Goal: Task Accomplishment & Management: Manage account settings

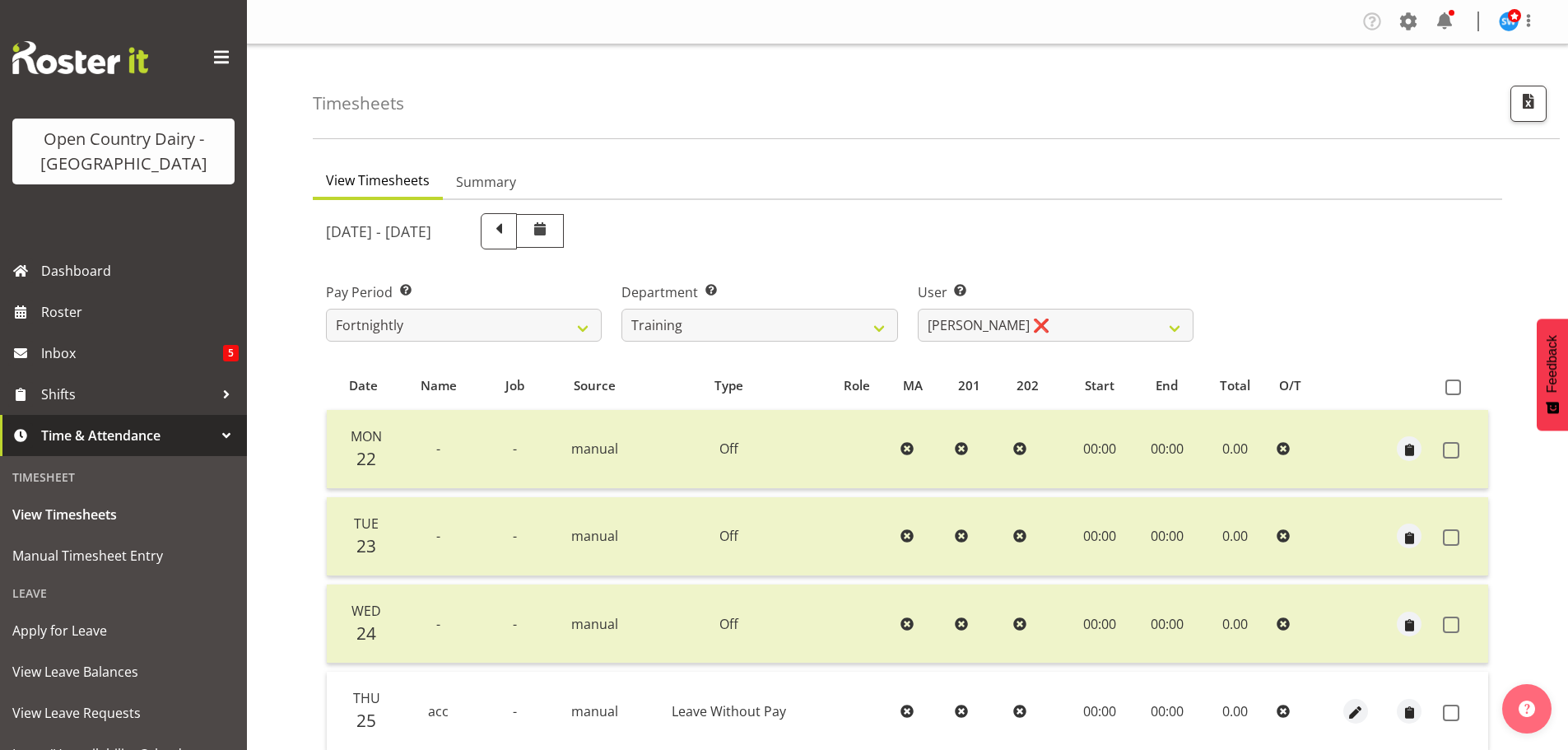
select select "763"
select select "11242"
click at [823, 330] on select "701 702 703 704 705 706 707 708 709 710 711 712 713 714 715 716 717 718 719 720" at bounding box center [759, 325] width 276 height 33
select select "733"
click at [621, 308] on select "701 702 703 704 705 706 707 708 709 710 711 712 713 714 715 716 717 718 719 720" at bounding box center [759, 325] width 276 height 33
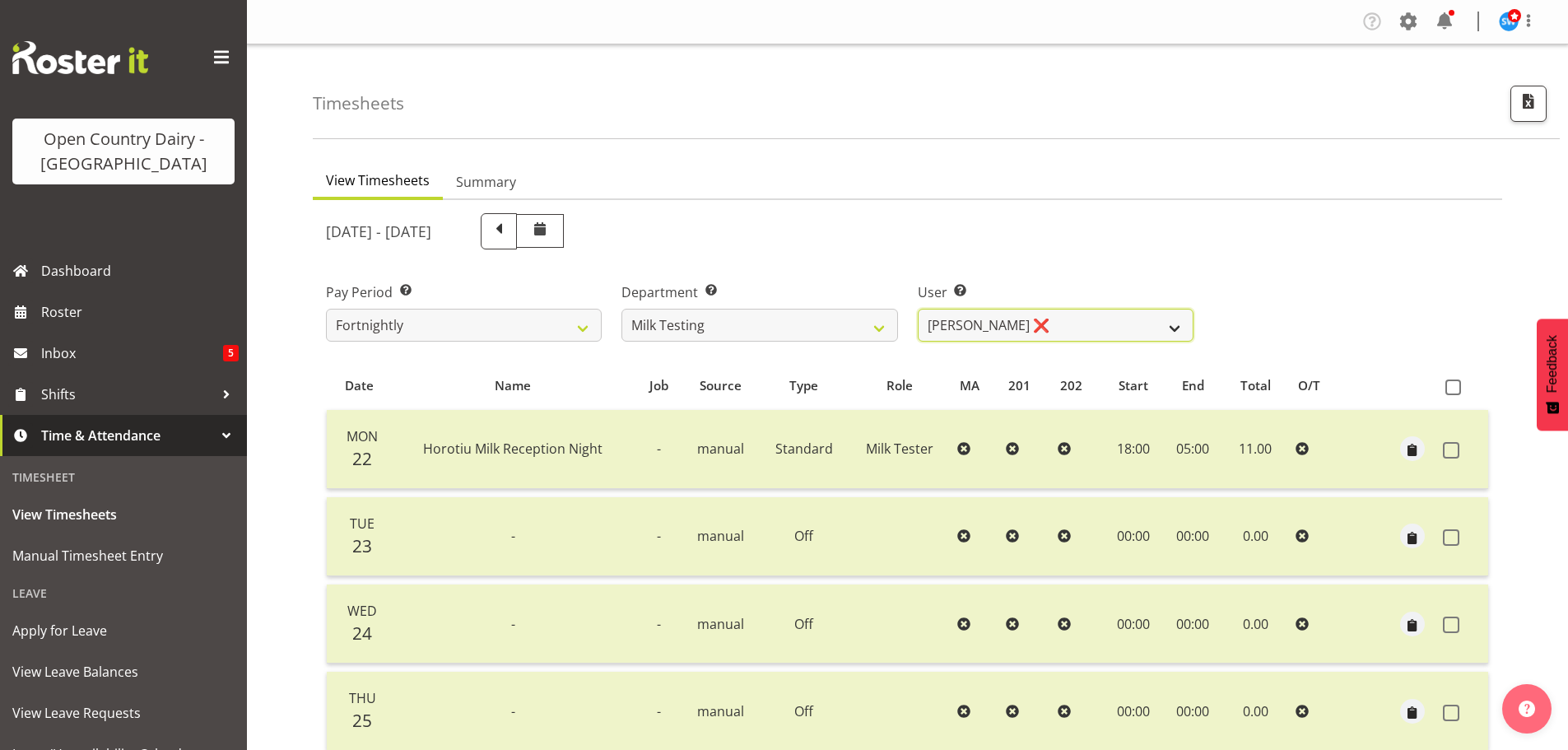
click at [1079, 322] on select "[PERSON_NAME] ❌ [PERSON_NAME] ❌ [PERSON_NAME] ❌ [PERSON_NAME] ❌ [PERSON_NAME] ❌…" at bounding box center [1056, 325] width 276 height 33
select select "7417"
click at [918, 308] on select "Diana Ridings ❌ George Smith ❌ Helaina Walker ❌ Kim Madden ❌ Michael Brechelt ❌…" at bounding box center [1056, 325] width 276 height 33
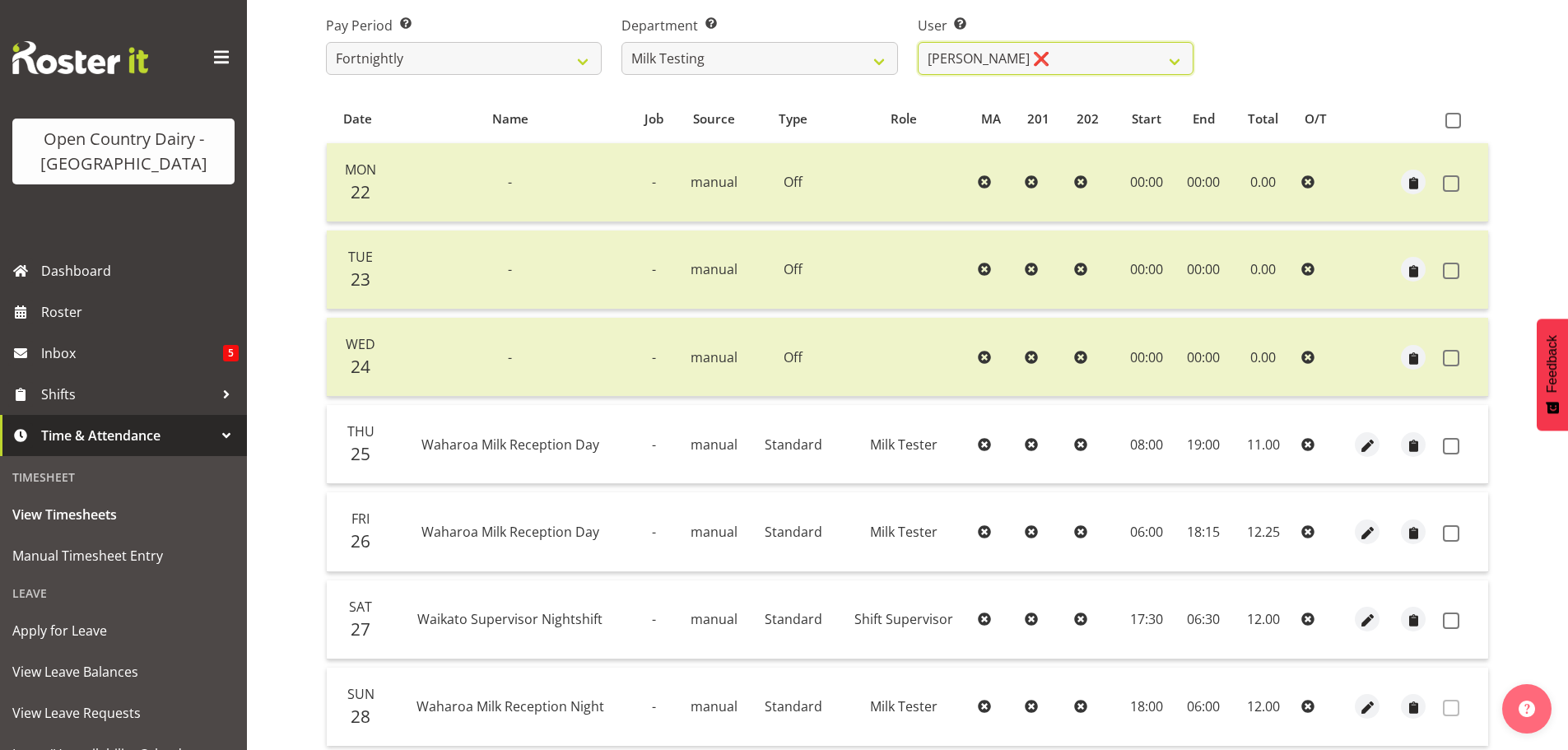
scroll to position [395, 0]
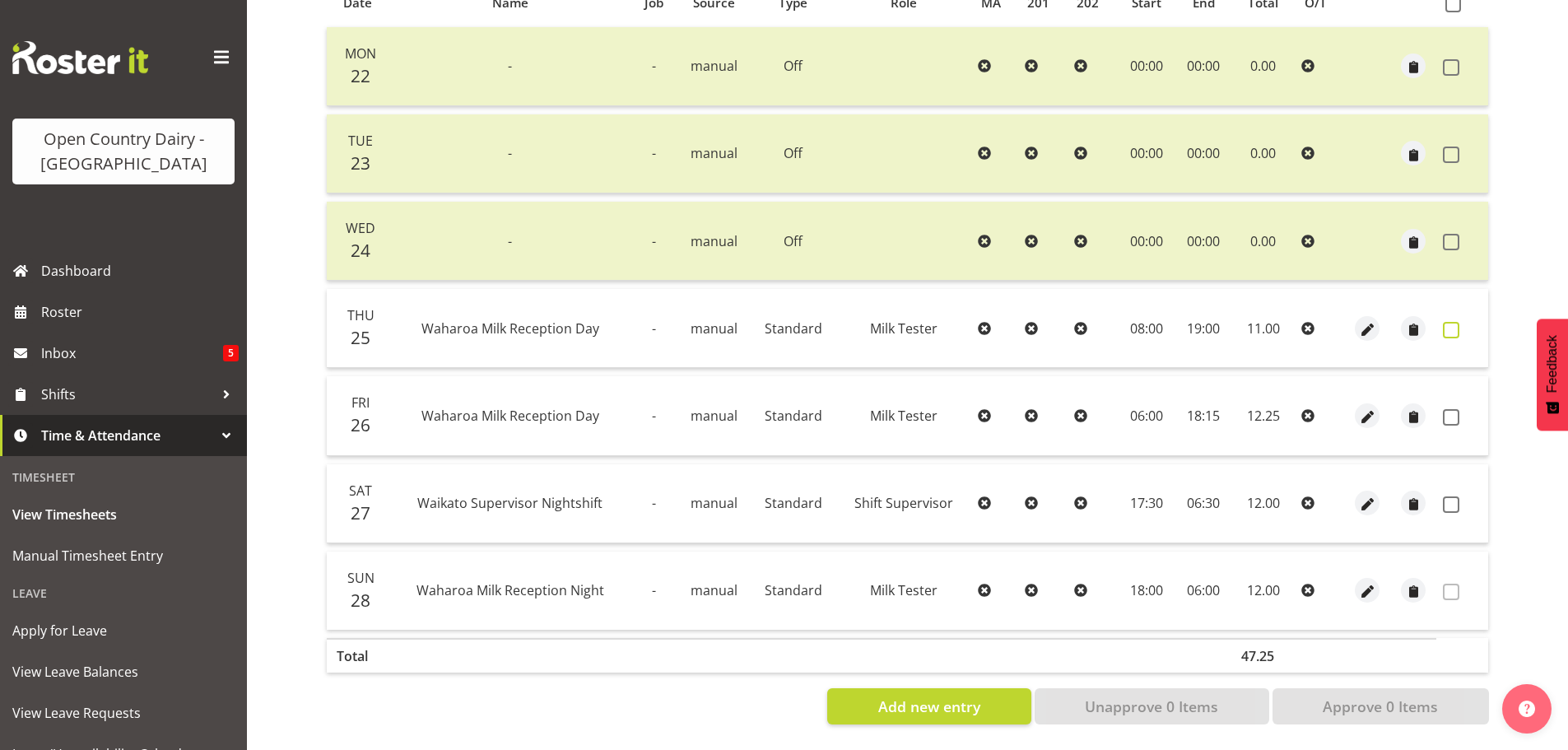
click at [1450, 322] on span at bounding box center [1451, 331] width 17 height 17
checkbox input "true"
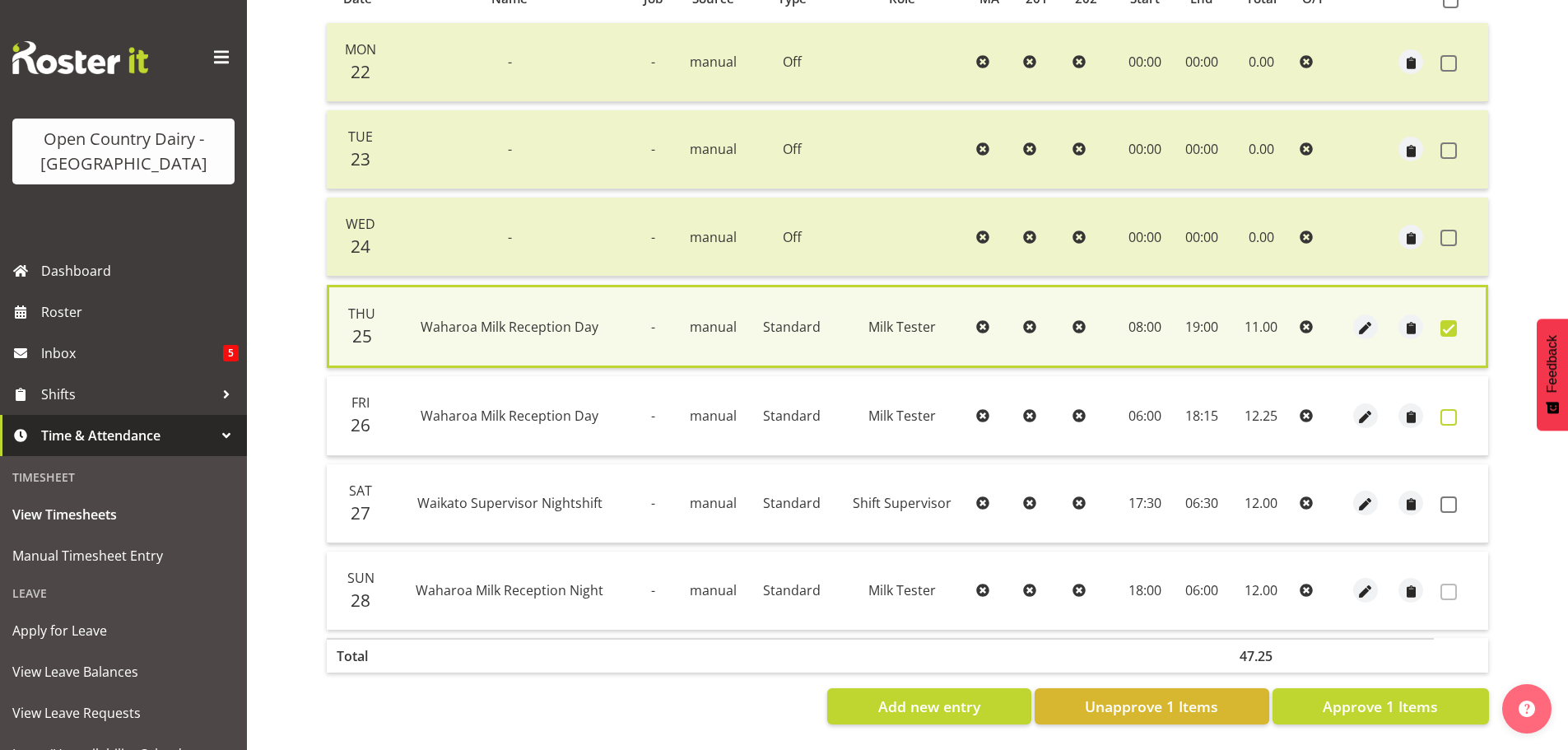
click at [1452, 409] on span at bounding box center [1449, 418] width 17 height 17
checkbox input "true"
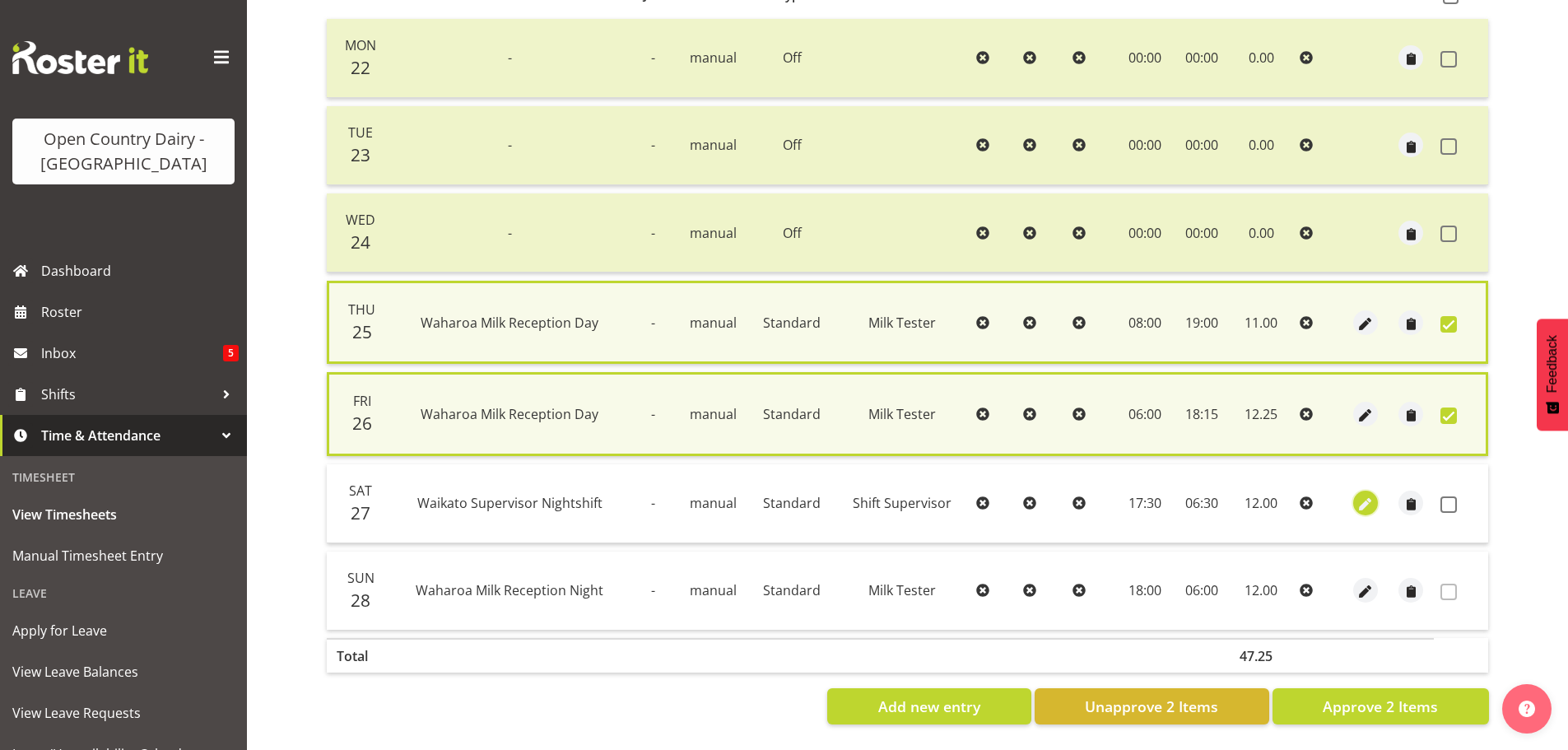
click at [1361, 501] on span "button" at bounding box center [1365, 505] width 19 height 19
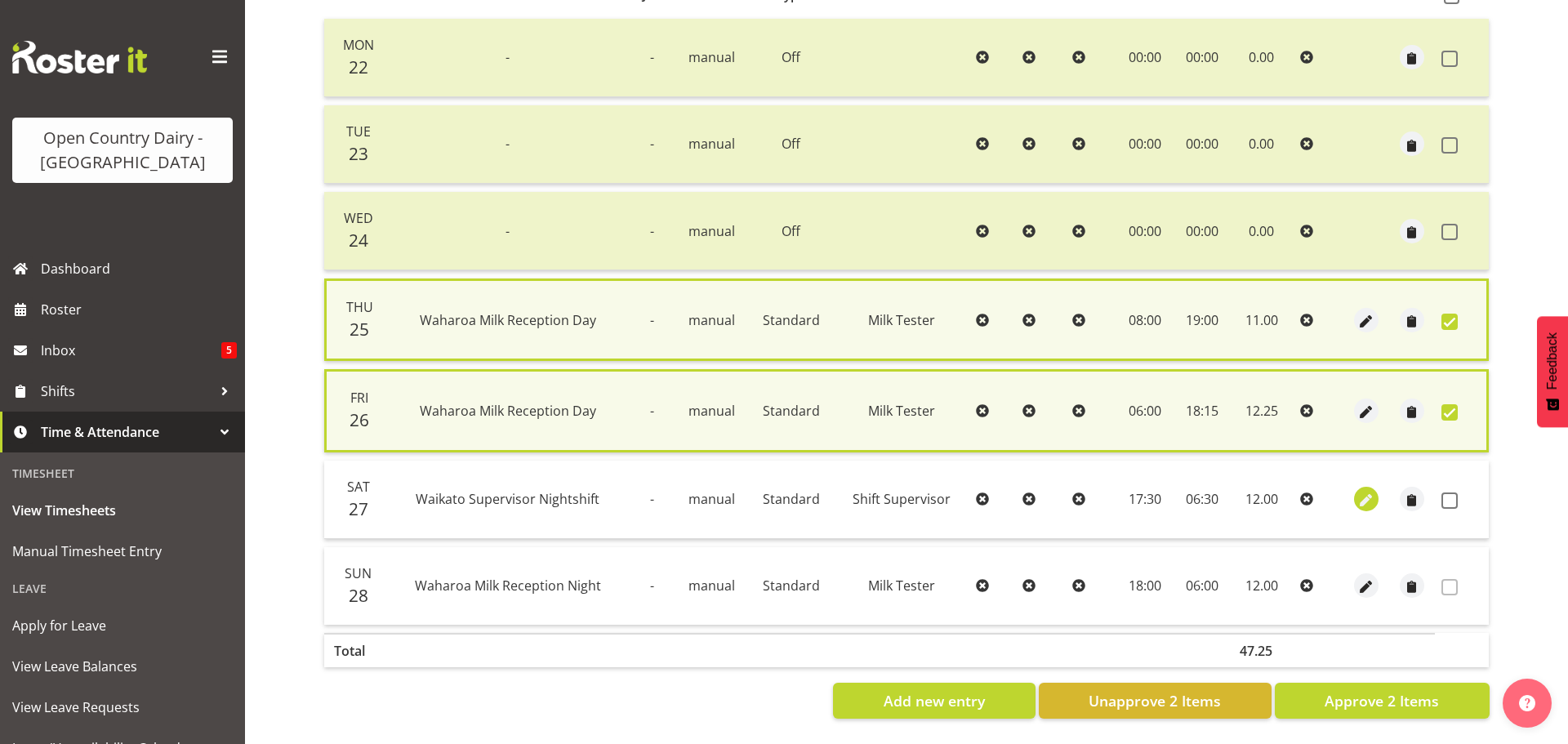
select select "1167"
select select "Standard"
select select "732"
select select "secondary"
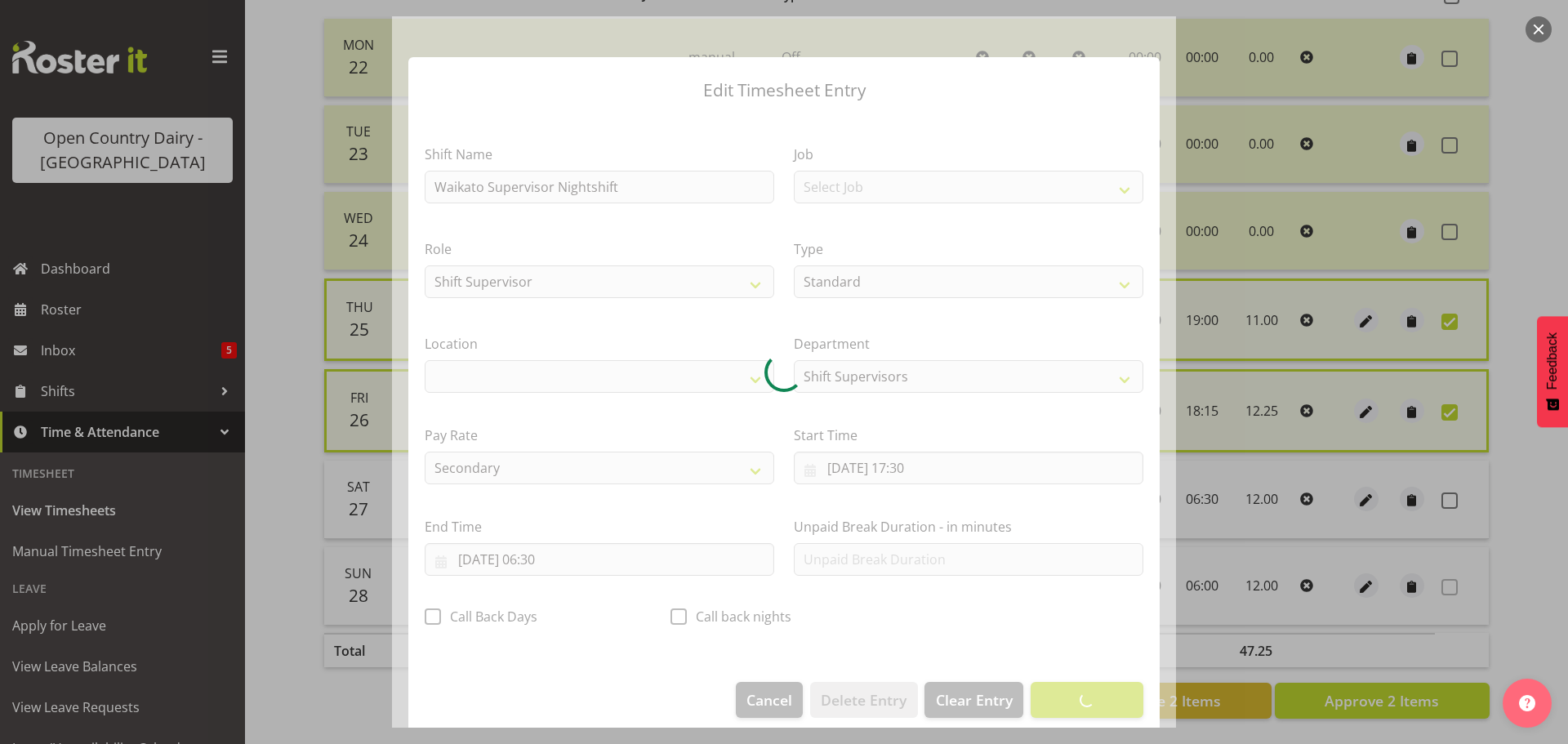
select select "1054"
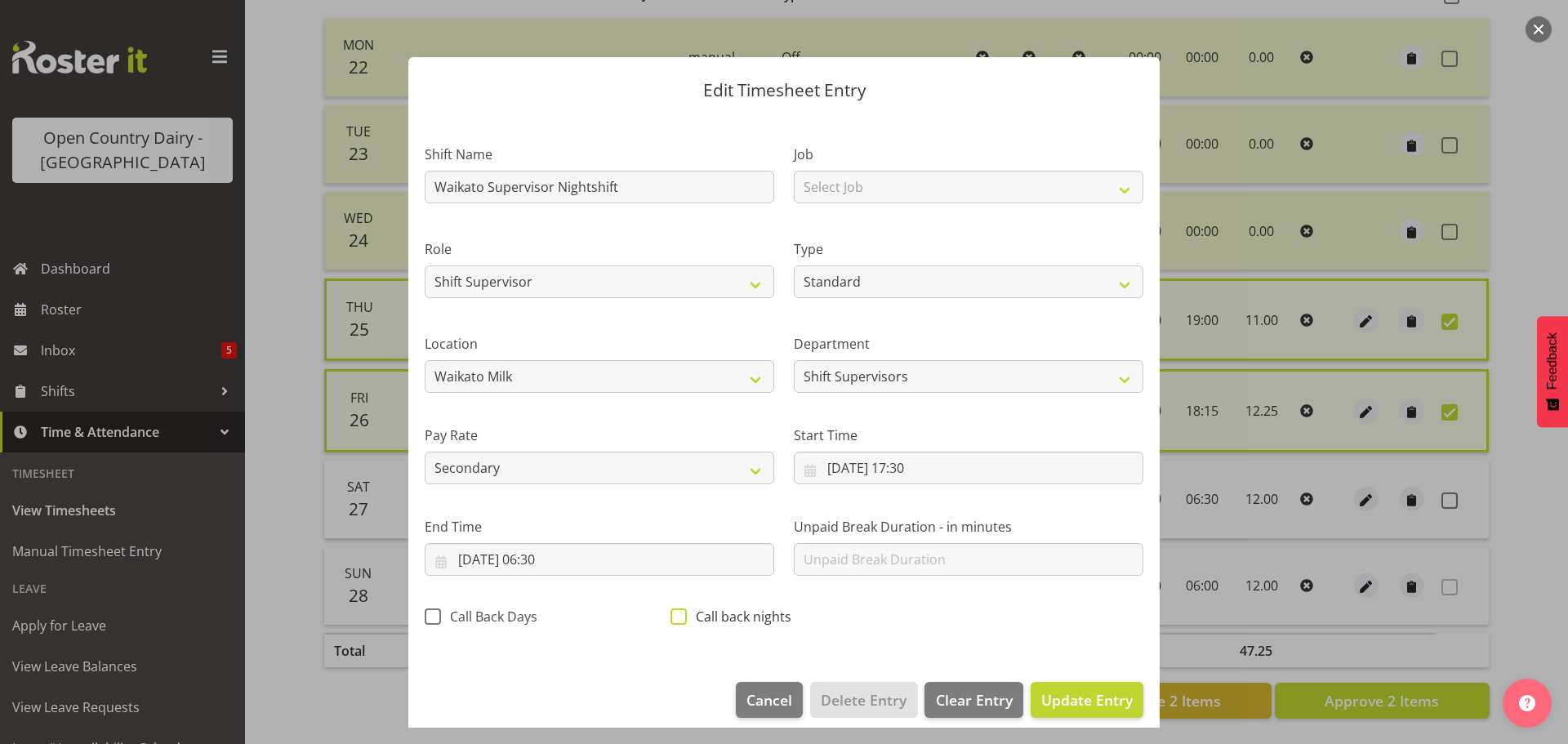
click at [678, 616] on span at bounding box center [679, 616] width 17 height 17
click at [678, 616] on input "Call back nights" at bounding box center [676, 616] width 11 height 11
checkbox input "true"
click at [1080, 700] on span "Update Entry" at bounding box center [1087, 699] width 92 height 19
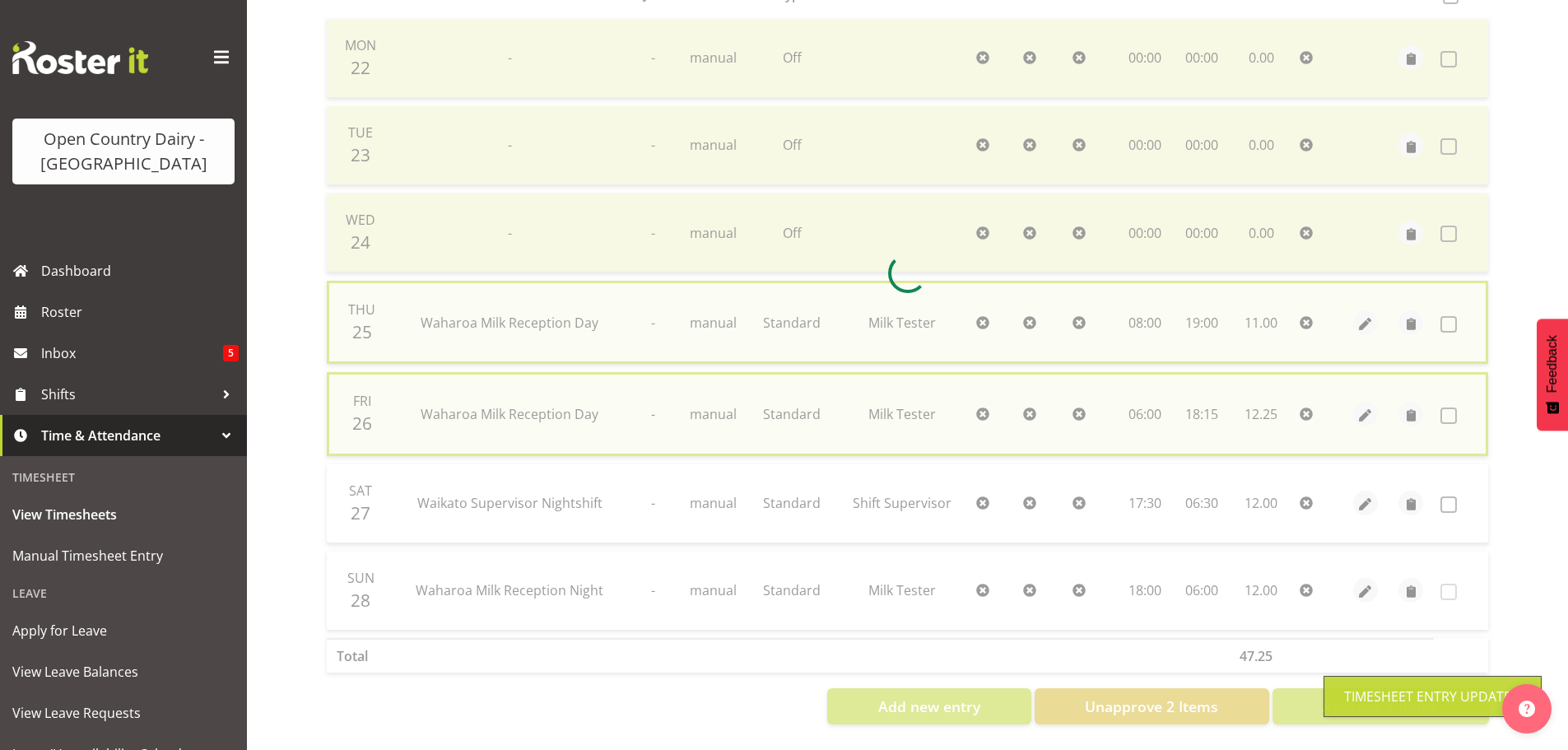
checkbox input "false"
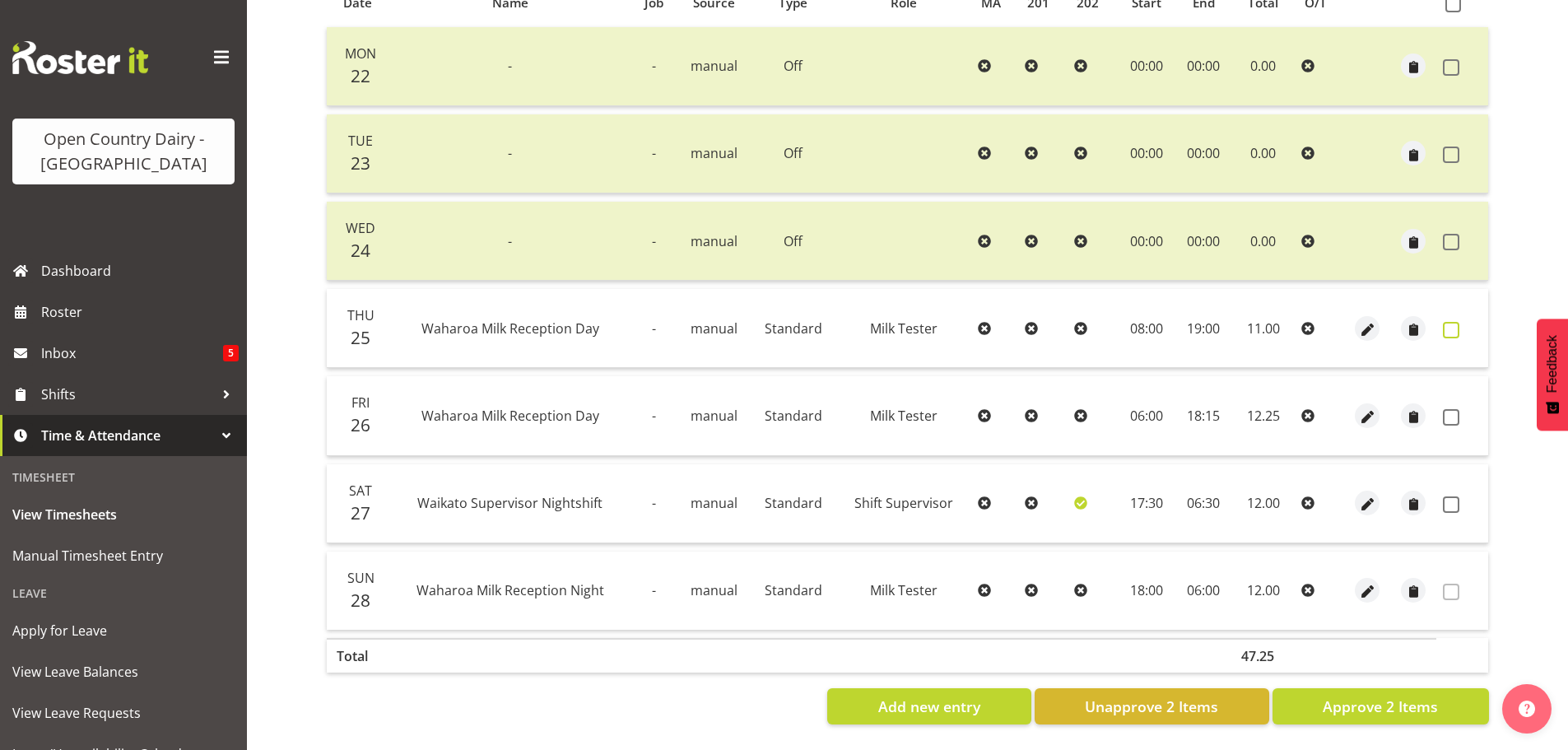
click at [1451, 322] on span at bounding box center [1451, 331] width 17 height 17
checkbox input "true"
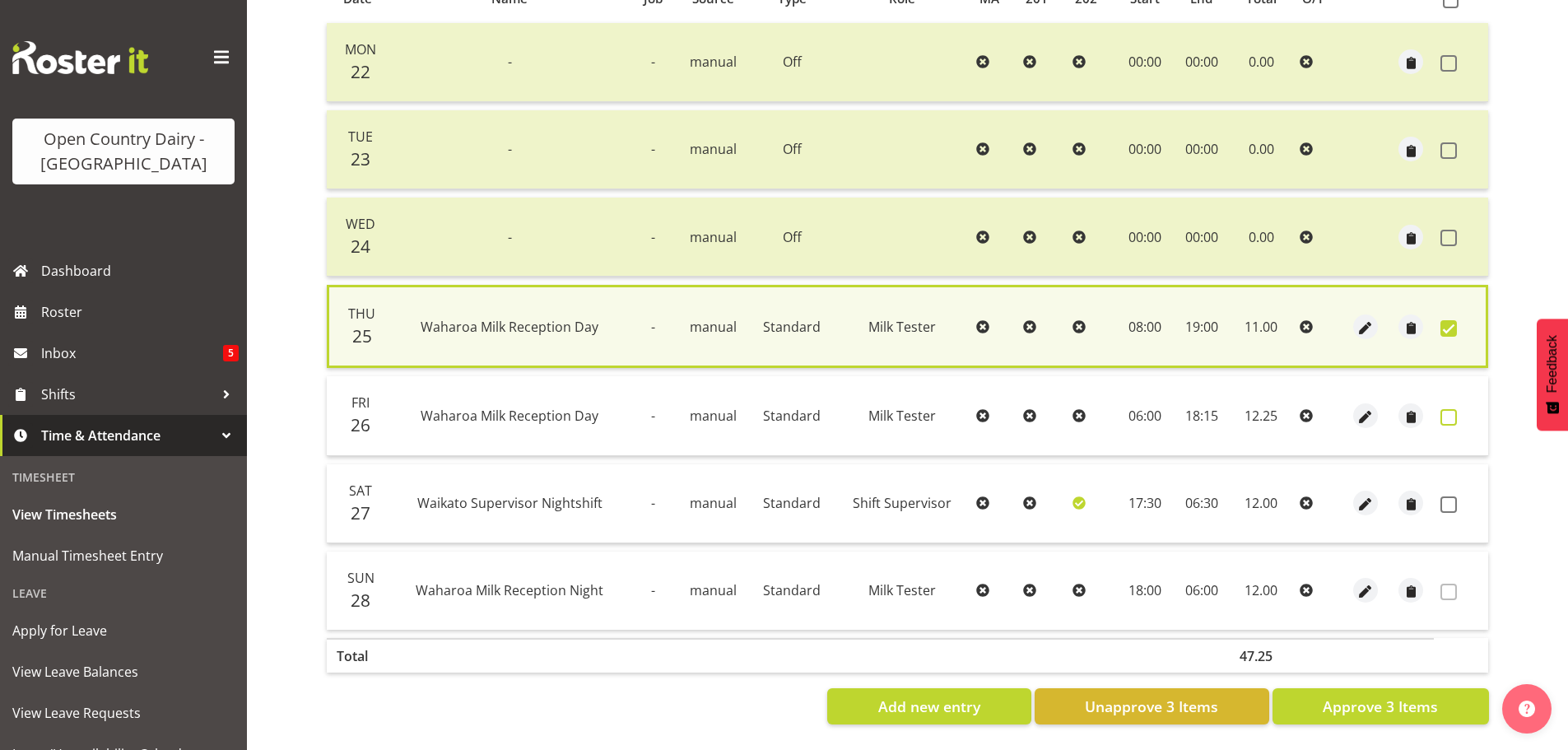
click at [1447, 410] on span at bounding box center [1449, 418] width 17 height 17
checkbox input "true"
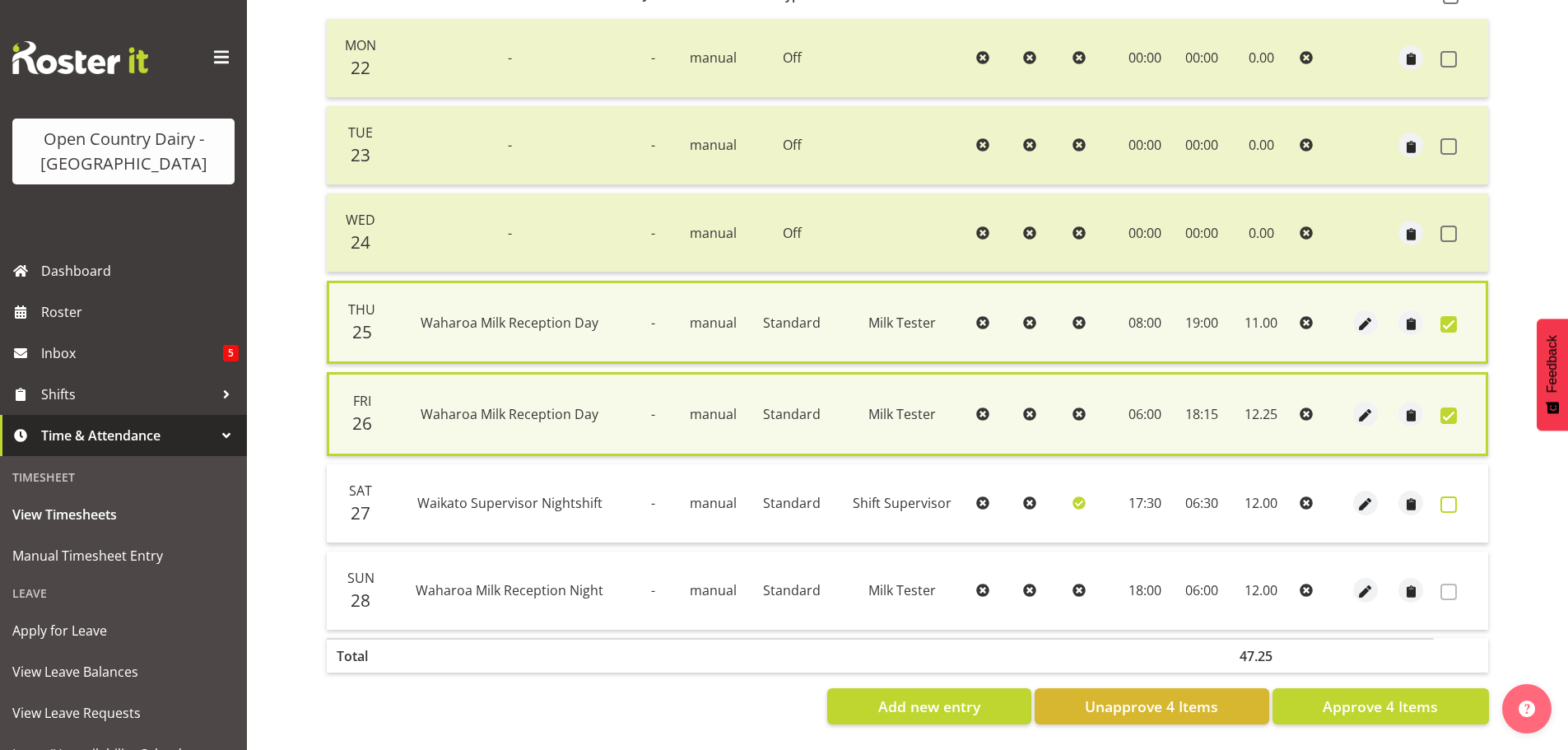
drag, startPoint x: 1452, startPoint y: 500, endPoint x: 1451, endPoint y: 510, distance: 10.0
click at [1453, 500] on span at bounding box center [1449, 505] width 17 height 17
checkbox input "true"
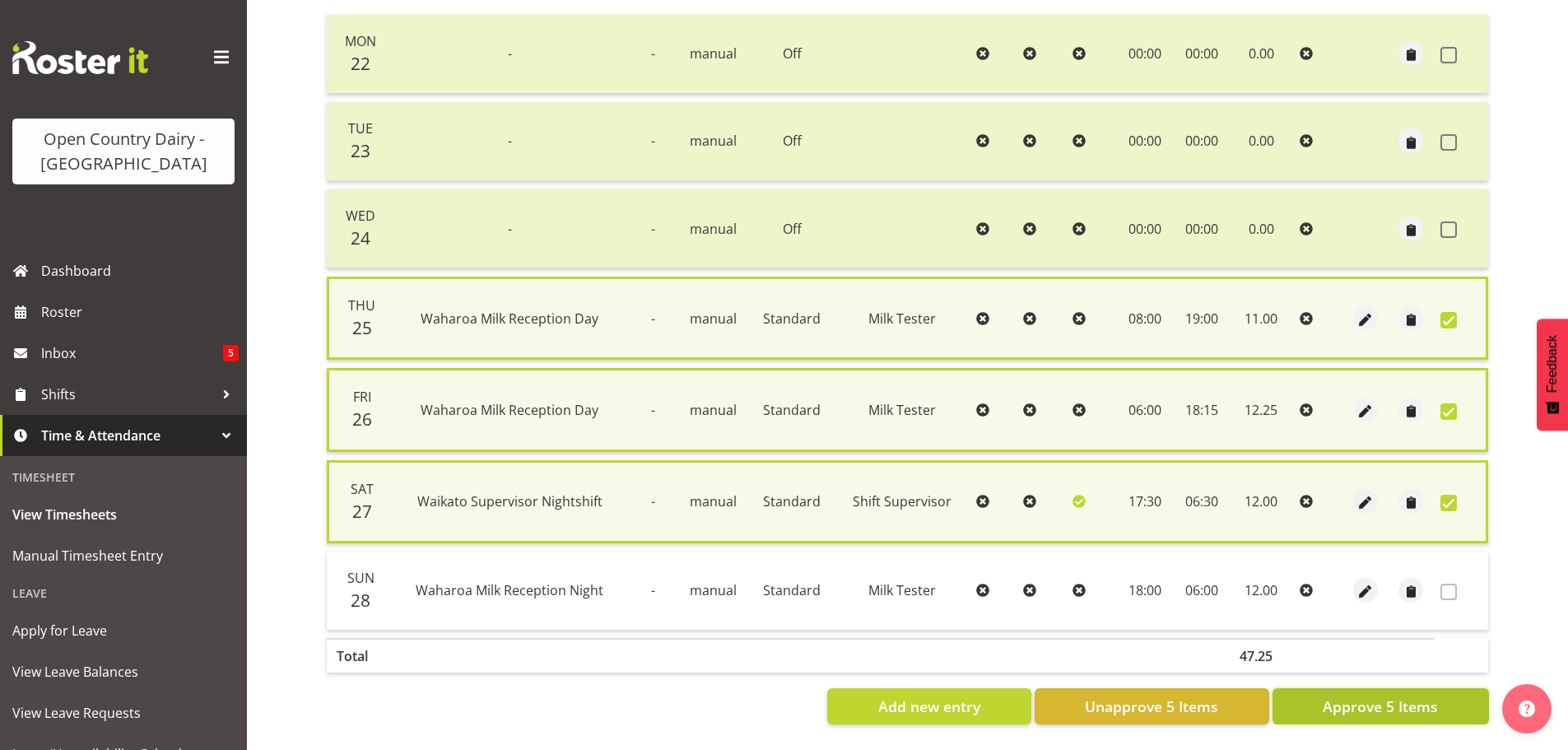
click at [1378, 706] on span "Approve 5 Items" at bounding box center [1380, 706] width 115 height 21
checkbox input "false"
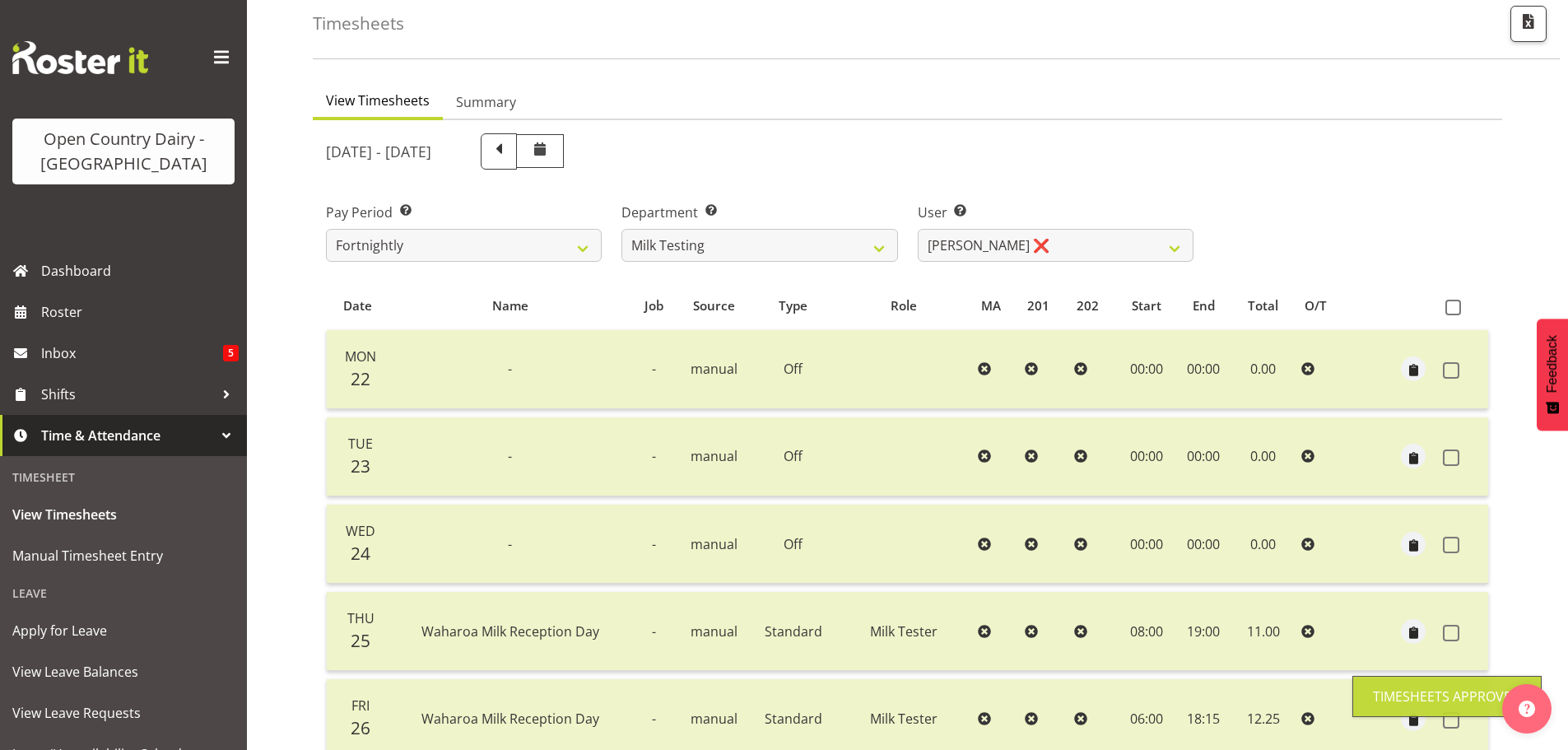
scroll to position [66, 0]
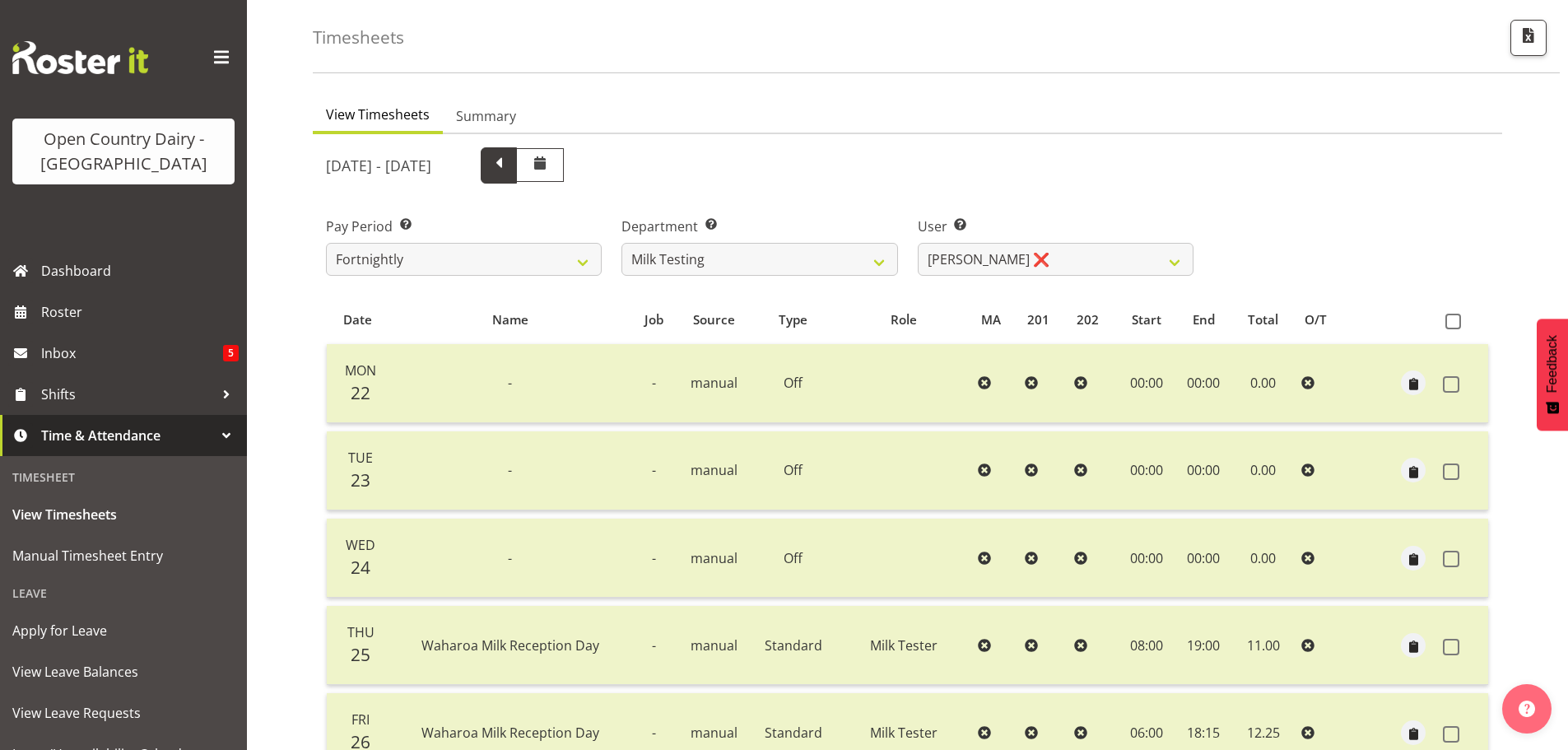
click at [509, 165] on span at bounding box center [498, 163] width 21 height 21
select select
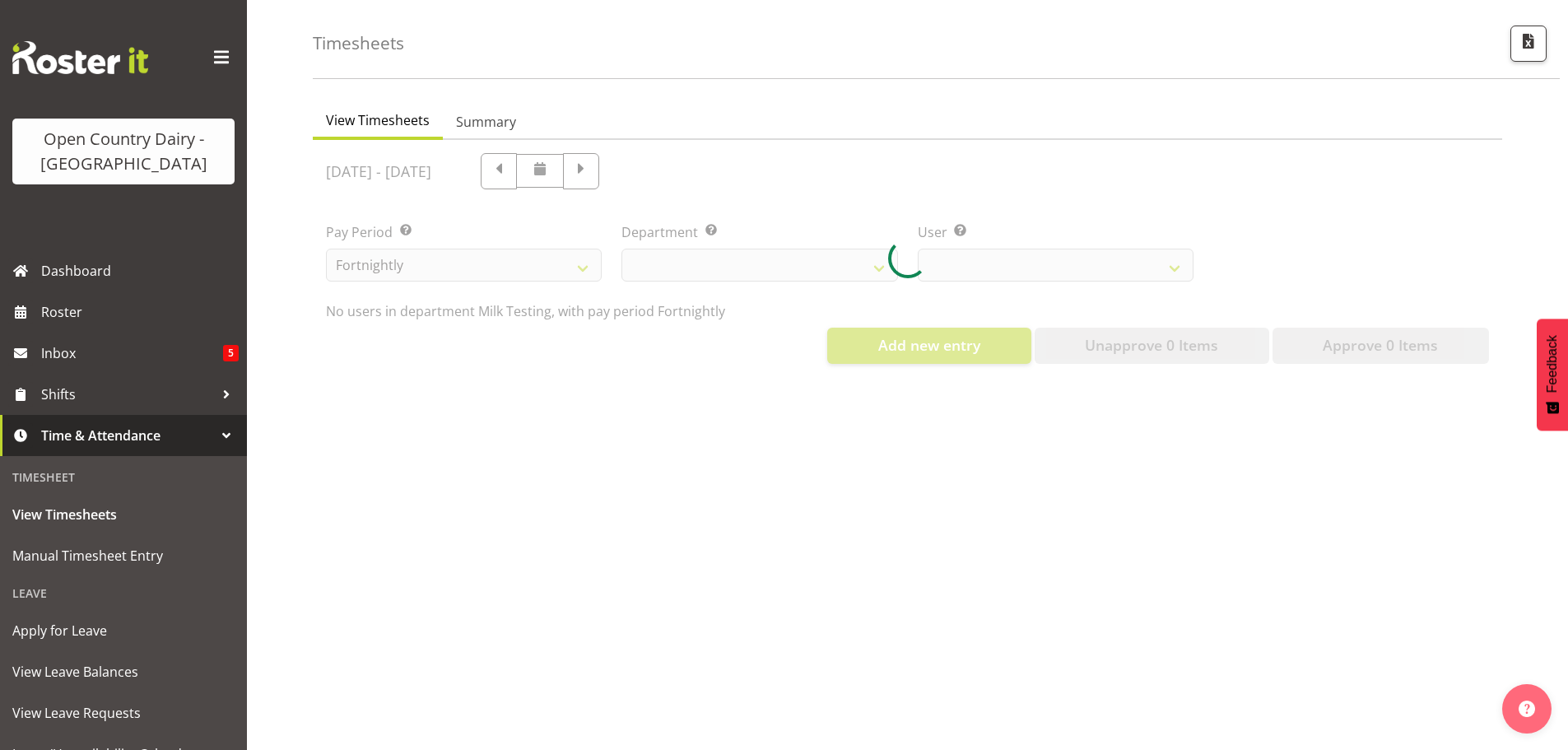
select select "733"
select select "7417"
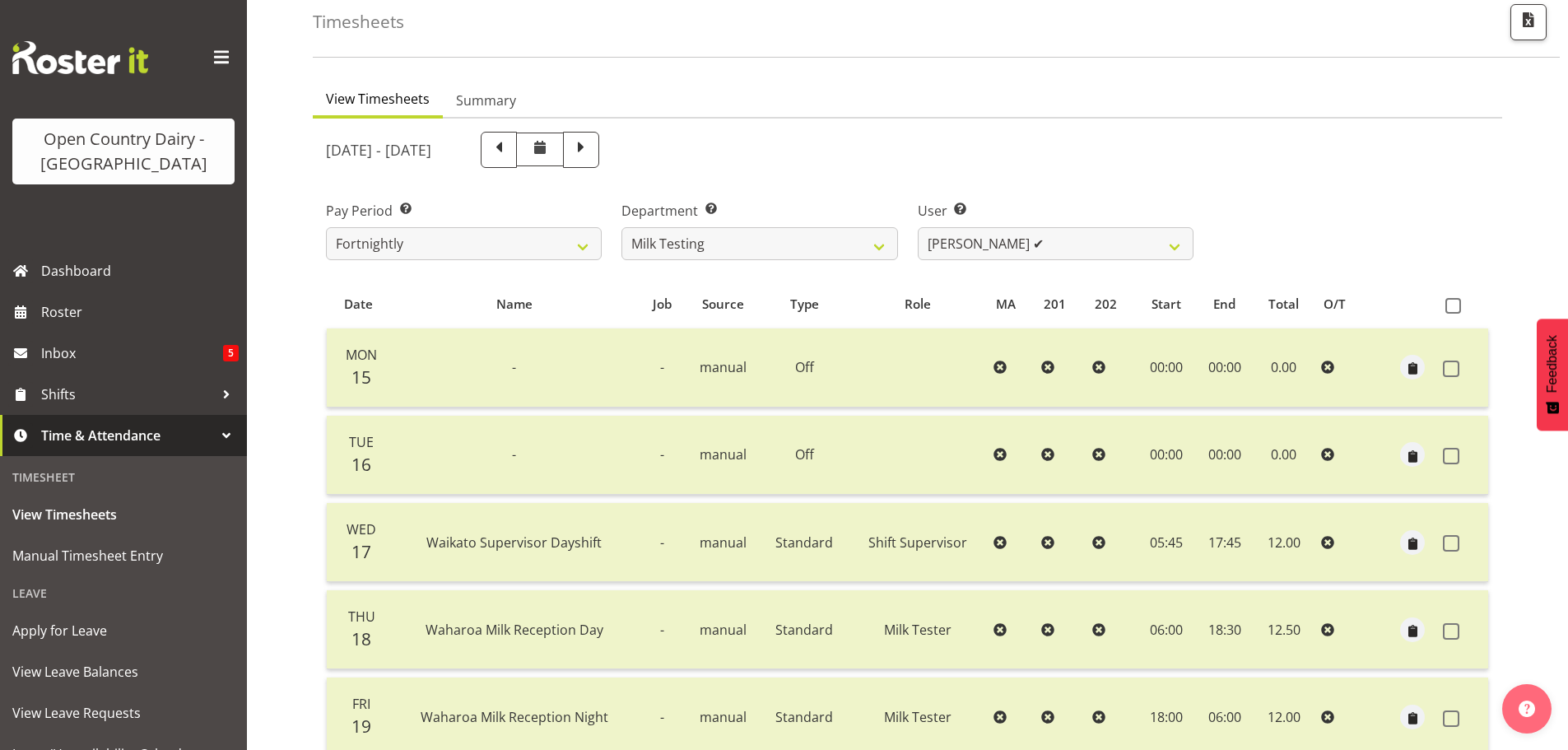
scroll to position [395, 0]
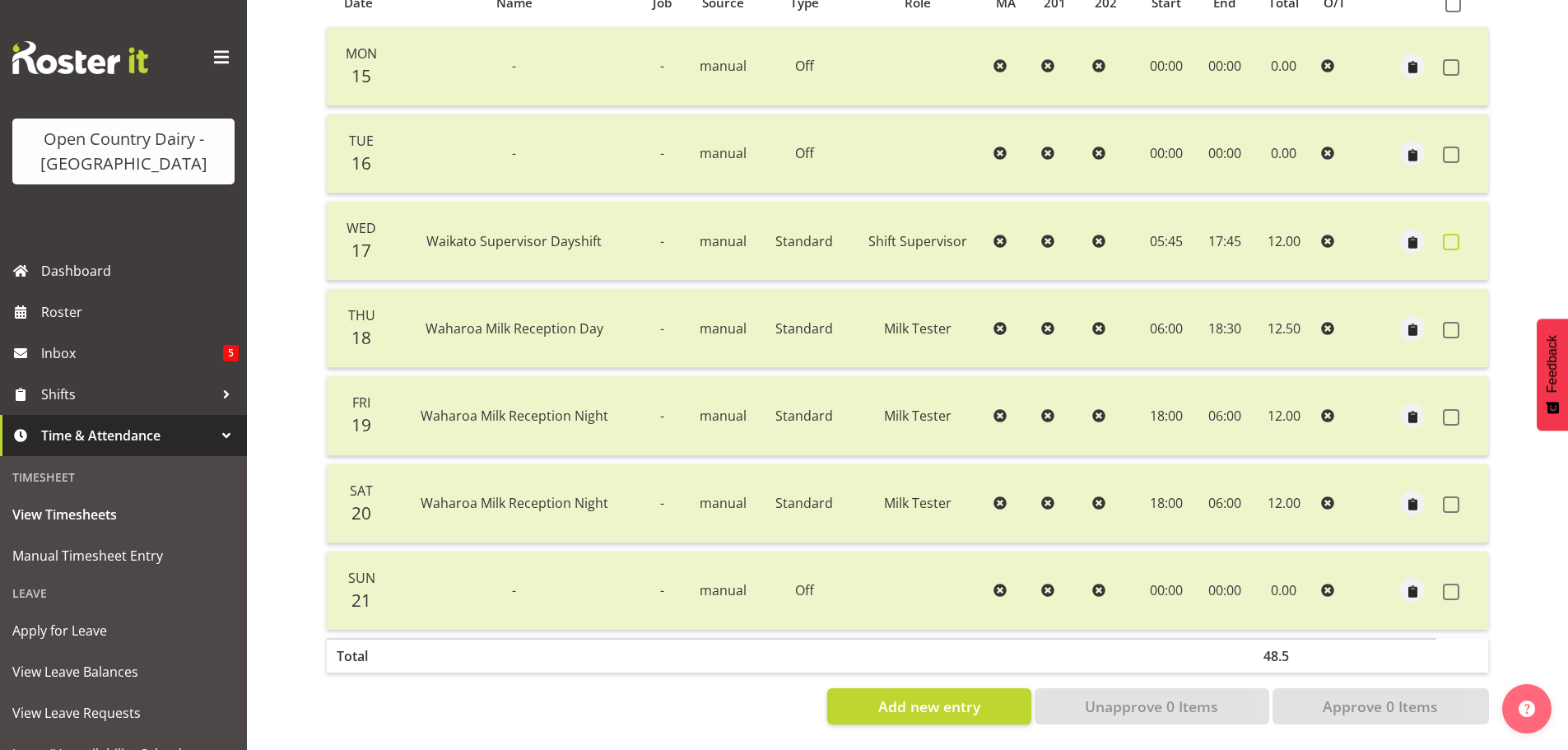
click at [1455, 233] on span at bounding box center [1451, 242] width 17 height 17
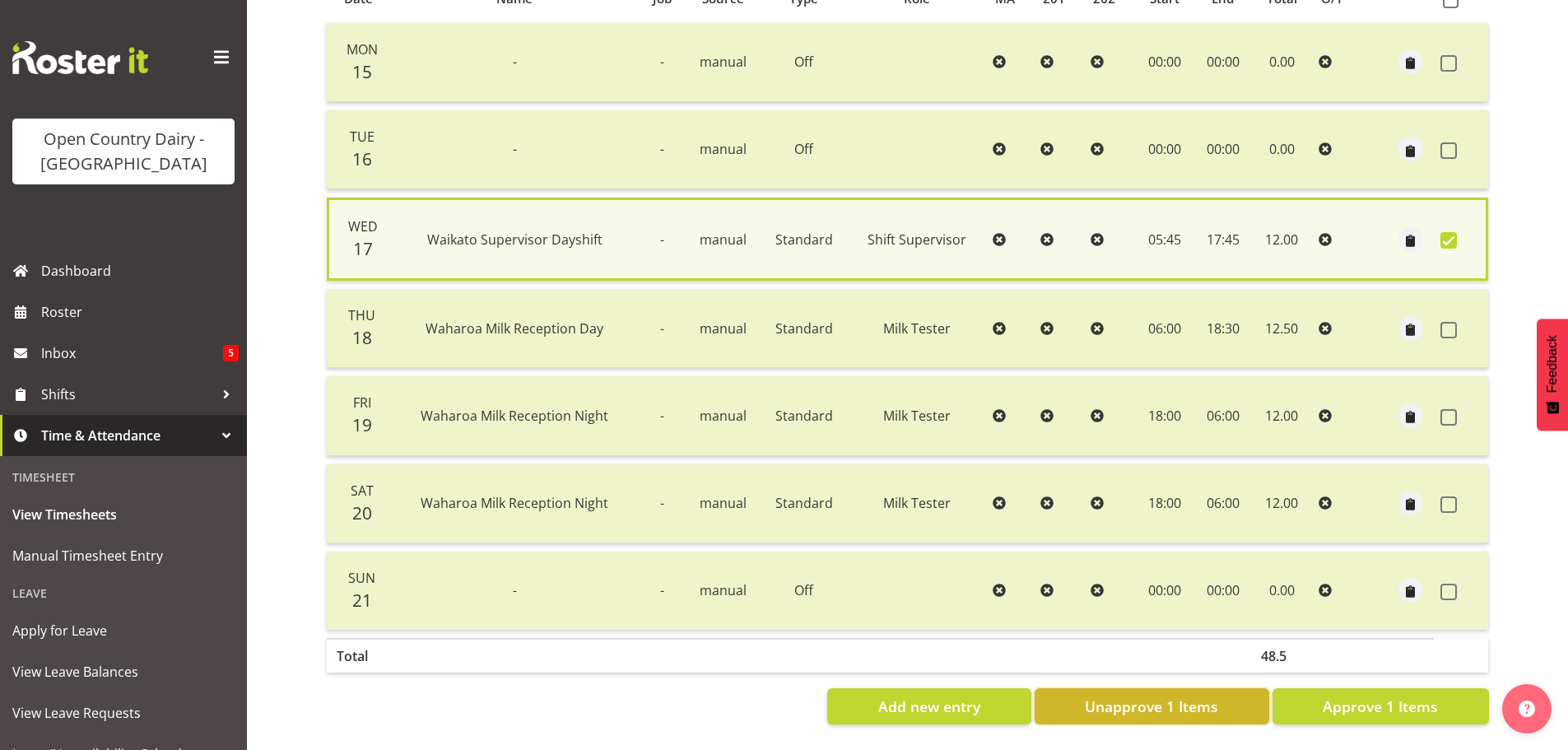
click at [1201, 704] on span "Unapprove 1 Items" at bounding box center [1151, 706] width 133 height 21
checkbox input "false"
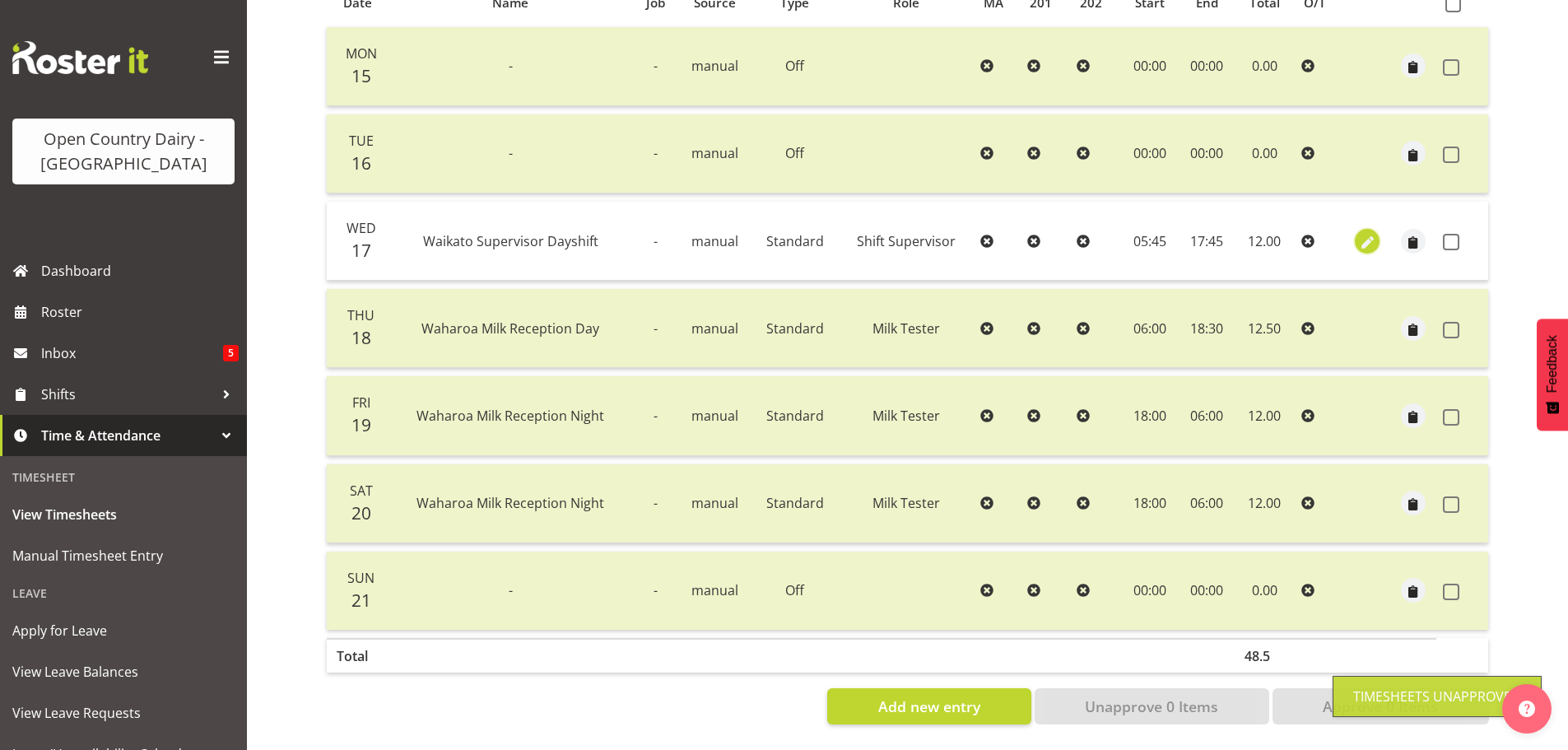
click at [1368, 233] on span "button" at bounding box center [1368, 243] width 19 height 19
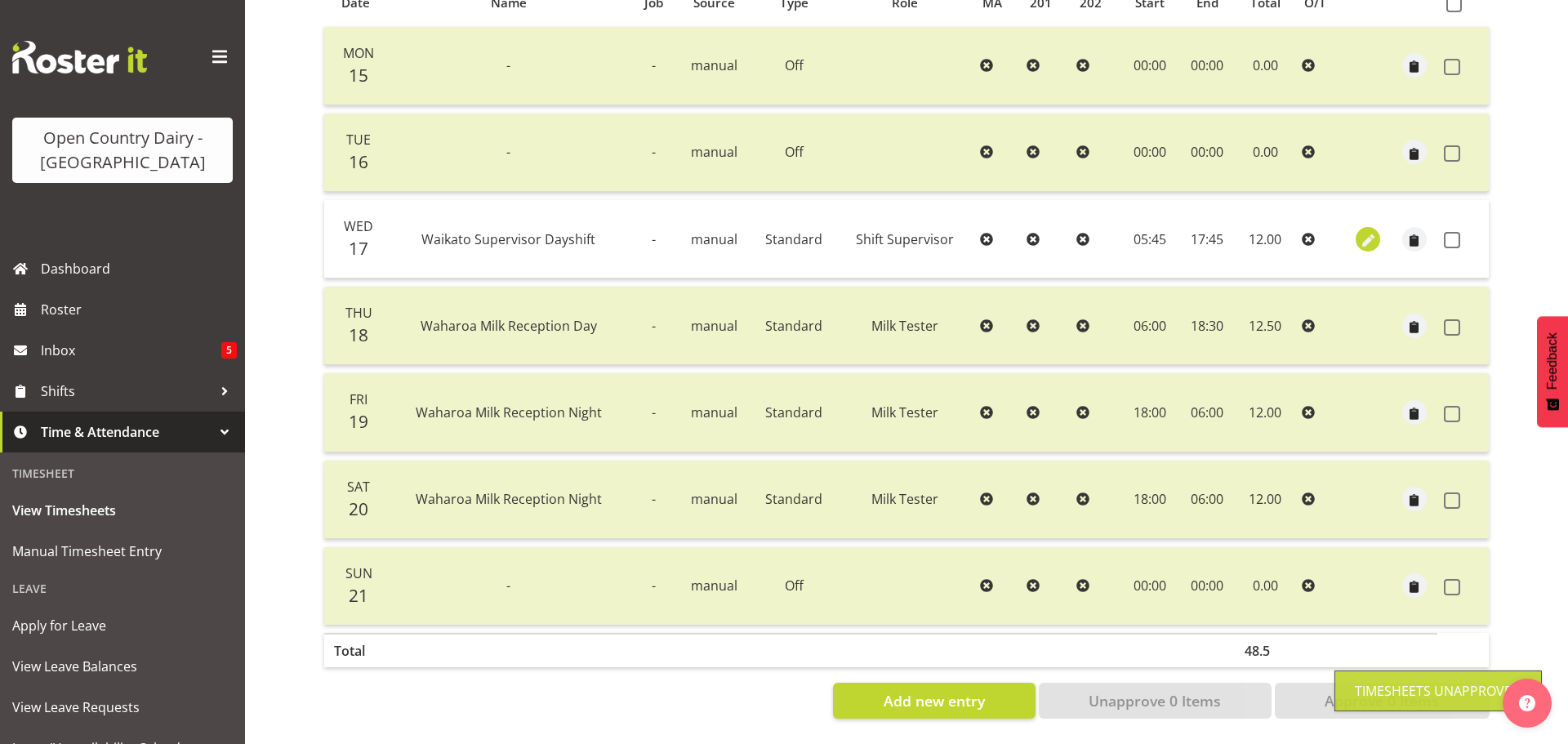
select select "1167"
select select "Standard"
select select "732"
select select "secondary"
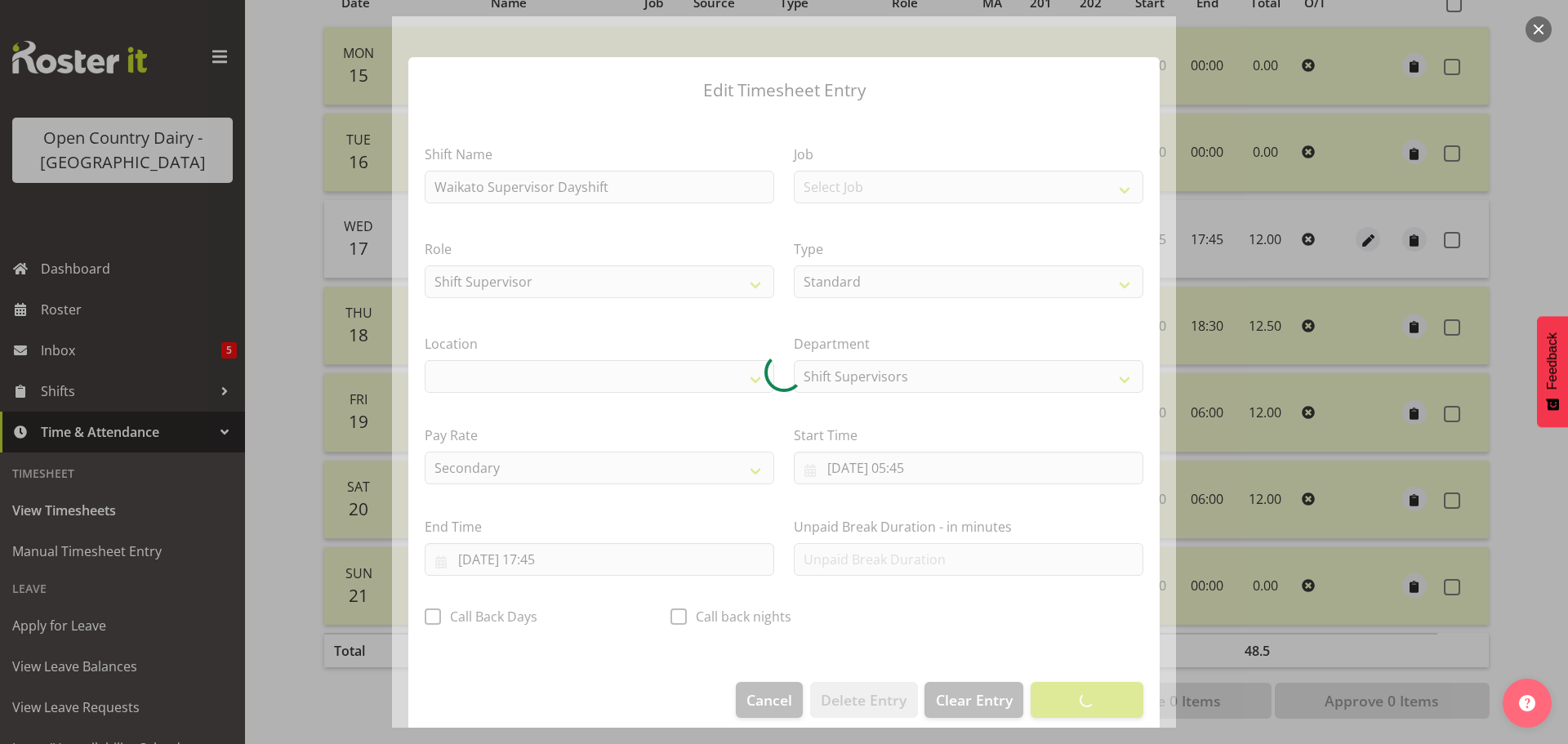
select select "1054"
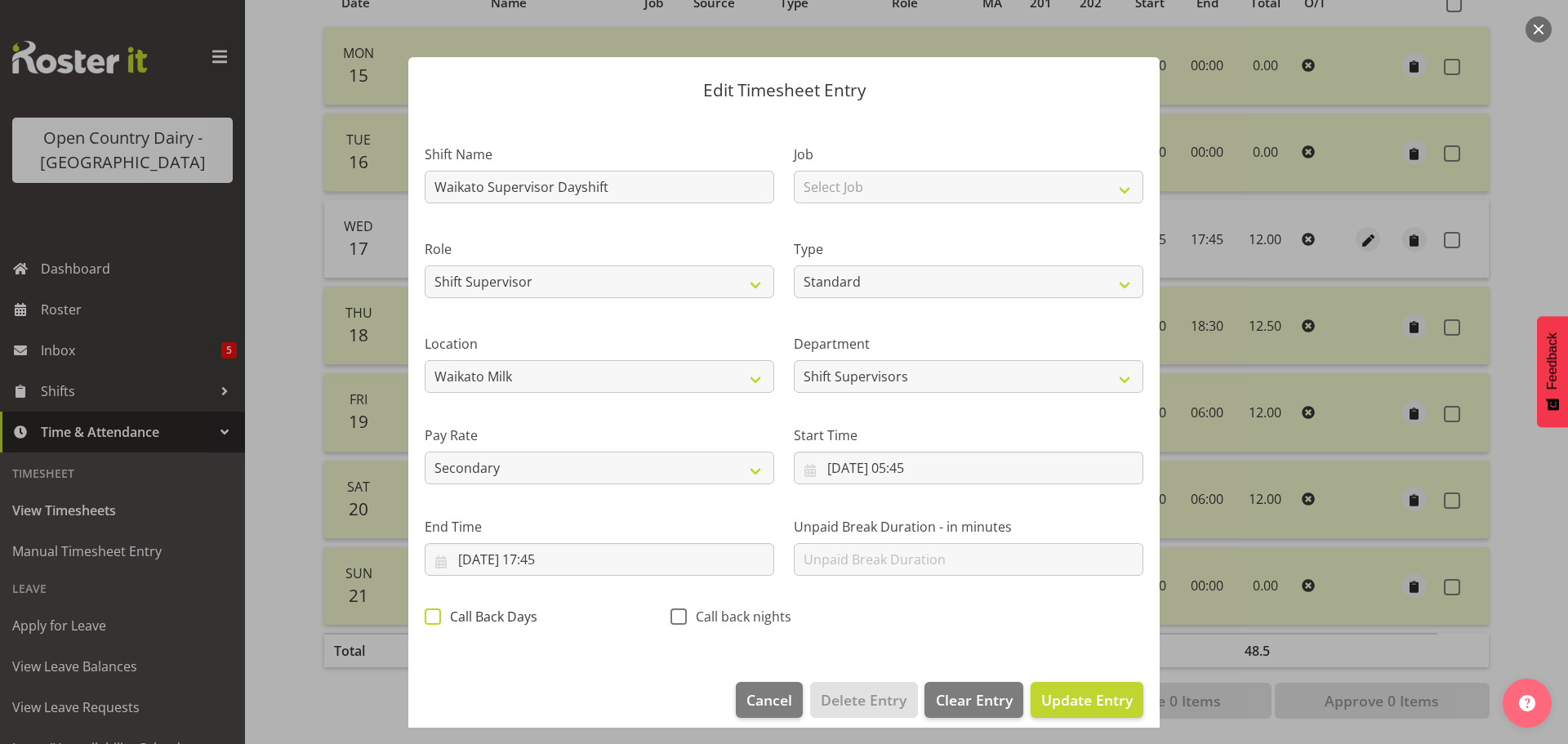
click at [434, 617] on span at bounding box center [433, 616] width 17 height 17
click at [434, 617] on input "Call Back Days" at bounding box center [430, 616] width 11 height 11
checkbox input "true"
click at [1055, 704] on span "Update Entry" at bounding box center [1087, 699] width 92 height 19
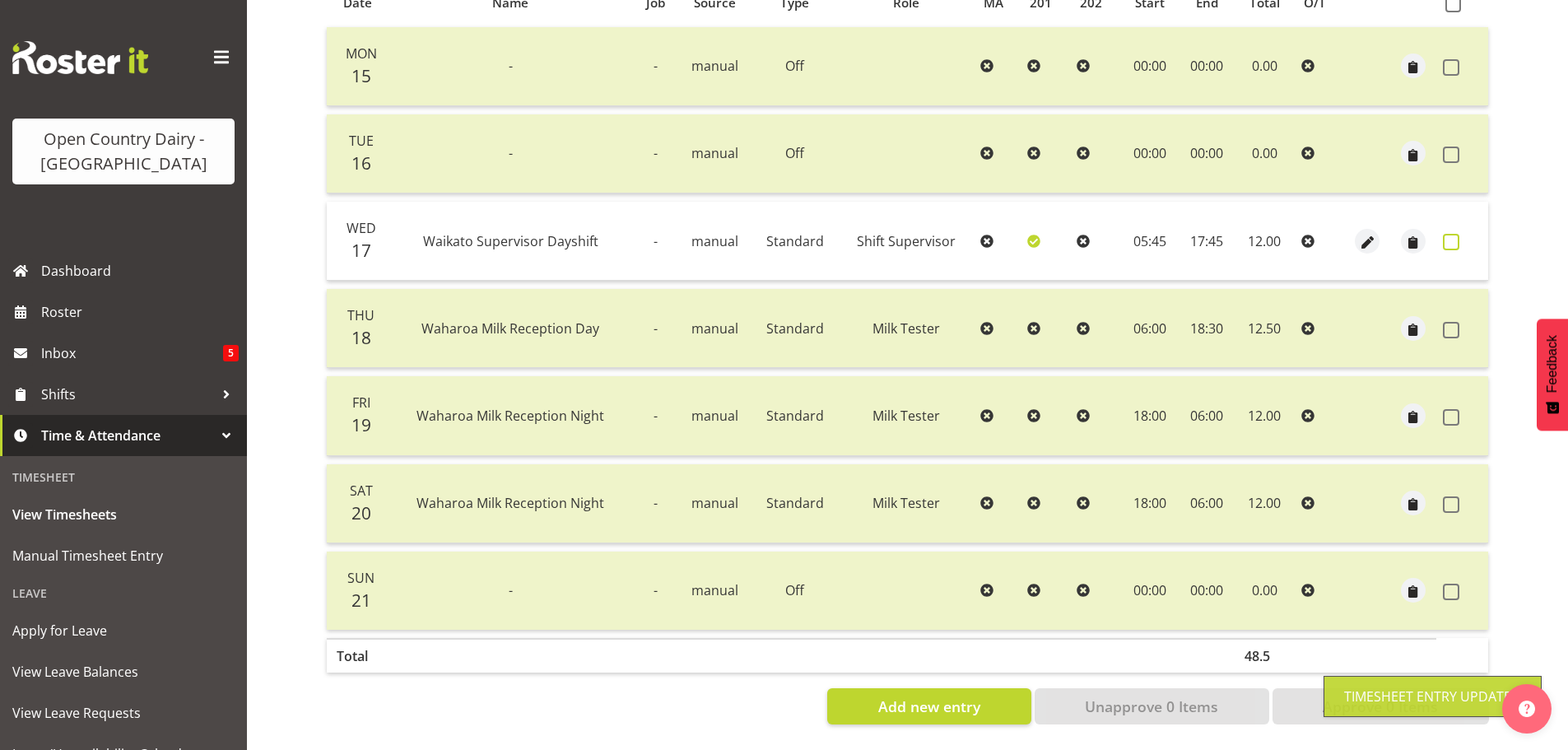
click at [1452, 233] on span at bounding box center [1451, 242] width 17 height 17
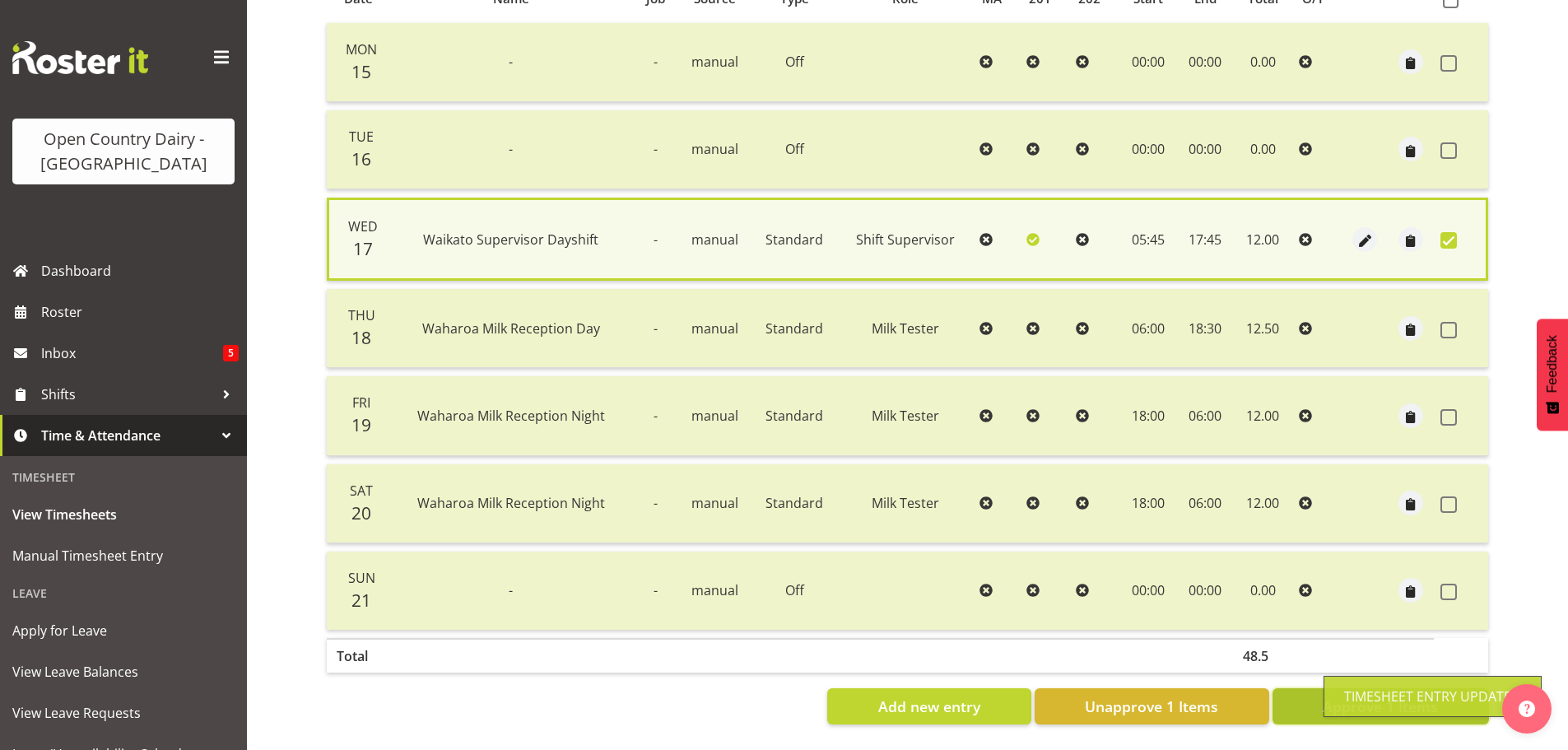
click at [1308, 708] on button "Approve 1 Items" at bounding box center [1381, 706] width 217 height 36
checkbox input "false"
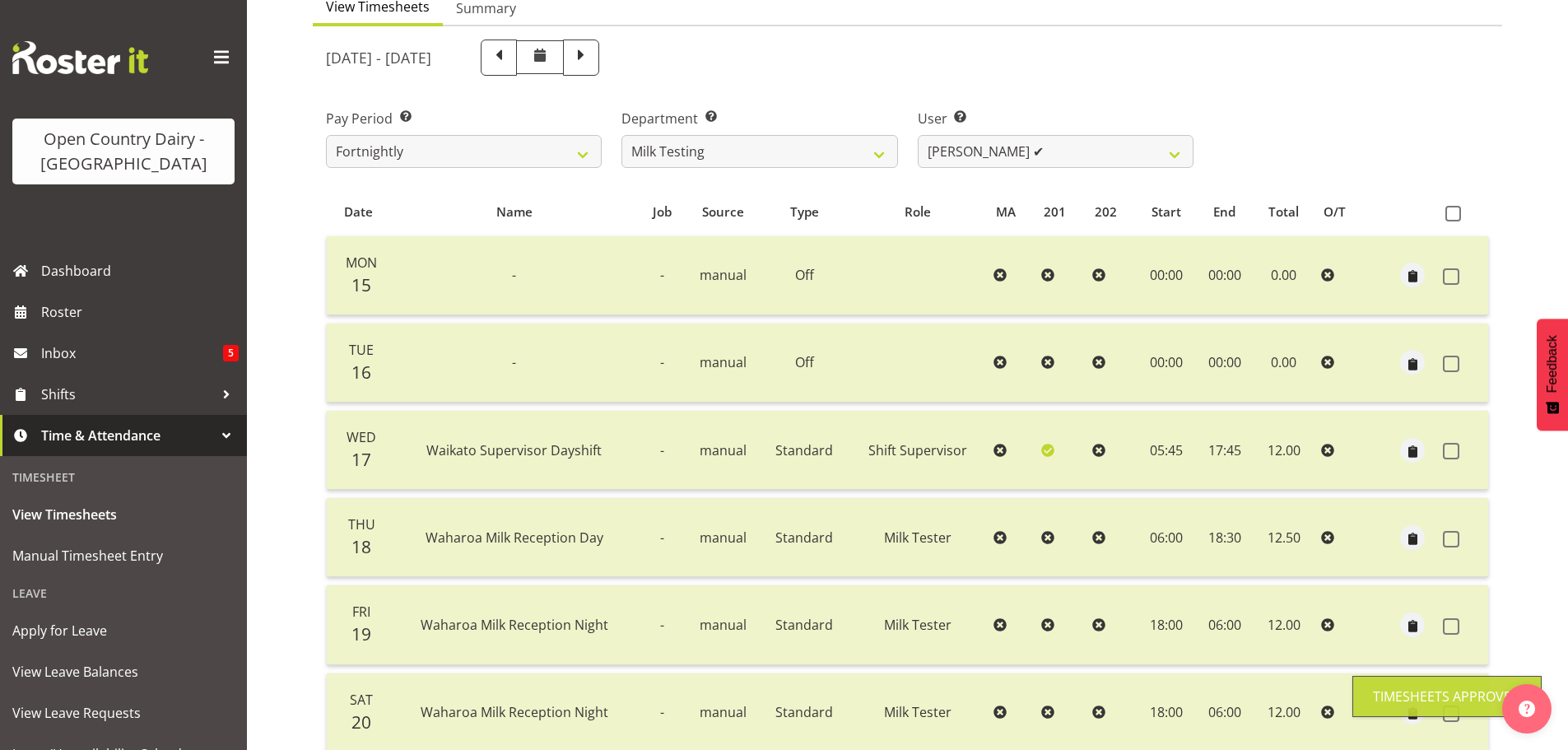
scroll to position [0, 0]
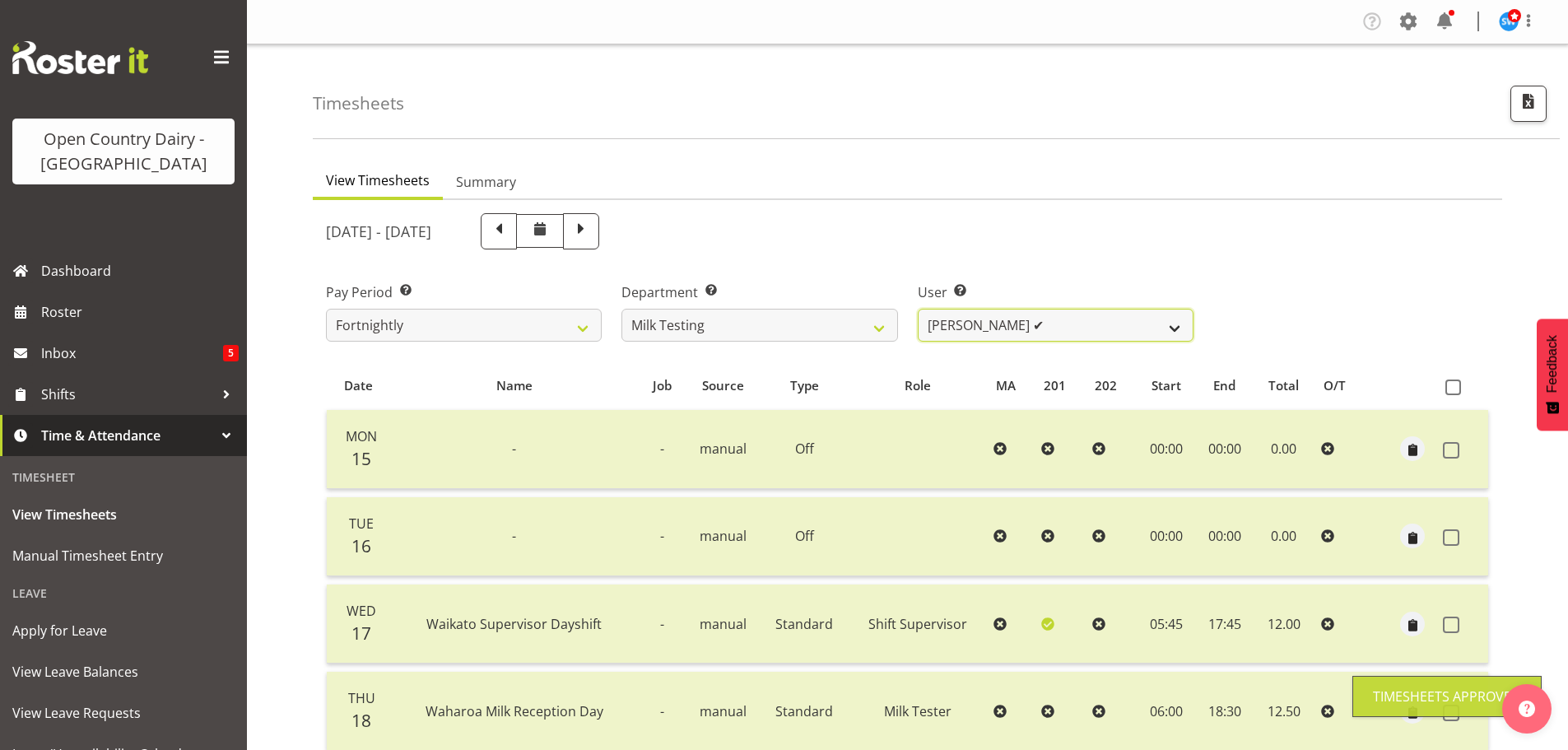
click at [1065, 324] on select "Diana Ridings ✔ George Smith ✔ Helaina Walker ✔ Kim Madden ✔ Michael Brechelt ✔…" at bounding box center [1056, 325] width 276 height 33
select select "7401"
click at [918, 308] on select "Diana Ridings ✔ George Smith ✔ Helaina Walker ✔ Kim Madden ✔ Michael Brechelt ✔…" at bounding box center [1056, 325] width 276 height 33
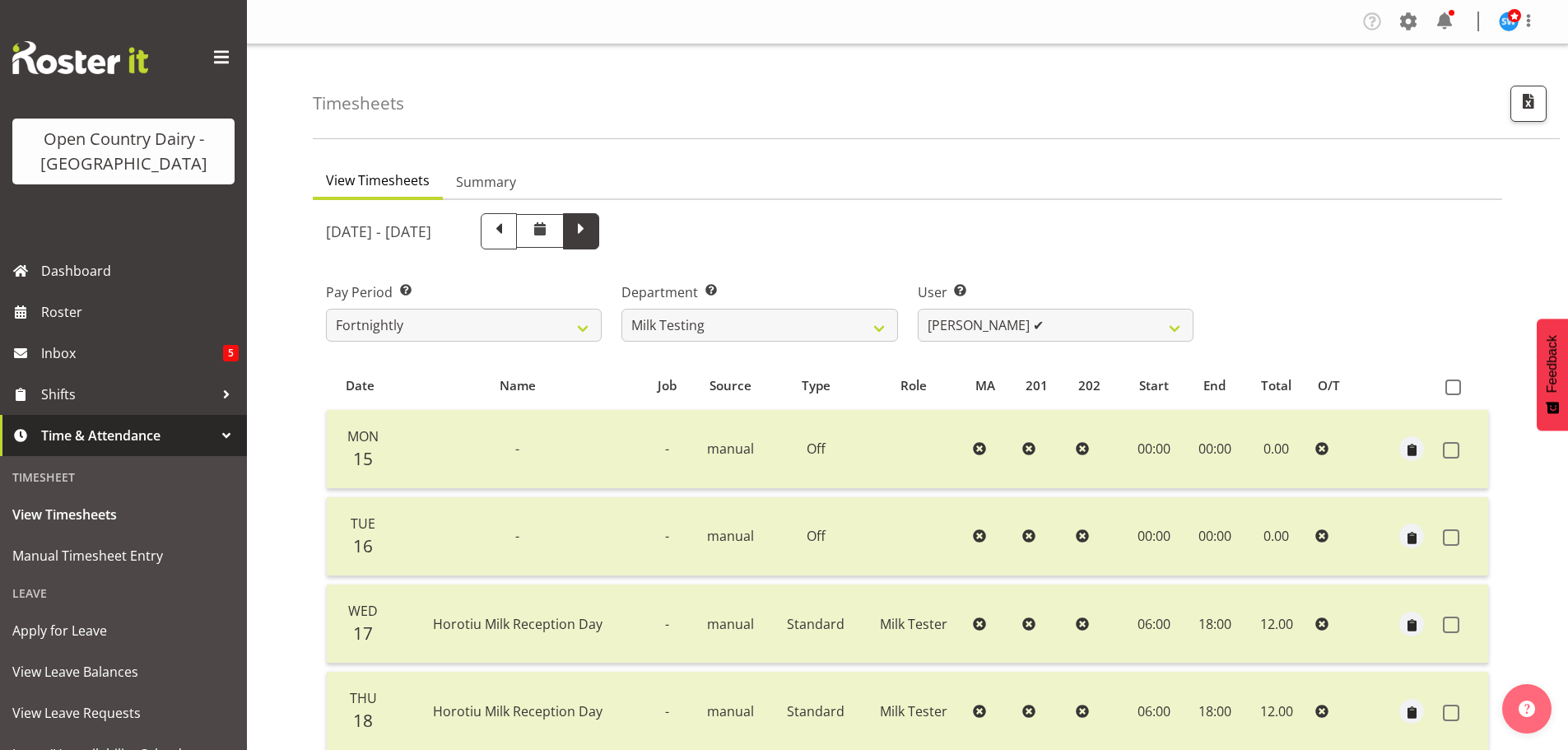
click at [592, 241] on span at bounding box center [581, 229] width 21 height 21
select select
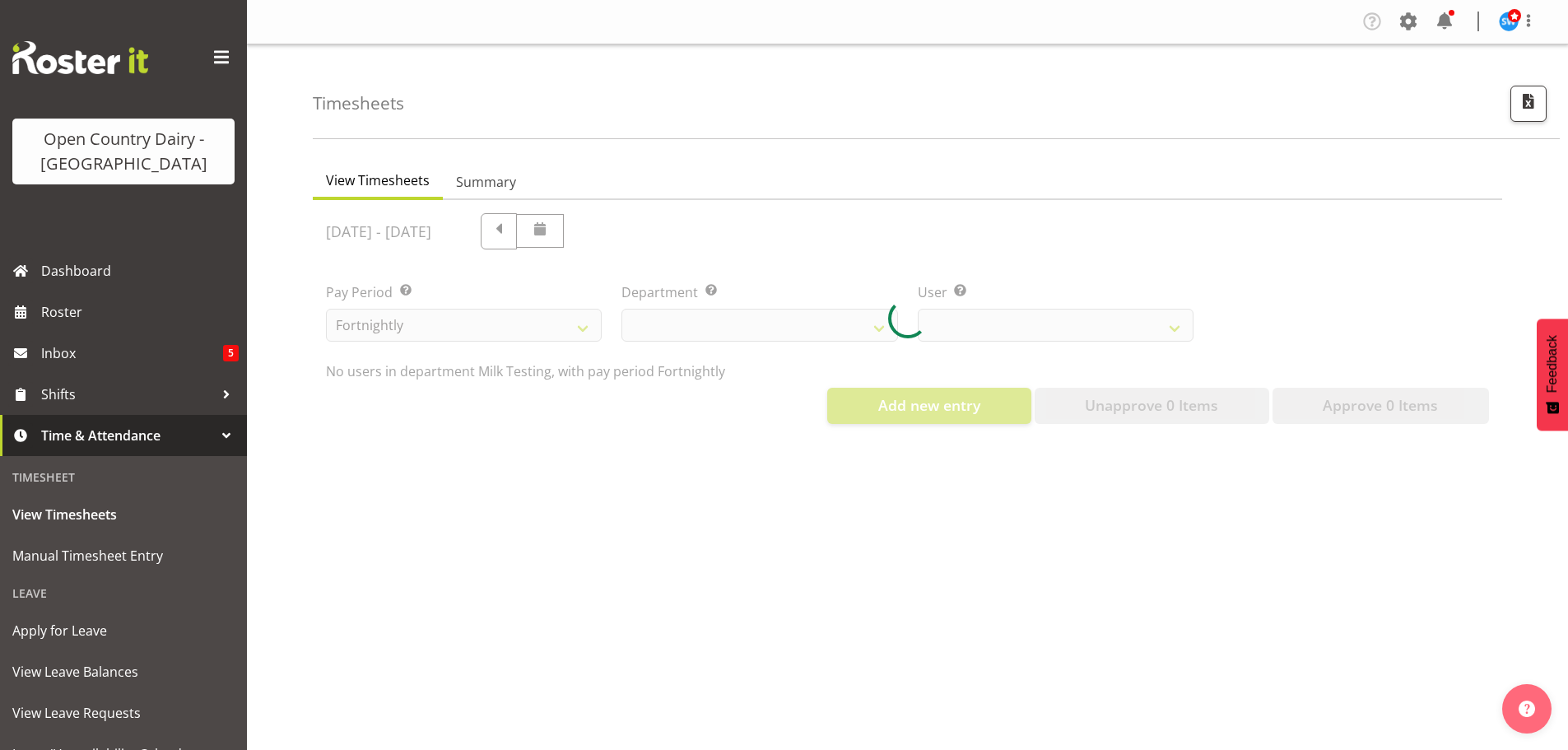
select select "733"
select select "7401"
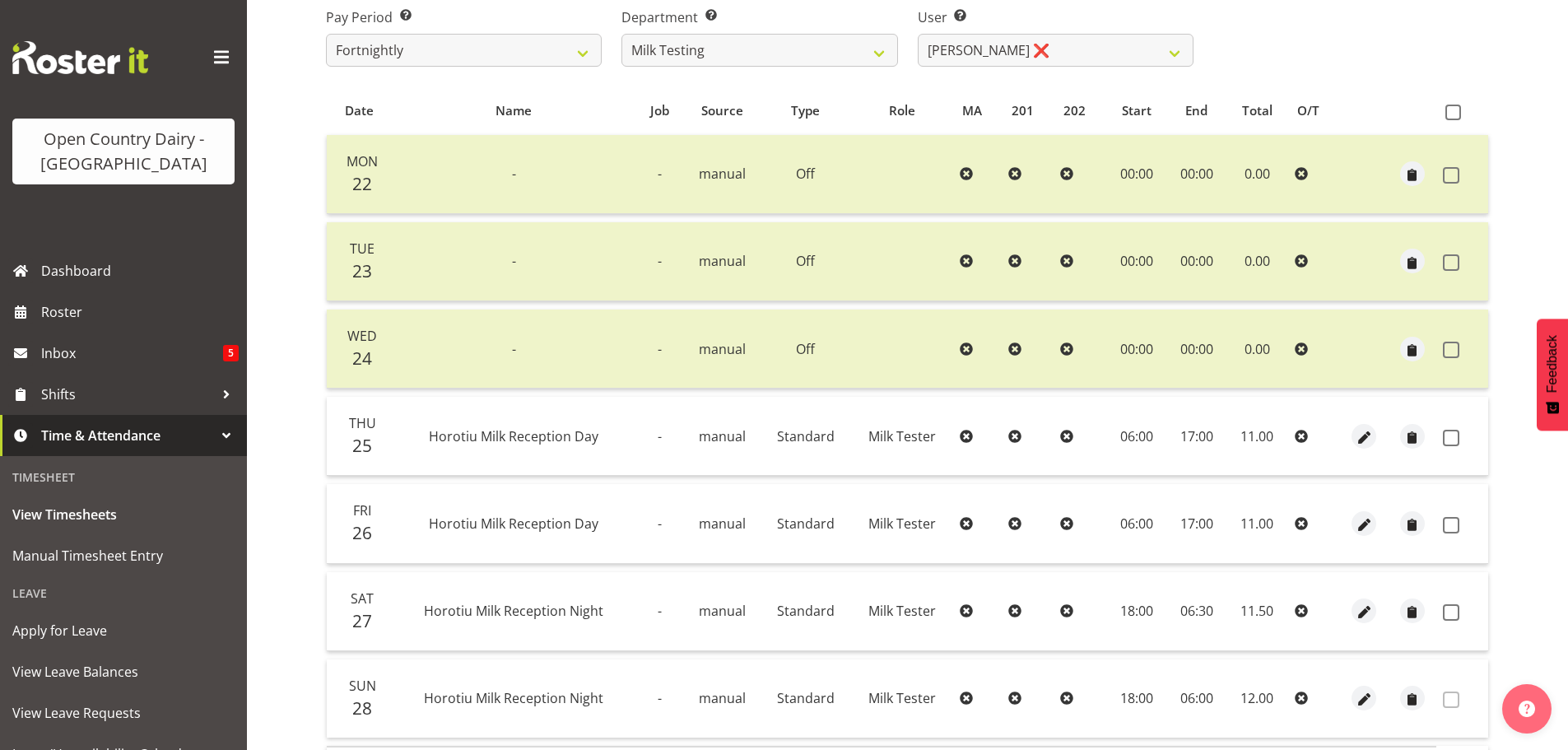
scroll to position [231, 0]
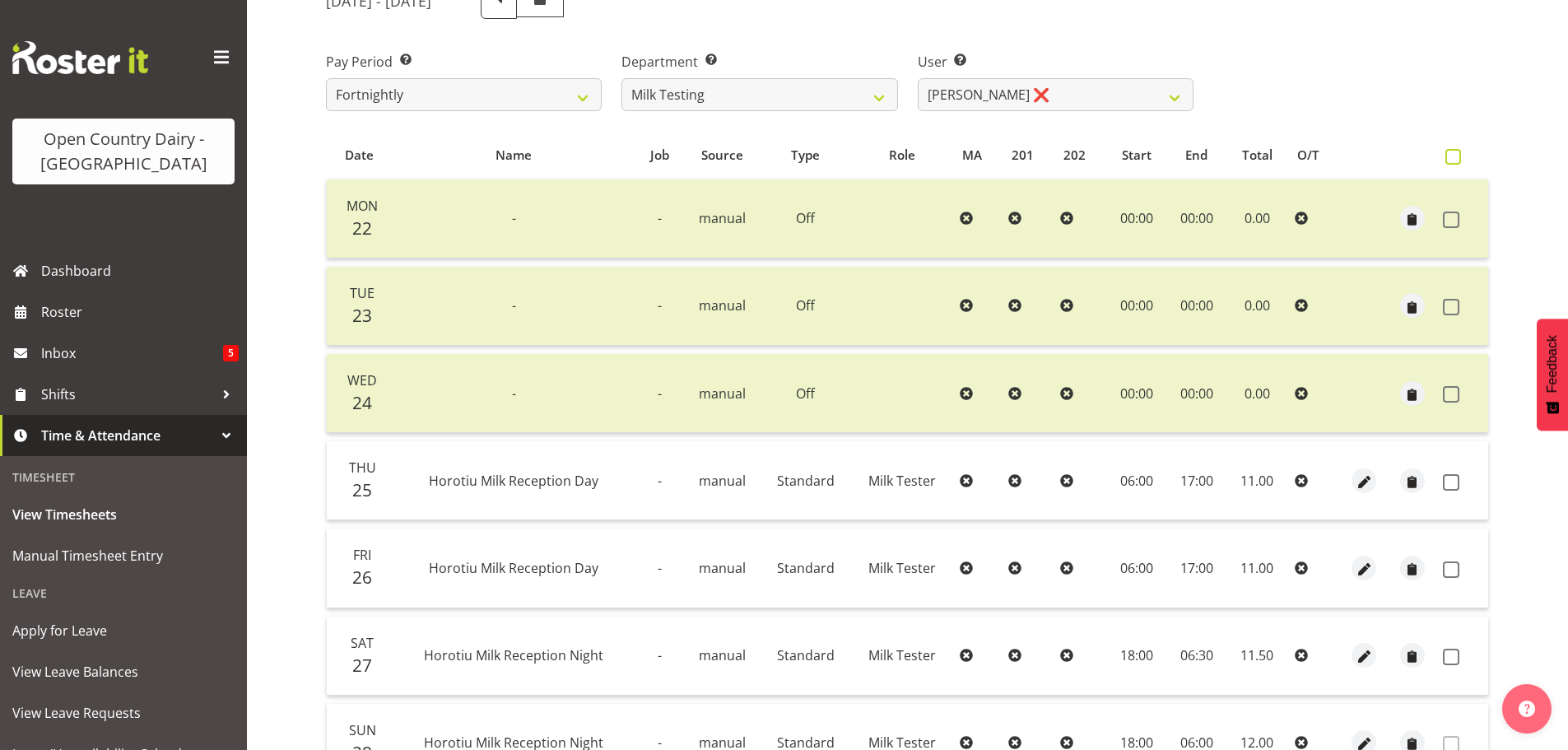
click at [1455, 159] on span at bounding box center [1453, 156] width 16 height 16
click at [1455, 159] on input "checkbox" at bounding box center [1451, 157] width 11 height 11
checkbox input "true"
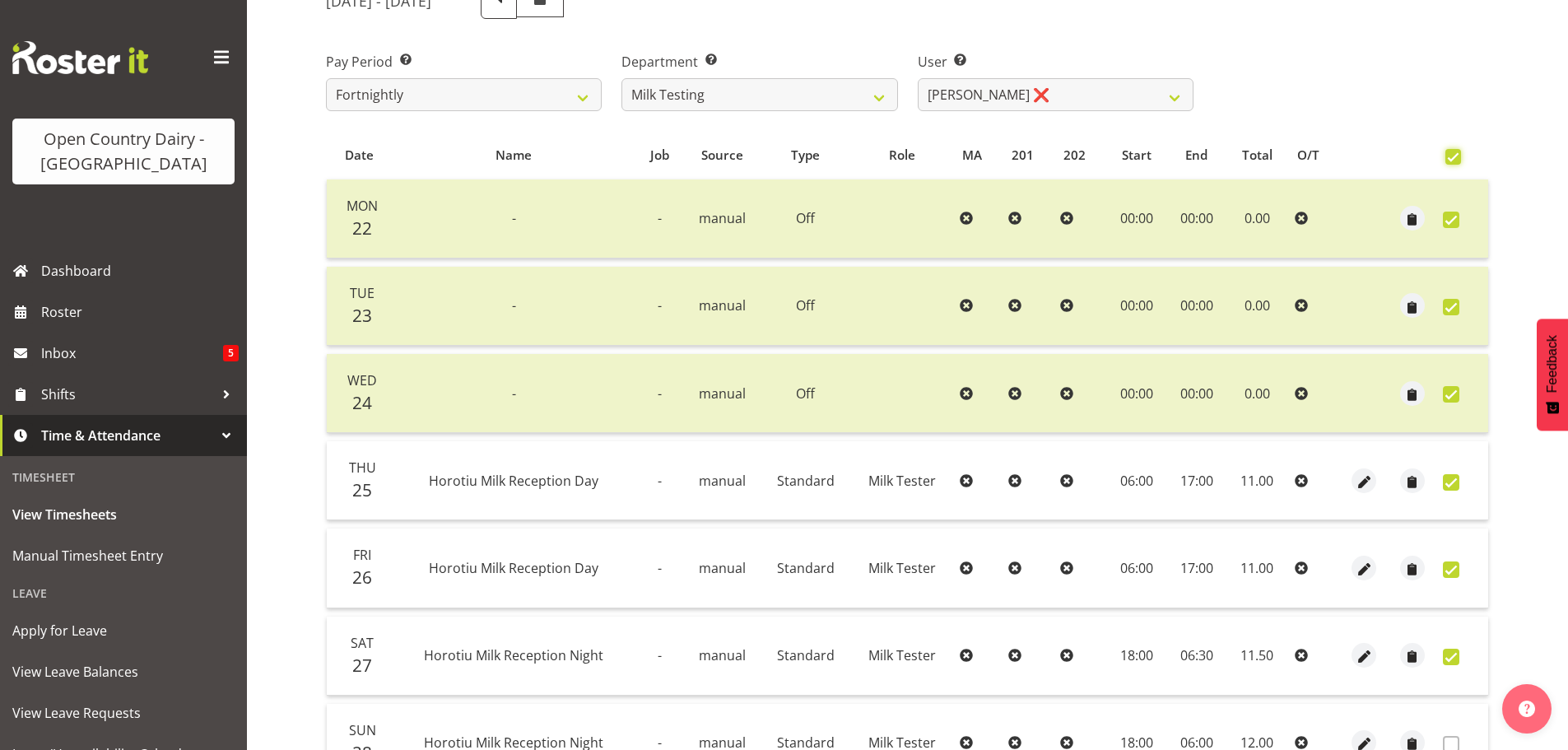
checkbox input "true"
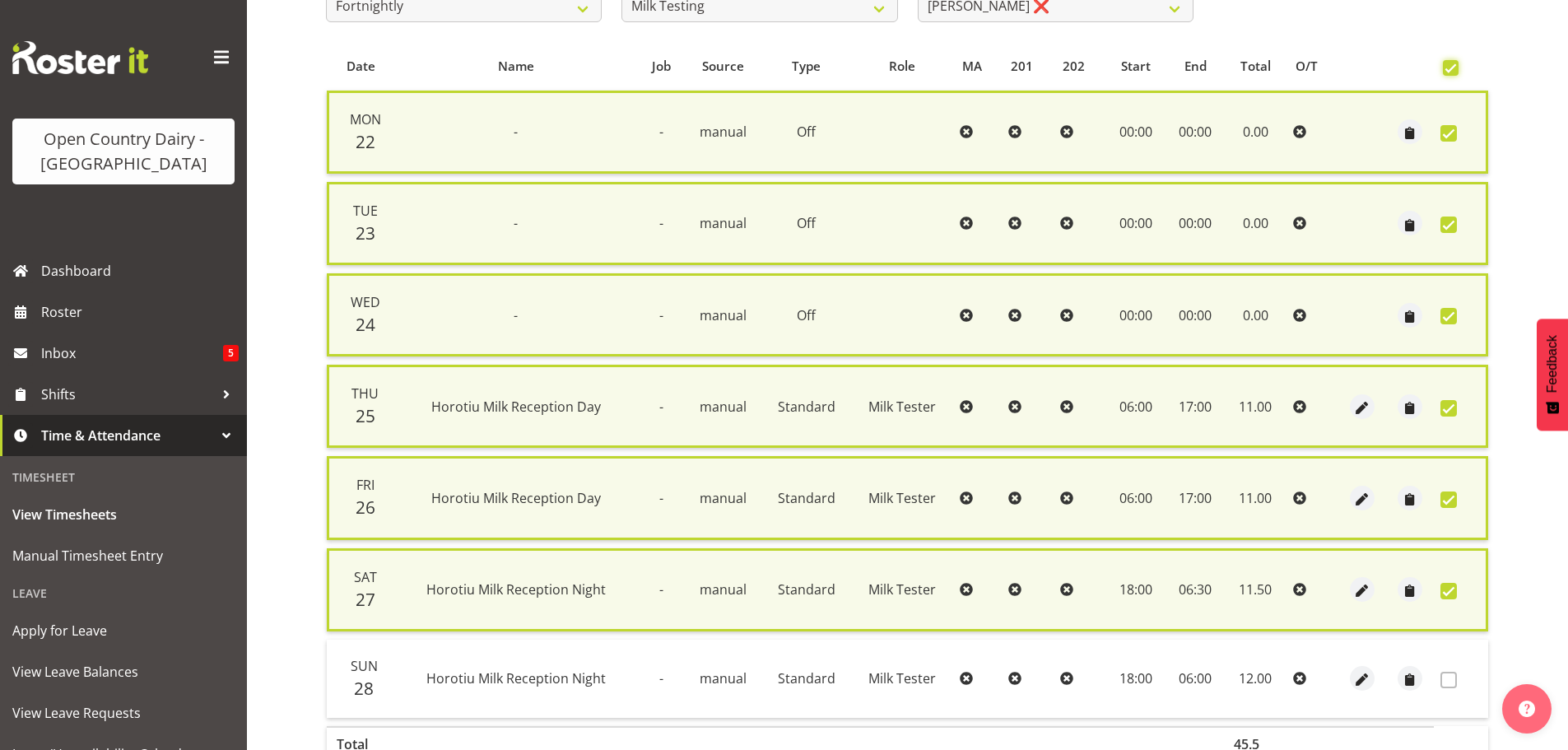
scroll to position [419, 0]
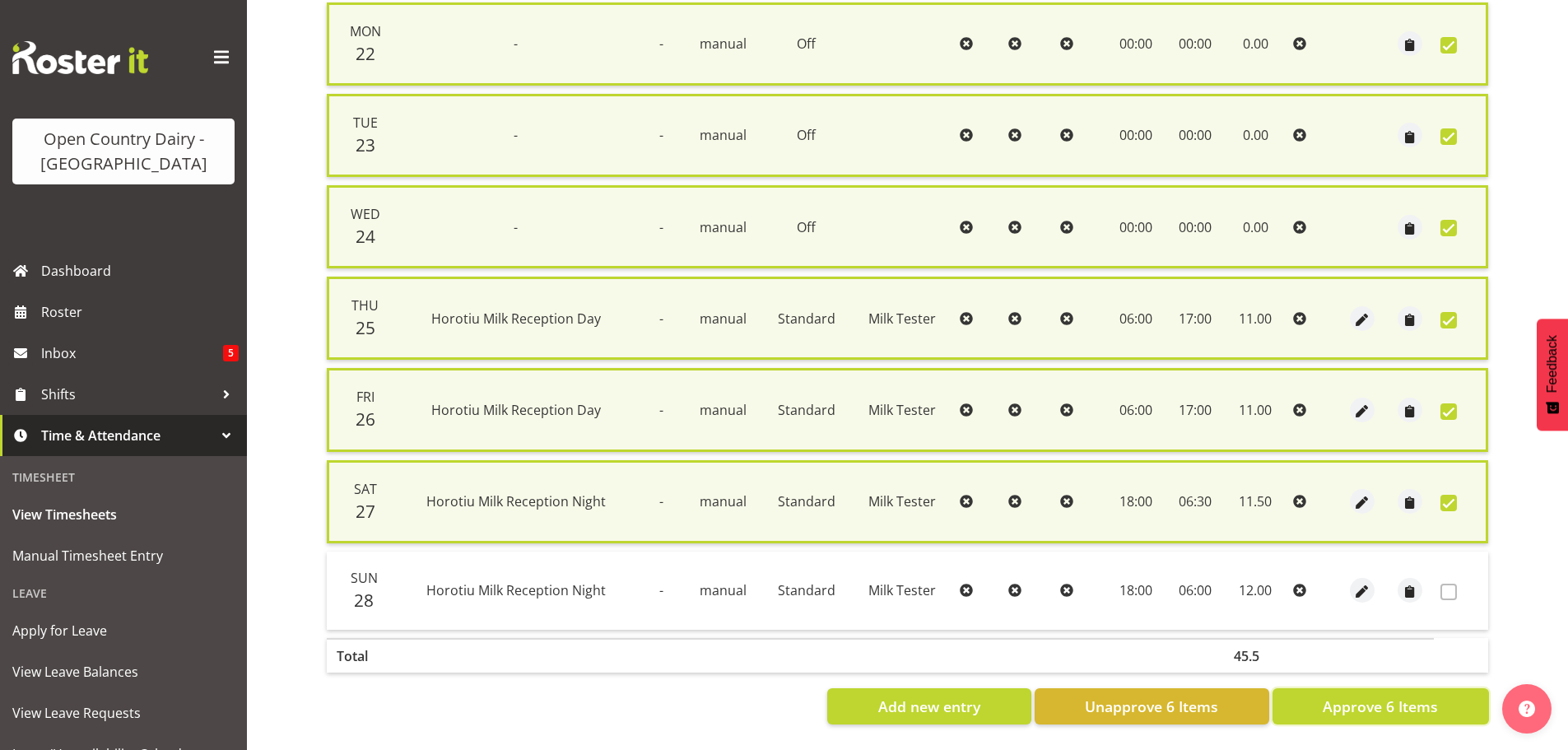
click at [1408, 695] on span "Approve 6 Items" at bounding box center [1380, 706] width 115 height 21
checkbox input "false"
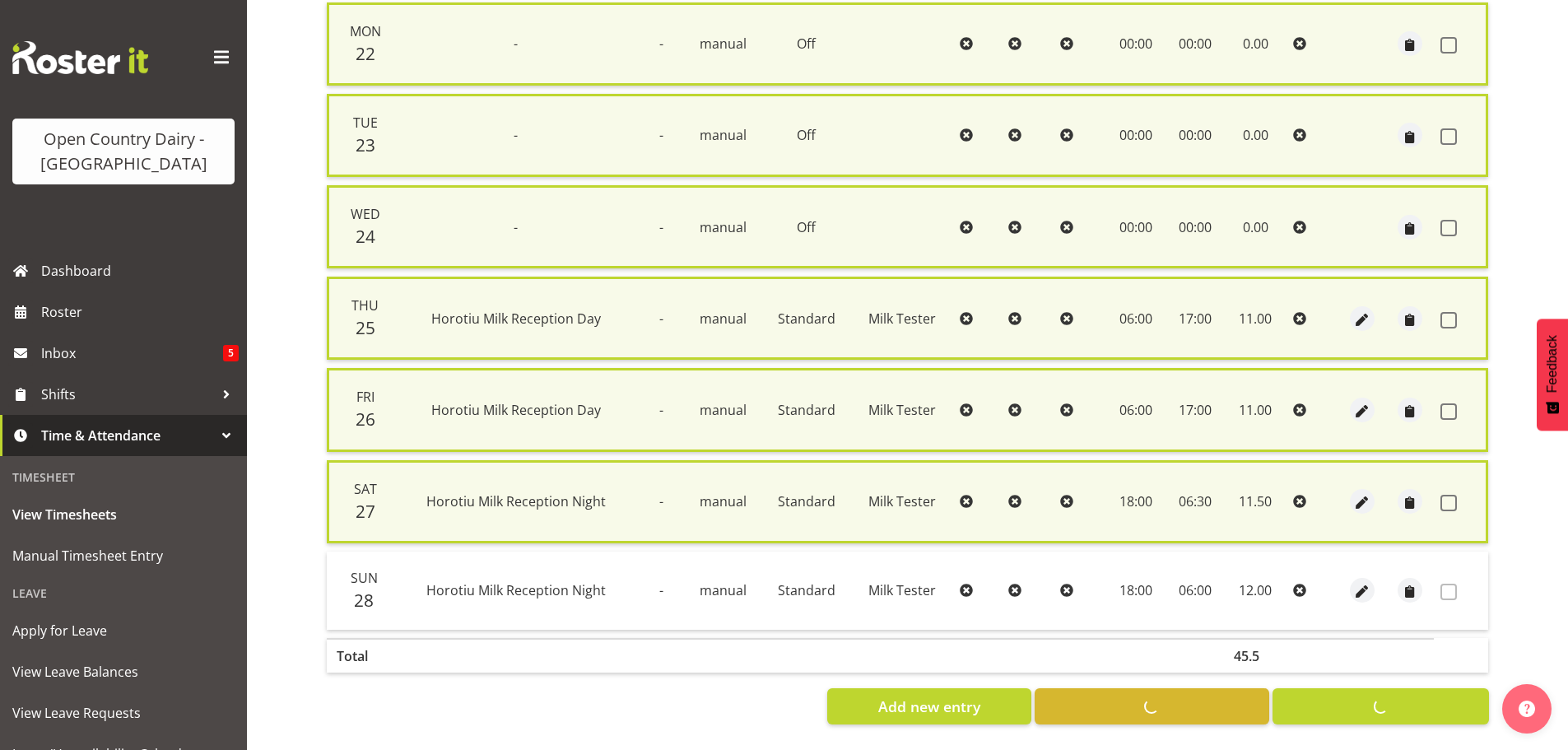
checkbox input "false"
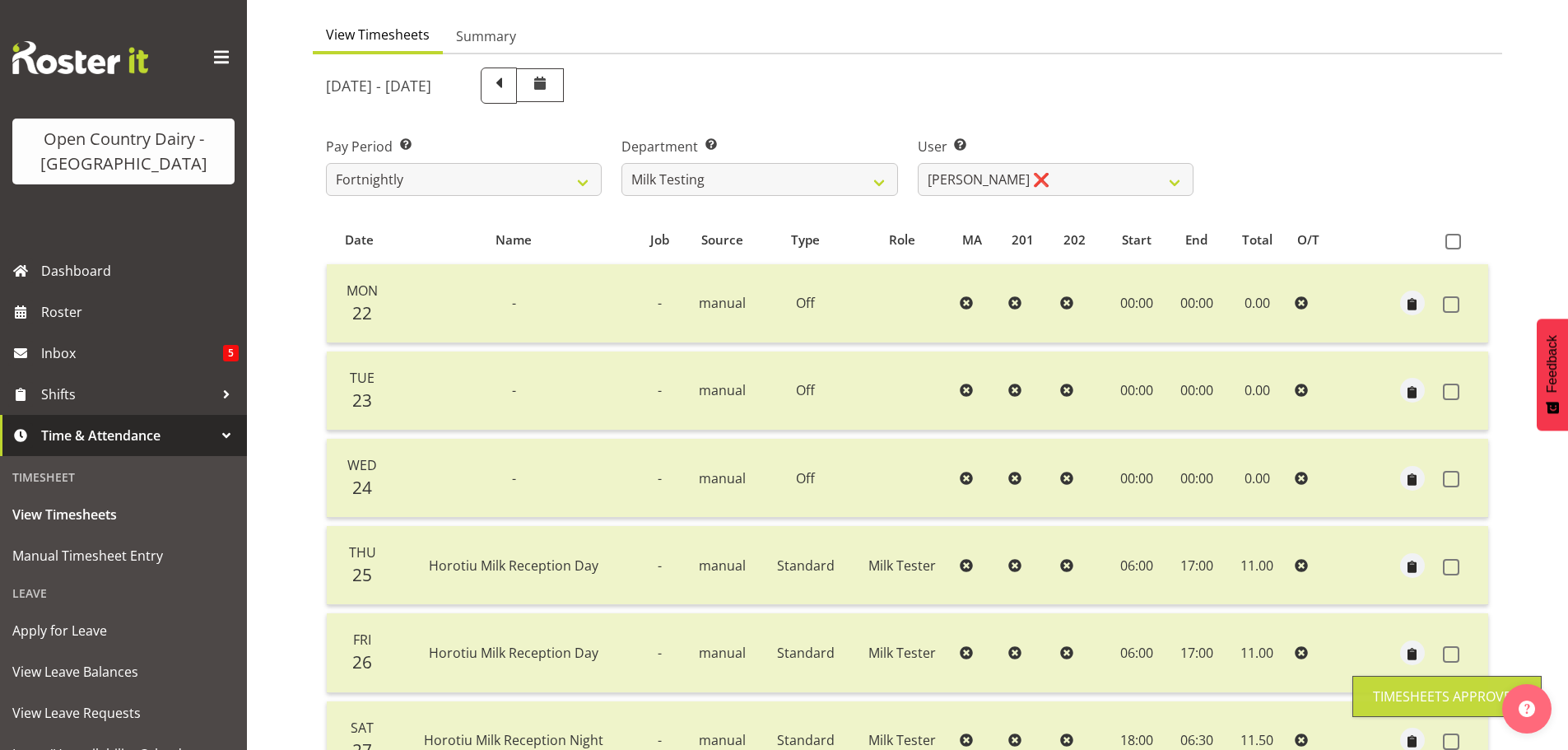
scroll to position [0, 0]
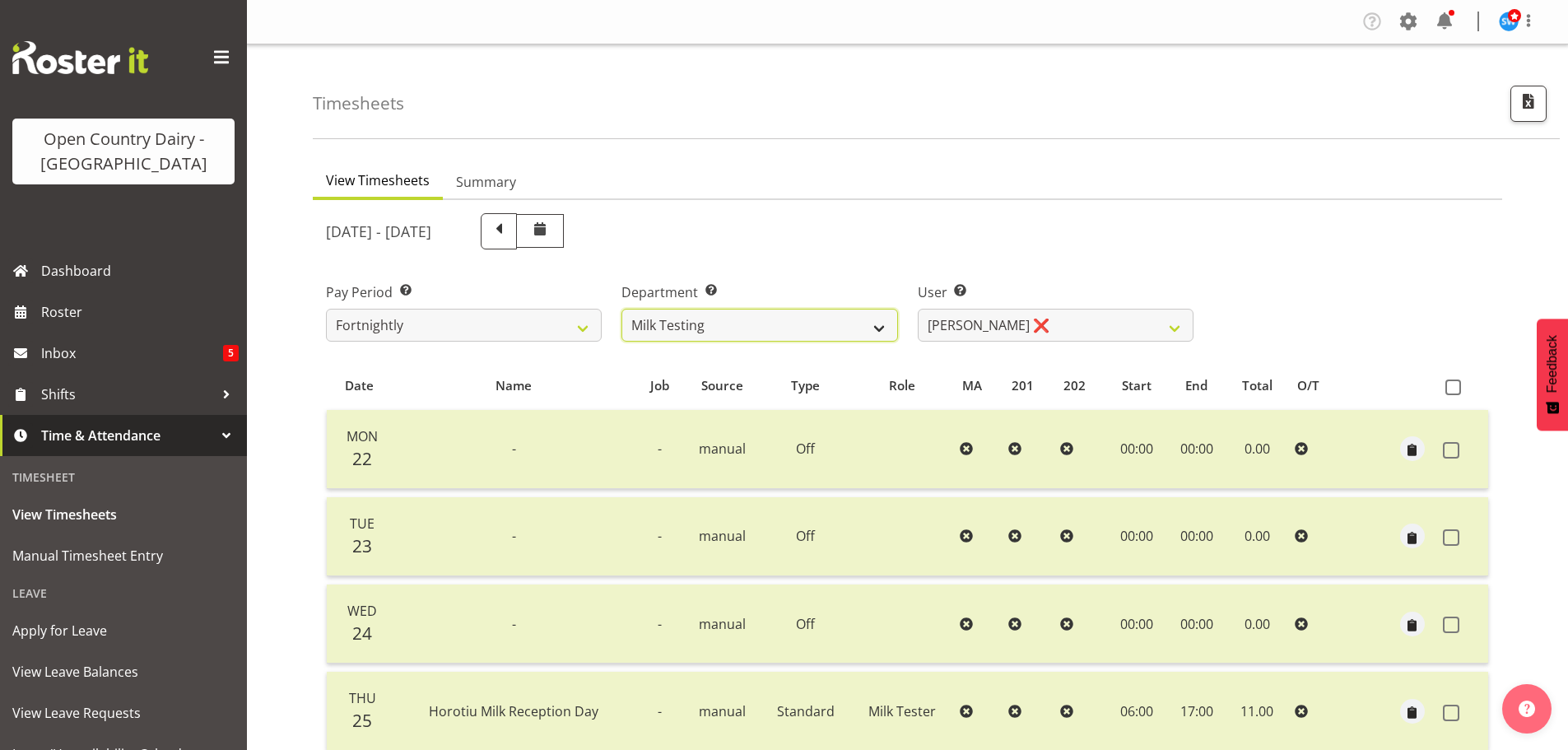
click at [796, 322] on select "701 702 703 704 705 706 707 708 709 710 711 712 713 714 715 716 717 718 719 720" at bounding box center [759, 325] width 276 height 33
select select "732"
click at [621, 308] on select "701 702 703 704 705 706 707 708 709 710 711 712 713 714 715 716 717 718 719 720" at bounding box center [759, 325] width 276 height 33
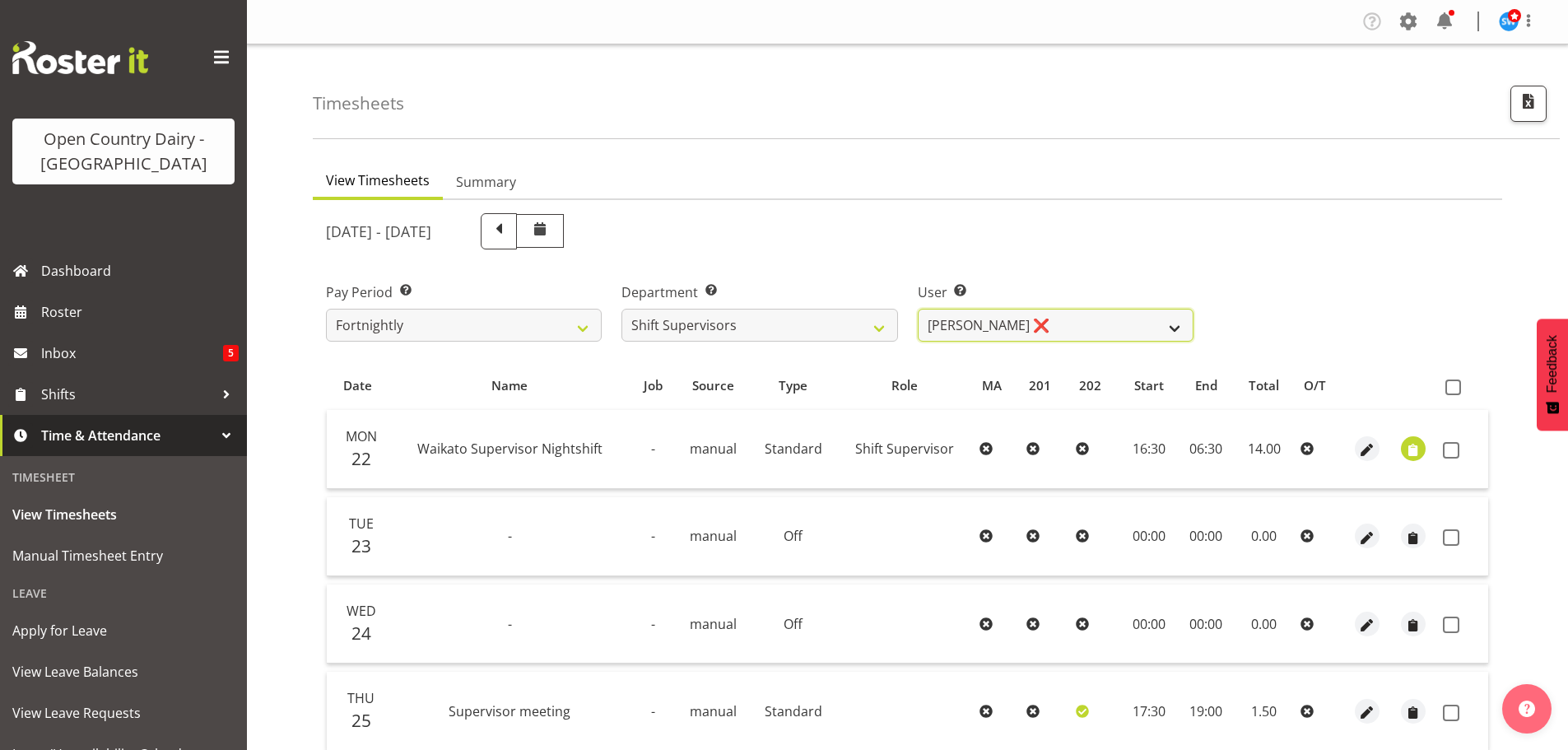
click at [1087, 320] on select "Harald Aalderink ❌ Phillip Robb ❌ Teresa Perkinson ❌ Tom Clark ❌" at bounding box center [1056, 325] width 276 height 33
select select "10299"
click at [918, 308] on select "Harald Aalderink ❌ Phillip Robb ❌ Teresa Perkinson ❌ Tom Clark ❌" at bounding box center [1056, 325] width 276 height 33
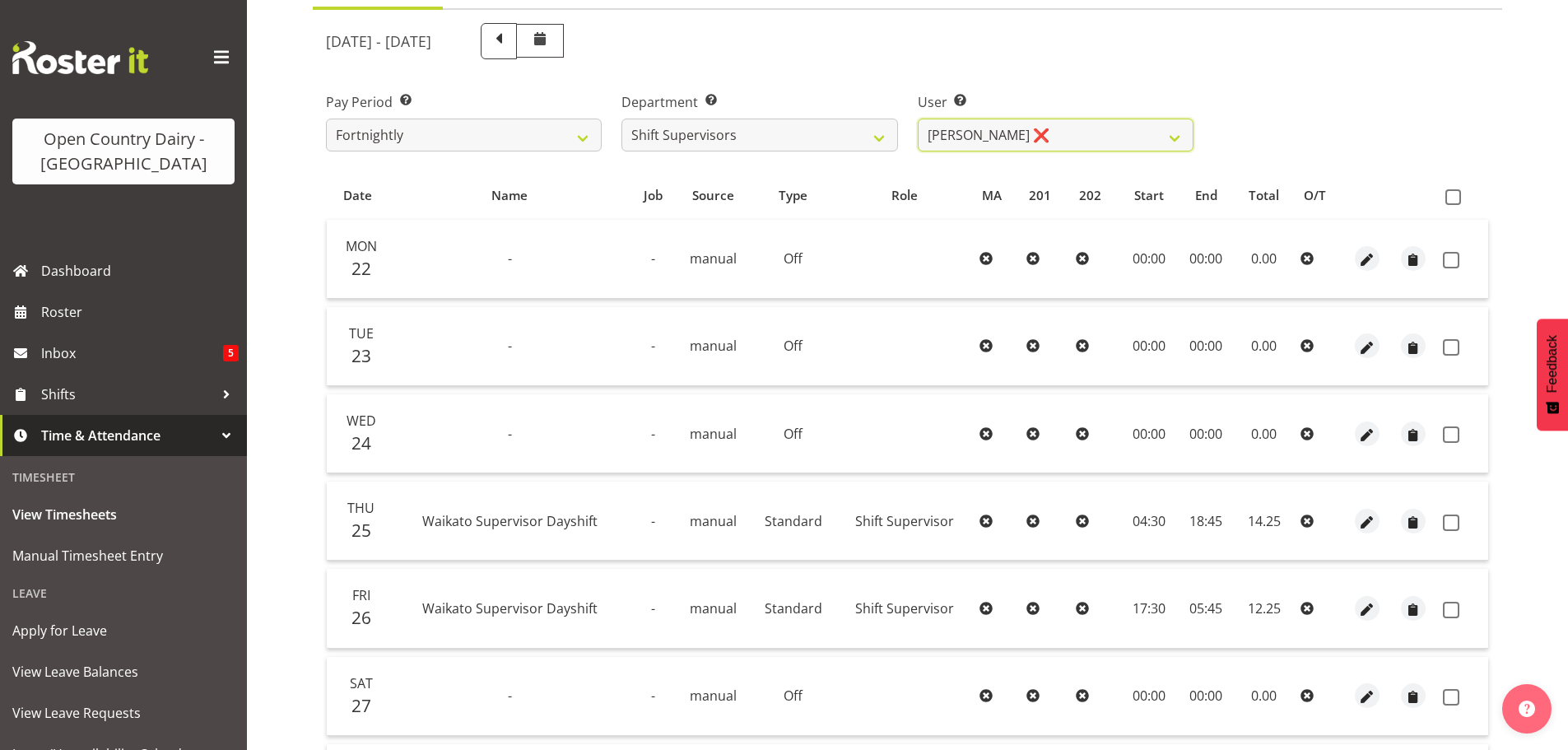
scroll to position [395, 0]
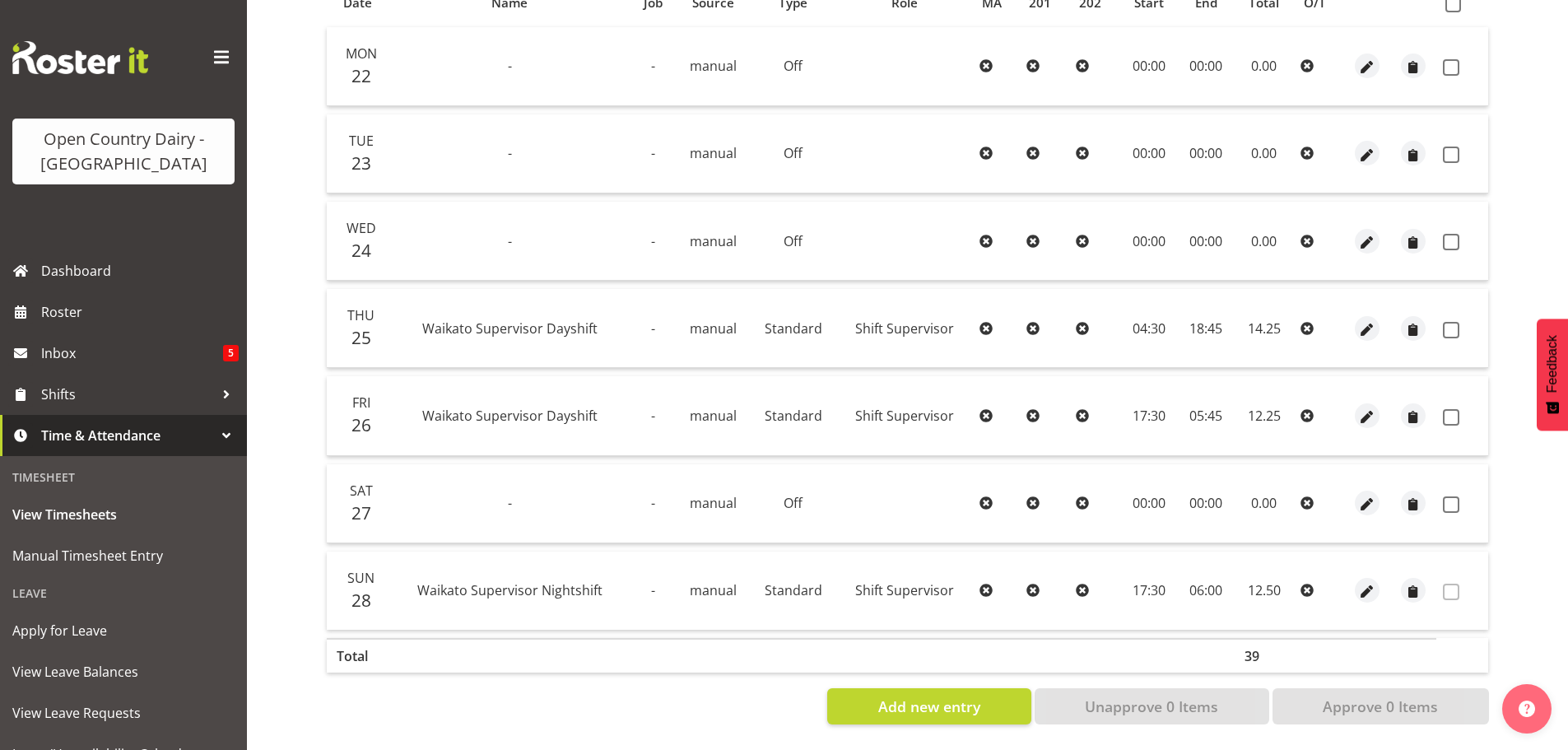
drag, startPoint x: 1450, startPoint y: 56, endPoint x: 1439, endPoint y: 124, distance: 68.9
click at [1450, 59] on span at bounding box center [1451, 68] width 17 height 17
checkbox input "true"
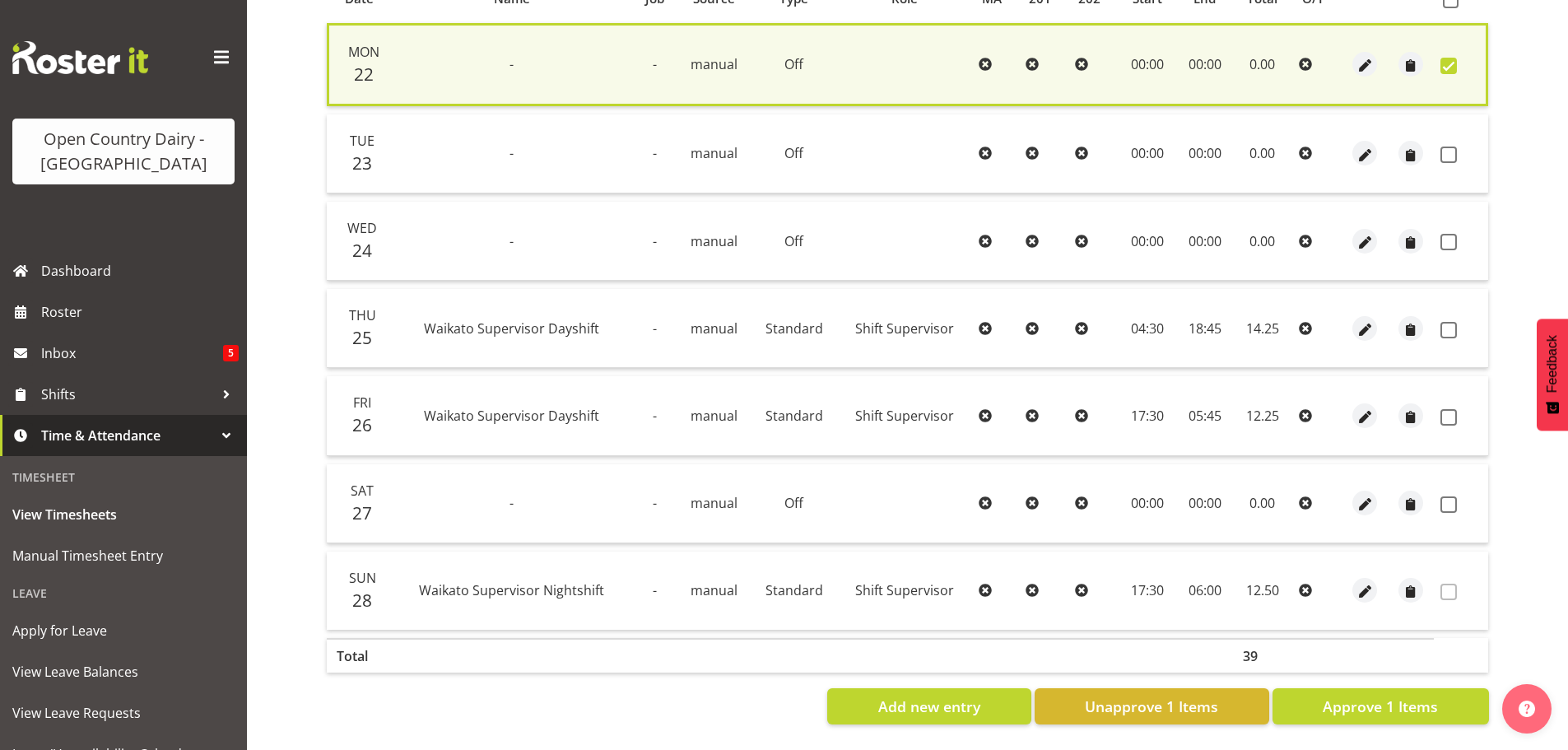
click at [1448, 146] on span at bounding box center [1449, 155] width 17 height 17
checkbox input "true"
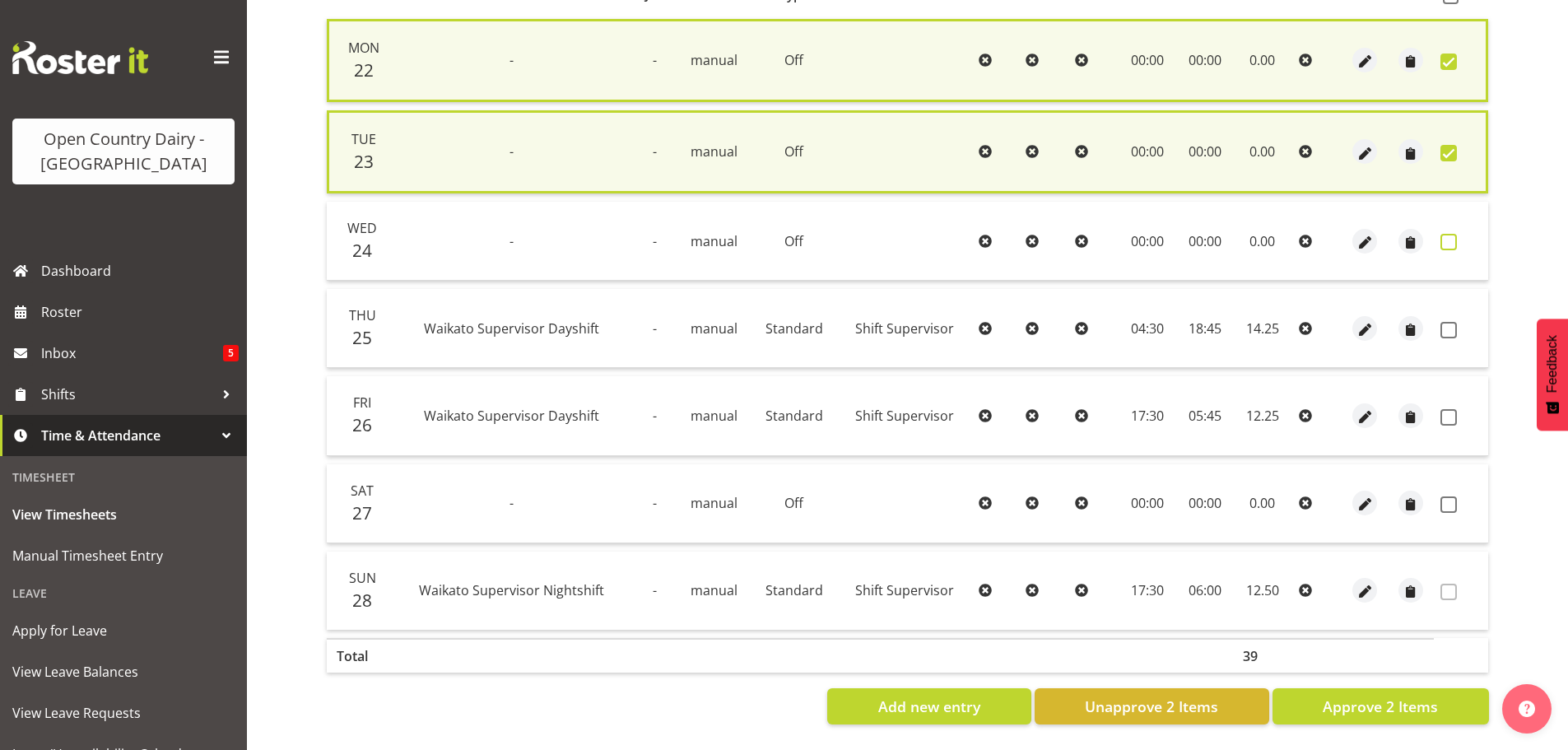
click at [1449, 238] on span at bounding box center [1449, 242] width 17 height 17
checkbox input "true"
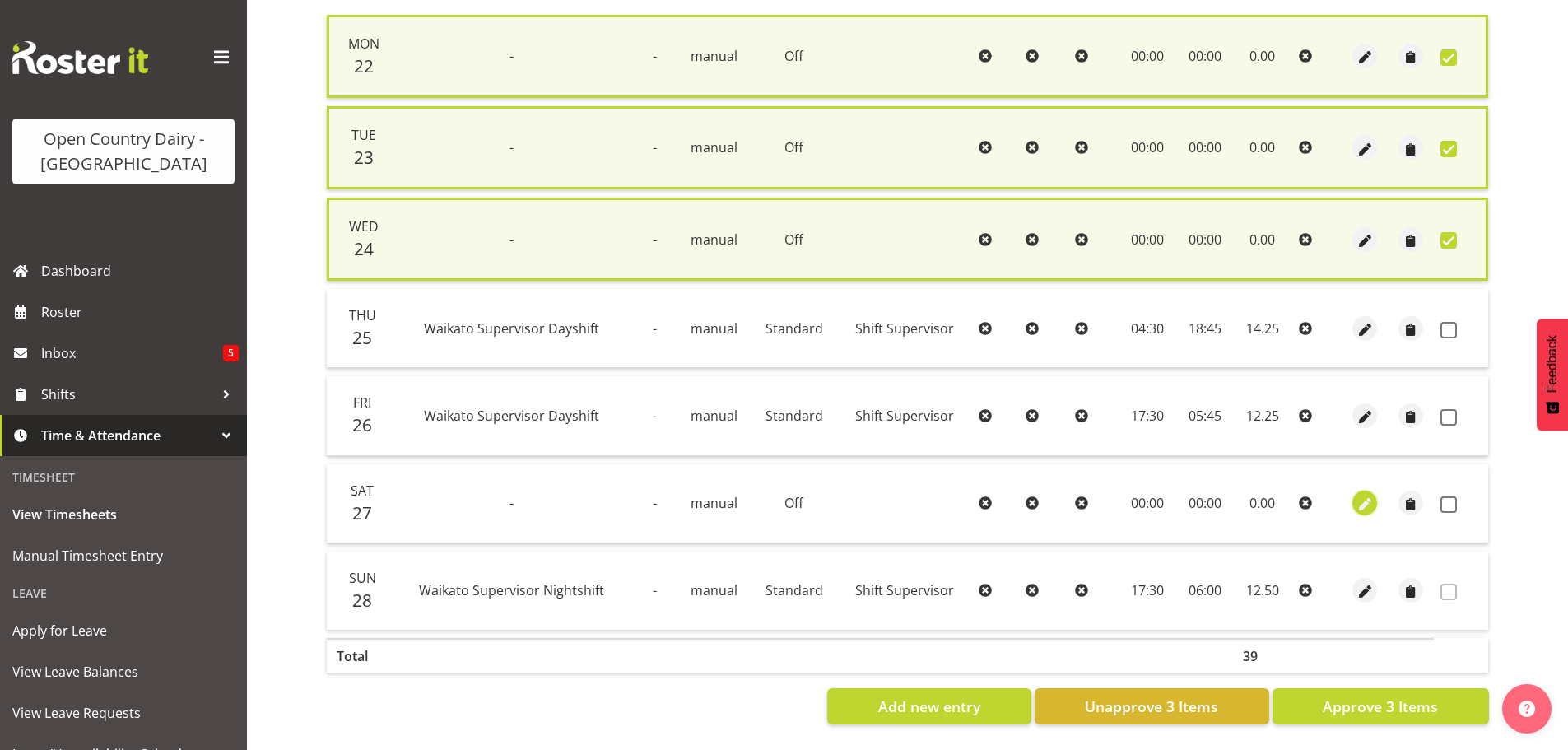
click at [1365, 506] on span "button" at bounding box center [1365, 505] width 19 height 19
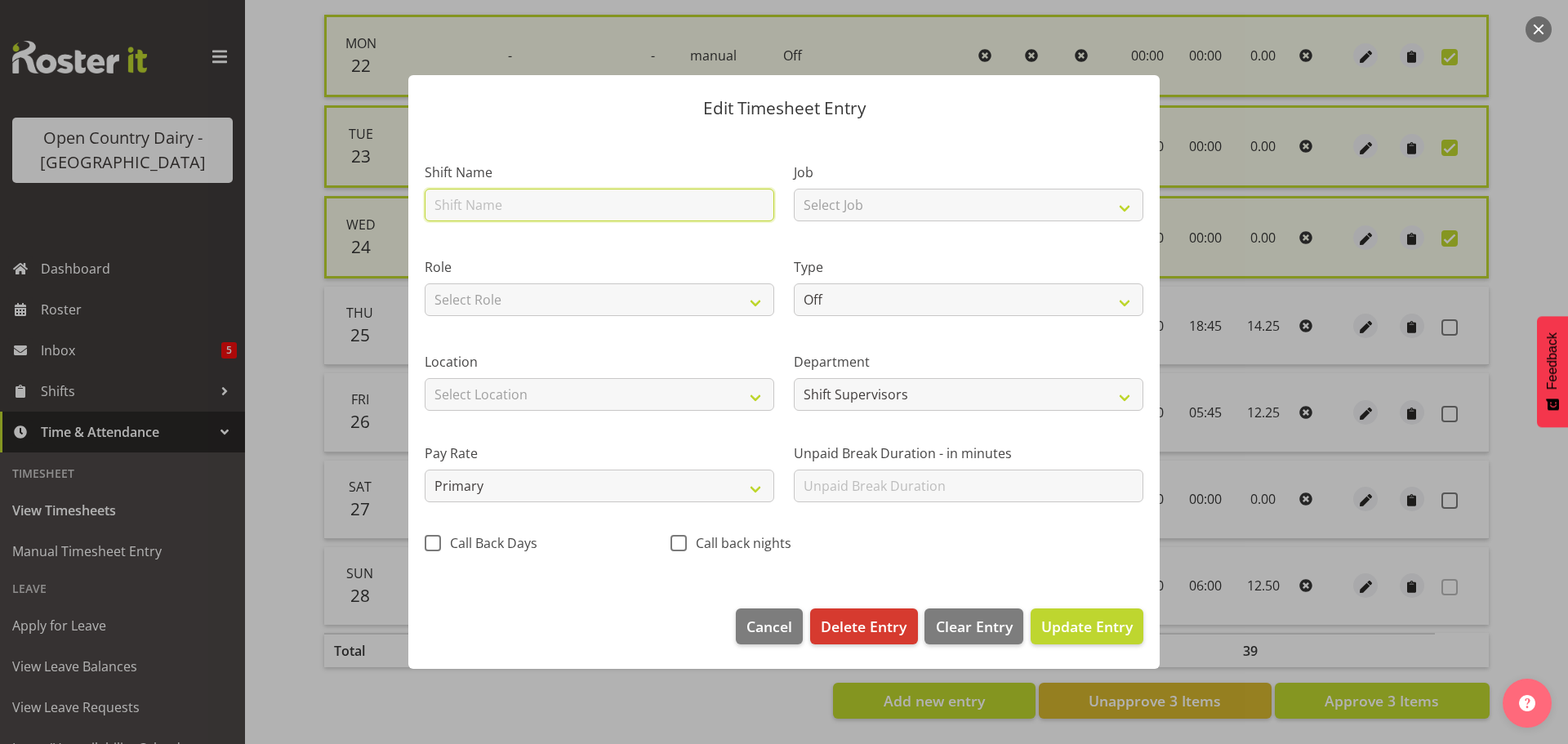
click at [561, 201] on input "text" at bounding box center [599, 205] width 349 height 33
type input "Leave"
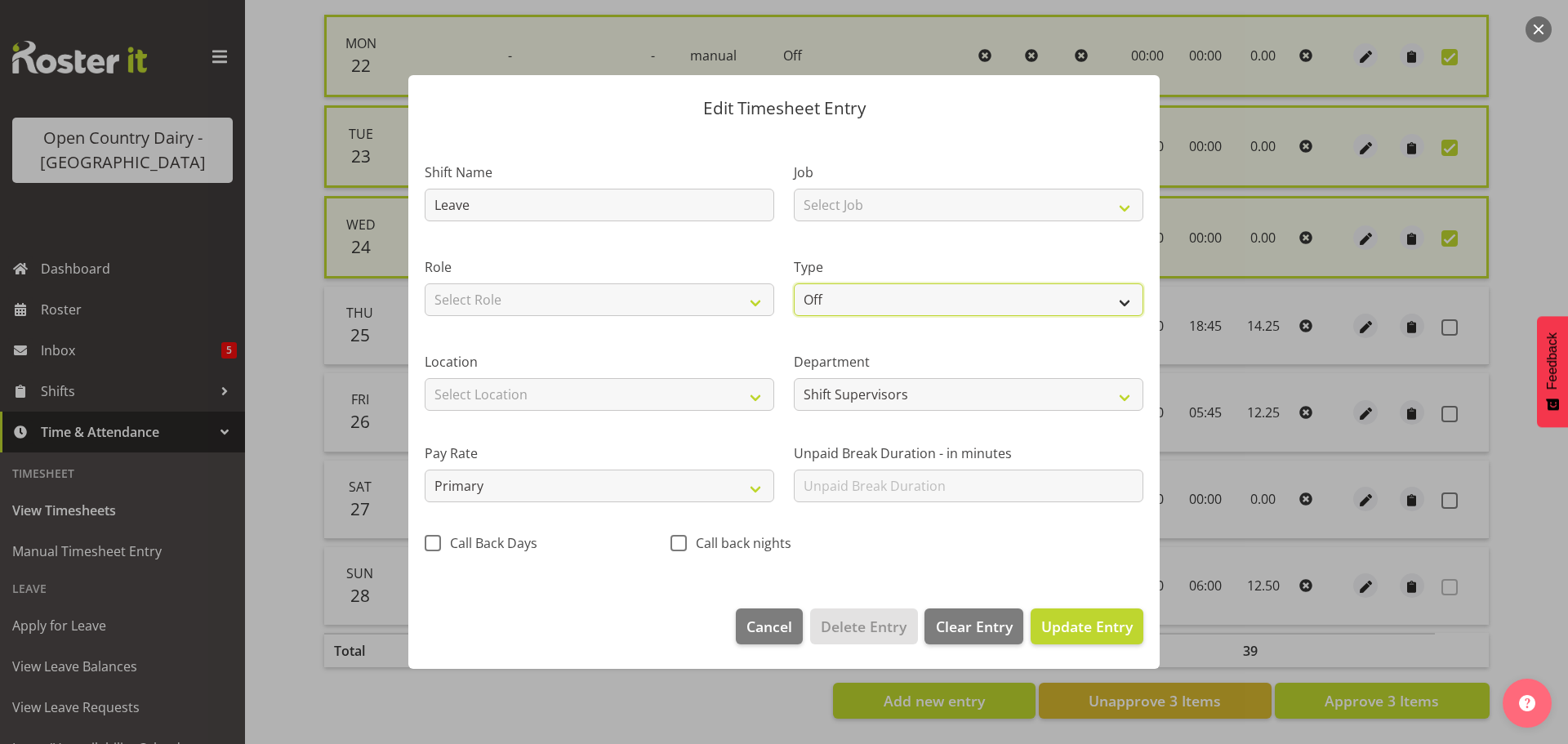
click at [840, 298] on select "Off Standard Public Holiday Public Holiday (Worked) Day In Lieu Annual Leave Si…" at bounding box center [968, 299] width 349 height 33
select select "Annual"
click at [794, 283] on select "Off Standard Public Holiday Public Holiday (Worked) Day In Lieu Annual Leave Si…" at bounding box center [968, 299] width 349 height 33
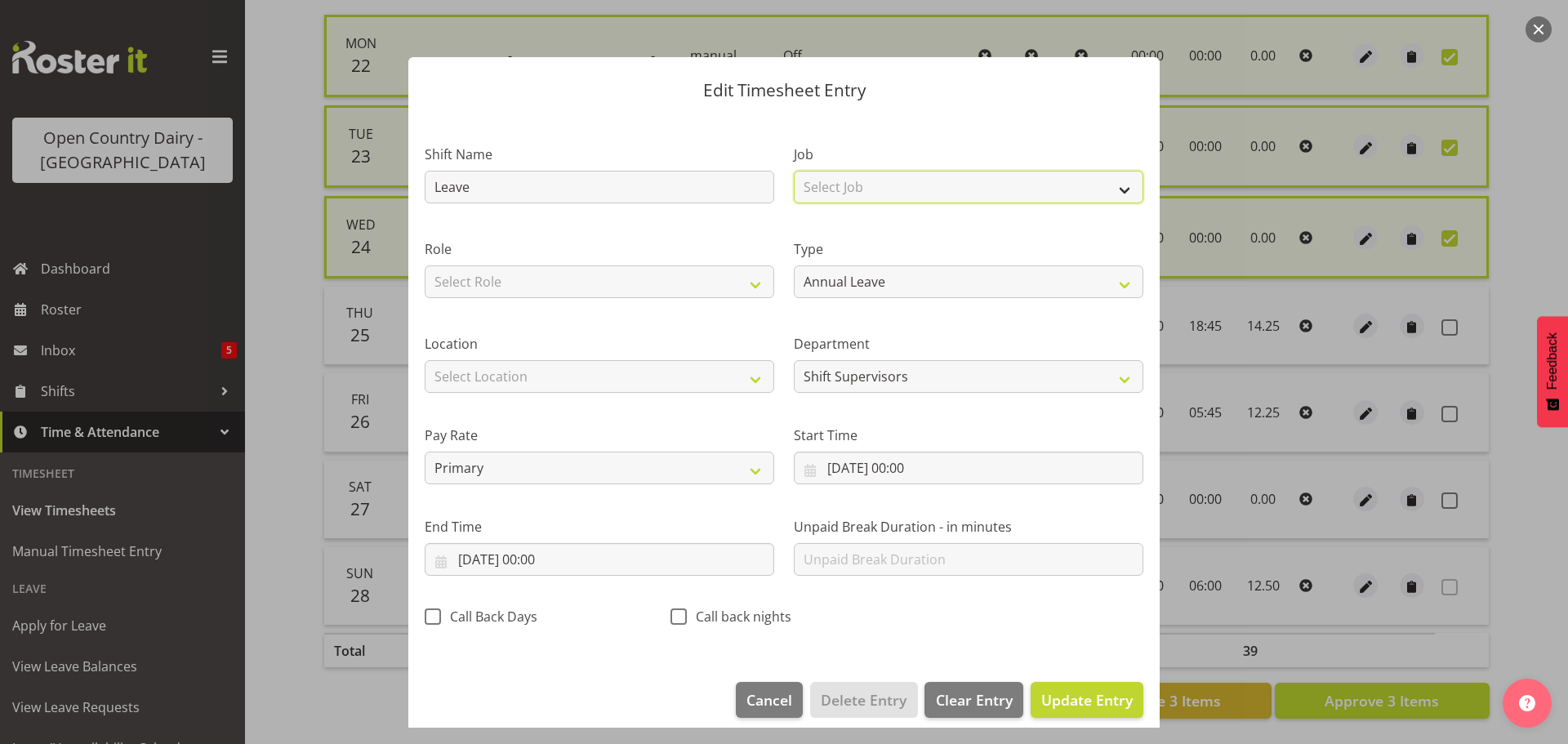
click at [863, 182] on select "Select Job Driver Driver supervisor Support" at bounding box center [968, 187] width 349 height 33
select select "9568"
click at [794, 171] on select "Select Job Driver Driver supervisor Support" at bounding box center [968, 187] width 349 height 33
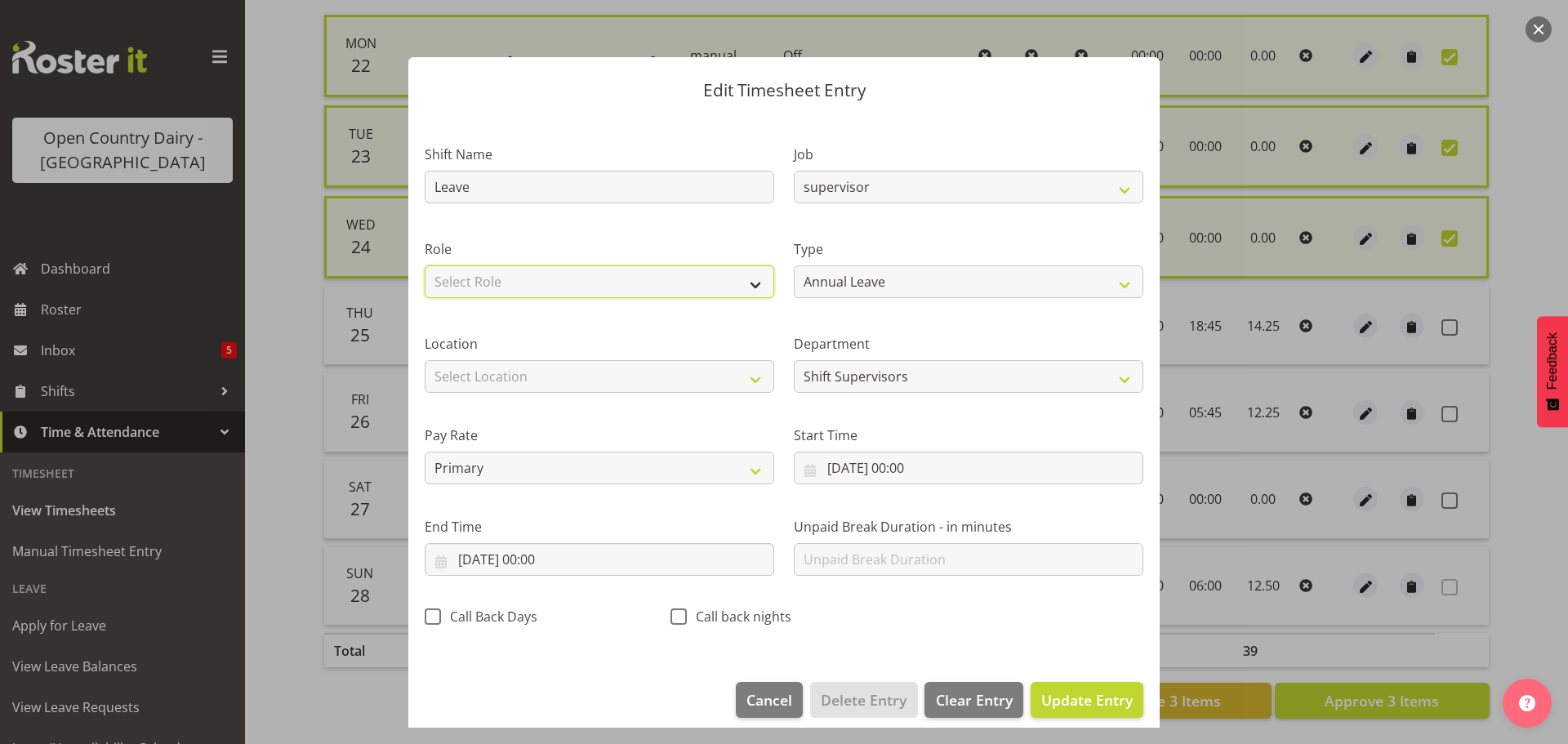
drag, startPoint x: 568, startPoint y: 285, endPoint x: 563, endPoint y: 297, distance: 13.0
click at [569, 285] on select "Select Role Shift Supervisor" at bounding box center [599, 282] width 349 height 33
select select "1167"
click at [424, 265] on select "Select Role Shift Supervisor" at bounding box center [599, 282] width 349 height 33
click at [1097, 699] on span "Update Entry" at bounding box center [1087, 699] width 92 height 19
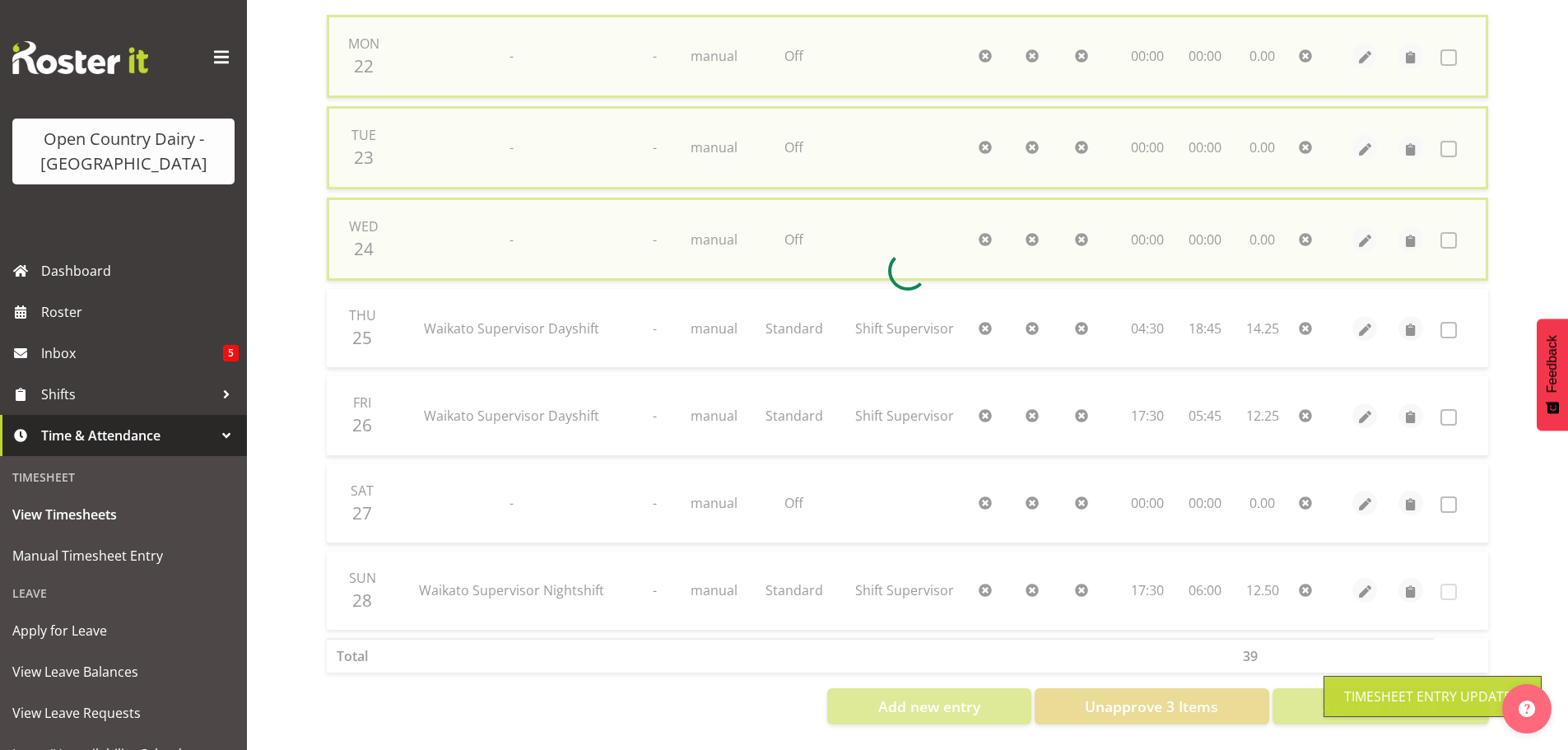
checkbox input "false"
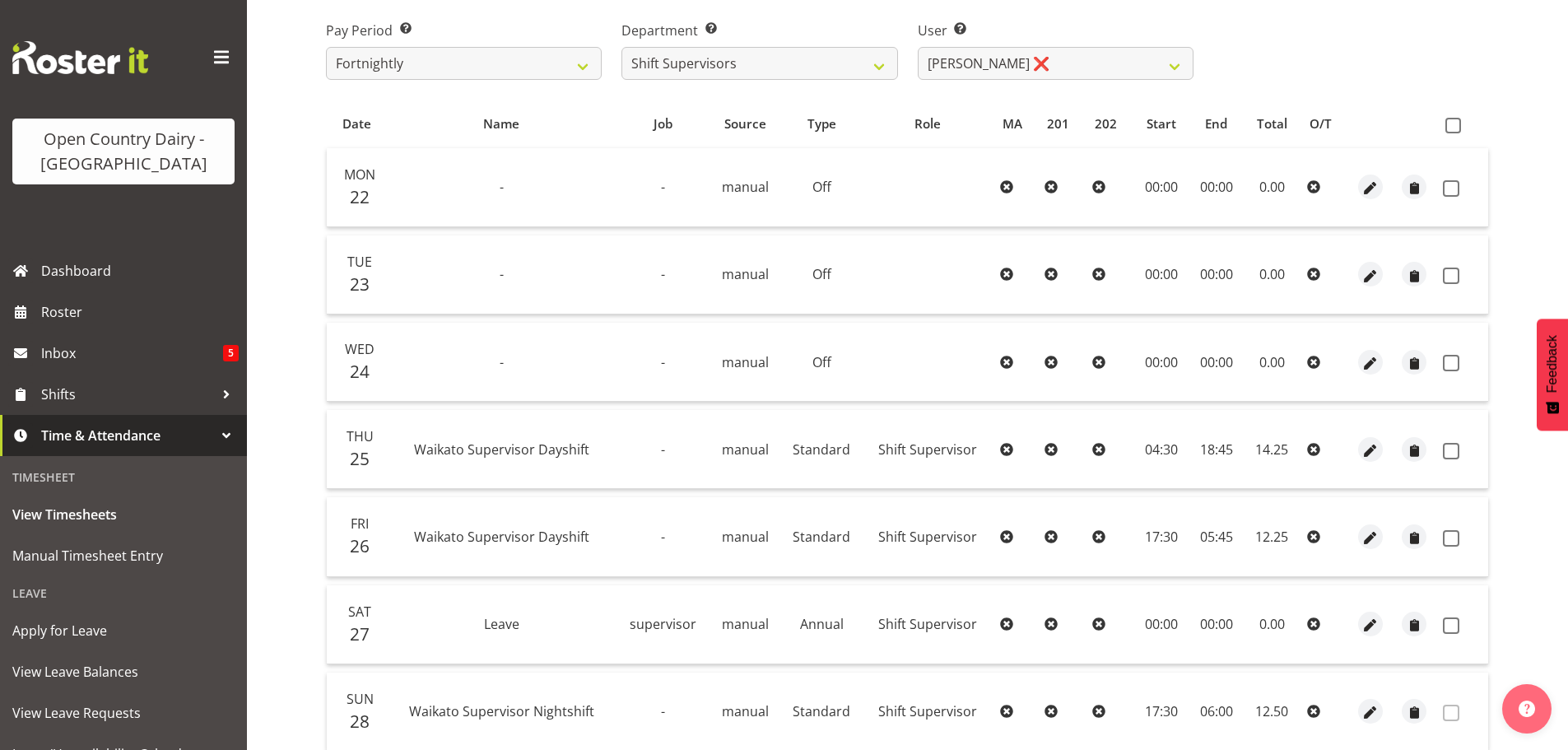
scroll to position [0, 0]
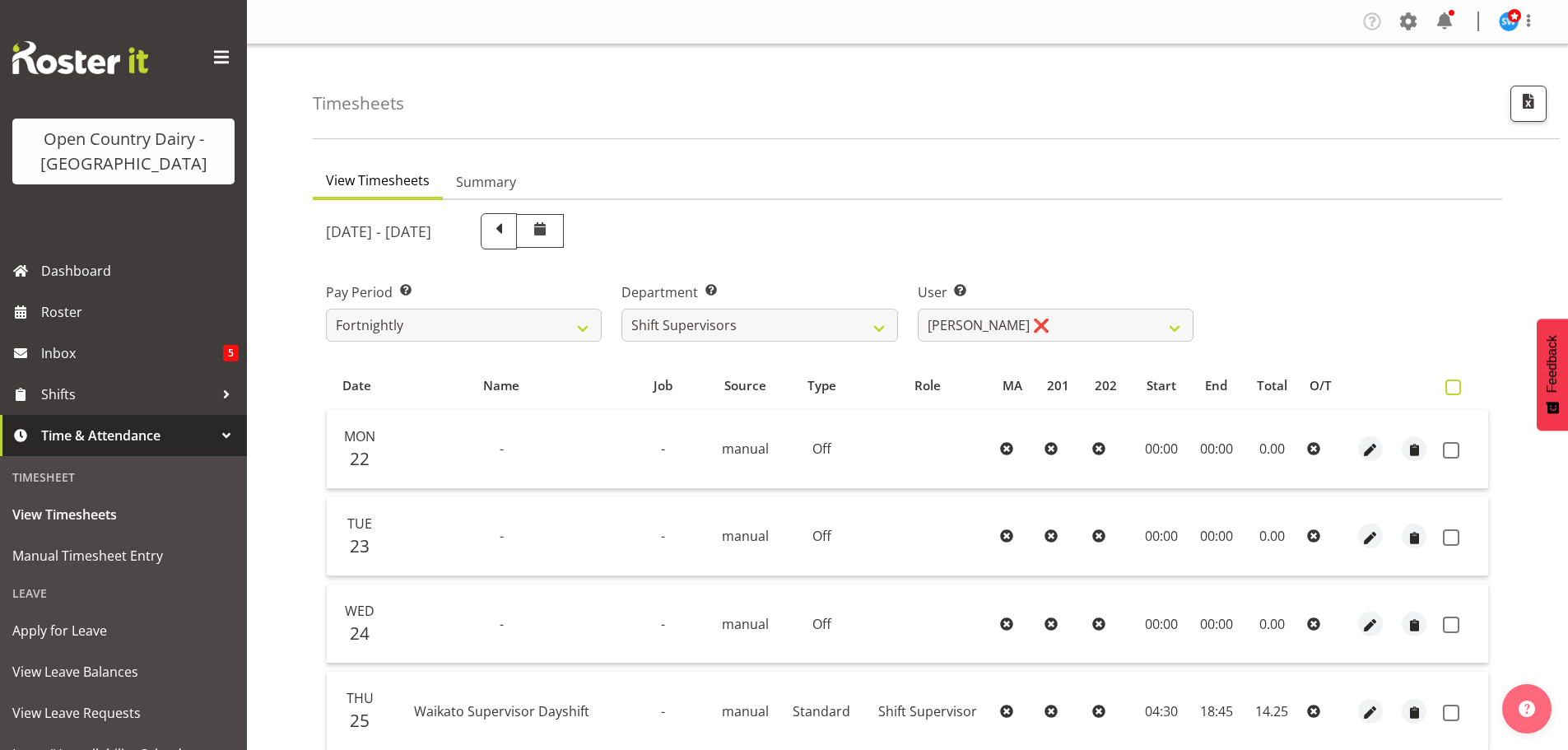
click at [1456, 386] on span at bounding box center [1453, 387] width 16 height 16
click at [1456, 386] on input "checkbox" at bounding box center [1451, 387] width 11 height 11
checkbox input "true"
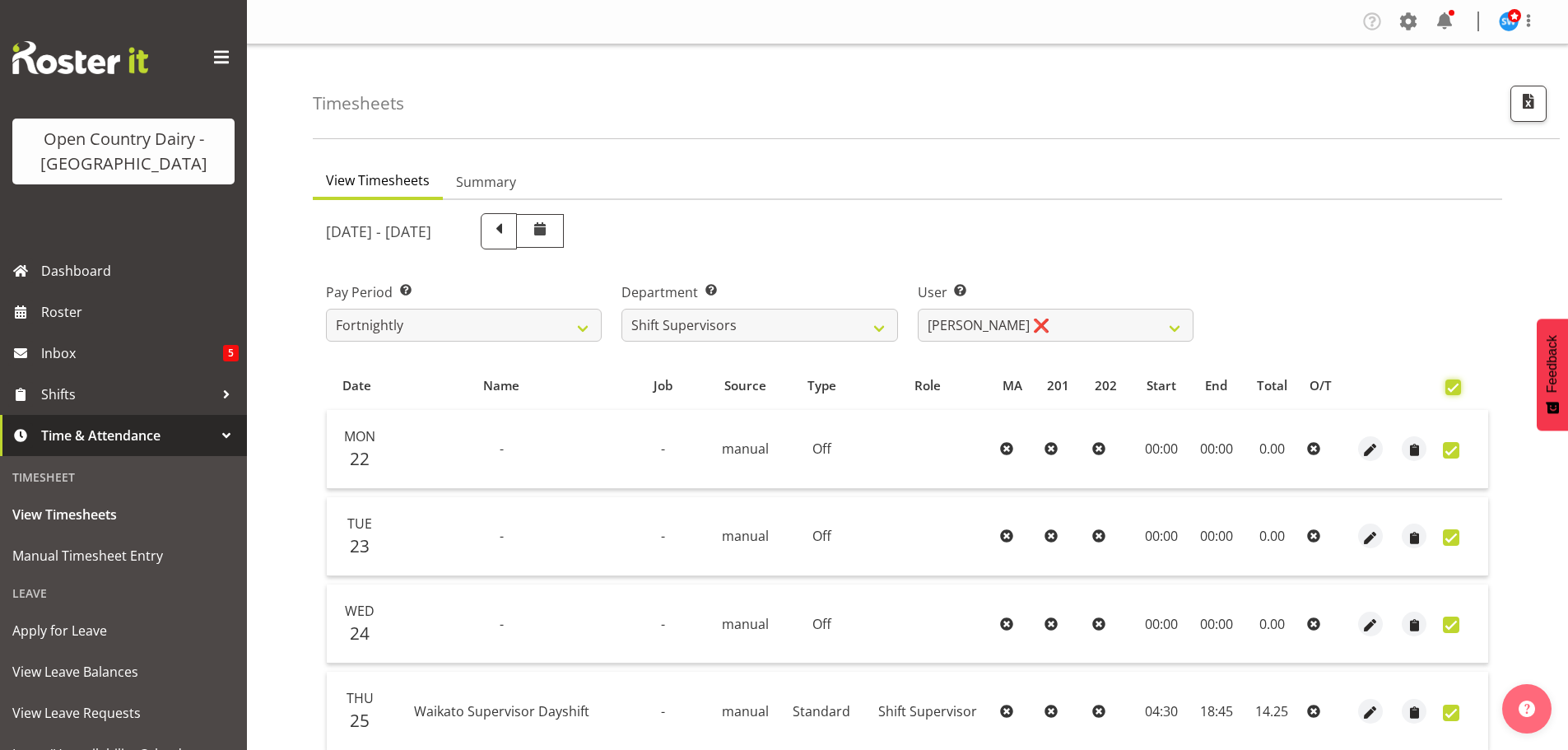
checkbox input "true"
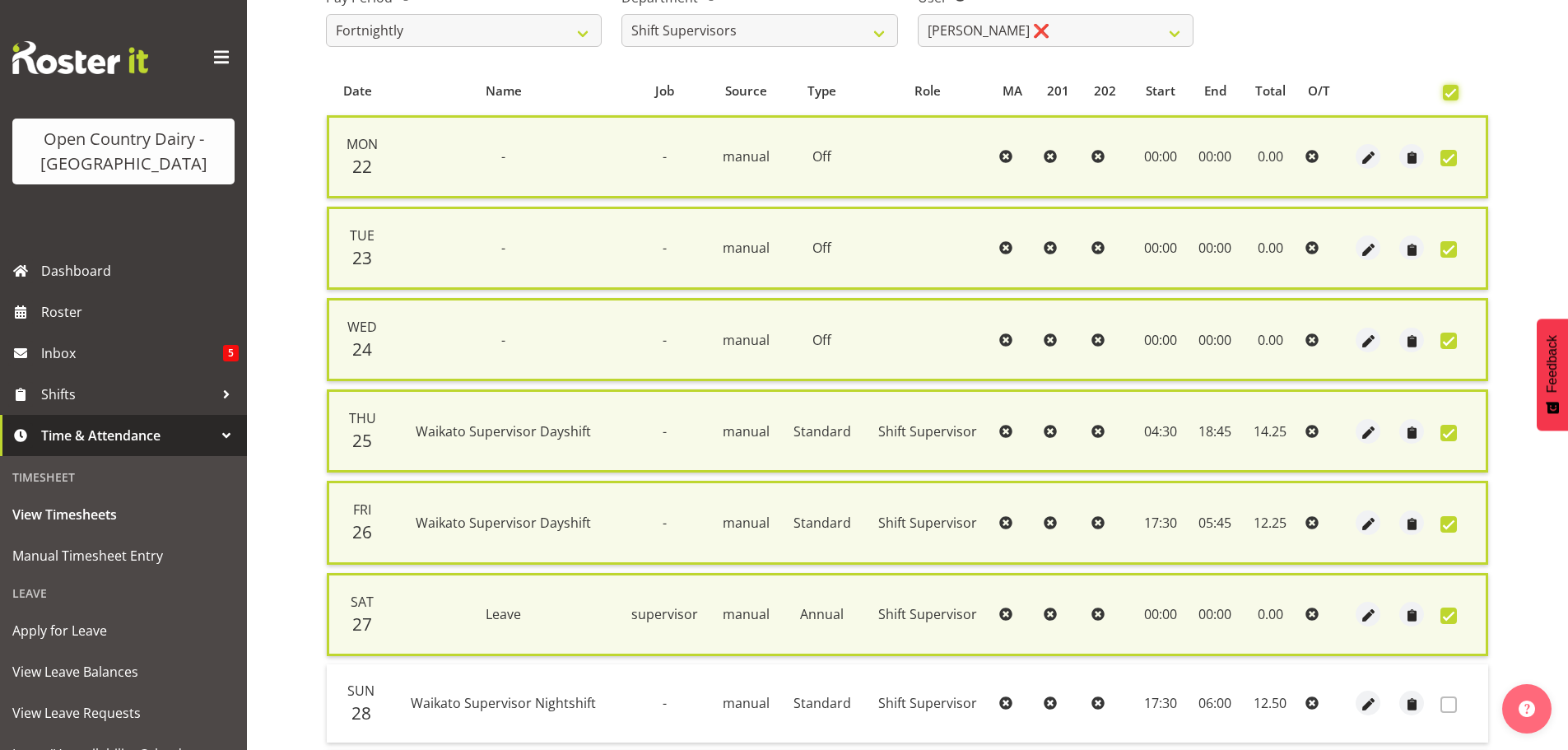
scroll to position [419, 0]
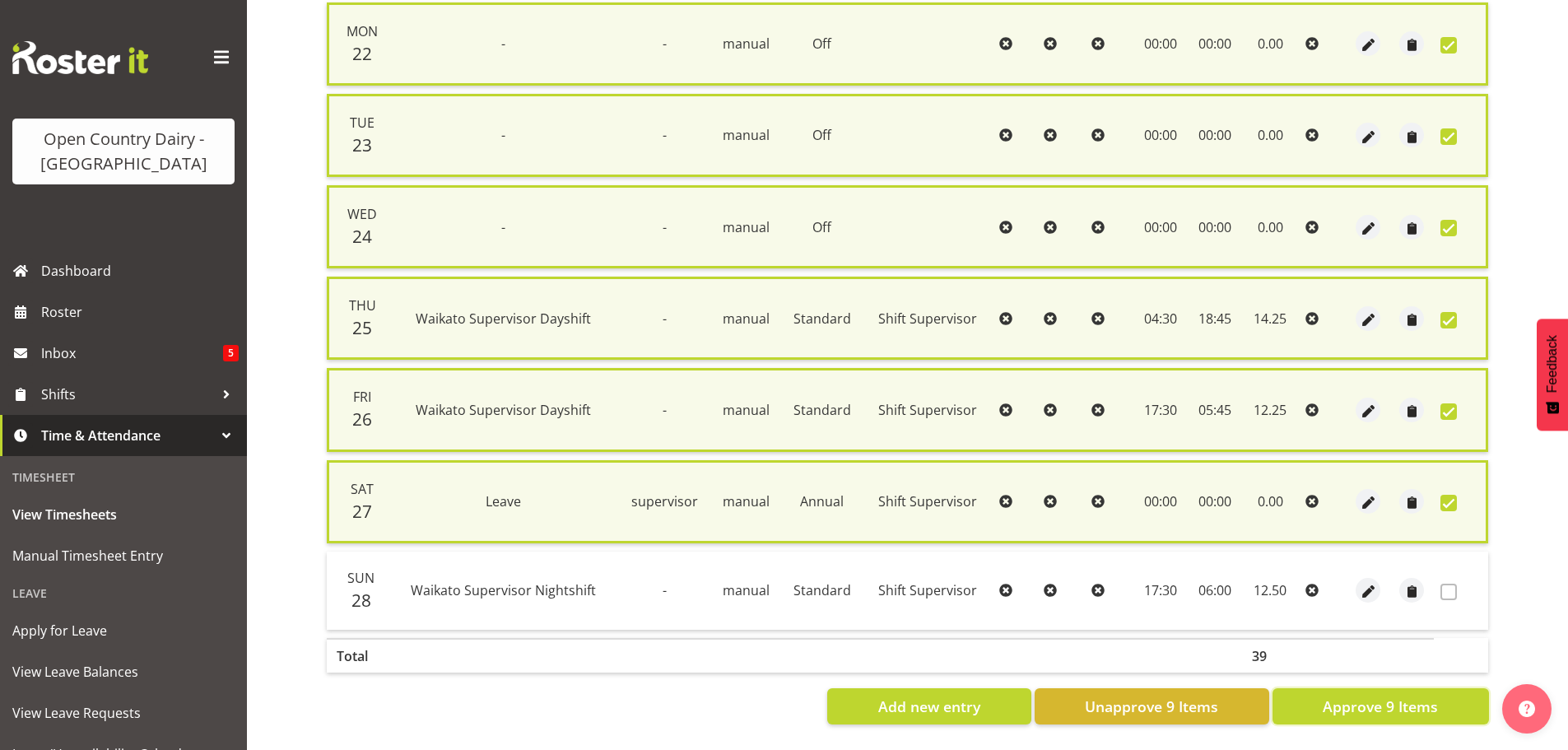
click at [1424, 695] on span "Approve 9 Items" at bounding box center [1380, 706] width 115 height 21
checkbox input "false"
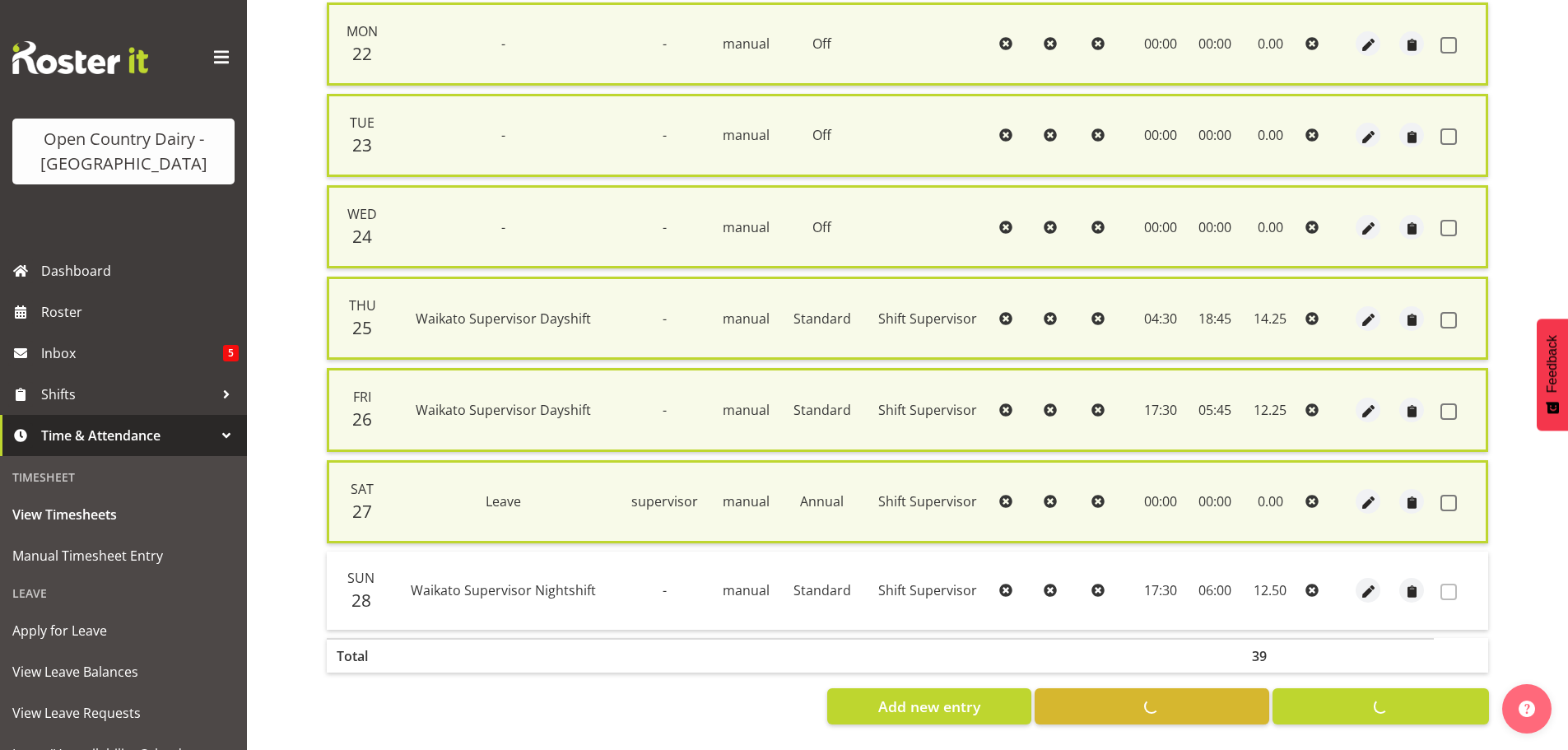
checkbox input "false"
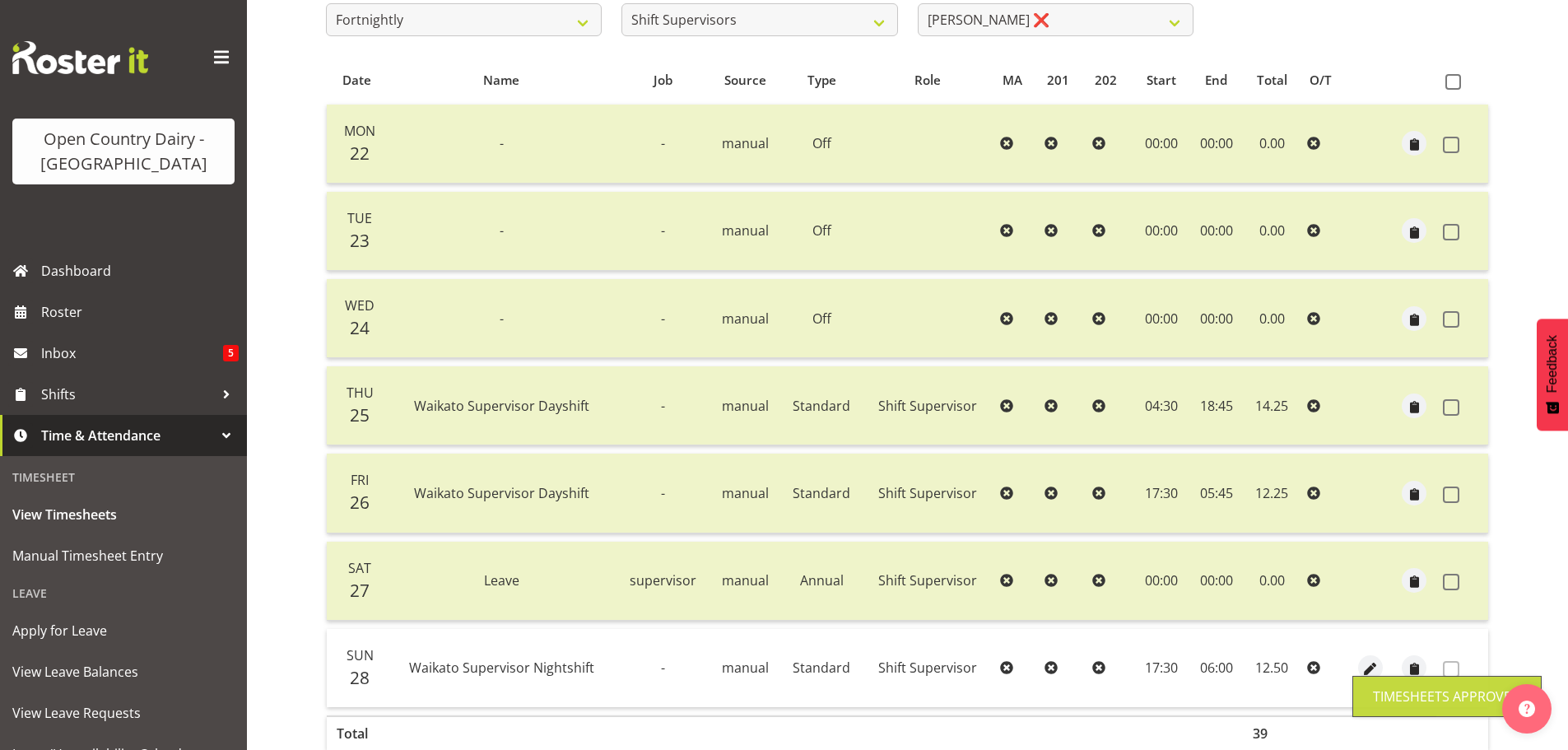
scroll to position [148, 0]
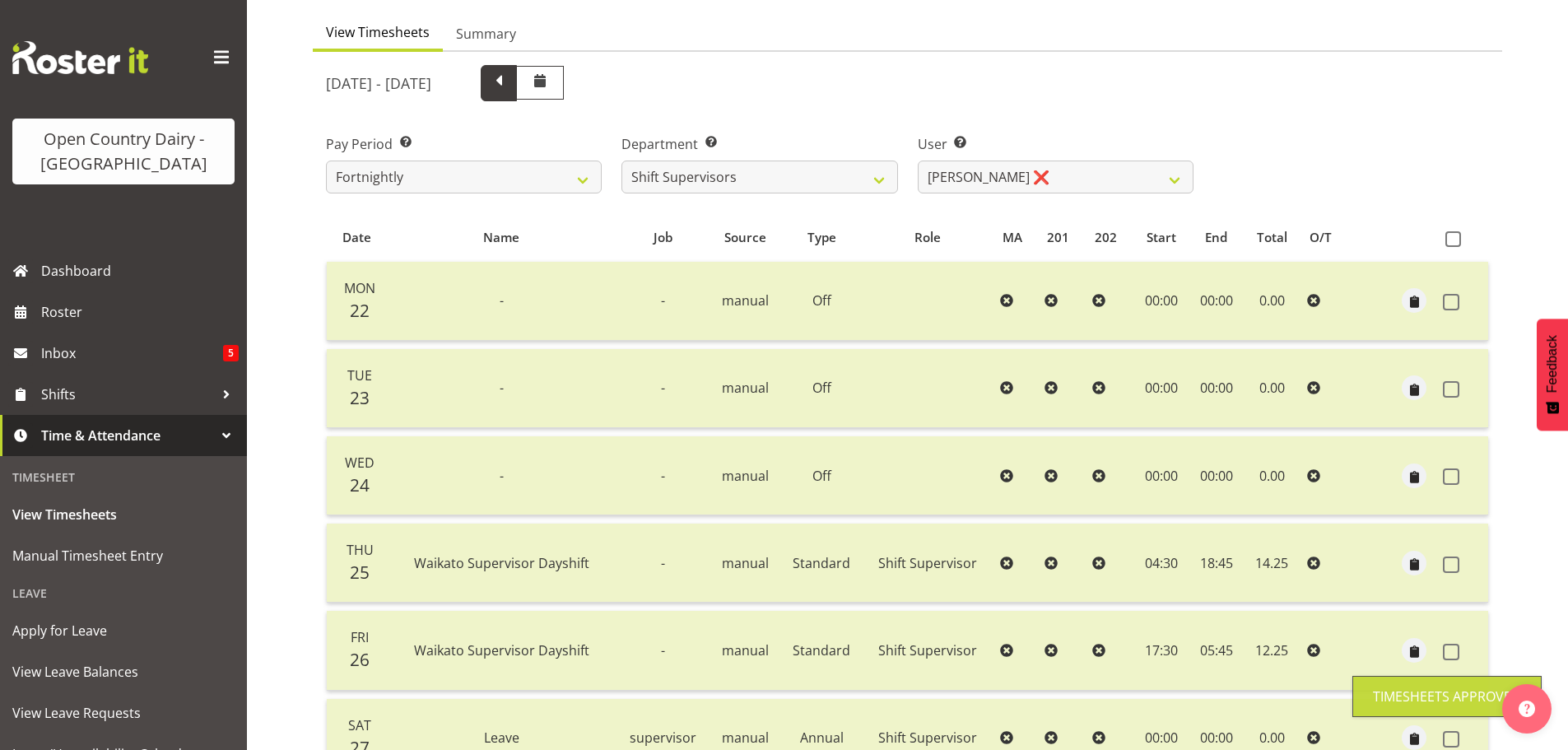
click at [509, 85] on span at bounding box center [498, 81] width 21 height 21
select select
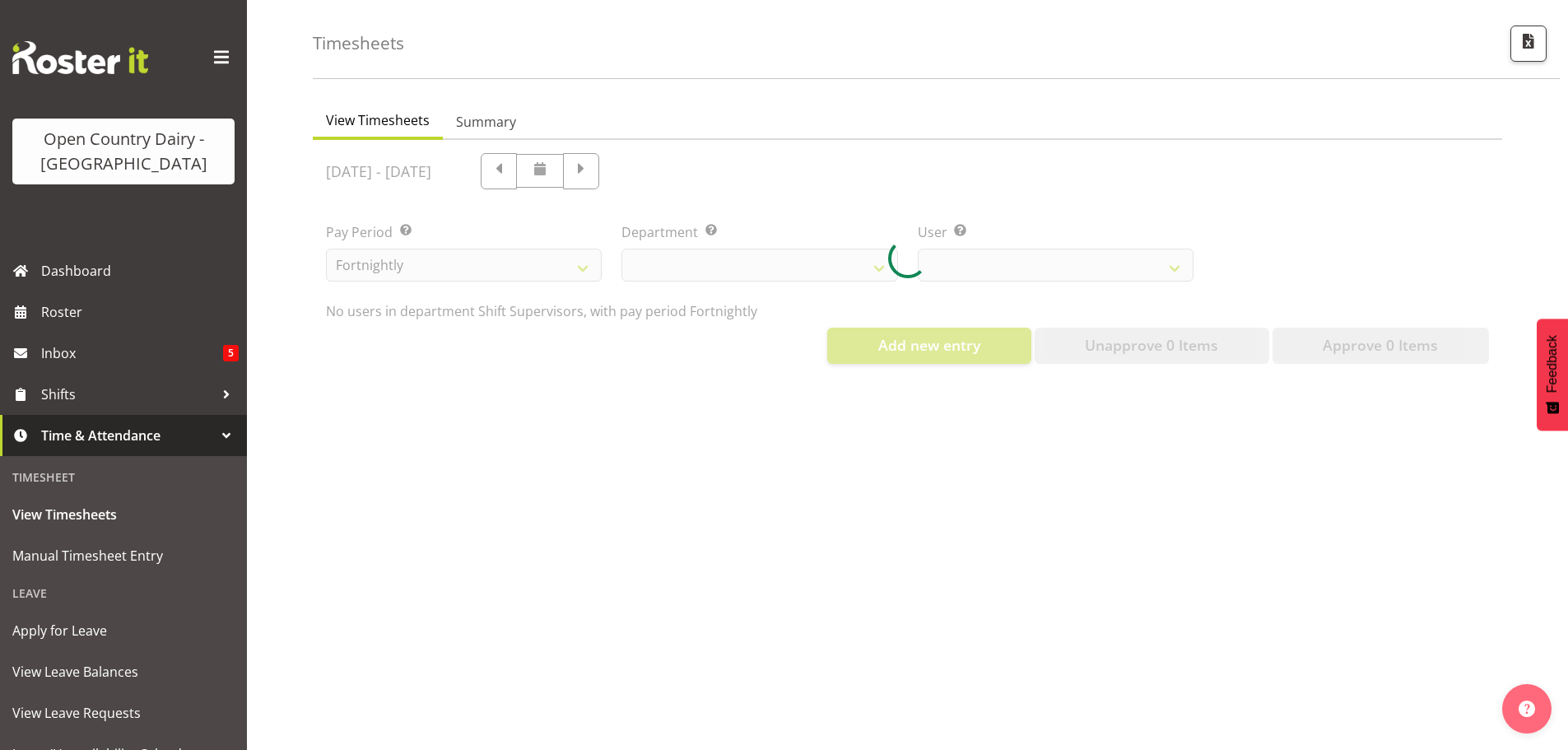
select select "732"
select select "10299"
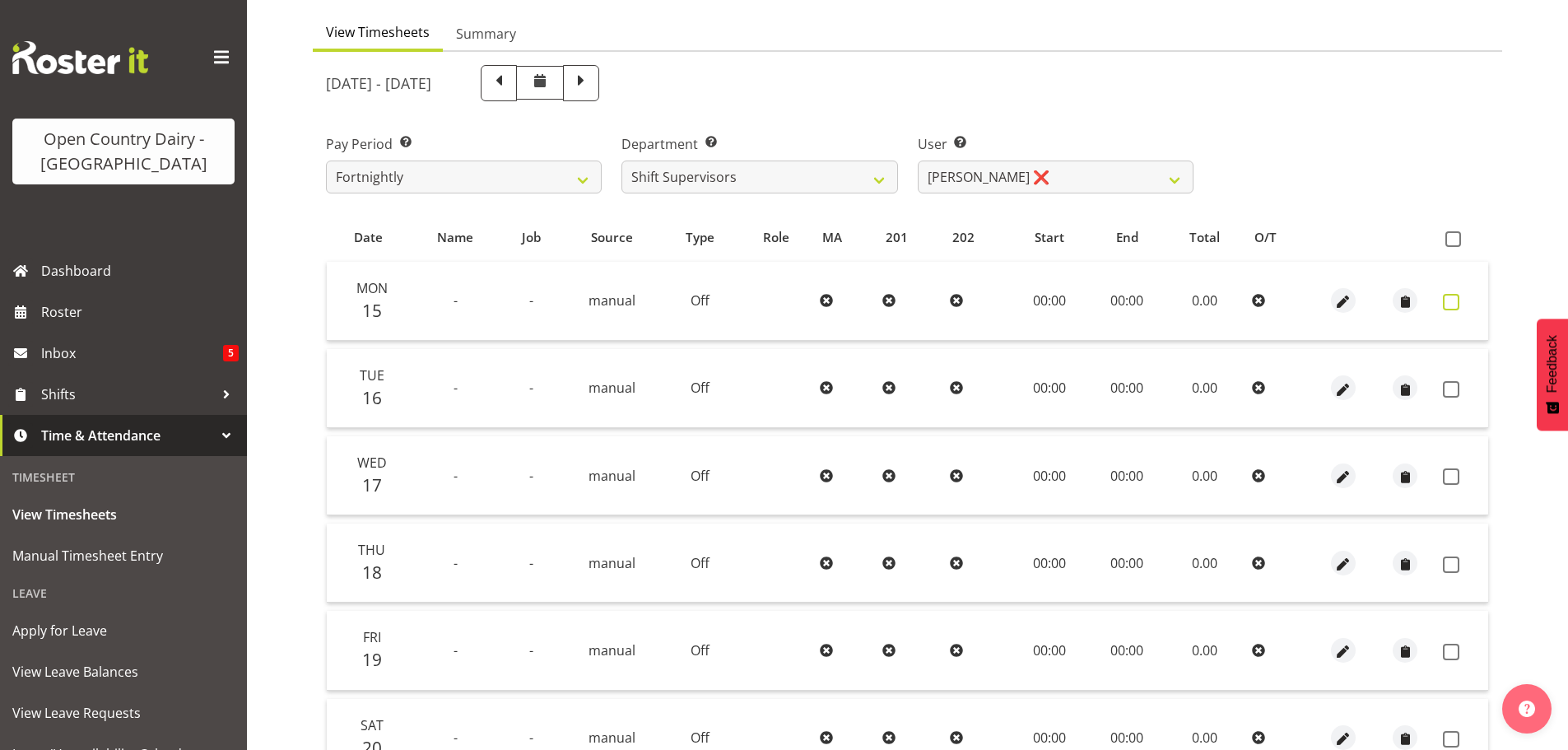
click at [1449, 304] on span at bounding box center [1451, 302] width 17 height 17
checkbox input "true"
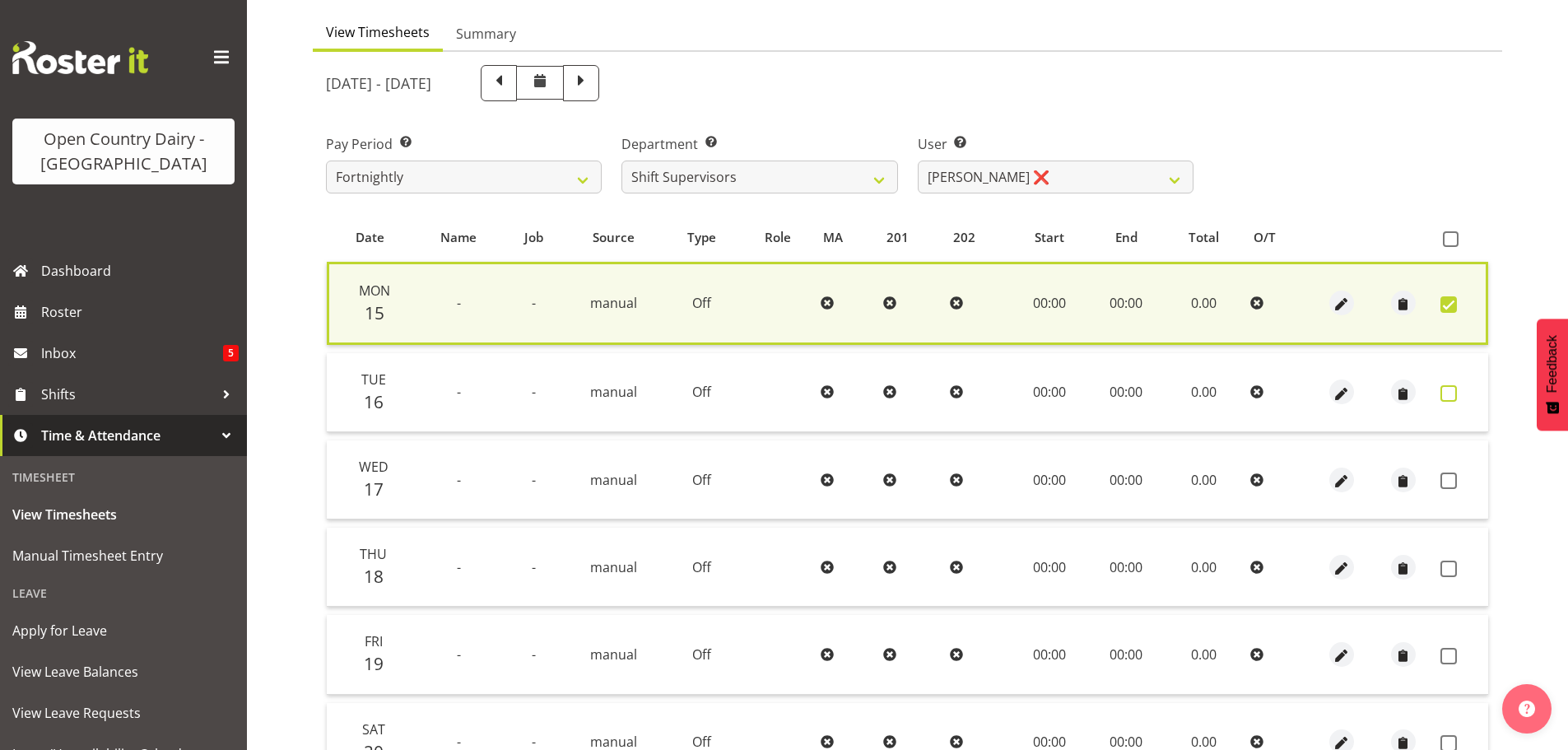
click at [1446, 387] on span at bounding box center [1449, 394] width 17 height 17
checkbox input "true"
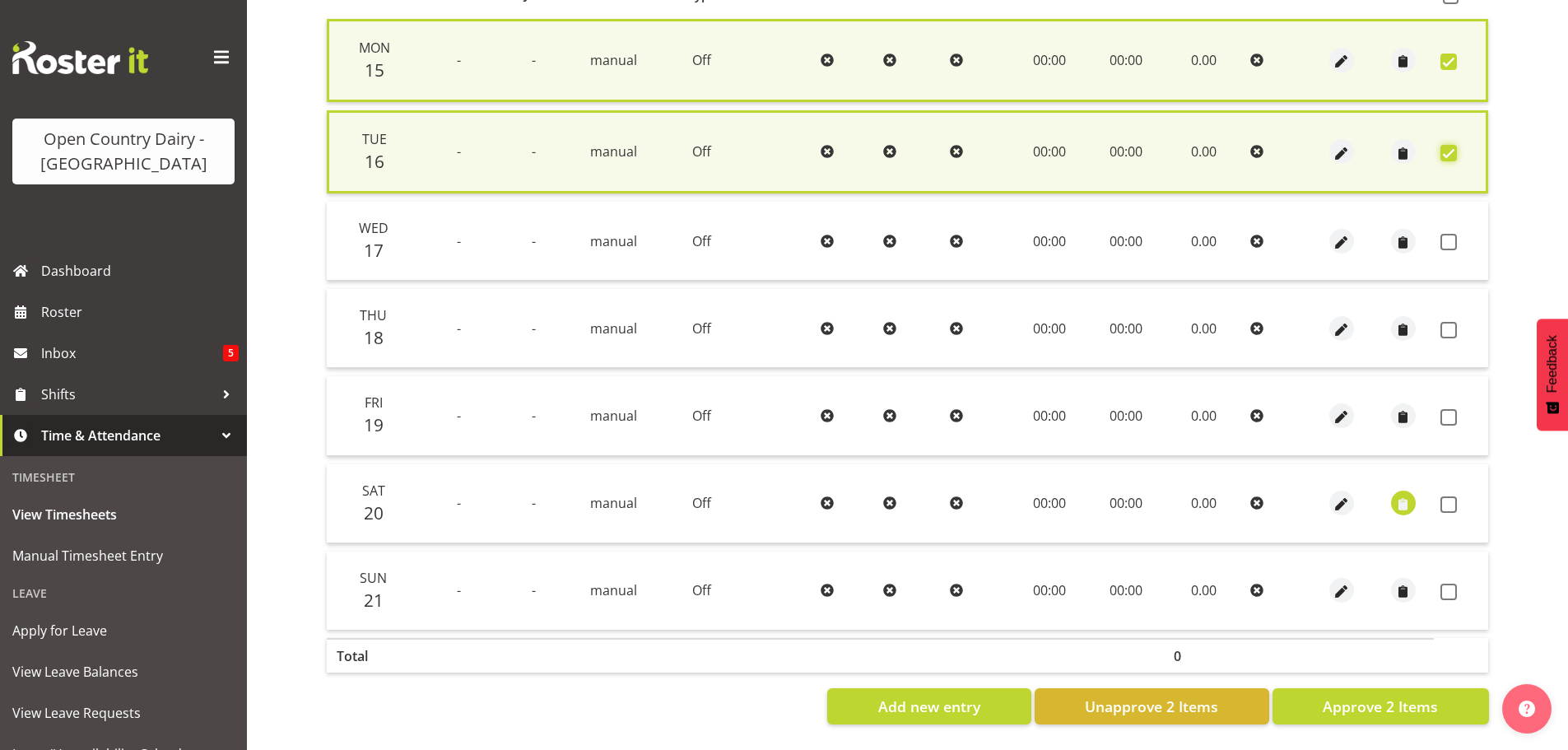
scroll to position [395, 0]
click at [1340, 234] on span "button" at bounding box center [1341, 243] width 19 height 19
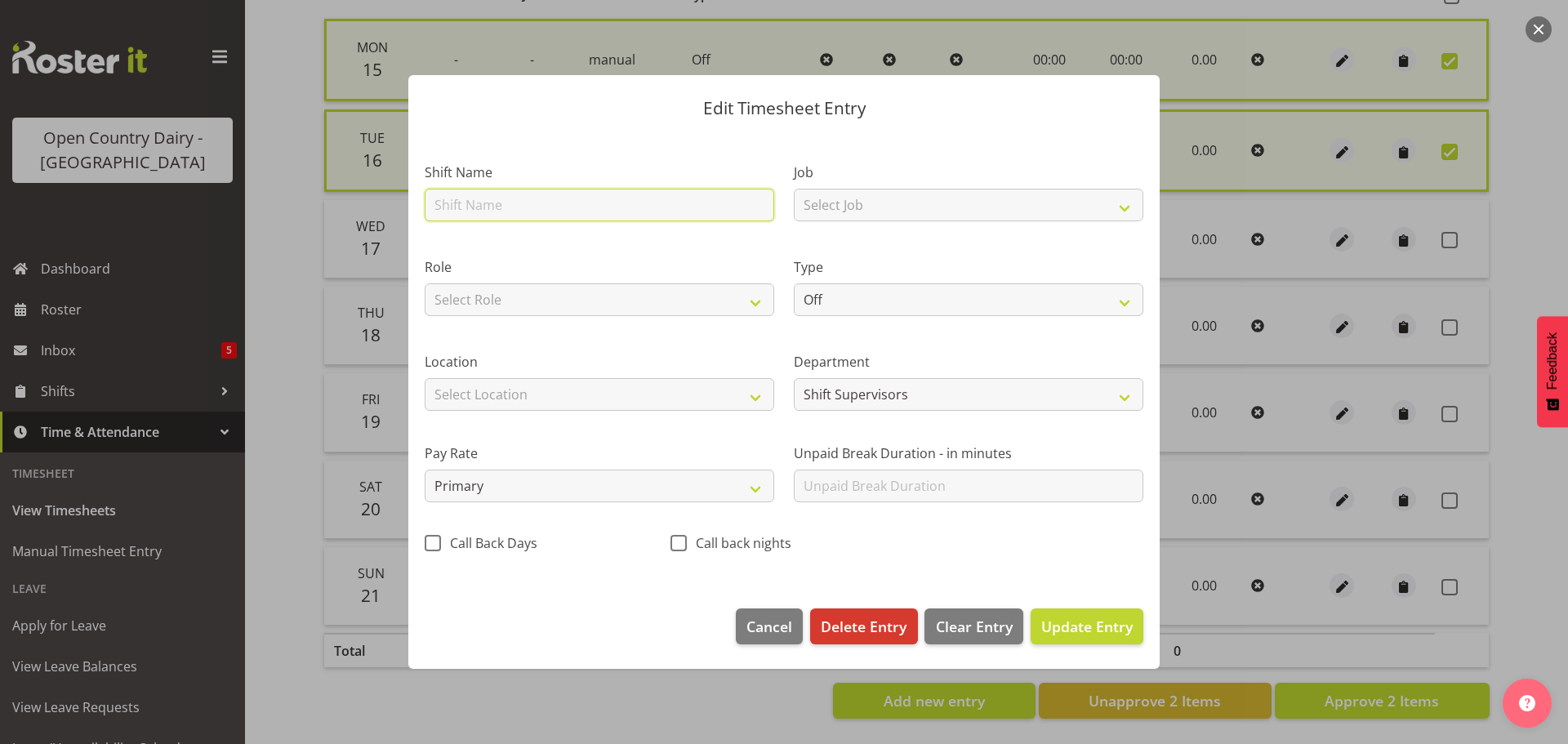
click at [489, 202] on input "text" at bounding box center [599, 205] width 349 height 33
type input "Sick"
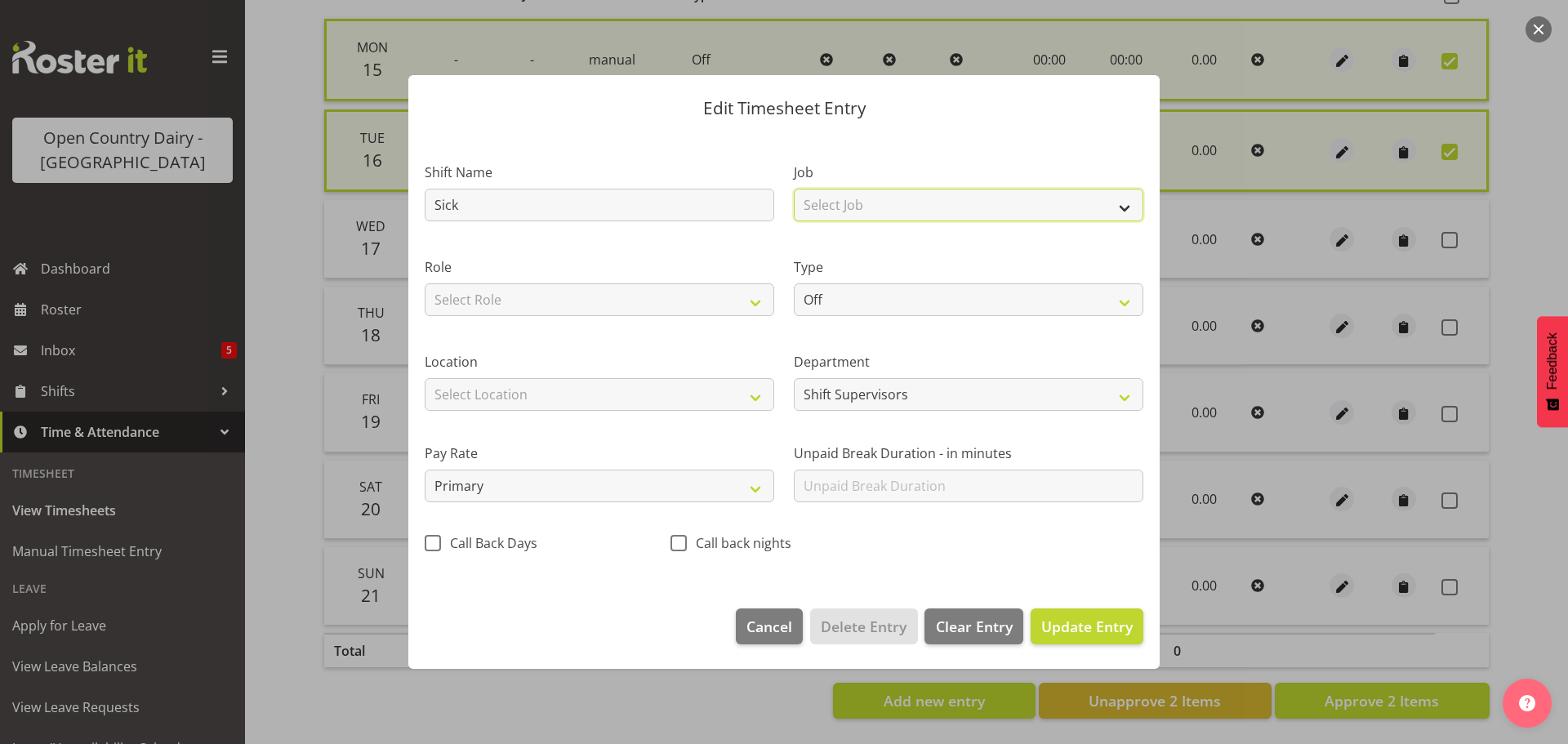
click at [930, 206] on select "Select Job Driver Driver supervisor Support" at bounding box center [968, 205] width 349 height 33
select select "9052"
click at [794, 188] on select "Select Job Driver Driver supervisor Support" at bounding box center [968, 205] width 349 height 33
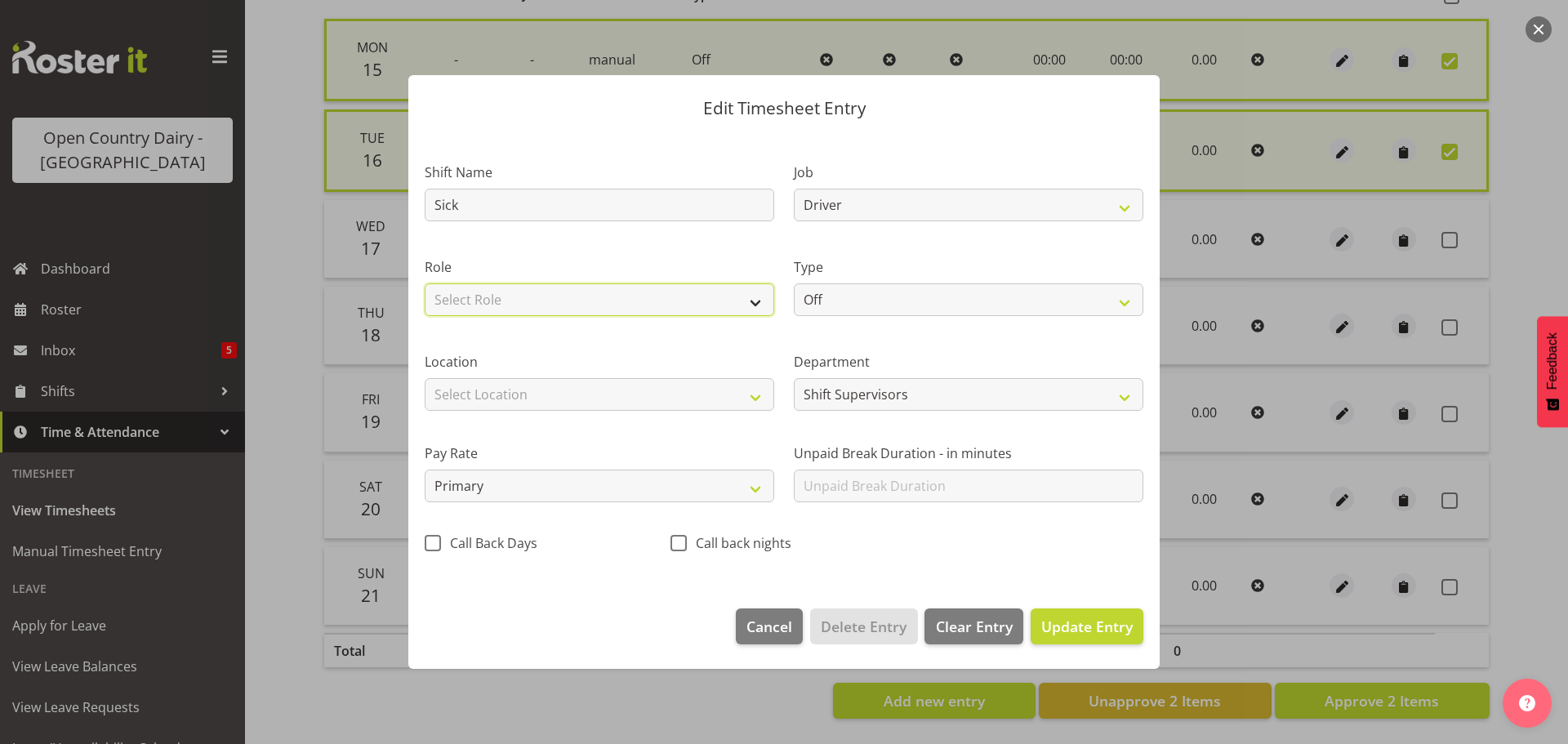
click at [632, 303] on select "Select Role Shift Supervisor" at bounding box center [599, 299] width 349 height 33
select select "1167"
click at [424, 283] on select "Select Role Shift Supervisor" at bounding box center [599, 299] width 349 height 33
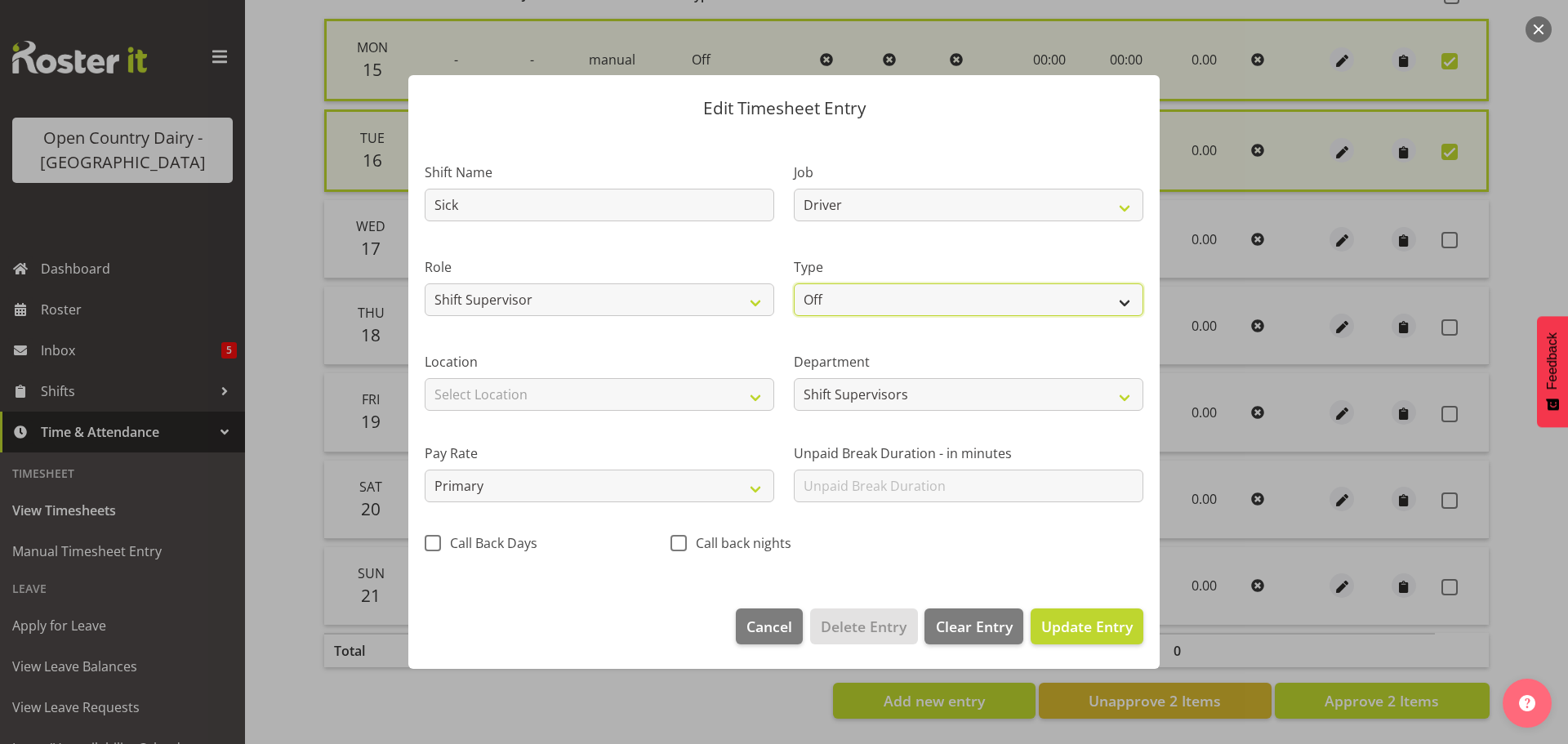
click at [899, 294] on select "Off Standard Public Holiday Public Holiday (Worked) Day In Lieu Annual Leave Si…" at bounding box center [968, 299] width 349 height 33
select select "Standard"
click at [794, 283] on select "Off Standard Public Holiday Public Holiday (Worked) Day In Lieu Annual Leave Si…" at bounding box center [968, 299] width 349 height 33
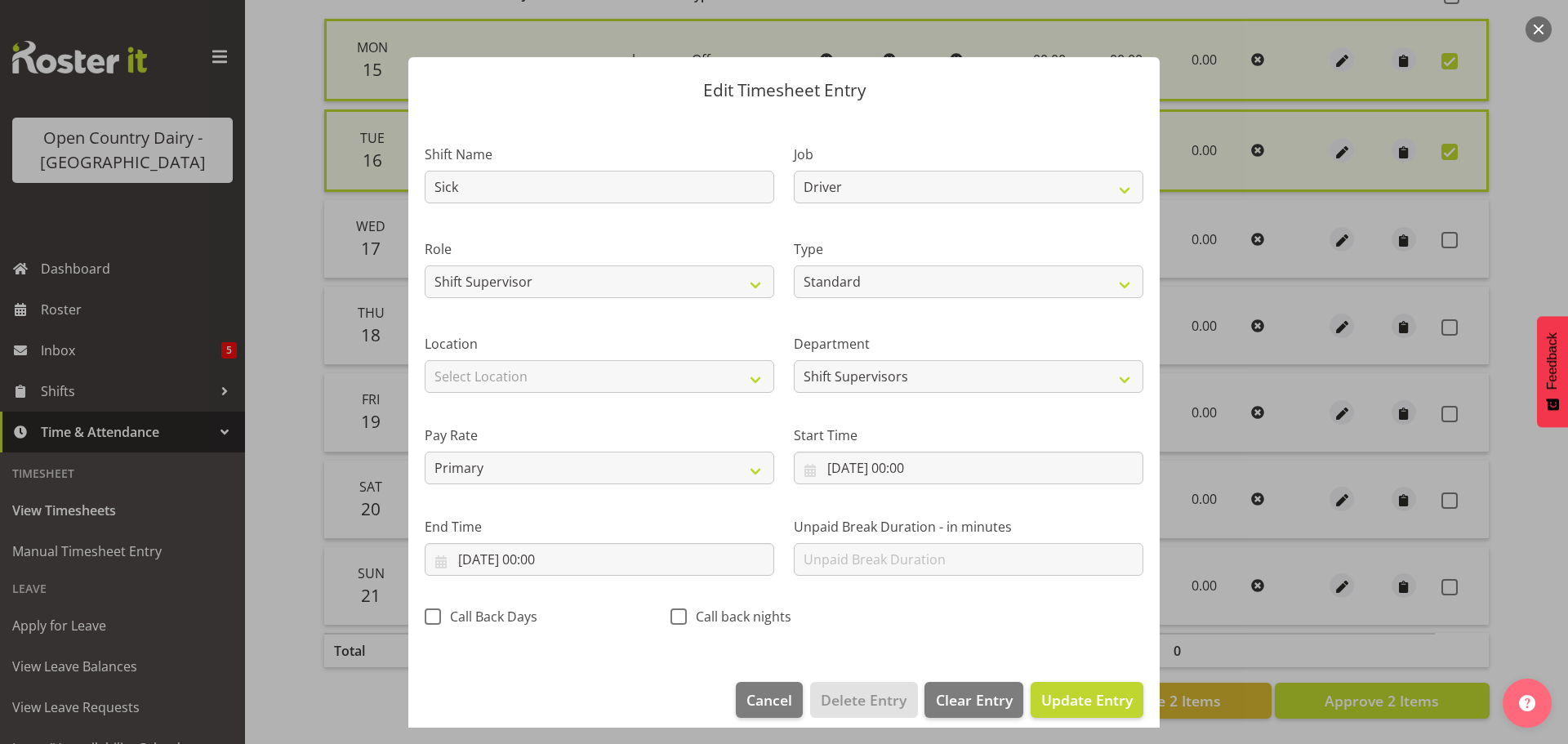
click at [1067, 717] on footer "Cancel Delete Entry Clear Entry Update Entry" at bounding box center [784, 704] width 751 height 77
click at [1067, 709] on span "Update Entry" at bounding box center [1087, 699] width 92 height 21
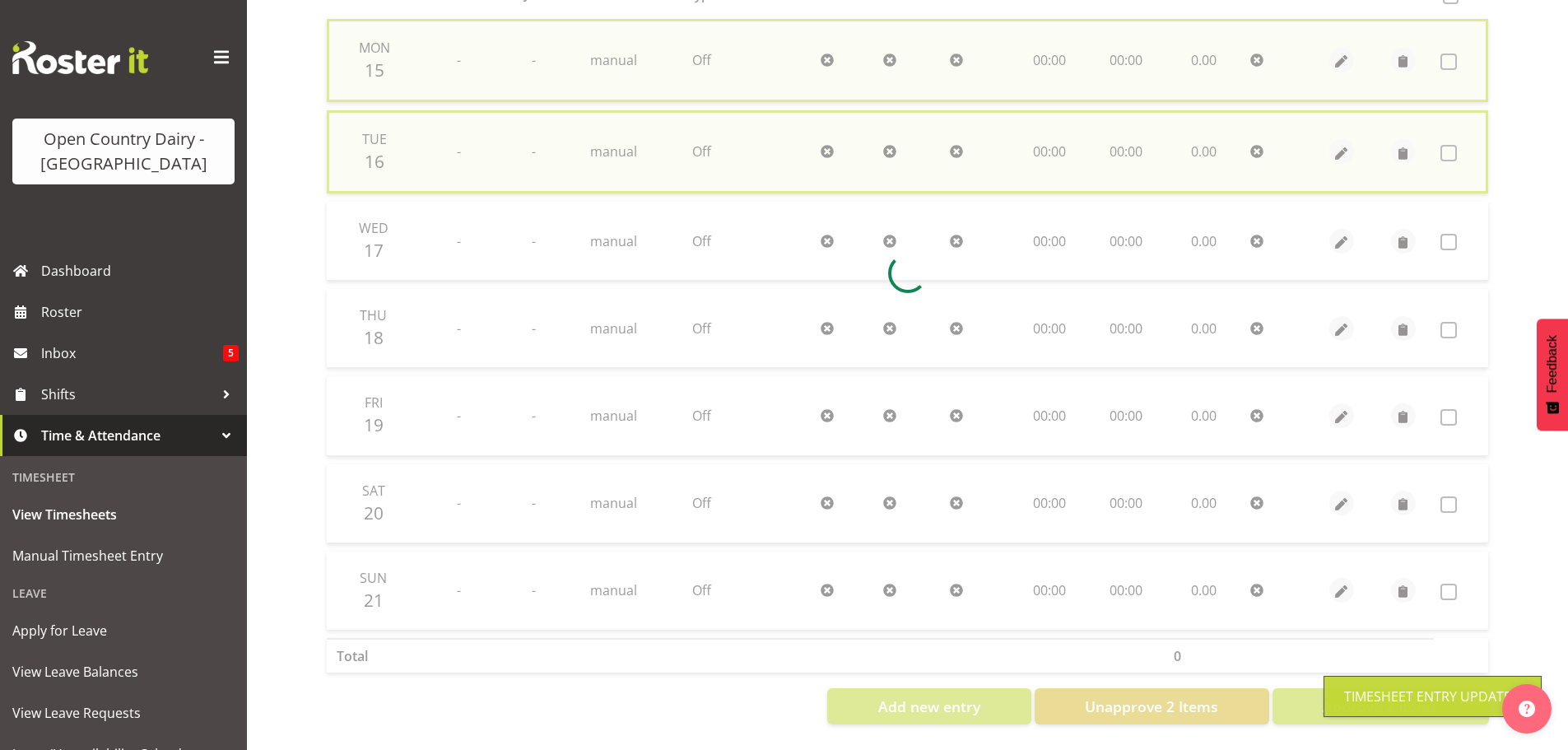
checkbox input "false"
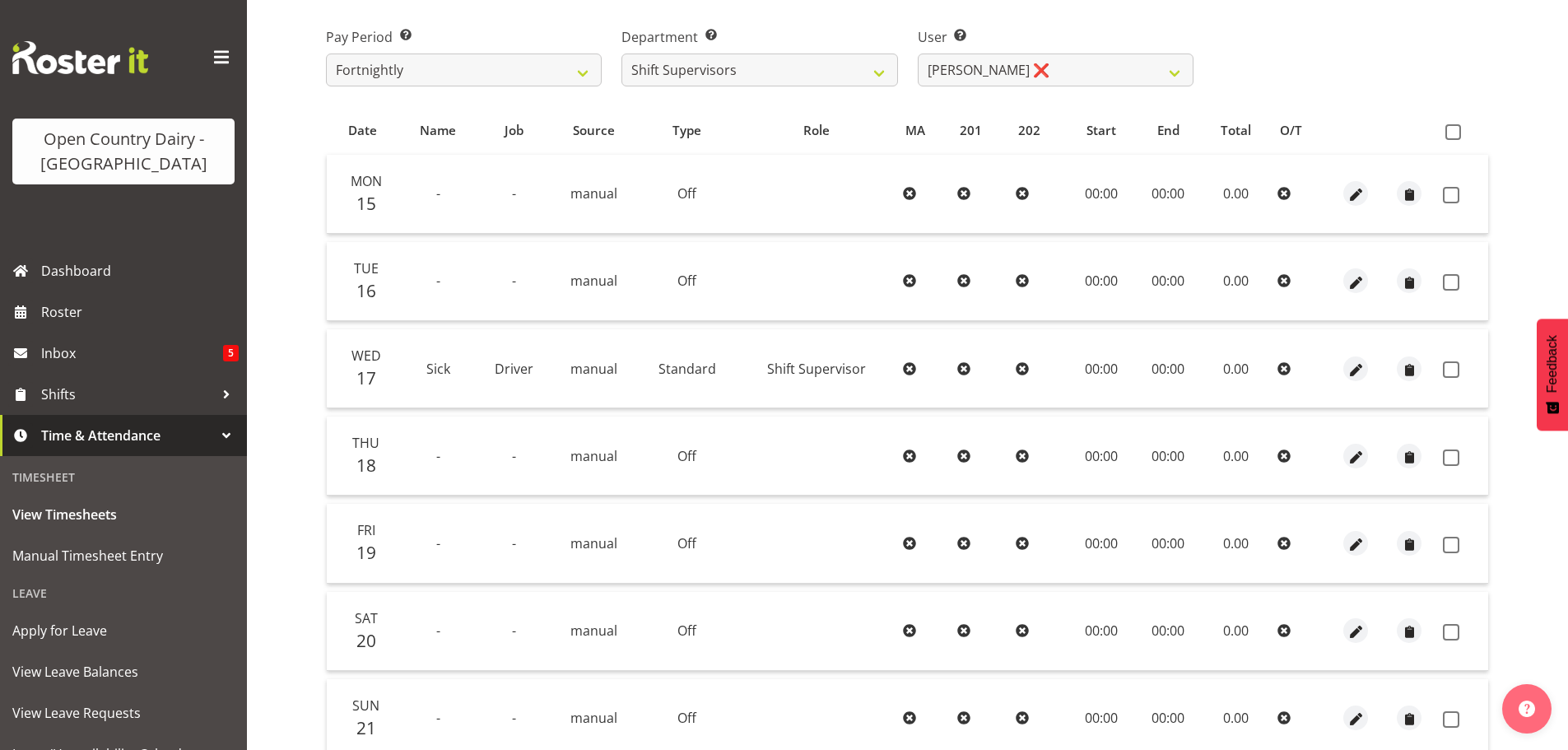
scroll to position [66, 0]
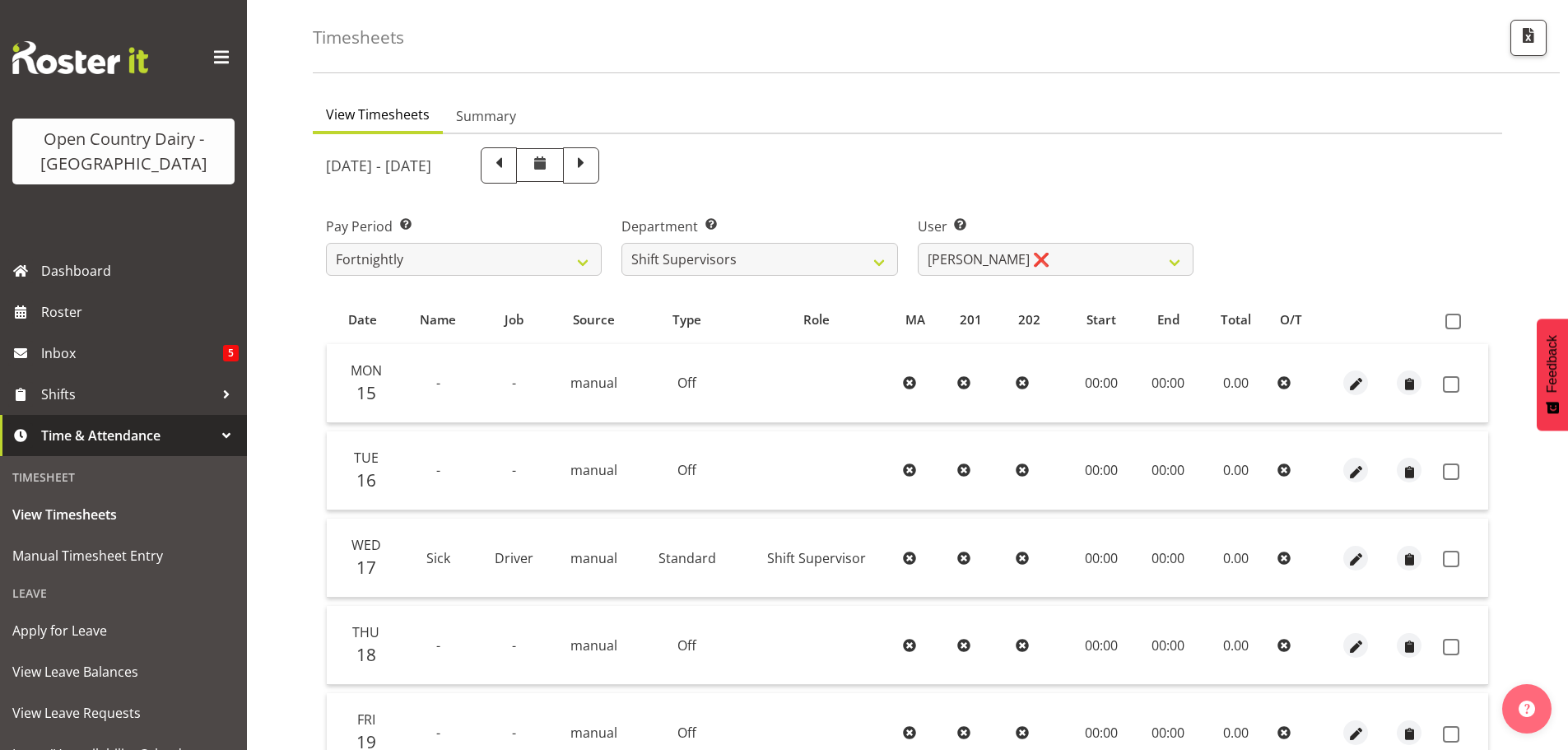
click at [592, 161] on span at bounding box center [581, 163] width 21 height 21
select select
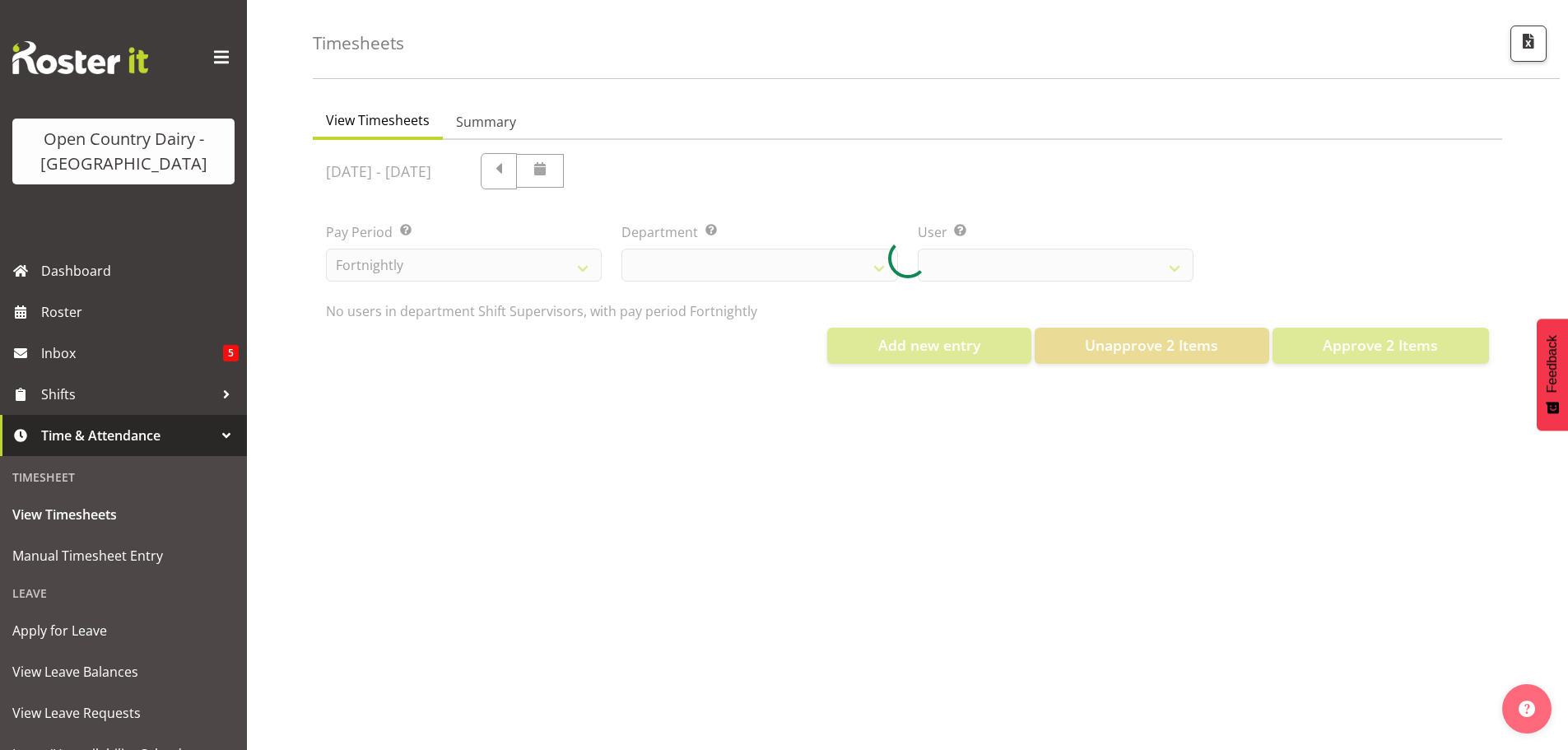
select select "732"
select select "10299"
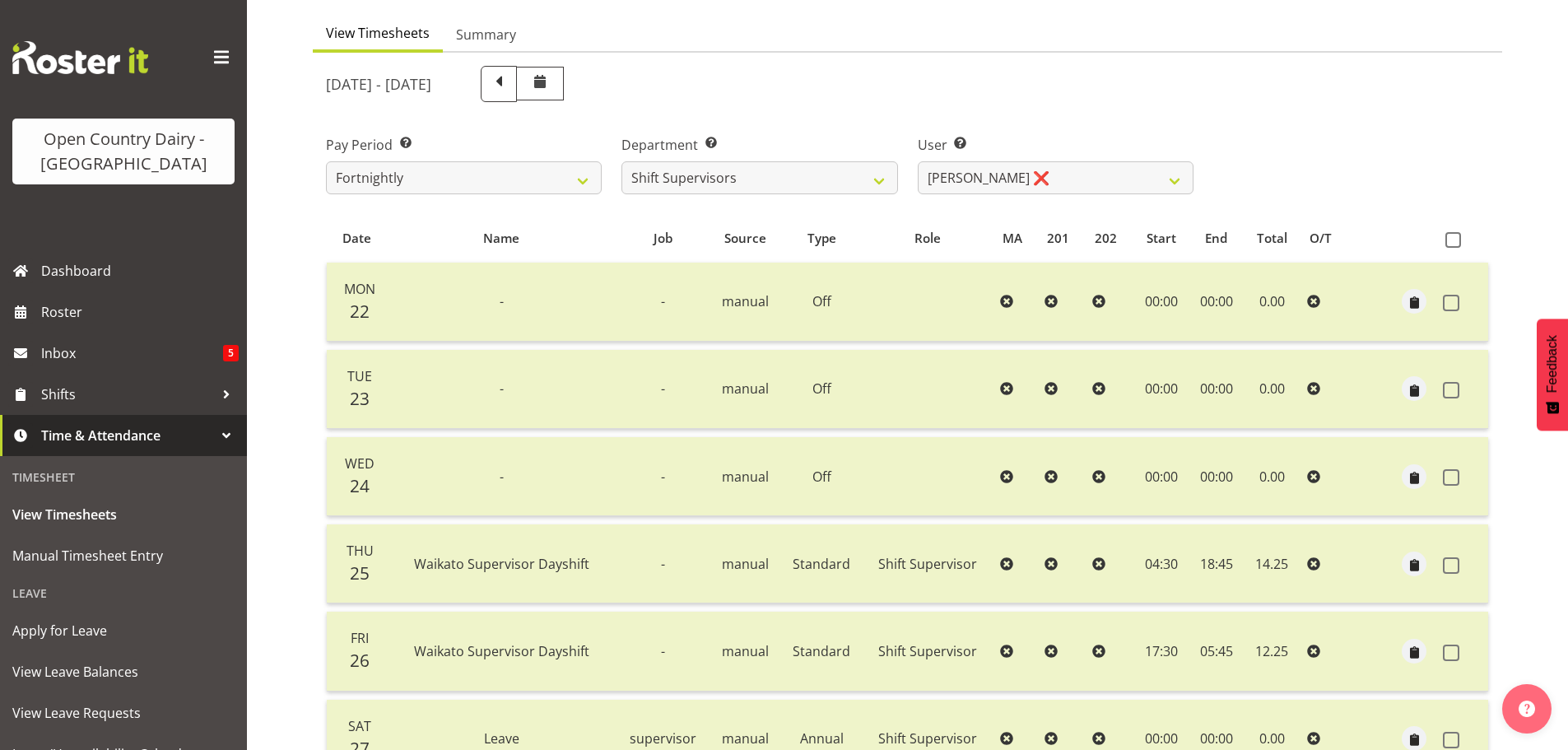
scroll to position [330, 0]
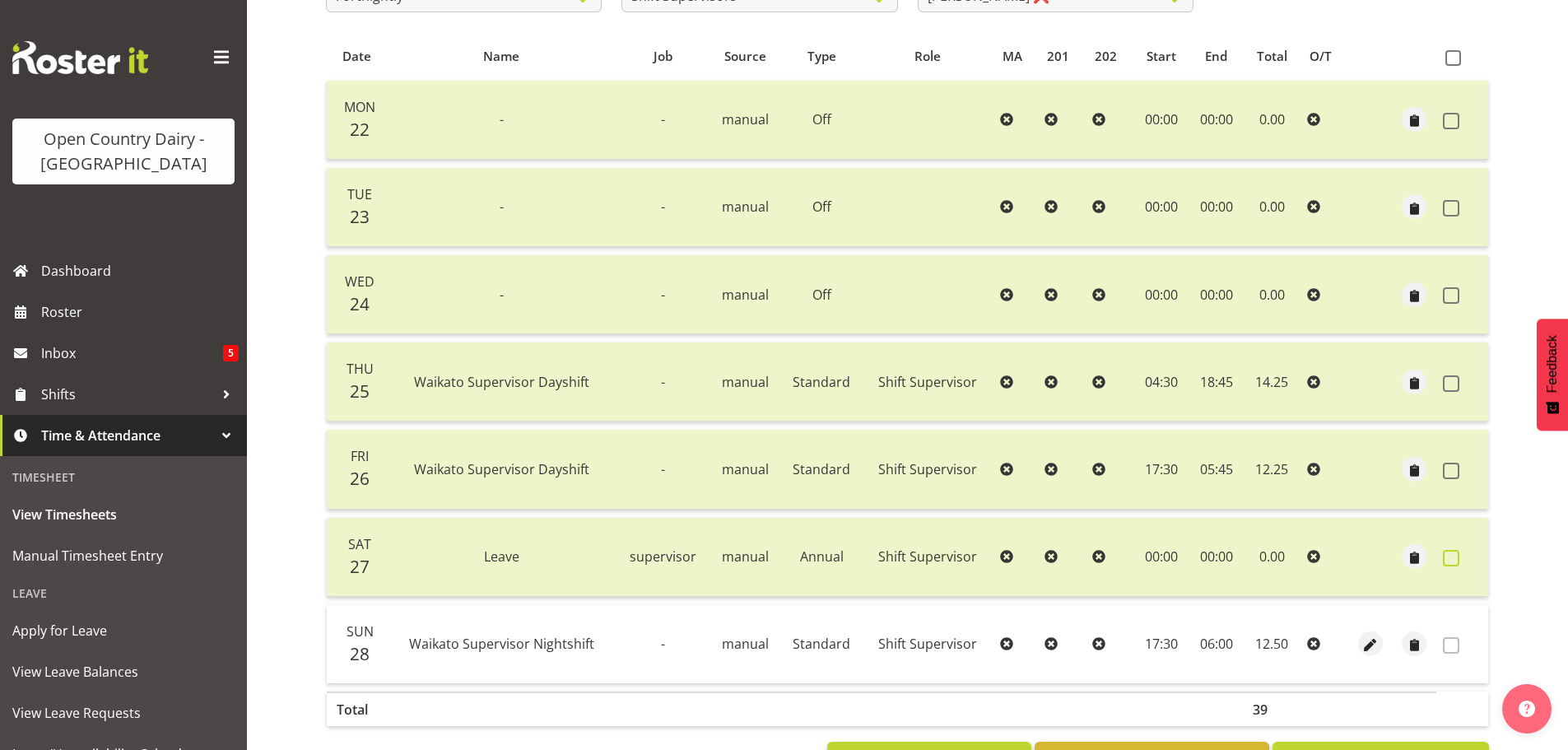
drag, startPoint x: 1448, startPoint y: 561, endPoint x: 1374, endPoint y: 618, distance: 93.4
click at [1448, 561] on span at bounding box center [1451, 558] width 17 height 17
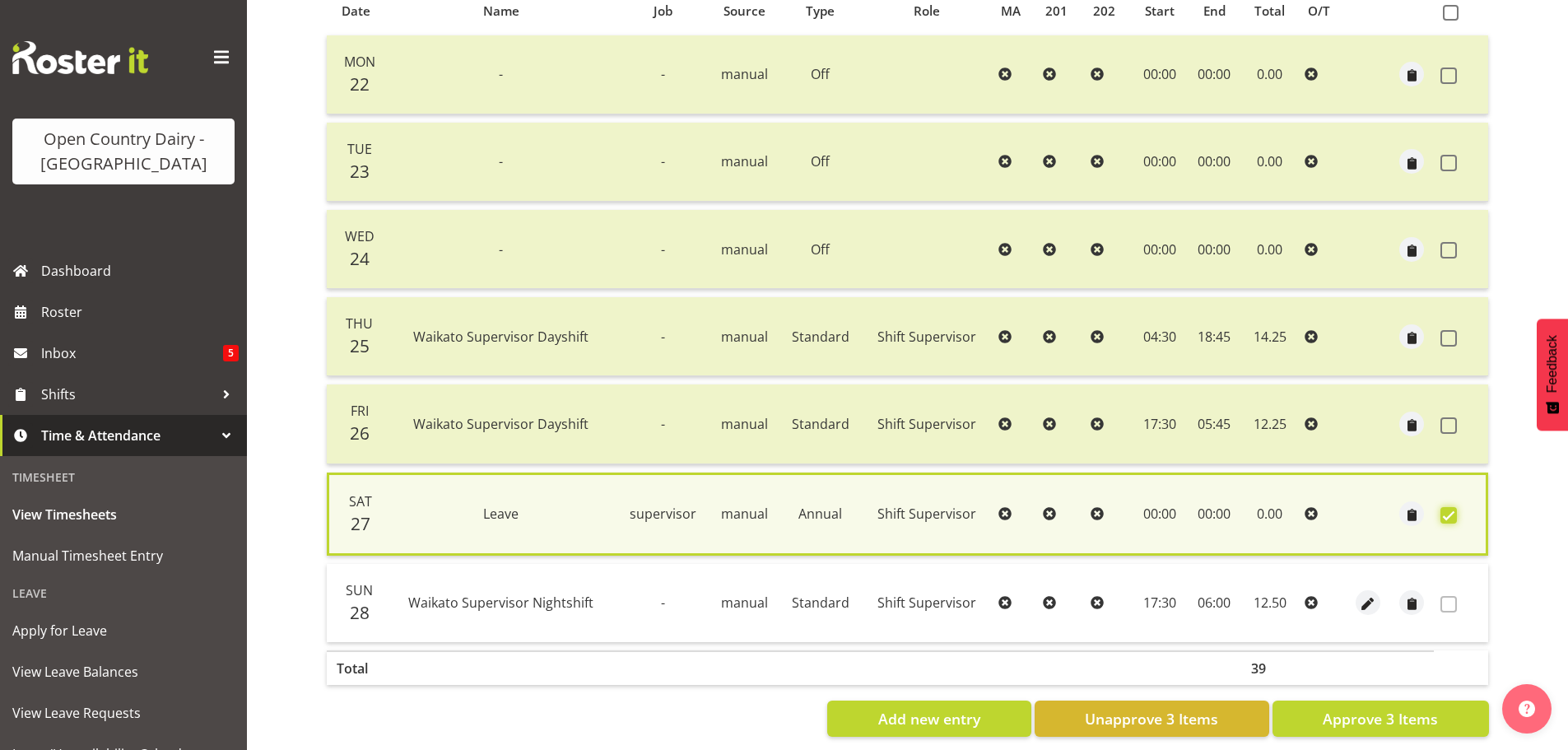
scroll to position [399, 0]
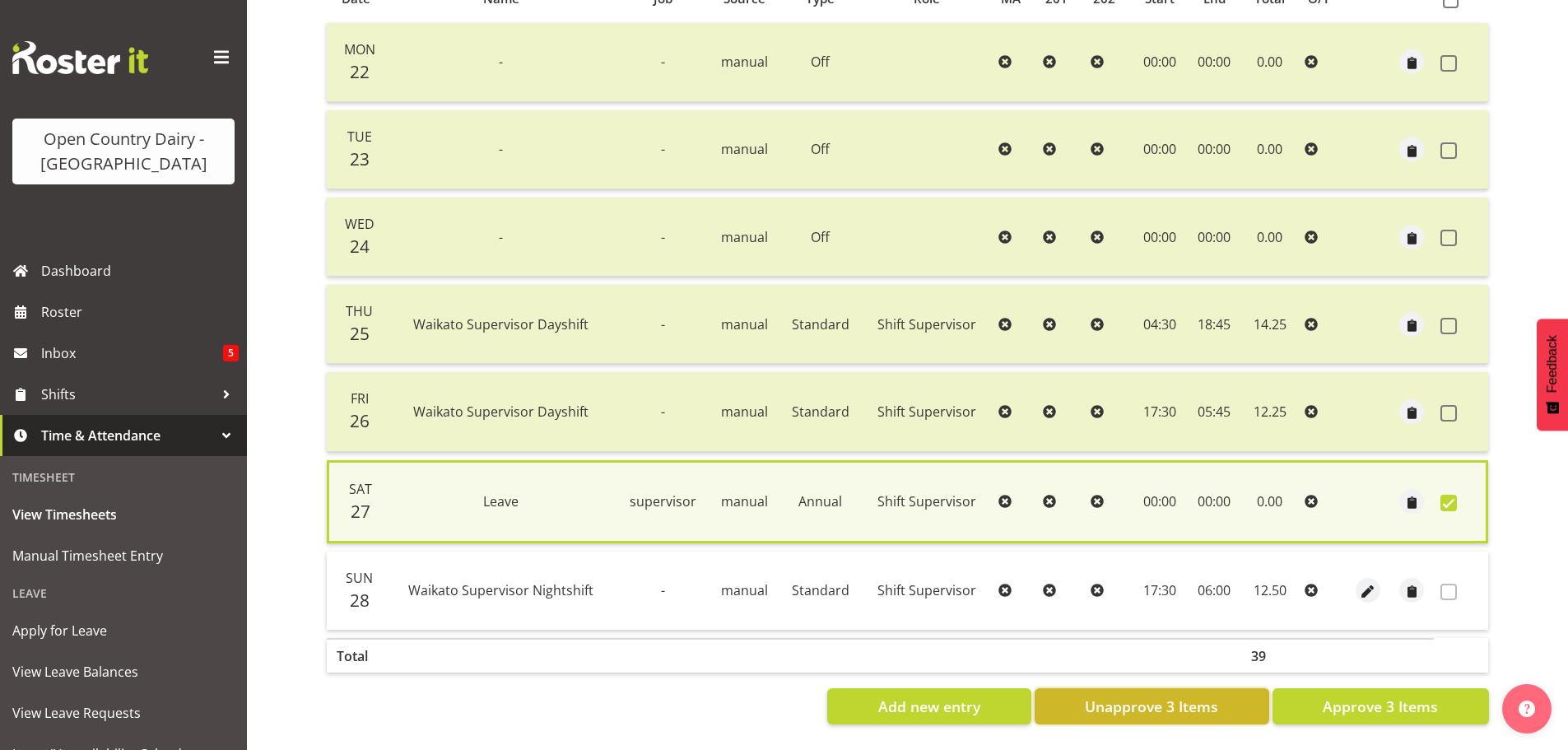
click at [1143, 698] on span "Unapprove 3 Items" at bounding box center [1151, 706] width 133 height 21
checkbox input "false"
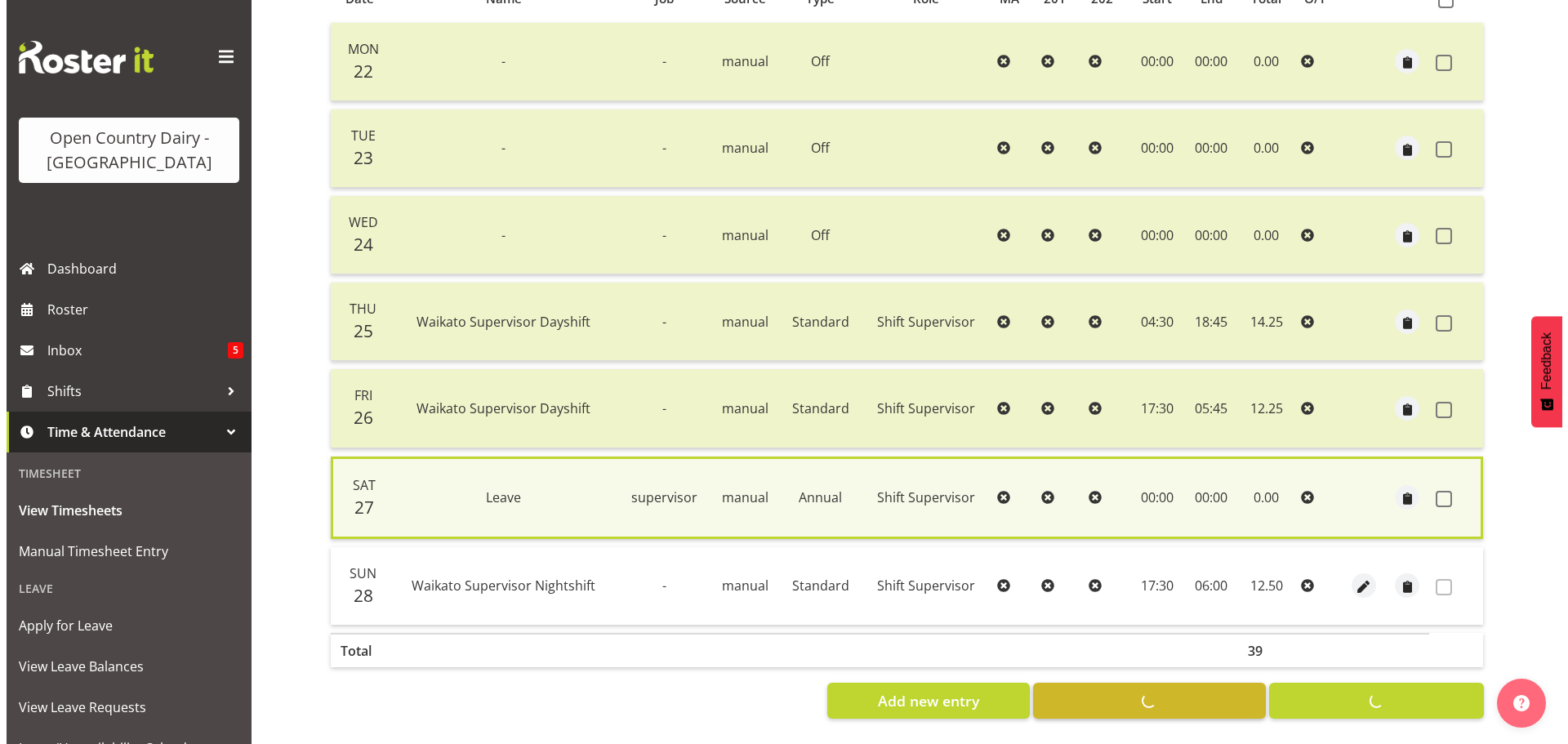
scroll to position [392, 0]
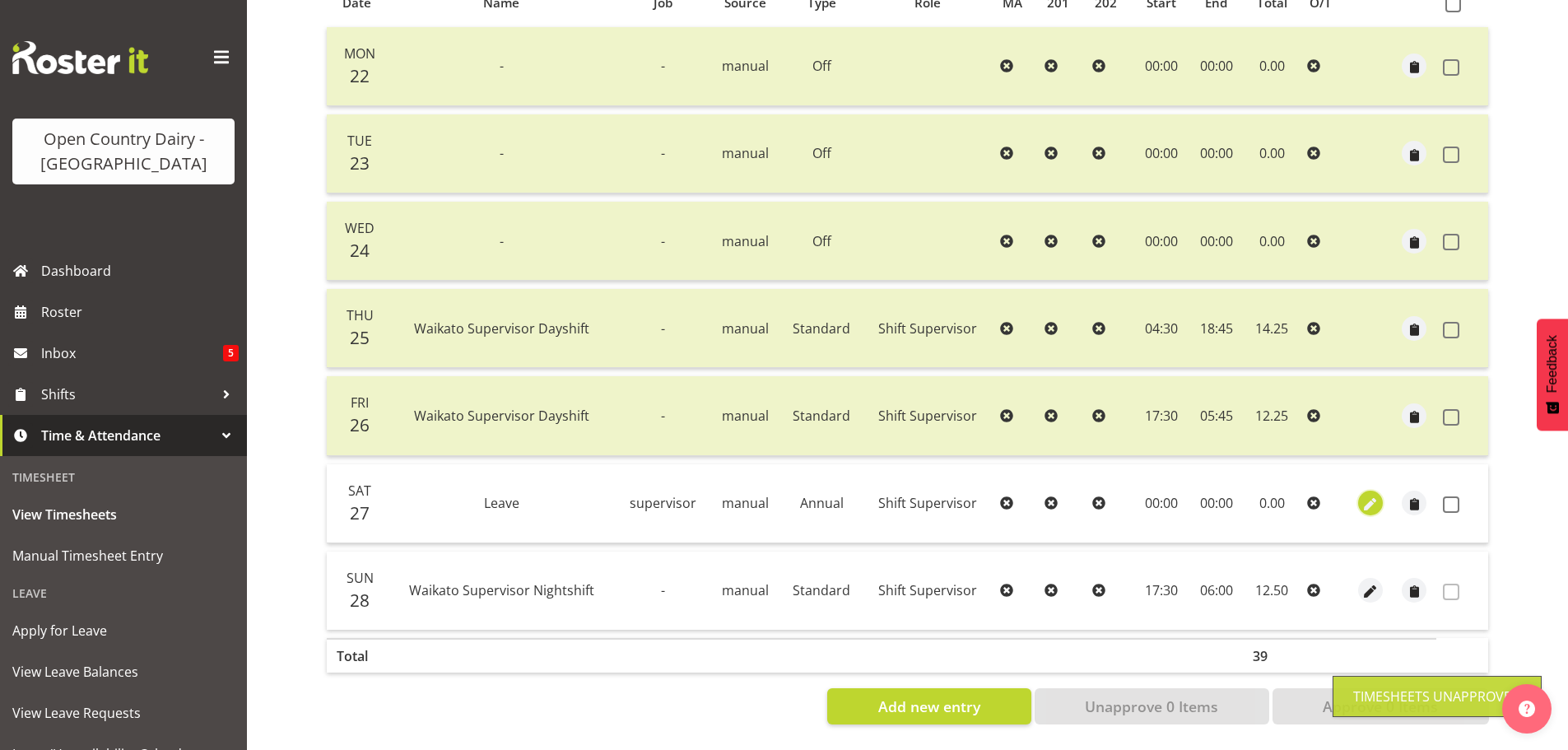
click at [1370, 495] on span "button" at bounding box center [1370, 505] width 19 height 19
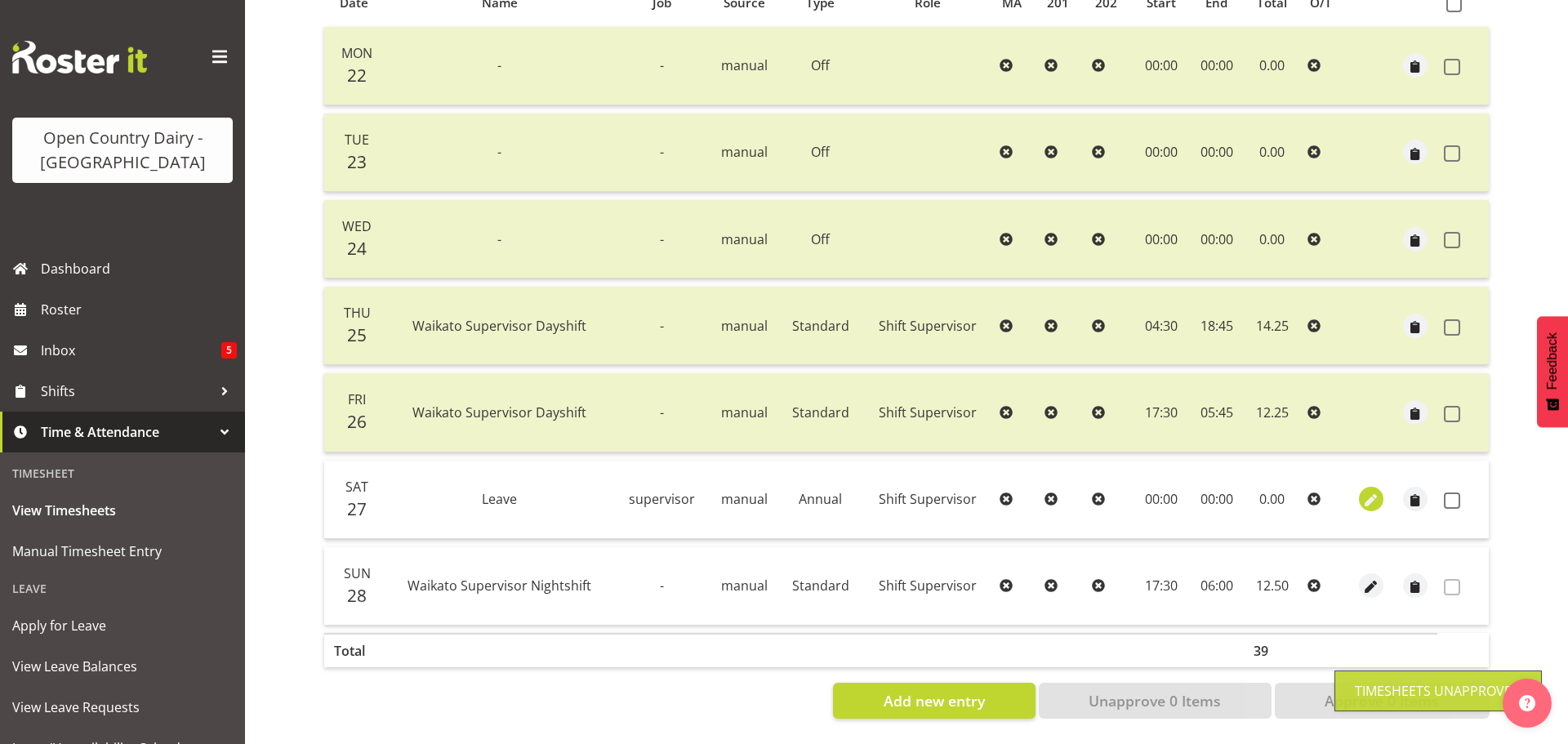
select select "Annual"
select select "8"
select select "2025"
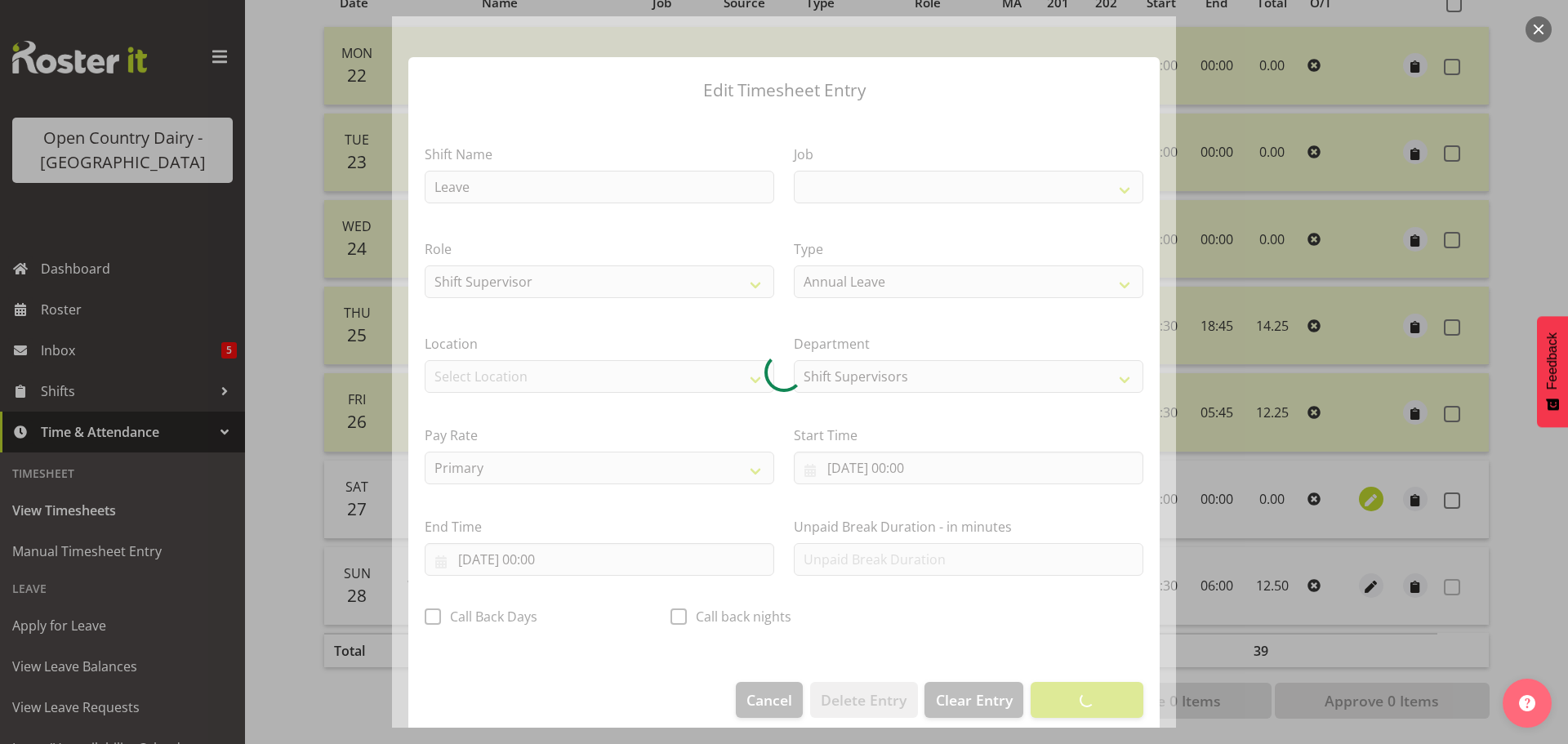
select select "9568"
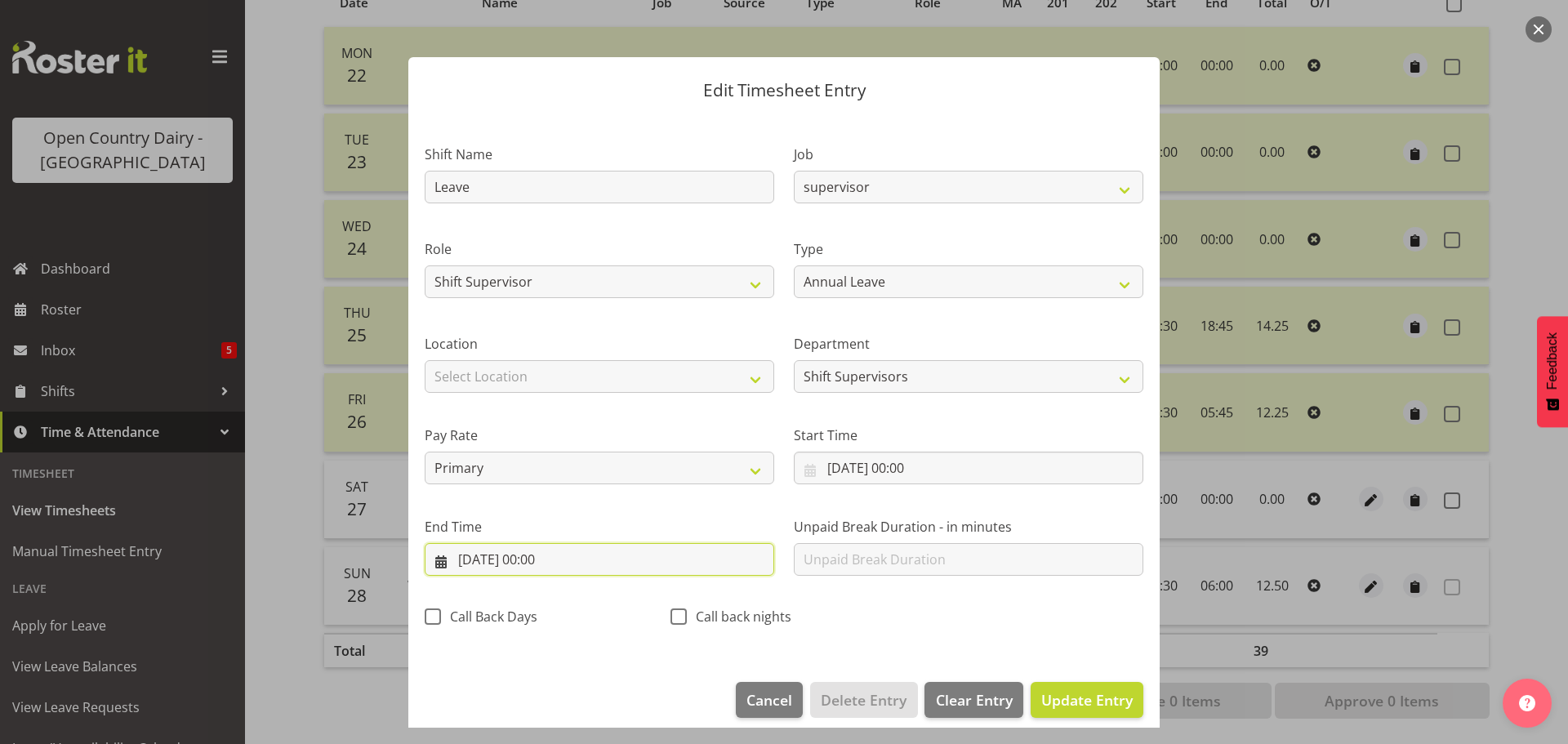
click at [545, 559] on input "27/09/2025, 00:00" at bounding box center [599, 559] width 349 height 33
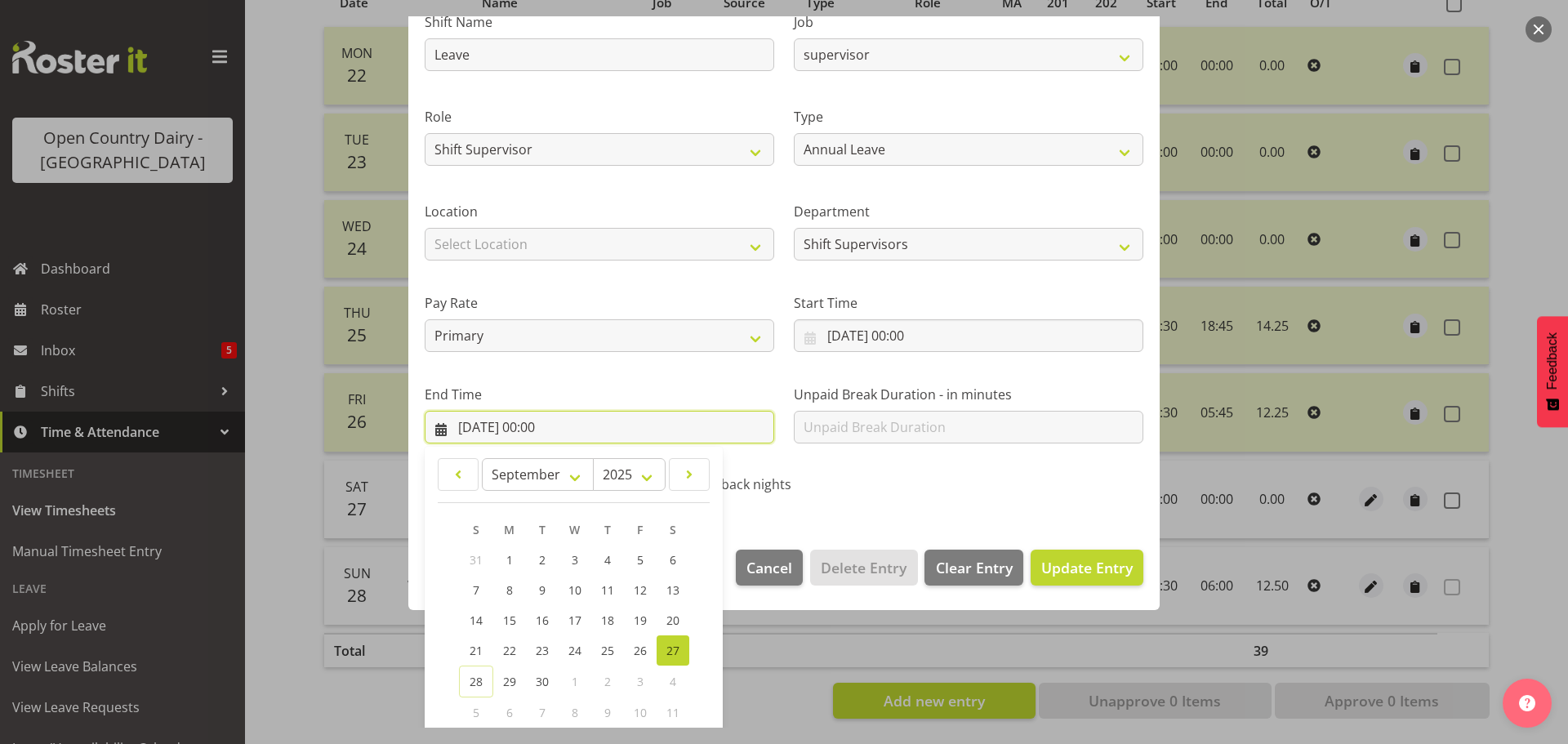
scroll to position [221, 0]
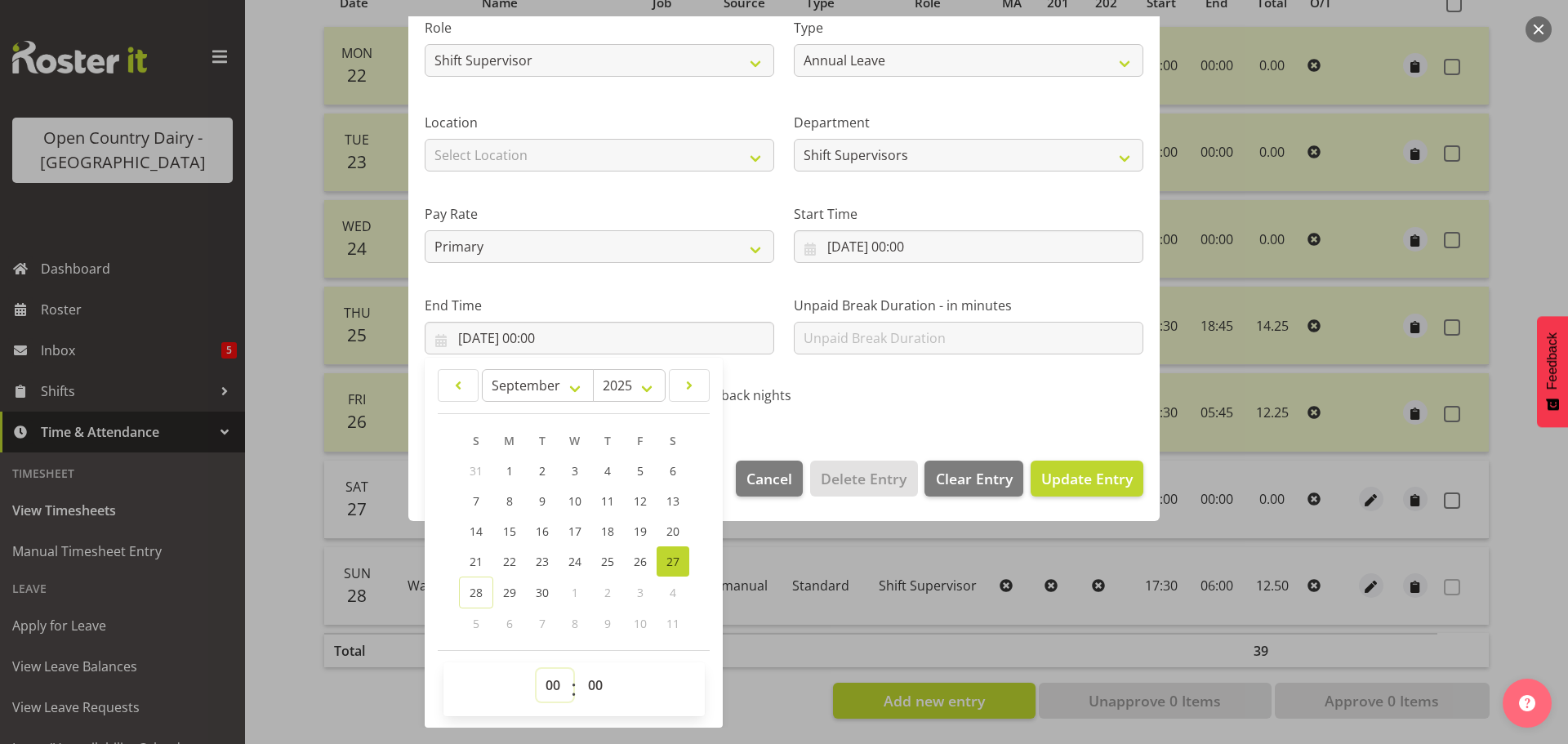
click at [547, 684] on select "00 01 02 03 04 05 06 07 08 09 10 11 12 13 14 15 16 17 18 19 20 21 22 23" at bounding box center [555, 685] width 37 height 33
select select "12"
click at [536, 669] on select "00 01 02 03 04 05 06 07 08 09 10 11 12 13 14 15 16 17 18 19 20 21 22 23" at bounding box center [555, 685] width 37 height 33
type input "27/09/2025, 12:00"
click at [593, 692] on select "00 01 02 03 04 05 06 07 08 09 10 11 12 13 14 15 16 17 18 19 20 21 22 23 24 25 2…" at bounding box center [597, 685] width 37 height 33
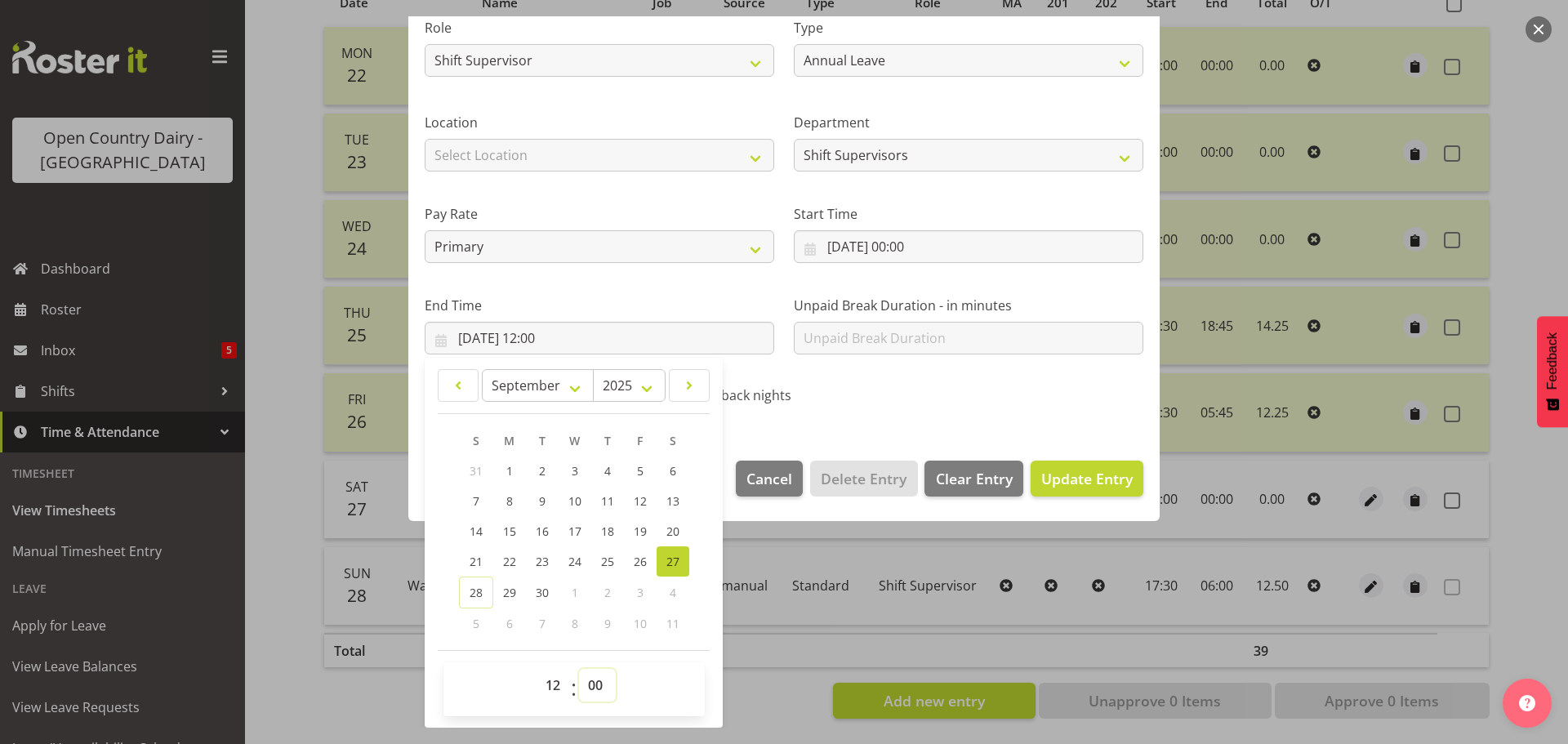
select select "45"
click at [579, 669] on select "00 01 02 03 04 05 06 07 08 09 10 11 12 13 14 15 16 17 18 19 20 21 22 23 24 25 2…" at bounding box center [597, 685] width 37 height 33
type input "27/09/2025, 12:45"
click at [1091, 477] on span "Update Entry" at bounding box center [1087, 478] width 92 height 19
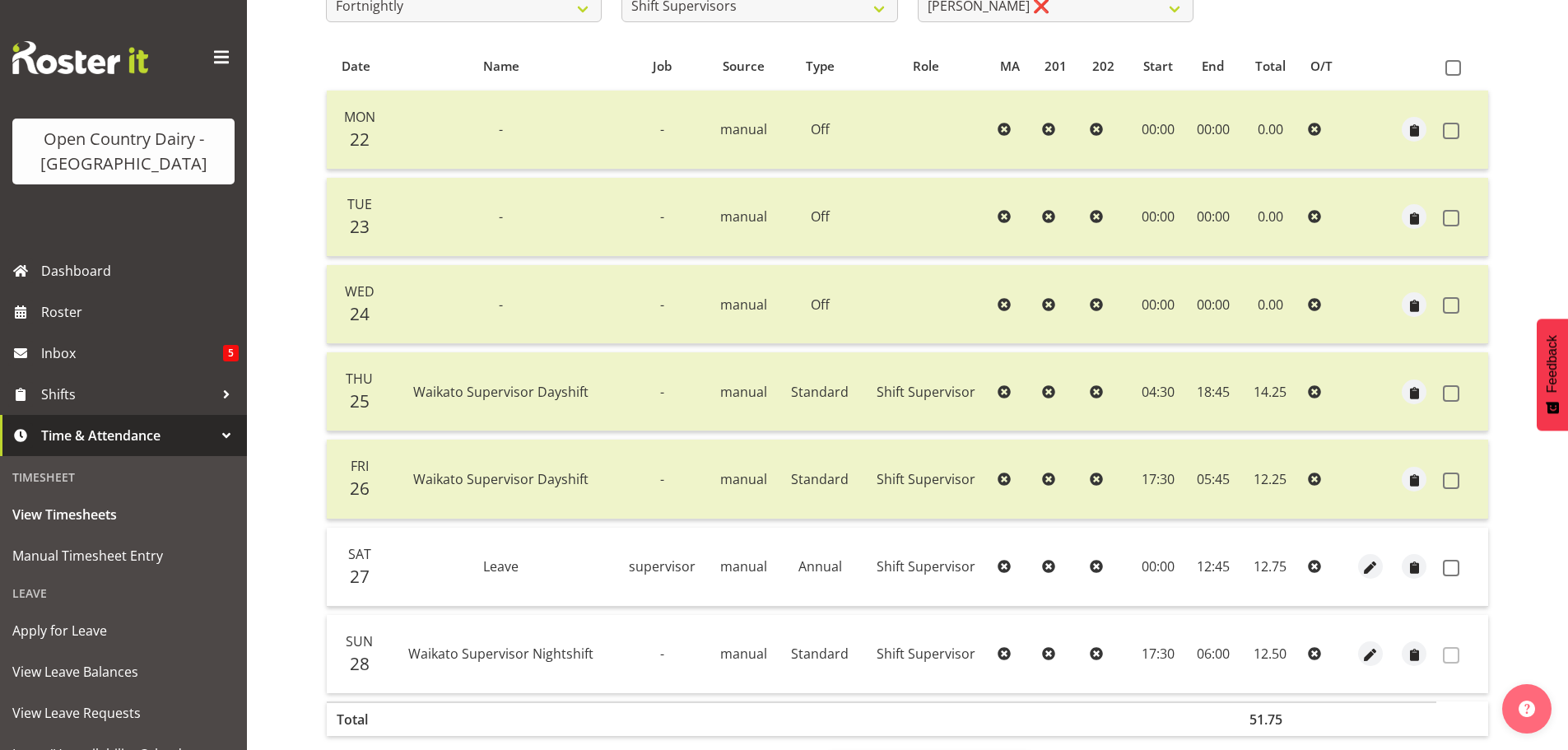
scroll to position [395, 0]
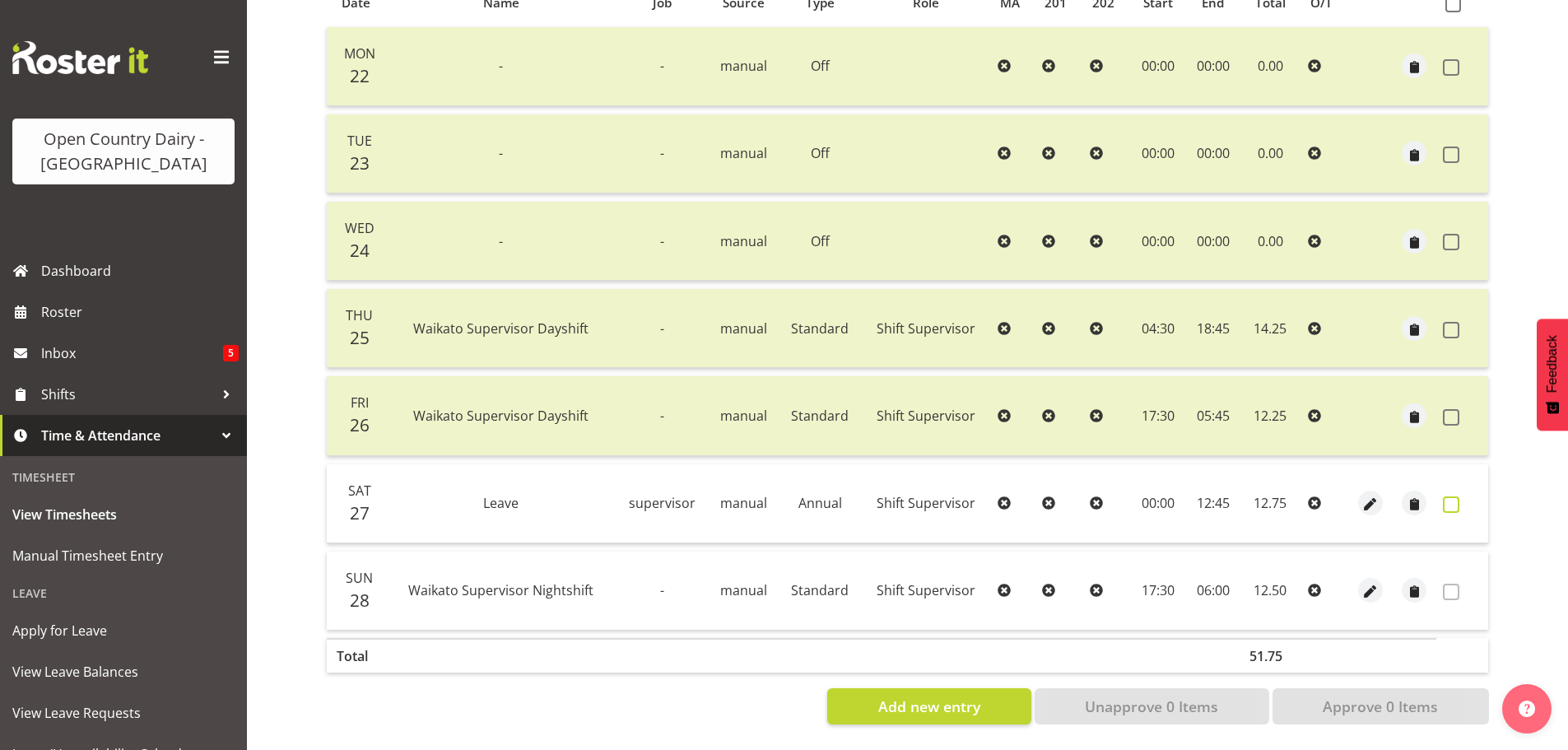
click at [1453, 496] on span at bounding box center [1451, 505] width 17 height 17
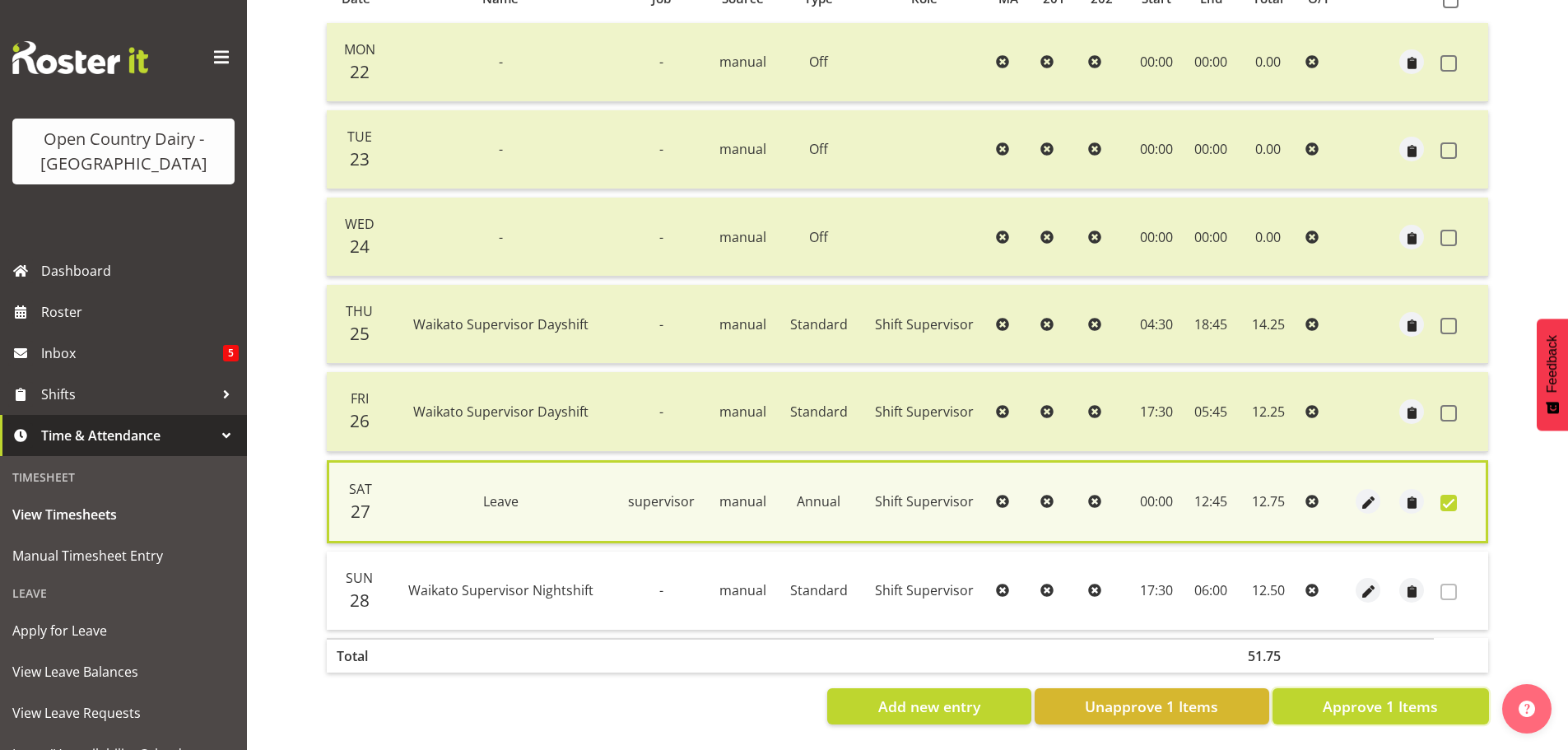
click at [1368, 702] on span "Approve 1 Items" at bounding box center [1380, 706] width 115 height 21
checkbox input "false"
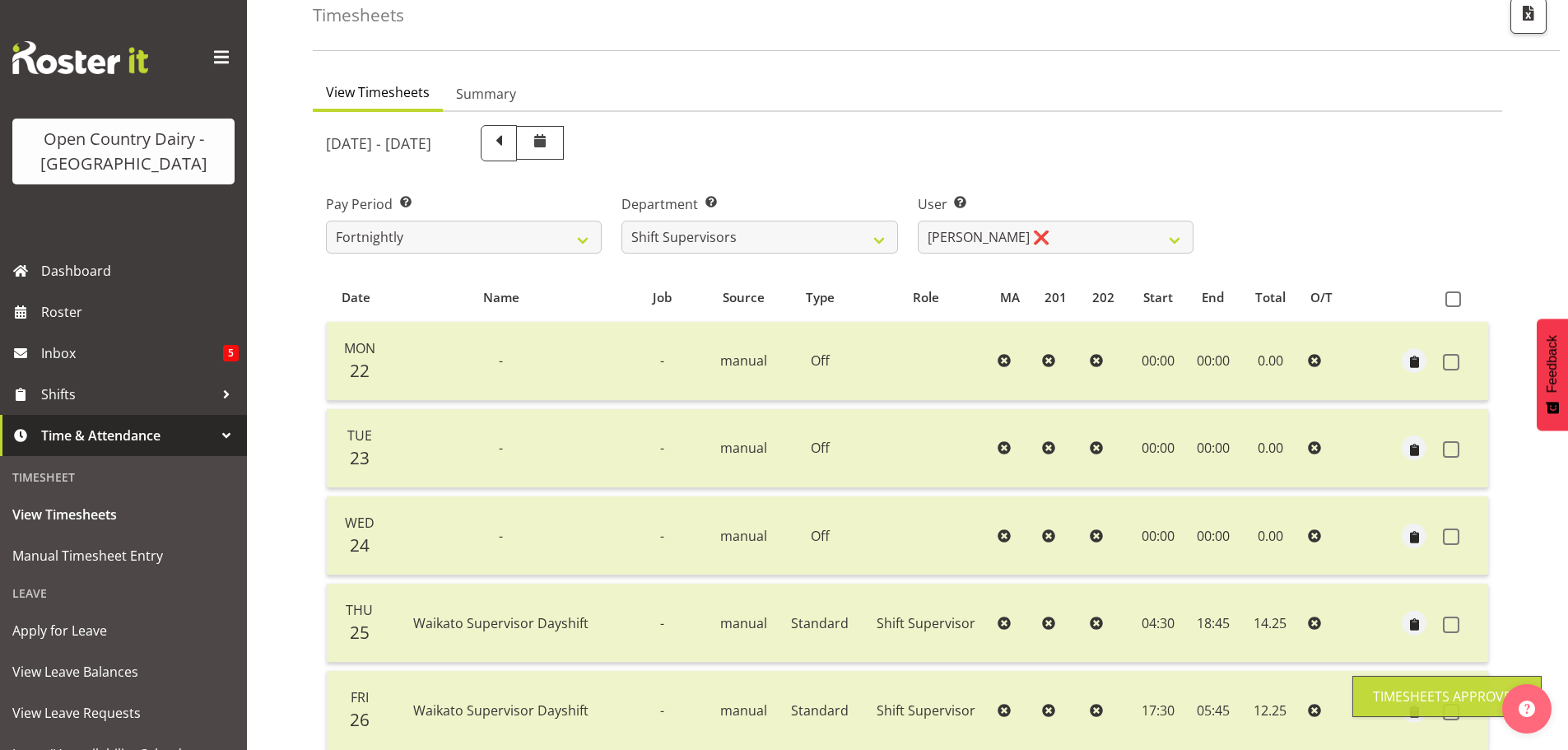
scroll to position [0, 0]
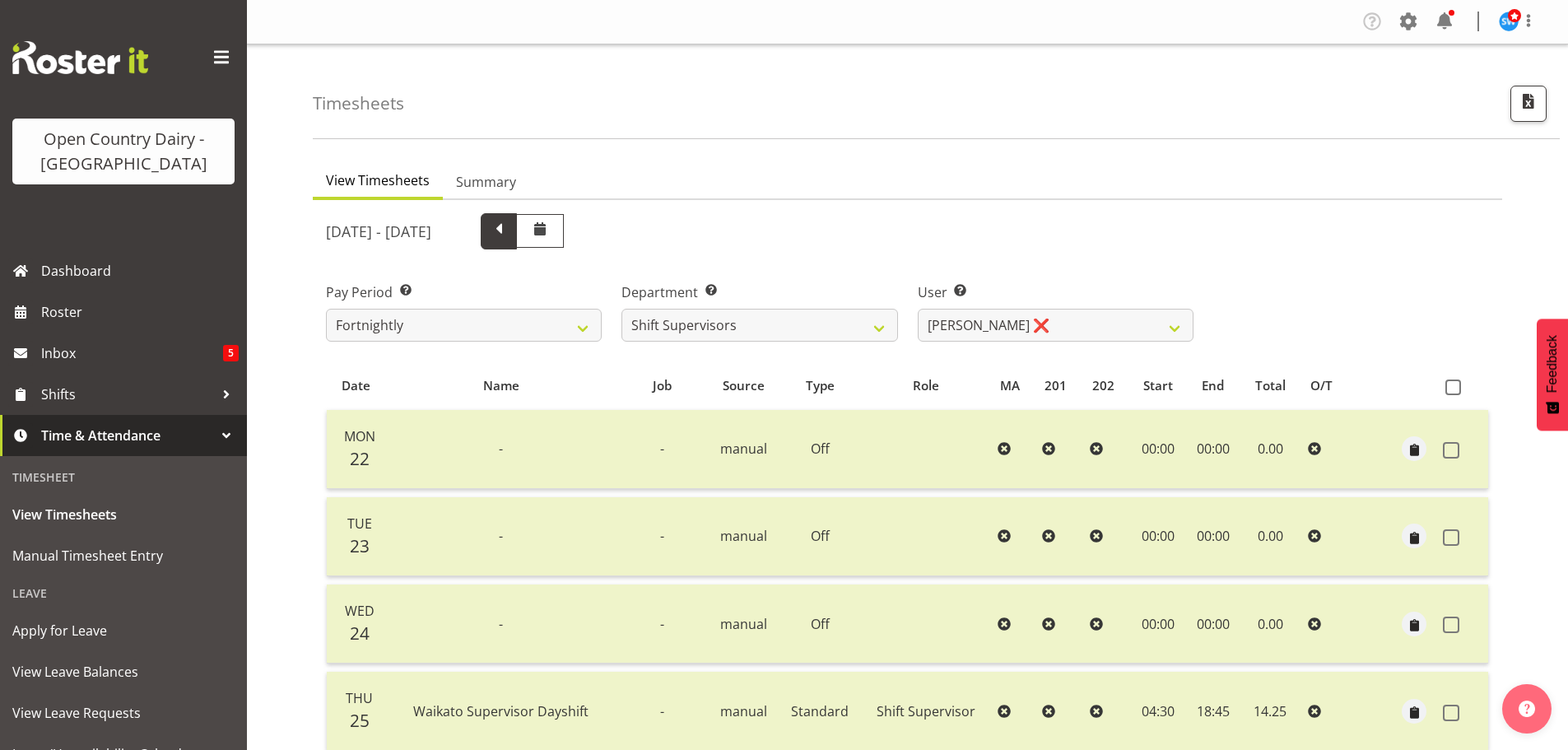
click at [509, 228] on span at bounding box center [498, 229] width 21 height 21
select select
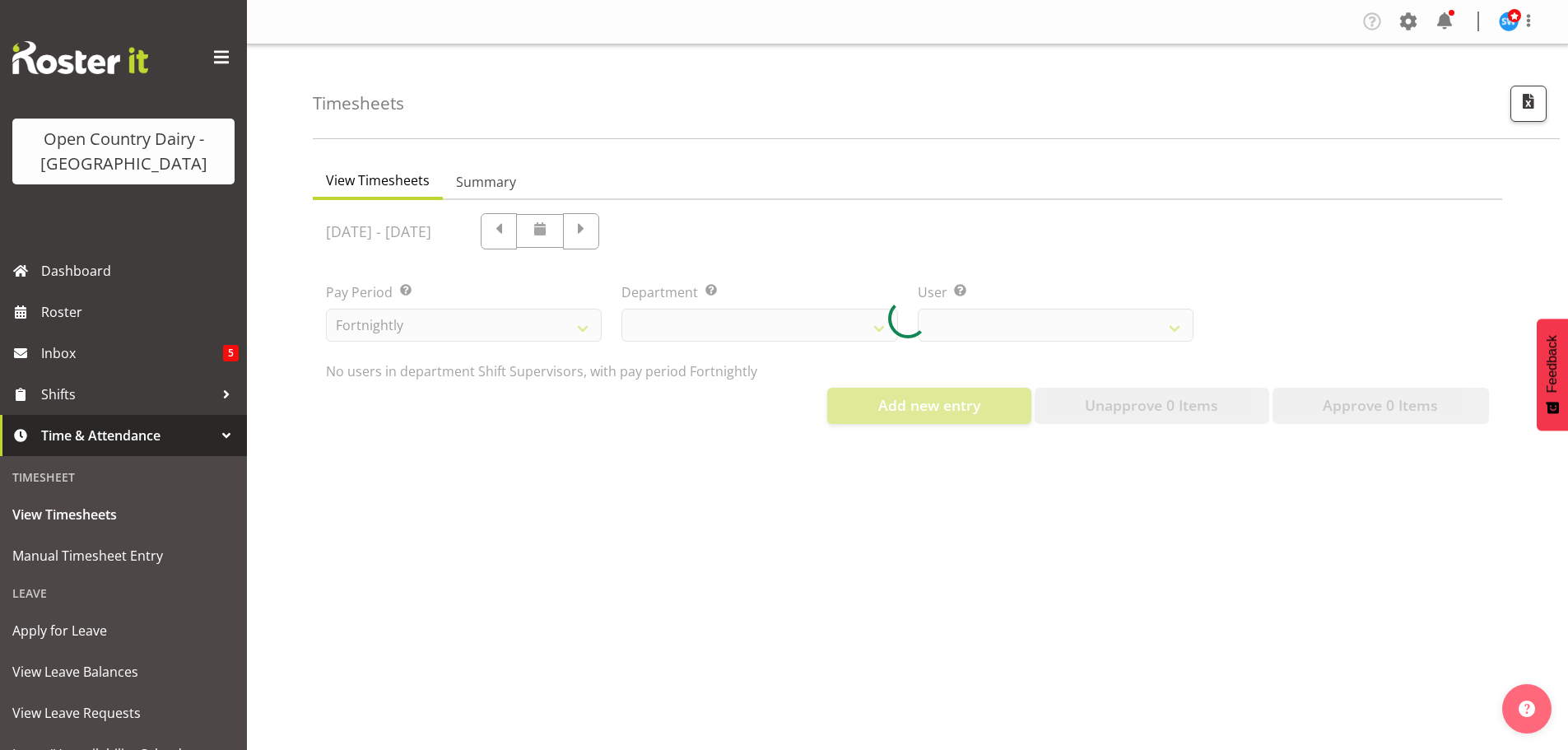
select select "732"
select select "10299"
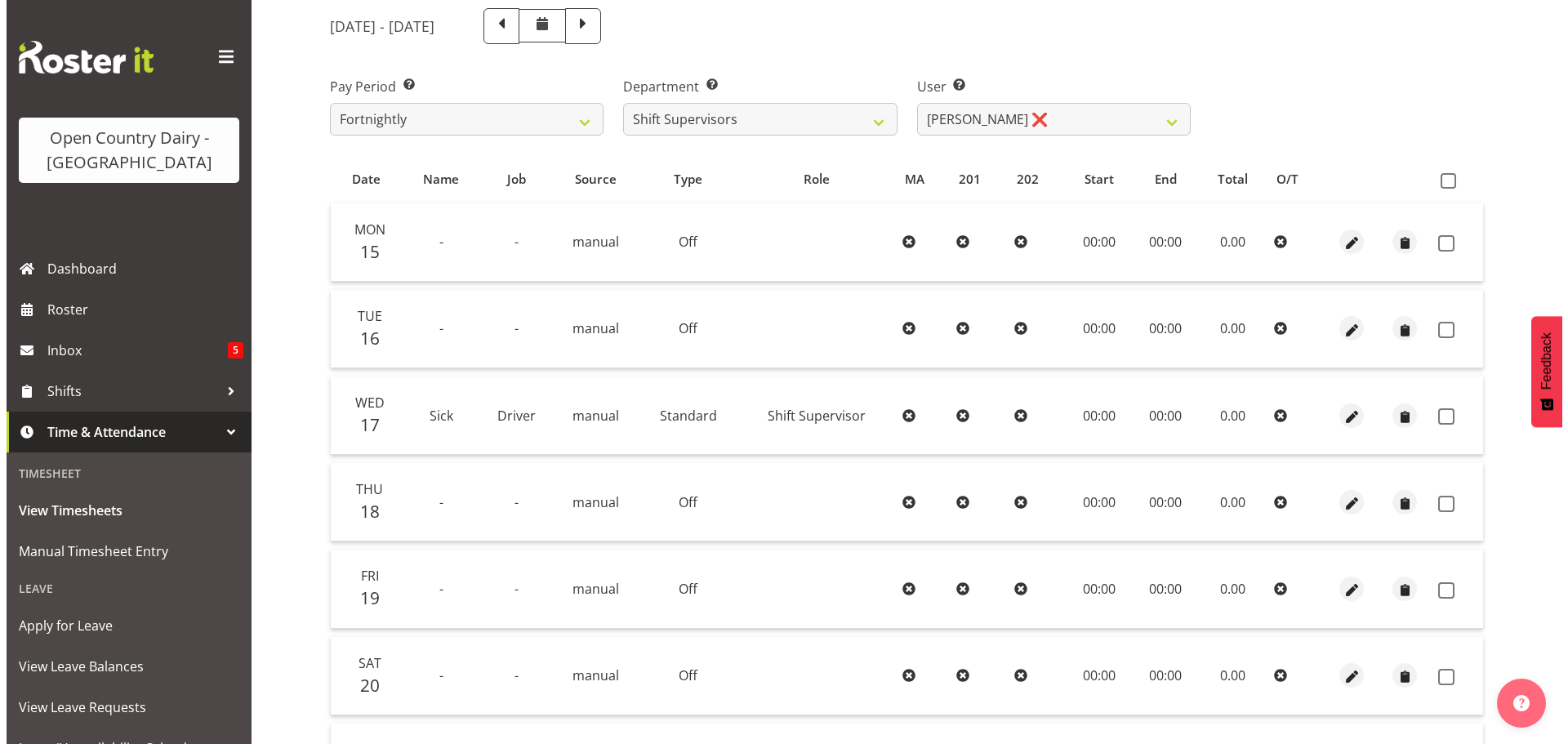
scroll to position [327, 0]
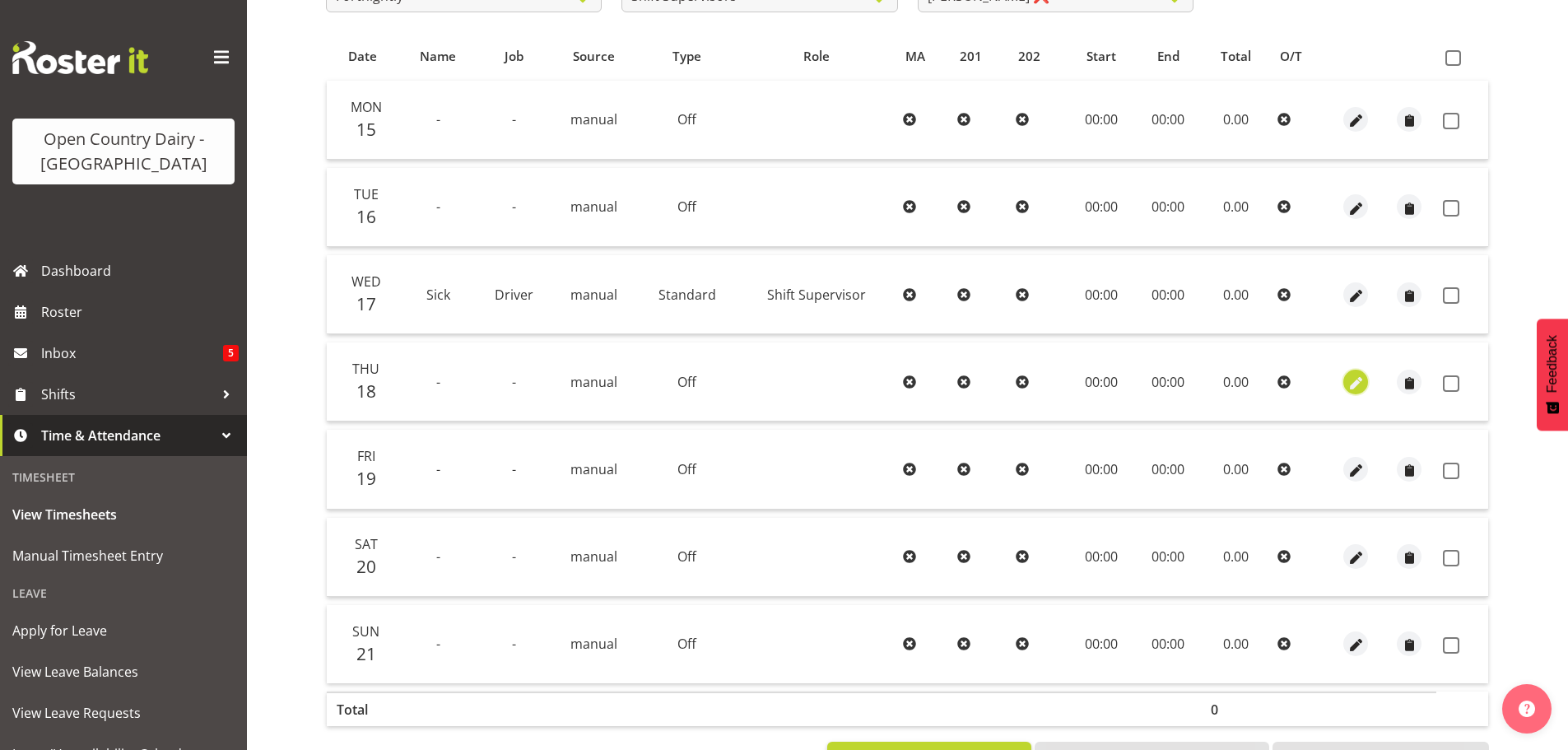
click at [1359, 384] on span "button" at bounding box center [1356, 383] width 19 height 19
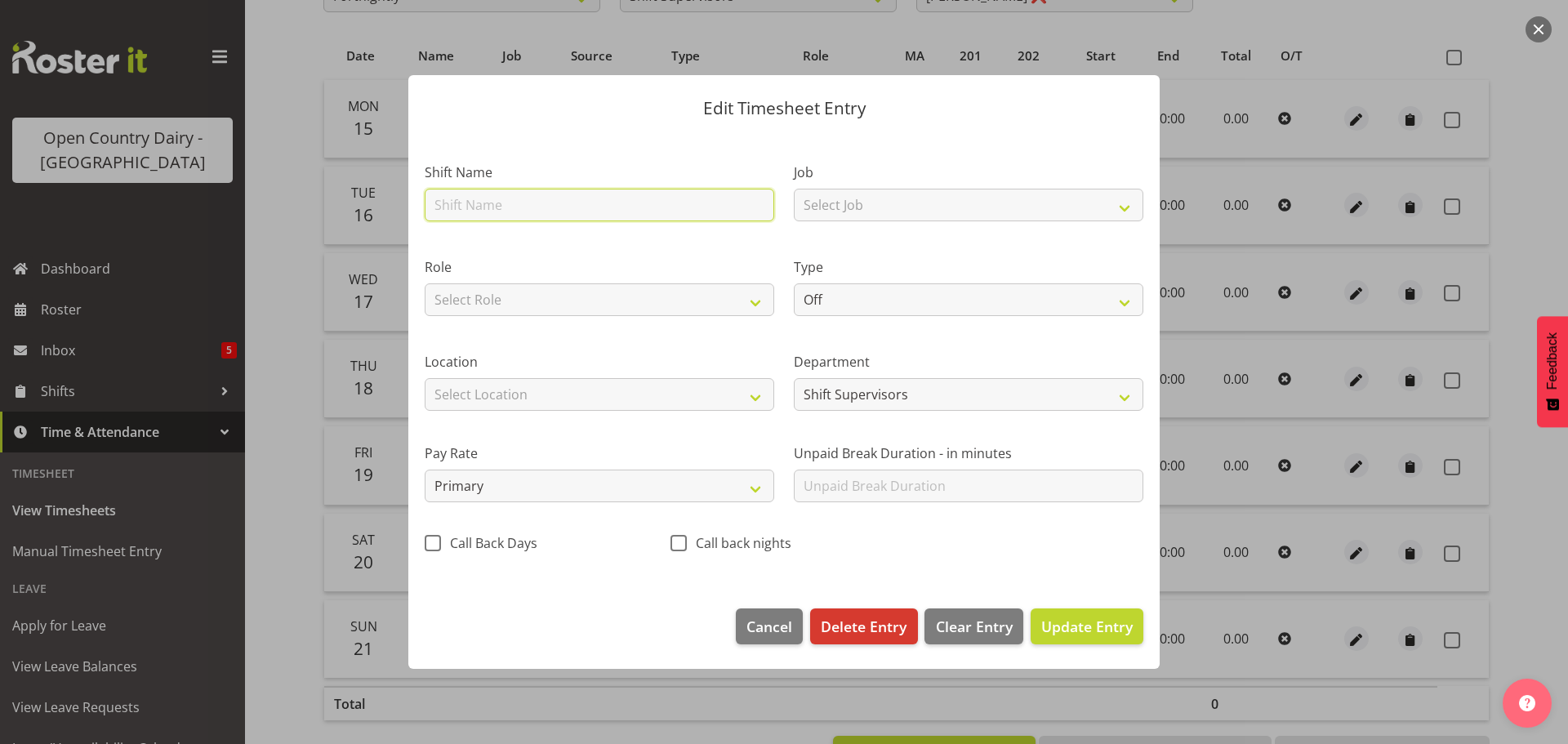
click at [477, 206] on input "text" at bounding box center [599, 205] width 349 height 33
drag, startPoint x: 467, startPoint y: 202, endPoint x: 287, endPoint y: 210, distance: 180.2
click at [287, 210] on div "Edit Timesheet Entry Shift Name Nightshift Job Select Job Driver Driver supervi…" at bounding box center [784, 372] width 1568 height 744
type input "Dayshift"
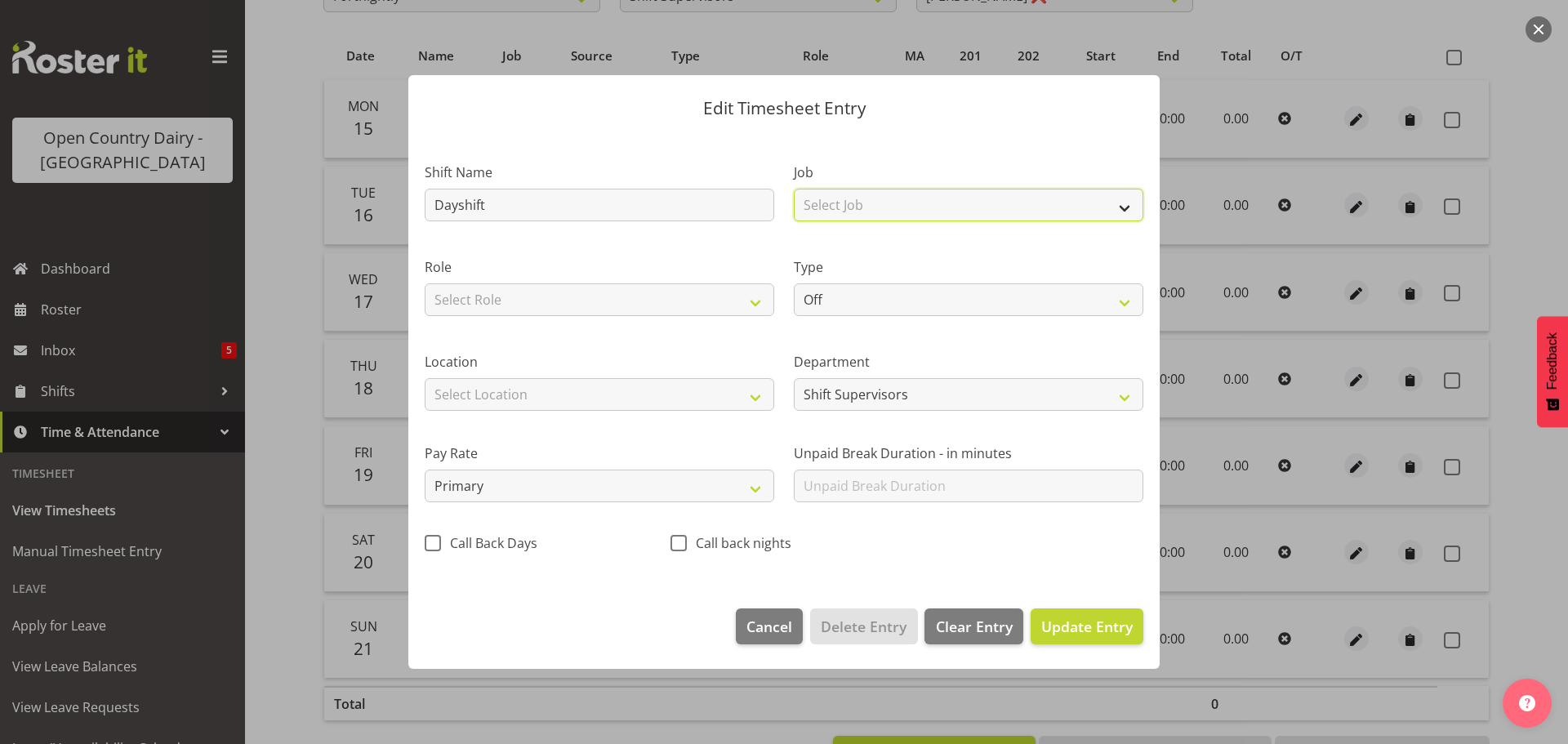
click at [1083, 189] on select "Select Job Driver Driver supervisor Support" at bounding box center [968, 205] width 349 height 33
select select "9052"
click at [794, 188] on select "Select Job Driver Driver supervisor Support" at bounding box center [968, 205] width 349 height 33
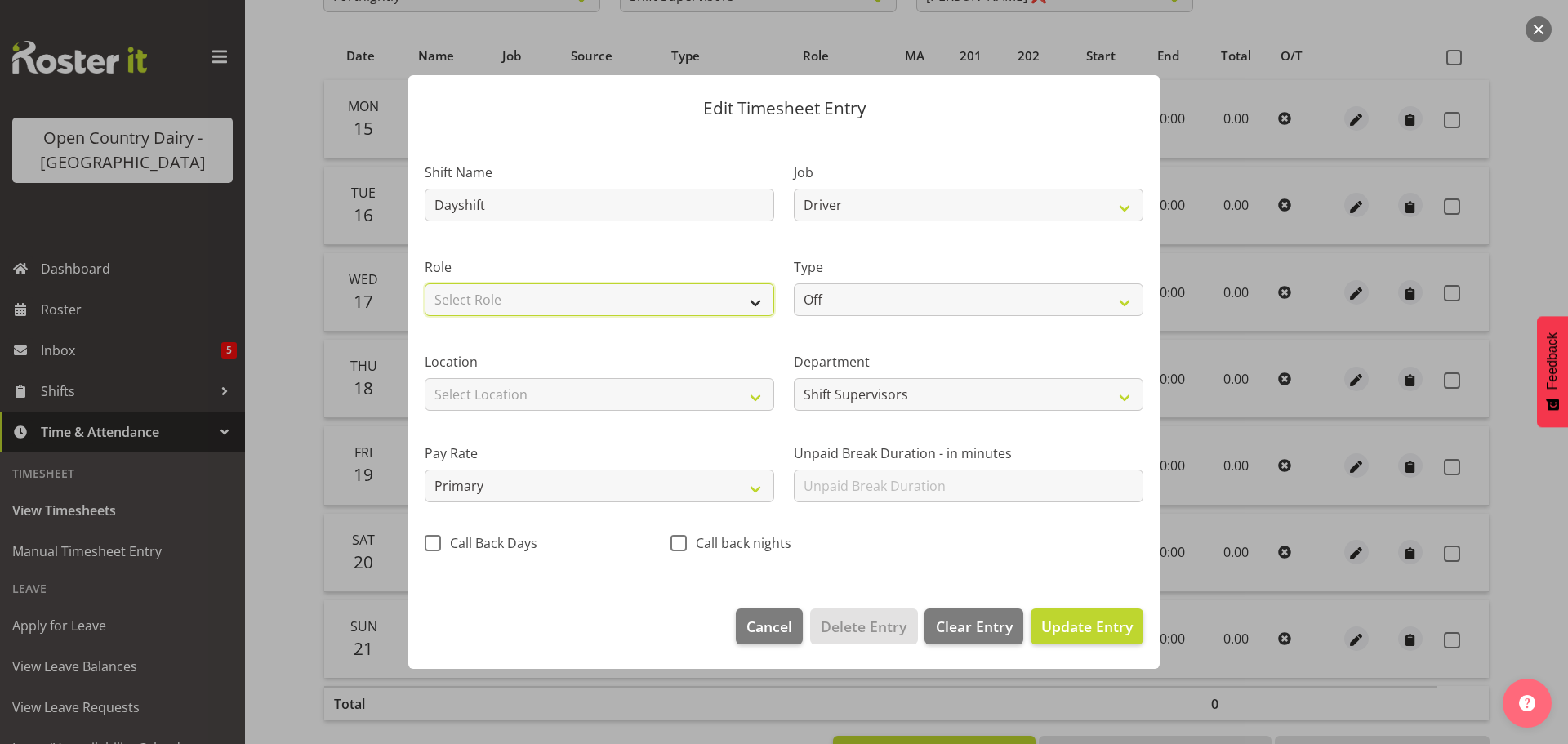
click at [586, 292] on select "Select Role Shift Supervisor" at bounding box center [599, 299] width 349 height 33
select select "1167"
click at [424, 283] on select "Select Role Shift Supervisor" at bounding box center [599, 299] width 349 height 33
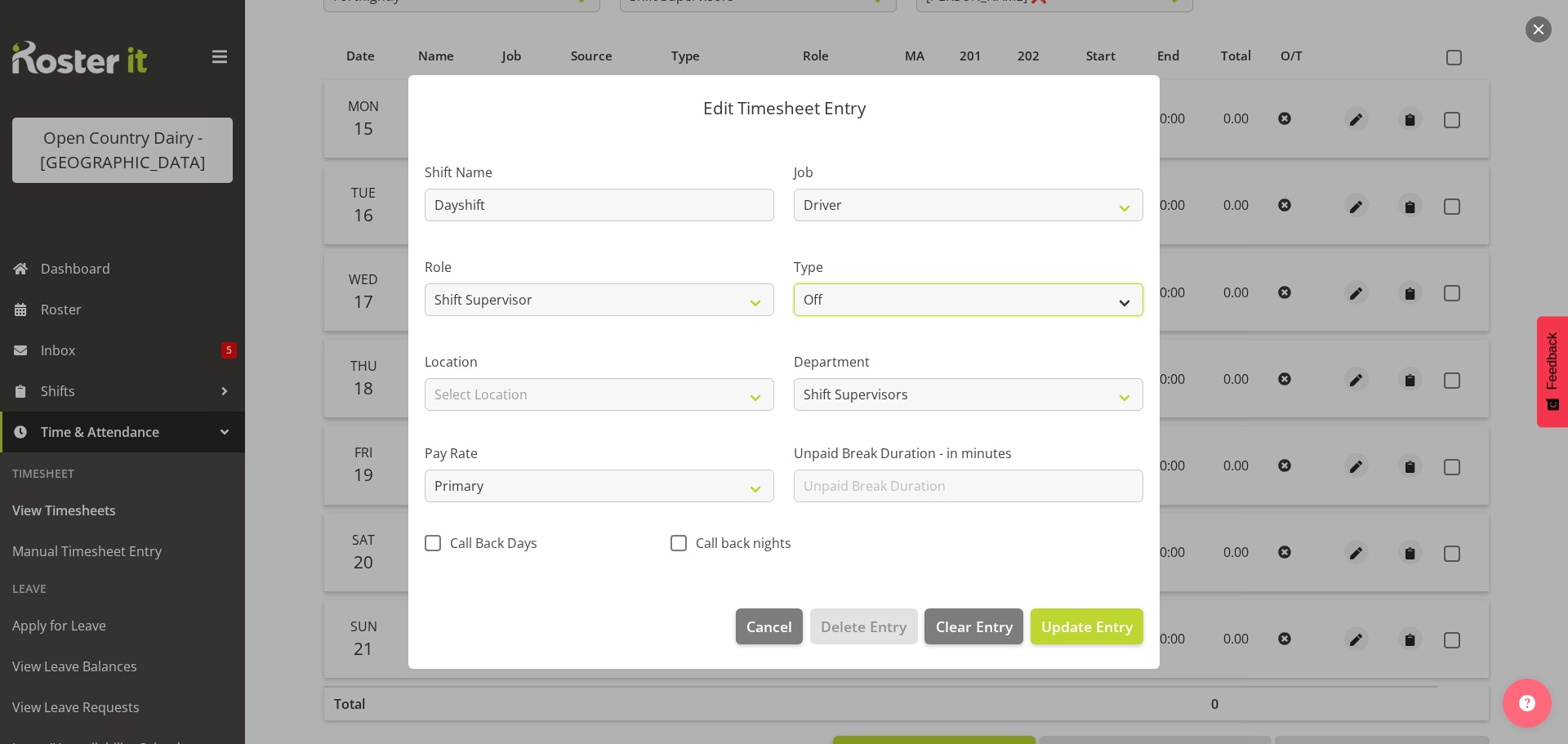
click at [965, 290] on select "Off Standard Public Holiday Public Holiday (Worked) Day In Lieu Annual Leave Si…" at bounding box center [968, 299] width 349 height 33
select select "Standard"
click at [794, 283] on select "Off Standard Public Holiday Public Holiday (Worked) Day In Lieu Annual Leave Si…" at bounding box center [968, 299] width 349 height 33
select select "8"
select select "2025"
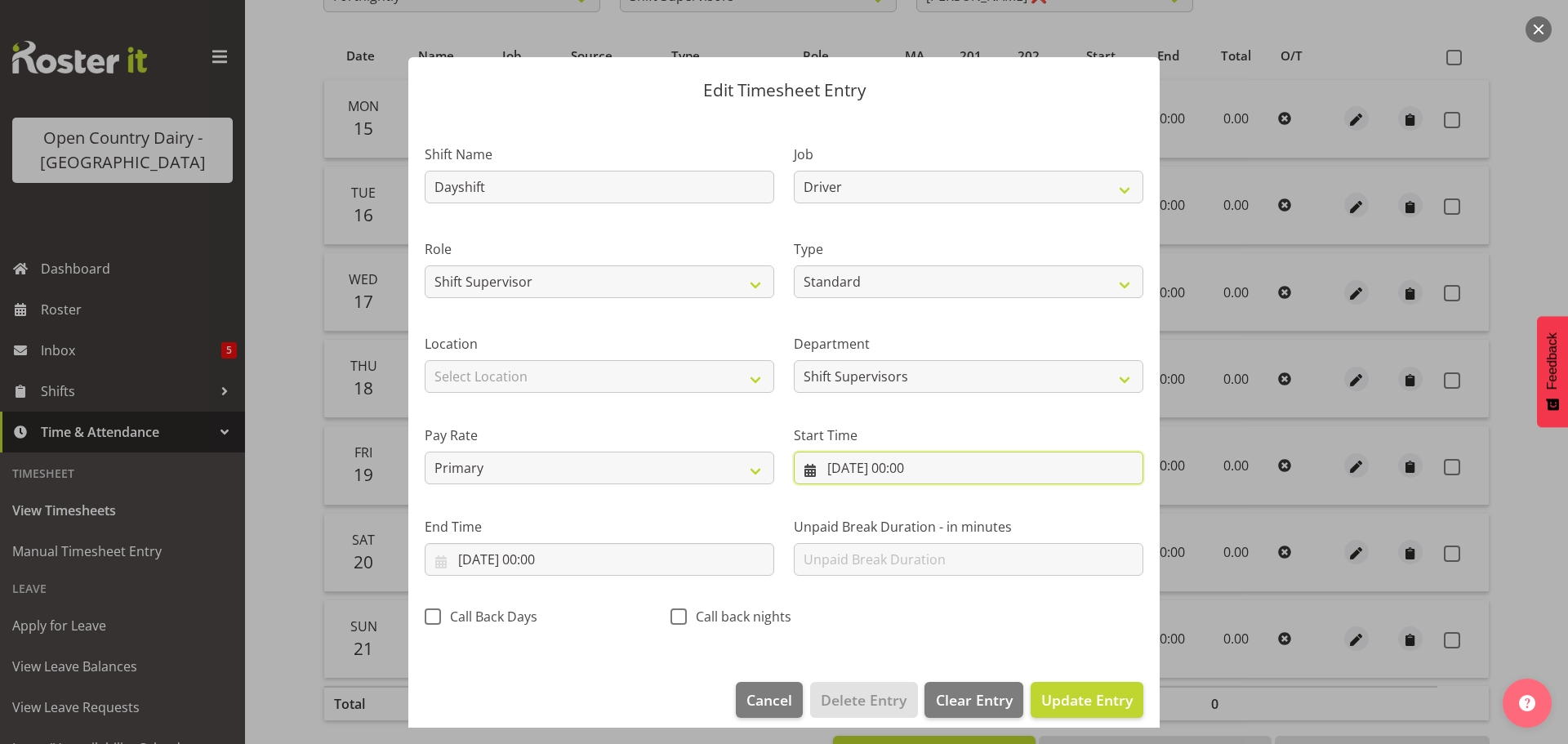
click at [867, 473] on input "18/09/2025, 00:00" at bounding box center [968, 468] width 349 height 33
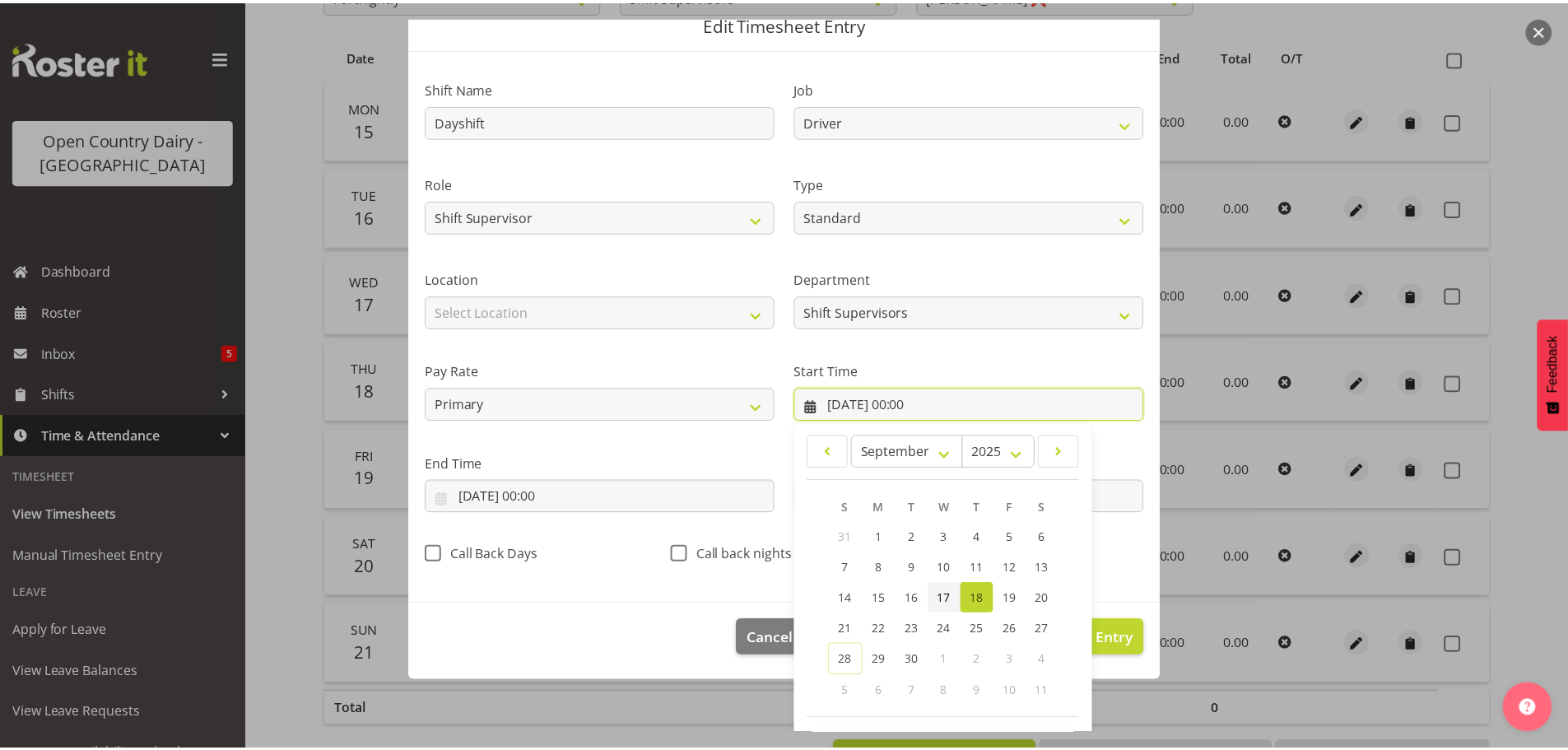
scroll to position [131, 0]
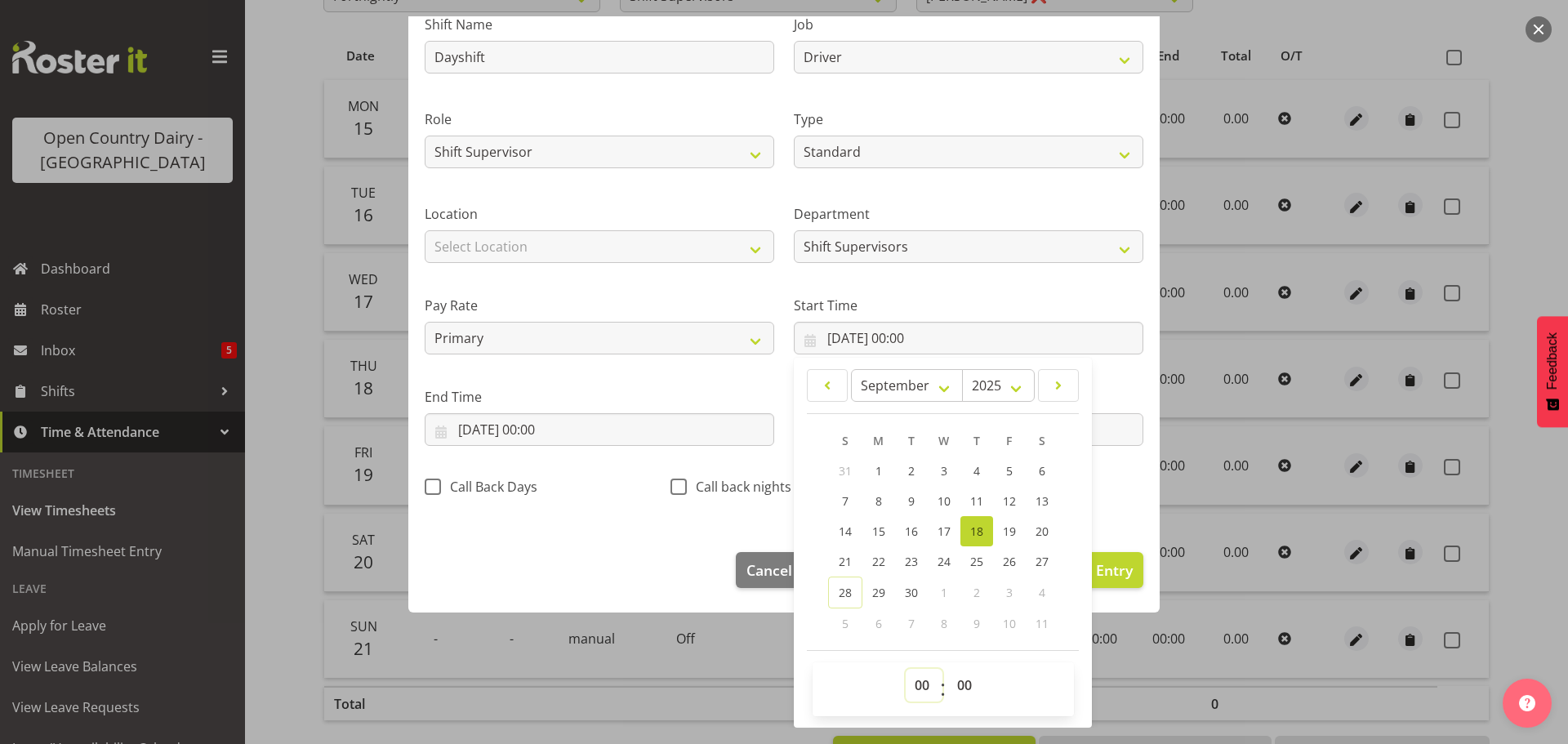
click at [914, 684] on select "00 01 02 03 04 05 06 07 08 09 10 11 12 13 14 15 16 17 18 19 20 21 22 23" at bounding box center [924, 685] width 37 height 33
click at [1352, 18] on div at bounding box center [784, 372] width 1568 height 744
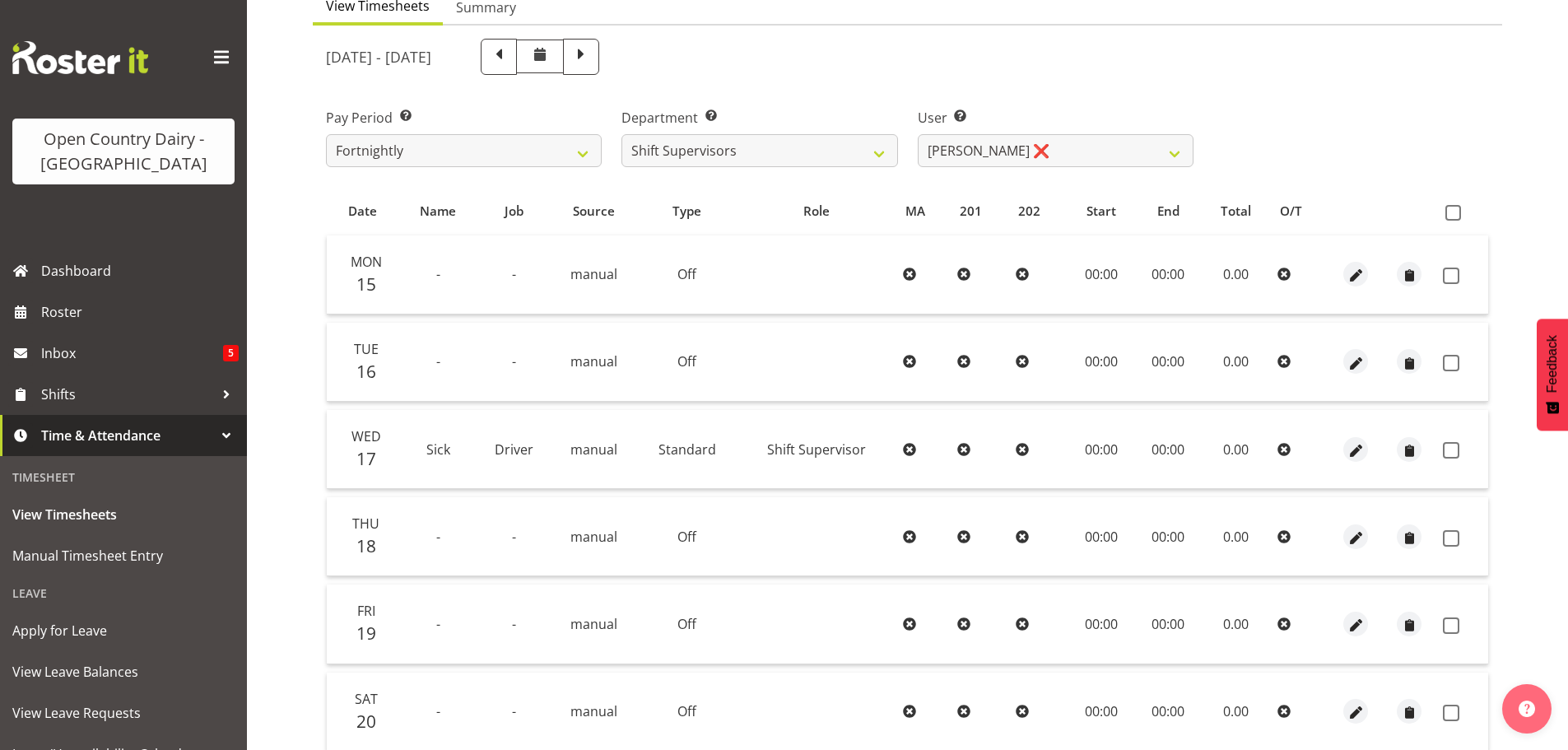
scroll to position [165, 0]
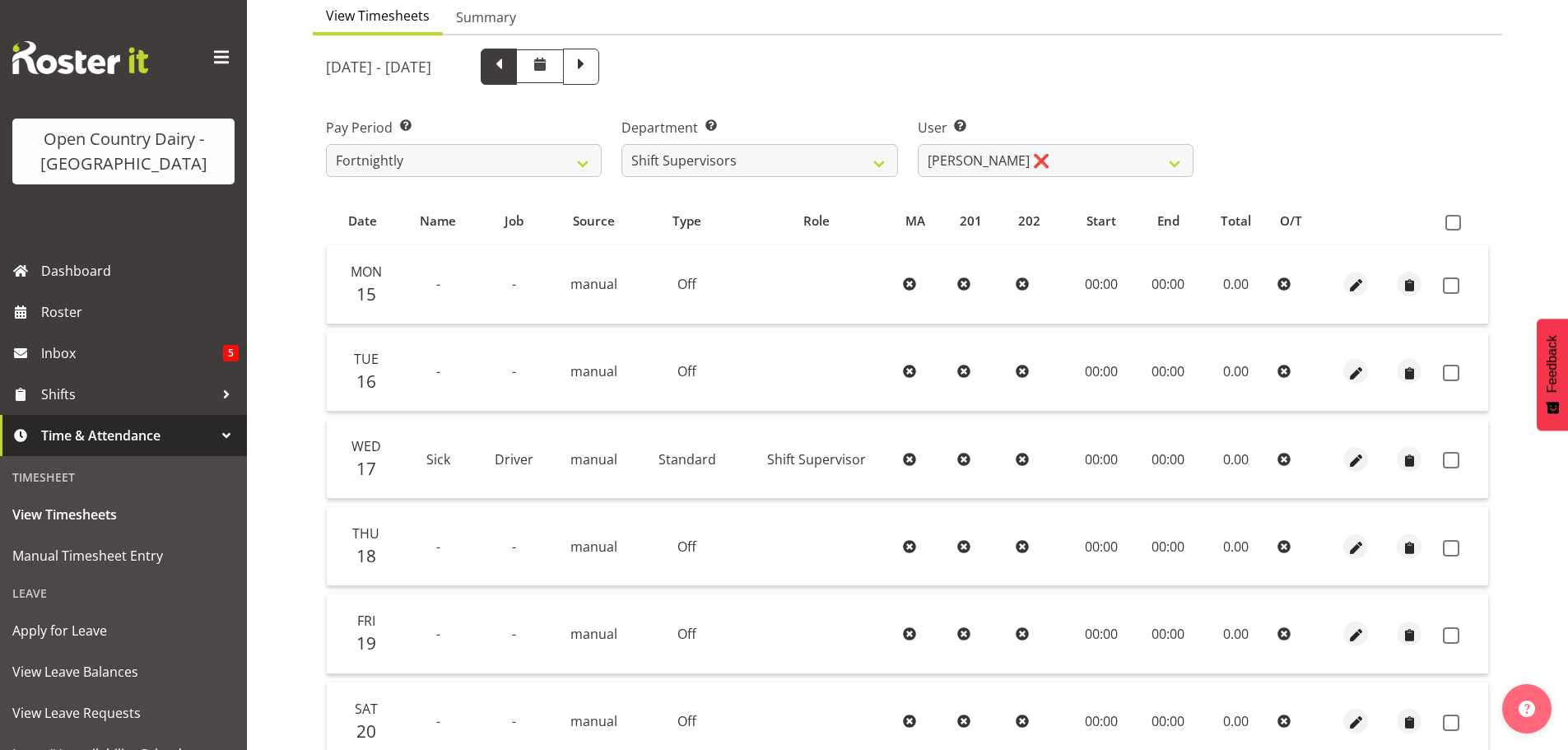
click at [509, 70] on span at bounding box center [498, 65] width 21 height 21
select select
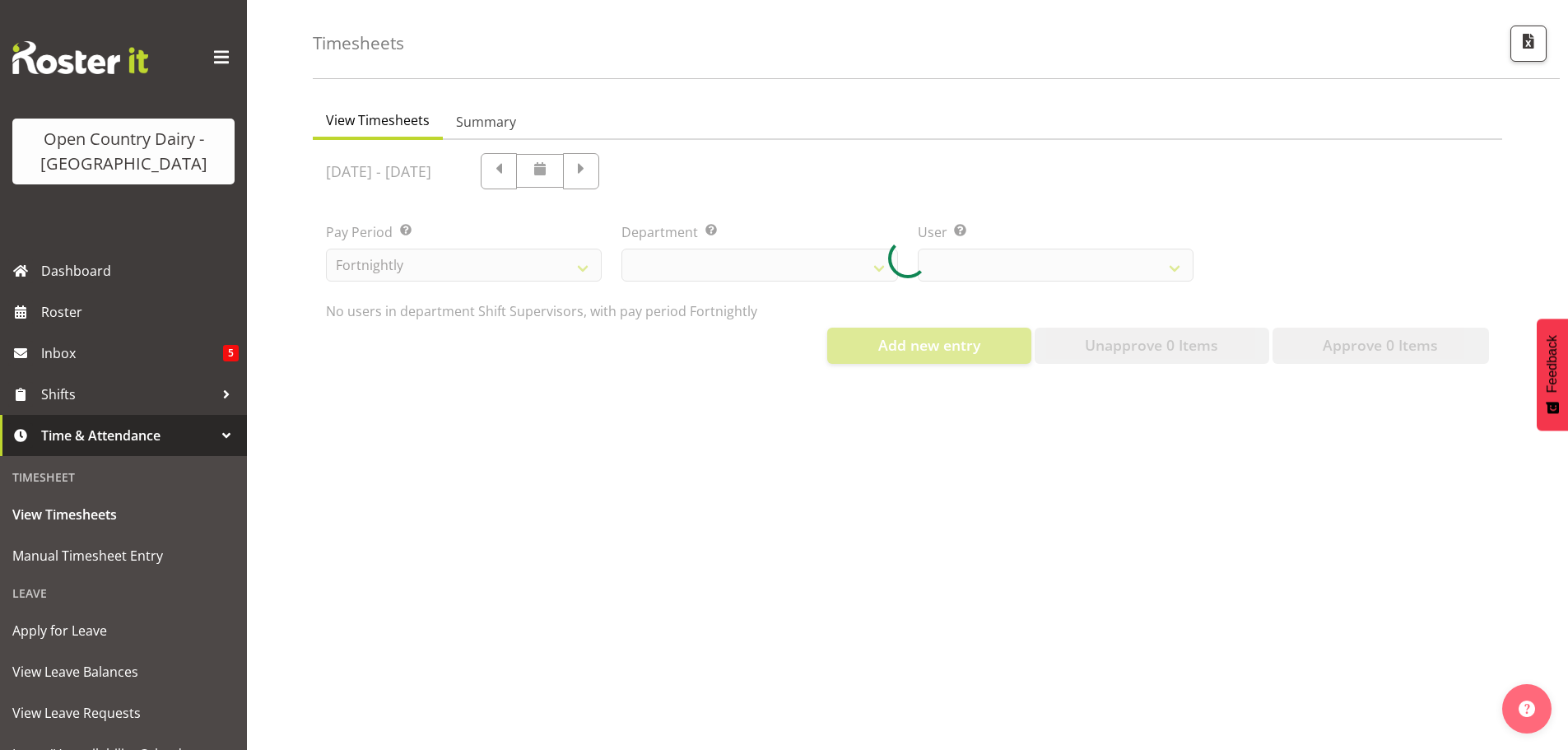
select select "732"
select select "10299"
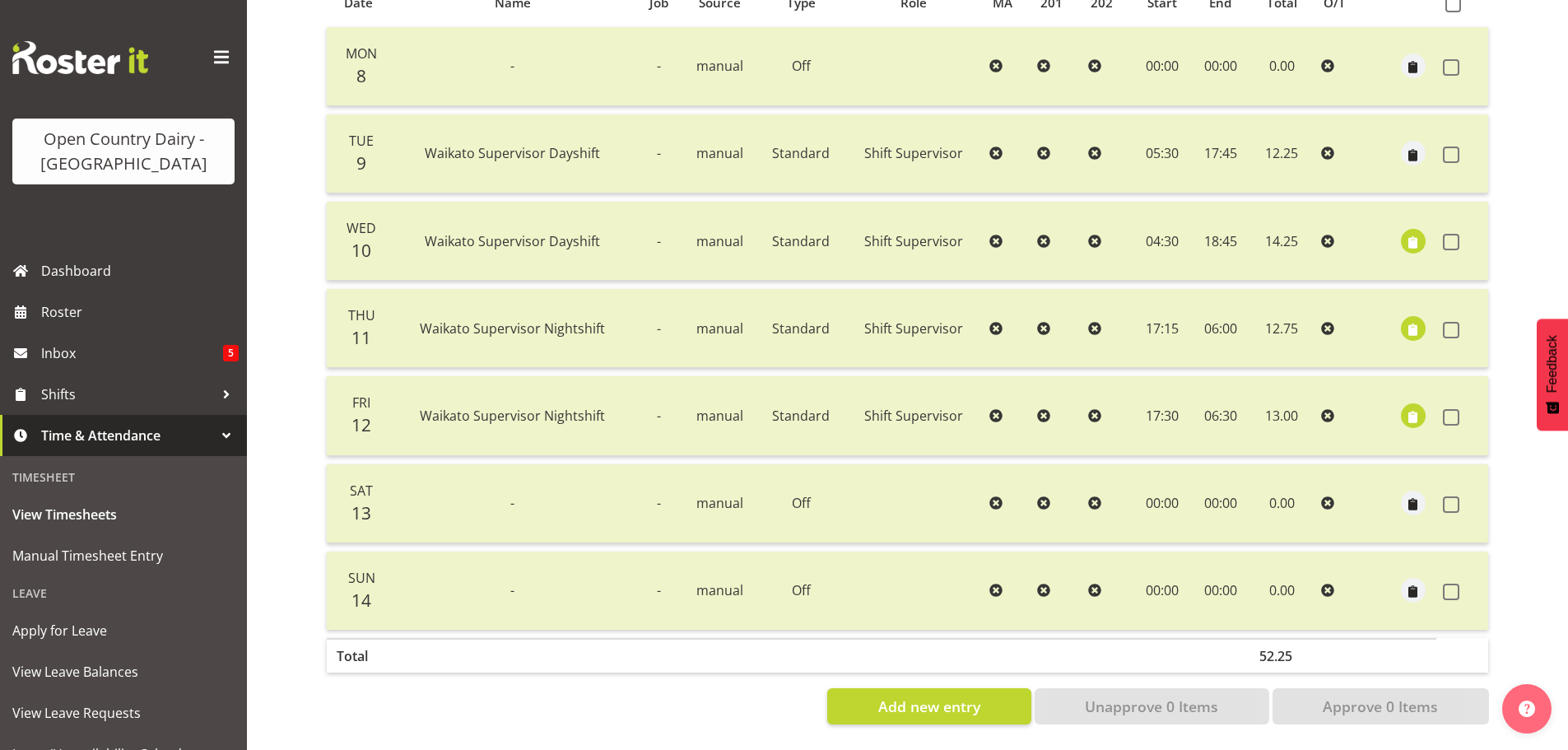
scroll to position [66, 0]
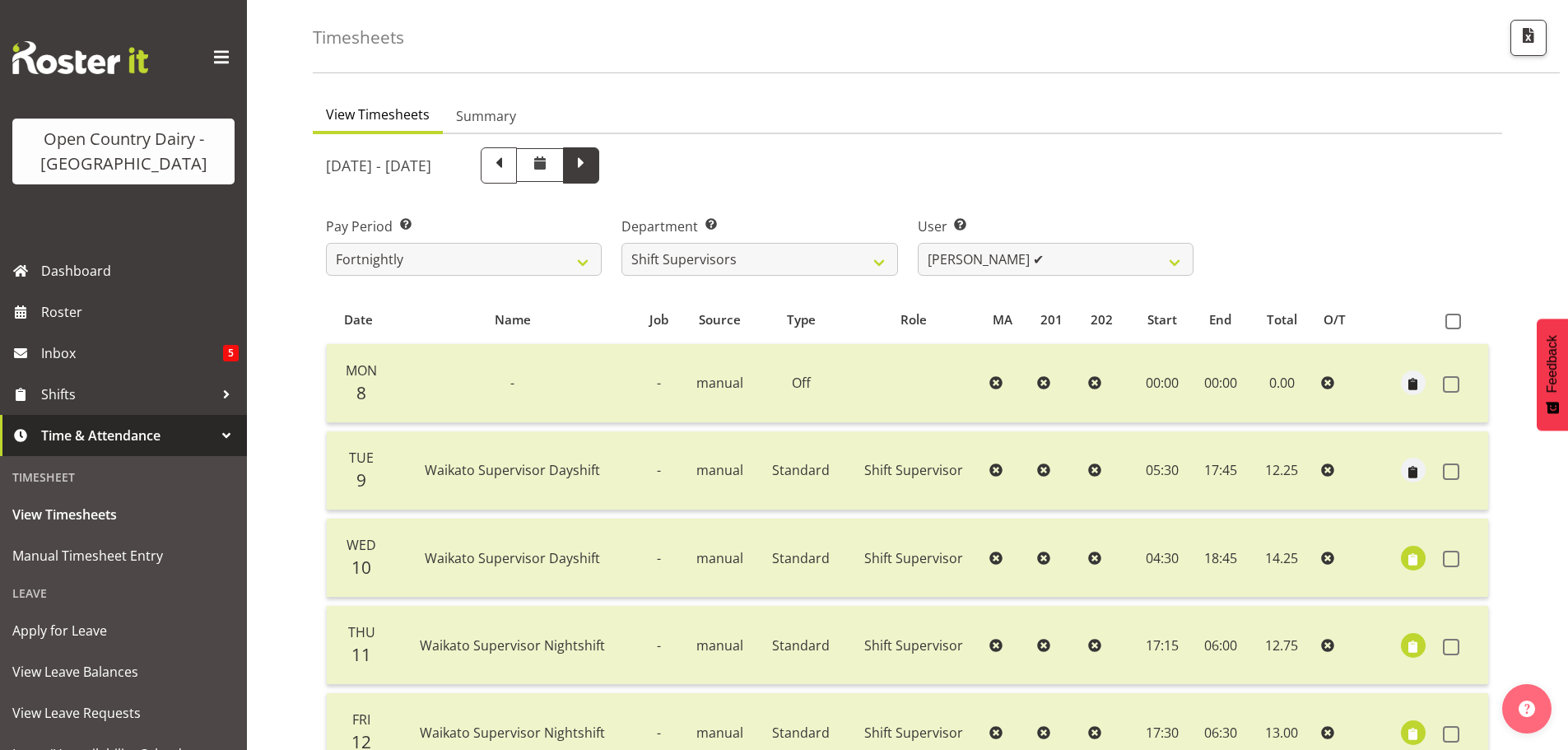
click at [599, 175] on span at bounding box center [581, 165] width 36 height 36
select select
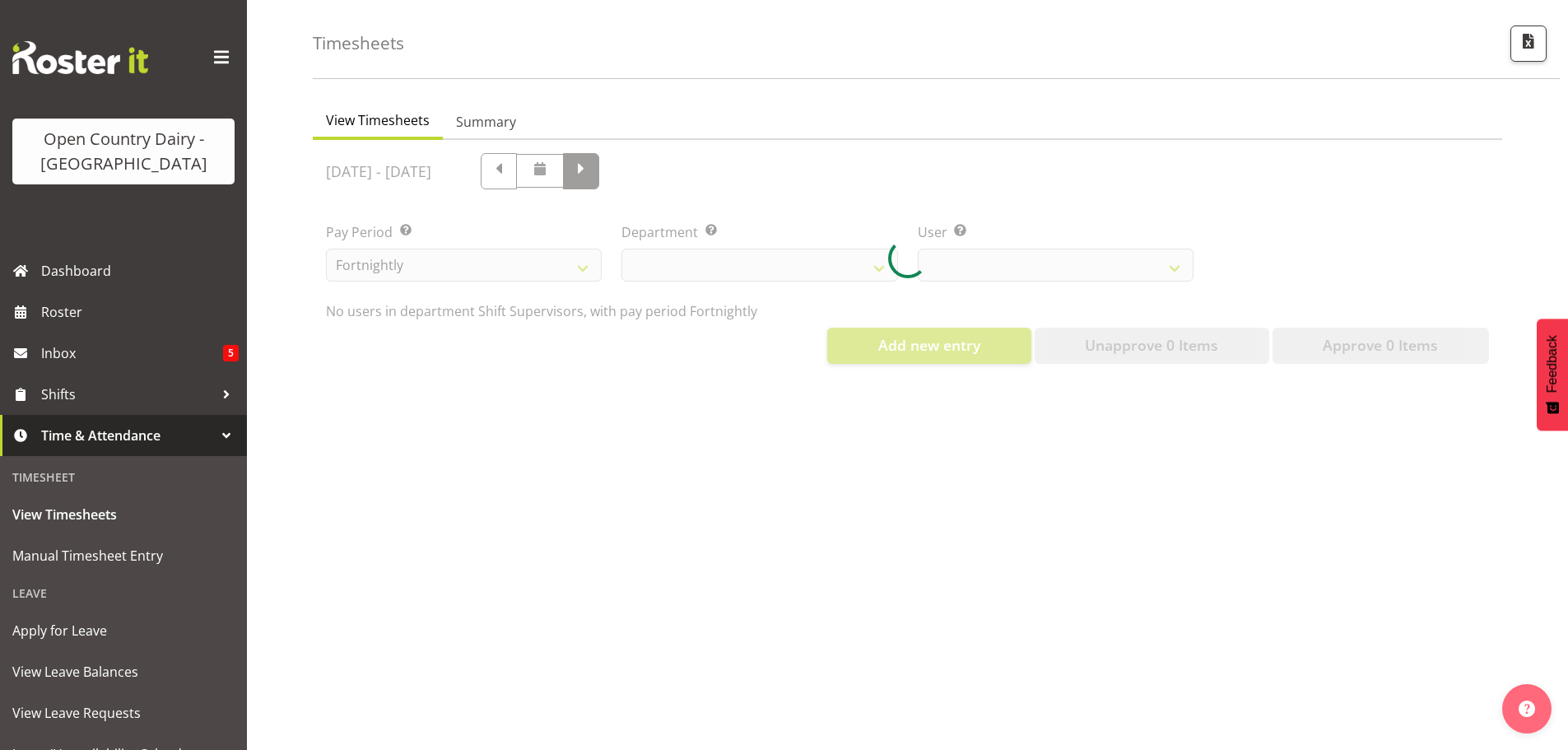
select select "732"
select select "10299"
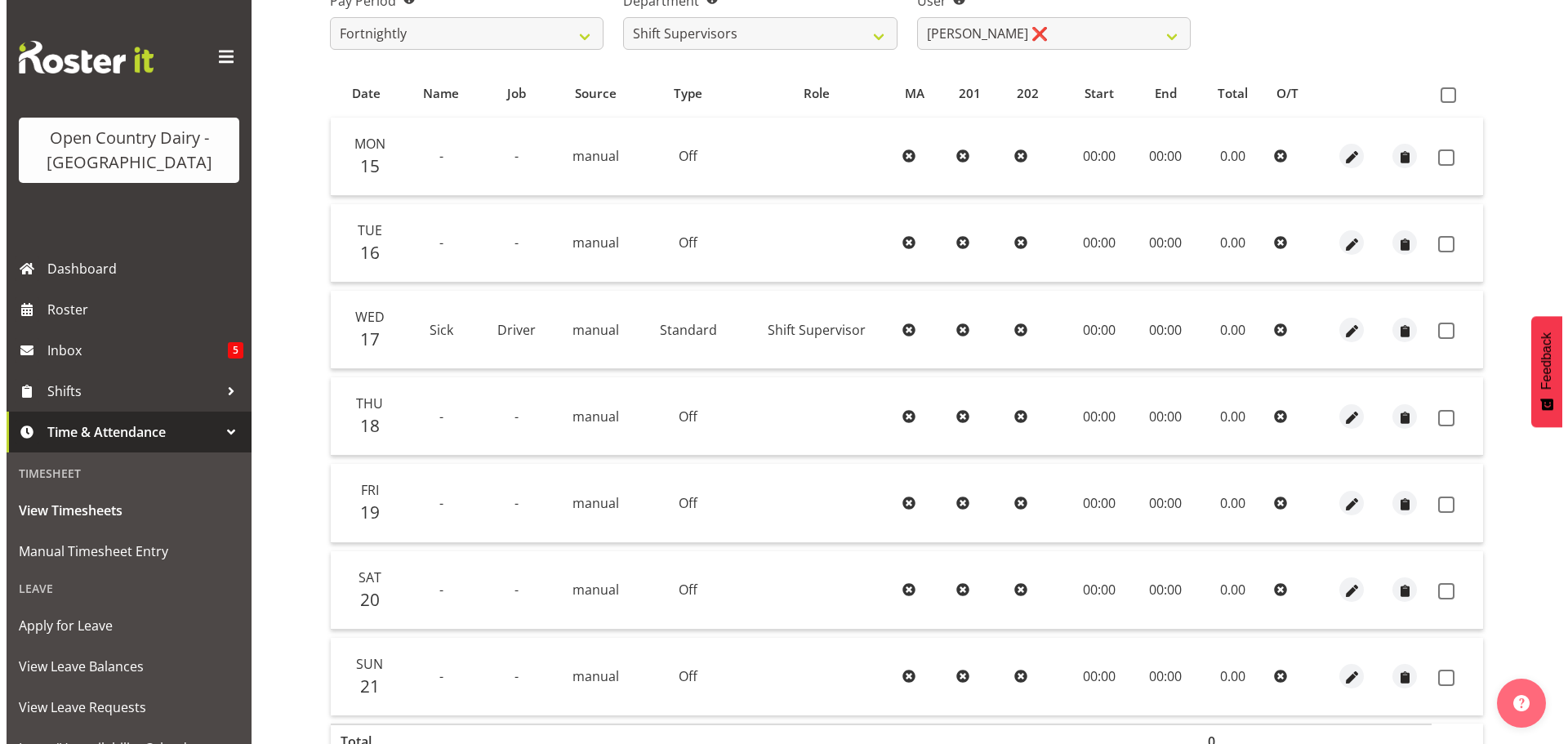
scroll to position [392, 0]
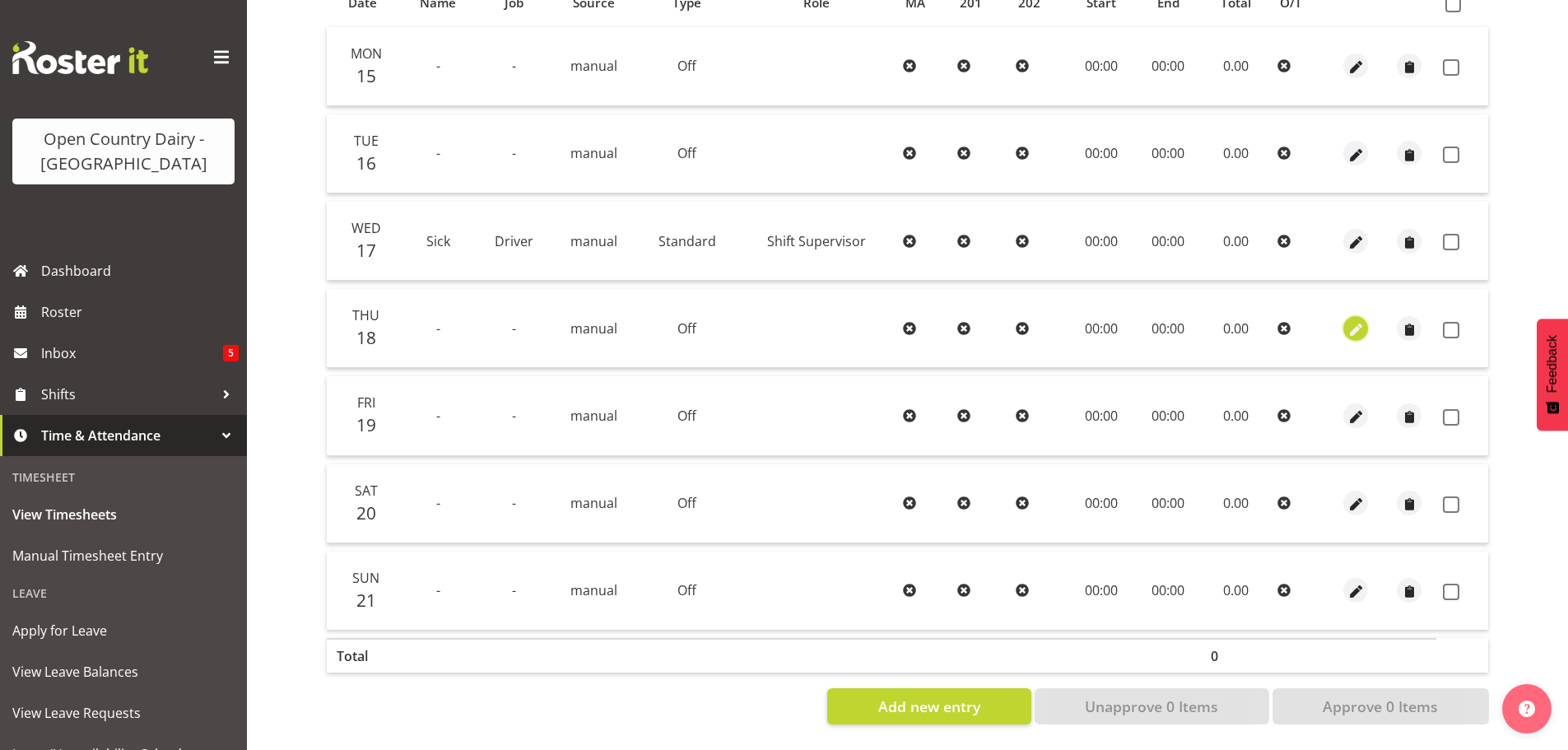
click at [1358, 321] on span "button" at bounding box center [1356, 330] width 19 height 19
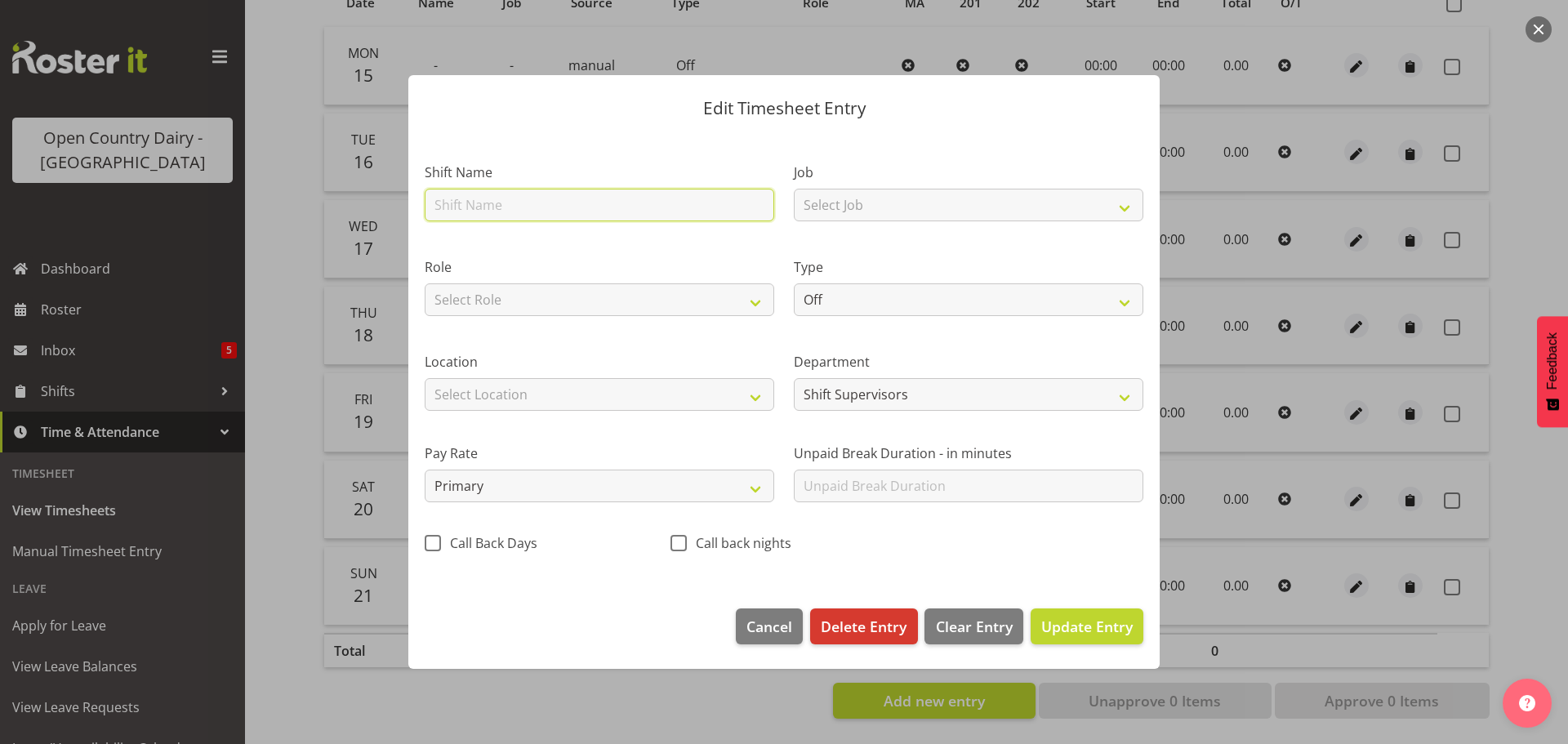
click at [566, 209] on input "text" at bounding box center [599, 205] width 349 height 33
drag, startPoint x: 468, startPoint y: 202, endPoint x: 261, endPoint y: 206, distance: 207.0
click at [261, 206] on div "Edit Timesheet Entry Shift Name Nightshift Job Select Job Driver Driver supervi…" at bounding box center [784, 372] width 1568 height 744
type input "Dayshift"
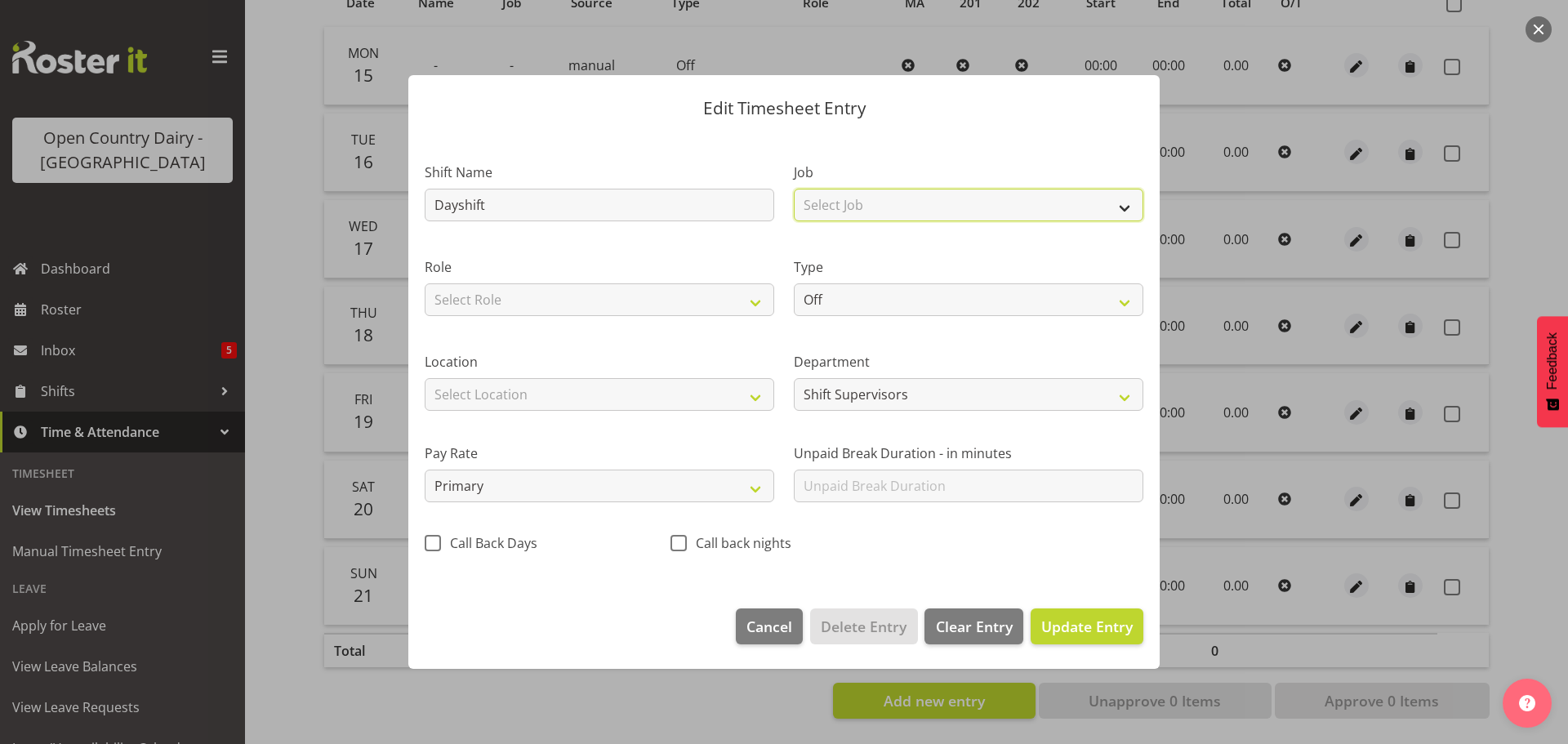
click at [840, 197] on select "Select Job Driver Driver supervisor Support" at bounding box center [968, 205] width 349 height 33
select select "9052"
click at [794, 188] on select "Select Job Driver Driver supervisor Support" at bounding box center [968, 205] width 349 height 33
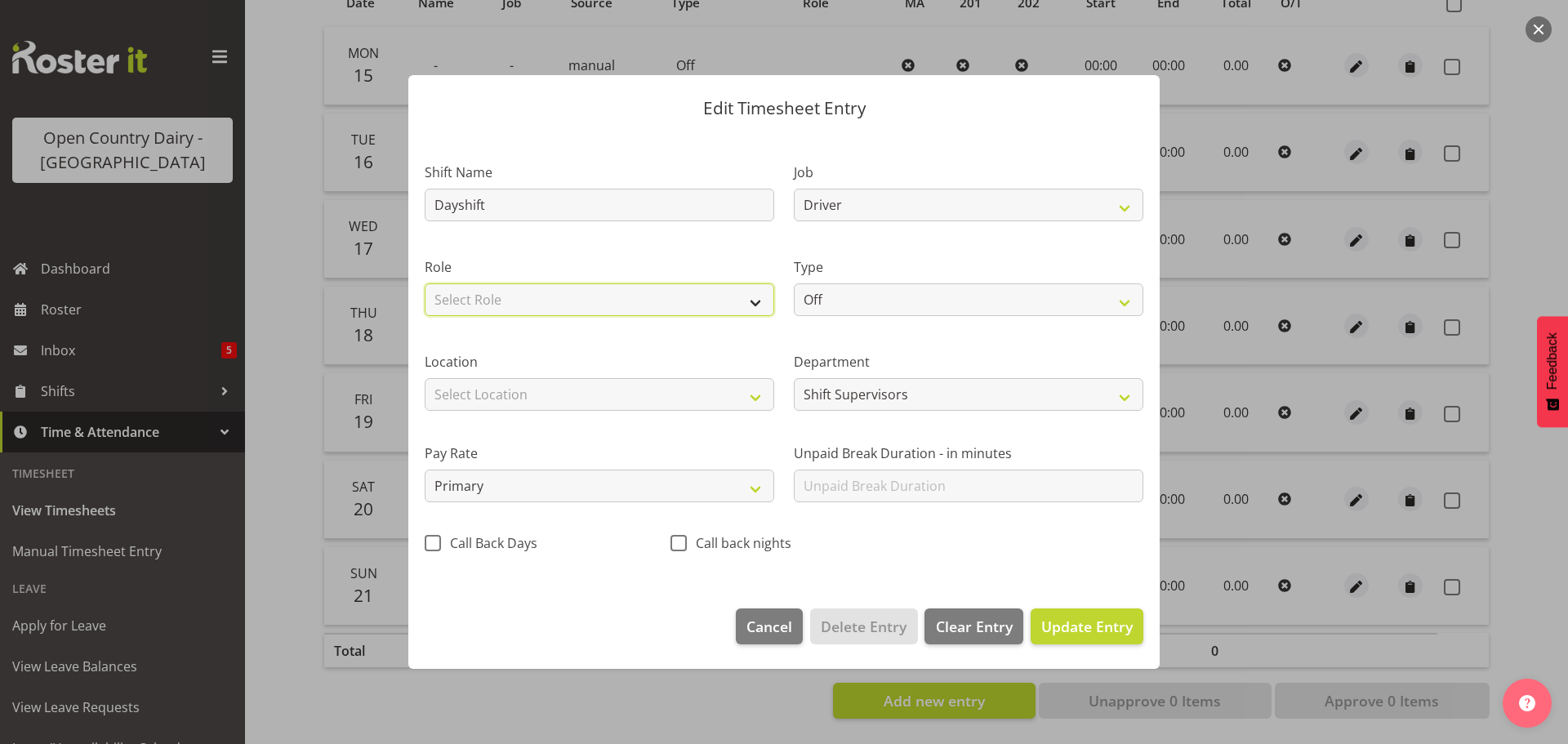
click at [695, 290] on select "Select Role Shift Supervisor" at bounding box center [599, 299] width 349 height 33
select select "1167"
click at [424, 283] on select "Select Role Shift Supervisor" at bounding box center [599, 299] width 349 height 33
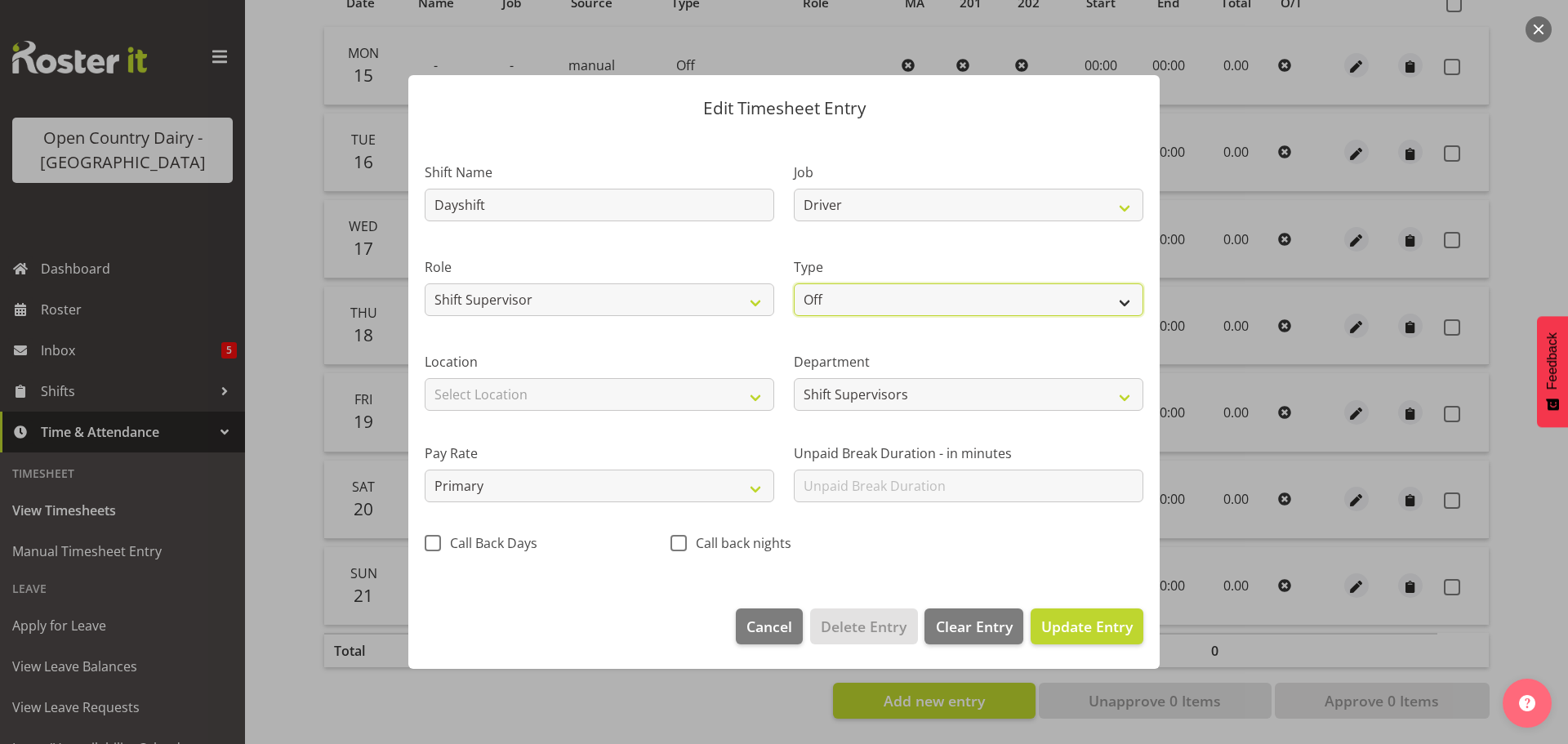
click at [875, 299] on select "Off Standard Public Holiday Public Holiday (Worked) Day In Lieu Annual Leave Si…" at bounding box center [968, 299] width 349 height 33
select select "Standard"
click at [794, 283] on select "Off Standard Public Holiday Public Holiday (Worked) Day In Lieu Annual Leave Si…" at bounding box center [968, 299] width 349 height 33
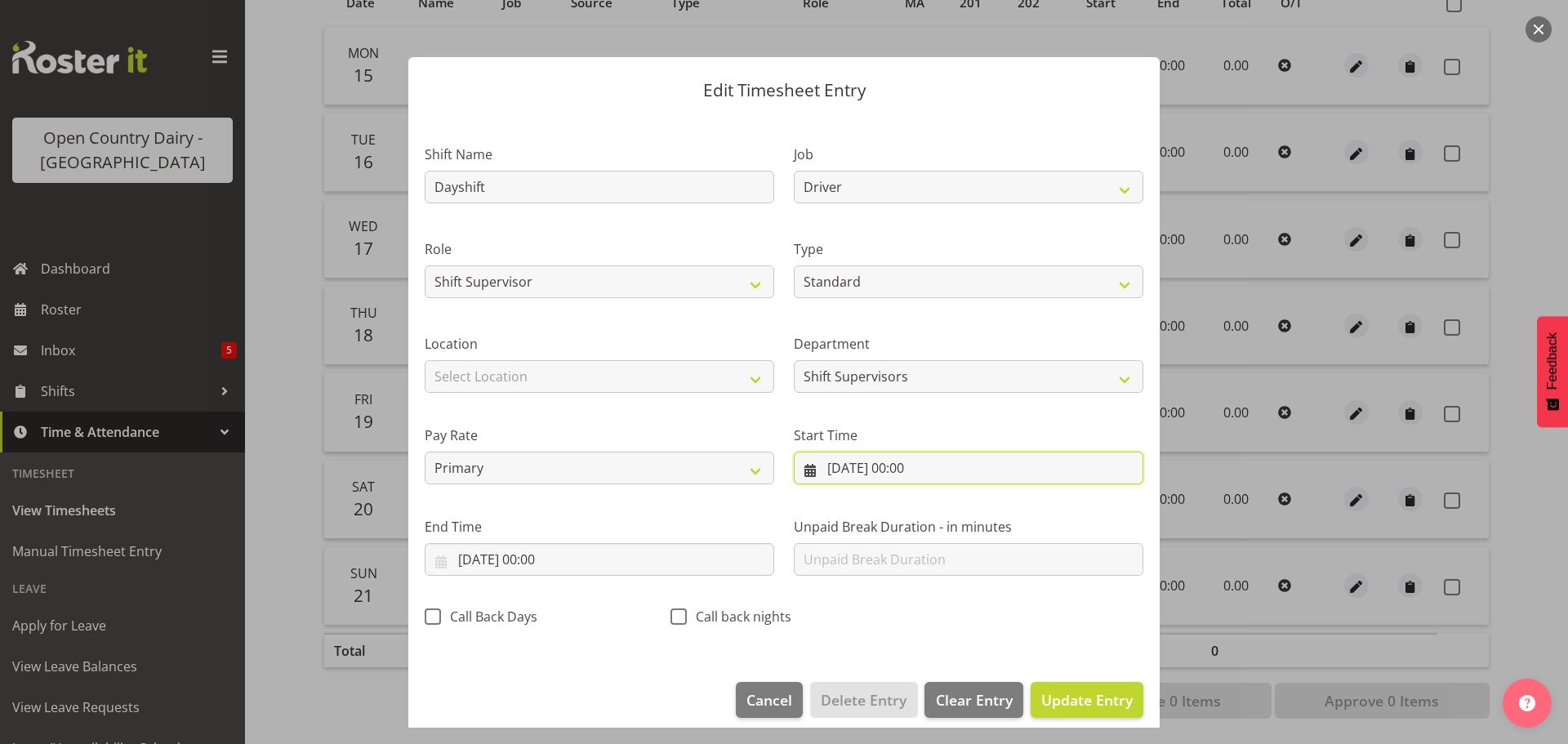
click at [904, 474] on input "18/09/2025, 00:00" at bounding box center [968, 468] width 349 height 33
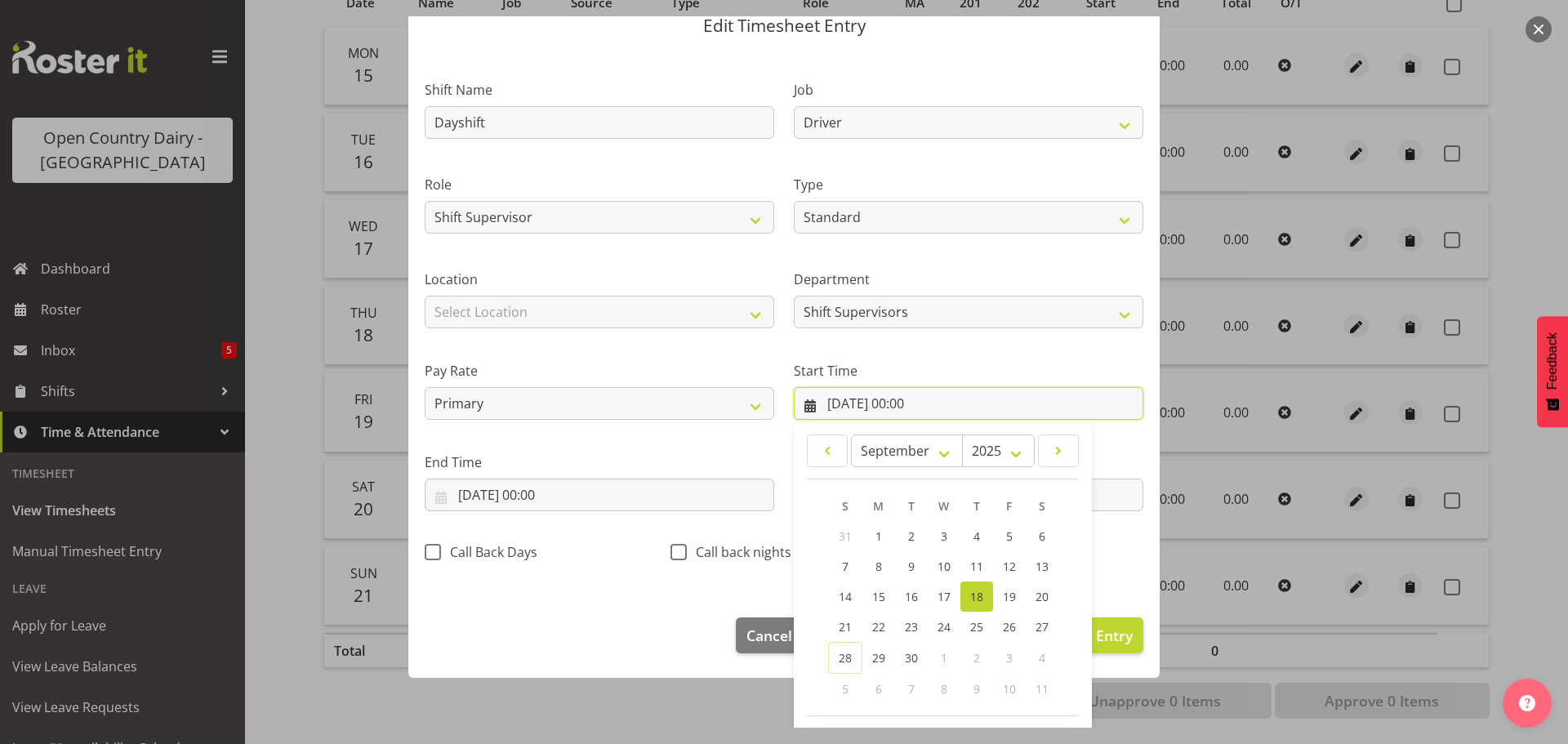
scroll to position [130, 0]
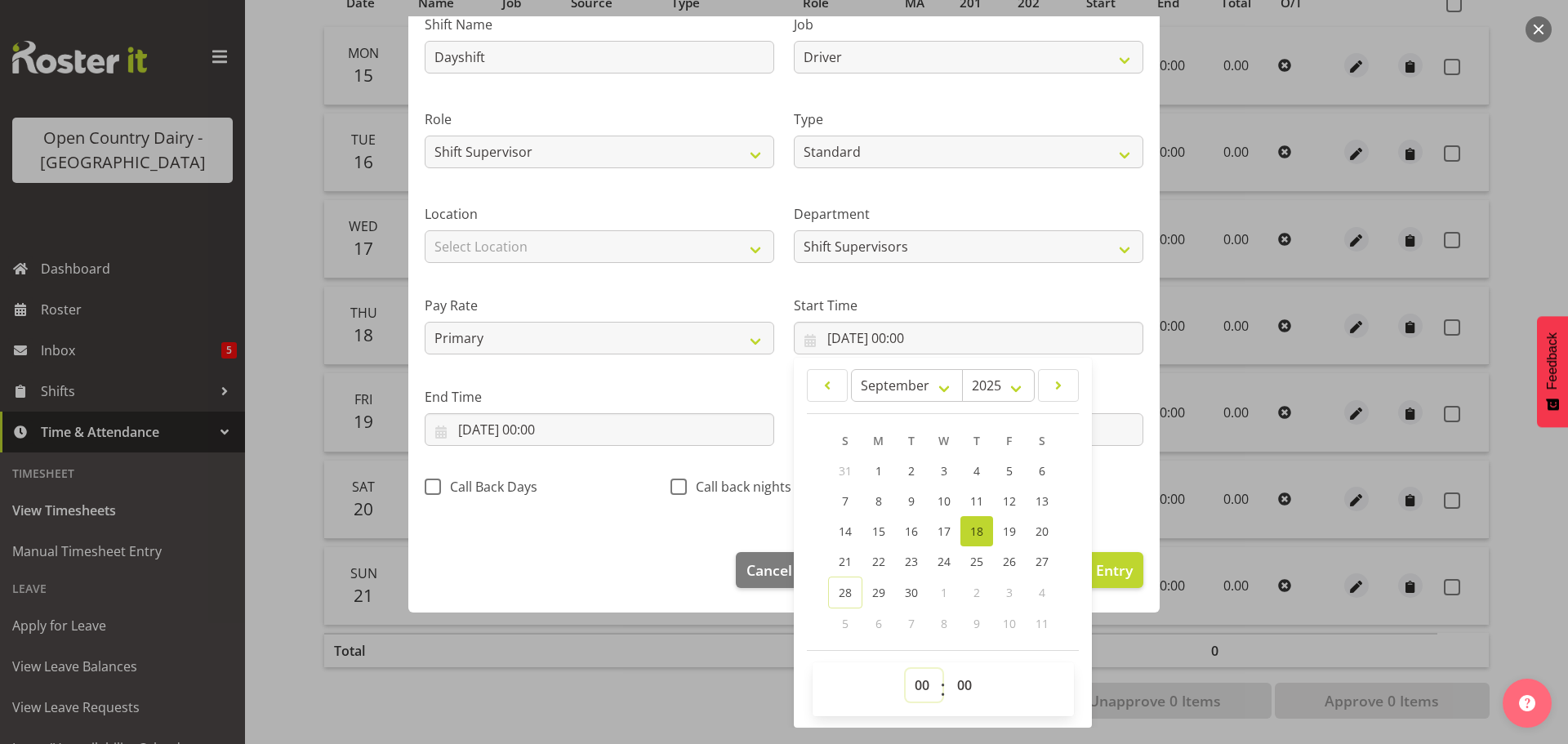
click at [914, 688] on select "00 01 02 03 04 05 06 07 08 09 10 11 12 13 14 15 16 17 18 19 20 21 22 23" at bounding box center [924, 685] width 37 height 33
select select "4"
click at [906, 669] on select "00 01 02 03 04 05 06 07 08 09 10 11 12 13 14 15 16 17 18 19 20 21 22 23" at bounding box center [924, 685] width 37 height 33
type input "18/09/2025, 04:00"
click at [963, 678] on select "00 01 02 03 04 05 06 07 08 09 10 11 12 13 14 15 16 17 18 19 20 21 22 23 24 25 2…" at bounding box center [966, 685] width 37 height 33
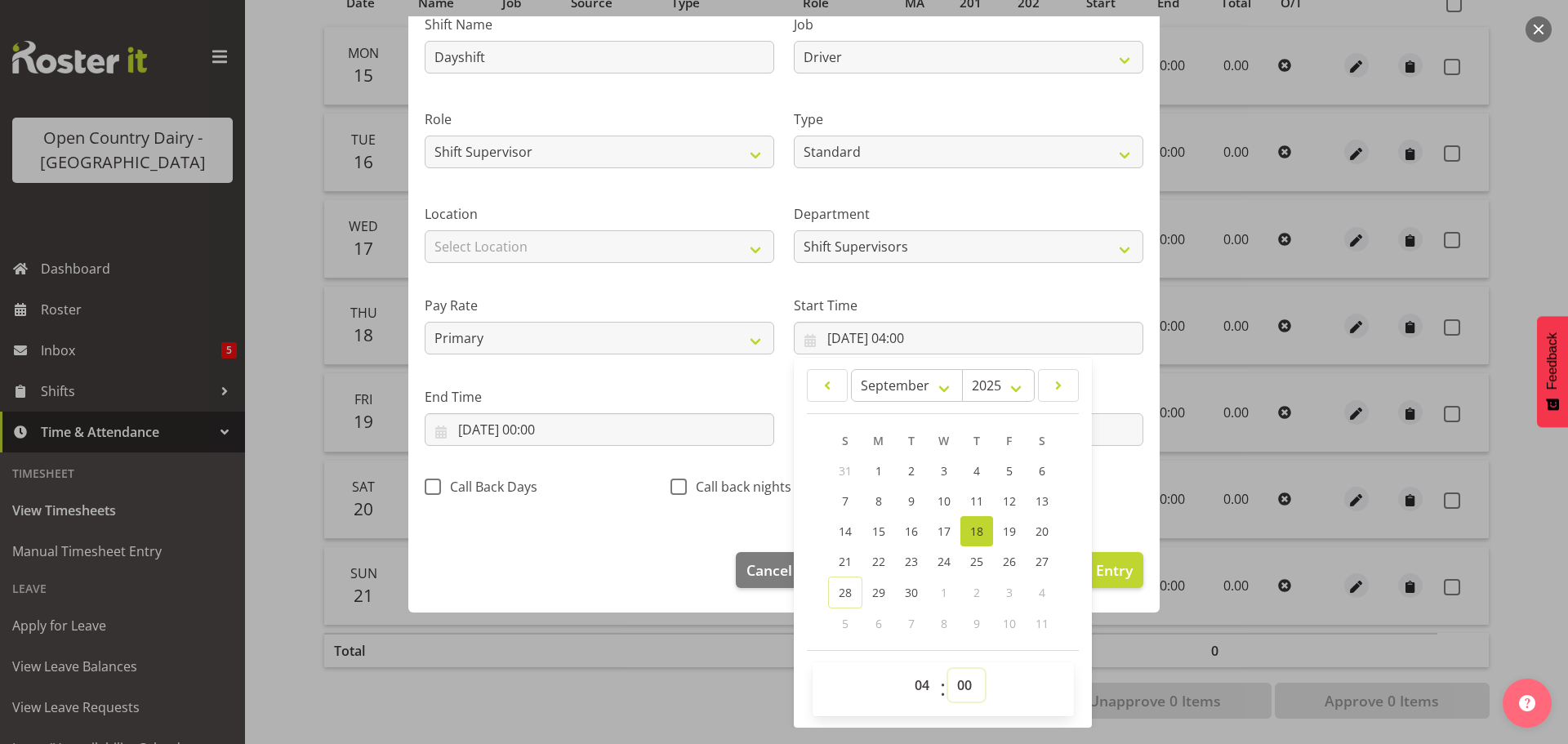
select select "30"
click at [948, 669] on select "00 01 02 03 04 05 06 07 08 09 10 11 12 13 14 15 16 17 18 19 20 21 22 23 24 25 2…" at bounding box center [966, 685] width 37 height 33
type input "18/09/2025, 04:30"
click at [511, 424] on input "18/09/2025, 00:00" at bounding box center [599, 430] width 349 height 33
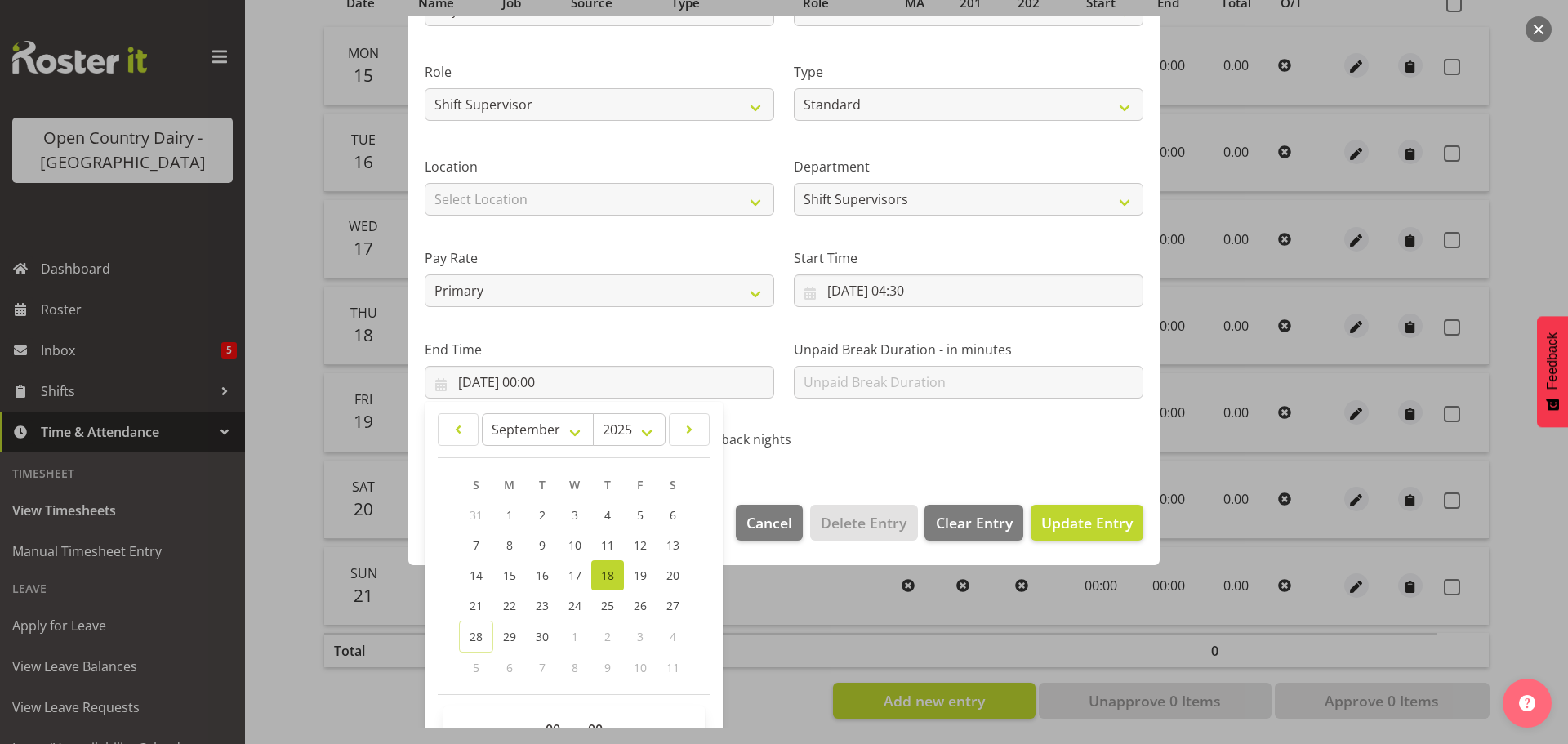
scroll to position [221, 0]
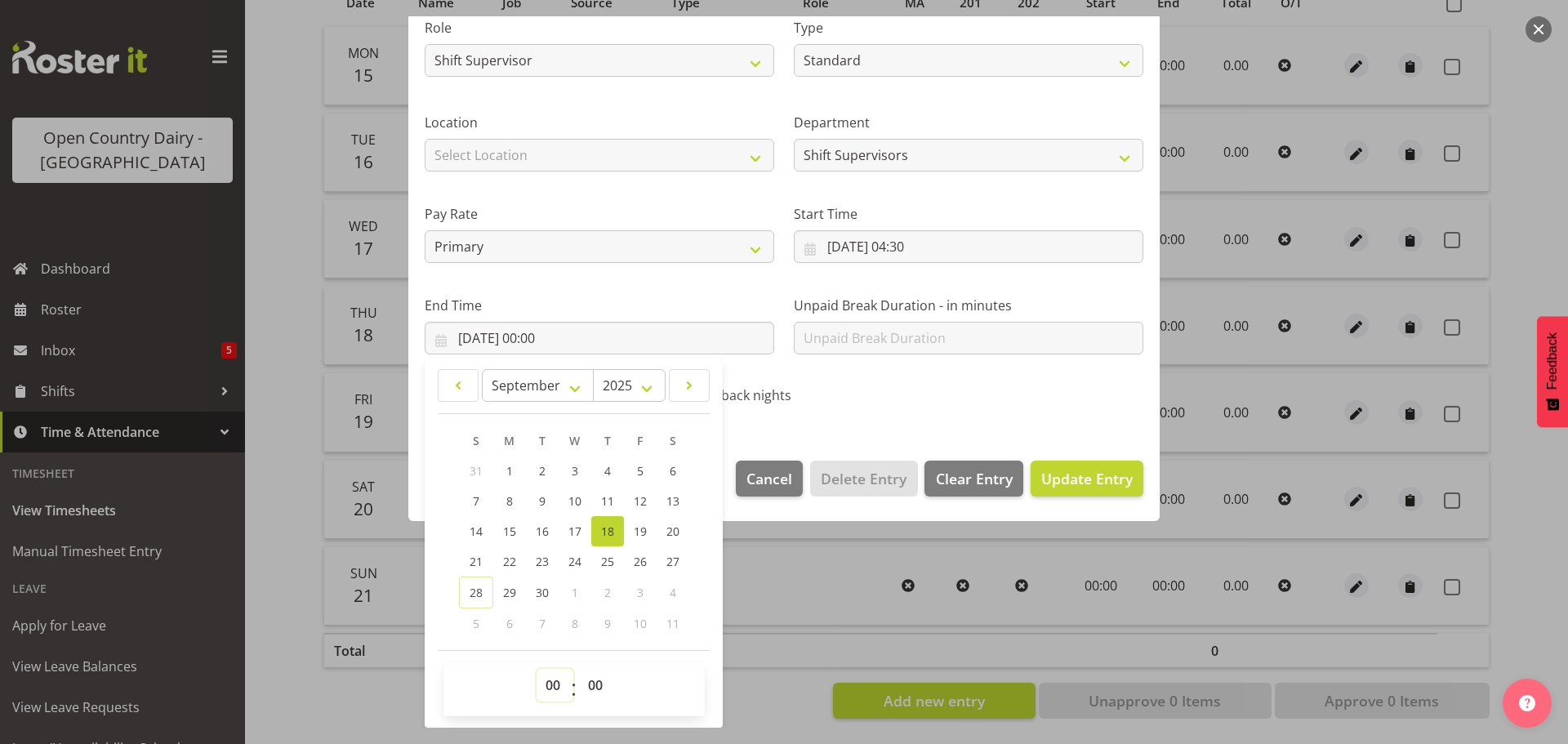
click at [554, 693] on select "00 01 02 03 04 05 06 07 08 09 10 11 12 13 14 15 16 17 18 19 20 21 22 23" at bounding box center [555, 685] width 37 height 33
select select "18"
click at [536, 669] on select "00 01 02 03 04 05 06 07 08 09 10 11 12 13 14 15 16 17 18 19 20 21 22 23" at bounding box center [555, 685] width 37 height 33
type input "18/09/2025, 18:00"
click at [603, 686] on select "00 01 02 03 04 05 06 07 08 09 10 11 12 13 14 15 16 17 18 19 20 21 22 23 24 25 2…" at bounding box center [597, 685] width 37 height 33
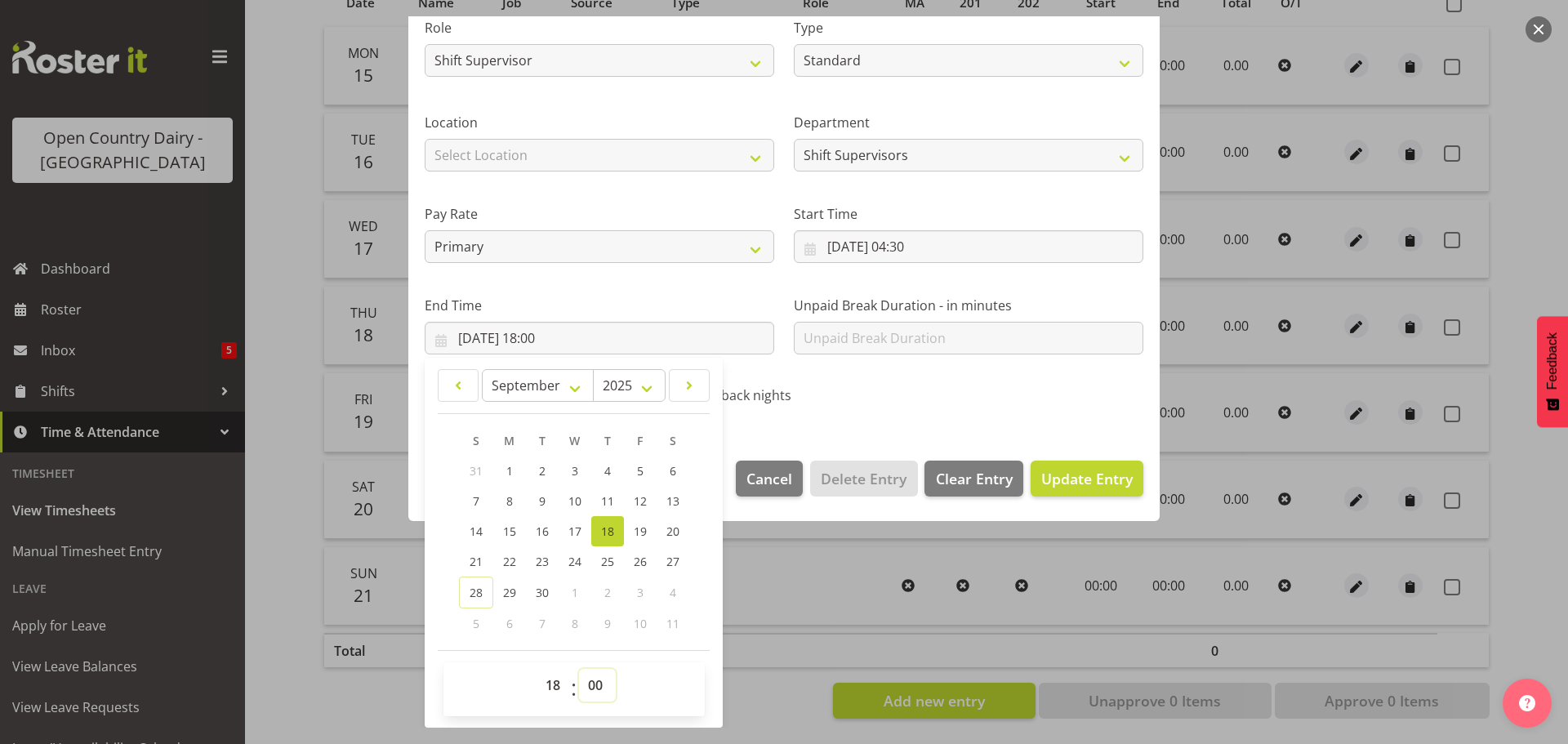
select select "45"
click at [579, 669] on select "00 01 02 03 04 05 06 07 08 09 10 11 12 13 14 15 16 17 18 19 20 21 22 23 24 25 2…" at bounding box center [597, 685] width 37 height 33
type input "18/09/2025, 18:45"
click at [1043, 473] on span "Update Entry" at bounding box center [1087, 478] width 92 height 19
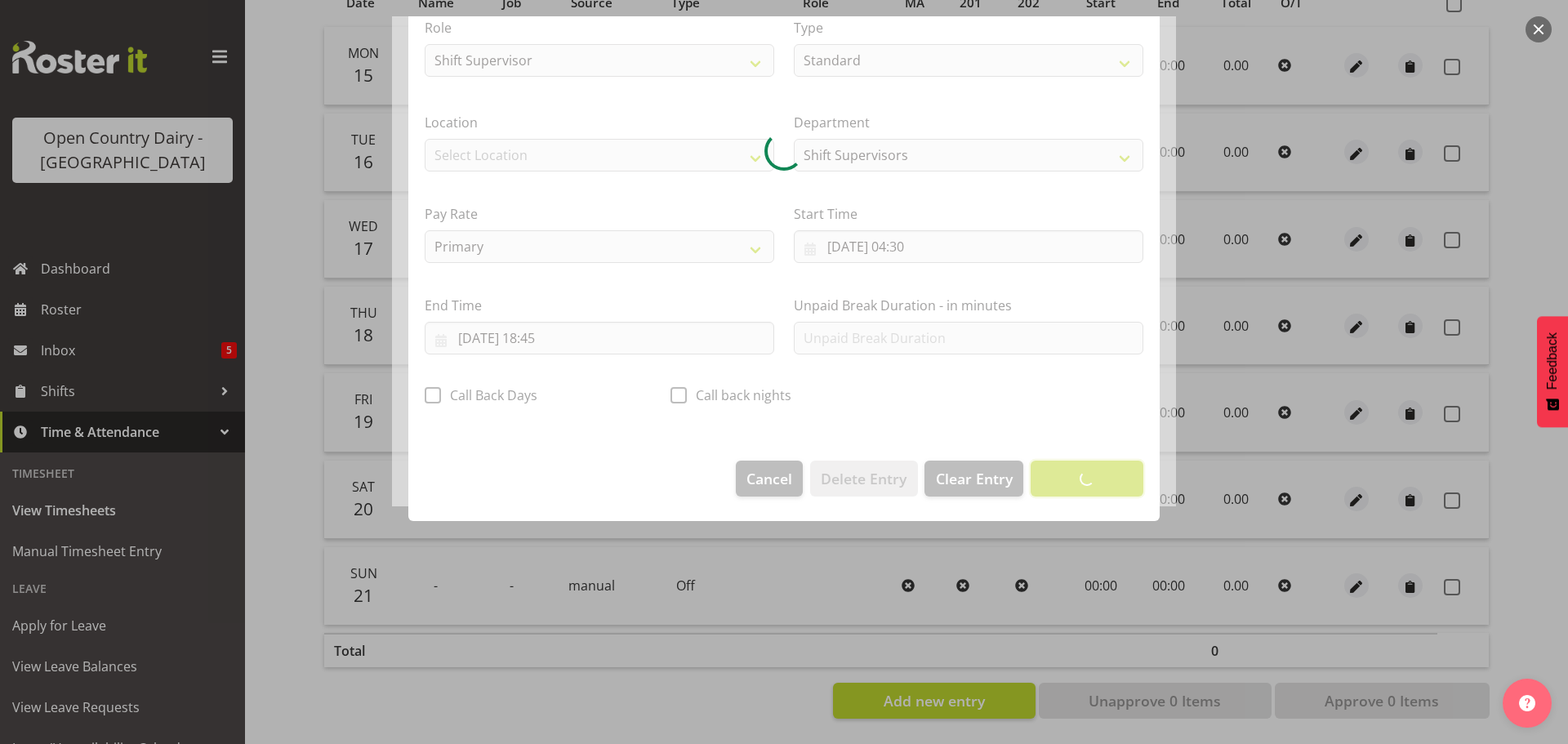
scroll to position [15, 0]
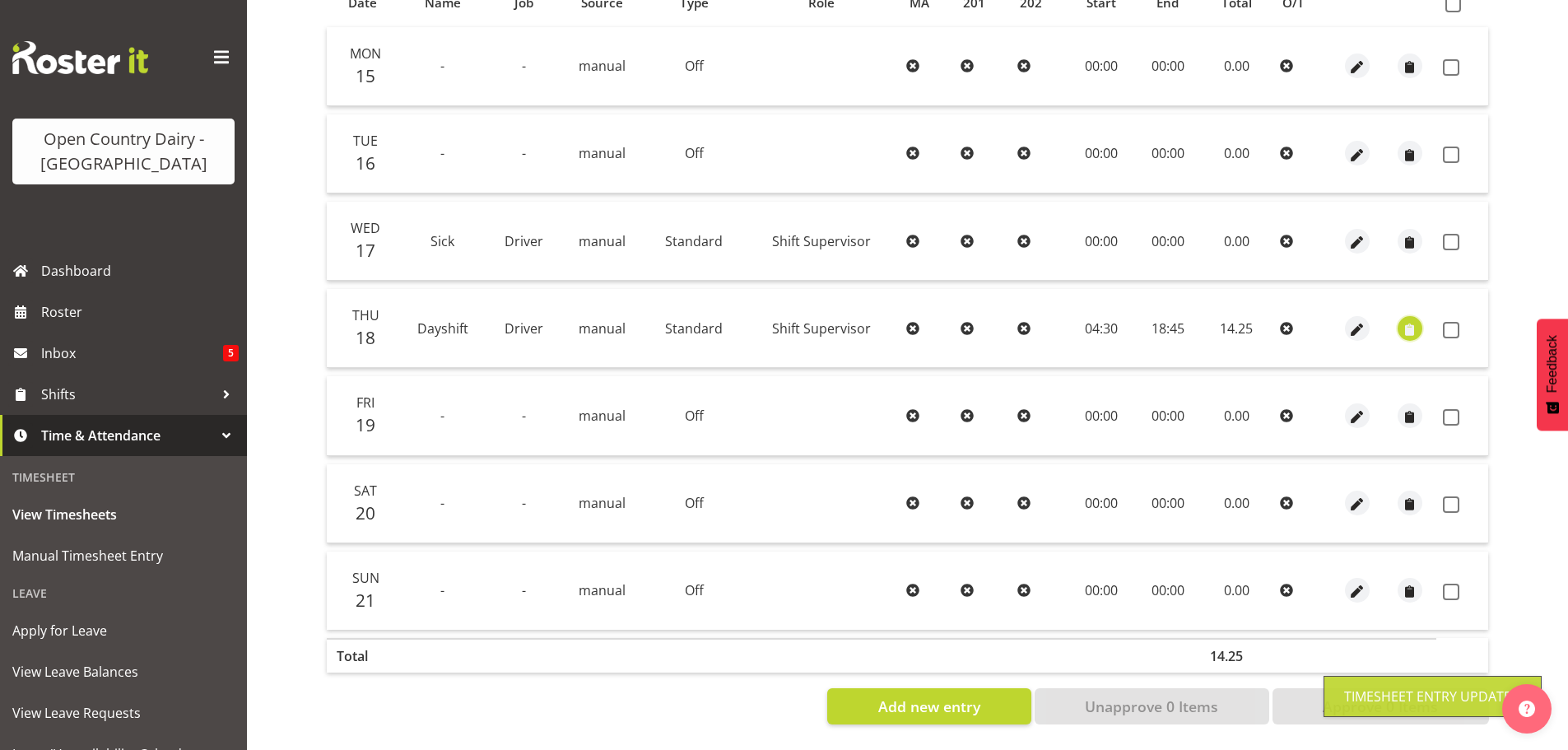
click at [1411, 320] on span "button" at bounding box center [1411, 330] width 19 height 19
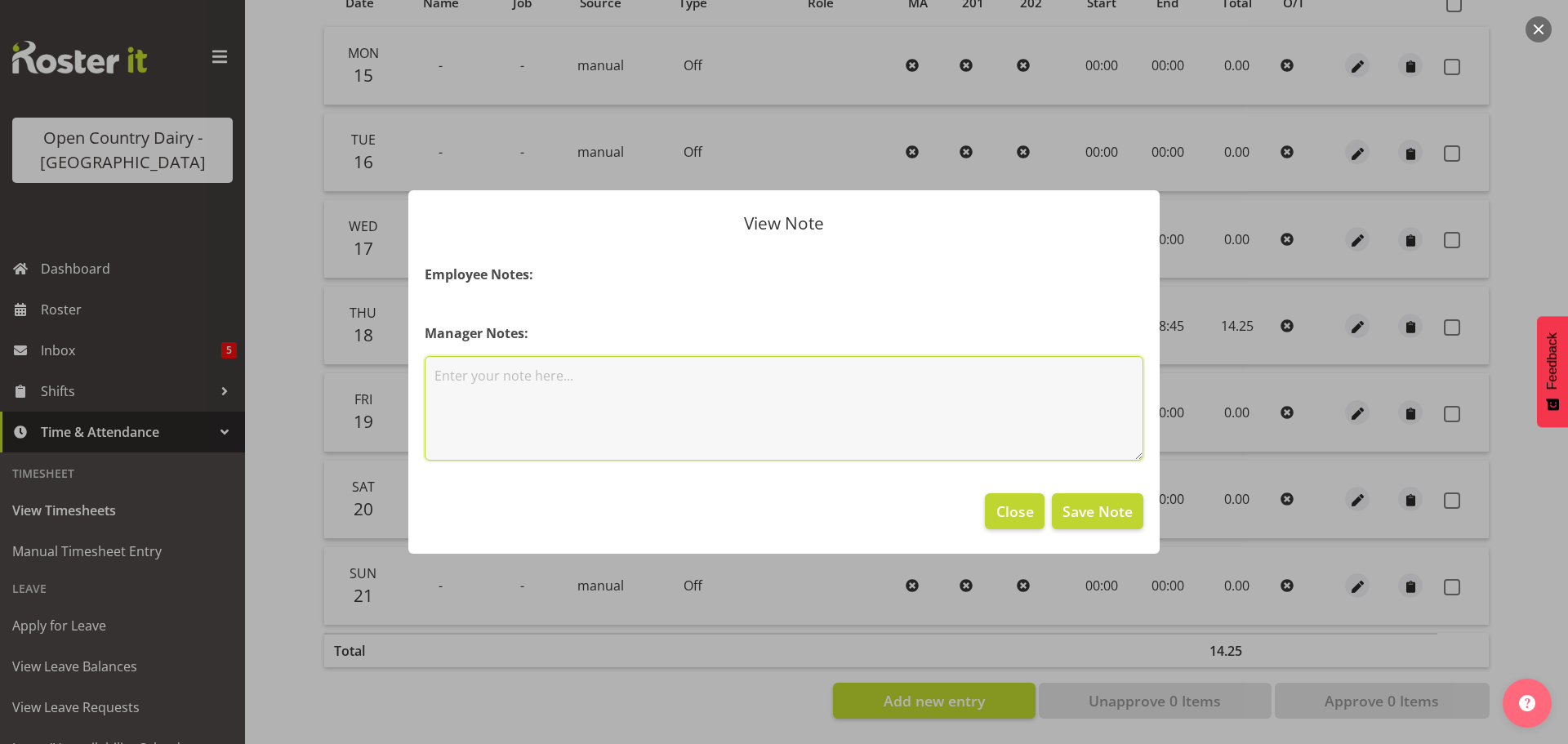
click at [704, 367] on textarea at bounding box center [784, 409] width 718 height 105
type textarea "130 home to horotiu"
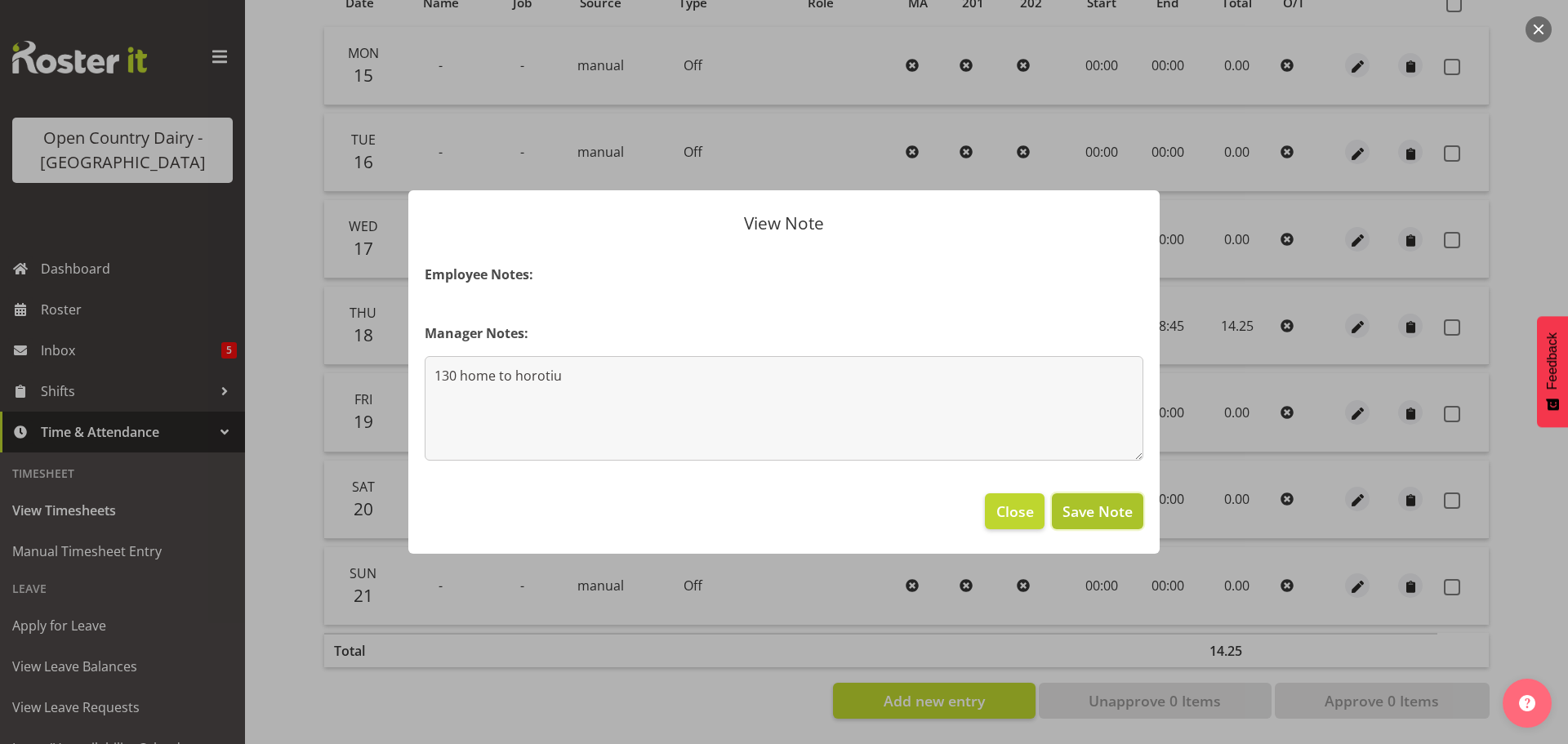
click at [1090, 518] on span "Save Note" at bounding box center [1097, 511] width 70 height 21
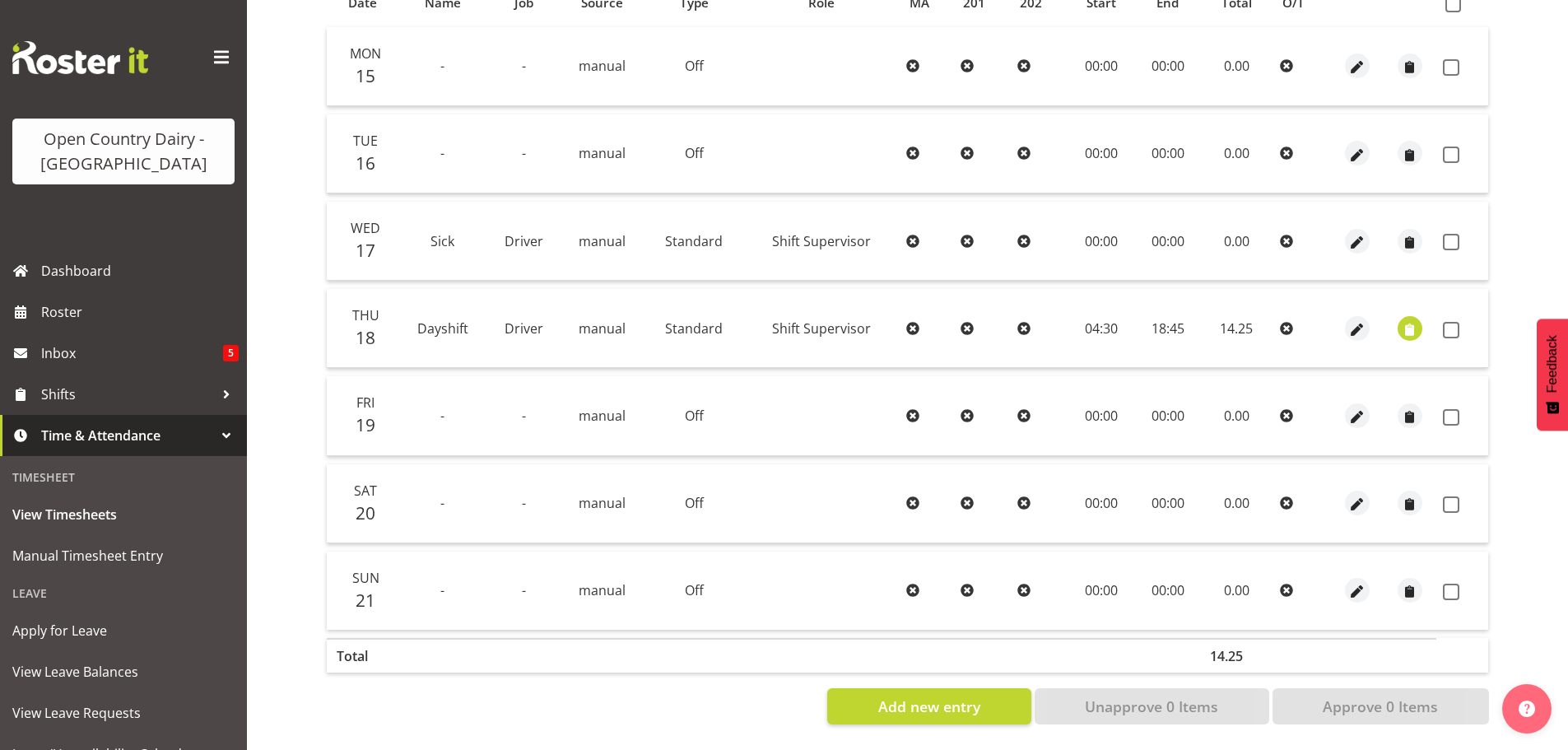
click at [1374, 404] on div at bounding box center [1356, 416] width 40 height 25
click at [1365, 409] on span "button" at bounding box center [1357, 417] width 19 height 19
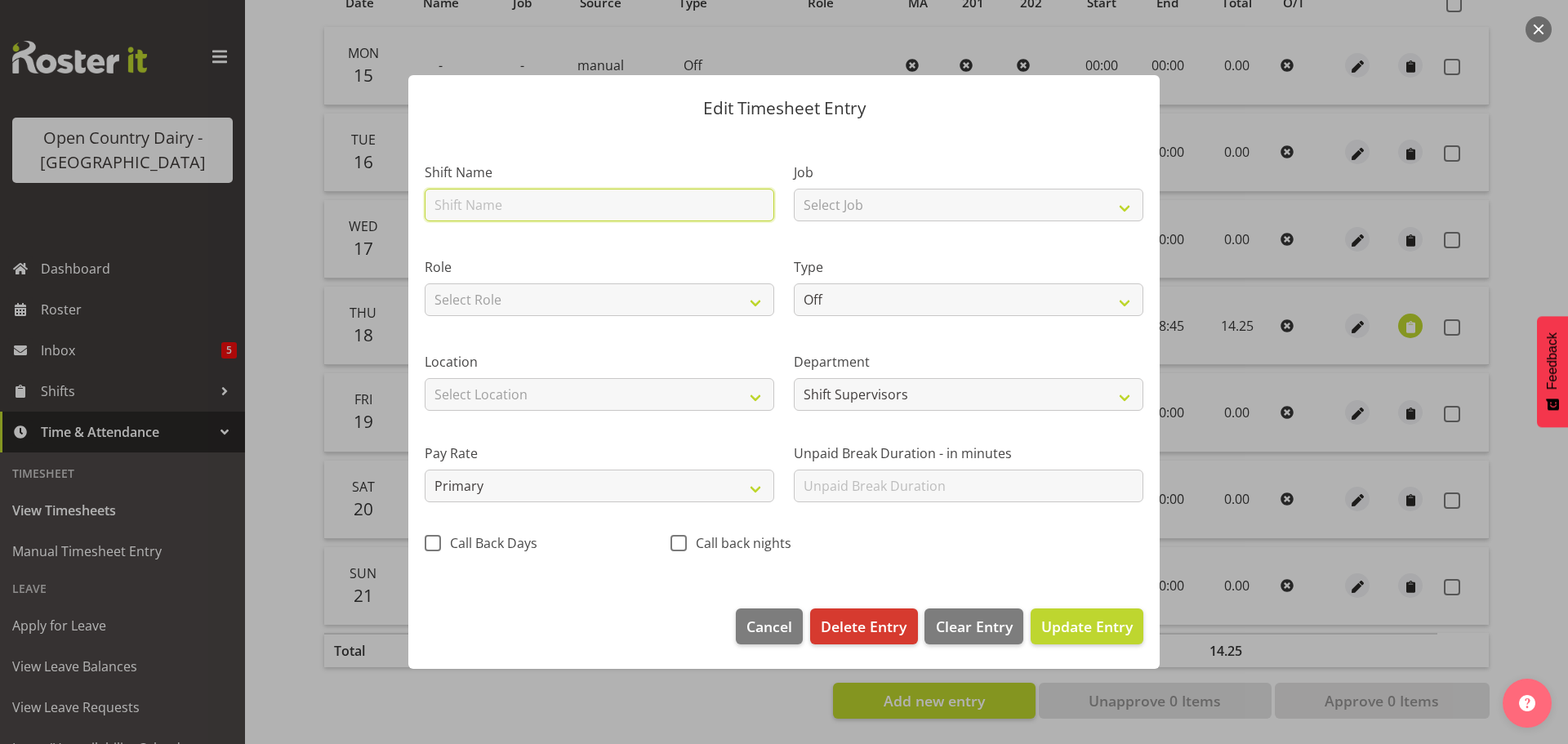
click at [503, 203] on input "text" at bounding box center [599, 205] width 349 height 33
type input "Nightshift"
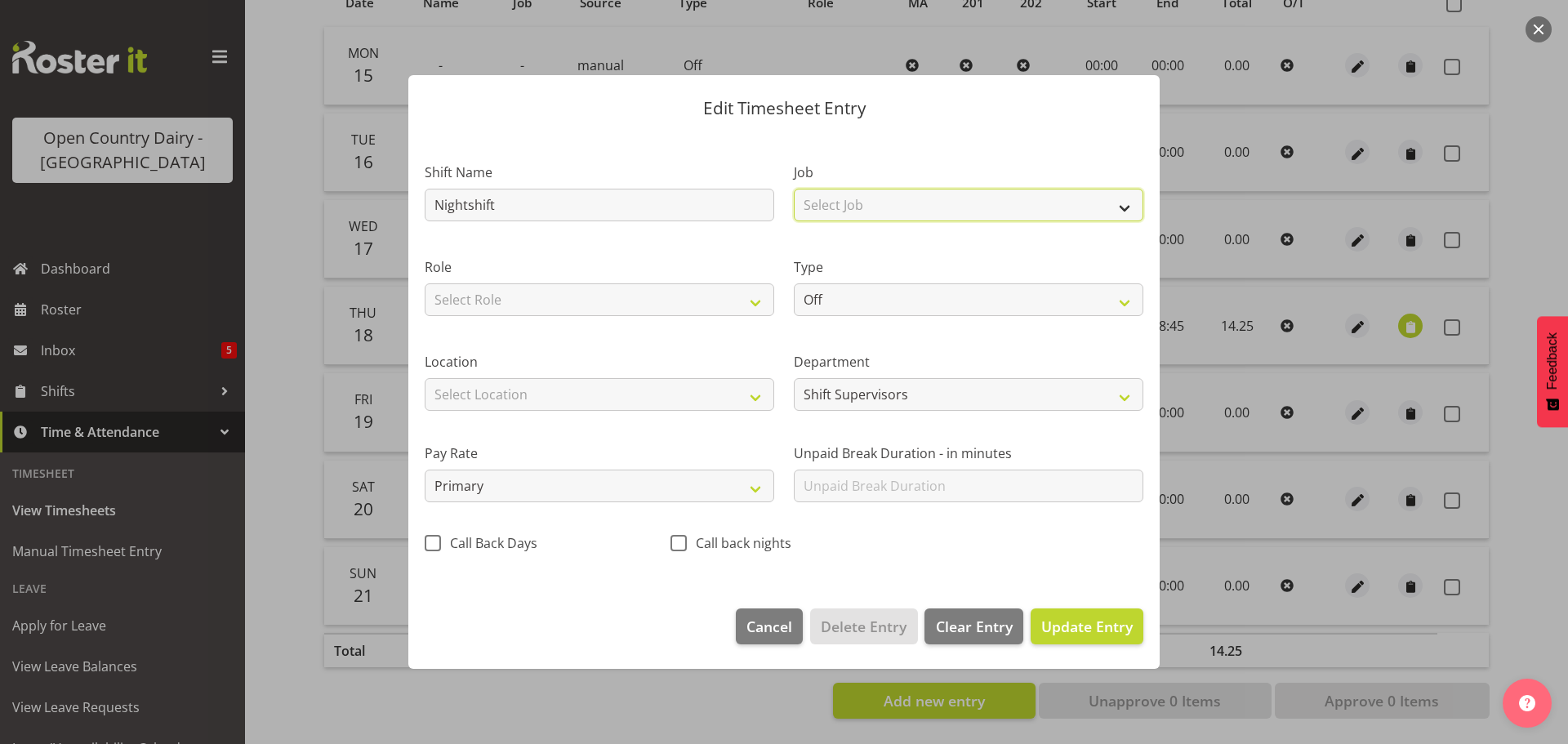
click at [848, 203] on select "Select Job Driver Driver supervisor Support" at bounding box center [968, 205] width 349 height 33
select select "9568"
click at [794, 188] on select "Select Job Driver Driver supervisor Support" at bounding box center [968, 205] width 349 height 33
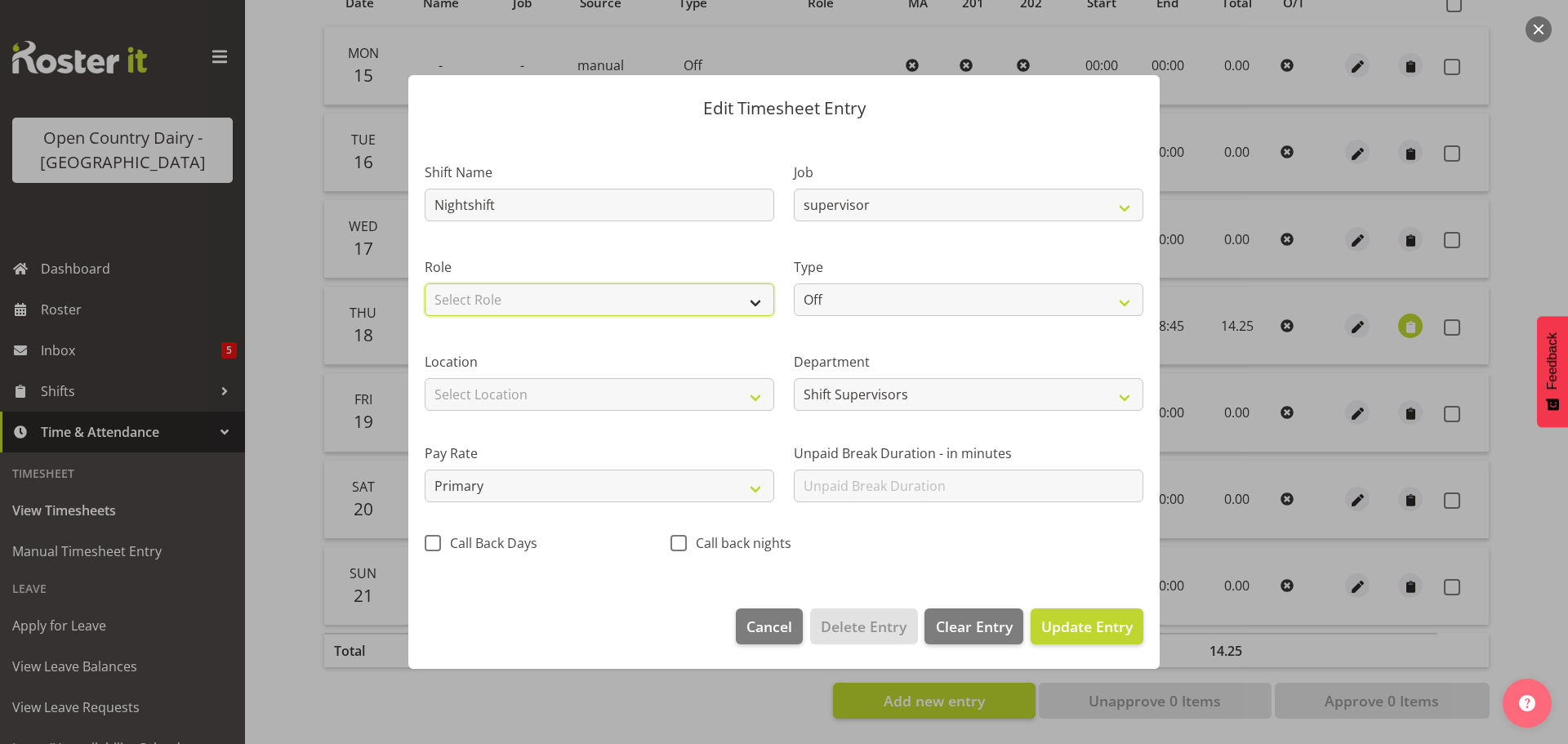
click at [623, 298] on select "Select Role Shift Supervisor" at bounding box center [599, 299] width 349 height 33
select select "1167"
click at [424, 283] on select "Select Role Shift Supervisor" at bounding box center [599, 299] width 349 height 33
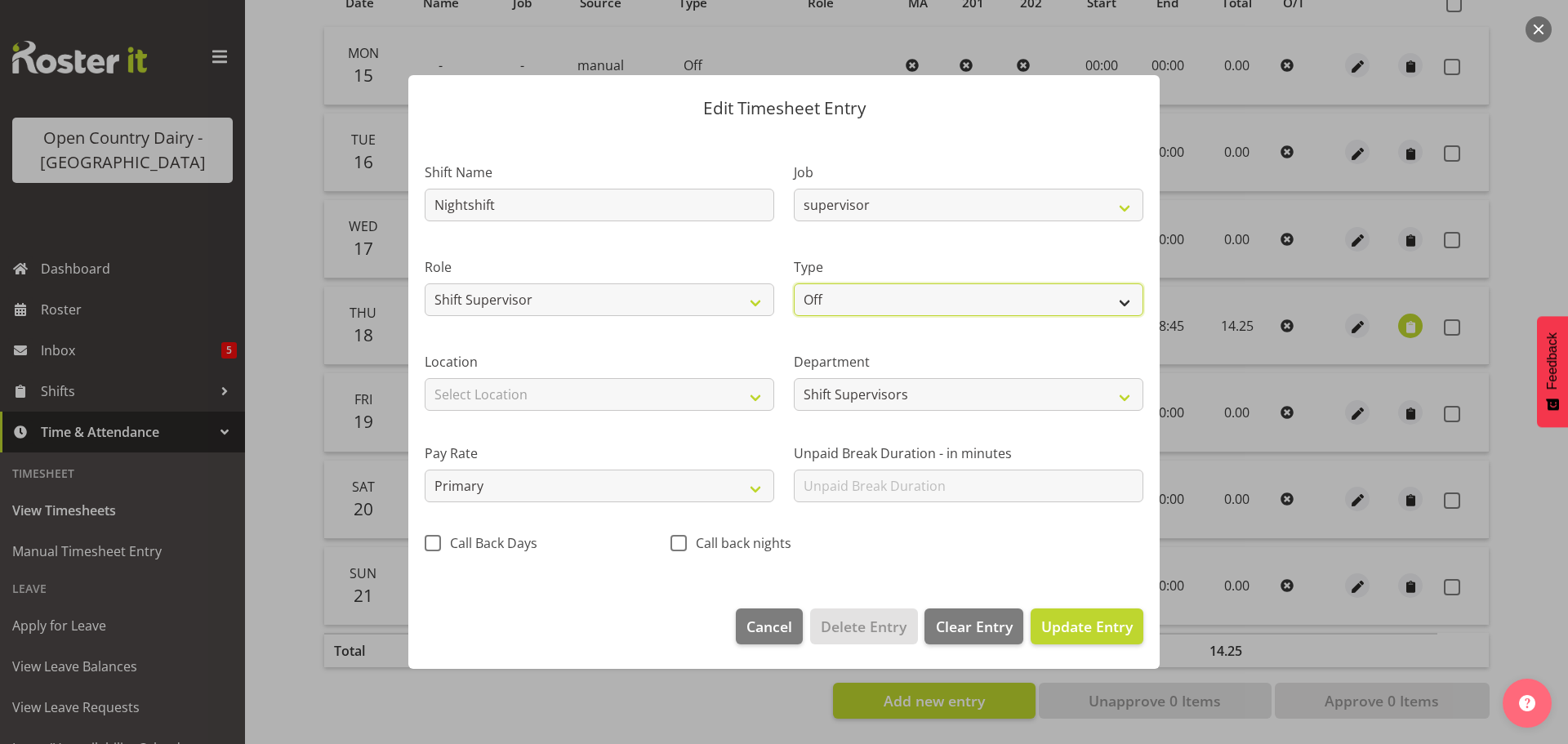
click at [887, 300] on select "Off Standard Public Holiday Public Holiday (Worked) Day In Lieu Annual Leave Si…" at bounding box center [968, 299] width 349 height 33
select select "Standard"
click at [794, 283] on select "Off Standard Public Holiday Public Holiday (Worked) Day In Lieu Annual Leave Si…" at bounding box center [968, 299] width 349 height 33
select select "8"
select select "2025"
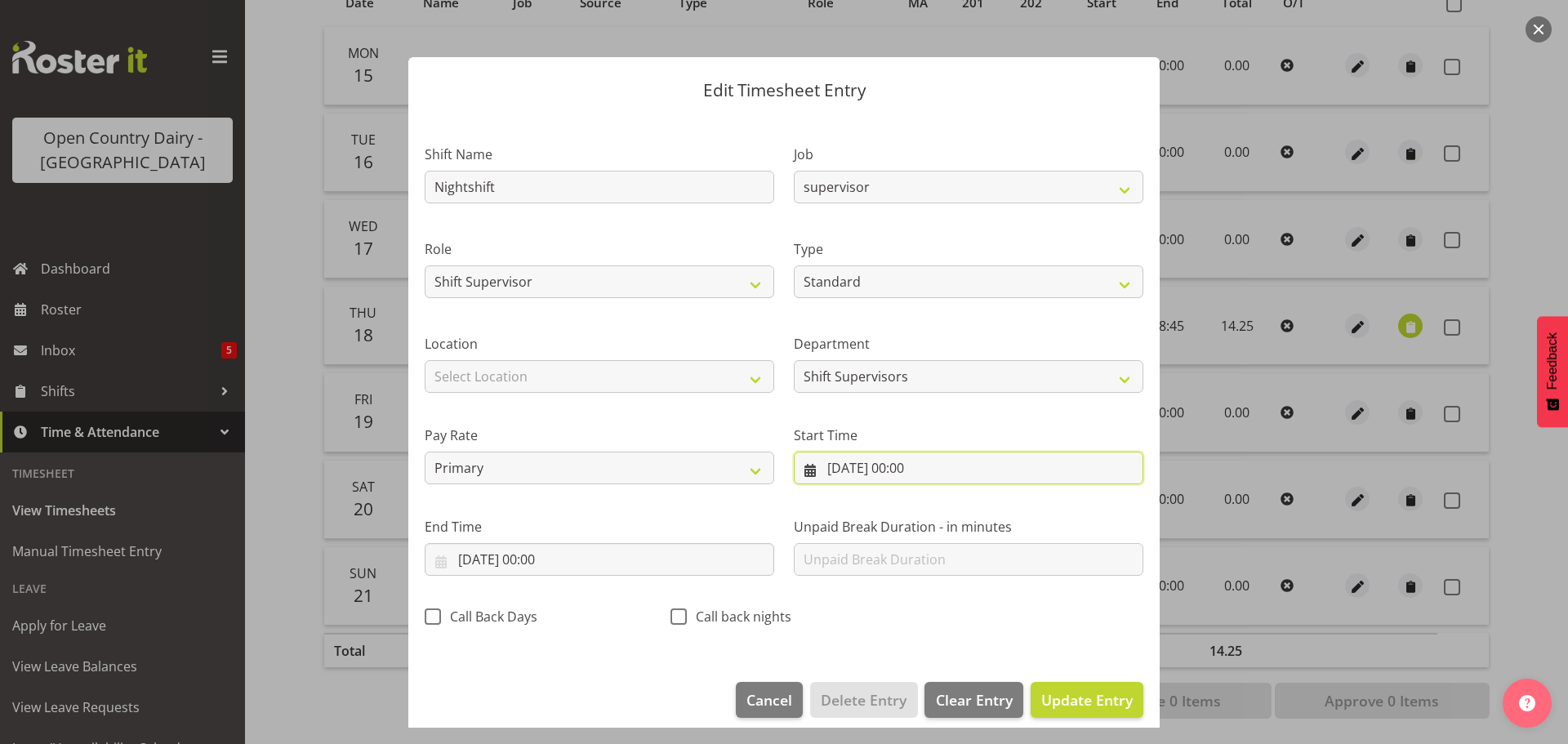
click at [908, 469] on input "19/09/2025, 00:00" at bounding box center [968, 468] width 349 height 33
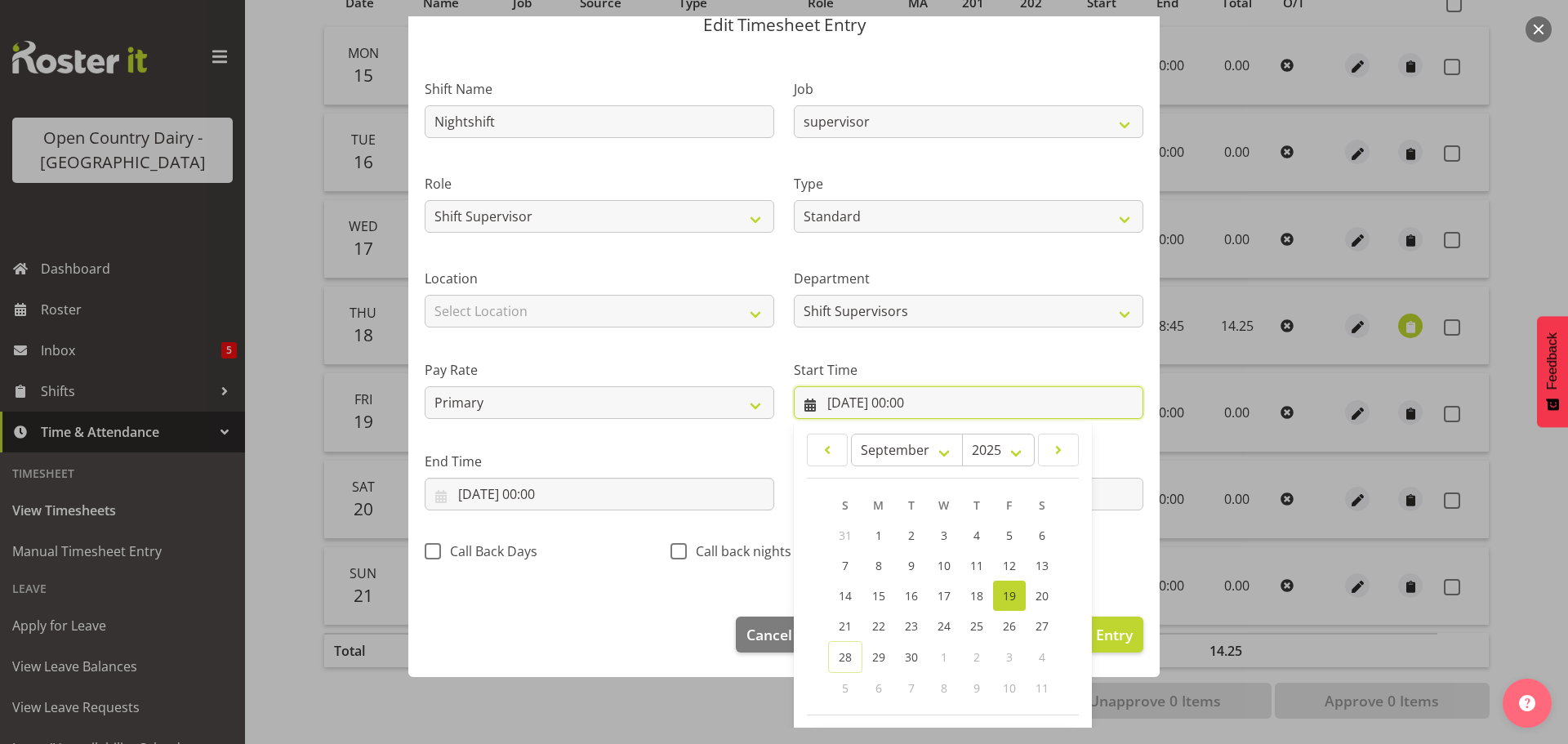
scroll to position [130, 0]
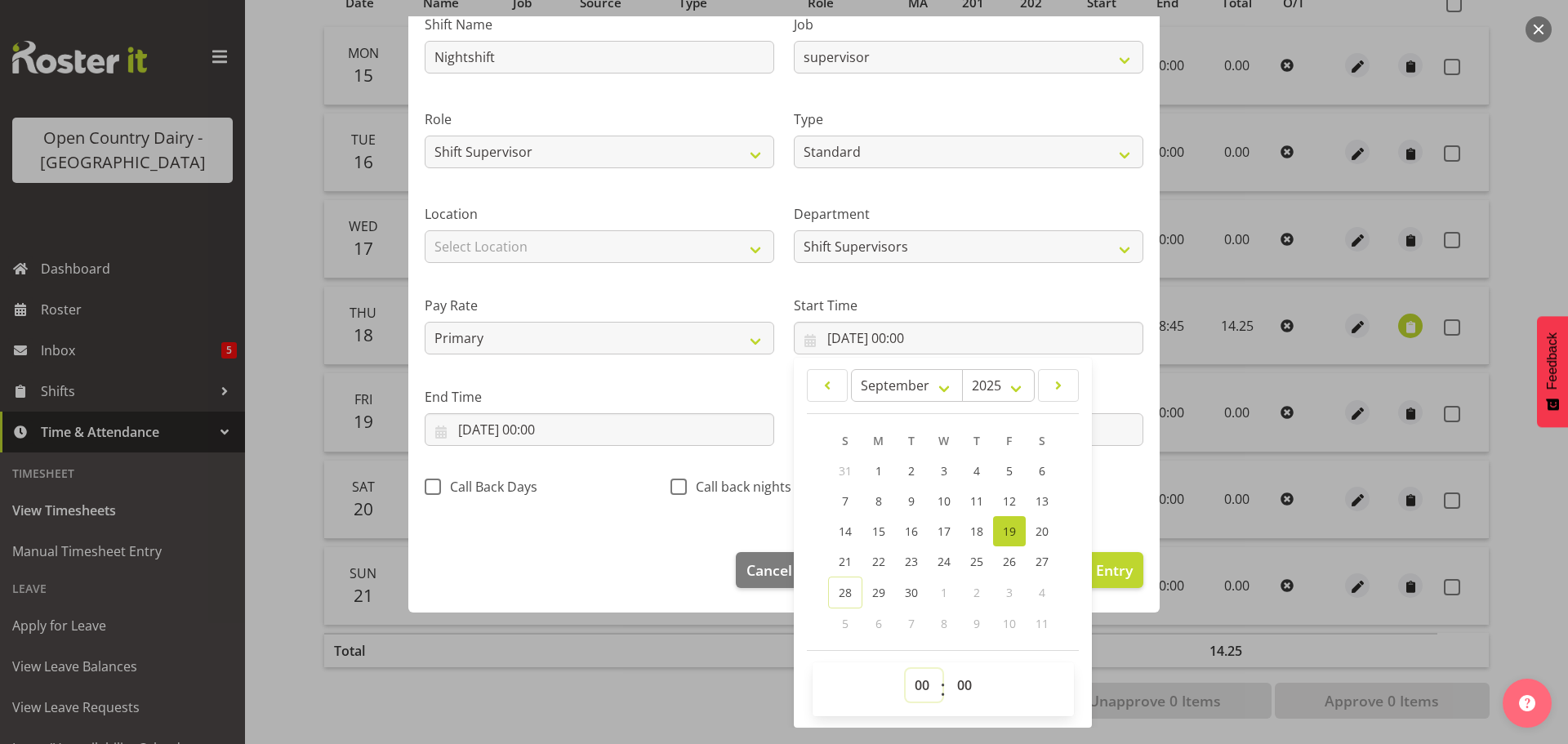
click at [912, 686] on select "00 01 02 03 04 05 06 07 08 09 10 11 12 13 14 15 16 17 18 19 20 21 22 23" at bounding box center [924, 685] width 37 height 33
select select "17"
click at [906, 669] on select "00 01 02 03 04 05 06 07 08 09 10 11 12 13 14 15 16 17 18 19 20 21 22 23" at bounding box center [924, 685] width 37 height 33
type input "19/09/2025, 17:00"
click at [961, 687] on select "00 01 02 03 04 05 06 07 08 09 10 11 12 13 14 15 16 17 18 19 20 21 22 23 24 25 2…" at bounding box center [966, 685] width 37 height 33
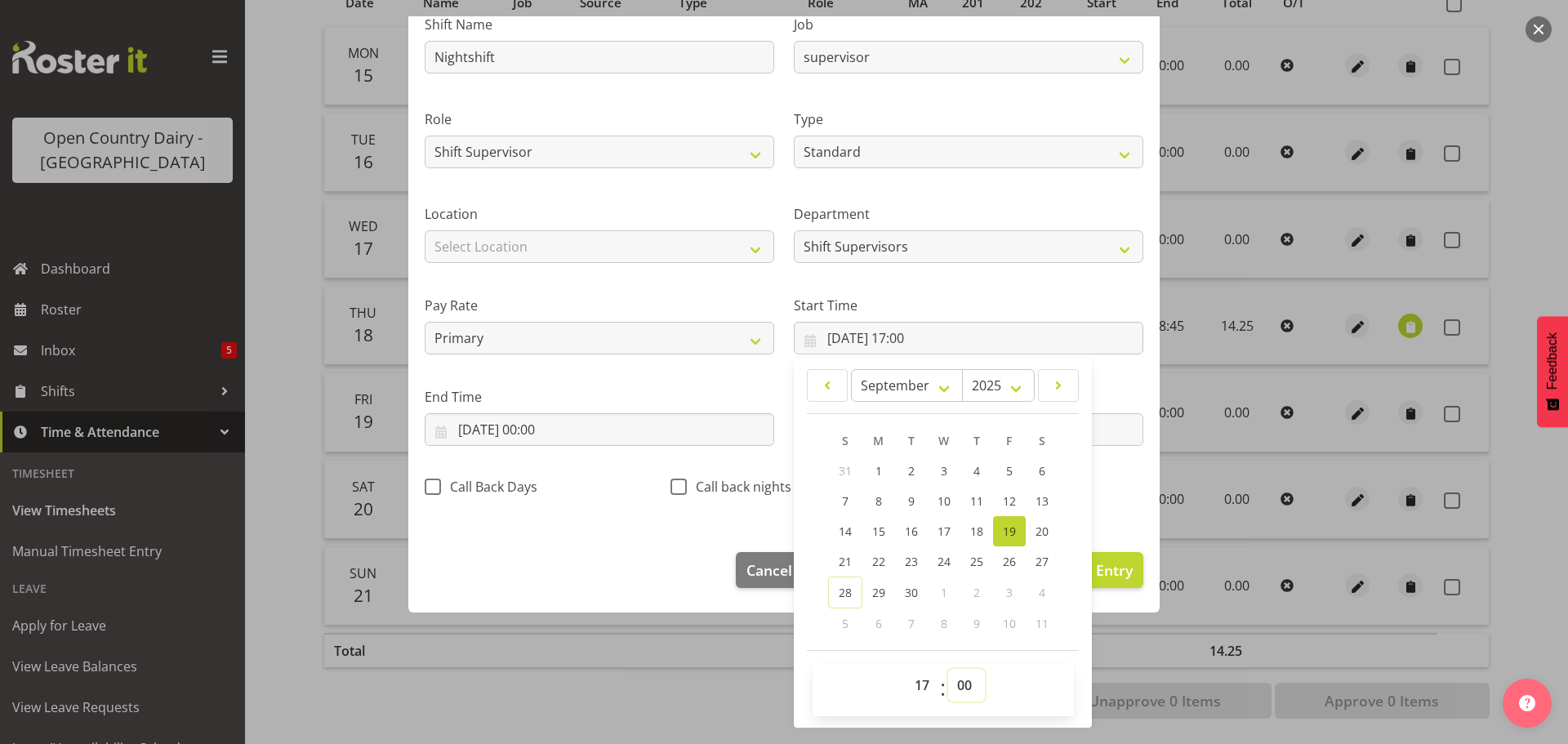
select select "30"
click at [948, 669] on select "00 01 02 03 04 05 06 07 08 09 10 11 12 13 14 15 16 17 18 19 20 21 22 23 24 25 2…" at bounding box center [966, 685] width 37 height 33
type input "19/09/2025, 17:30"
click at [527, 429] on input "19/09/2025, 00:00" at bounding box center [599, 430] width 349 height 33
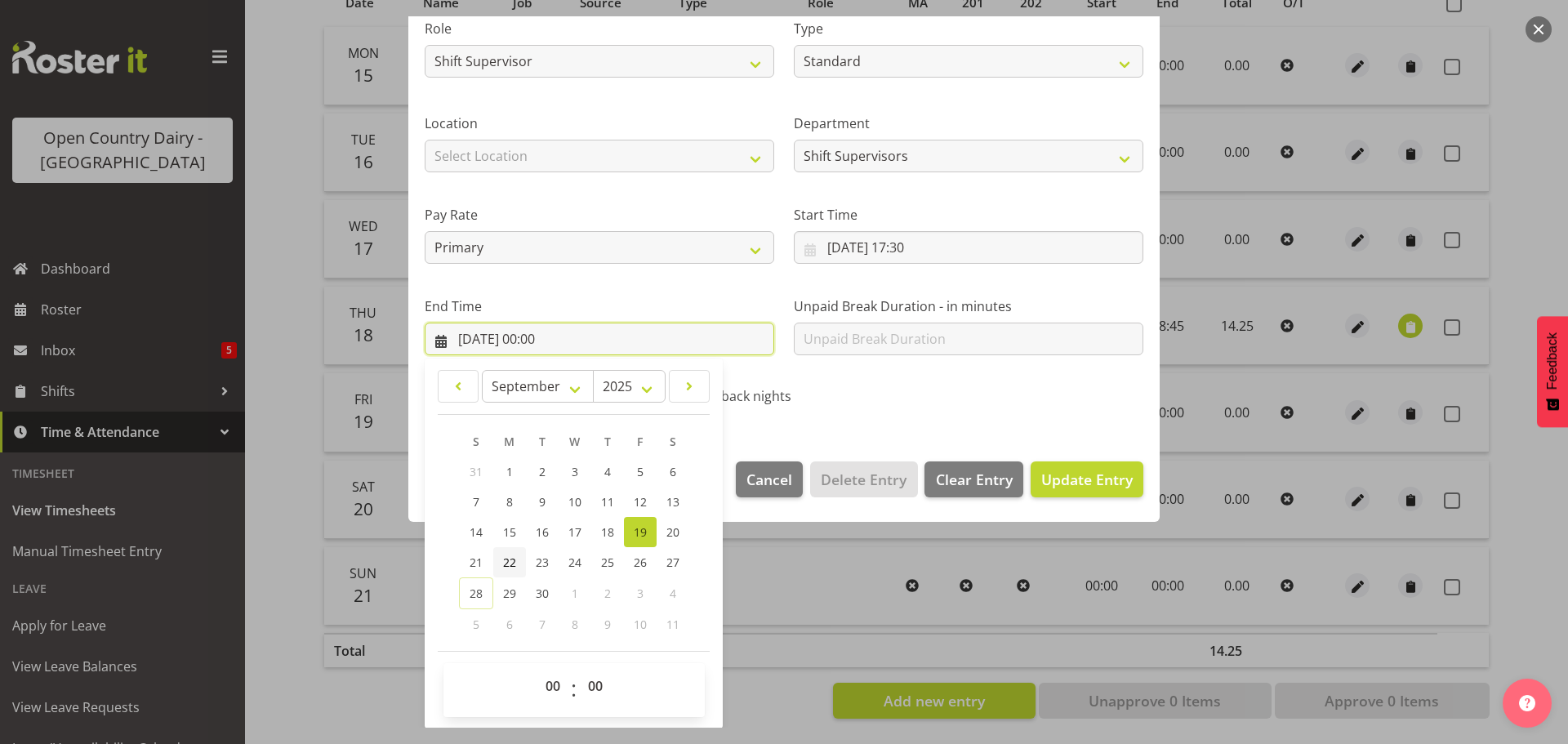
scroll to position [221, 0]
click at [550, 691] on select "00 01 02 03 04 05 06 07 08 09 10 11 12 13 14 15 16 17 18 19 20 21 22 23" at bounding box center [555, 685] width 37 height 33
select select "18"
click at [536, 669] on select "00 01 02 03 04 05 06 07 08 09 10 11 12 13 14 15 16 17 18 19 20 21 22 23" at bounding box center [555, 685] width 37 height 33
type input "19/09/2025, 18:00"
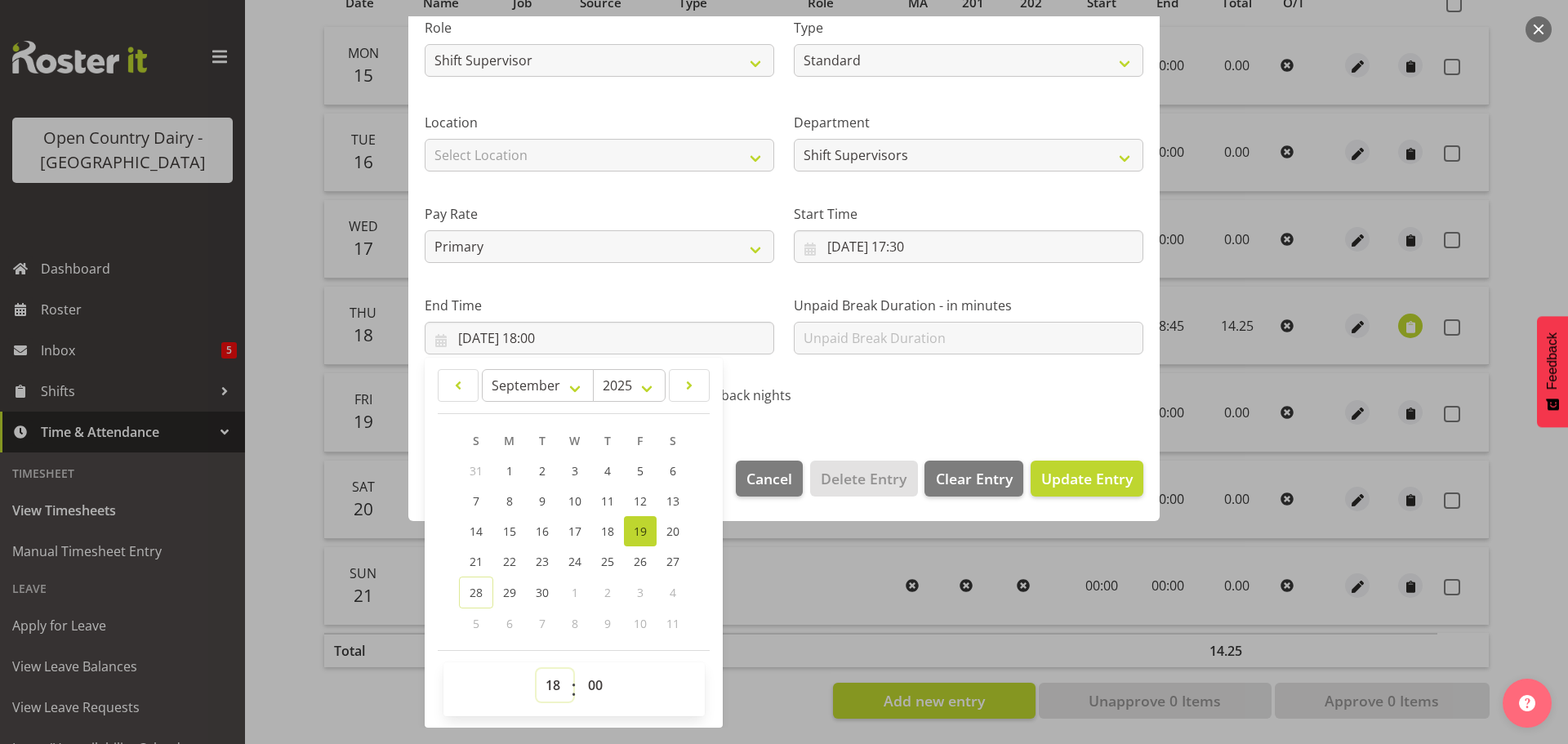
drag, startPoint x: 553, startPoint y: 686, endPoint x: 554, endPoint y: 678, distance: 8.1
click at [553, 686] on select "00 01 02 03 04 05 06 07 08 09 10 11 12 13 14 15 16 17 18 19 20 21 22 23" at bounding box center [555, 685] width 37 height 33
select select "6"
click at [536, 669] on select "00 01 02 03 04 05 06 07 08 09 10 11 12 13 14 15 16 17 18 19 20 21 22 23" at bounding box center [555, 685] width 37 height 33
type input "19/09/2025, 06:00"
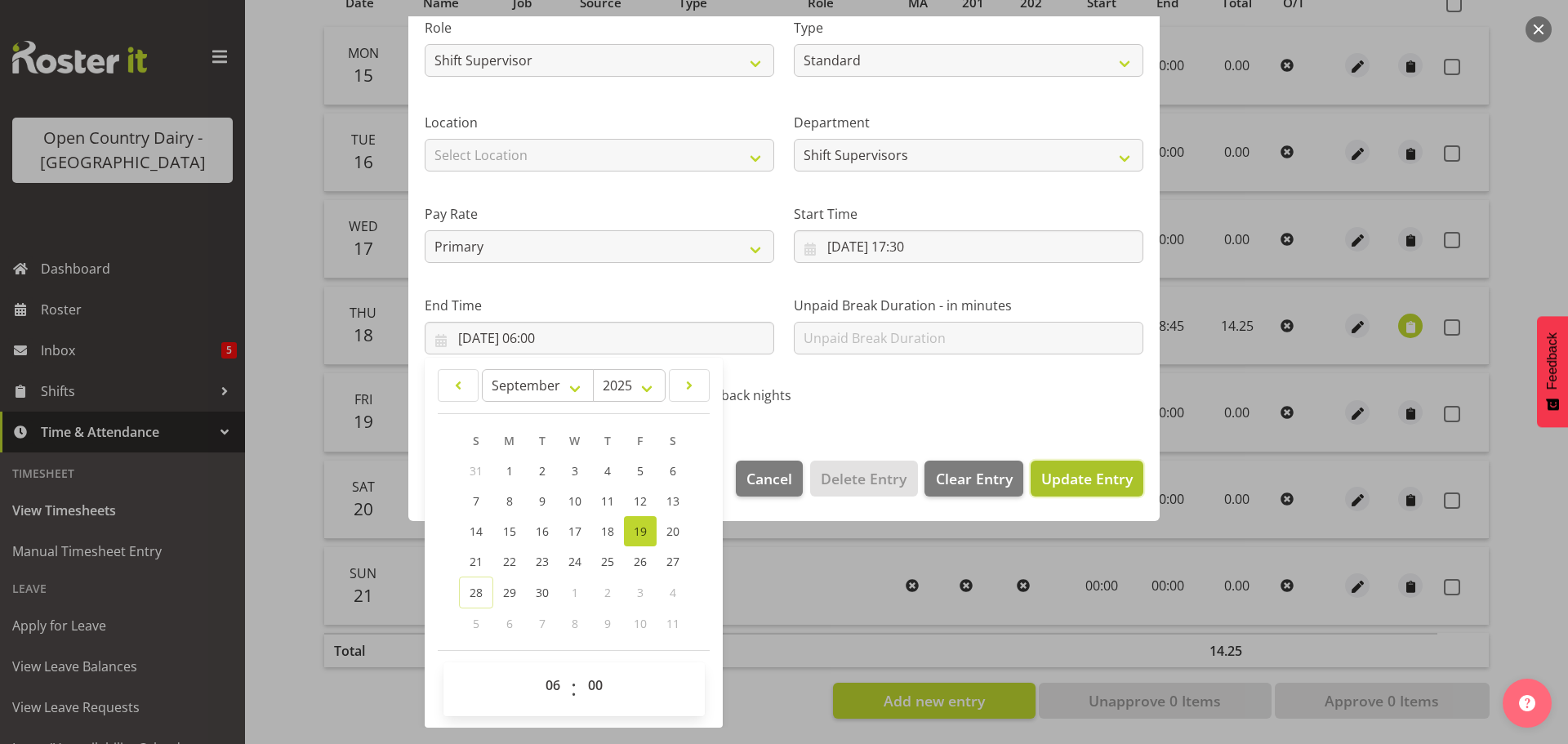
click at [1056, 477] on span "Update Entry" at bounding box center [1087, 478] width 92 height 19
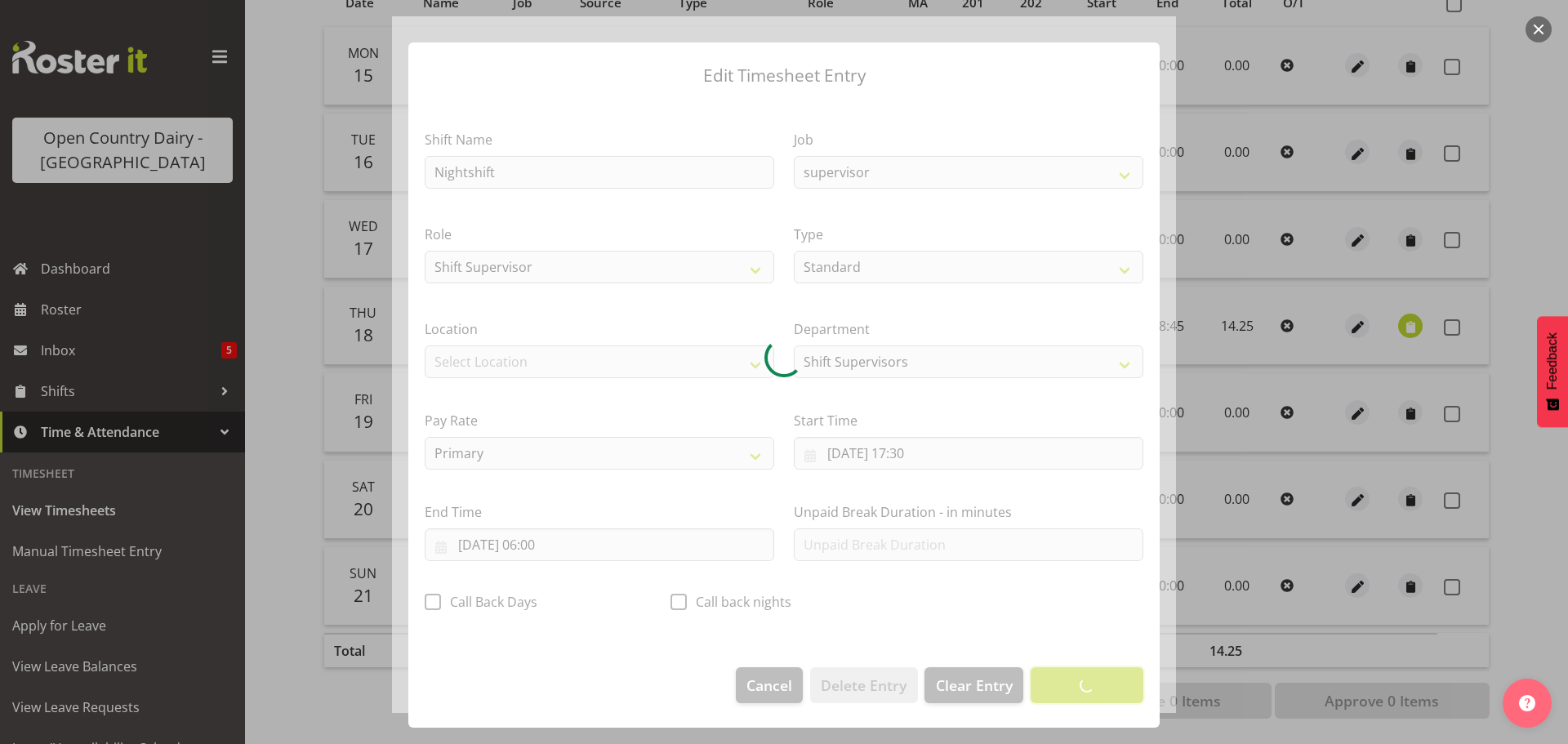
scroll to position [15, 0]
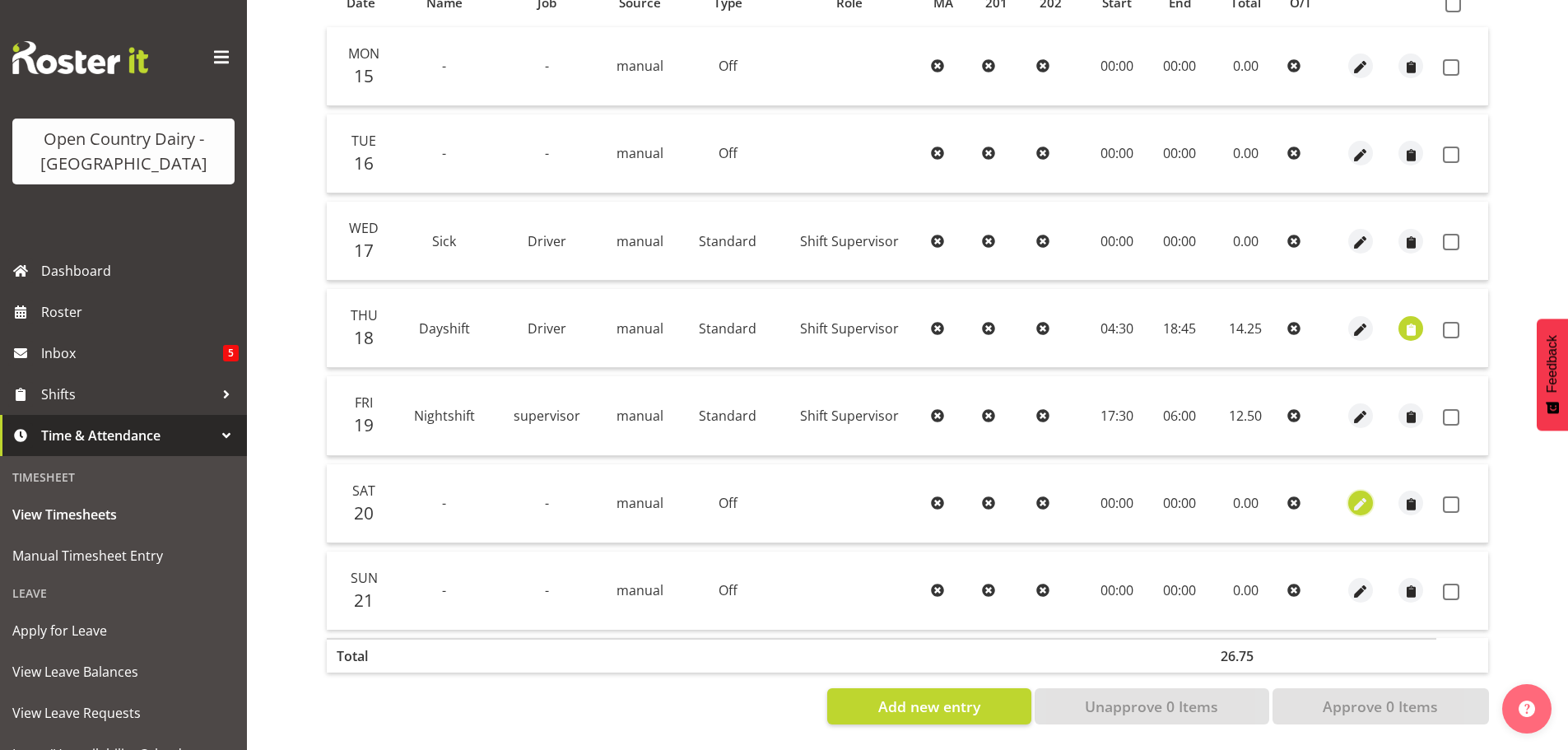
click at [1360, 496] on span "button" at bounding box center [1361, 505] width 19 height 19
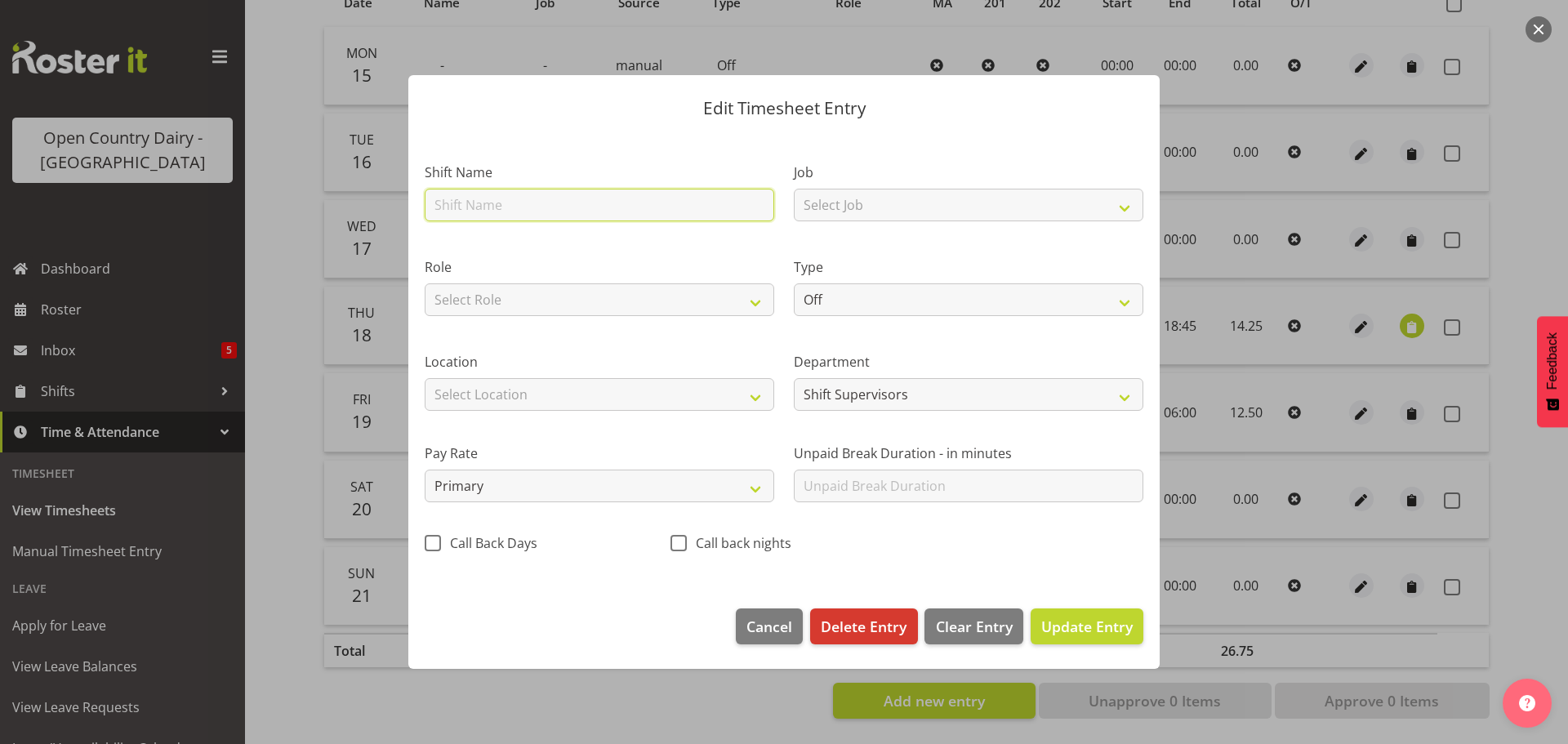
click at [540, 202] on input "text" at bounding box center [599, 205] width 349 height 33
type input "Nightshift"
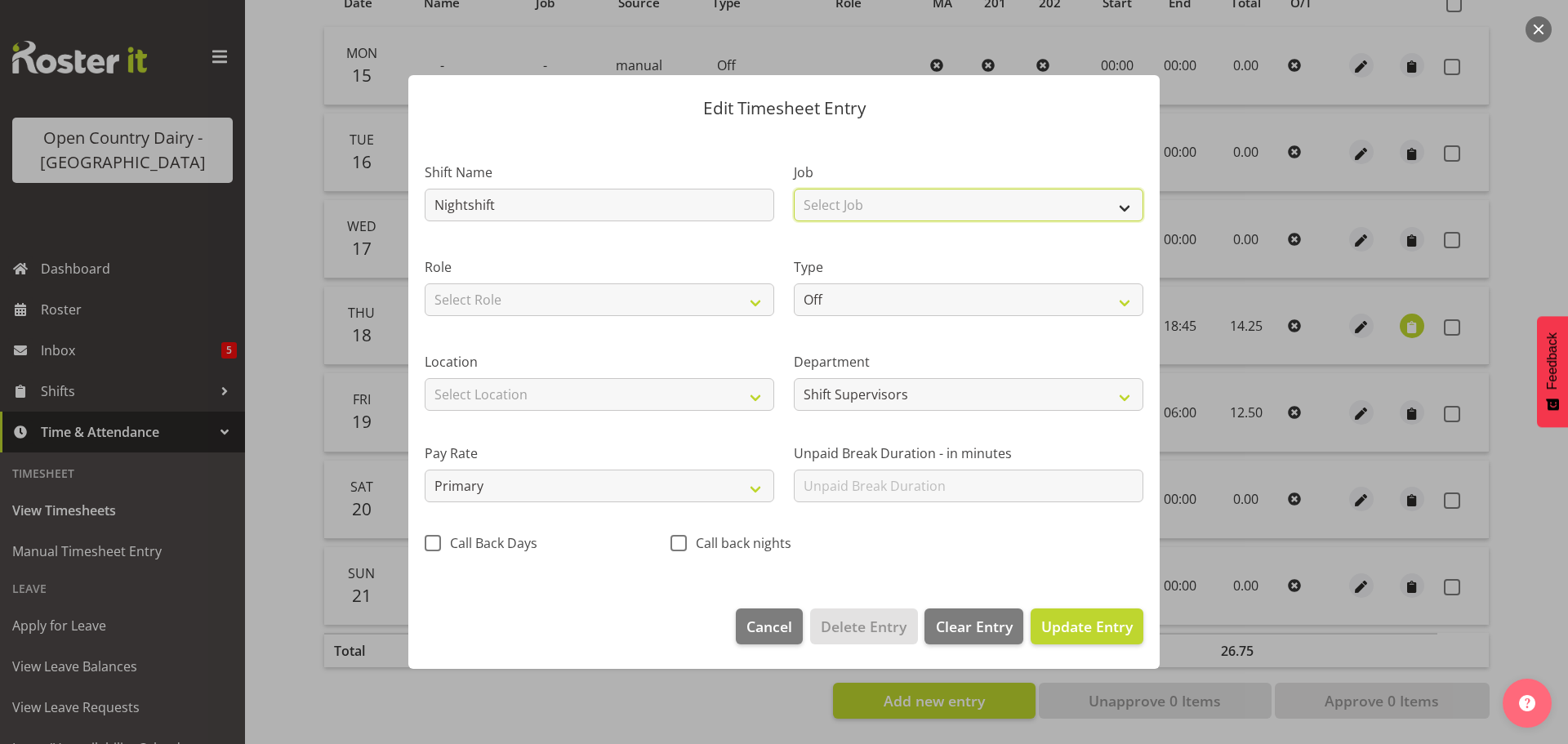
click at [844, 209] on select "Select Job Driver Driver supervisor Support" at bounding box center [968, 205] width 349 height 33
select select "9568"
click at [794, 188] on select "Select Job Driver Driver supervisor Support" at bounding box center [968, 205] width 349 height 33
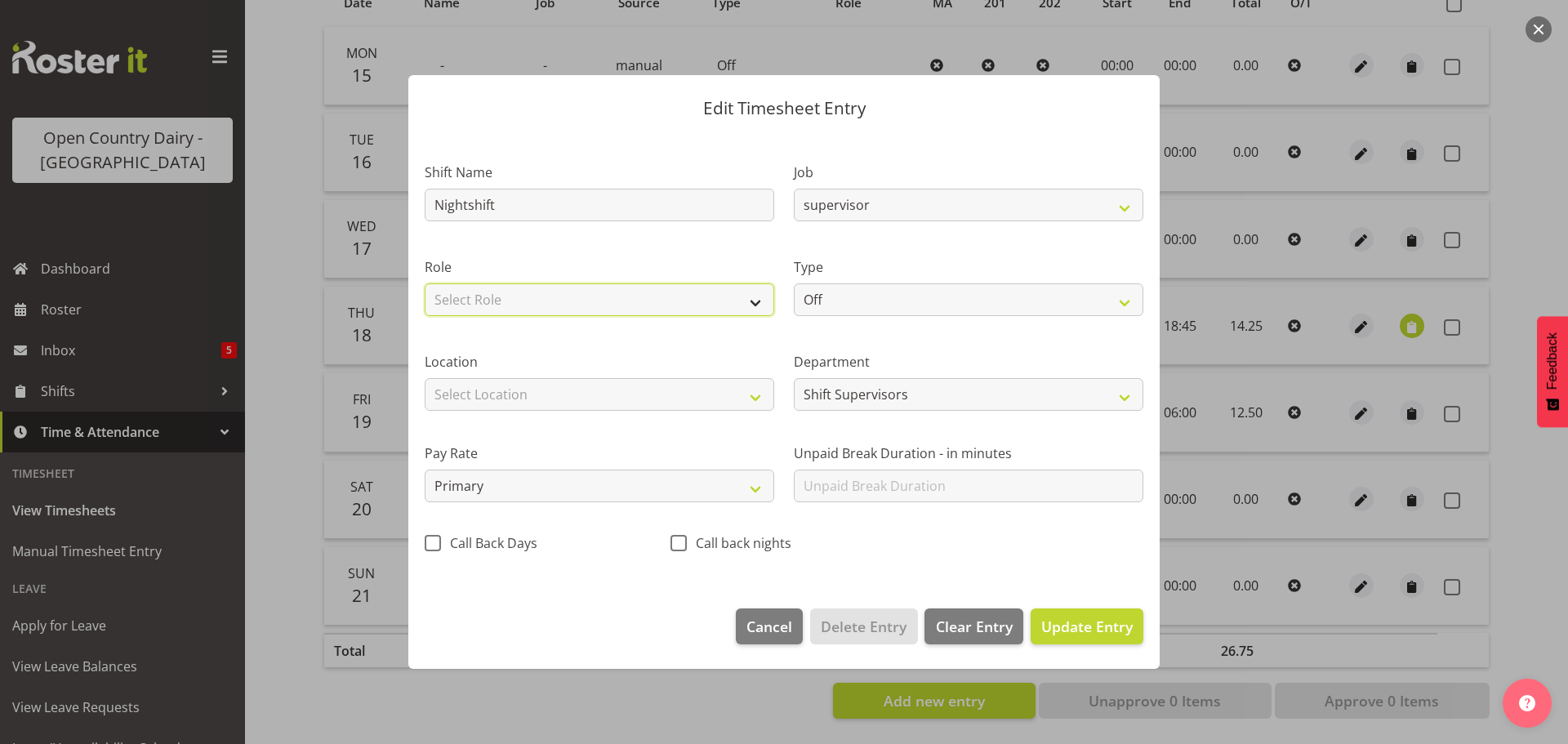
drag, startPoint x: 669, startPoint y: 292, endPoint x: 655, endPoint y: 312, distance: 24.4
click at [670, 293] on select "Select Role Shift Supervisor" at bounding box center [599, 299] width 349 height 33
select select "1167"
click at [424, 283] on select "Select Role Shift Supervisor" at bounding box center [599, 299] width 349 height 33
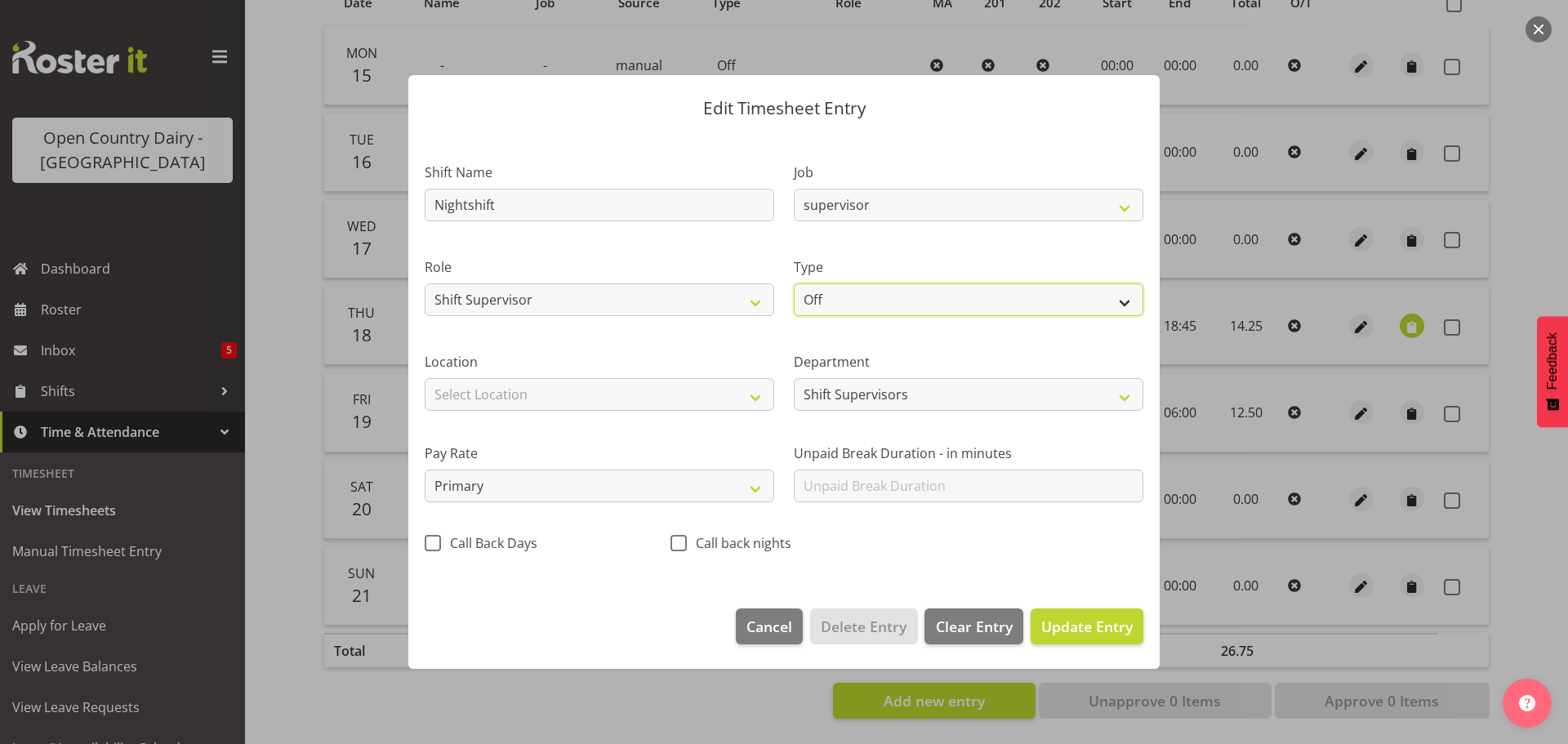
click at [877, 305] on select "Off Standard Public Holiday Public Holiday (Worked) Day In Lieu Annual Leave Si…" at bounding box center [968, 299] width 349 height 33
select select "Standard"
click at [794, 283] on select "Off Standard Public Holiday Public Holiday (Worked) Day In Lieu Annual Leave Si…" at bounding box center [968, 299] width 349 height 33
select select "8"
select select "2025"
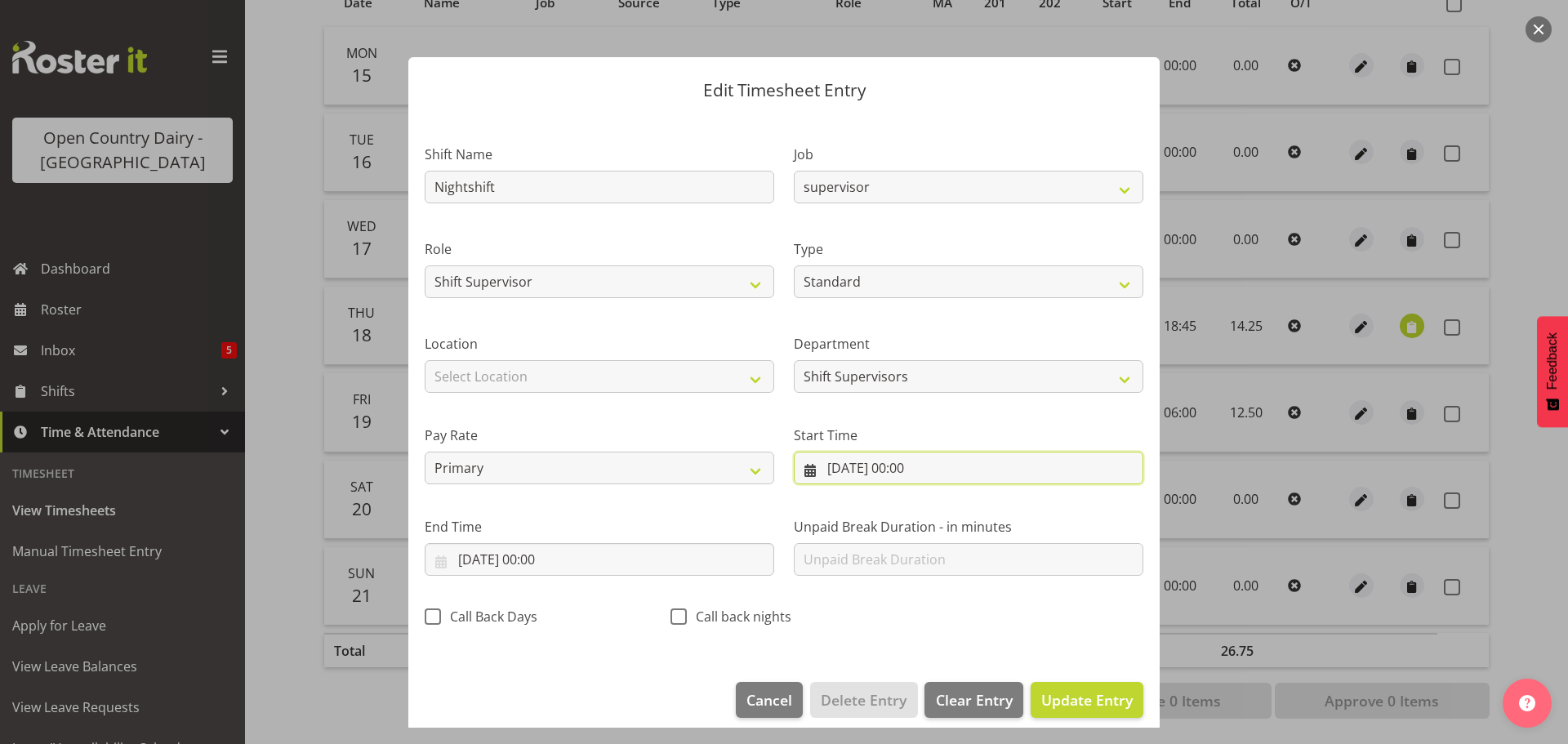
click at [902, 473] on input "20/09/2025, 00:00" at bounding box center [968, 468] width 349 height 33
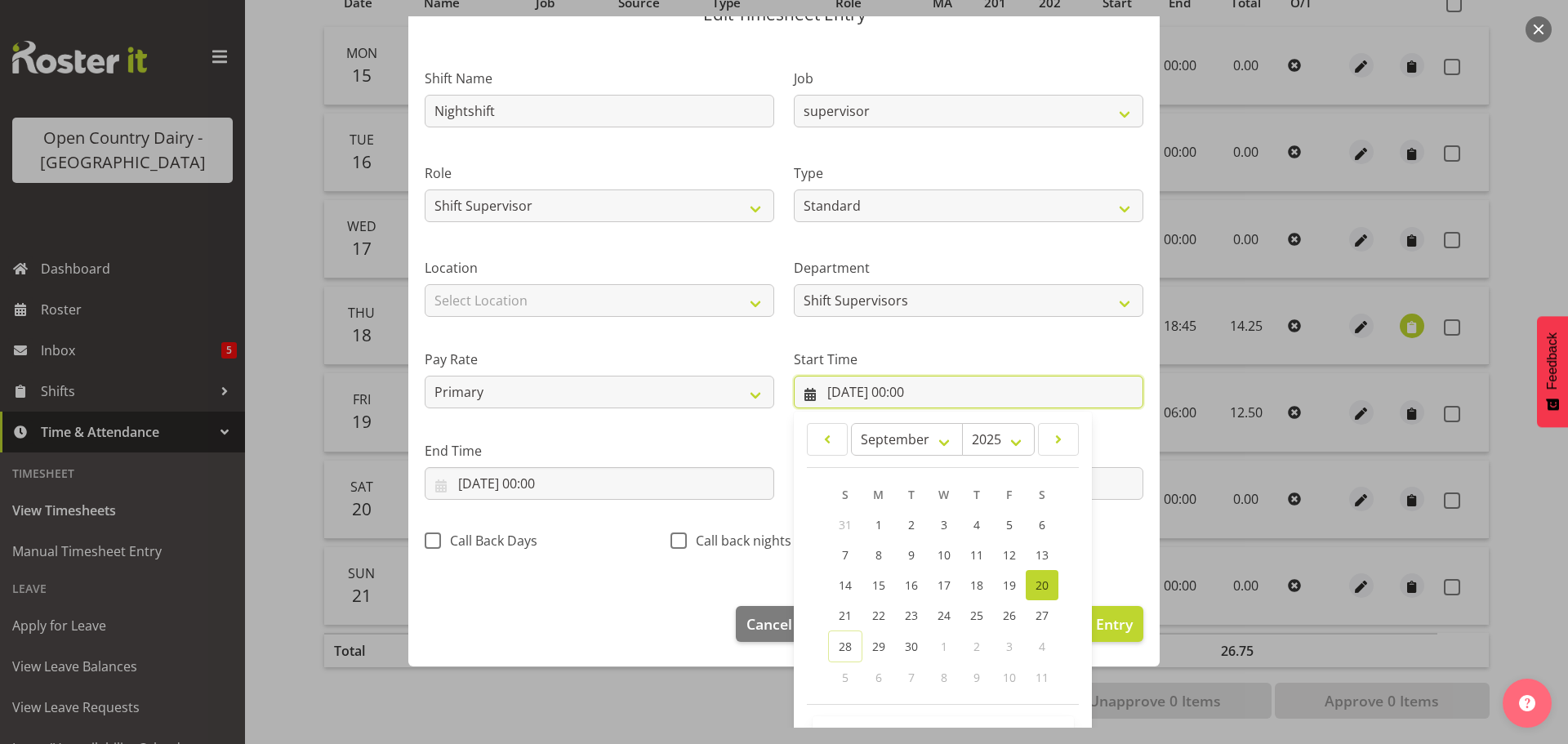
scroll to position [130, 0]
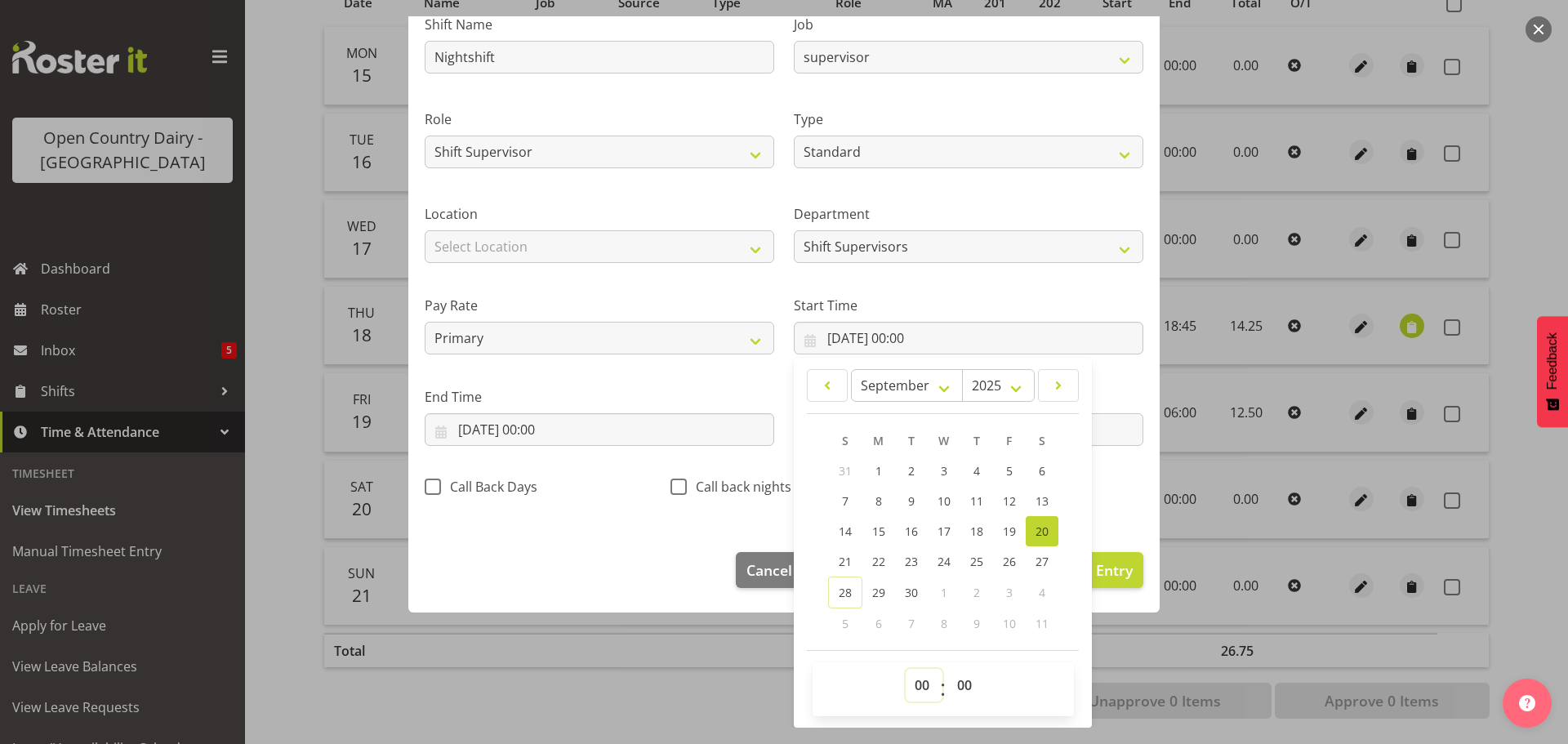
click at [920, 691] on select "00 01 02 03 04 05 06 07 08 09 10 11 12 13 14 15 16 17 18 19 20 21 22 23" at bounding box center [924, 685] width 37 height 33
select select "17"
click at [906, 669] on select "00 01 02 03 04 05 06 07 08 09 10 11 12 13 14 15 16 17 18 19 20 21 22 23" at bounding box center [924, 685] width 37 height 33
type input "20/09/2025, 17:00"
click at [956, 692] on select "00 01 02 03 04 05 06 07 08 09 10 11 12 13 14 15 16 17 18 19 20 21 22 23 24 25 2…" at bounding box center [966, 685] width 37 height 33
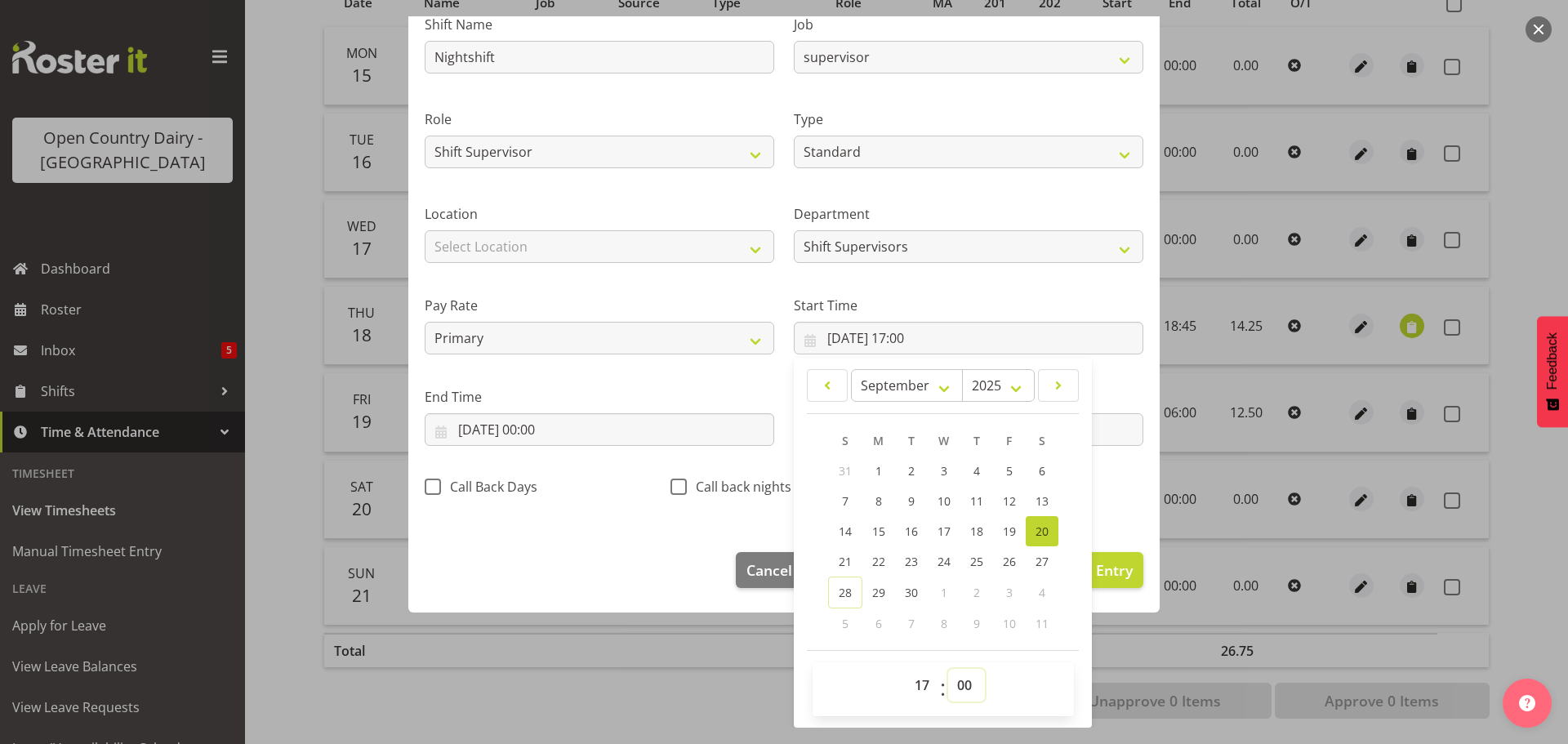
select select "30"
click at [948, 669] on select "00 01 02 03 04 05 06 07 08 09 10 11 12 13 14 15 16 17 18 19 20 21 22 23 24 25 2…" at bounding box center [966, 685] width 37 height 33
type input "20/09/2025, 17:30"
click at [581, 423] on input "20/09/2025, 00:00" at bounding box center [599, 430] width 349 height 33
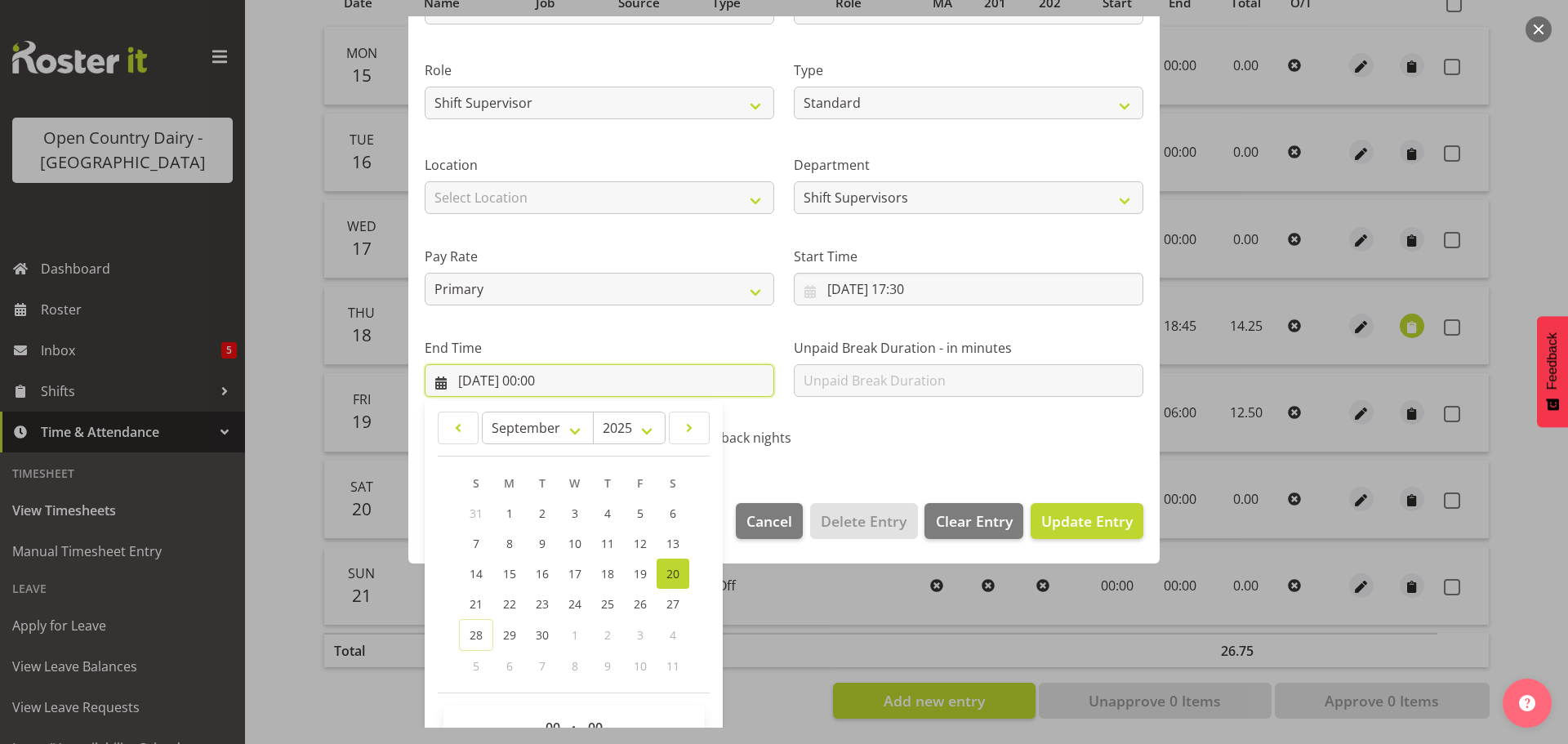
scroll to position [221, 0]
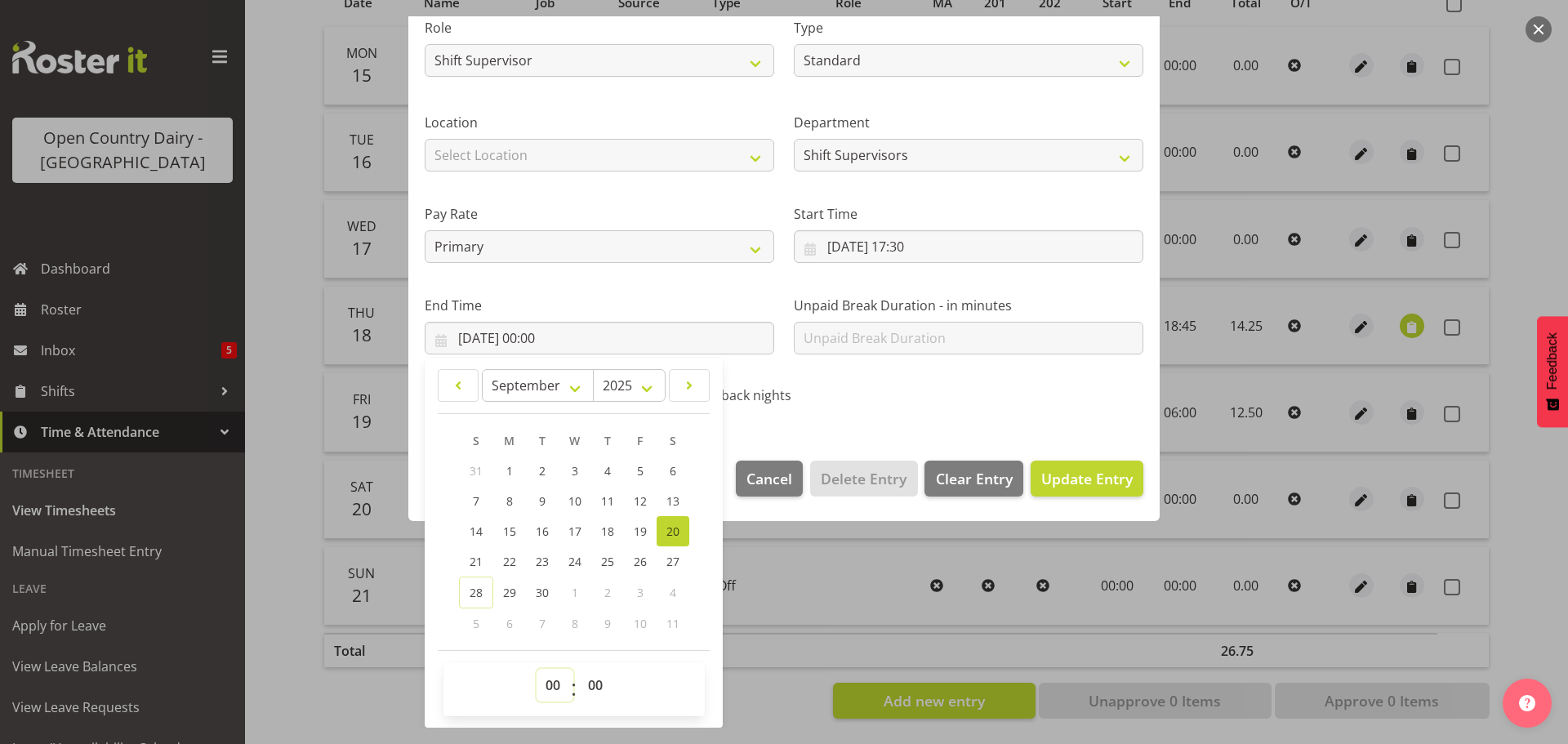
click at [547, 688] on select "00 01 02 03 04 05 06 07 08 09 10 11 12 13 14 15 16 17 18 19 20 21 22 23" at bounding box center [555, 685] width 37 height 33
select select "6"
click at [536, 669] on select "00 01 02 03 04 05 06 07 08 09 10 11 12 13 14 15 16 17 18 19 20 21 22 23" at bounding box center [555, 685] width 37 height 33
type input "20/09/2025, 06:00"
click at [596, 689] on select "00 01 02 03 04 05 06 07 08 09 10 11 12 13 14 15 16 17 18 19 20 21 22 23 24 25 2…" at bounding box center [597, 685] width 37 height 33
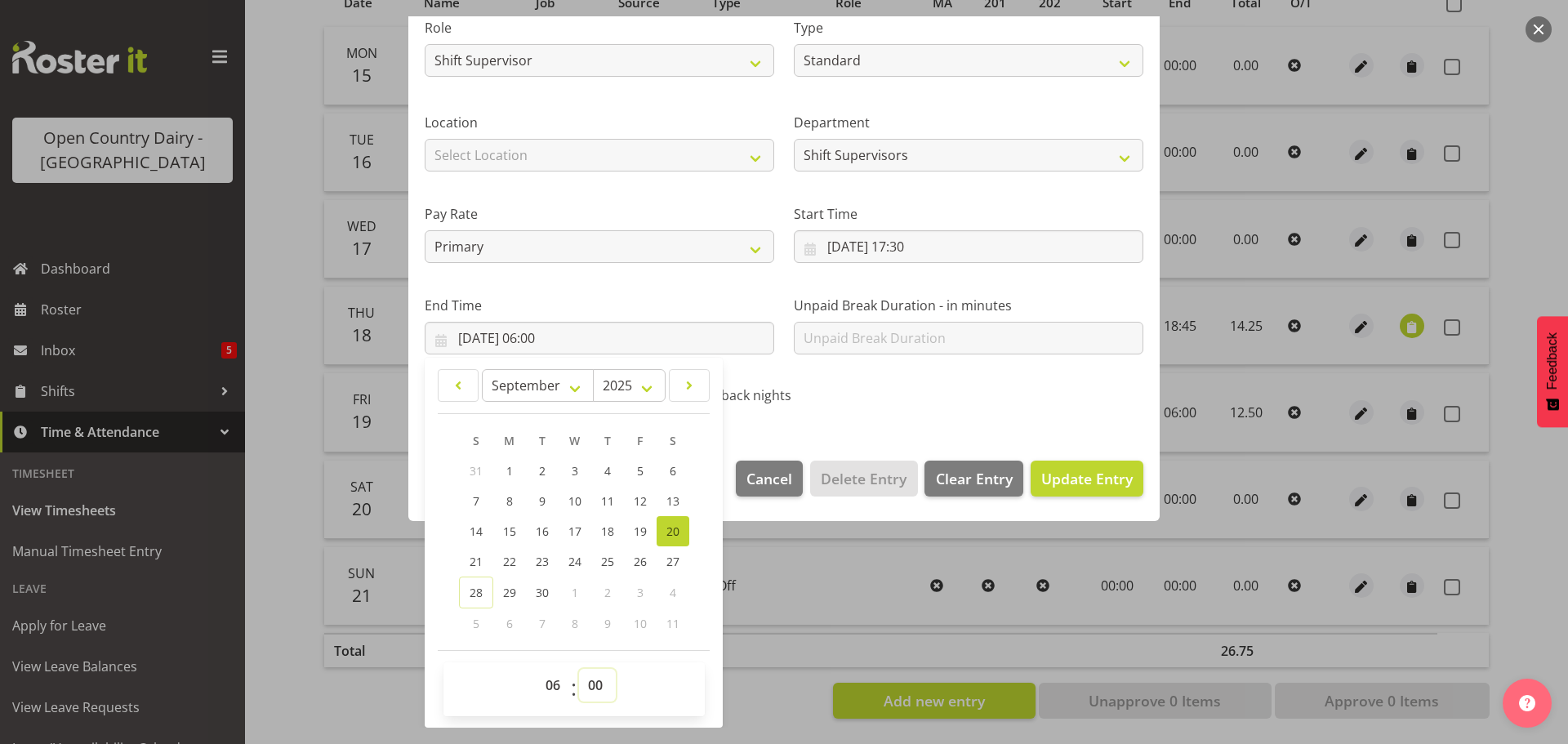
select select "15"
click at [579, 669] on select "00 01 02 03 04 05 06 07 08 09 10 11 12 13 14 15 16 17 18 19 20 21 22 23 24 25 2…" at bounding box center [597, 685] width 37 height 33
type input "20/09/2025, 06:15"
click at [1076, 480] on span "Update Entry" at bounding box center [1087, 478] width 92 height 19
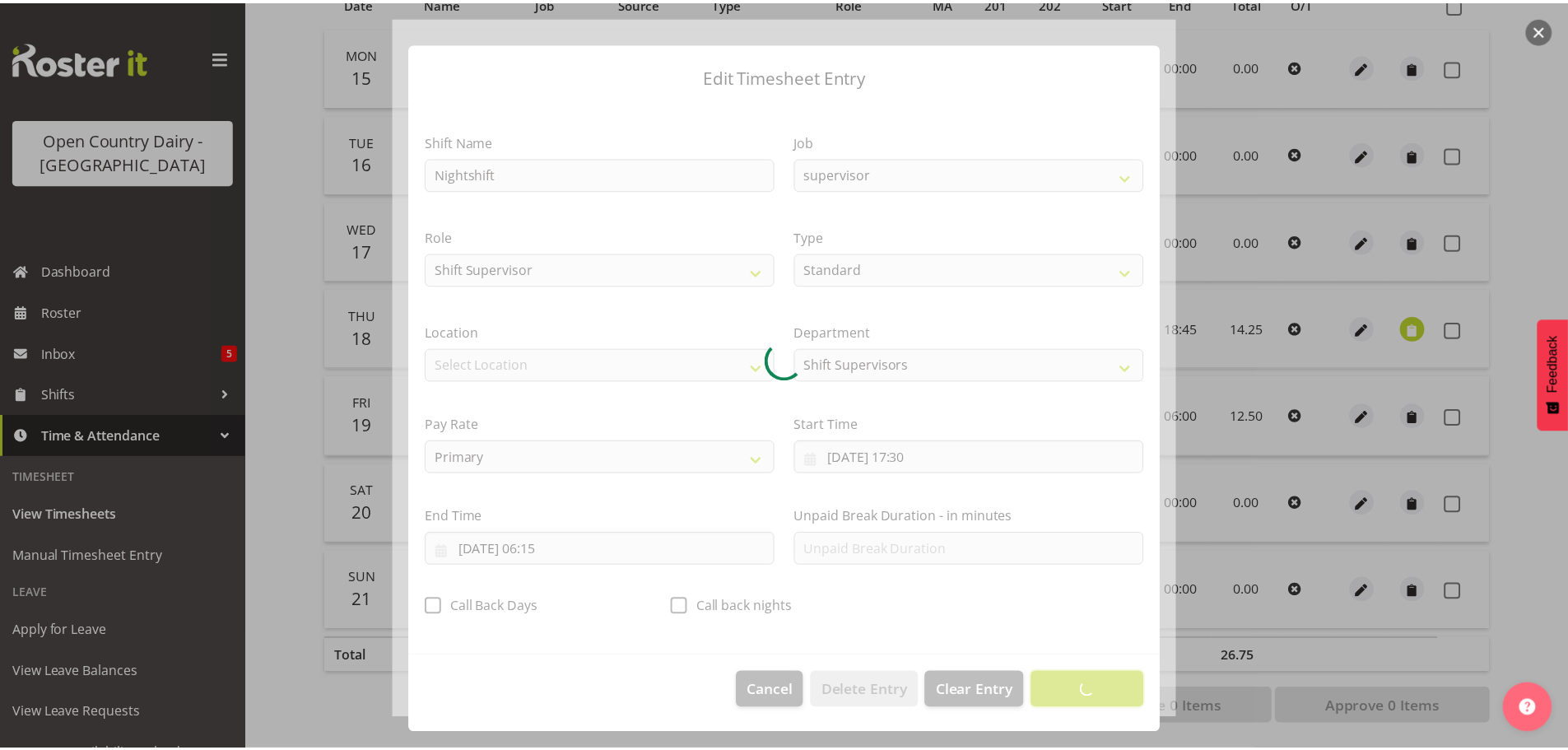
scroll to position [15, 0]
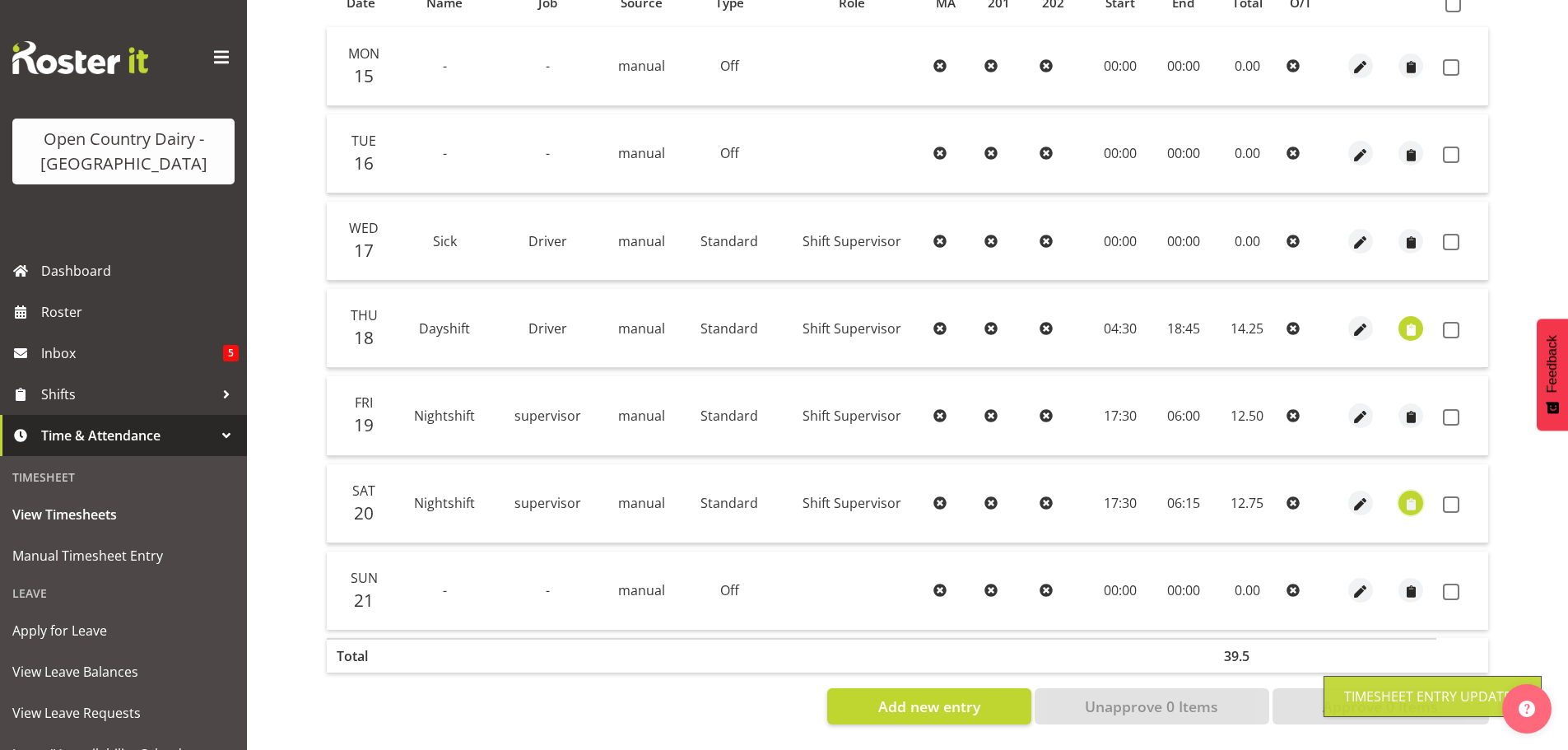
click at [1416, 495] on span "button" at bounding box center [1411, 505] width 19 height 19
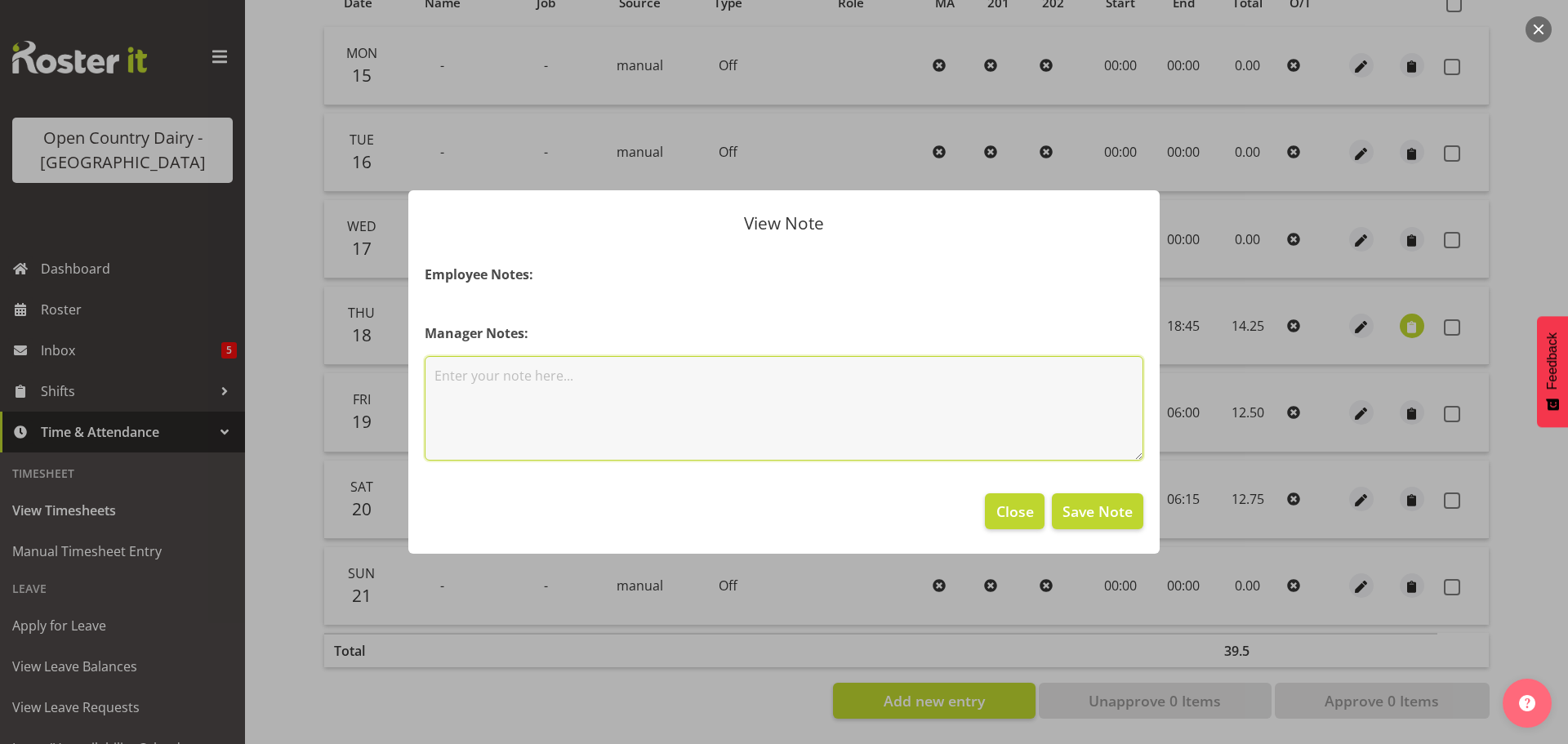
drag, startPoint x: 510, startPoint y: 379, endPoint x: 533, endPoint y: 393, distance: 26.9
click at [510, 378] on textarea at bounding box center [784, 409] width 718 height 105
type textarea "dealing with positive truck"
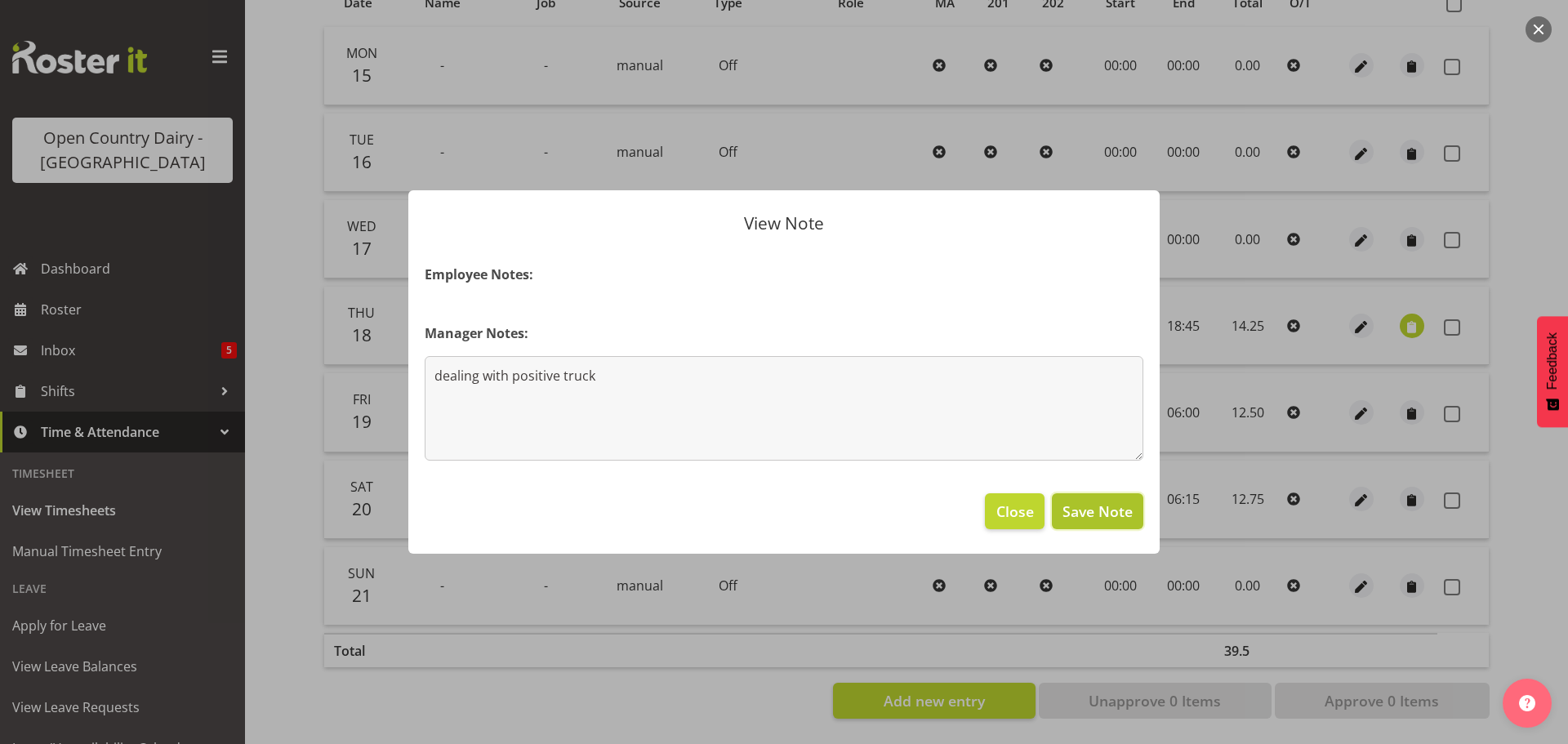
click at [1082, 520] on span "Save Note" at bounding box center [1097, 511] width 70 height 21
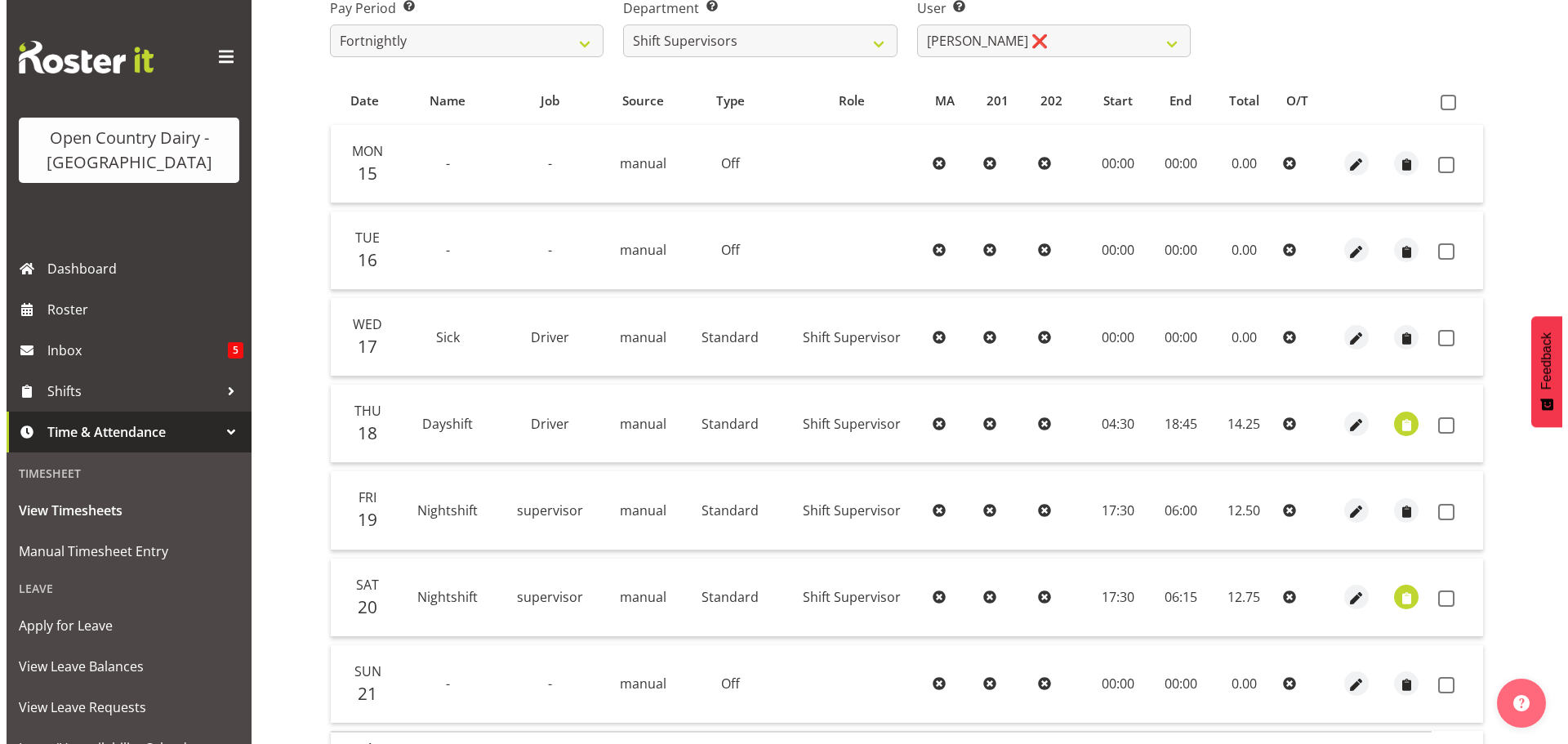
scroll to position [310, 0]
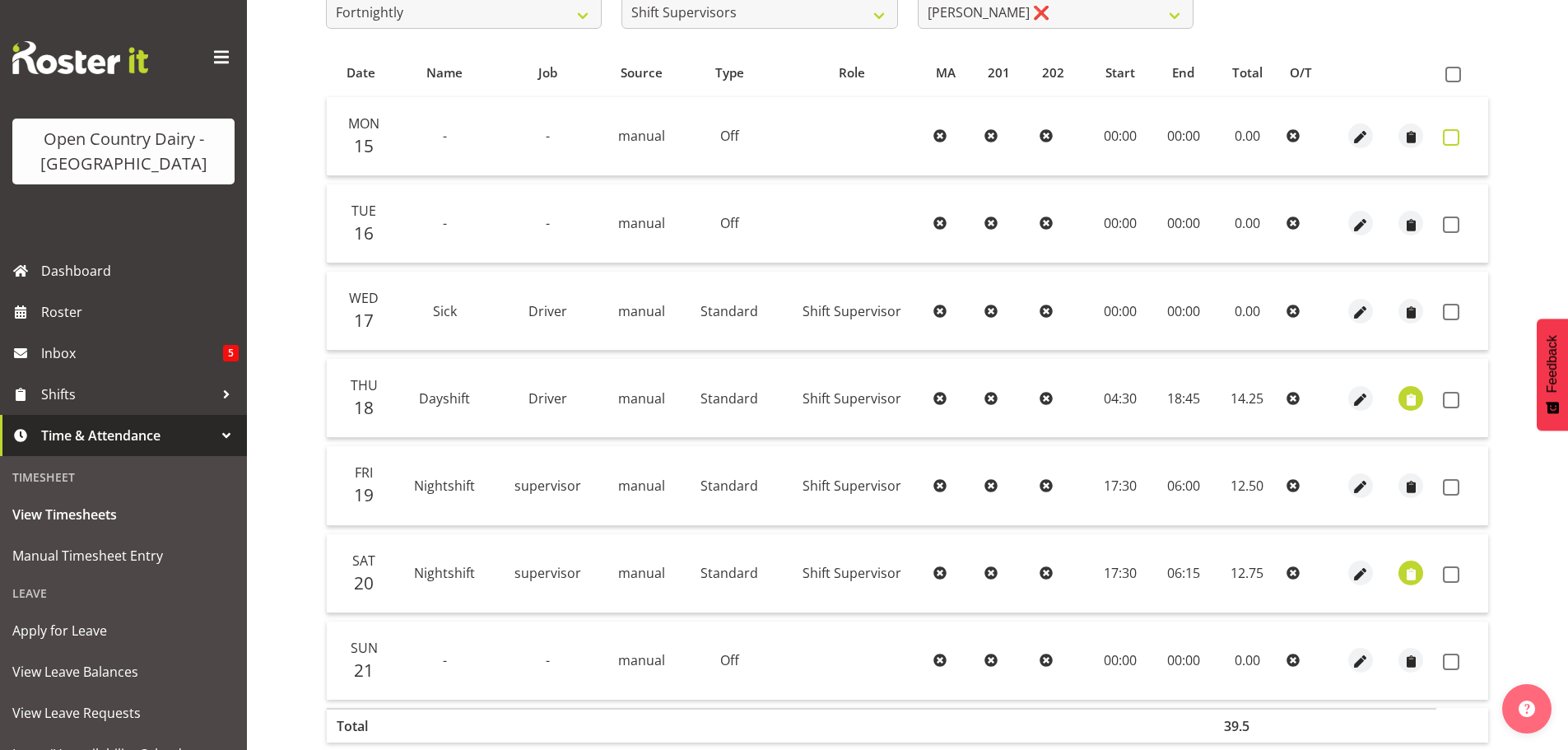
click at [1451, 141] on span at bounding box center [1451, 138] width 17 height 17
checkbox input "true"
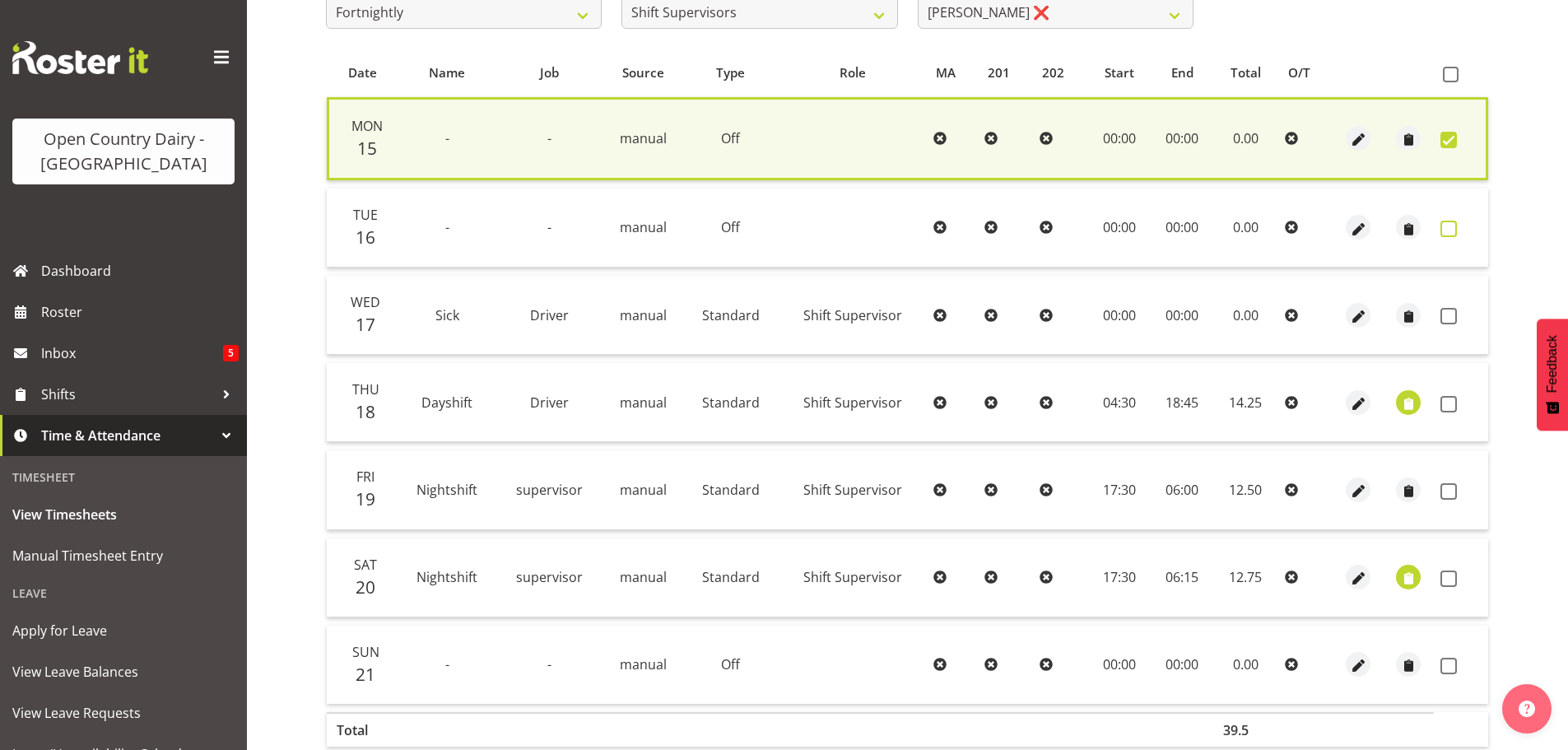
click at [1448, 224] on span at bounding box center [1449, 229] width 17 height 17
checkbox input "true"
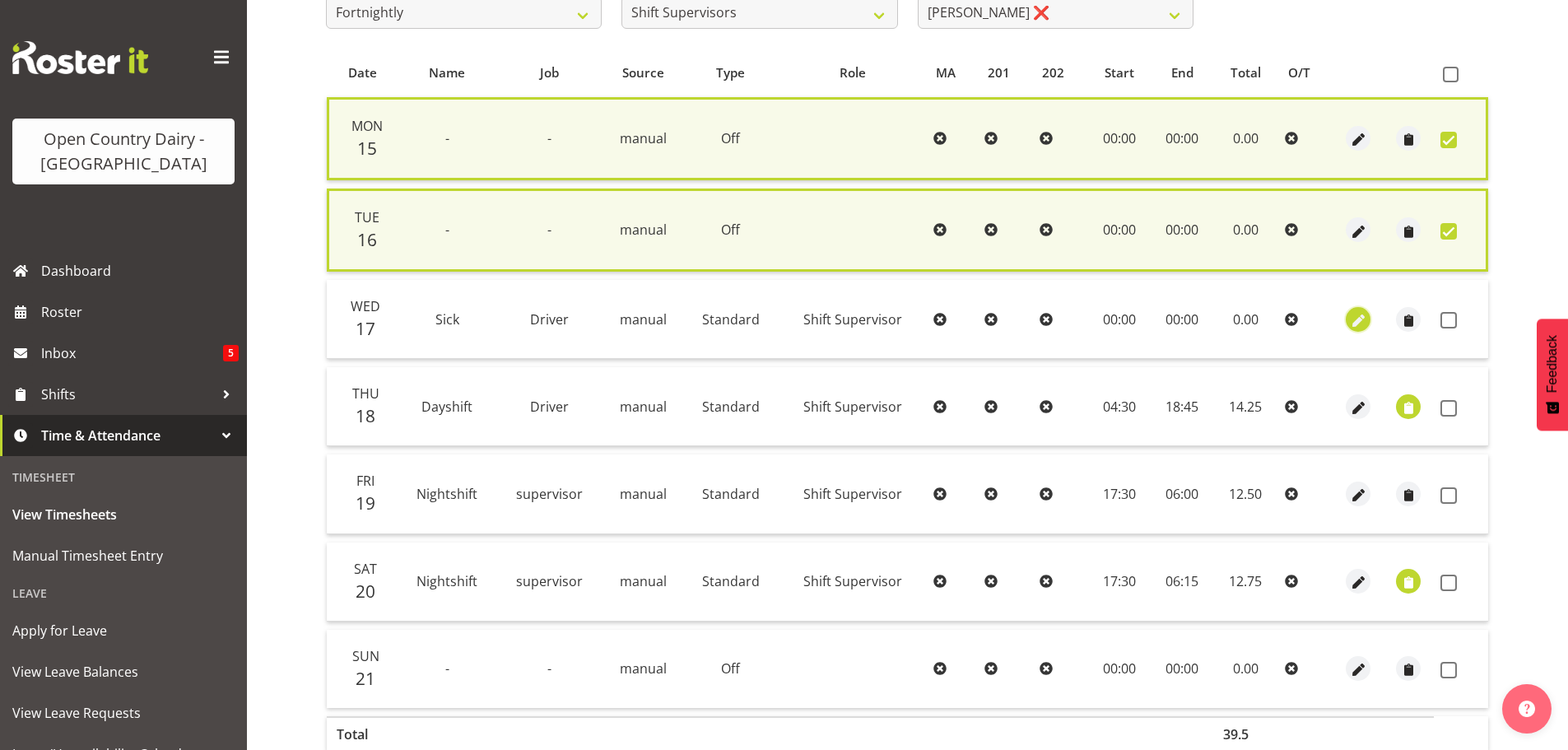
click at [1364, 317] on span "button" at bounding box center [1359, 320] width 19 height 19
select select "Standard"
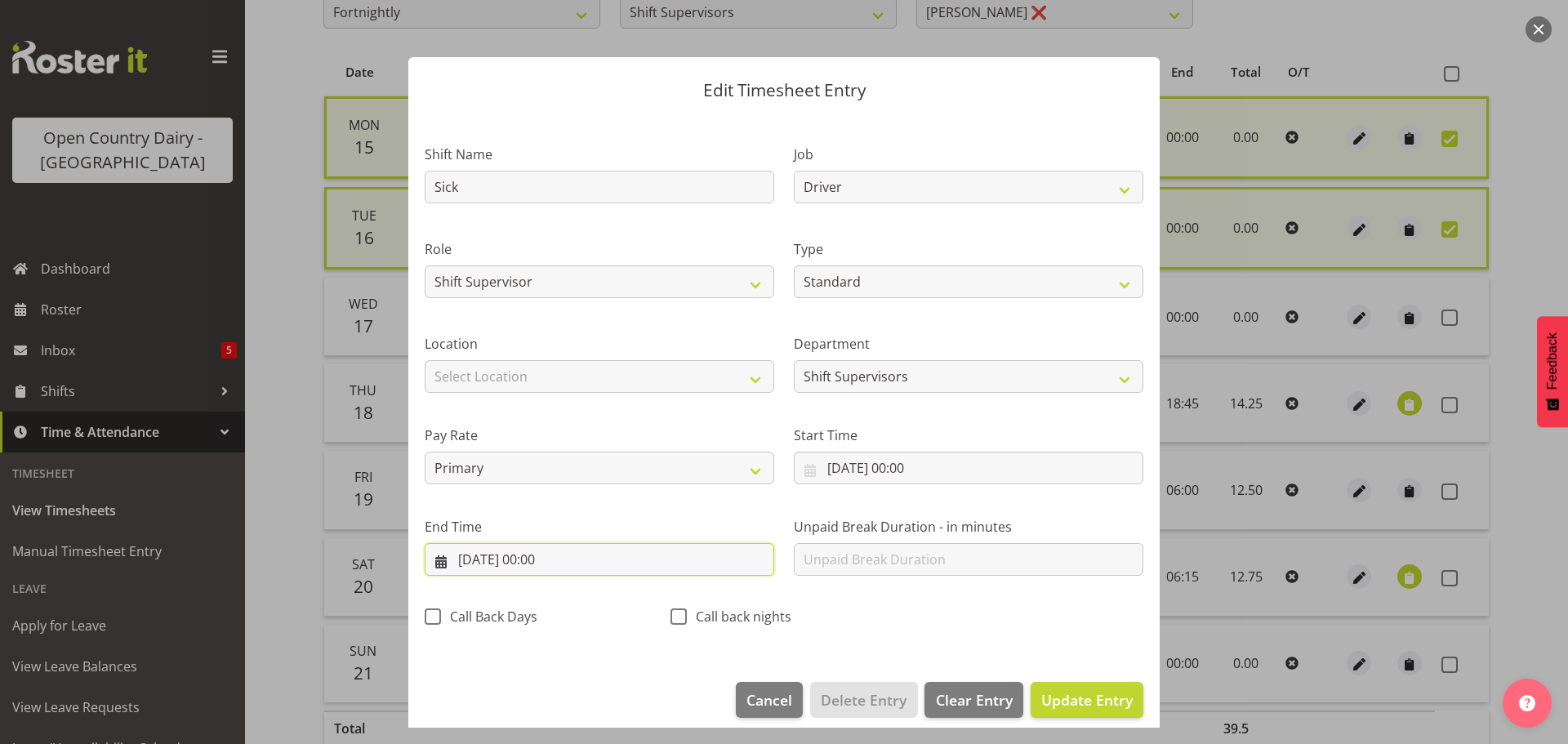
click at [543, 562] on input "17/09/2025, 00:00" at bounding box center [599, 559] width 349 height 33
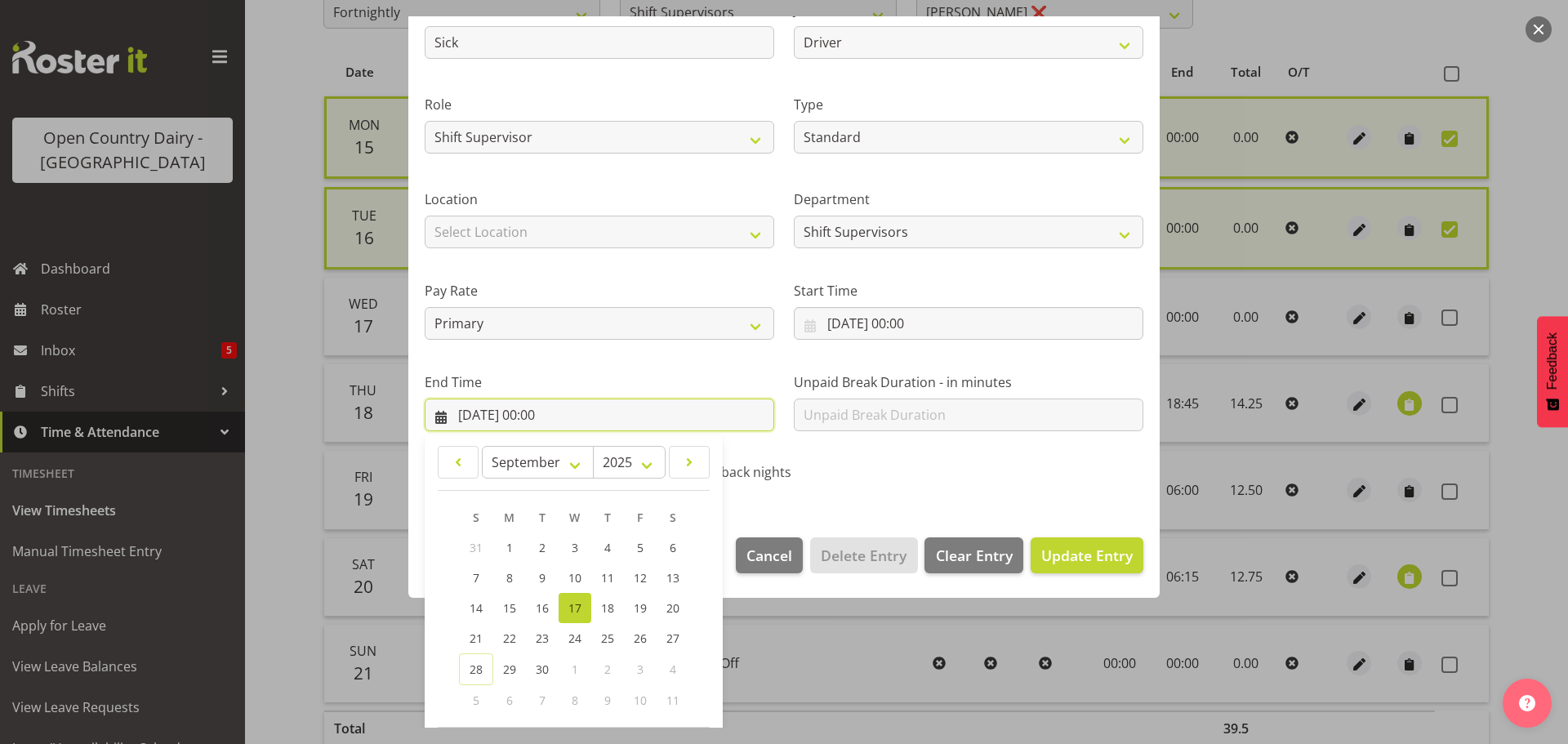
scroll to position [221, 0]
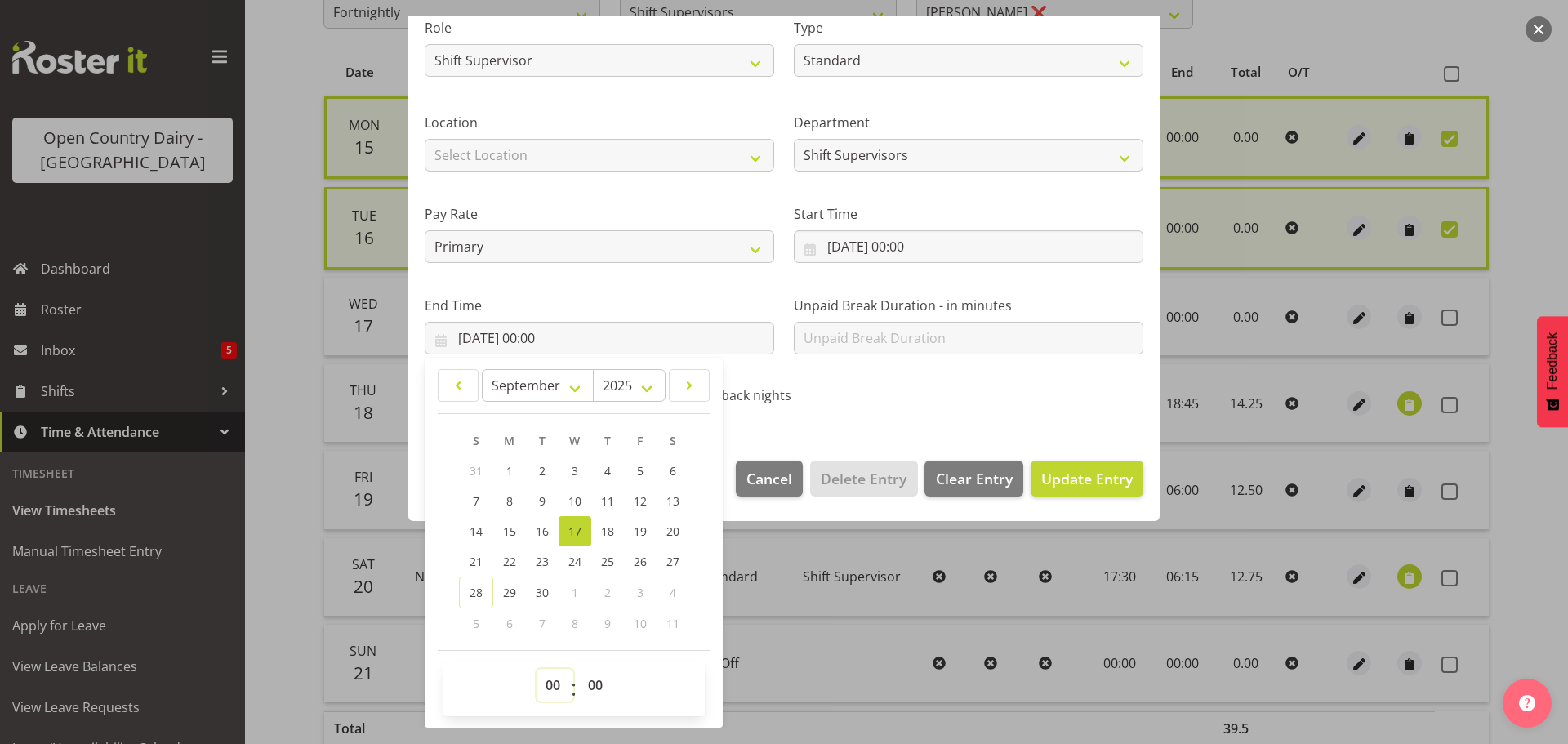
click at [553, 678] on select "00 01 02 03 04 05 06 07 08 09 10 11 12 13 14 15 16 17 18 19 20 21 22 23" at bounding box center [555, 685] width 37 height 33
select select "12"
click at [536, 669] on select "00 01 02 03 04 05 06 07 08 09 10 11 12 13 14 15 16 17 18 19 20 21 22 23" at bounding box center [555, 685] width 37 height 33
type input "17/09/2025, 12:00"
click at [598, 691] on select "00 01 02 03 04 05 06 07 08 09 10 11 12 13 14 15 16 17 18 19 20 21 22 23 24 25 2…" at bounding box center [597, 685] width 37 height 33
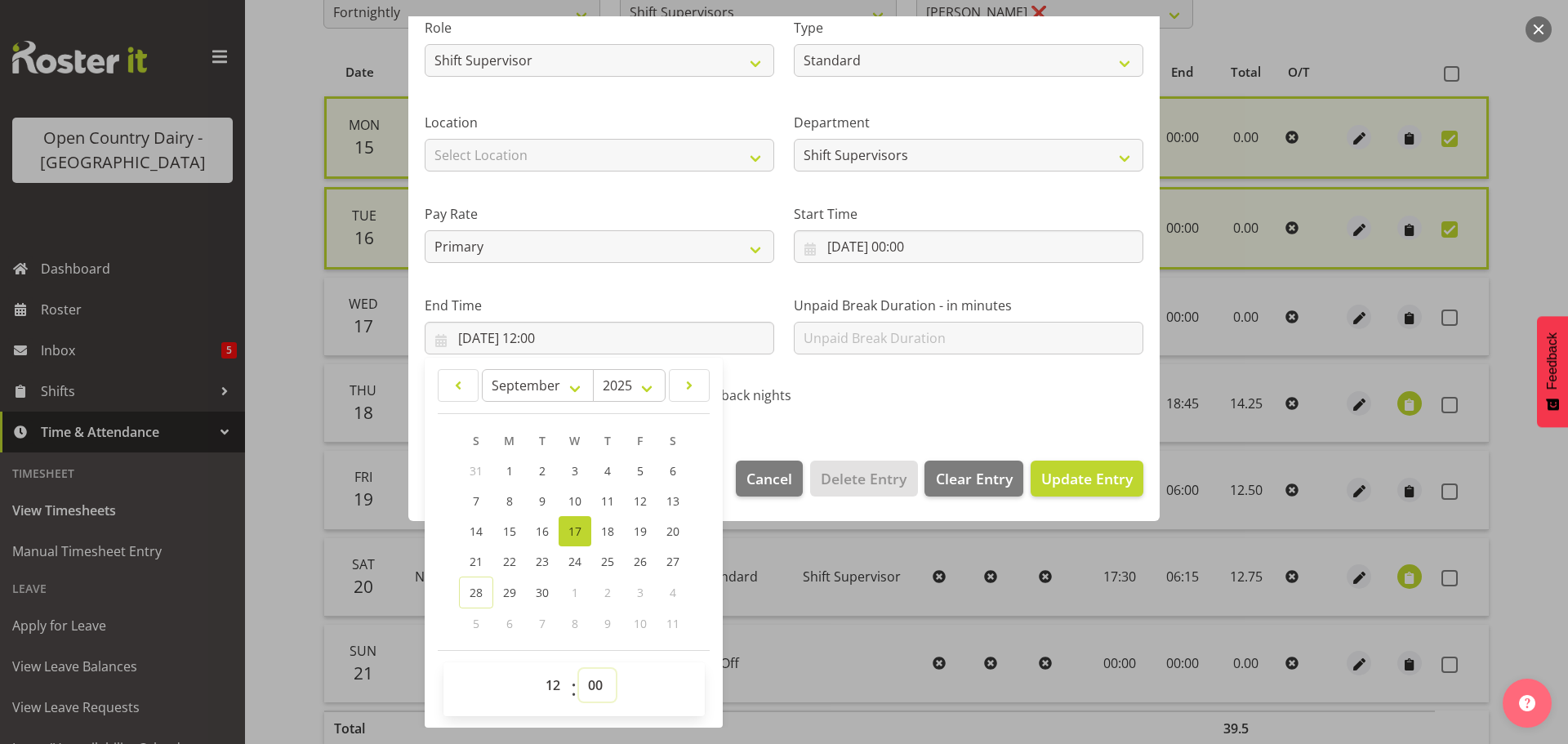
select select "45"
click at [579, 669] on select "00 01 02 03 04 05 06 07 08 09 10 11 12 13 14 15 16 17 18 19 20 21 22 23 24 25 2…" at bounding box center [597, 685] width 37 height 33
type input "17/09/2025, 12:45"
click at [1107, 481] on span "Update Entry" at bounding box center [1087, 478] width 92 height 19
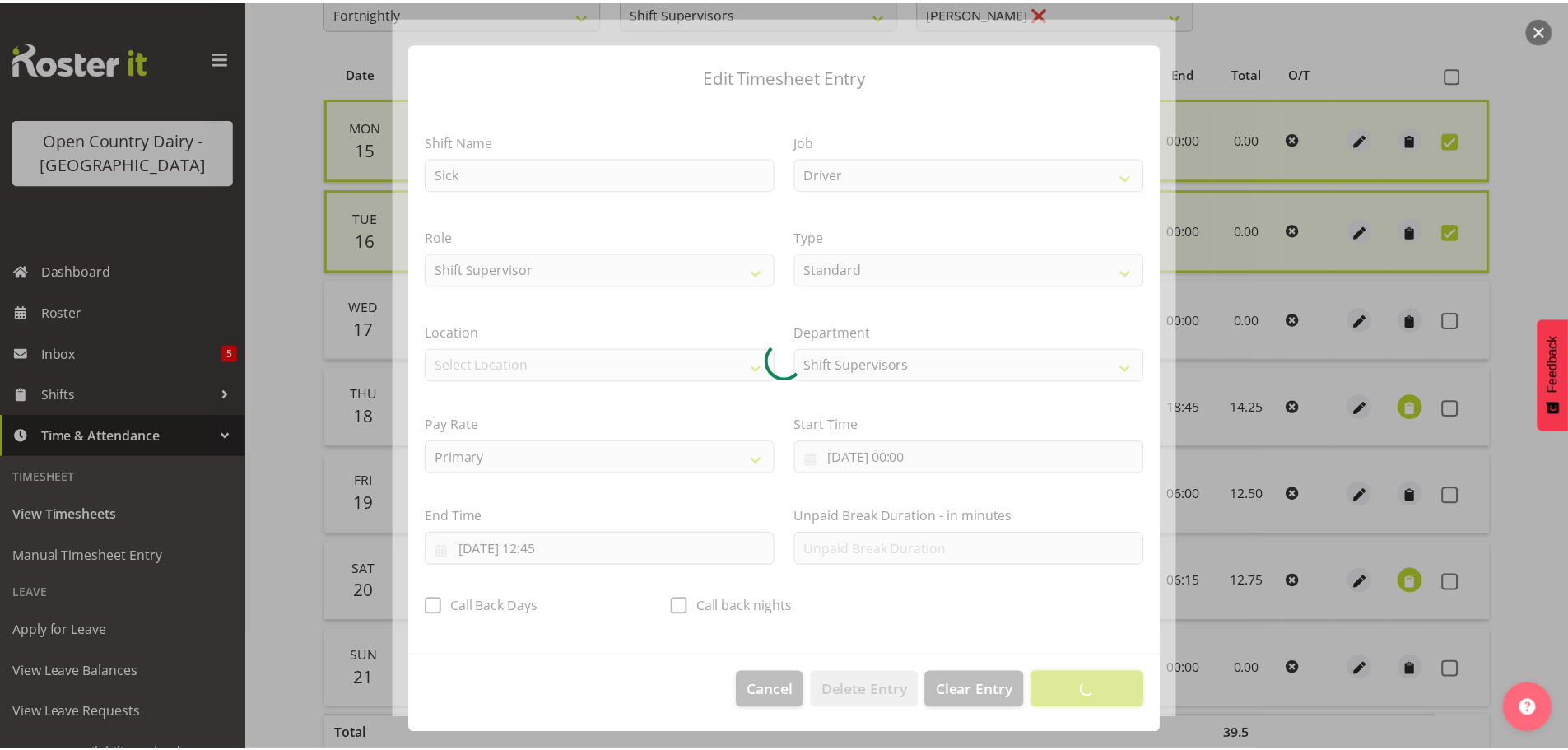
scroll to position [15, 0]
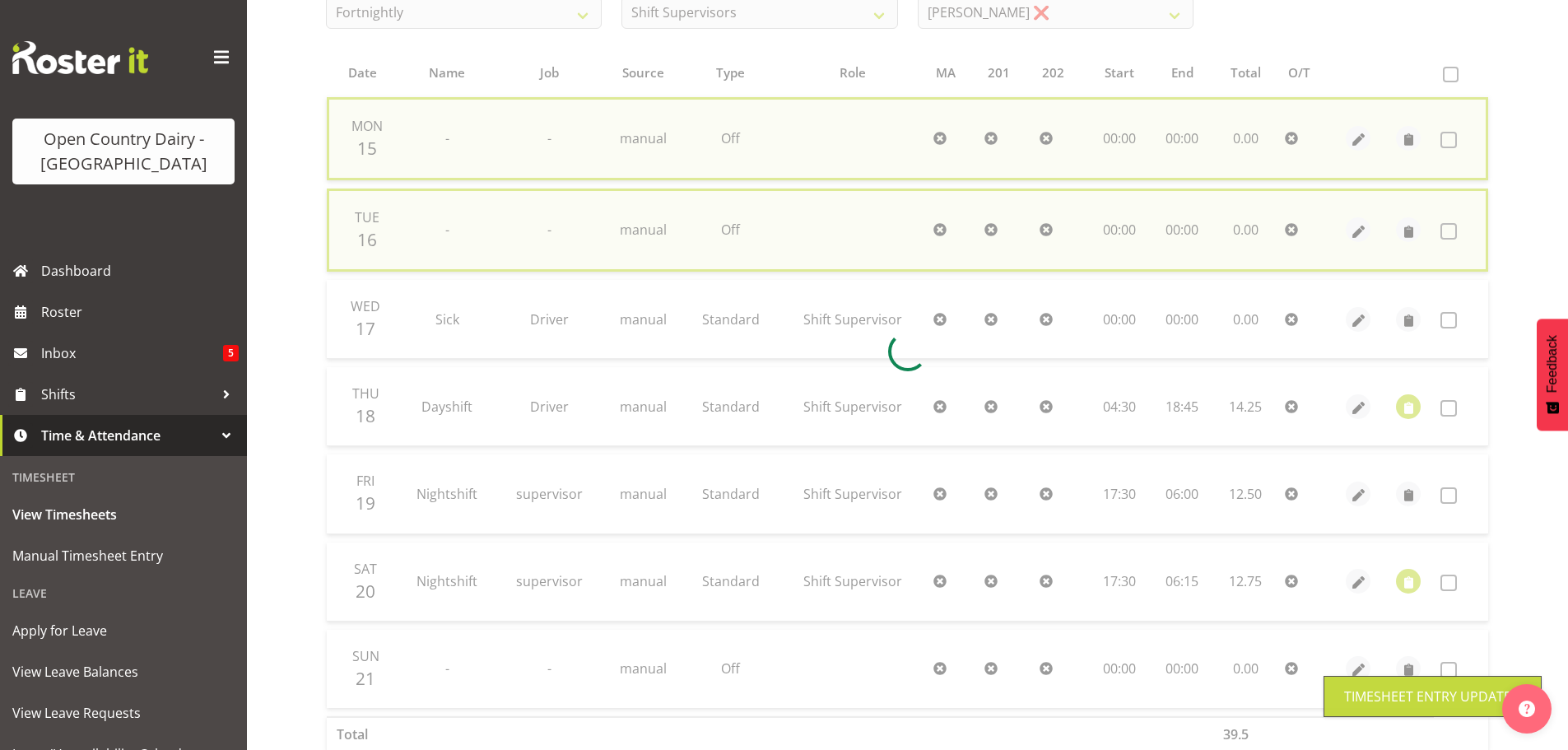
checkbox input "false"
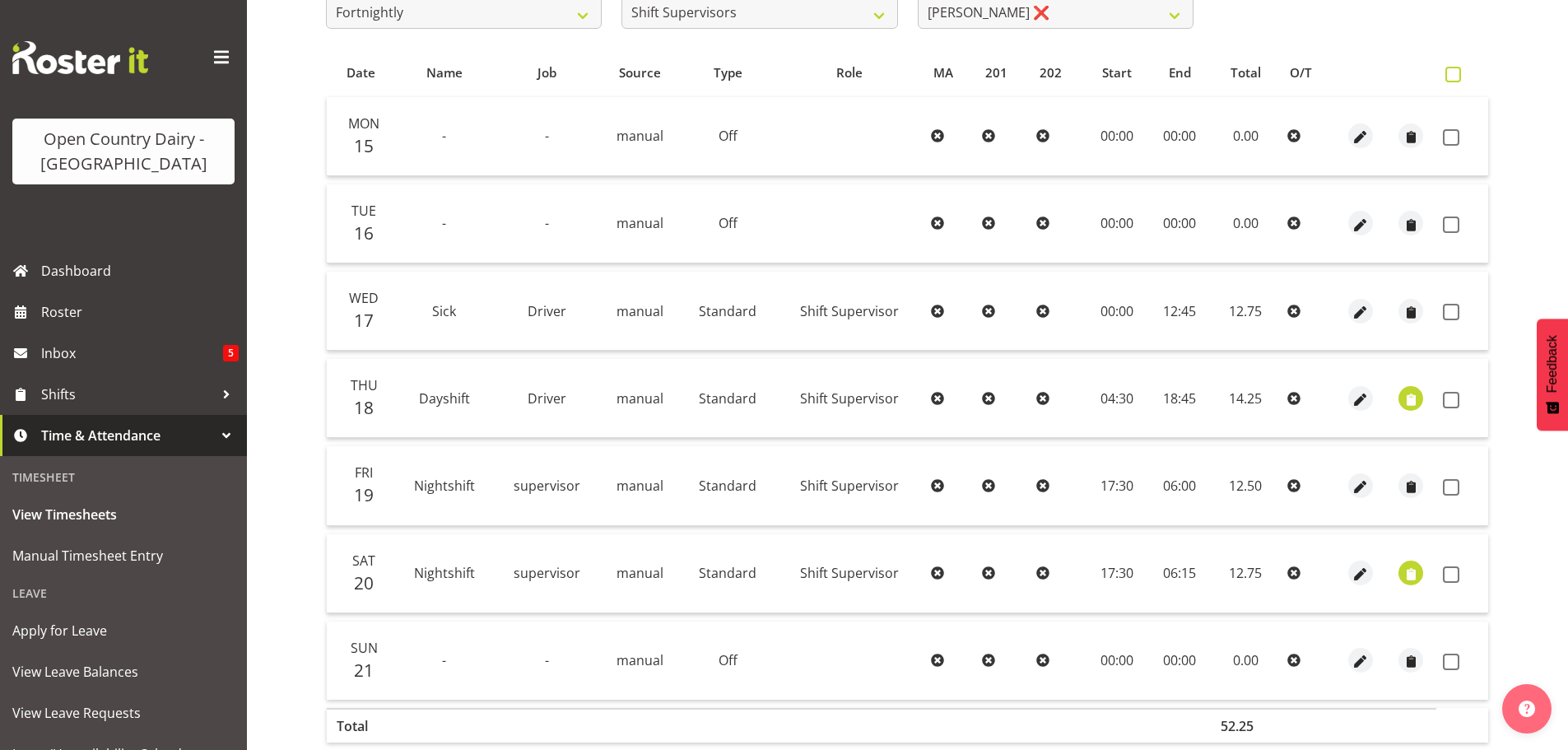
click at [1456, 71] on span at bounding box center [1453, 74] width 16 height 16
click at [1456, 71] on input "checkbox" at bounding box center [1451, 75] width 11 height 11
checkbox input "true"
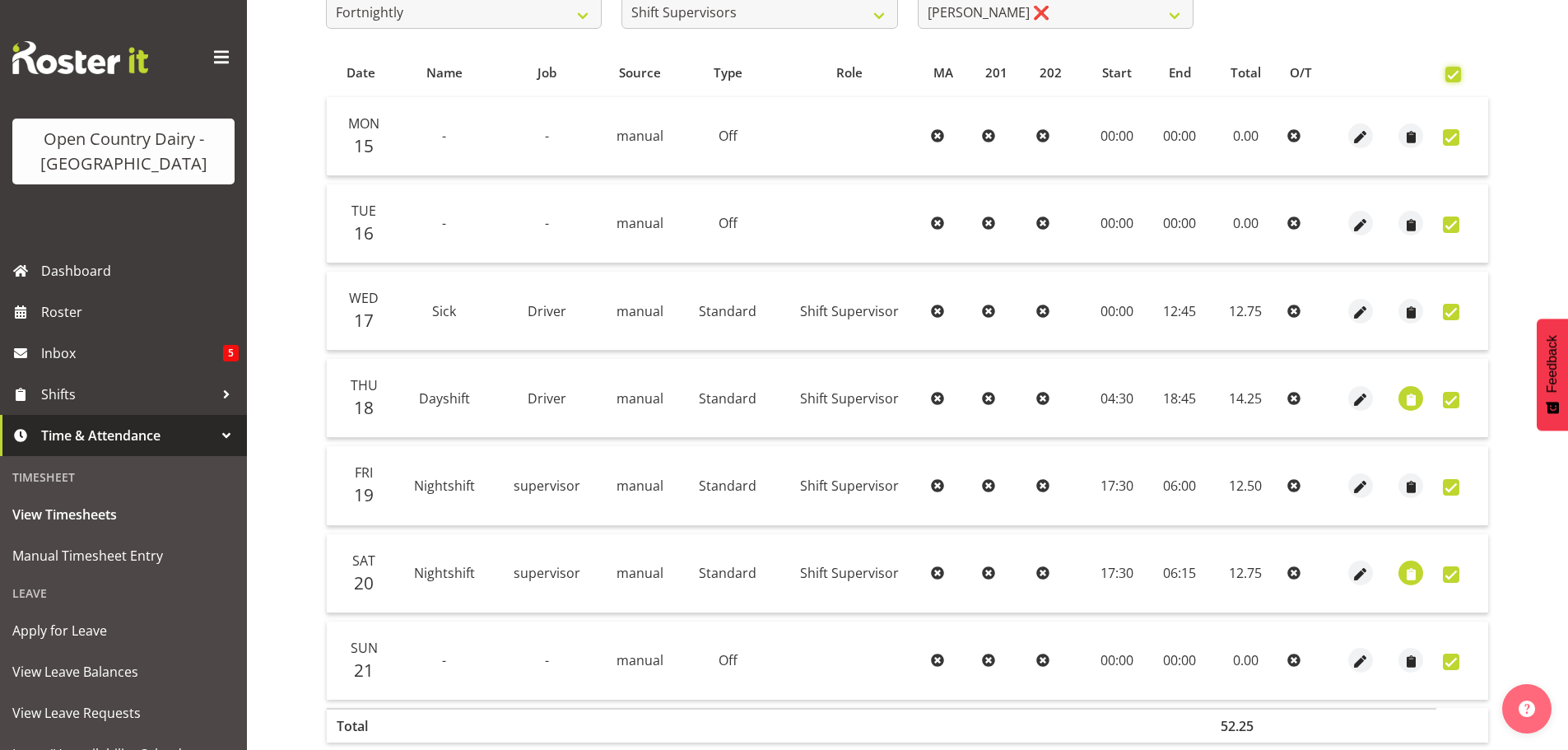
checkbox input "true"
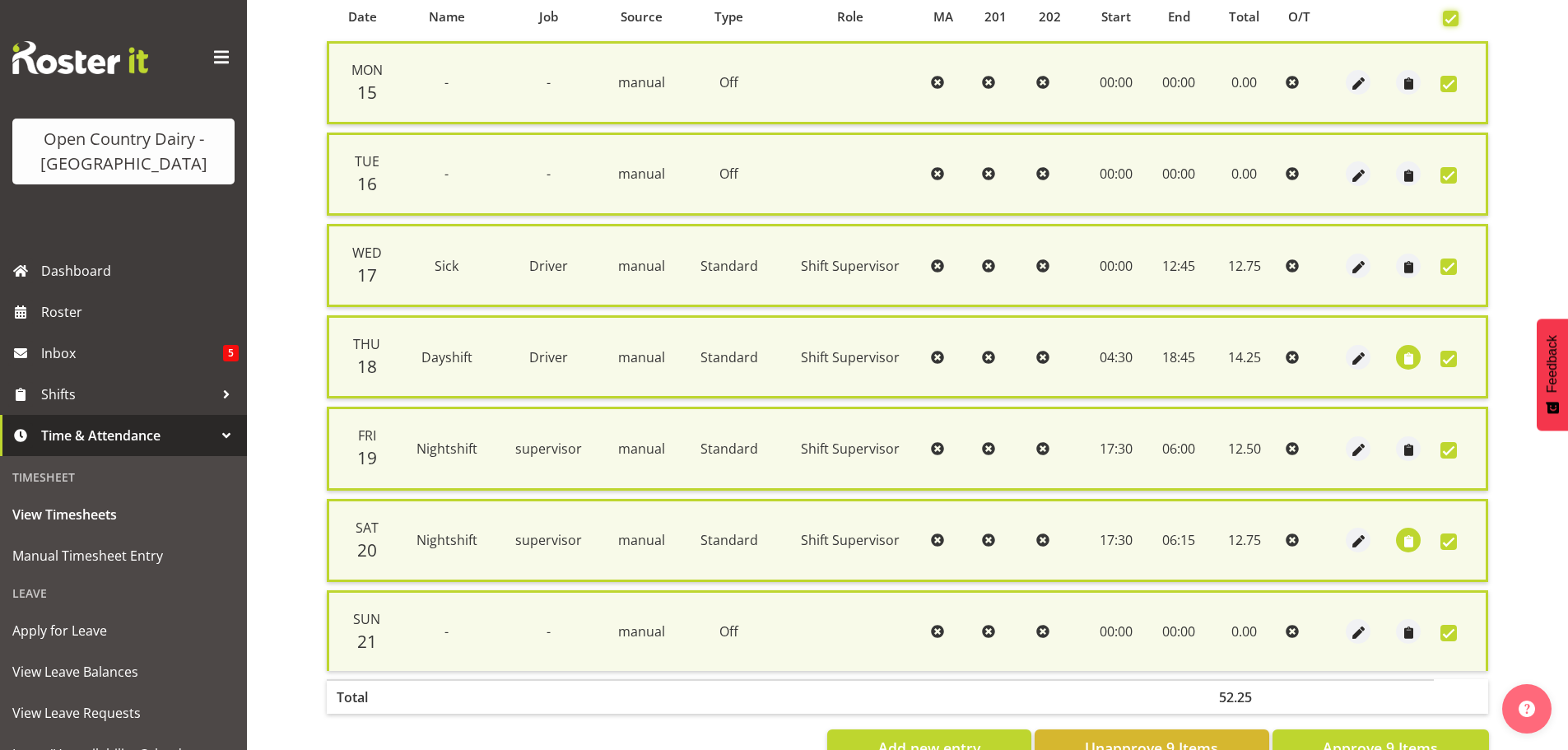
scroll to position [422, 0]
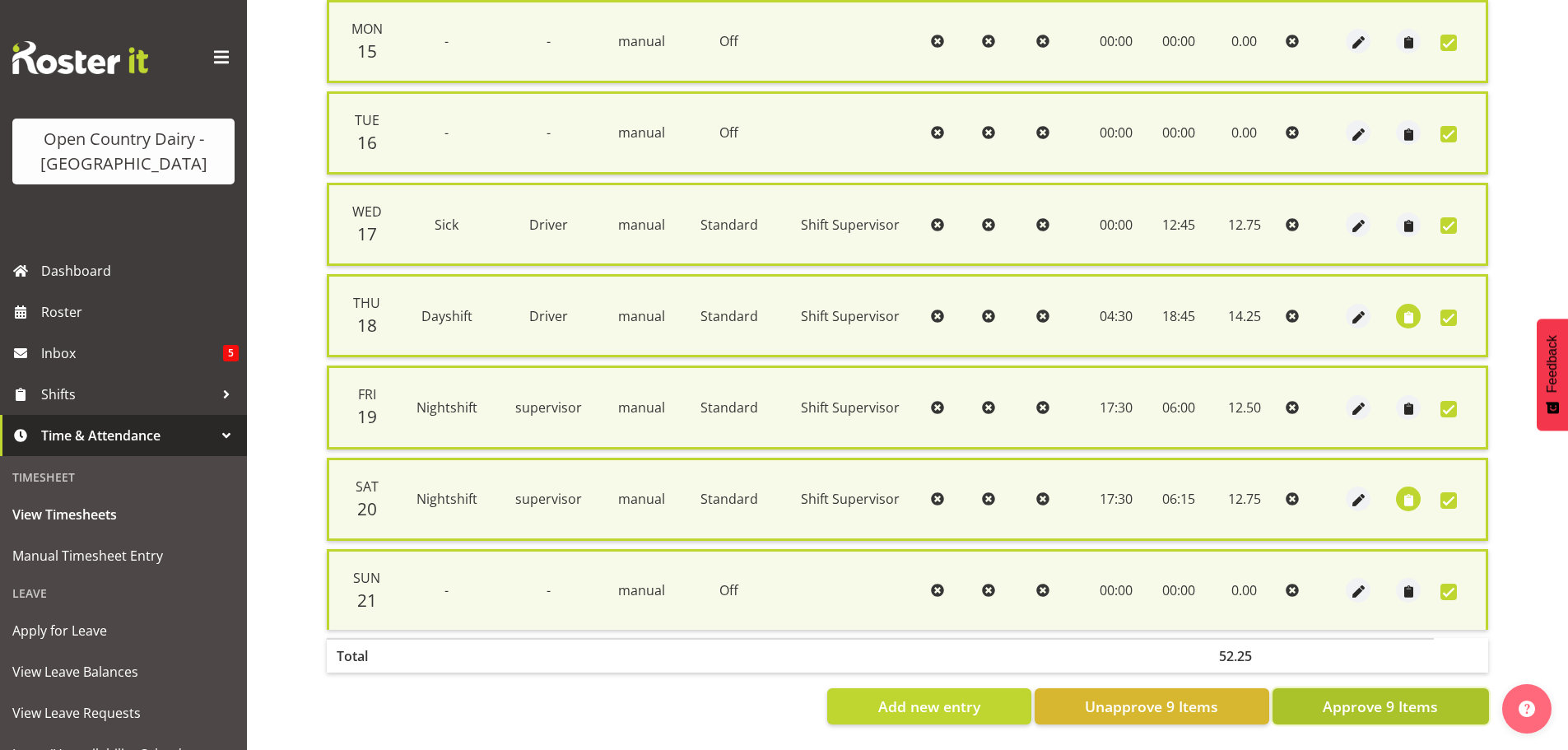
click at [1368, 695] on span "Approve 9 Items" at bounding box center [1380, 706] width 115 height 21
checkbox input "false"
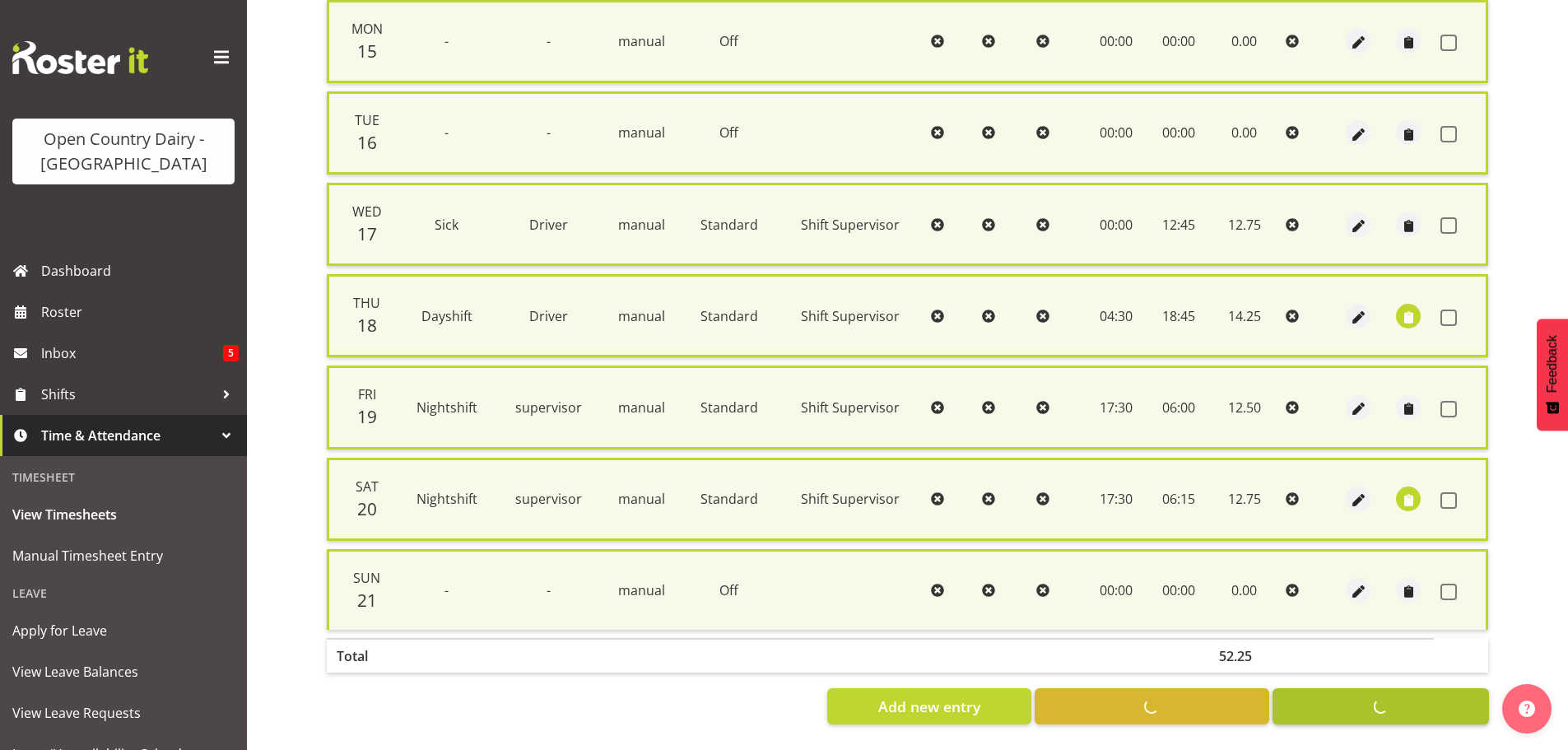
checkbox input "false"
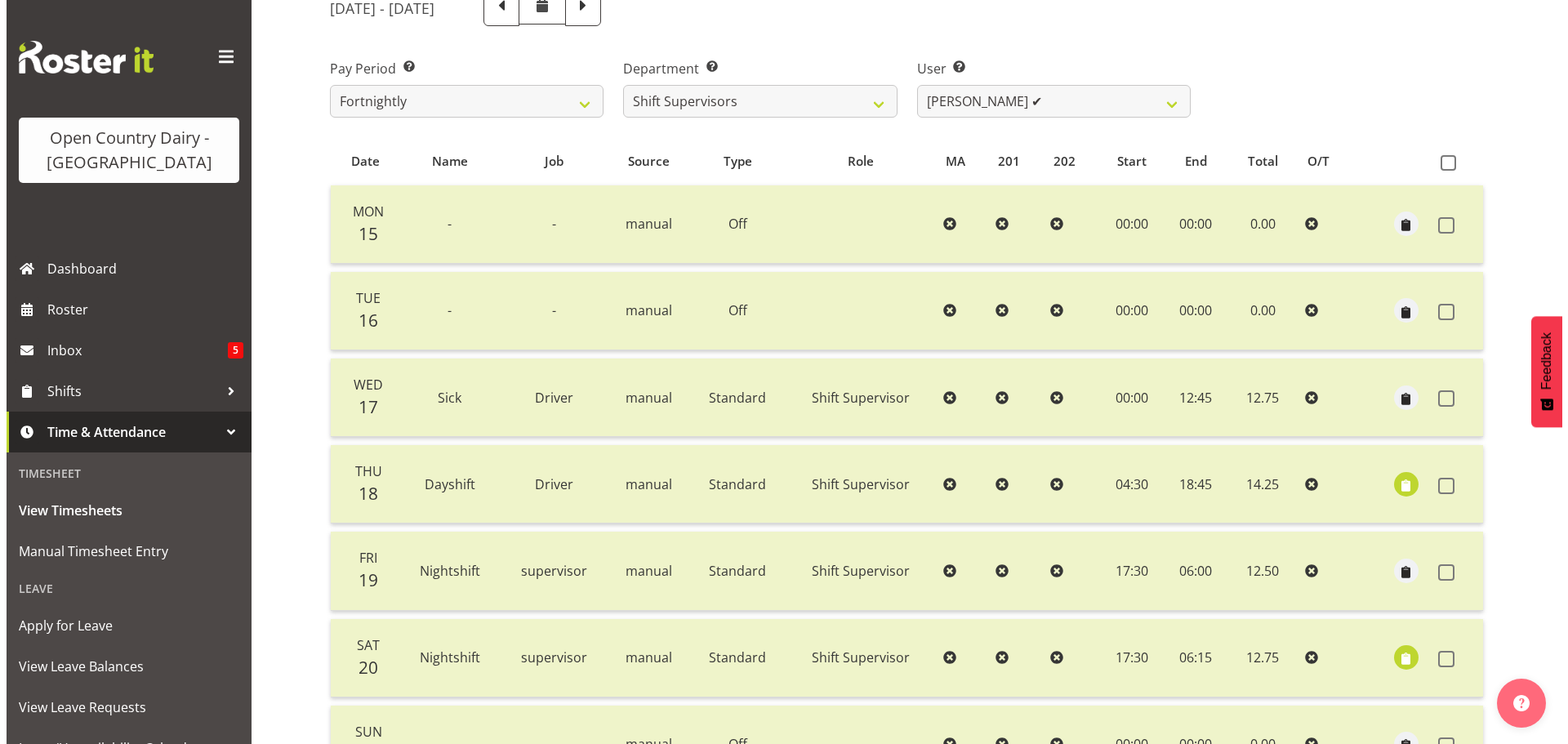
scroll to position [392, 0]
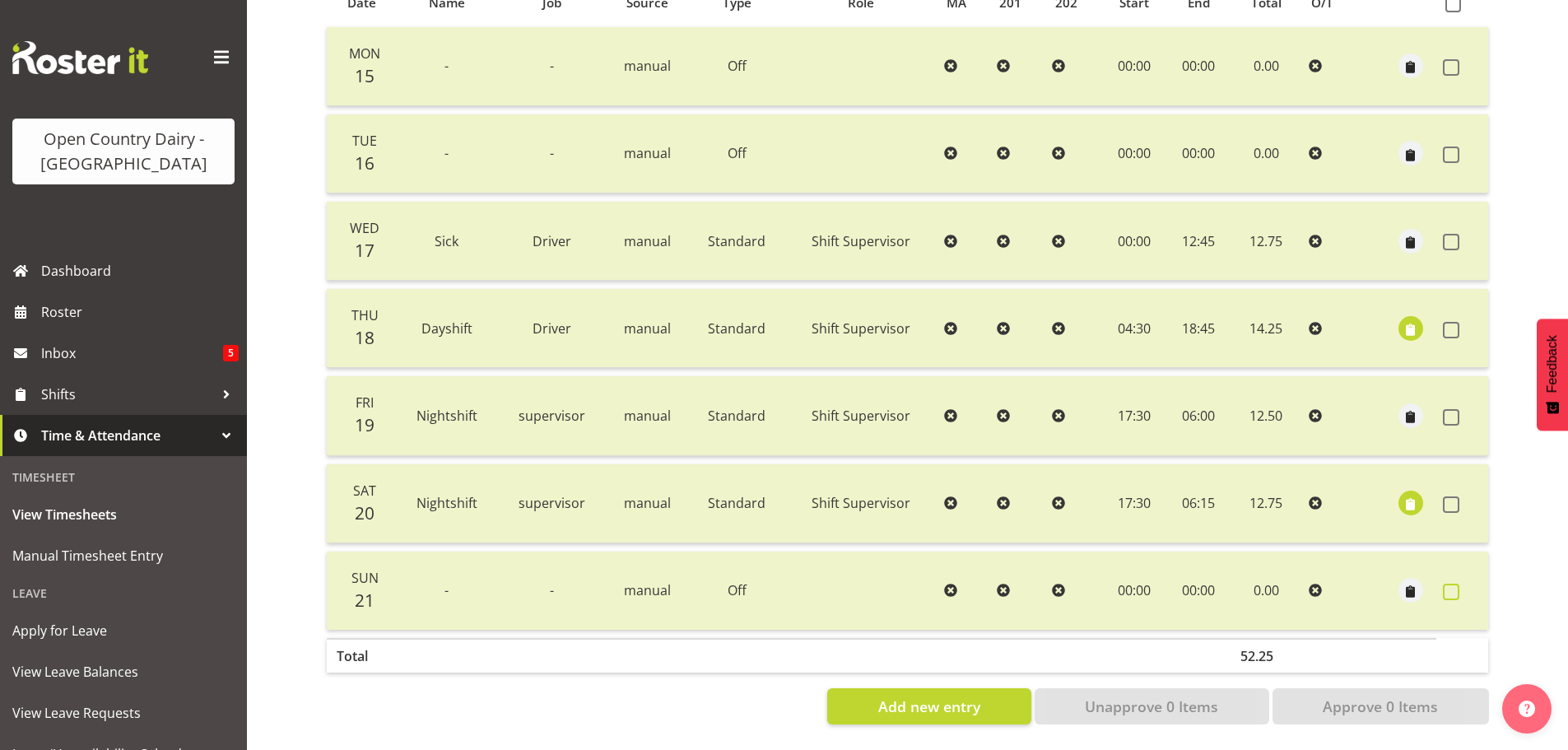
click at [1449, 583] on span at bounding box center [1451, 592] width 17 height 17
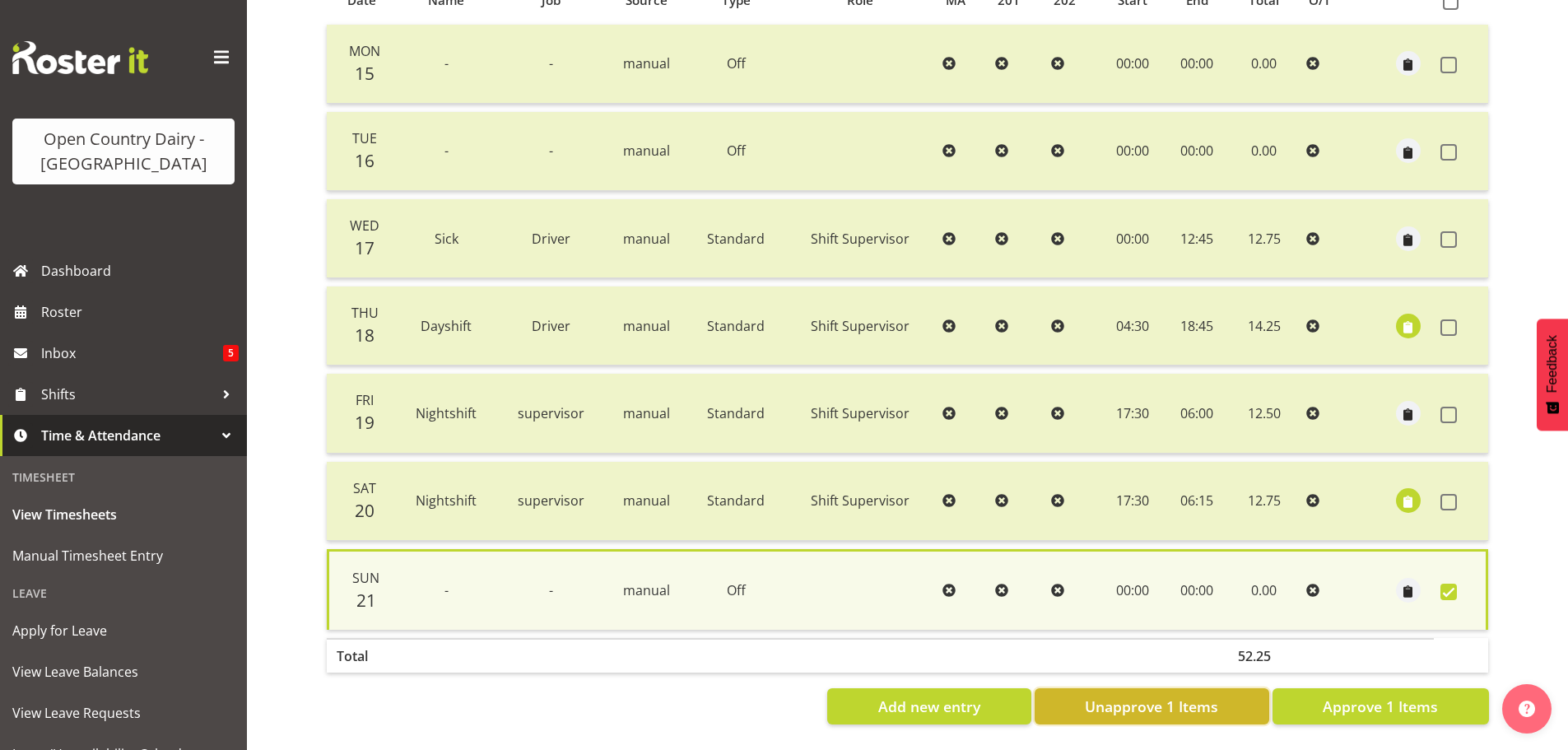
click at [1189, 702] on span "Unapprove 1 Items" at bounding box center [1151, 706] width 133 height 21
checkbox input "false"
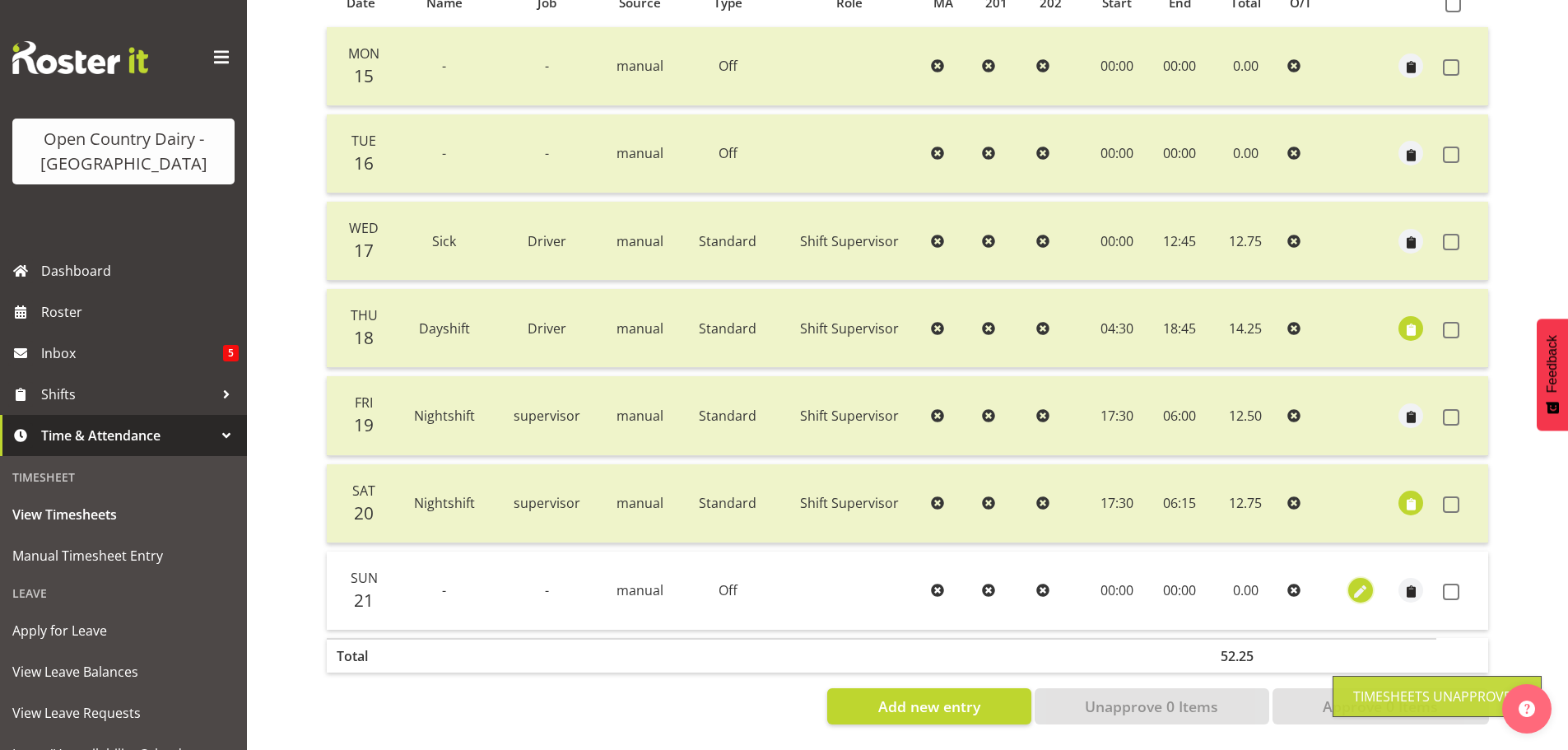
click at [1360, 582] on span "button" at bounding box center [1361, 592] width 19 height 19
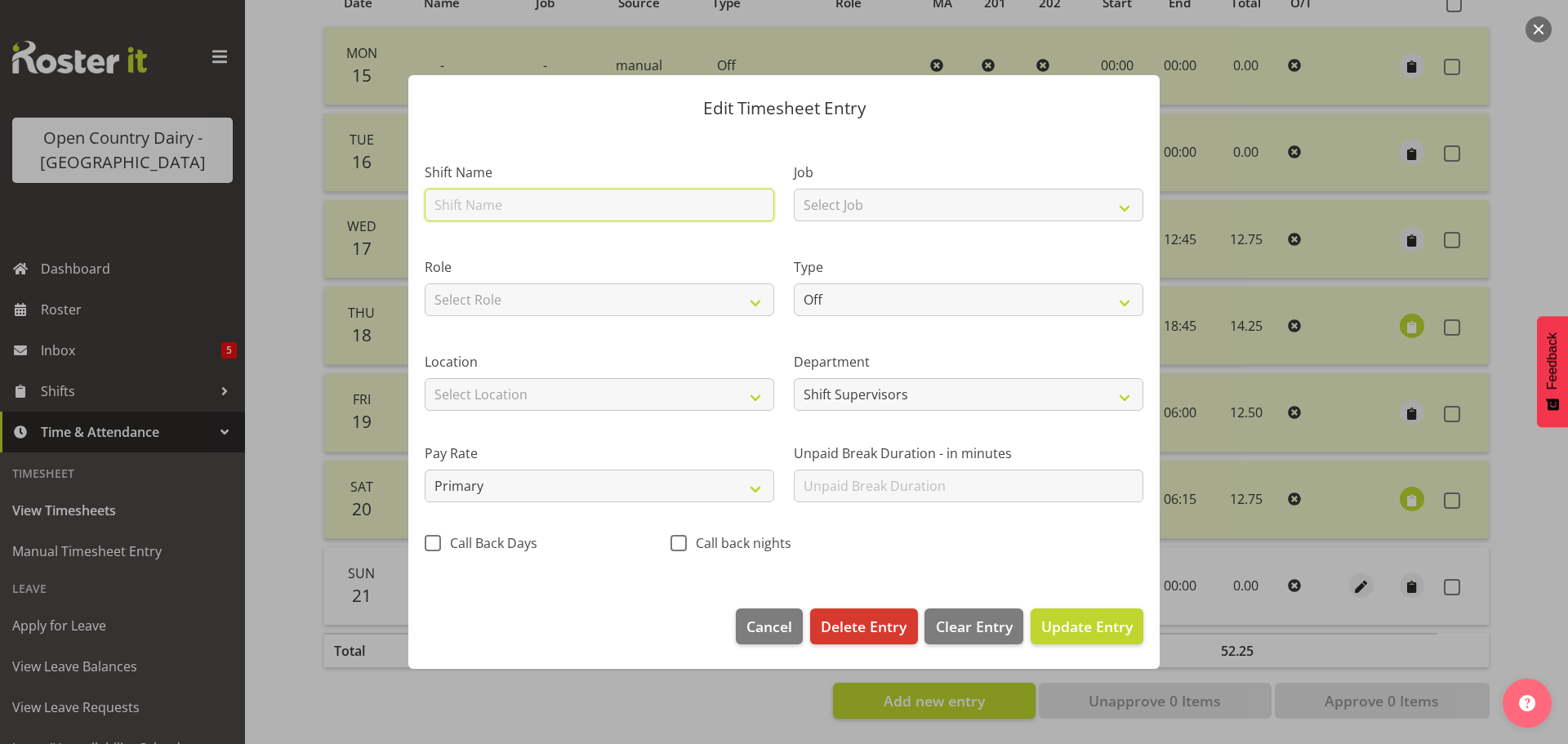
click at [532, 204] on input "text" at bounding box center [599, 205] width 349 height 33
type input "Nightshift"
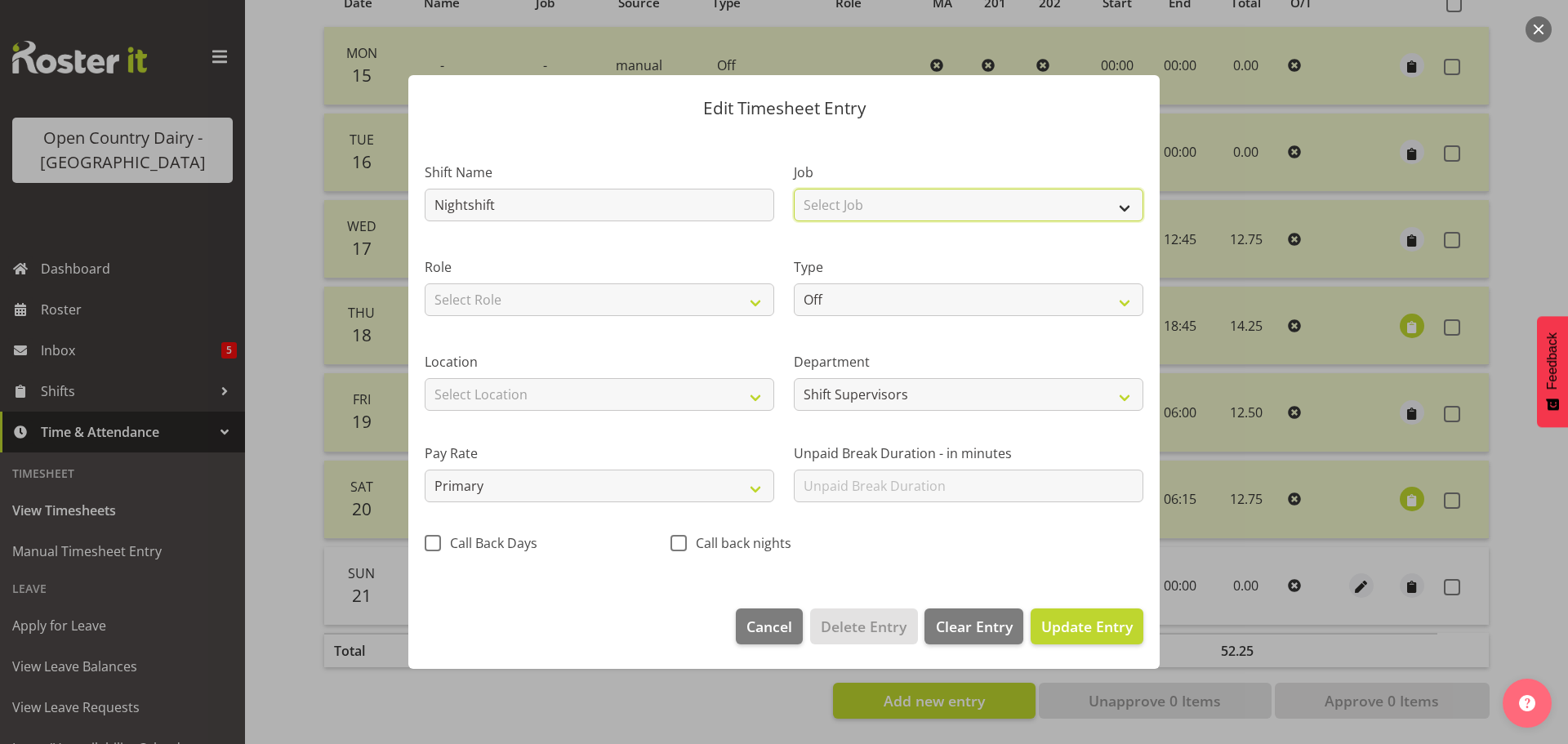
click at [906, 201] on select "Select Job Driver Driver supervisor Support" at bounding box center [968, 205] width 349 height 33
select select "9568"
click at [794, 188] on select "Select Job Driver Driver supervisor Support" at bounding box center [968, 205] width 349 height 33
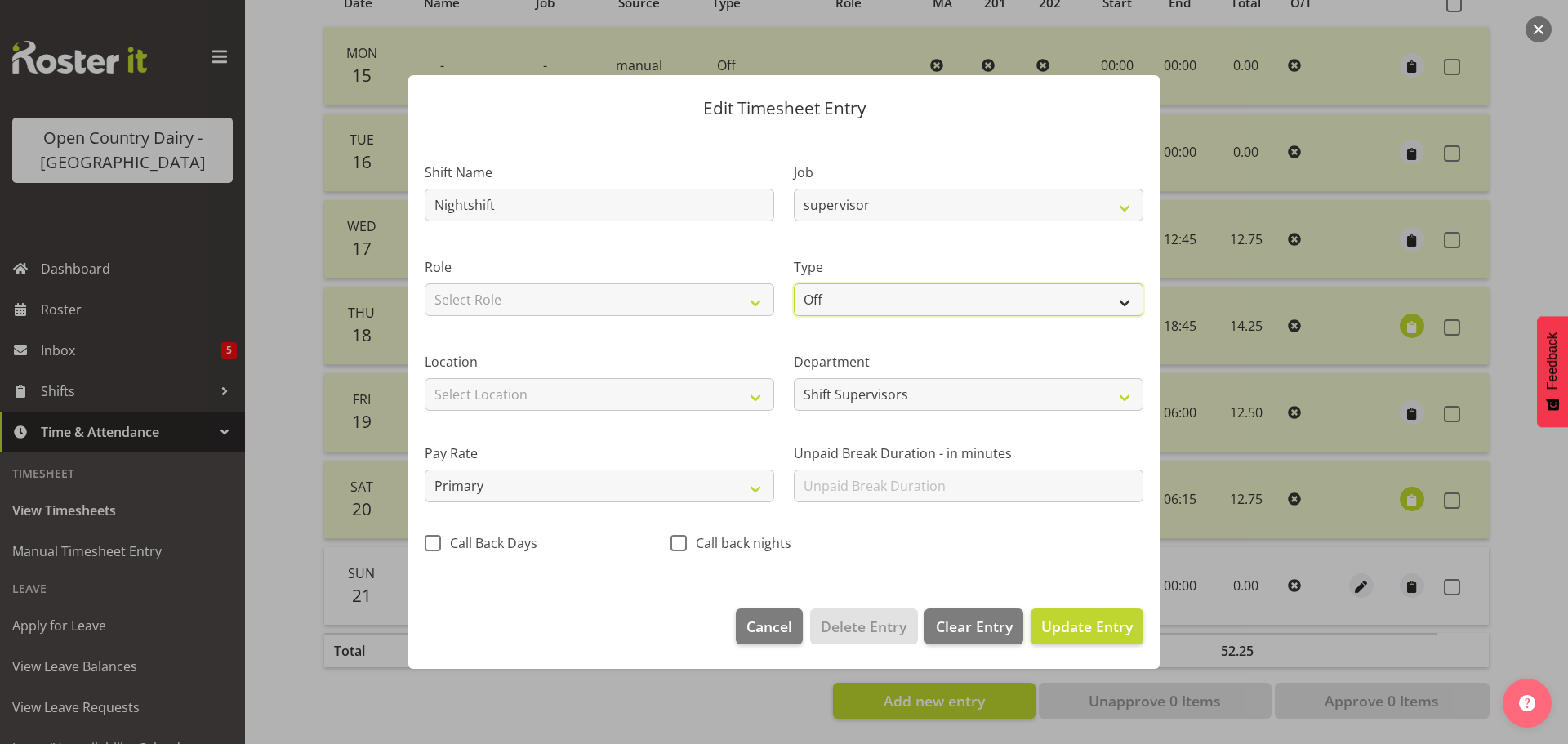
click at [877, 299] on select "Off Standard Public Holiday Public Holiday (Worked) Day In Lieu Annual Leave Si…" at bounding box center [968, 299] width 349 height 33
select select "Standard"
click at [794, 283] on select "Off Standard Public Holiday Public Holiday (Worked) Day In Lieu Annual Leave Si…" at bounding box center [968, 299] width 349 height 33
select select "8"
select select "2025"
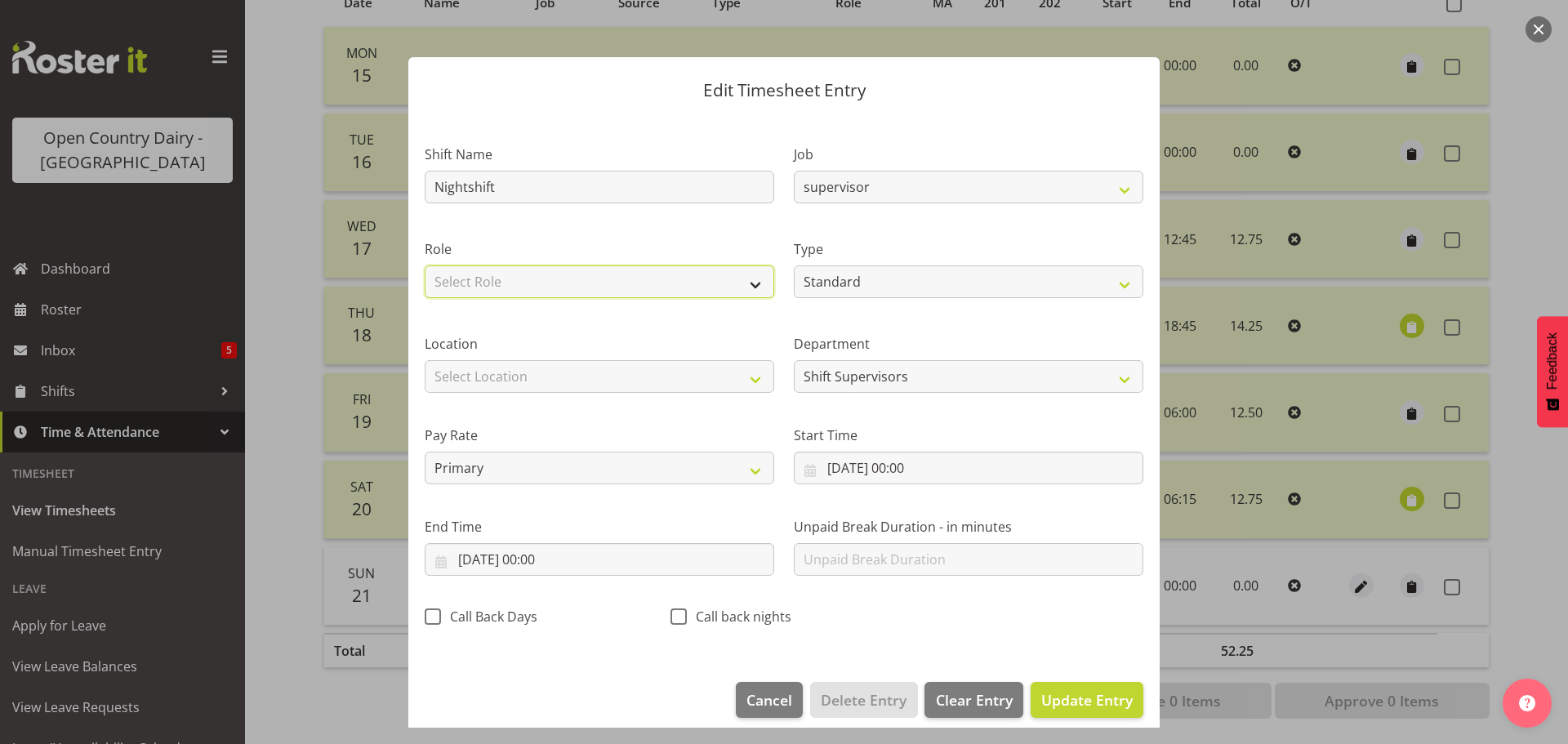
click at [548, 282] on select "Select Role Shift Supervisor" at bounding box center [599, 282] width 349 height 33
select select "1167"
click at [424, 265] on select "Select Role Shift Supervisor" at bounding box center [599, 282] width 349 height 33
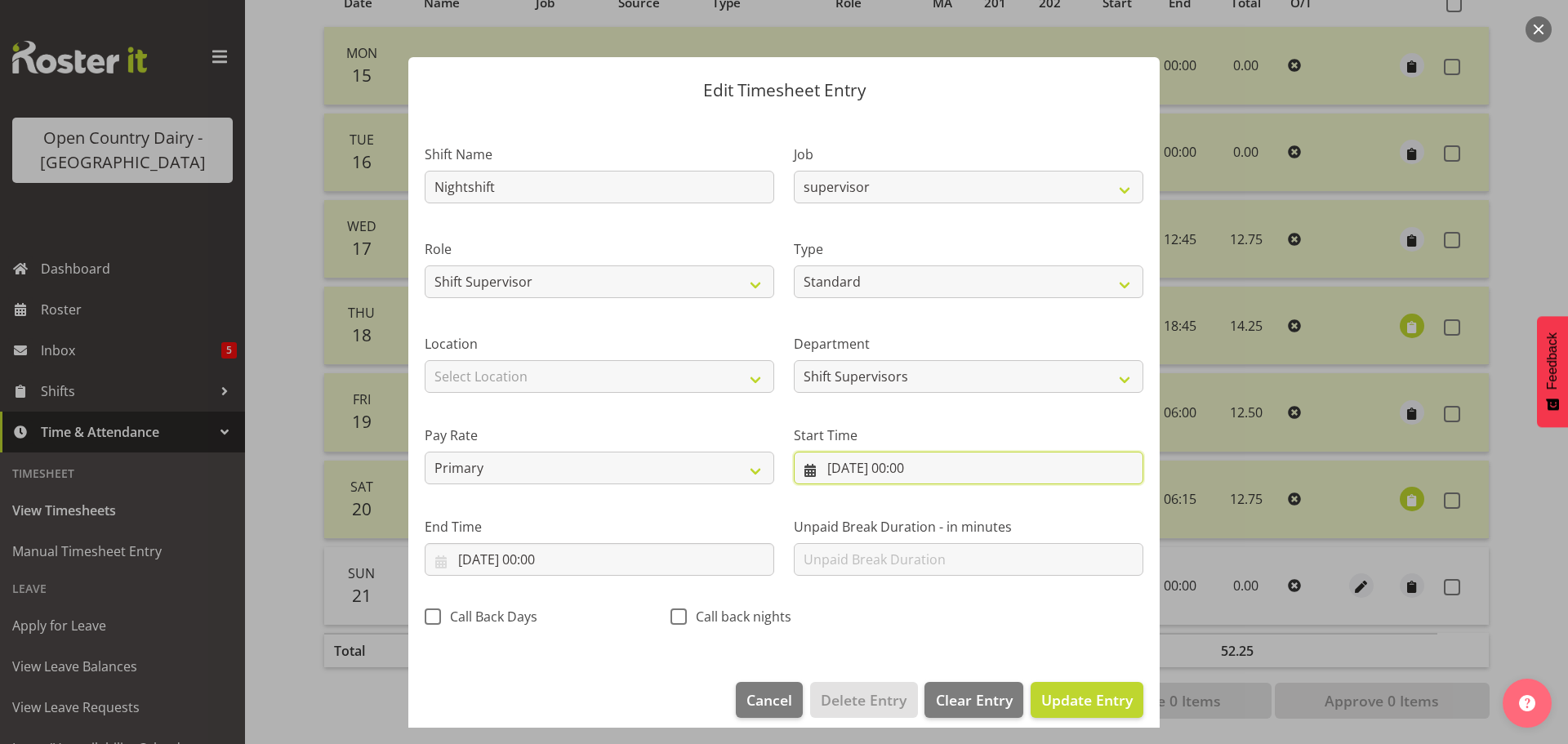
click at [905, 468] on input "21/09/2025, 00:00" at bounding box center [968, 468] width 349 height 33
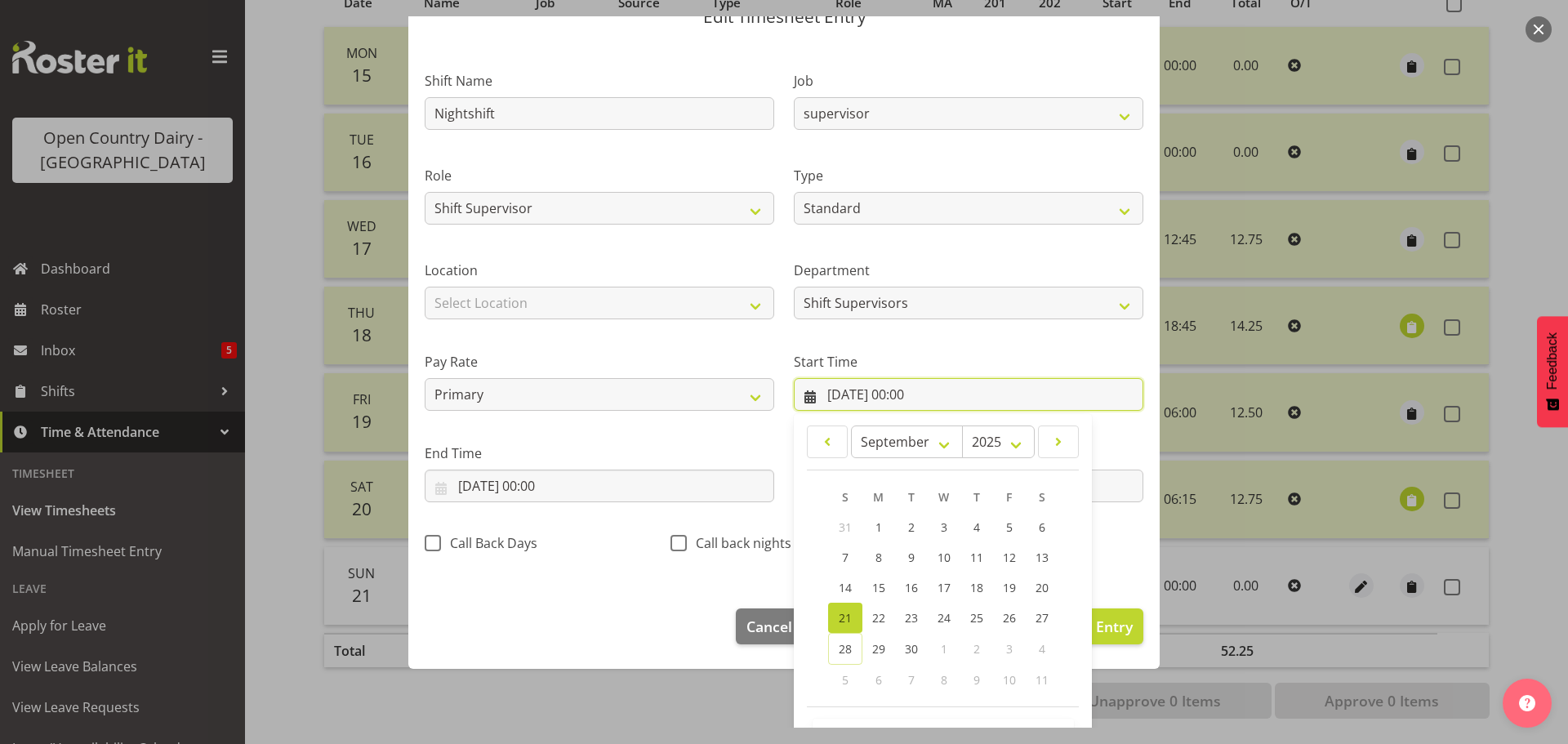
scroll to position [130, 0]
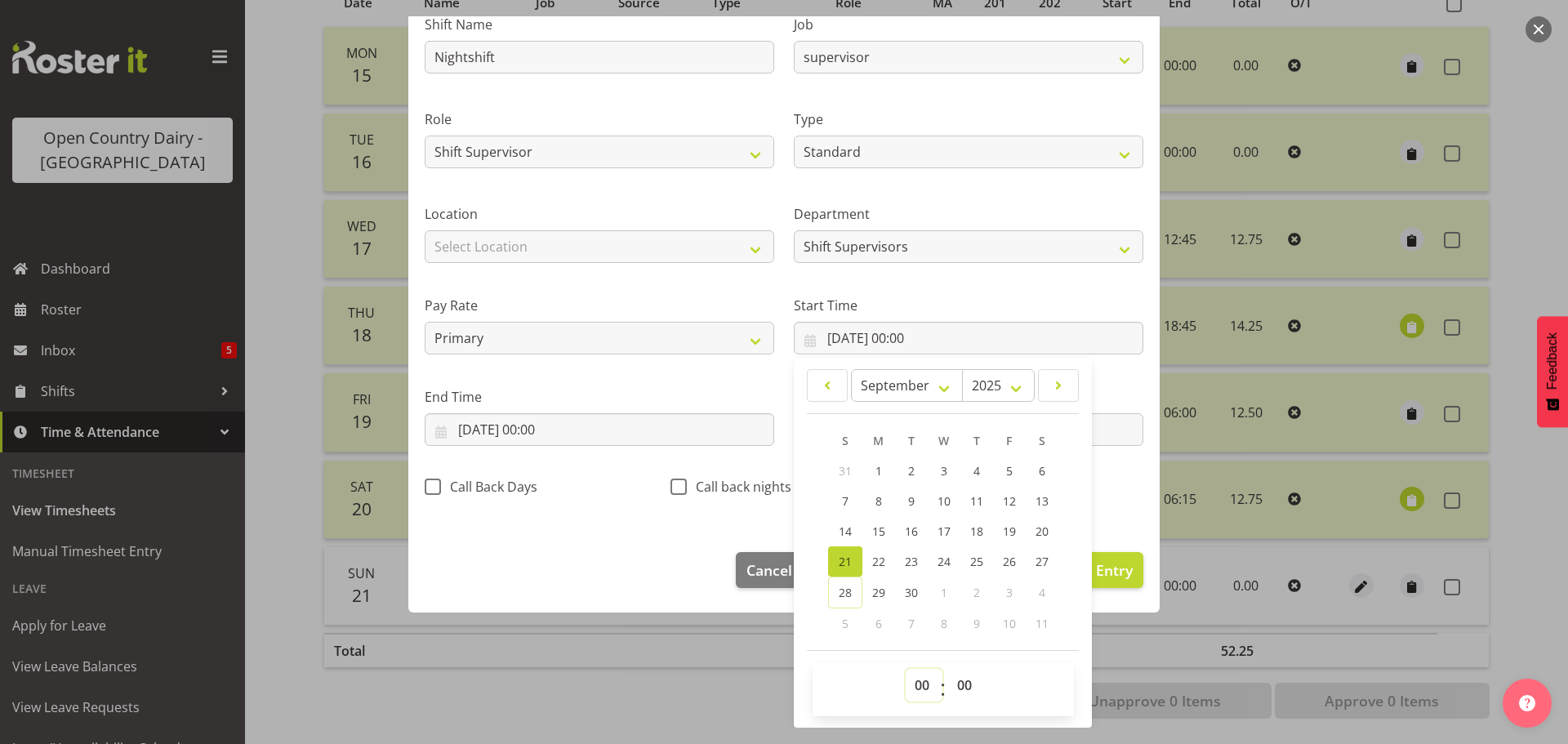
click at [920, 693] on select "00 01 02 03 04 05 06 07 08 09 10 11 12 13 14 15 16 17 18 19 20 21 22 23" at bounding box center [924, 685] width 37 height 33
select select "16"
click at [906, 669] on select "00 01 02 03 04 05 06 07 08 09 10 11 12 13 14 15 16 17 18 19 20 21 22 23" at bounding box center [924, 685] width 37 height 33
type input "21/09/2025, 16:00"
drag, startPoint x: 961, startPoint y: 687, endPoint x: 959, endPoint y: 676, distance: 11.2
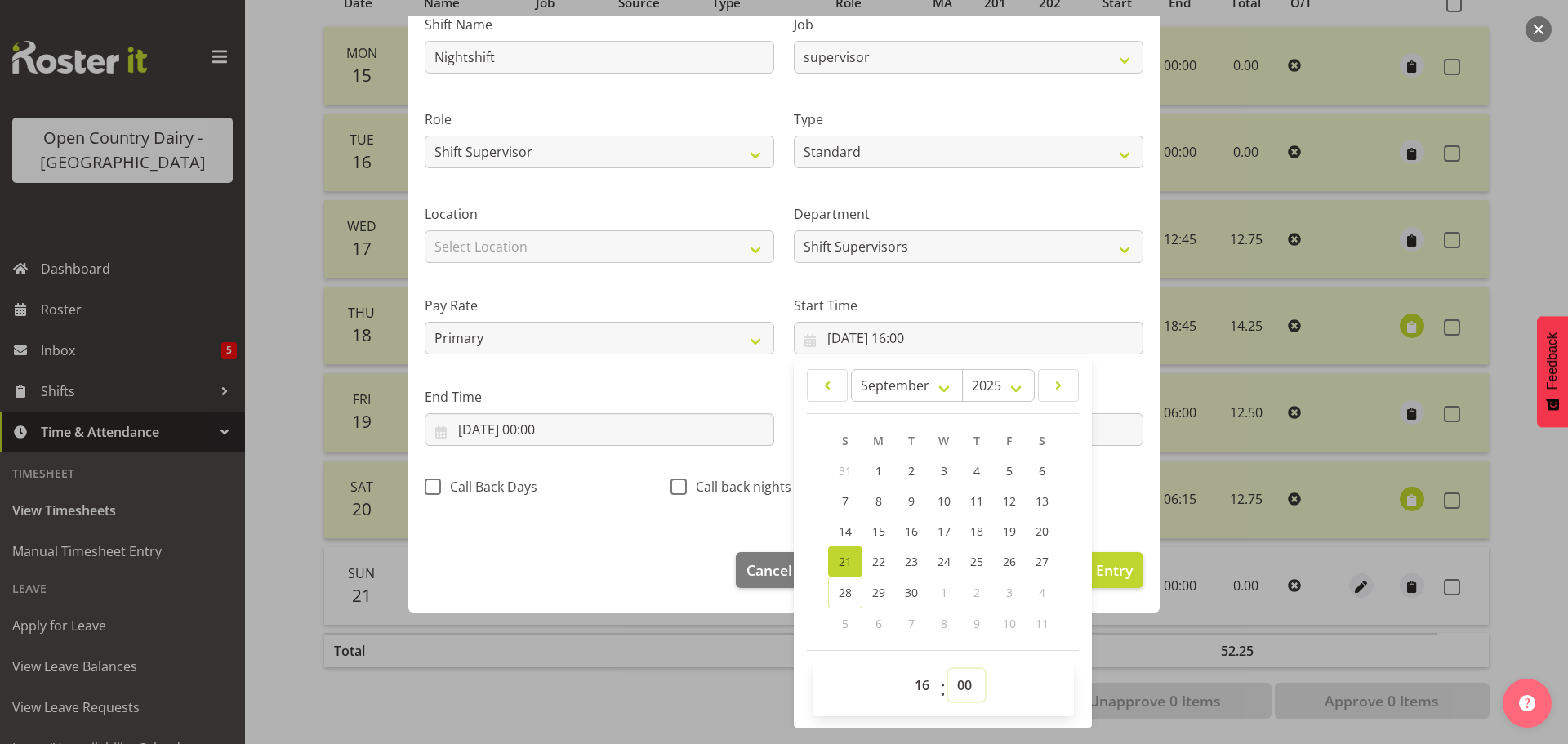
click at [961, 686] on select "00 01 02 03 04 05 06 07 08 09 10 11 12 13 14 15 16 17 18 19 20 21 22 23 24 25 2…" at bounding box center [966, 685] width 37 height 33
select select "45"
click at [948, 669] on select "00 01 02 03 04 05 06 07 08 09 10 11 12 13 14 15 16 17 18 19 20 21 22 23 24 25 2…" at bounding box center [966, 685] width 37 height 33
type input "21/09/2025, 16:45"
click at [558, 430] on input "21/09/2025, 00:00" at bounding box center [599, 430] width 349 height 33
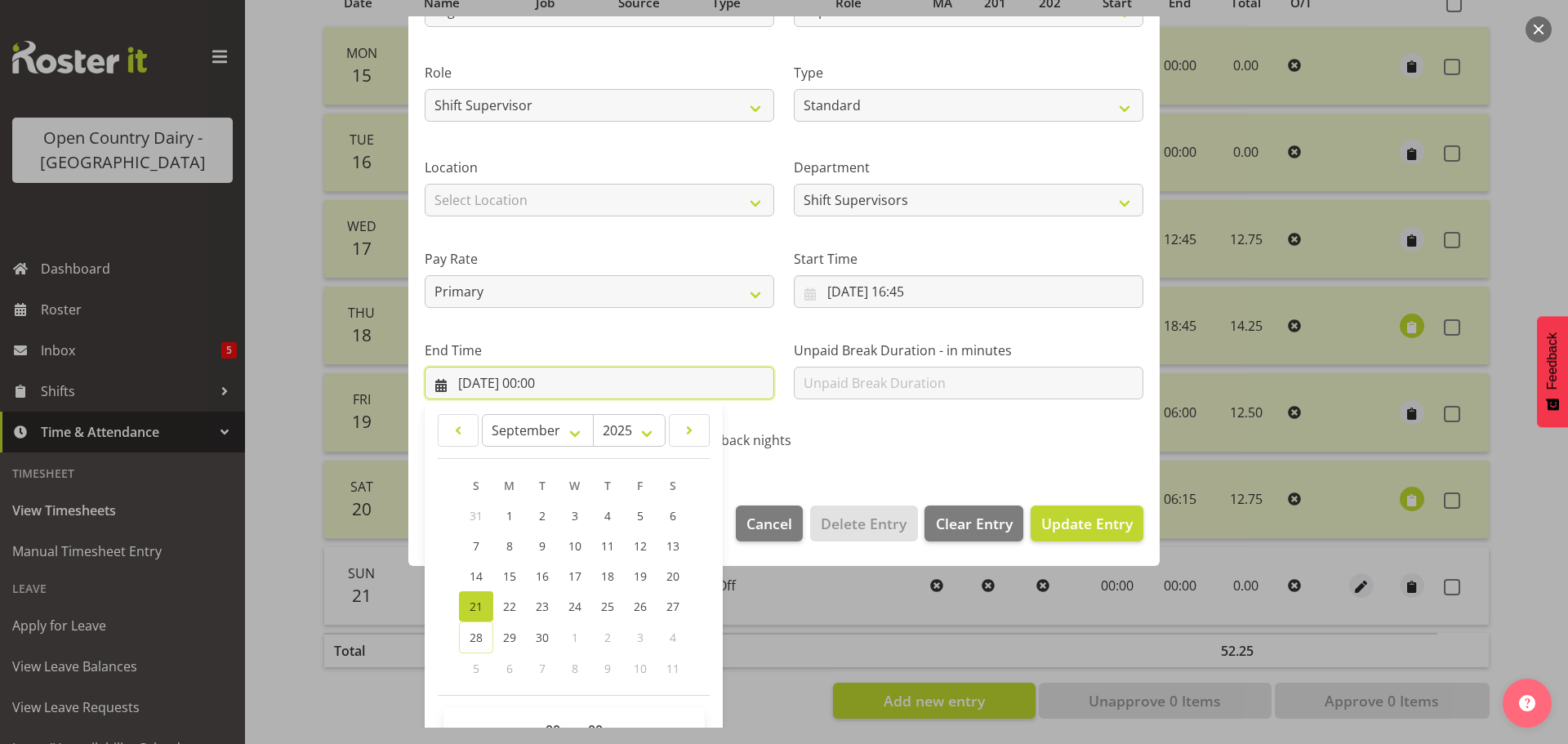
scroll to position [221, 0]
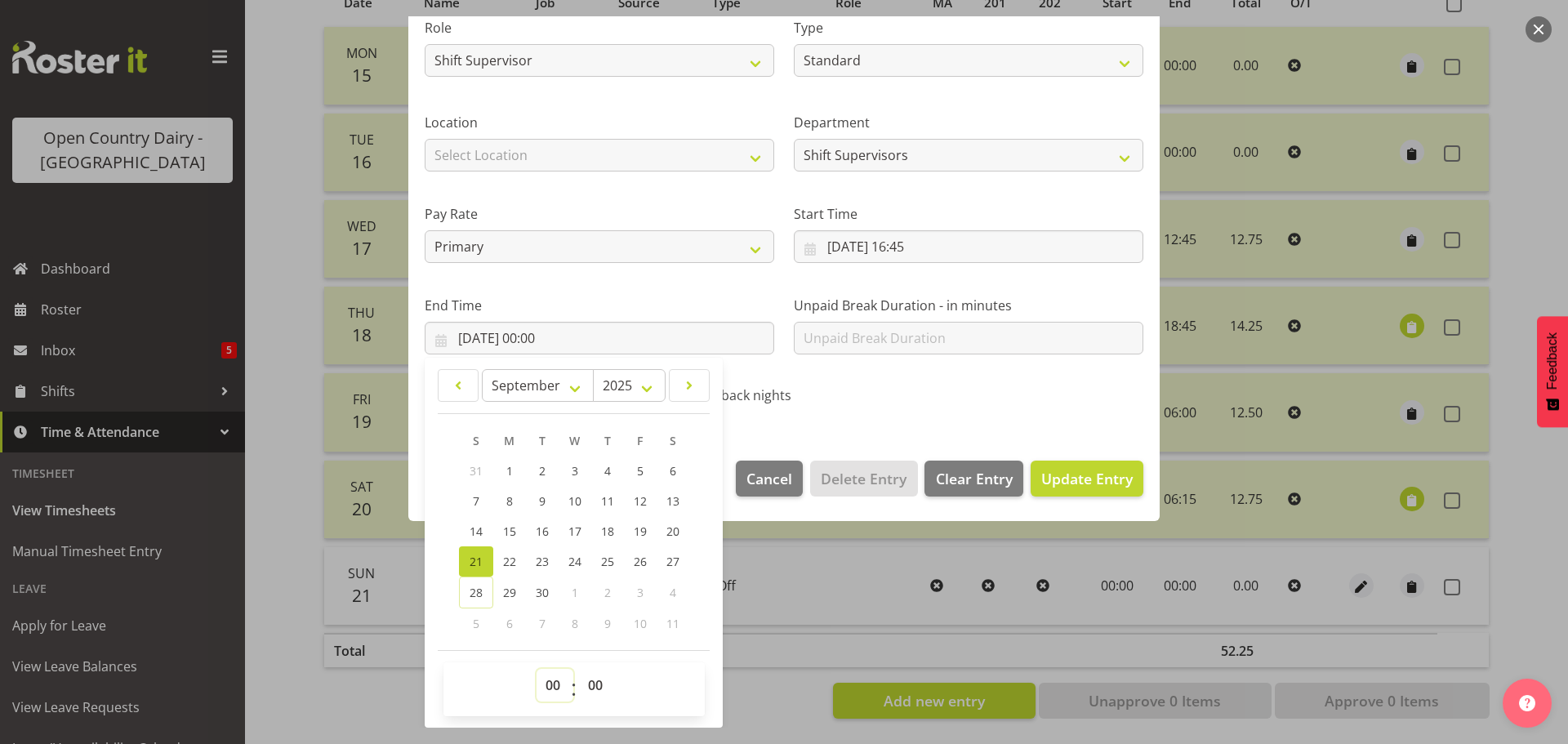
click at [553, 691] on select "00 01 02 03 04 05 06 07 08 09 10 11 12 13 14 15 16 17 18 19 20 21 22 23" at bounding box center [555, 685] width 37 height 33
select select "4"
click at [536, 669] on select "00 01 02 03 04 05 06 07 08 09 10 11 12 13 14 15 16 17 18 19 20 21 22 23" at bounding box center [555, 685] width 37 height 33
type input "21/09/2025, 04:00"
click at [1073, 464] on button "Update Entry" at bounding box center [1087, 478] width 113 height 36
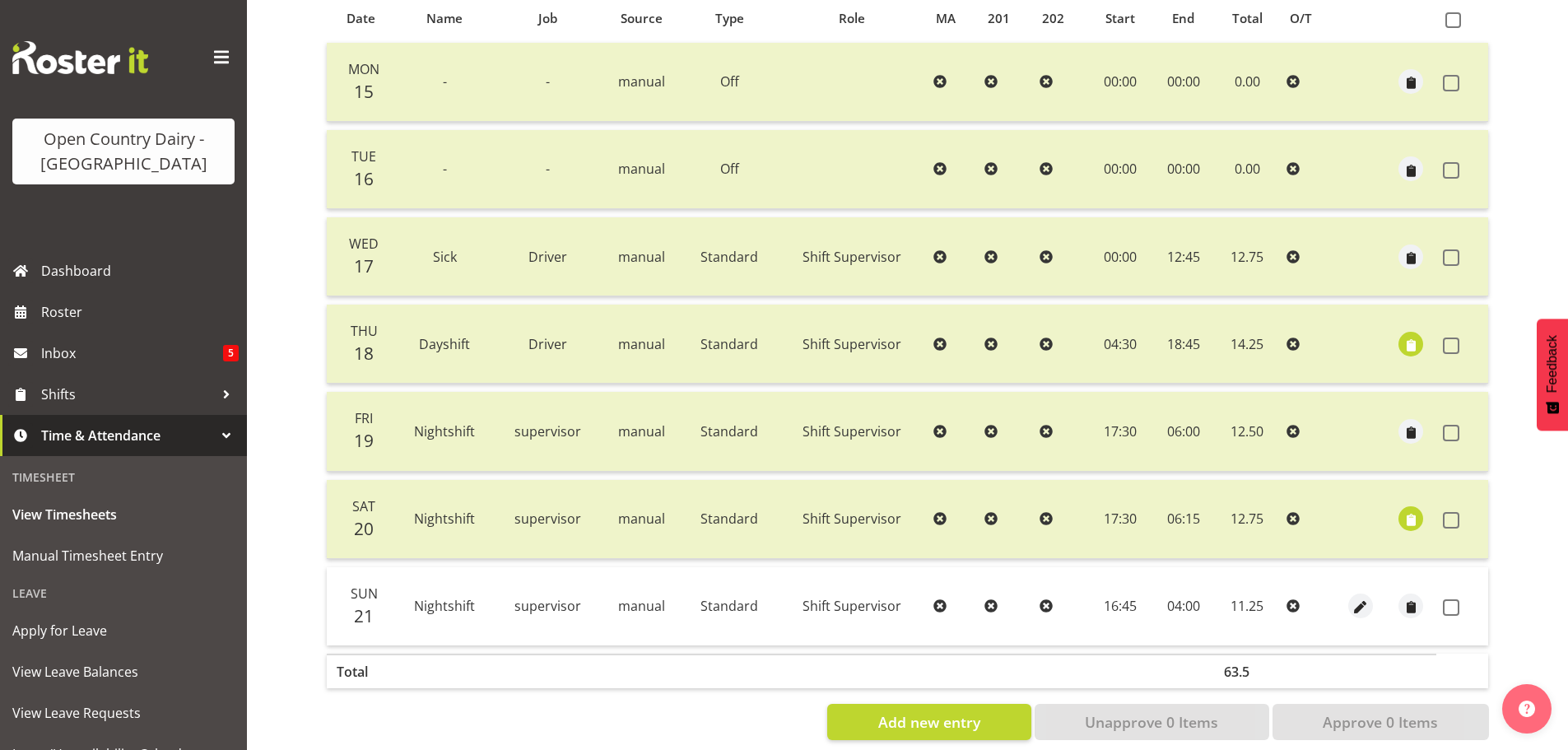
scroll to position [395, 0]
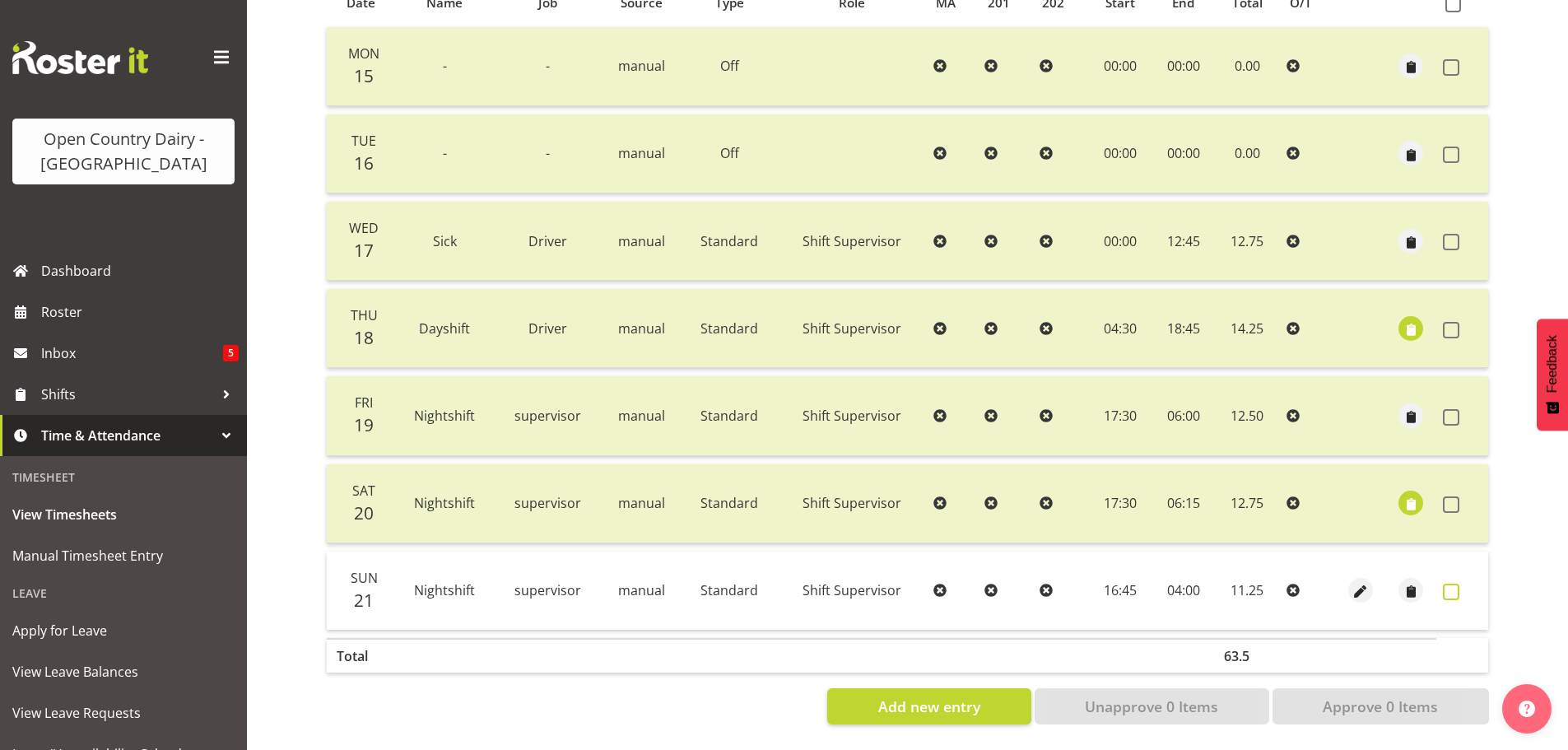
click at [1451, 583] on span at bounding box center [1451, 592] width 17 height 17
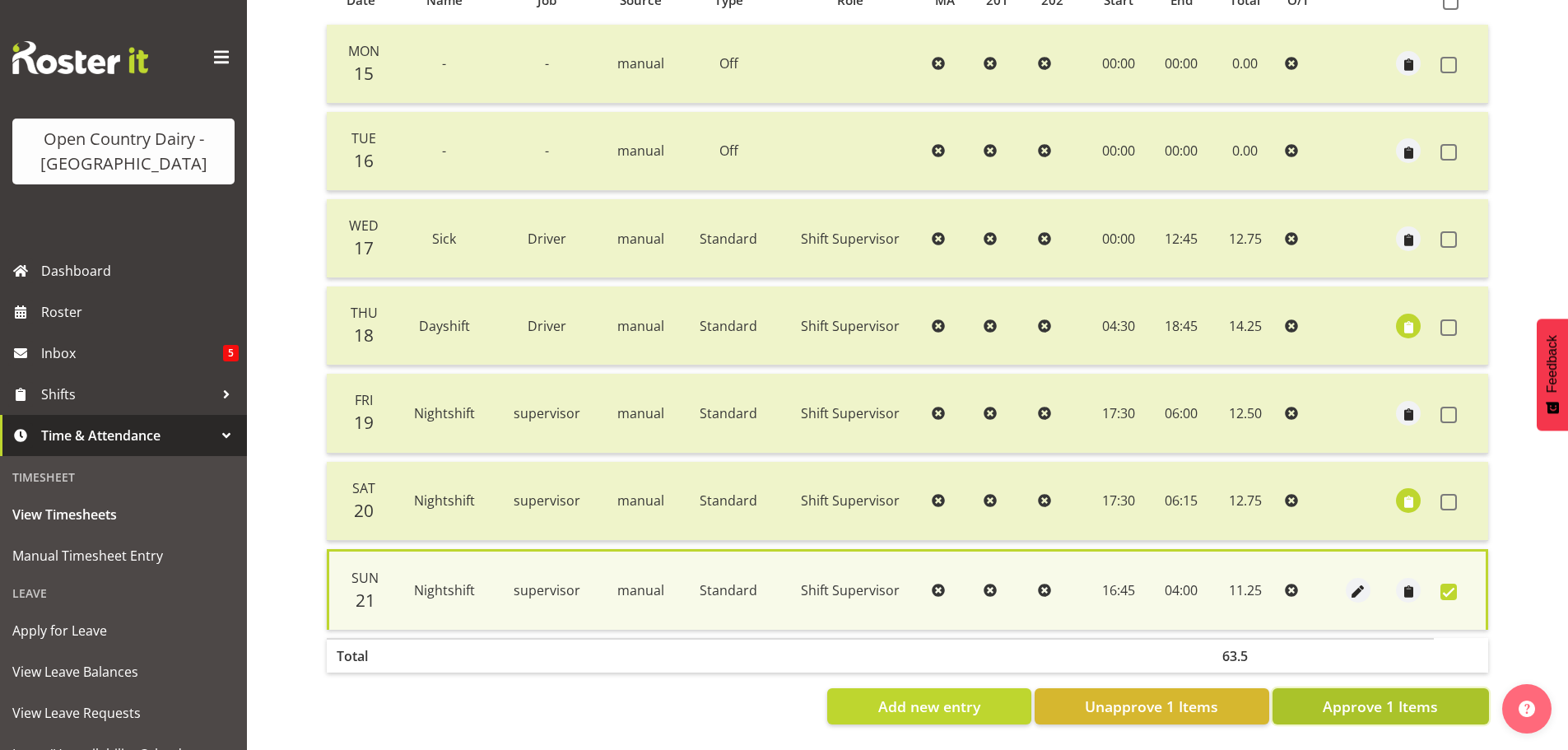
click at [1383, 703] on span "Approve 1 Items" at bounding box center [1380, 706] width 115 height 21
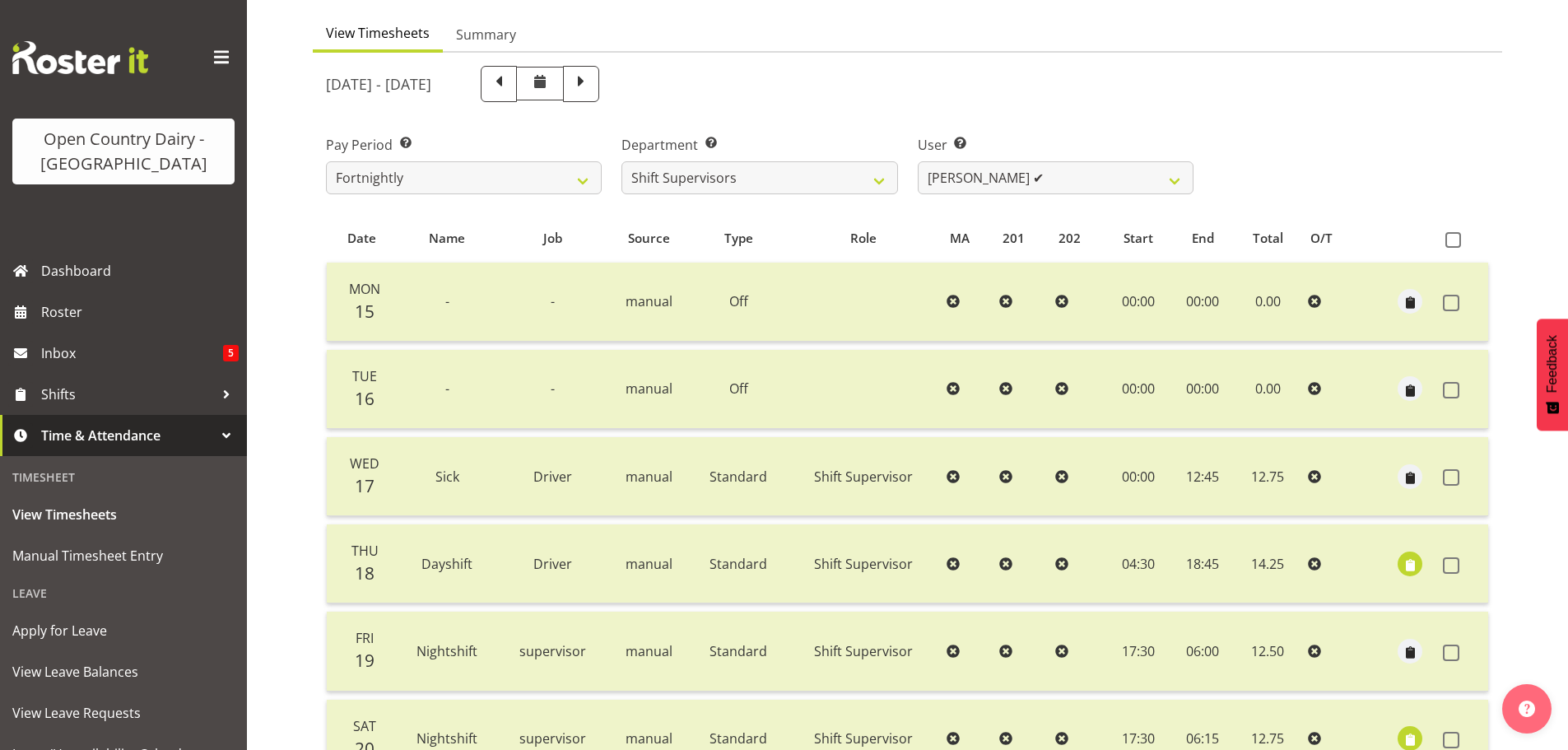
scroll to position [148, 0]
click at [1087, 181] on select "Harald Aalderink ❌ Phillip Robb ❌ Teresa Perkinson ✔ Tom Clark ❌" at bounding box center [1056, 177] width 276 height 33
click at [1088, 180] on select "Harald Aalderink ❌ Phillip Robb ❌ Teresa Perkinson ✔ Tom Clark ❌" at bounding box center [1056, 177] width 276 height 33
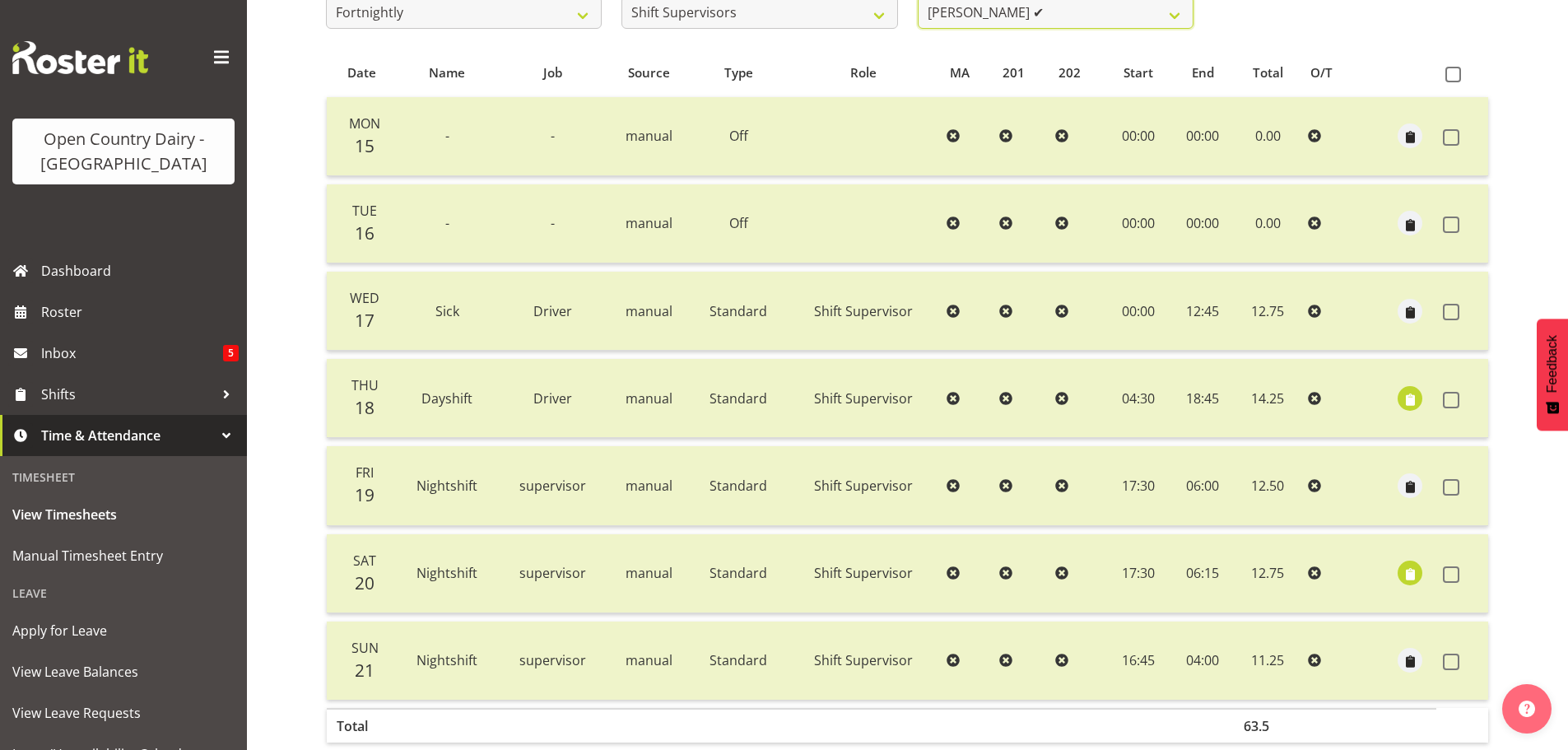
scroll to position [66, 0]
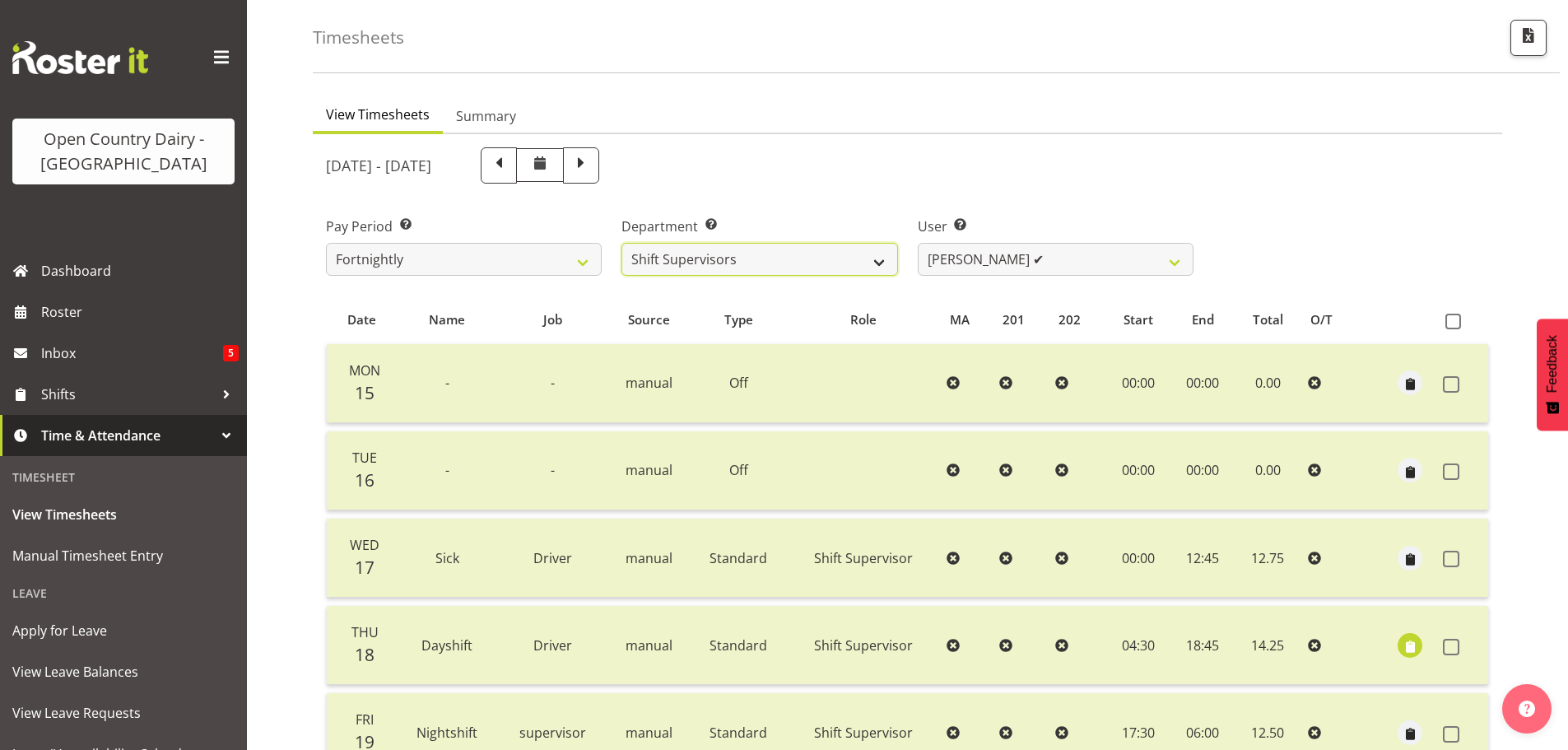
click at [809, 252] on select "701 702 703 704 705 706 707 708 709 710 711 712 713 714 715 716 717 718 719 720" at bounding box center [759, 259] width 276 height 33
click at [621, 243] on select "701 702 703 704 705 706 707 708 709 710 711 712 713 714 715 716 717 718 719 720" at bounding box center [759, 259] width 276 height 33
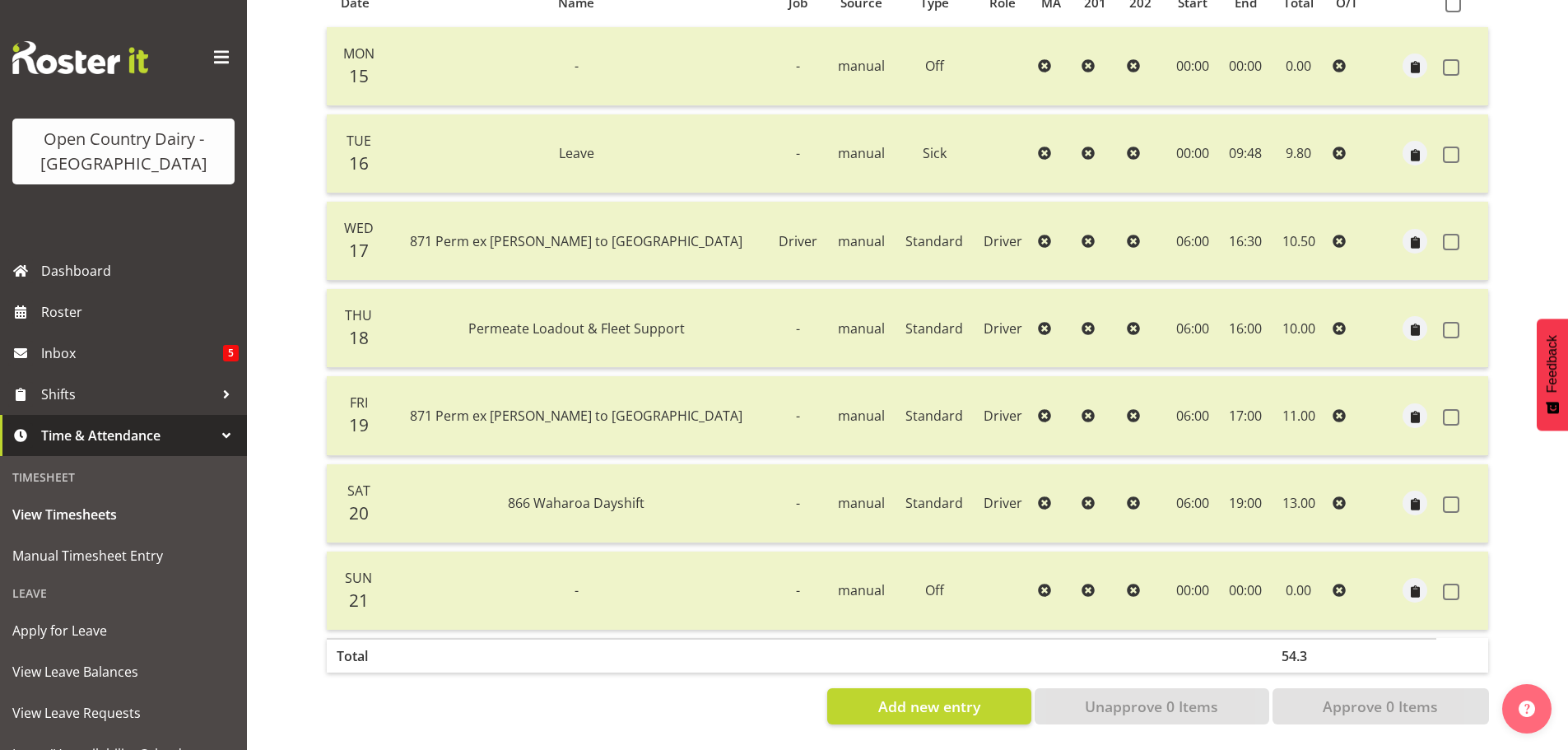
scroll to position [0, 0]
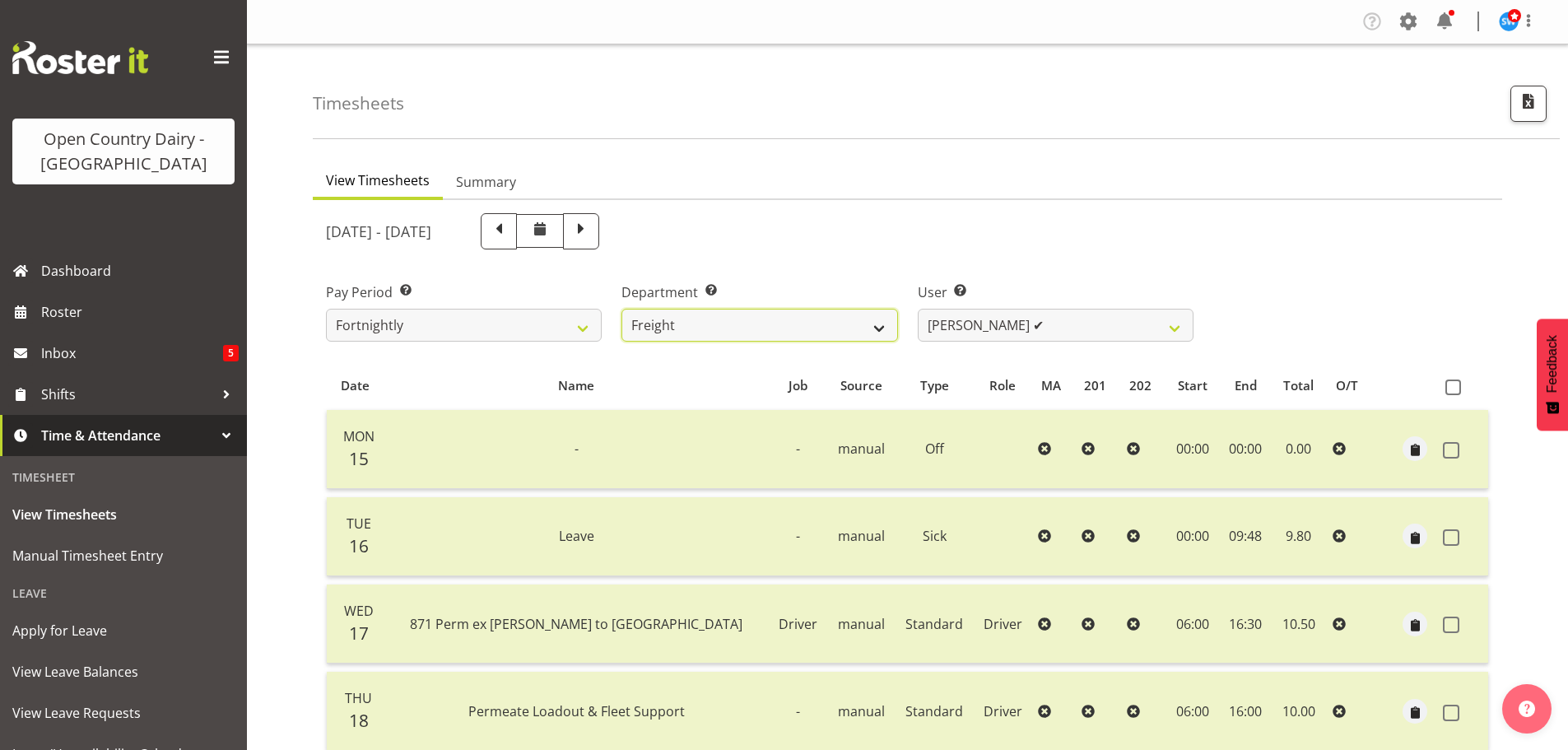
click at [855, 334] on select "701 702 703 704 705 706 707 708 709 710 711 712 713 714 715 716 717 718 719 720" at bounding box center [759, 325] width 276 height 33
click at [621, 308] on select "701 702 703 704 705 706 707 708 709 710 711 712 713 714 715 716 717 718 719 720" at bounding box center [759, 325] width 276 height 33
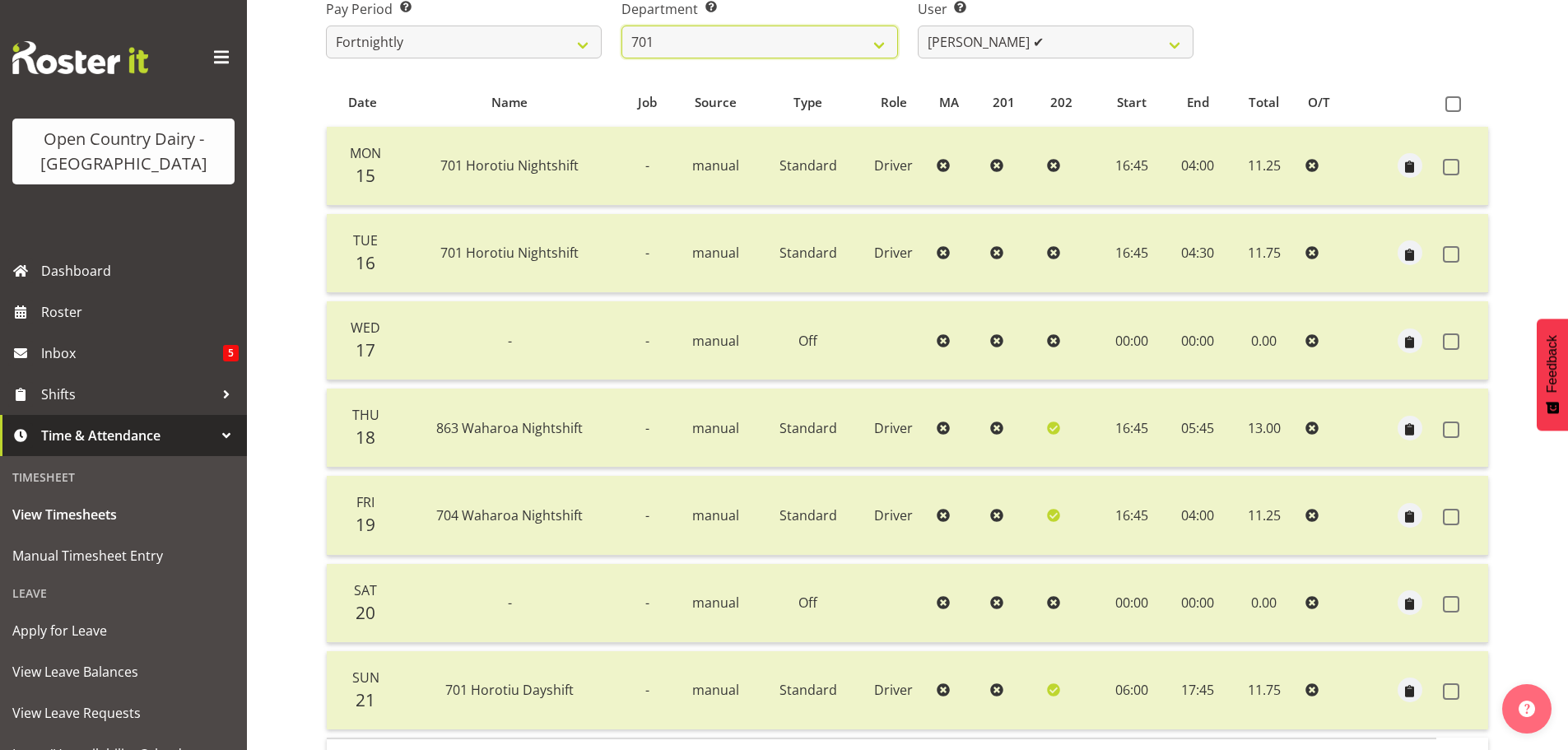
scroll to position [66, 0]
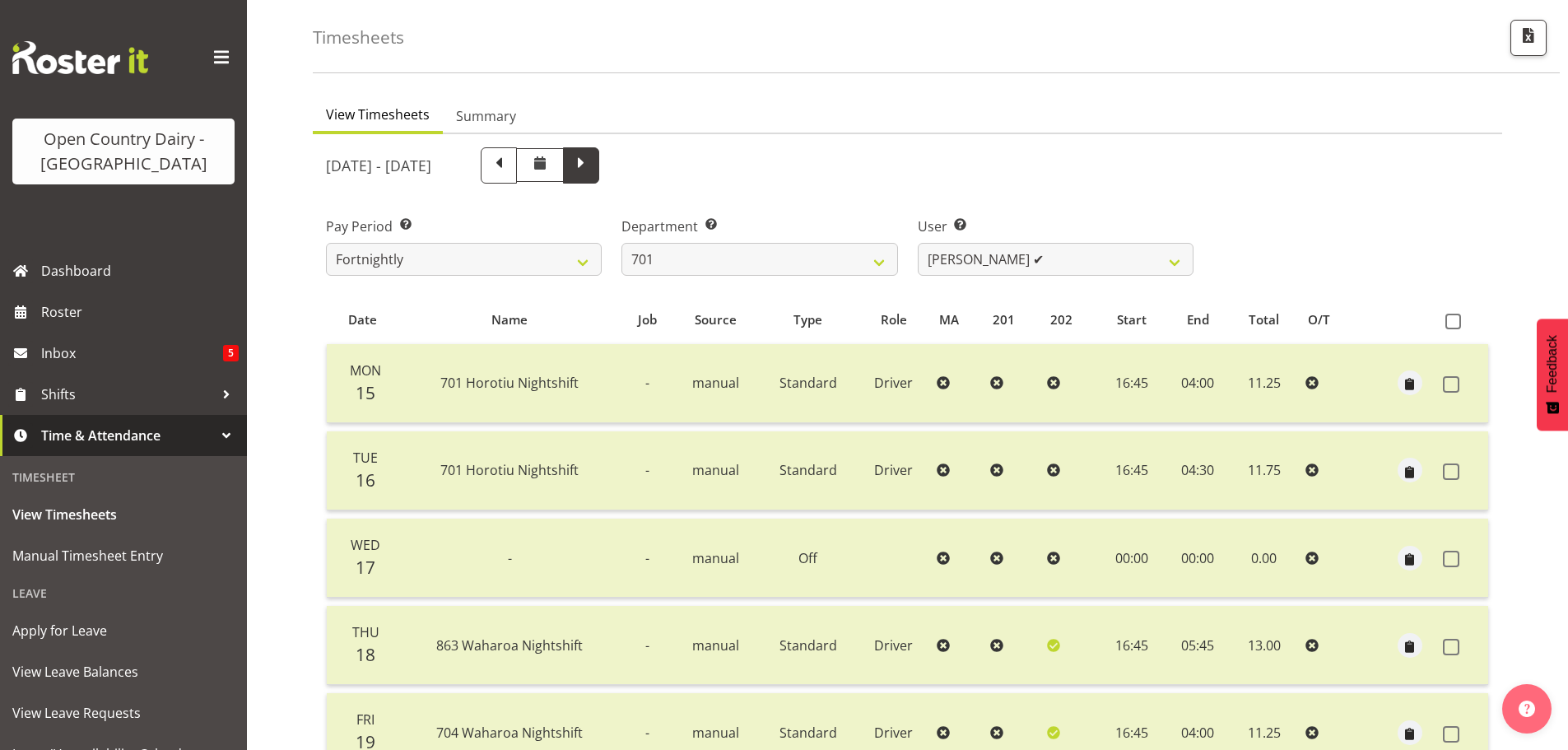
click at [592, 169] on span at bounding box center [581, 163] width 21 height 21
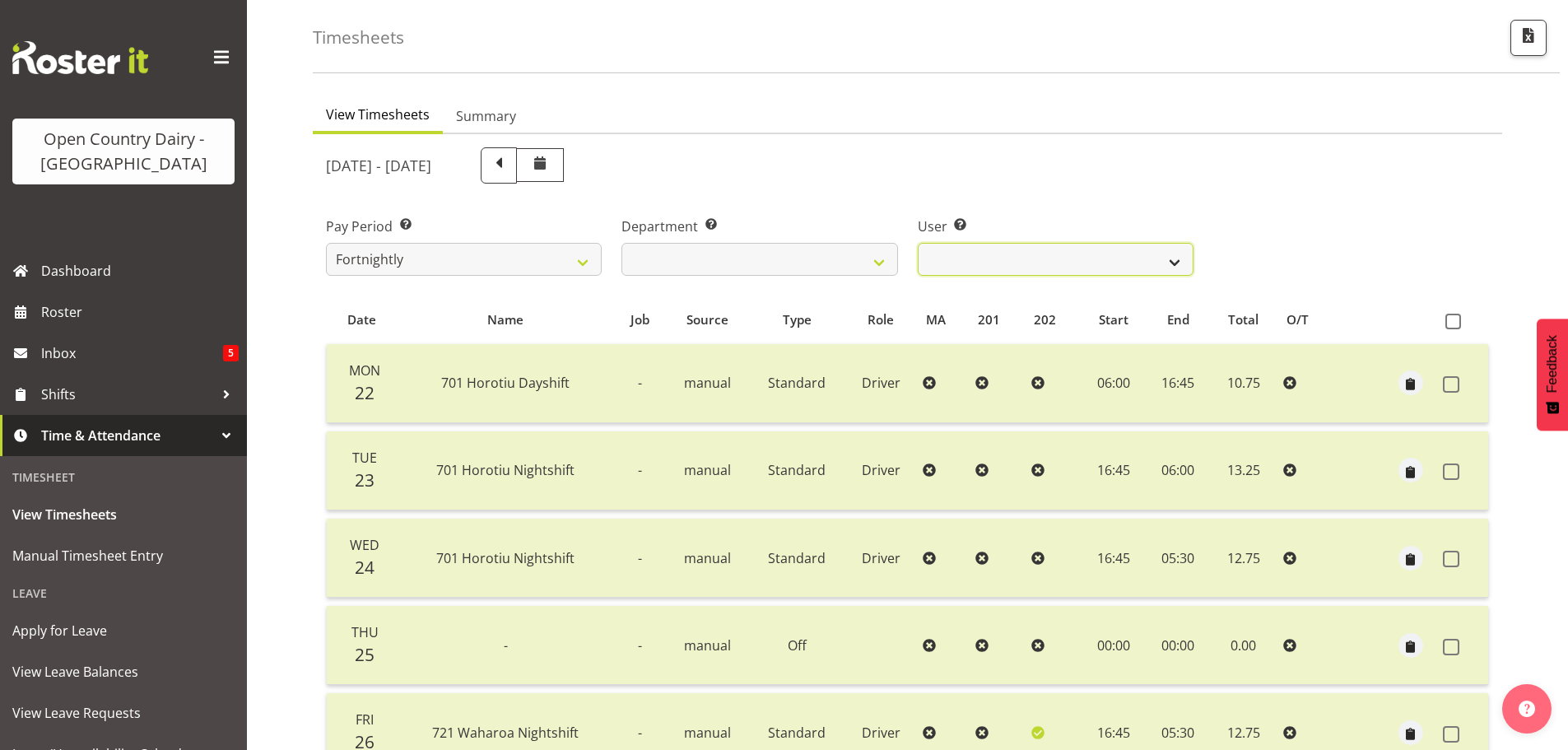
click at [1063, 250] on select "Duncan Shirley ❌ Gagandeep Singh ❌ Johann Van Zyl ❌ John Cottingham ❌" at bounding box center [1056, 259] width 276 height 33
click at [918, 243] on select "Duncan Shirley ❌ Gagandeep Singh ❌ Johann Van Zyl ❌ John Cottingham ❌" at bounding box center [1056, 259] width 276 height 33
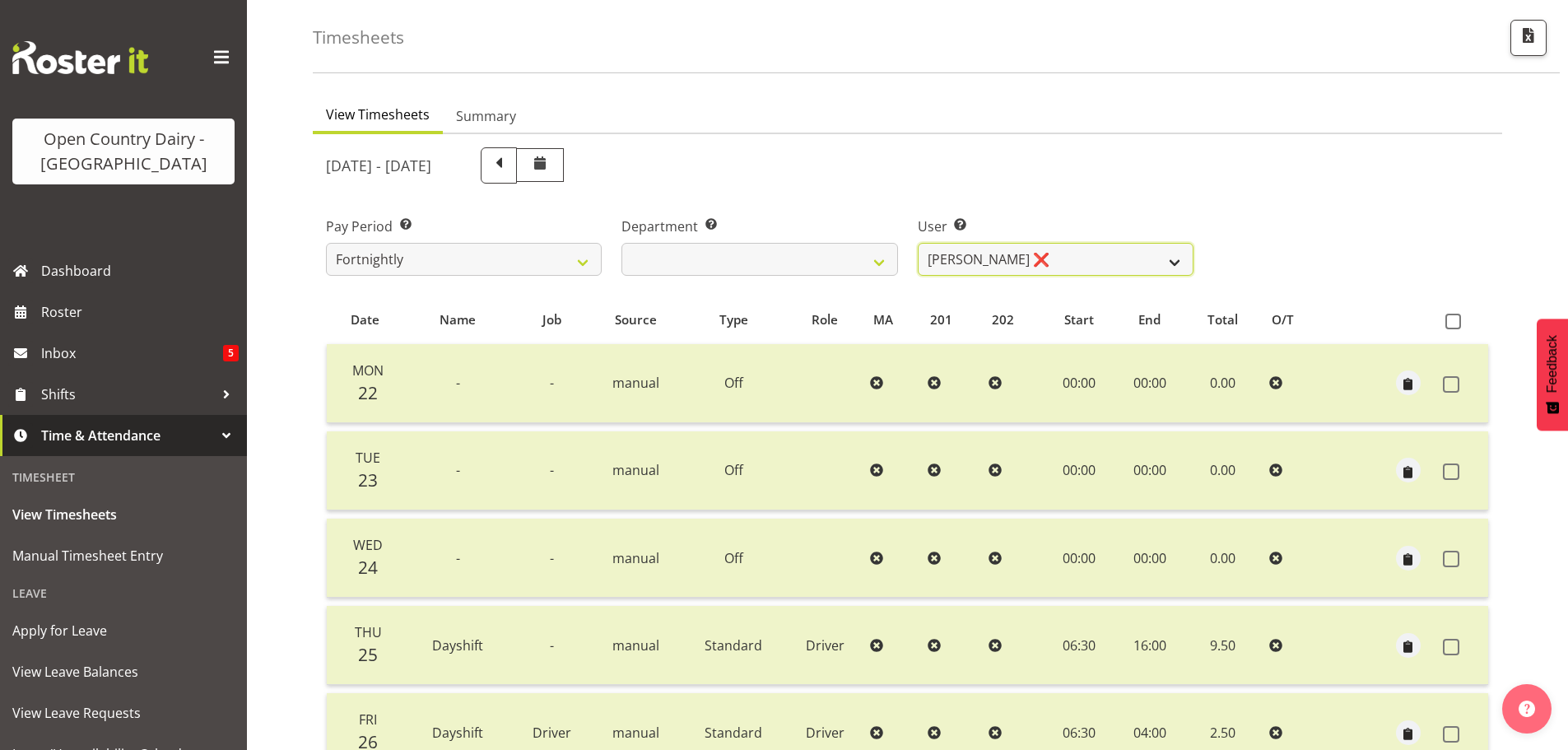
click at [1086, 256] on select "Duncan Shirley ❌ Gagandeep Singh ❌ Johann Van Zyl ❌ John Cottingham ❌" at bounding box center [1056, 259] width 276 height 33
click at [918, 243] on select "Duncan Shirley ❌ Gagandeep Singh ❌ Johann Van Zyl ❌ John Cottingham ❌" at bounding box center [1056, 259] width 276 height 33
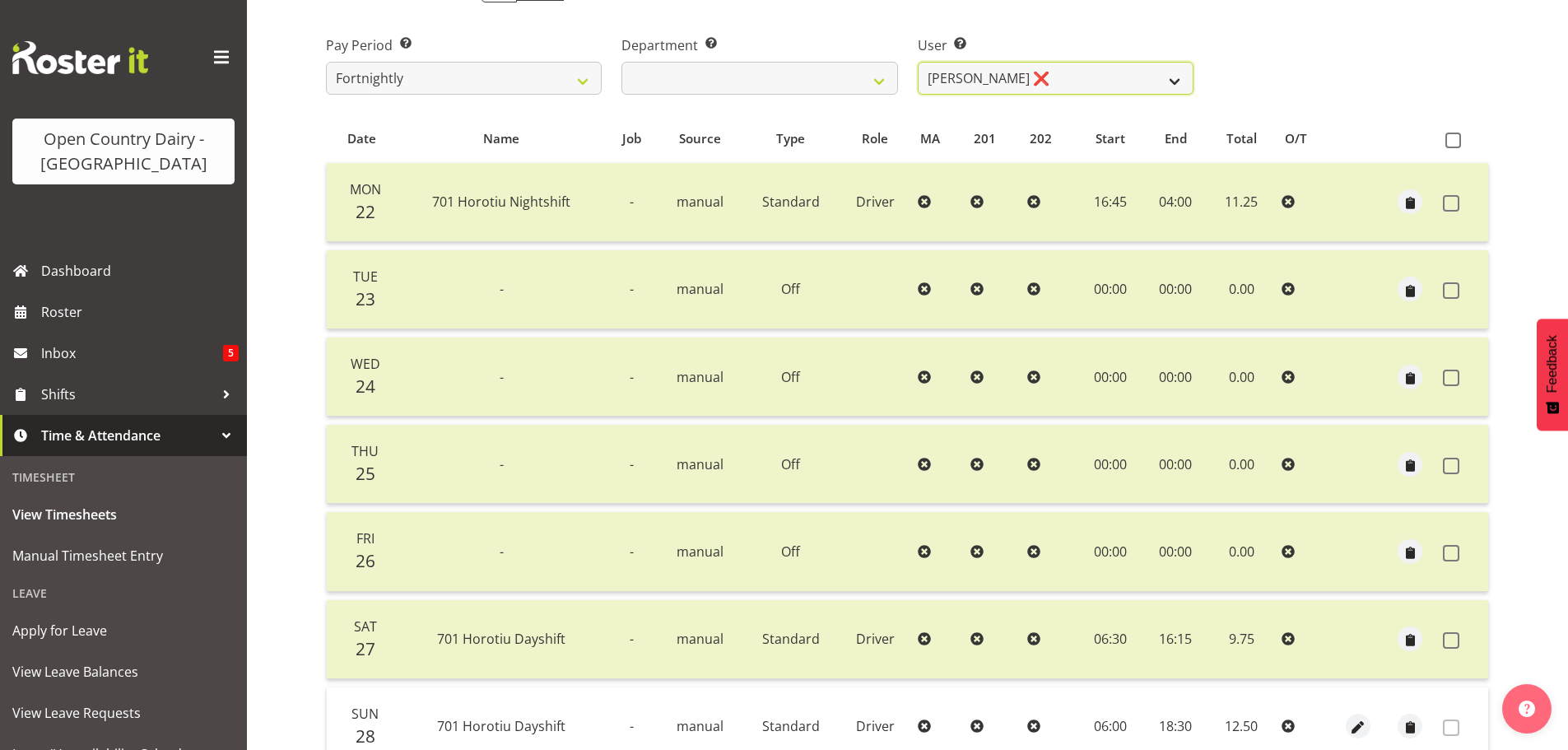
scroll to position [0, 0]
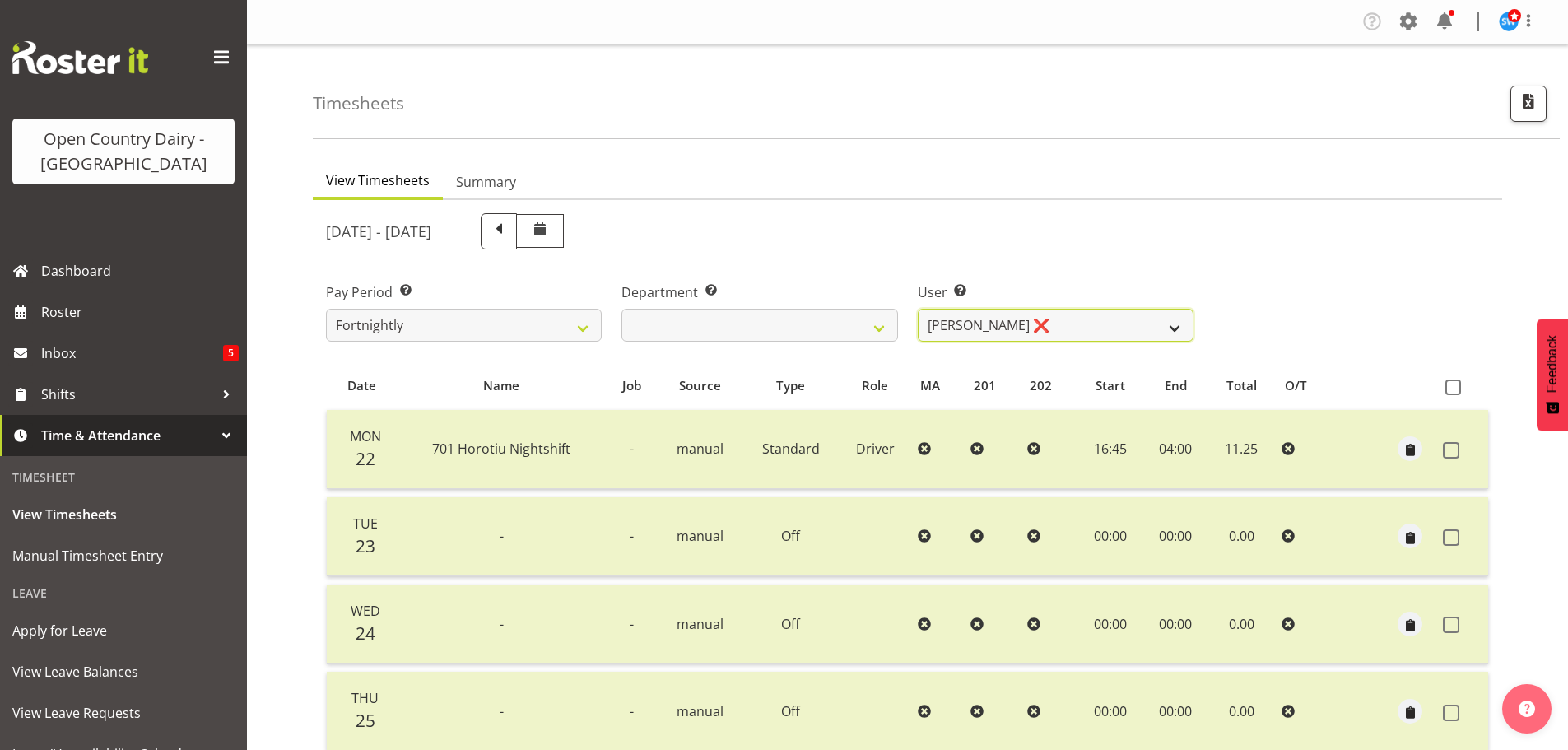
click at [1070, 316] on select "Duncan Shirley ❌ Gagandeep Singh ❌ Johann Van Zyl ❌ John Cottingham ❌" at bounding box center [1056, 325] width 276 height 33
click at [918, 308] on select "Duncan Shirley ❌ Gagandeep Singh ❌ Johann Van Zyl ❌ John Cottingham ❌" at bounding box center [1056, 325] width 276 height 33
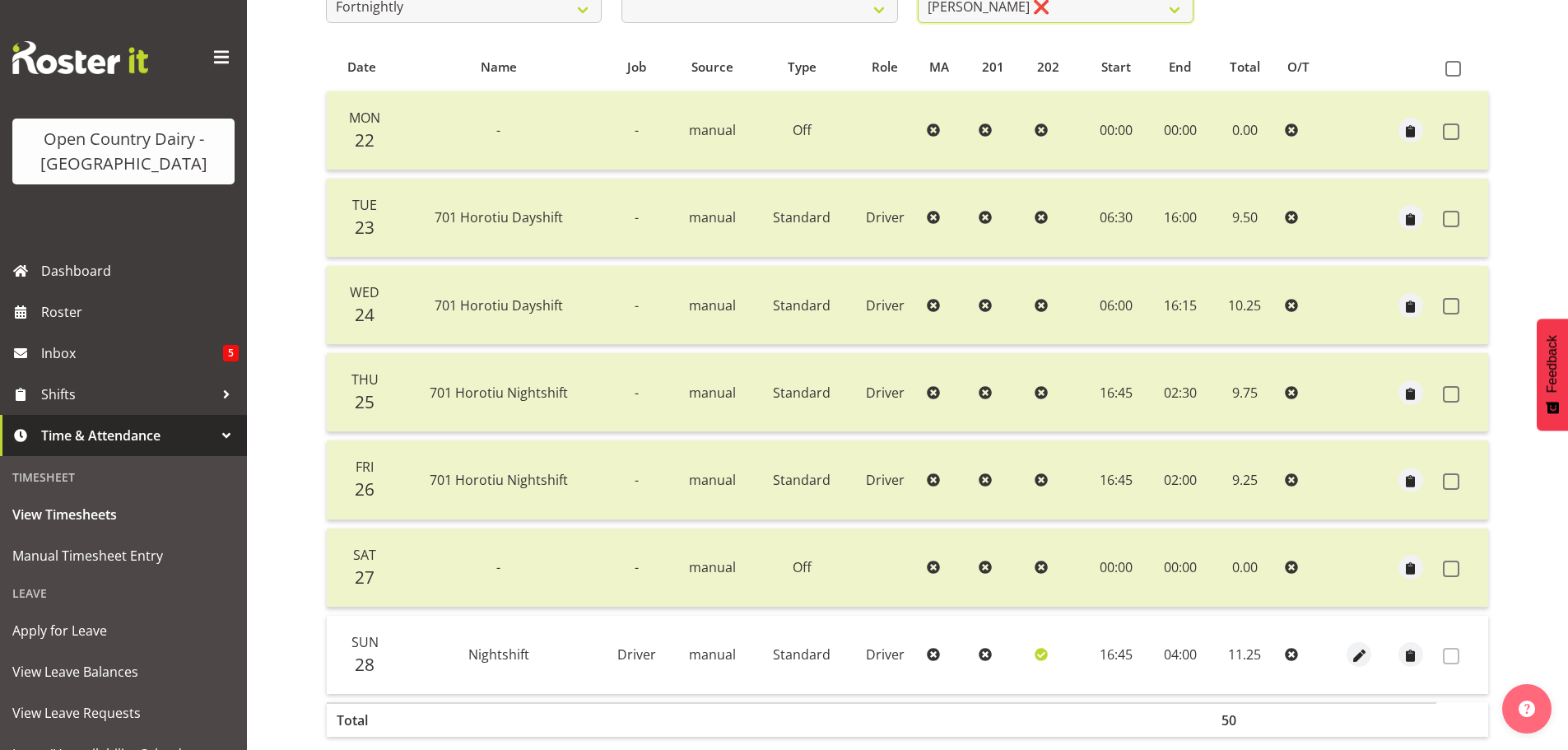
scroll to position [231, 0]
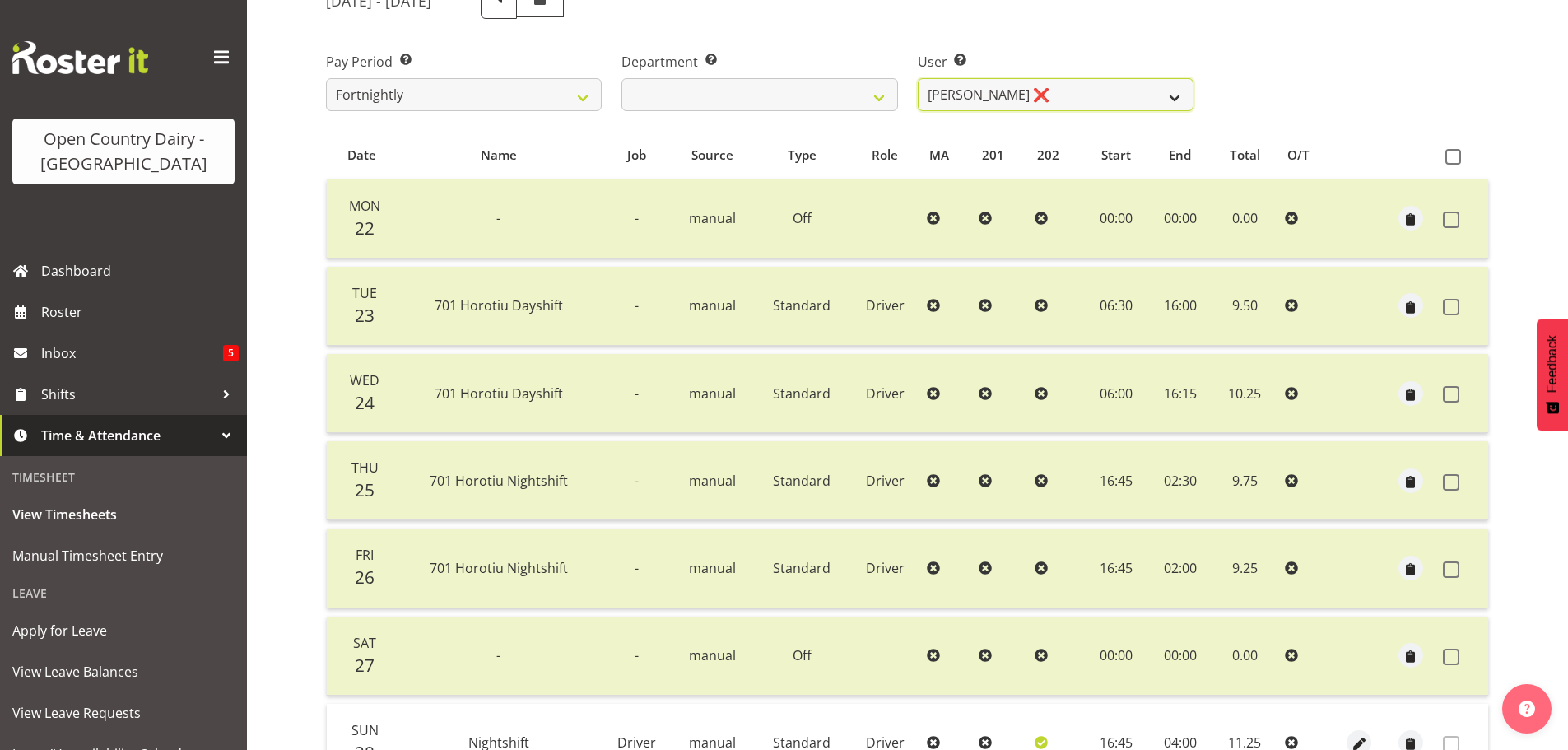
click at [1066, 98] on select "Duncan Shirley ❌ Gagandeep Singh ❌ Johann Van Zyl ❌ John Cottingham ❌" at bounding box center [1056, 94] width 276 height 33
click at [1067, 98] on select "Duncan Shirley ❌ Gagandeep Singh ❌ Johann Van Zyl ❌ John Cottingham ❌" at bounding box center [1056, 94] width 276 height 33
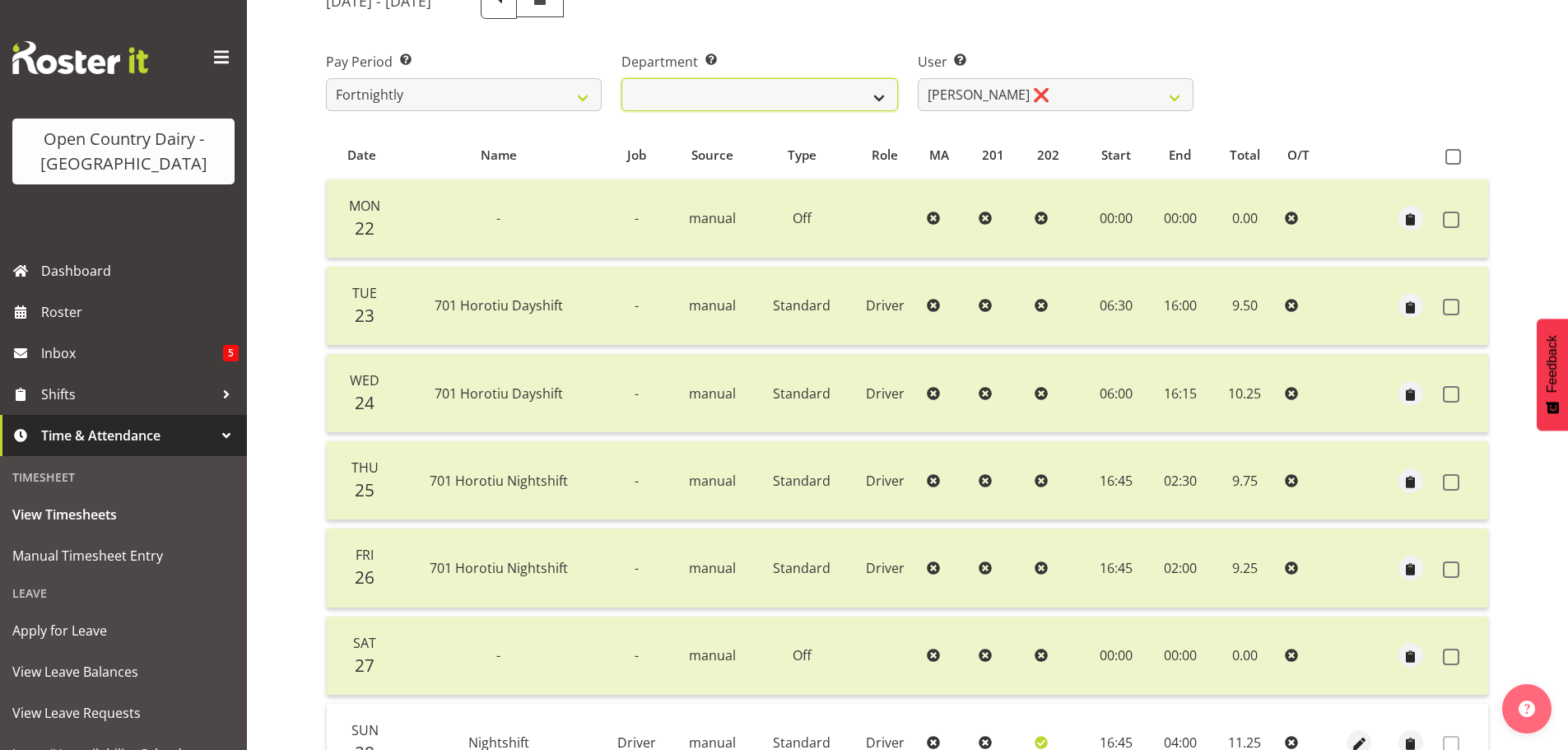
click at [857, 93] on select "701 702 703 704 705 706 707 708 709 710 711 712 713 714 715 716 717 718 719 720" at bounding box center [759, 94] width 276 height 33
click at [621, 78] on select "701 702 703 704 705 706 707 708 709 710 711 712 713 714 715 716 717 718 719 720" at bounding box center [759, 94] width 276 height 33
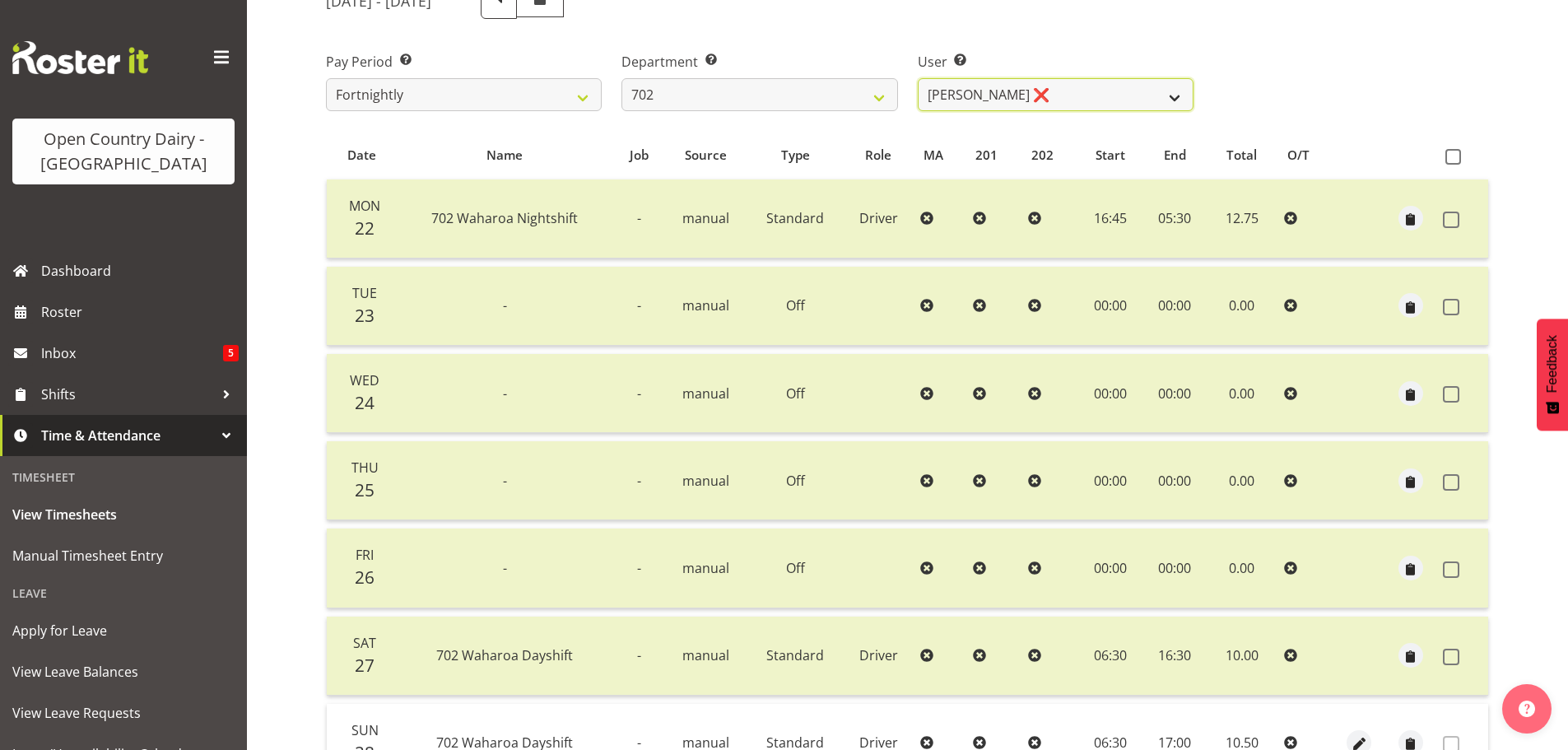
click at [1081, 95] on select "Brian Riddle ❌ Denica Tapiki ❌ Nick Adlington ❌ Simon Phillpott ❌" at bounding box center [1056, 94] width 276 height 33
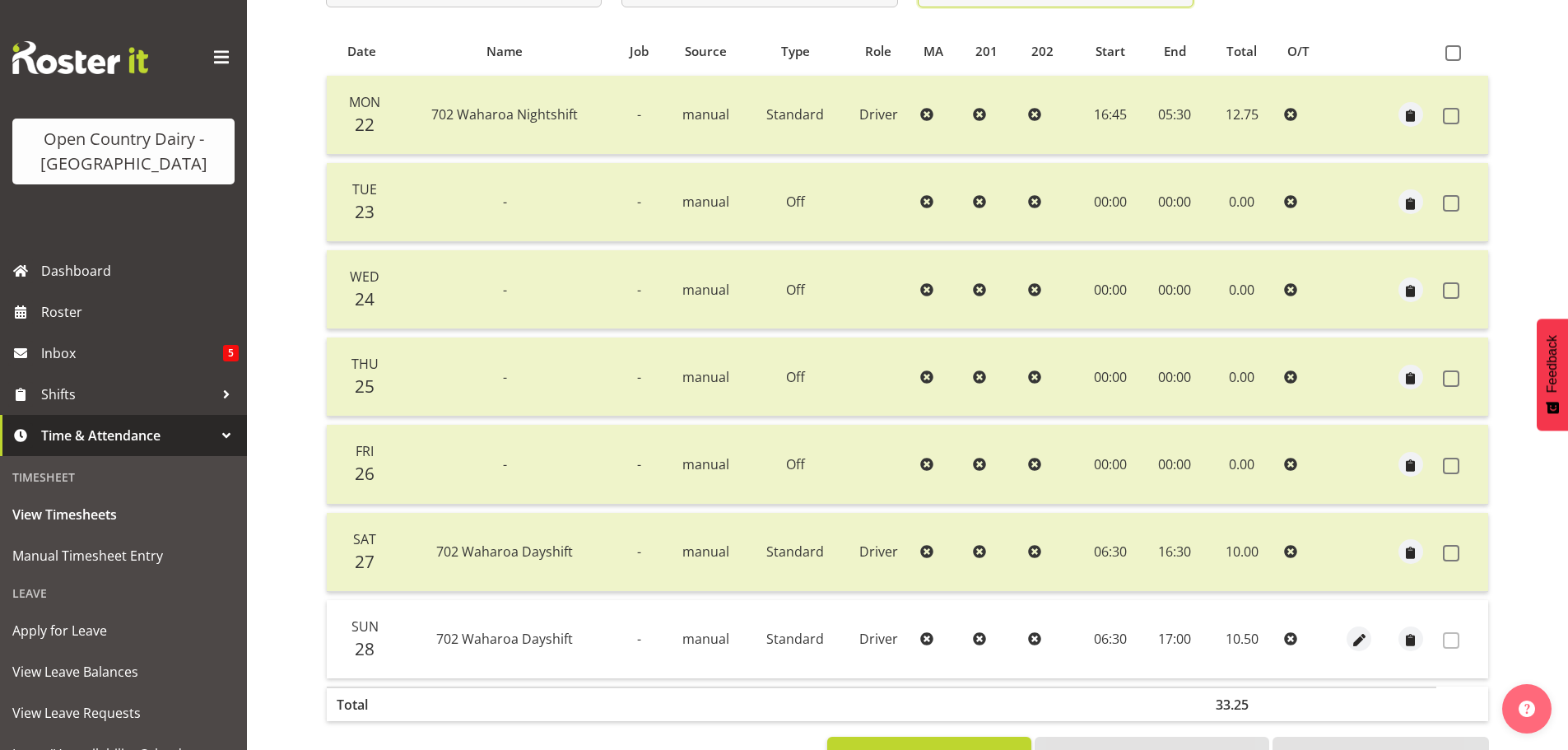
scroll to position [148, 0]
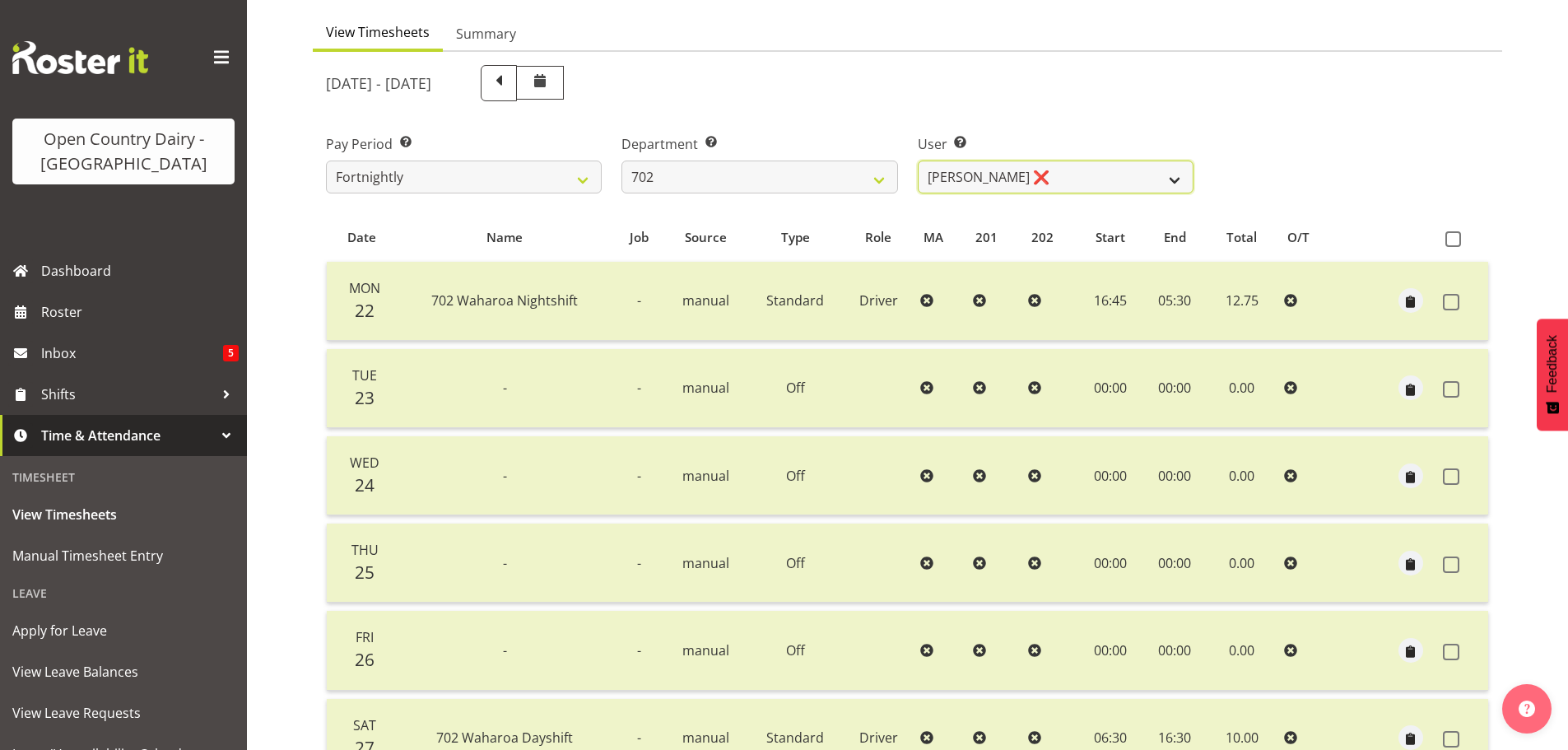
click at [1069, 179] on select "Brian Riddle ❌ Denica Tapiki ❌ Nick Adlington ❌ Simon Phillpott ❌" at bounding box center [1056, 177] width 276 height 33
click at [918, 160] on select "Brian Riddle ❌ Denica Tapiki ❌ Nick Adlington ❌ Simon Phillpott ❌" at bounding box center [1056, 177] width 276 height 33
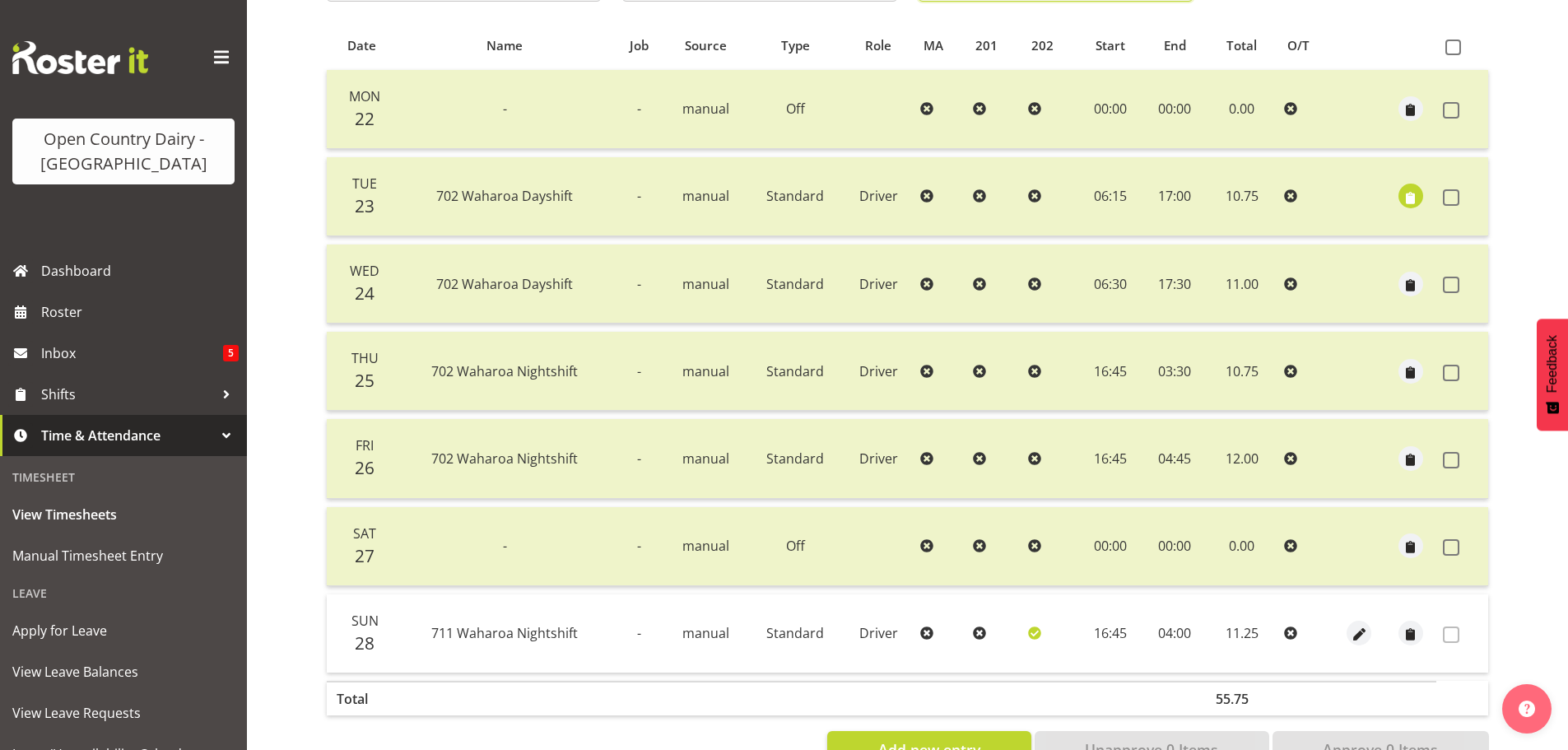
scroll to position [313, 0]
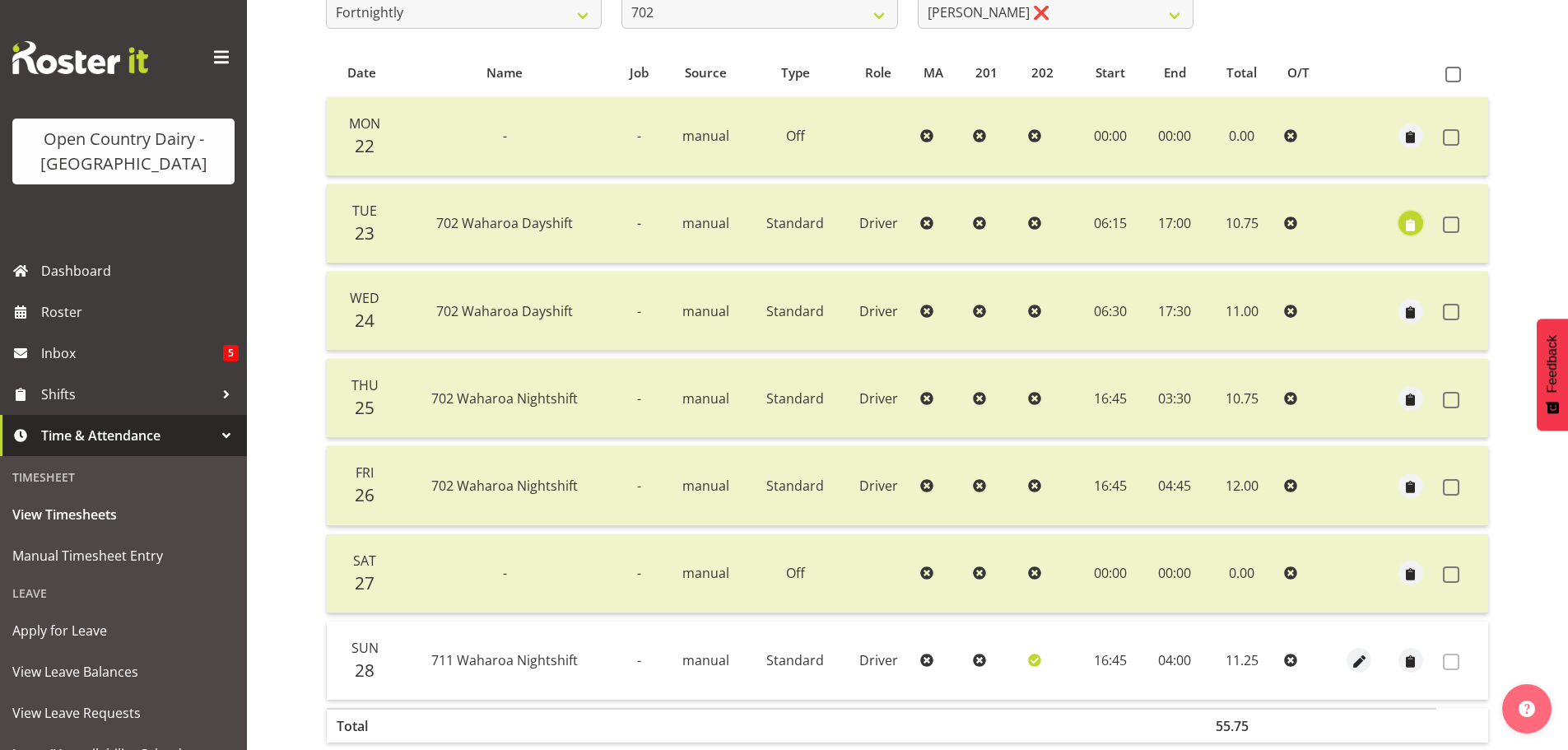
click at [1415, 226] on span "button" at bounding box center [1411, 225] width 19 height 19
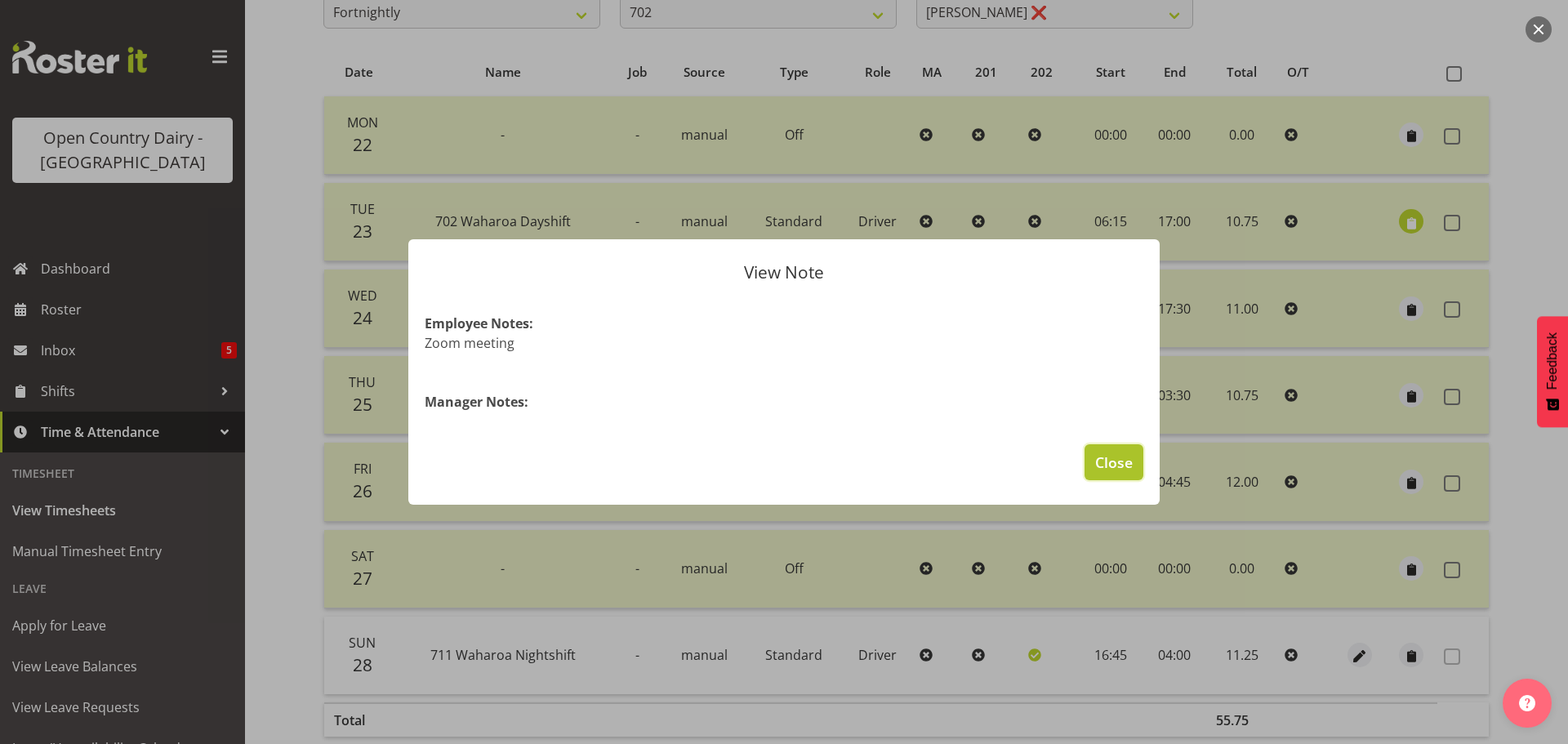
click at [1105, 462] on span "Close" at bounding box center [1113, 462] width 38 height 21
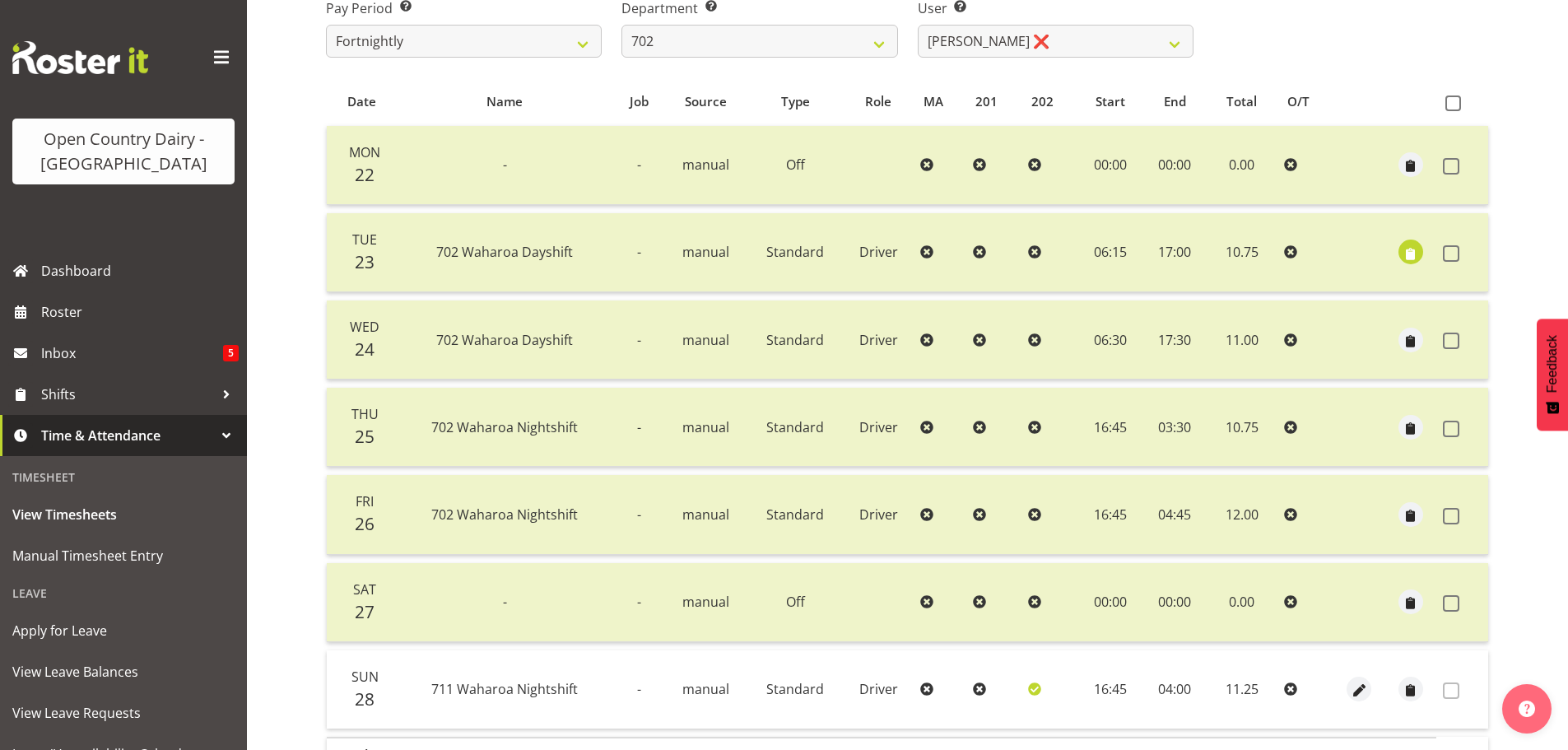
scroll to position [0, 0]
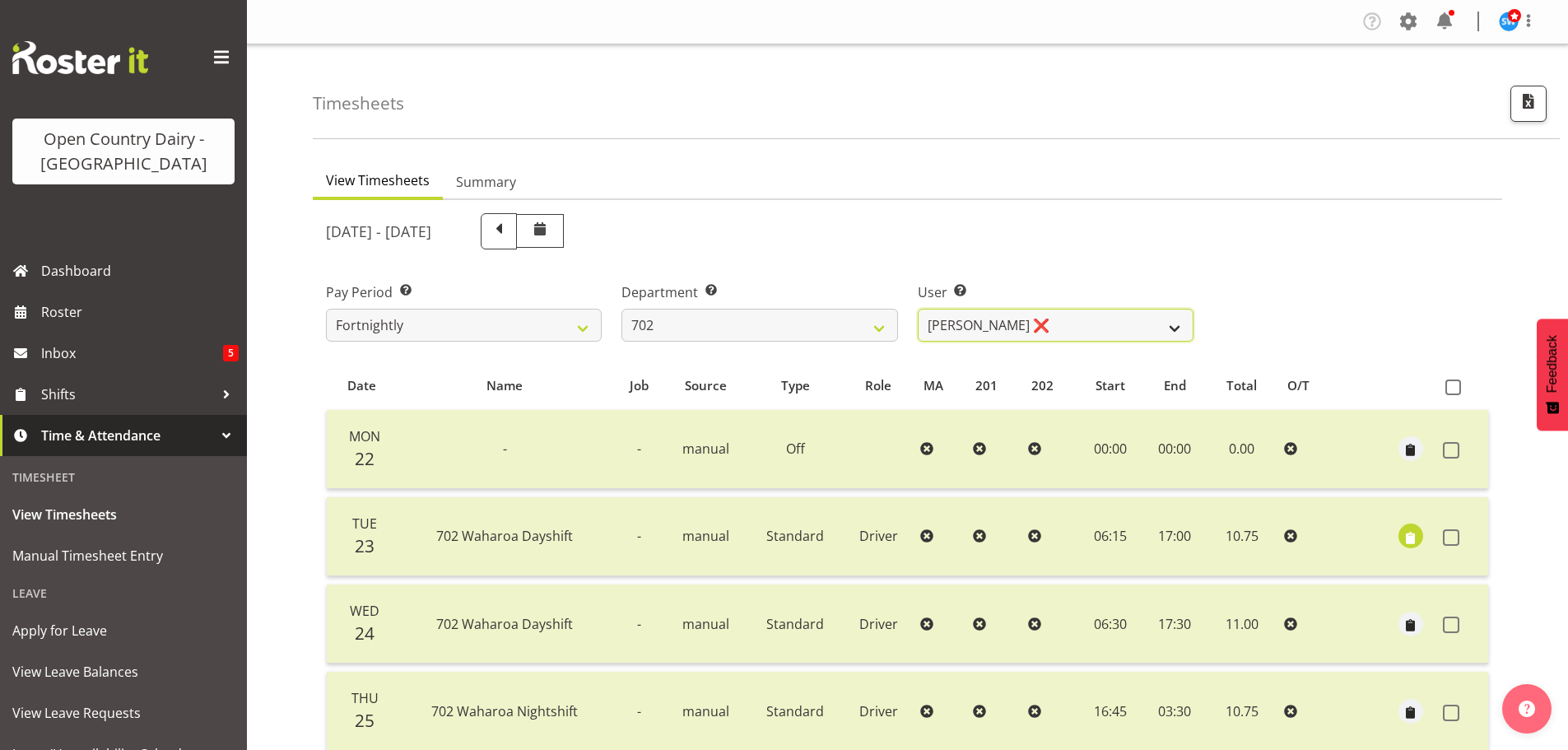
click at [1055, 327] on select "Brian Riddle ❌ Denica Tapiki ❌ Nick Adlington ❌ Simon Phillpott ❌" at bounding box center [1056, 325] width 276 height 33
click at [918, 308] on select "Brian Riddle ❌ Denica Tapiki ❌ Nick Adlington ❌ Simon Phillpott ❌" at bounding box center [1056, 325] width 276 height 33
click at [1103, 325] on select "Brian Riddle ❌ Denica Tapiki ❌ Nick Adlington ❌ Simon Phillpott ❌" at bounding box center [1056, 325] width 276 height 33
click at [918, 308] on select "Brian Riddle ❌ Denica Tapiki ❌ Nick Adlington ❌ Simon Phillpott ❌" at bounding box center [1056, 325] width 276 height 33
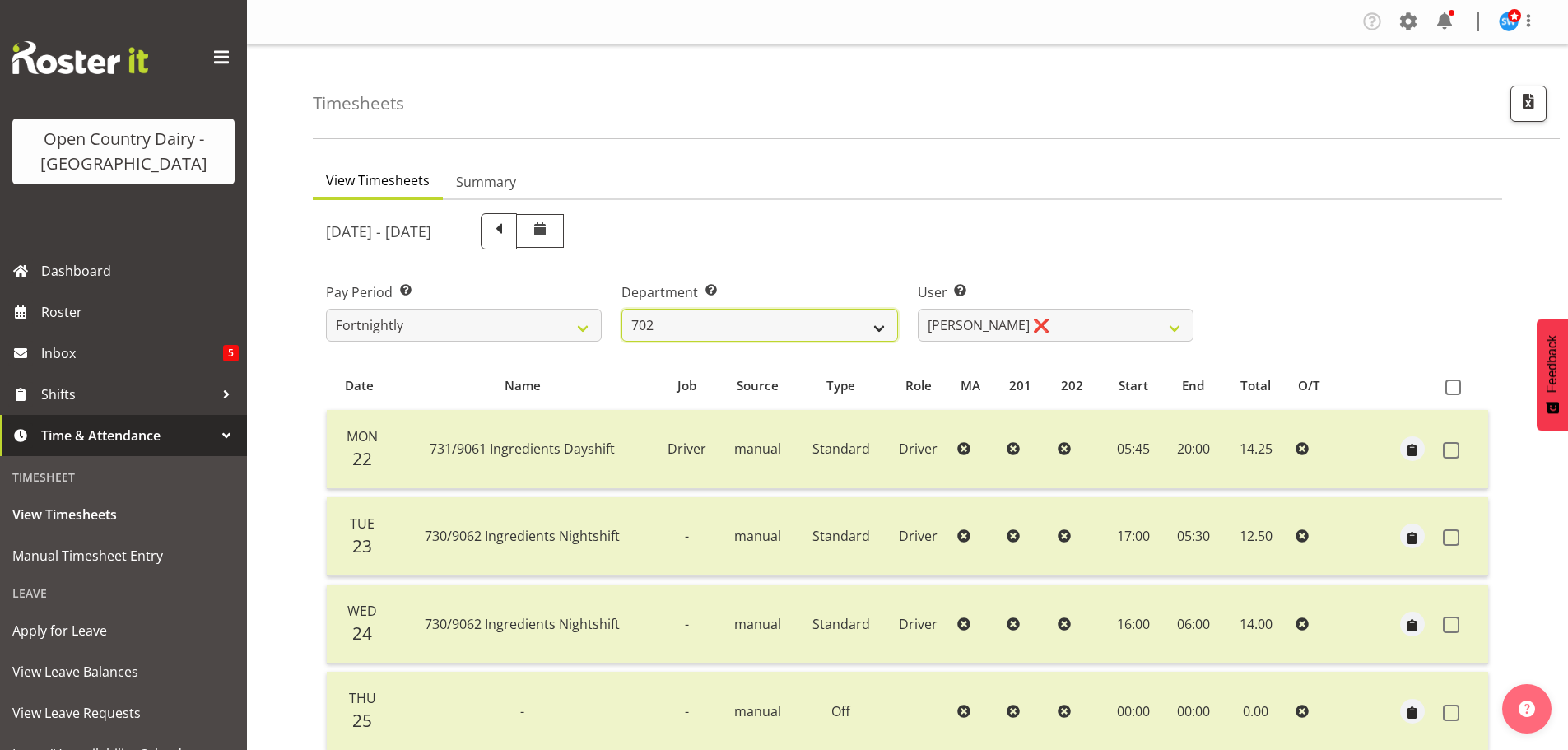
click at [734, 330] on select "701 702 703 704 705 706 707 708 709 710 711 712 713 714 715 716 717 718 719 720" at bounding box center [759, 325] width 276 height 33
click at [621, 308] on select "701 702 703 704 705 706 707 708 709 710 711 712 713 714 715 716 717 718 719 720" at bounding box center [759, 325] width 276 height 33
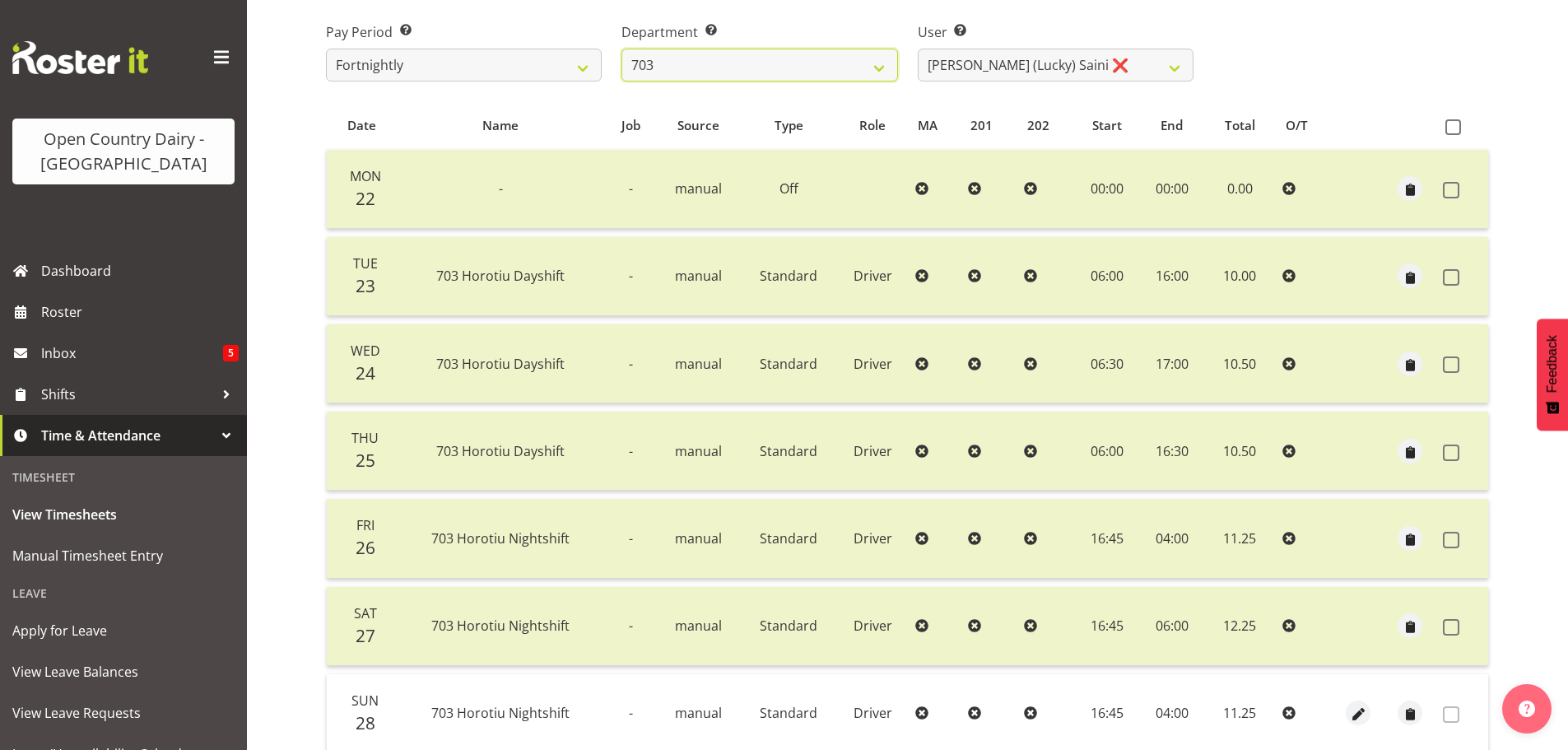
scroll to position [231, 0]
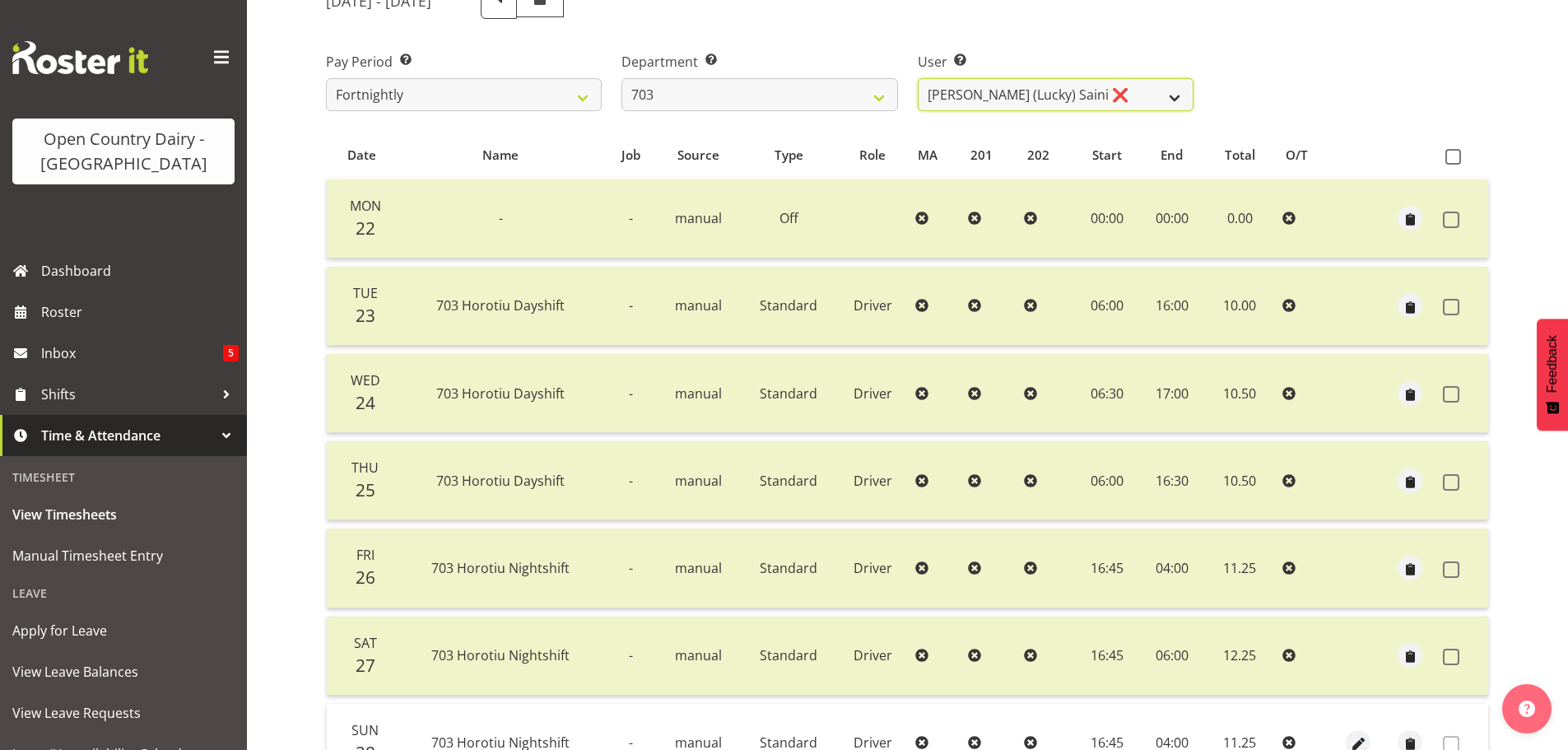
click at [1115, 100] on select "Bhupinder (Lucky) Saini ❌ Mark Fowler ❌ Tama Baker ❌" at bounding box center [1056, 94] width 276 height 33
click at [918, 78] on select "Bhupinder (Lucky) Saini ❌ Mark Fowler ❌ Tama Baker ❌" at bounding box center [1056, 94] width 276 height 33
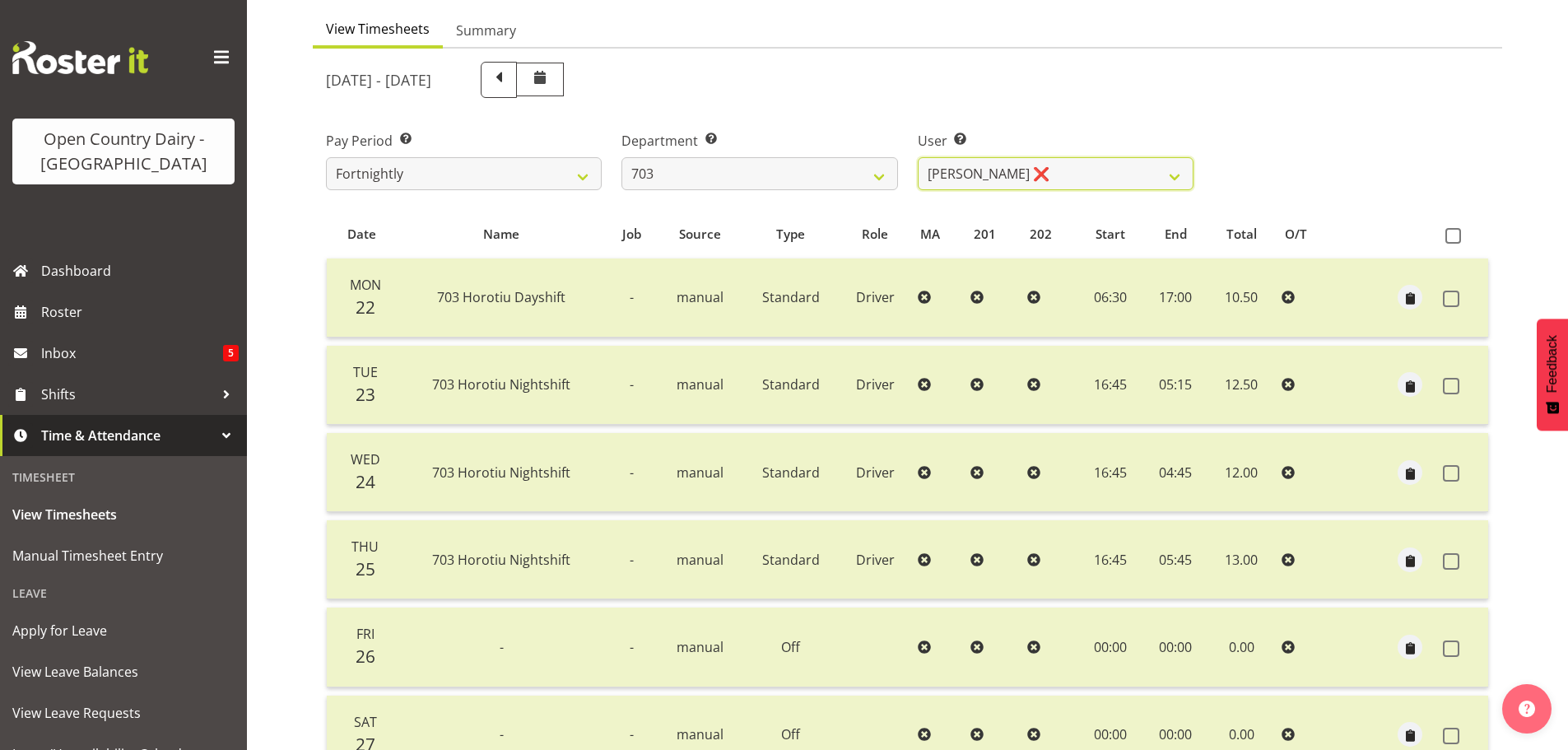
scroll to position [148, 0]
click at [1094, 174] on select "Bhupinder (Lucky) Saini ❌ Mark Fowler ❌ Tama Baker ❌" at bounding box center [1056, 177] width 276 height 33
click at [918, 160] on select "Bhupinder (Lucky) Saini ❌ Mark Fowler ❌ Tama Baker ❌" at bounding box center [1056, 177] width 276 height 33
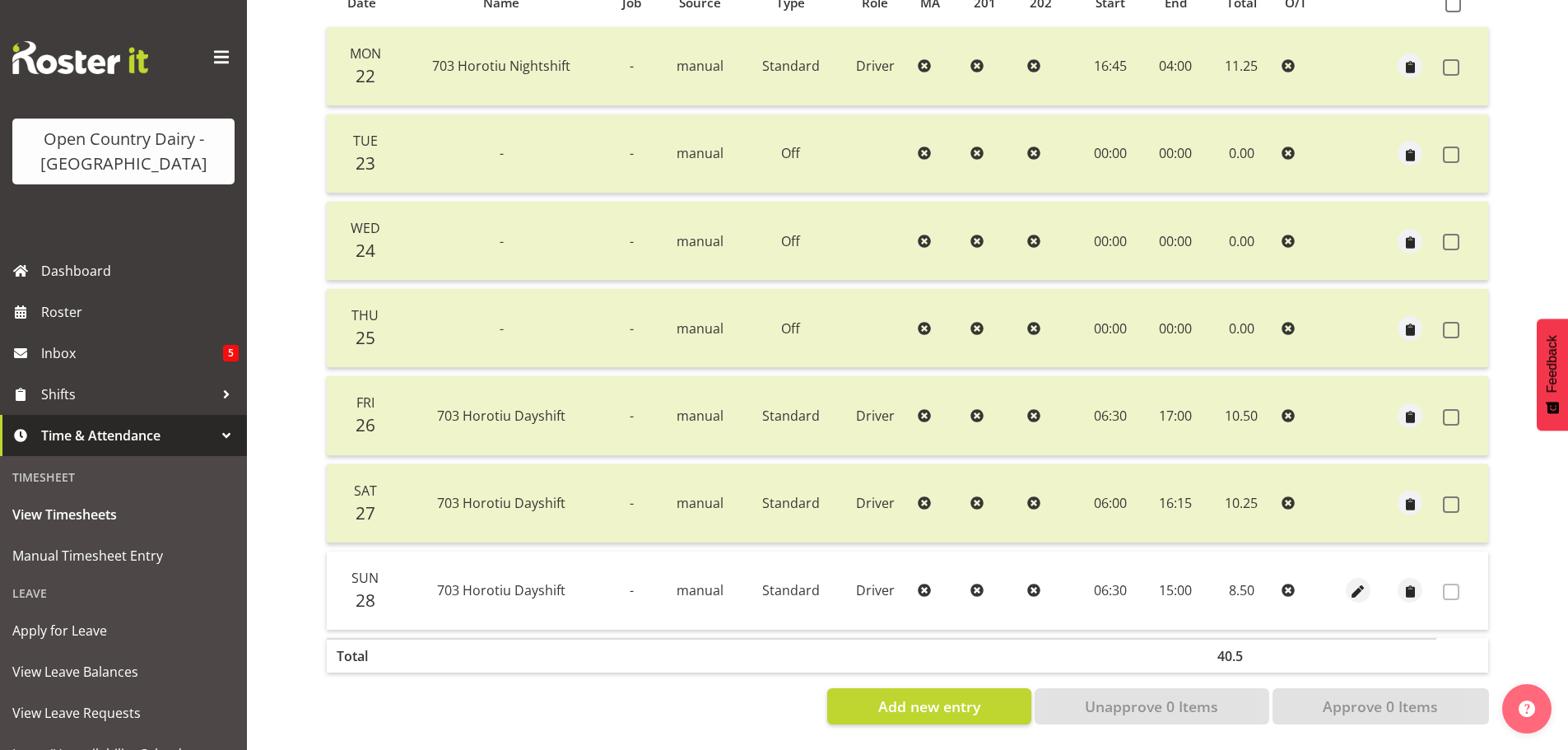
scroll to position [66, 0]
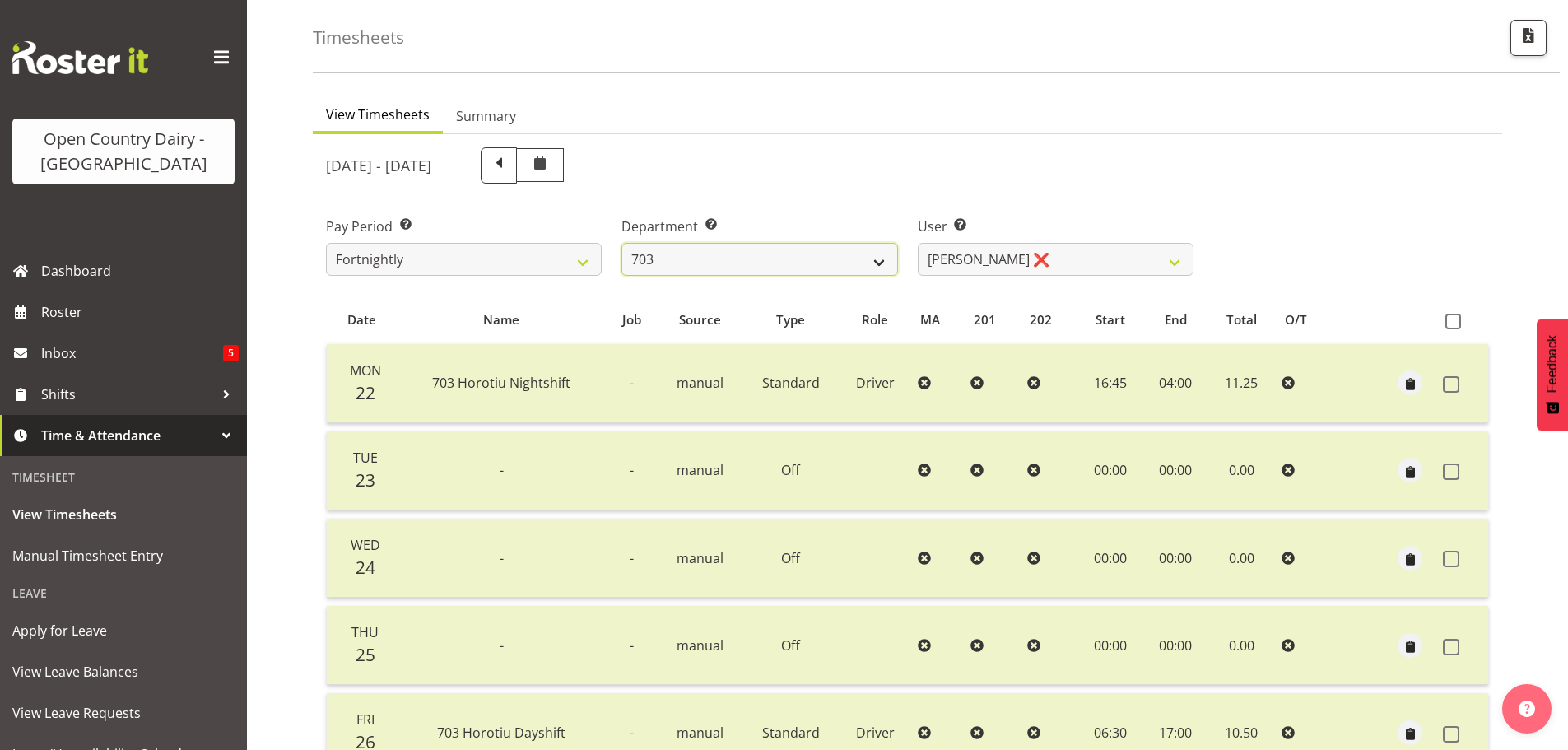
click at [813, 256] on select "701 702 703 704 705 706 707 708 709 710 711 712 713 714 715 716 717 718 719 720" at bounding box center [759, 259] width 276 height 33
click at [621, 243] on select "701 702 703 704 705 706 707 708 709 710 711 712 713 714 715 716 717 718 719 720" at bounding box center [759, 259] width 276 height 33
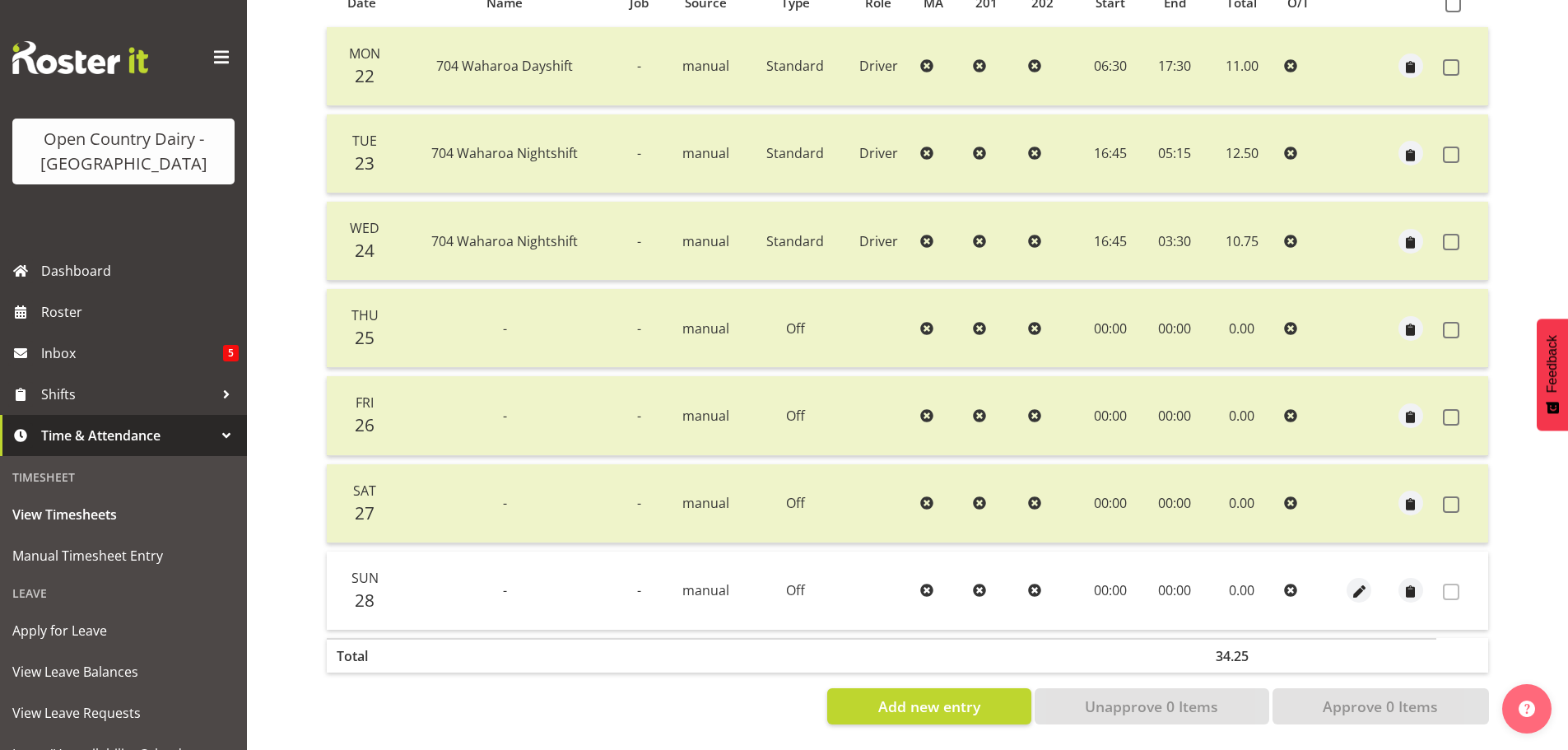
scroll to position [148, 0]
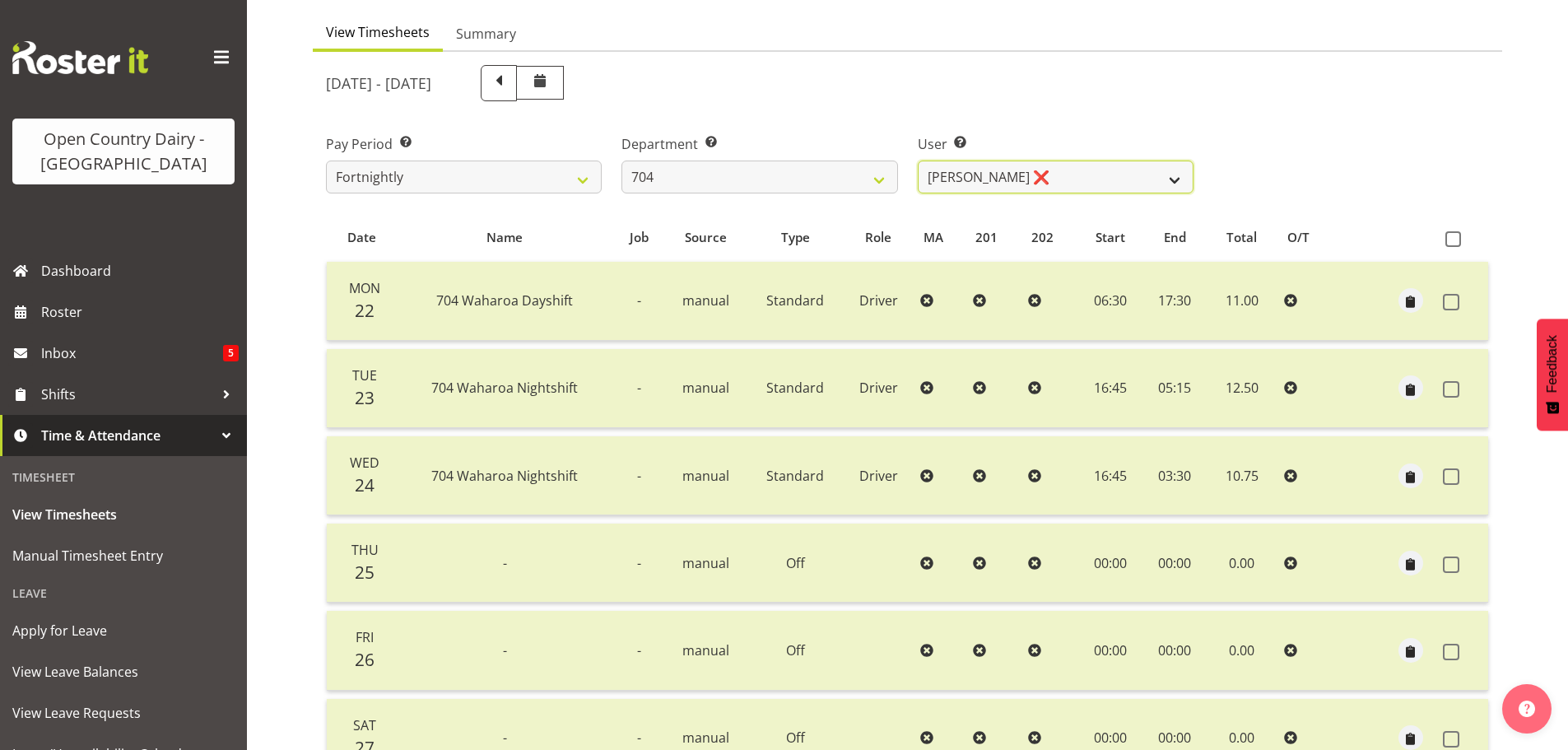
click at [1091, 181] on select "Graham Houghton ❌ Jon Williams ❌ Stephen Rae ❌" at bounding box center [1056, 177] width 276 height 33
click at [918, 160] on select "Graham Houghton ❌ Jon Williams ❌ Stephen Rae ❌" at bounding box center [1056, 177] width 276 height 33
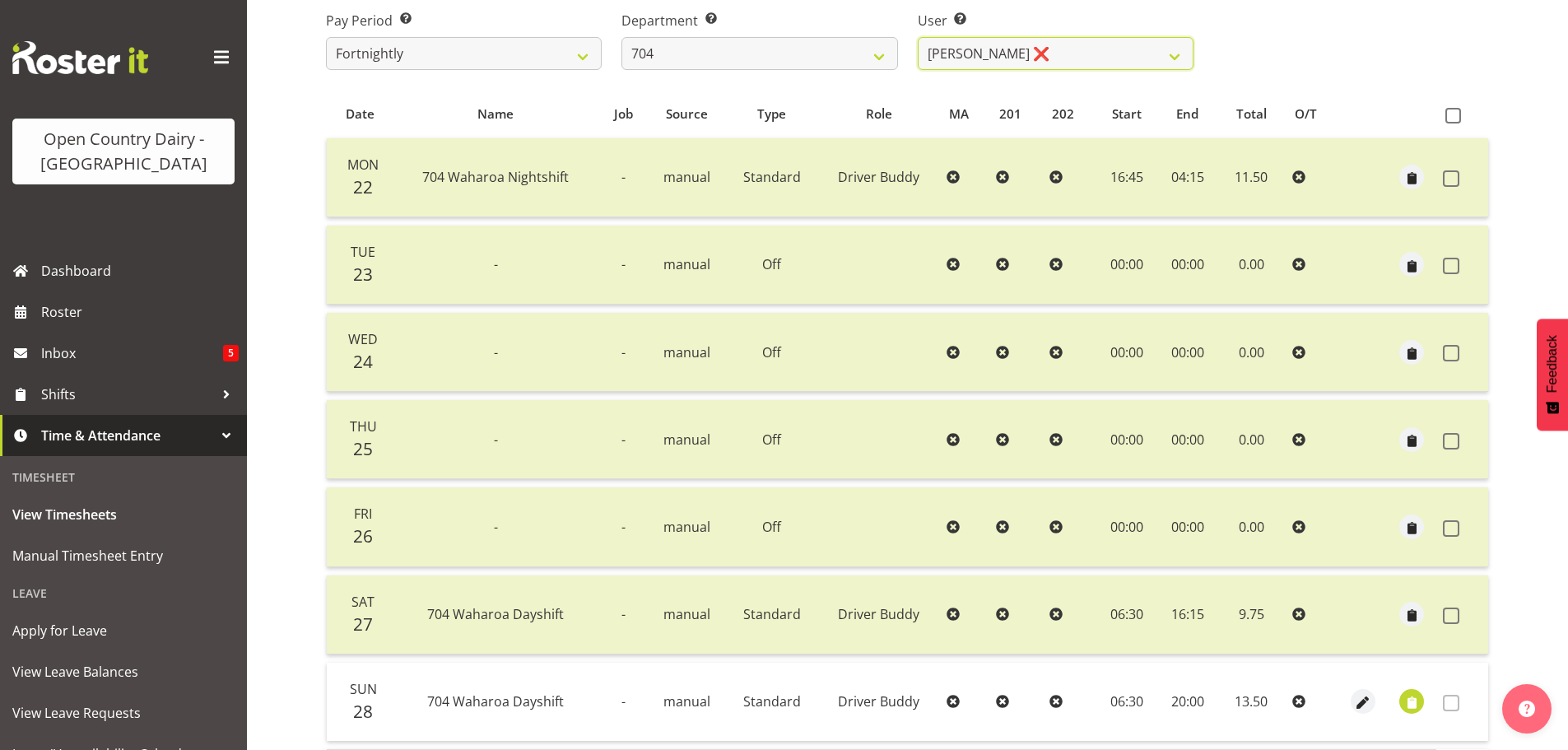
scroll to position [395, 0]
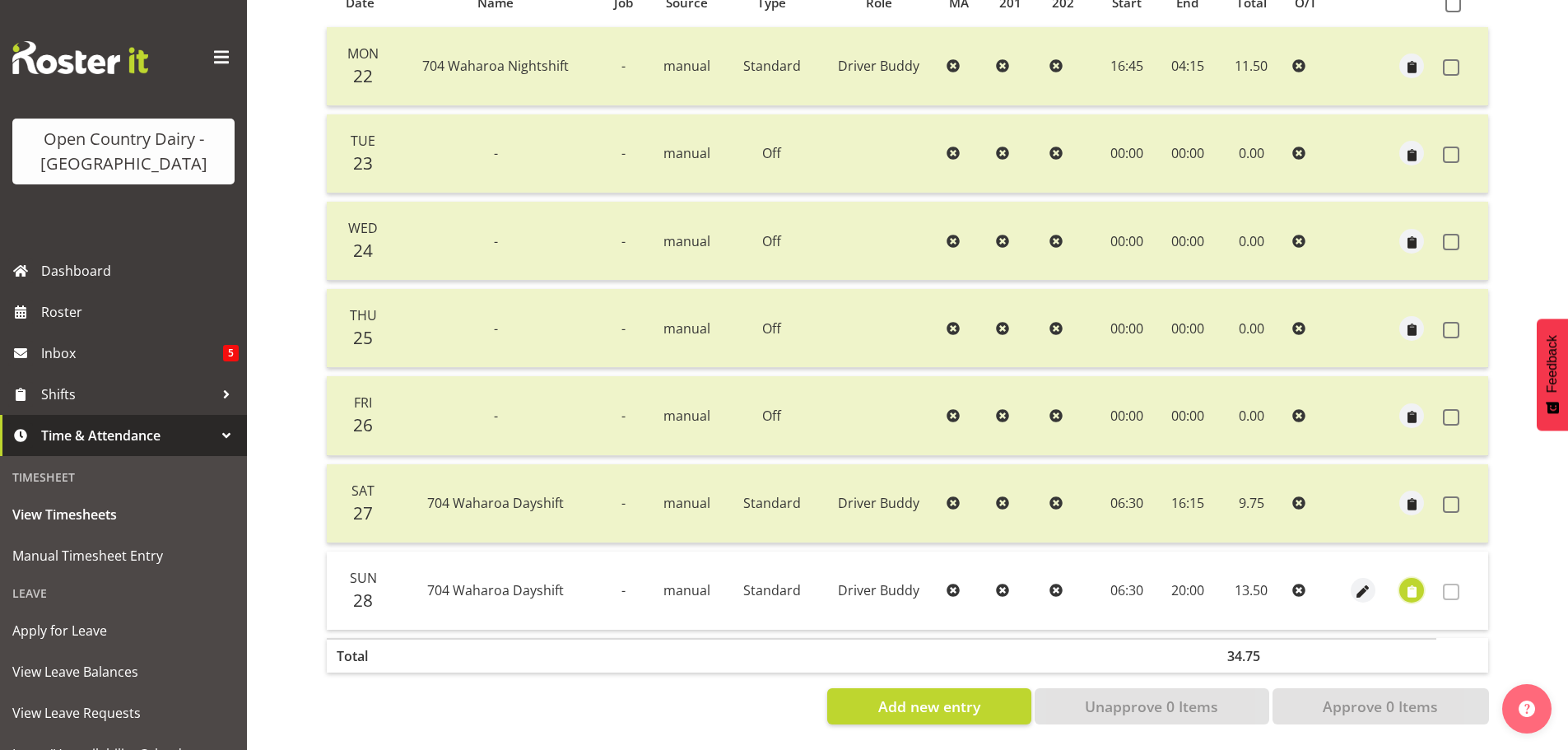
click at [1417, 582] on span "button" at bounding box center [1412, 592] width 19 height 19
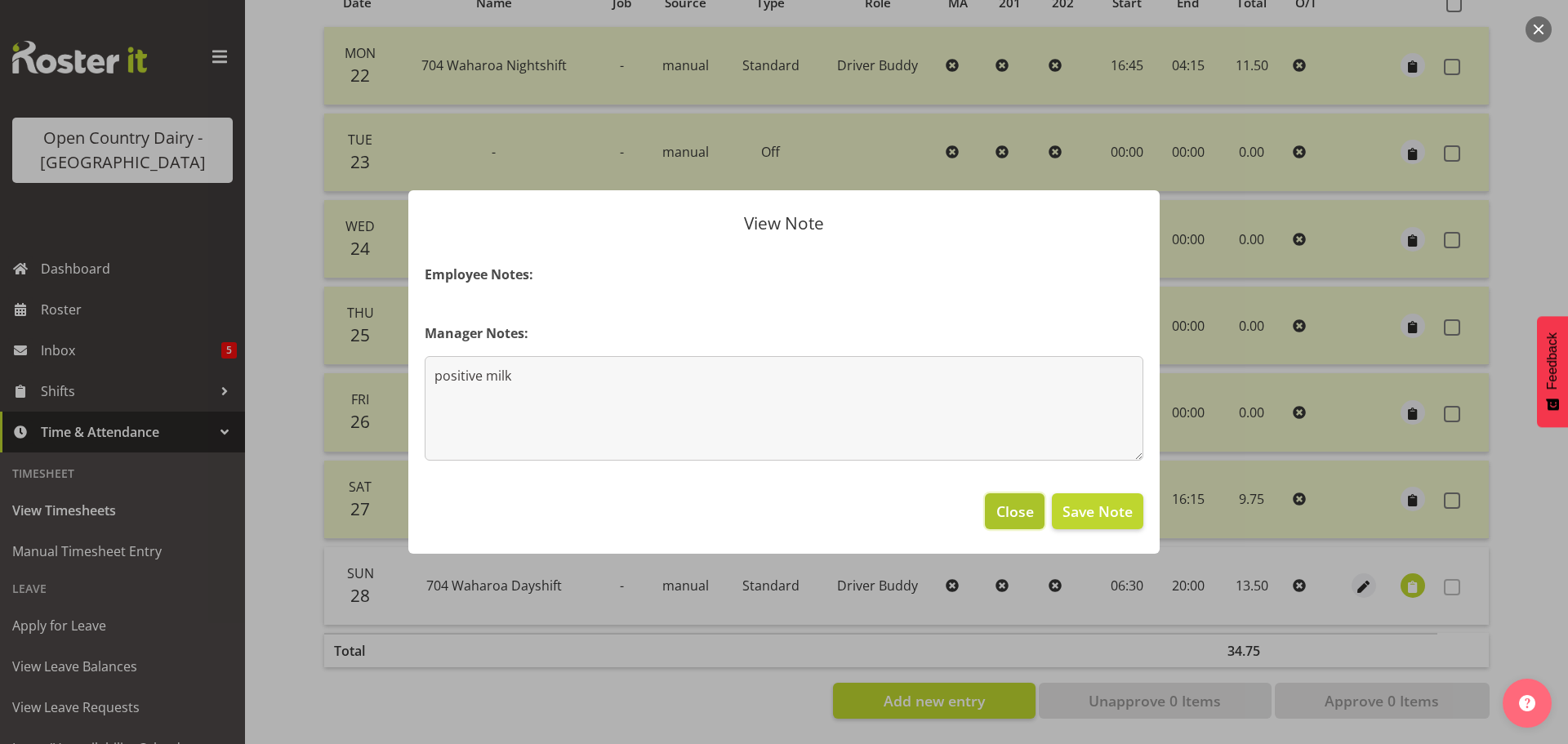
click at [1017, 518] on span "Close" at bounding box center [1014, 511] width 38 height 21
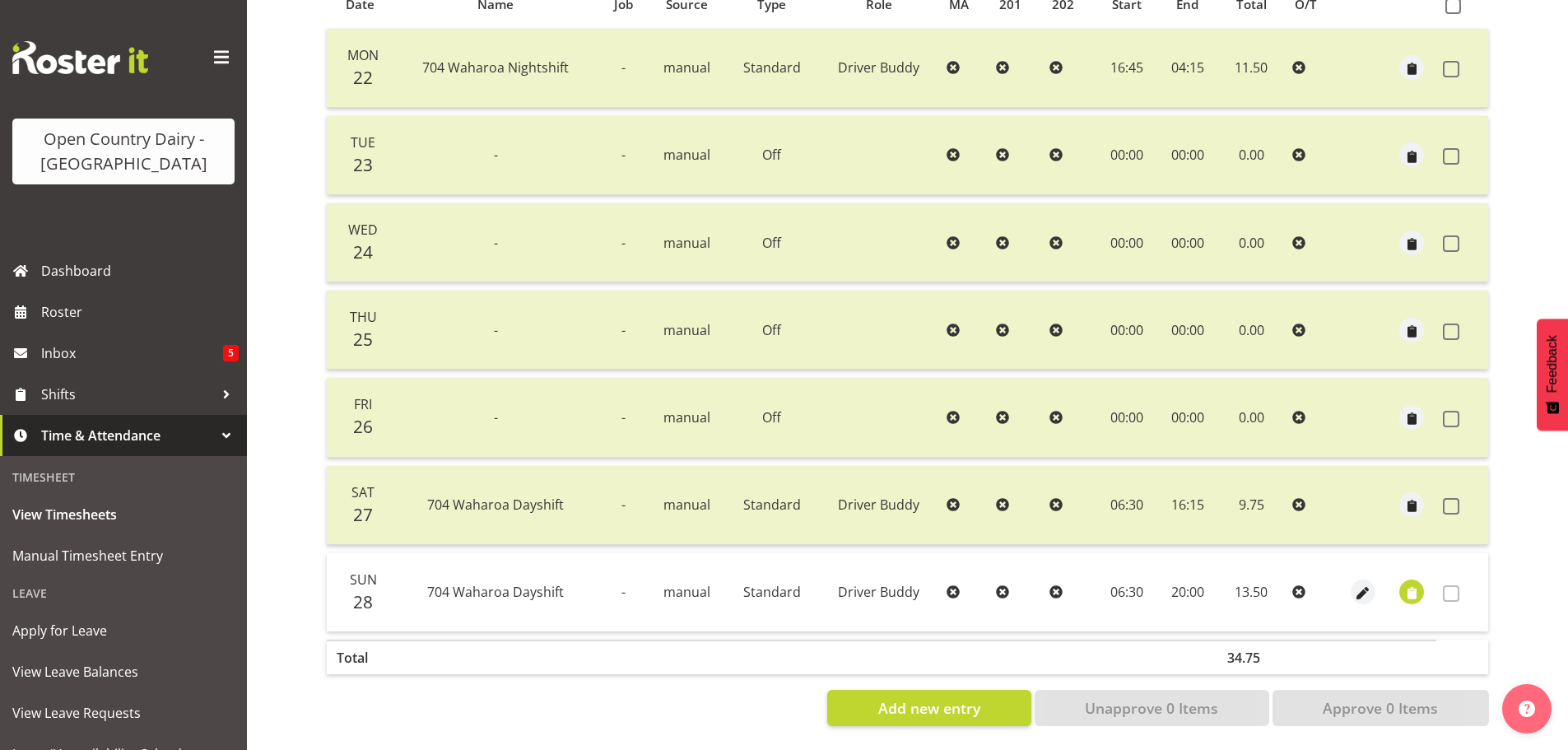
scroll to position [0, 0]
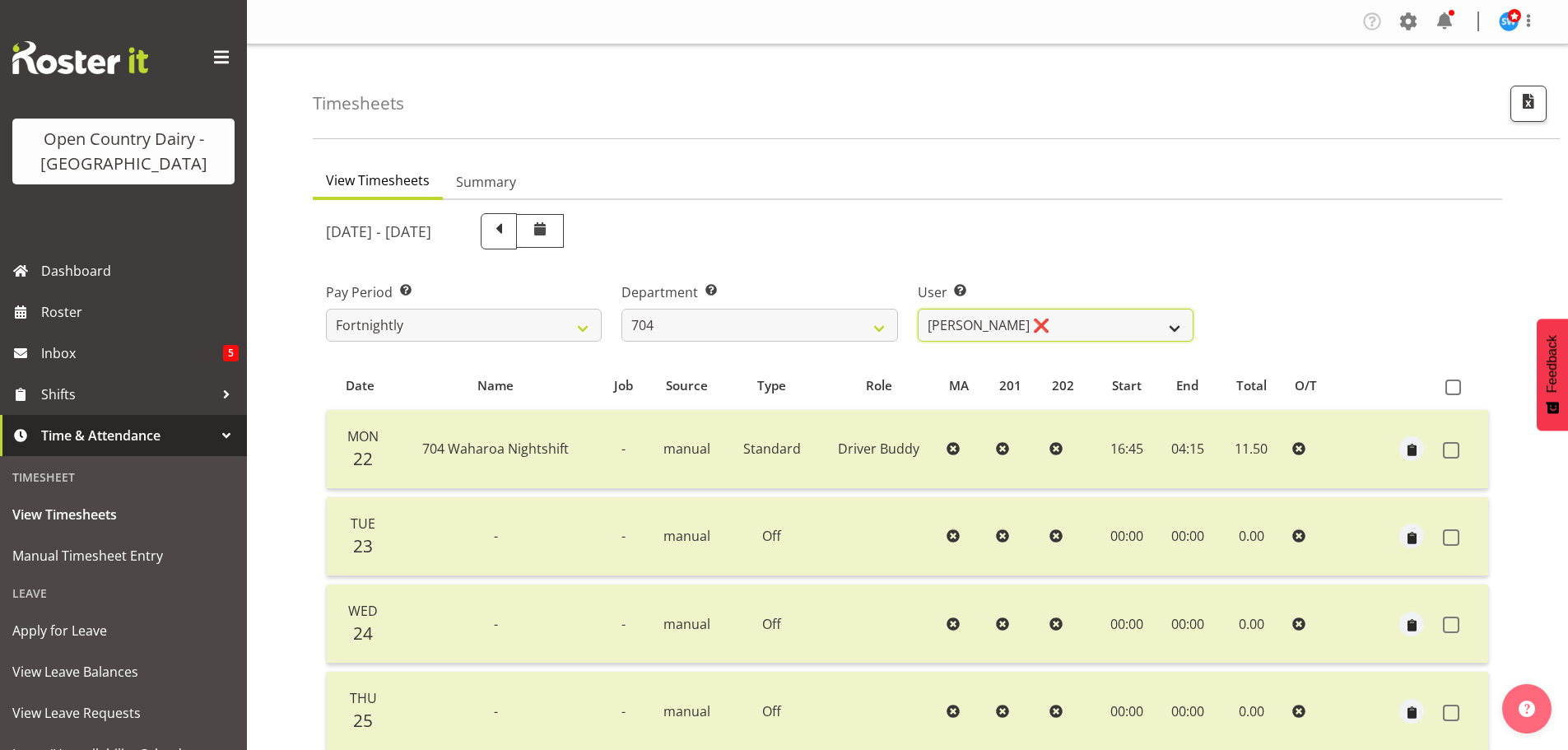
click at [1073, 319] on select "Graham Houghton ❌ Jon Williams ❌ Stephen Rae ❌" at bounding box center [1056, 325] width 276 height 33
click at [918, 308] on select "Graham Houghton ❌ Jon Williams ❌ Stephen Rae ❌" at bounding box center [1056, 325] width 276 height 33
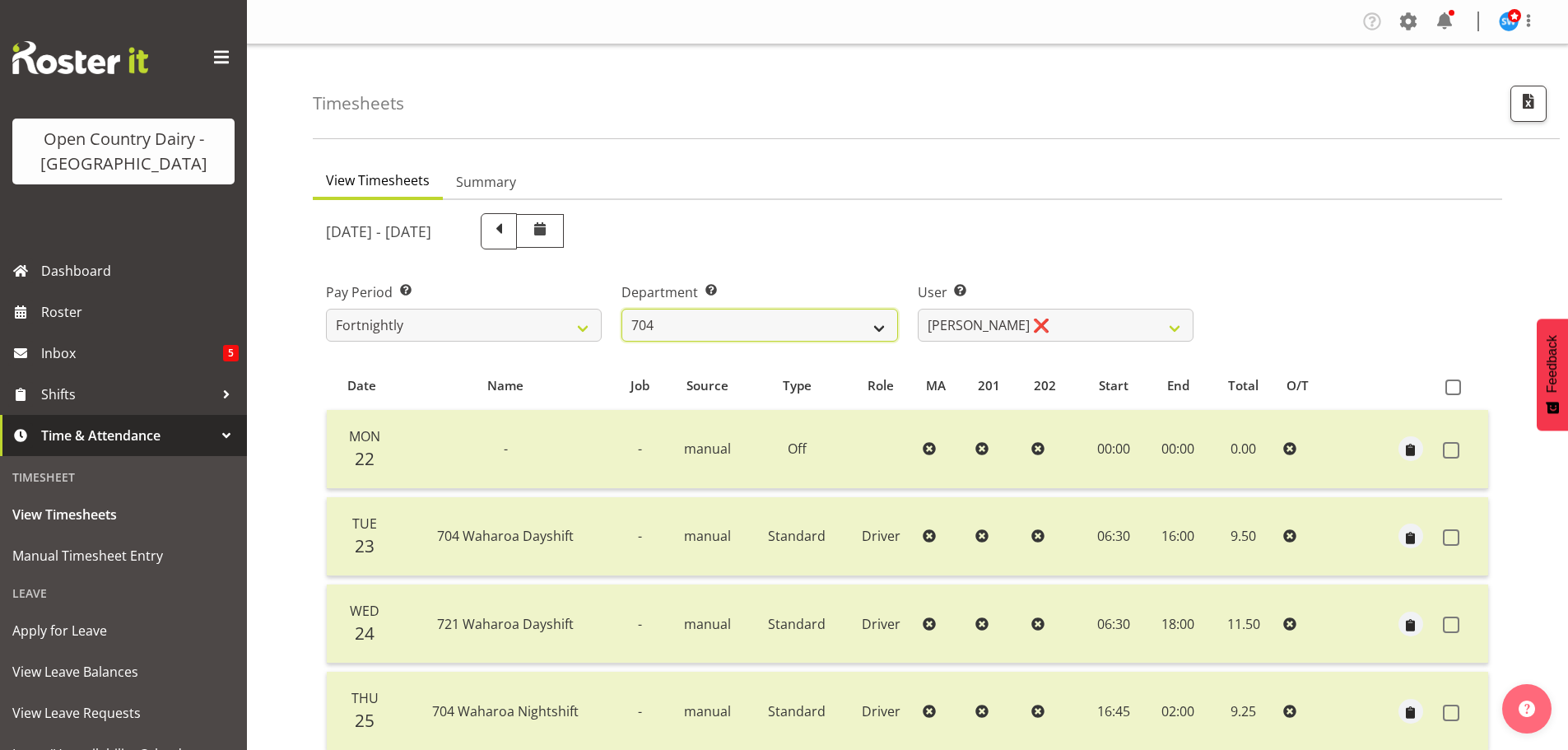
click at [712, 321] on select "701 702 703 704 705 706 707 708 709 710 711 712 713 714 715 716 717 718 719 720" at bounding box center [759, 325] width 276 height 33
click at [621, 308] on select "701 702 703 704 705 706 707 708 709 710 711 712 713 714 715 716 717 718 719 720" at bounding box center [759, 325] width 276 height 33
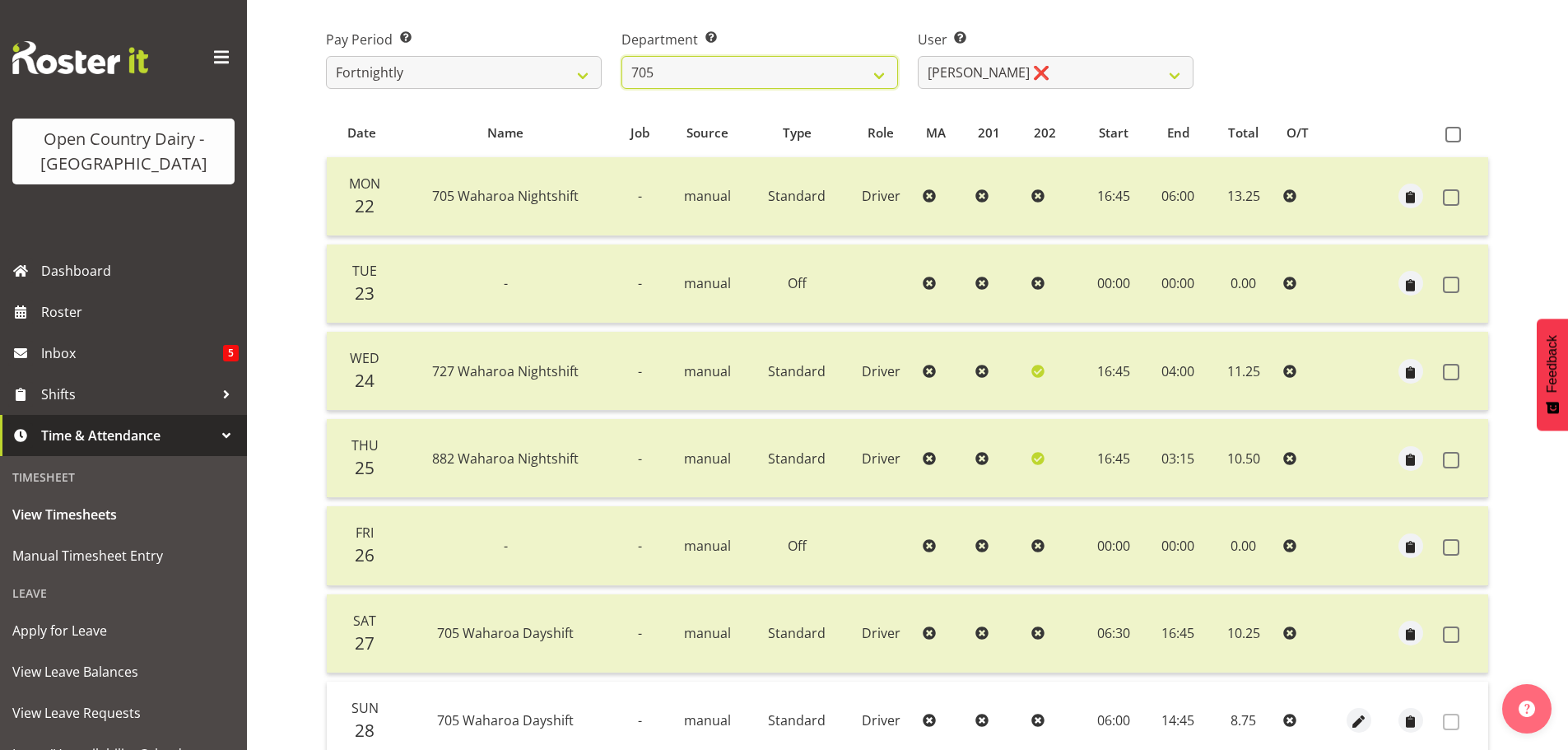
scroll to position [165, 0]
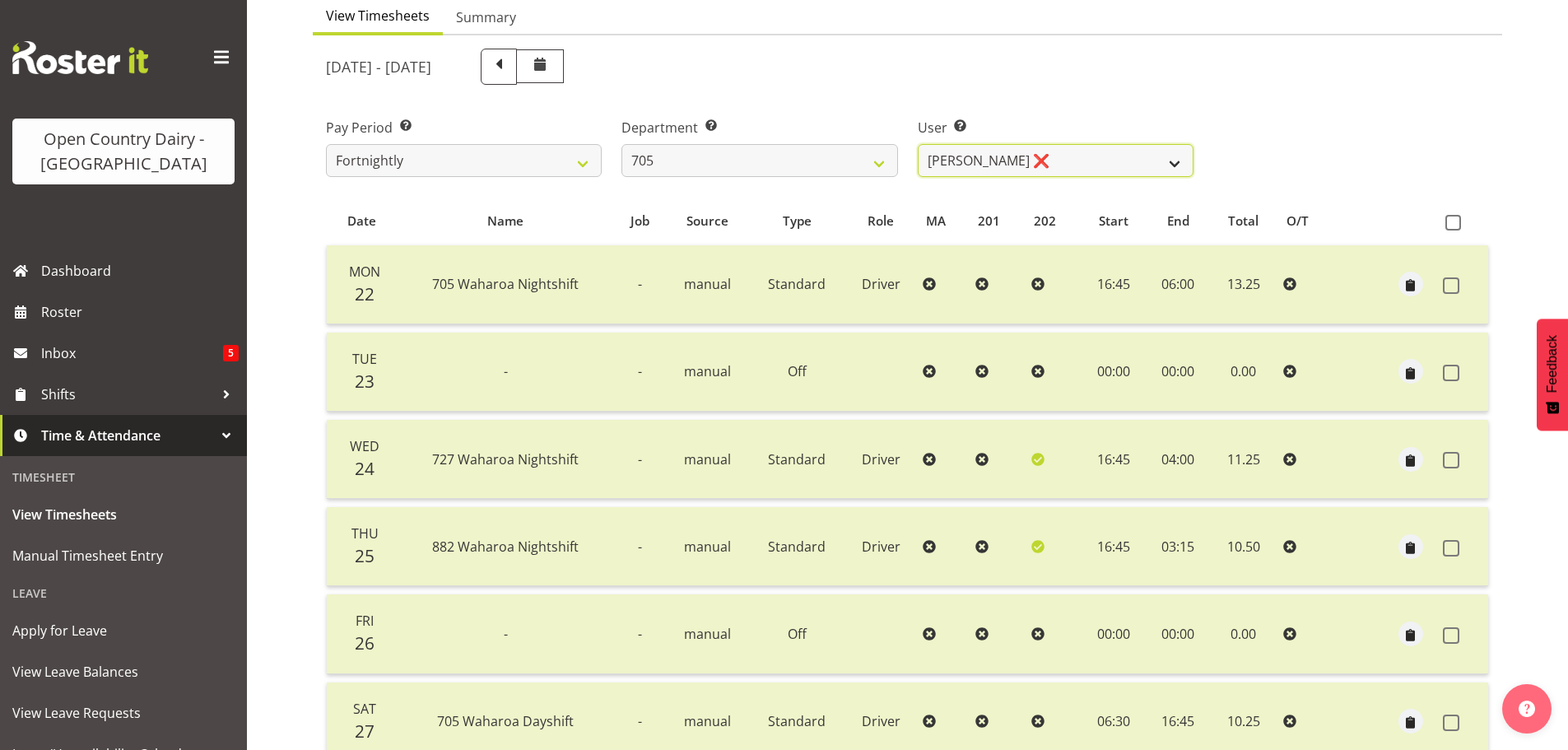
click at [1049, 164] on select "Chris Gibbs ❌ Colin Kelly ❌ Craig Cottam ❌ John May ❌" at bounding box center [1056, 161] width 276 height 33
click at [918, 144] on select "Chris Gibbs ❌ Colin Kelly ❌ Craig Cottam ❌ John May ❌" at bounding box center [1056, 161] width 276 height 33
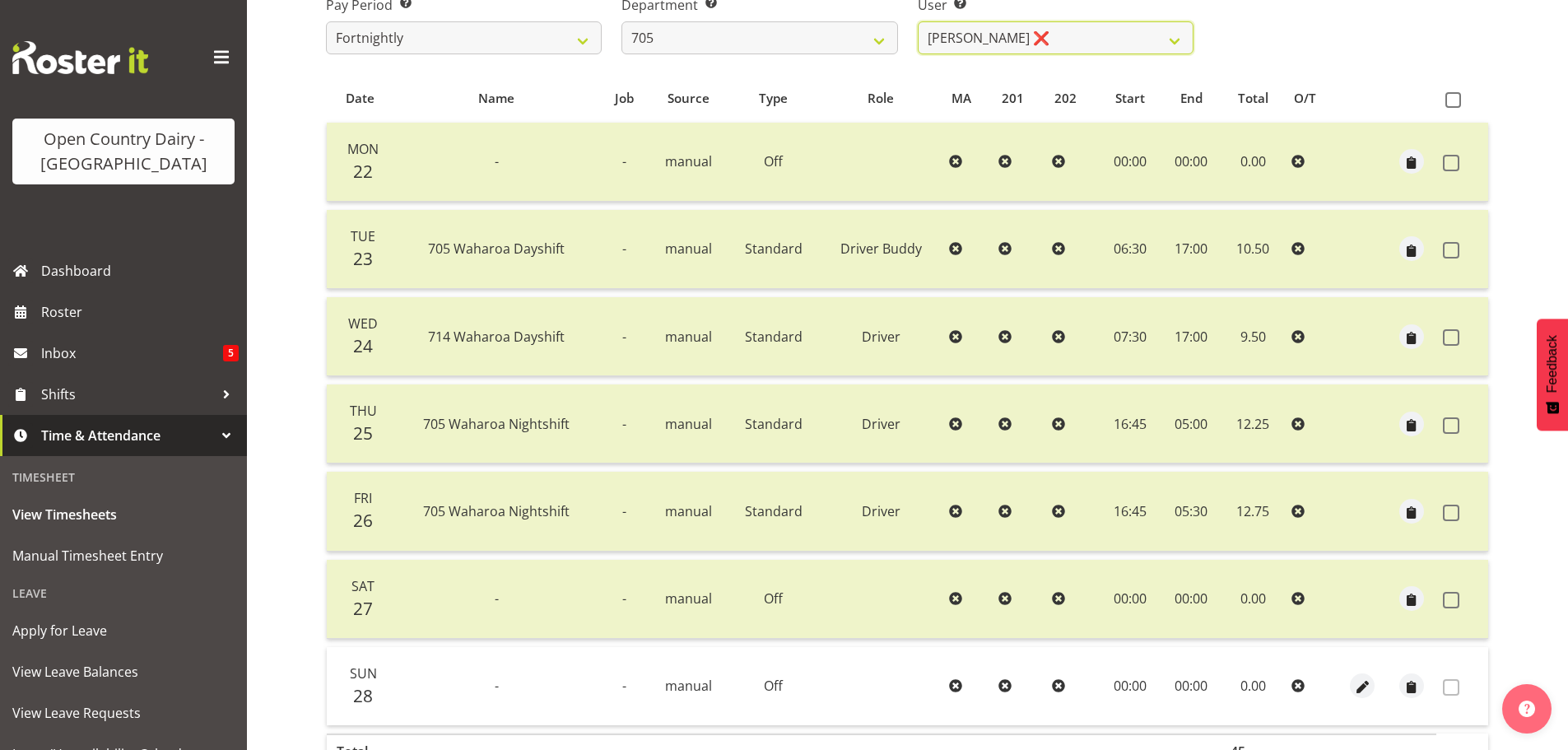
scroll to position [66, 0]
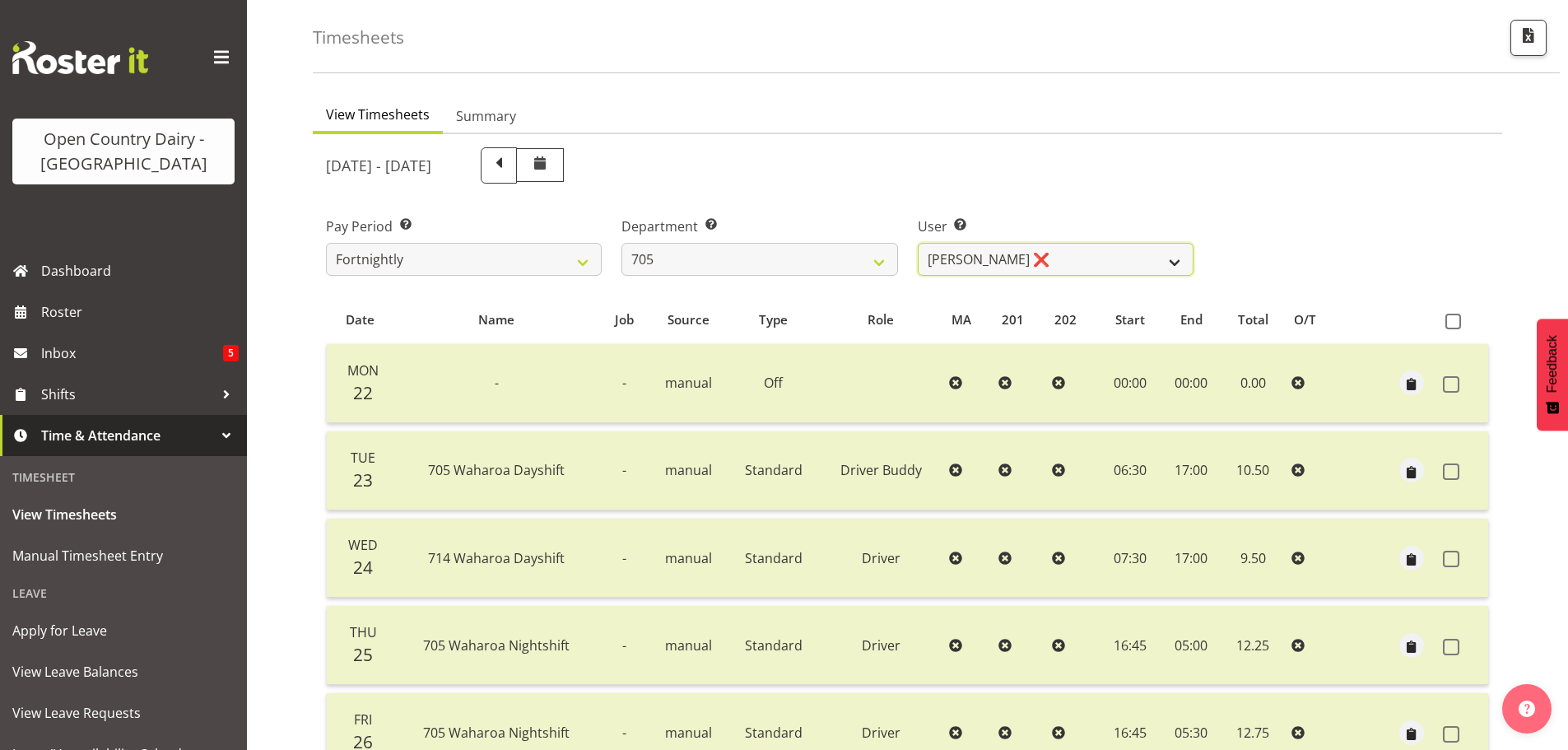
click at [1081, 252] on select "Chris Gibbs ❌ Colin Kelly ❌ Craig Cottam ❌ John May ❌" at bounding box center [1056, 259] width 276 height 33
click at [918, 243] on select "Chris Gibbs ❌ Colin Kelly ❌ Craig Cottam ❌ John May ❌" at bounding box center [1056, 259] width 276 height 33
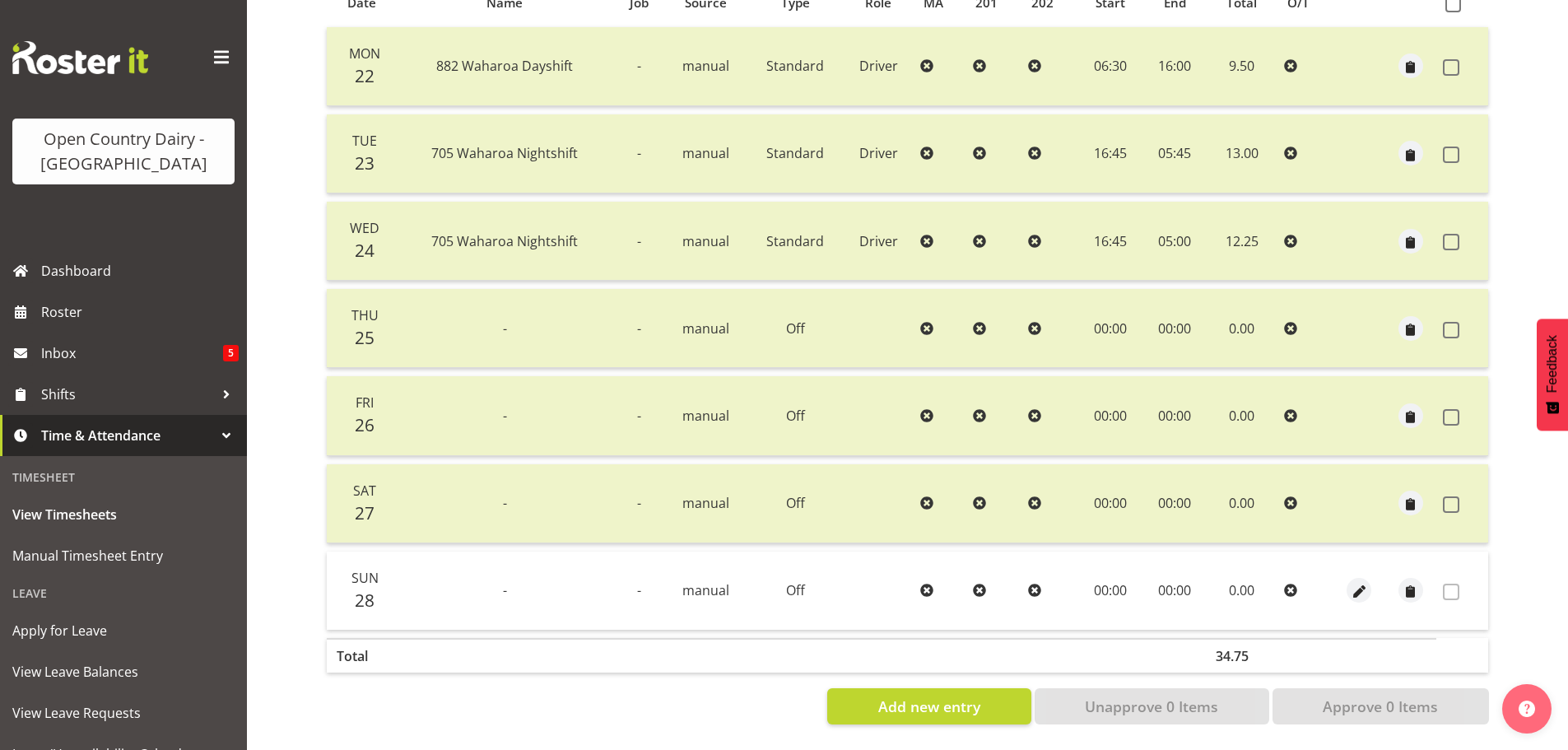
scroll to position [0, 0]
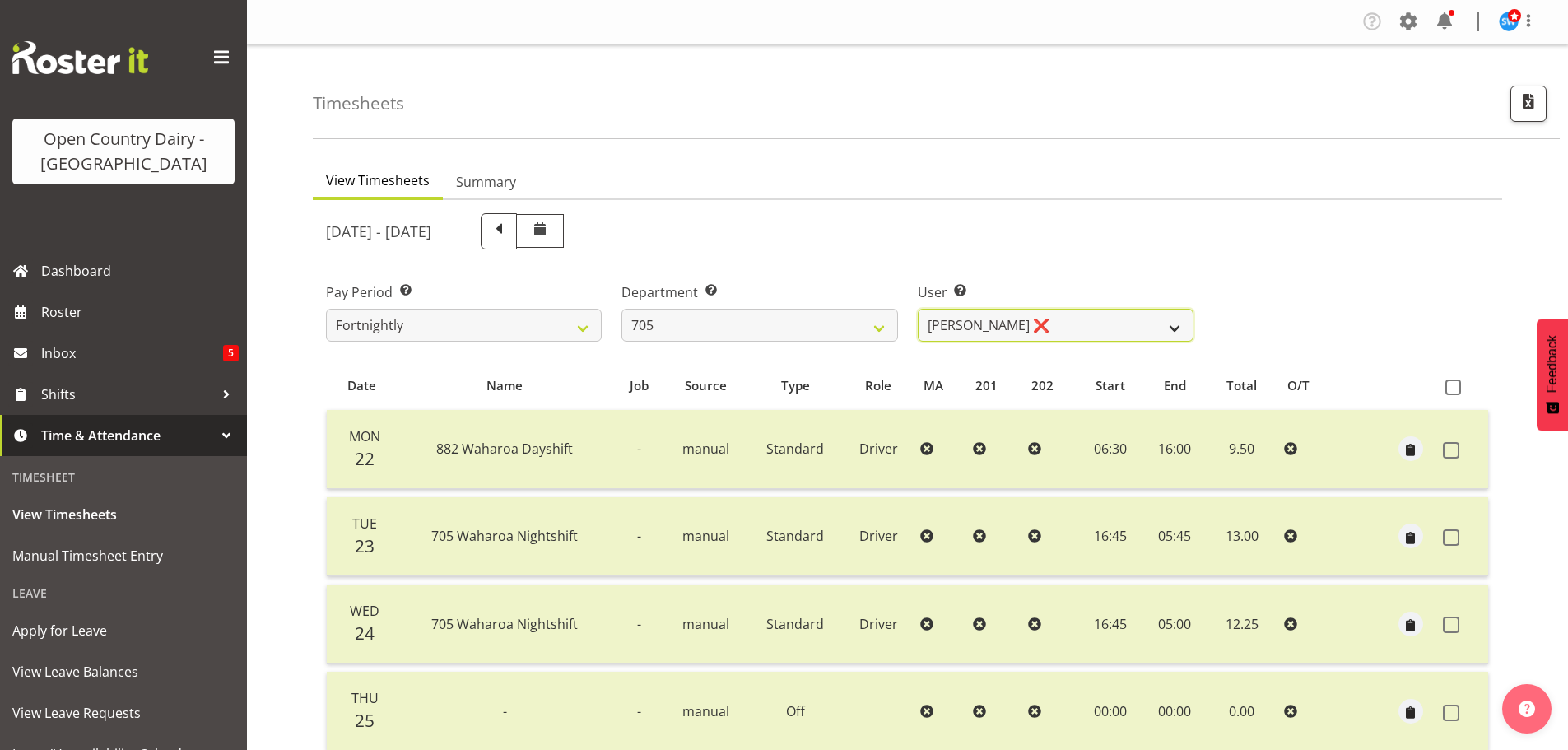
click at [1102, 328] on select "Chris Gibbs ❌ Colin Kelly ❌ Craig Cottam ❌ John May ❌" at bounding box center [1056, 325] width 276 height 33
click at [918, 308] on select "Chris Gibbs ❌ Colin Kelly ❌ Craig Cottam ❌ John May ❌" at bounding box center [1056, 325] width 276 height 33
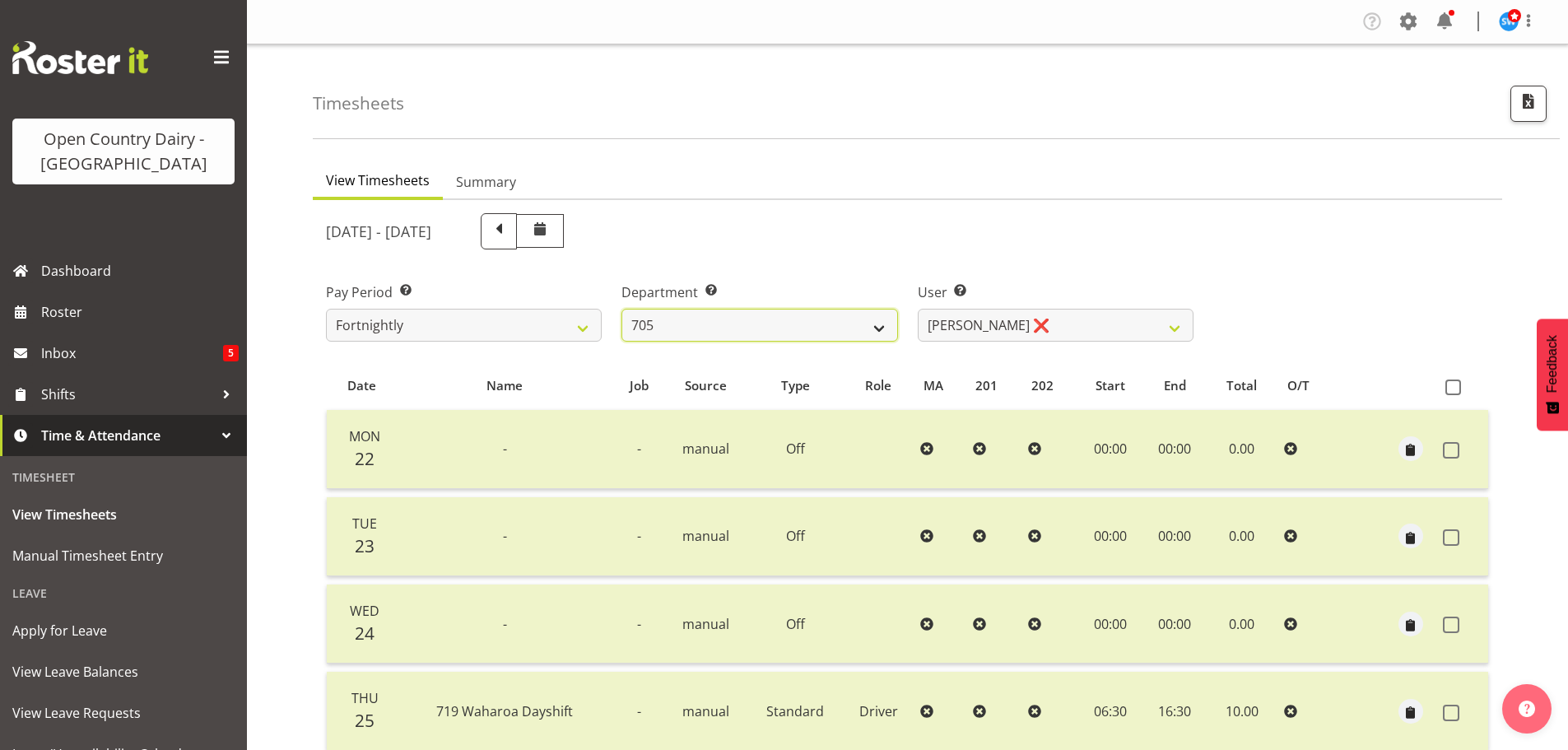
click at [710, 321] on select "701 702 703 704 705 706 707 708 709 710 711 712 713 714 715 716 717 718 719 720" at bounding box center [759, 325] width 276 height 33
click at [621, 308] on select "701 702 703 704 705 706 707 708 709 710 711 712 713 714 715 716 717 718 719 720" at bounding box center [759, 325] width 276 height 33
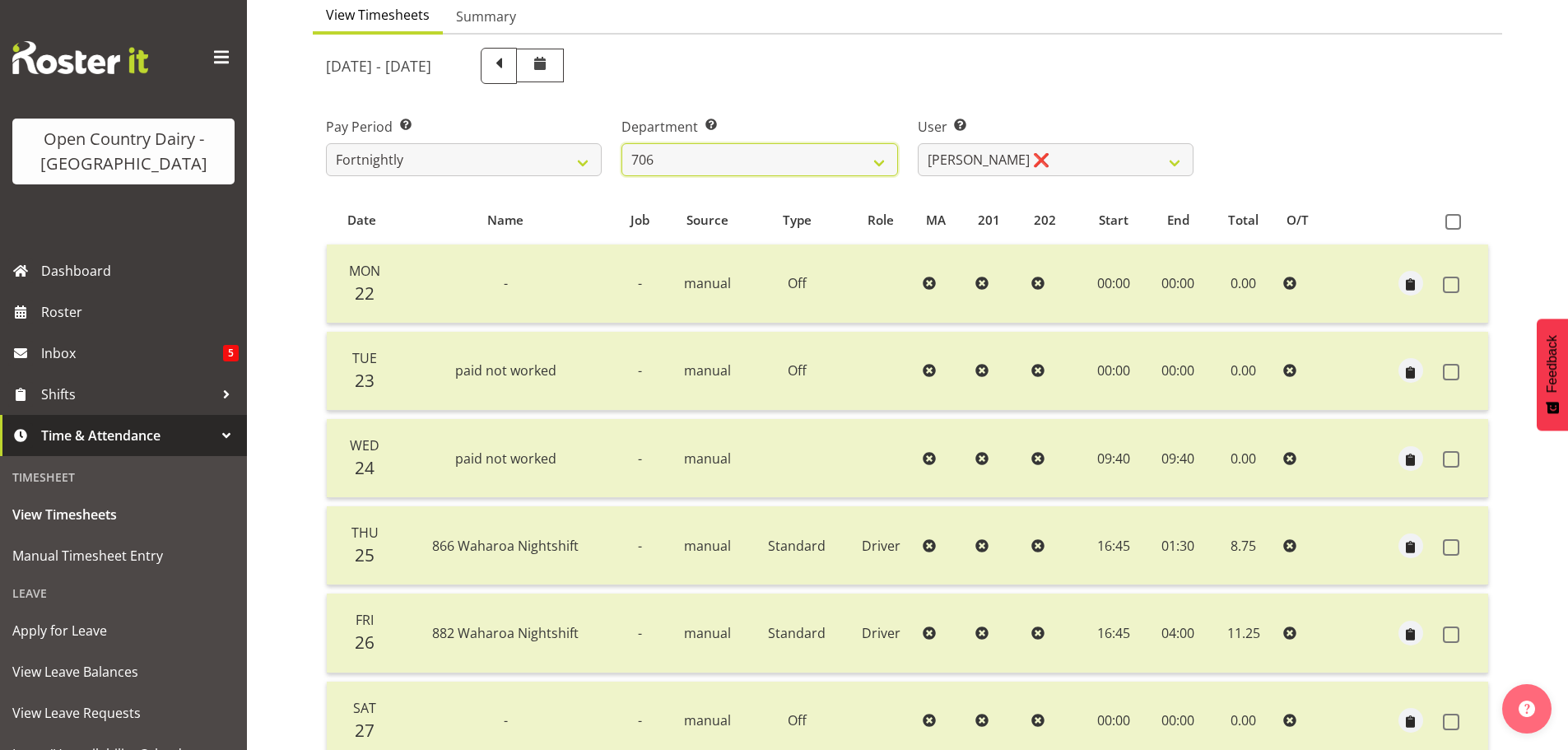
scroll to position [148, 0]
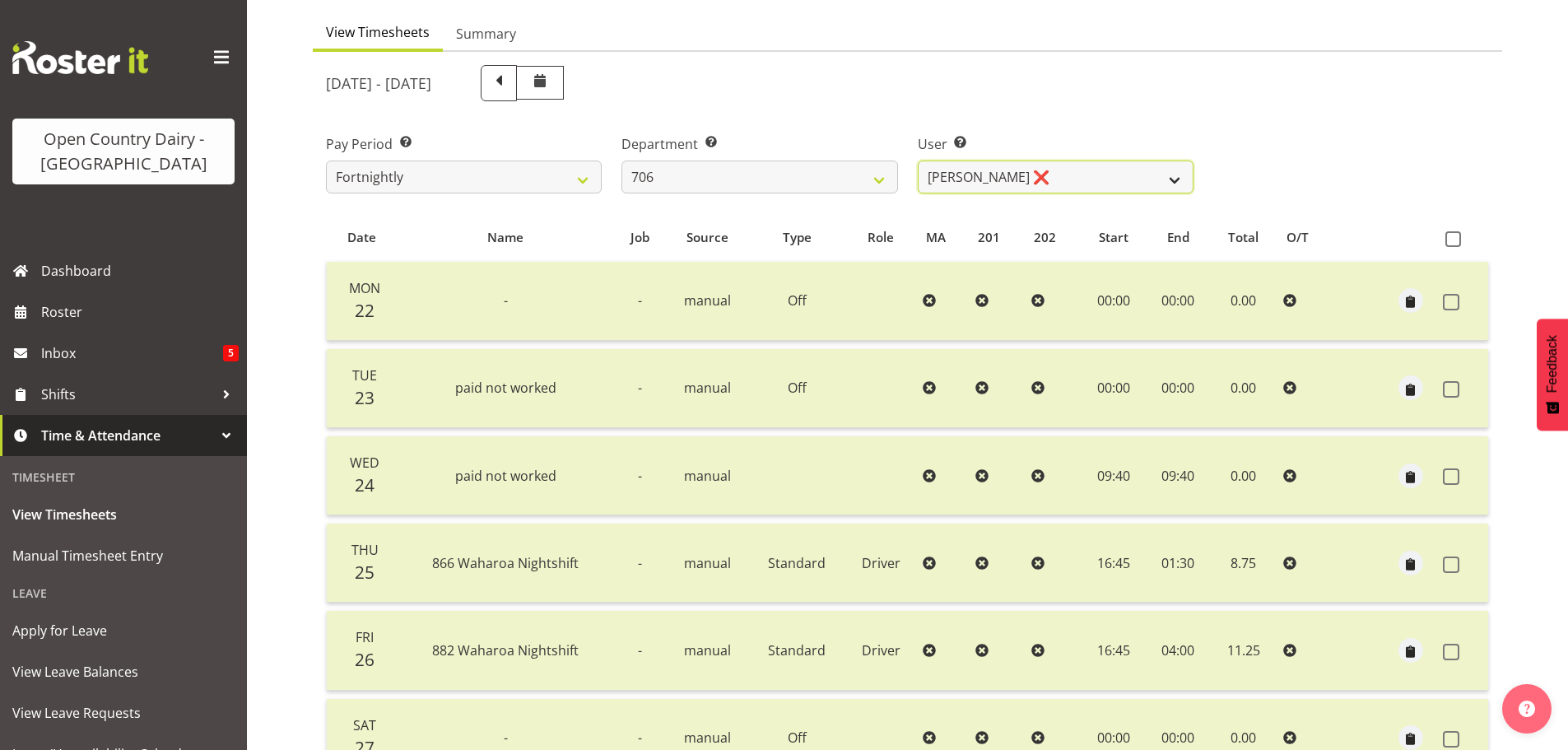
click at [1078, 175] on select "Andrew Kearns ❌ Len Symons ❌ Mark Ansley ❌ Paul Griffin ❌" at bounding box center [1056, 177] width 276 height 33
click at [1077, 175] on select "Andrew Kearns ❌ Len Symons ❌ Mark Ansley ❌ Paul Griffin ❌" at bounding box center [1056, 177] width 276 height 33
click at [796, 181] on select "701 702 703 704 705 706 707 708 709 710 711 712 713 714 715 716 717 718 719 720" at bounding box center [759, 177] width 276 height 33
click at [799, 170] on select "701 702 703 704 705 706 707 708 709 710 711 712 713 714 715 716 717 718 719 720" at bounding box center [759, 177] width 276 height 33
click at [621, 160] on select "701 702 703 704 705 706 707 708 709 710 711 712 713 714 715 716 717 718 719 720" at bounding box center [759, 177] width 276 height 33
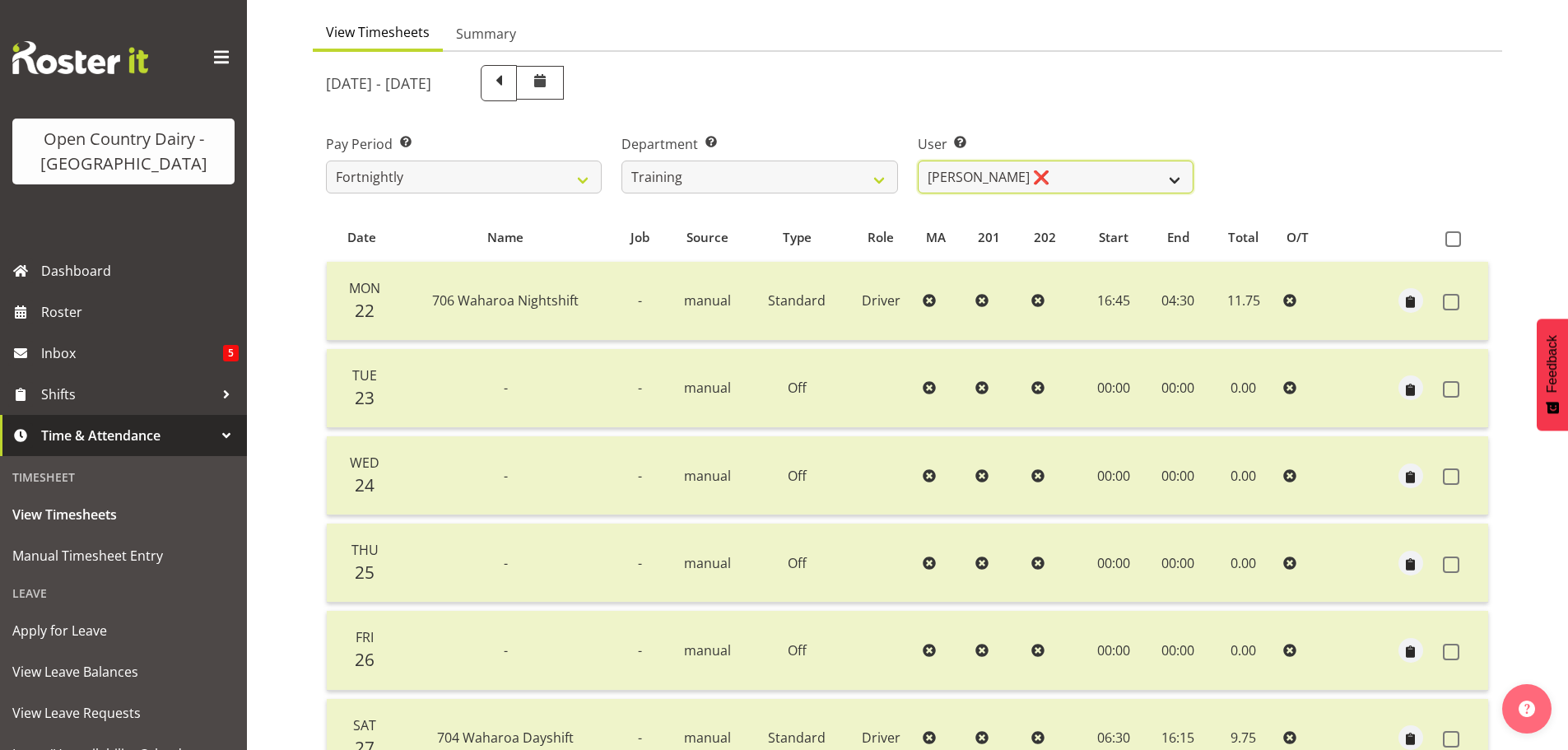
click at [1065, 165] on select "Andre Syben ❌ Andrew Murphy ❌ Antony Lockyer ❌ Jesse Simpson ❌ Kimberley-Rose A…" at bounding box center [1056, 177] width 276 height 33
click at [918, 160] on select "Andre Syben ❌ Andrew Murphy ❌ Antony Lockyer ❌ Jesse Simpson ❌ Kimberley-Rose A…" at bounding box center [1056, 177] width 276 height 33
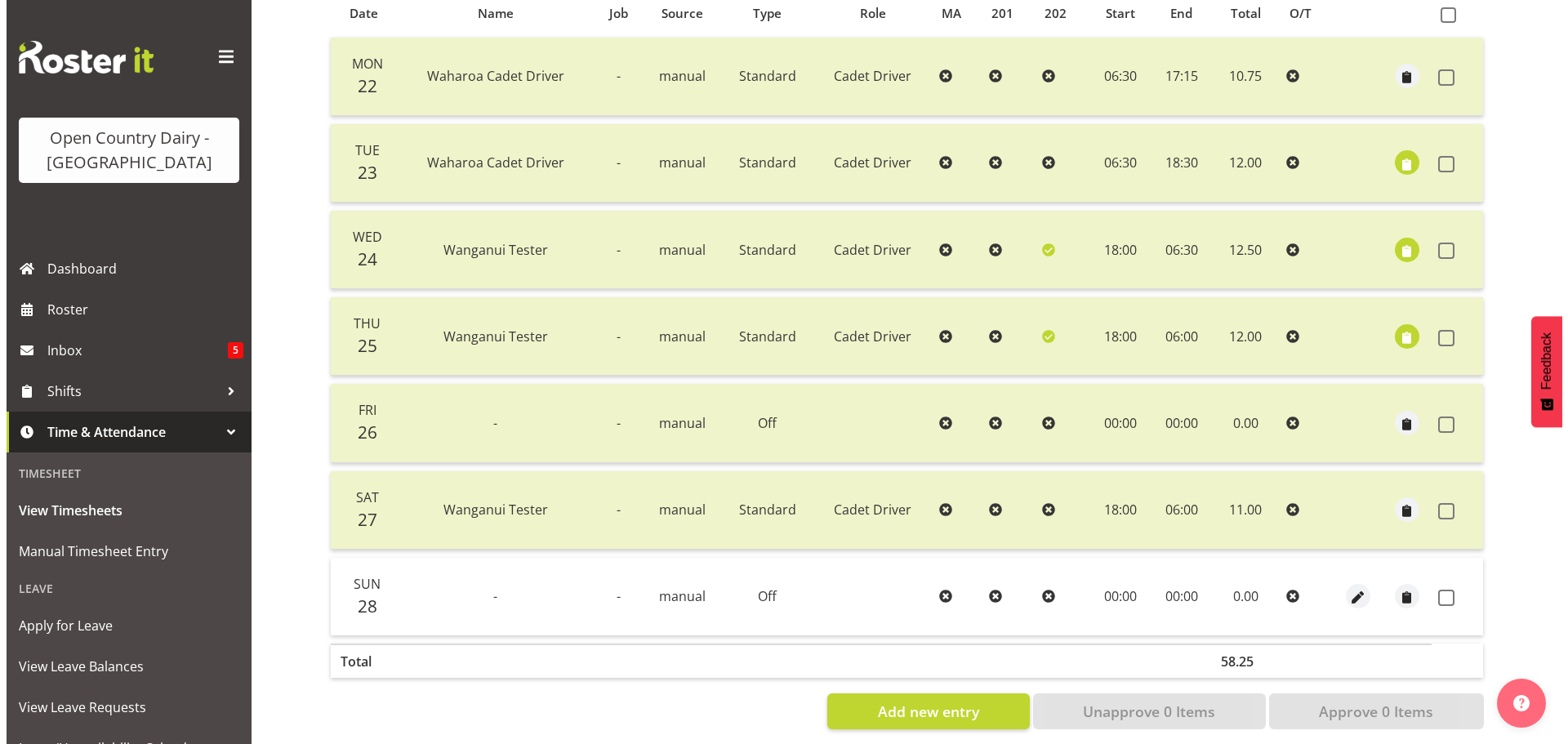
scroll to position [392, 0]
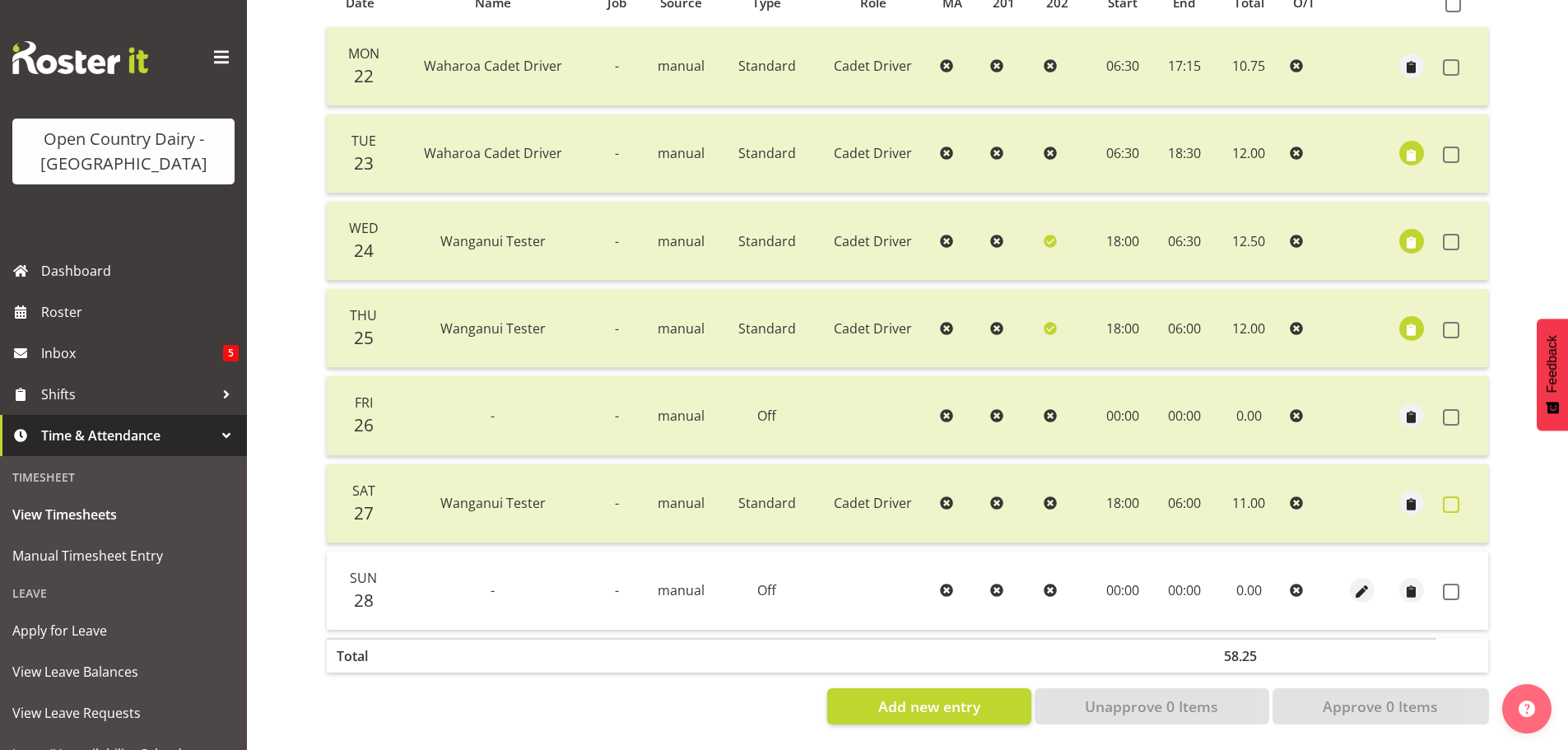
click at [1451, 496] on span at bounding box center [1451, 505] width 17 height 17
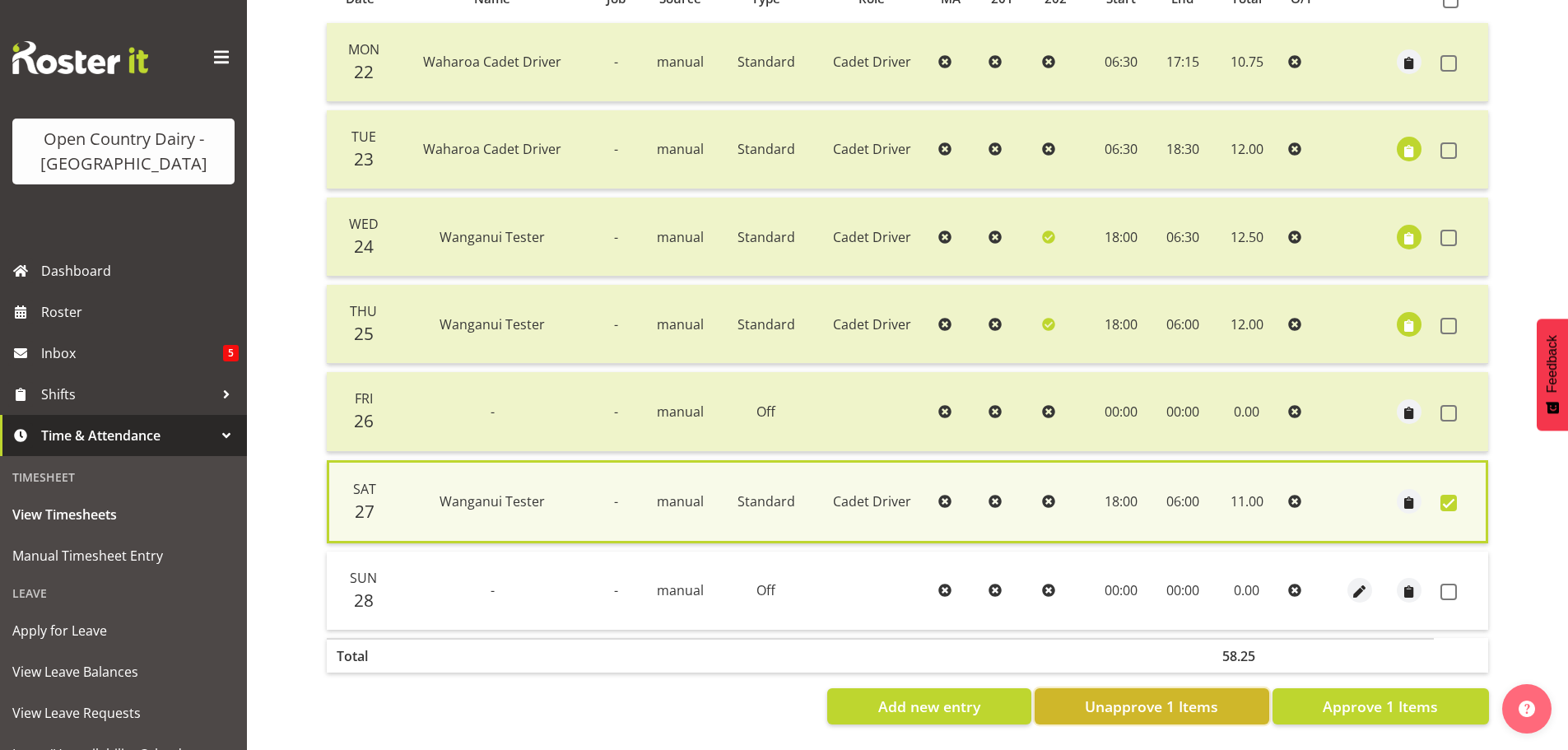
click at [1167, 697] on span "Unapprove 1 Items" at bounding box center [1151, 706] width 133 height 21
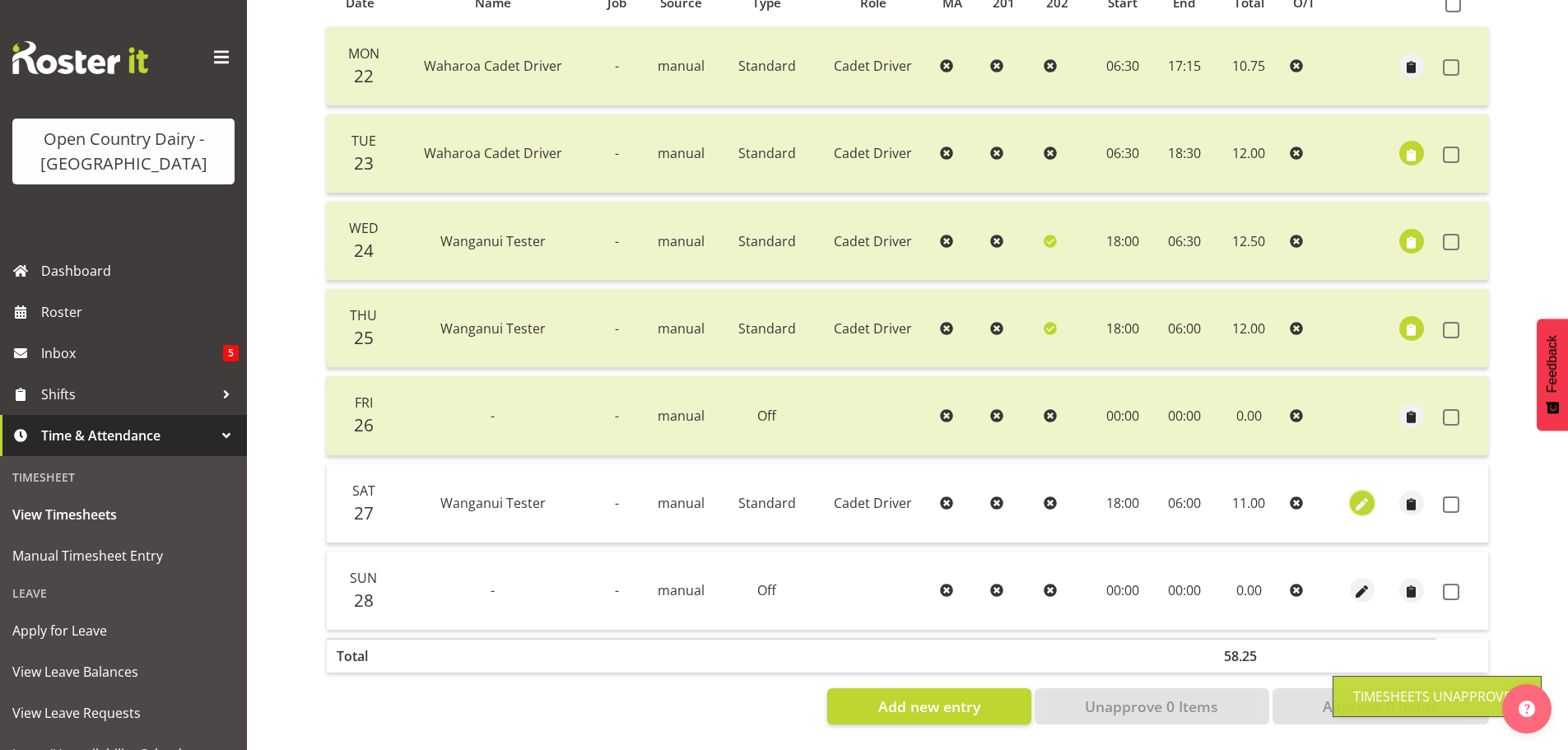
click at [1366, 495] on span "button" at bounding box center [1361, 505] width 19 height 19
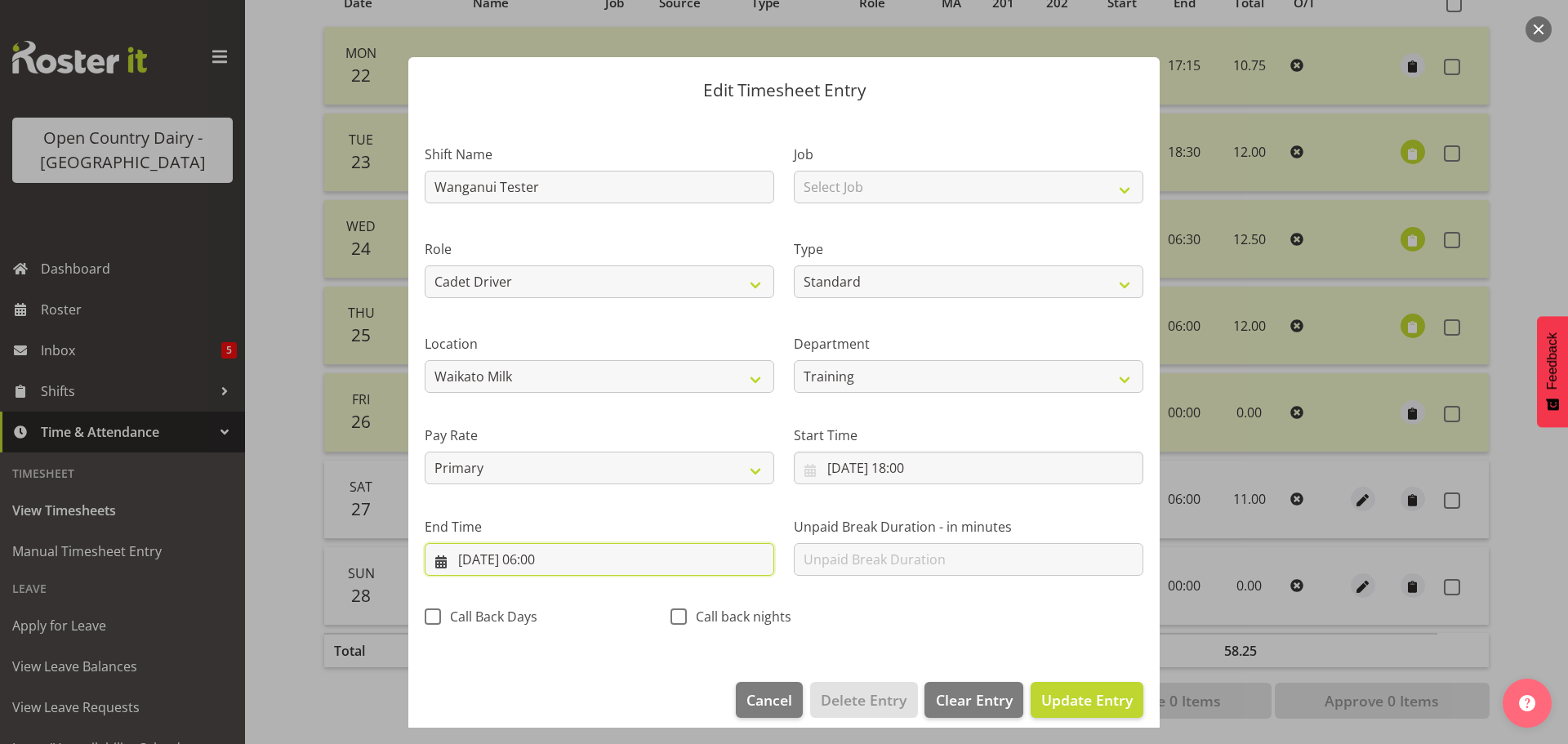
click at [559, 561] on input "28/09/2025, 06:00" at bounding box center [599, 559] width 349 height 33
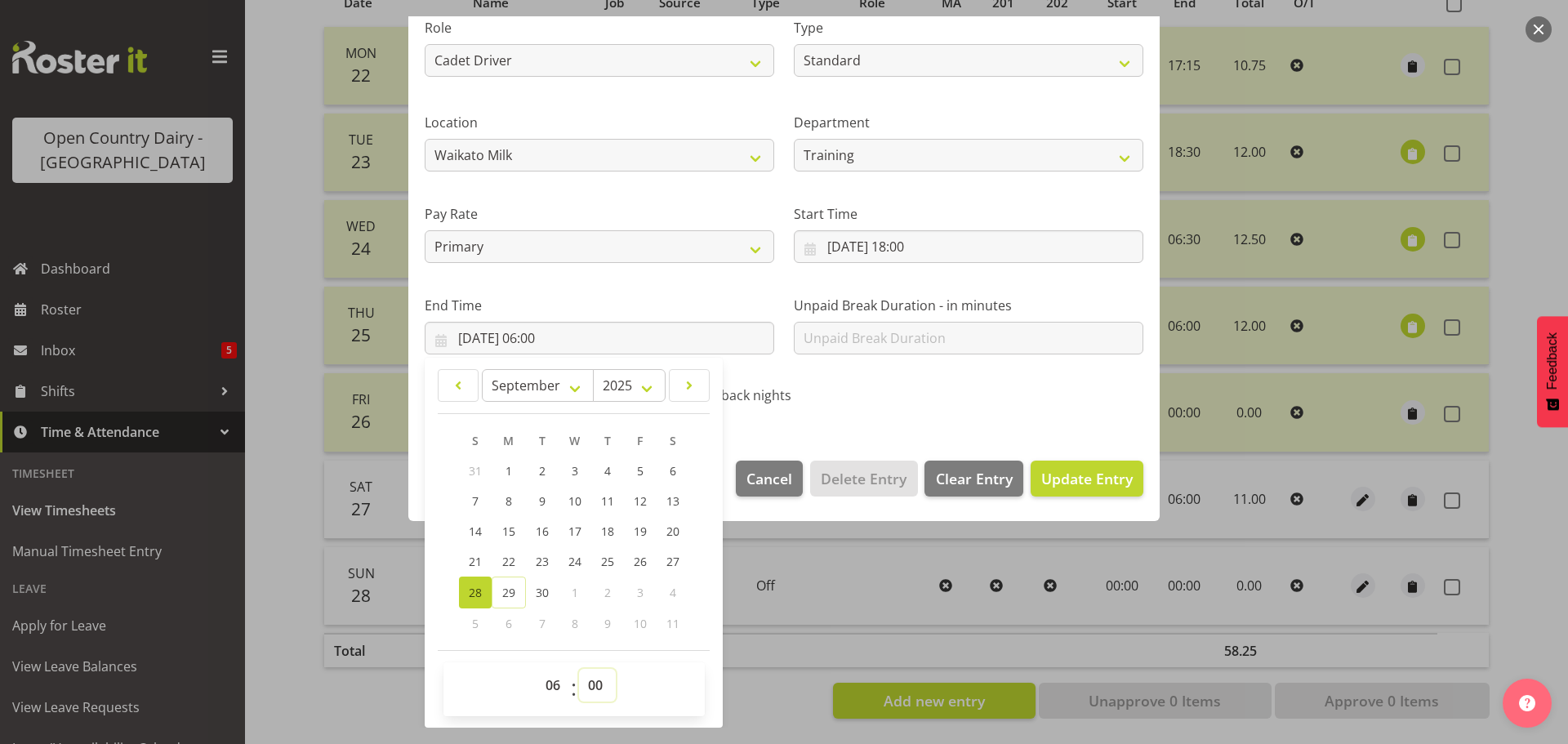
click at [597, 679] on select "00 01 02 03 04 05 06 07 08 09 10 11 12 13 14 15 16 17 18 19 20 21 22 23 24 25 2…" at bounding box center [597, 685] width 37 height 33
click at [579, 669] on select "00 01 02 03 04 05 06 07 08 09 10 11 12 13 14 15 16 17 18 19 20 21 22 23 24 25 2…" at bounding box center [597, 685] width 37 height 33
click at [1061, 474] on span "Update Entry" at bounding box center [1087, 478] width 92 height 19
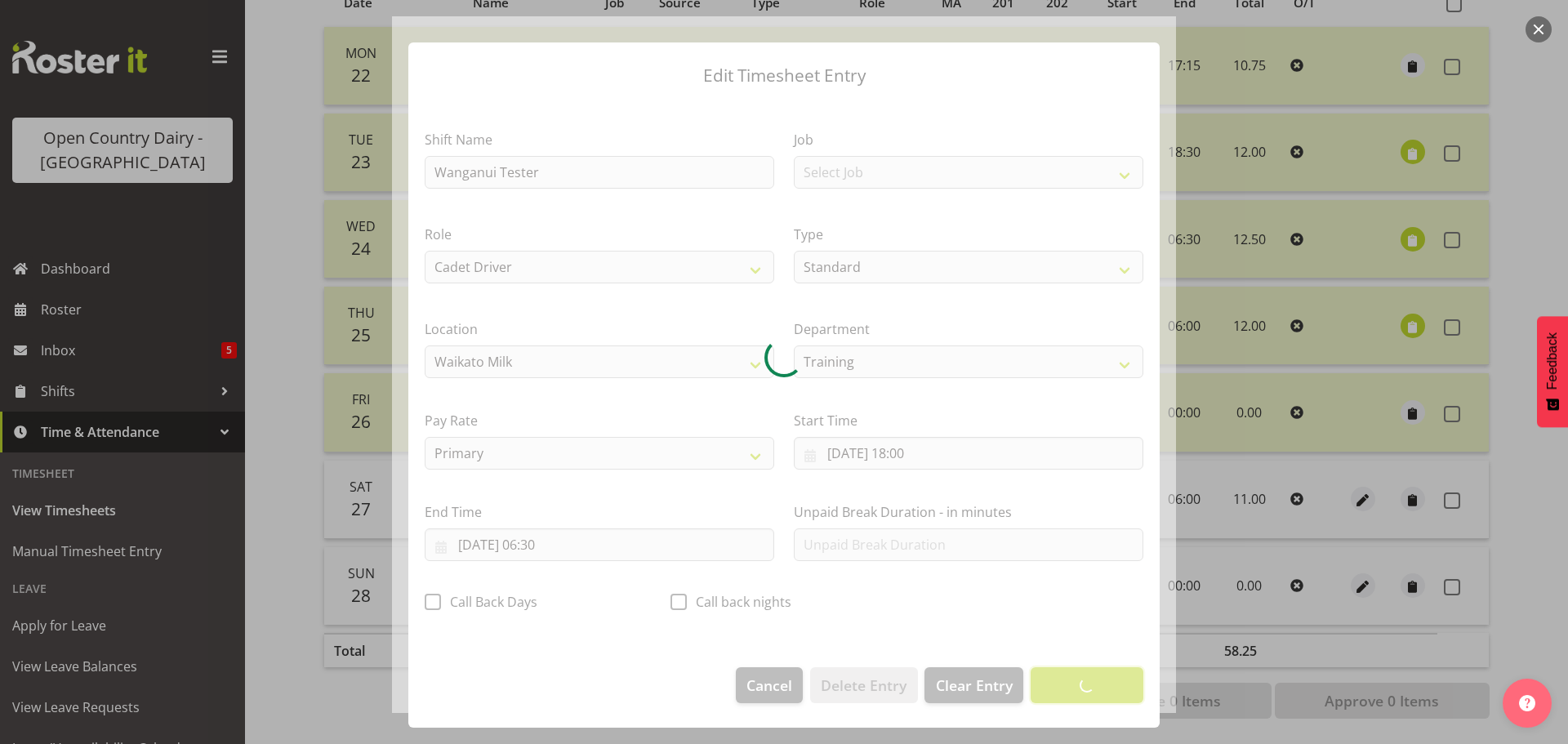
scroll to position [15, 0]
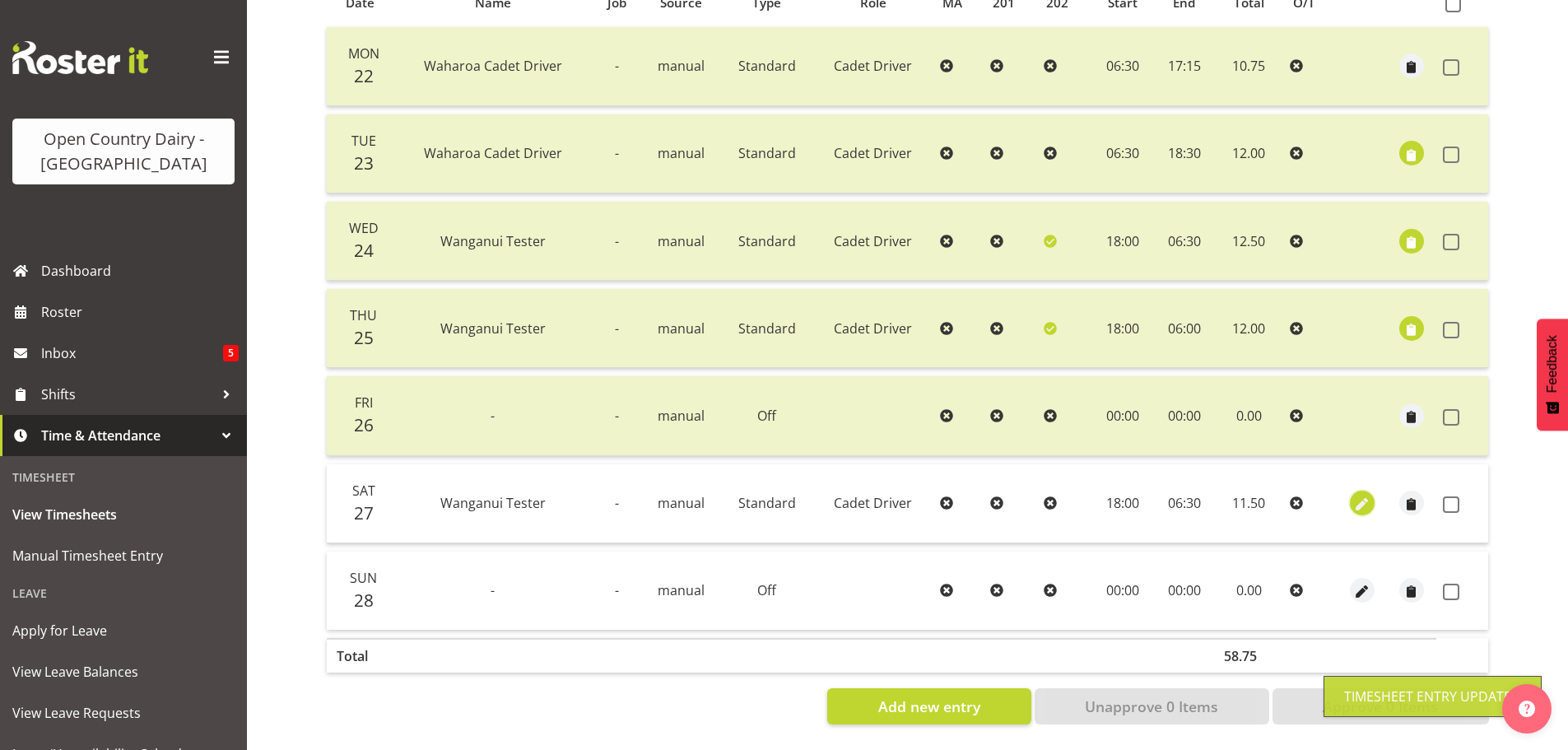
click at [1361, 495] on span "button" at bounding box center [1361, 505] width 19 height 19
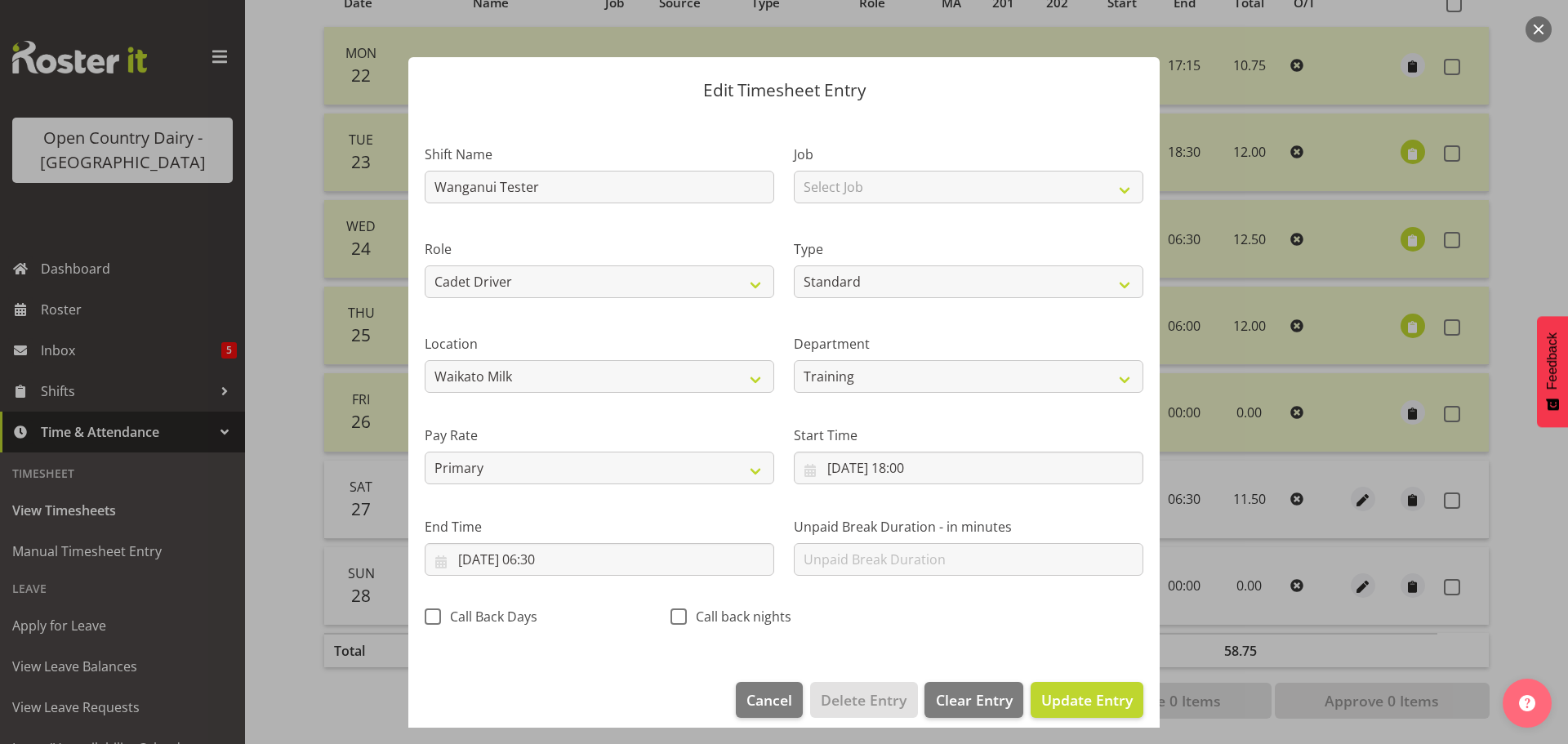
click at [677, 616] on span at bounding box center [679, 616] width 17 height 17
click at [677, 616] on input "Call back nights" at bounding box center [676, 616] width 11 height 11
click at [1080, 698] on span "Update Entry" at bounding box center [1087, 699] width 92 height 19
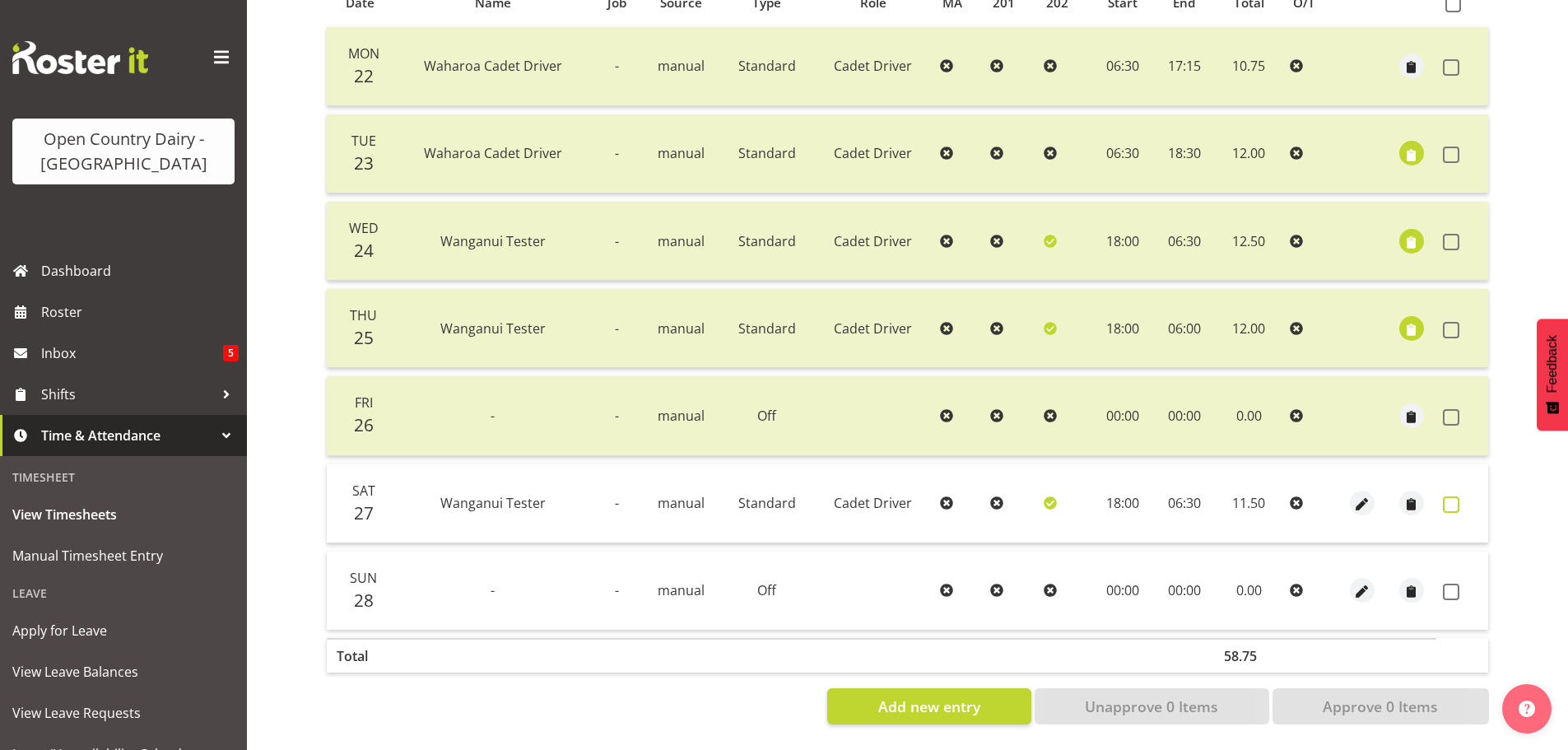
click at [1453, 496] on span at bounding box center [1451, 505] width 17 height 17
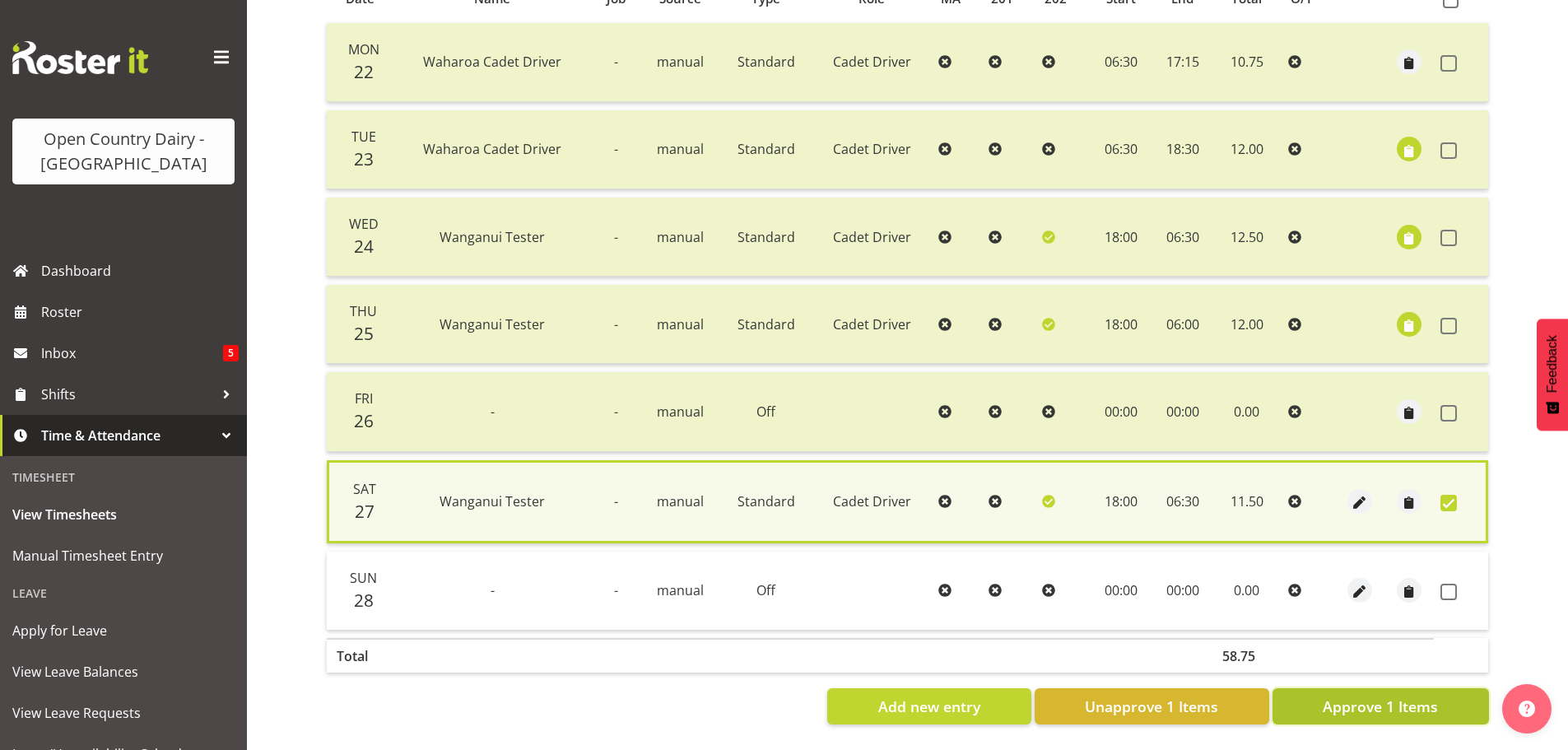
click at [1388, 702] on span "Approve 1 Items" at bounding box center [1380, 706] width 115 height 21
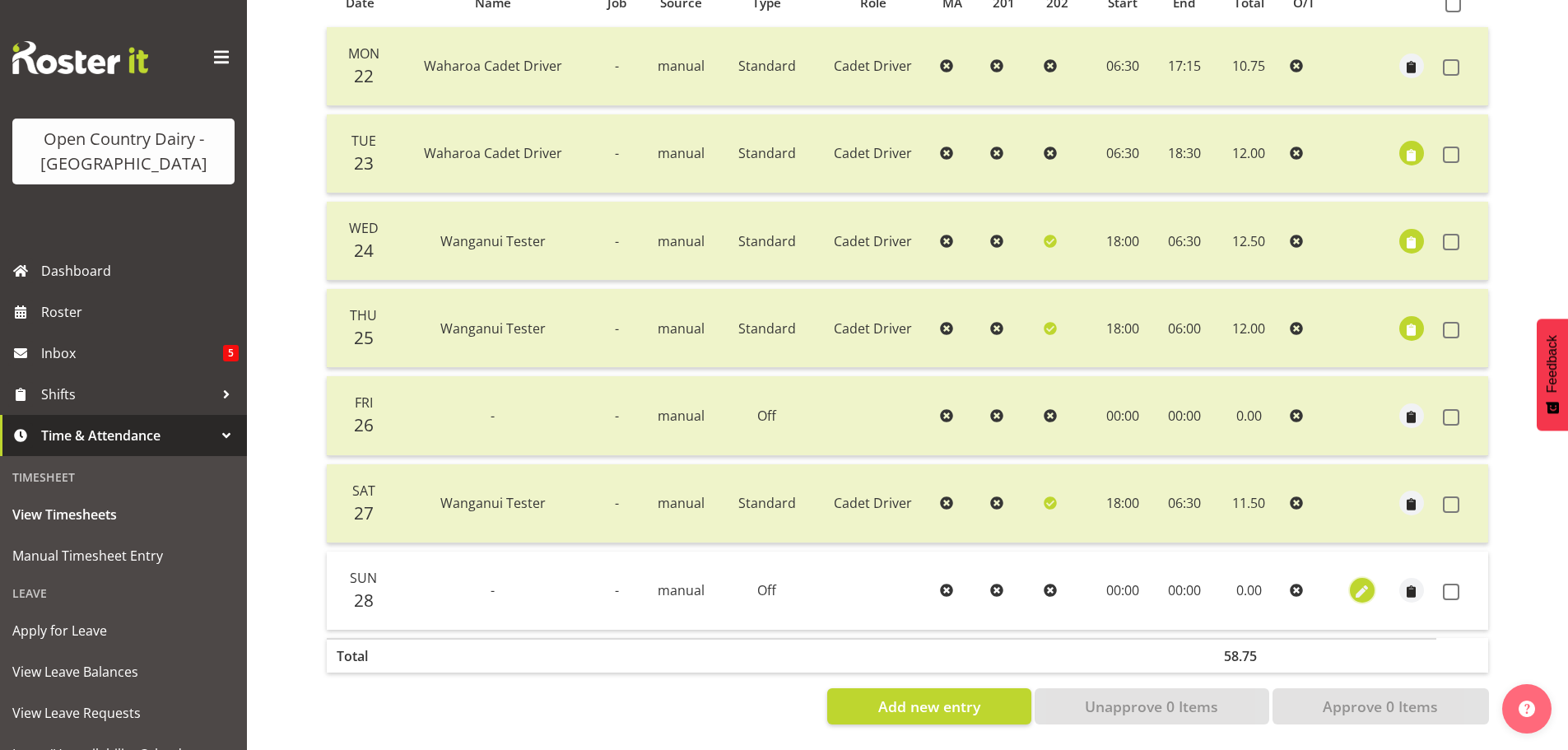
click at [1364, 582] on span "button" at bounding box center [1361, 592] width 19 height 19
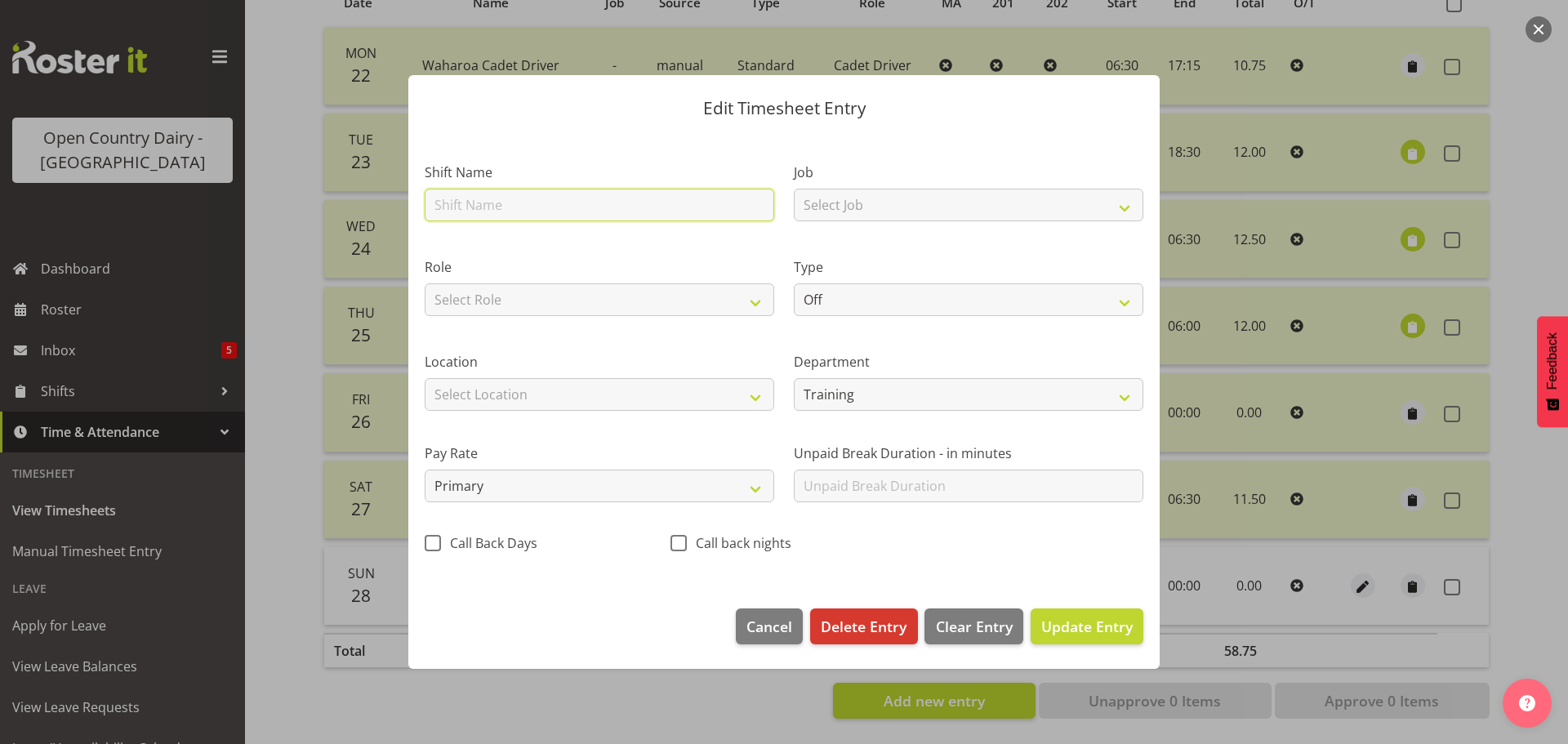
click at [545, 203] on input "text" at bounding box center [599, 205] width 349 height 33
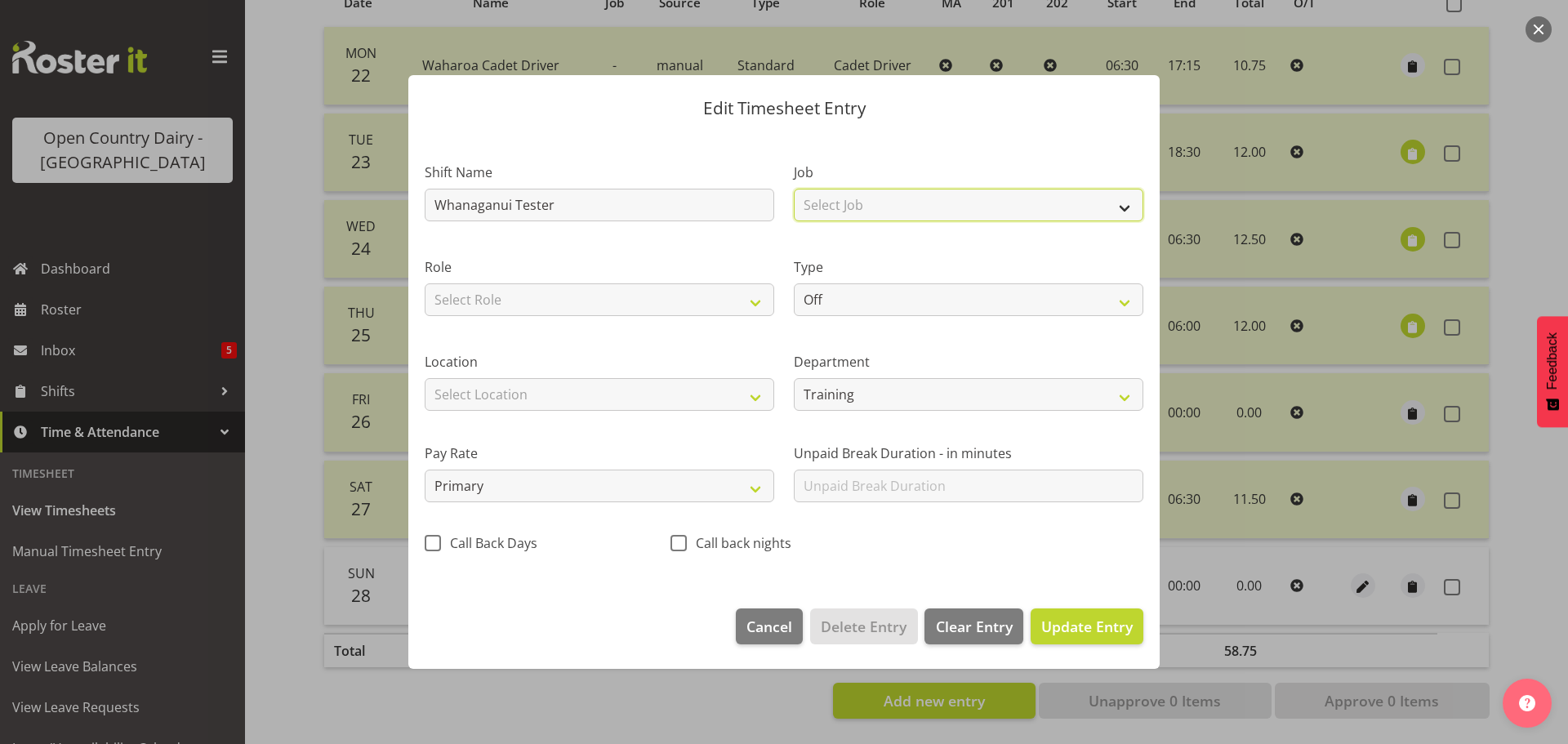
click at [853, 206] on select "Select Job Driver Driver supervisor Support" at bounding box center [968, 205] width 349 height 33
click at [794, 188] on select "Select Job Driver Driver supervisor Support" at bounding box center [968, 205] width 349 height 33
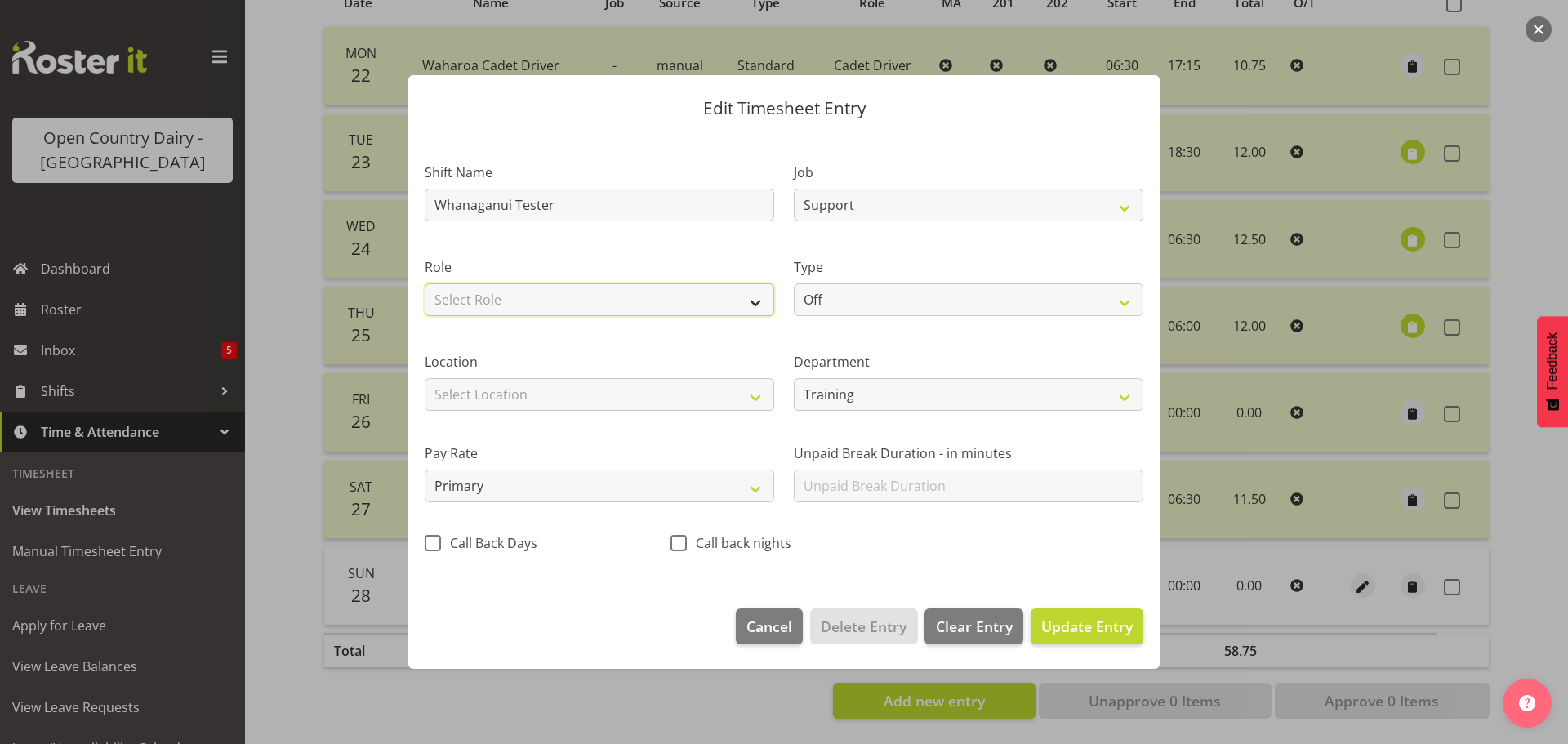
click at [620, 301] on select "Select Role Cadet Driver Milk Tester" at bounding box center [599, 299] width 349 height 33
click at [424, 283] on select "Select Role Cadet Driver Milk Tester" at bounding box center [599, 299] width 349 height 33
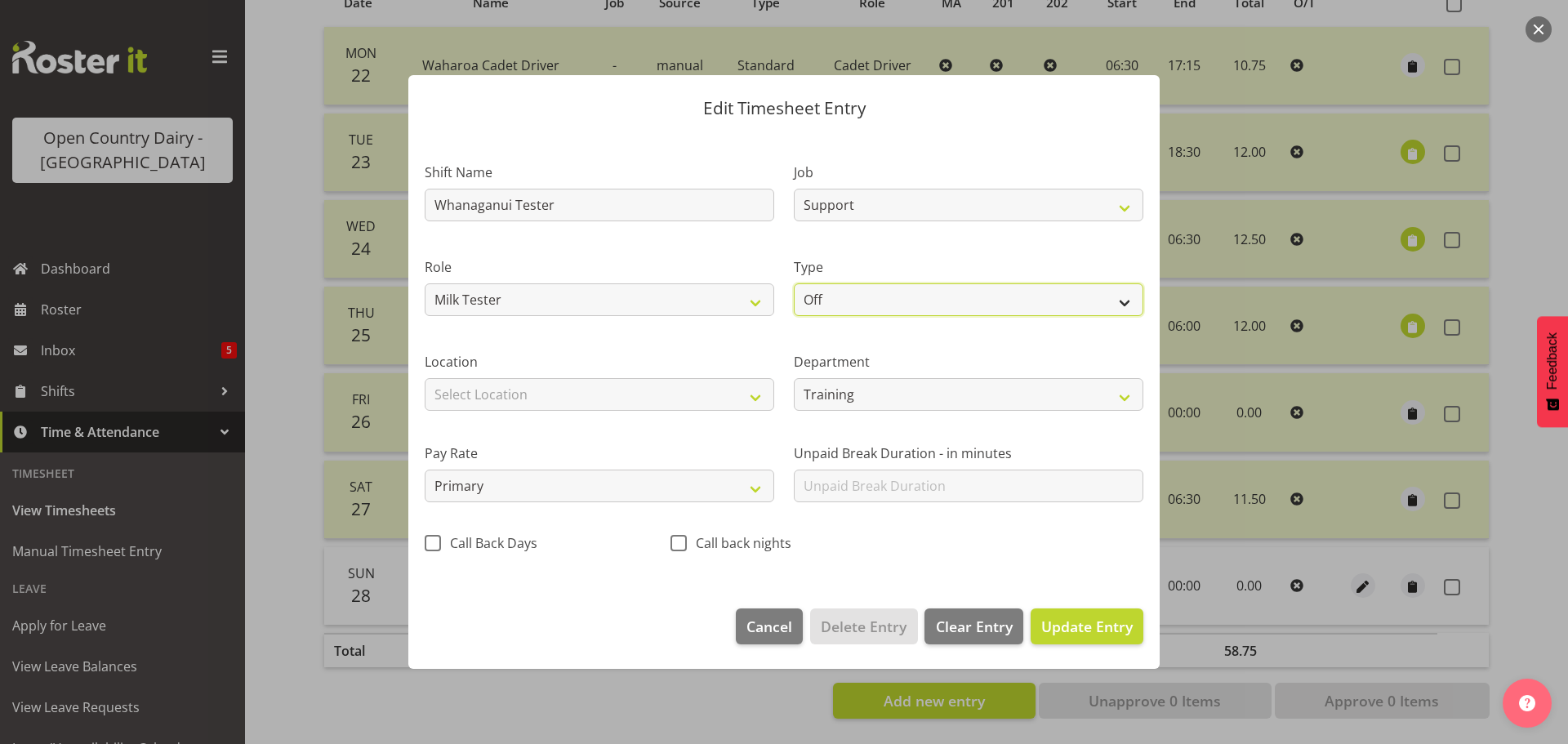
click at [848, 299] on select "Off Standard Public Holiday Public Holiday (Worked) Day In Lieu Annual Leave Si…" at bounding box center [968, 299] width 349 height 33
click at [794, 283] on select "Off Standard Public Holiday Public Holiday (Worked) Day In Lieu Annual Leave Si…" at bounding box center [968, 299] width 349 height 33
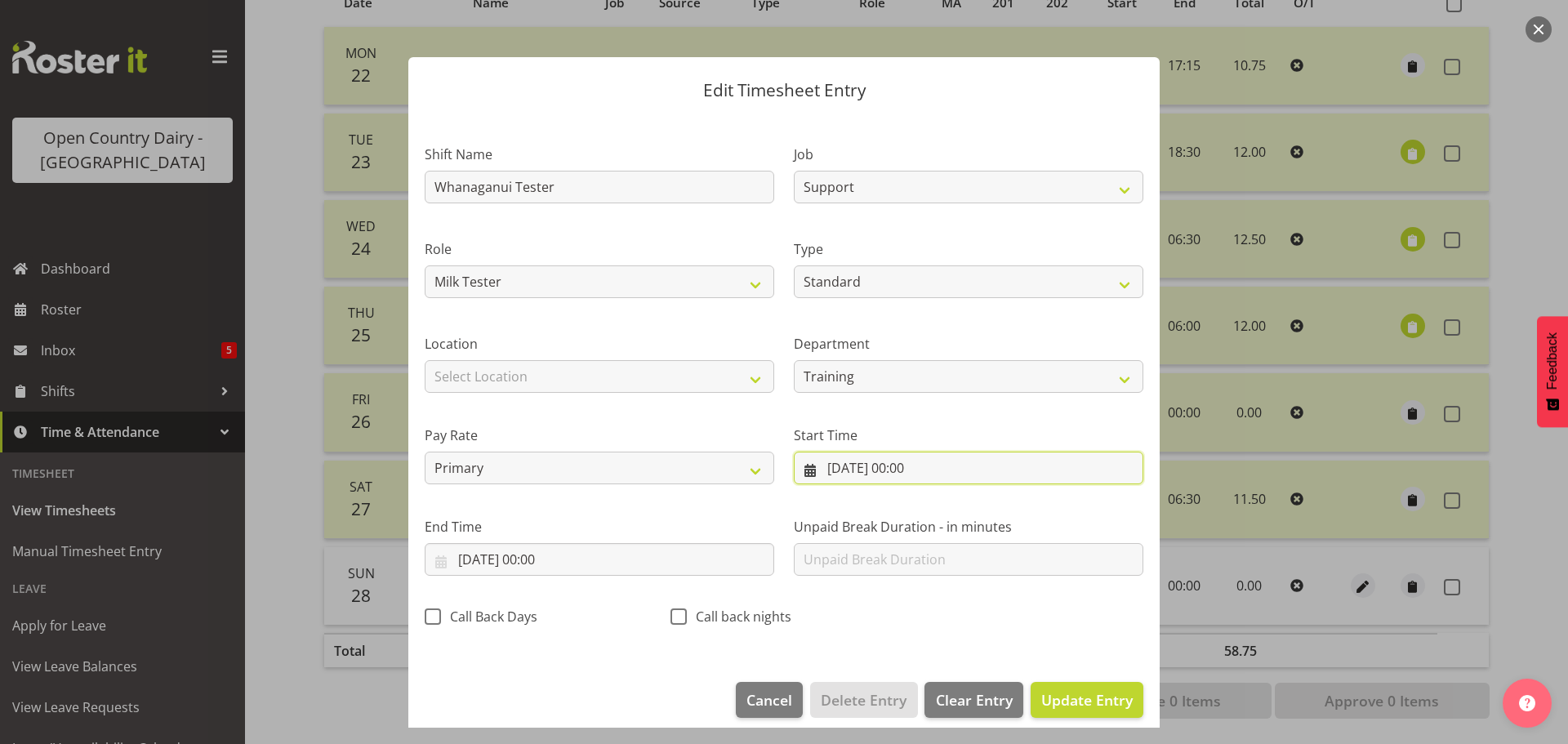
click at [905, 469] on input "28/09/2025, 00:00" at bounding box center [968, 468] width 349 height 33
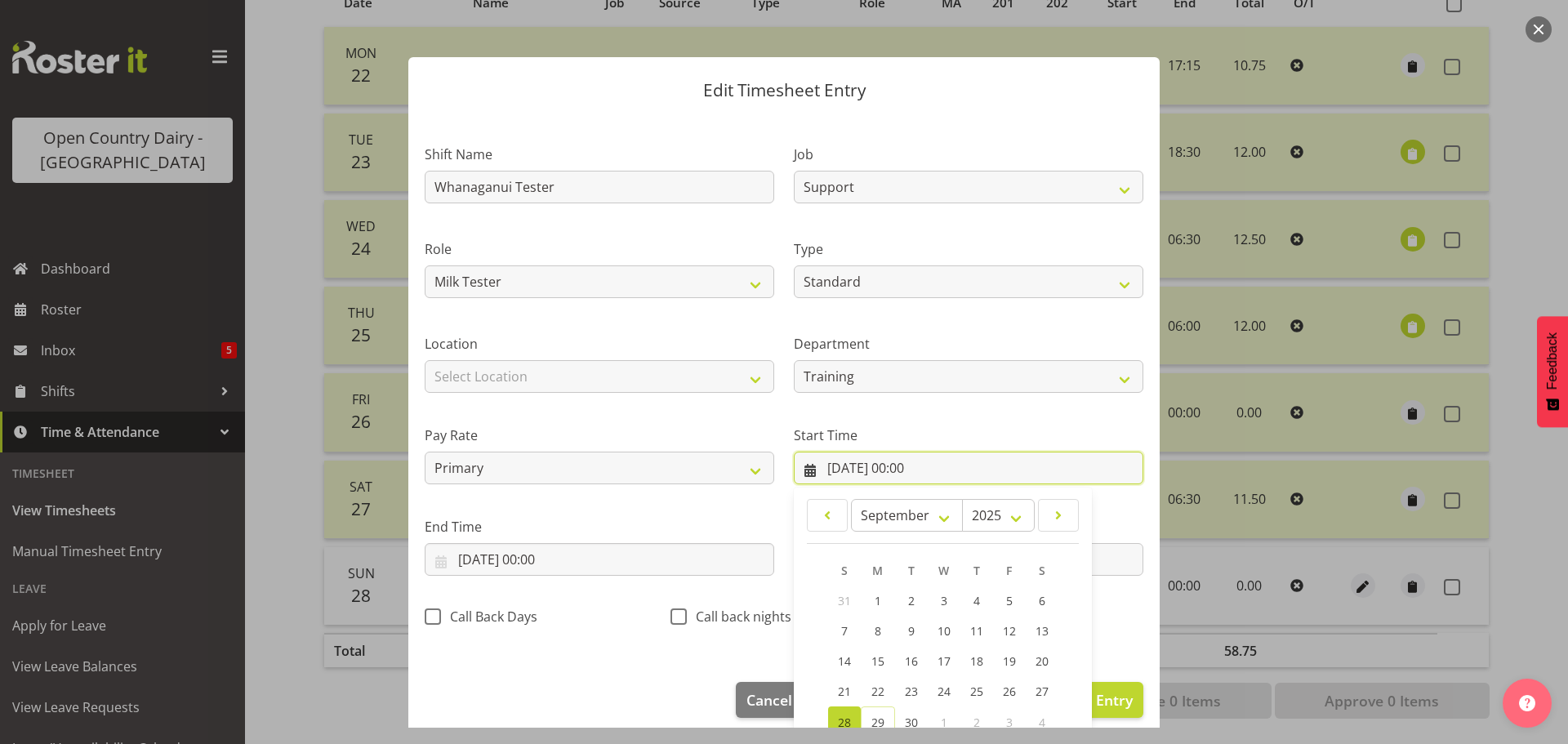
scroll to position [130, 0]
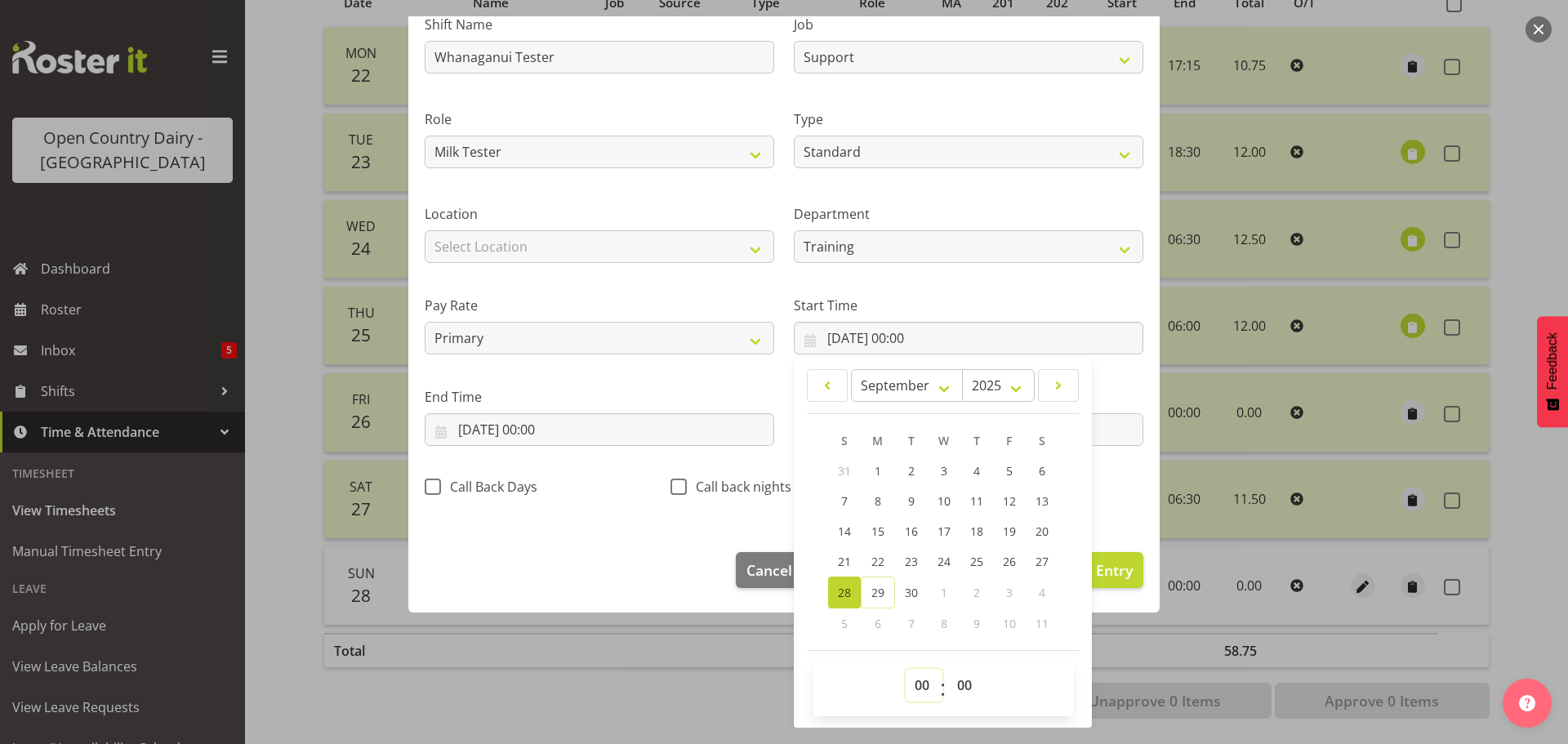
click at [912, 678] on select "00 01 02 03 04 05 06 07 08 09 10 11 12 13 14 15 16 17 18 19 20 21 22 23" at bounding box center [924, 685] width 37 height 33
click at [906, 669] on select "00 01 02 03 04 05 06 07 08 09 10 11 12 13 14 15 16 17 18 19 20 21 22 23" at bounding box center [924, 685] width 37 height 33
click at [563, 422] on input "28/09/2025, 00:00" at bounding box center [599, 430] width 349 height 33
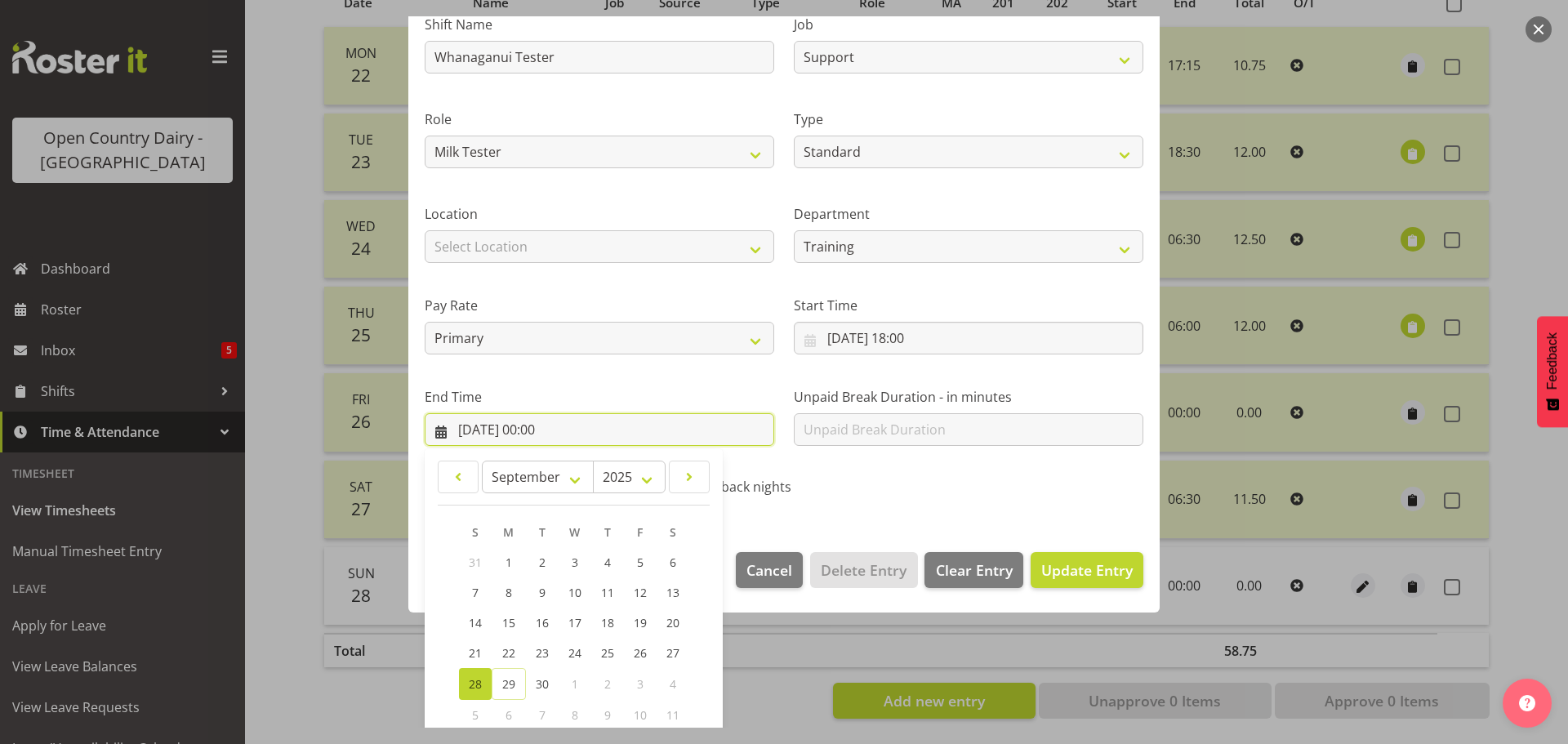
scroll to position [221, 0]
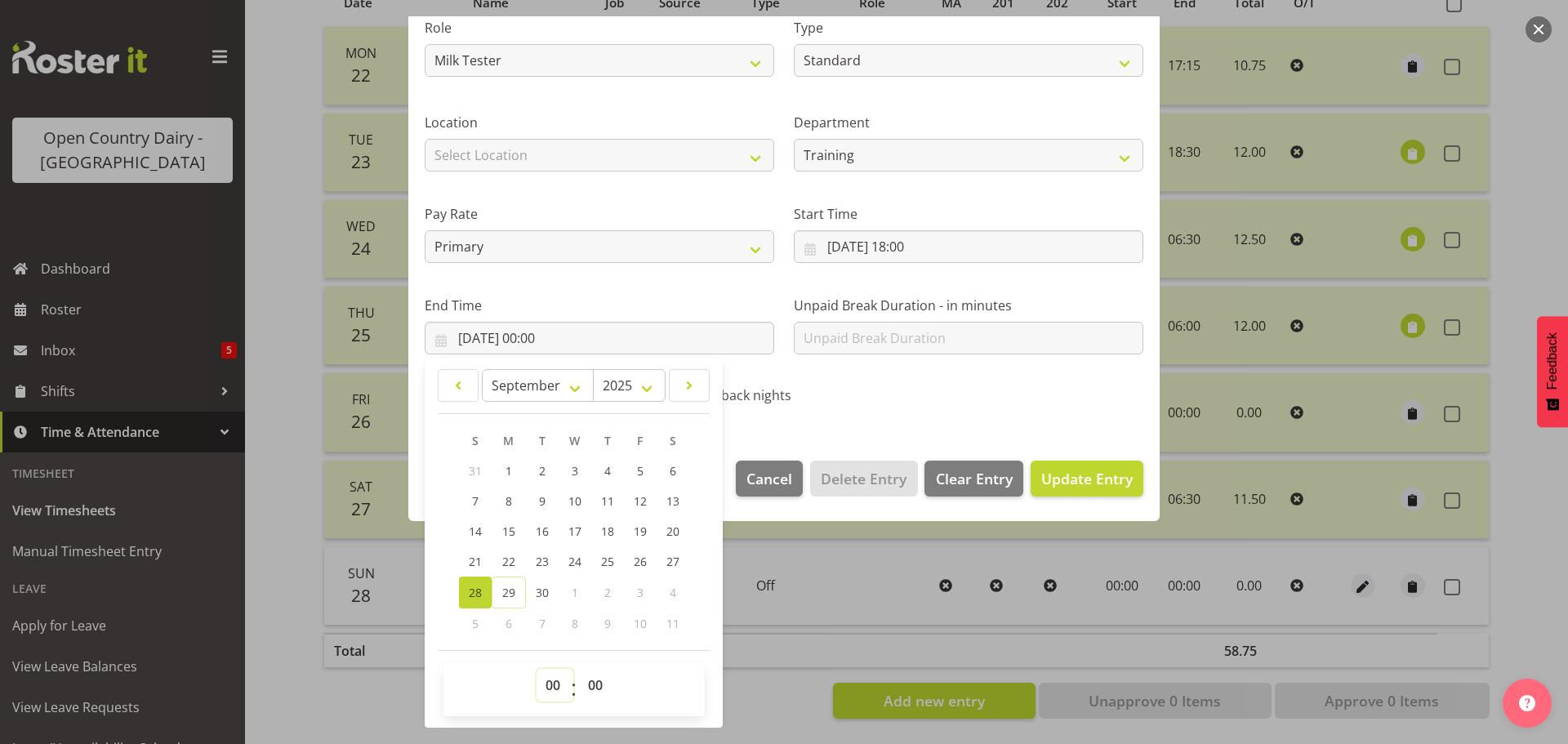
click at [553, 686] on select "00 01 02 03 04 05 06 07 08 09 10 11 12 13 14 15 16 17 18 19 20 21 22 23" at bounding box center [555, 685] width 37 height 33
click at [536, 669] on select "00 01 02 03 04 05 06 07 08 09 10 11 12 13 14 15 16 17 18 19 20 21 22 23" at bounding box center [555, 685] width 37 height 33
click at [594, 685] on select "00 01 02 03 04 05 06 07 08 09 10 11 12 13 14 15 16 17 18 19 20 21 22 23 24 25 2…" at bounding box center [597, 685] width 37 height 33
click at [579, 669] on select "00 01 02 03 04 05 06 07 08 09 10 11 12 13 14 15 16 17 18 19 20 21 22 23 24 25 2…" at bounding box center [597, 685] width 37 height 33
click at [1076, 482] on span "Update Entry" at bounding box center [1087, 478] width 92 height 19
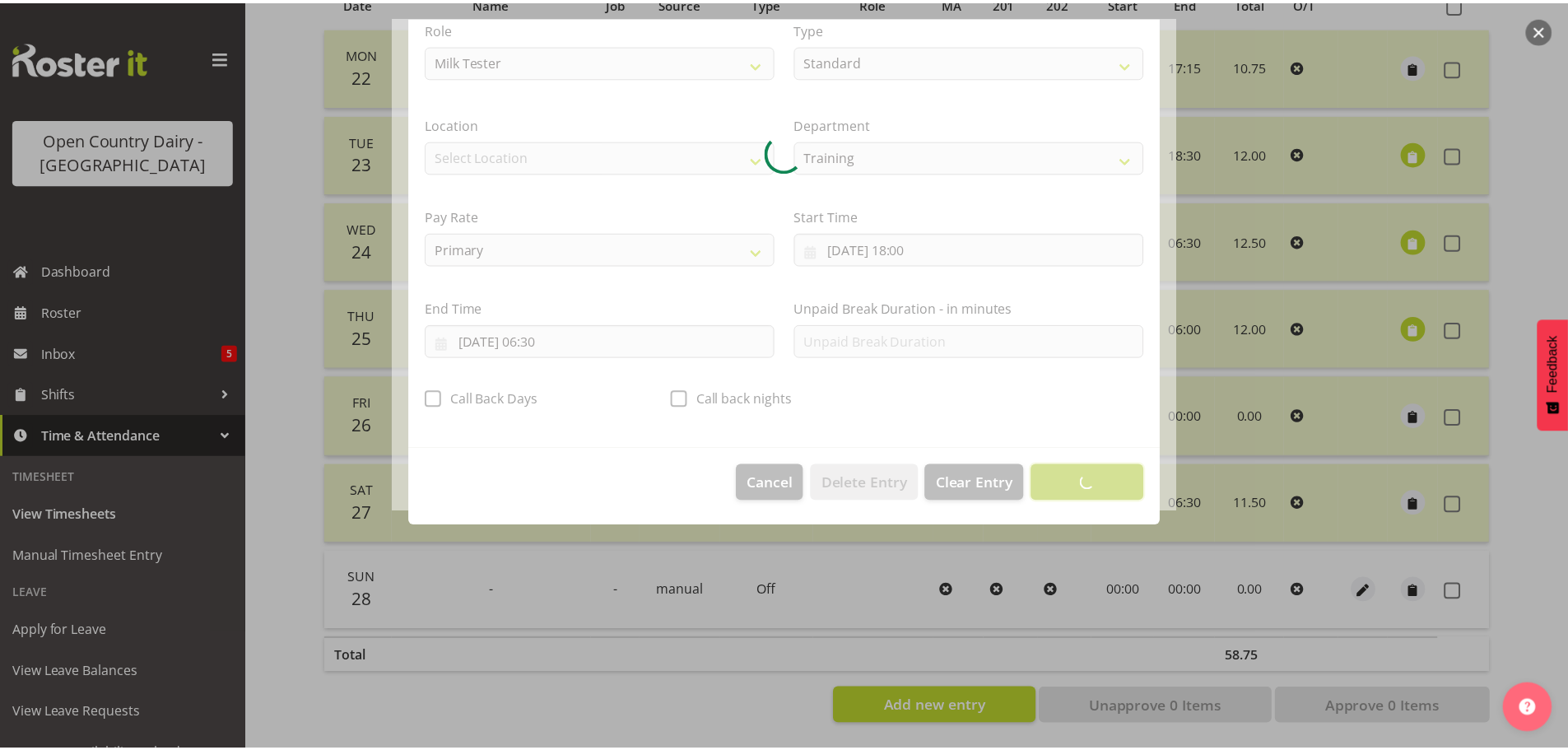
scroll to position [15, 0]
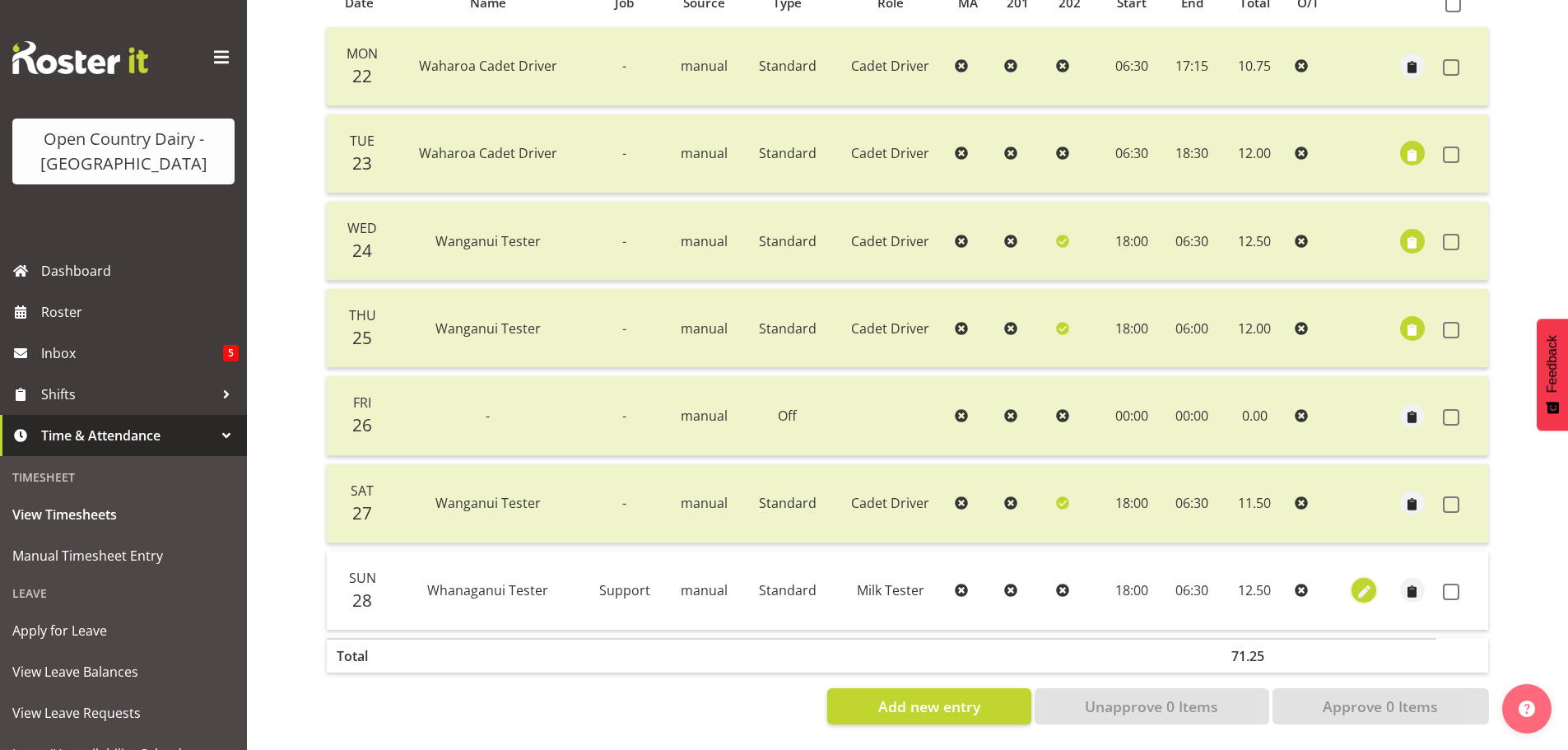
click at [1364, 587] on span "button" at bounding box center [1364, 592] width 19 height 19
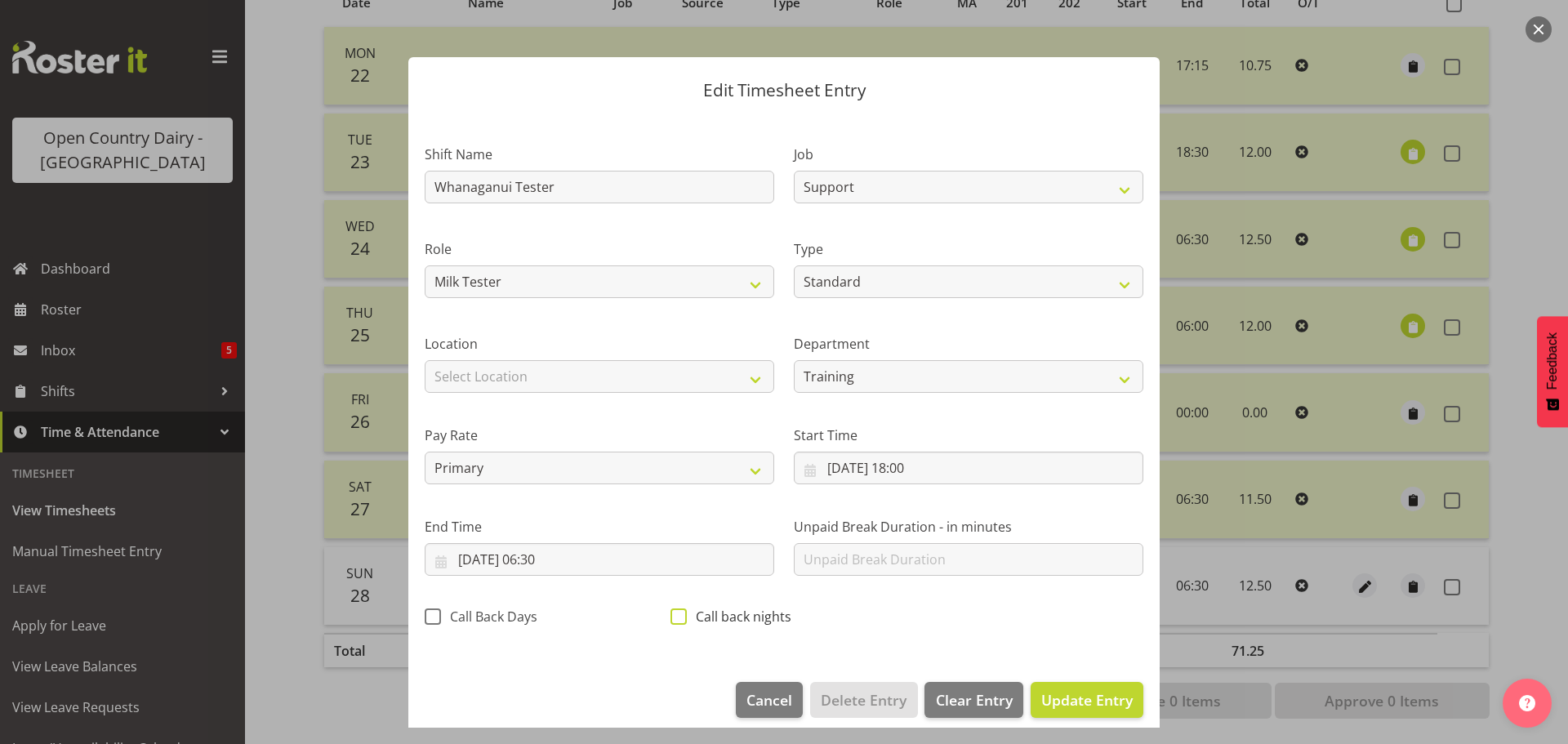
click at [682, 618] on span at bounding box center [679, 616] width 17 height 17
click at [681, 618] on input "Call back nights" at bounding box center [676, 616] width 11 height 11
click at [1074, 693] on span "Update Entry" at bounding box center [1087, 699] width 92 height 19
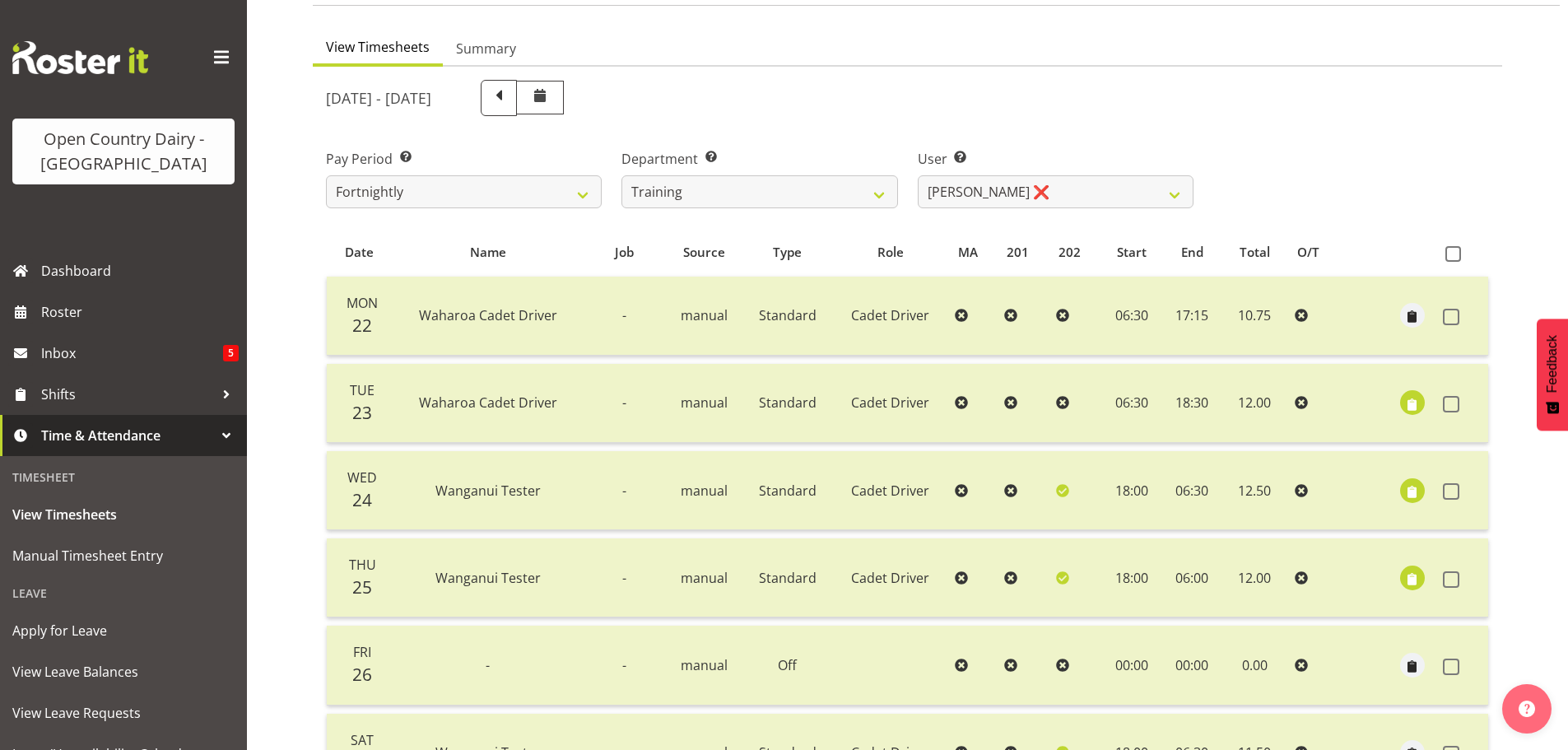
scroll to position [0, 0]
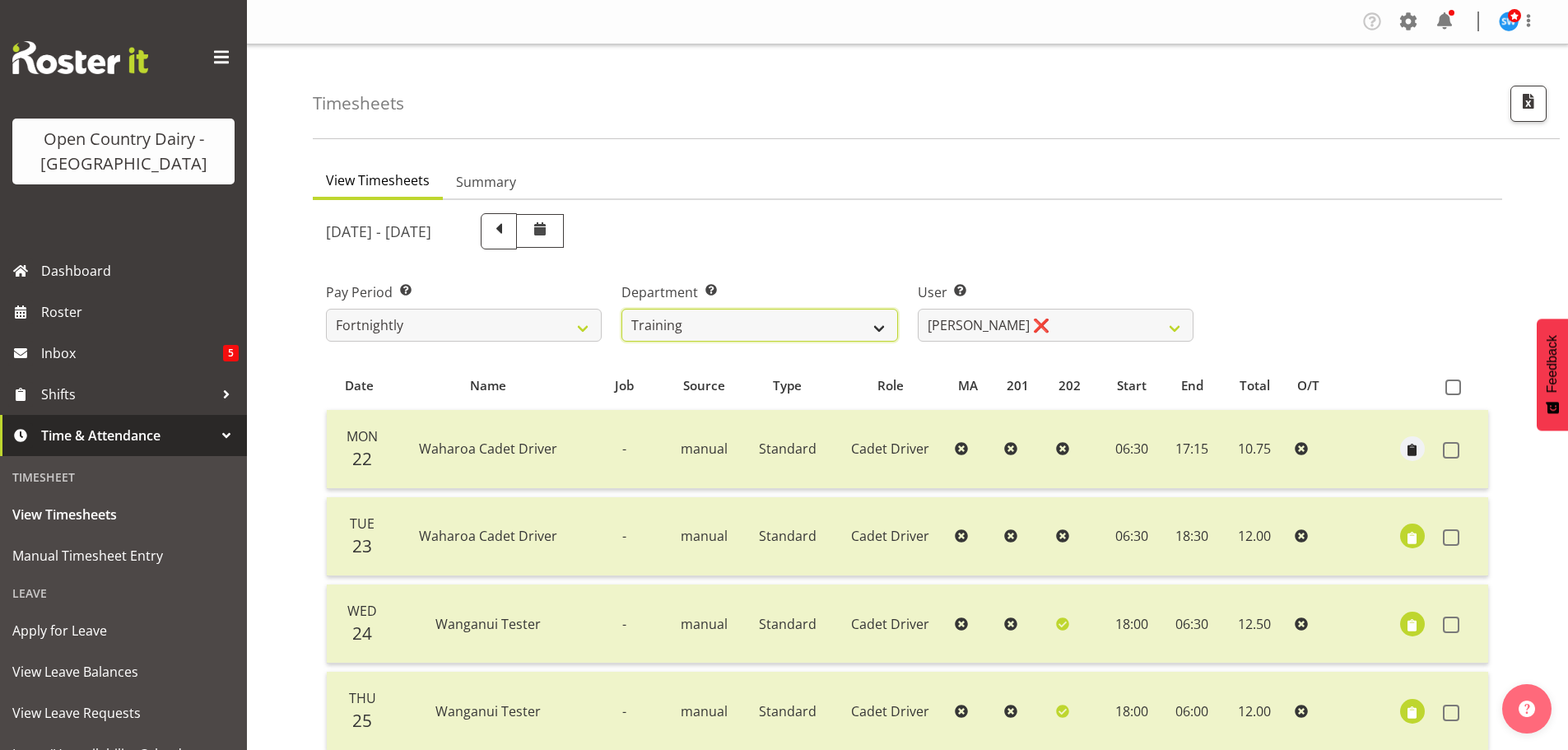
click at [748, 310] on select "701 702 703 704 705 706 707 708 709 710 711 712 713 714 715 716 717 718 719 720" at bounding box center [759, 325] width 276 height 33
click at [934, 211] on div "September 22nd - September 28th 2025" at bounding box center [759, 231] width 887 height 56
click at [824, 308] on select "701 702 703 704 705 706 707 708 709 710 711 712 713 714 715 716 717 718 719 720" at bounding box center [759, 325] width 276 height 33
click at [621, 308] on select "701 702 703 704 705 706 707 708 709 710 711 712 713 714 715 716 717 718 719 720" at bounding box center [759, 325] width 276 height 33
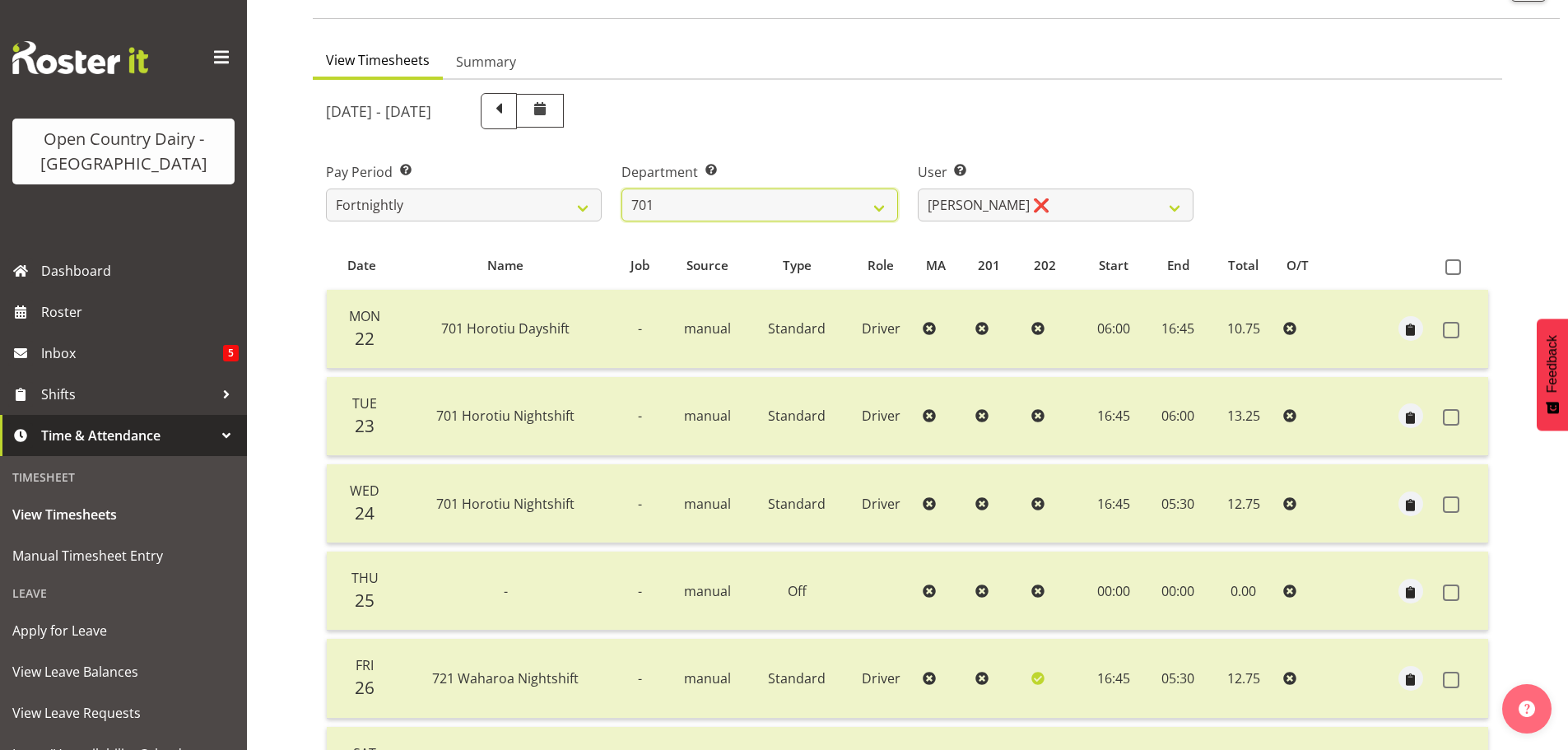
scroll to position [330, 0]
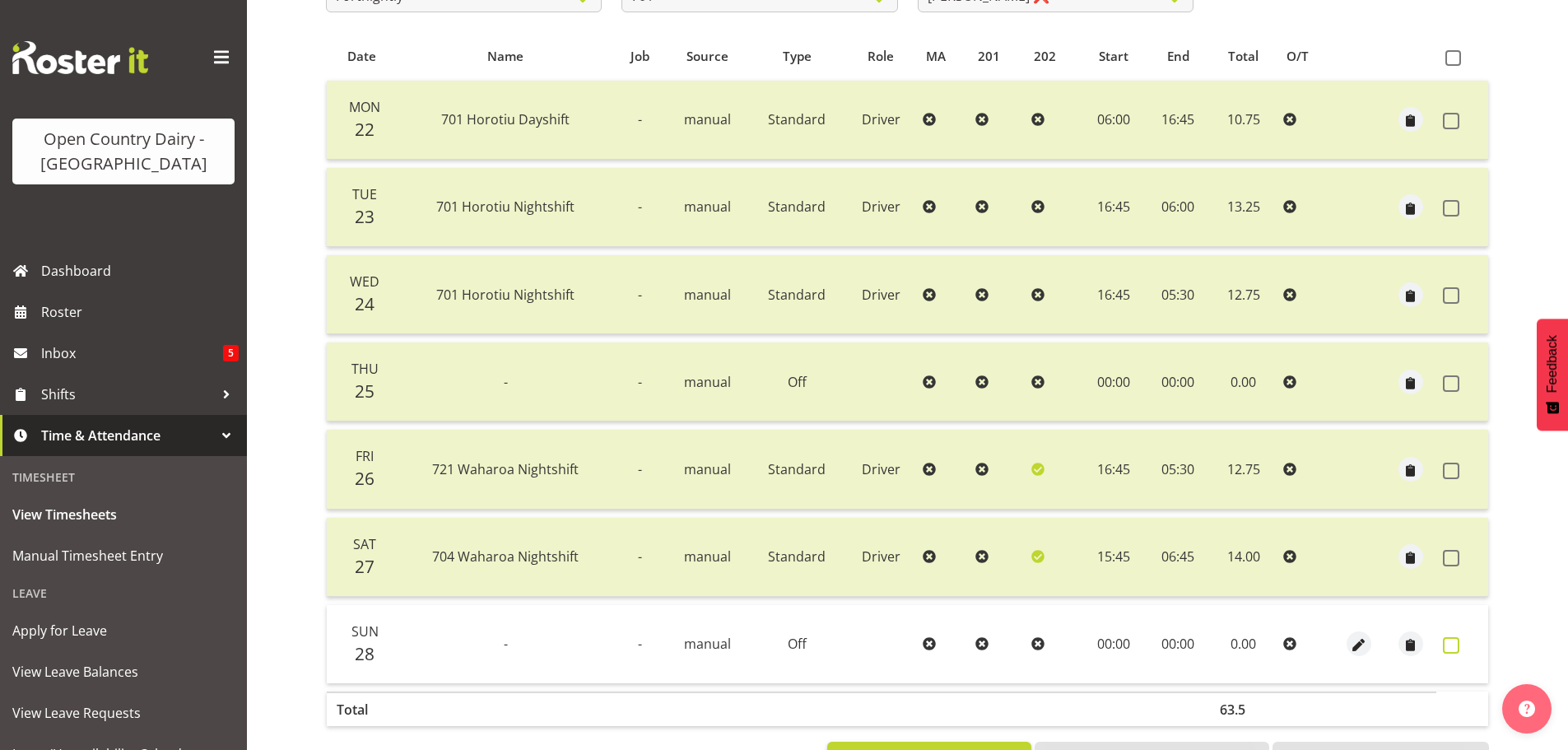
click at [1448, 647] on span at bounding box center [1451, 645] width 17 height 17
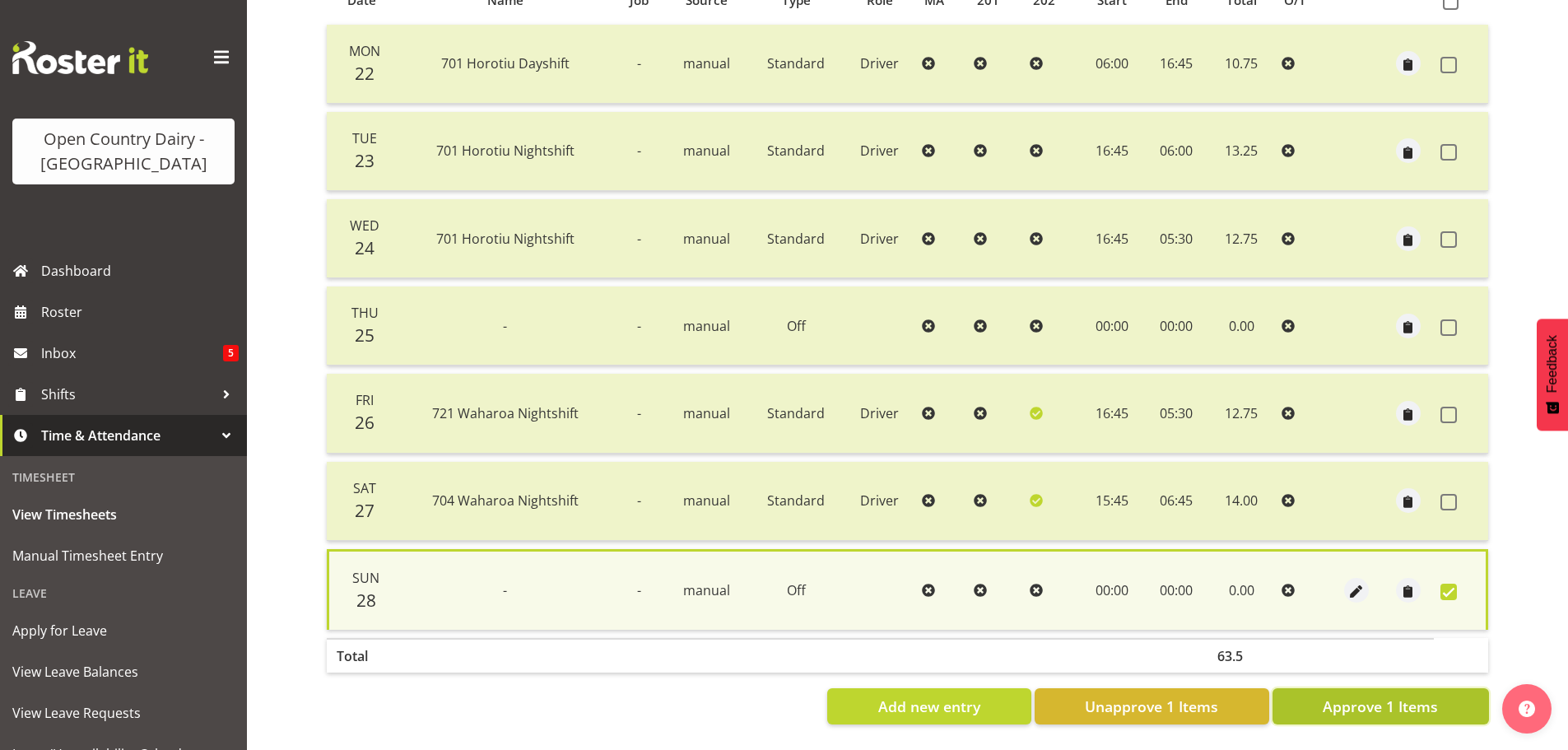
click at [1359, 696] on span "Approve 1 Items" at bounding box center [1380, 706] width 115 height 21
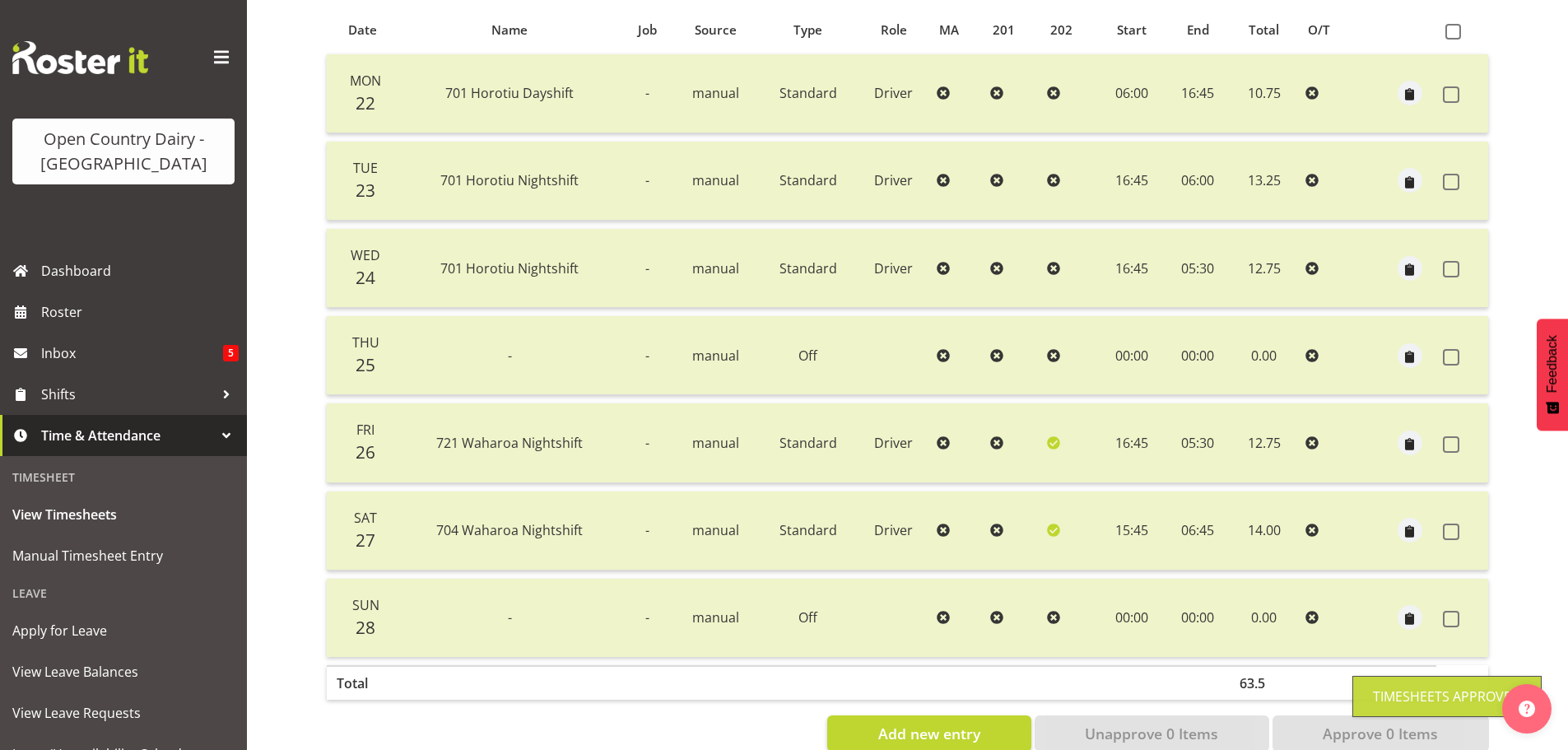
scroll to position [66, 0]
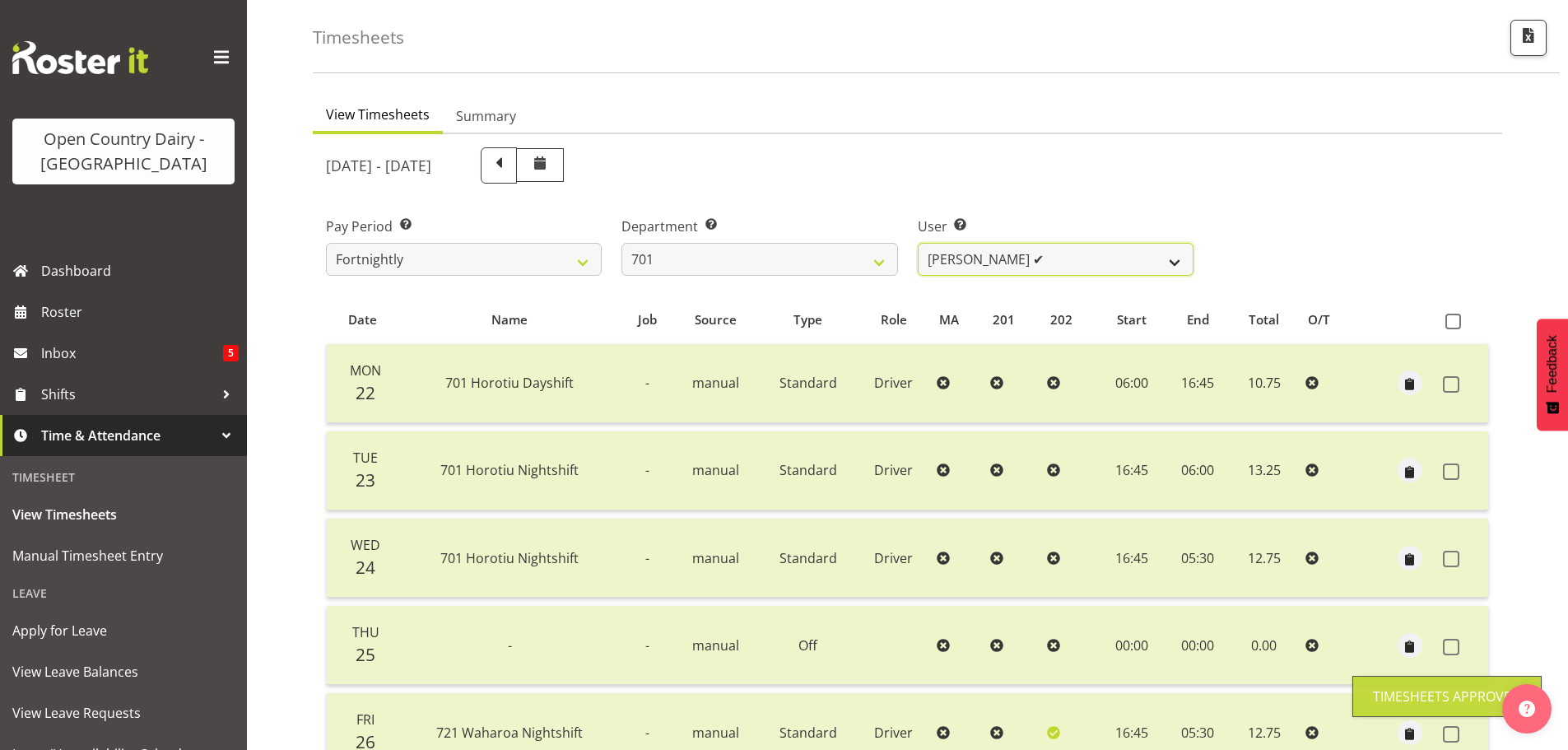
click at [1035, 257] on select "Duncan Shirley ✔ Gagandeep Singh ❌ Johann Van Zyl ❌ John Cottingham ❌" at bounding box center [1056, 259] width 276 height 33
click at [918, 243] on select "Duncan Shirley ✔ Gagandeep Singh ❌ Johann Van Zyl ❌ John Cottingham ❌" at bounding box center [1056, 259] width 276 height 33
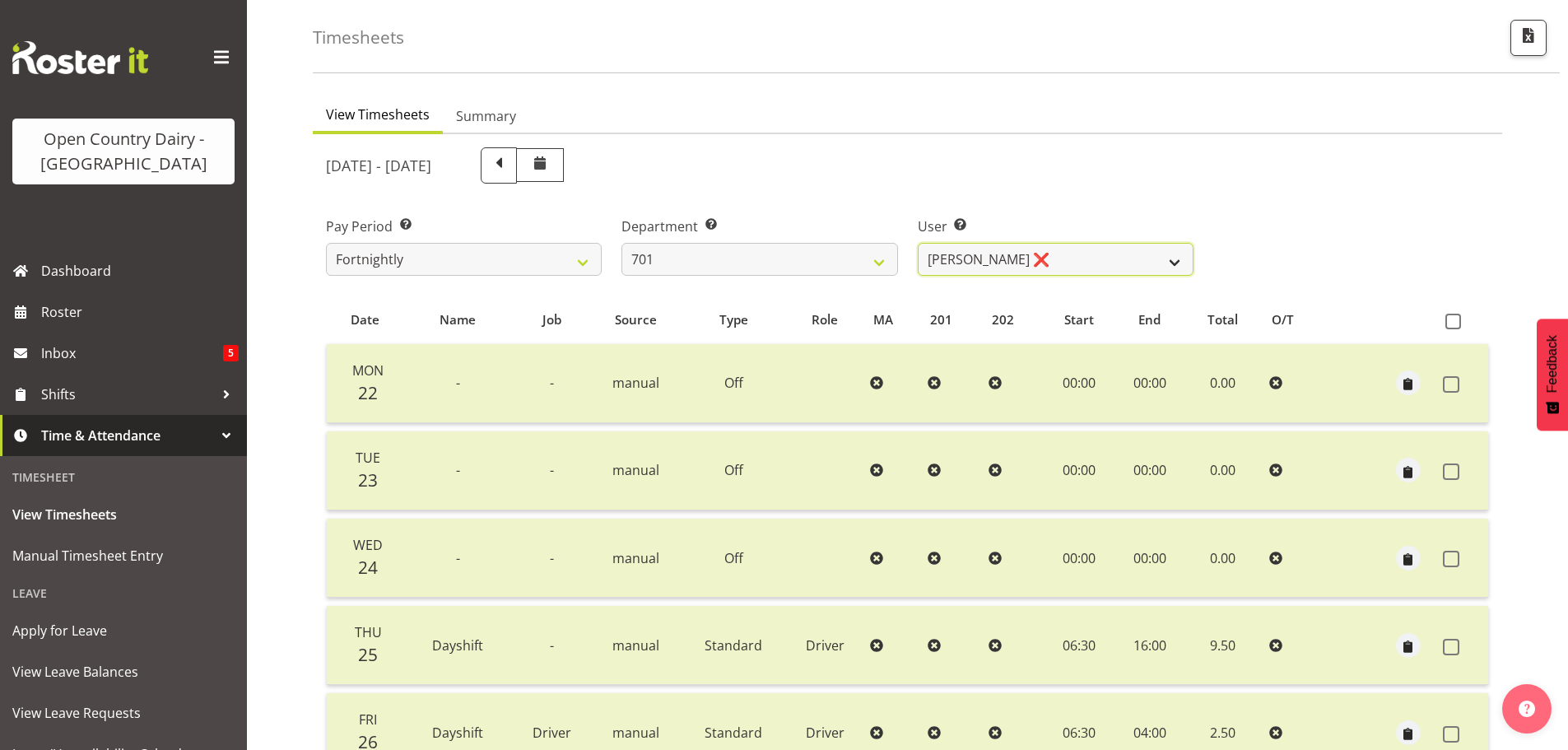
click at [1177, 257] on select "Duncan Shirley ✔ Gagandeep Singh ❌ Johann Van Zyl ❌ John Cottingham ❌" at bounding box center [1056, 259] width 276 height 33
click at [918, 243] on select "Duncan Shirley ✔ Gagandeep Singh ❌ Johann Van Zyl ❌ John Cottingham ❌" at bounding box center [1056, 259] width 276 height 33
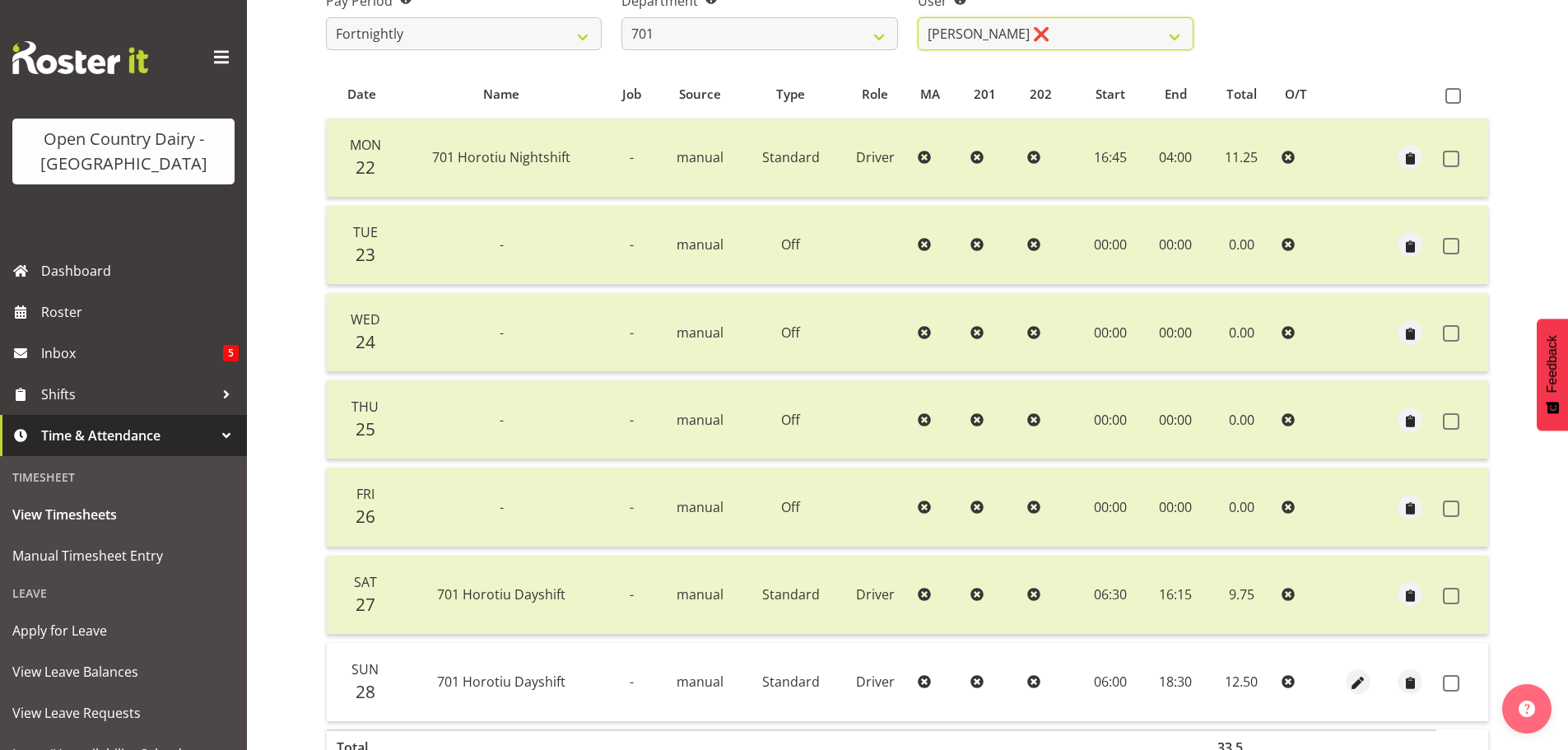
scroll to position [395, 0]
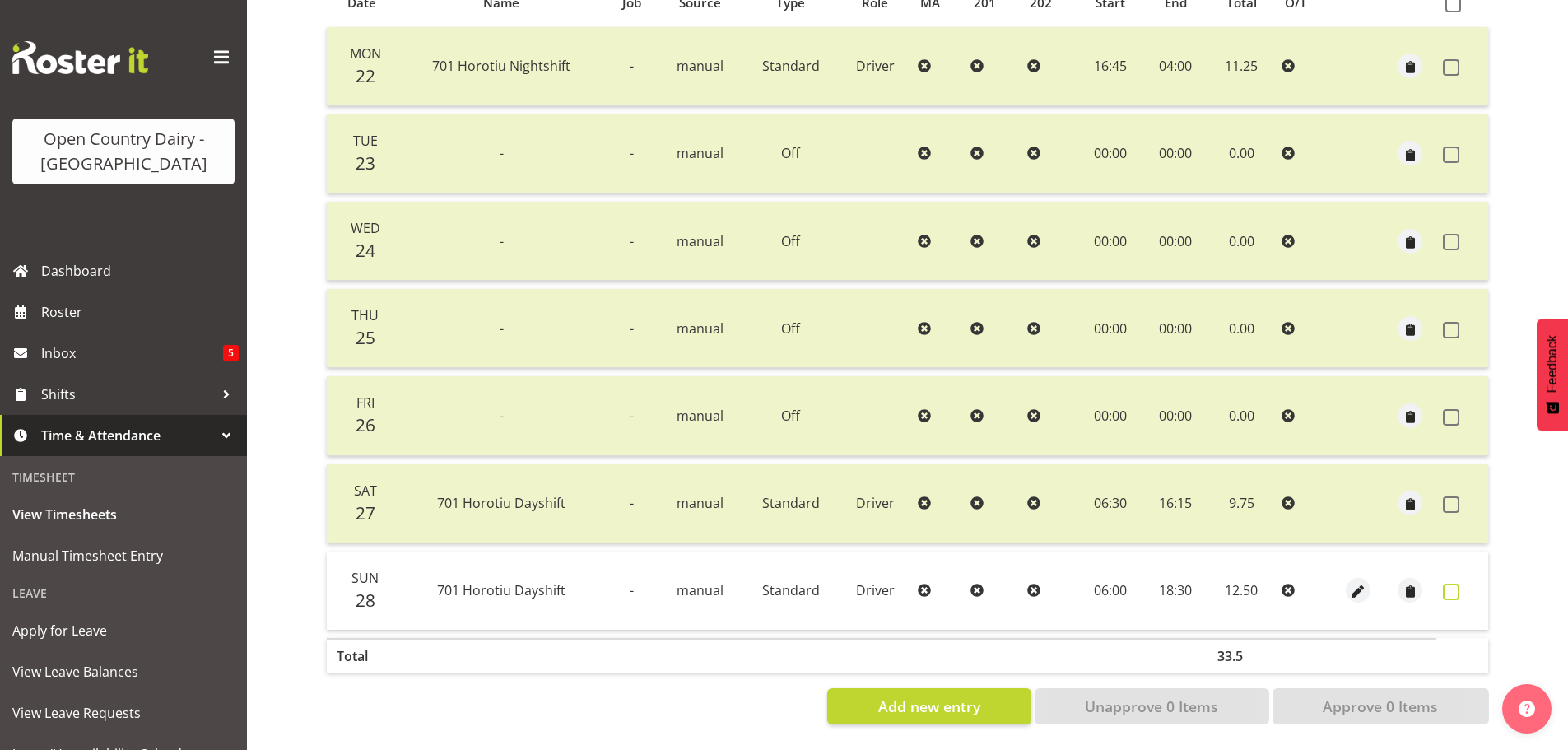
click at [1459, 583] on span at bounding box center [1451, 592] width 17 height 17
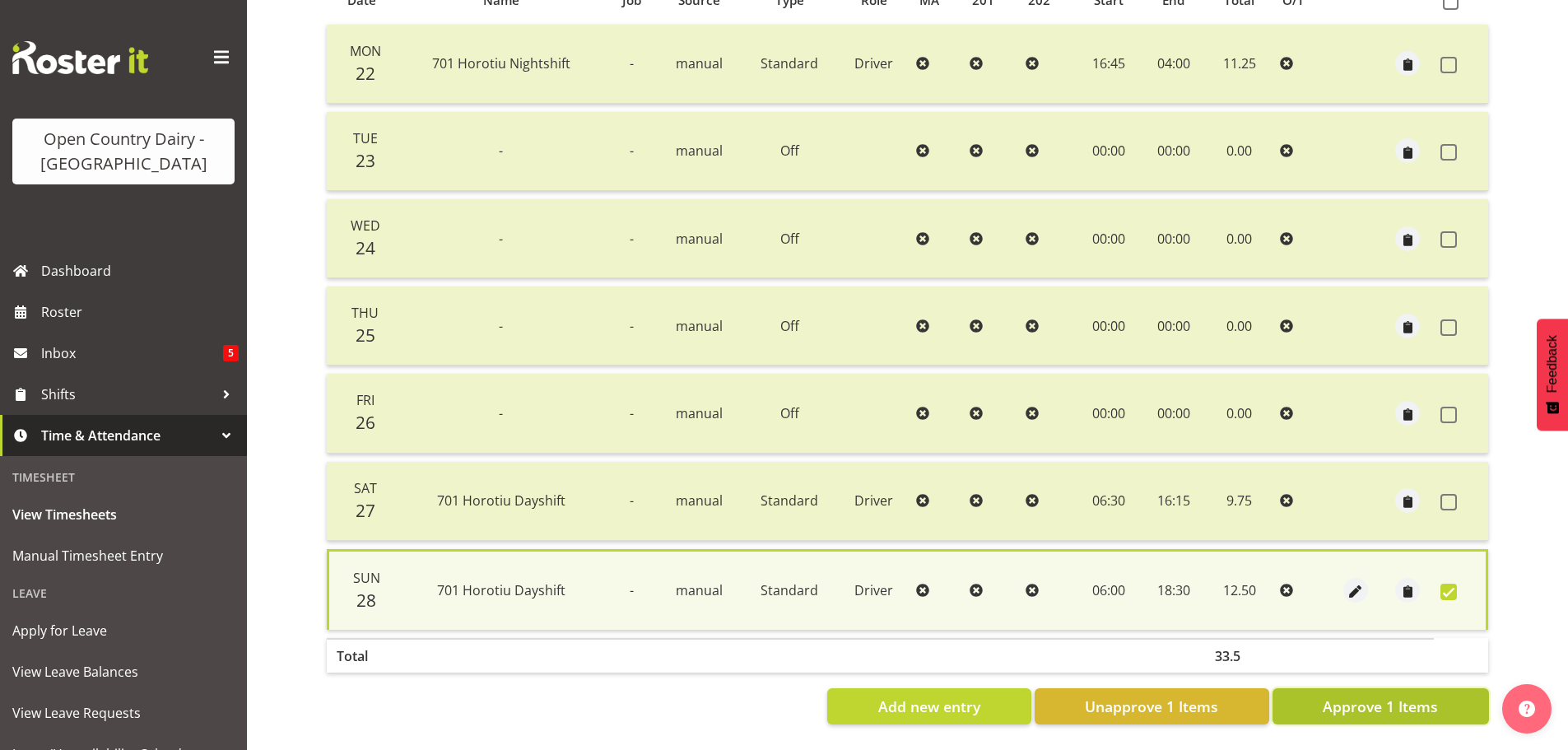
click at [1410, 699] on span "Approve 1 Items" at bounding box center [1380, 706] width 115 height 21
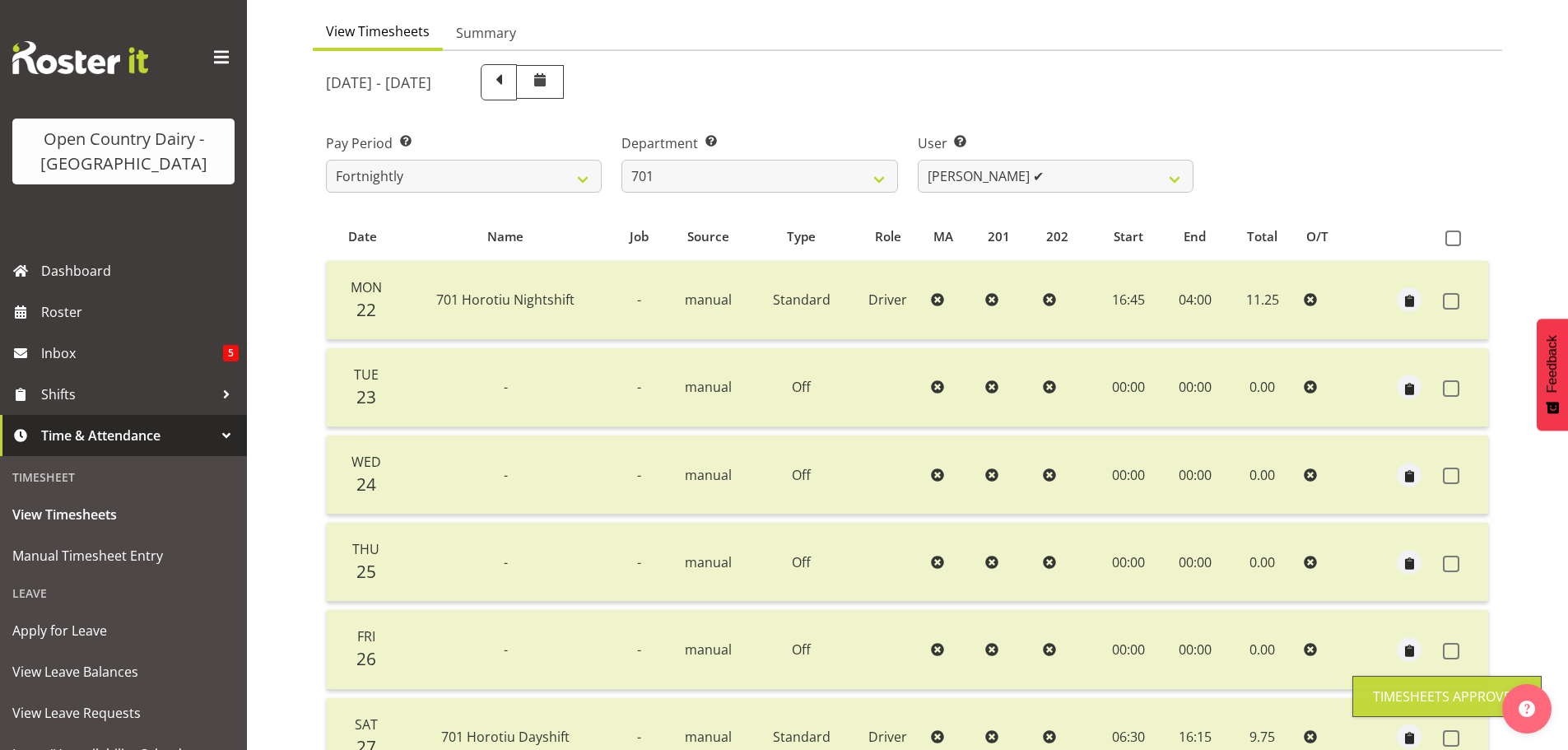
scroll to position [0, 0]
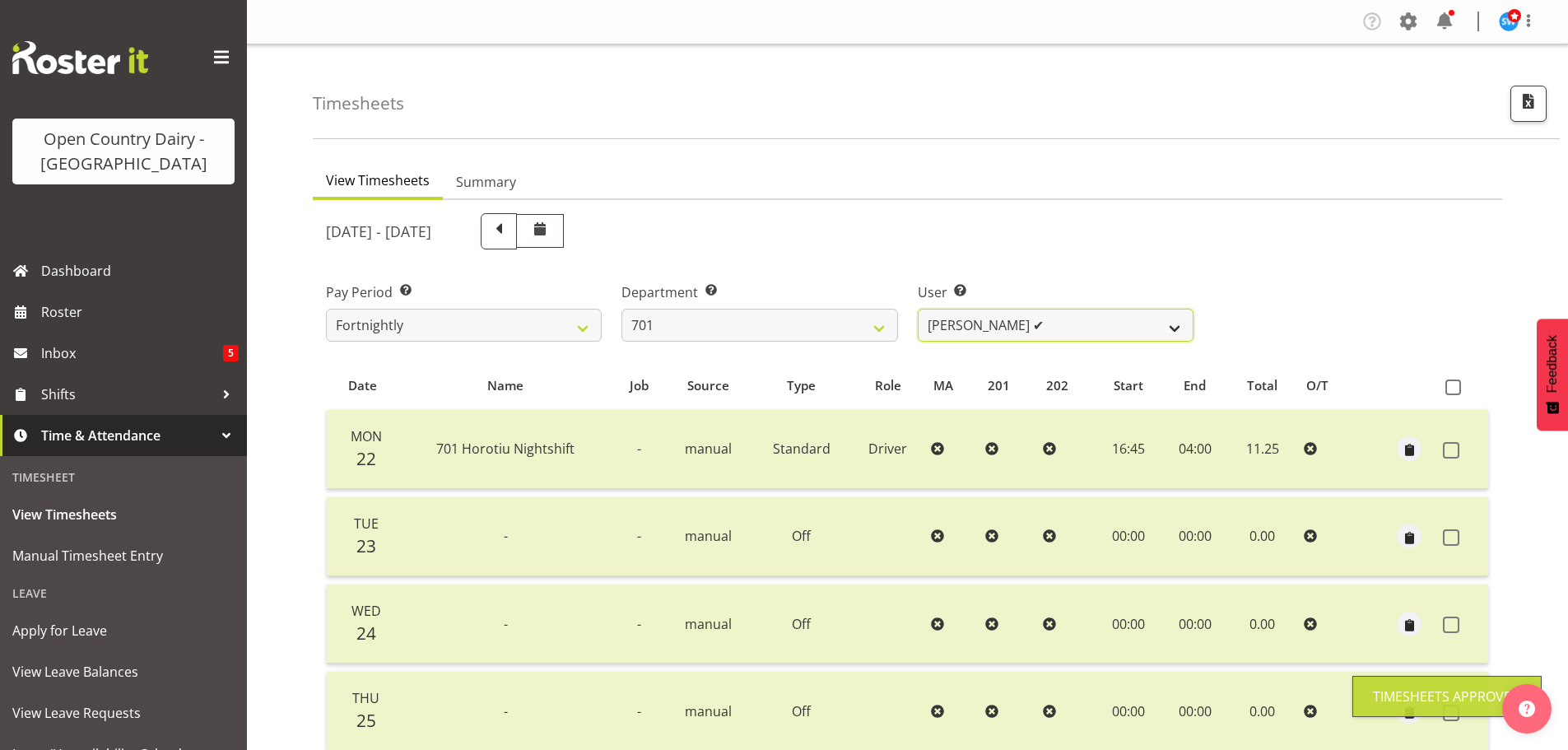
click at [1089, 330] on select "Duncan Shirley ✔ Gagandeep Singh ❌ Johann Van Zyl ✔ John Cottingham ❌" at bounding box center [1056, 325] width 276 height 33
click at [918, 308] on select "Duncan Shirley ✔ Gagandeep Singh ❌ Johann Van Zyl ✔ John Cottingham ❌" at bounding box center [1056, 325] width 276 height 33
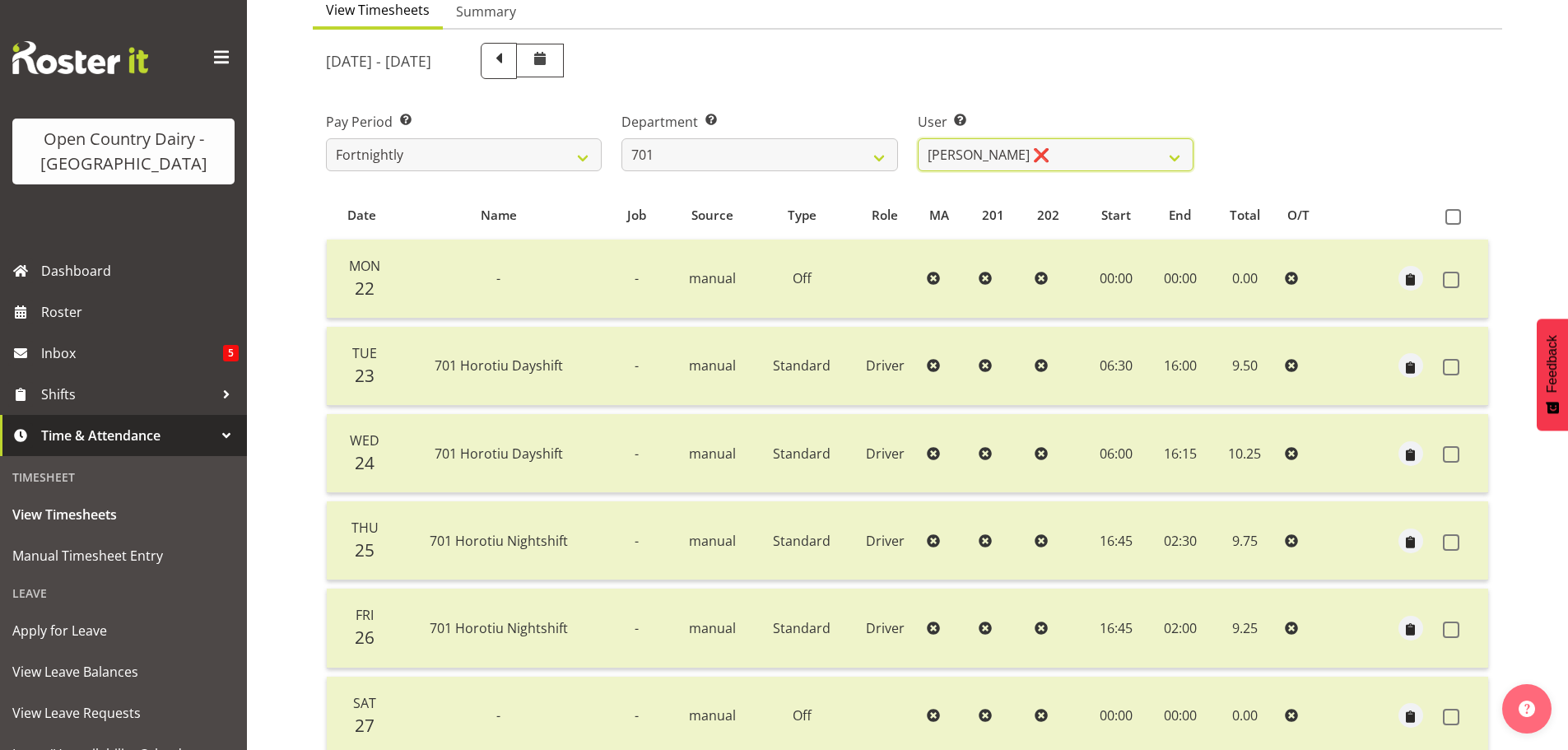
scroll to position [82, 0]
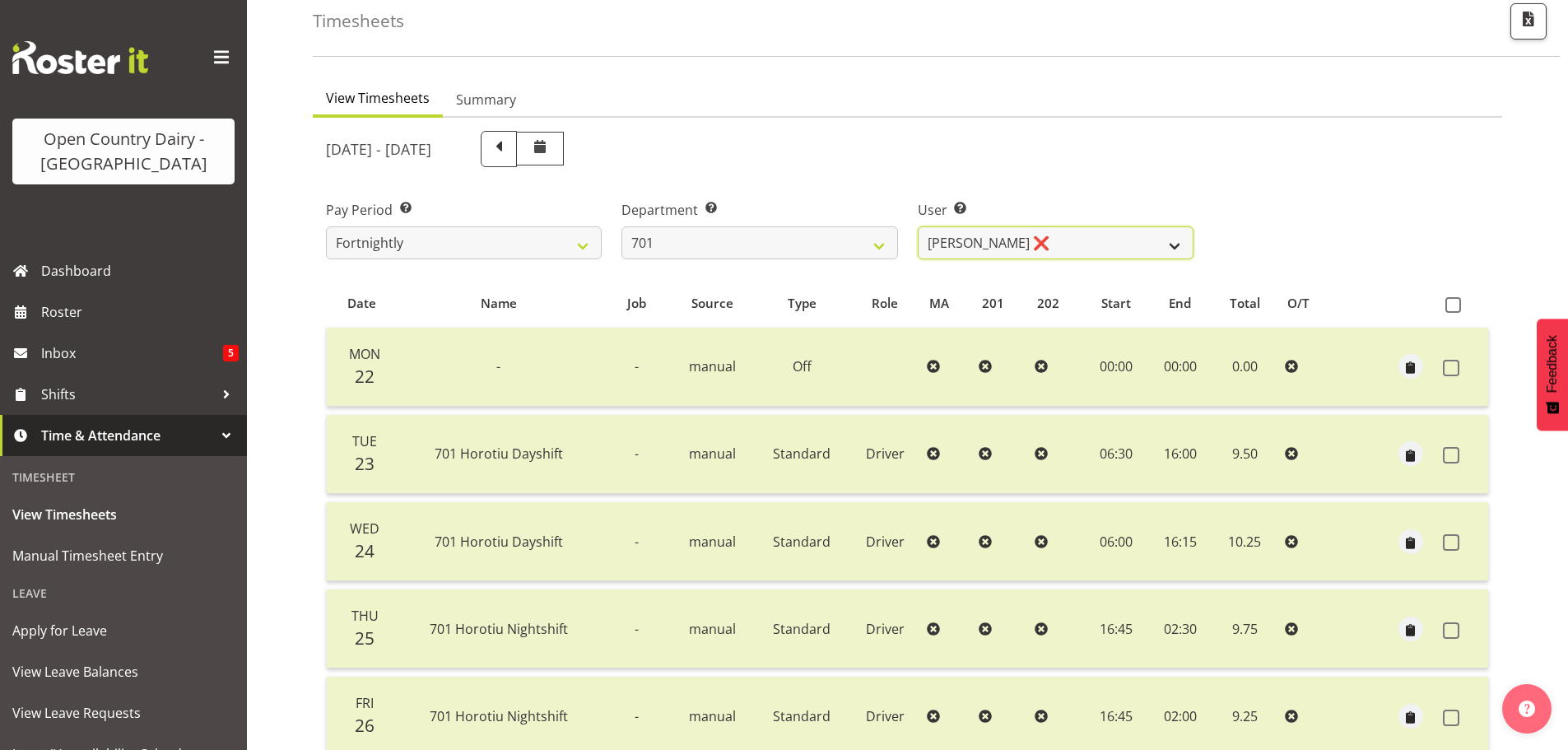
click at [1059, 245] on select "Duncan Shirley ✔ Gagandeep Singh ❌ Johann Van Zyl ✔ John Cottingham ❌" at bounding box center [1056, 243] width 276 height 33
click at [809, 248] on select "701 702 703 704 705 706 707 708 709 710 711 712 713 714 715 716 717 718 719 720" at bounding box center [759, 243] width 276 height 33
click at [621, 226] on select "701 702 703 704 705 706 707 708 709 710 711 712 713 714 715 716 717 718 719 720" at bounding box center [759, 243] width 276 height 33
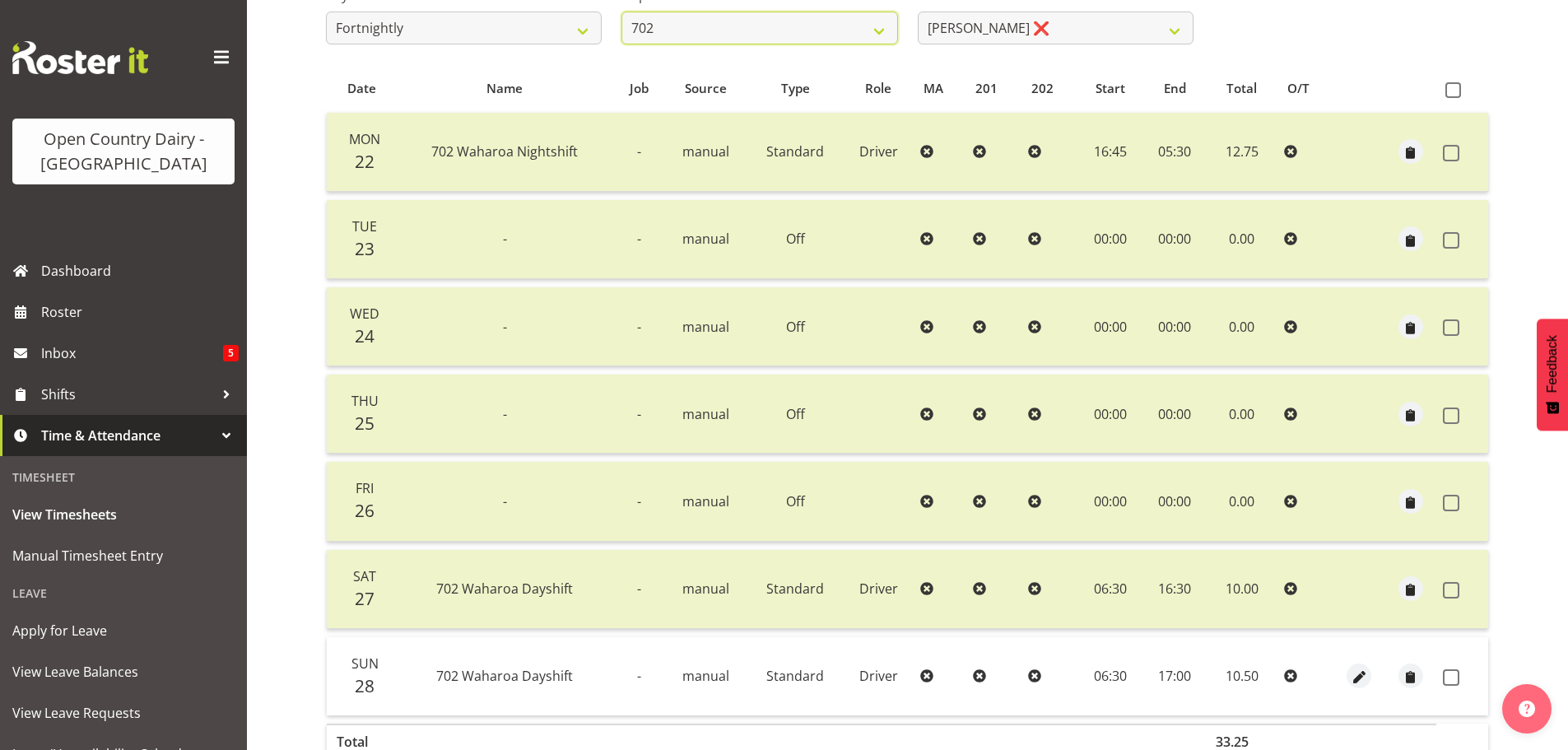
scroll to position [395, 0]
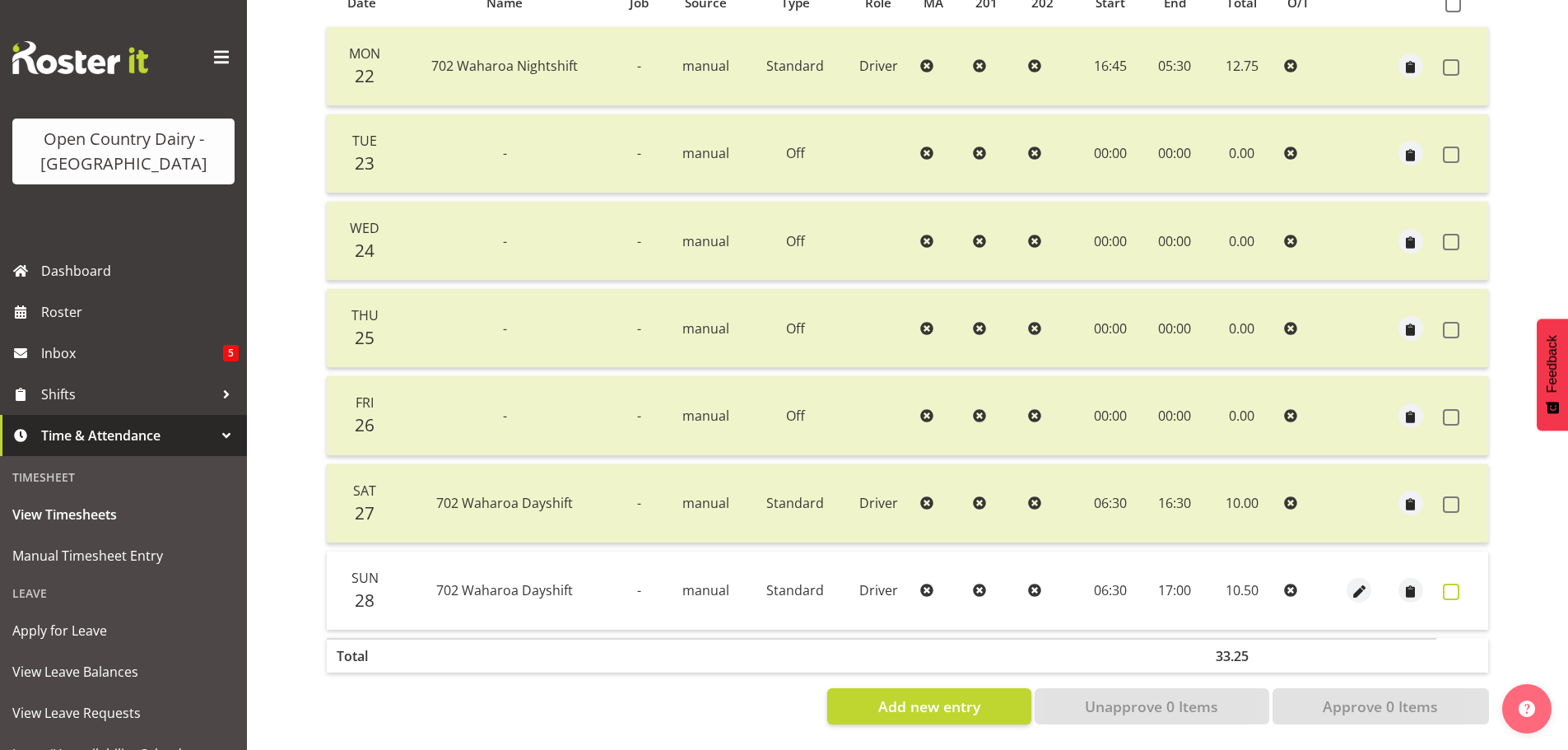
click at [1451, 583] on span at bounding box center [1451, 592] width 17 height 17
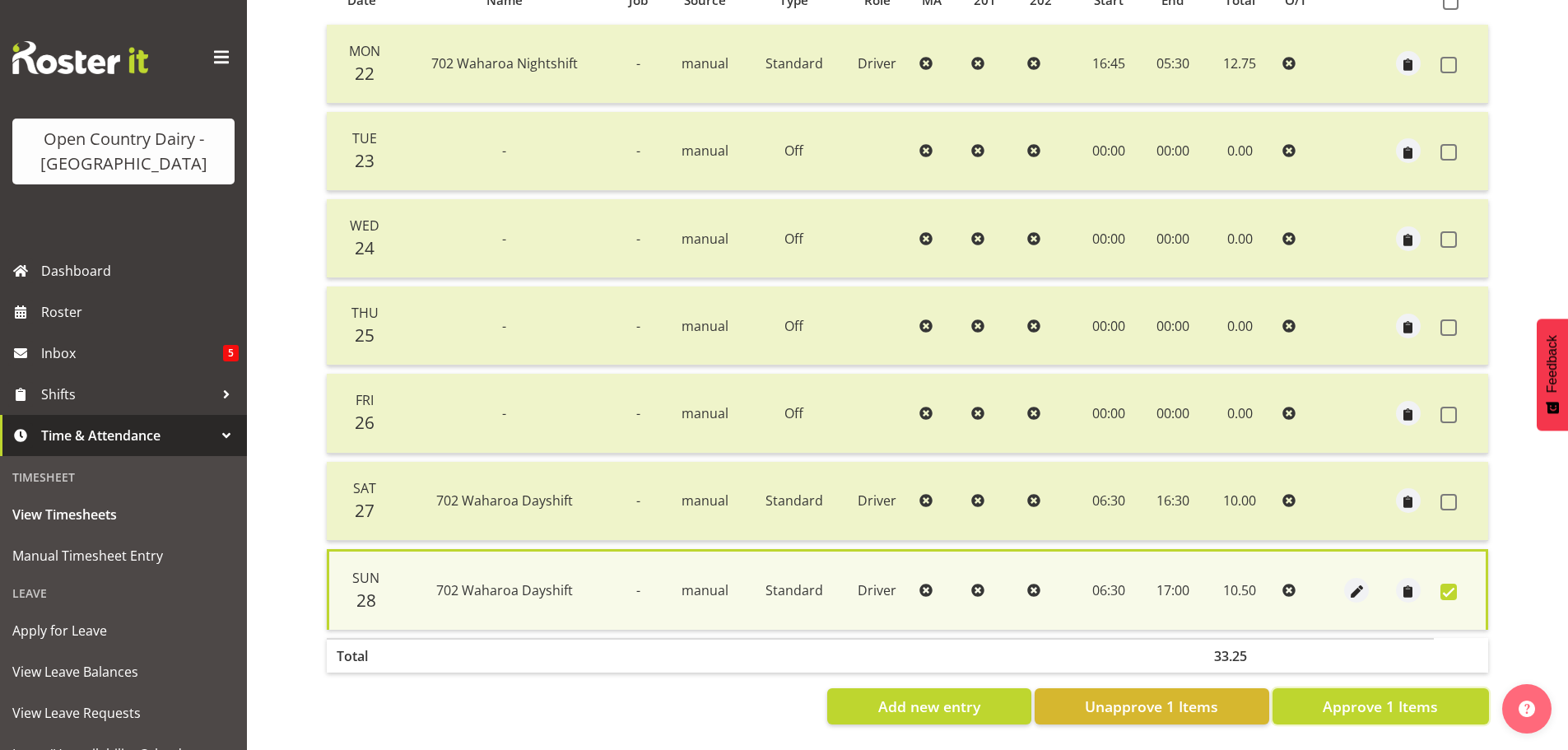
click at [1399, 695] on span "Approve 1 Items" at bounding box center [1380, 706] width 115 height 21
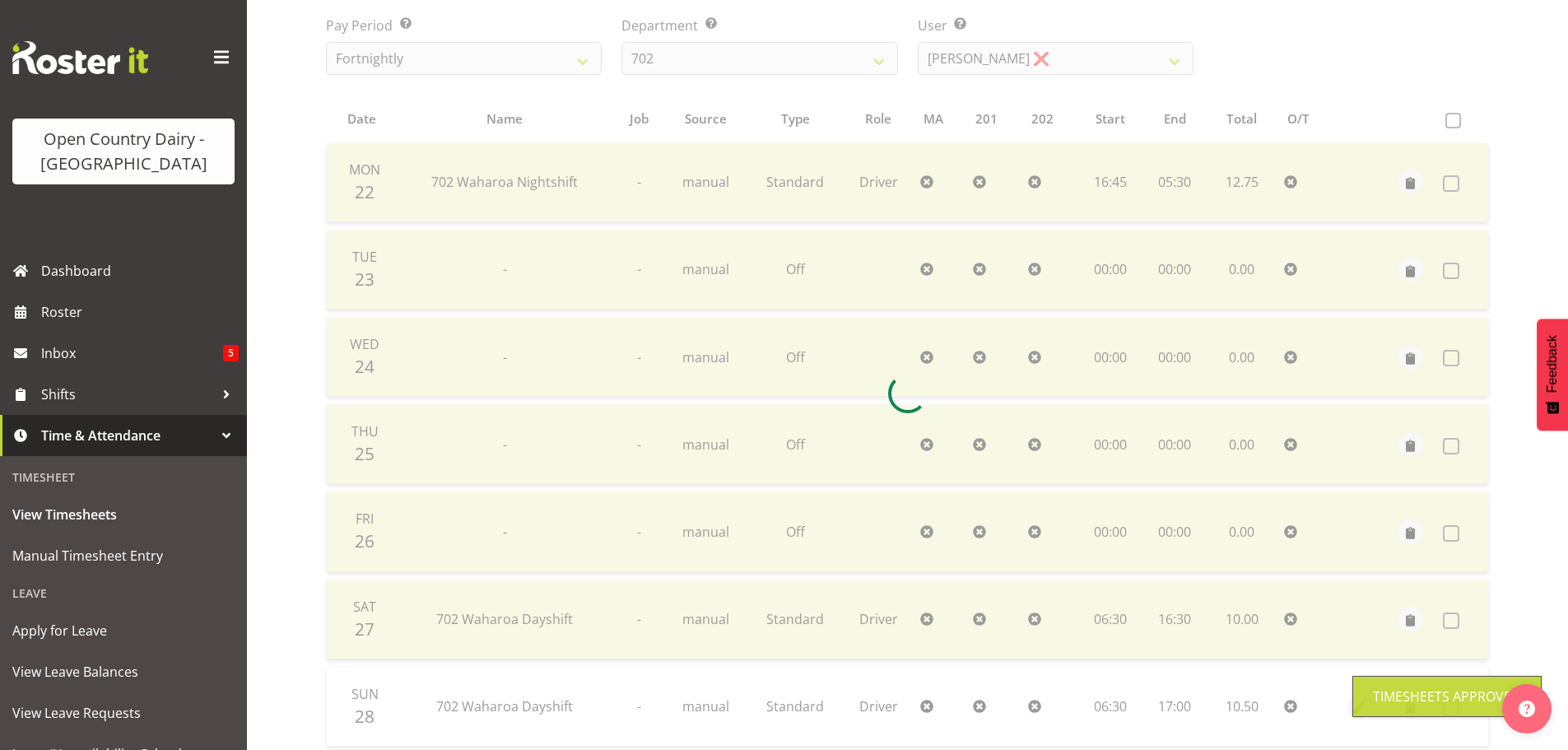
scroll to position [66, 0]
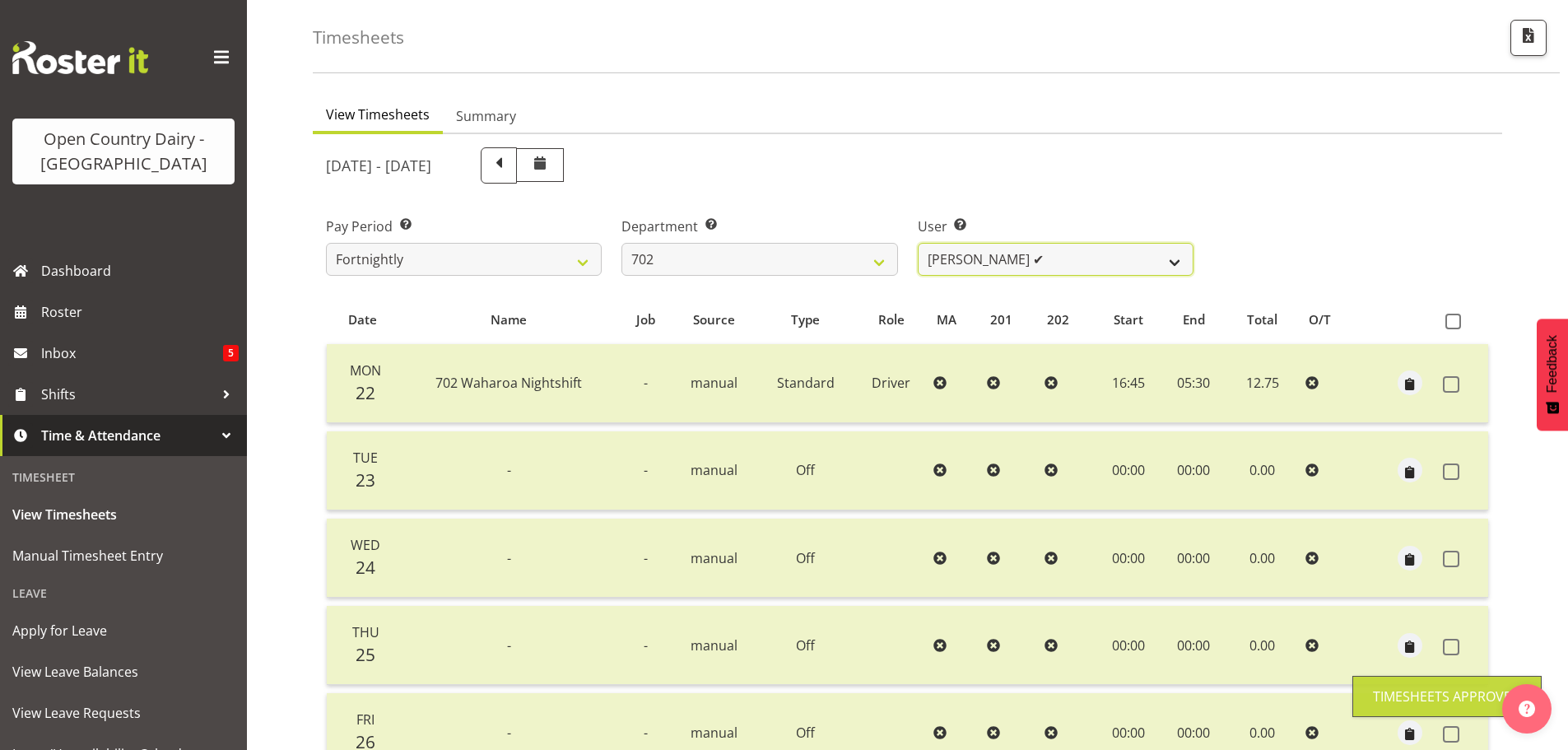
click at [1042, 256] on select "Brian Riddle ✔ Denica Tapiki ❌ Nick Adlington ❌ Simon Phillpott ❌" at bounding box center [1056, 259] width 276 height 33
click at [918, 243] on select "Brian Riddle ✔ Denica Tapiki ❌ Nick Adlington ❌ Simon Phillpott ❌" at bounding box center [1056, 259] width 276 height 33
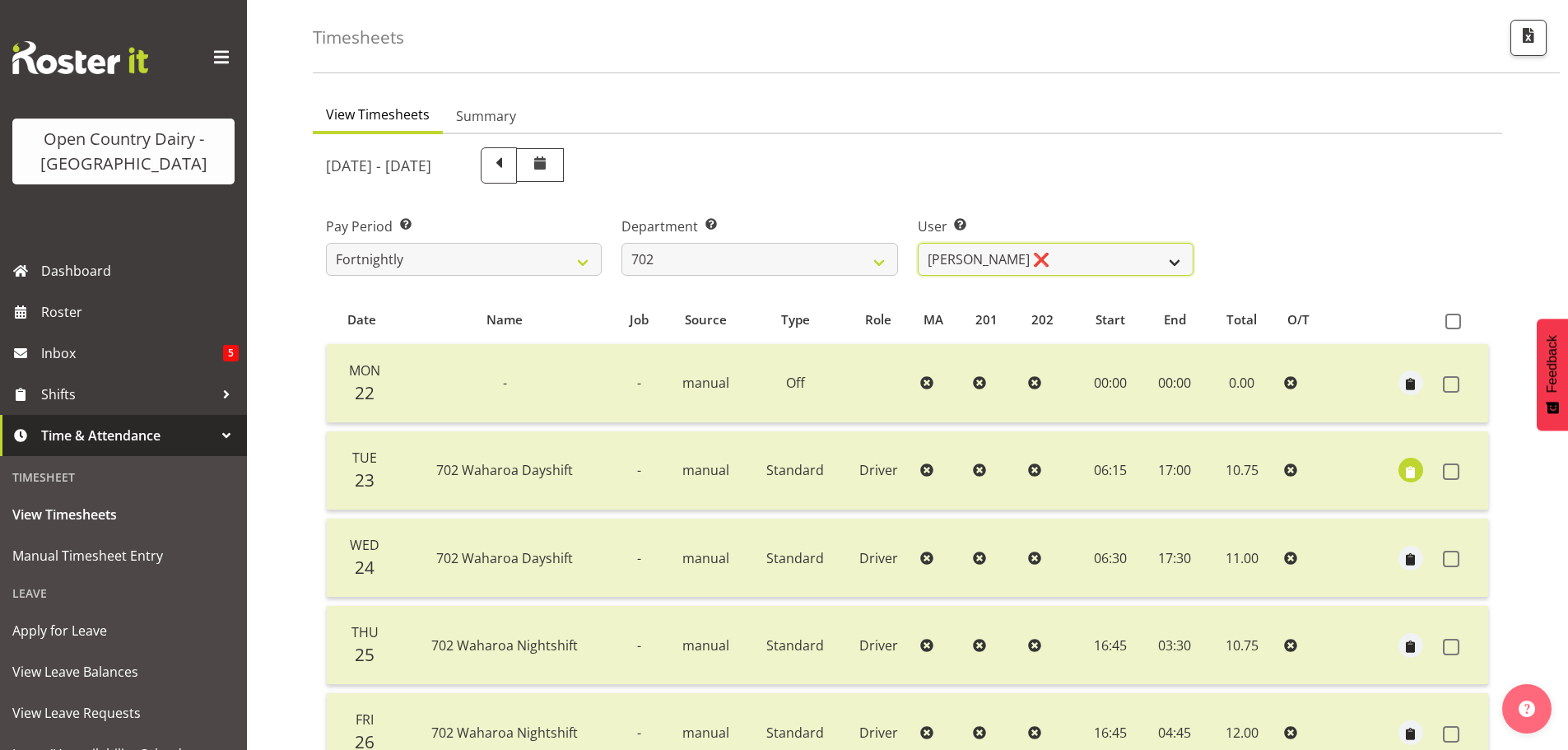
click at [1131, 248] on select "Brian Riddle ✔ Denica Tapiki ❌ Nick Adlington ❌ Simon Phillpott ❌" at bounding box center [1056, 259] width 276 height 33
click at [918, 243] on select "Brian Riddle ✔ Denica Tapiki ❌ Nick Adlington ❌ Simon Phillpott ❌" at bounding box center [1056, 259] width 276 height 33
click at [1092, 263] on select "Brian Riddle ✔ Denica Tapiki ❌ Nick Adlington ❌ Simon Phillpott ❌" at bounding box center [1056, 259] width 276 height 33
click at [918, 243] on select "Brian Riddle ✔ Denica Tapiki ❌ Nick Adlington ❌ Simon Phillpott ❌" at bounding box center [1056, 259] width 276 height 33
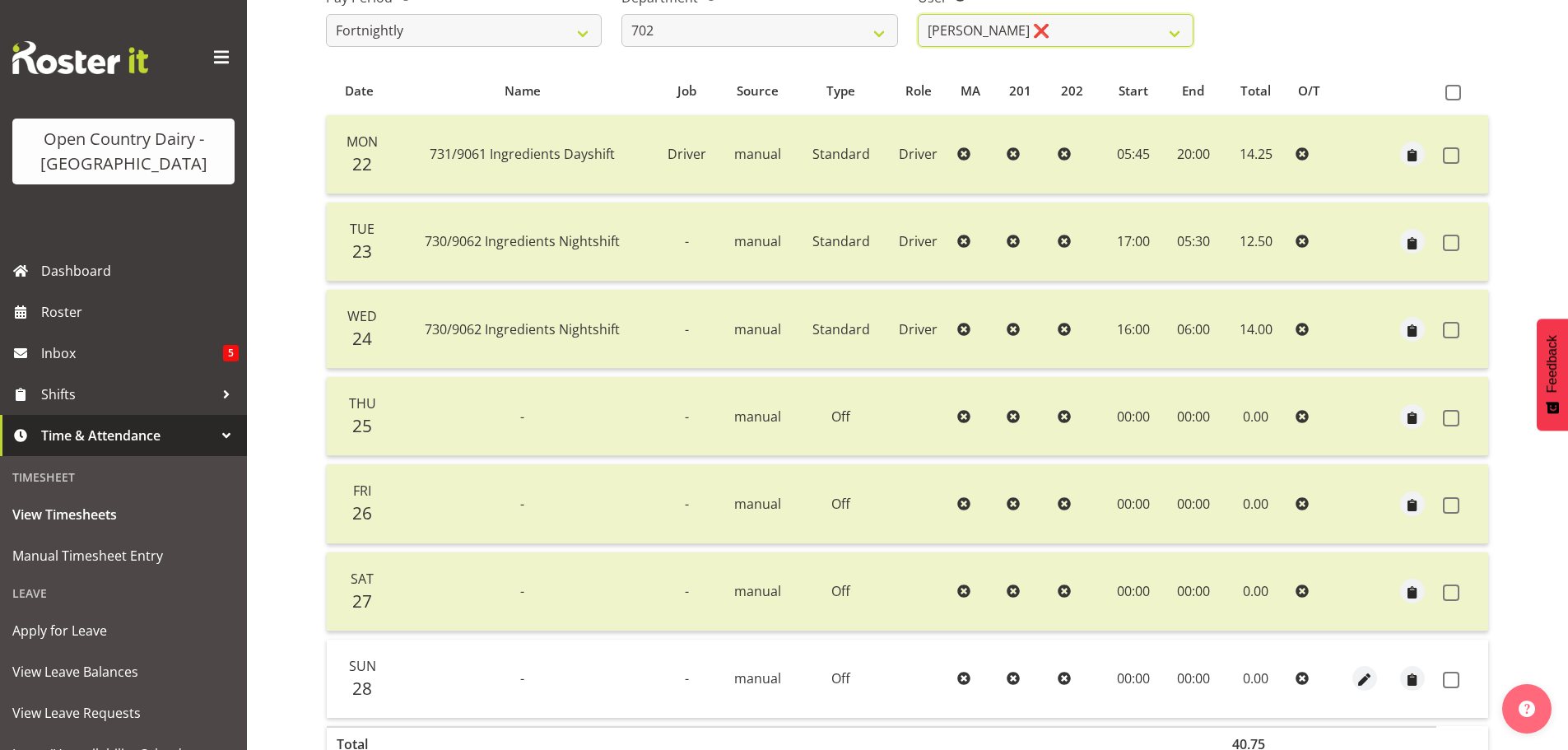
scroll to position [395, 0]
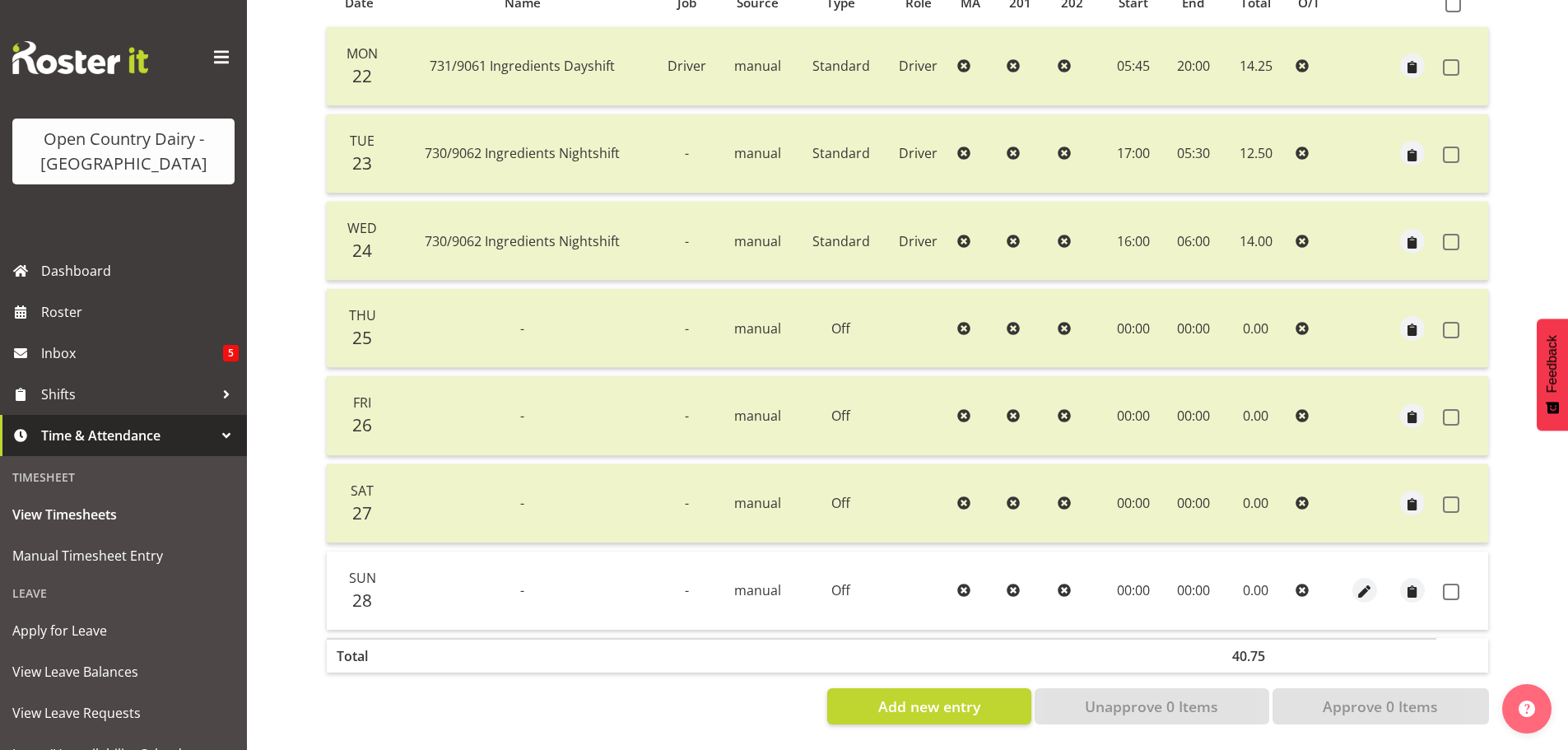
drag, startPoint x: 1450, startPoint y: 581, endPoint x: 1413, endPoint y: 667, distance: 93.6
click at [1451, 583] on span at bounding box center [1451, 592] width 17 height 17
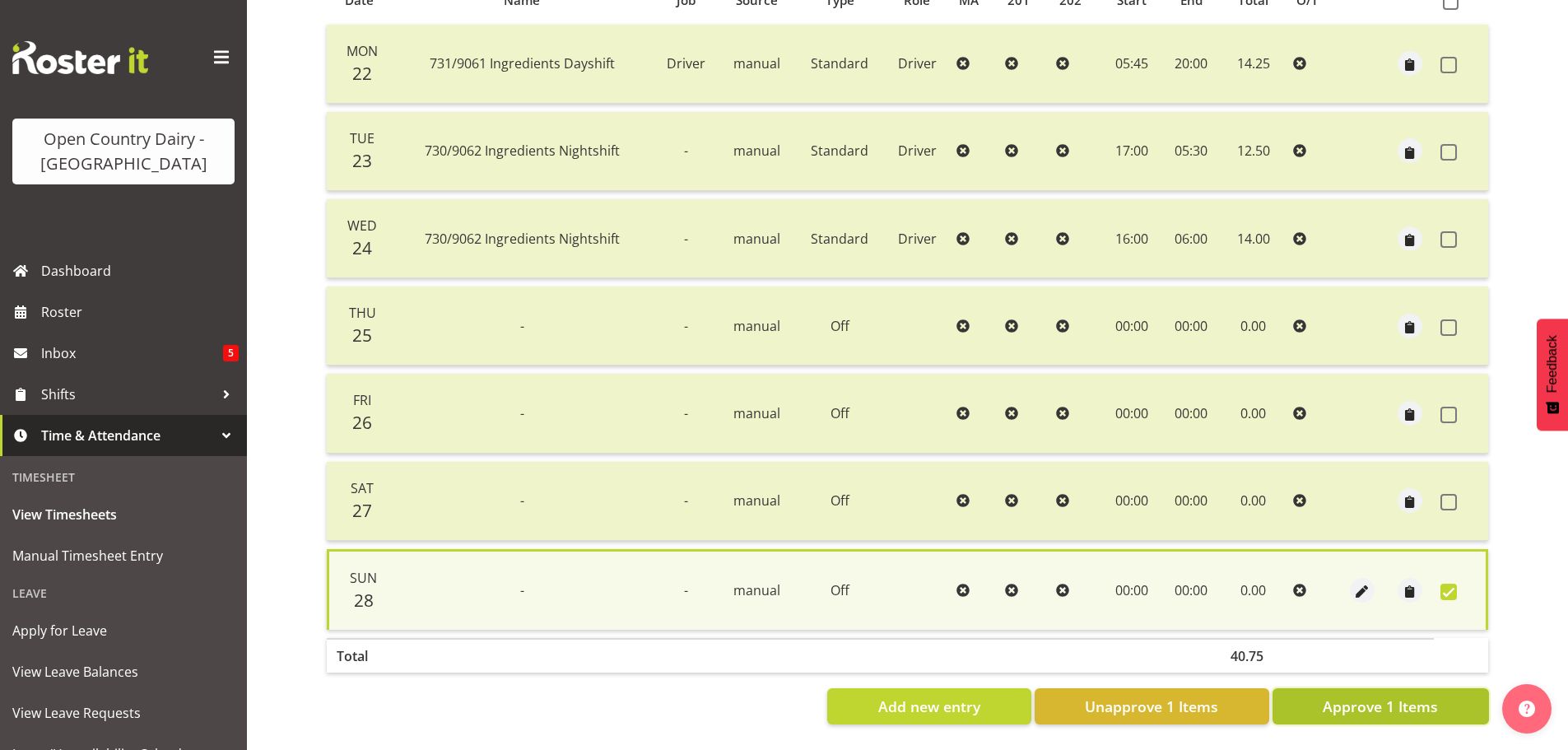
click at [1392, 695] on span "Approve 1 Items" at bounding box center [1380, 706] width 115 height 21
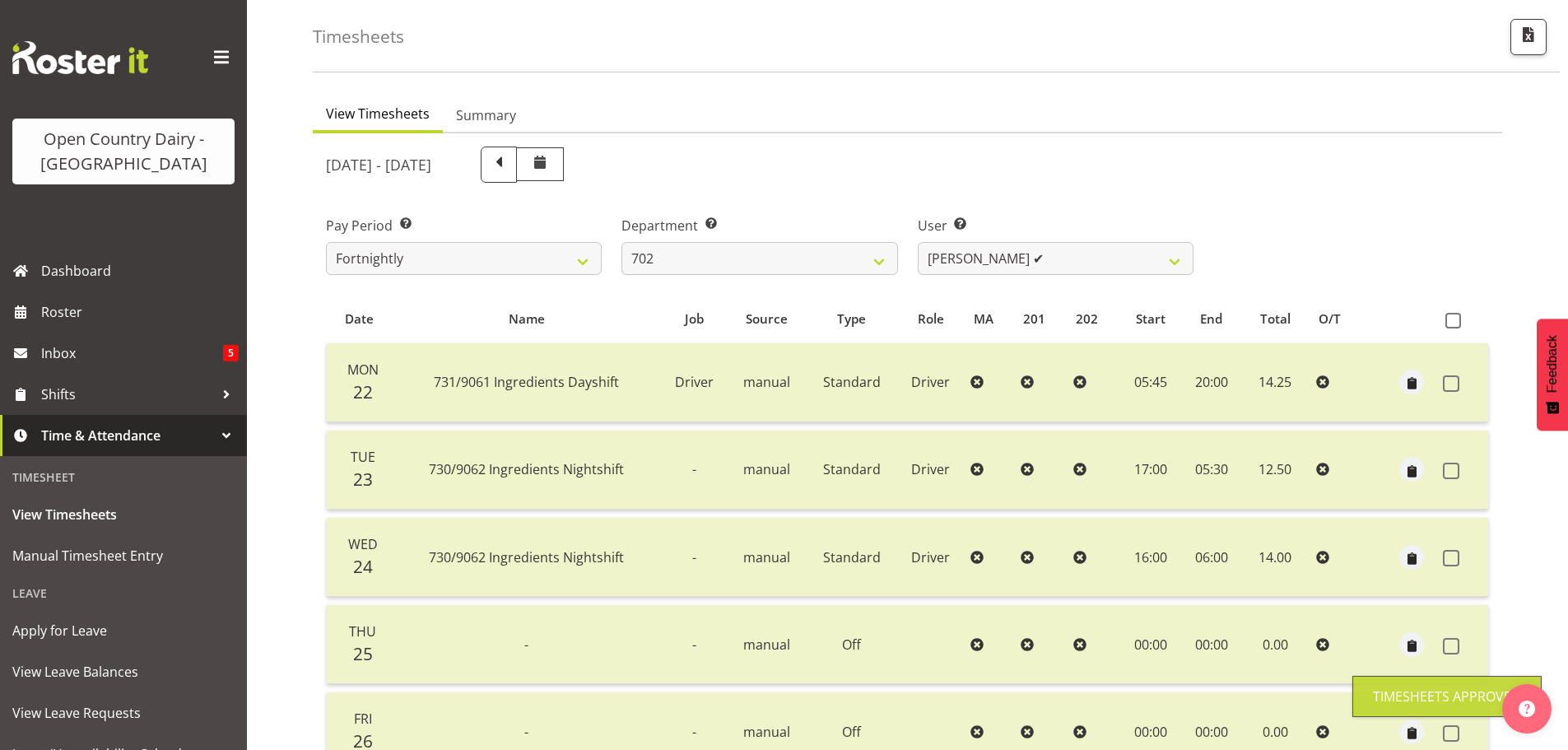
scroll to position [66, 0]
click at [828, 263] on select "701 702 703 704 705 706 707 708 709 710 711 712 713 714 715 716 717 718 719 720" at bounding box center [759, 259] width 276 height 33
click at [621, 243] on select "701 702 703 704 705 706 707 708 709 710 711 712 713 714 715 716 717 718 719 720" at bounding box center [759, 259] width 276 height 33
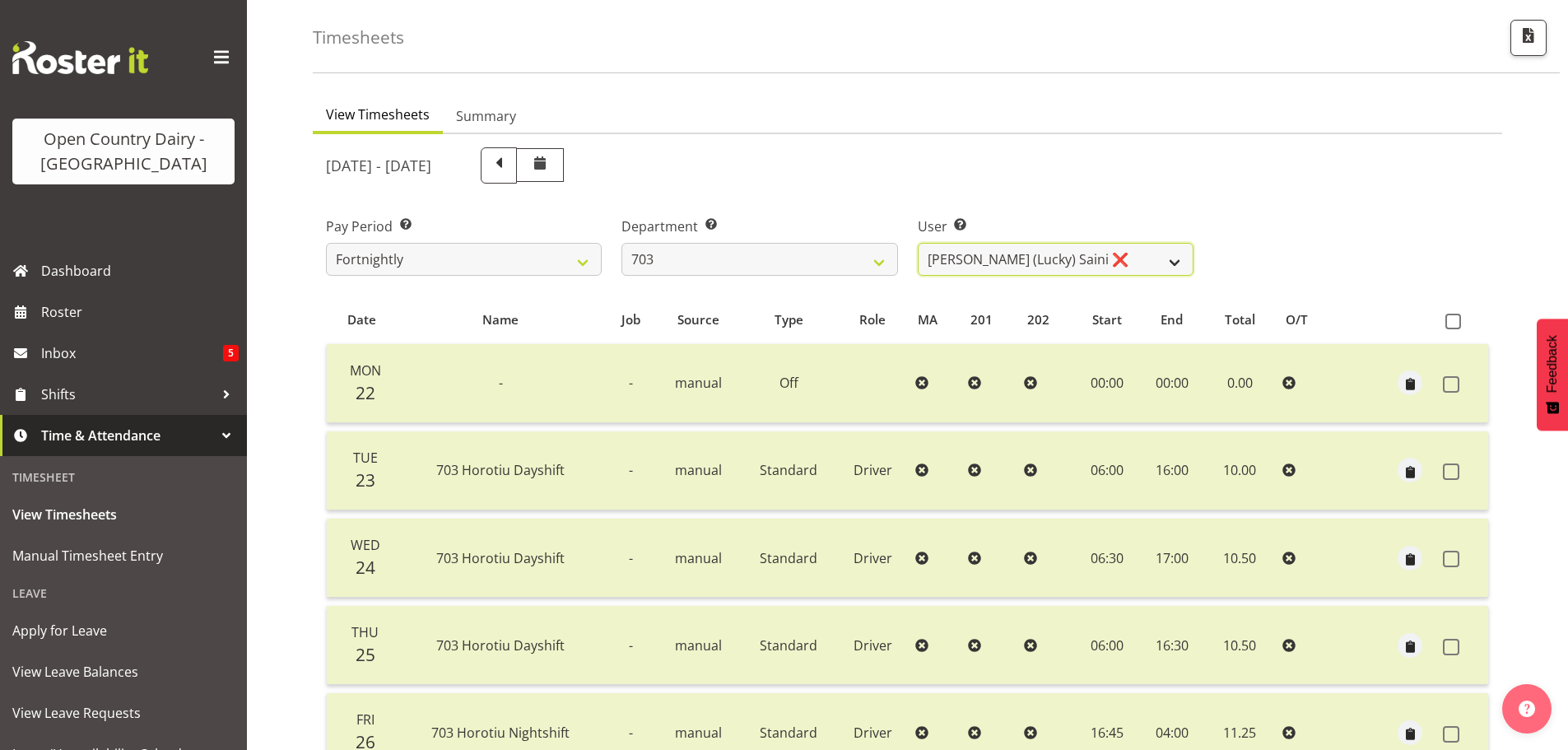
click at [1106, 254] on select "Bhupinder (Lucky) Saini ❌ Mark Fowler ❌ Tama Baker ❌" at bounding box center [1056, 259] width 276 height 33
click at [918, 243] on select "Bhupinder (Lucky) Saini ❌ Mark Fowler ❌ Tama Baker ❌" at bounding box center [1056, 259] width 276 height 33
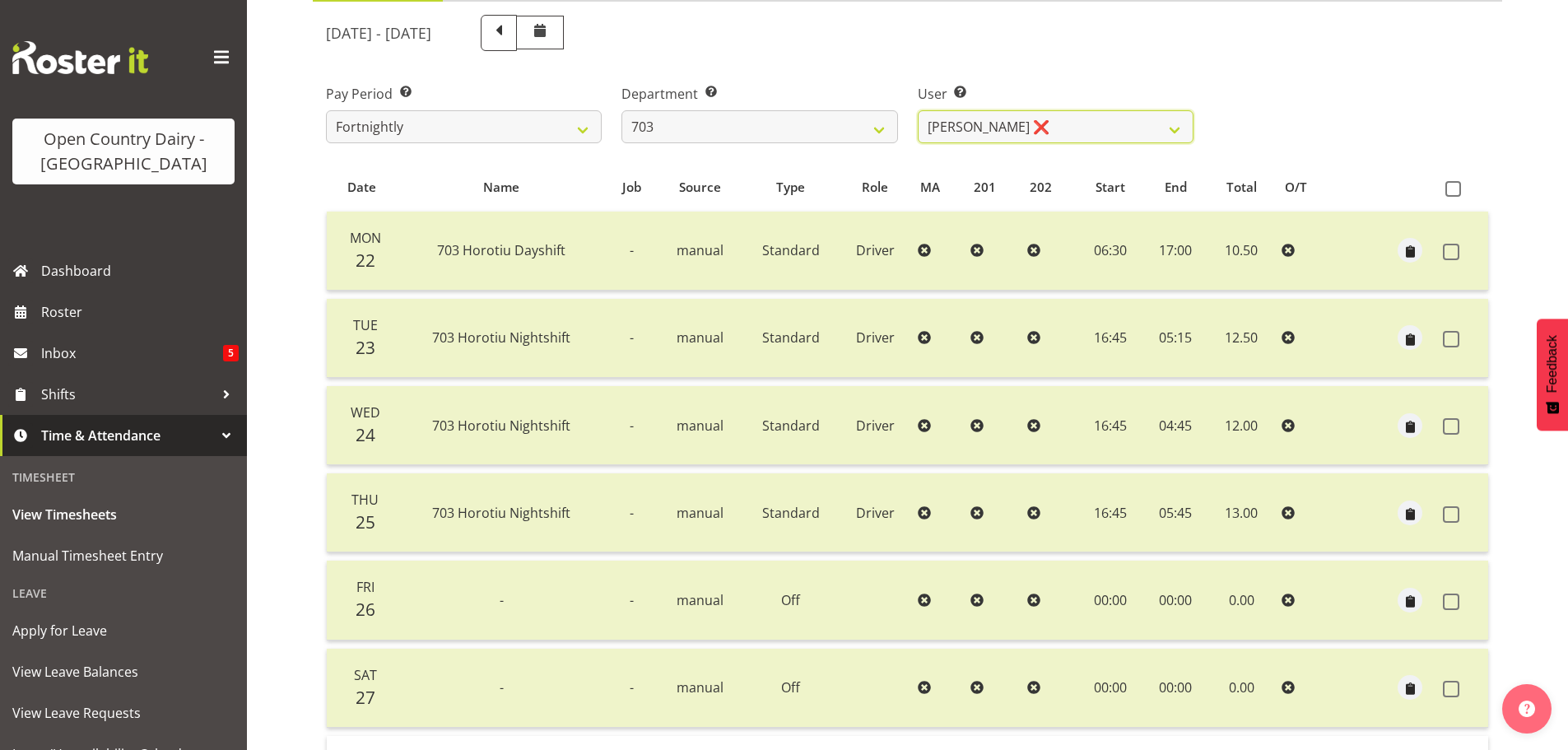
scroll to position [395, 0]
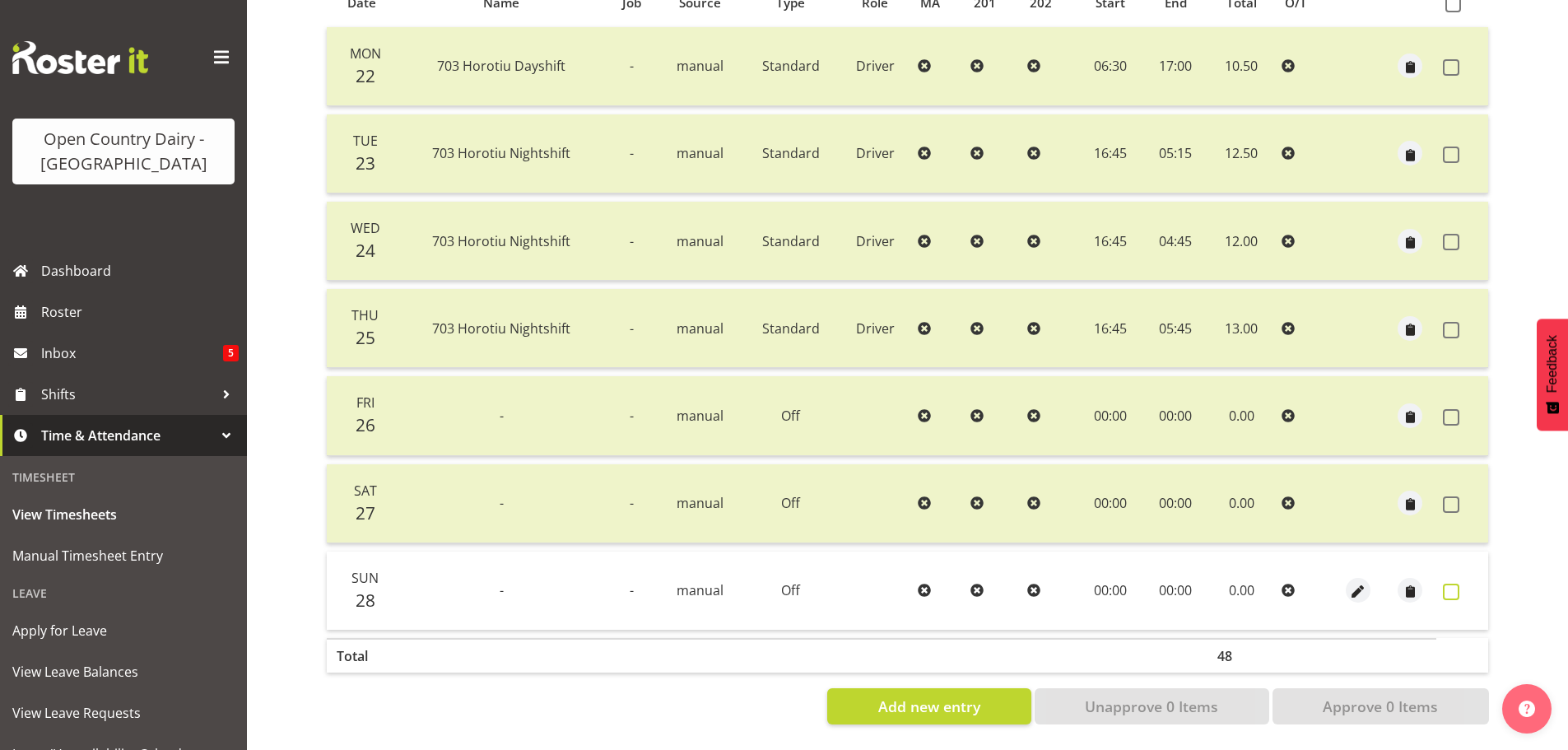
click at [1448, 583] on span at bounding box center [1451, 592] width 17 height 17
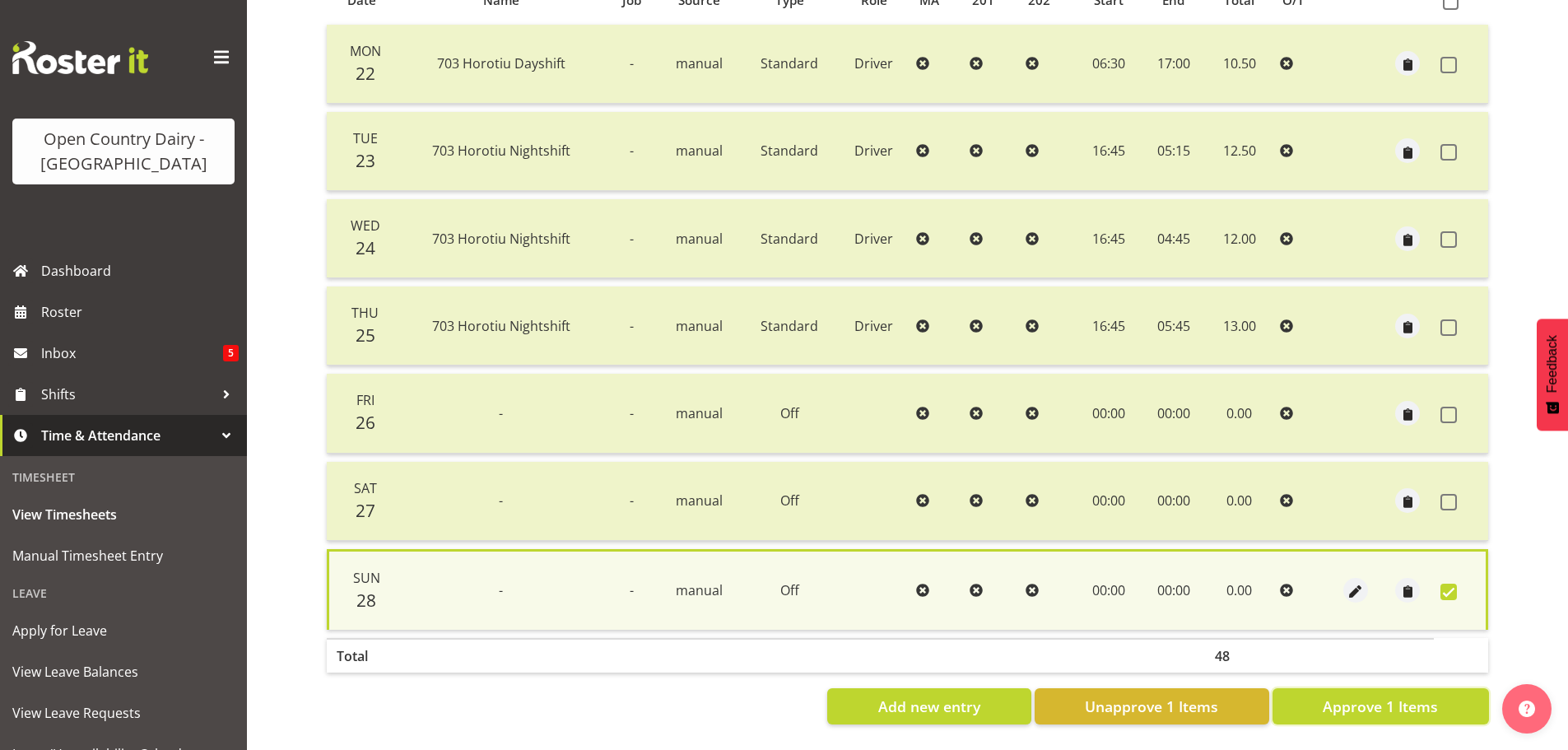
click at [1406, 706] on span "Approve 1 Items" at bounding box center [1380, 706] width 115 height 21
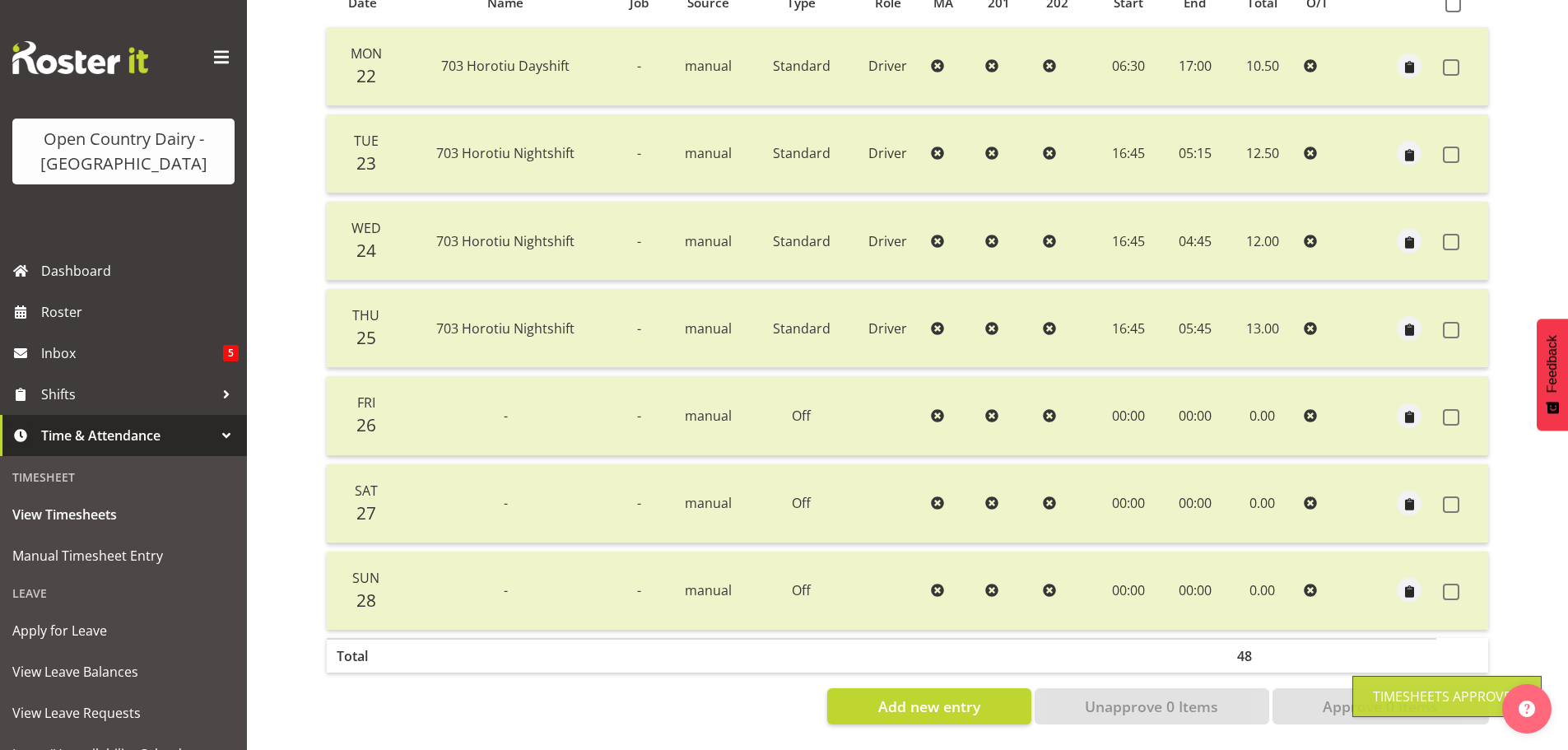
scroll to position [0, 0]
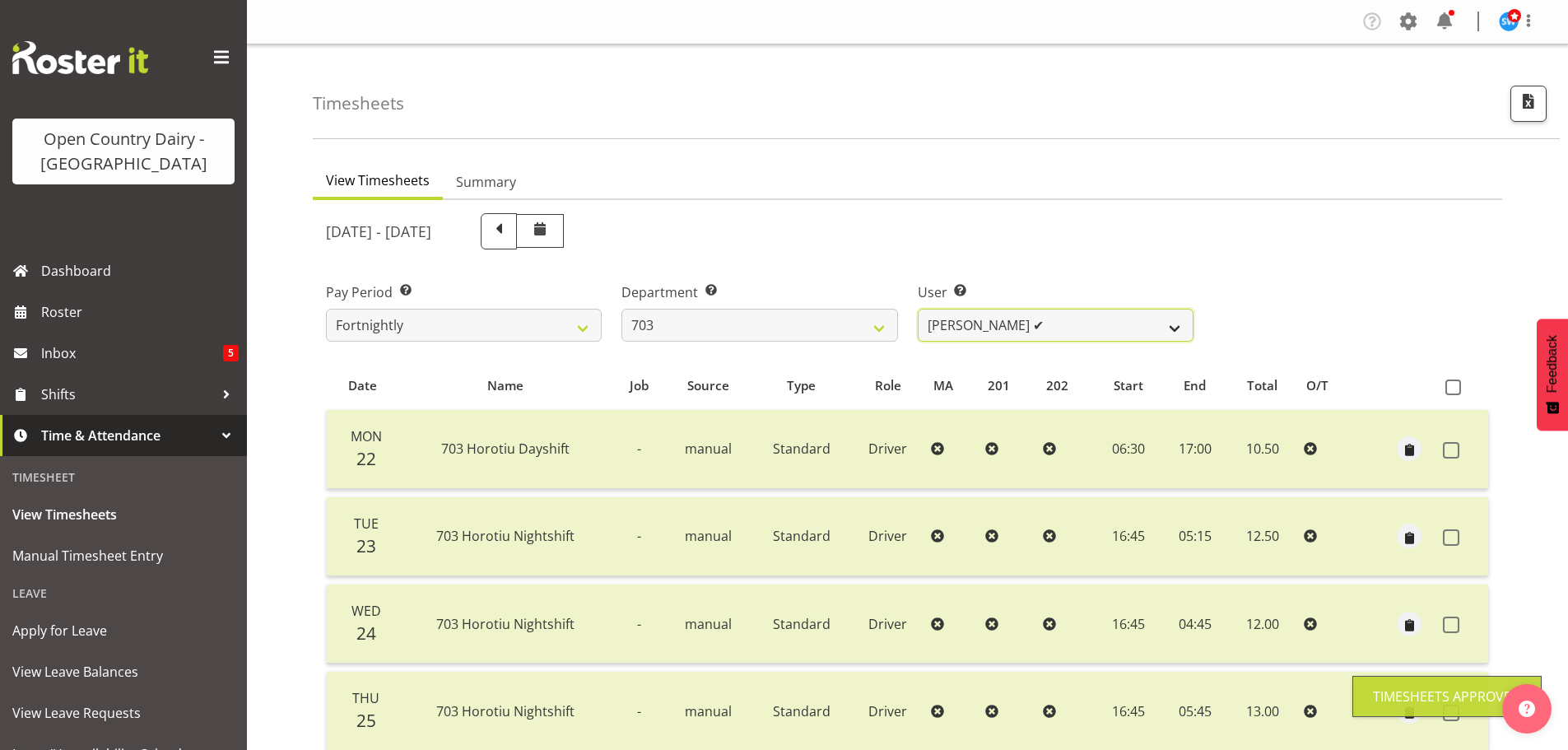
drag, startPoint x: 1091, startPoint y: 328, endPoint x: 1082, endPoint y: 329, distance: 9.1
click at [1091, 327] on select "Bhupinder (Lucky) Saini ❌ Mark Fowler ✔ Tama Baker ❌" at bounding box center [1056, 325] width 276 height 33
click at [918, 308] on select "Bhupinder (Lucky) Saini ❌ Mark Fowler ✔ Tama Baker ❌" at bounding box center [1056, 325] width 276 height 33
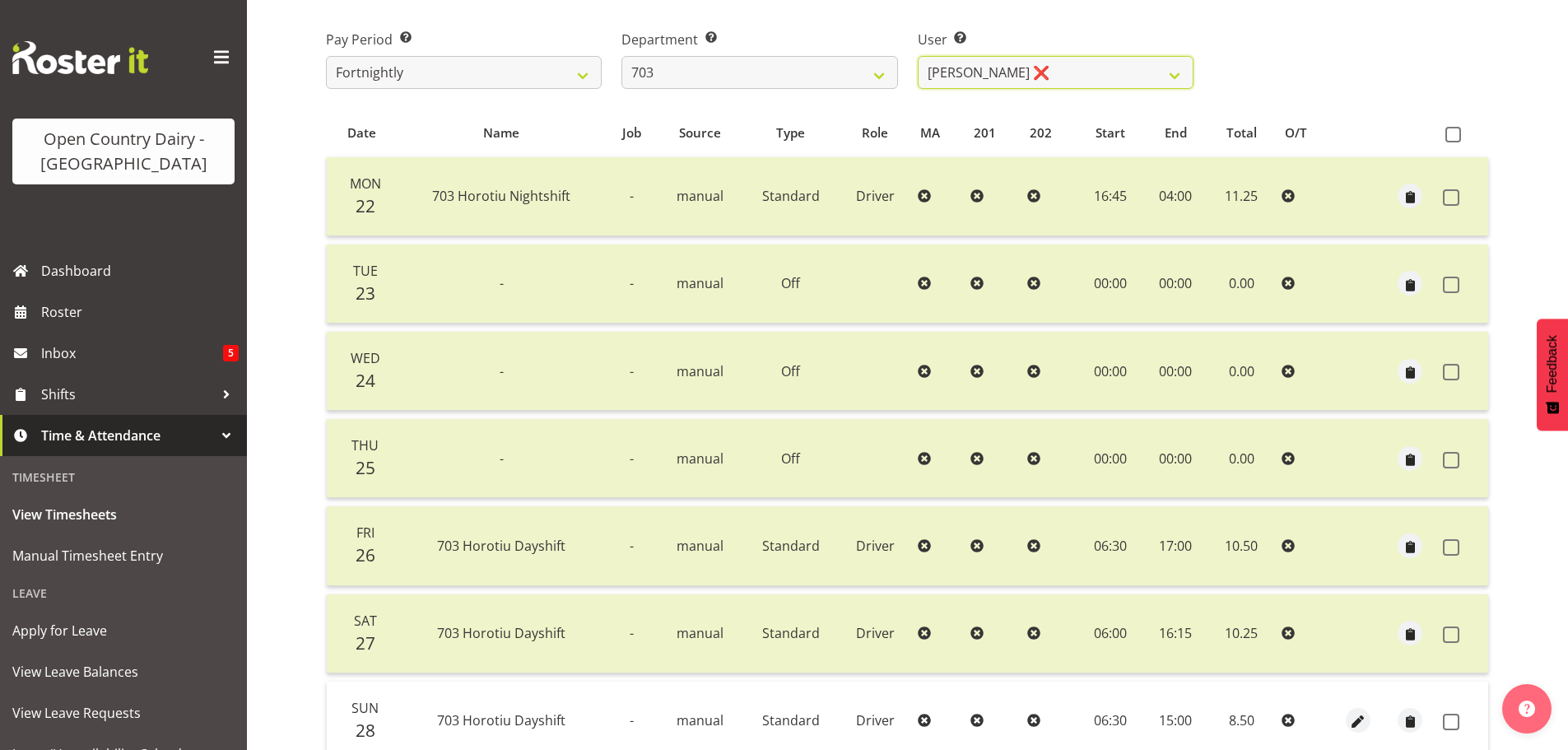
scroll to position [395, 0]
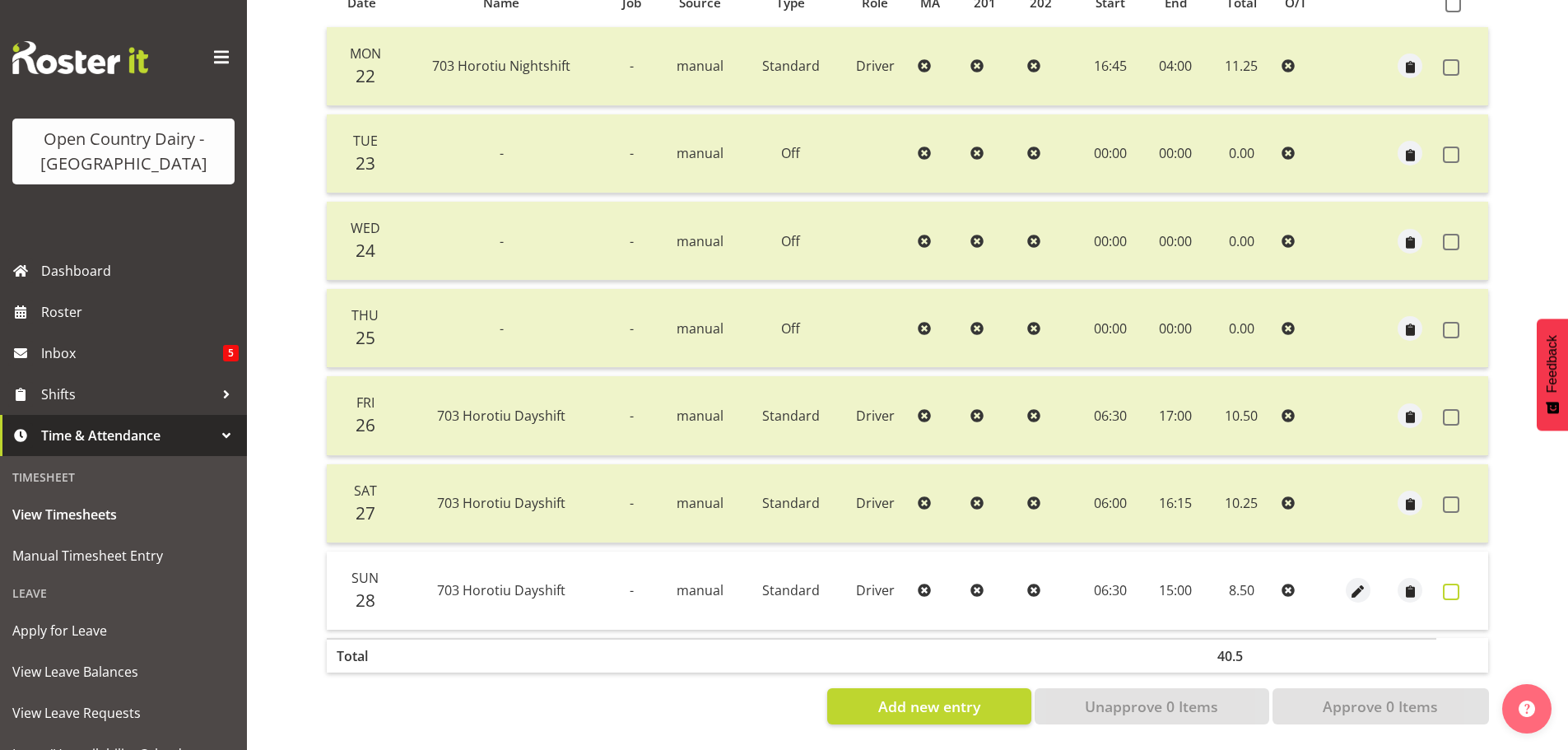
click at [1455, 583] on span at bounding box center [1451, 592] width 17 height 17
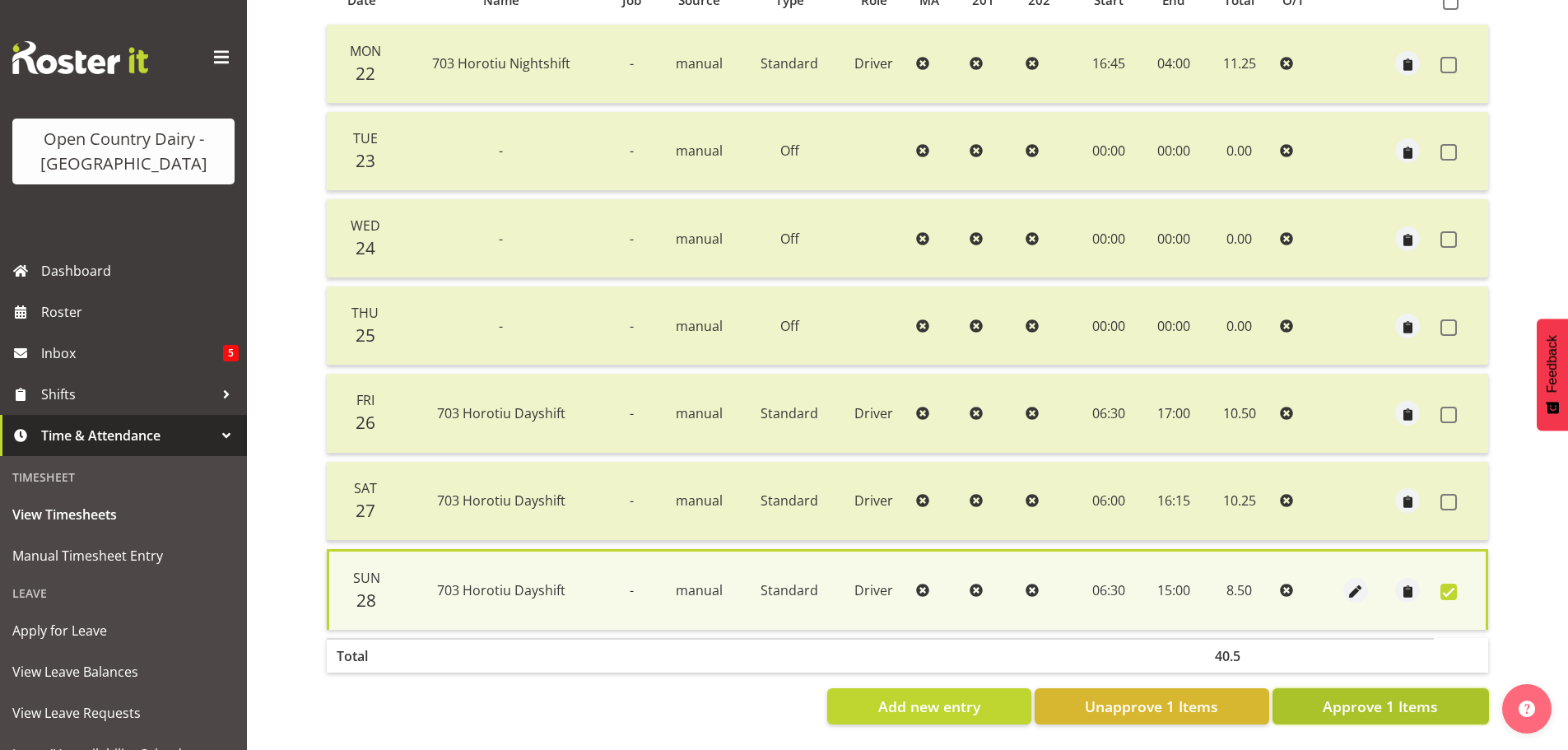
click at [1420, 696] on span "Approve 1 Items" at bounding box center [1380, 706] width 115 height 21
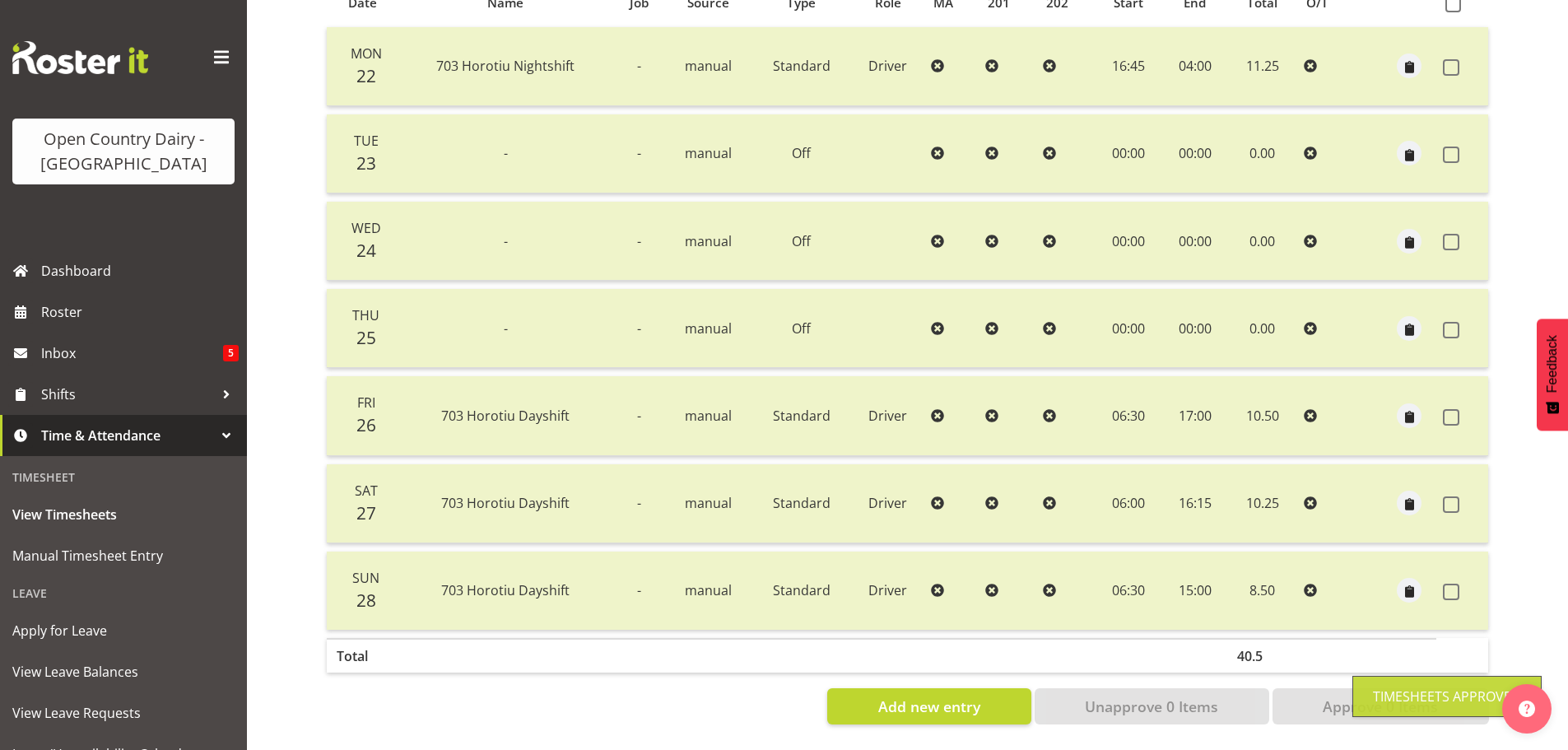
scroll to position [0, 0]
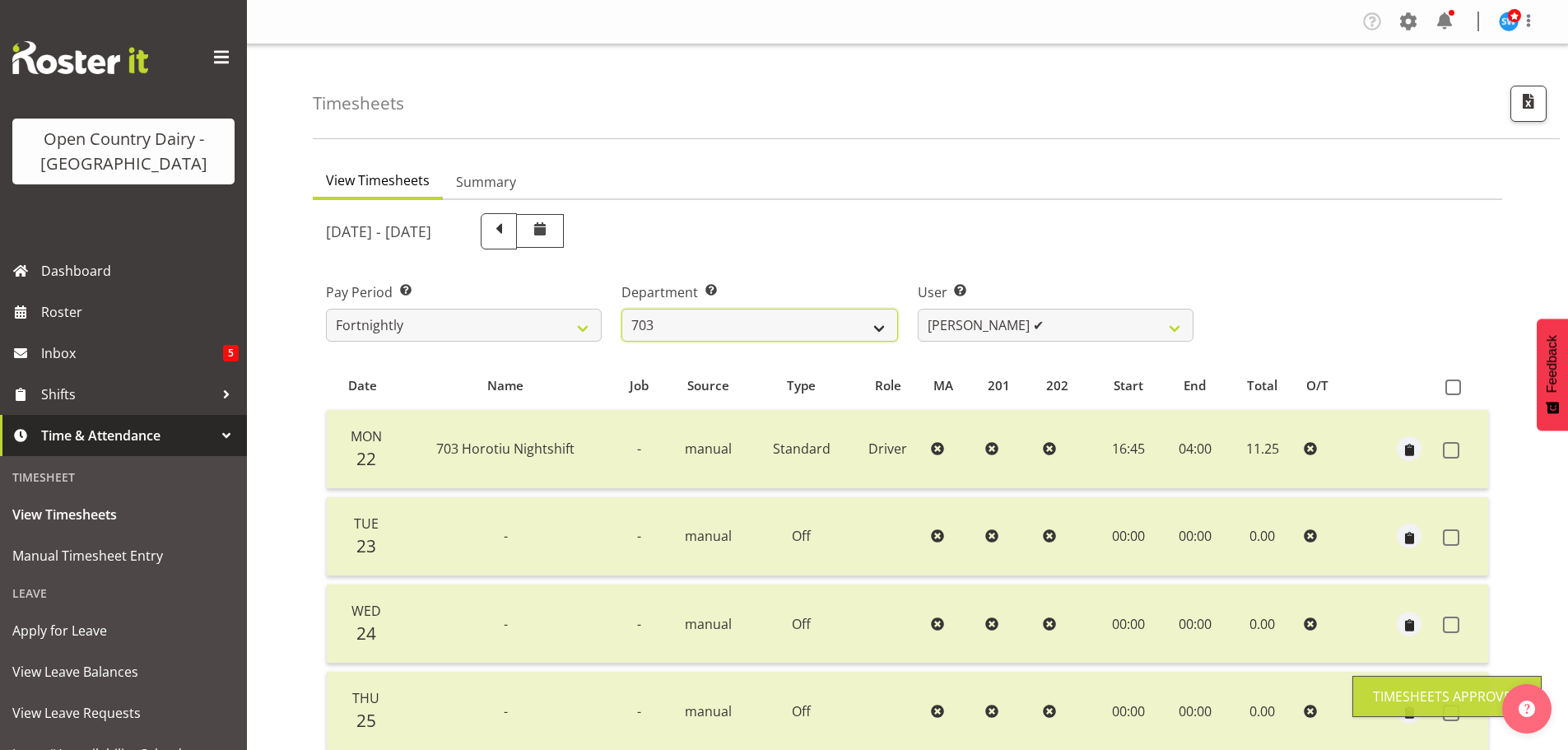
click at [730, 320] on select "701 702 703 704 705 706 707 708 709 710 711 712 713 714 715 716 717 718 719 720" at bounding box center [759, 325] width 276 height 33
click at [621, 308] on select "701 702 703 704 705 706 707 708 709 710 711 712 713 714 715 716 717 718 719 720" at bounding box center [759, 325] width 276 height 33
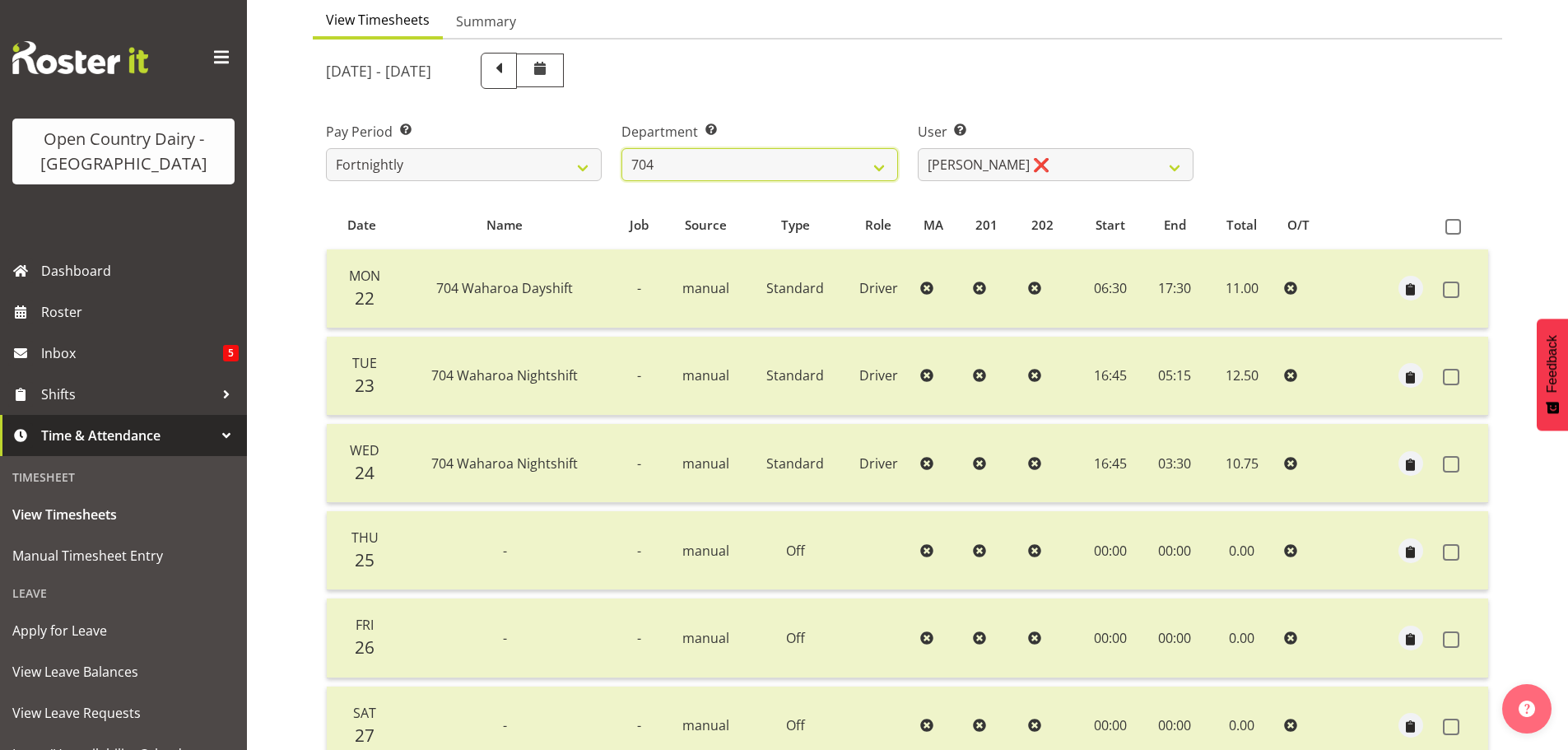
scroll to position [330, 0]
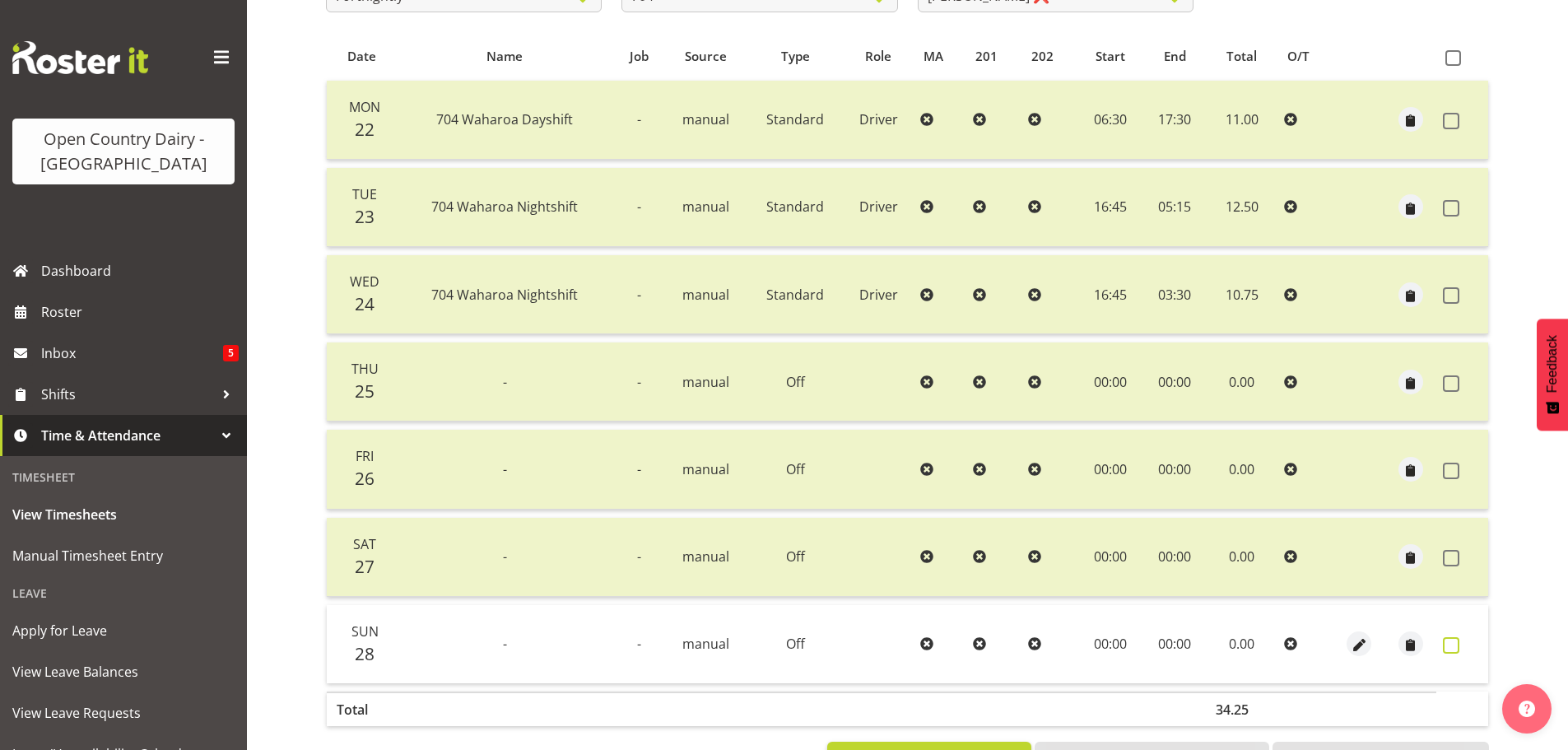
click at [1452, 647] on span at bounding box center [1451, 645] width 17 height 17
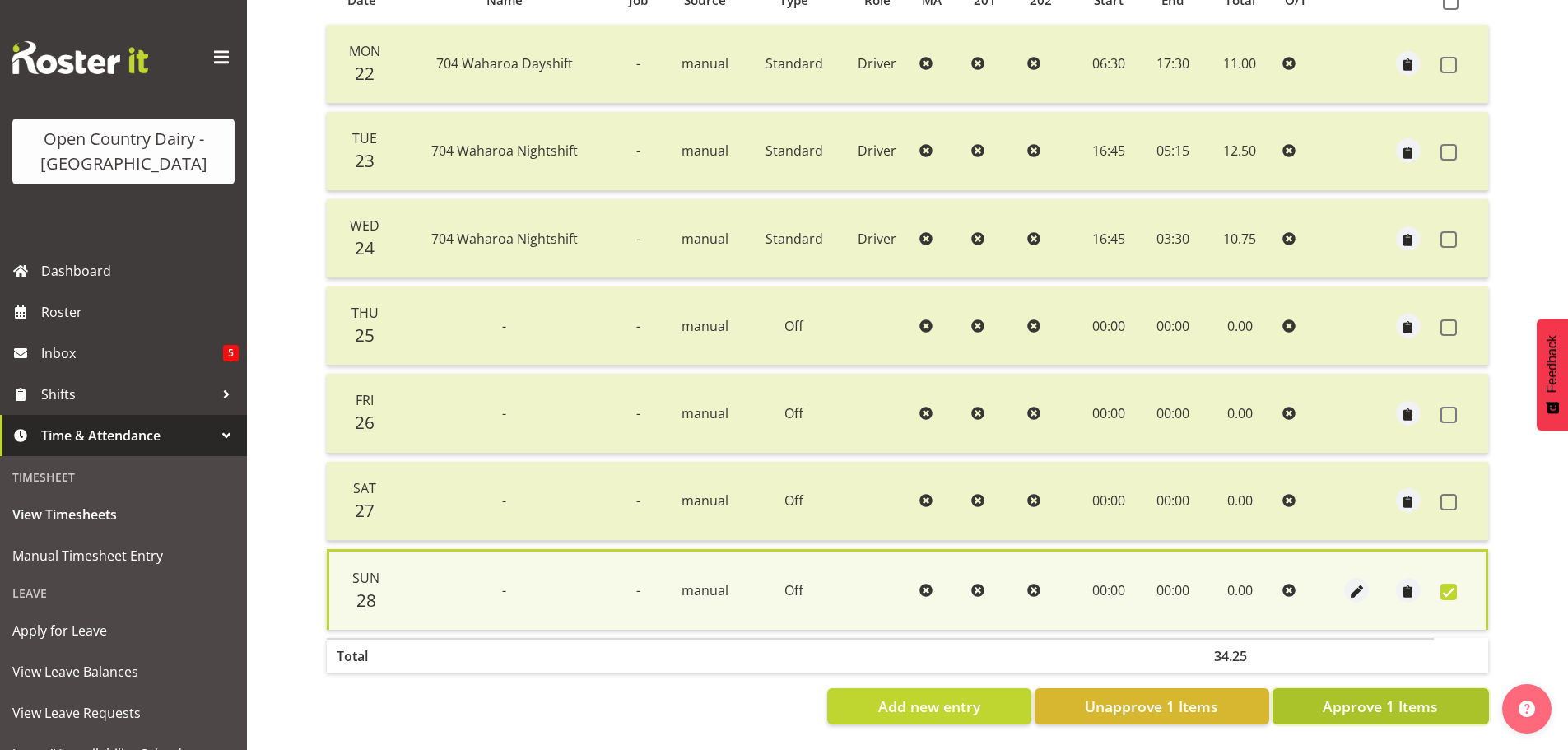
click at [1376, 701] on span "Approve 1 Items" at bounding box center [1380, 706] width 115 height 21
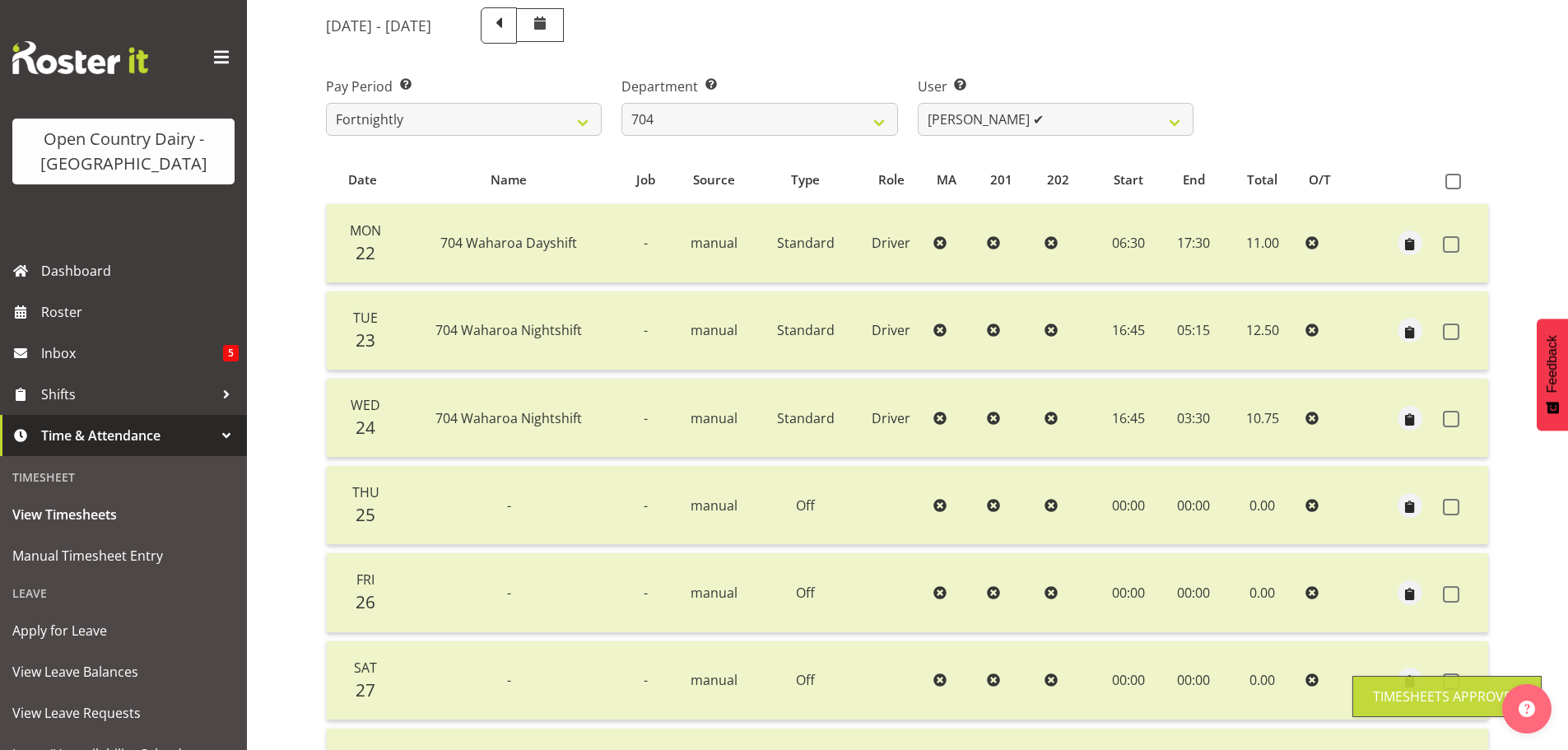
scroll to position [66, 0]
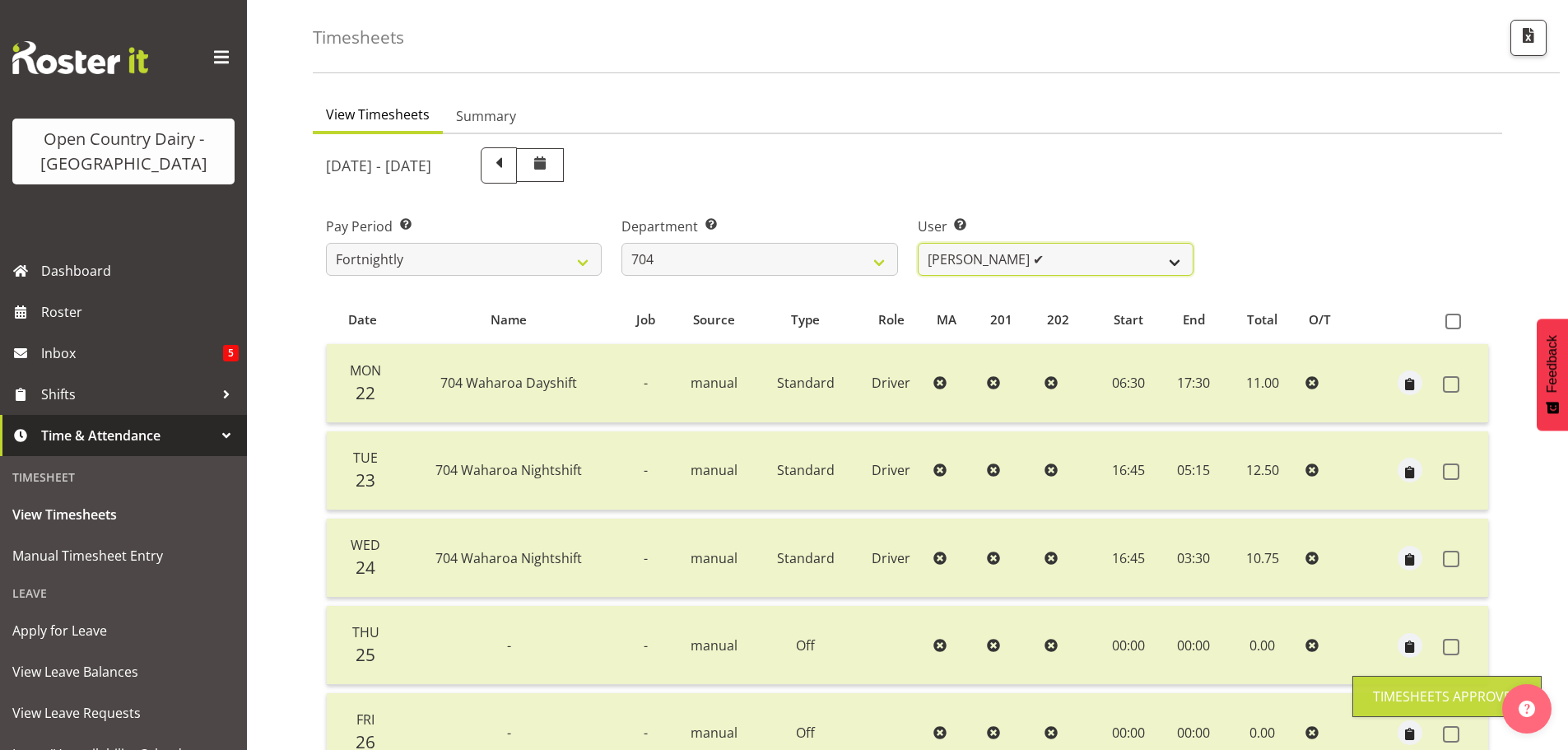
click at [1068, 257] on select "Graham Houghton ✔ Jon Williams ❌ Stephen Rae ❌" at bounding box center [1056, 259] width 276 height 33
click at [918, 243] on select "Graham Houghton ✔ Jon Williams ❌ Stephen Rae ❌" at bounding box center [1056, 259] width 276 height 33
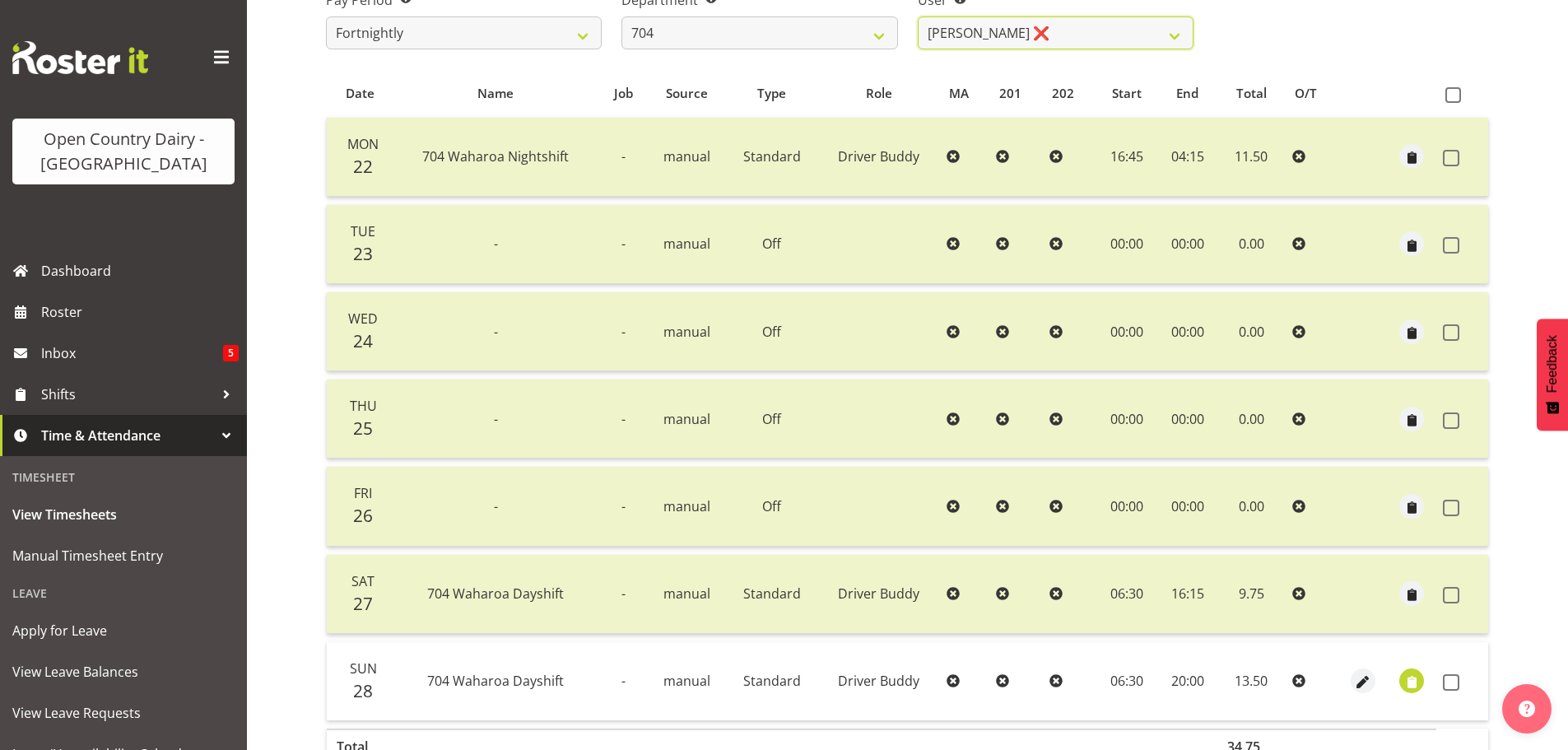
scroll to position [395, 0]
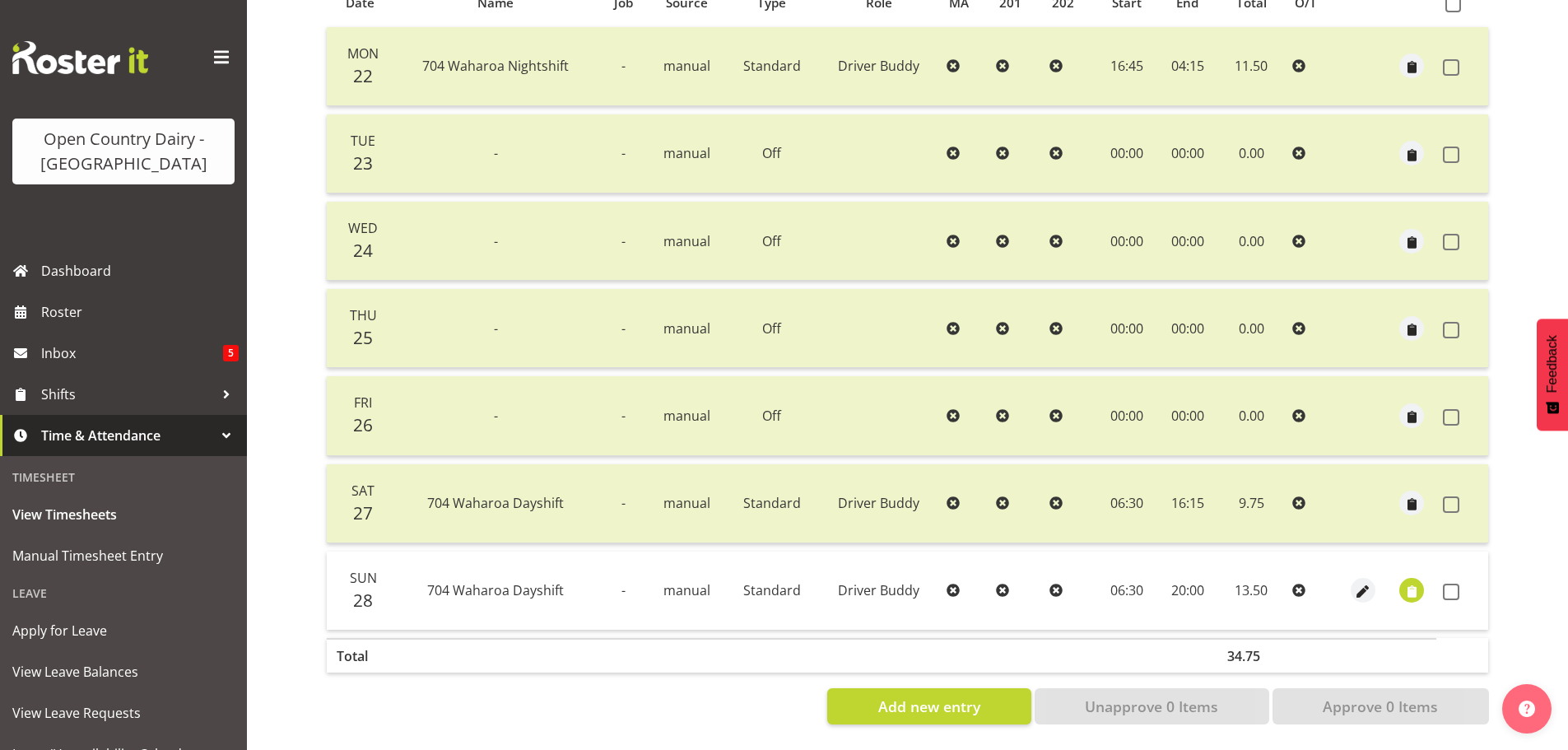
click at [1451, 583] on span at bounding box center [1451, 592] width 17 height 17
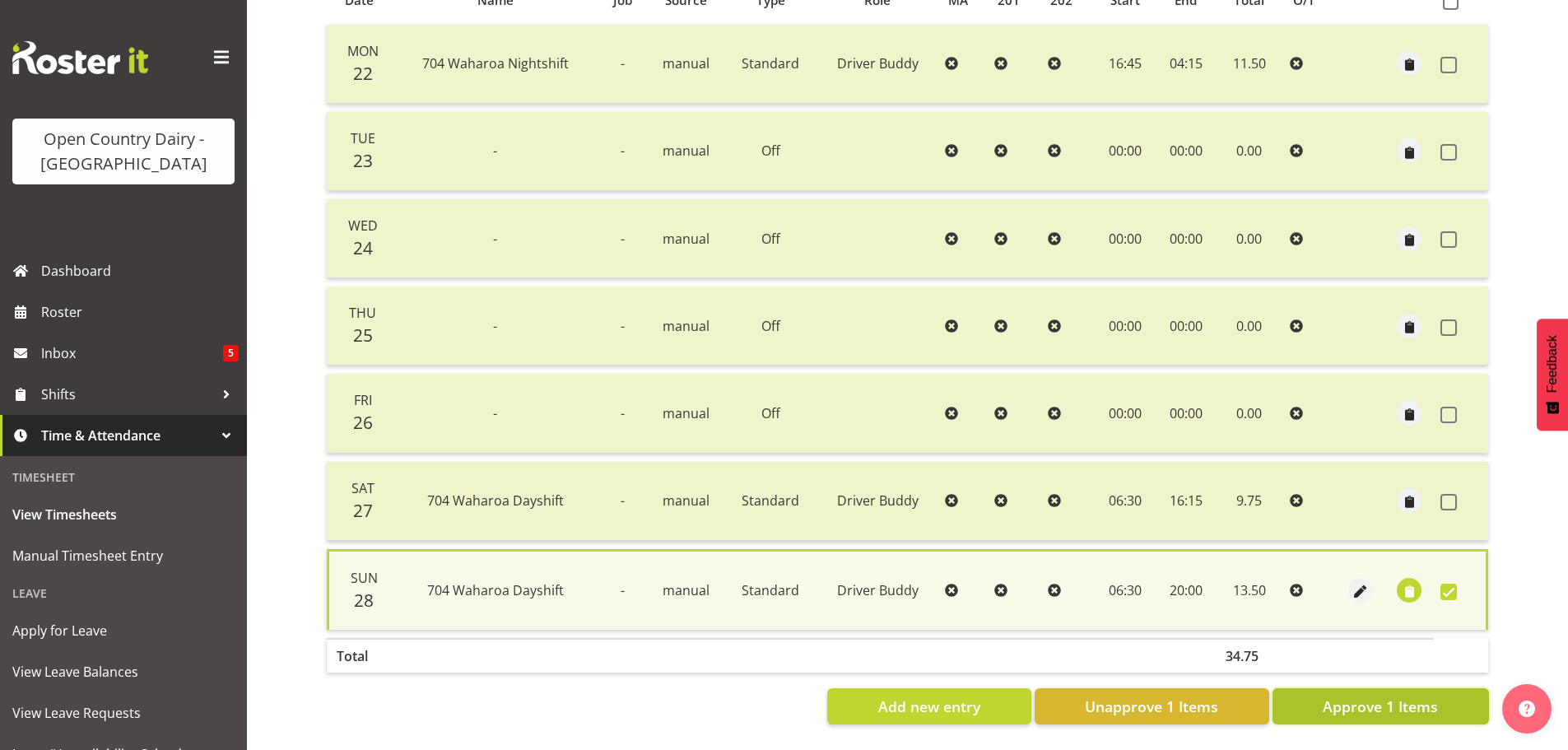
click at [1399, 703] on span "Approve 1 Items" at bounding box center [1380, 706] width 115 height 21
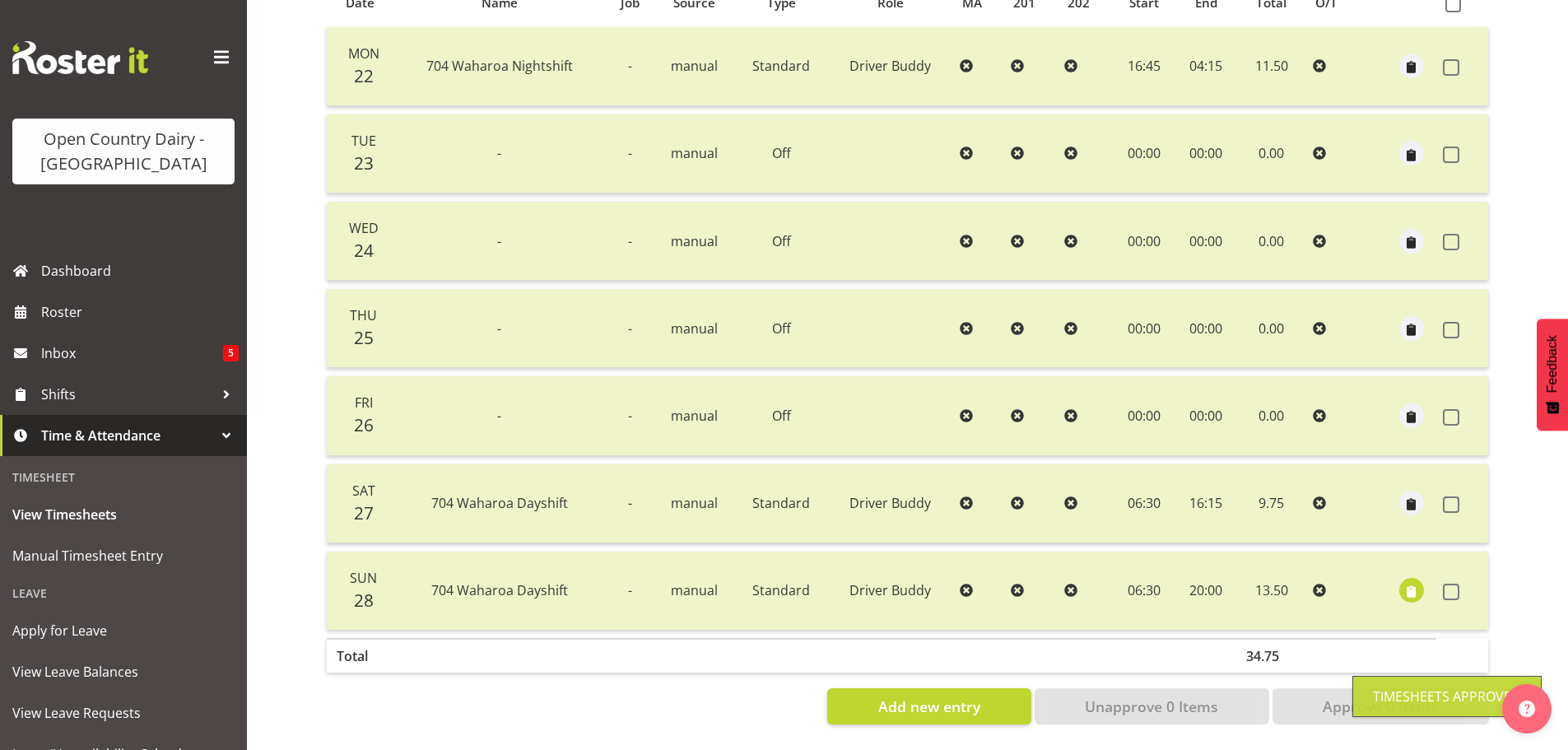
scroll to position [0, 0]
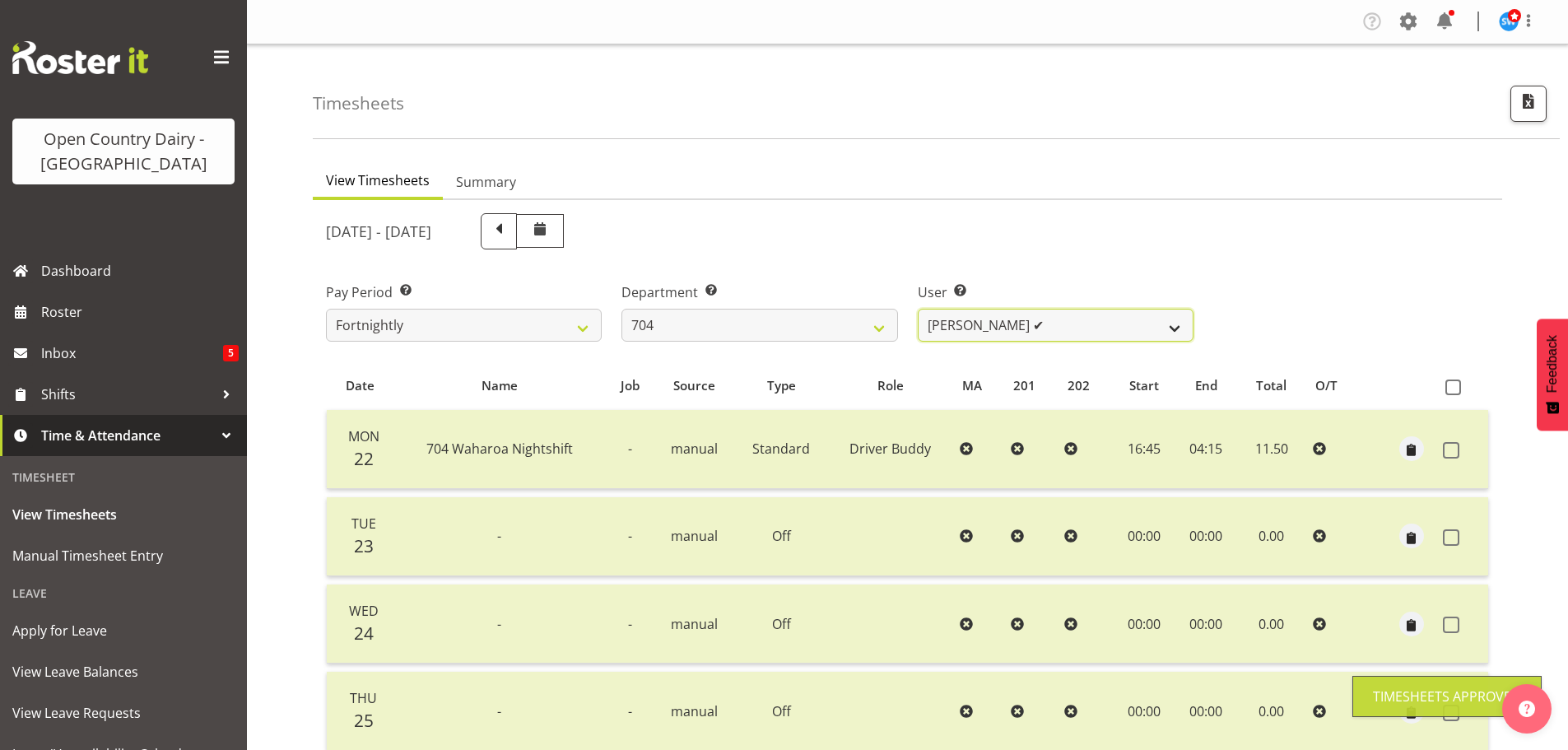
click at [1043, 322] on select "Graham Houghton ✔ Jon Williams ✔ Stephen Rae ❌" at bounding box center [1056, 325] width 276 height 33
click at [918, 308] on select "Graham Houghton ✔ Jon Williams ✔ Stephen Rae ❌" at bounding box center [1056, 325] width 276 height 33
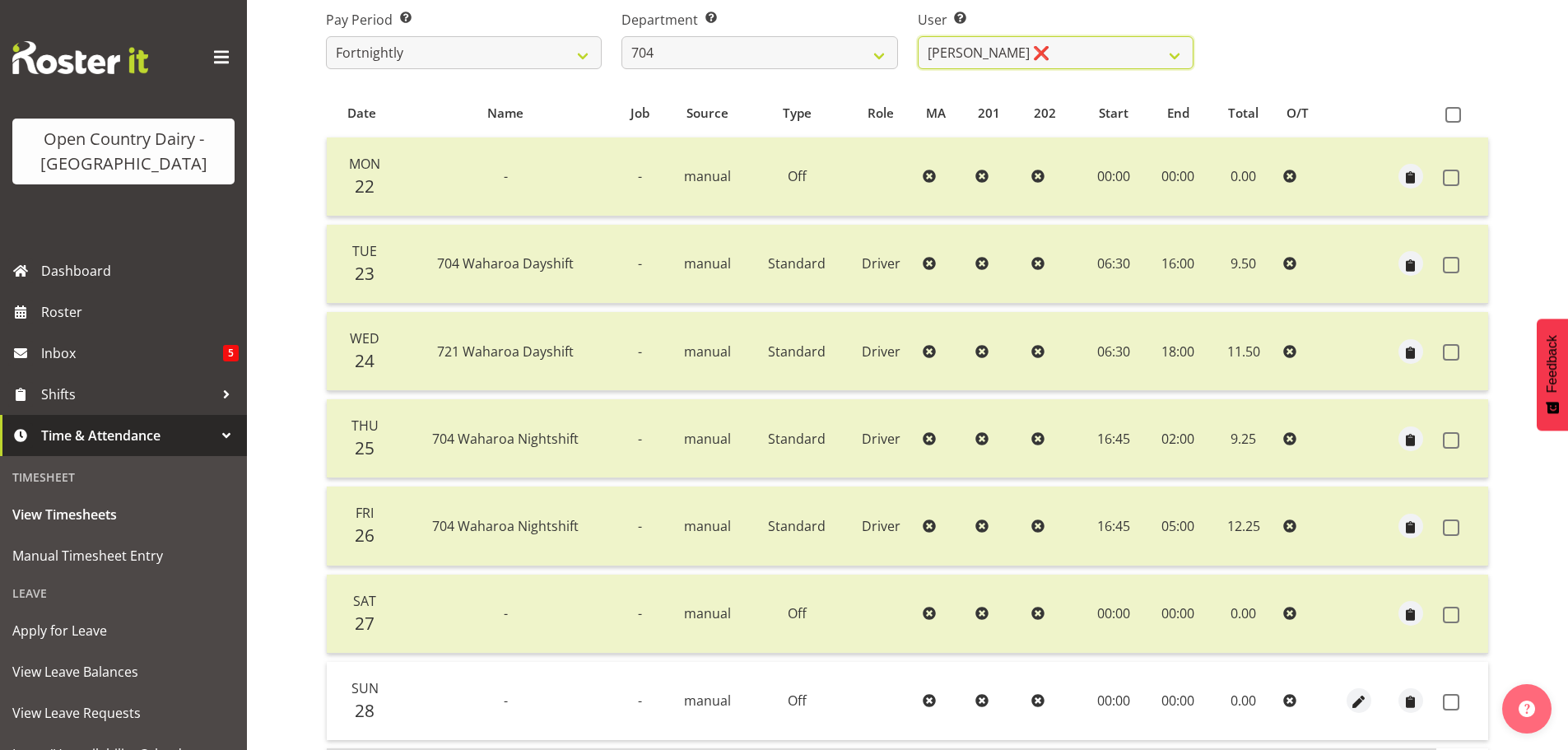
scroll to position [330, 0]
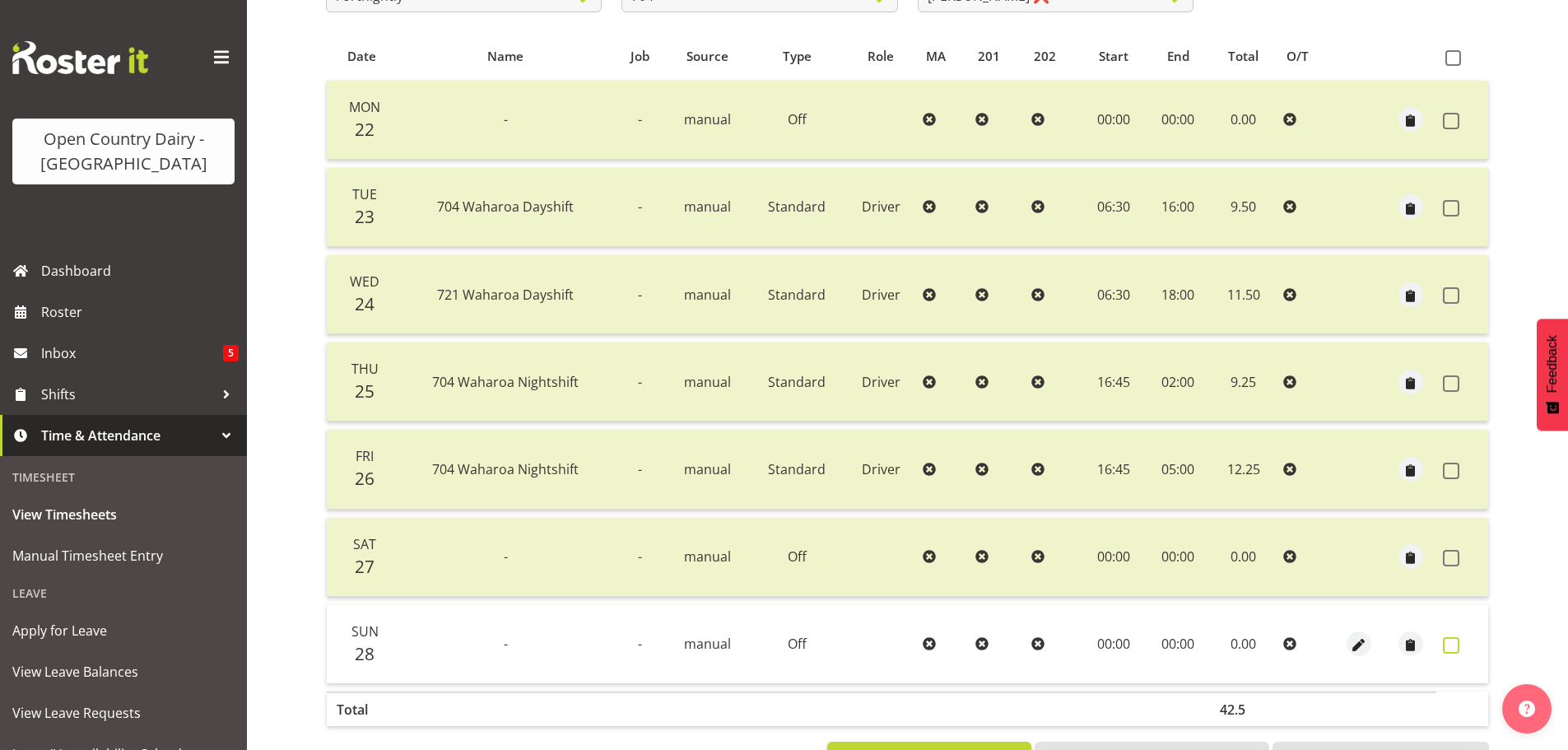
click at [1453, 644] on span at bounding box center [1451, 645] width 17 height 17
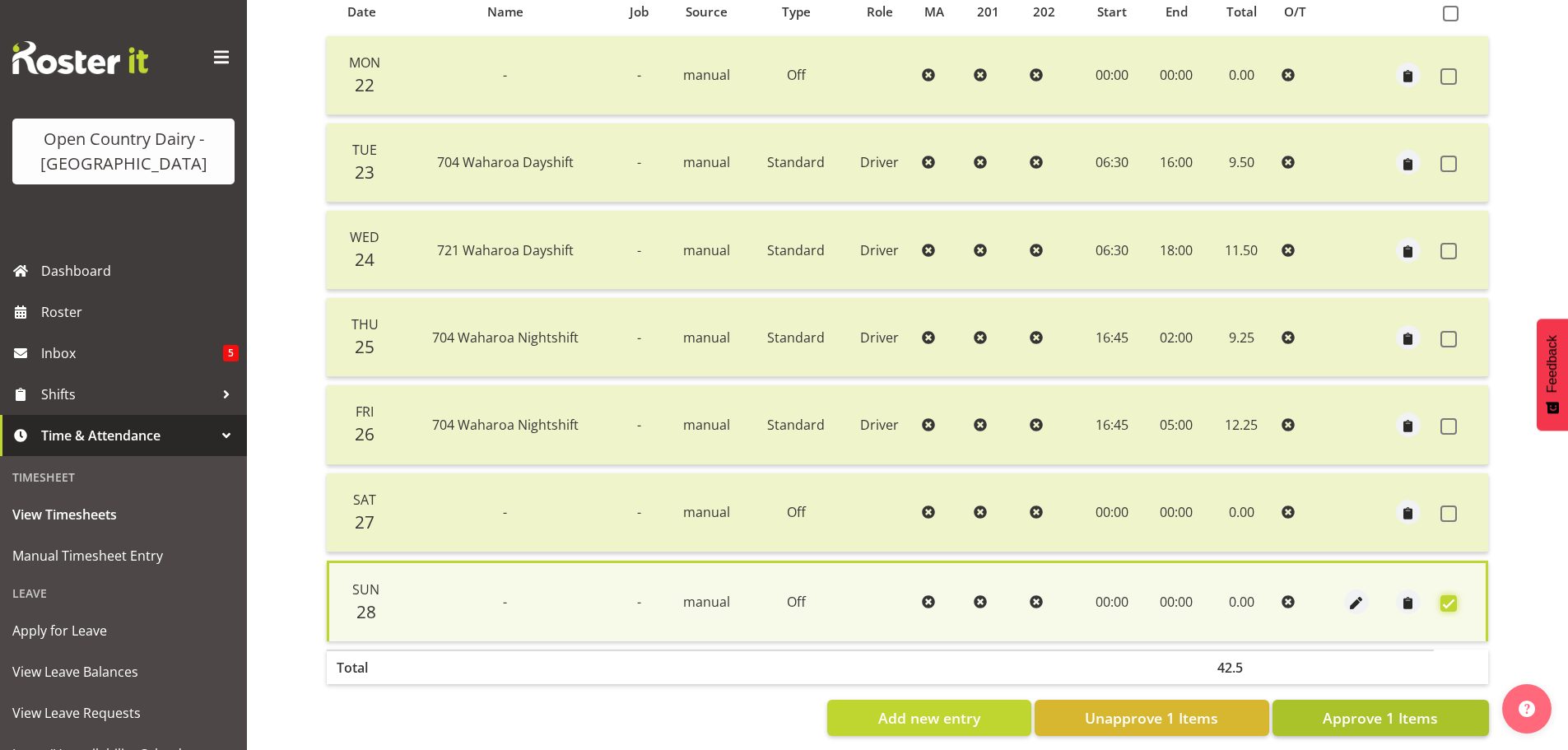
scroll to position [397, 0]
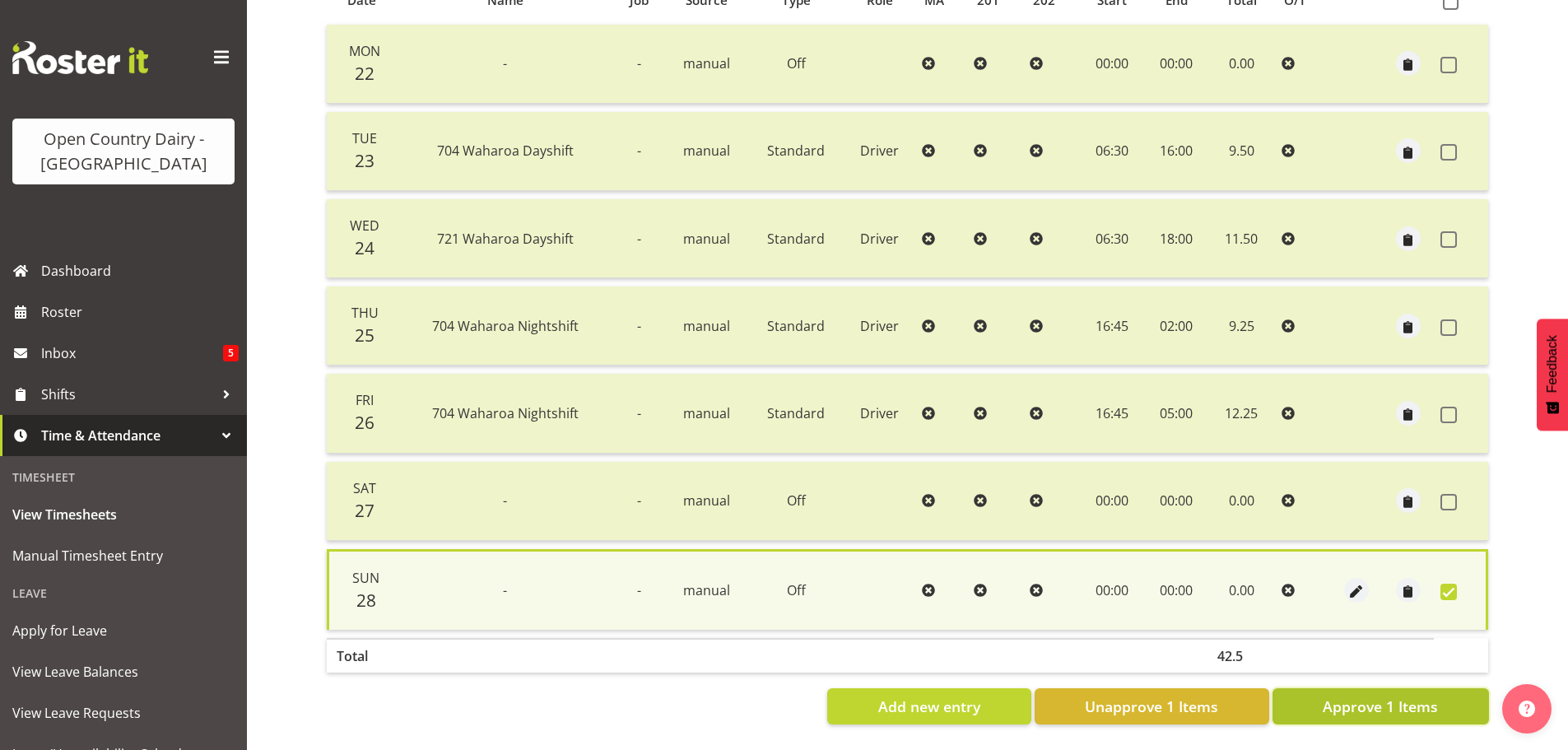
click at [1404, 700] on span "Approve 1 Items" at bounding box center [1380, 706] width 115 height 21
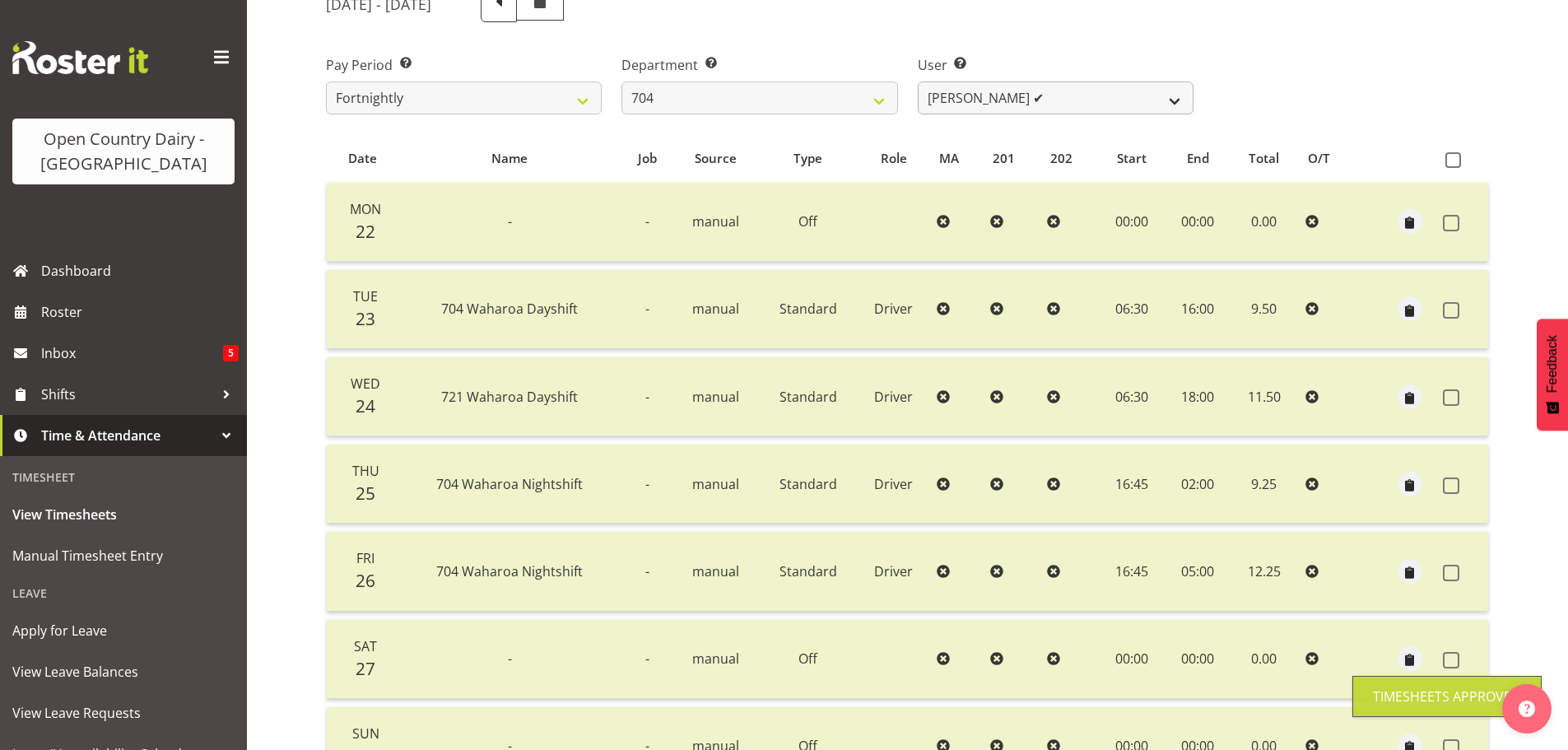
scroll to position [0, 0]
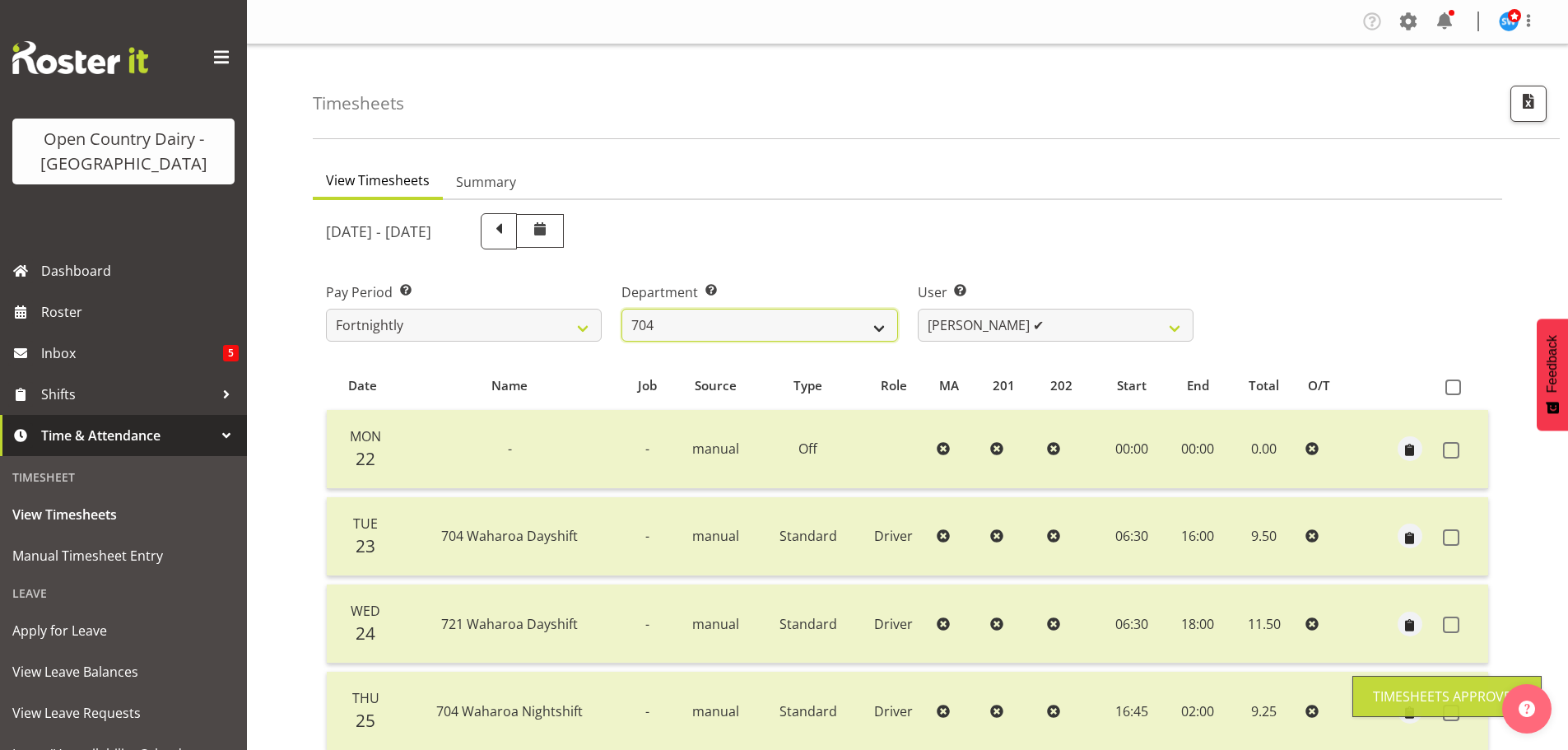
click at [781, 322] on select "701 702 703 704 705 706 707 708 709 710 711 712 713 714 715 716 717 718 719 720" at bounding box center [759, 325] width 276 height 33
click at [621, 308] on select "701 702 703 704 705 706 707 708 709 710 711 712 713 714 715 716 717 718 719 720" at bounding box center [759, 325] width 276 height 33
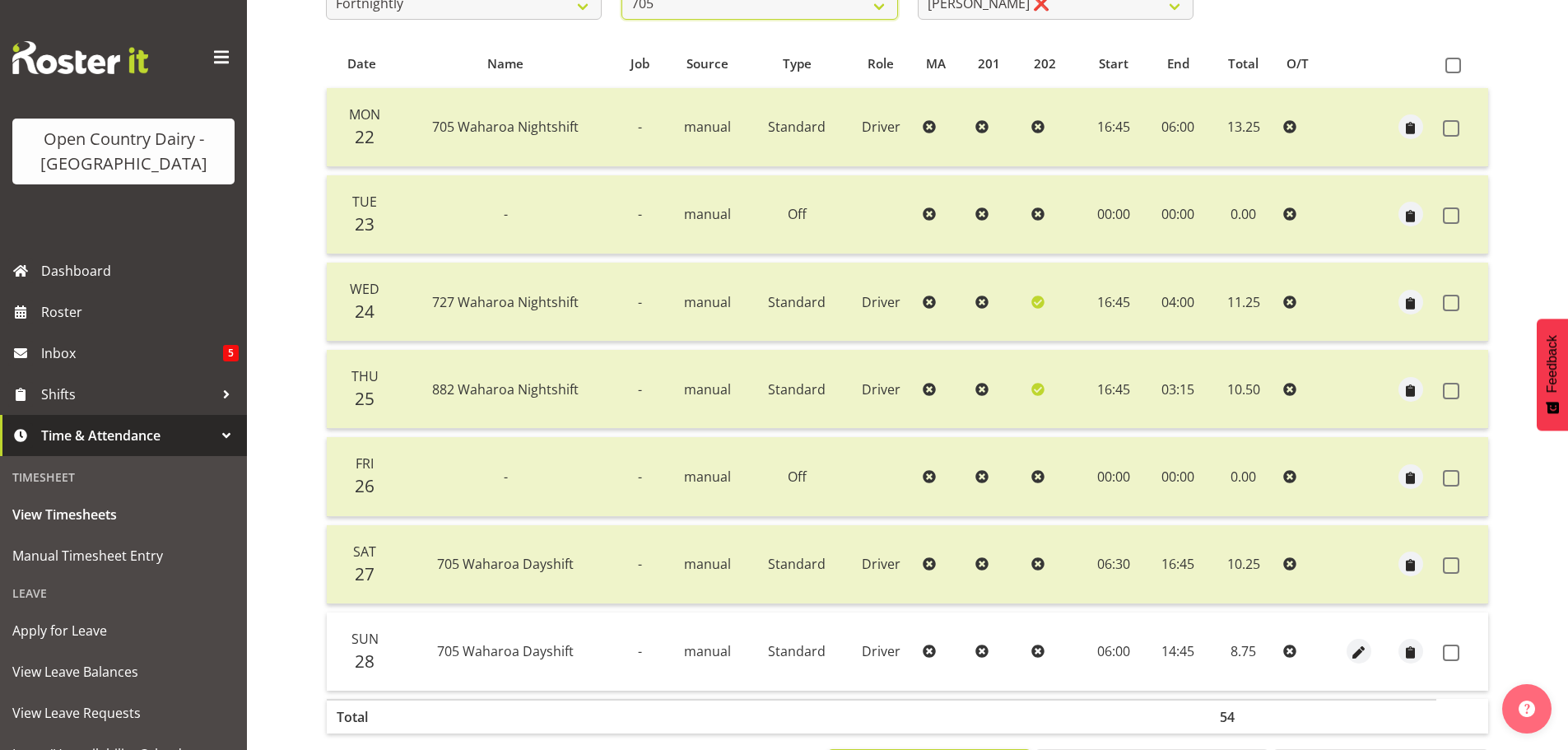
scroll to position [395, 0]
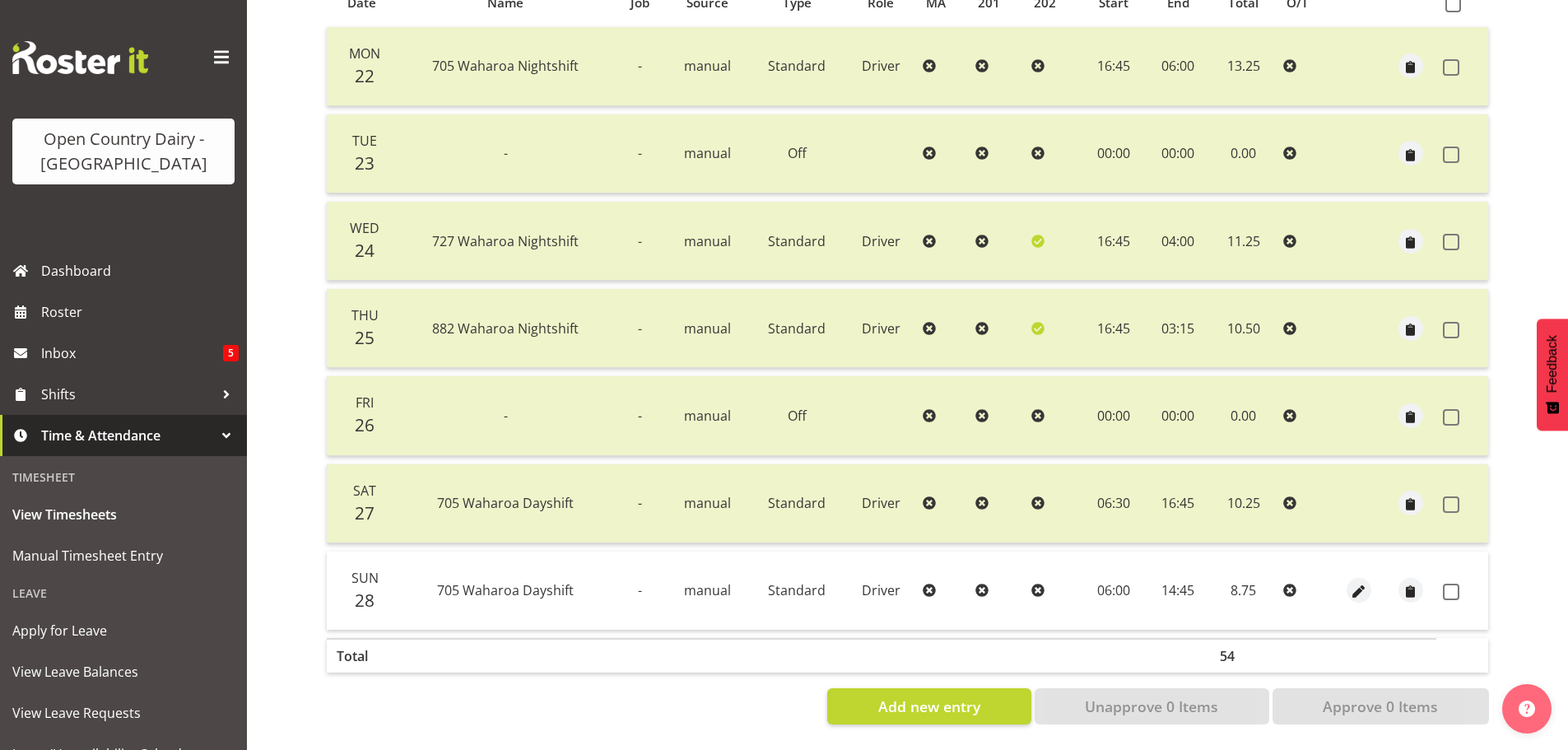
click at [1454, 583] on span at bounding box center [1451, 592] width 17 height 17
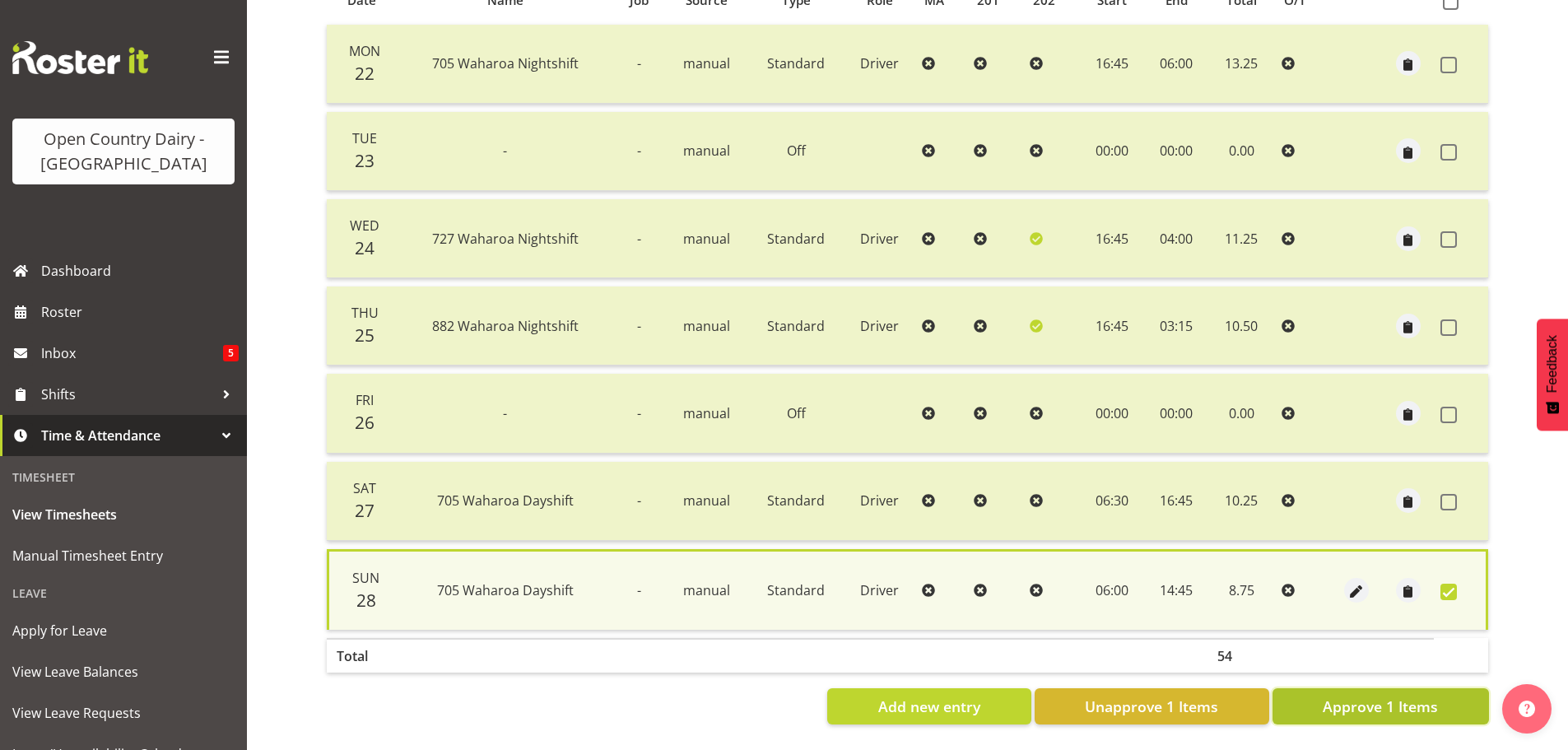
click at [1418, 695] on span "Approve 1 Items" at bounding box center [1380, 706] width 115 height 21
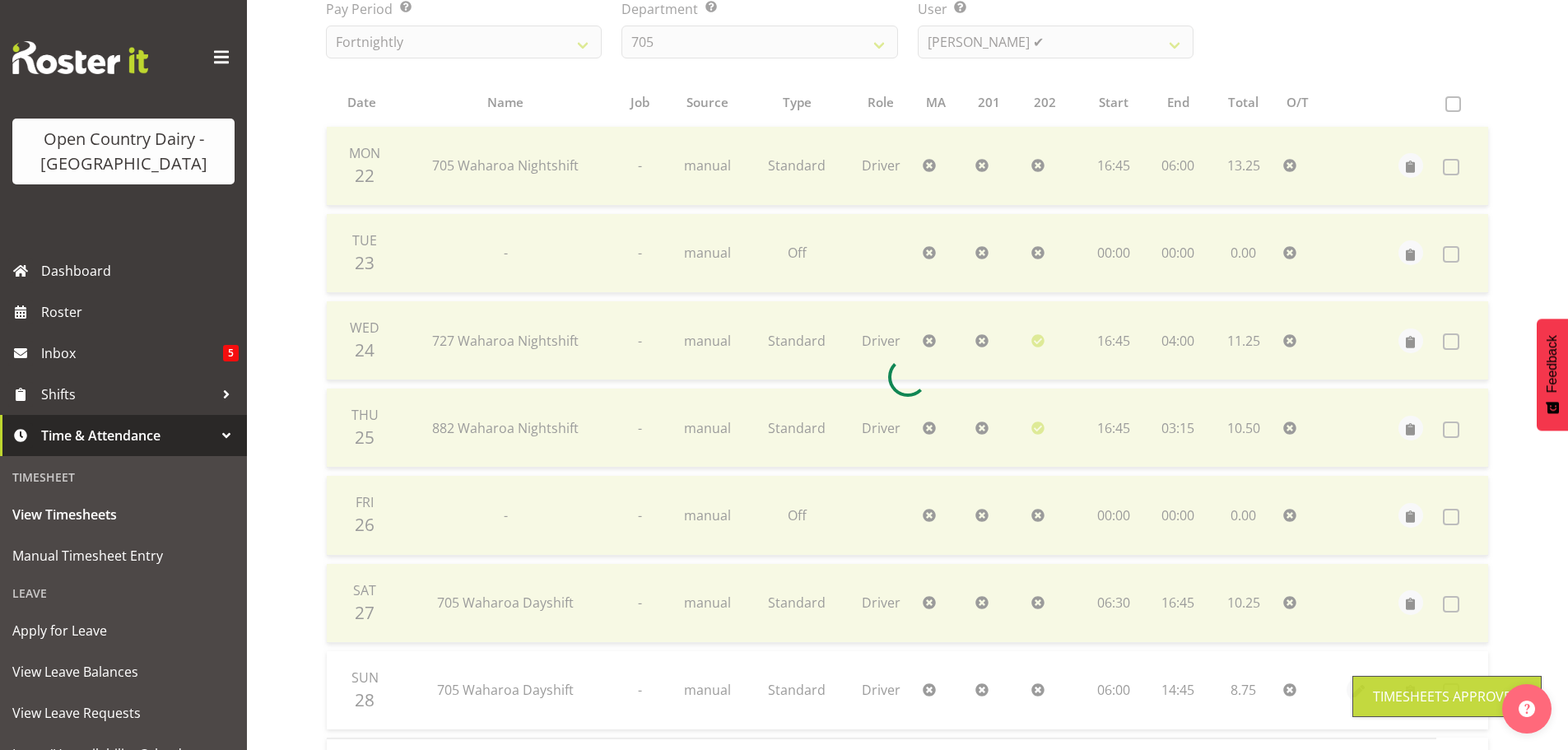
scroll to position [0, 0]
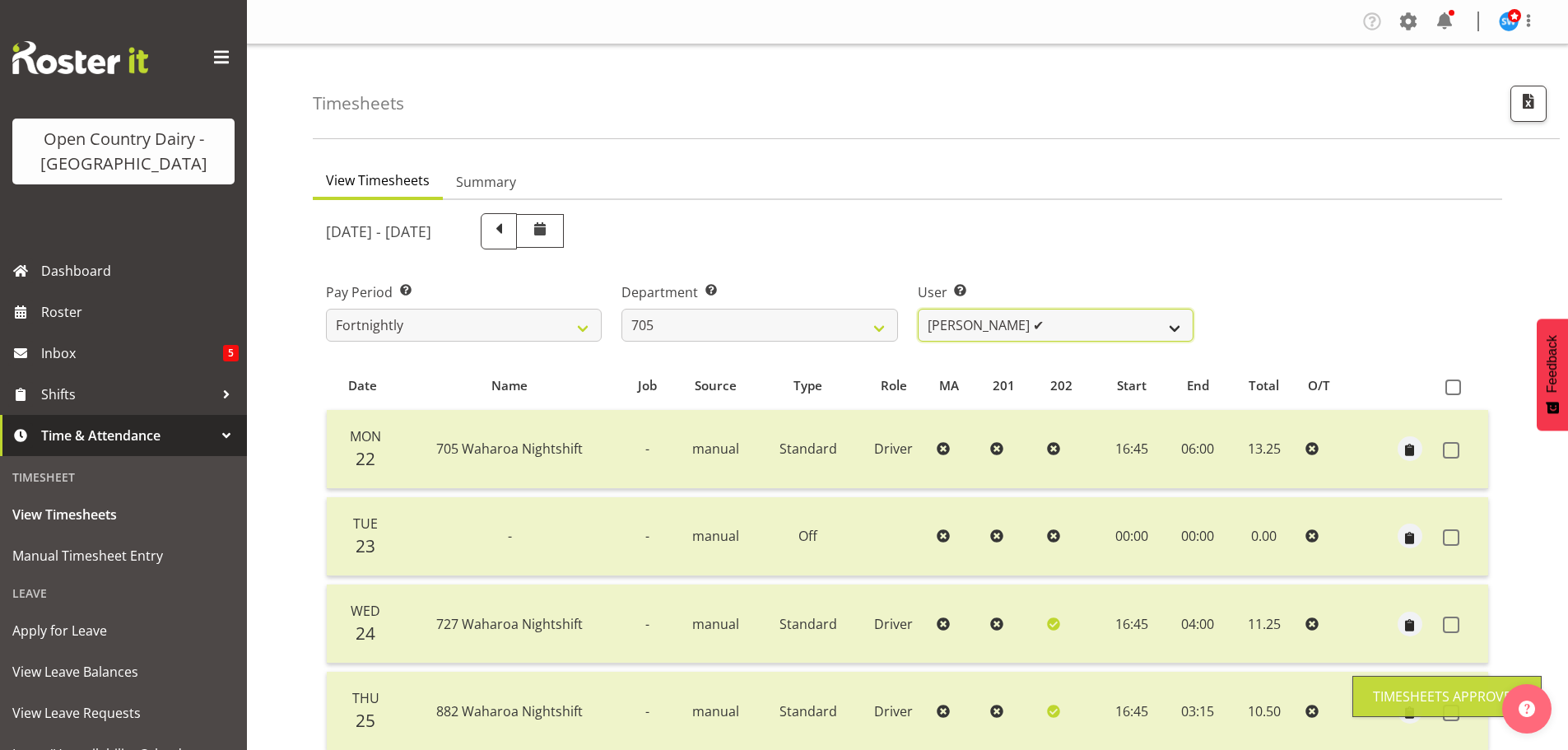
click at [1083, 323] on select "Chris Gibbs ✔ Colin Kelly ❌ Craig Cottam ❌ John May ❌" at bounding box center [1056, 325] width 276 height 33
click at [918, 308] on select "Chris Gibbs ✔ Colin Kelly ❌ Craig Cottam ❌ John May ❌" at bounding box center [1056, 325] width 276 height 33
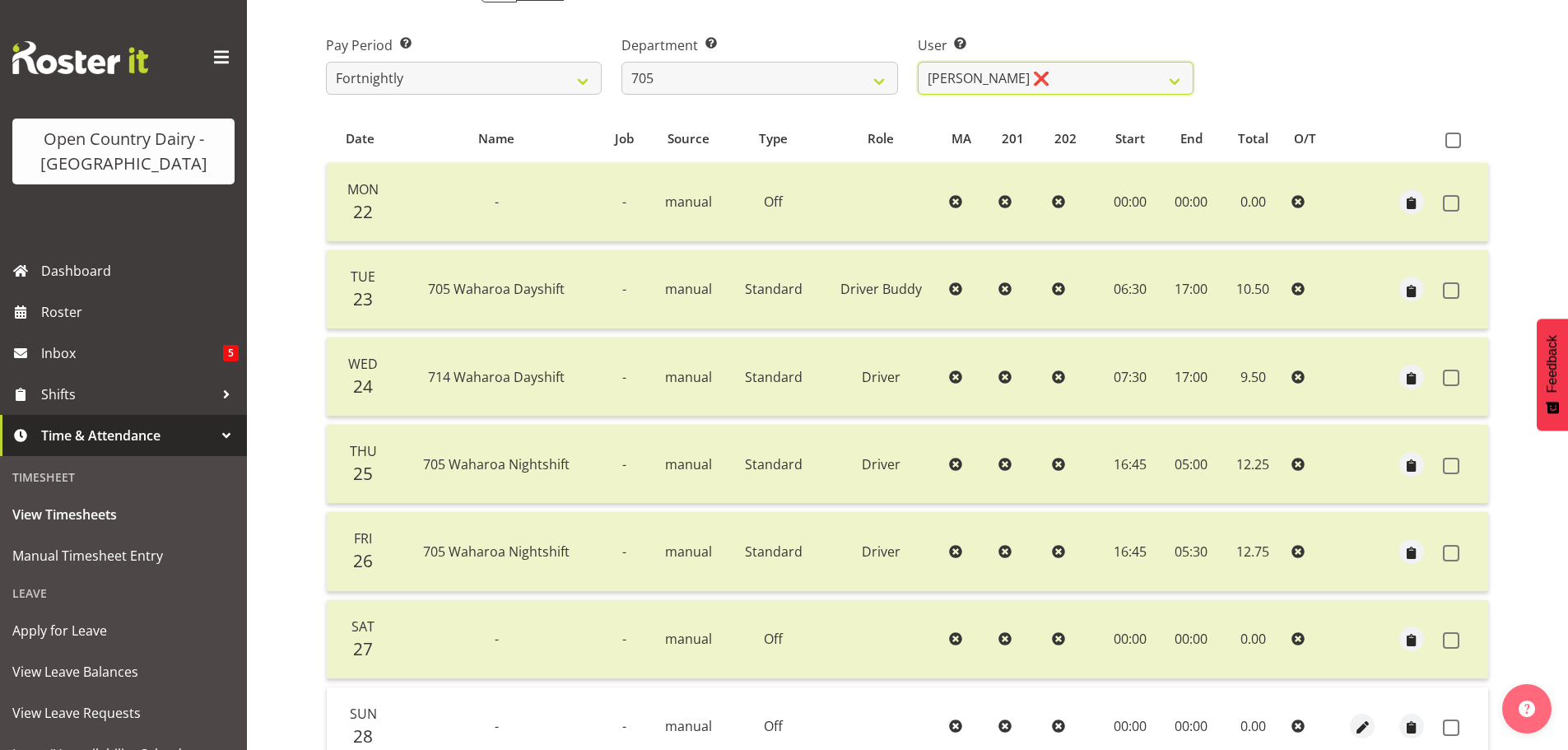
scroll to position [395, 0]
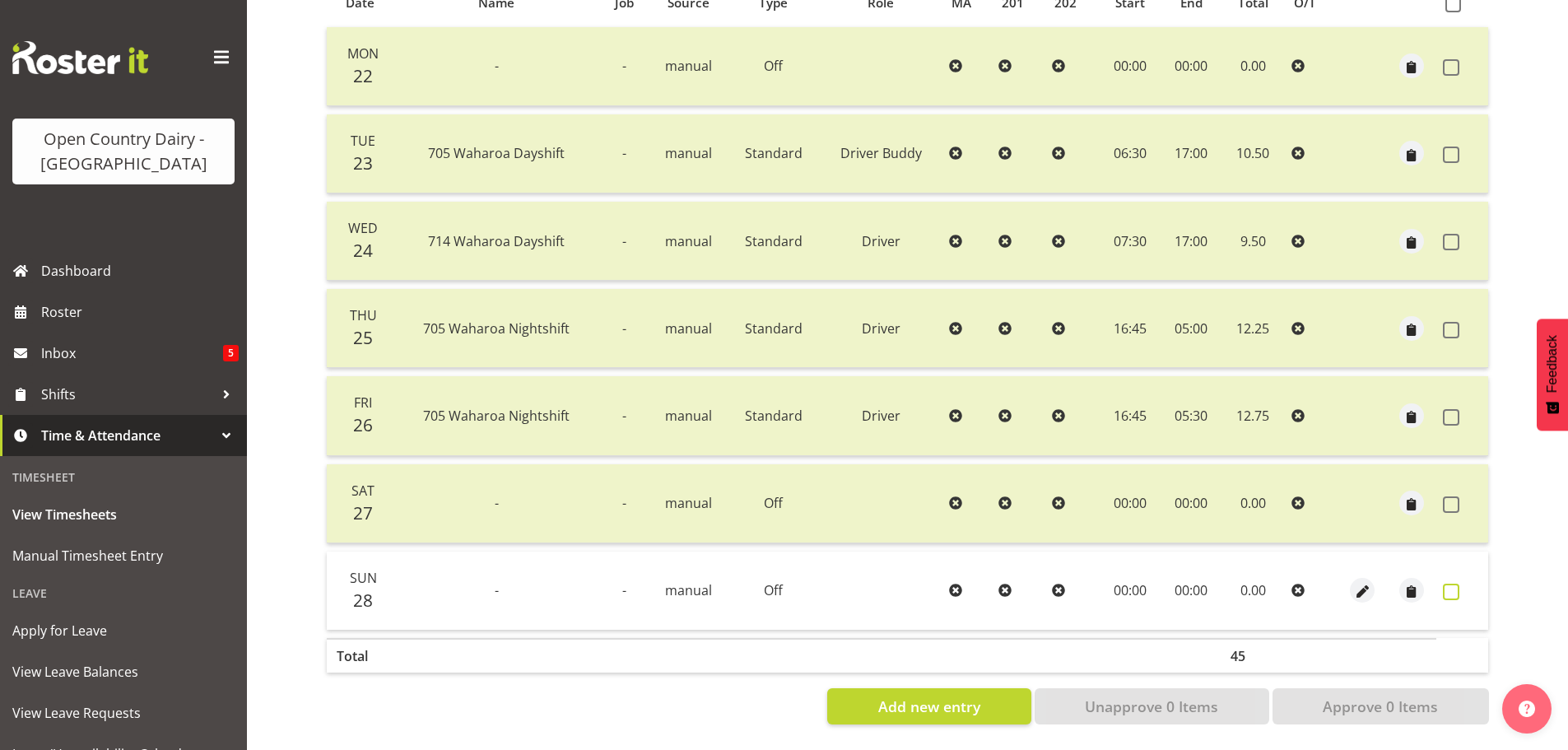
click at [1453, 583] on span at bounding box center [1451, 592] width 17 height 17
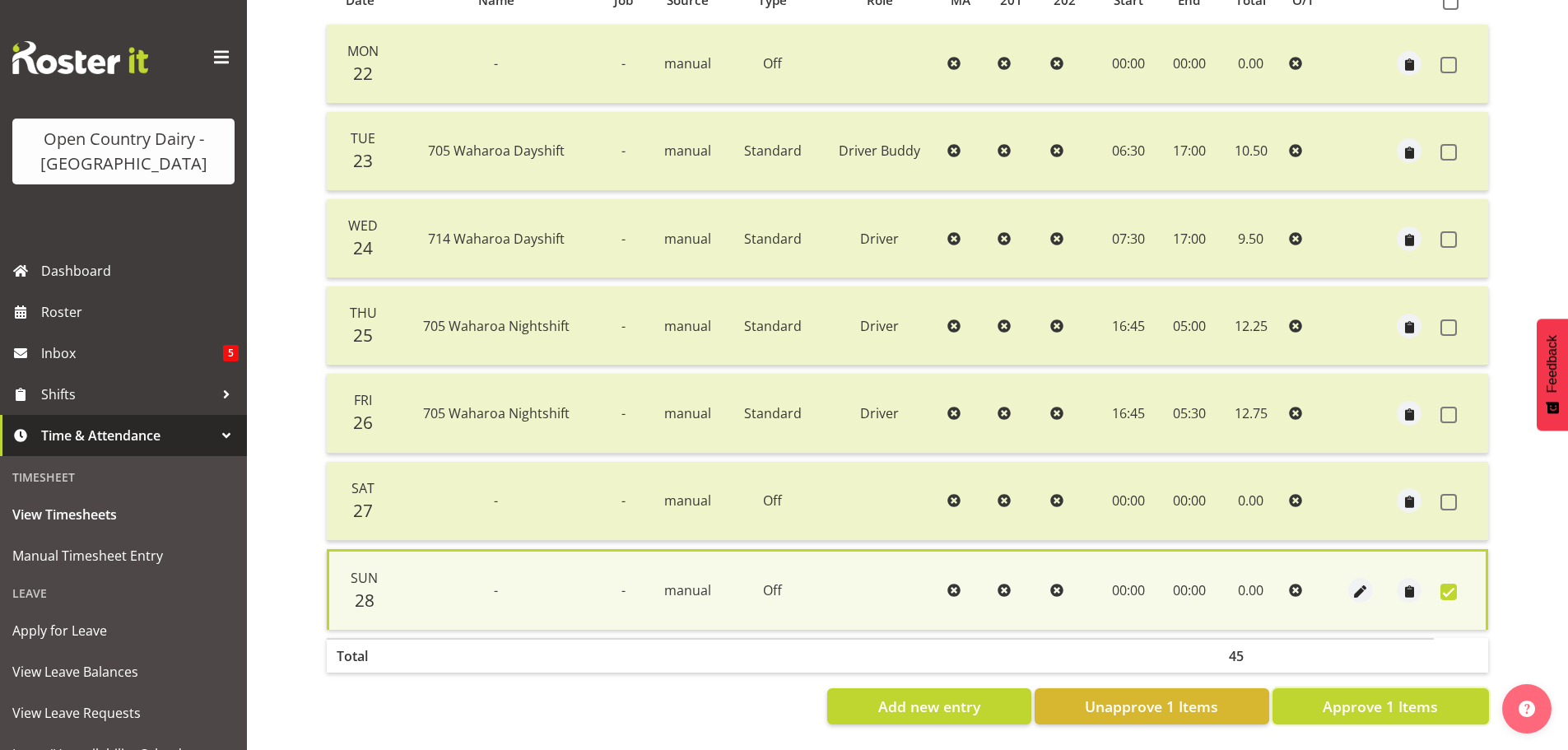
click at [1398, 695] on span "Approve 1 Items" at bounding box center [1380, 706] width 115 height 21
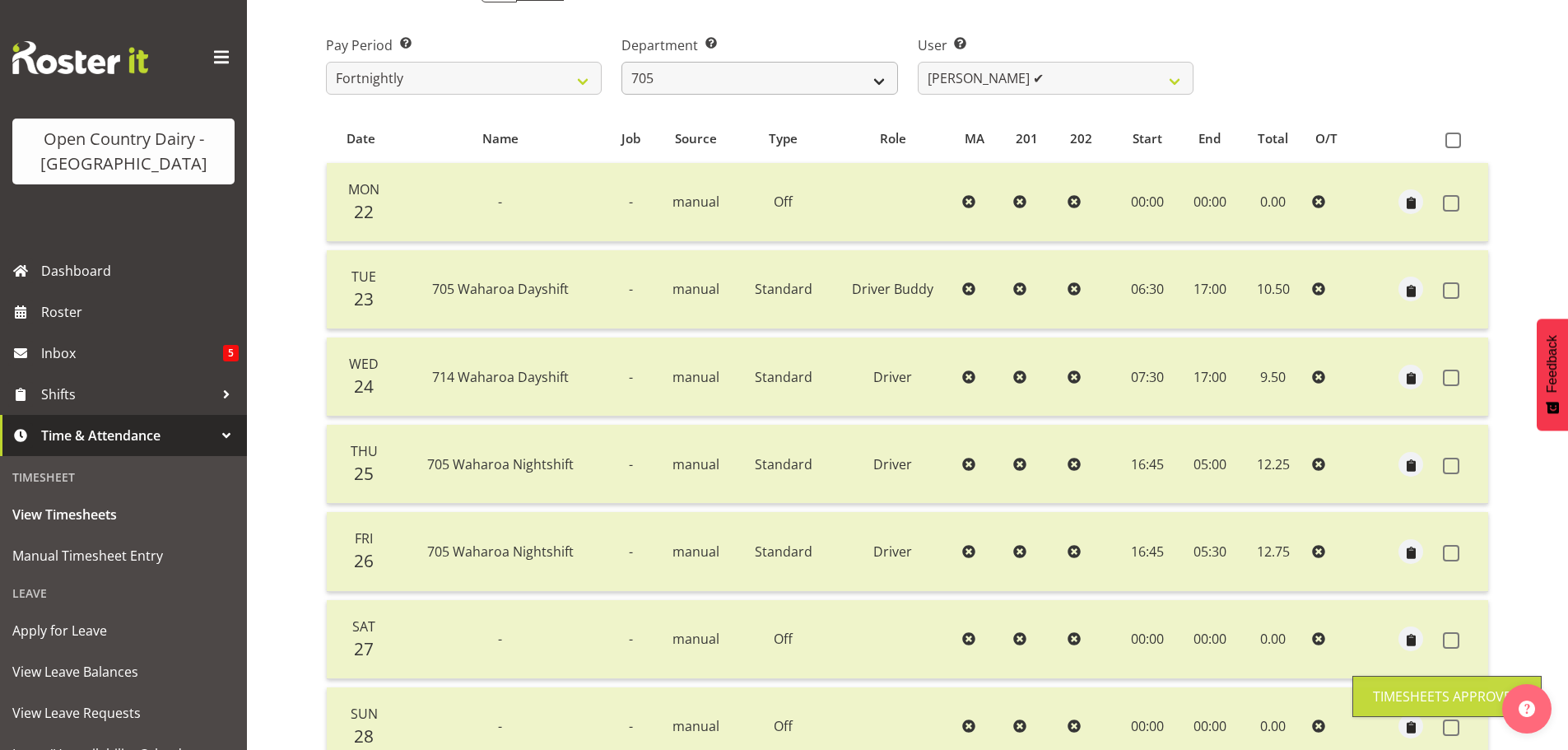
scroll to position [0, 0]
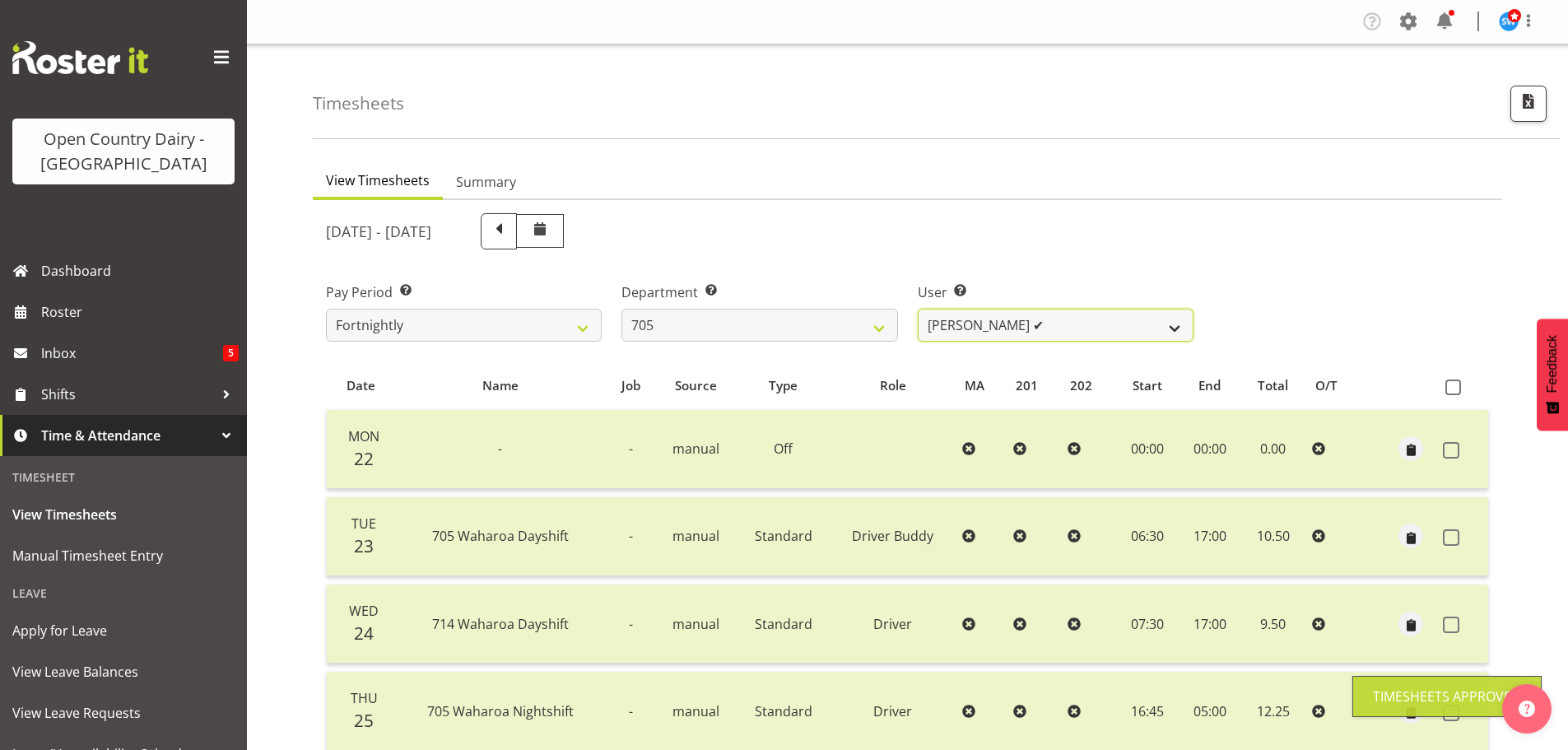
click at [1070, 321] on select "Chris Gibbs ✔ Colin Kelly ✔ Craig Cottam ❌ John May ❌" at bounding box center [1056, 325] width 276 height 33
click at [918, 308] on select "Chris Gibbs ✔ Colin Kelly ✔ Craig Cottam ❌ John May ❌" at bounding box center [1056, 325] width 276 height 33
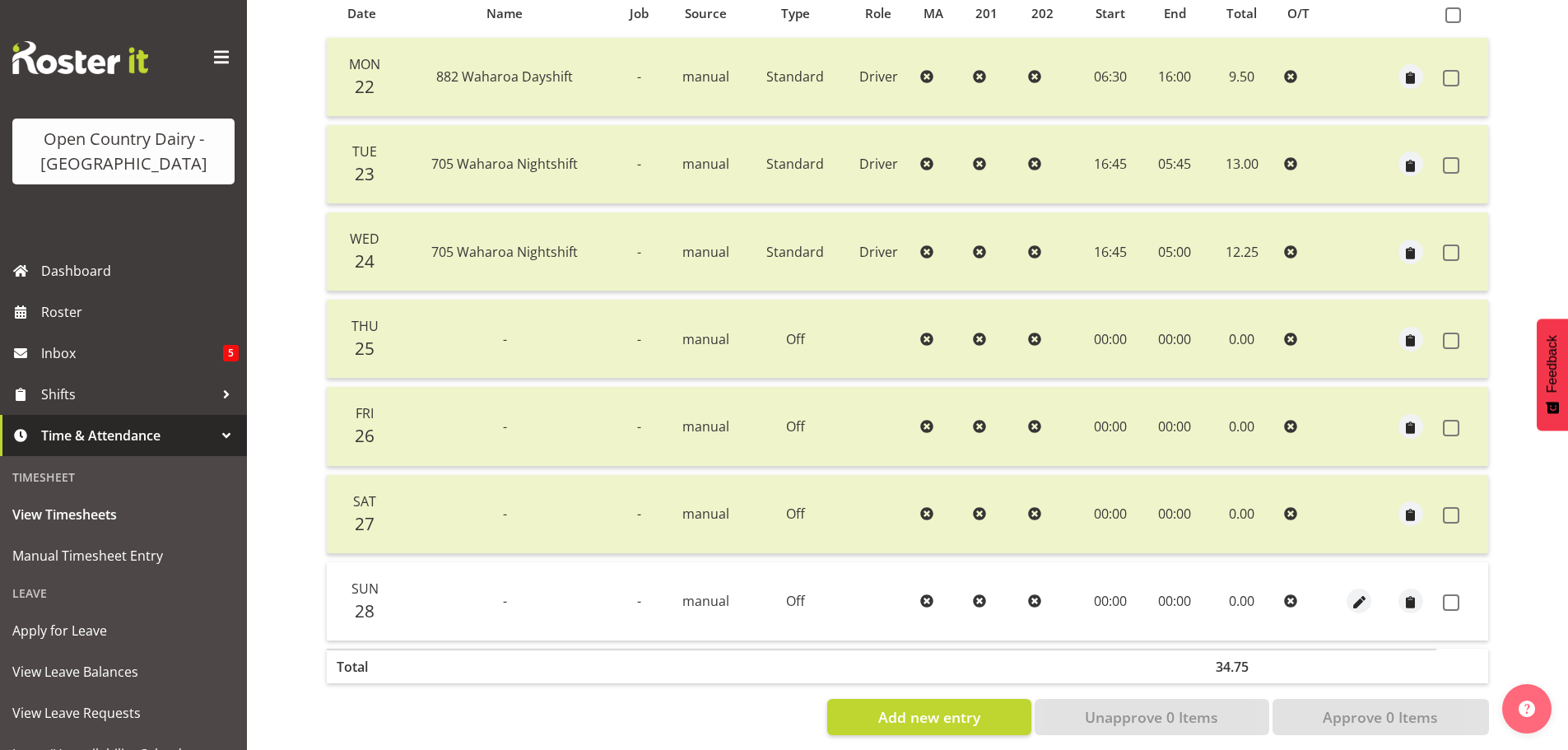
scroll to position [395, 0]
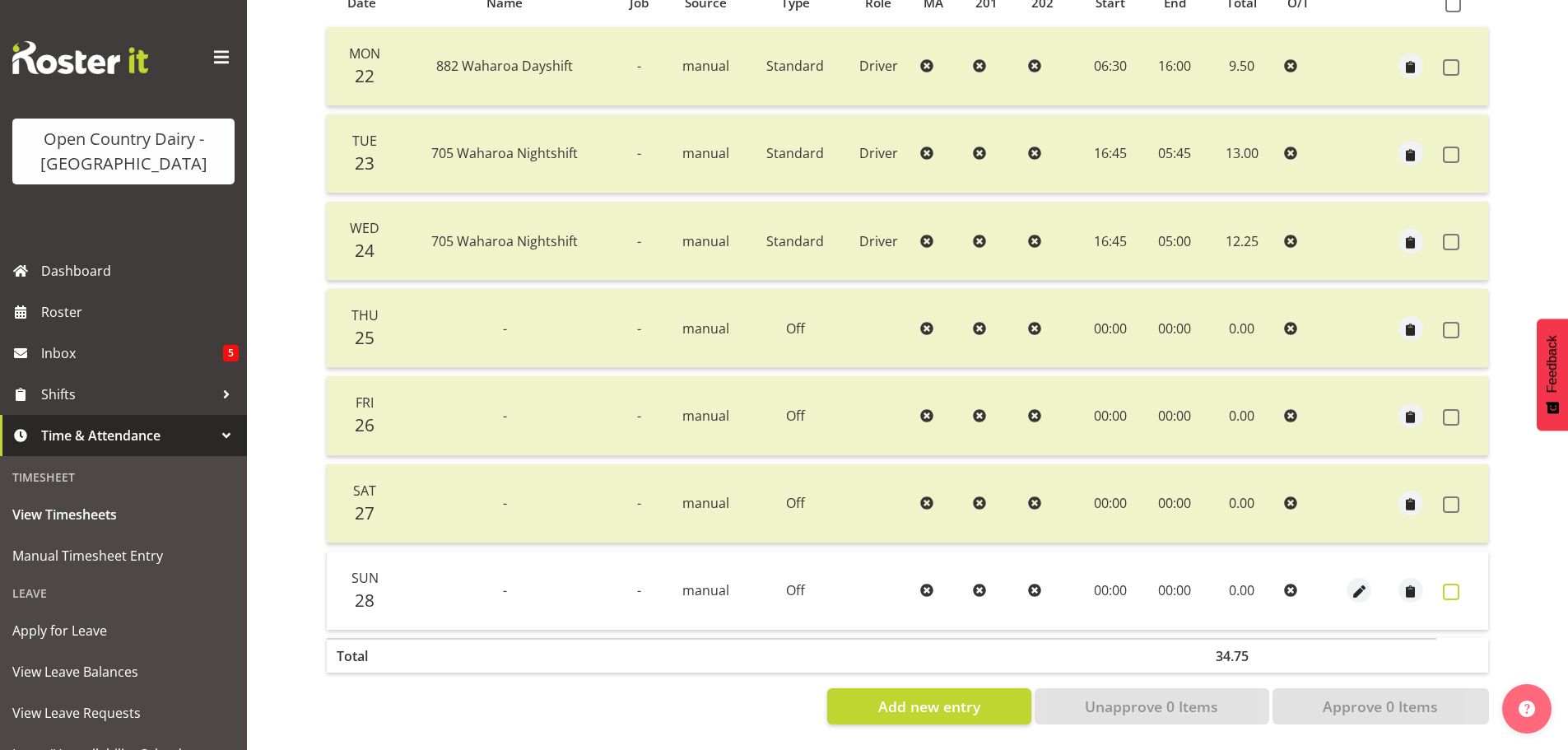
click at [1451, 583] on span at bounding box center [1451, 592] width 17 height 17
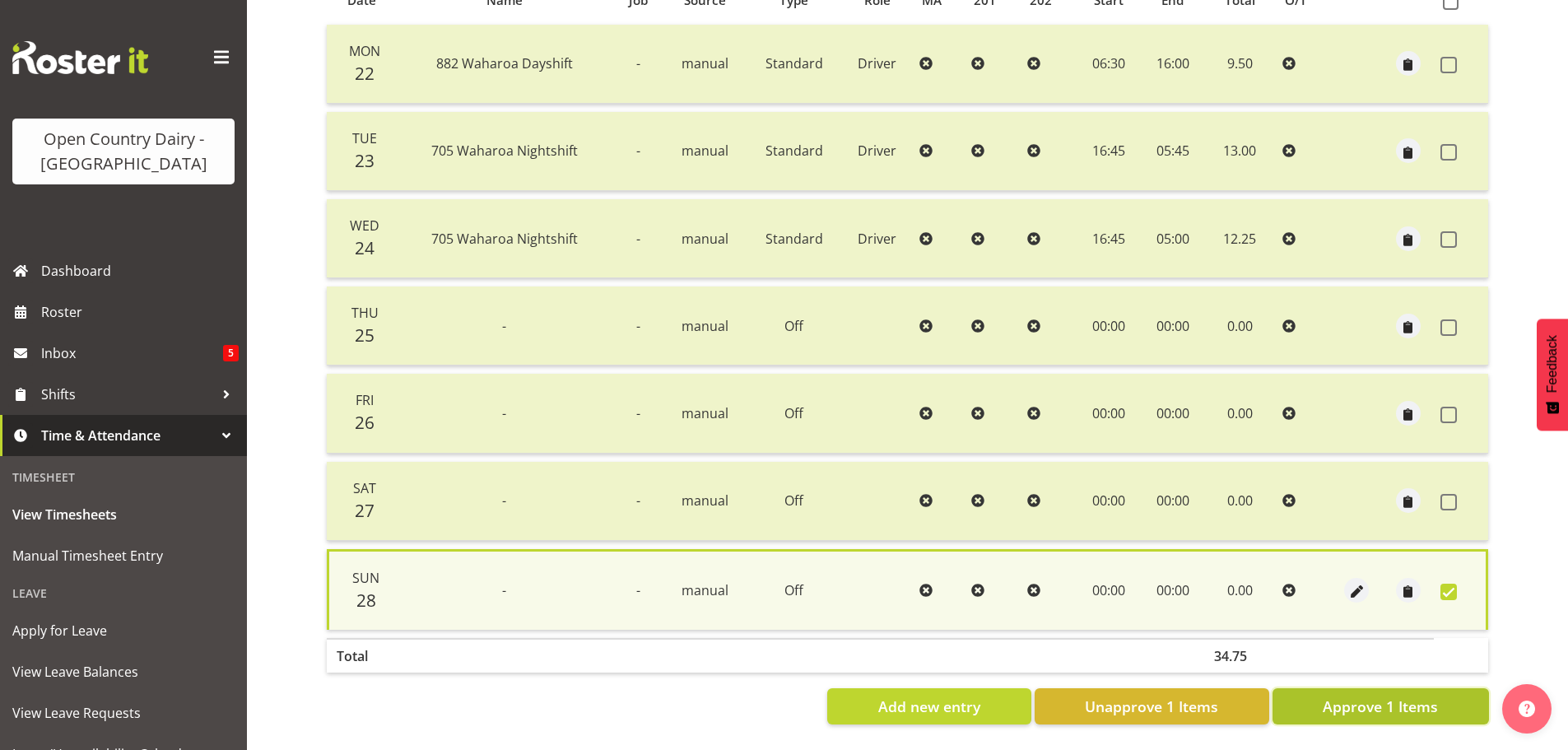
click at [1360, 704] on span "Approve 1 Items" at bounding box center [1380, 706] width 115 height 21
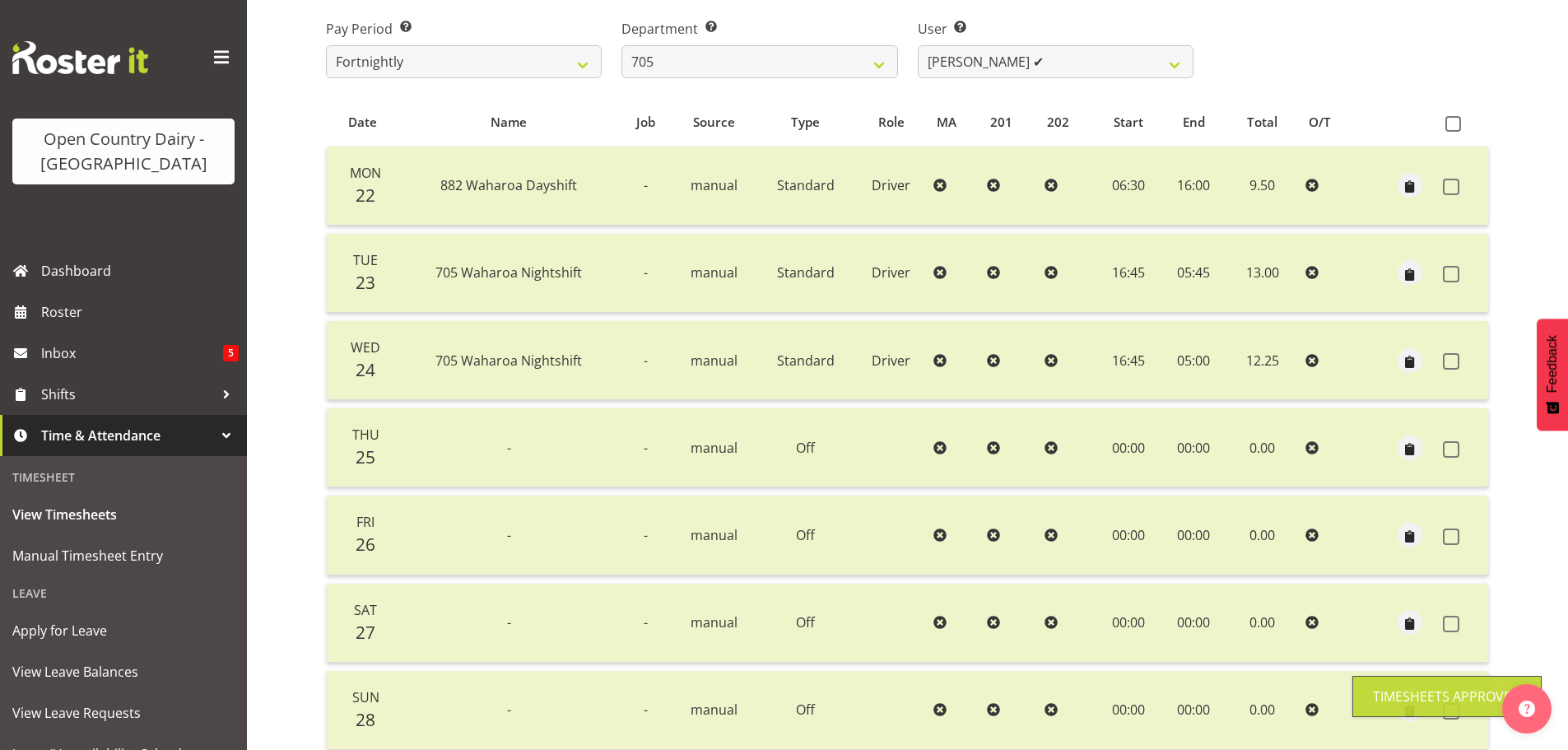
scroll to position [0, 0]
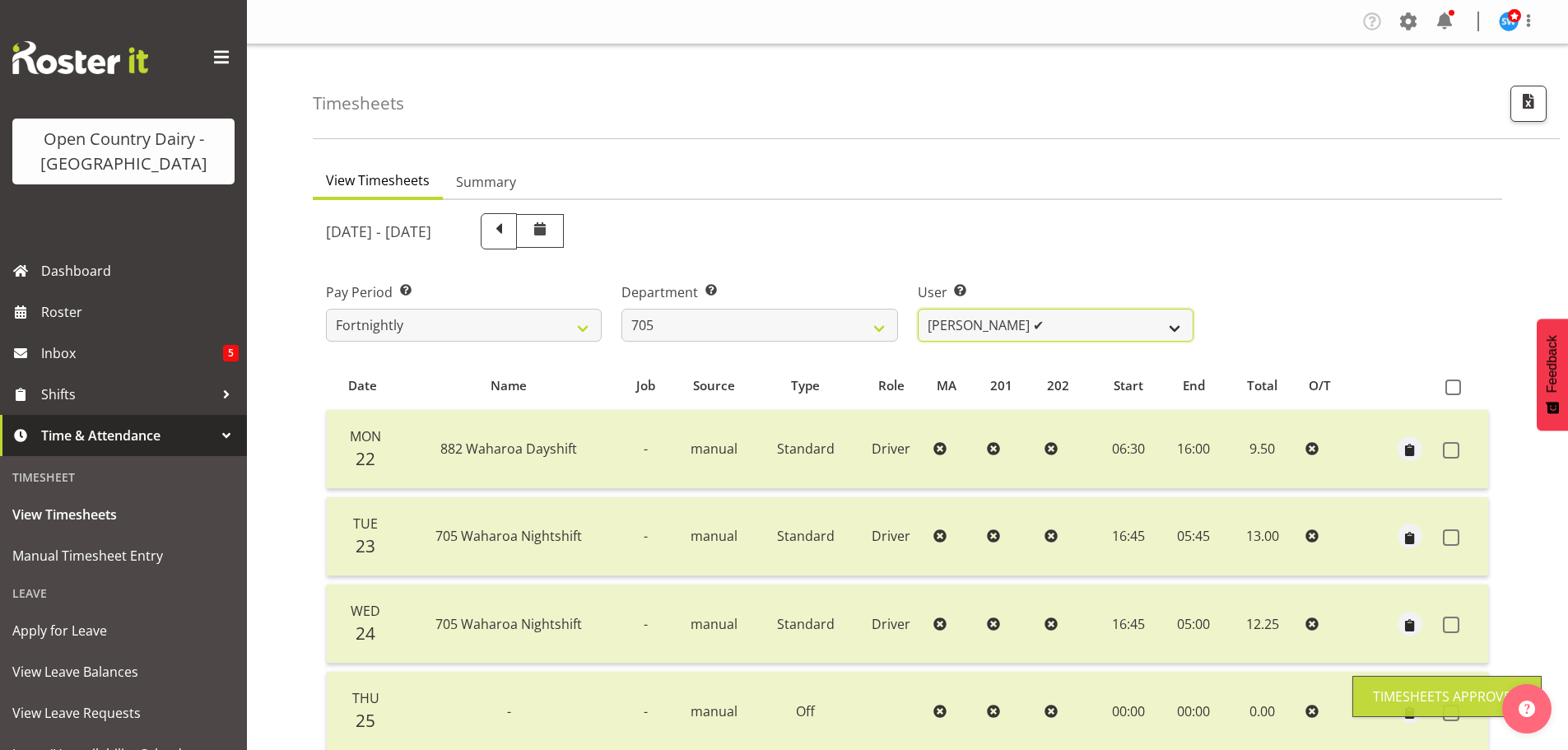
click at [1083, 321] on select "Chris Gibbs ✔ Colin Kelly ✔ Craig Cottam ✔ John May ❌" at bounding box center [1056, 325] width 276 height 33
click at [918, 308] on select "Chris Gibbs ✔ Colin Kelly ✔ Craig Cottam ✔ John May ❌" at bounding box center [1056, 325] width 276 height 33
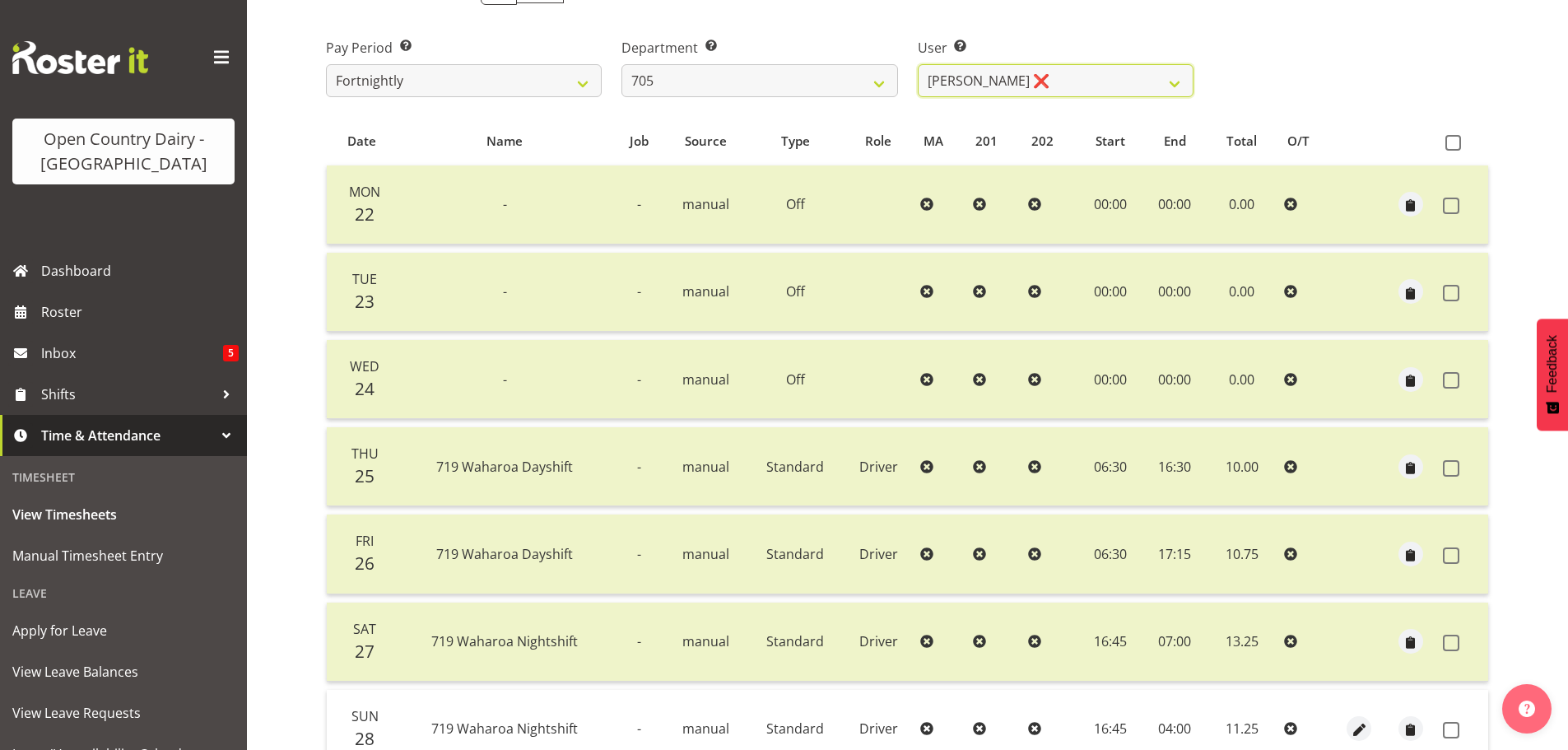
scroll to position [66, 0]
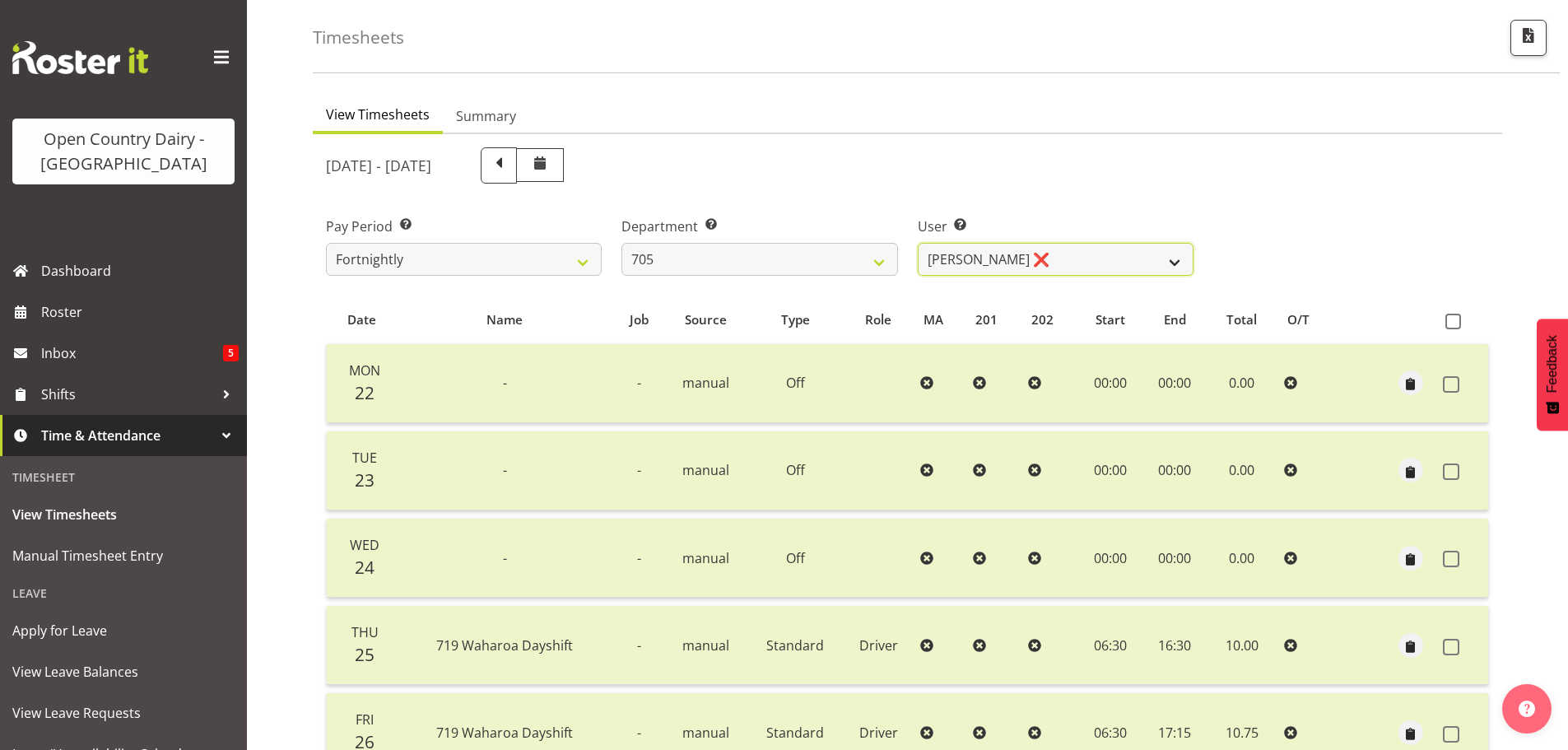
click at [1046, 263] on select "Chris Gibbs ✔ Colin Kelly ✔ Craig Cottam ✔ John May ❌" at bounding box center [1056, 259] width 276 height 33
drag, startPoint x: 1044, startPoint y: 263, endPoint x: 974, endPoint y: 274, distance: 70.9
click at [1046, 263] on select "Chris Gibbs ✔ Colin Kelly ✔ Craig Cottam ✔ John May ❌" at bounding box center [1056, 259] width 276 height 33
click at [842, 254] on select "701 702 703 704 705 706 707 708 709 710 711 712 713 714 715 716 717 718 719 720" at bounding box center [759, 259] width 276 height 33
click at [621, 243] on select "701 702 703 704 705 706 707 708 709 710 711 712 713 714 715 716 717 718 719 720" at bounding box center [759, 259] width 276 height 33
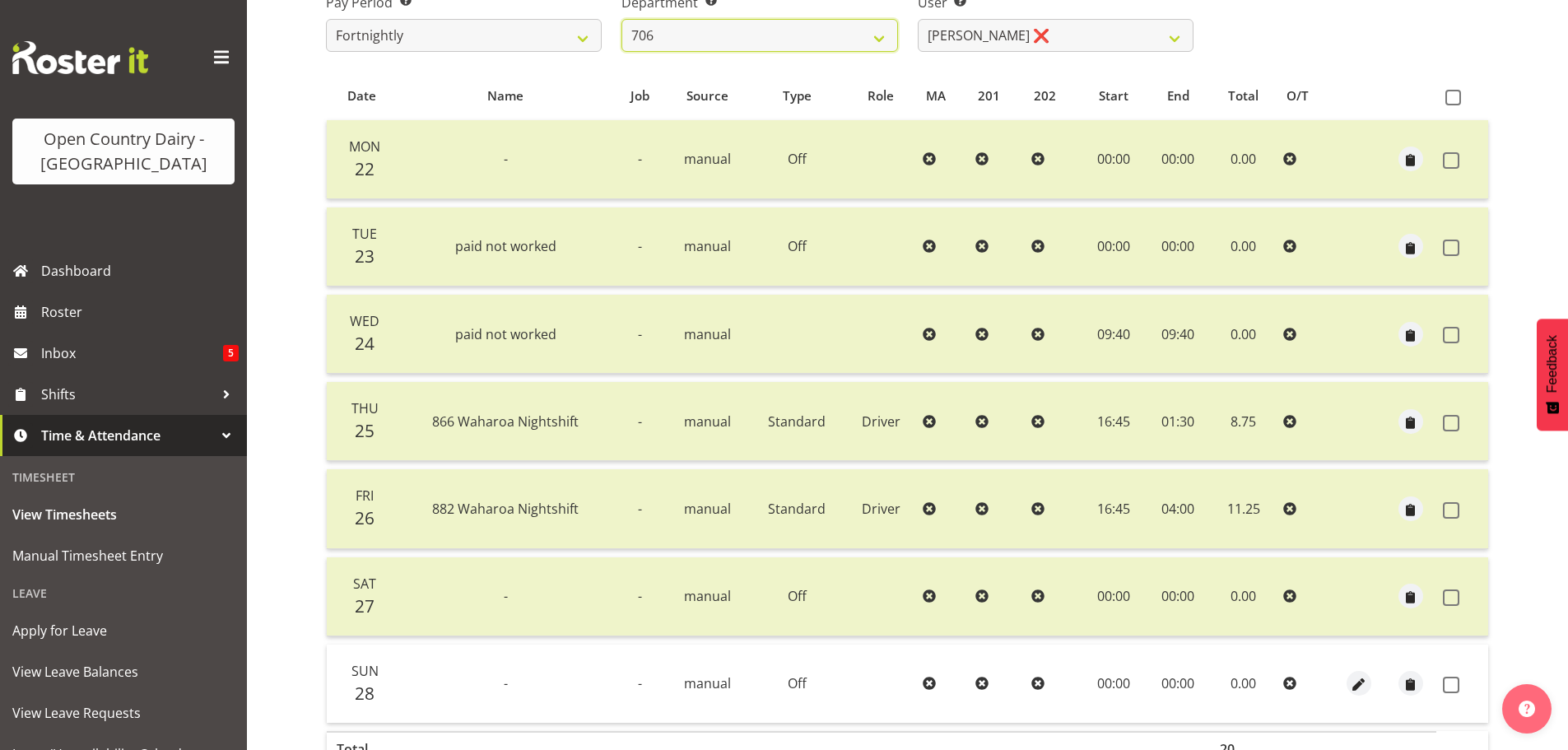
scroll to position [395, 0]
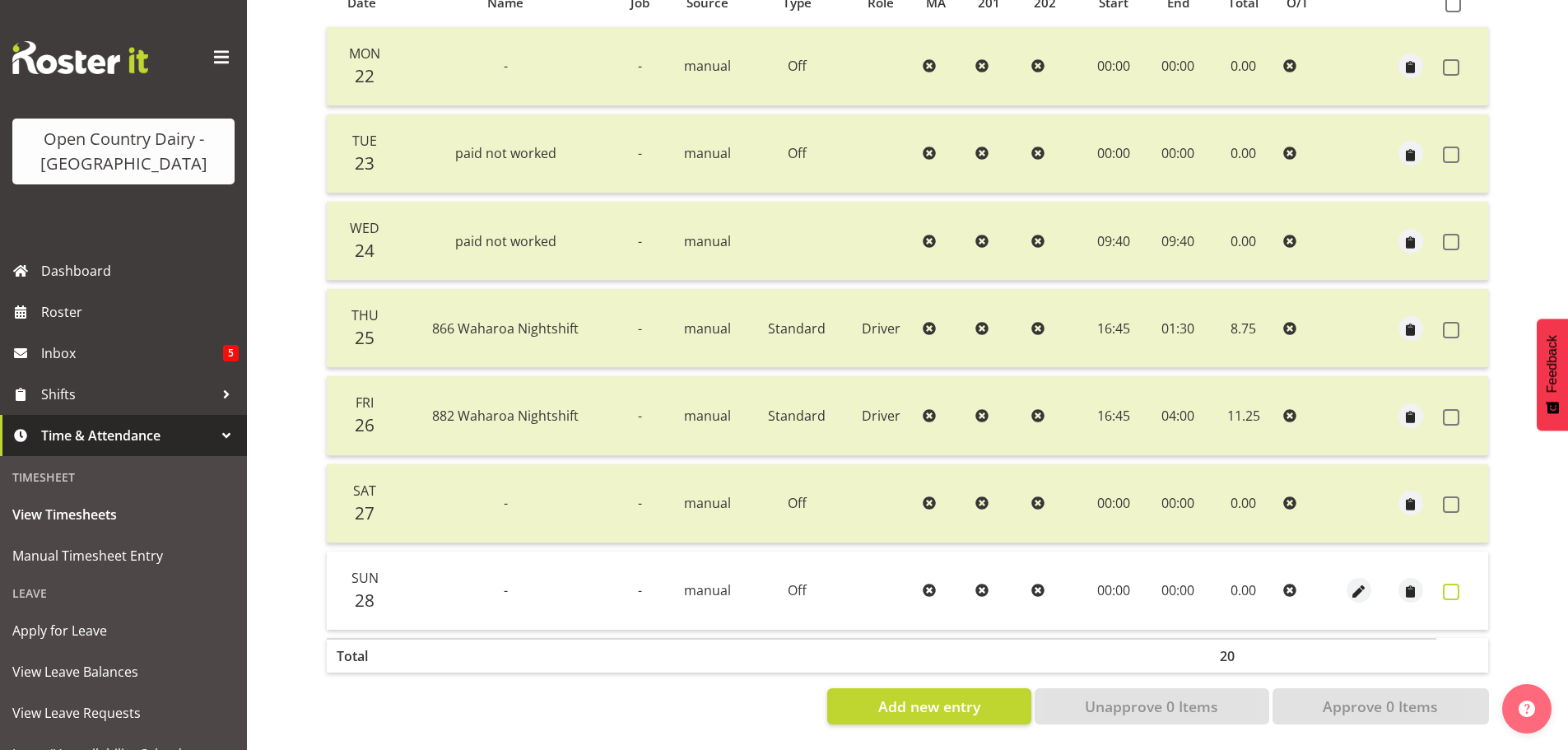
click at [1455, 583] on span at bounding box center [1451, 592] width 17 height 17
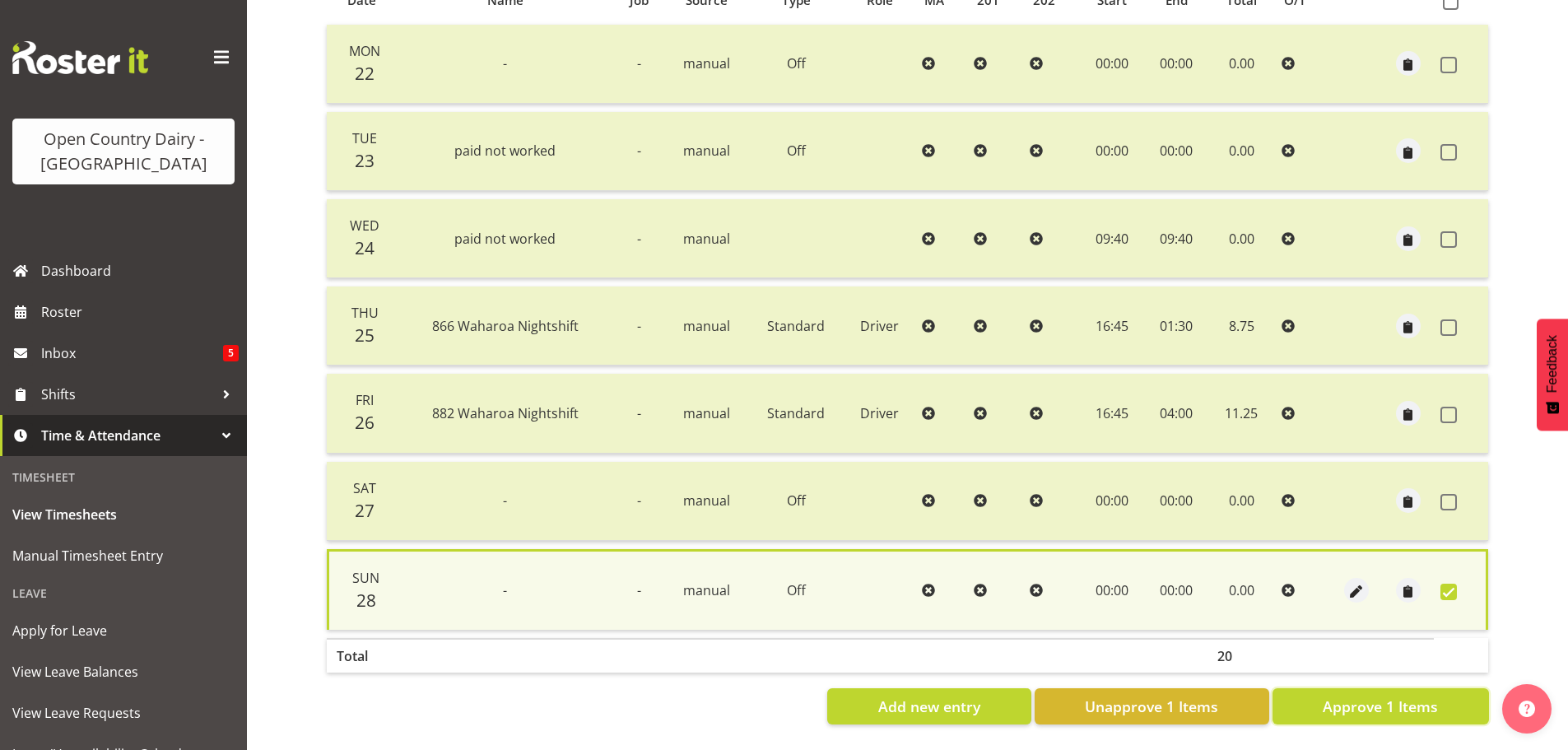
drag, startPoint x: 1395, startPoint y: 698, endPoint x: 1388, endPoint y: 692, distance: 9.2
click at [1396, 697] on span "Approve 1 Items" at bounding box center [1380, 706] width 115 height 21
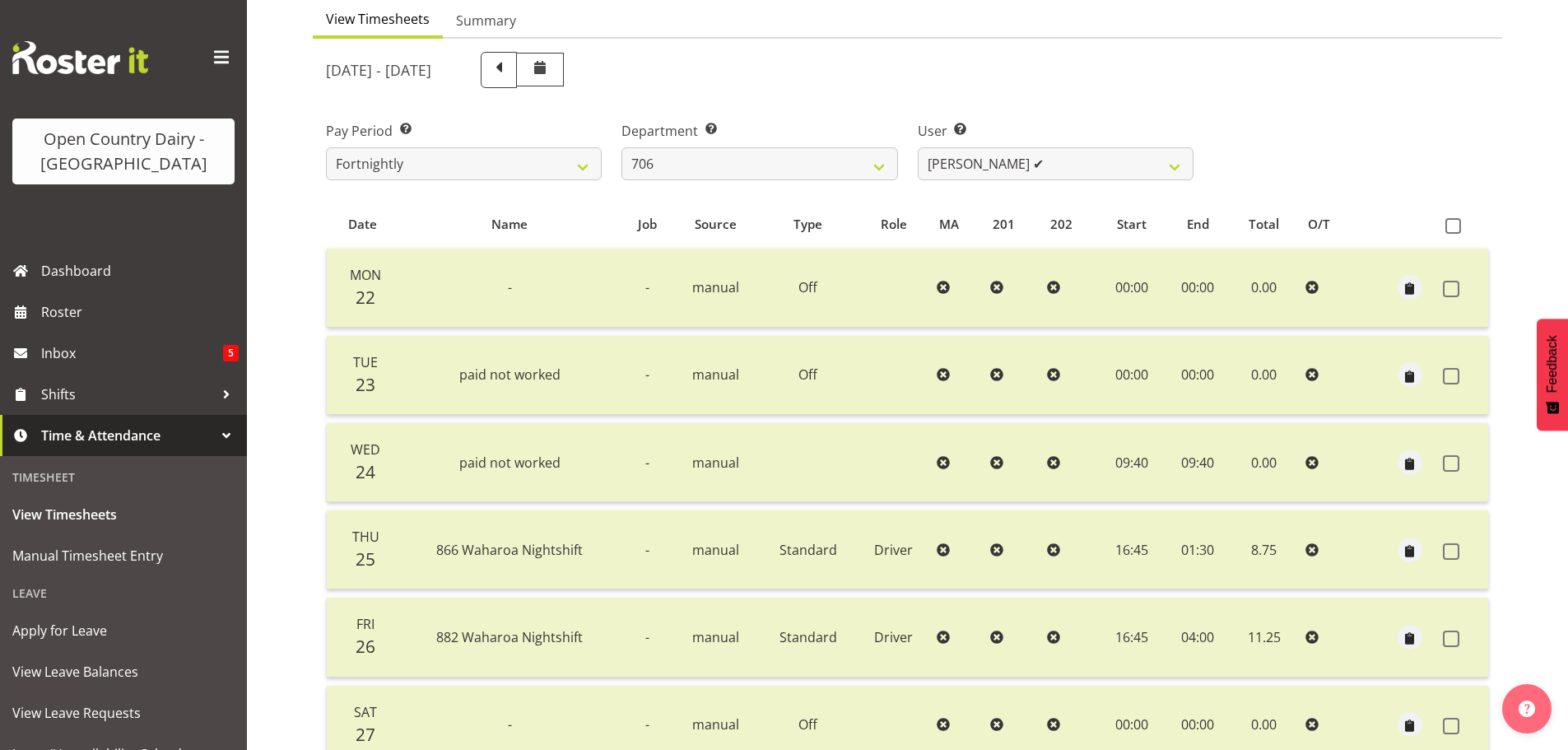
scroll to position [148, 0]
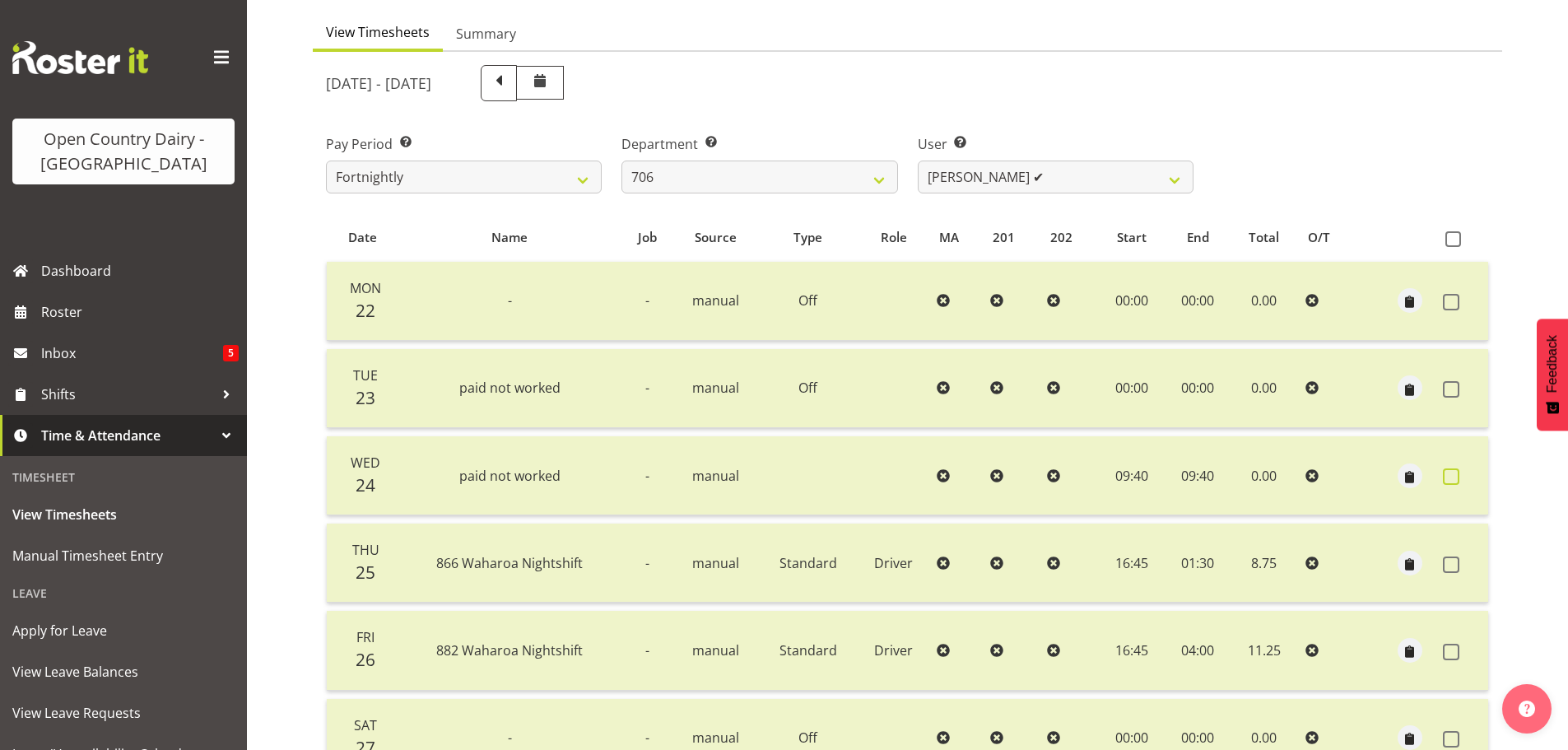
click at [1455, 478] on span at bounding box center [1451, 477] width 17 height 17
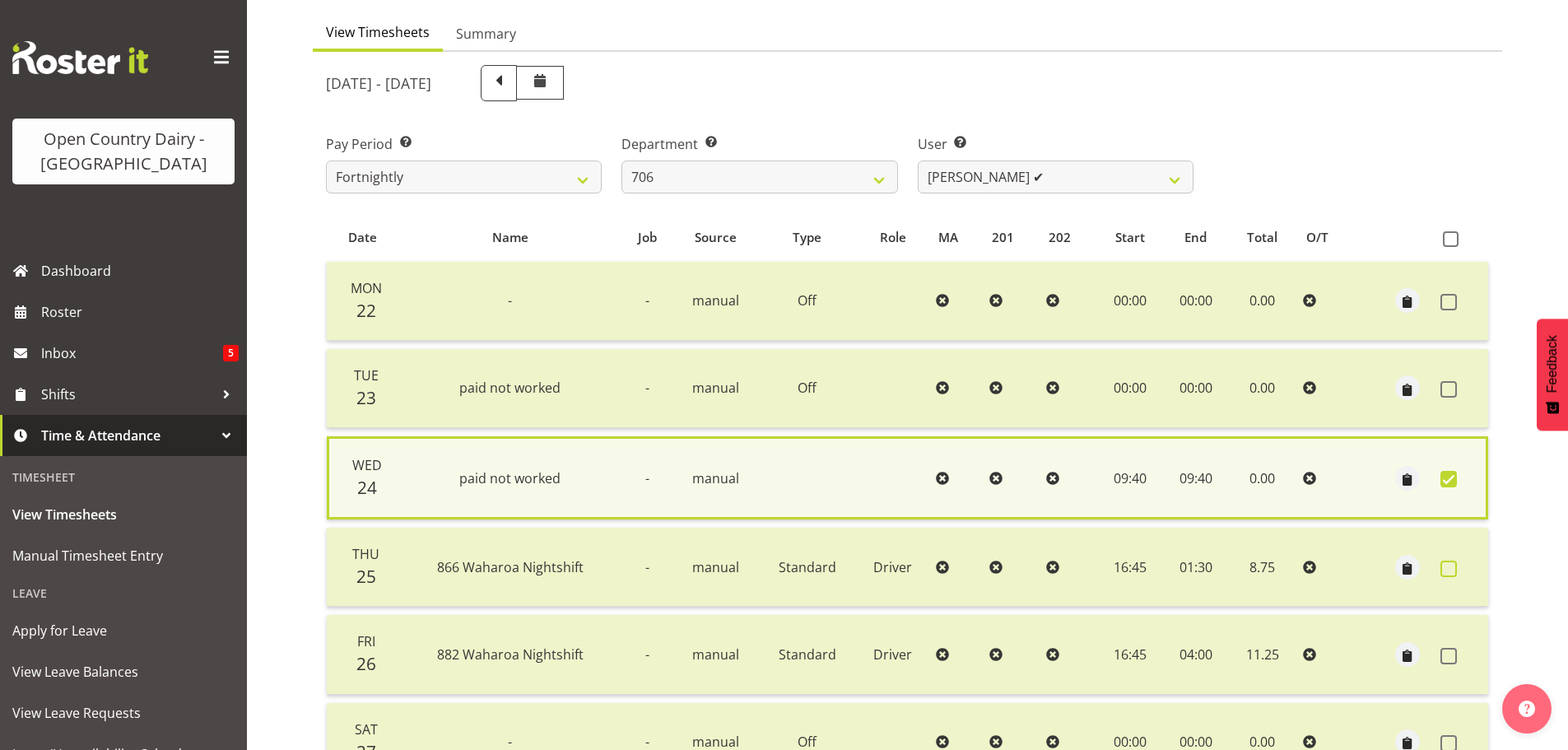
click at [1449, 571] on span at bounding box center [1449, 569] width 17 height 17
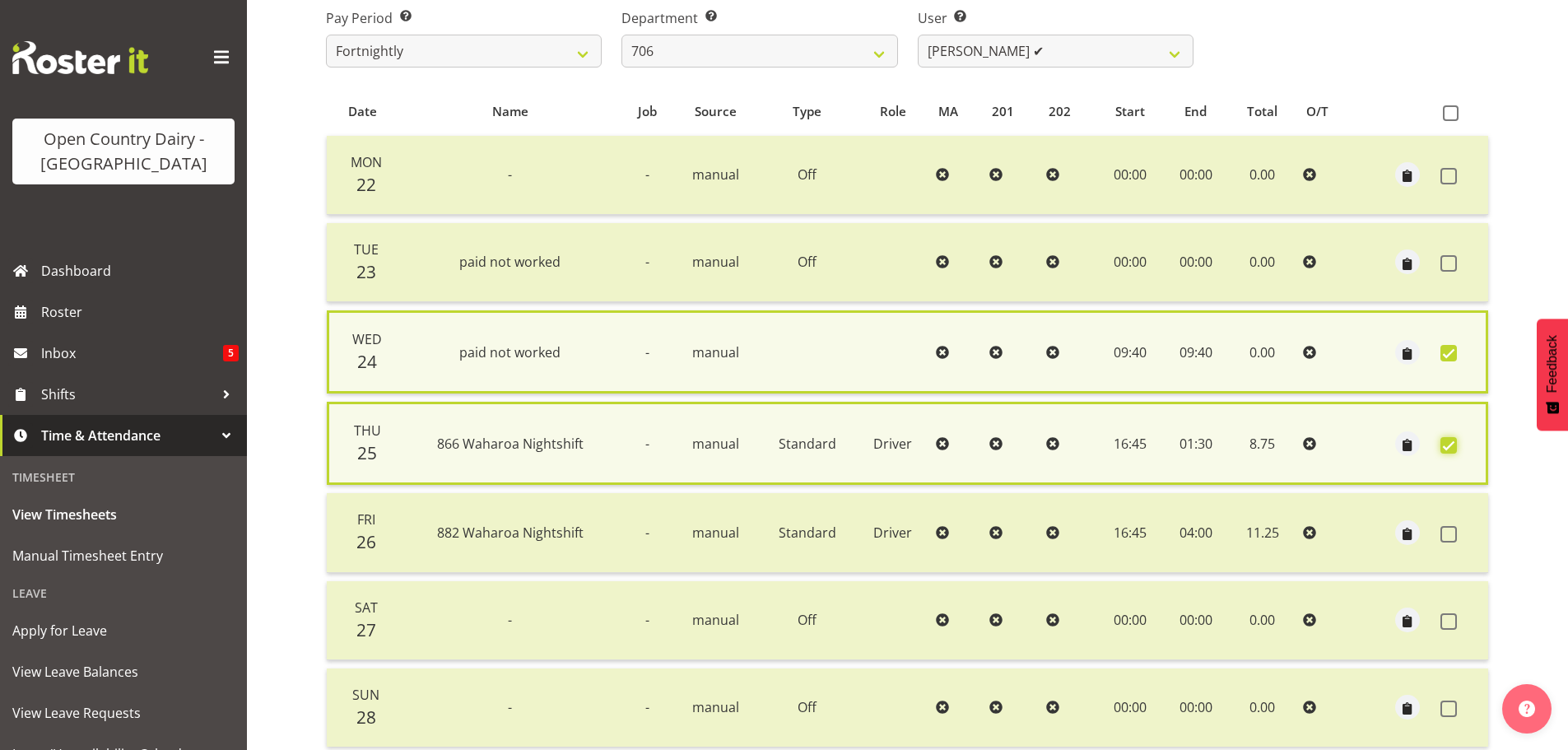
scroll to position [404, 0]
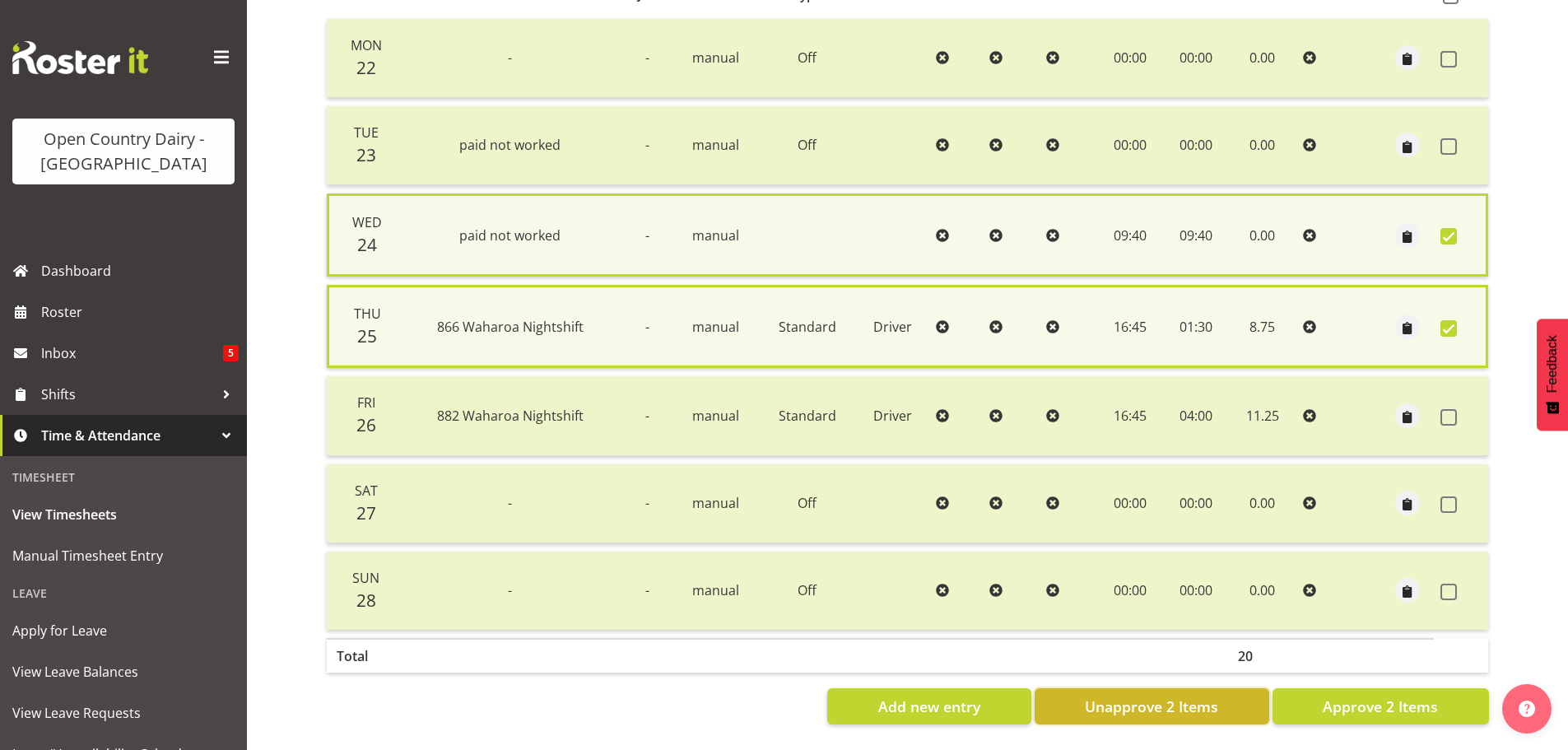
click at [1178, 695] on span "Unapprove 2 Items" at bounding box center [1151, 706] width 133 height 21
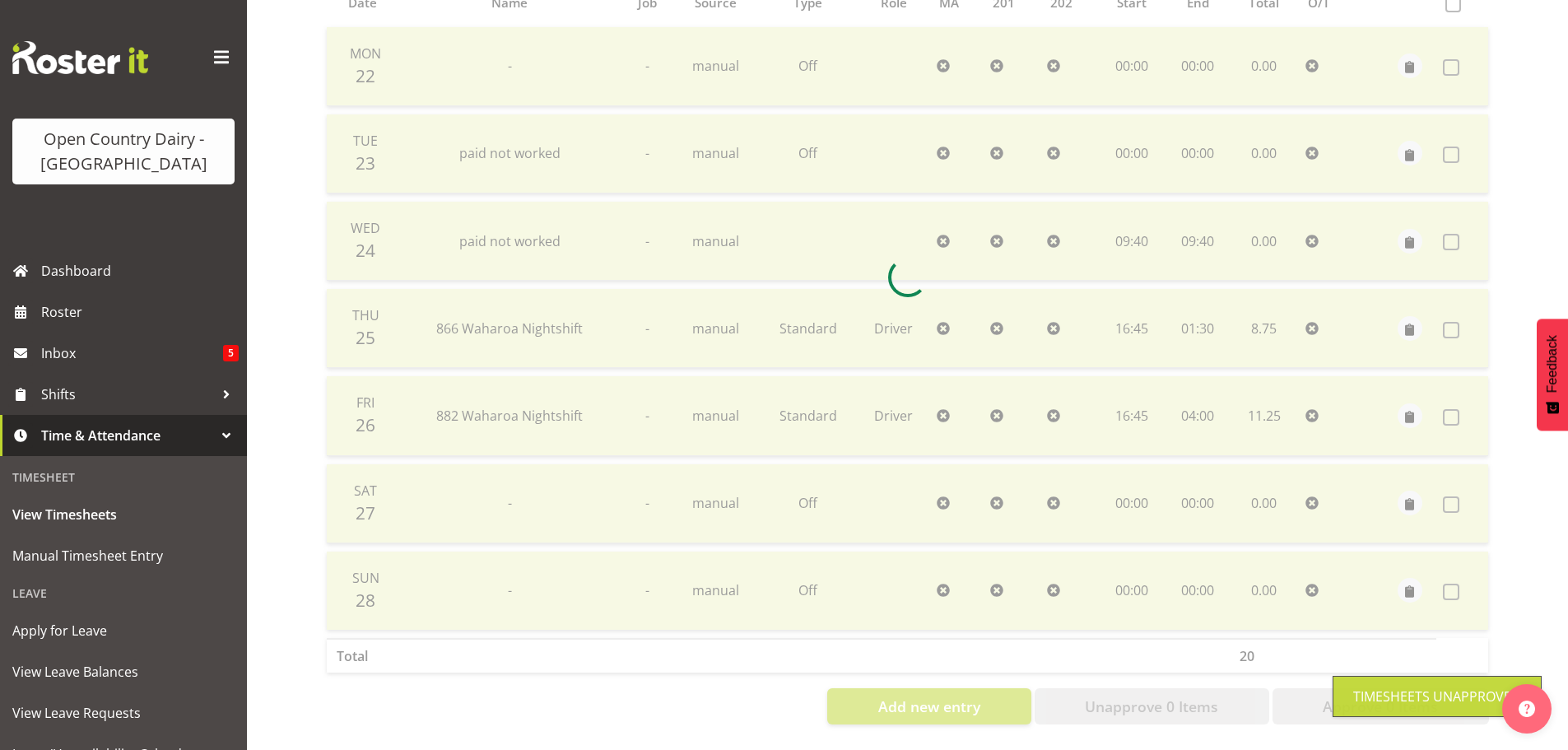
scroll to position [395, 0]
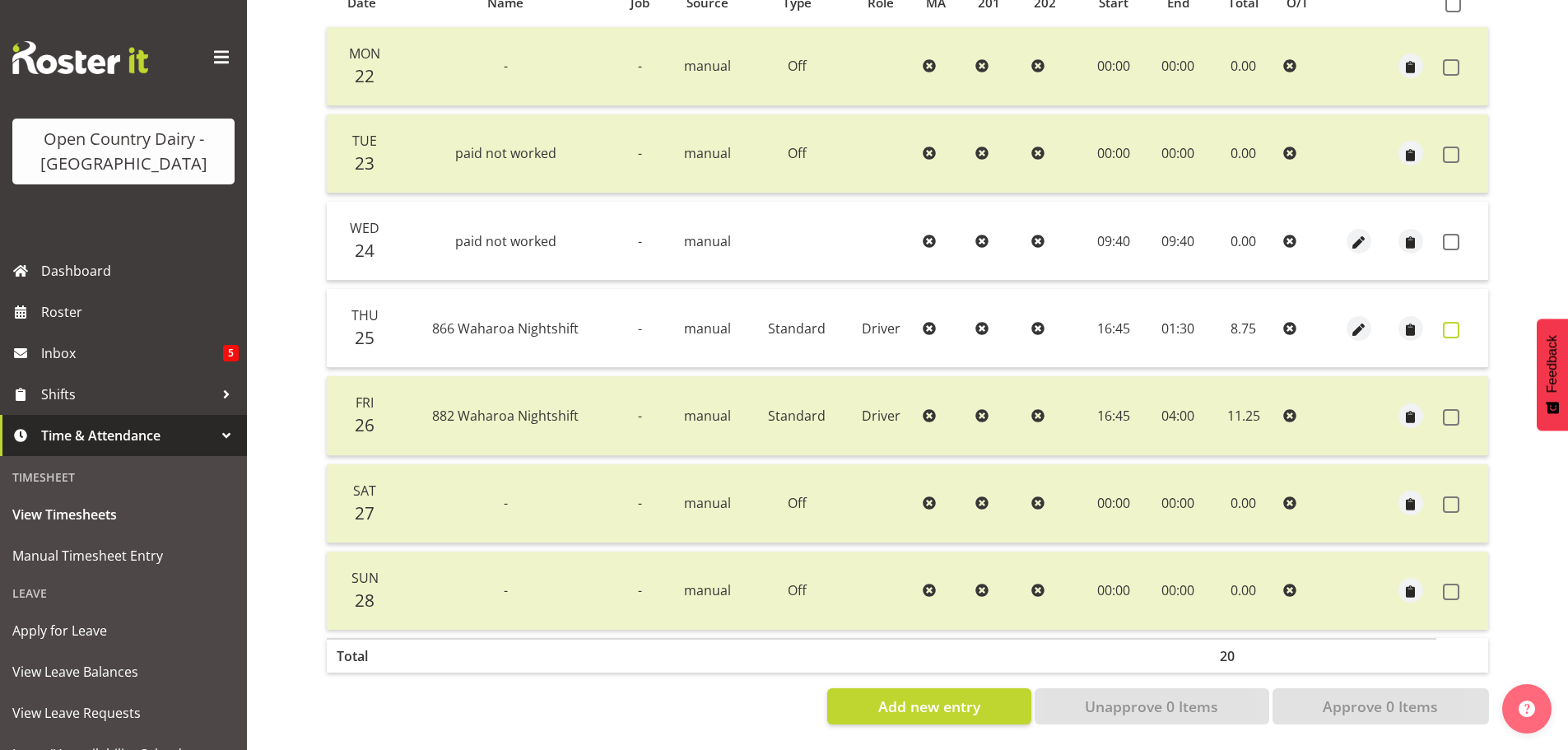
click at [1453, 322] on span at bounding box center [1451, 331] width 17 height 17
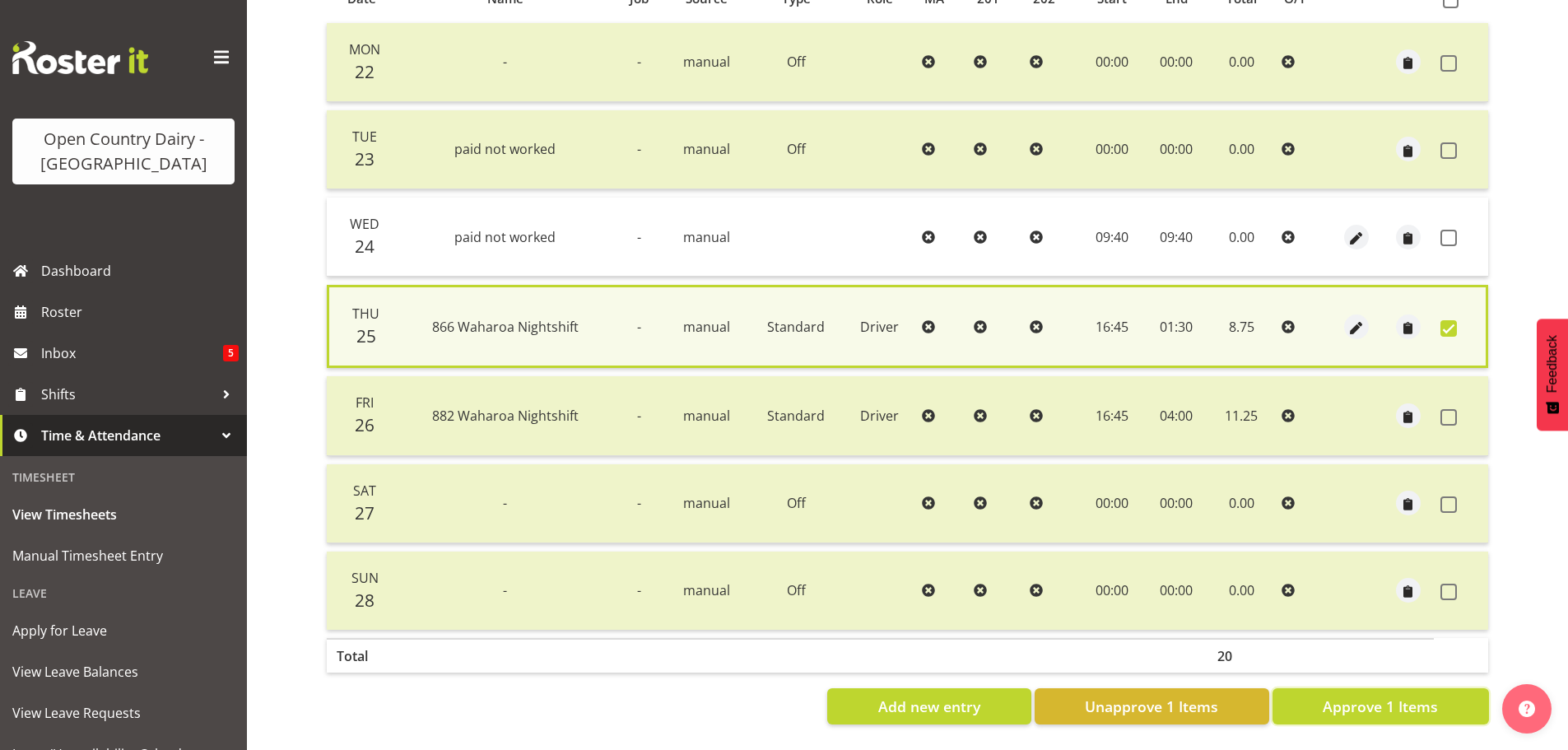
click at [1361, 699] on span "Approve 1 Items" at bounding box center [1380, 706] width 115 height 21
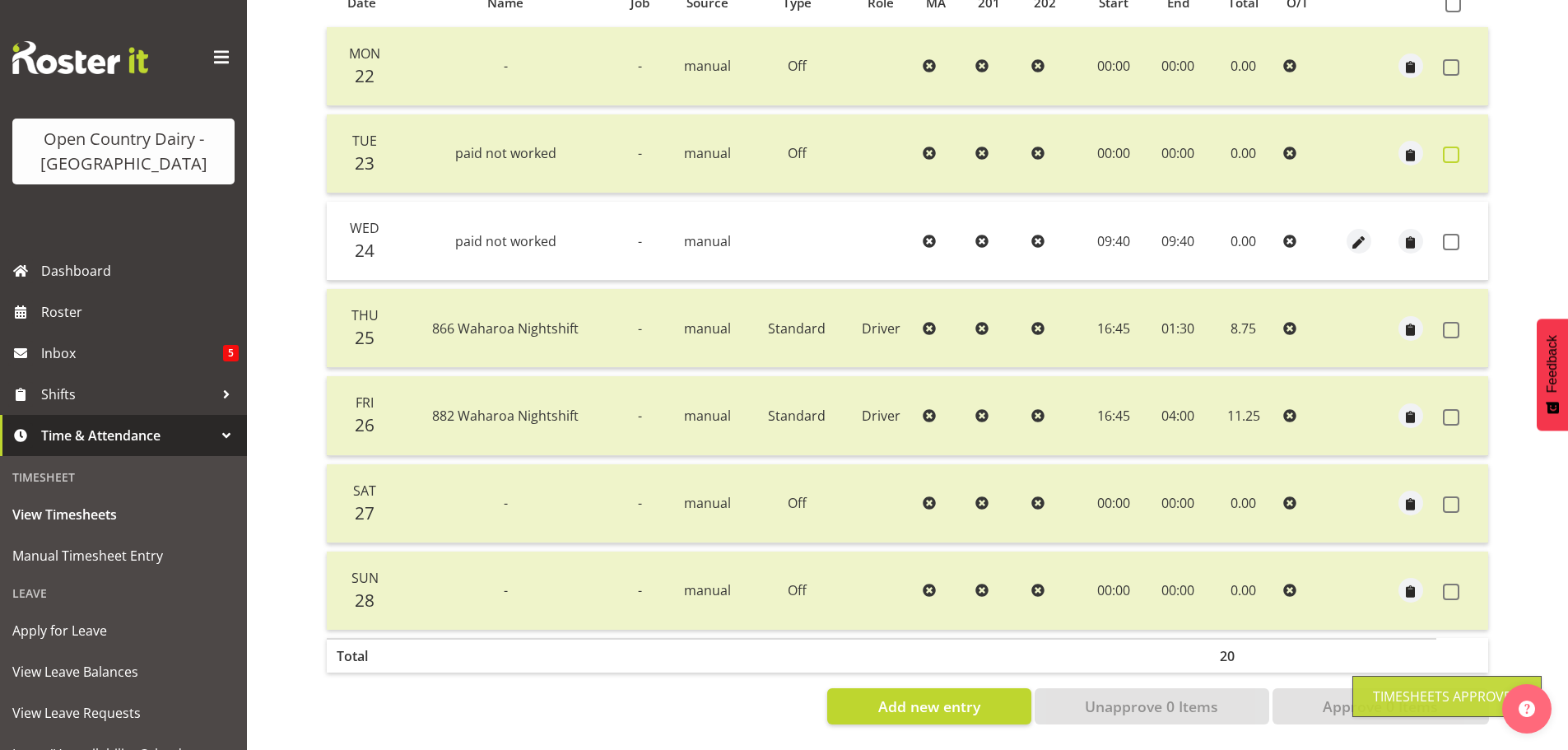
click at [1454, 146] on span at bounding box center [1451, 155] width 17 height 17
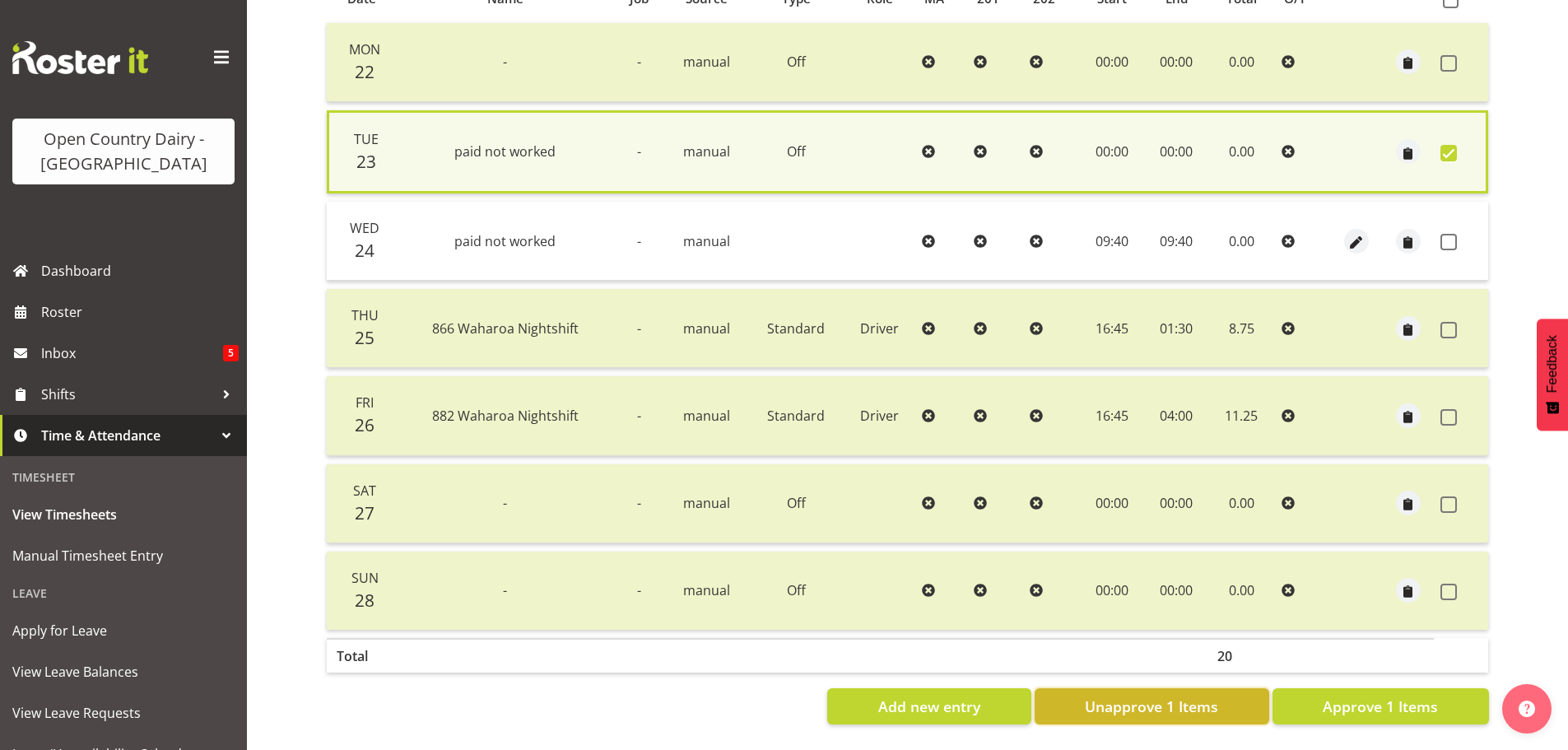
click at [1166, 704] on span "Unapprove 1 Items" at bounding box center [1151, 706] width 133 height 21
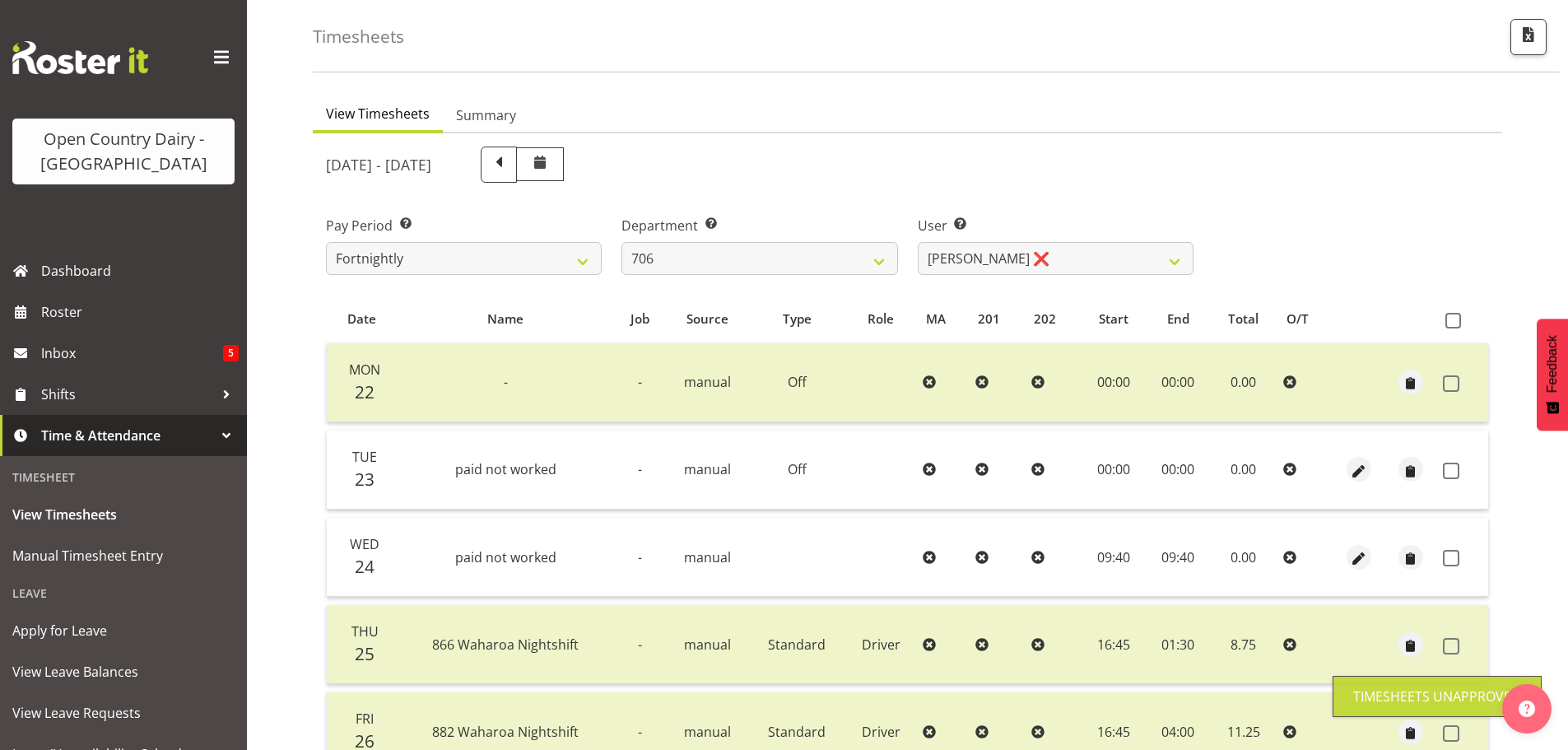
scroll to position [66, 0]
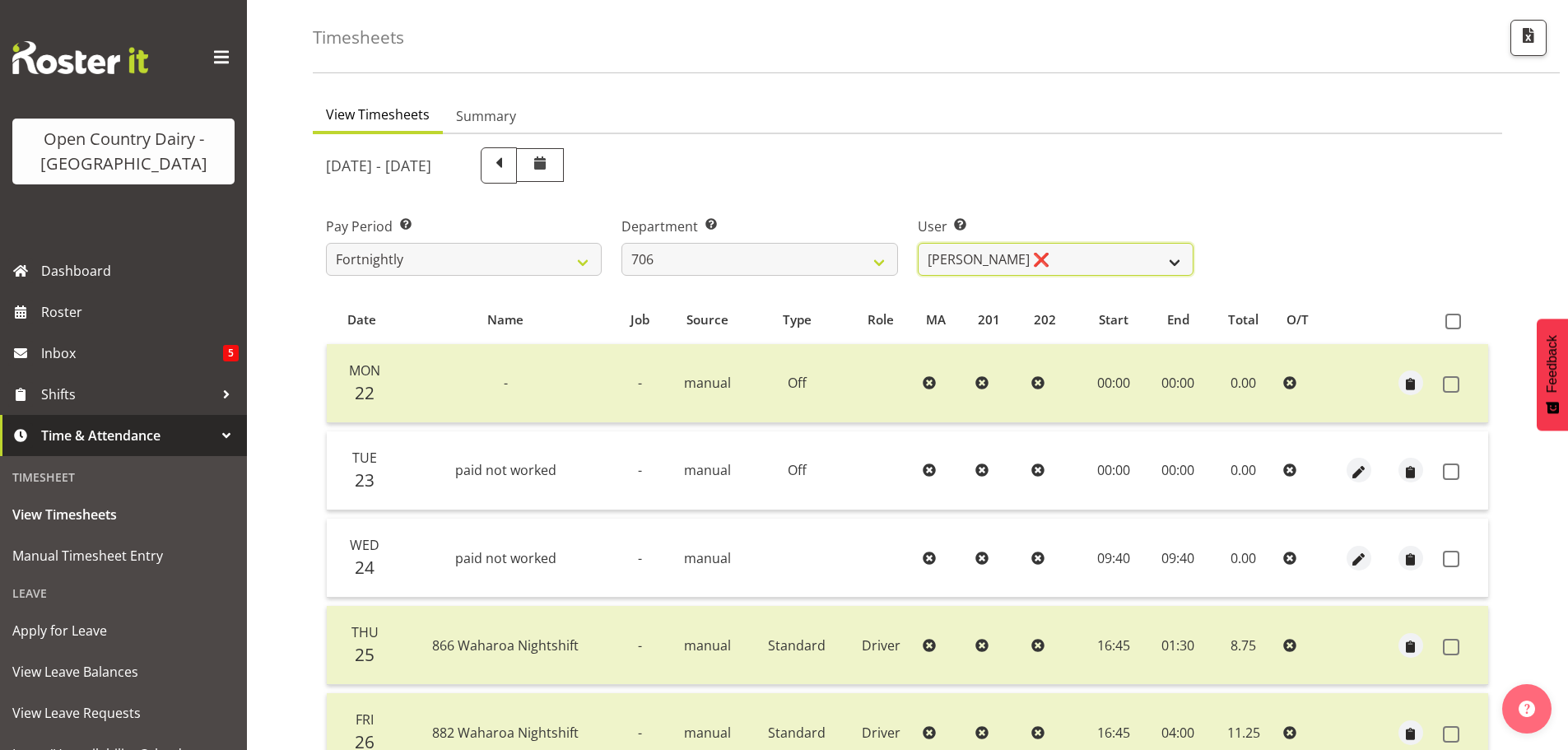
click at [1076, 259] on select "Andrew Kearns ❌ Len Symons ❌ Mark Ansley ❌ Paul Griffin ❌" at bounding box center [1056, 259] width 276 height 33
click at [918, 243] on select "Andrew Kearns ❌ Len Symons ❌ Mark Ansley ❌ Paul Griffin ❌" at bounding box center [1056, 259] width 276 height 33
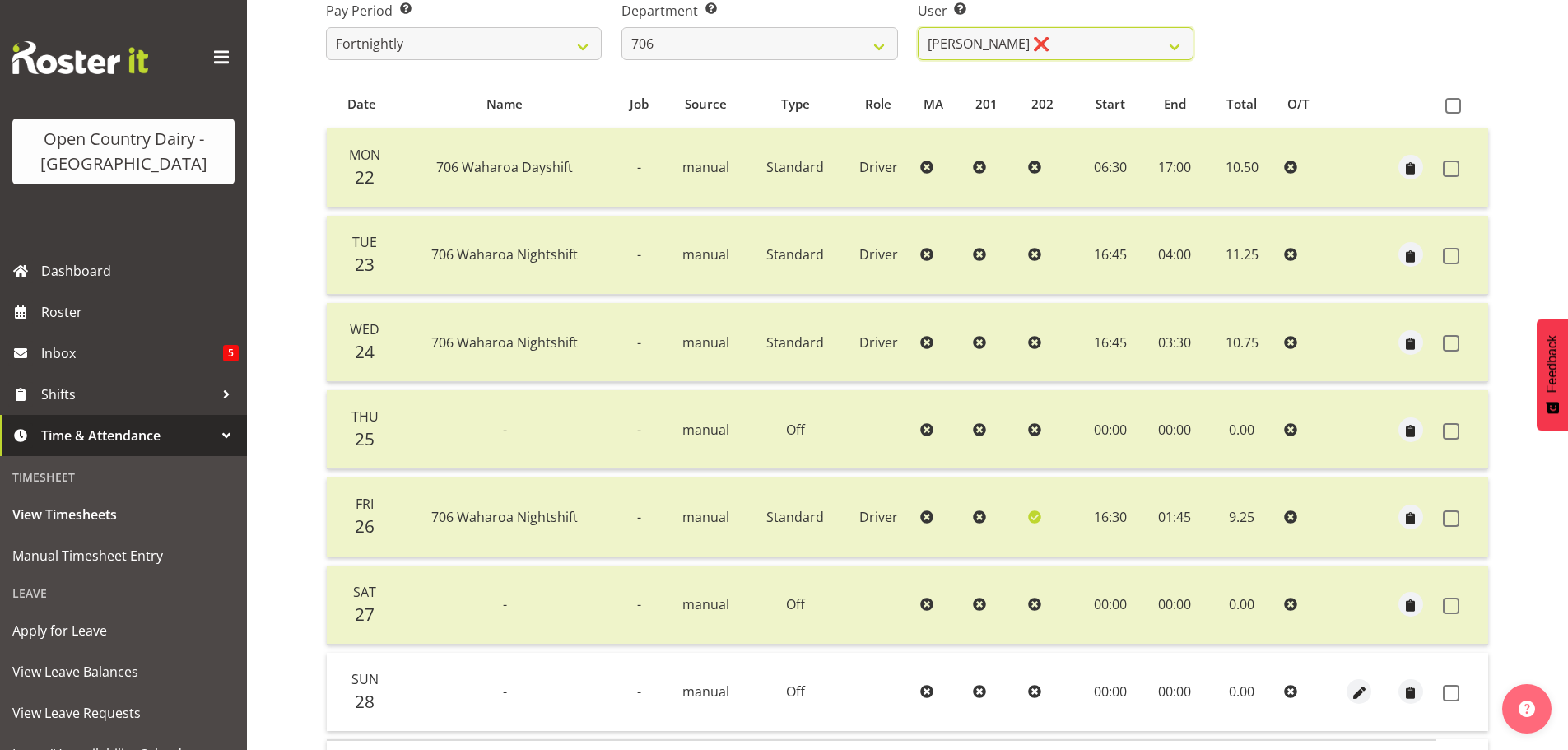
scroll to position [395, 0]
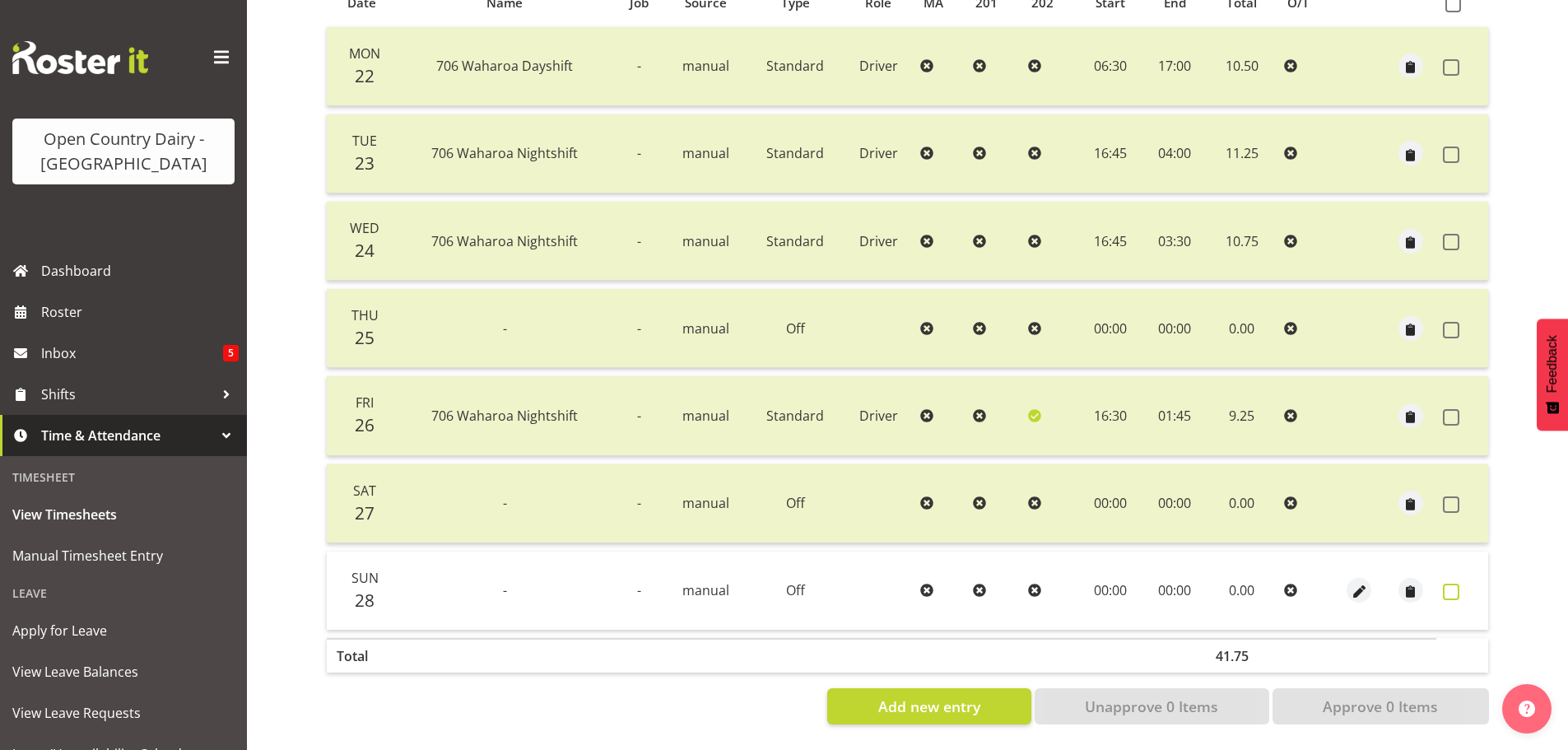
click at [1456, 583] on span at bounding box center [1451, 592] width 17 height 17
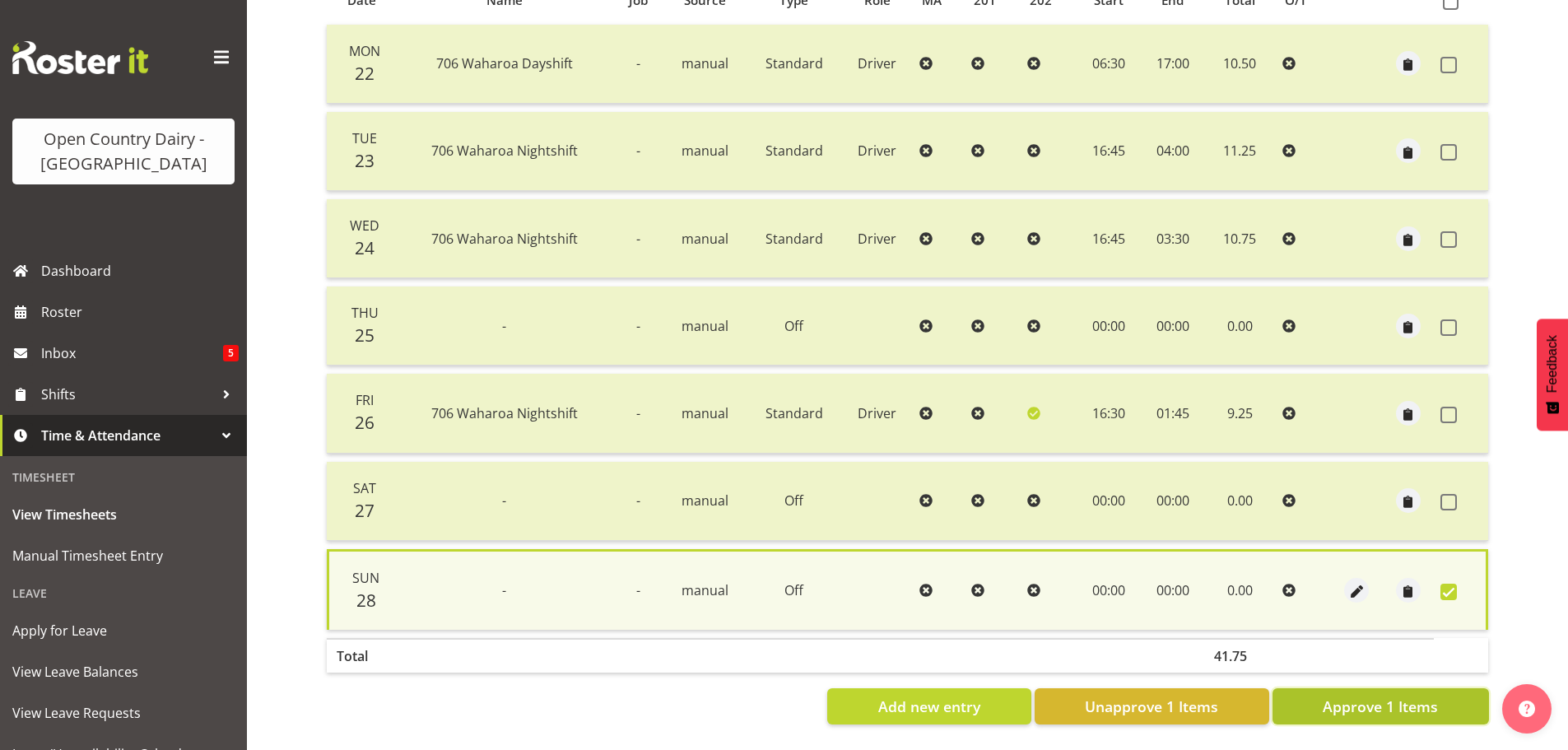
click at [1424, 703] on span "Approve 1 Items" at bounding box center [1380, 706] width 115 height 21
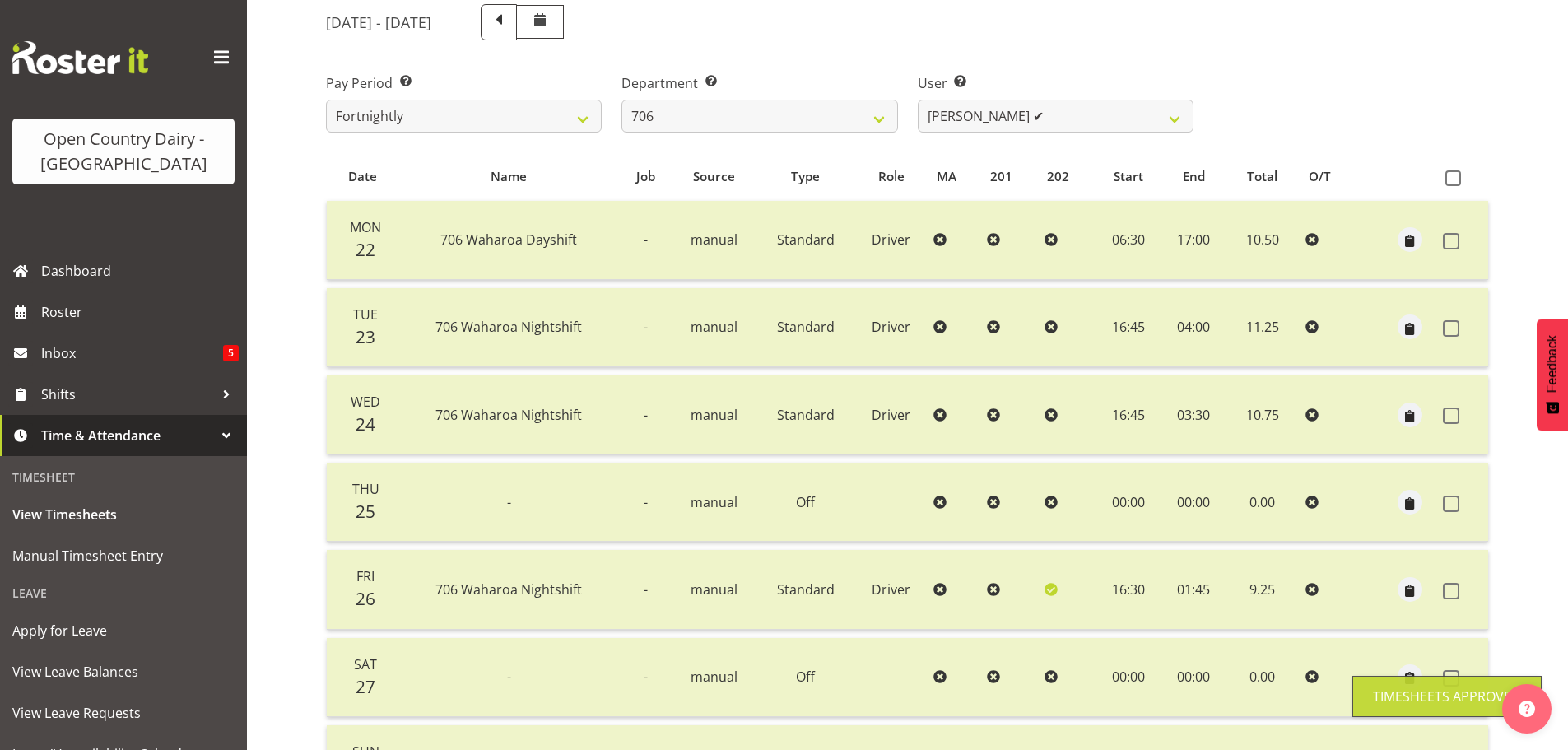
scroll to position [66, 0]
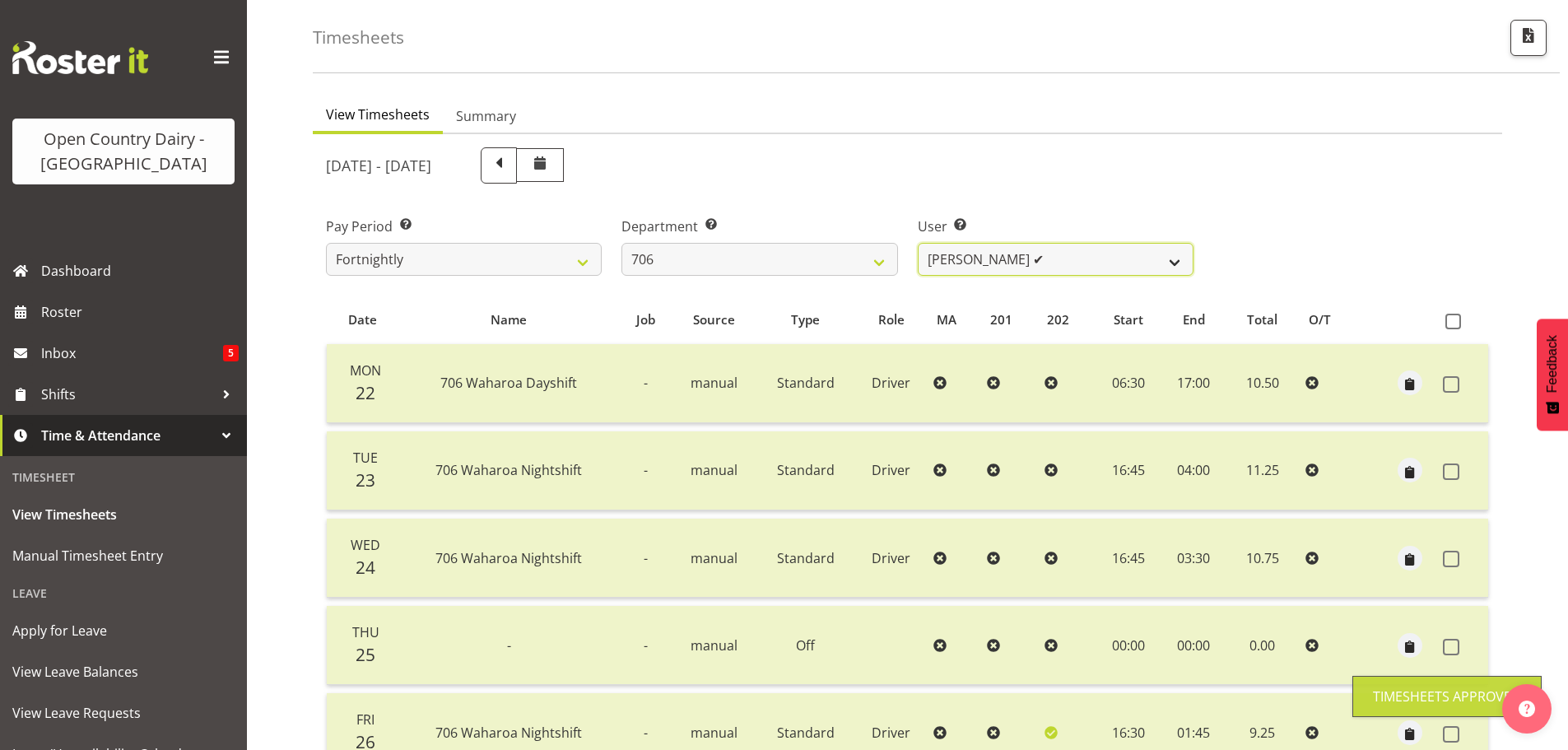
click at [1079, 256] on select "Andrew Kearns ❌ Len Symons ✔ Mark Ansley ❌ Paul Griffin ❌" at bounding box center [1056, 259] width 276 height 33
click at [918, 243] on select "Andrew Kearns ❌ Len Symons ✔ Mark Ansley ❌ Paul Griffin ❌" at bounding box center [1056, 259] width 276 height 33
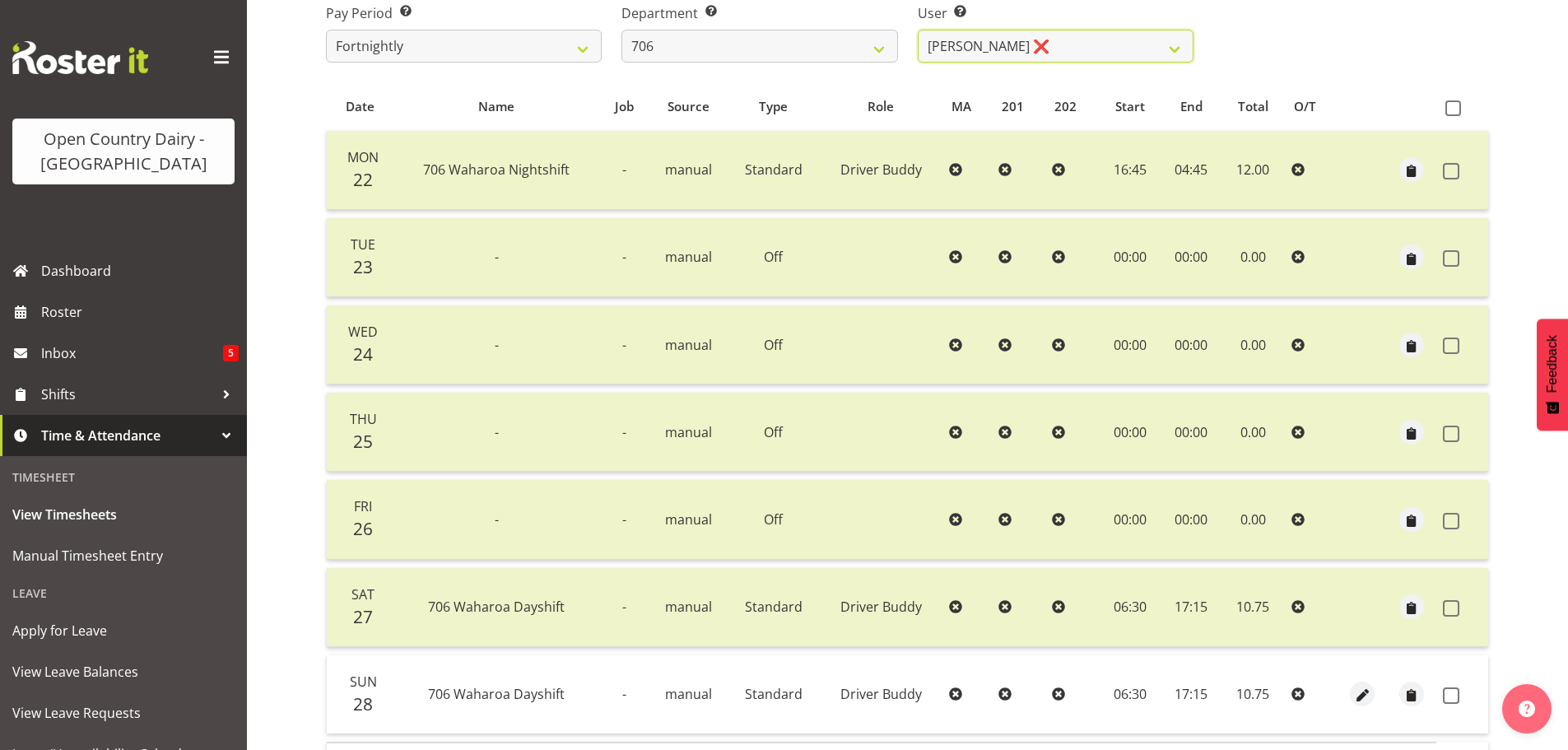
scroll to position [395, 0]
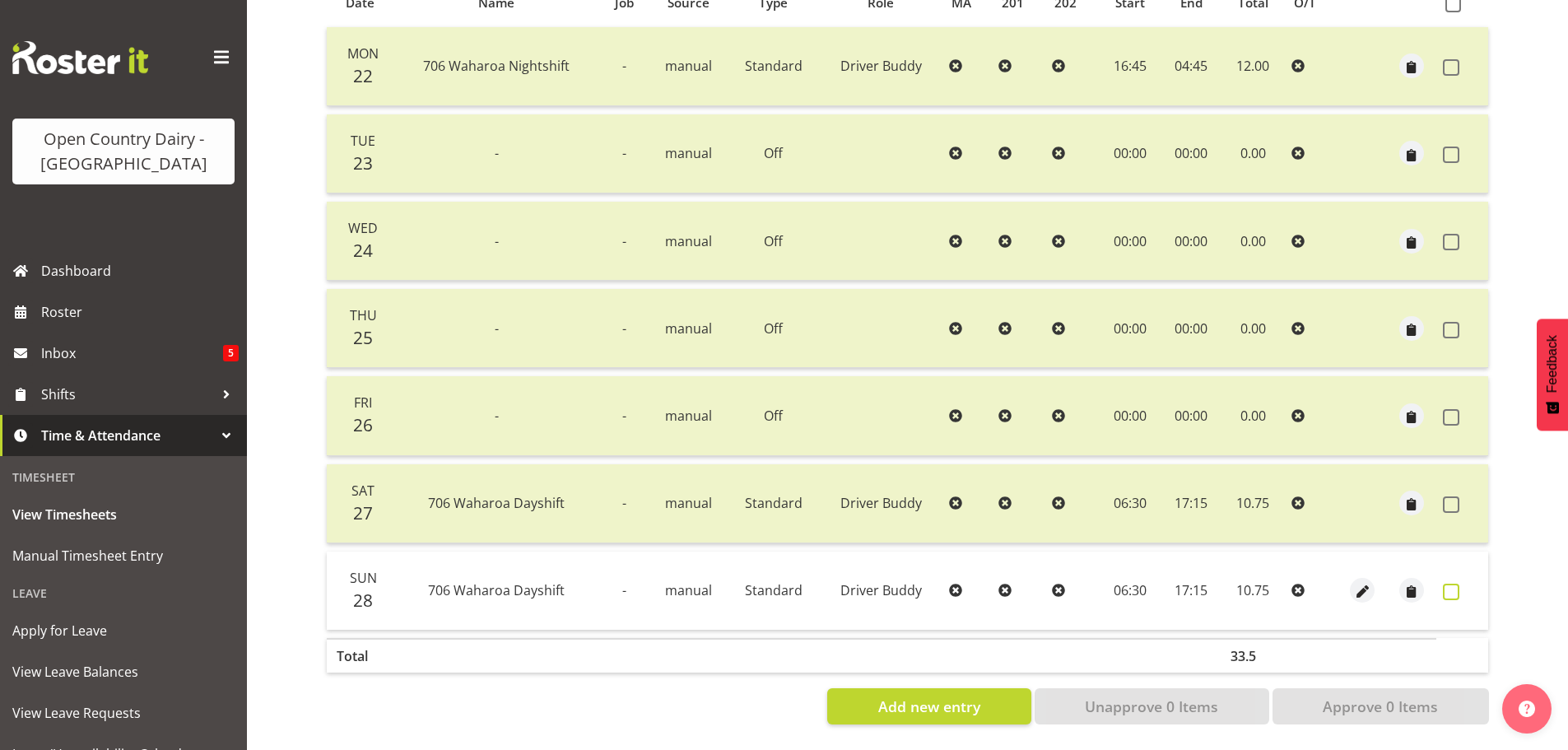
click at [1449, 583] on span at bounding box center [1451, 592] width 17 height 17
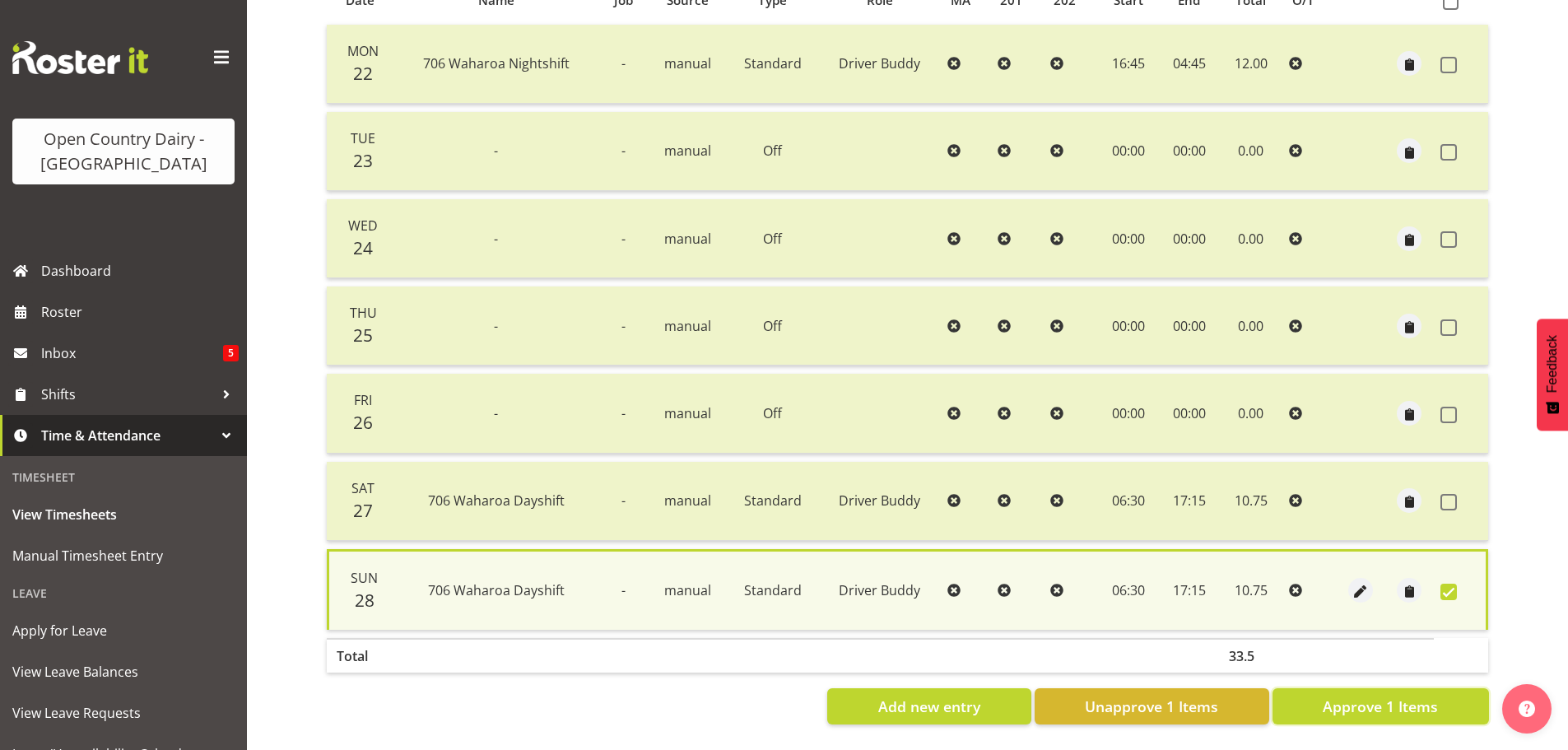
click at [1380, 695] on span "Approve 1 Items" at bounding box center [1380, 706] width 115 height 21
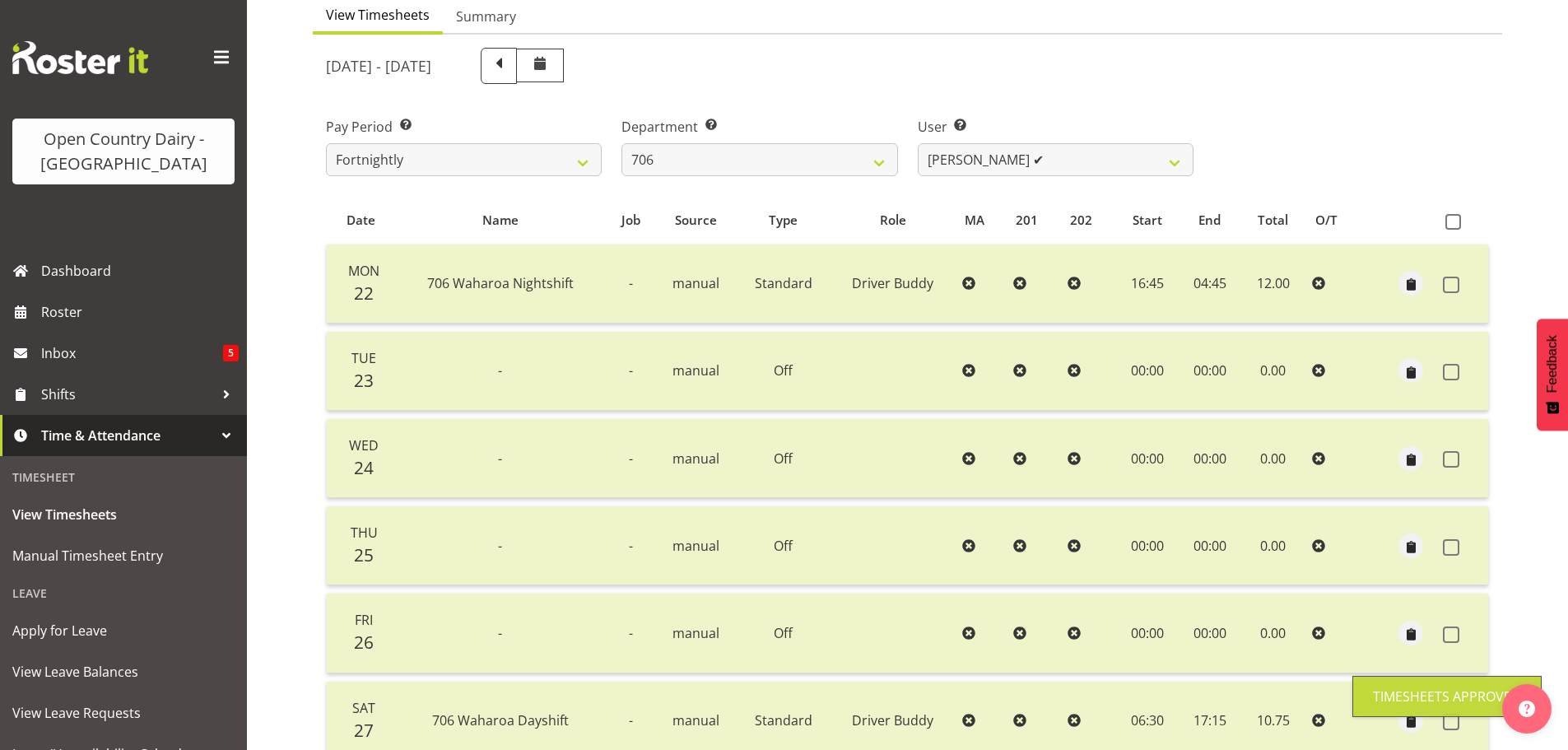
scroll to position [66, 0]
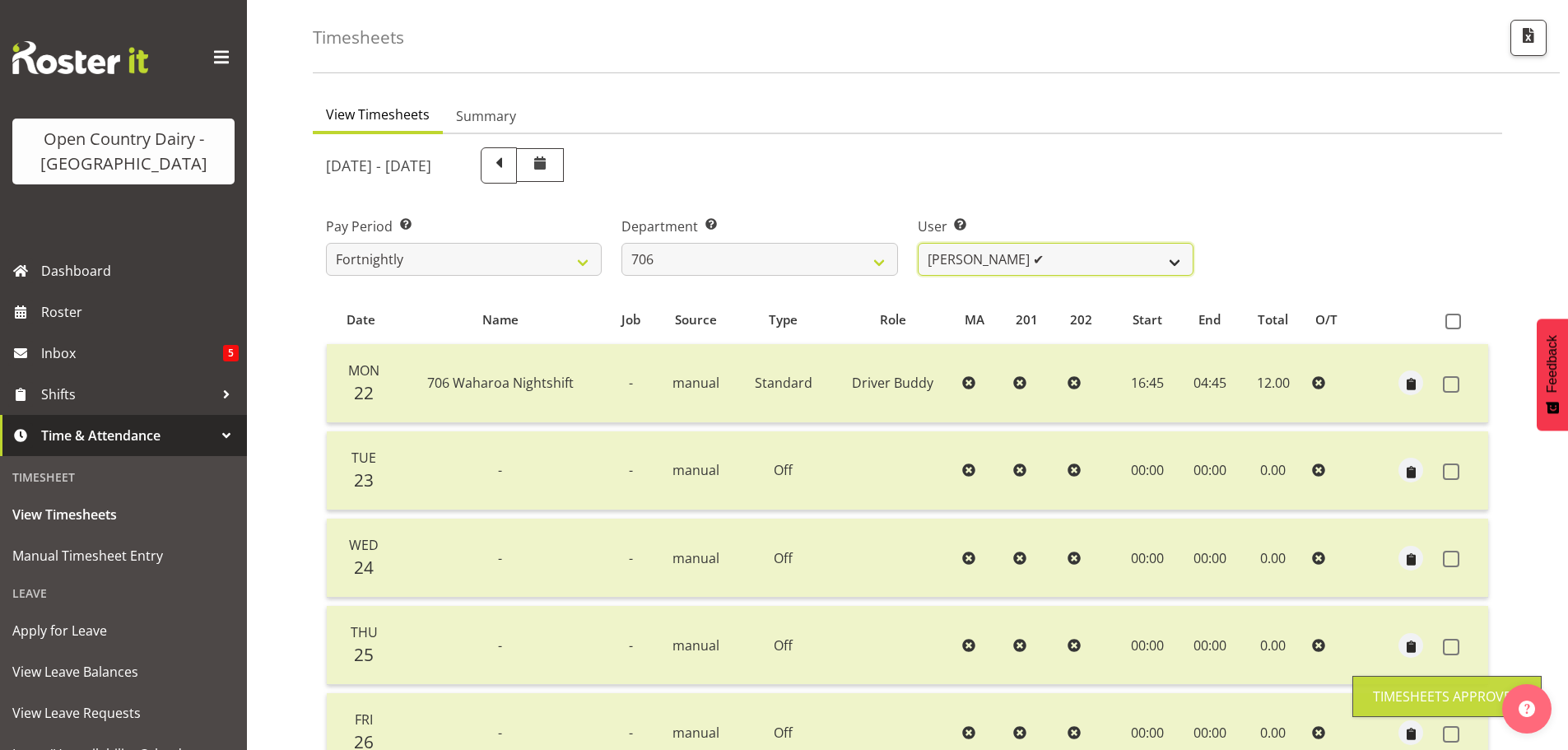
click at [1058, 255] on select "Andrew Kearns ❌ Len Symons ✔ Mark Ansley ✔ Paul Griffin ❌" at bounding box center [1056, 259] width 276 height 33
click at [918, 243] on select "Andrew Kearns ❌ Len Symons ✔ Mark Ansley ✔ Paul Griffin ❌" at bounding box center [1056, 259] width 276 height 33
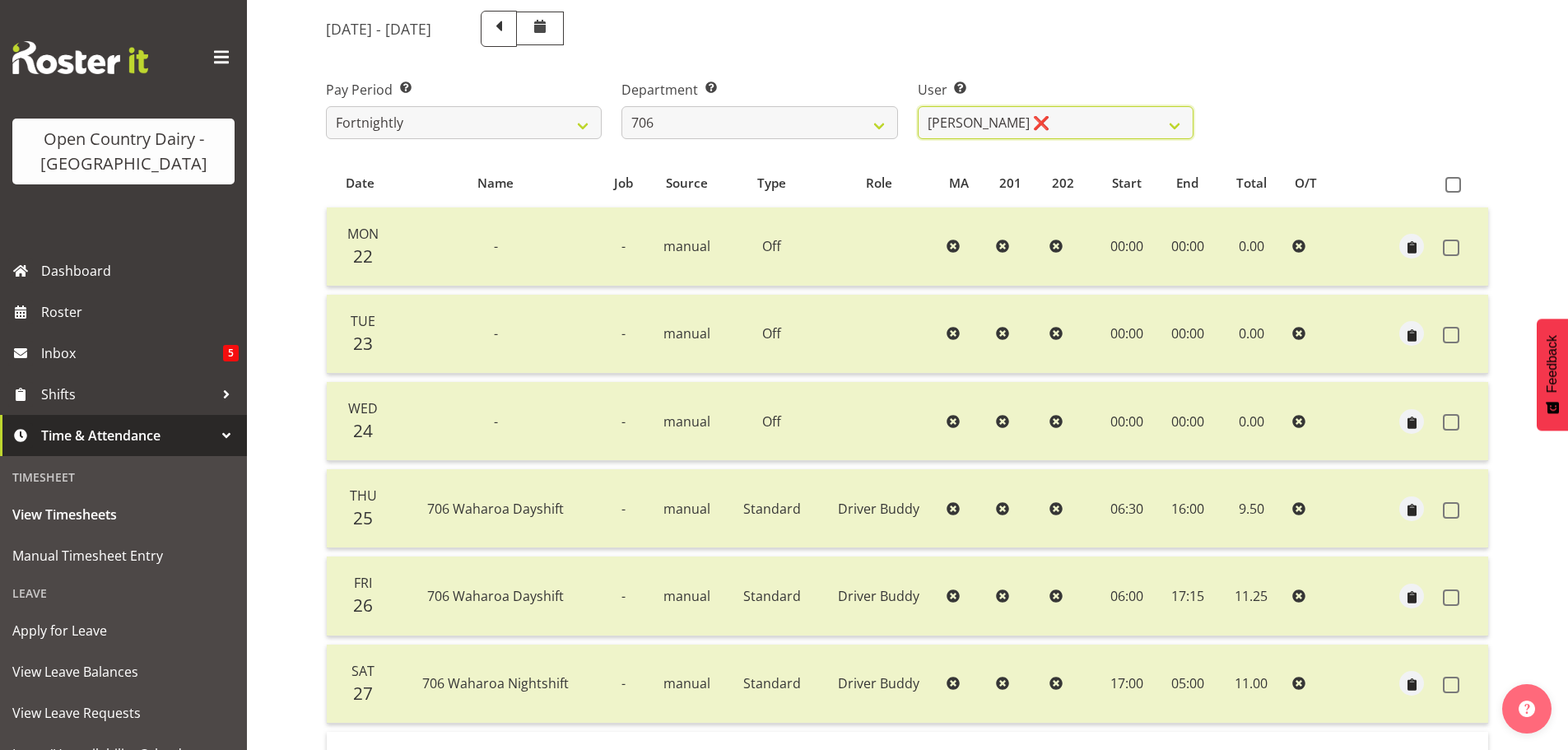
scroll to position [0, 0]
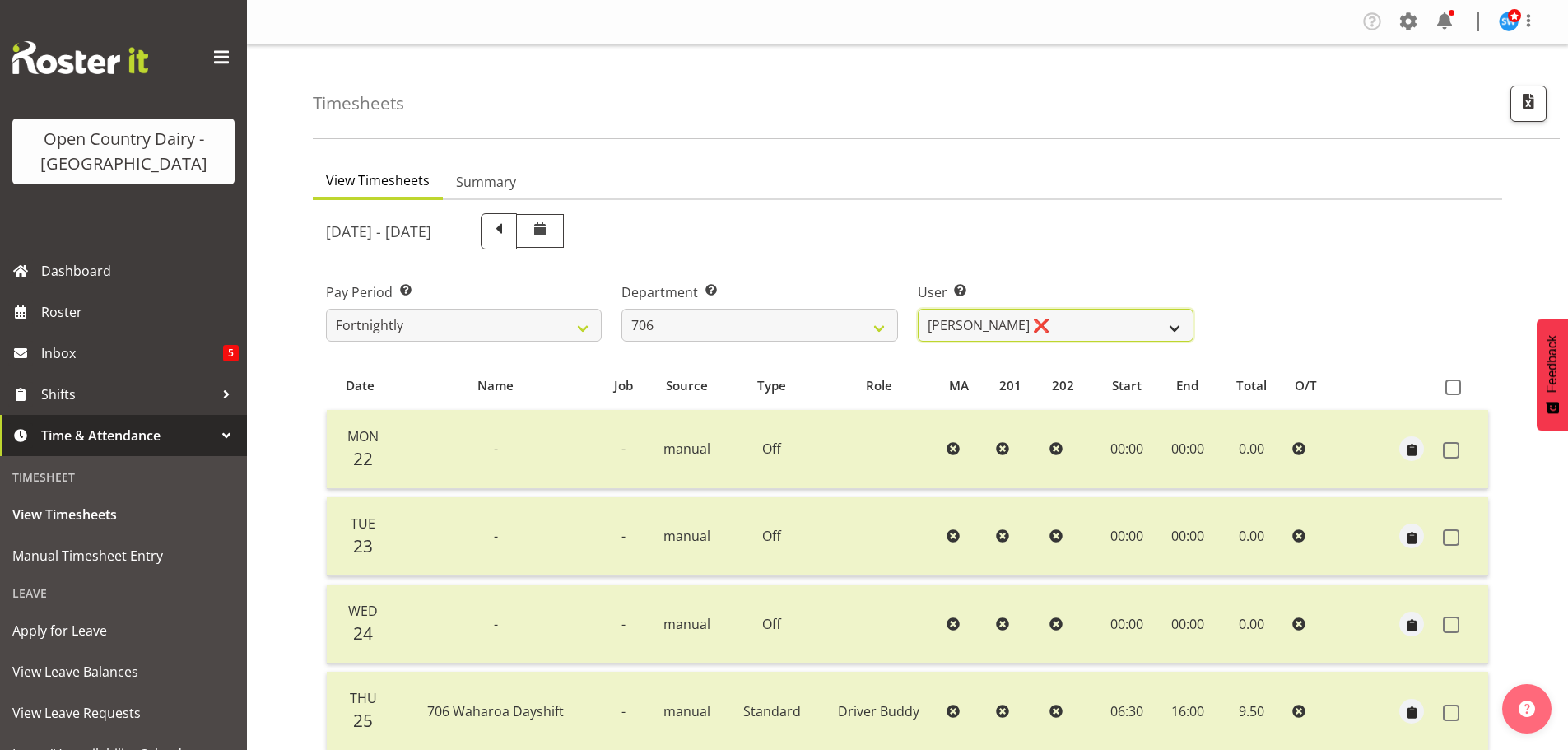
click at [1073, 320] on select "Andrew Kearns ❌ Len Symons ✔ Mark Ansley ✔ Paul Griffin ❌" at bounding box center [1056, 325] width 276 height 33
click at [1069, 319] on select "Andrew Kearns ❌ Len Symons ✔ Mark Ansley ✔ Paul Griffin ❌" at bounding box center [1056, 325] width 276 height 33
click at [689, 318] on select "701 702 703 704 705 706 707 708 709 710 711 712 713 714 715 716 717 718 719 720" at bounding box center [759, 325] width 276 height 33
click at [621, 308] on select "701 702 703 704 705 706 707 708 709 710 711 712 713 714 715 716 717 718 719 720" at bounding box center [759, 325] width 276 height 33
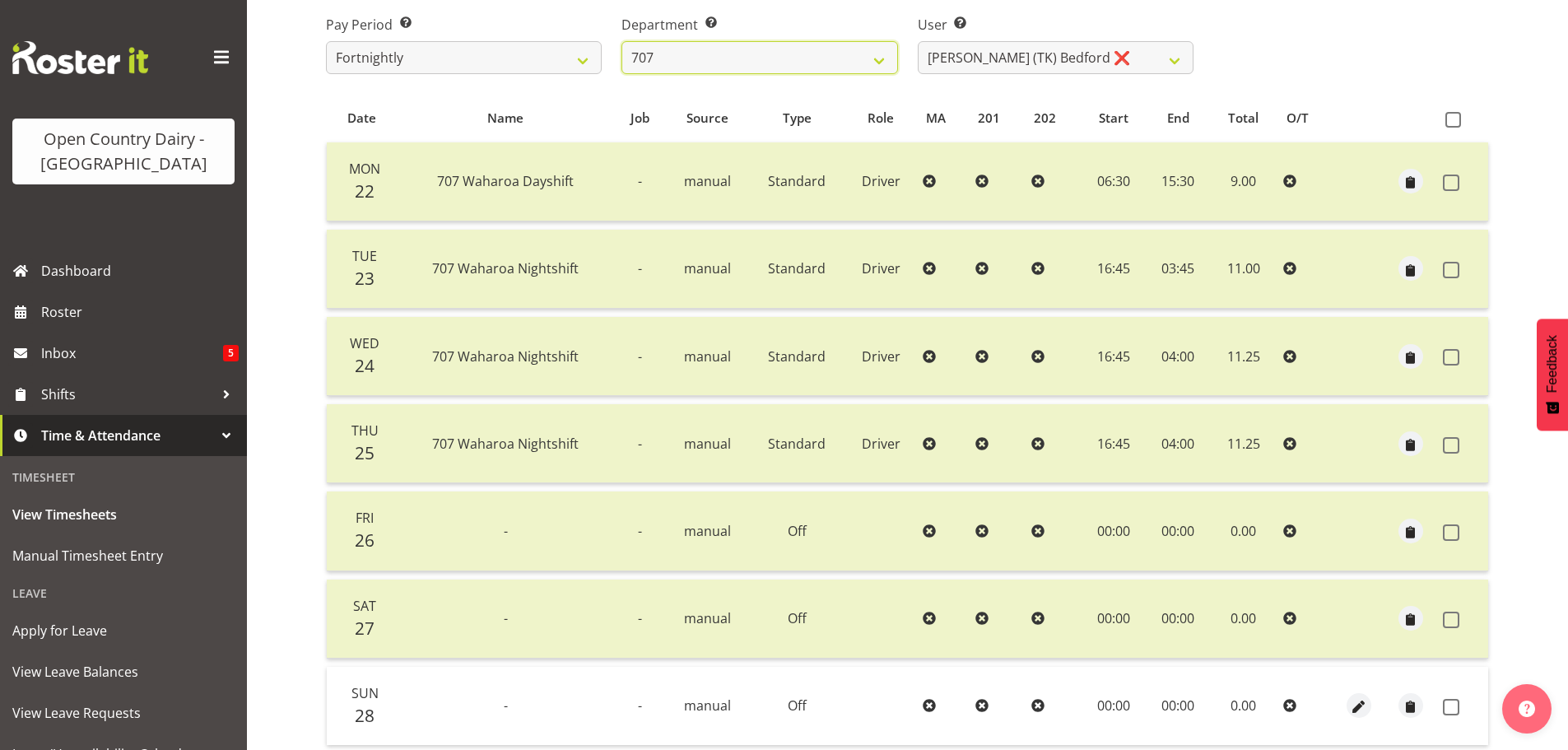
scroll to position [395, 0]
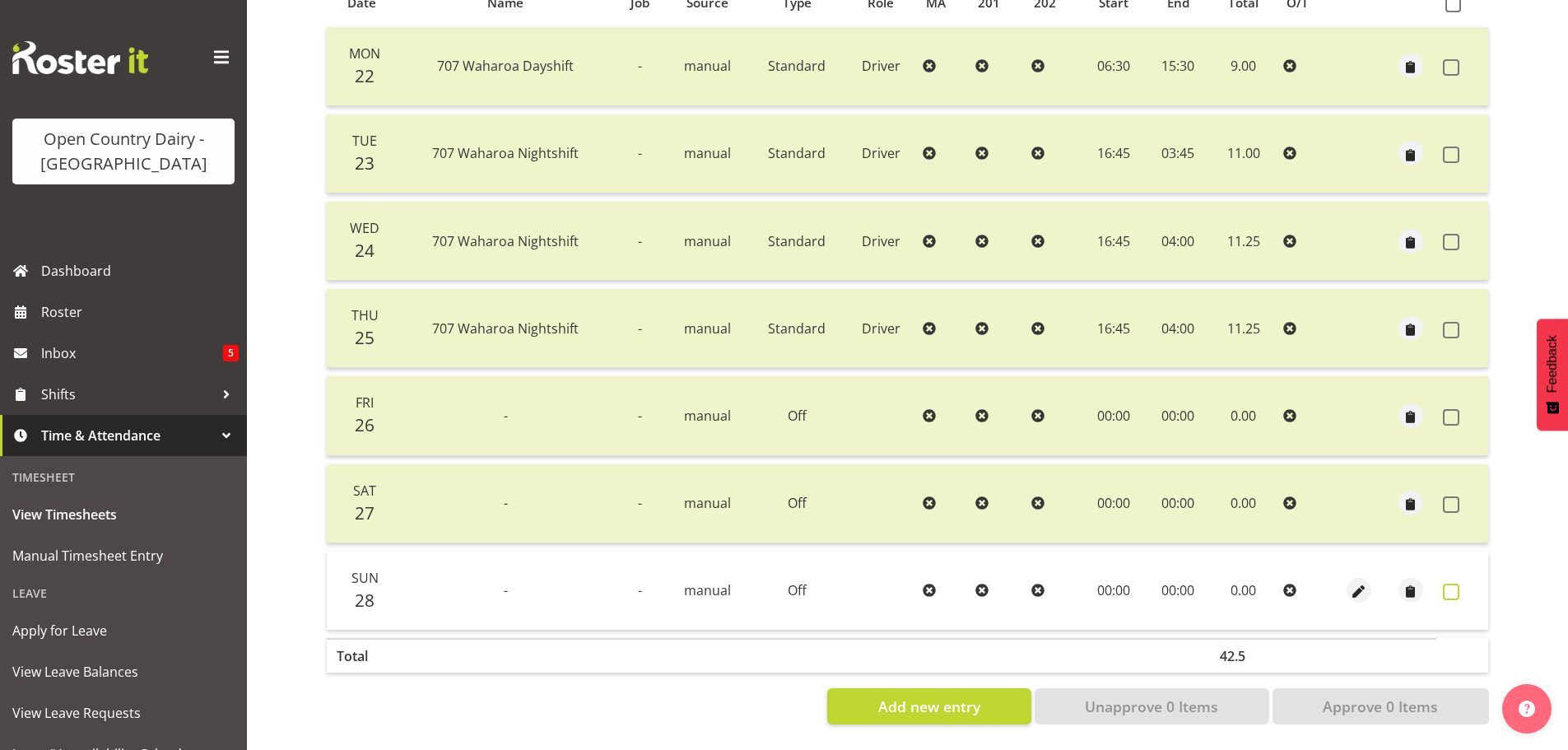
click at [1454, 583] on span at bounding box center [1451, 592] width 17 height 17
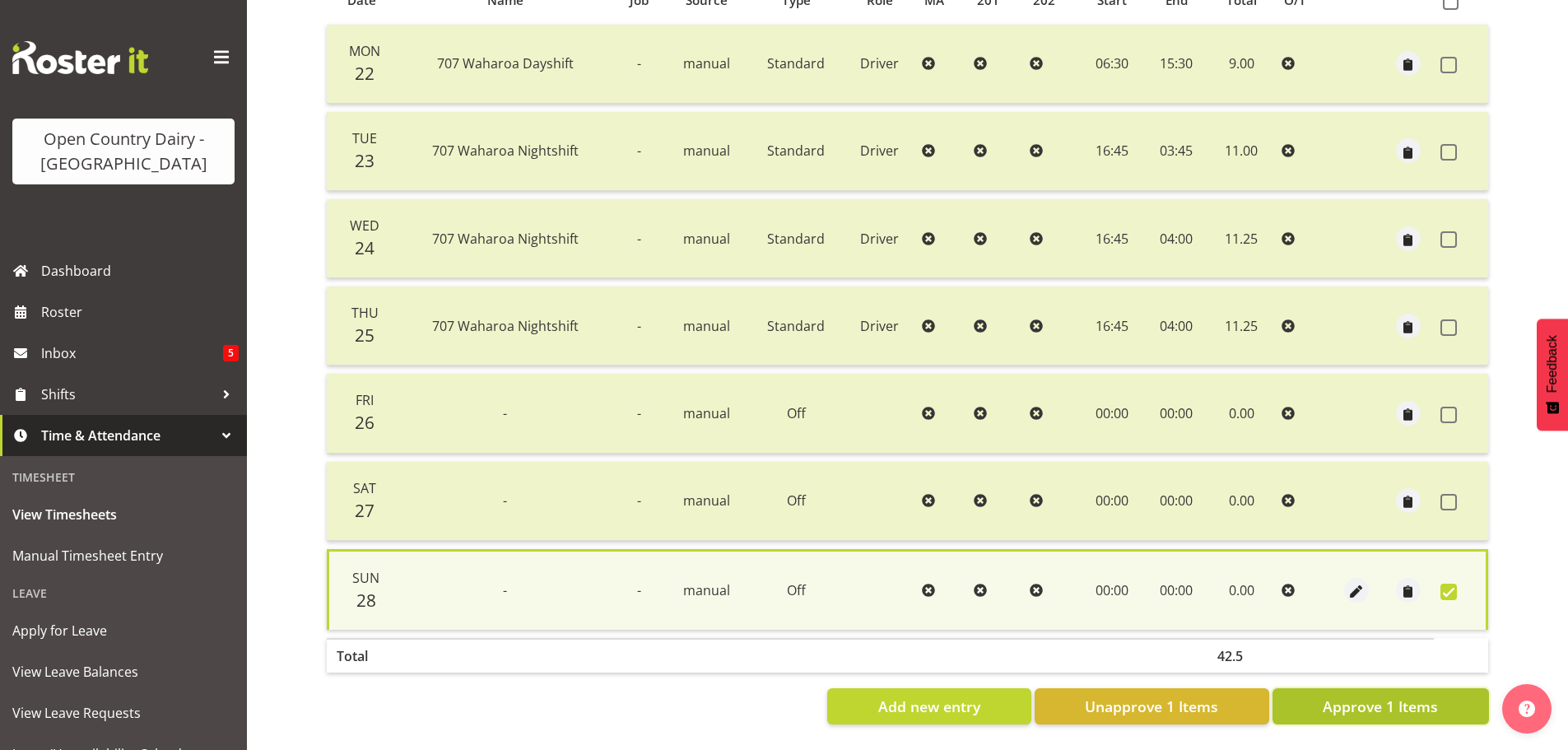
click at [1451, 690] on button "Approve 1 Items" at bounding box center [1381, 706] width 217 height 36
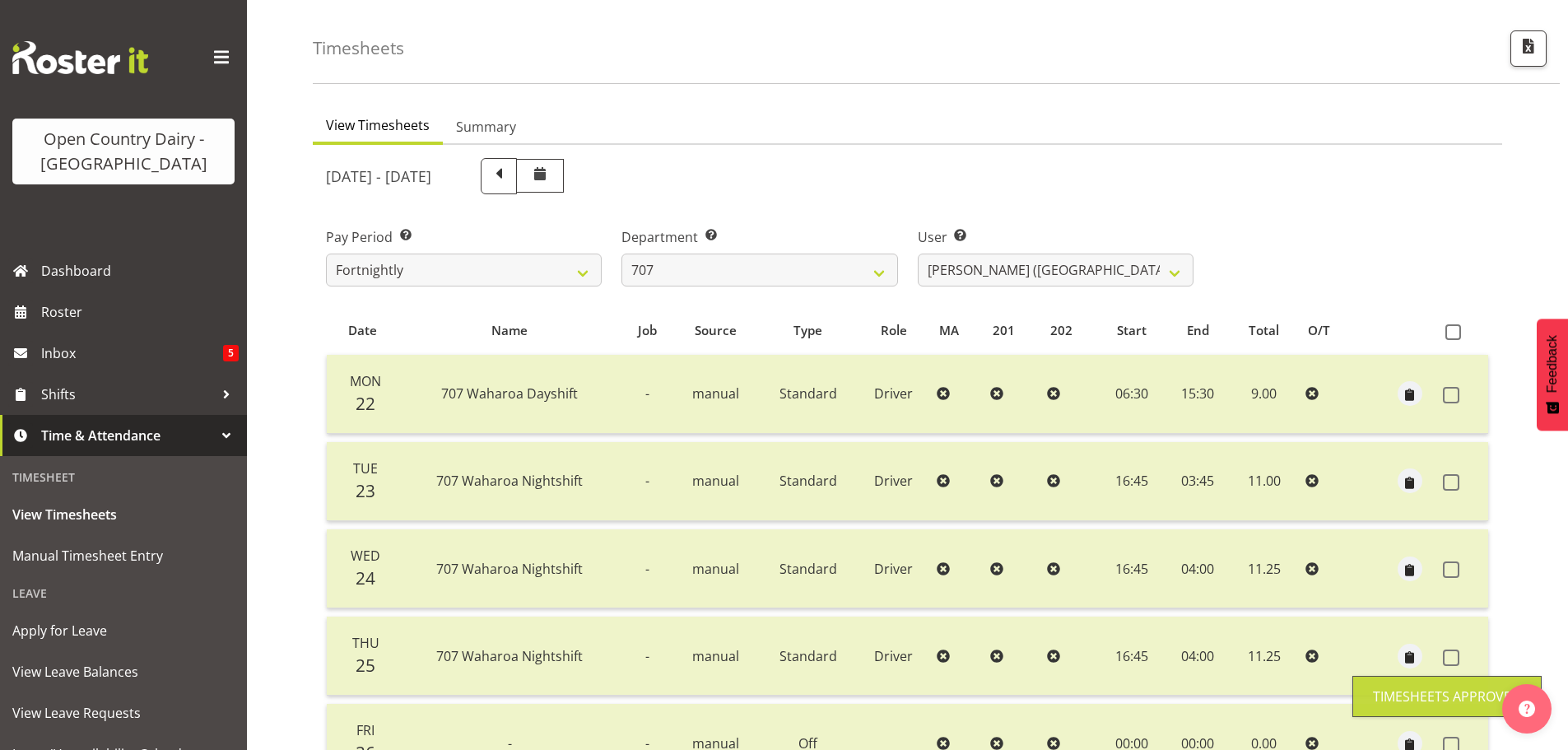
scroll to position [0, 0]
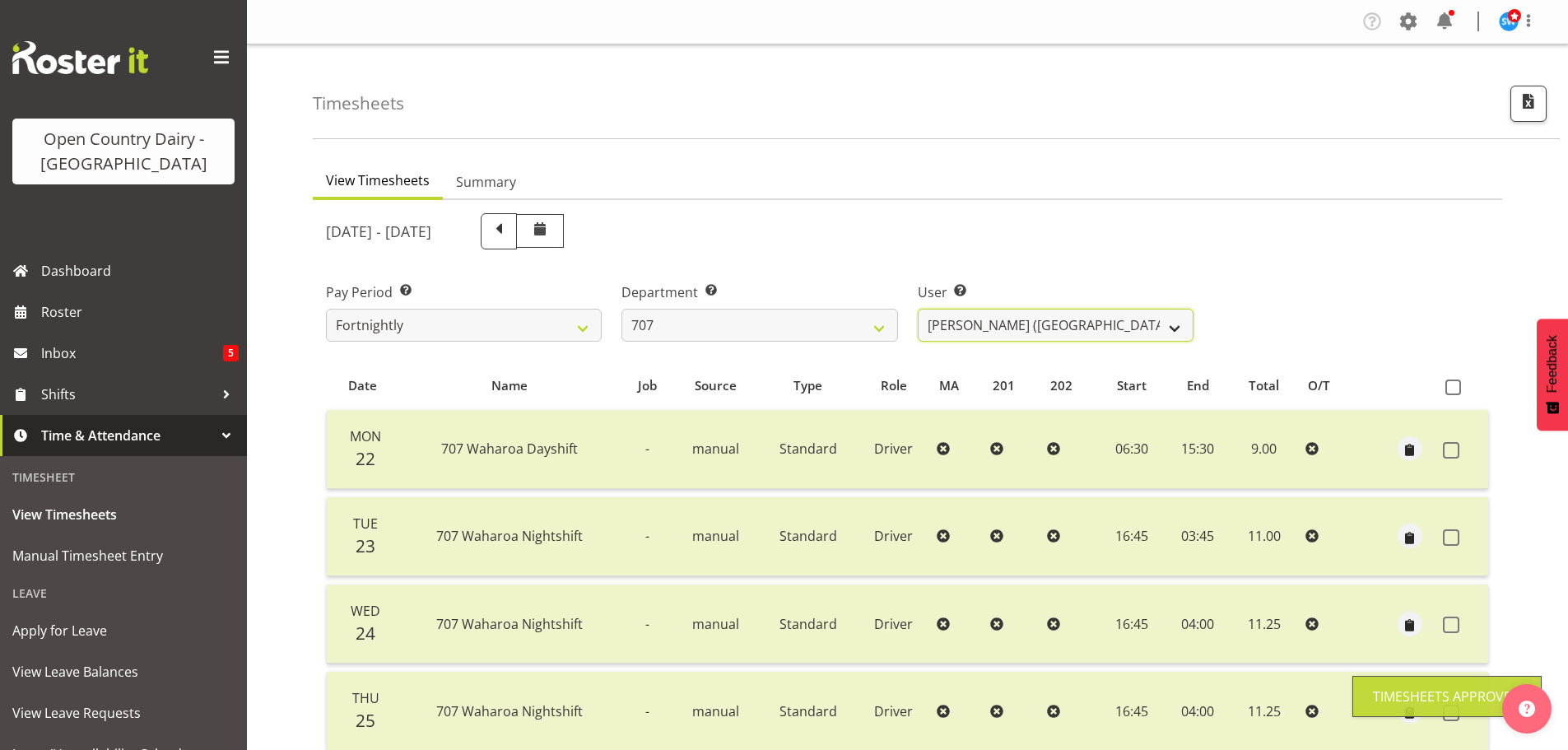
click at [1073, 326] on select "Alan (TK) Bedford ✔ David Foote (Junior) ❌ Mike Madden ❌" at bounding box center [1056, 325] width 276 height 33
click at [918, 308] on select "Alan (TK) Bedford ✔ David Foote (Junior) ❌ Mike Madden ❌" at bounding box center [1056, 325] width 276 height 33
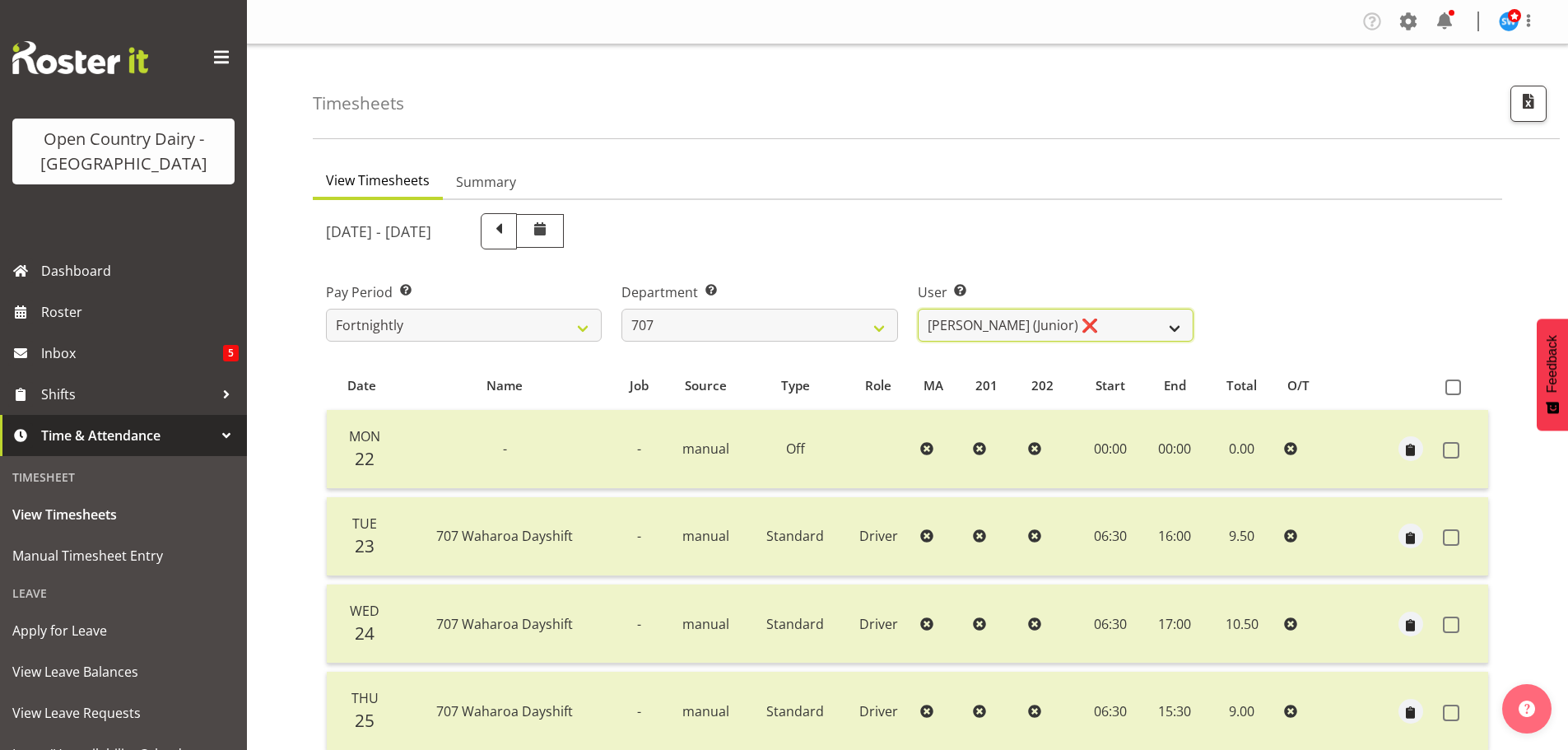
click at [1122, 331] on select "Alan (TK) Bedford ✔ David Foote (Junior) ❌ Mike Madden ❌" at bounding box center [1056, 325] width 276 height 33
click at [918, 308] on select "Alan (TK) Bedford ✔ David Foote (Junior) ❌ Mike Madden ❌" at bounding box center [1056, 325] width 276 height 33
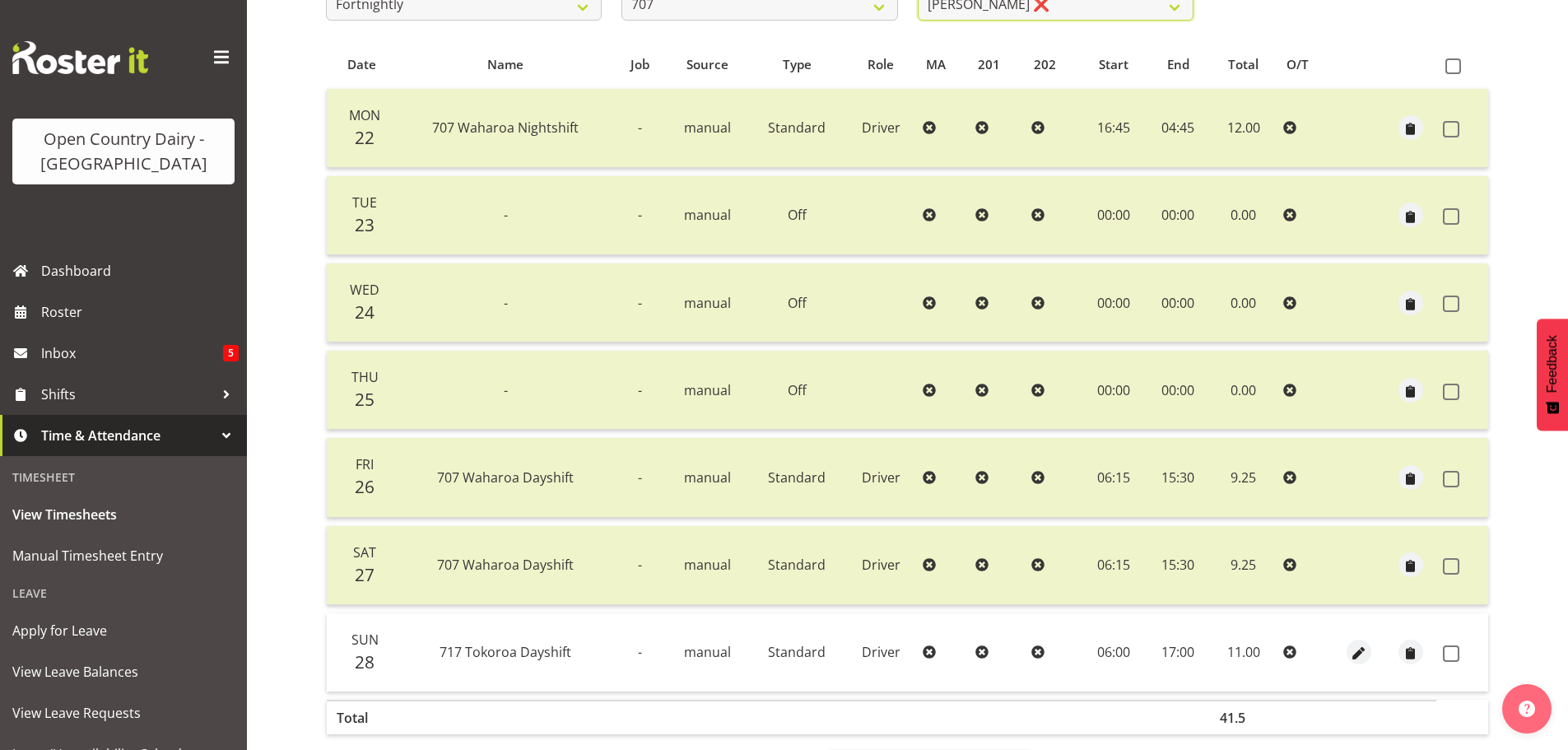
scroll to position [395, 0]
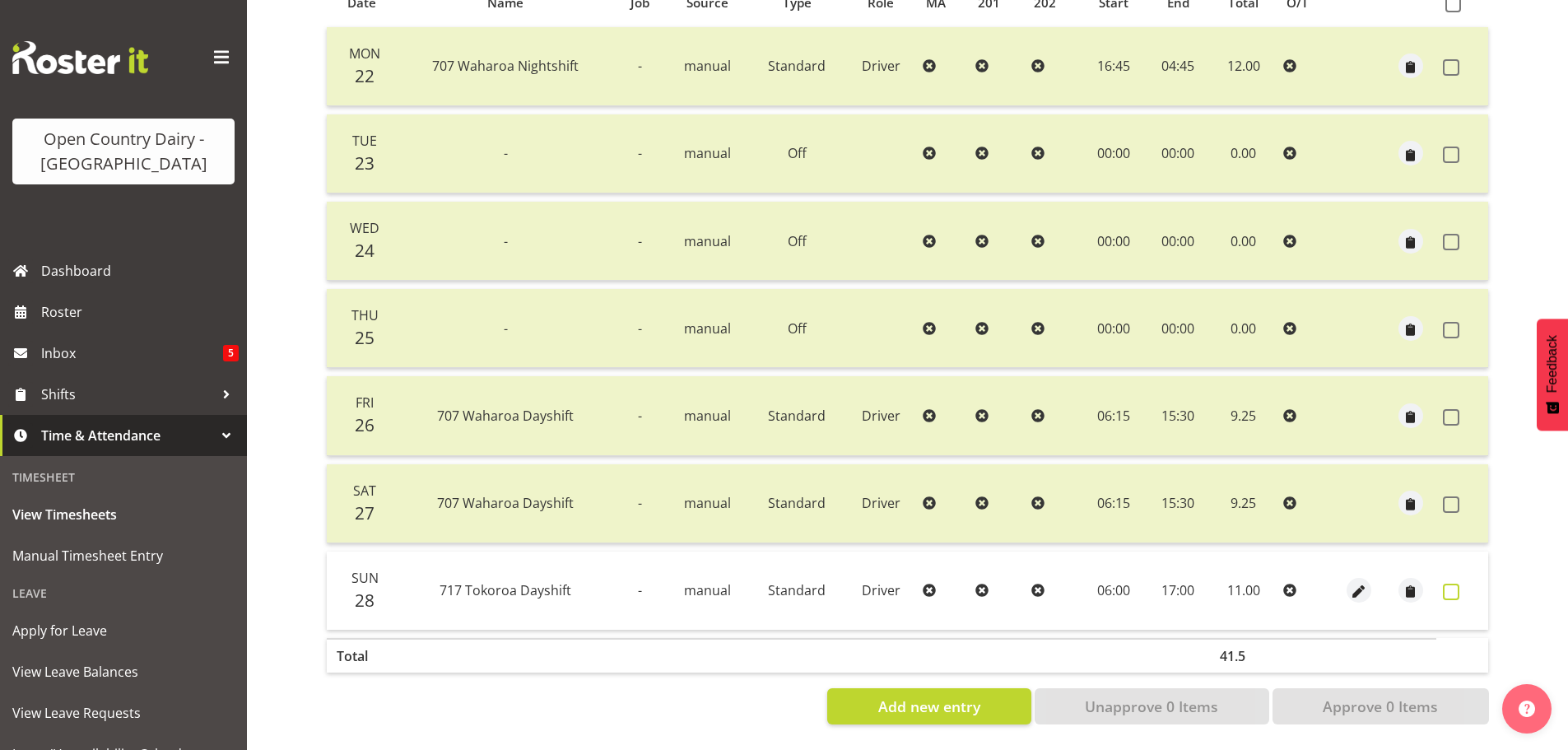
click at [1447, 583] on span at bounding box center [1451, 592] width 17 height 17
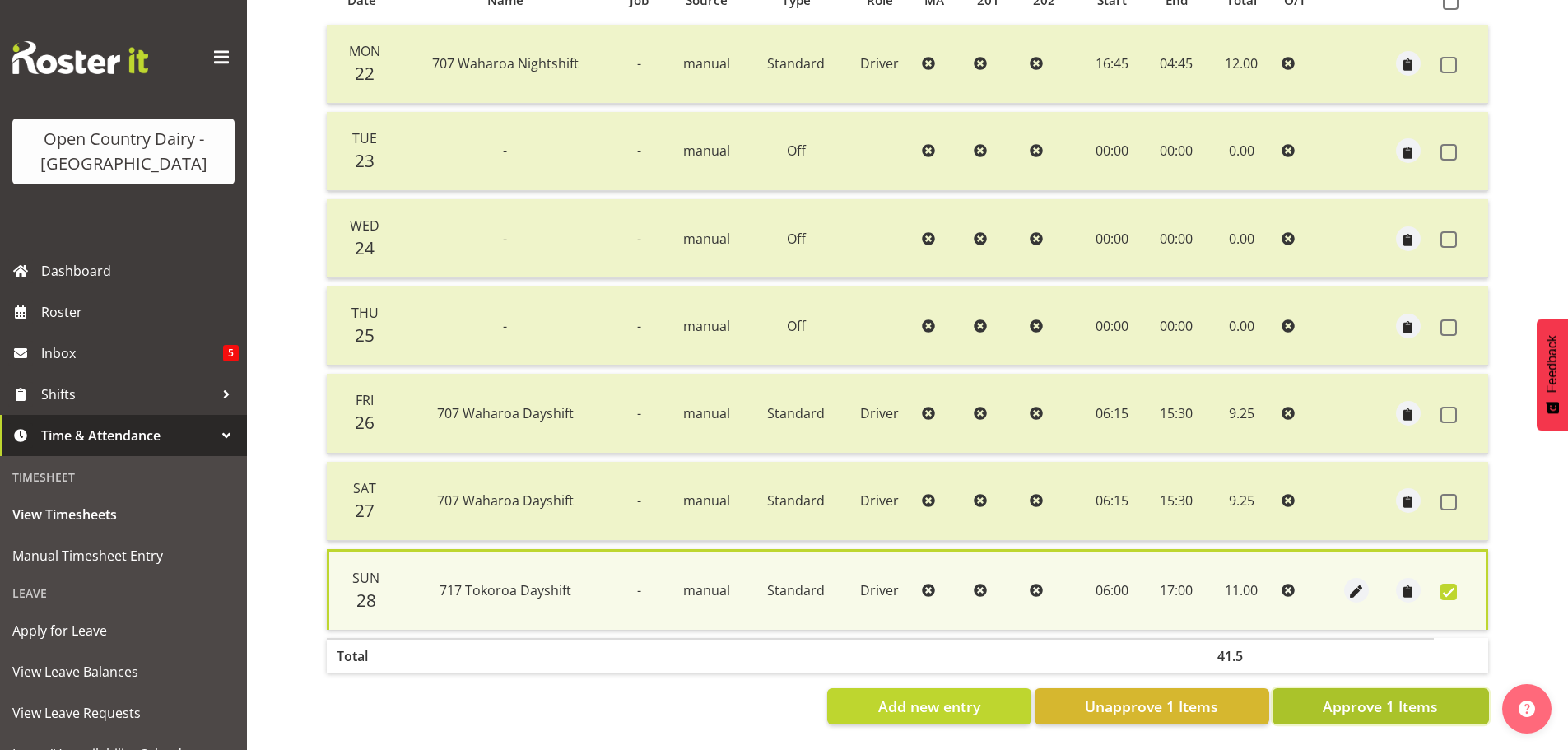
click at [1385, 695] on span "Approve 1 Items" at bounding box center [1380, 706] width 115 height 21
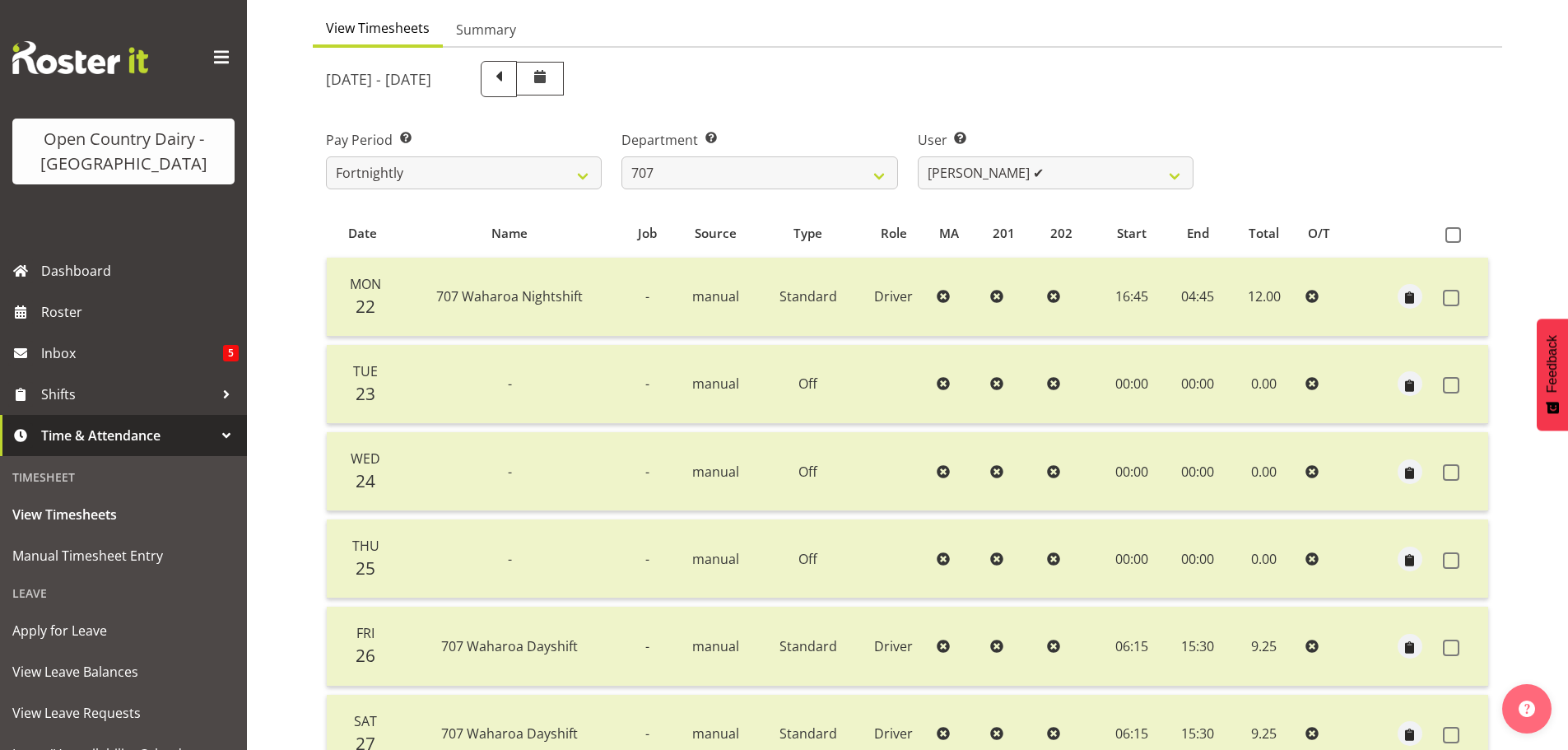
scroll to position [148, 0]
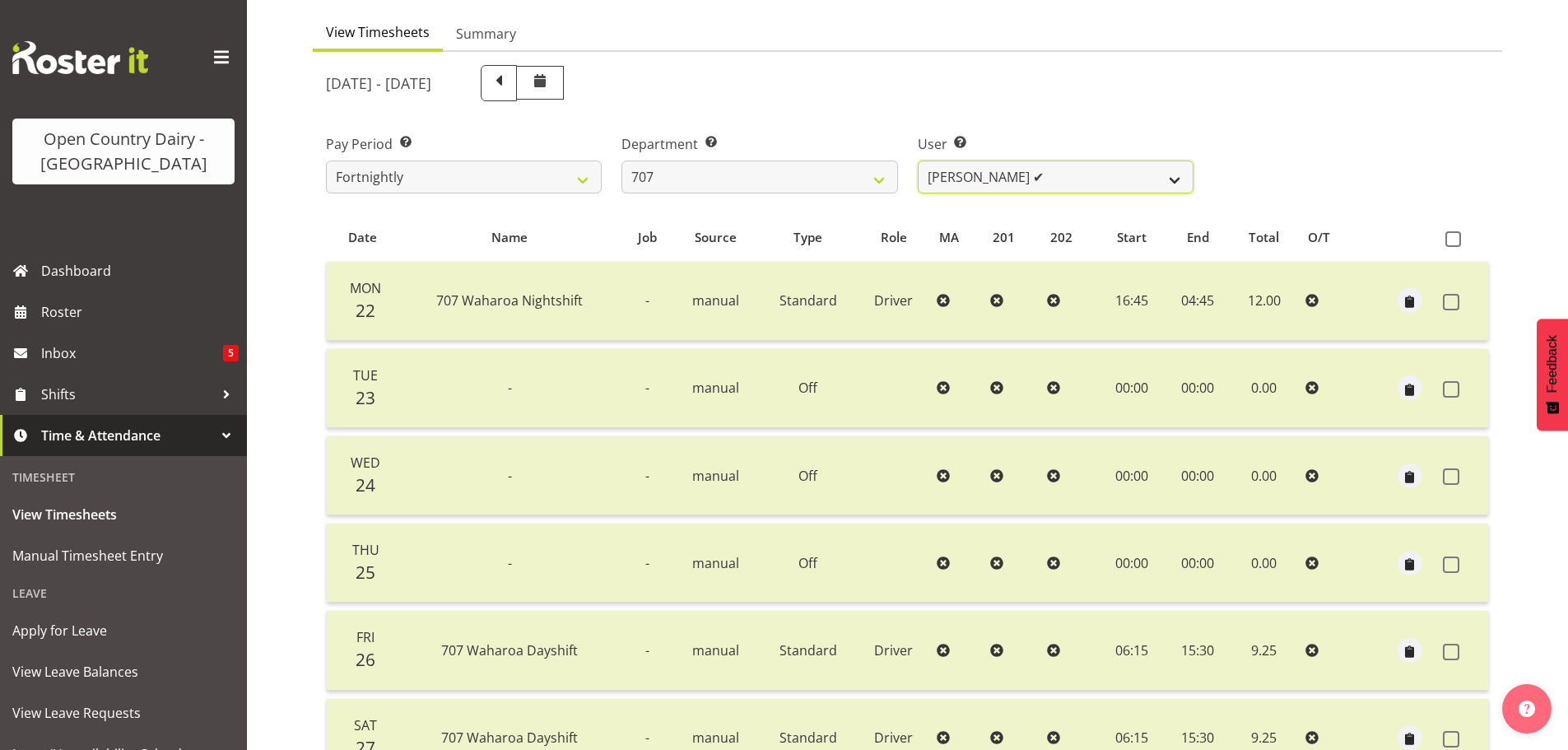
click at [1077, 177] on select "Alan (TK) Bedford ✔ David Foote (Junior) ❌ Mike Madden ✔" at bounding box center [1056, 177] width 276 height 33
drag, startPoint x: 1074, startPoint y: 175, endPoint x: 950, endPoint y: 184, distance: 124.3
click at [1074, 175] on select "Alan (TK) Bedford ✔ David Foote (Junior) ❌ Mike Madden ✔" at bounding box center [1056, 177] width 276 height 33
click at [794, 182] on select "701 702 703 704 705 706 707 708 709 710 711 712 713 714 715 716 717 718 719 720" at bounding box center [759, 177] width 276 height 33
click at [621, 160] on select "701 702 703 704 705 706 707 708 709 710 711 712 713 714 715 716 717 718 719 720" at bounding box center [759, 177] width 276 height 33
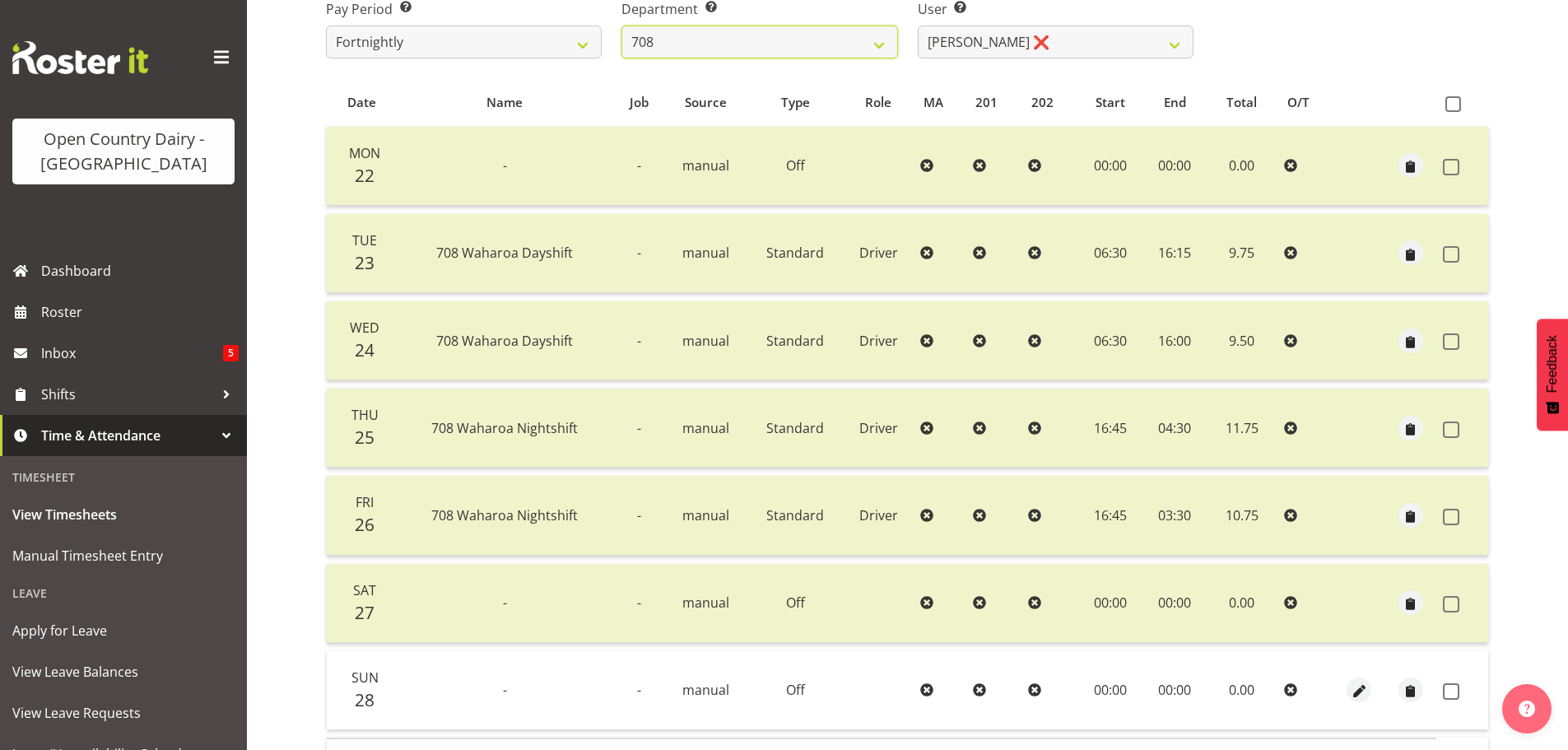
scroll to position [395, 0]
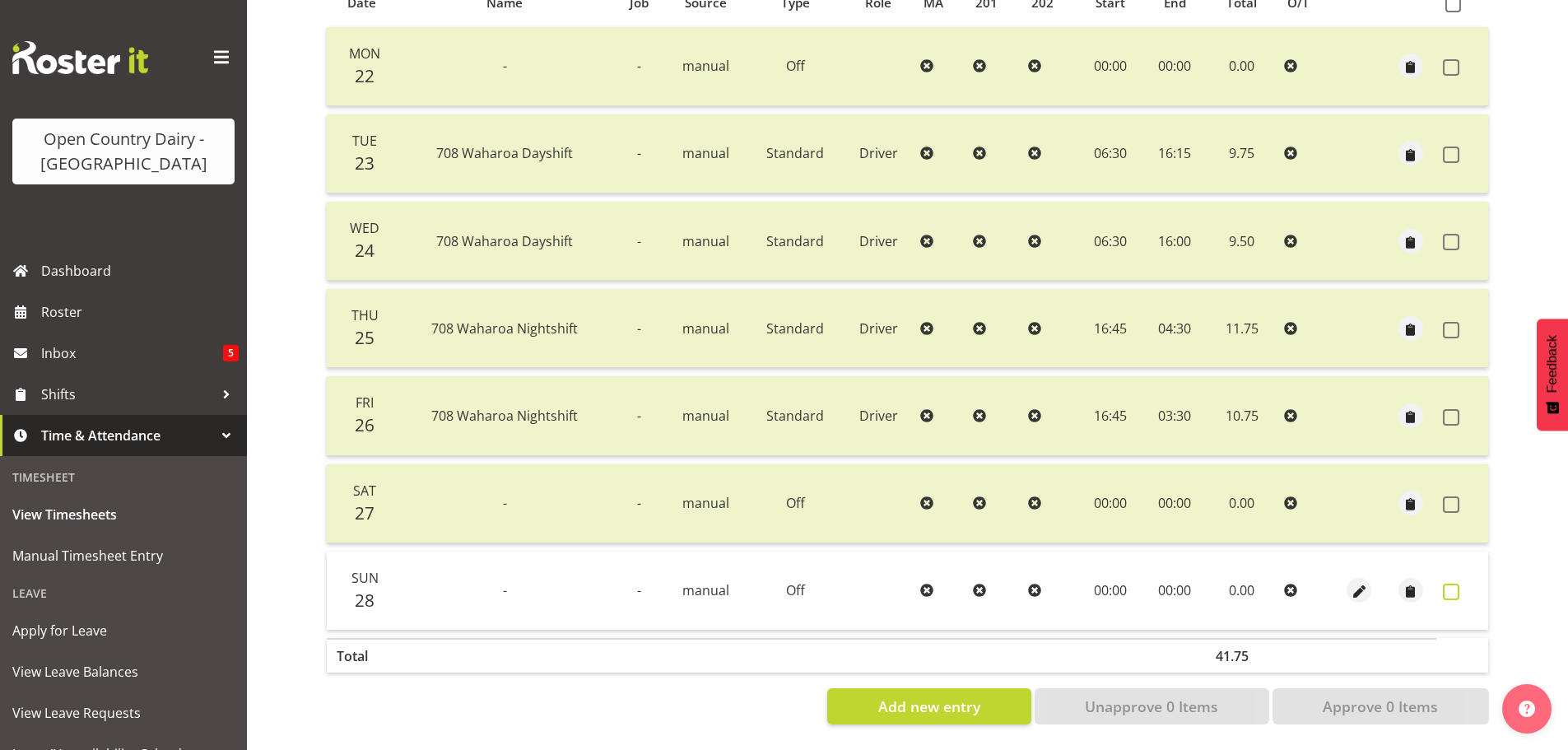
click at [1448, 583] on span at bounding box center [1451, 592] width 17 height 17
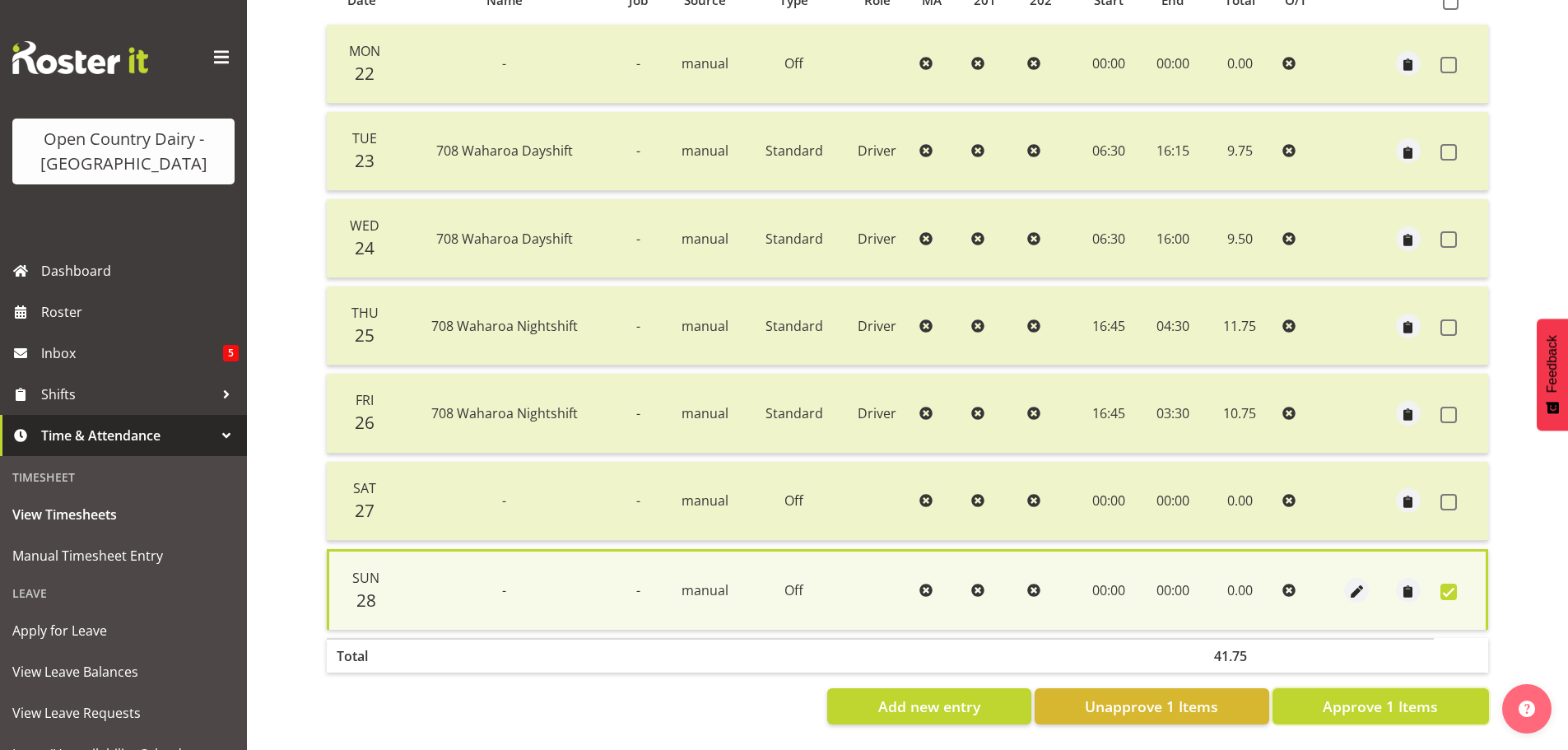
click at [1405, 695] on span "Approve 1 Items" at bounding box center [1380, 706] width 115 height 21
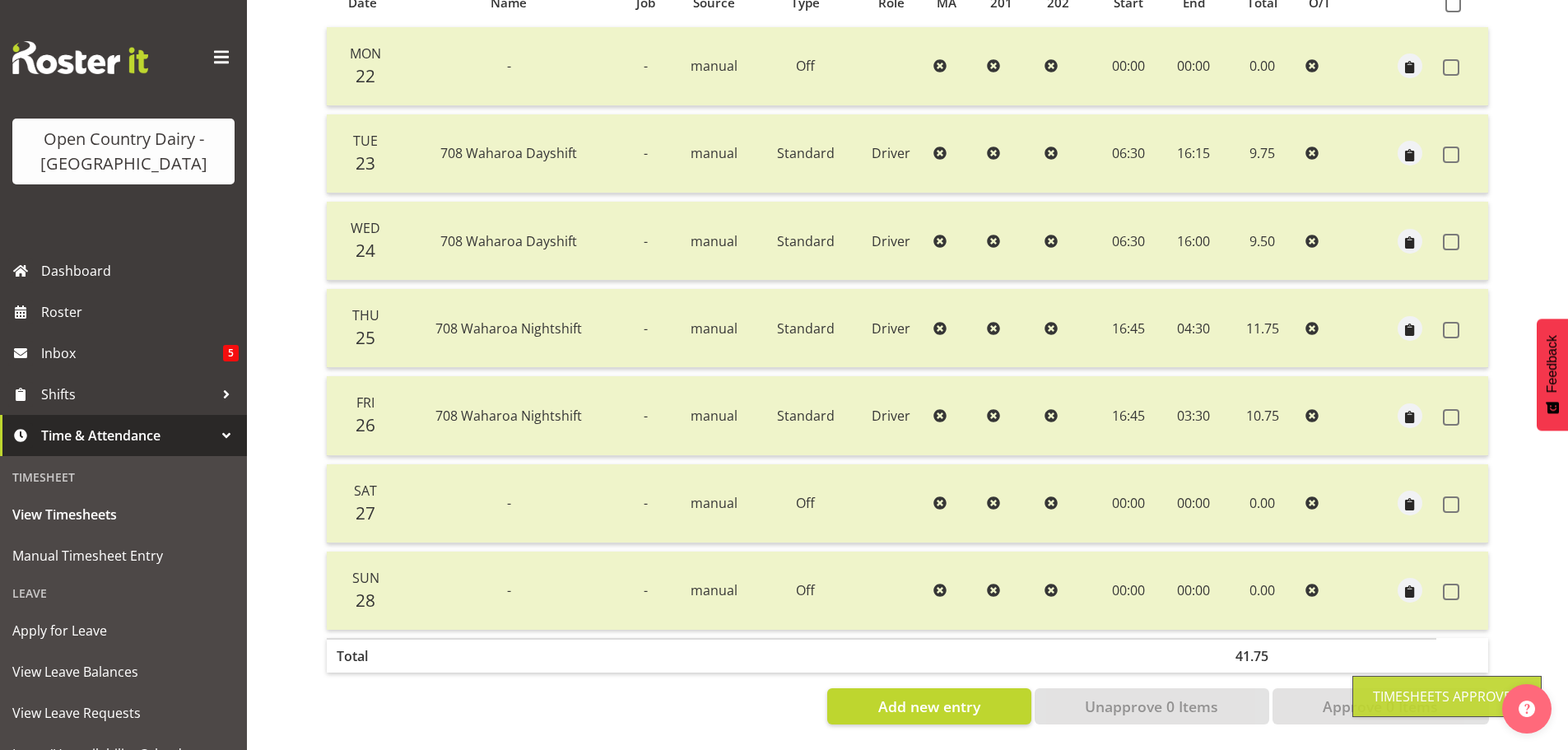
scroll to position [66, 0]
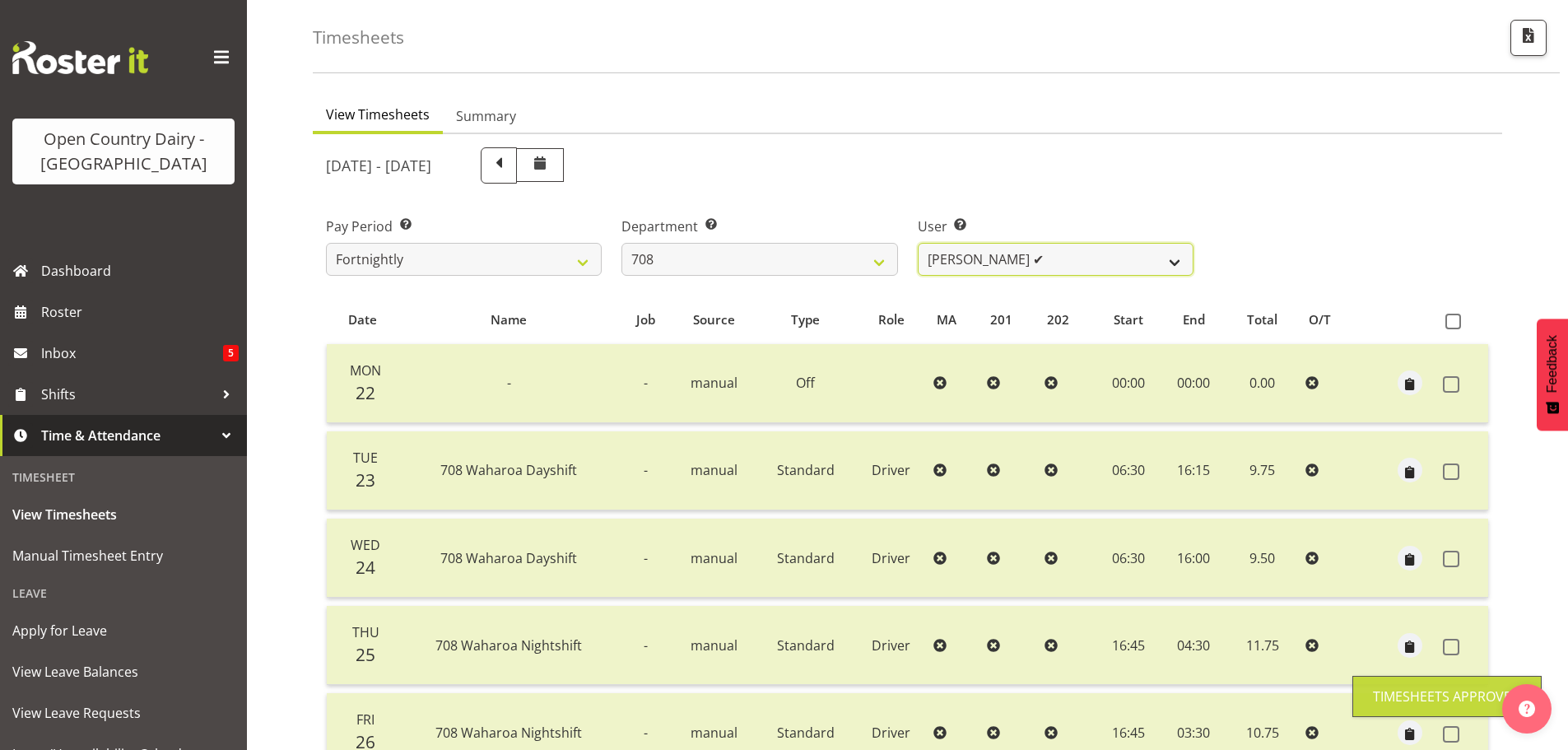
click at [1062, 258] on select "David Foote ✔ Mark Himiona ❌" at bounding box center [1056, 259] width 276 height 33
click at [918, 243] on select "David Foote ✔ Mark Himiona ❌" at bounding box center [1056, 259] width 276 height 33
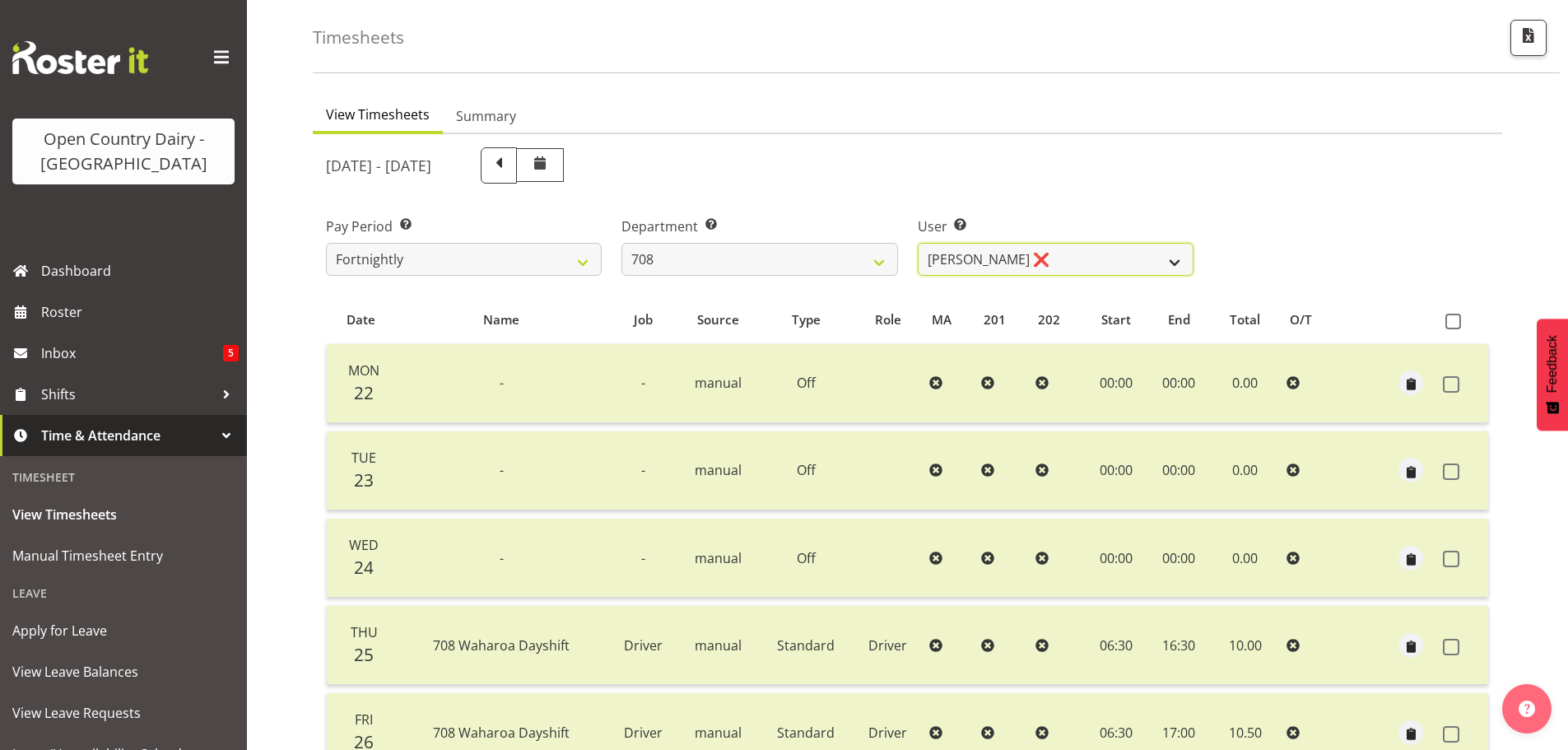
click at [1090, 253] on select "David Foote ✔ Mark Himiona ❌" at bounding box center [1056, 259] width 276 height 33
click at [1085, 252] on select "David Foote ✔ Mark Himiona ❌" at bounding box center [1056, 259] width 276 height 33
click at [763, 255] on select "701 702 703 704 705 706 707 708 709 710 711 712 713 714 715 716 717 718 719 720" at bounding box center [759, 259] width 276 height 33
click at [621, 243] on select "701 702 703 704 705 706 707 708 709 710 711 712 713 714 715 716 717 718 719 720" at bounding box center [759, 259] width 276 height 33
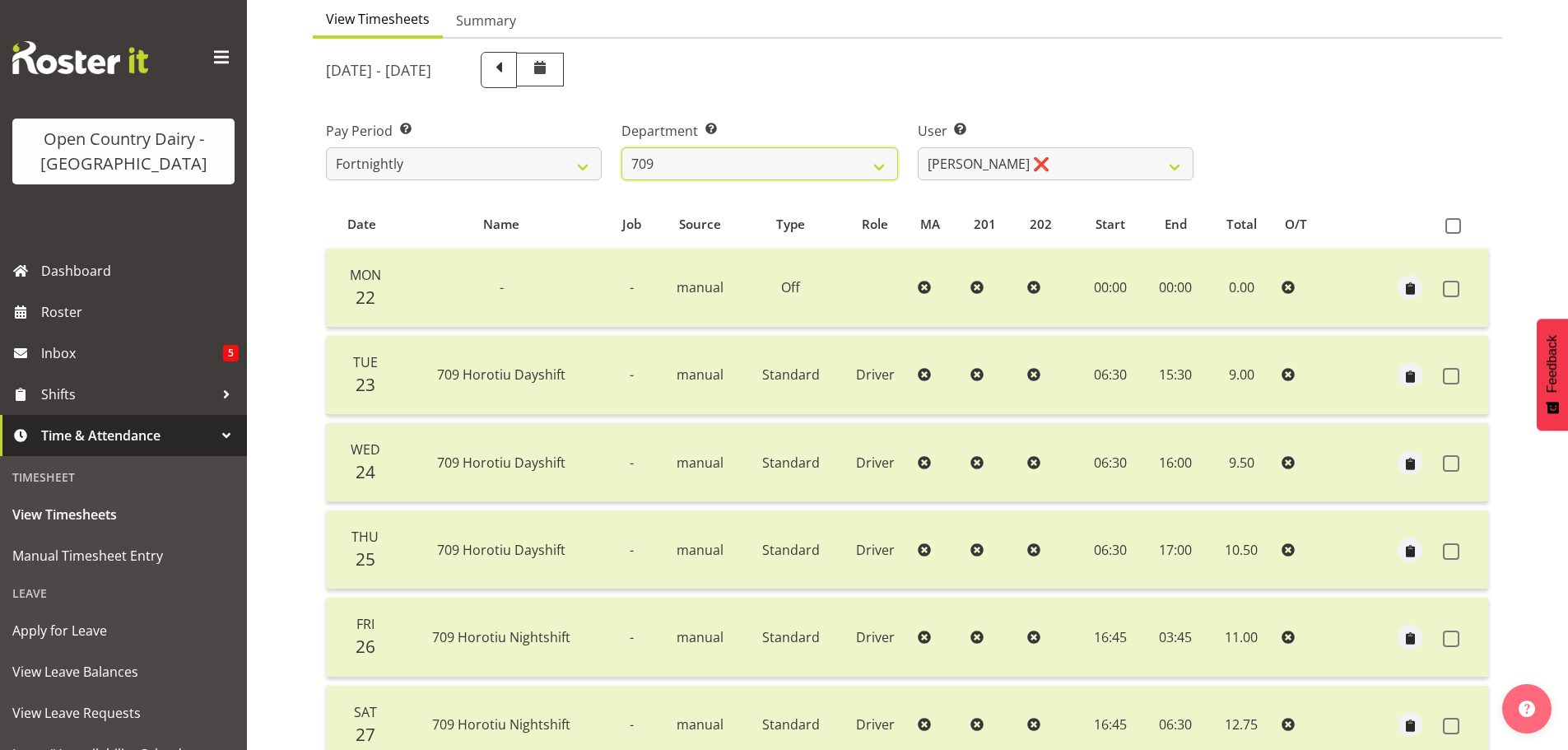
scroll to position [148, 0]
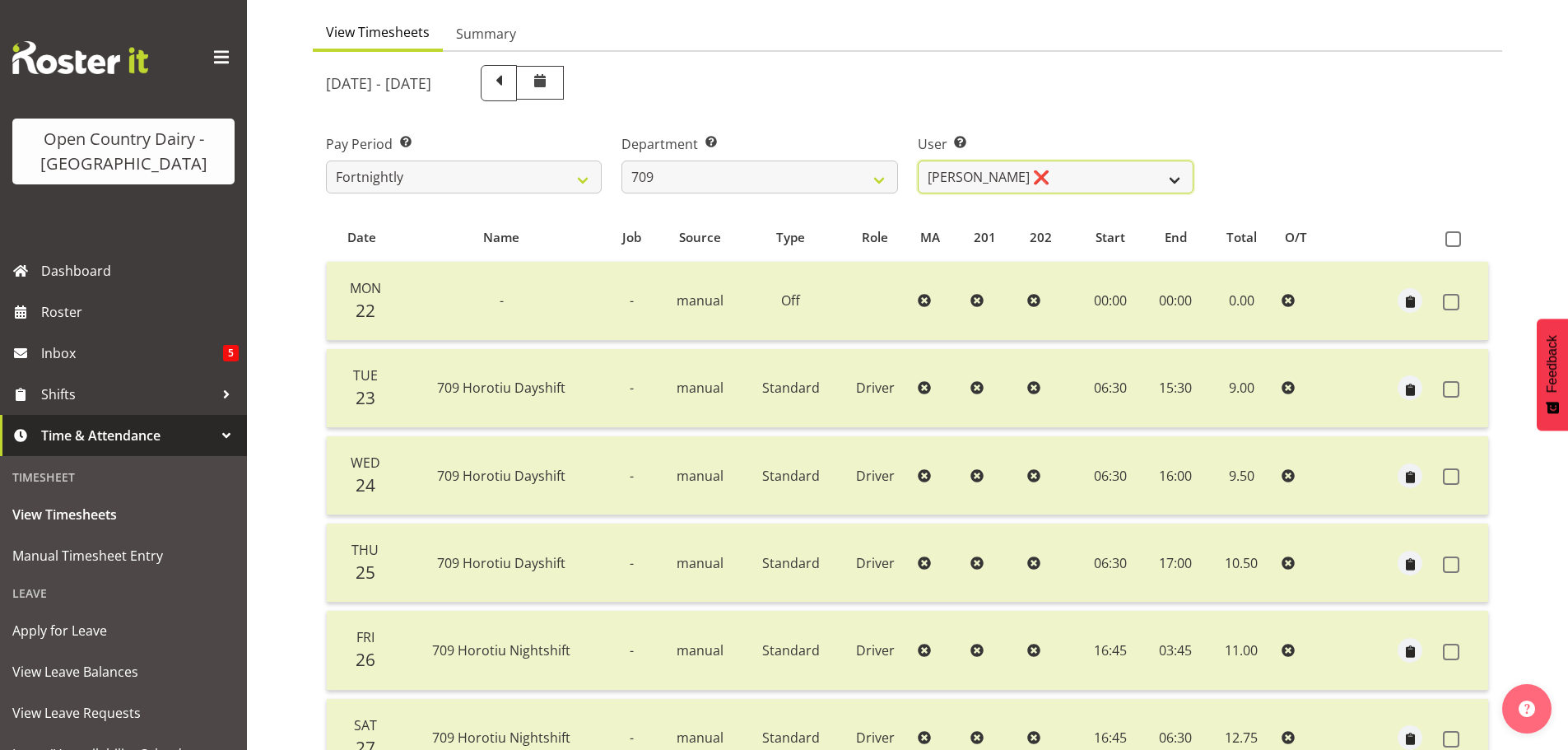
click at [1160, 172] on select "Alex Barclay ❌ Craig Knudsen ❌ Jaswant Singh ❌ Ross Cook ❌" at bounding box center [1056, 177] width 276 height 33
click at [918, 160] on select "Alex Barclay ❌ Craig Knudsen ❌ Jaswant Singh ❌ Ross Cook ❌" at bounding box center [1056, 177] width 276 height 33
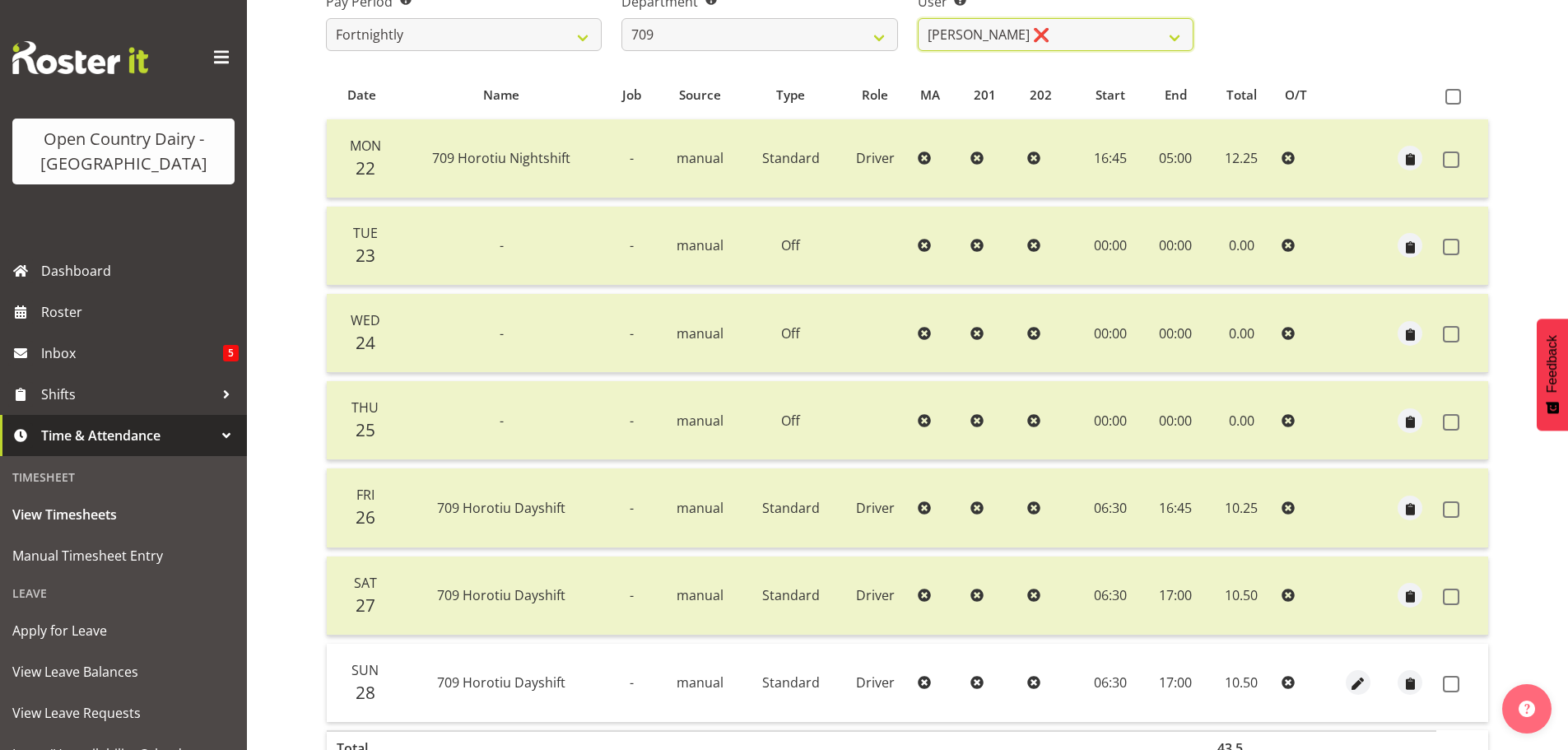
scroll to position [395, 0]
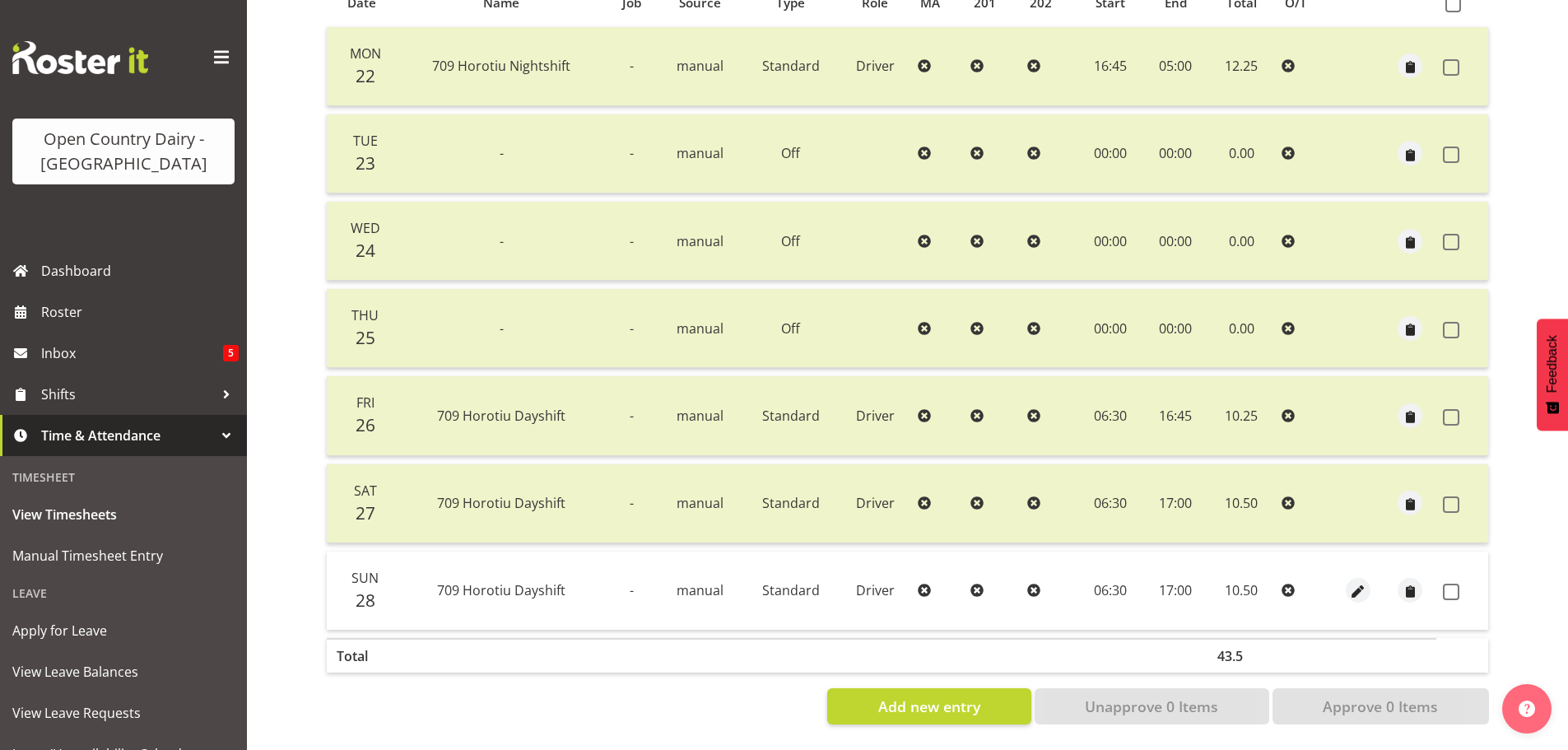
drag, startPoint x: 1454, startPoint y: 581, endPoint x: 1448, endPoint y: 672, distance: 91.2
click at [1455, 583] on span at bounding box center [1451, 592] width 17 height 17
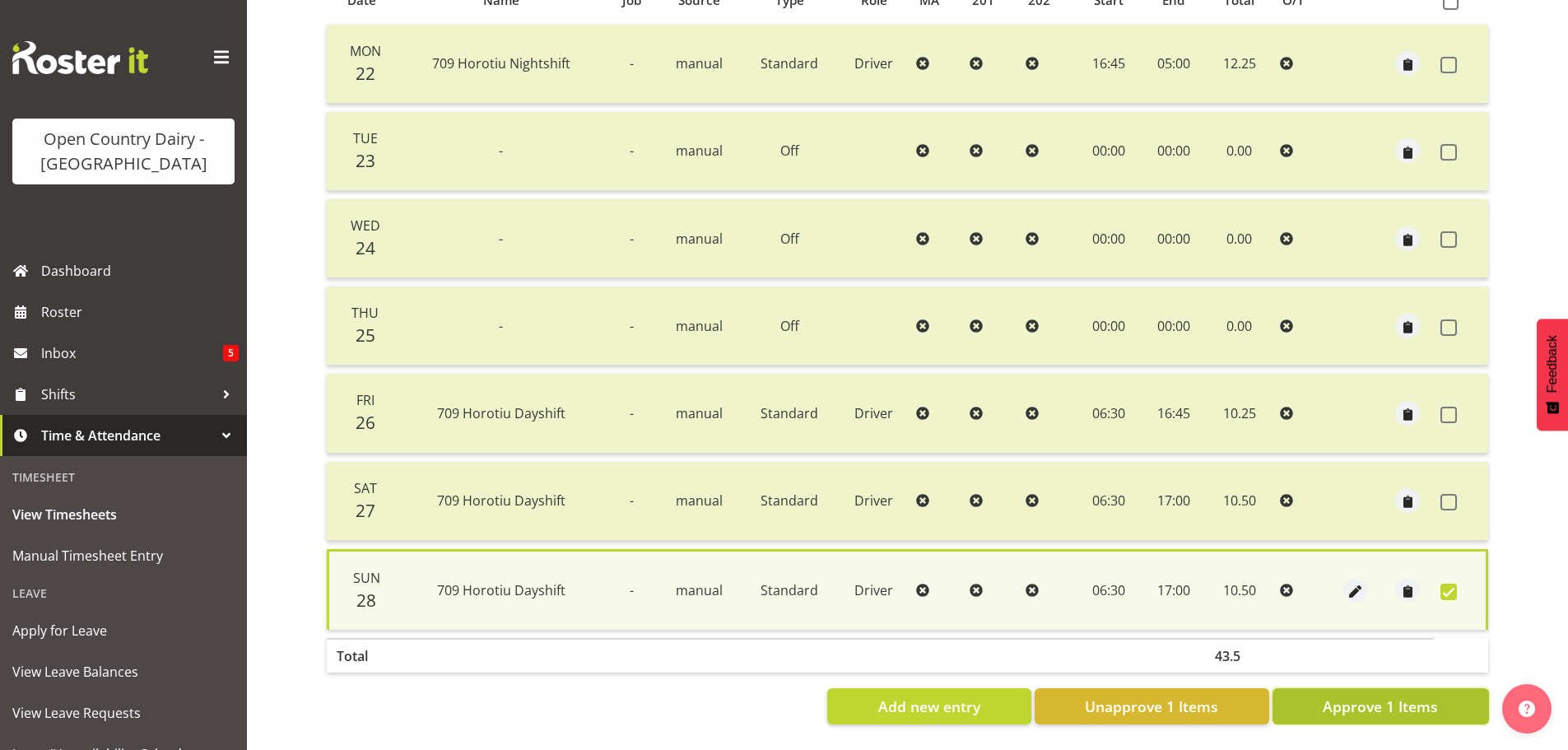
click at [1441, 693] on button "Approve 1 Items" at bounding box center [1381, 706] width 217 height 36
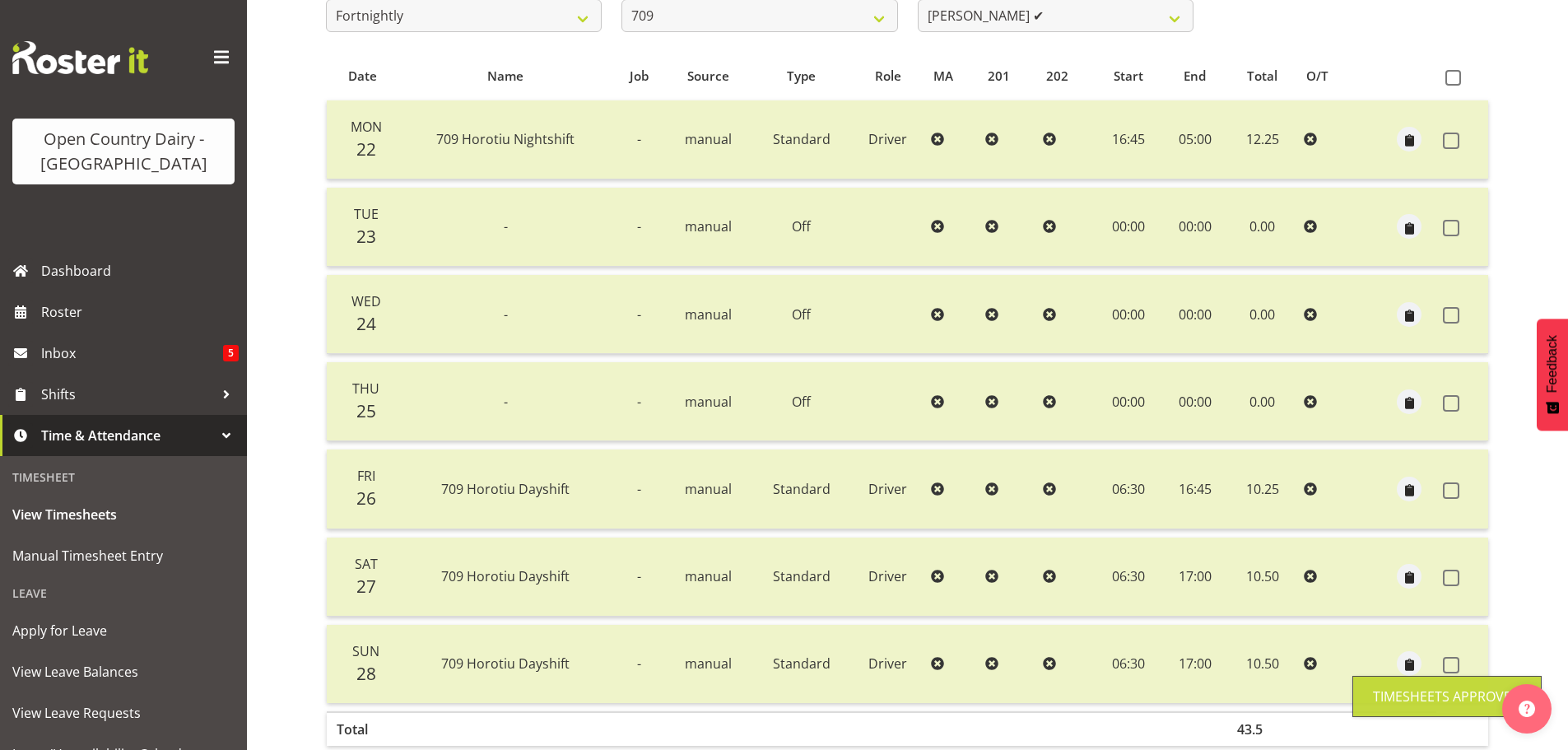
scroll to position [66, 0]
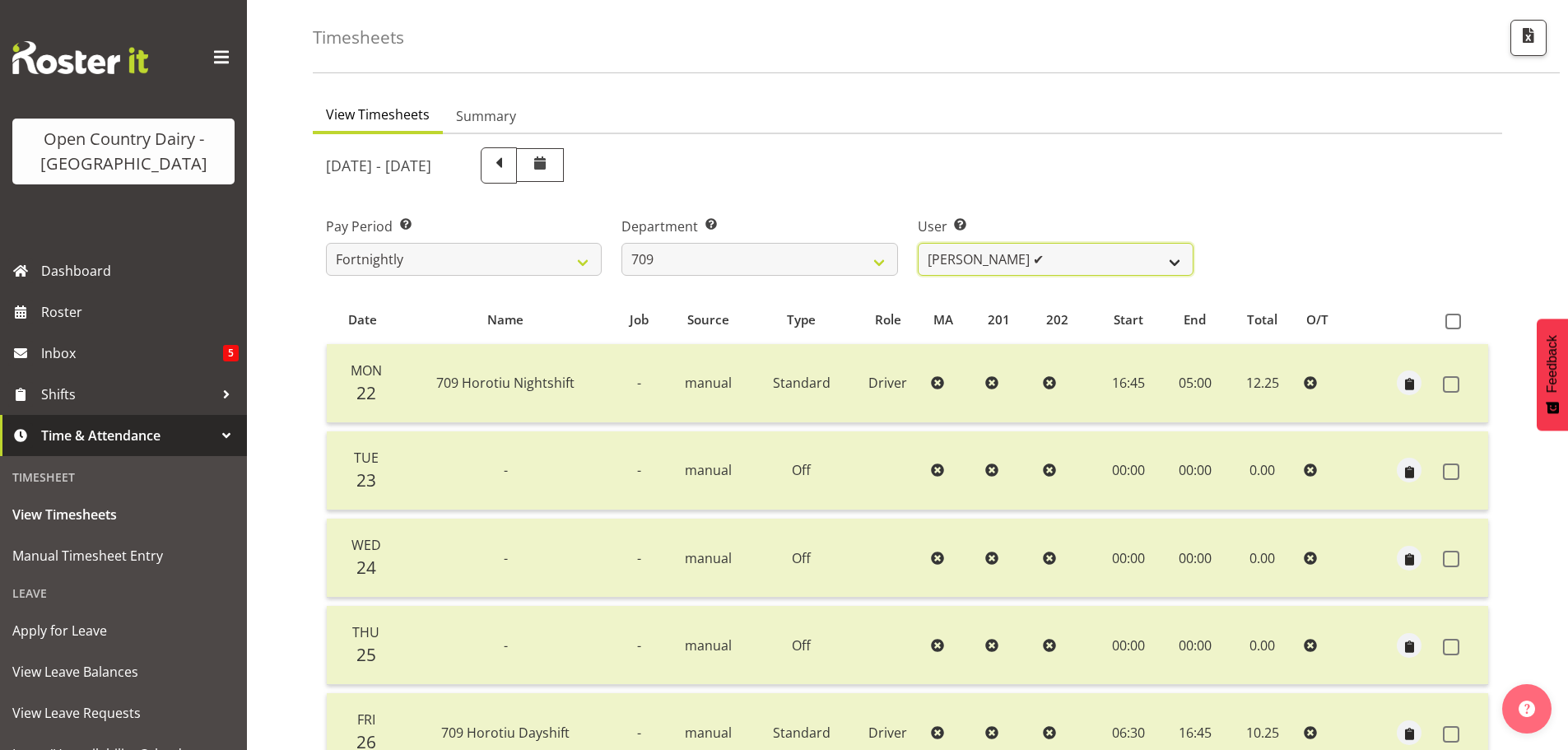
click at [1061, 256] on select "Alex Barclay ❌ Craig Knudsen ✔ Jaswant Singh ❌ Ross Cook ❌" at bounding box center [1056, 259] width 276 height 33
click at [918, 243] on select "Alex Barclay ❌ Craig Knudsen ✔ Jaswant Singh ❌ Ross Cook ❌" at bounding box center [1056, 259] width 276 height 33
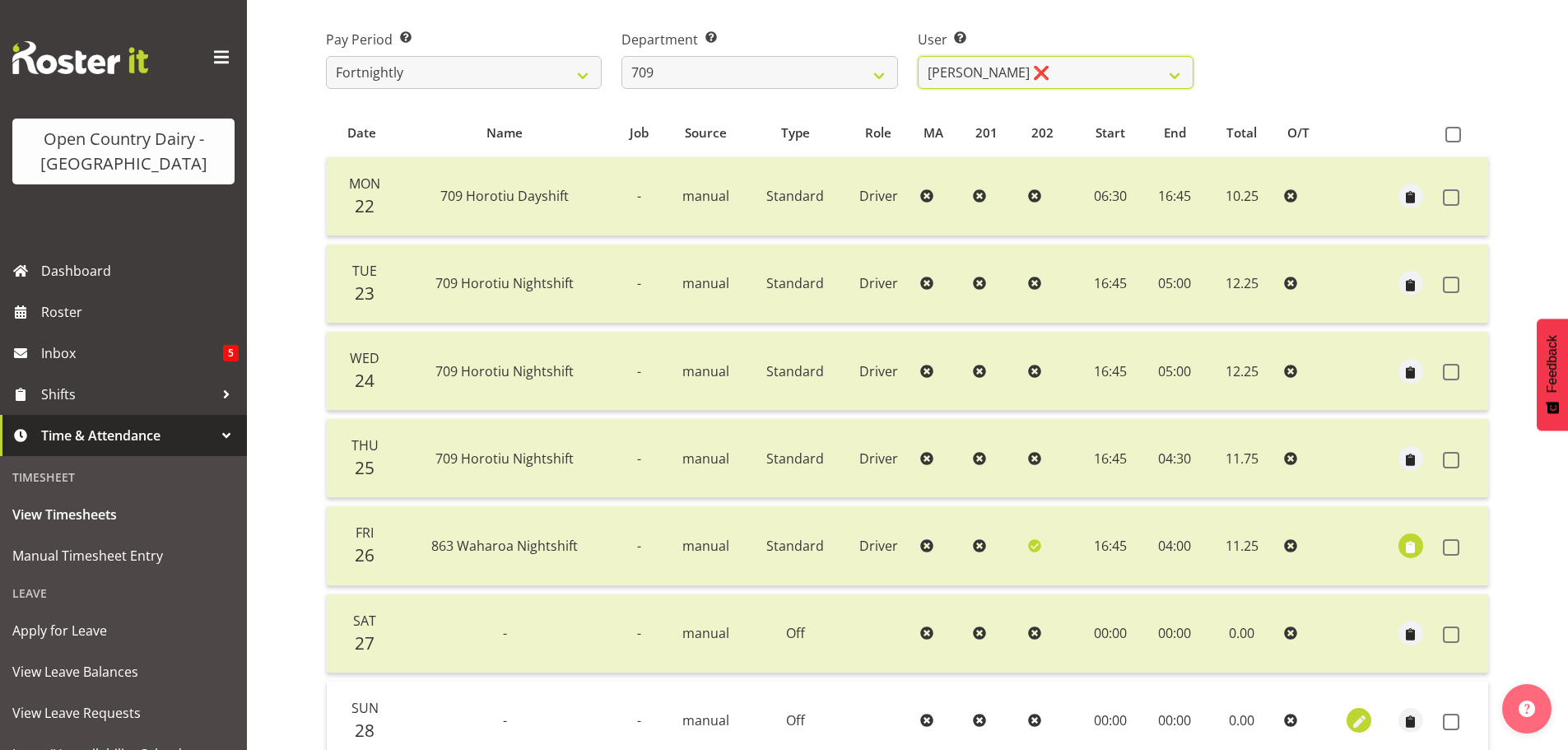
scroll to position [395, 0]
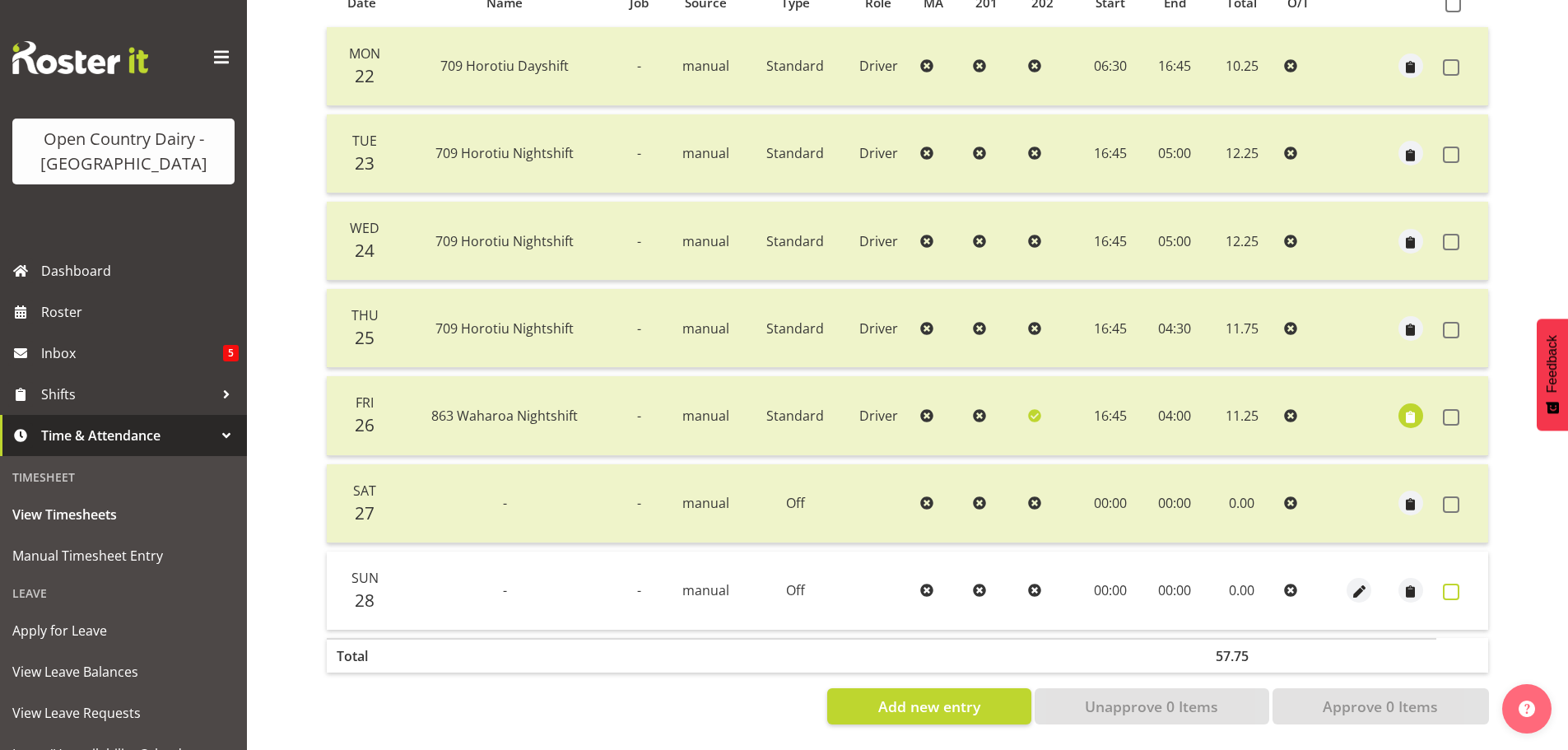
click at [1449, 583] on span at bounding box center [1451, 592] width 17 height 17
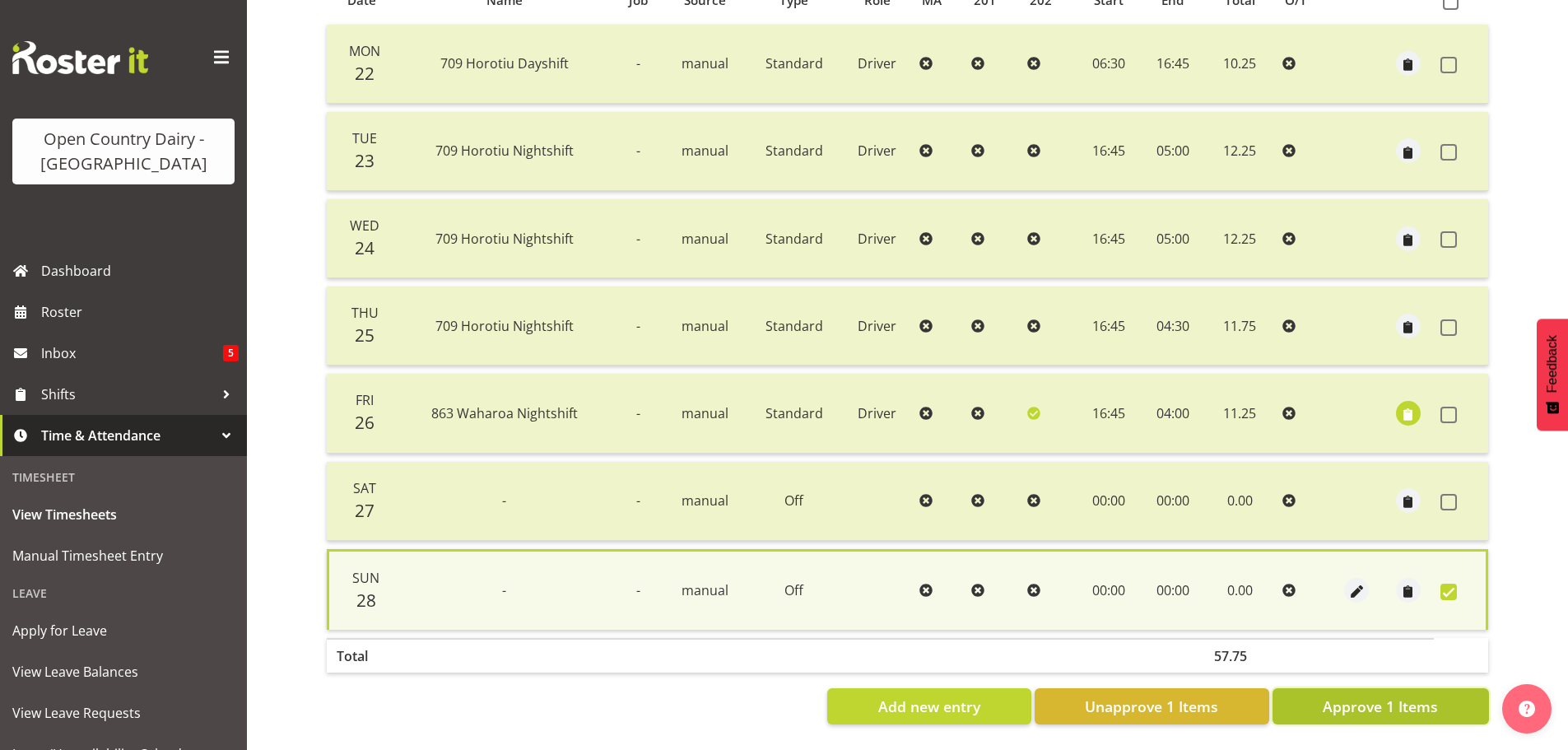
click at [1418, 696] on span "Approve 1 Items" at bounding box center [1380, 706] width 115 height 21
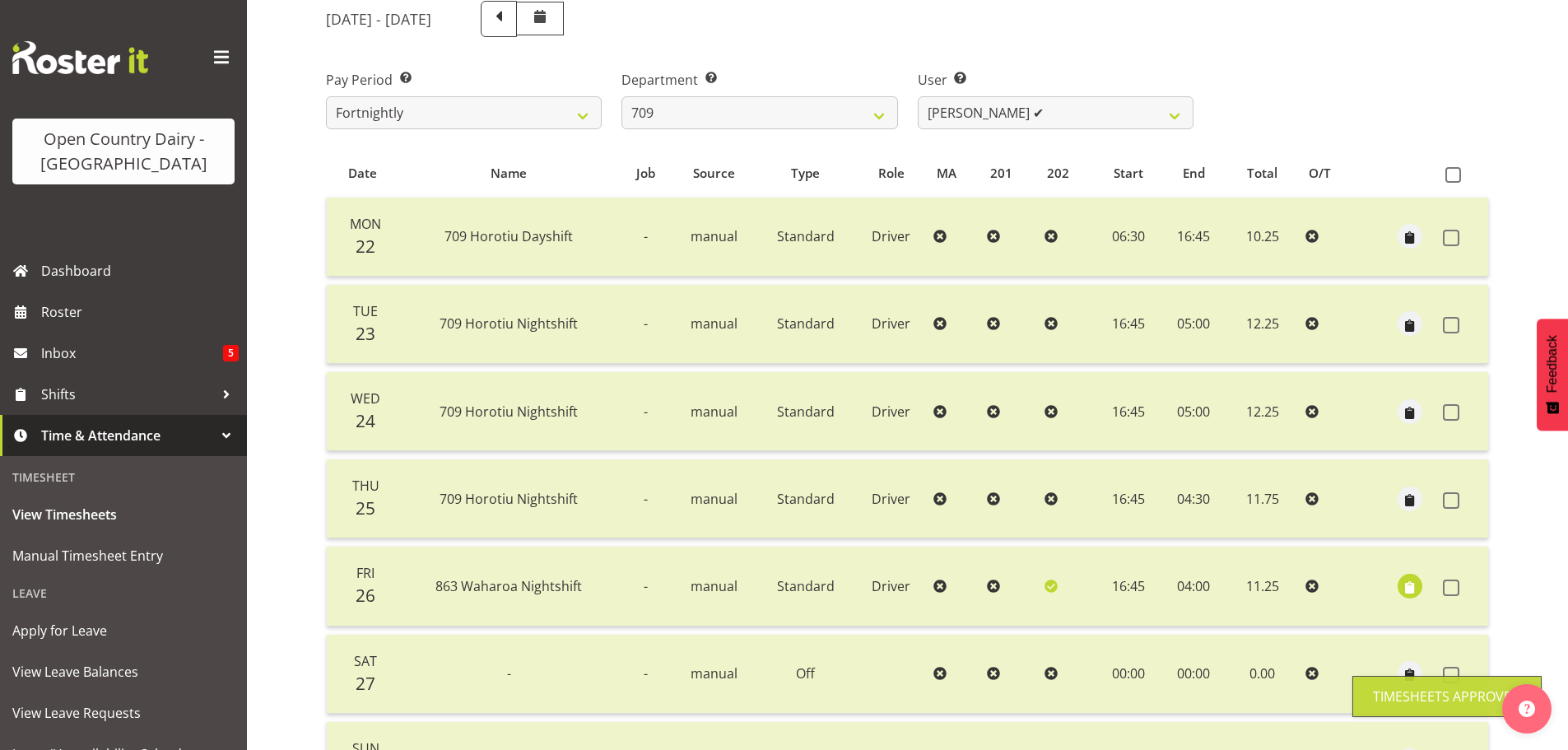
scroll to position [66, 0]
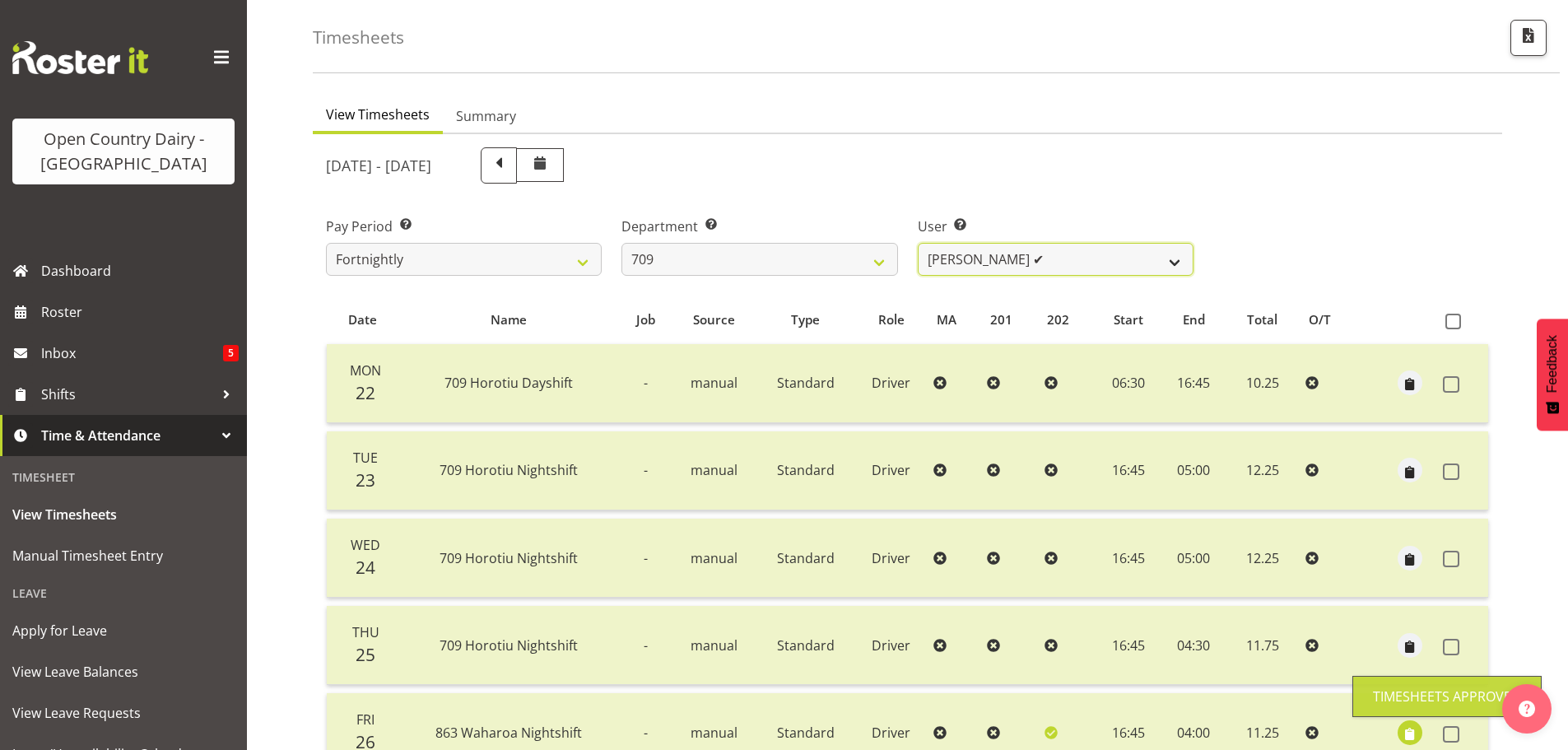
click at [1047, 256] on select "Alex Barclay ❌ Craig Knudsen ✔ Jaswant Singh ✔ Ross Cook ❌" at bounding box center [1056, 259] width 276 height 33
click at [918, 243] on select "Alex Barclay ❌ Craig Knudsen ✔ Jaswant Singh ✔ Ross Cook ❌" at bounding box center [1056, 259] width 276 height 33
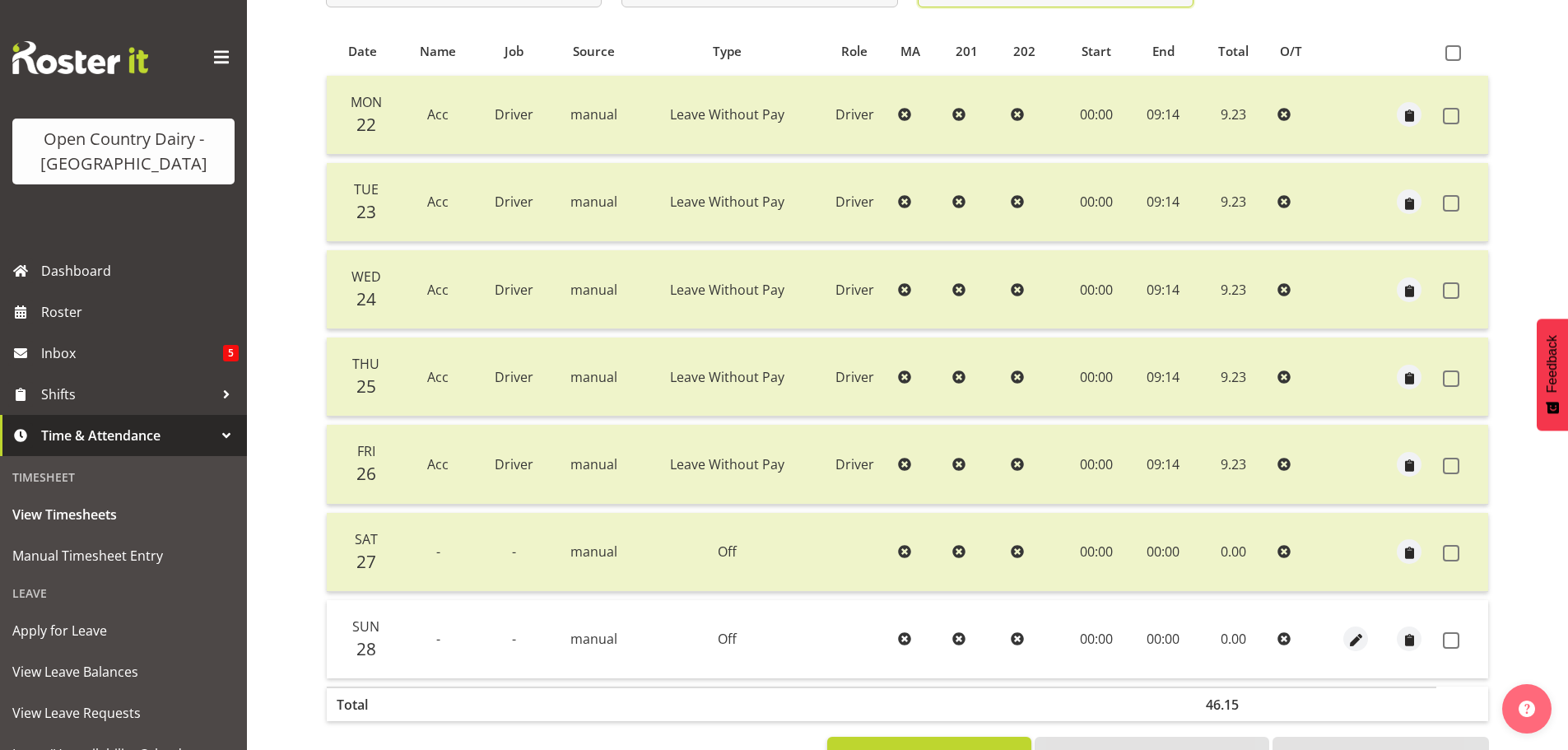
scroll to position [395, 0]
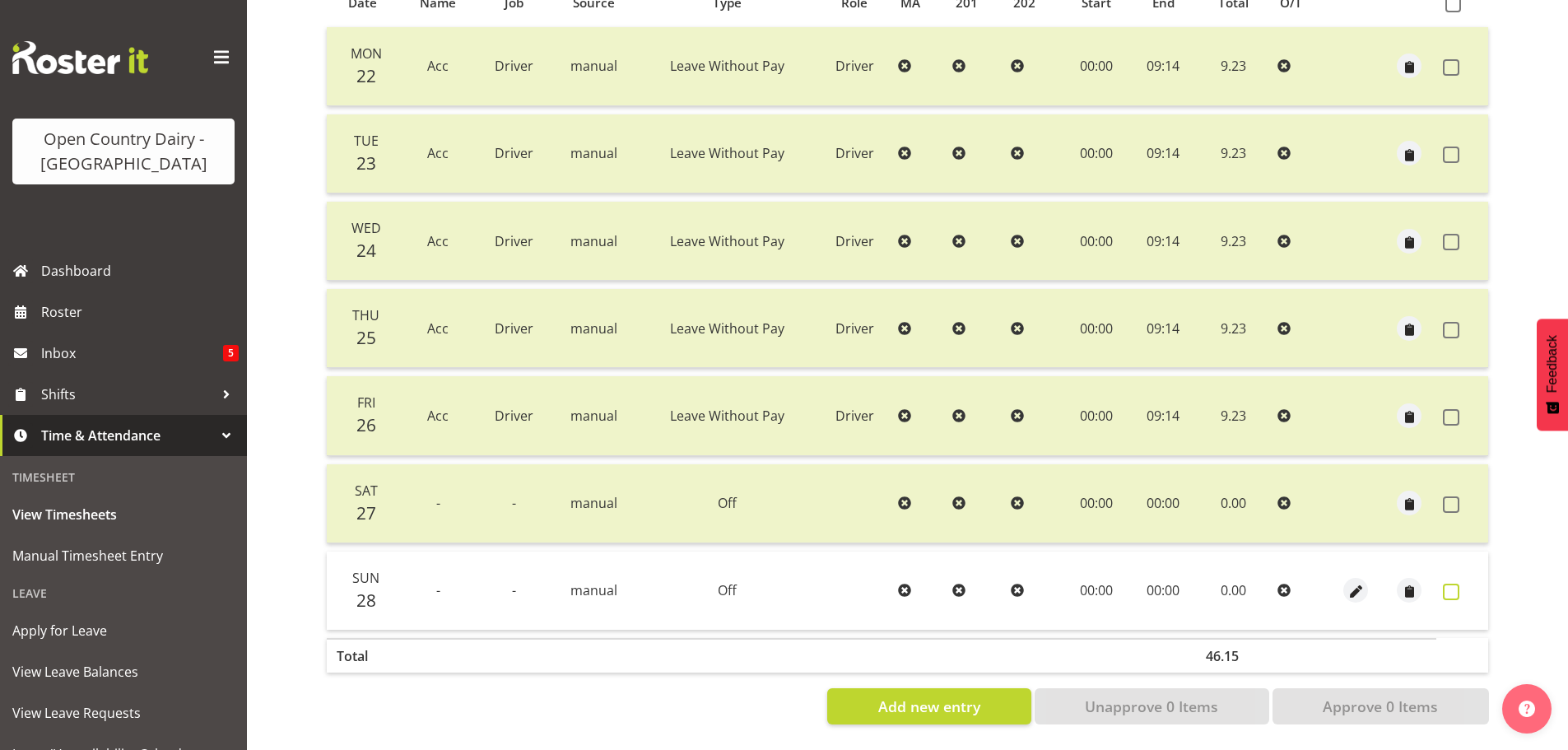
click at [1454, 583] on span at bounding box center [1451, 592] width 17 height 17
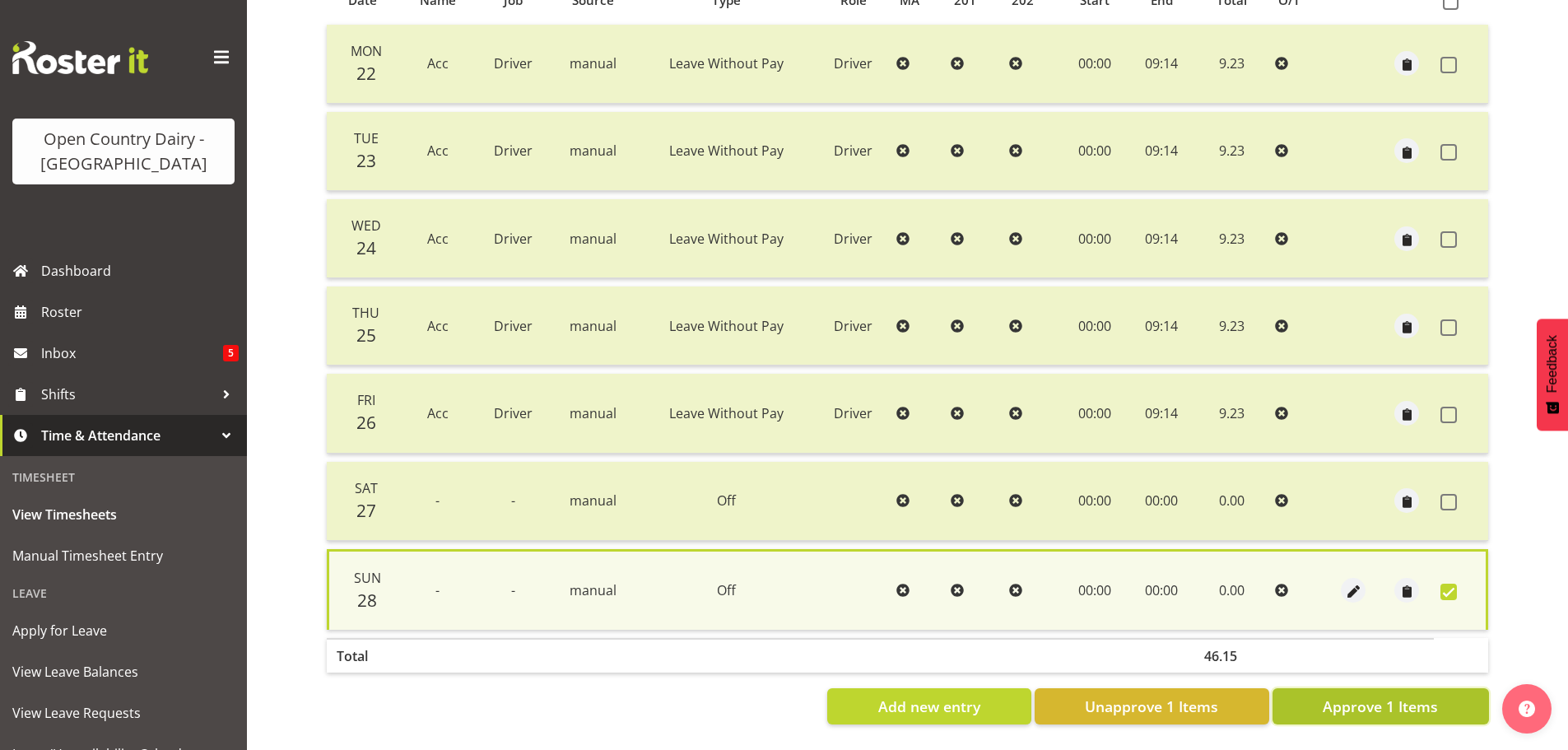
click at [1440, 697] on button "Approve 1 Items" at bounding box center [1381, 706] width 217 height 36
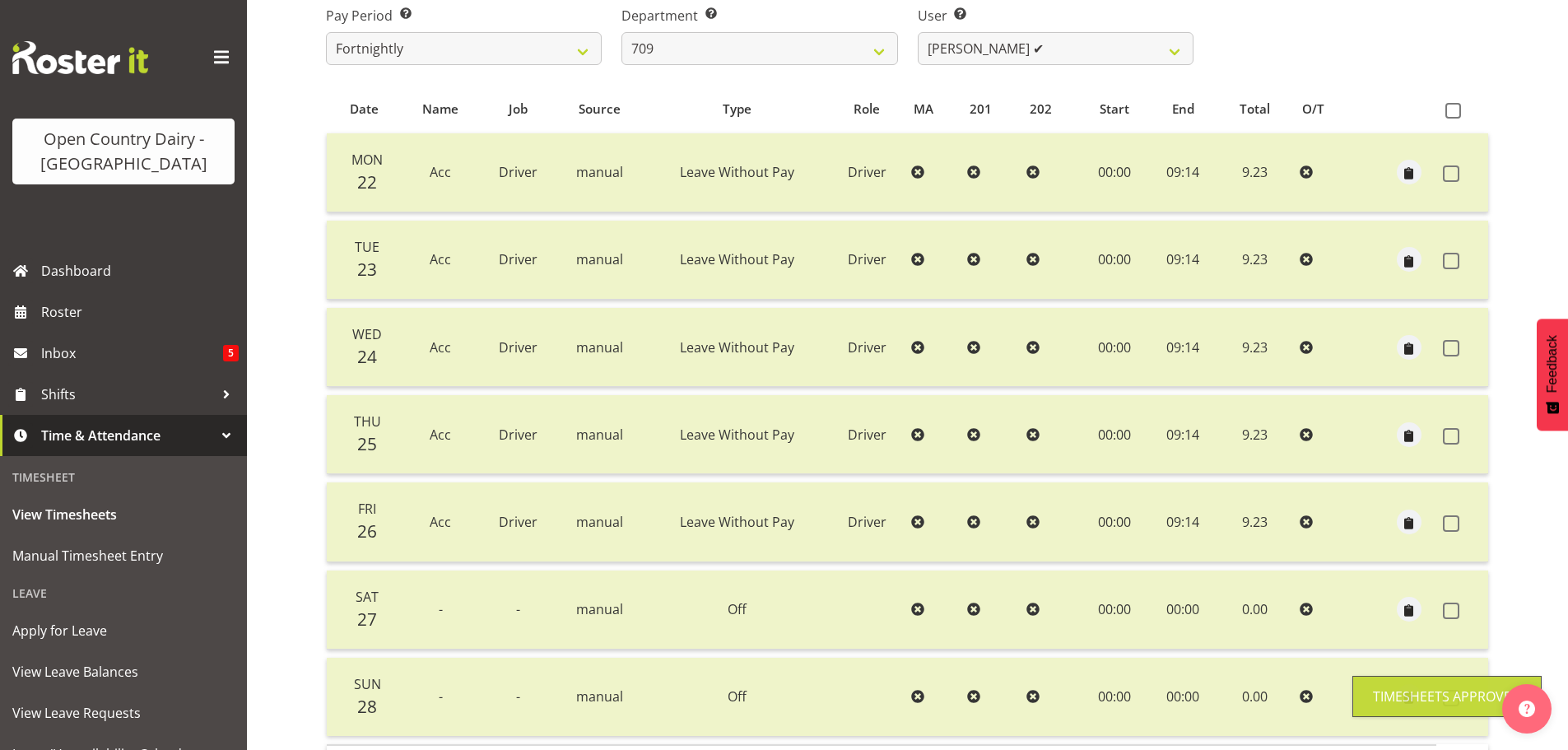
scroll to position [66, 0]
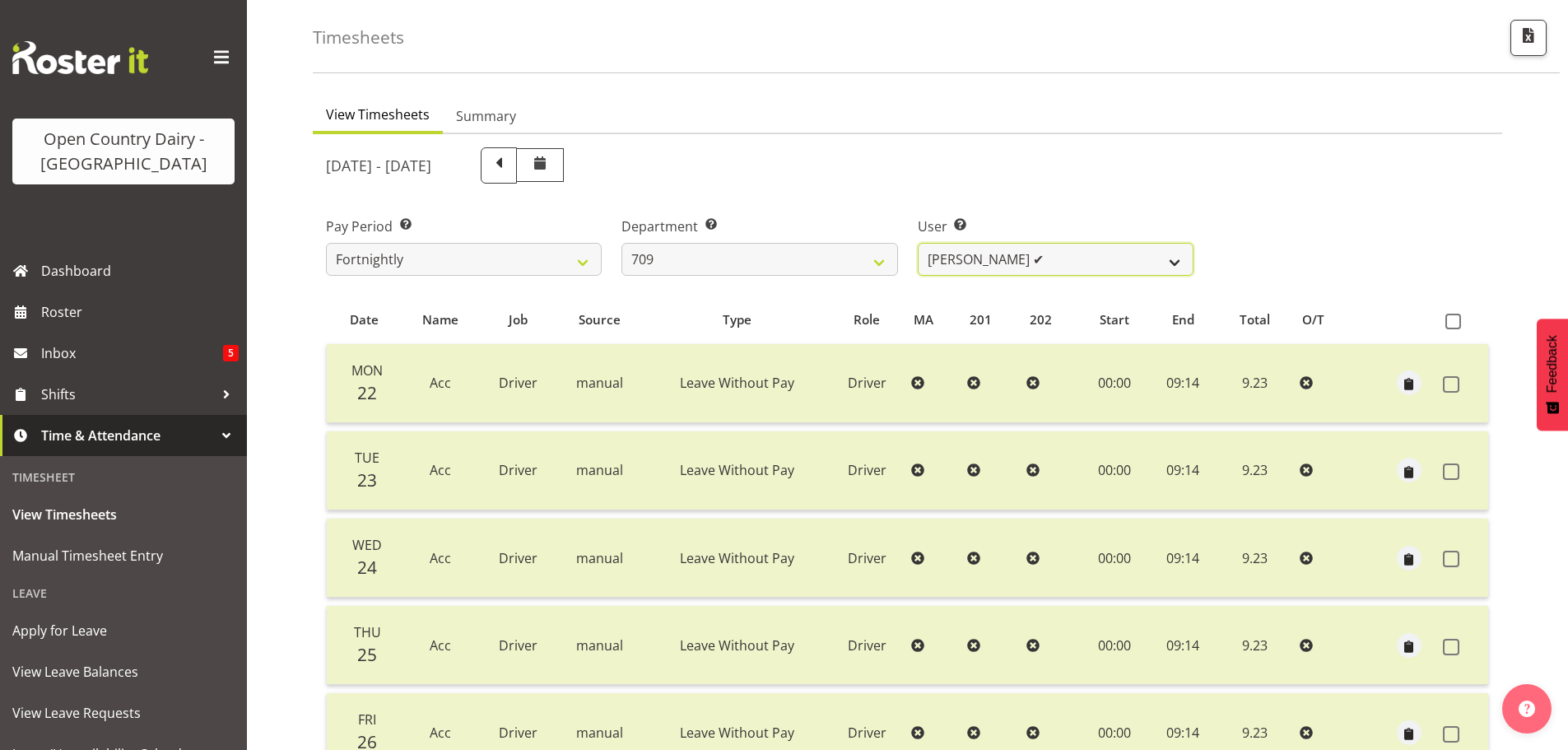
click at [1092, 252] on select "Alex Barclay ❌ Craig Knudsen ✔ Jaswant Singh ✔ Ross Cook ✔" at bounding box center [1056, 259] width 276 height 33
click at [1085, 249] on select "Alex Barclay ❌ Craig Knudsen ✔ Jaswant Singh ✔ Ross Cook ✔" at bounding box center [1056, 259] width 276 height 33
click at [711, 251] on select "701 702 703 704 705 706 707 708 709 710 711 712 713 714 715 716 717 718 719 720" at bounding box center [759, 259] width 276 height 33
click at [621, 243] on select "701 702 703 704 705 706 707 708 709 710 711 712 713 714 715 716 717 718 719 720" at bounding box center [759, 259] width 276 height 33
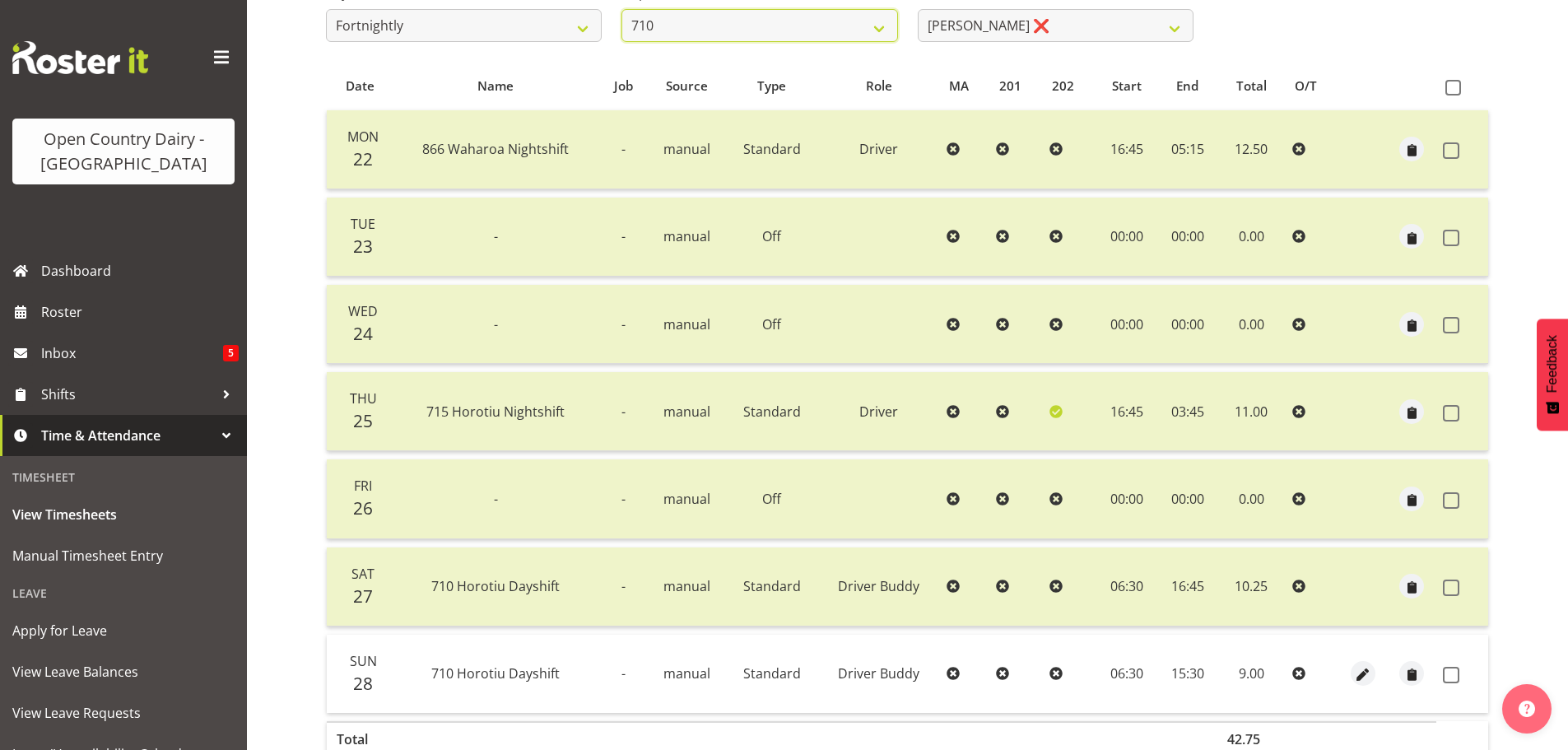
scroll to position [395, 0]
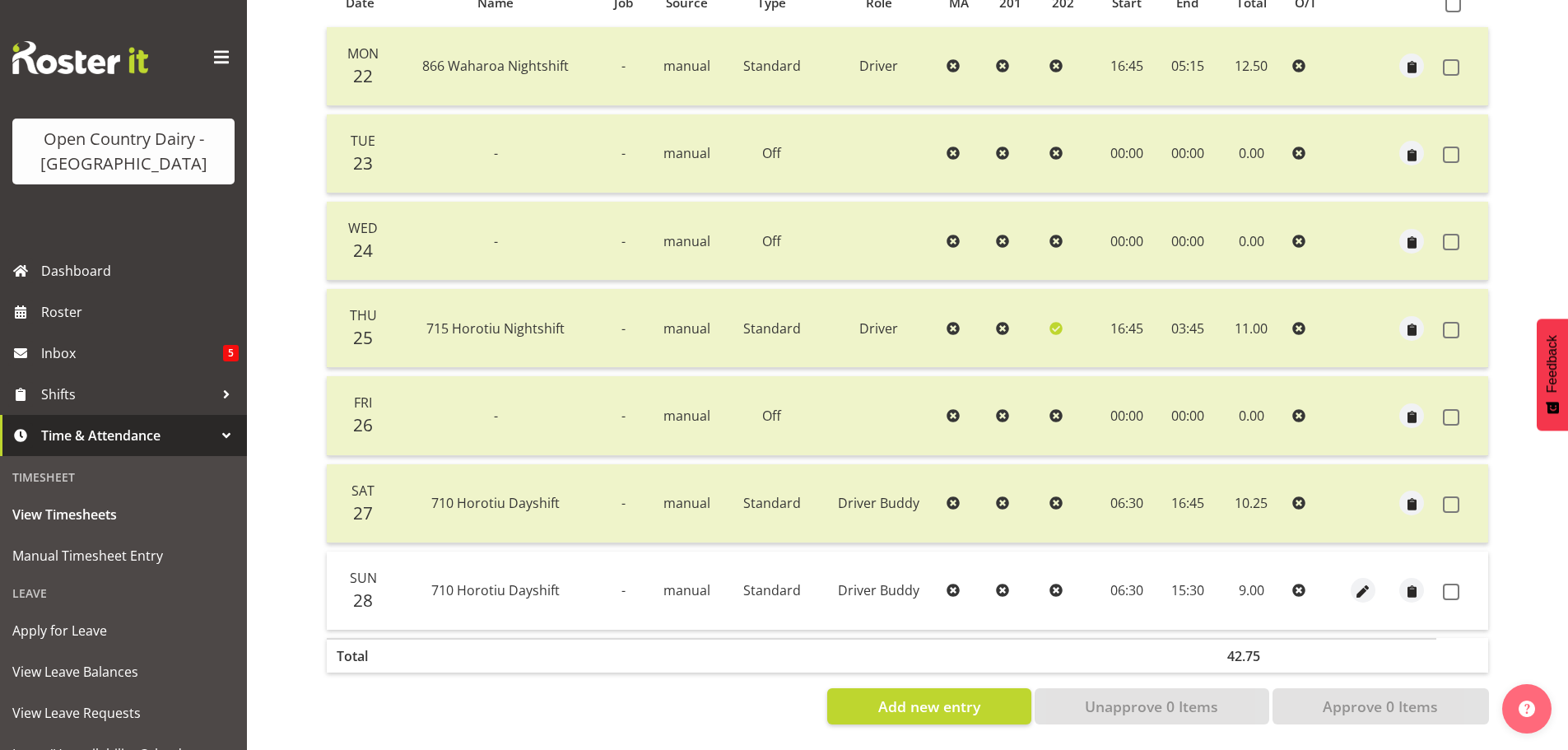
drag, startPoint x: 1451, startPoint y: 578, endPoint x: 1421, endPoint y: 644, distance: 72.5
click at [1451, 583] on span at bounding box center [1451, 592] width 17 height 17
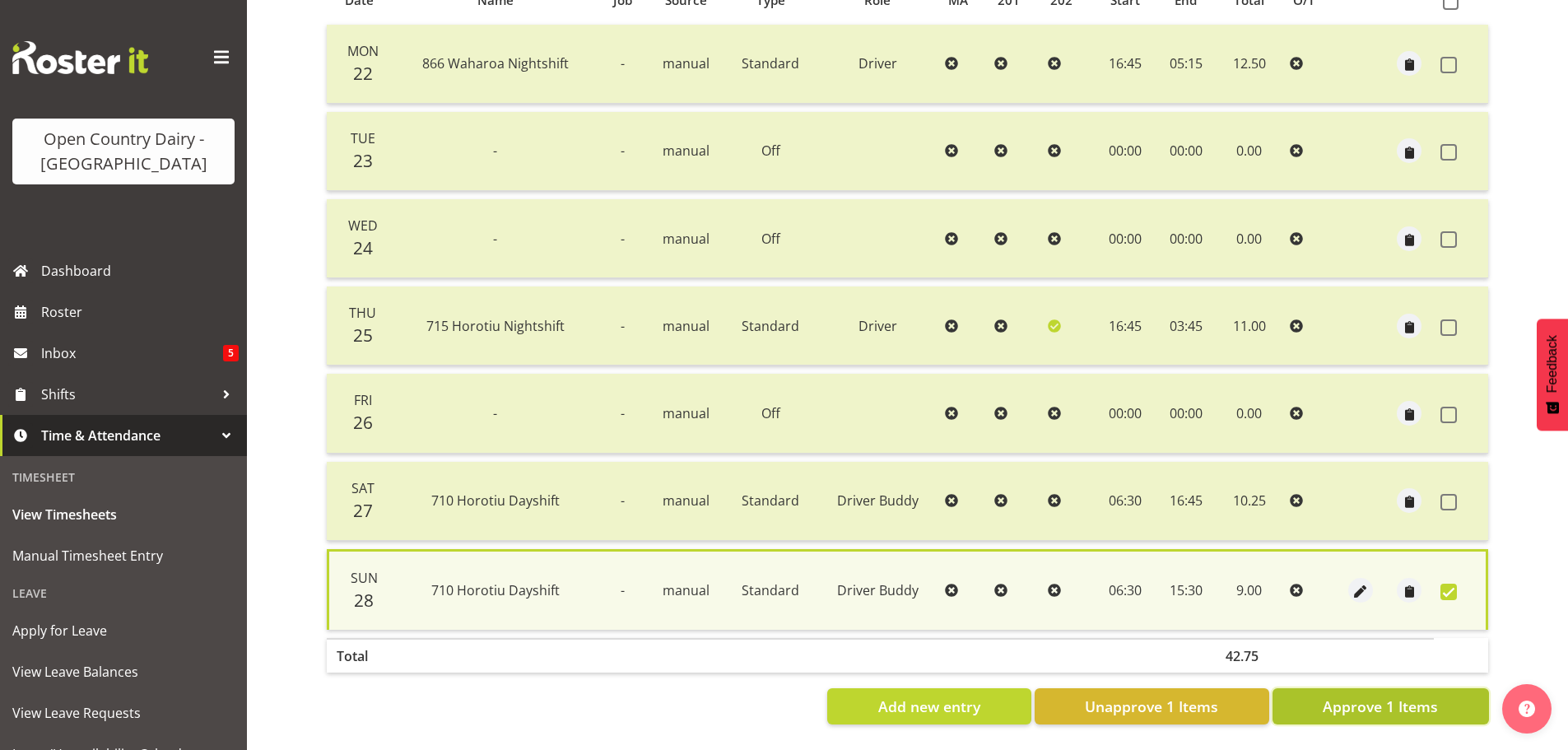
click at [1411, 695] on span "Approve 1 Items" at bounding box center [1380, 706] width 115 height 21
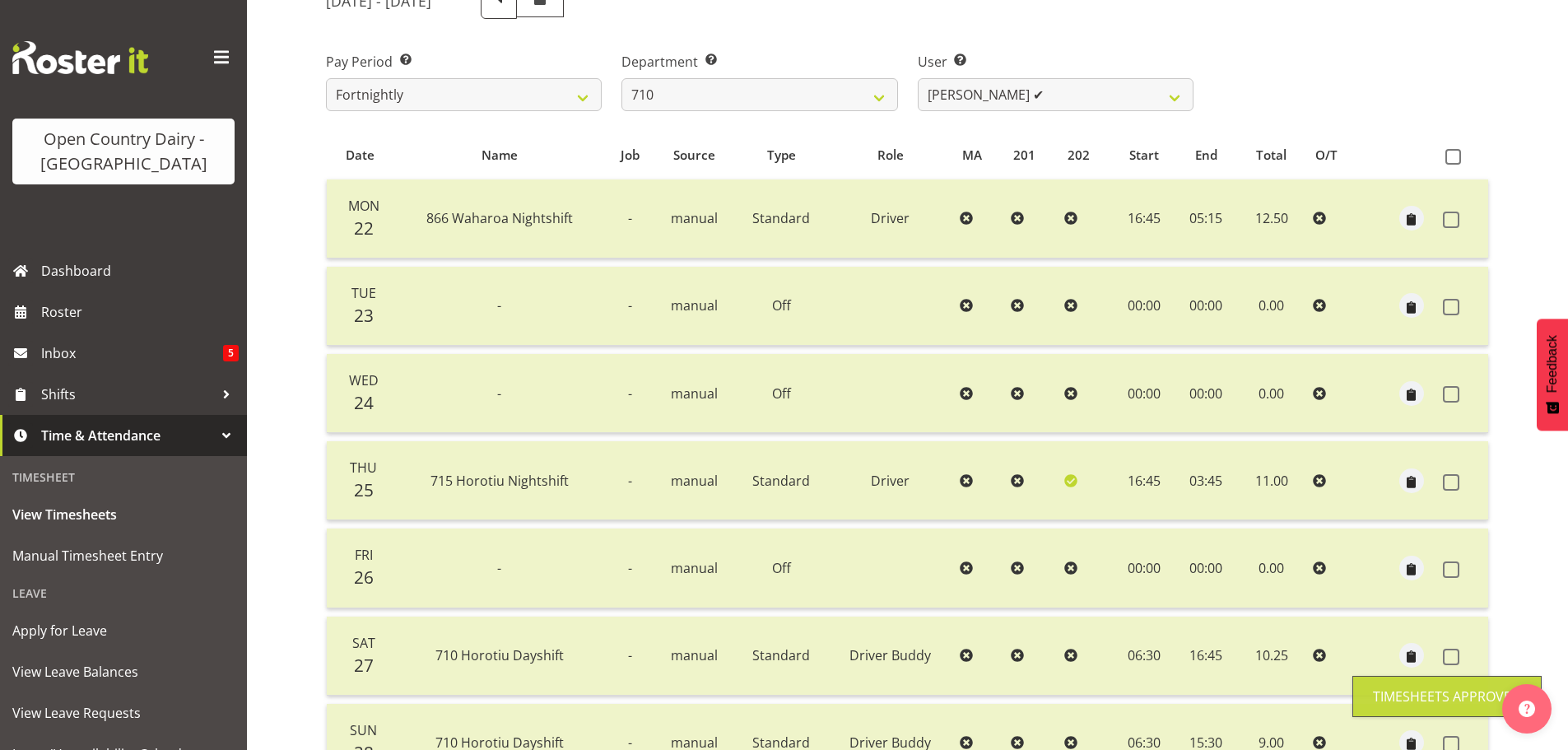
scroll to position [66, 0]
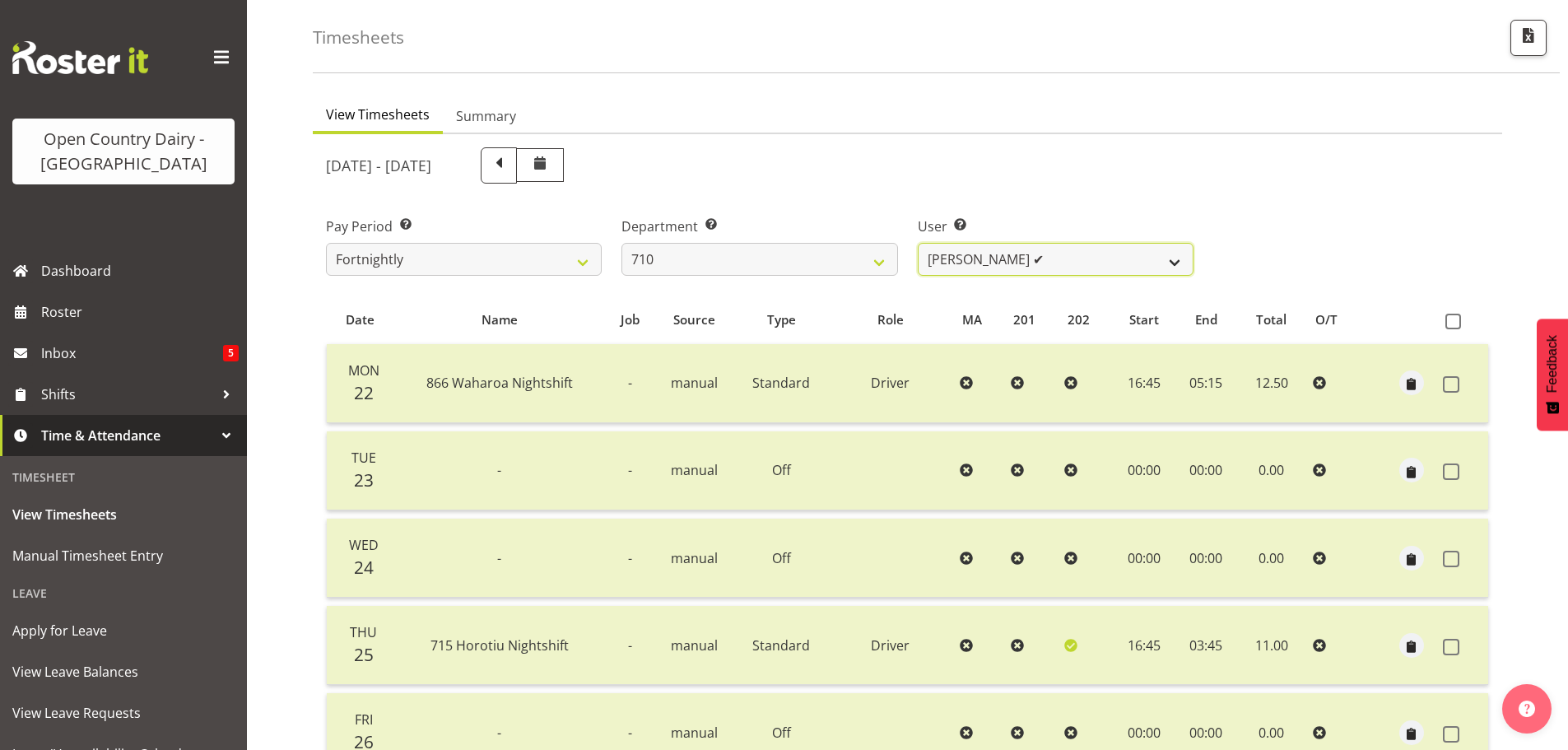
click at [1083, 252] on select "Dean Chapman ✔ George Megchelse ❌ Kris Gambhir ❌ Richie Epere ❌" at bounding box center [1056, 259] width 276 height 33
click at [918, 243] on select "Dean Chapman ✔ George Megchelse ❌ Kris Gambhir ❌ Richie Epere ❌" at bounding box center [1056, 259] width 276 height 33
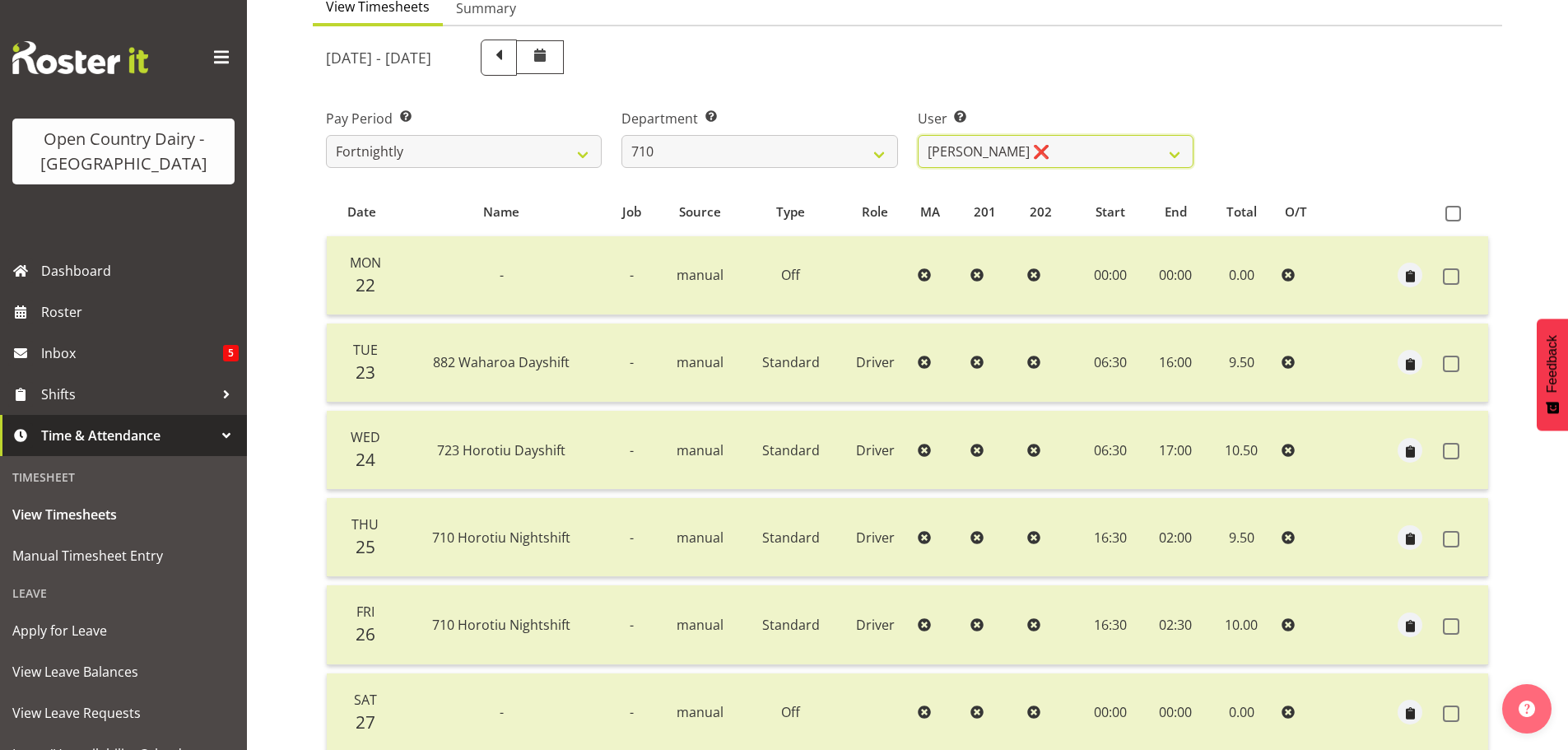
scroll to position [313, 0]
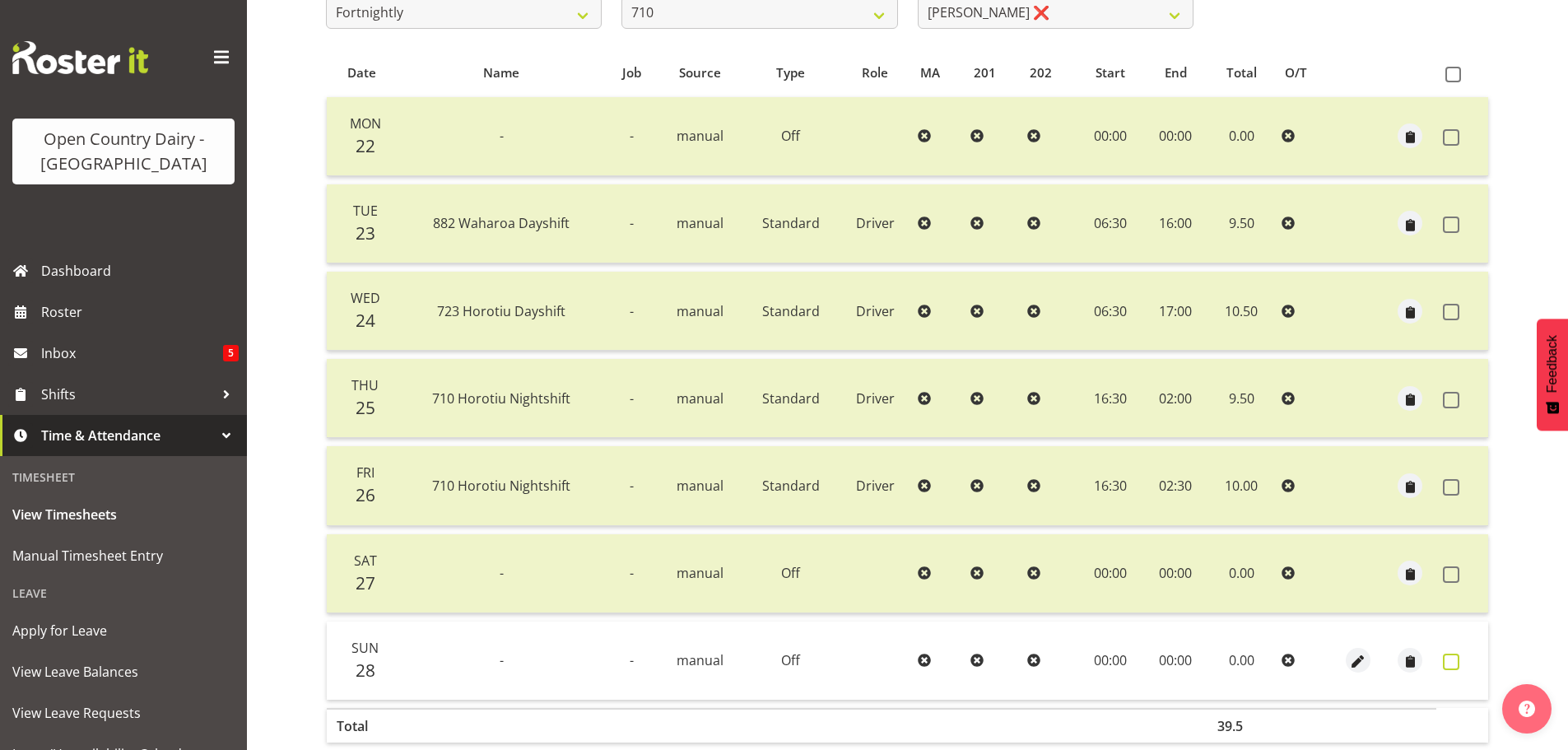
click at [1449, 659] on span at bounding box center [1451, 662] width 17 height 17
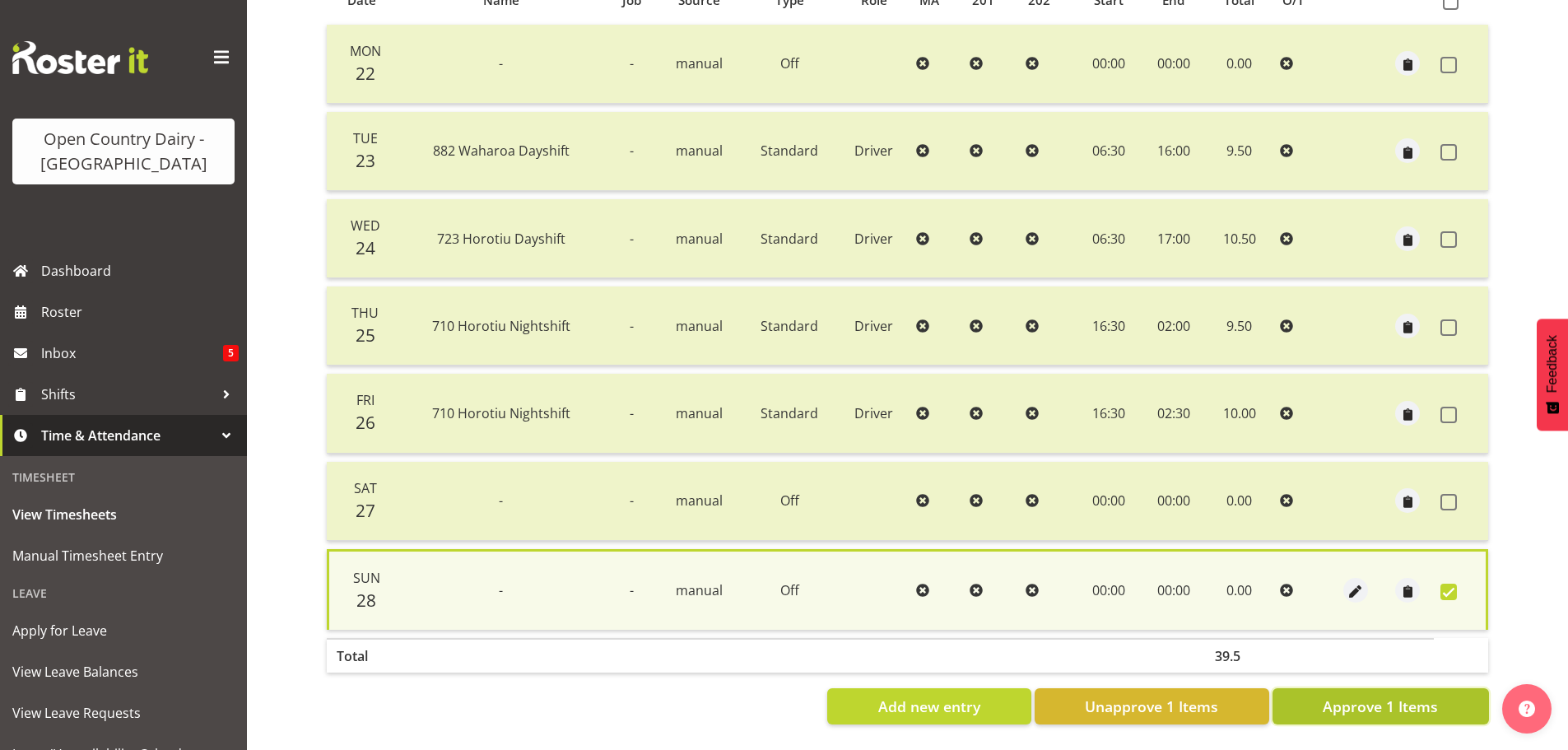
click at [1342, 699] on span "Approve 1 Items" at bounding box center [1380, 706] width 115 height 21
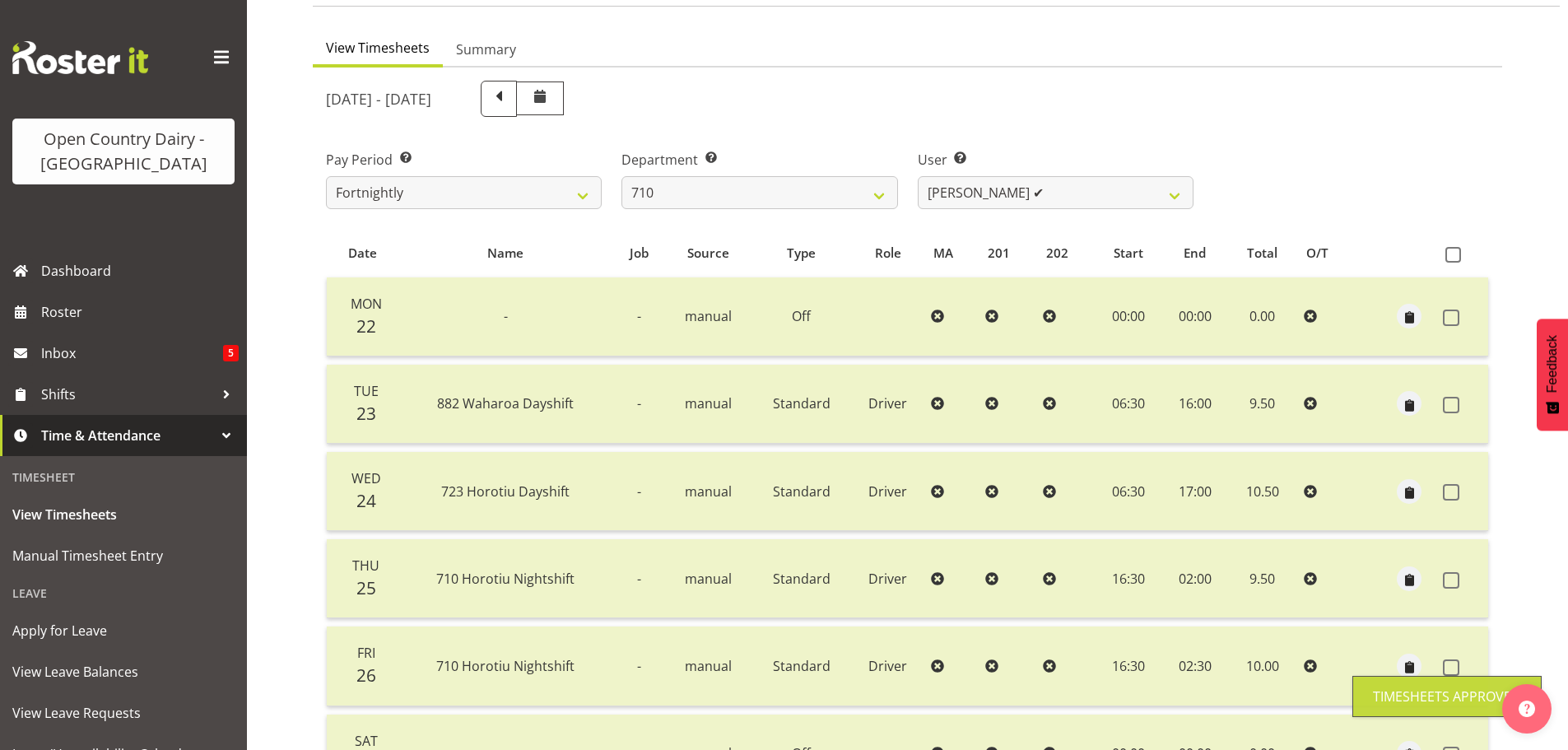
scroll to position [0, 0]
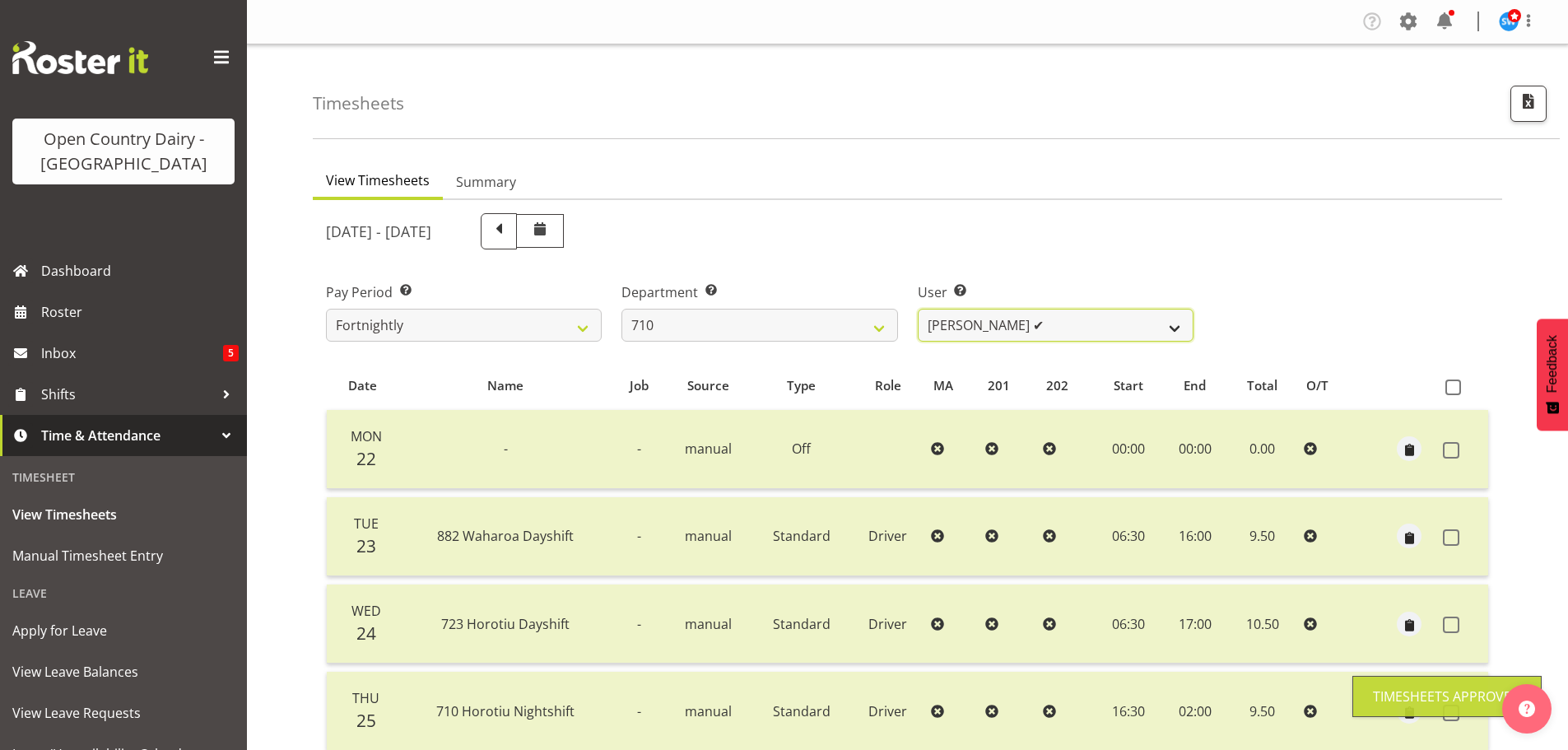
click at [1069, 322] on select "Dean Chapman ✔ George Megchelse ✔ Kris Gambhir ❌ Richie Epere ❌" at bounding box center [1056, 325] width 276 height 33
click at [918, 308] on select "Dean Chapman ✔ George Megchelse ✔ Kris Gambhir ❌ Richie Epere ❌" at bounding box center [1056, 325] width 276 height 33
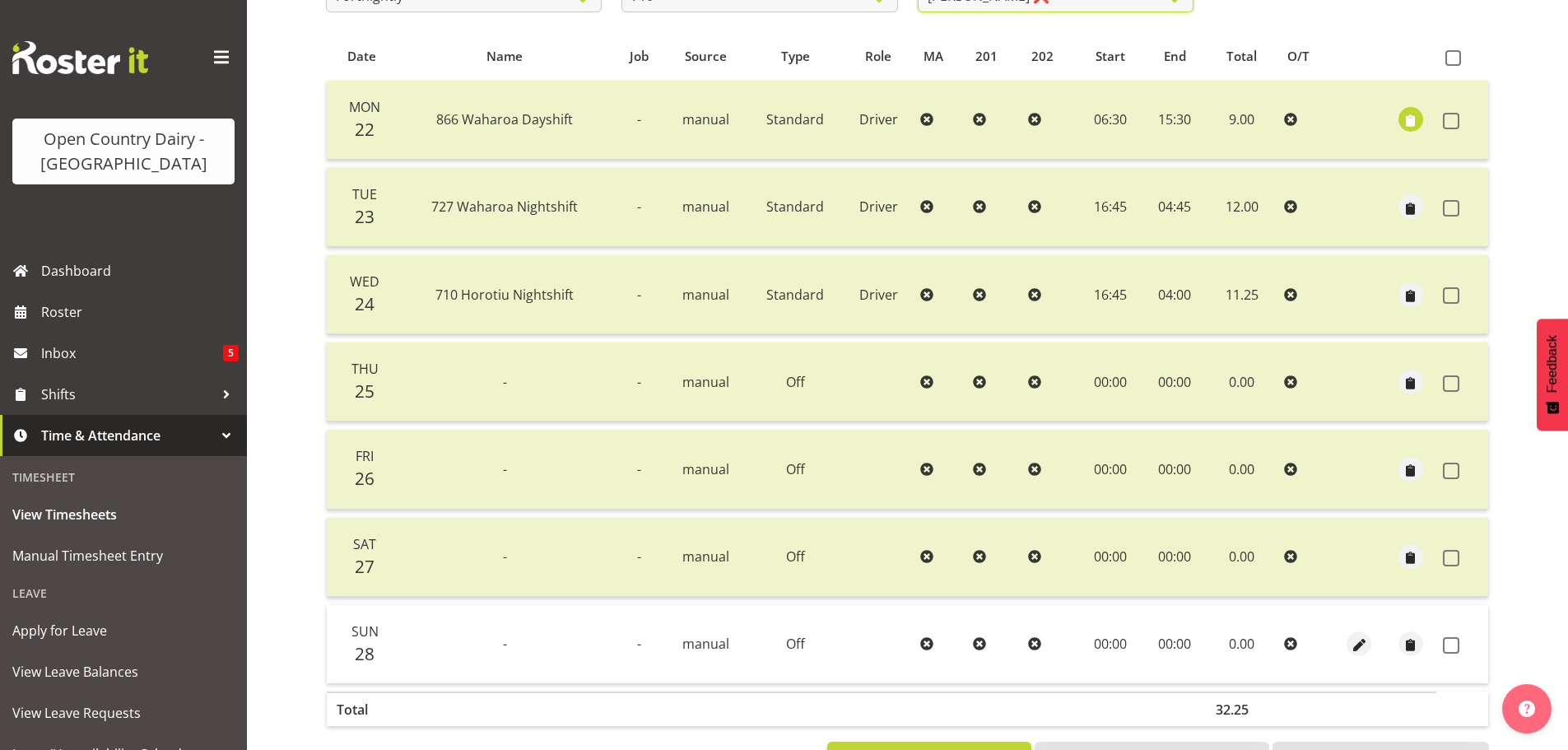
scroll to position [395, 0]
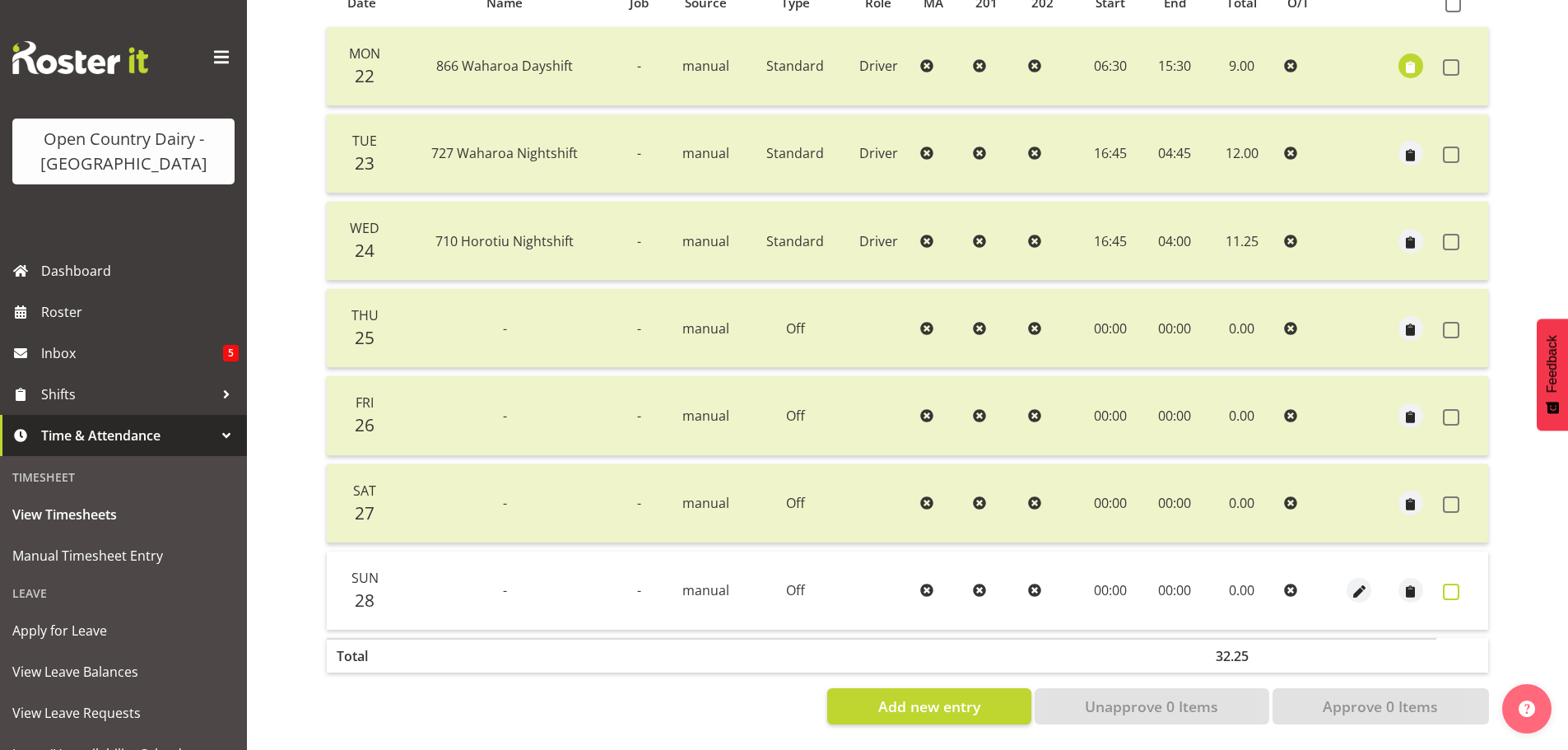
click at [1453, 583] on span at bounding box center [1451, 592] width 17 height 17
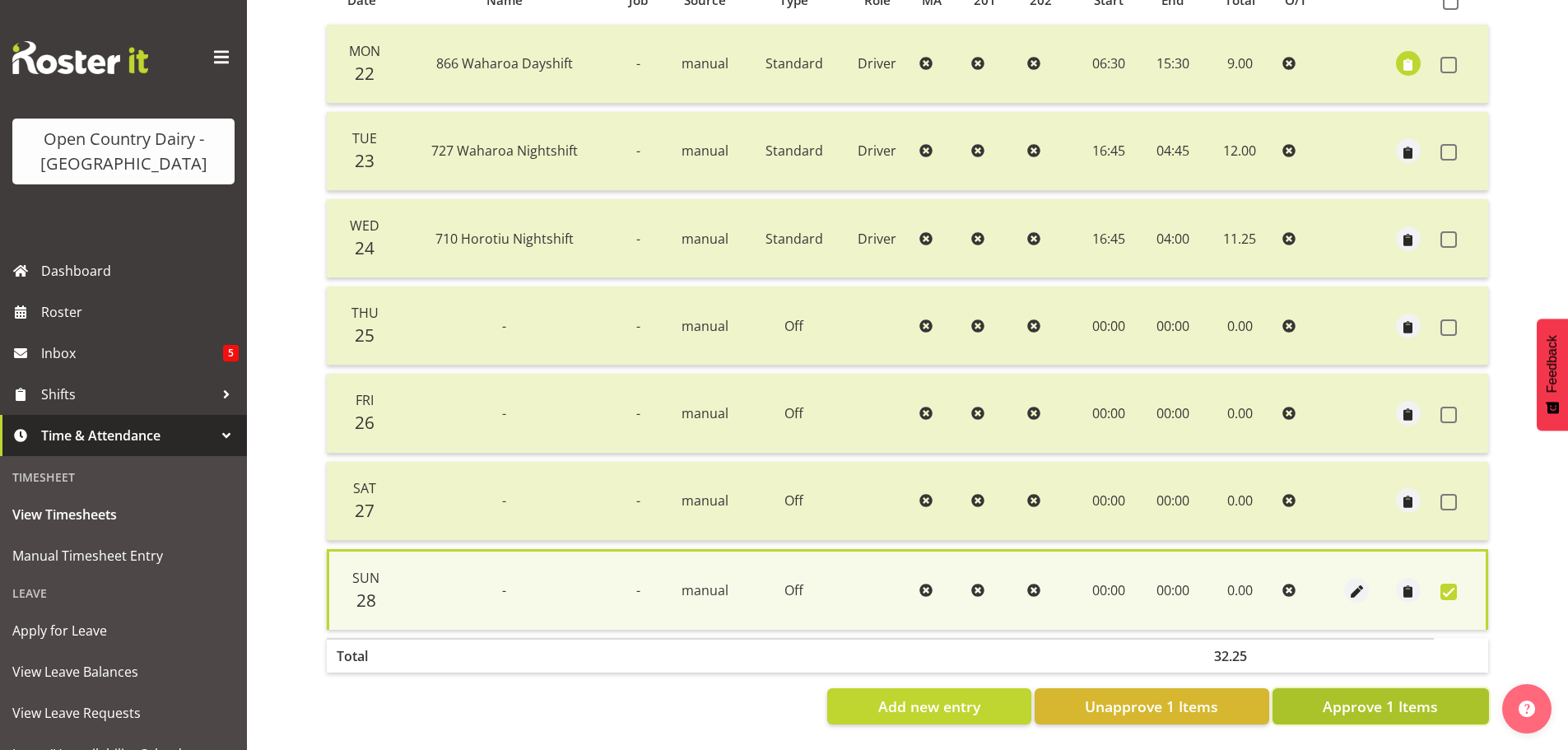
click at [1415, 696] on span "Approve 1 Items" at bounding box center [1380, 706] width 115 height 21
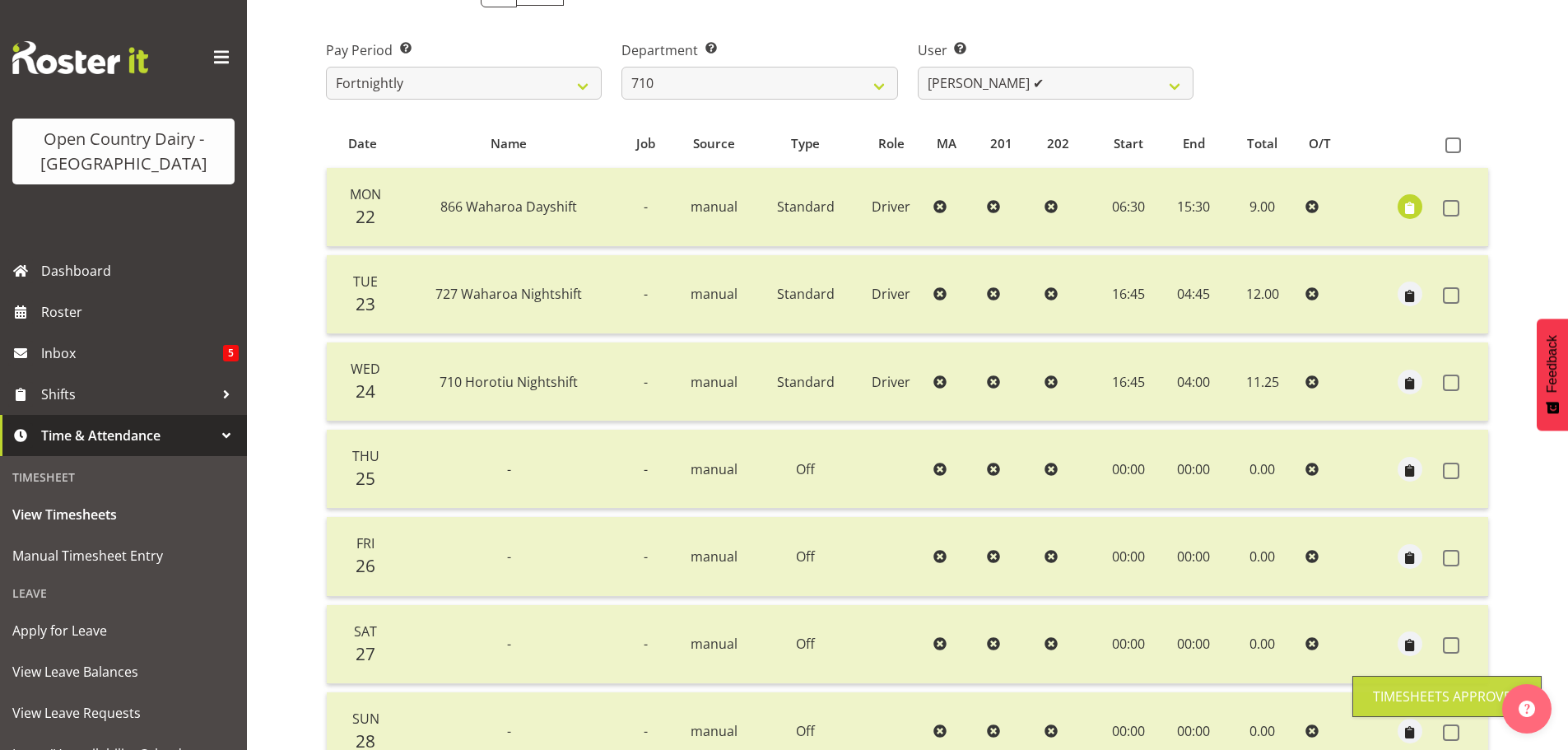
scroll to position [0, 0]
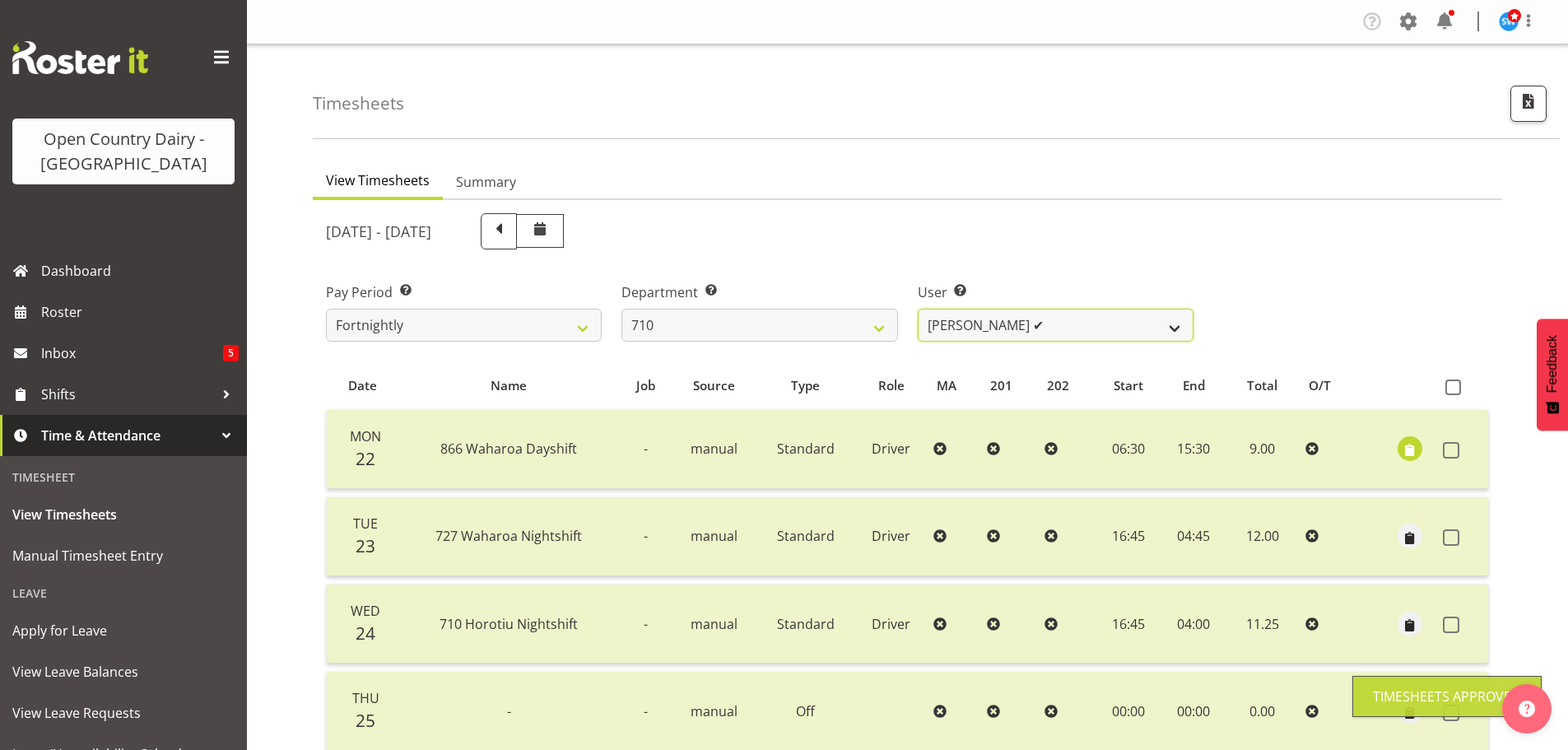
click at [1051, 327] on select "Dean Chapman ✔ George Megchelse ✔ Kris Gambhir ✔ Richie Epere ❌" at bounding box center [1056, 325] width 276 height 33
click at [918, 308] on select "Dean Chapman ✔ George Megchelse ✔ Kris Gambhir ✔ Richie Epere ❌" at bounding box center [1056, 325] width 276 height 33
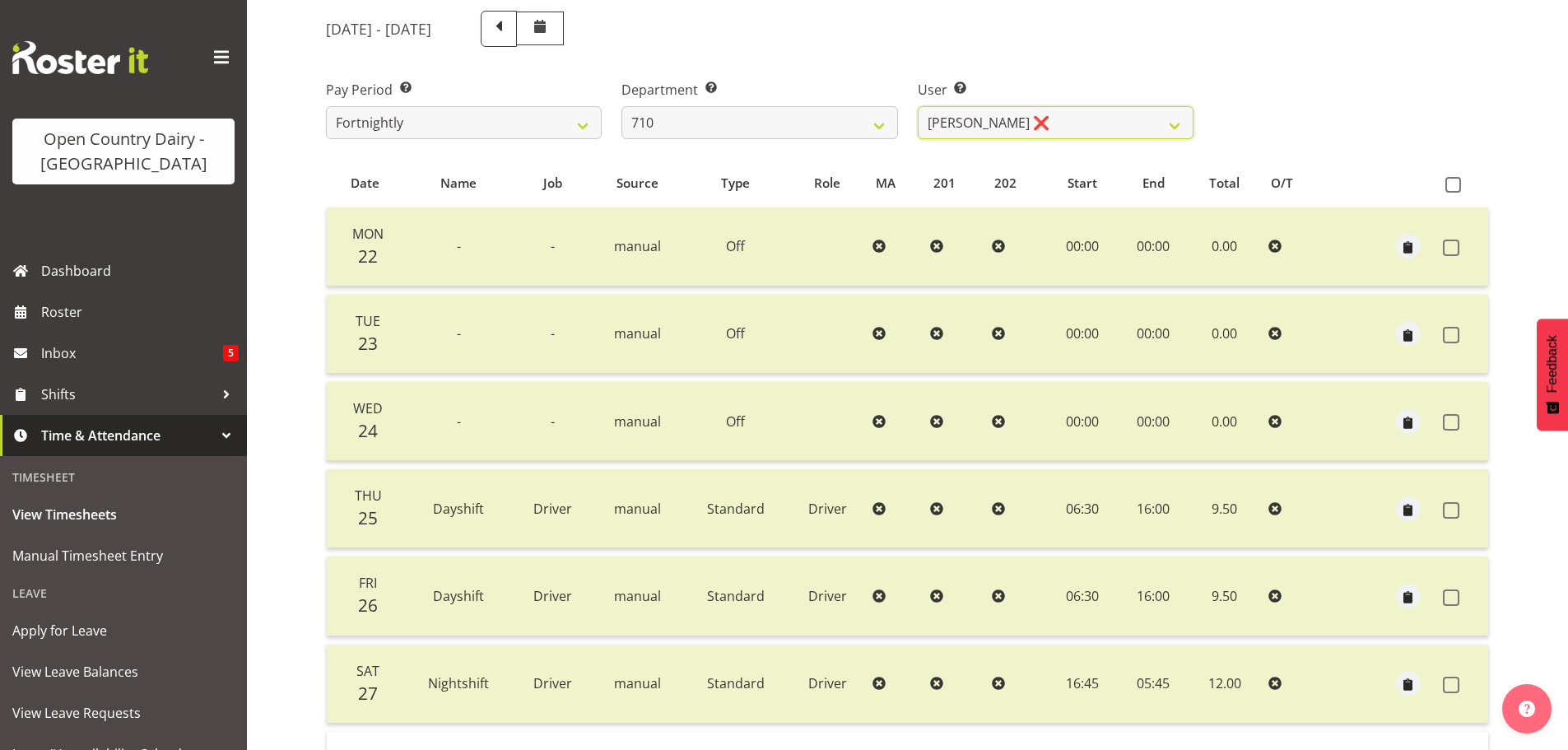
scroll to position [82, 0]
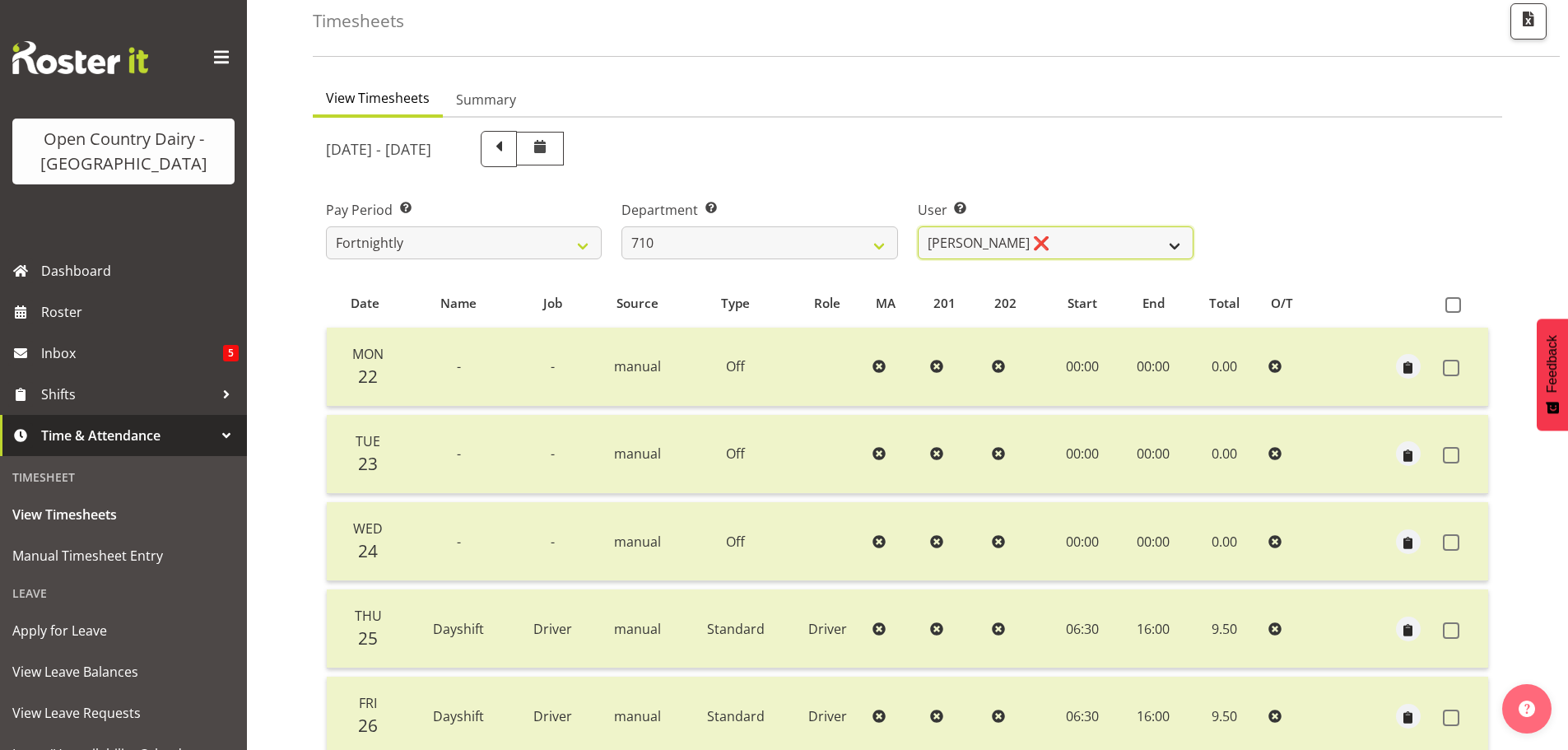
click at [1091, 239] on select "Dean Chapman ✔ George Megchelse ✔ Kris Gambhir ✔ Richie Epere ❌" at bounding box center [1056, 243] width 276 height 33
drag, startPoint x: 1088, startPoint y: 239, endPoint x: 1018, endPoint y: 235, distance: 70.1
click at [1088, 239] on select "Dean Chapman ✔ George Megchelse ✔ Kris Gambhir ✔ Richie Epere ❌" at bounding box center [1056, 243] width 276 height 33
drag, startPoint x: 846, startPoint y: 241, endPoint x: 813, endPoint y: 255, distance: 35.8
click at [842, 240] on select "701 702 703 704 705 706 707 708 709 710 711 712 713 714 715 716 717 718 719 720" at bounding box center [759, 243] width 276 height 33
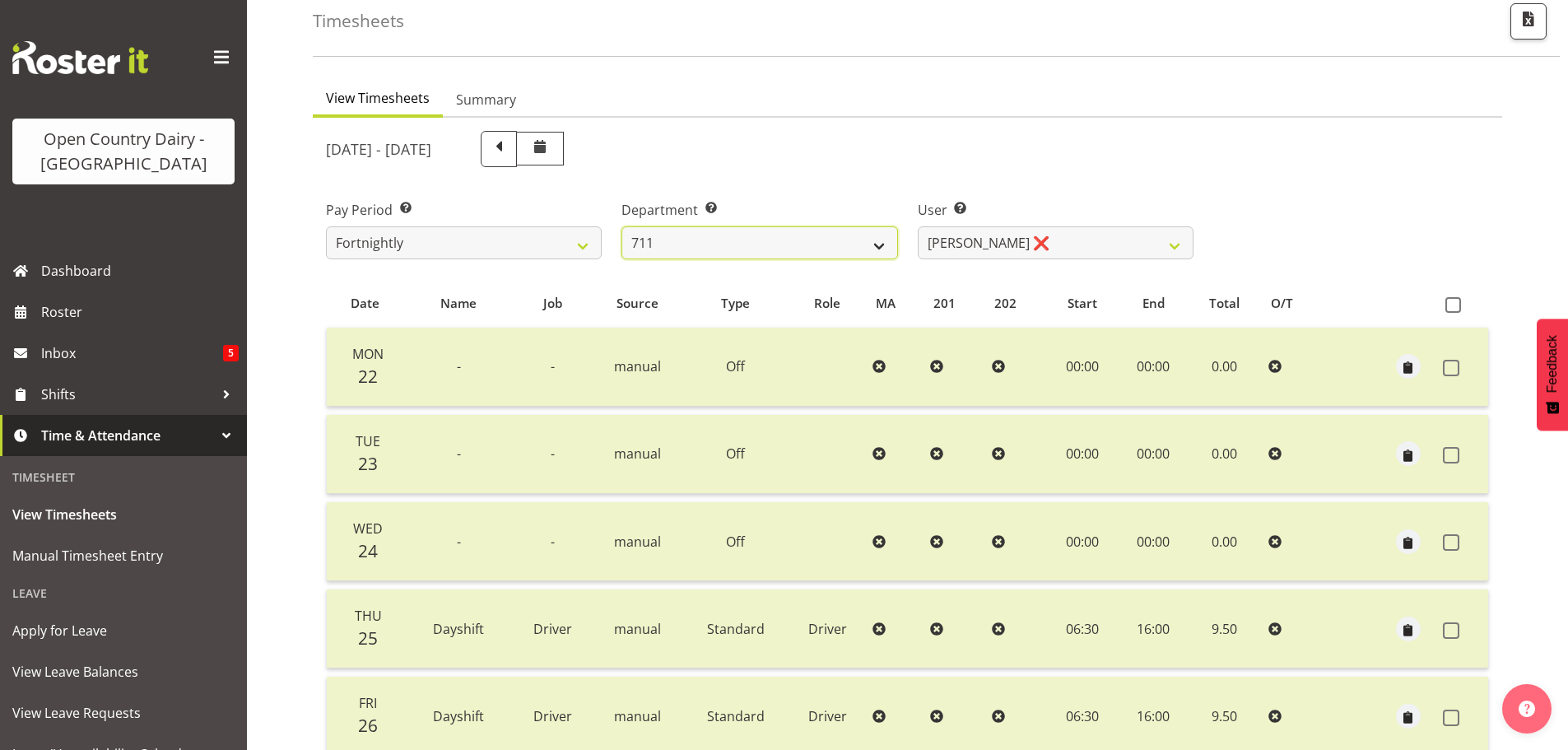
click at [621, 226] on select "701 702 703 704 705 706 707 708 709 710 711 712 713 714 715 716 717 718 719 720" at bounding box center [759, 243] width 276 height 33
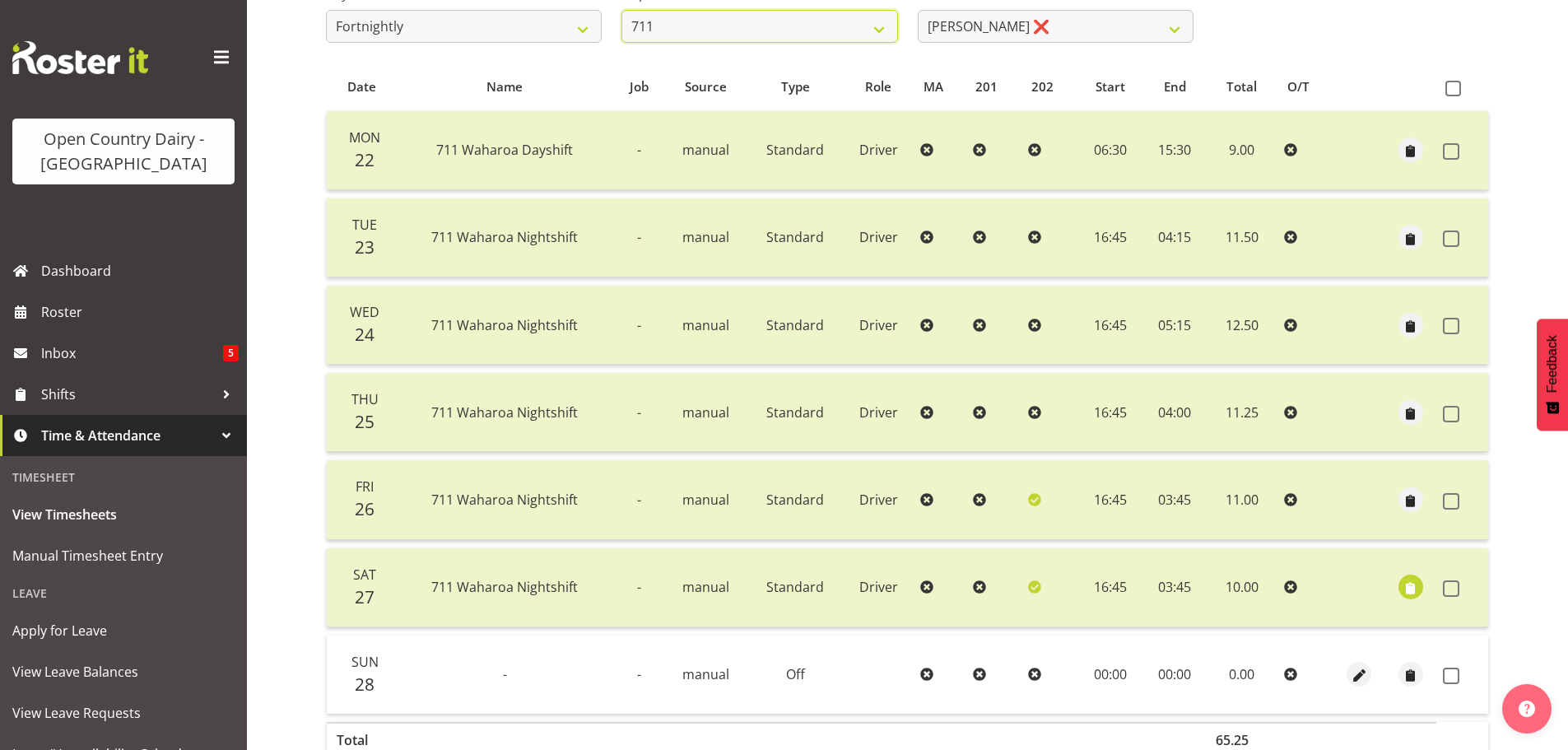
scroll to position [395, 0]
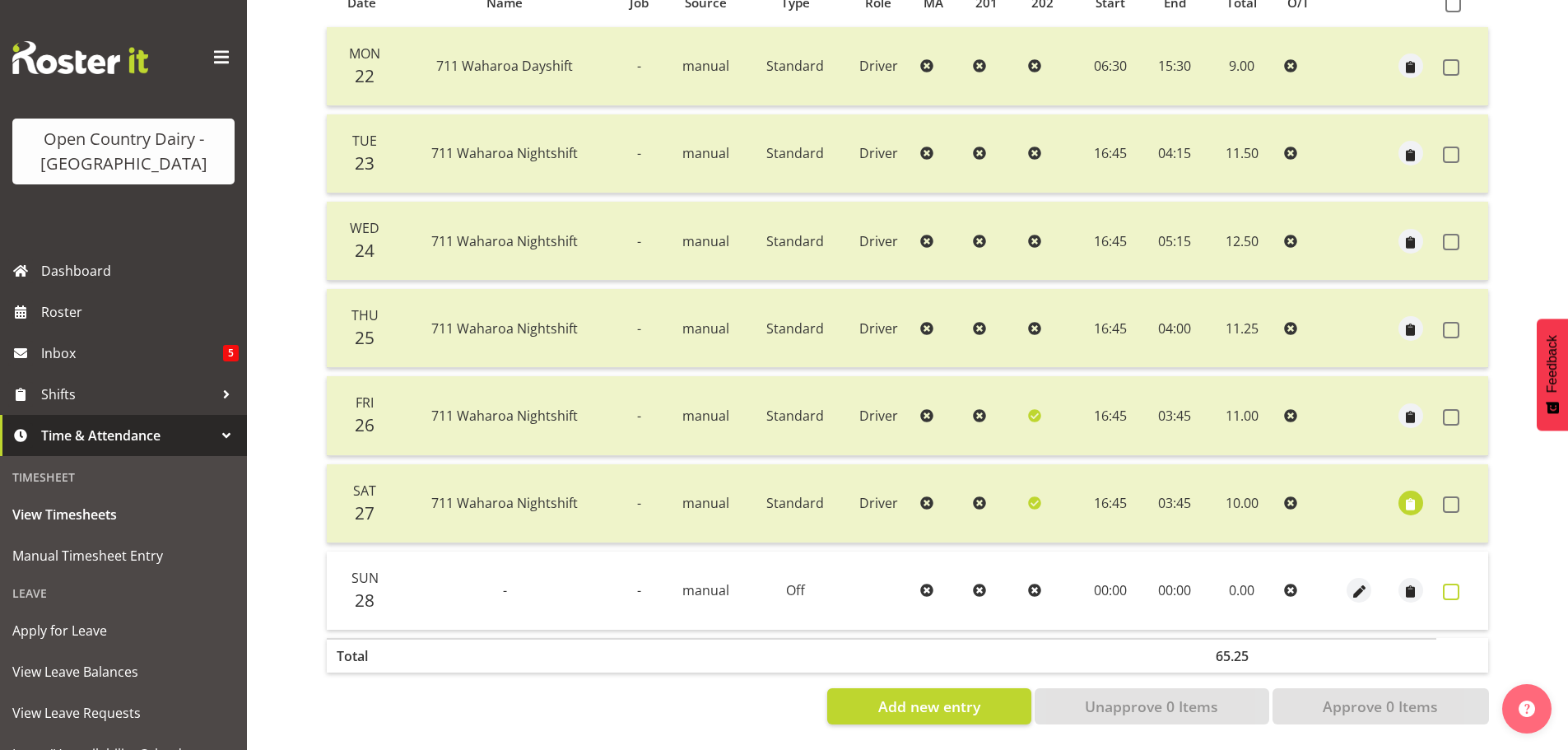
click at [1451, 583] on span at bounding box center [1451, 592] width 17 height 17
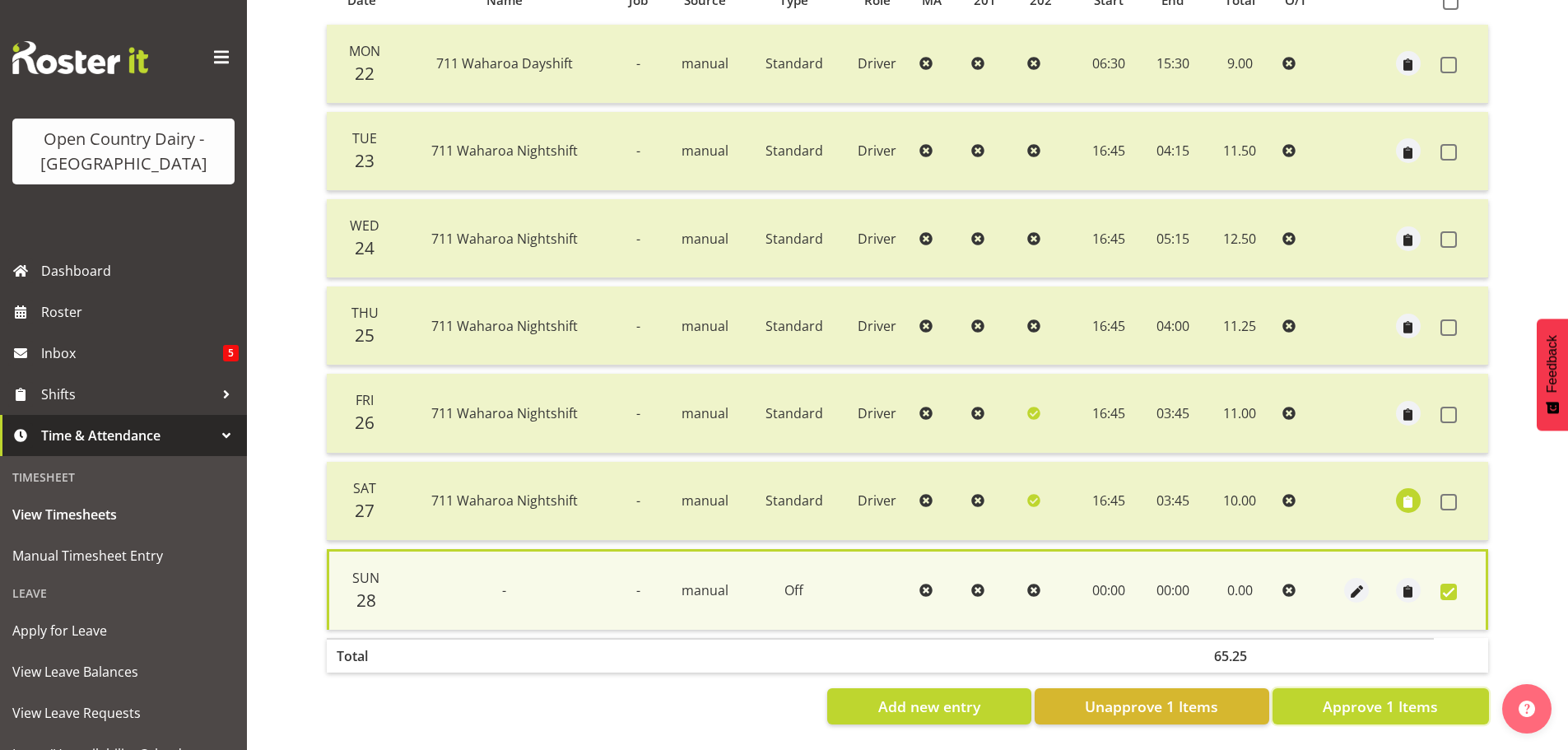
click at [1356, 695] on span "Approve 1 Items" at bounding box center [1380, 706] width 115 height 21
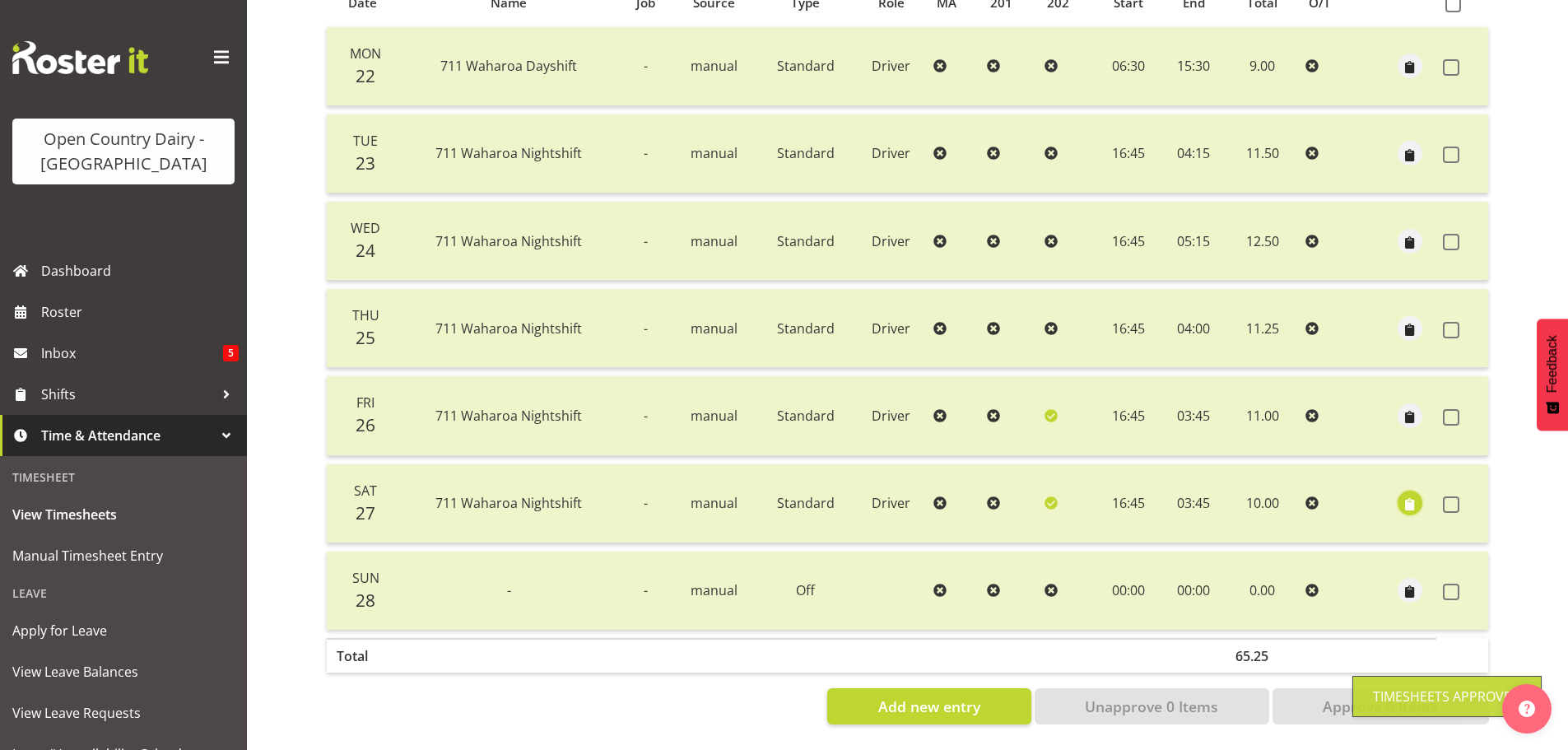
click at [1409, 495] on span "button" at bounding box center [1411, 505] width 19 height 19
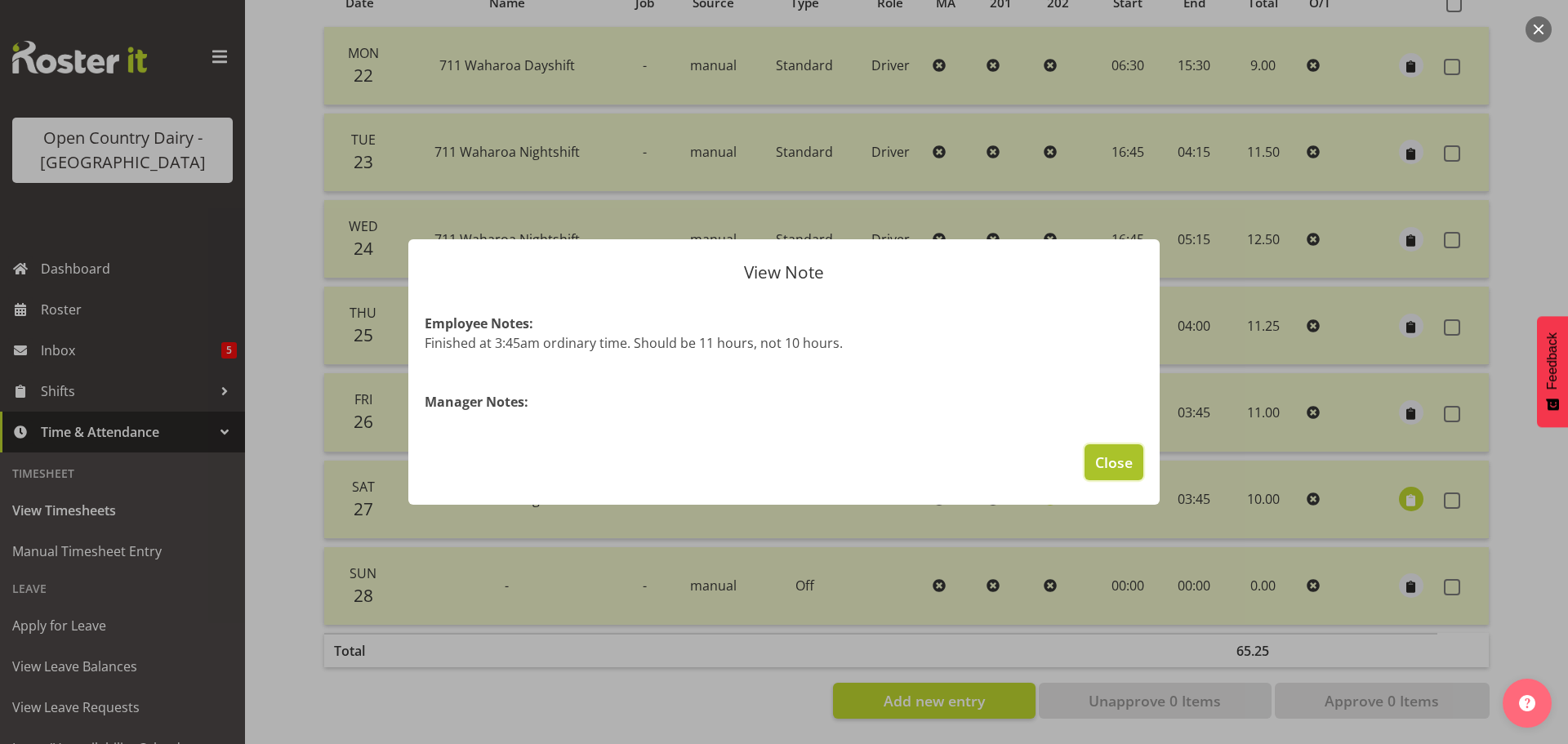
click at [1119, 453] on span "Close" at bounding box center [1113, 462] width 38 height 21
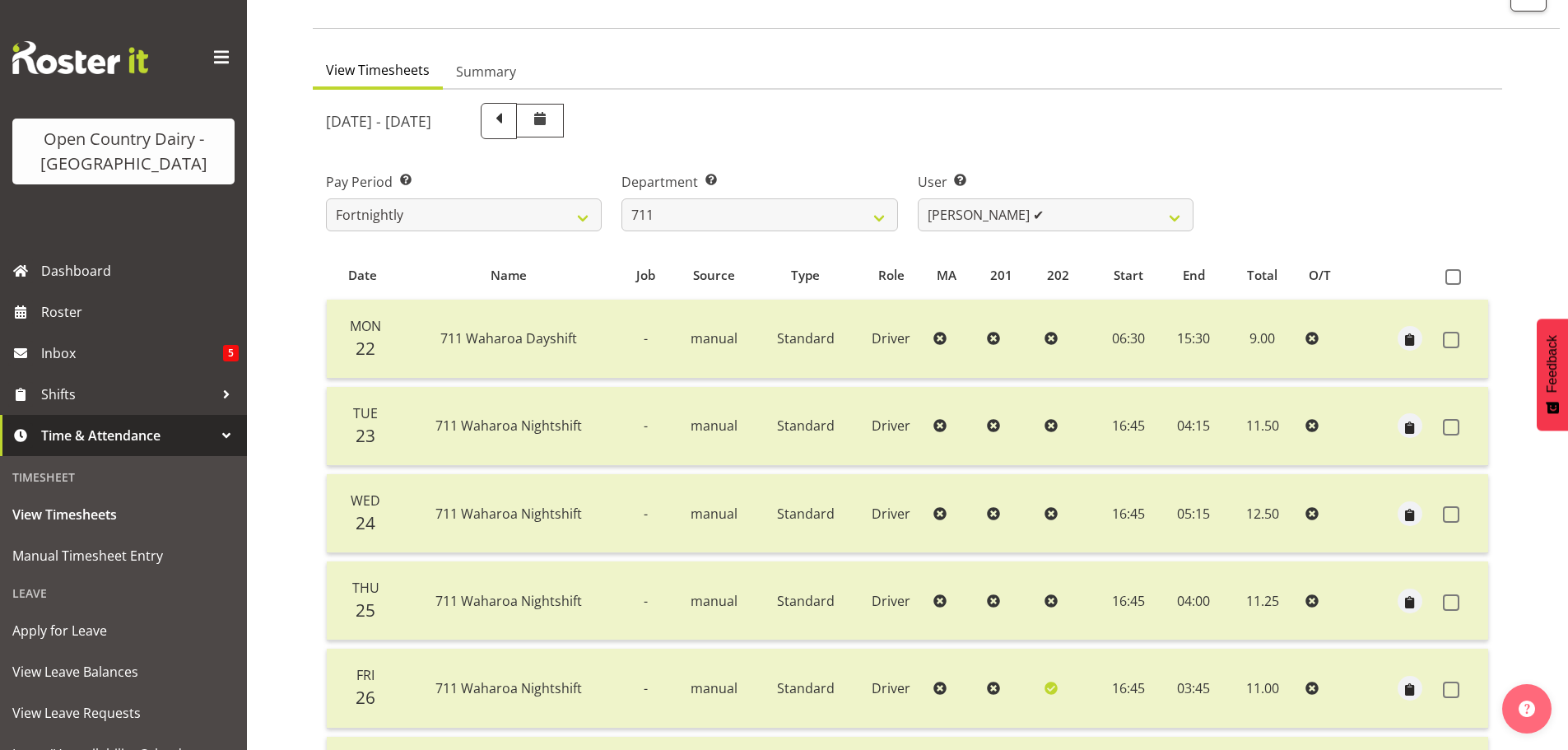
scroll to position [0, 0]
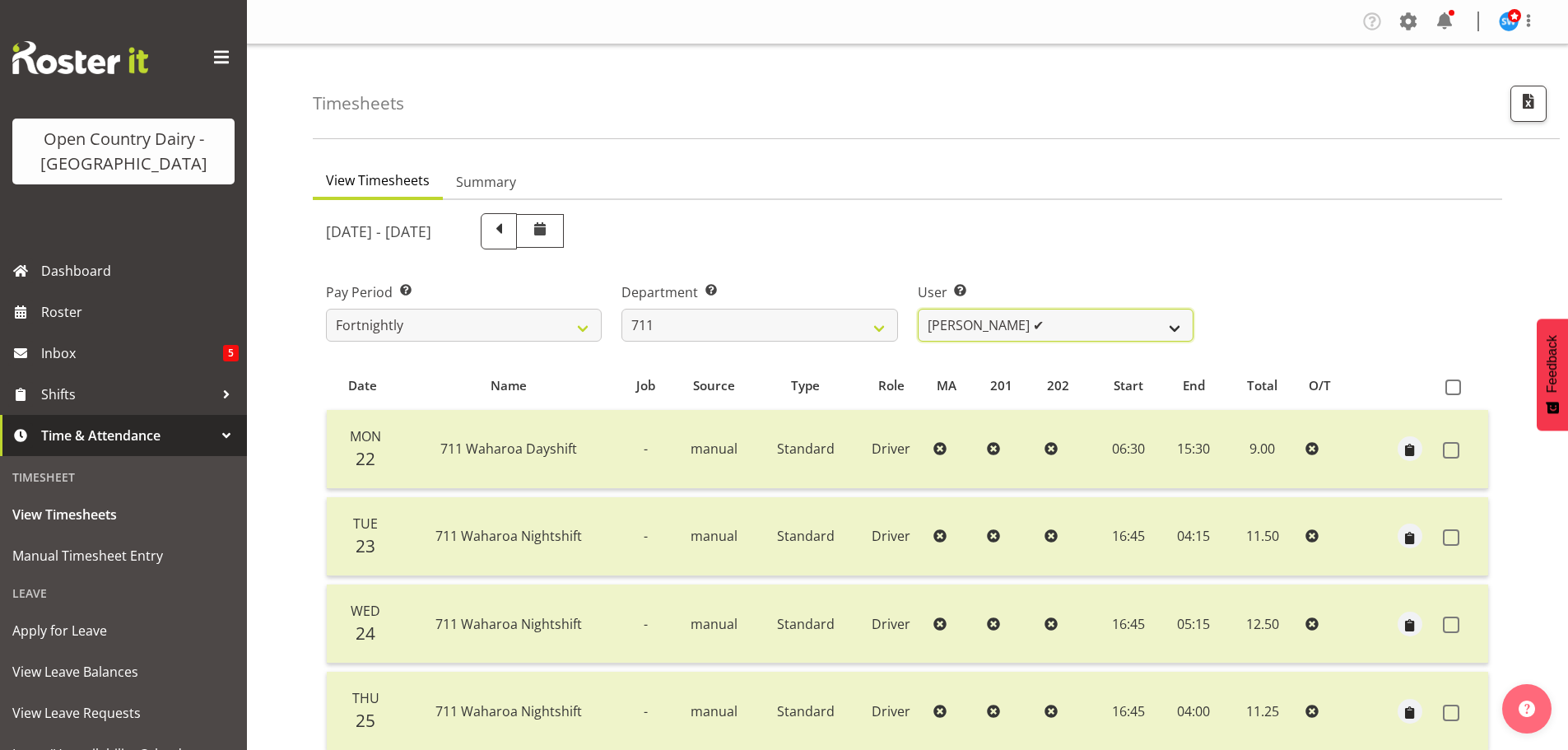
click at [1049, 315] on select "Baz Morgan ✔ Gerard Cavanagh ❌ Tyrone Lawry ❌" at bounding box center [1056, 325] width 276 height 33
click at [918, 308] on select "Baz Morgan ✔ Gerard Cavanagh ❌ Tyrone Lawry ❌" at bounding box center [1056, 325] width 276 height 33
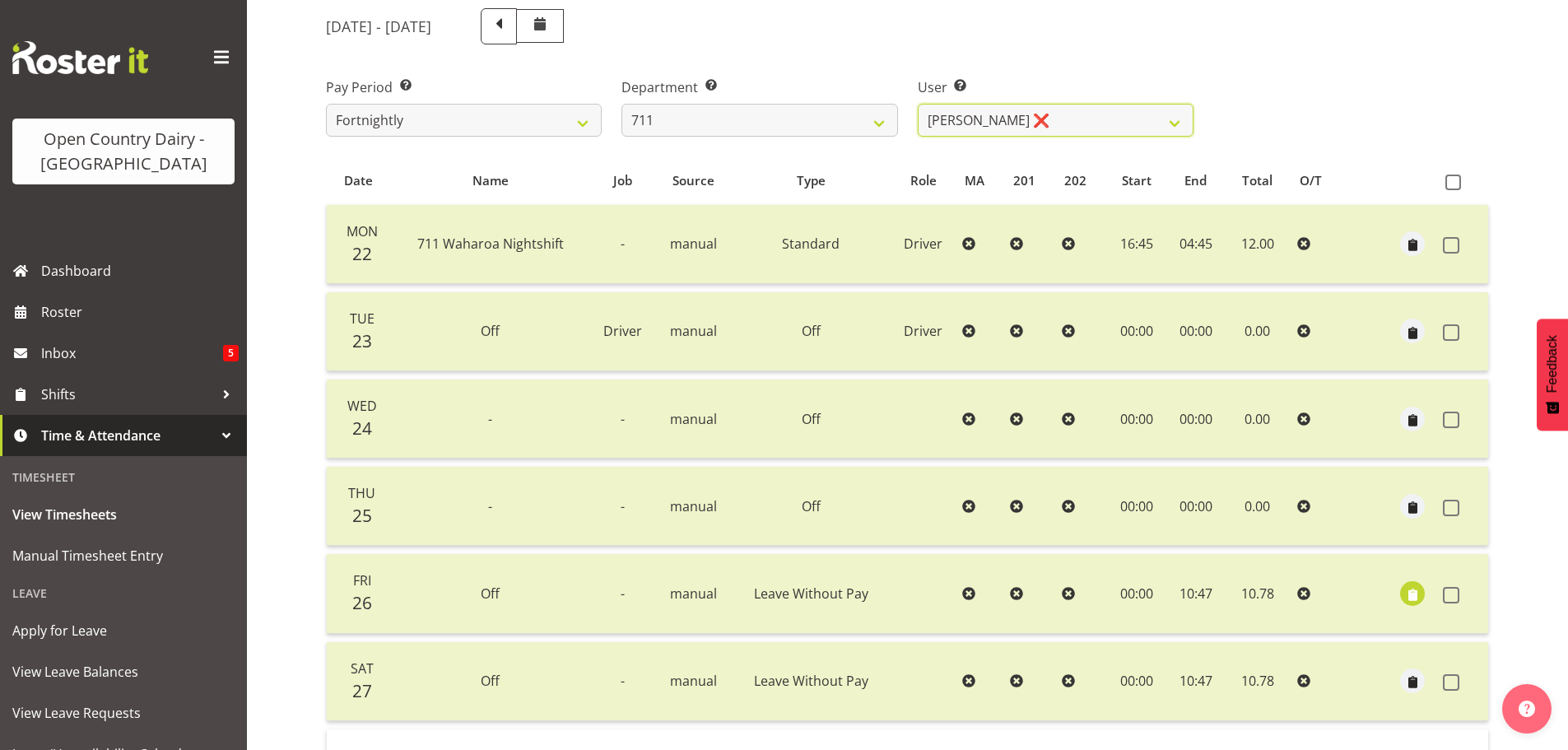
scroll to position [395, 0]
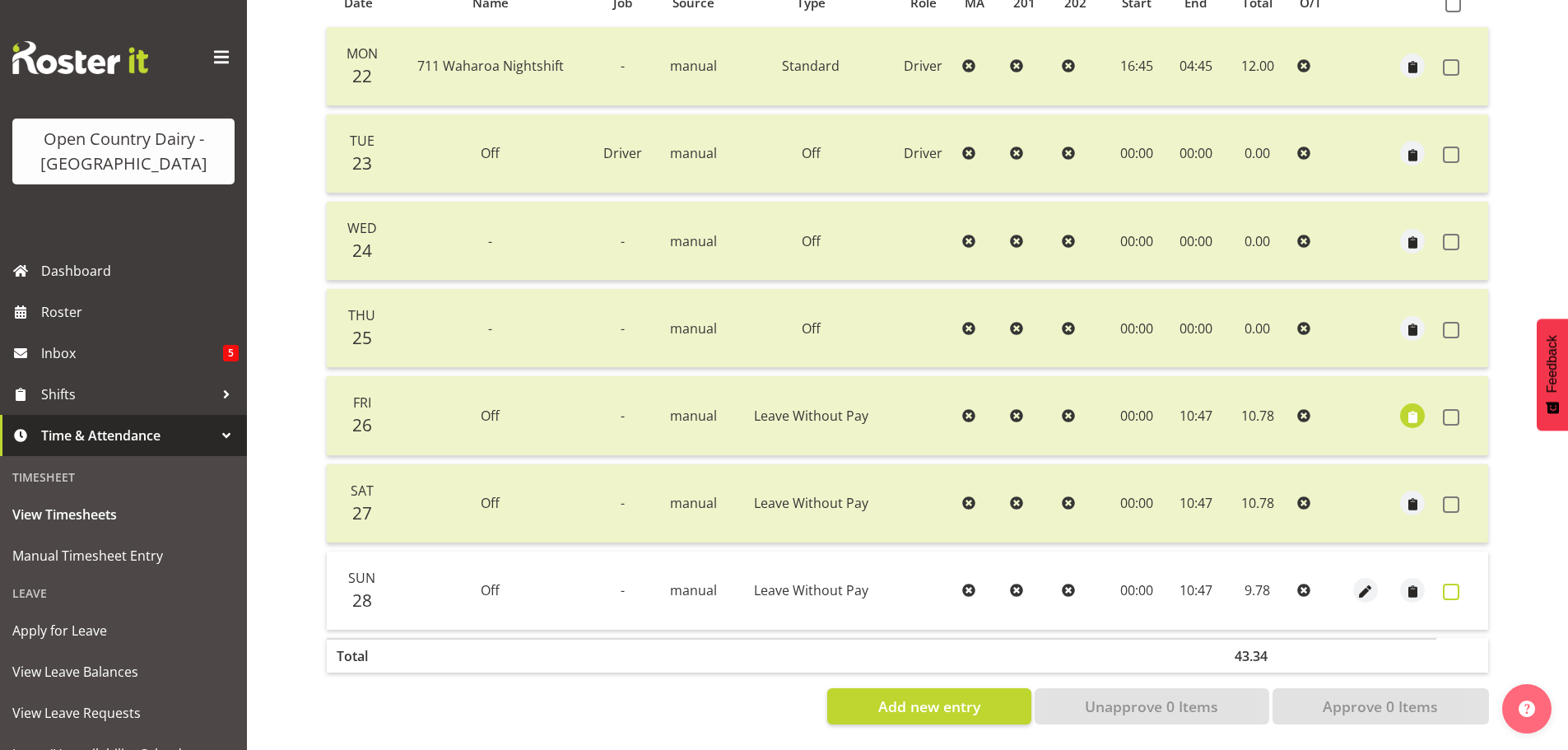
click at [1451, 585] on span at bounding box center [1451, 592] width 17 height 17
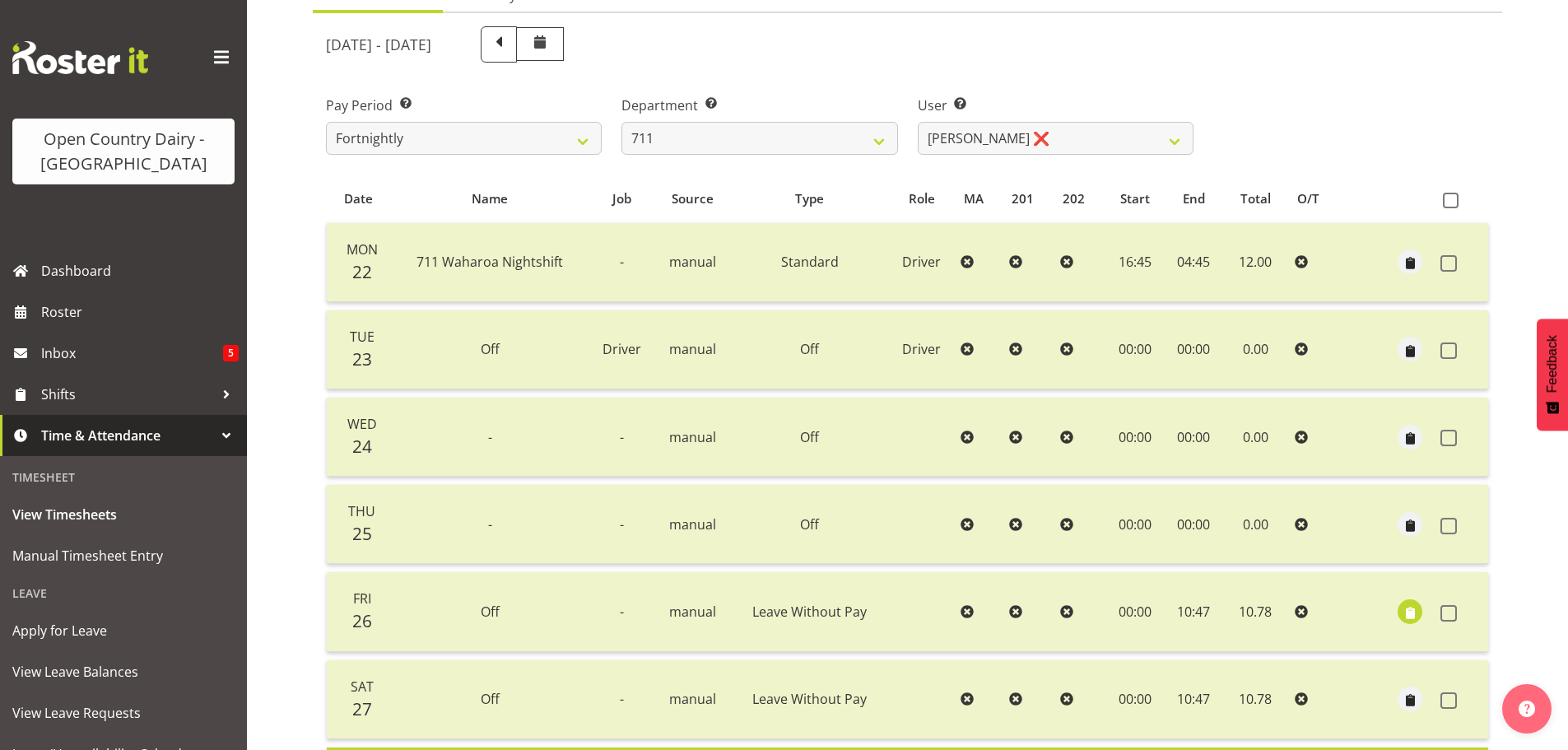
scroll to position [148, 0]
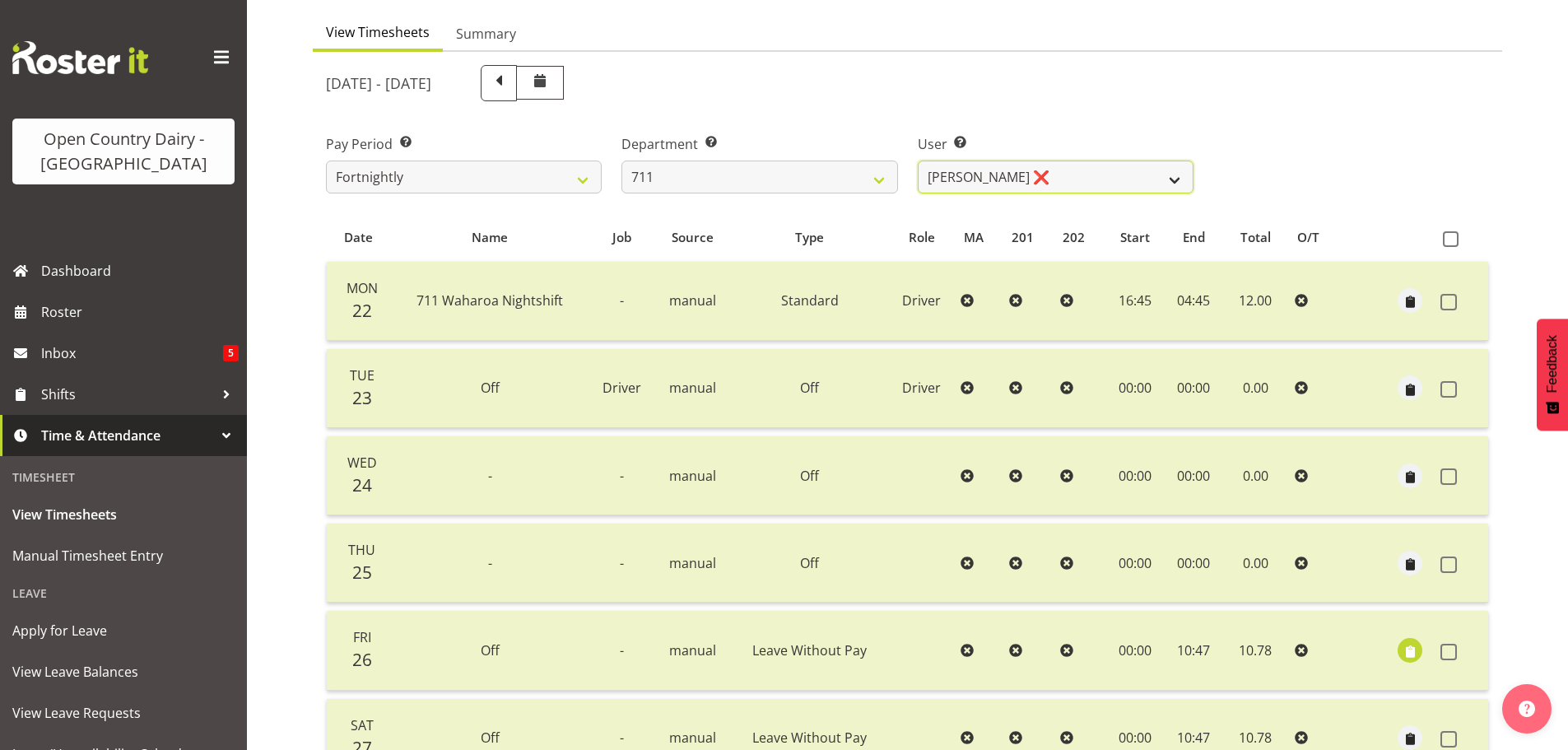
click at [1135, 168] on select "Baz Morgan ✔ Gerard Cavanagh ❌ Tyrone Lawry ❌" at bounding box center [1056, 177] width 276 height 33
click at [918, 160] on select "Baz Morgan ✔ Gerard Cavanagh ❌ Tyrone Lawry ❌" at bounding box center [1056, 177] width 276 height 33
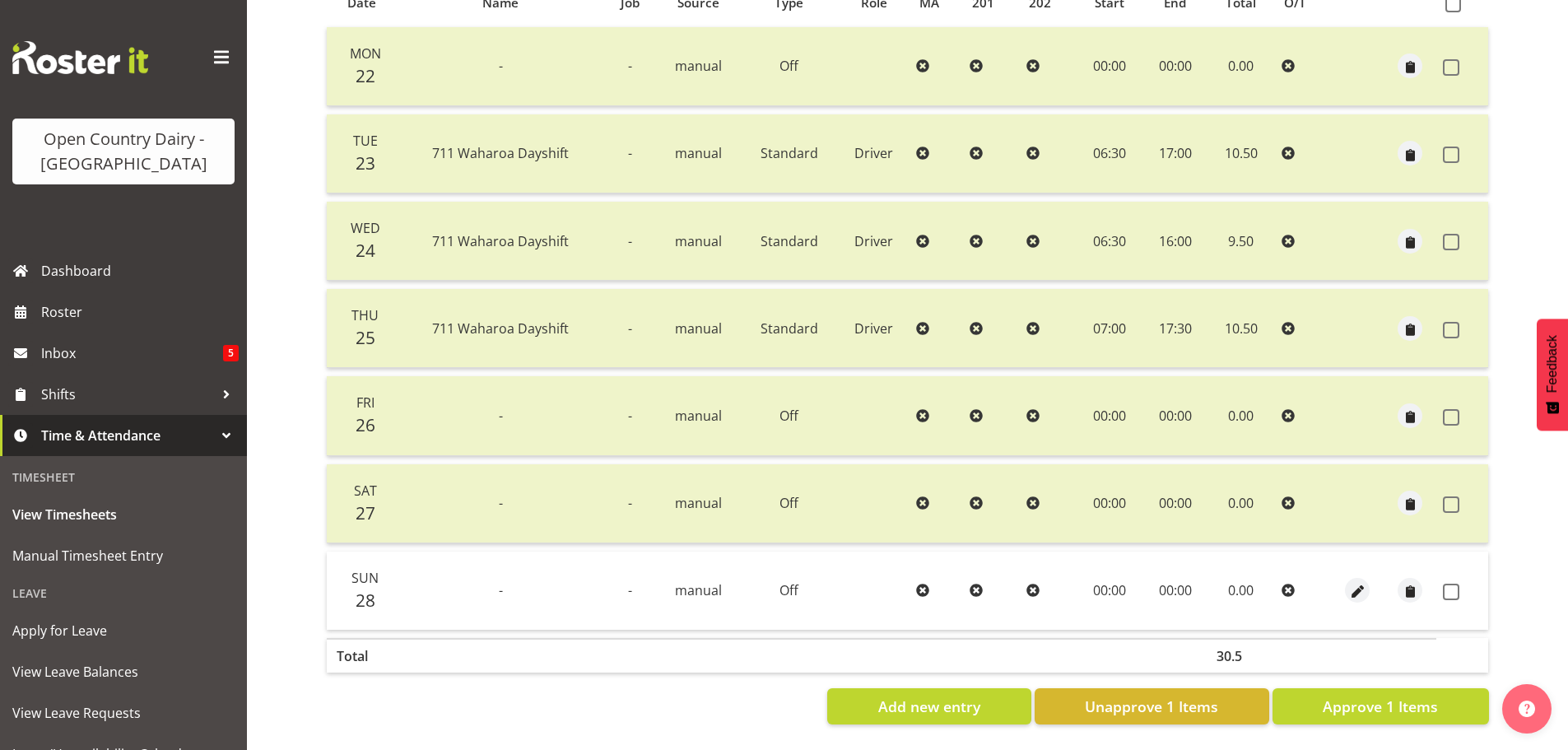
scroll to position [395, 0]
click at [1456, 583] on span at bounding box center [1451, 592] width 17 height 17
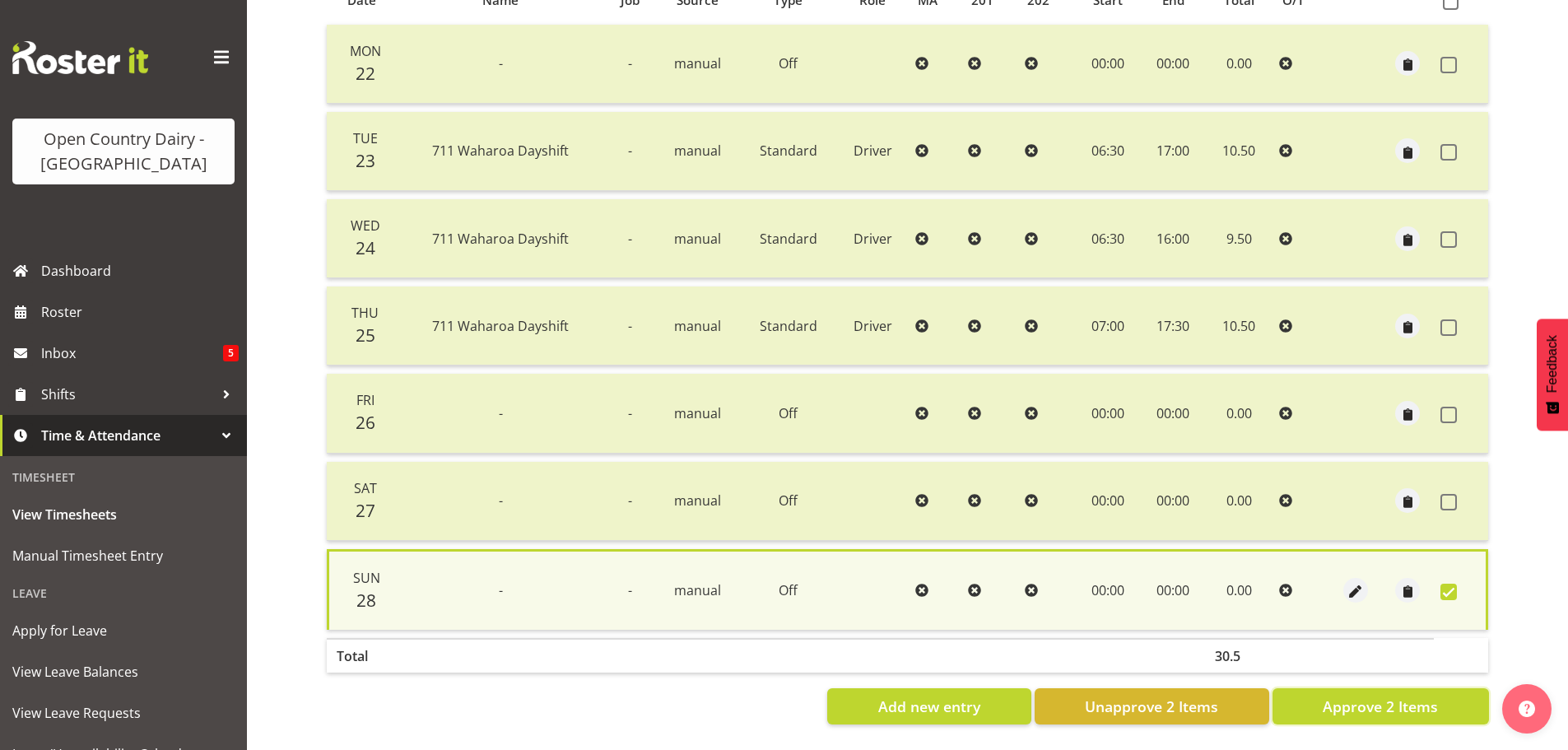
click at [1417, 695] on span "Approve 2 Items" at bounding box center [1380, 706] width 115 height 21
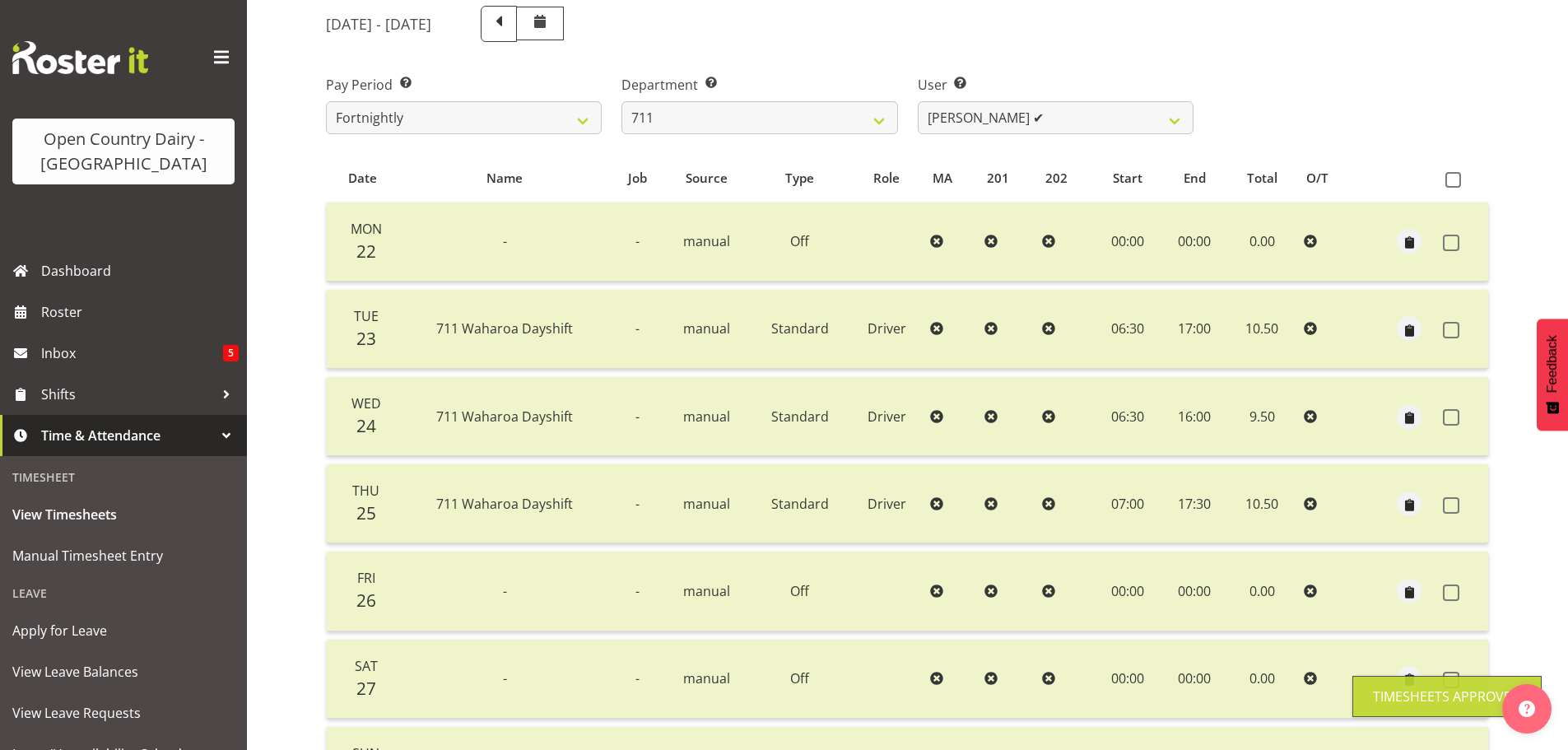
scroll to position [66, 0]
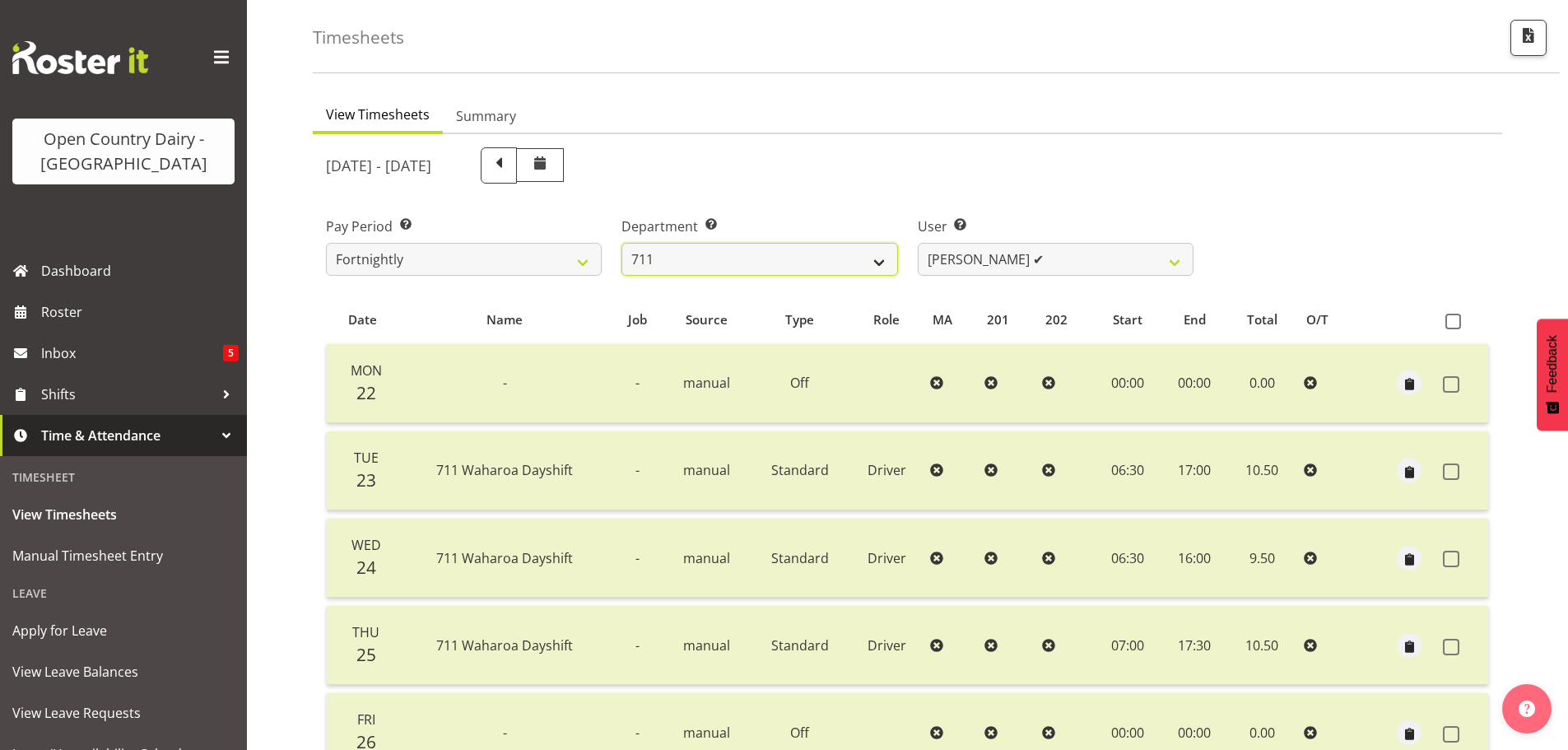
click at [817, 260] on select "701 702 703 704 705 706 707 708 709 710 711 712 713 714 715 716 717 718 719 720" at bounding box center [759, 259] width 276 height 33
click at [621, 243] on select "701 702 703 704 705 706 707 708 709 710 711 712 713 714 715 716 717 718 719 720" at bounding box center [759, 259] width 276 height 33
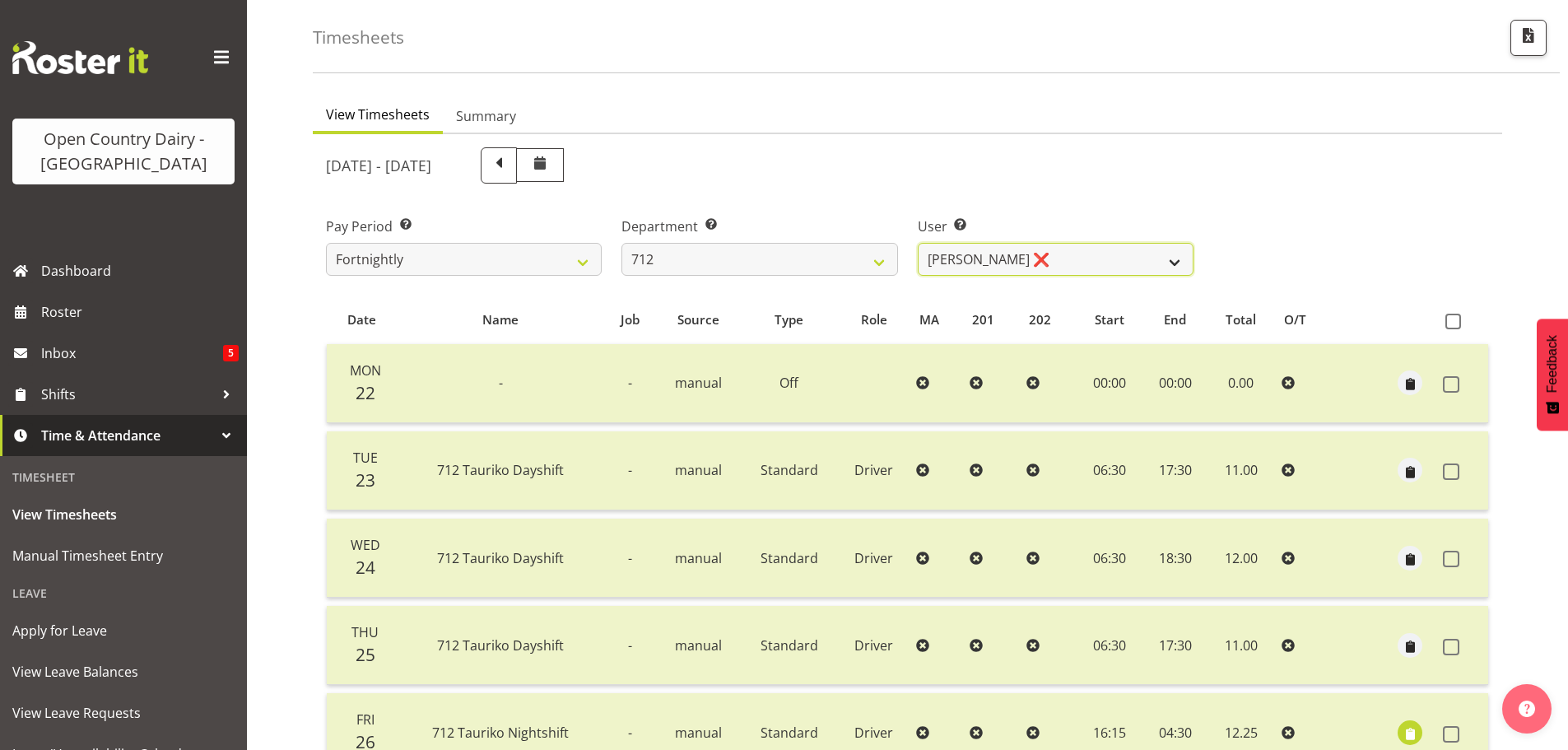
click at [1102, 258] on select "Amrik Singh ❌ Jasdeep Singh ❌ Lucky Kau Kau ❌" at bounding box center [1056, 259] width 276 height 33
click at [918, 243] on select "Amrik Singh ❌ Jasdeep Singh ❌ Lucky Kau Kau ❌" at bounding box center [1056, 259] width 276 height 33
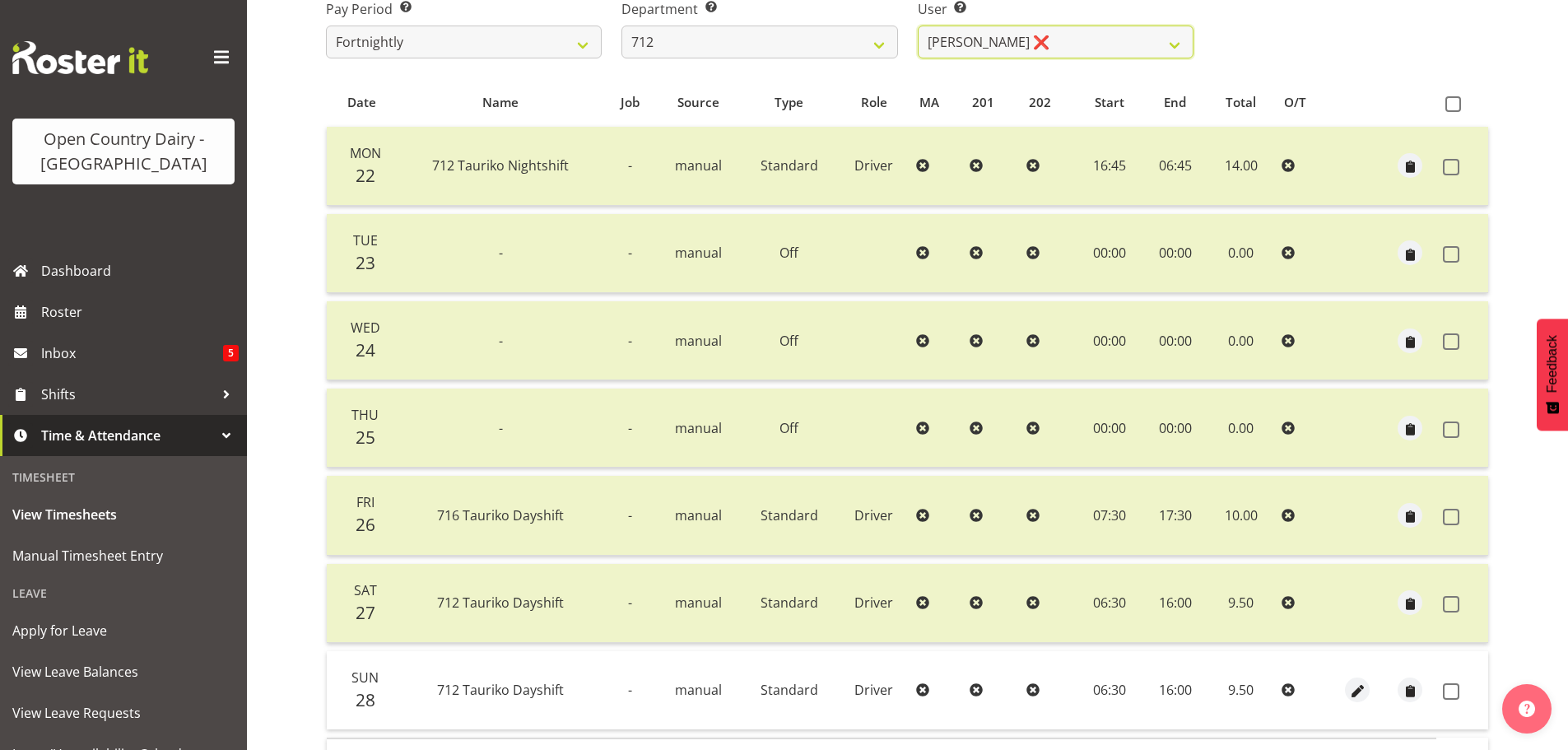
scroll to position [395, 0]
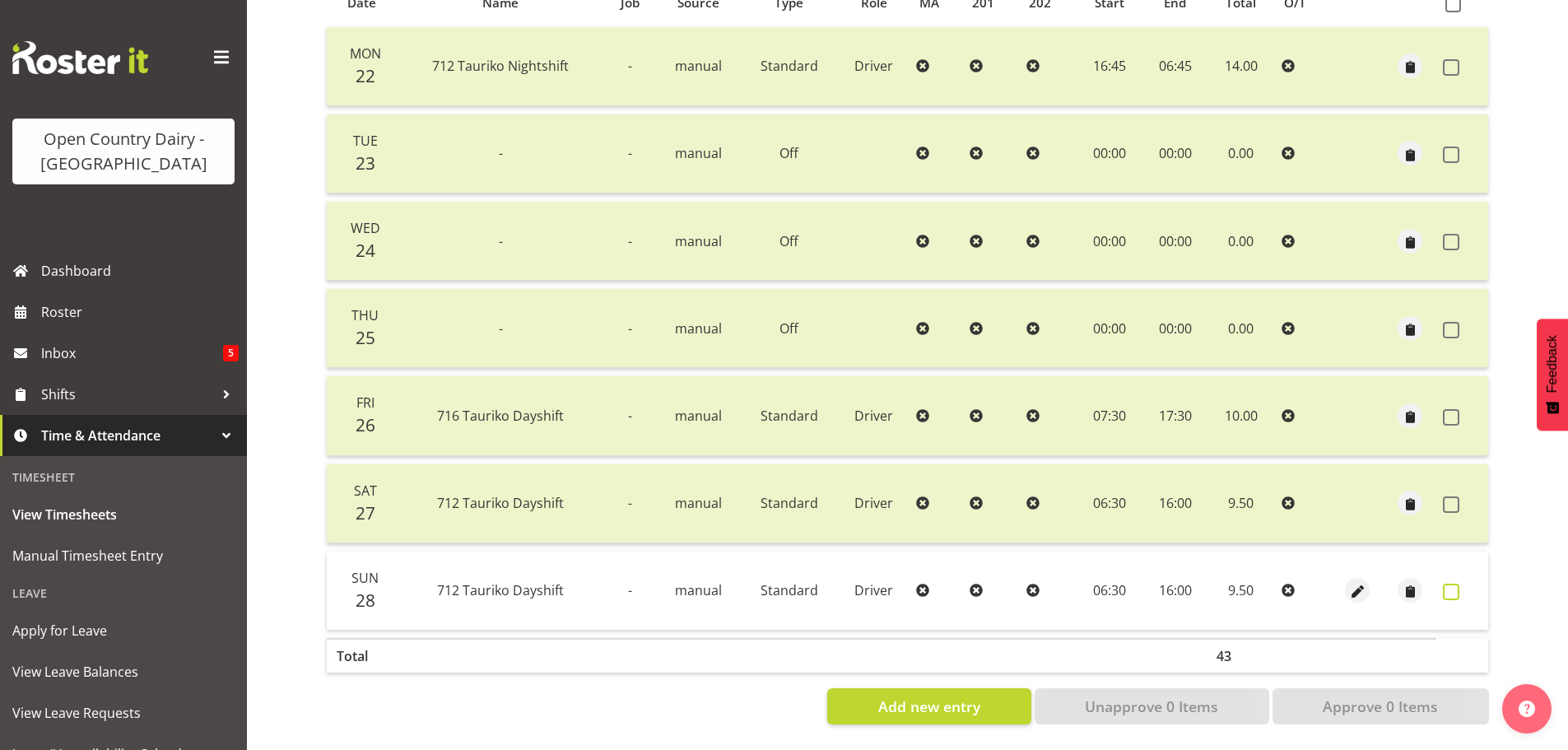
click at [1455, 583] on span at bounding box center [1451, 592] width 17 height 17
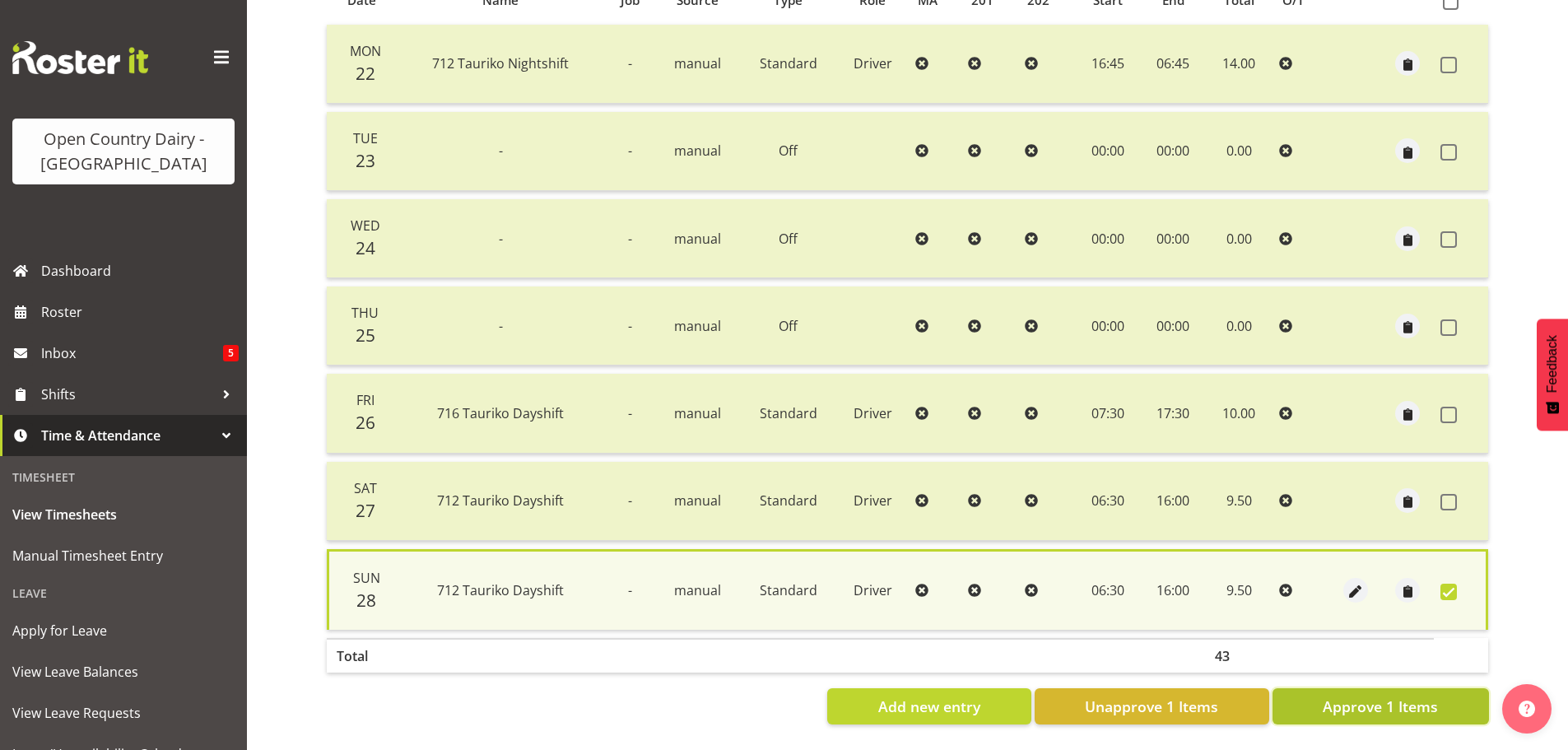
click at [1413, 695] on span "Approve 1 Items" at bounding box center [1380, 706] width 115 height 21
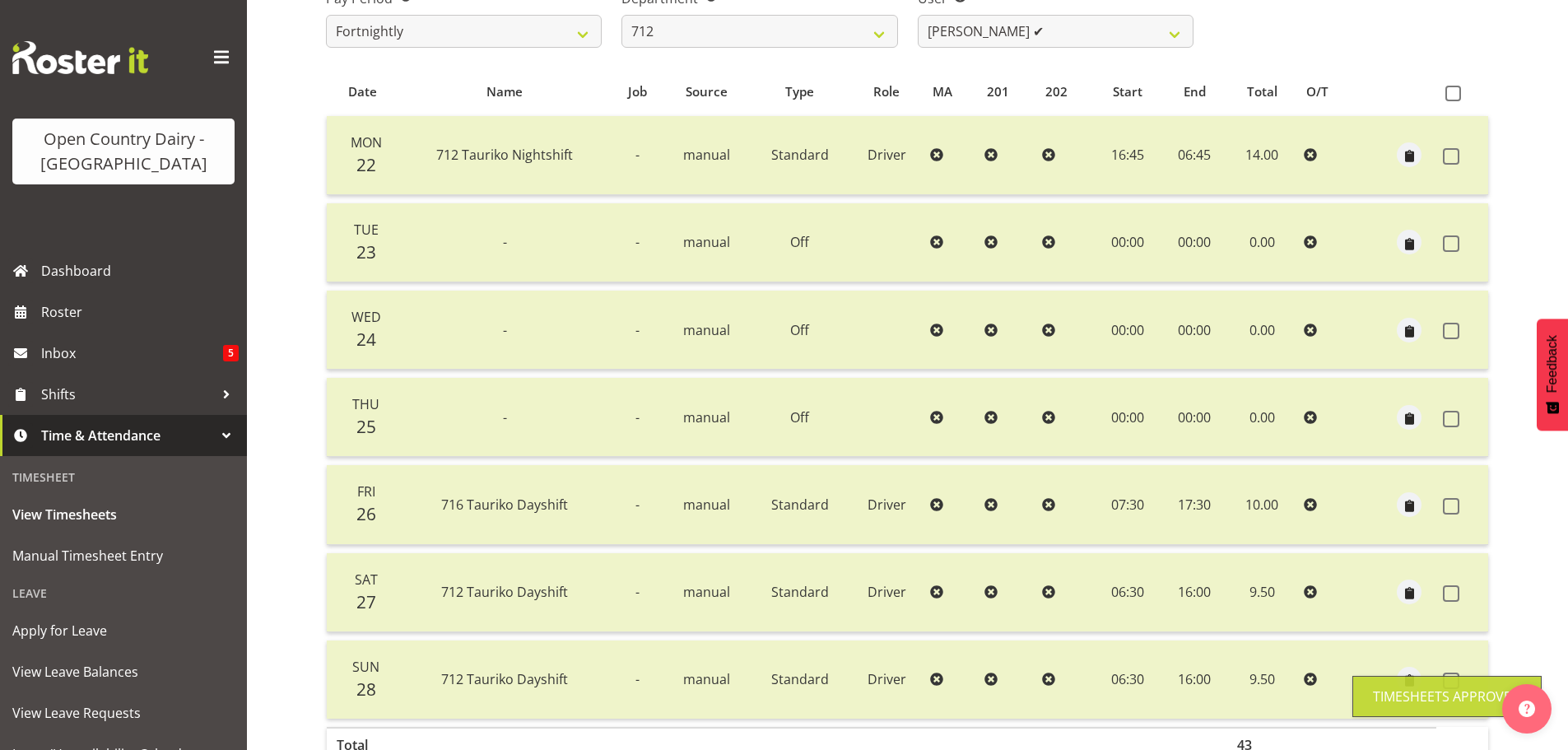
scroll to position [148, 0]
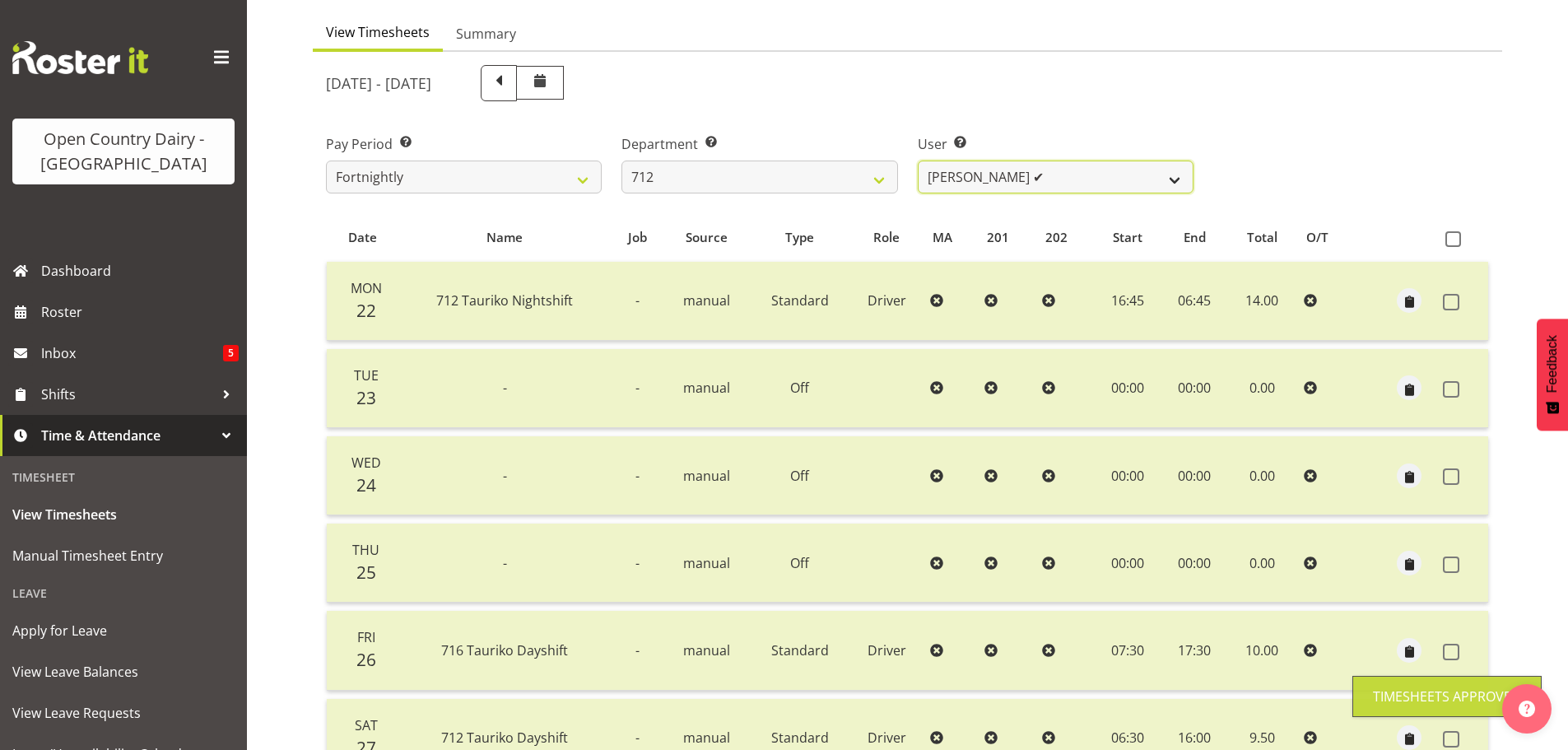
click at [1085, 169] on select "Amrik Singh ❌ Jasdeep Singh ✔ Lucky Kau Kau ❌" at bounding box center [1056, 177] width 276 height 33
click at [918, 160] on select "Amrik Singh ❌ Jasdeep Singh ✔ Lucky Kau Kau ❌" at bounding box center [1056, 177] width 276 height 33
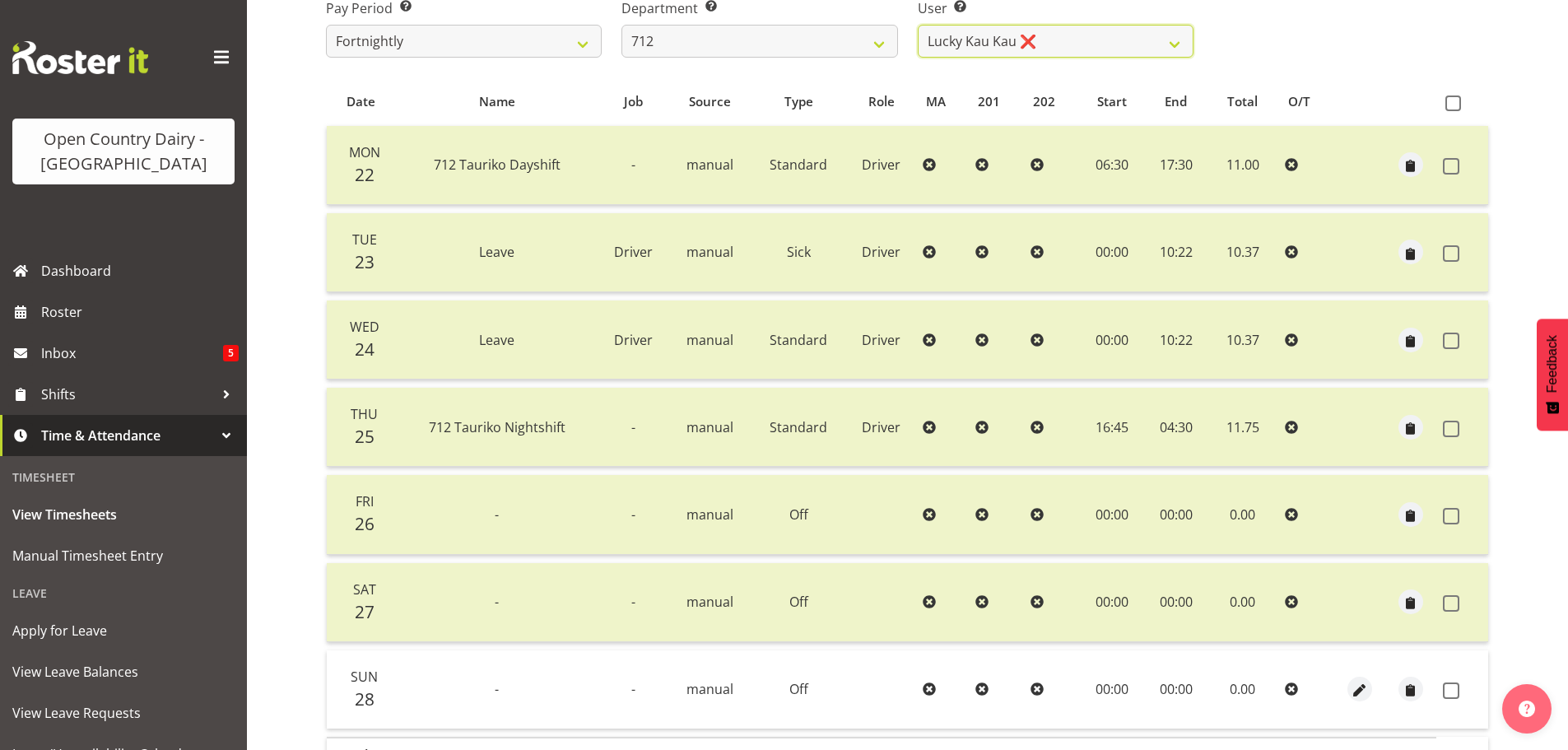
scroll to position [395, 0]
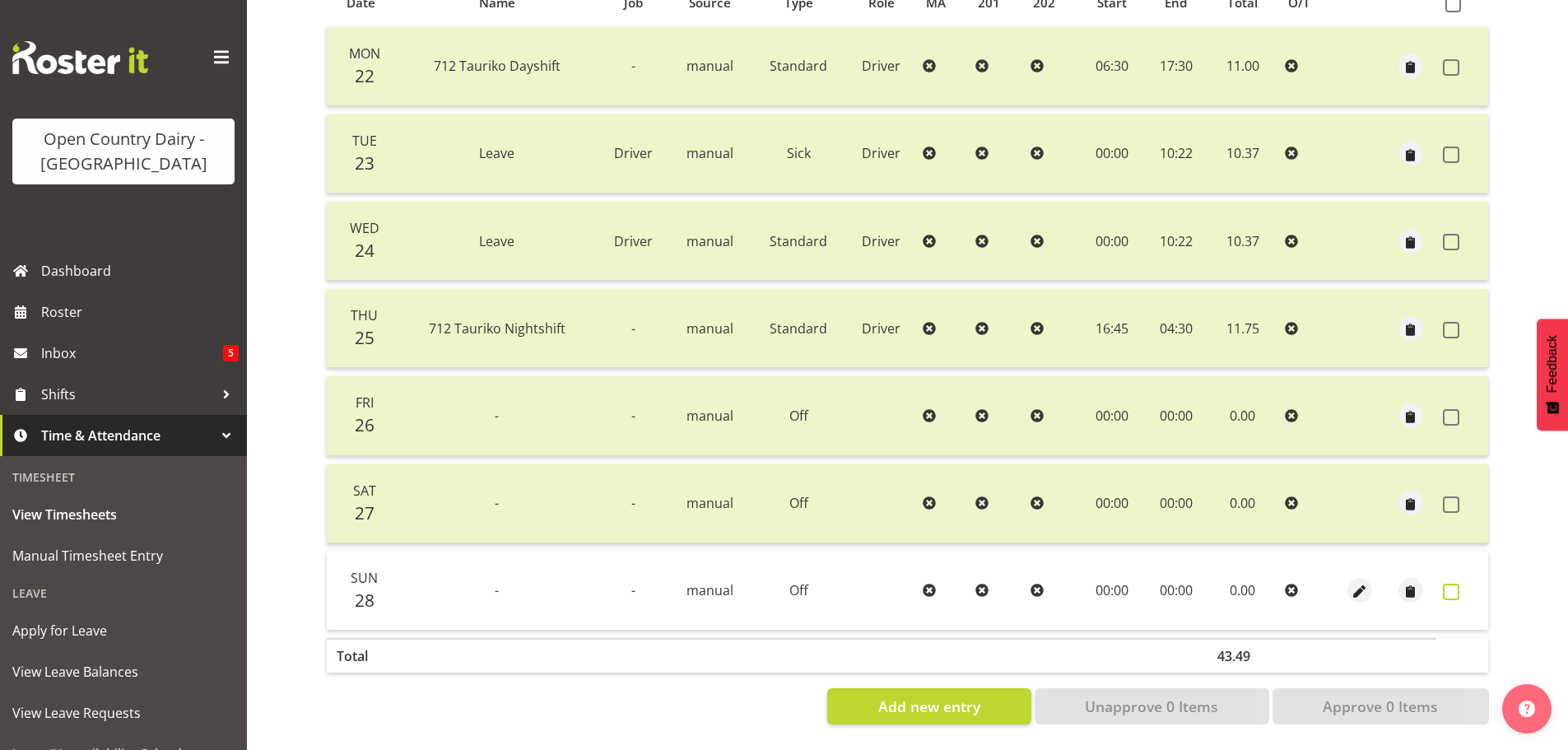
click at [1455, 583] on span at bounding box center [1451, 592] width 17 height 17
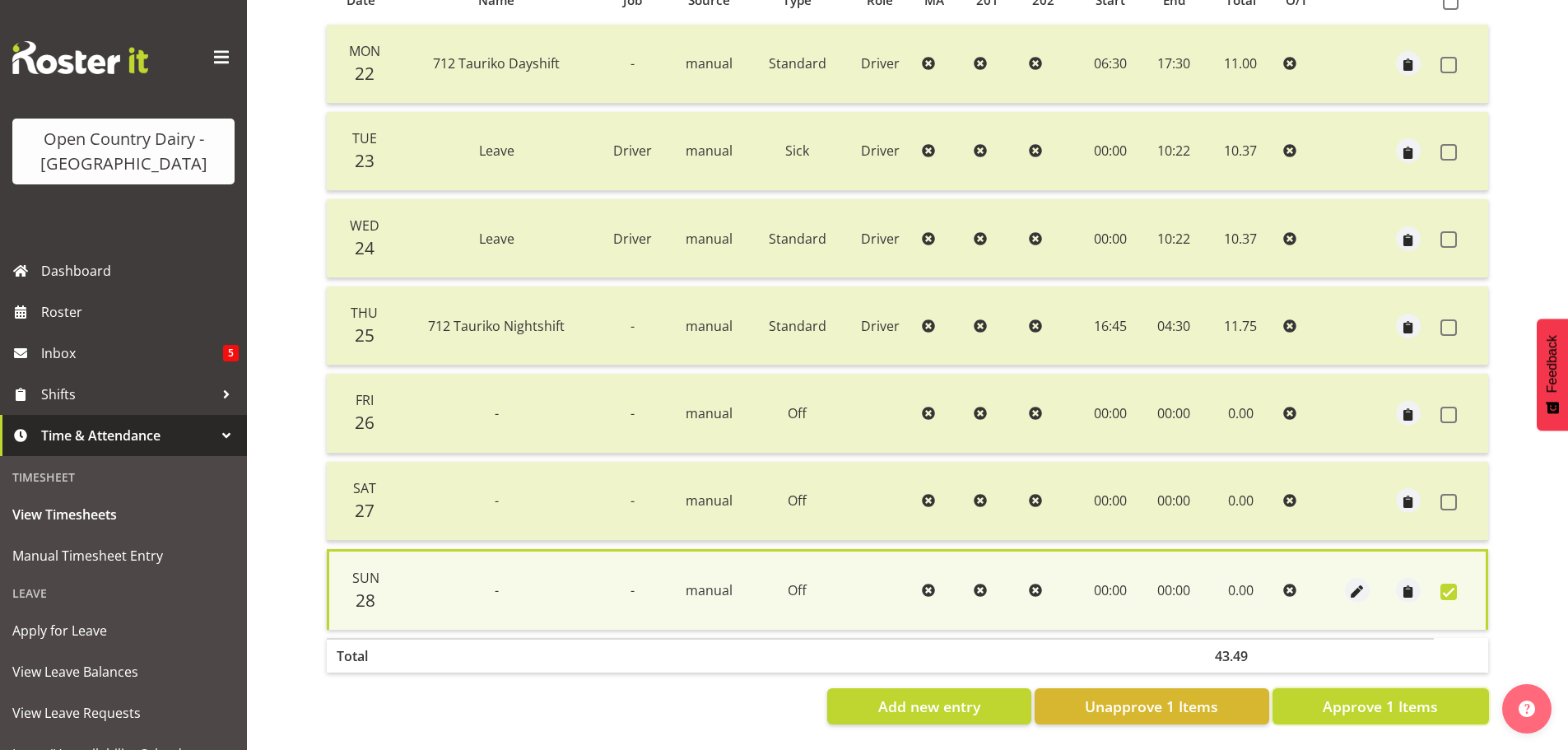
click at [1411, 695] on span "Approve 1 Items" at bounding box center [1380, 706] width 115 height 21
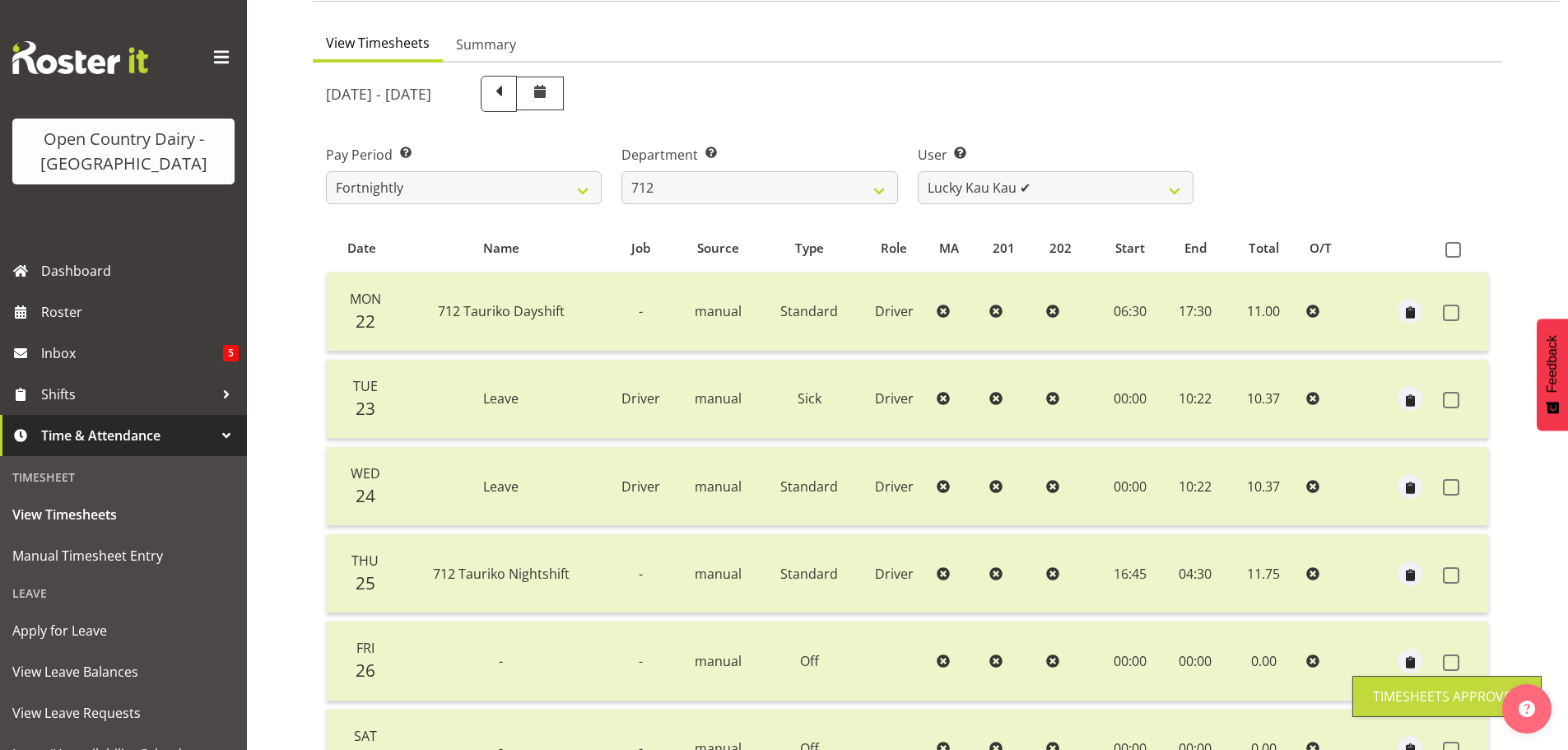
scroll to position [66, 0]
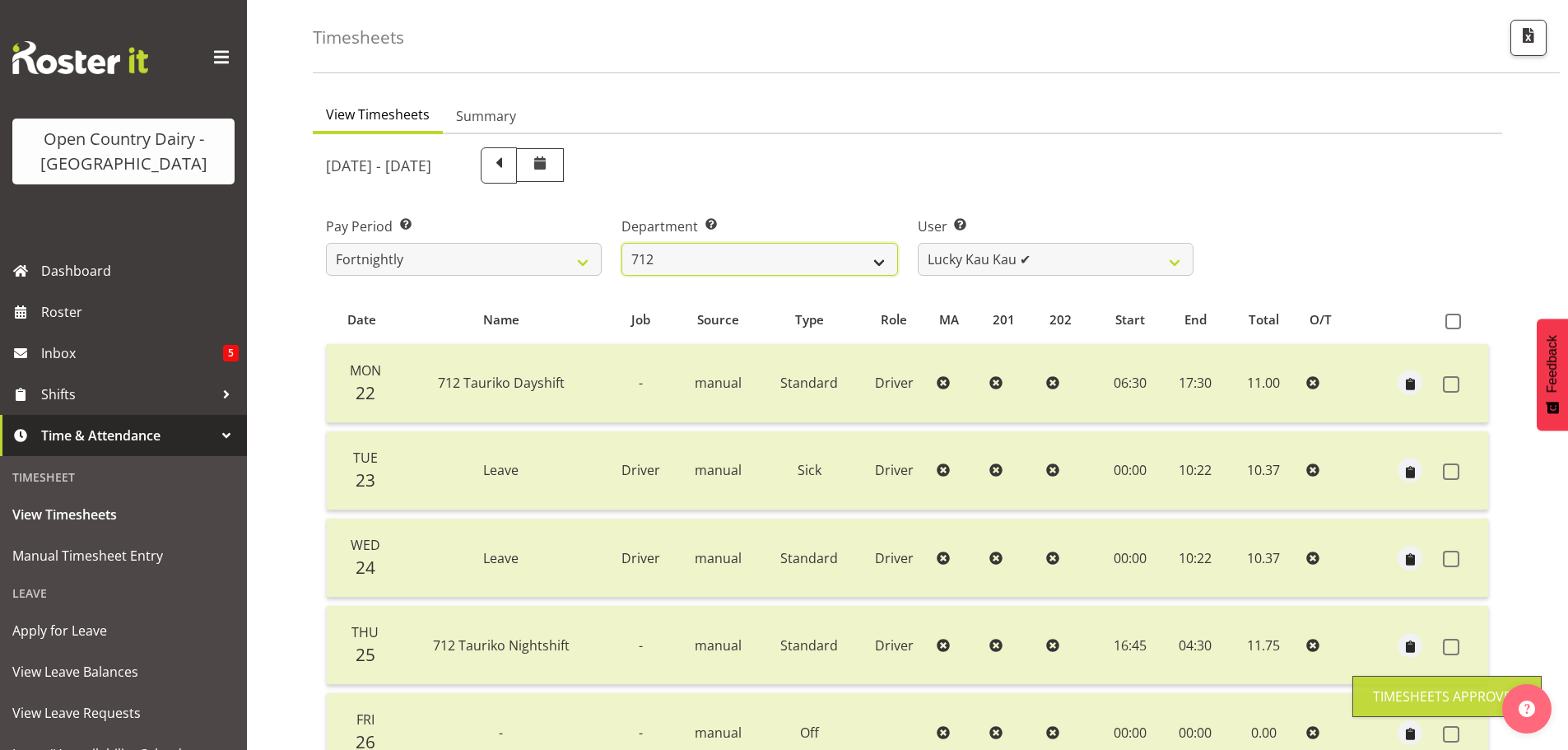
click at [760, 248] on select "701 702 703 704 705 706 707 708 709 710 711 712 713 714 715 716 717 718 719 720" at bounding box center [759, 259] width 276 height 33
click at [621, 243] on select "701 702 703 704 705 706 707 708 709 710 711 712 713 714 715 716 717 718 719 720" at bounding box center [759, 259] width 276 height 33
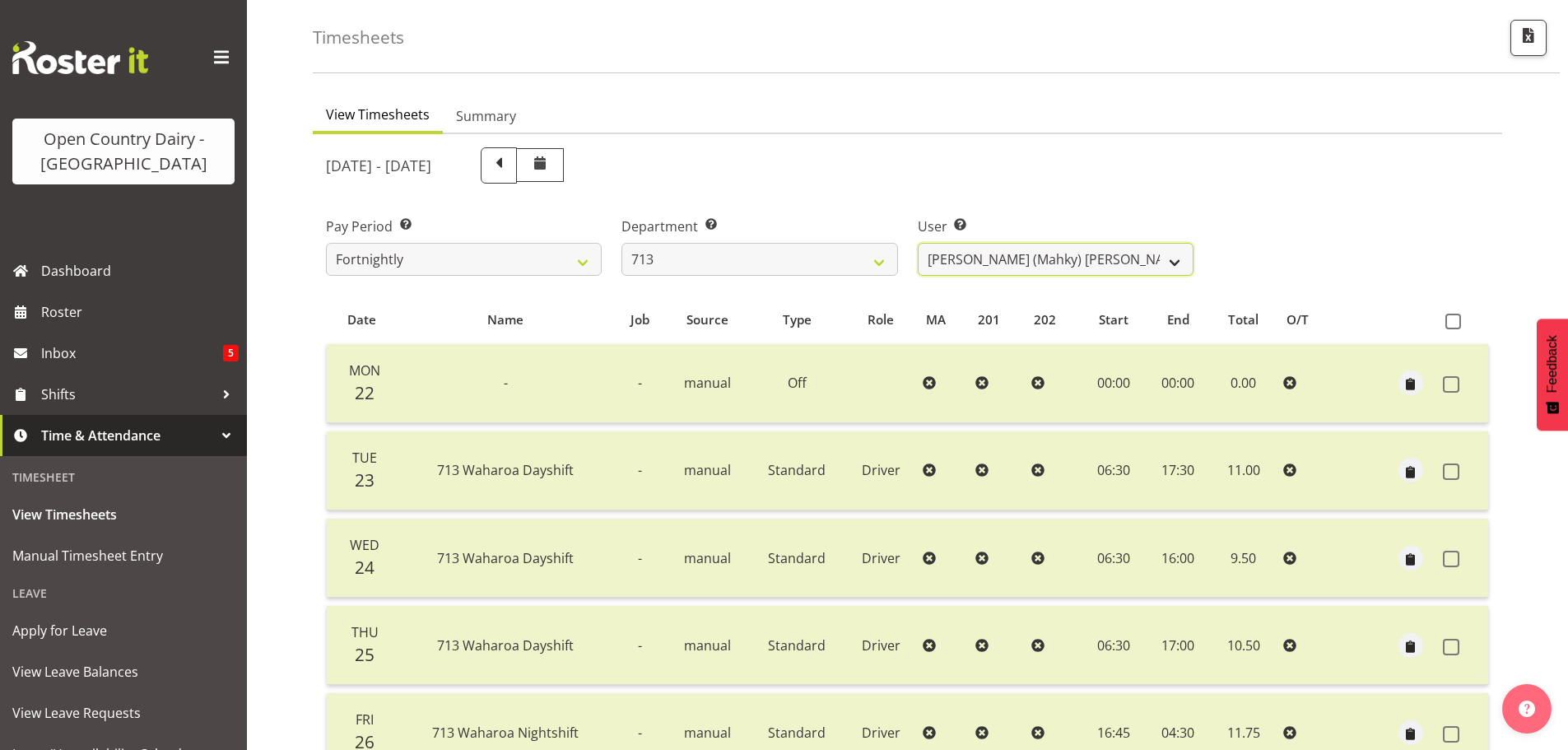
click at [1124, 250] on select "Harmanpreet (Mahky) Dhillon ❌ Marcus Waretini ✔ Norman Sellen ❌" at bounding box center [1056, 259] width 276 height 33
click at [918, 243] on select "Harmanpreet (Mahky) Dhillon ❌ Marcus Waretini ✔ Norman Sellen ❌" at bounding box center [1056, 259] width 276 height 33
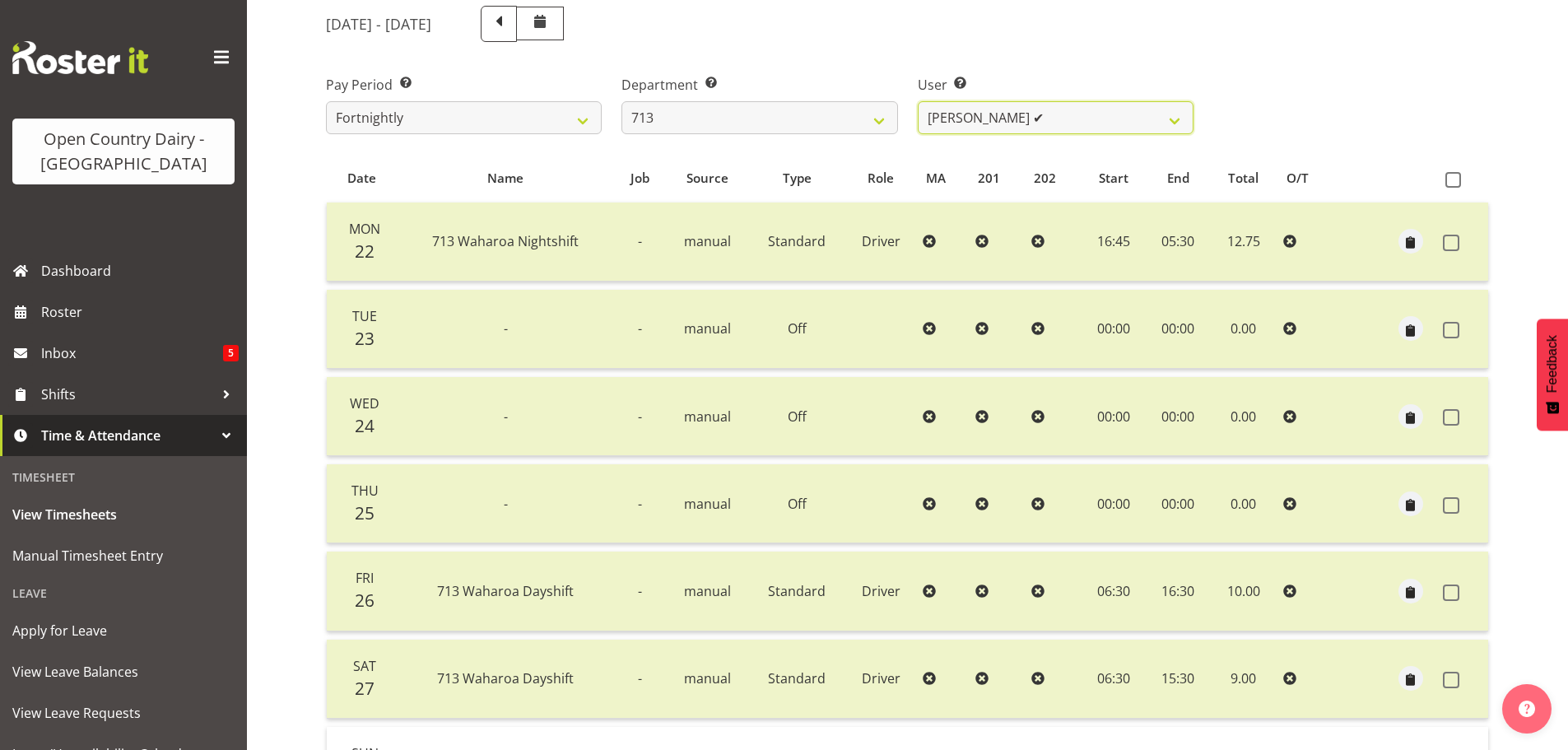
scroll to position [313, 0]
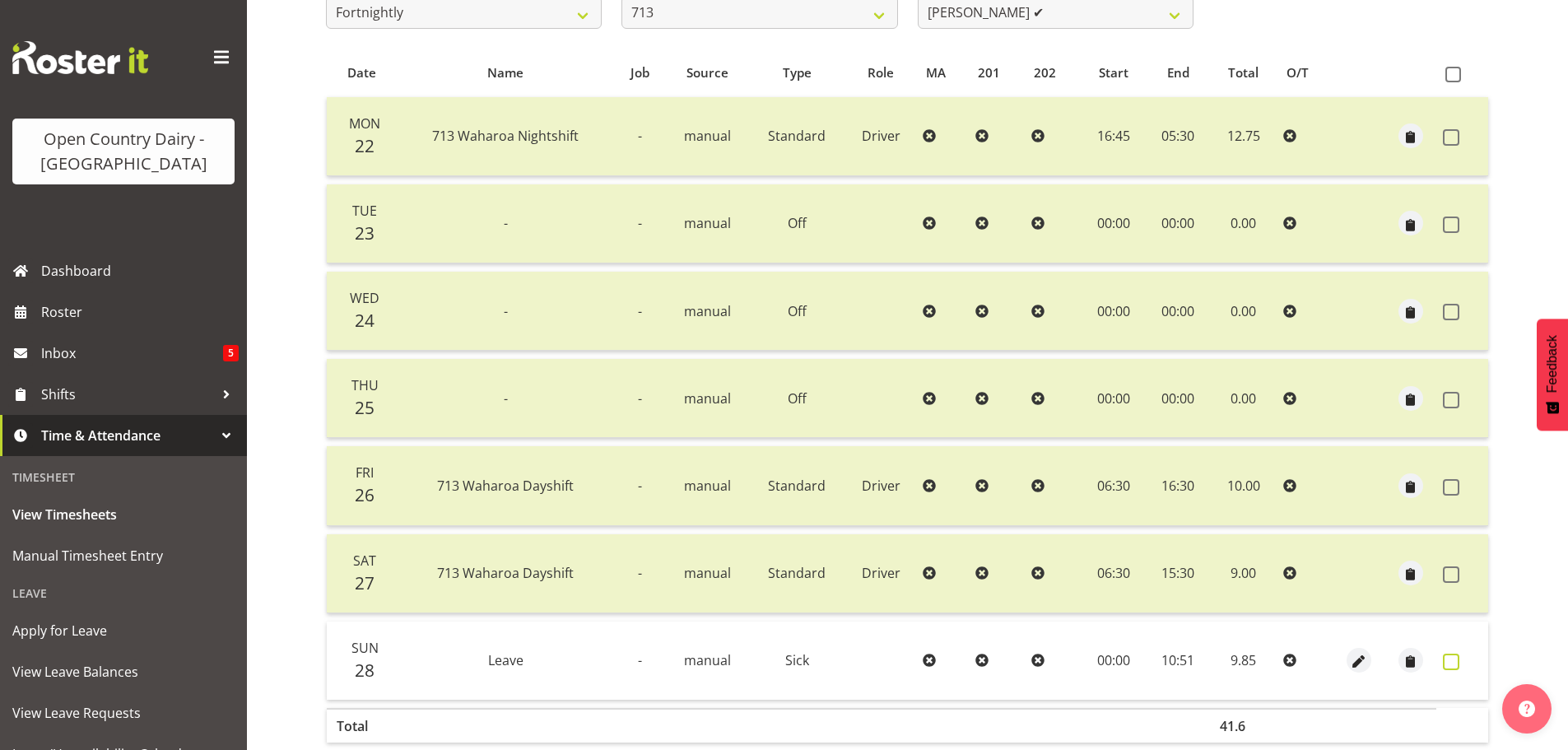
click at [1450, 664] on span at bounding box center [1451, 662] width 17 height 17
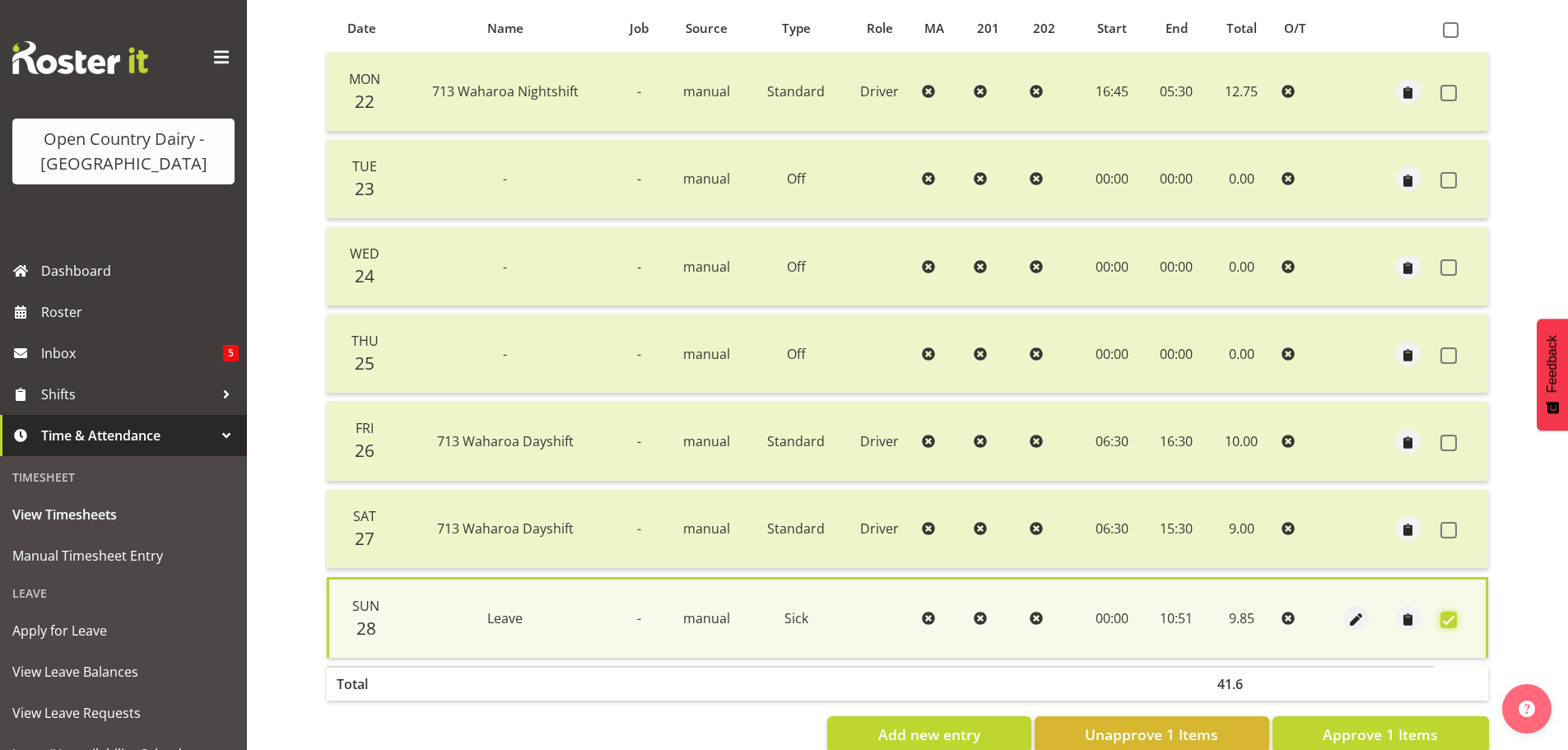
scroll to position [397, 0]
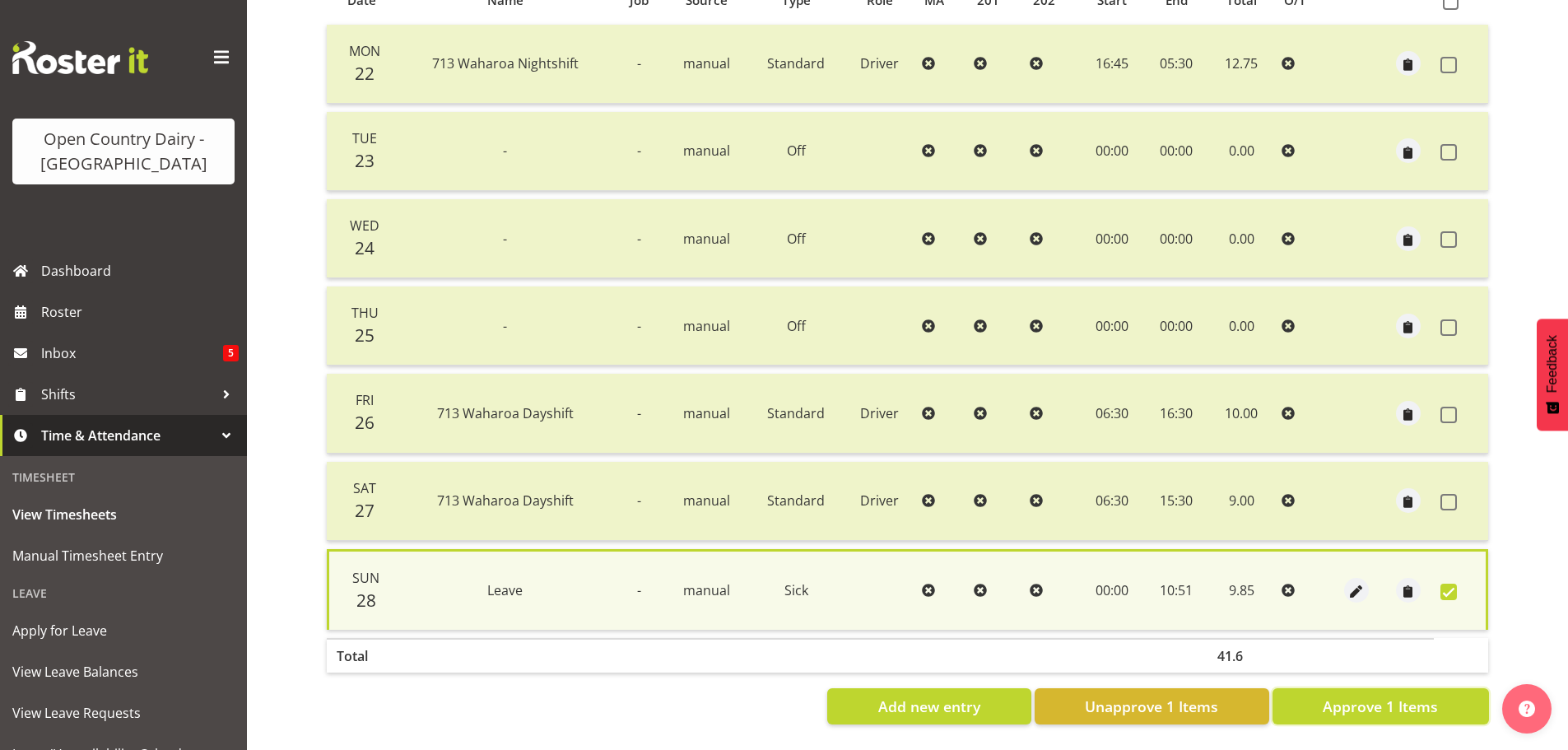
click at [1390, 699] on span "Approve 1 Items" at bounding box center [1380, 706] width 115 height 21
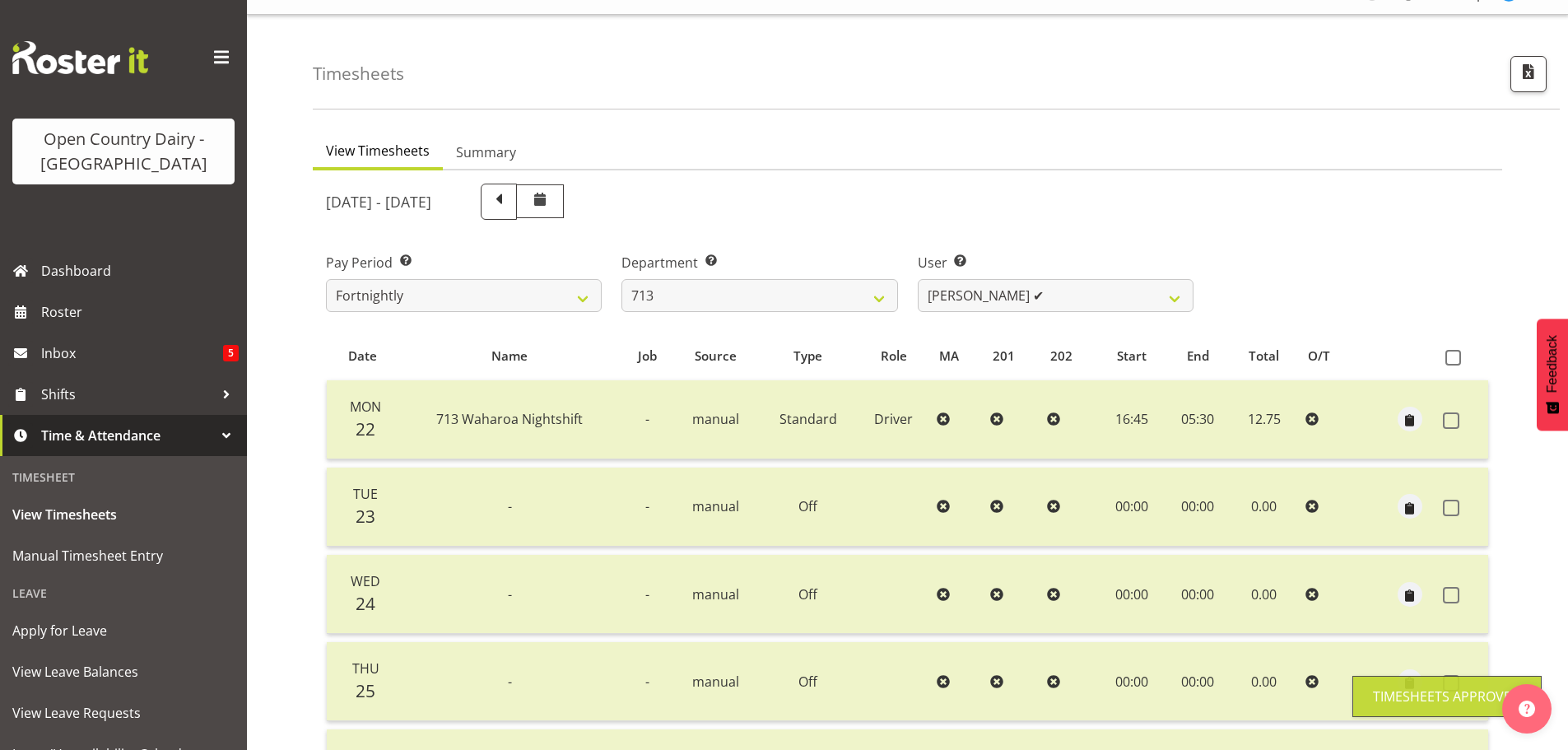
scroll to position [0, 0]
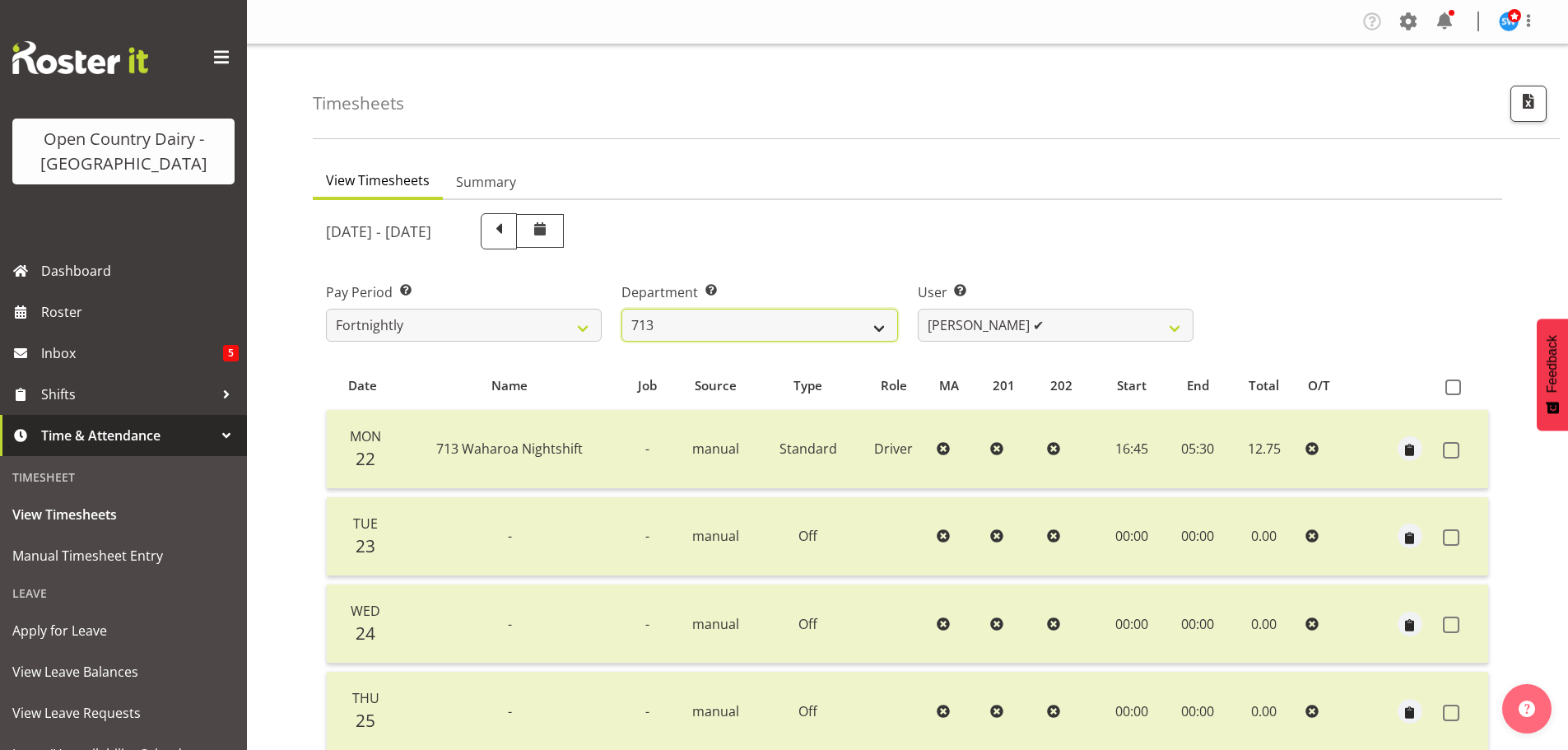
click at [834, 324] on select "701 702 703 704 705 706 707 708 709 710 711 712 713 714 715 716 717 718 719 720" at bounding box center [759, 325] width 276 height 33
click at [621, 308] on select "701 702 703 704 705 706 707 708 709 710 711 712 713 714 715 716 717 718 719 720" at bounding box center [759, 325] width 276 height 33
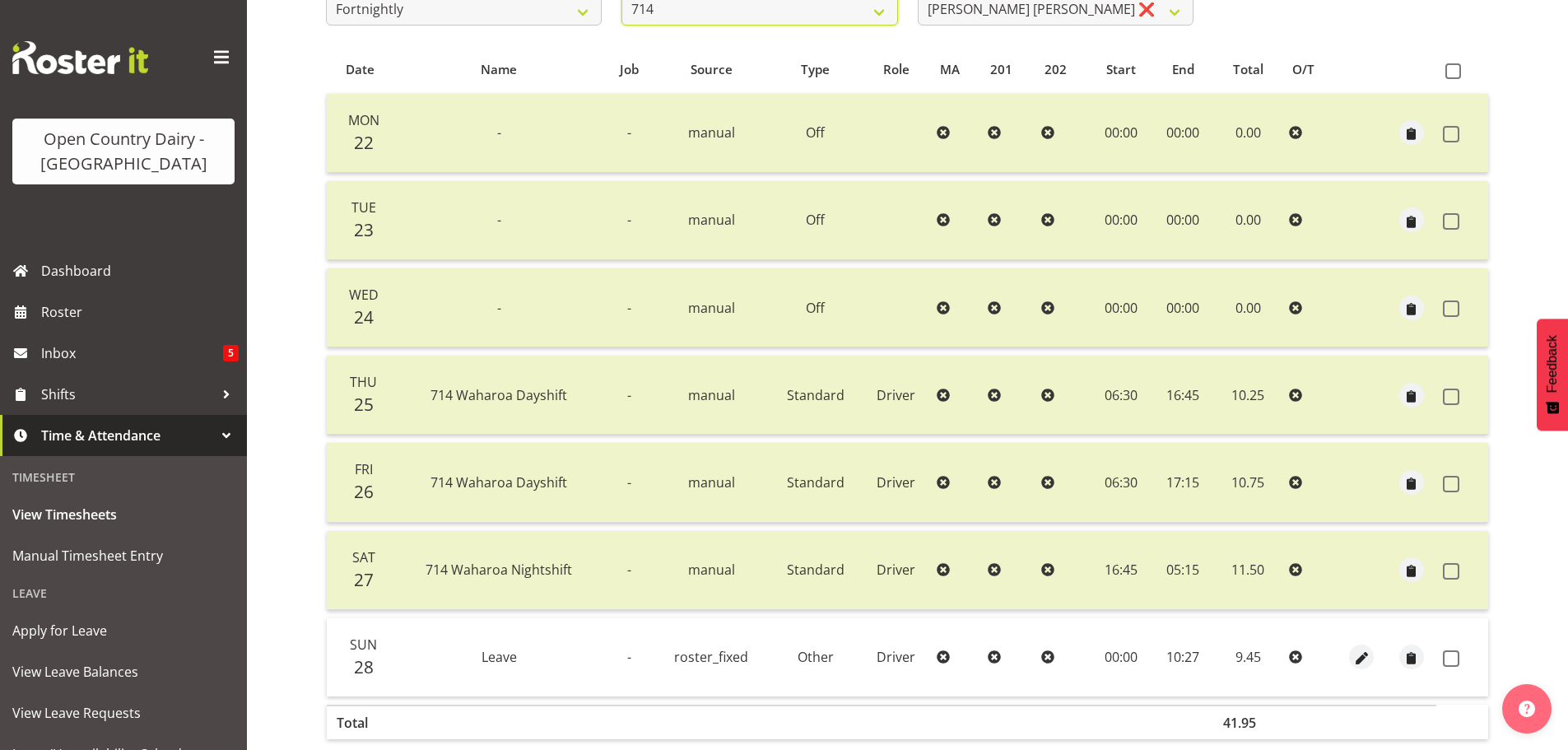
scroll to position [395, 0]
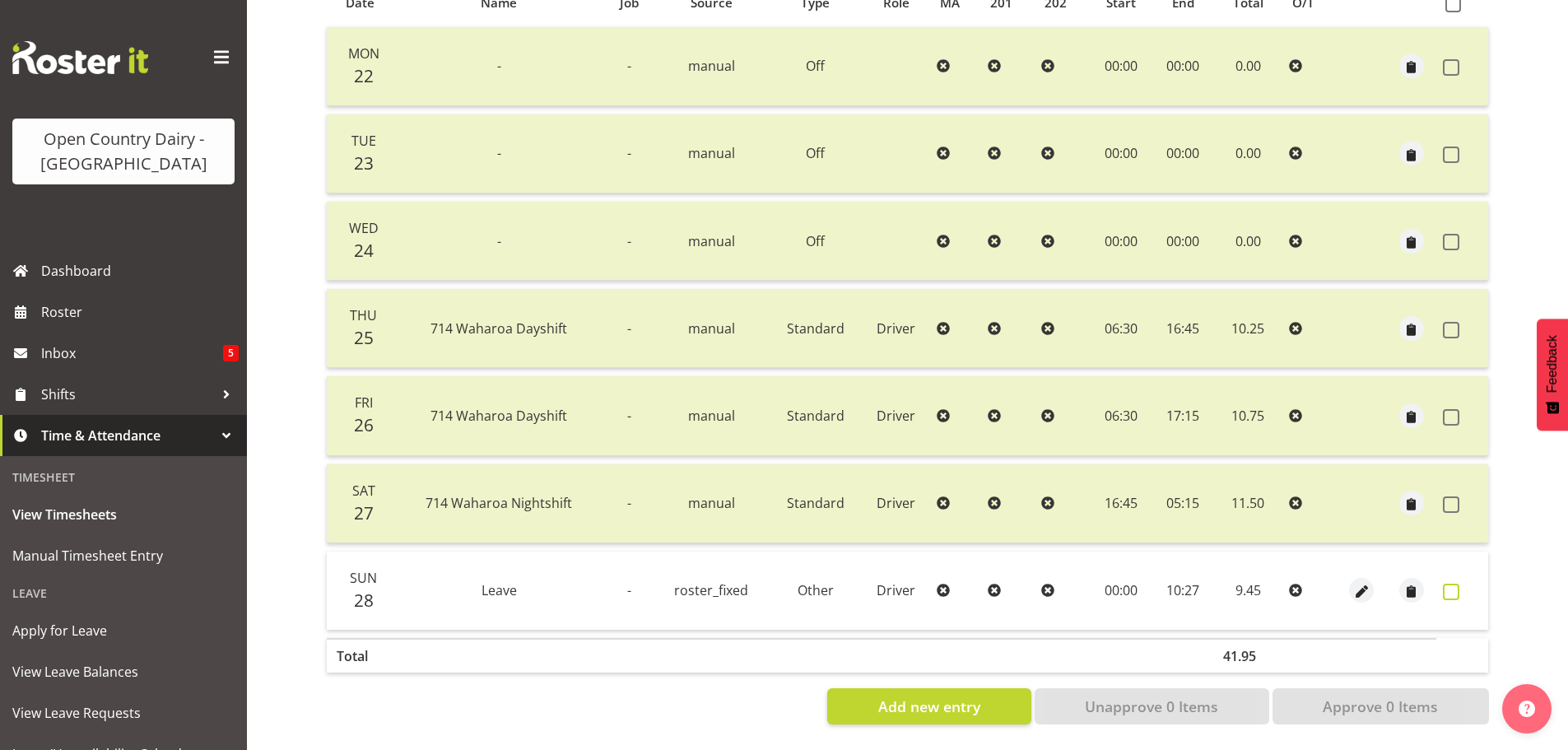
click at [1455, 583] on span at bounding box center [1451, 592] width 17 height 17
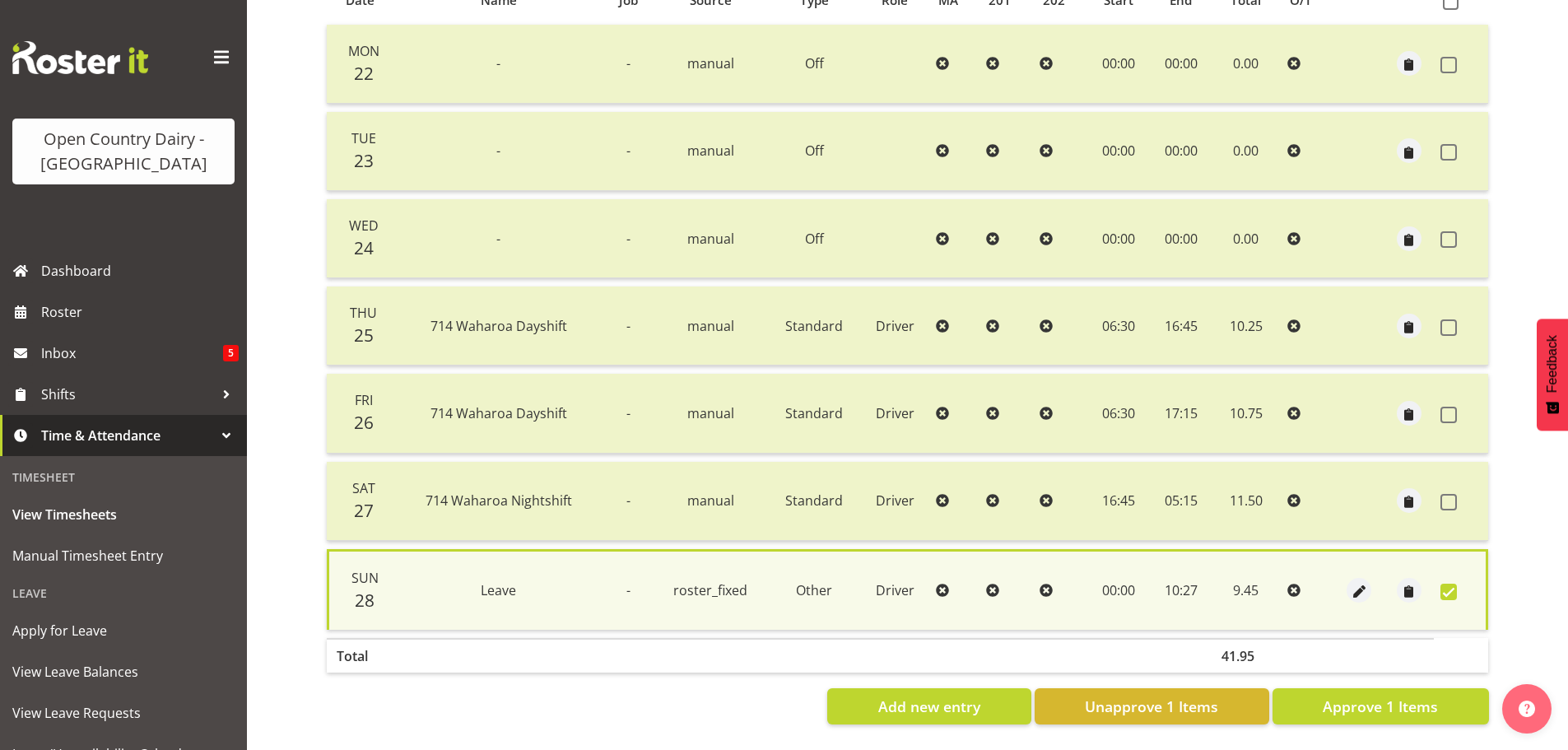
click at [1456, 583] on span at bounding box center [1449, 592] width 17 height 17
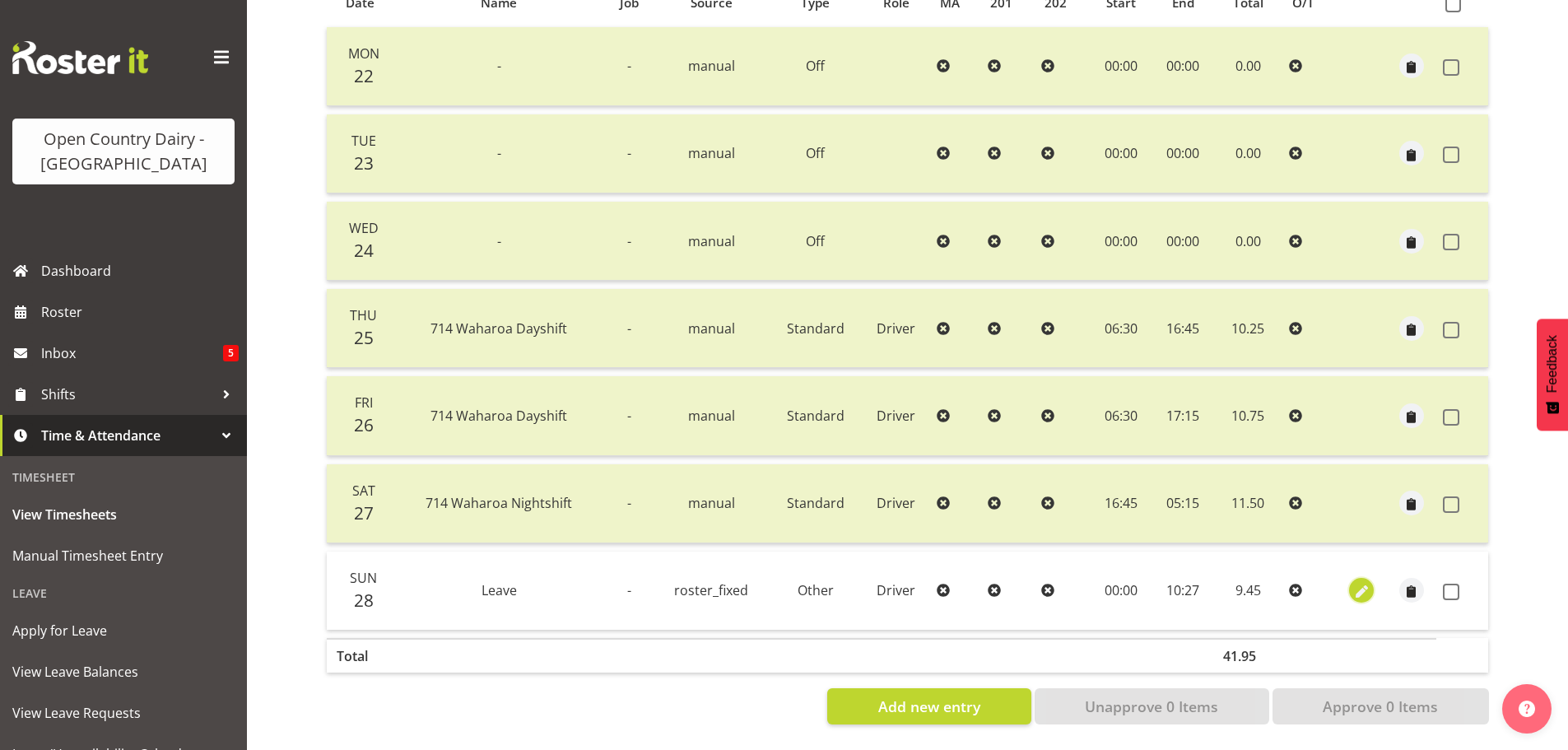
click at [1364, 582] on span "button" at bounding box center [1361, 592] width 19 height 19
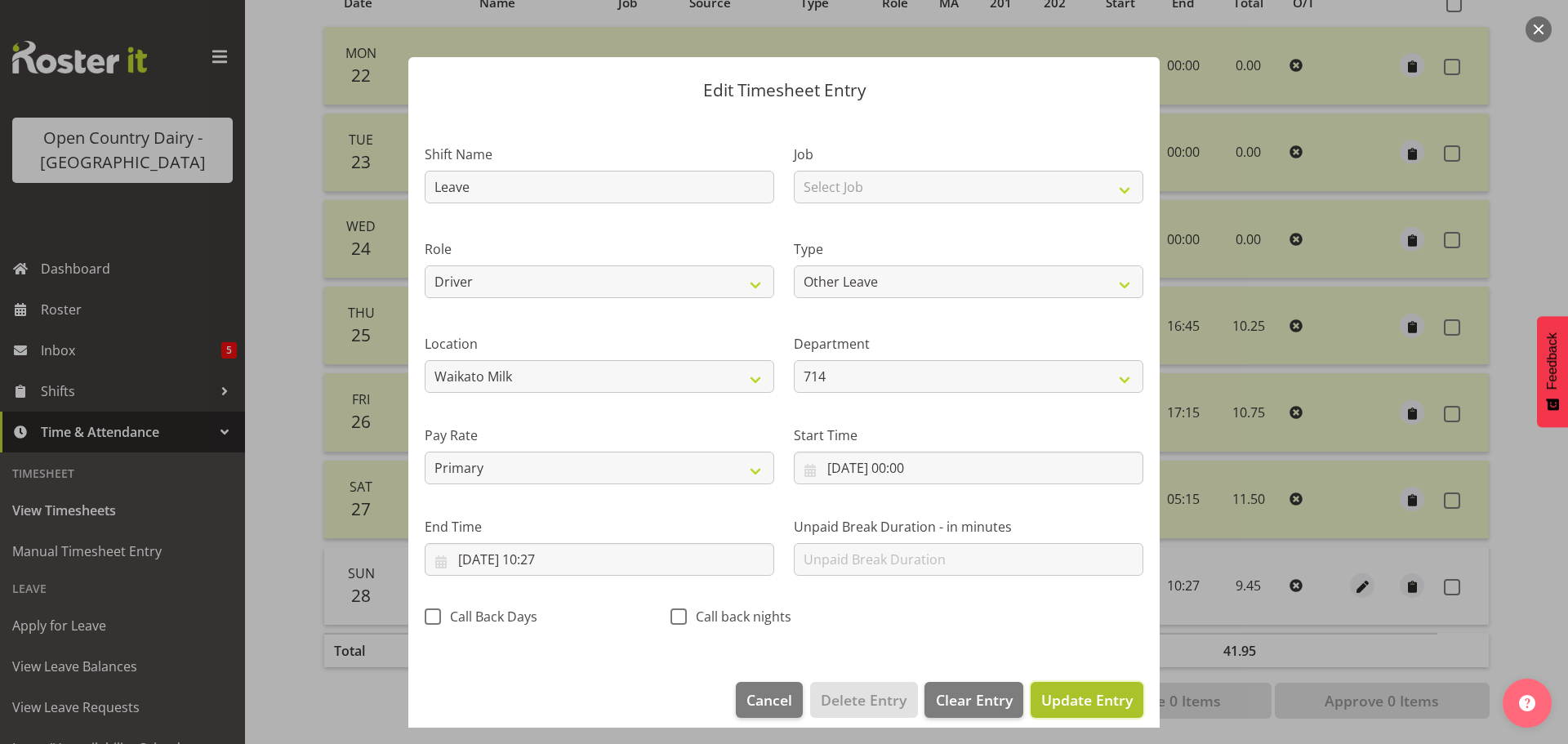
click at [1080, 700] on span "Update Entry" at bounding box center [1087, 699] width 92 height 19
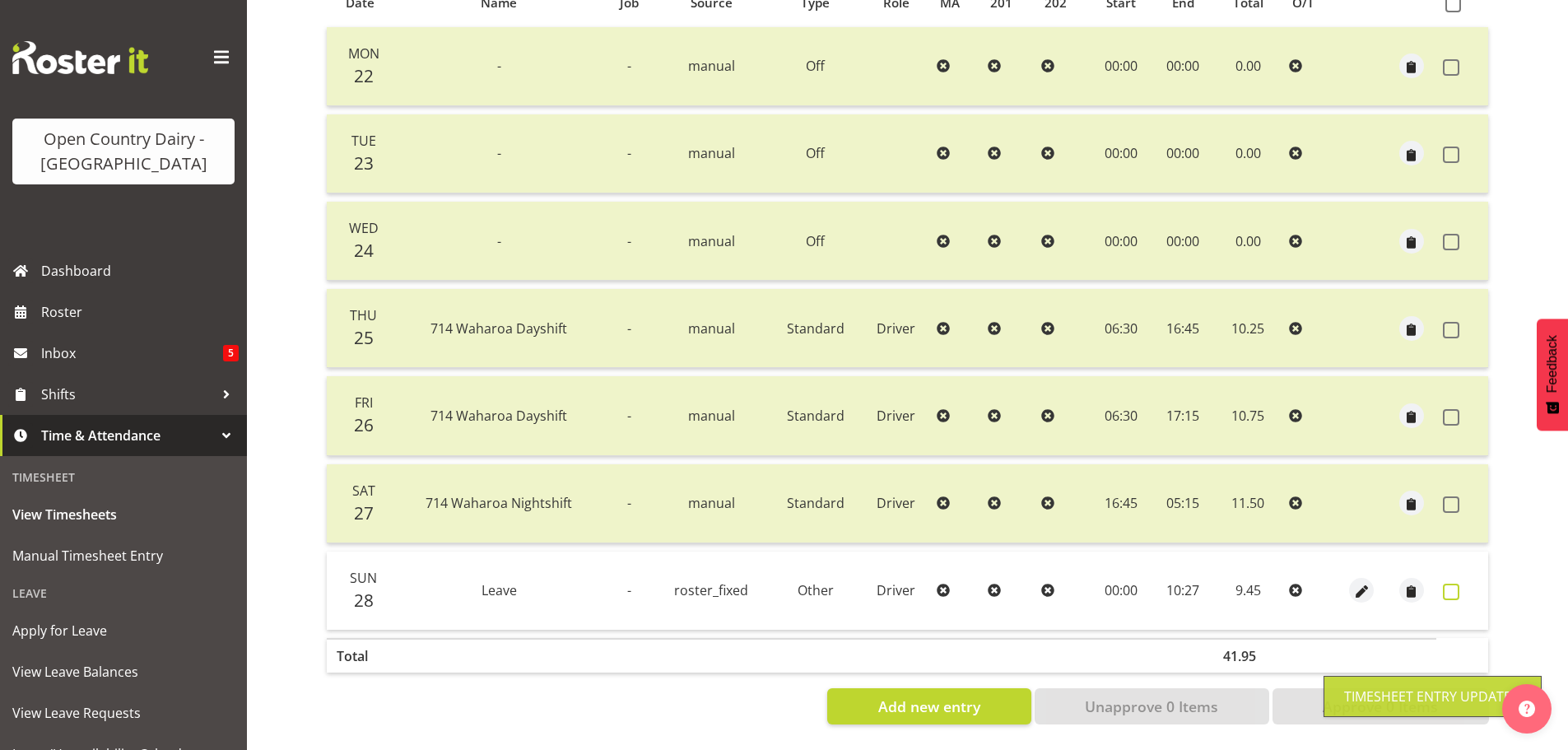
click at [1455, 583] on span at bounding box center [1451, 592] width 17 height 17
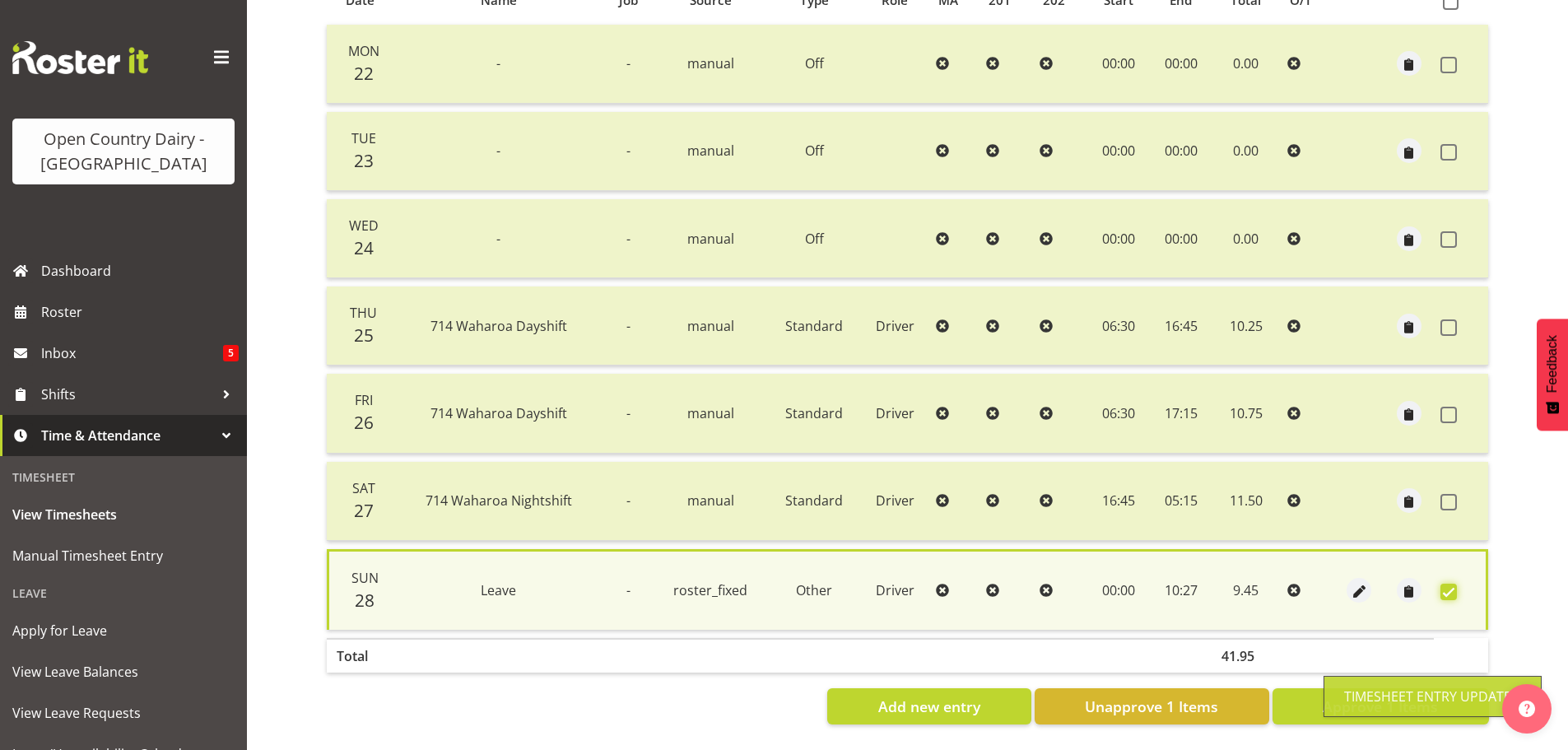
scroll to position [397, 0]
click at [1309, 702] on button "Approve 1 Items" at bounding box center [1381, 706] width 217 height 36
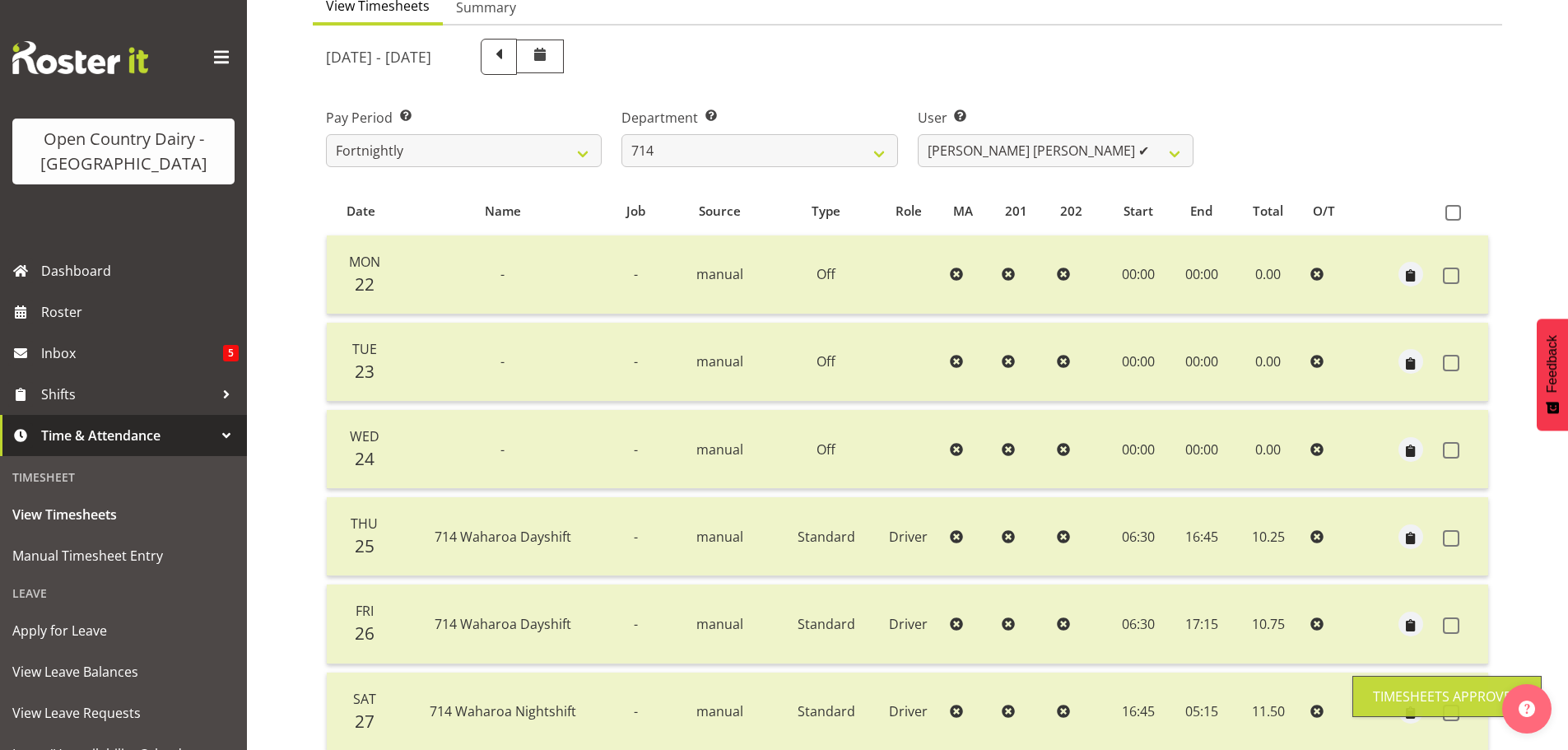
scroll to position [0, 0]
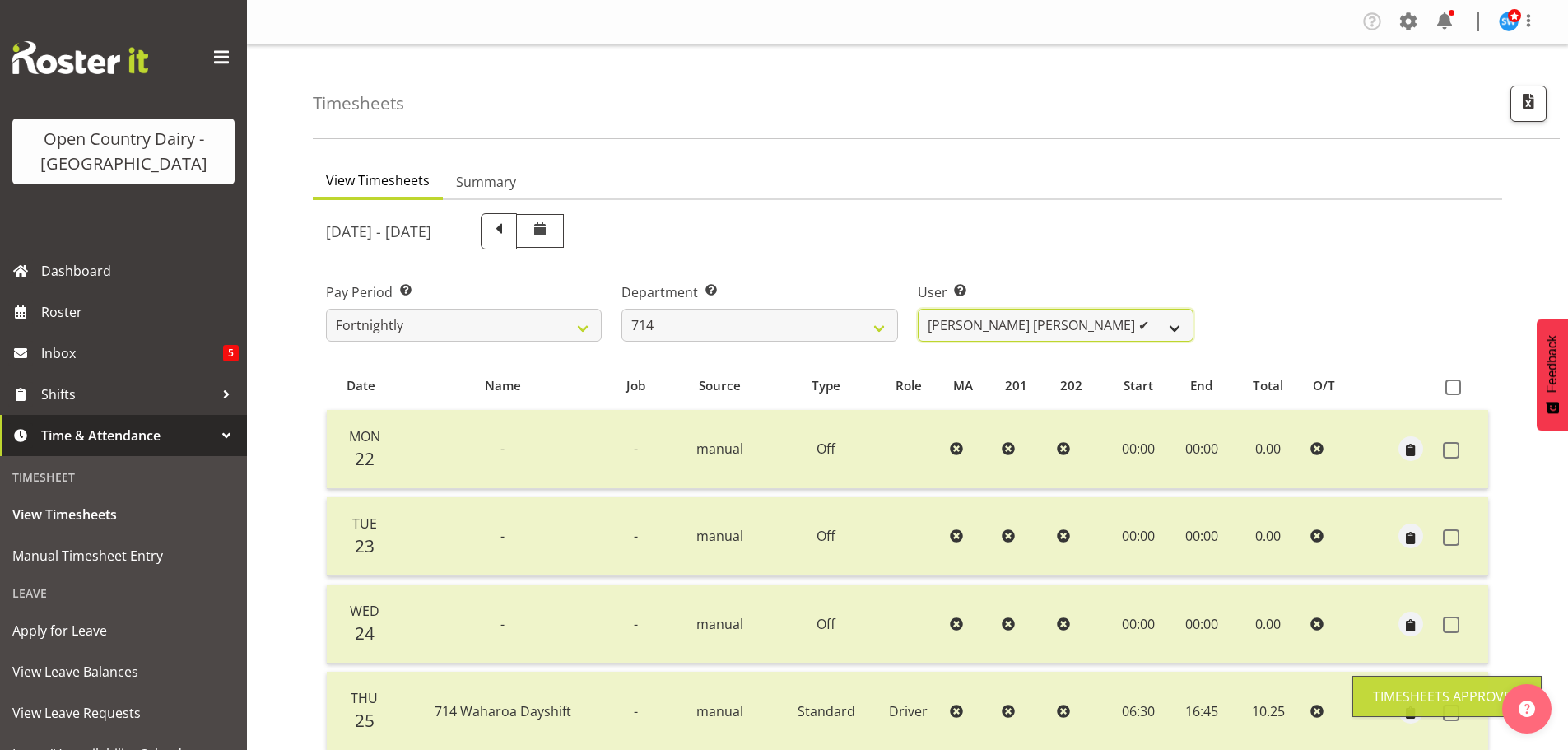
click at [1121, 319] on select "Fraser Stephens ✔ Nev Brewster ❌ Stephen Parsons ❌ Tom Gaelic ❌" at bounding box center [1056, 325] width 276 height 33
click at [918, 308] on select "Fraser Stephens ✔ Nev Brewster ❌ Stephen Parsons ❌ Tom Gaelic ❌" at bounding box center [1056, 325] width 276 height 33
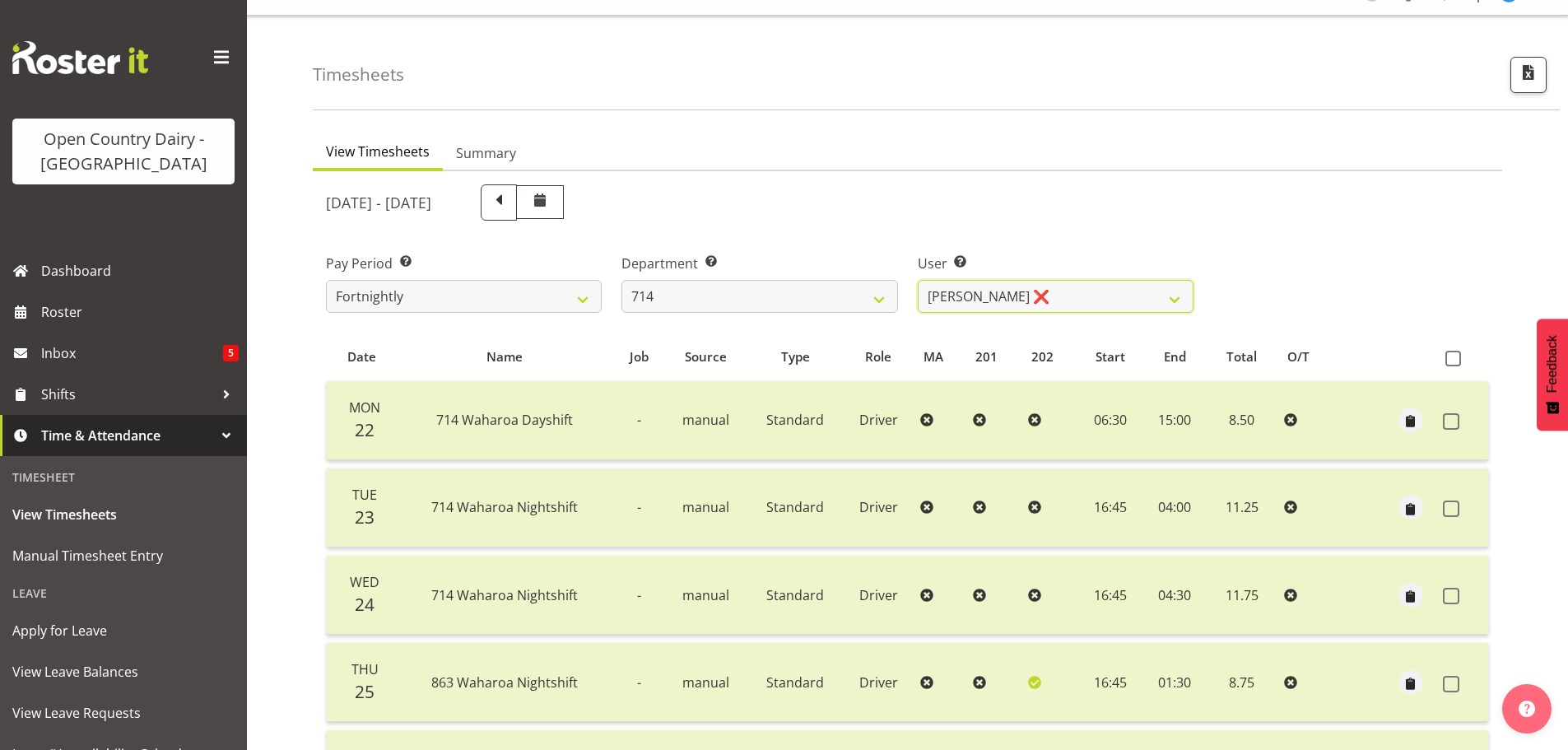
scroll to position [330, 0]
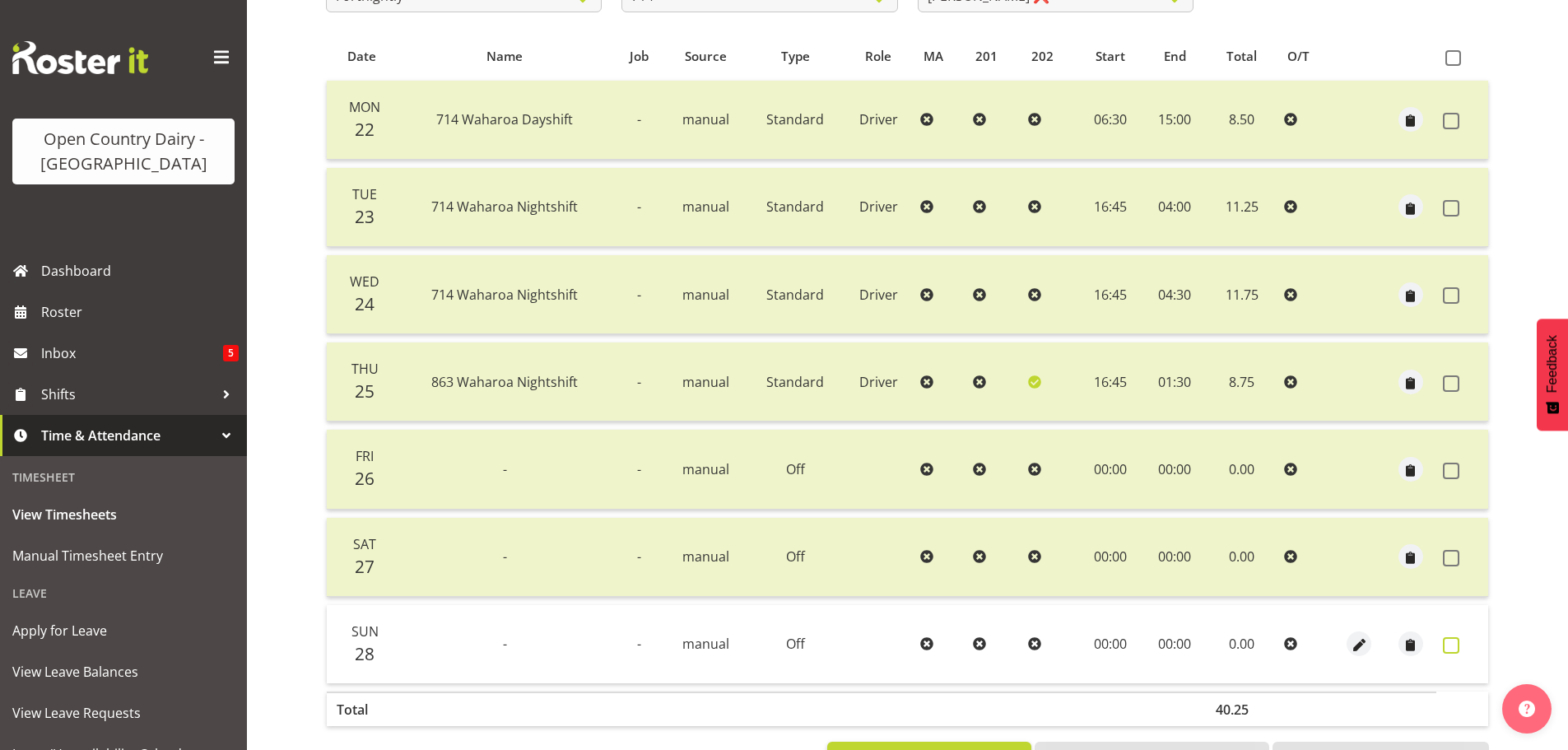
click at [1449, 647] on span at bounding box center [1451, 645] width 17 height 17
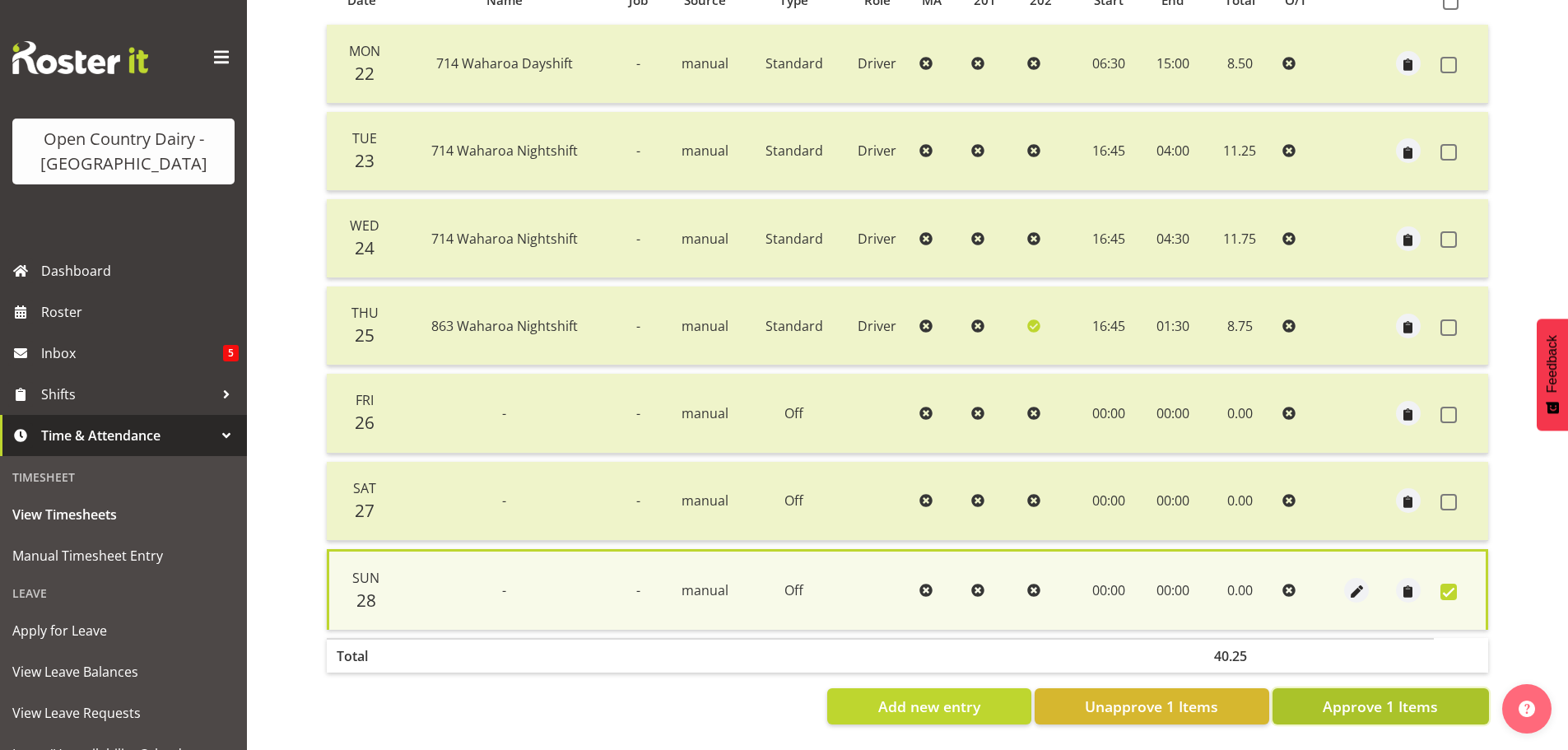
click at [1383, 695] on span "Approve 1 Items" at bounding box center [1380, 706] width 115 height 21
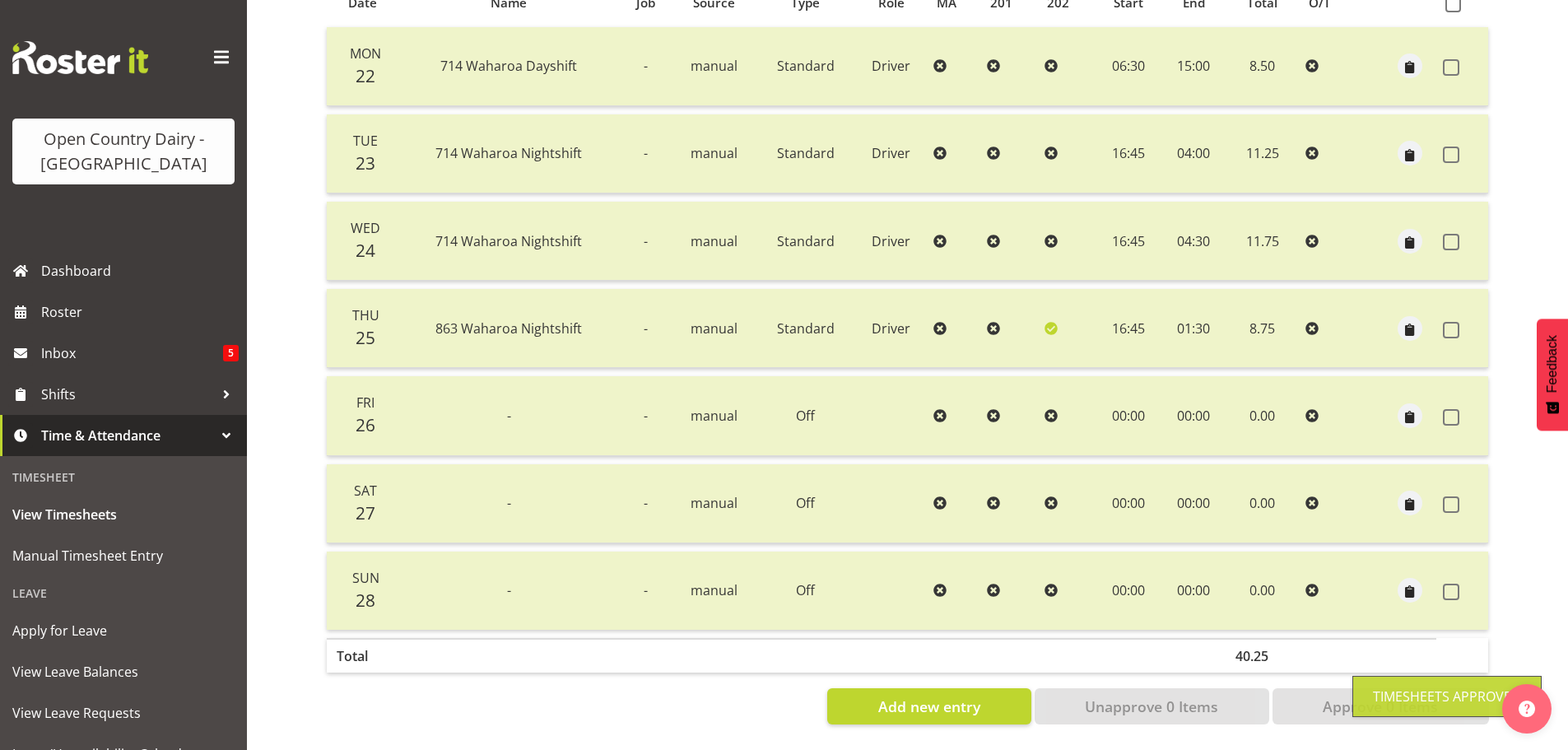
scroll to position [0, 0]
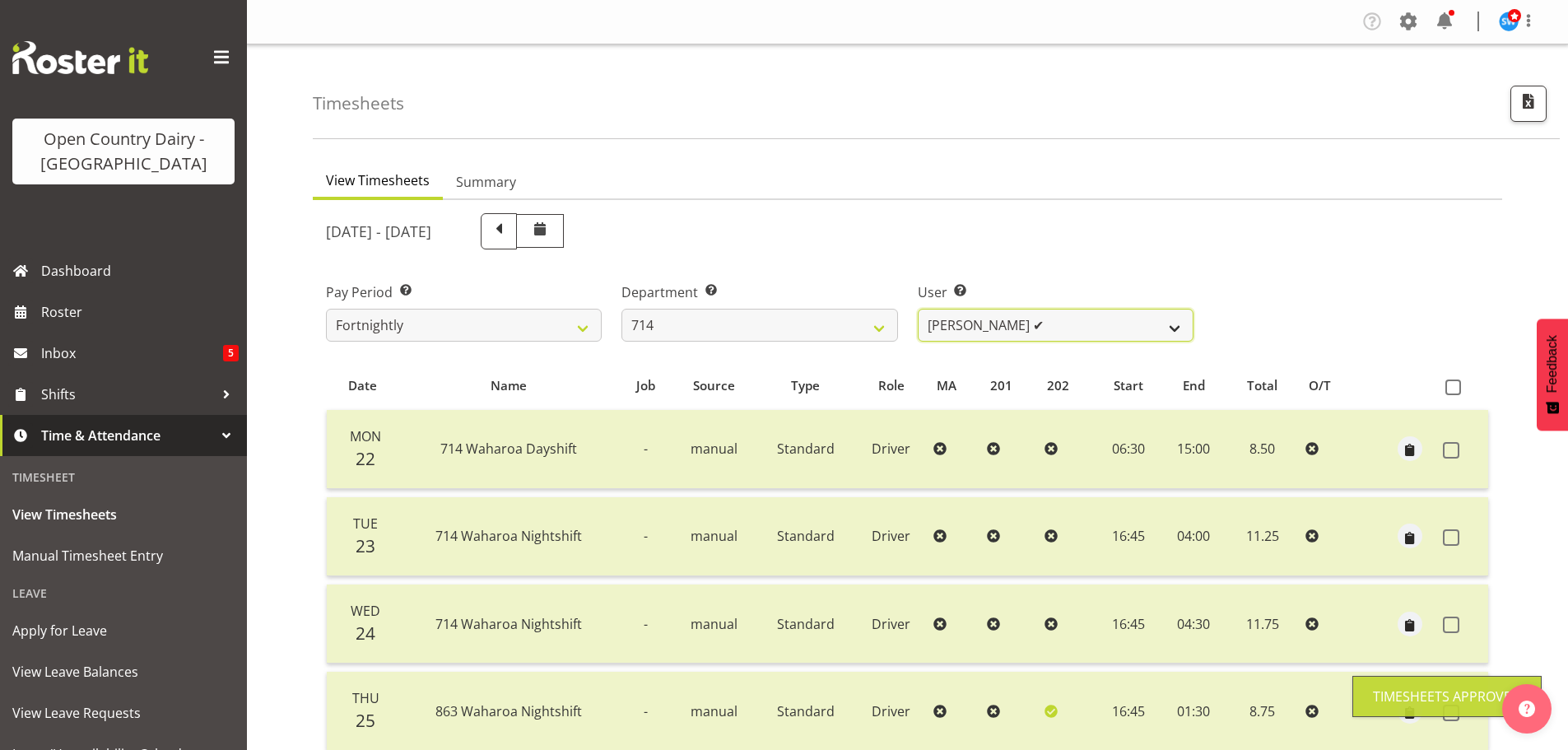
click at [1063, 323] on select "Fraser Stephens ✔ Nev Brewster ✔ Stephen Parsons ❌ Tom Gaelic ❌" at bounding box center [1056, 325] width 276 height 33
click at [918, 308] on select "Fraser Stephens ✔ Nev Brewster ✔ Stephen Parsons ❌ Tom Gaelic ❌" at bounding box center [1056, 325] width 276 height 33
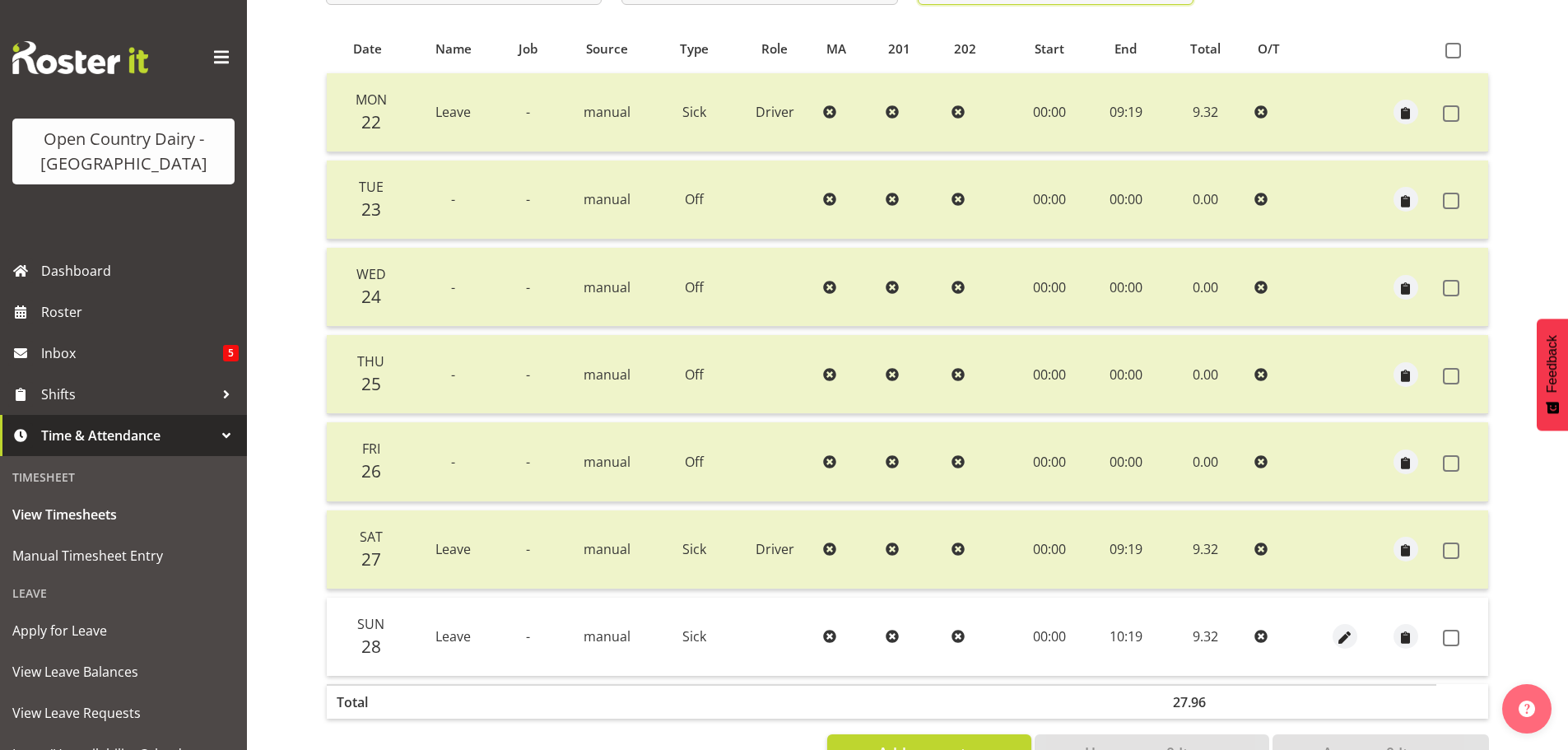
scroll to position [395, 0]
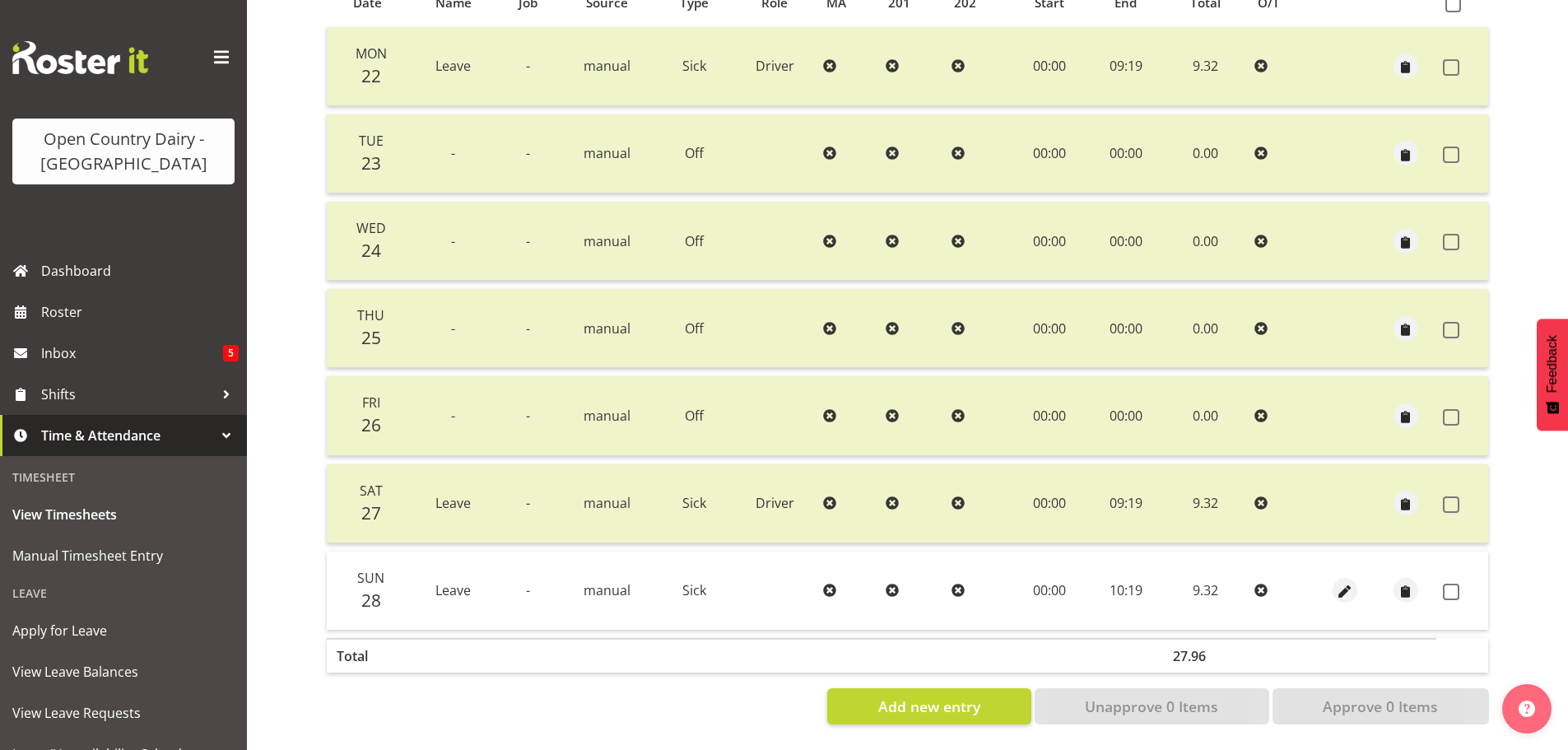
drag, startPoint x: 1451, startPoint y: 584, endPoint x: 1444, endPoint y: 605, distance: 22.1
click at [1453, 584] on span at bounding box center [1451, 592] width 17 height 17
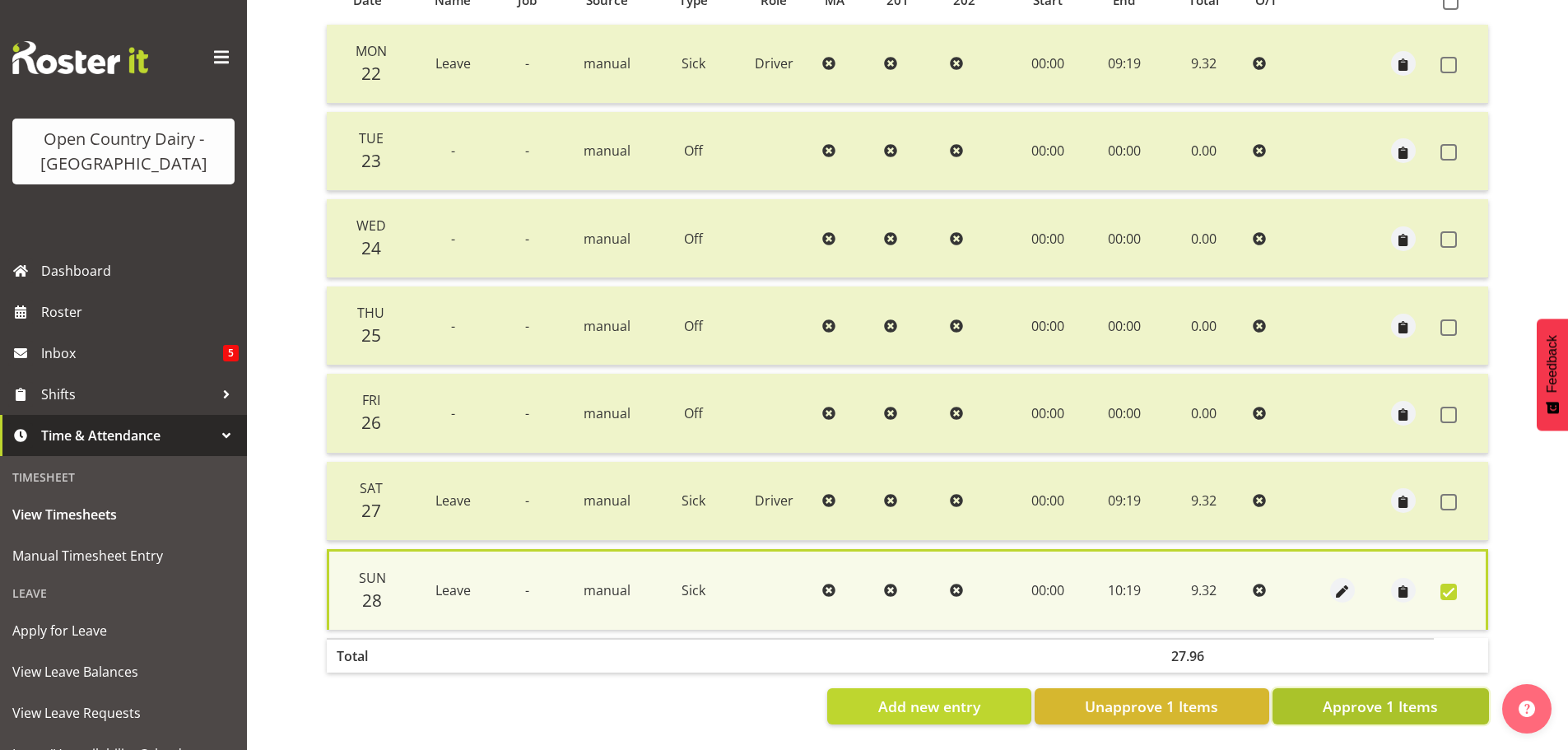
click at [1447, 688] on button "Approve 1 Items" at bounding box center [1381, 706] width 217 height 36
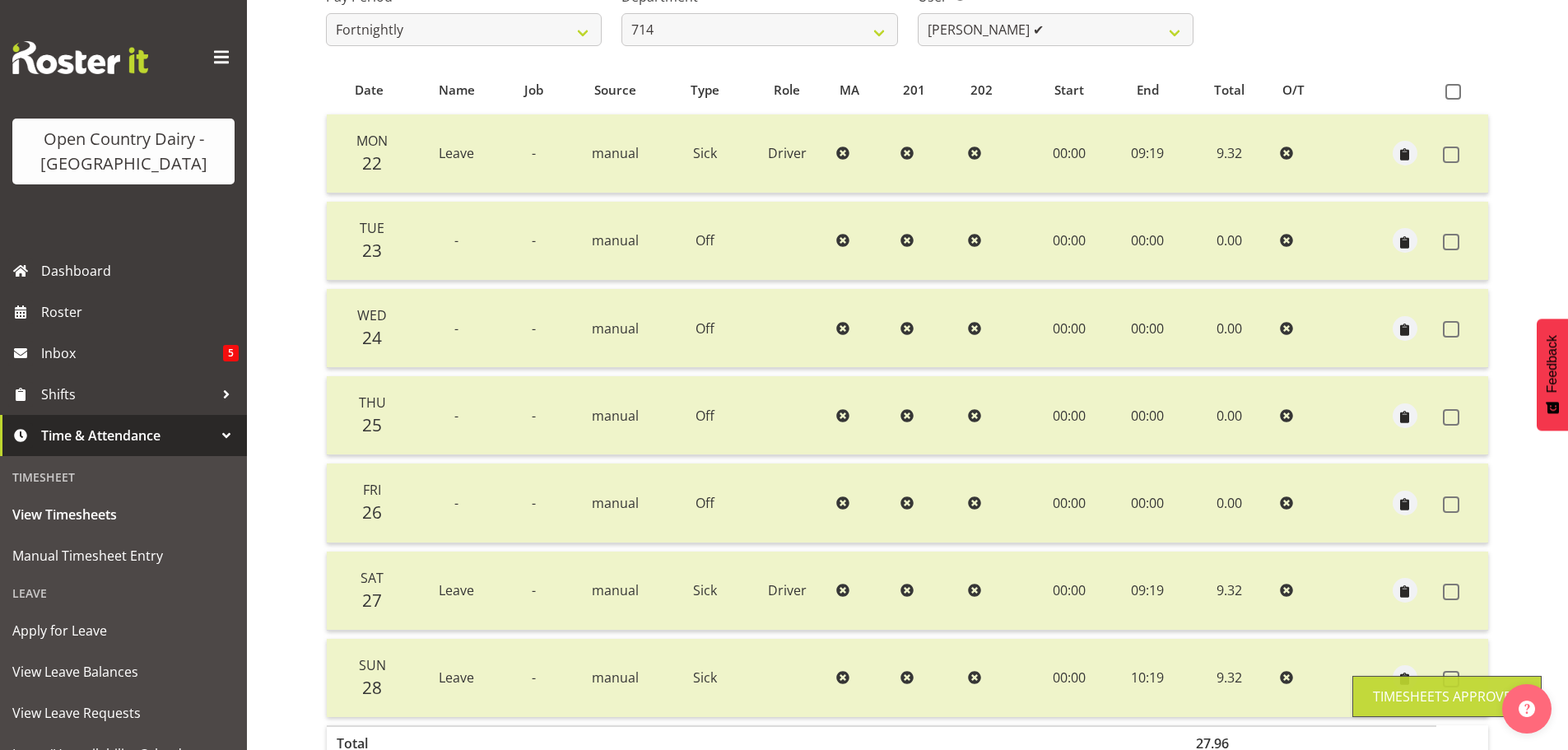
scroll to position [66, 0]
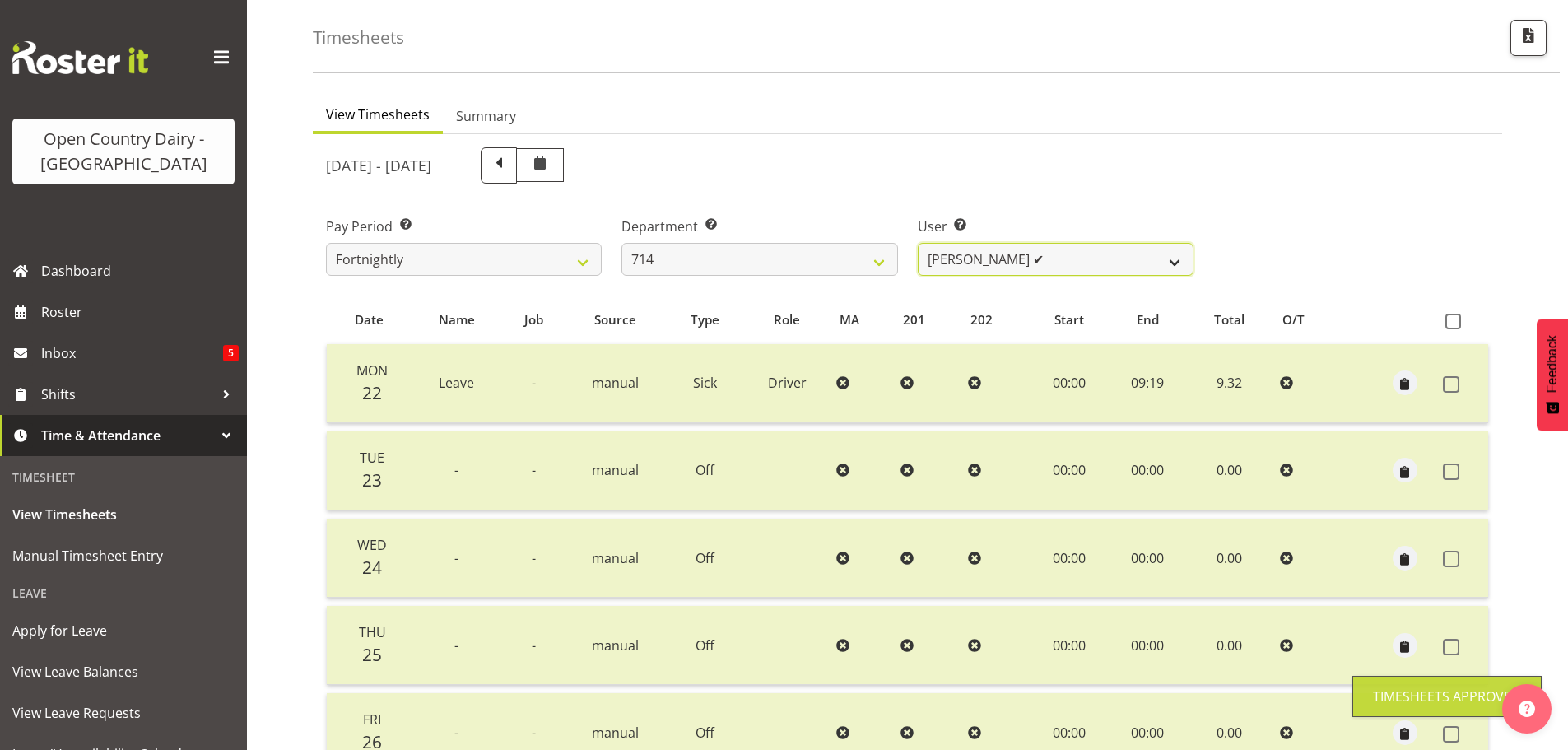
drag, startPoint x: 1061, startPoint y: 256, endPoint x: 1049, endPoint y: 270, distance: 18.4
click at [1060, 256] on select "Fraser Stephens ✔ Nev Brewster ✔ Stephen Parsons ✔ Tom Gaelic ❌" at bounding box center [1056, 259] width 276 height 33
click at [918, 243] on select "Fraser Stephens ✔ Nev Brewster ✔ Stephen Parsons ✔ Tom Gaelic ❌" at bounding box center [1056, 259] width 276 height 33
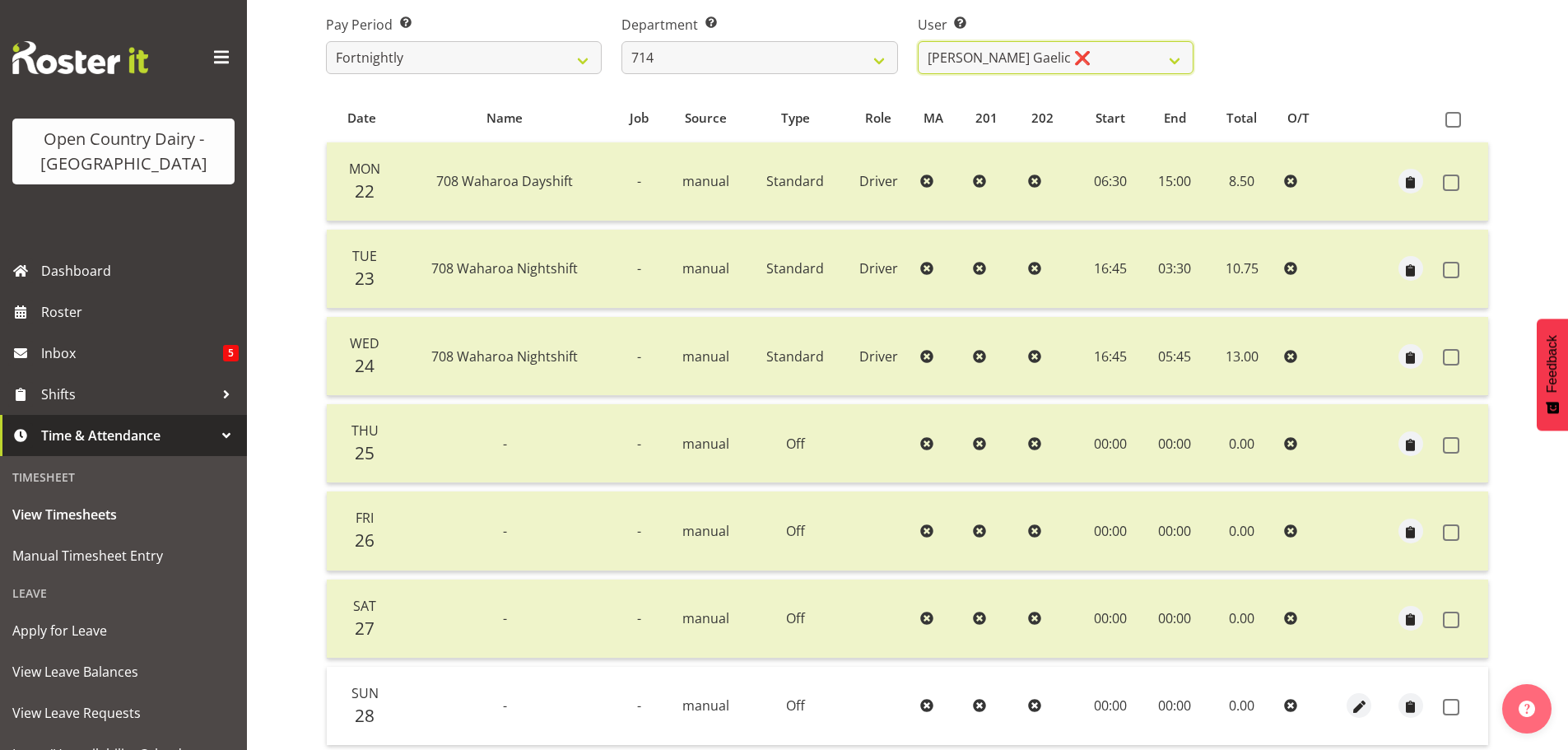
scroll to position [395, 0]
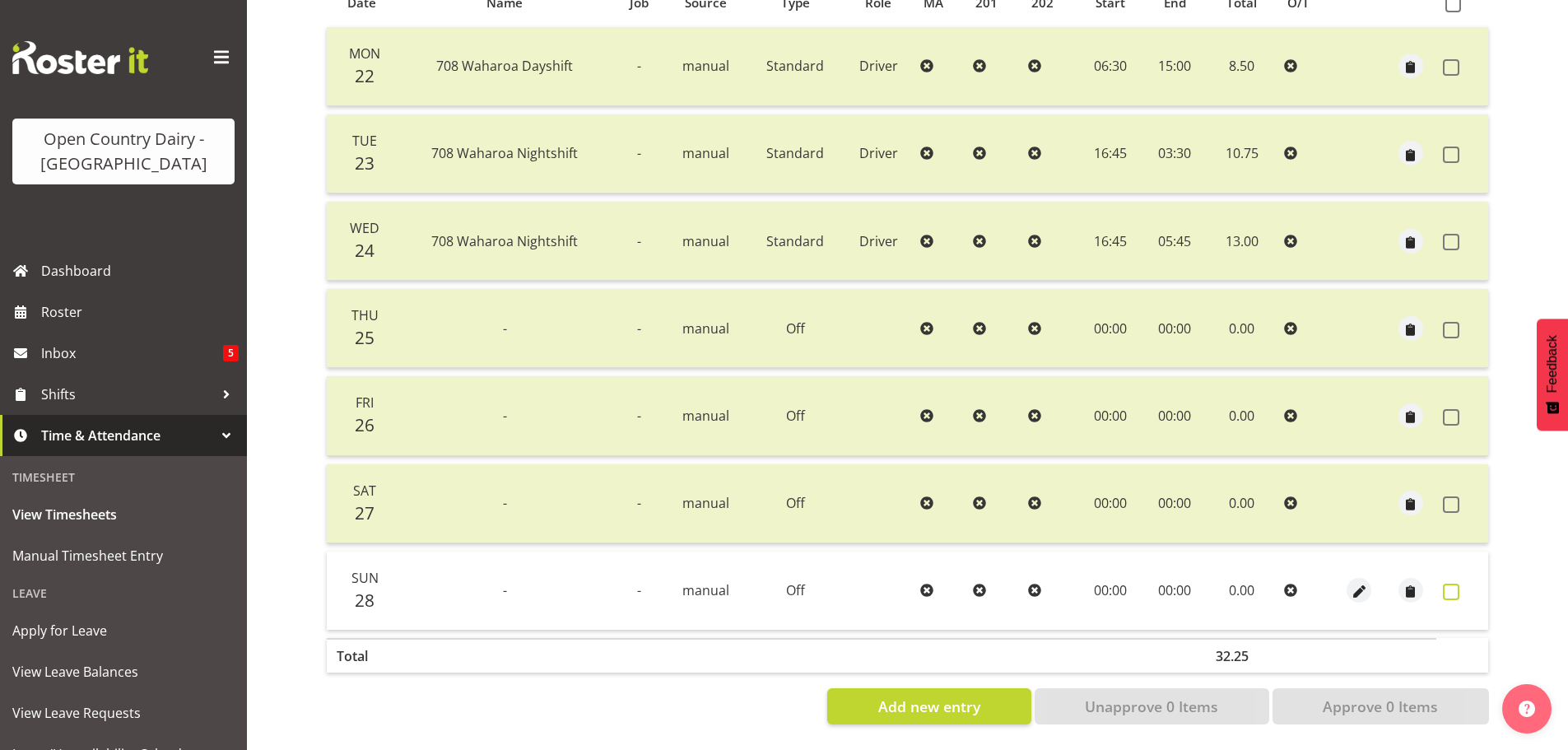
click at [1451, 583] on span at bounding box center [1451, 592] width 17 height 17
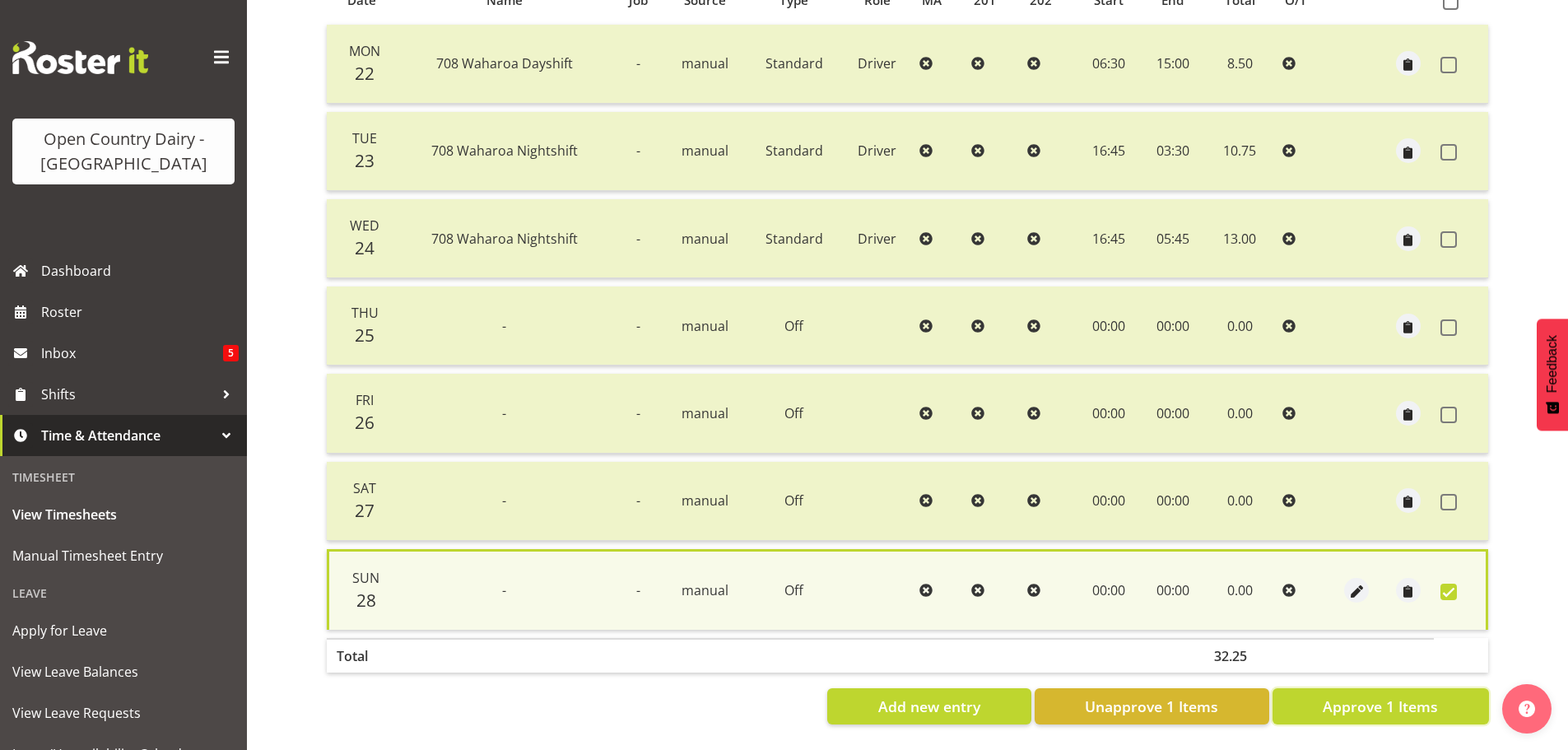
click at [1392, 695] on span "Approve 1 Items" at bounding box center [1380, 706] width 115 height 21
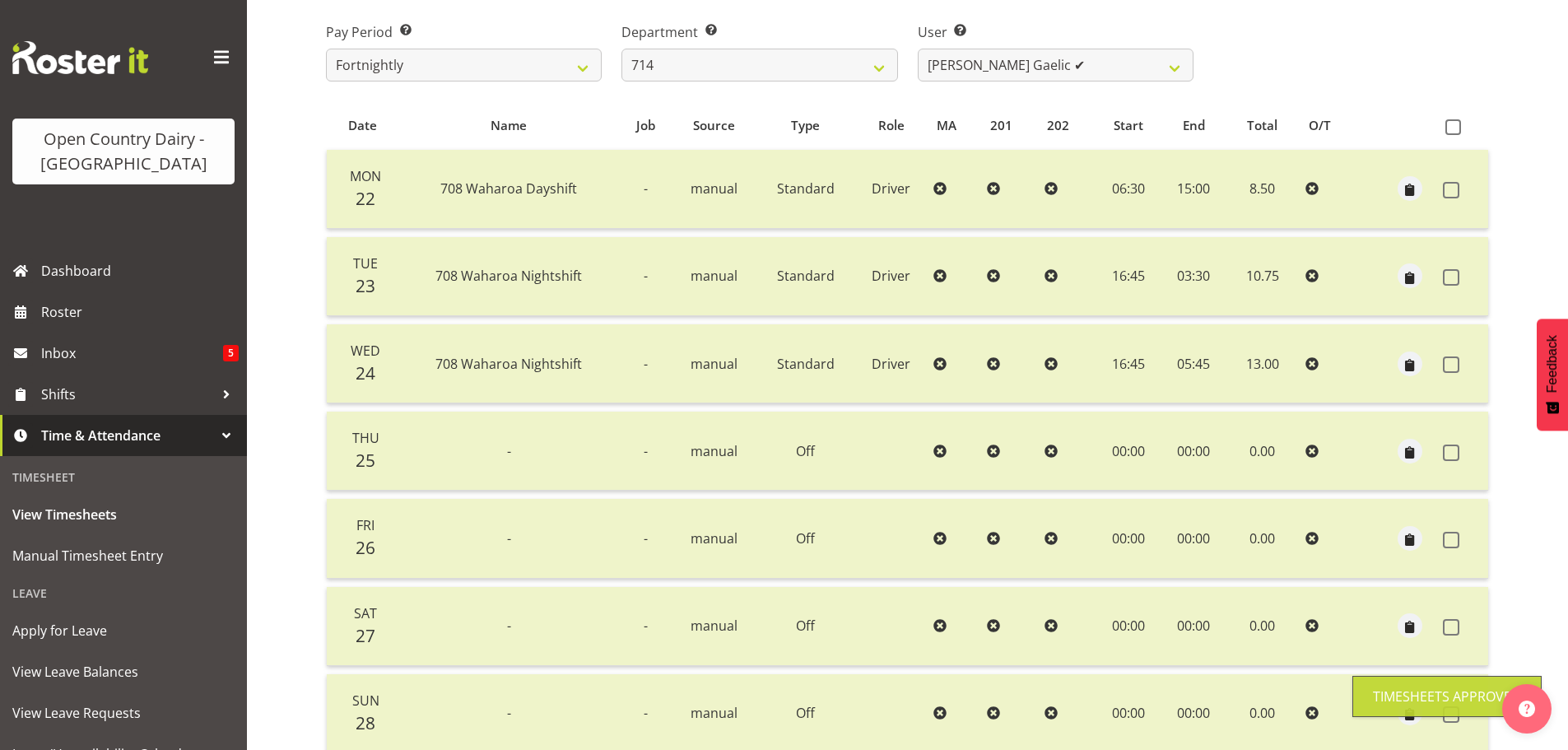
scroll to position [66, 0]
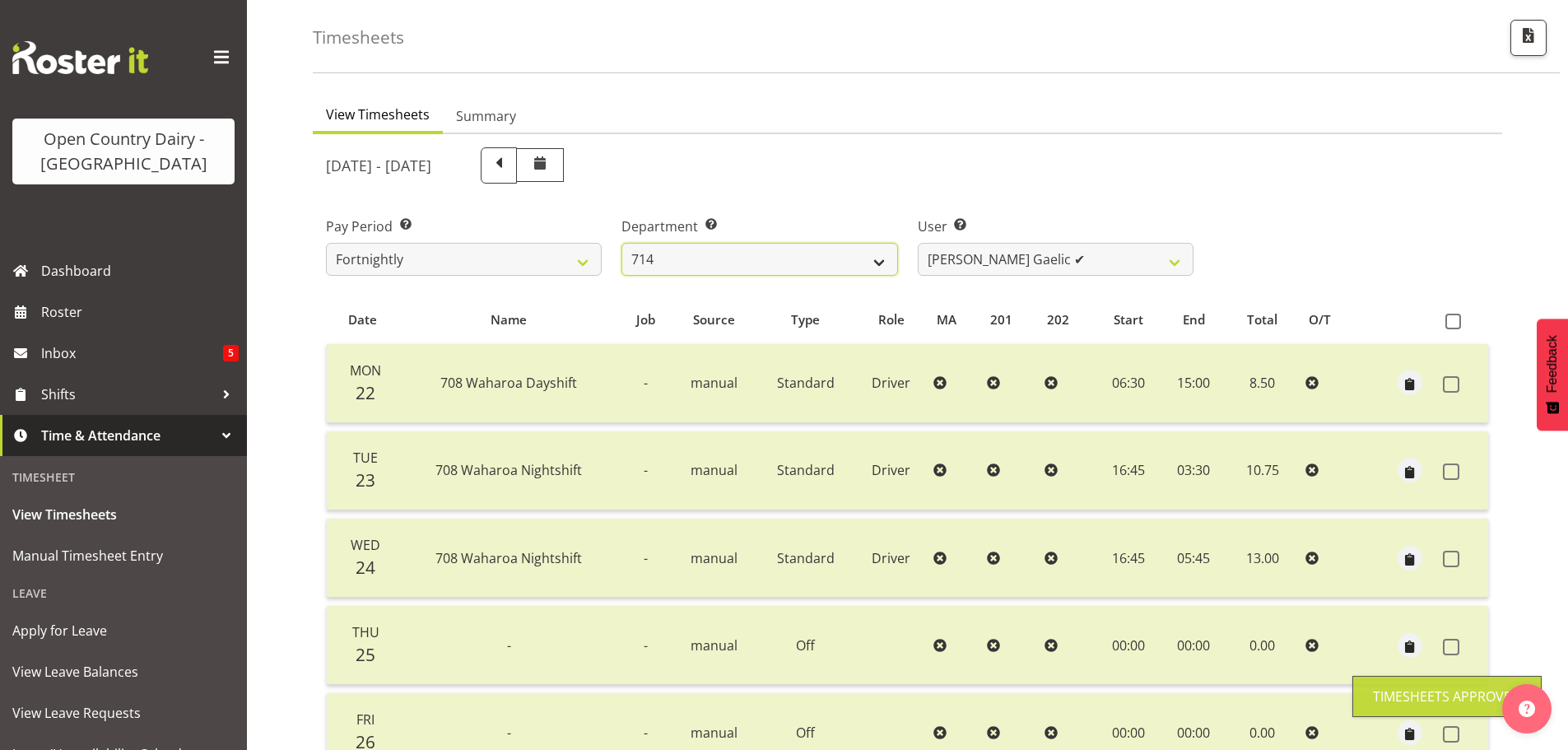
click at [797, 250] on select "701 702 703 704 705 706 707 708 709 710 711 712 713 714 715 716 717 718 719 720" at bounding box center [759, 259] width 276 height 33
click at [621, 243] on select "701 702 703 704 705 706 707 708 709 710 711 712 713 714 715 716 717 718 719 720" at bounding box center [759, 259] width 276 height 33
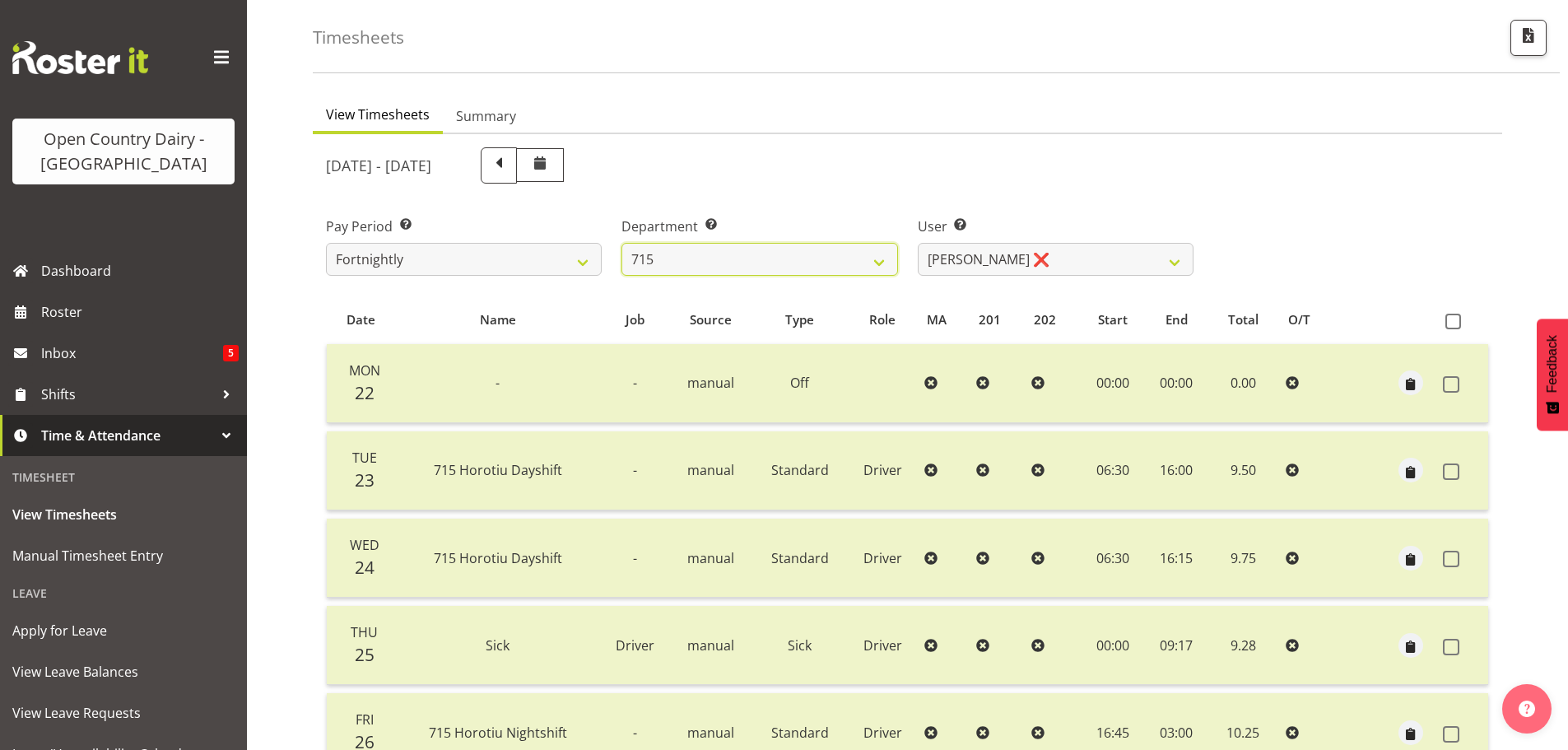
scroll to position [395, 0]
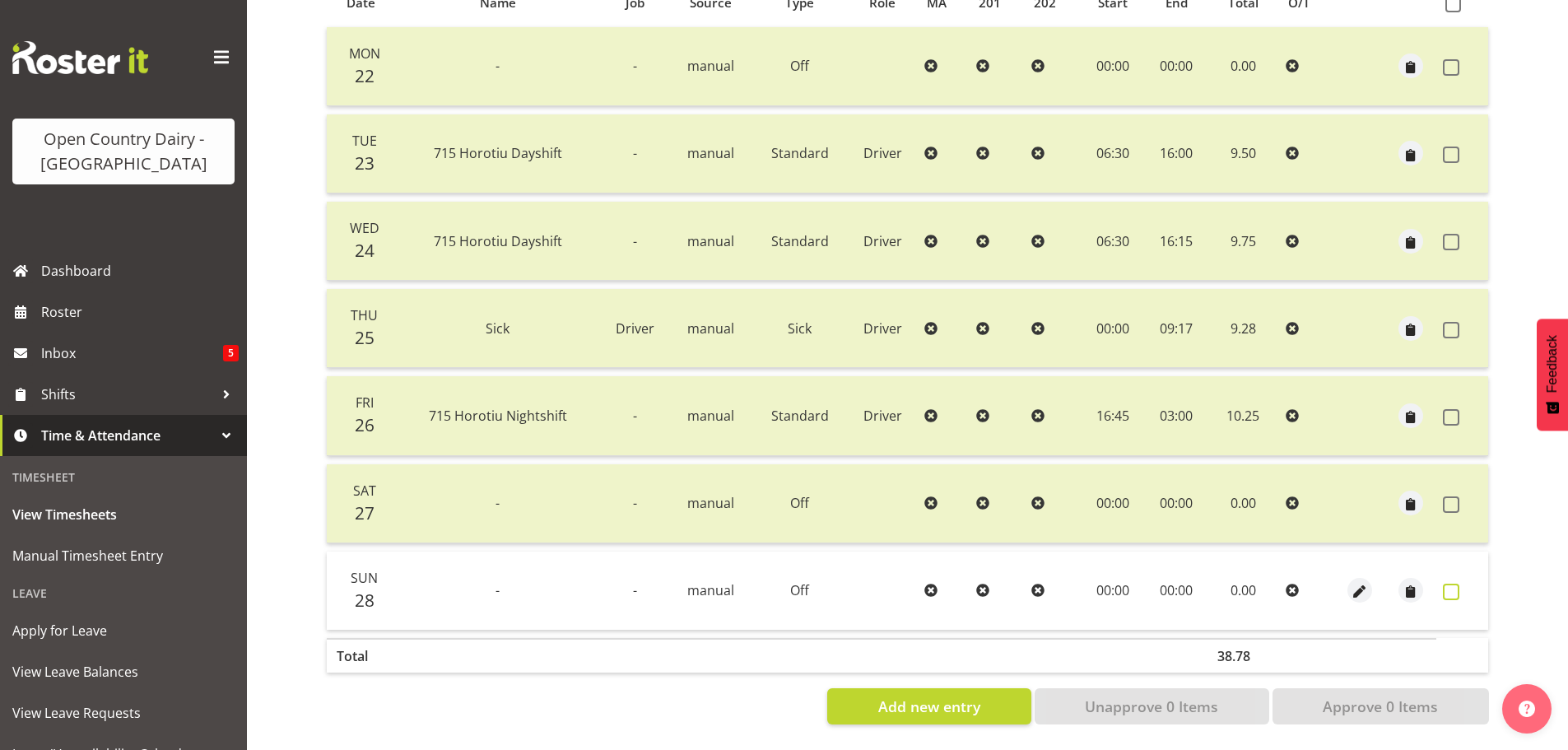
click at [1448, 584] on span at bounding box center [1451, 592] width 17 height 17
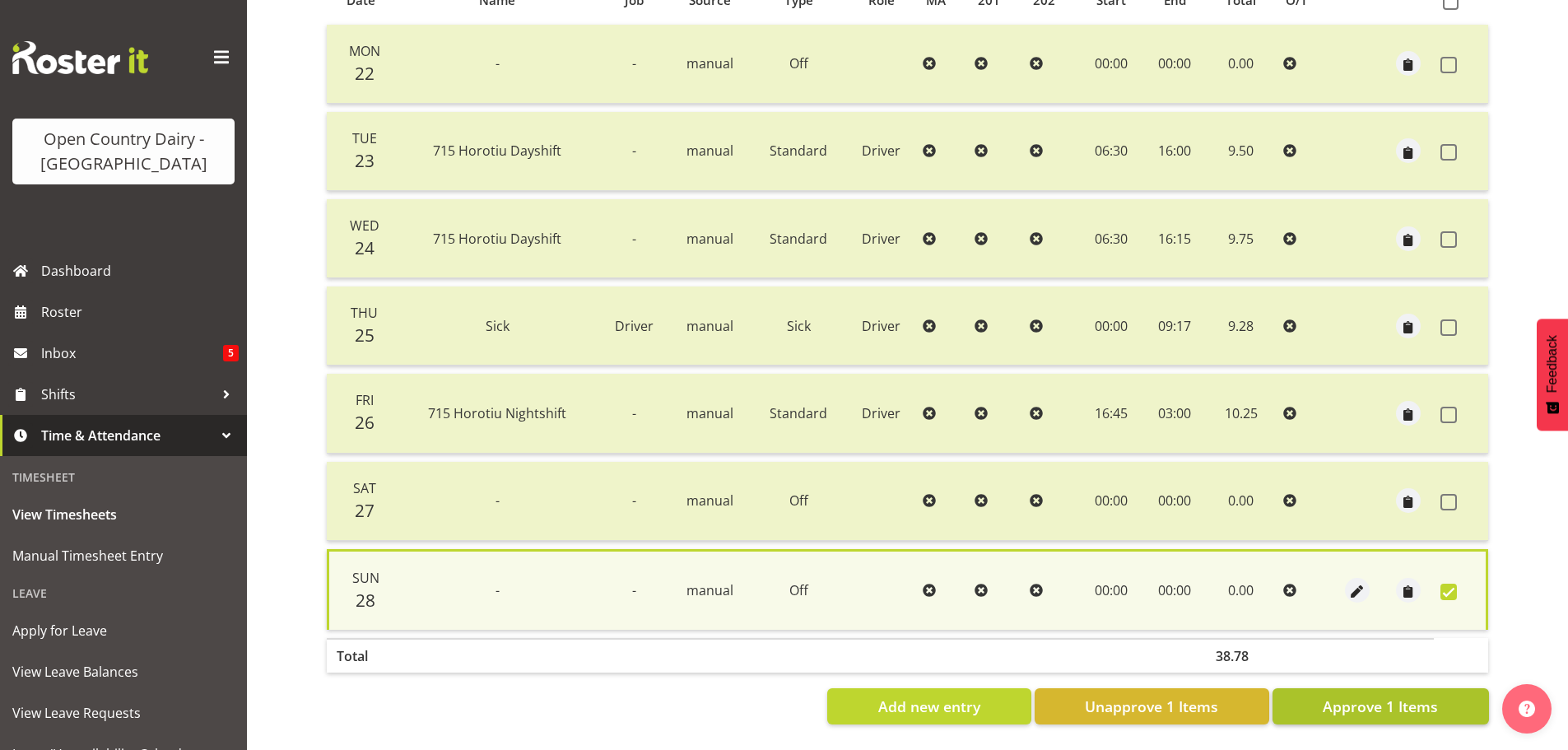
drag, startPoint x: 1449, startPoint y: 581, endPoint x: 1405, endPoint y: 684, distance: 112.0
click at [1449, 583] on span at bounding box center [1449, 592] width 17 height 17
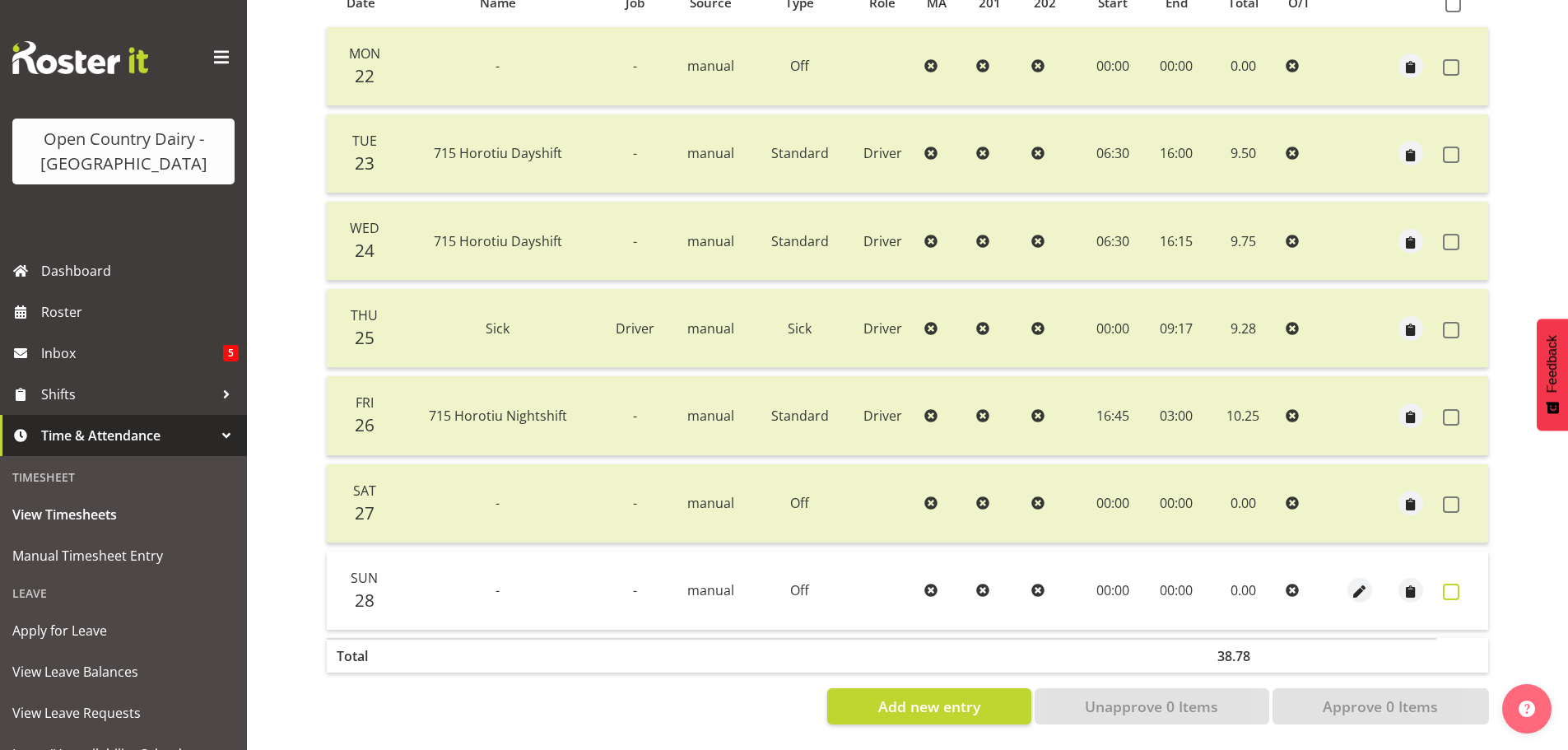
drag, startPoint x: 1458, startPoint y: 579, endPoint x: 1452, endPoint y: 588, distance: 10.8
click at [1457, 583] on span at bounding box center [1451, 592] width 17 height 17
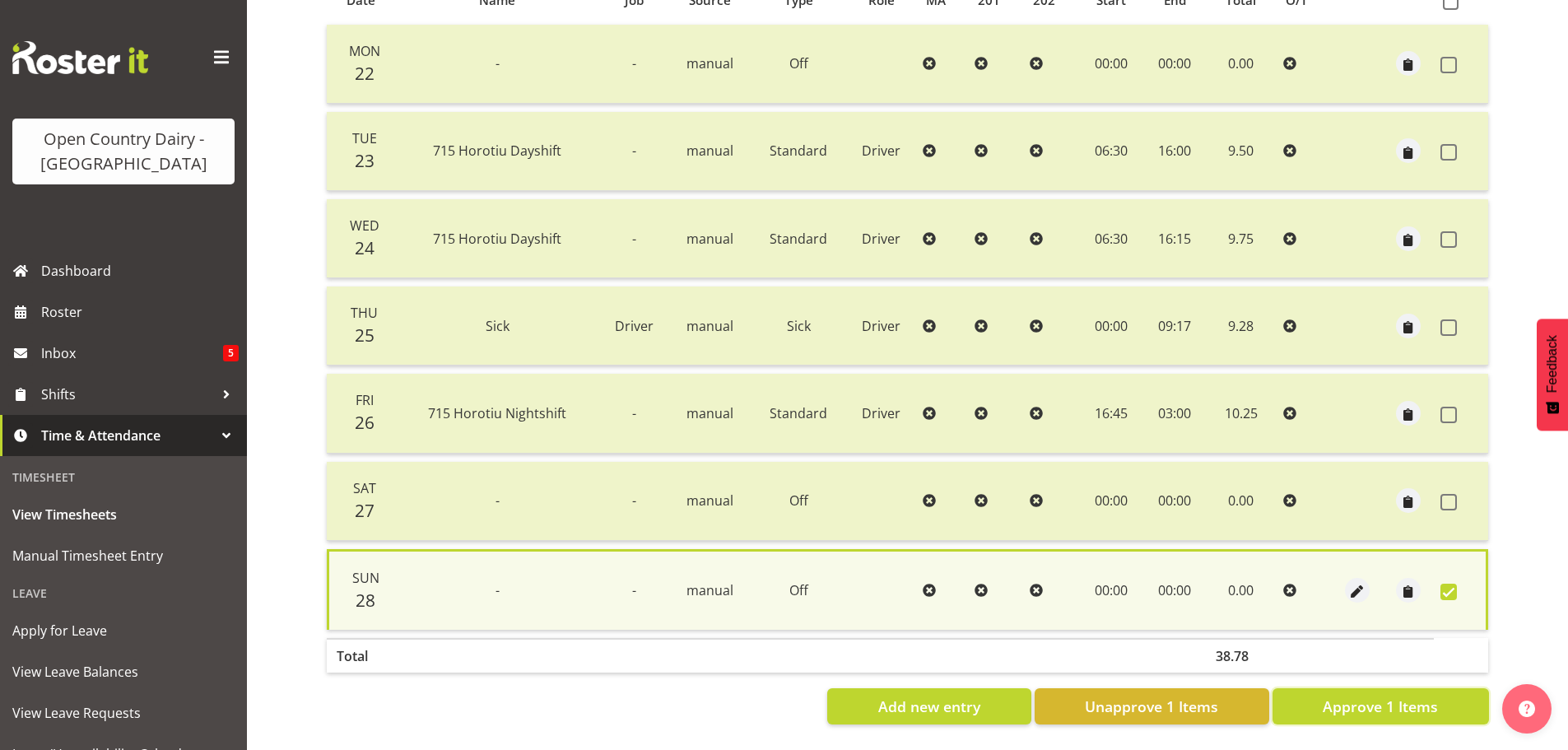
click at [1437, 695] on span "Approve 1 Items" at bounding box center [1380, 706] width 115 height 21
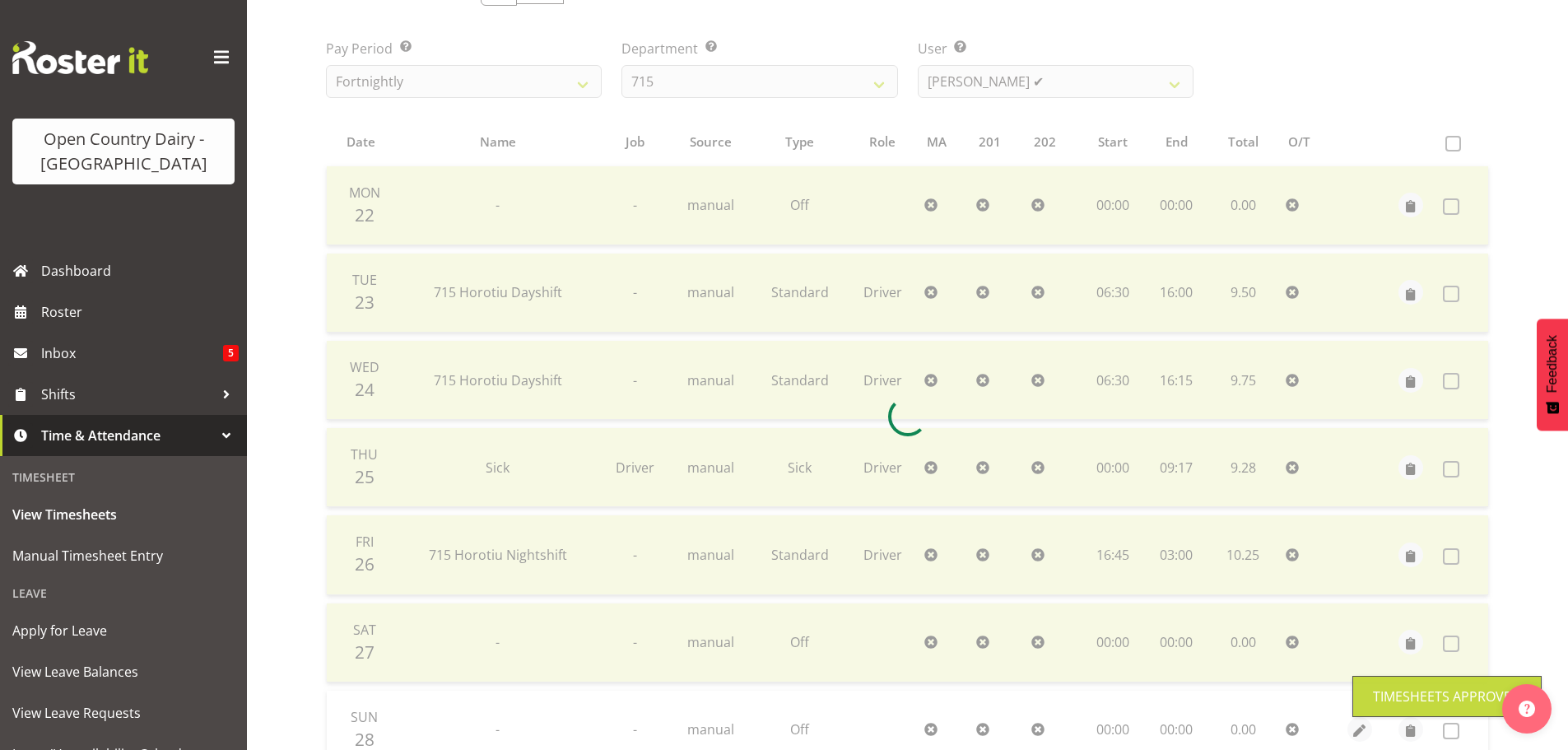
scroll to position [66, 0]
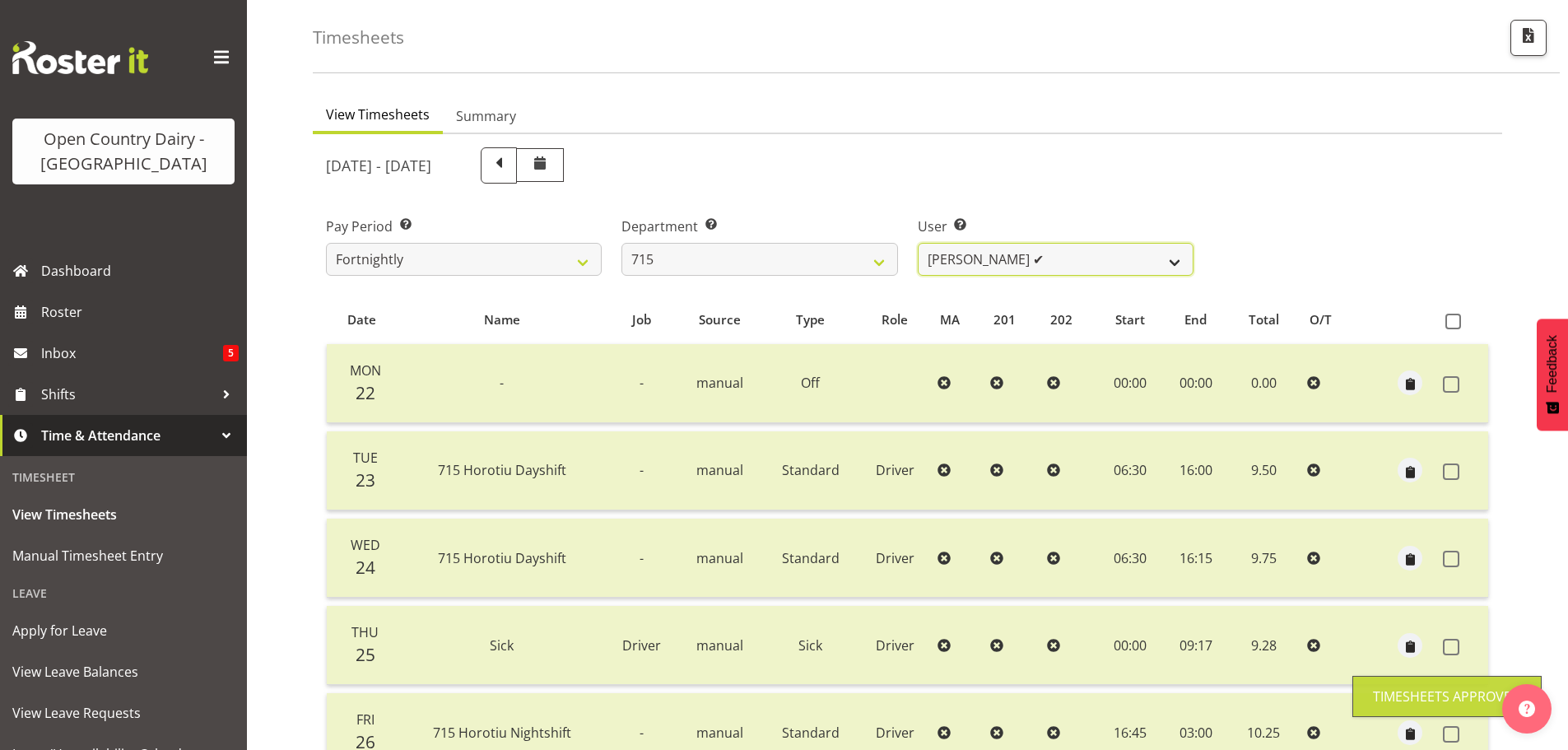
click at [1079, 257] on select "Glenn McPherson ✔ Greg Healey ❌ Max Coulter ❌ Neal Chalklen ❌" at bounding box center [1056, 259] width 276 height 33
click at [918, 243] on select "Glenn McPherson ✔ Greg Healey ❌ Max Coulter ❌ Neal Chalklen ❌" at bounding box center [1056, 259] width 276 height 33
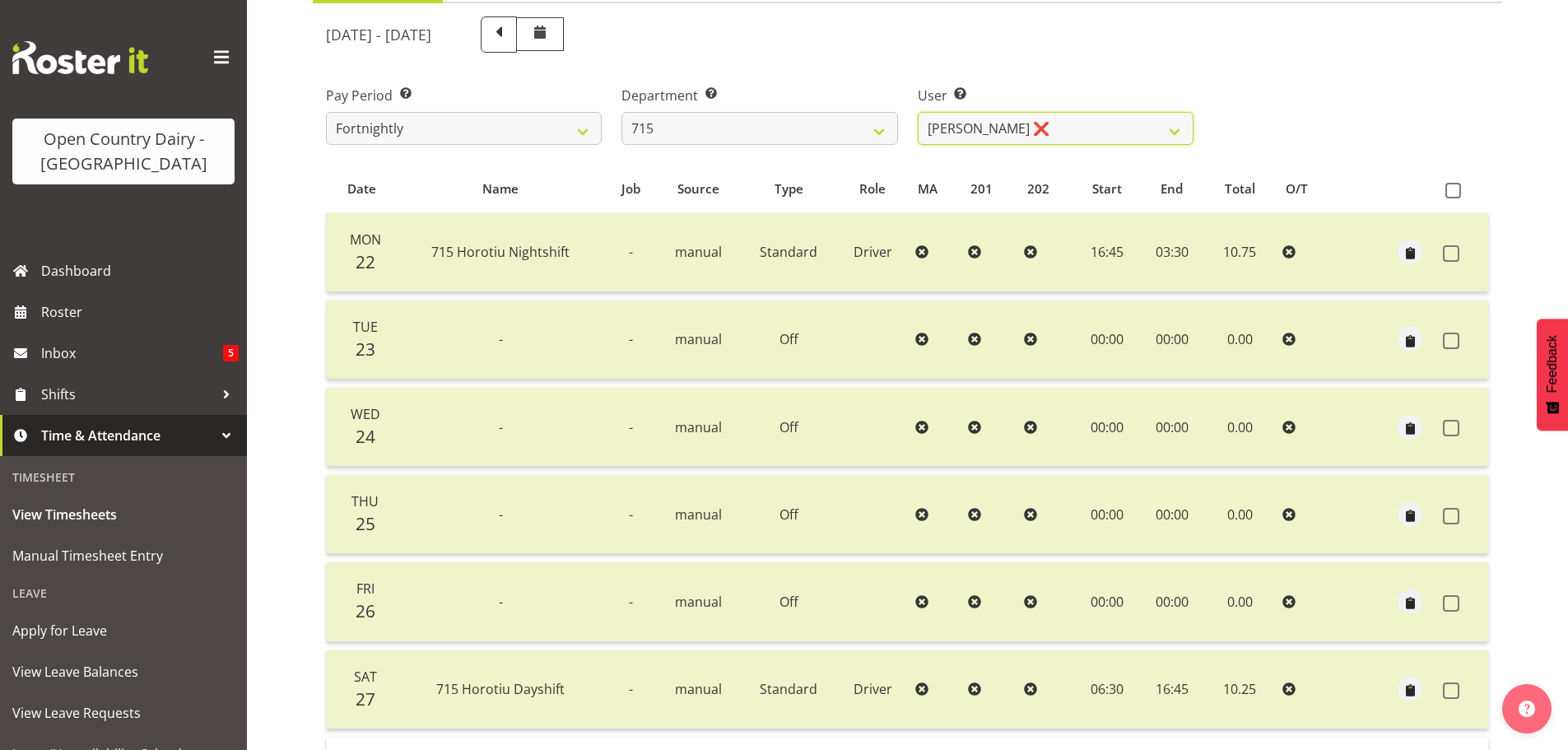
scroll to position [313, 0]
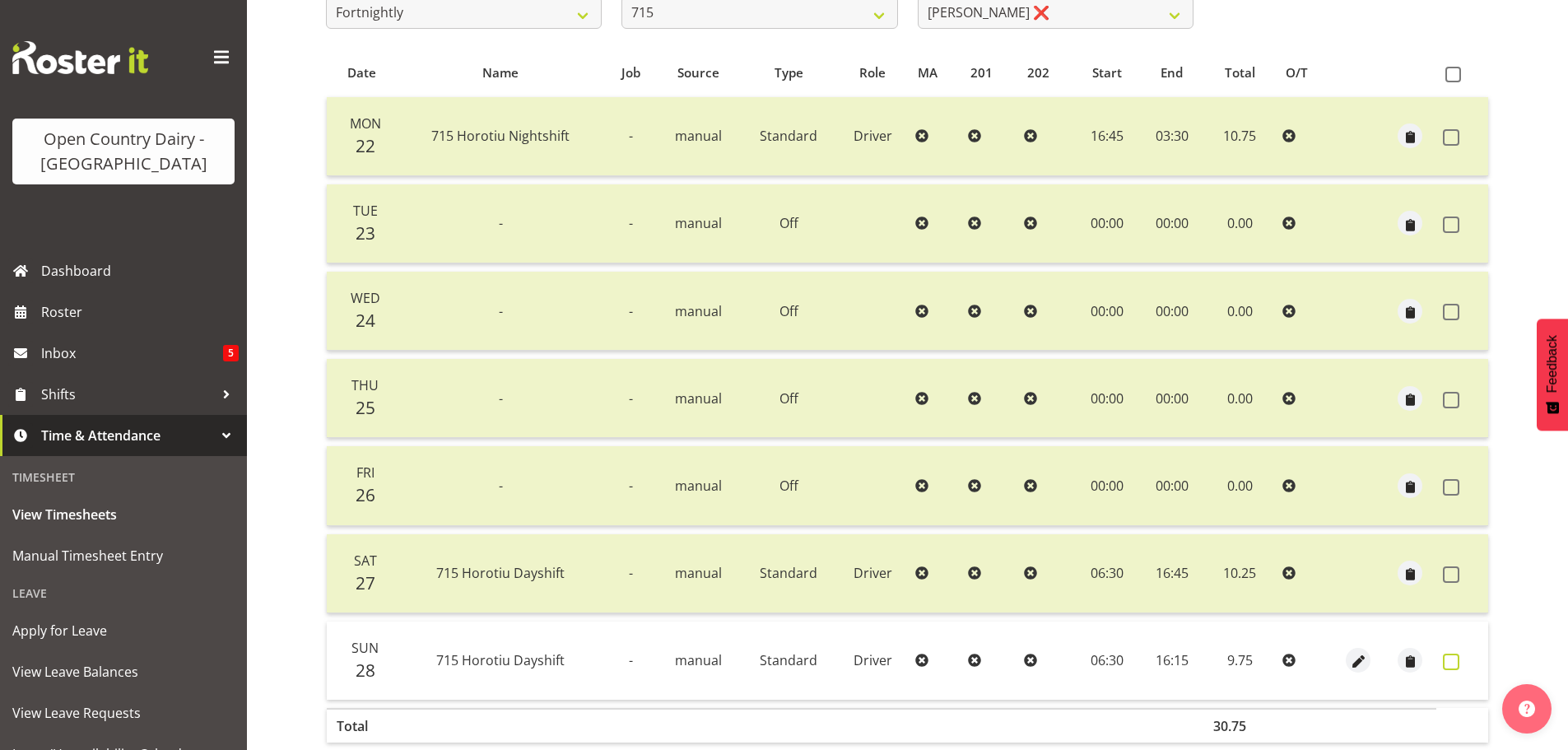
click at [1449, 668] on span at bounding box center [1451, 662] width 17 height 17
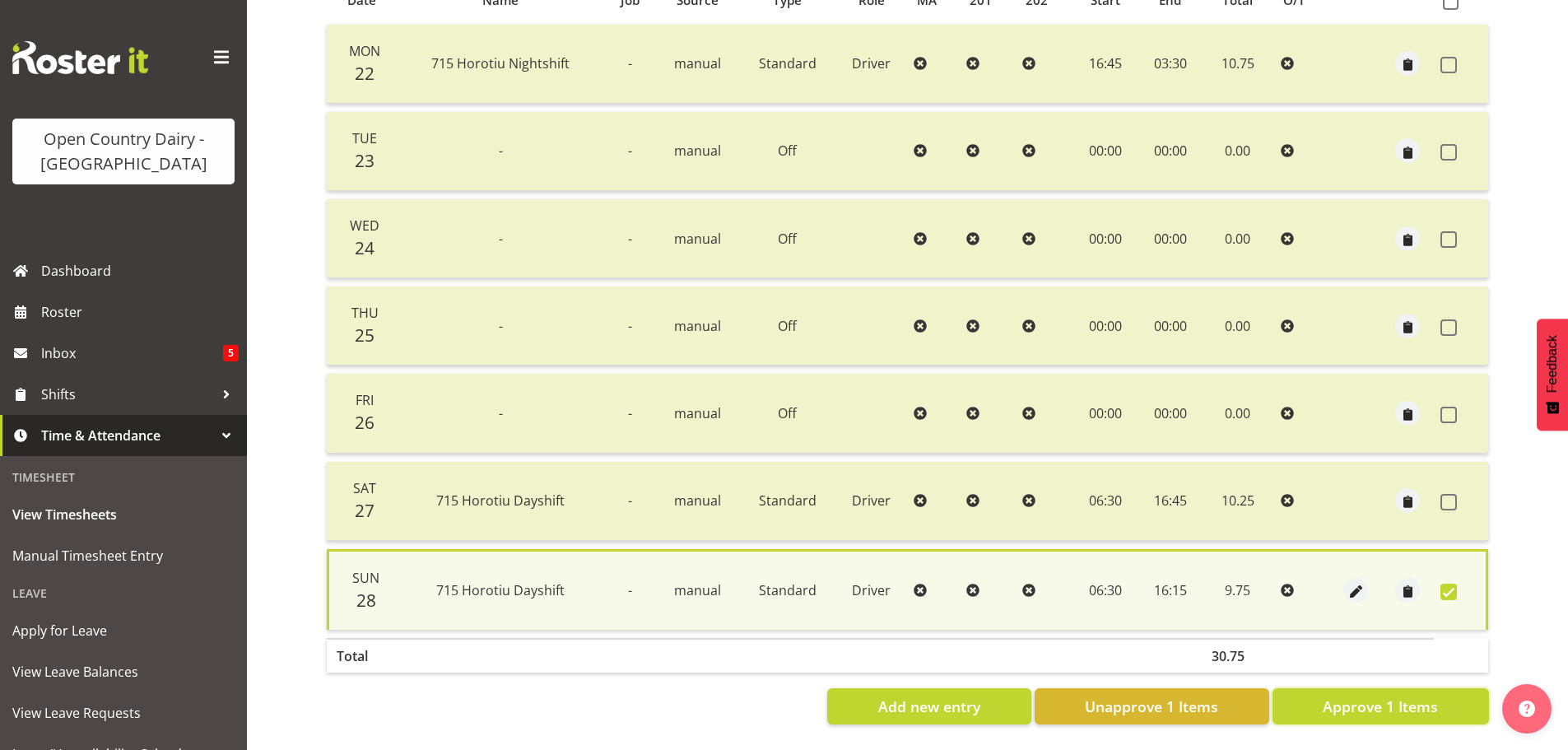
click at [1398, 699] on span "Approve 1 Items" at bounding box center [1380, 706] width 115 height 21
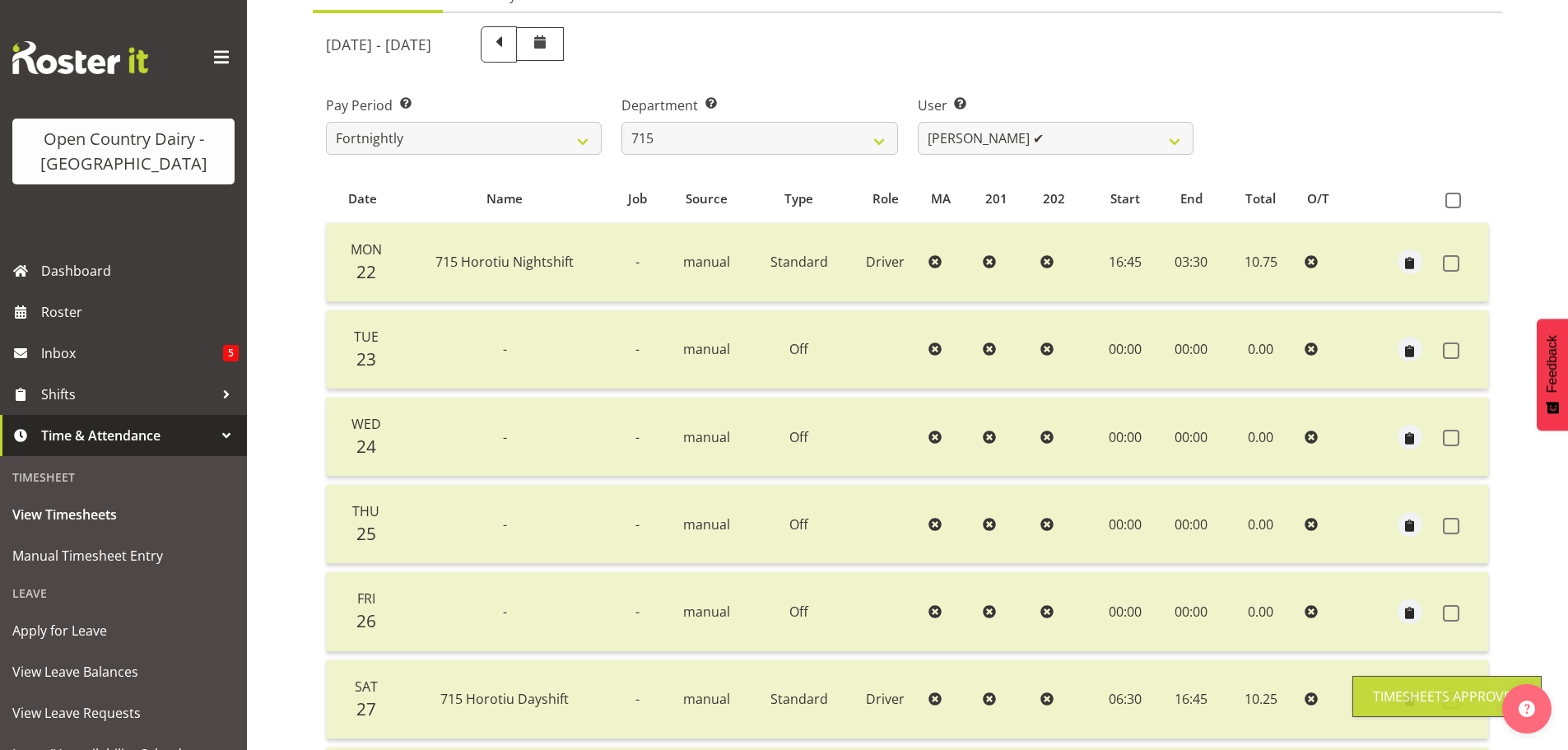
scroll to position [66, 0]
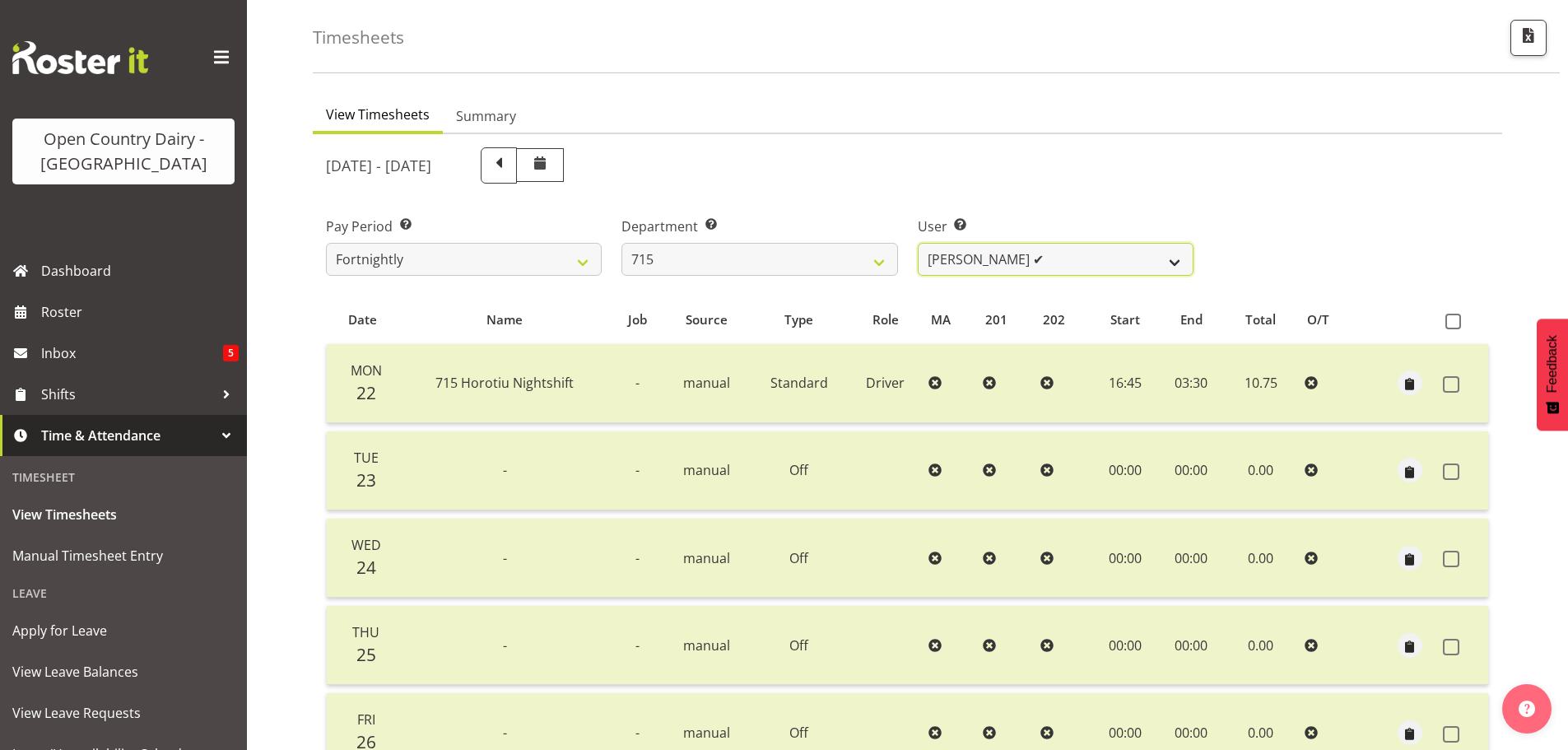
click at [1096, 253] on select "Glenn McPherson ✔ Greg Healey ✔ Max Coulter ❌ Neal Chalklen ❌" at bounding box center [1056, 259] width 276 height 33
click at [918, 243] on select "Glenn McPherson ✔ Greg Healey ✔ Max Coulter ❌ Neal Chalklen ❌" at bounding box center [1056, 259] width 276 height 33
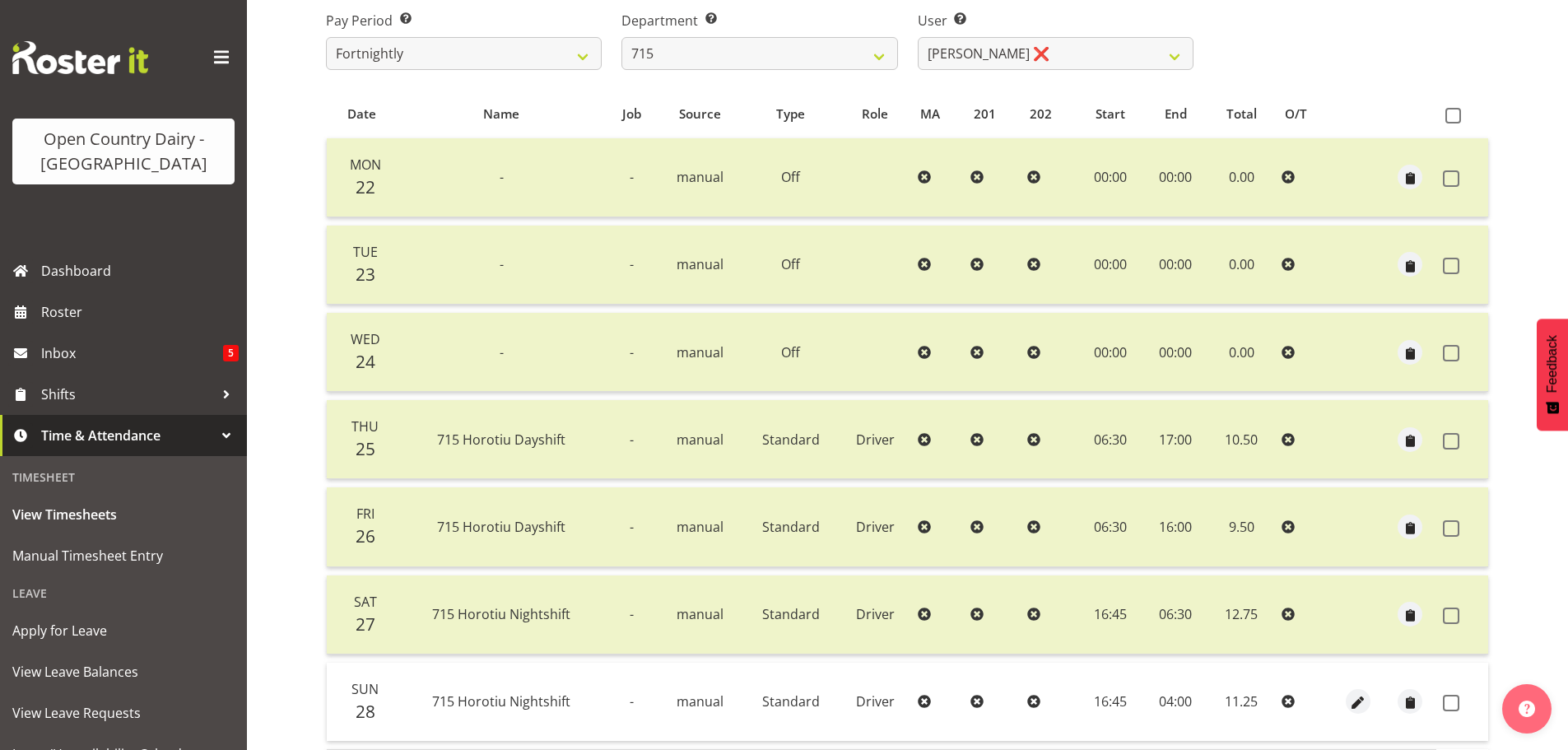
scroll to position [148, 0]
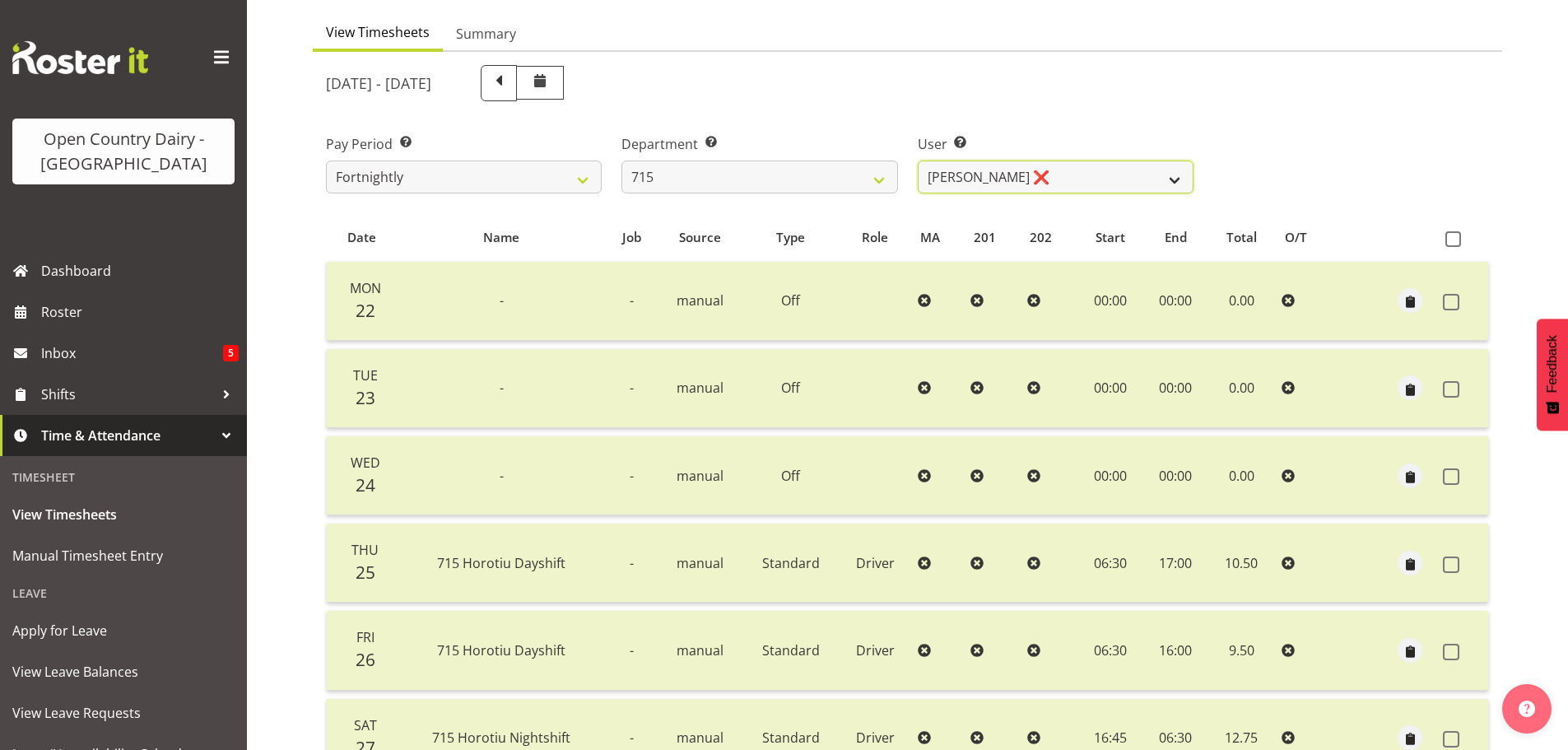
click at [1038, 173] on select "Glenn McPherson ✔ Greg Healey ✔ Max Coulter ❌ Neal Chalklen ❌" at bounding box center [1056, 177] width 276 height 33
click at [918, 160] on select "Glenn McPherson ✔ Greg Healey ✔ Max Coulter ❌ Neal Chalklen ❌" at bounding box center [1056, 177] width 276 height 33
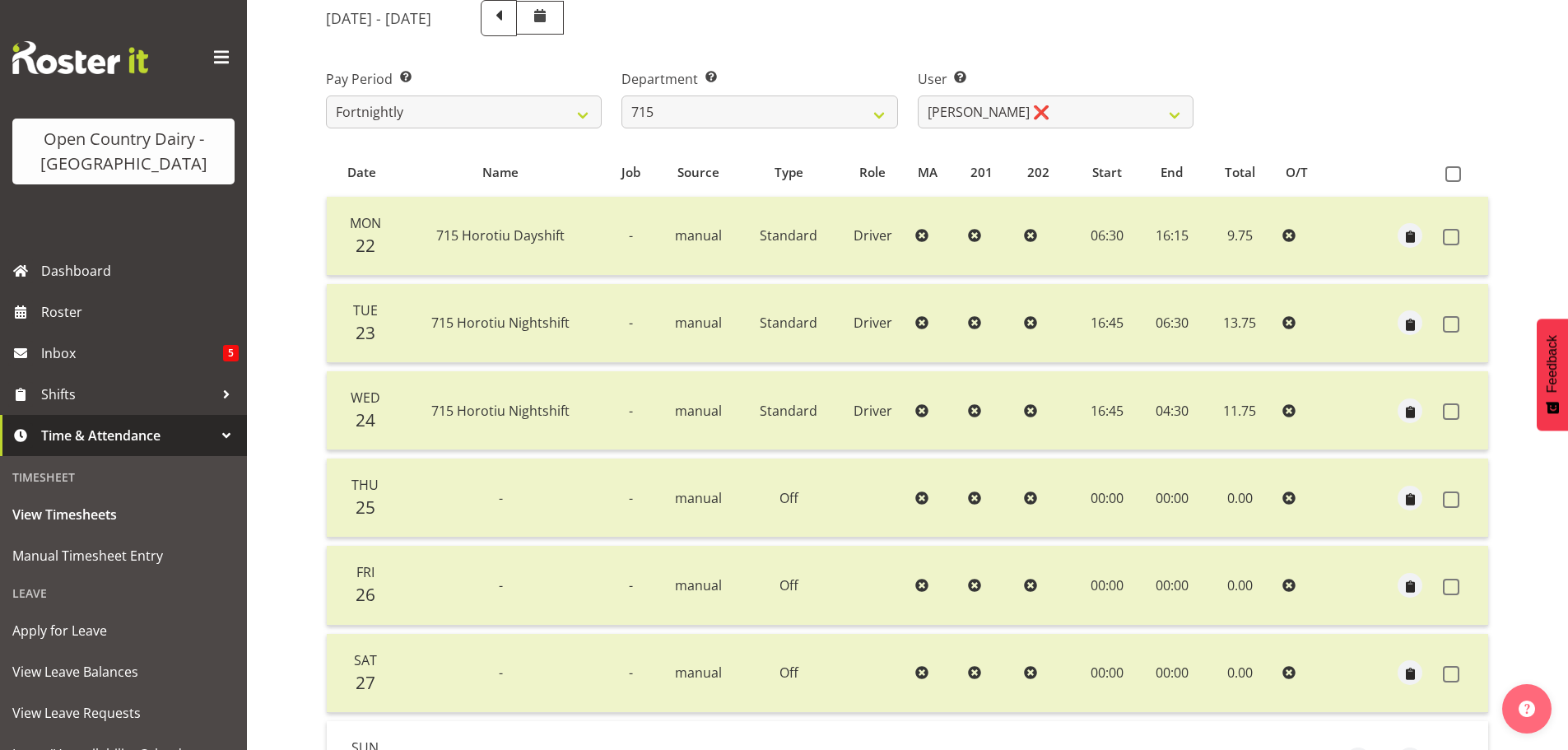
scroll to position [395, 0]
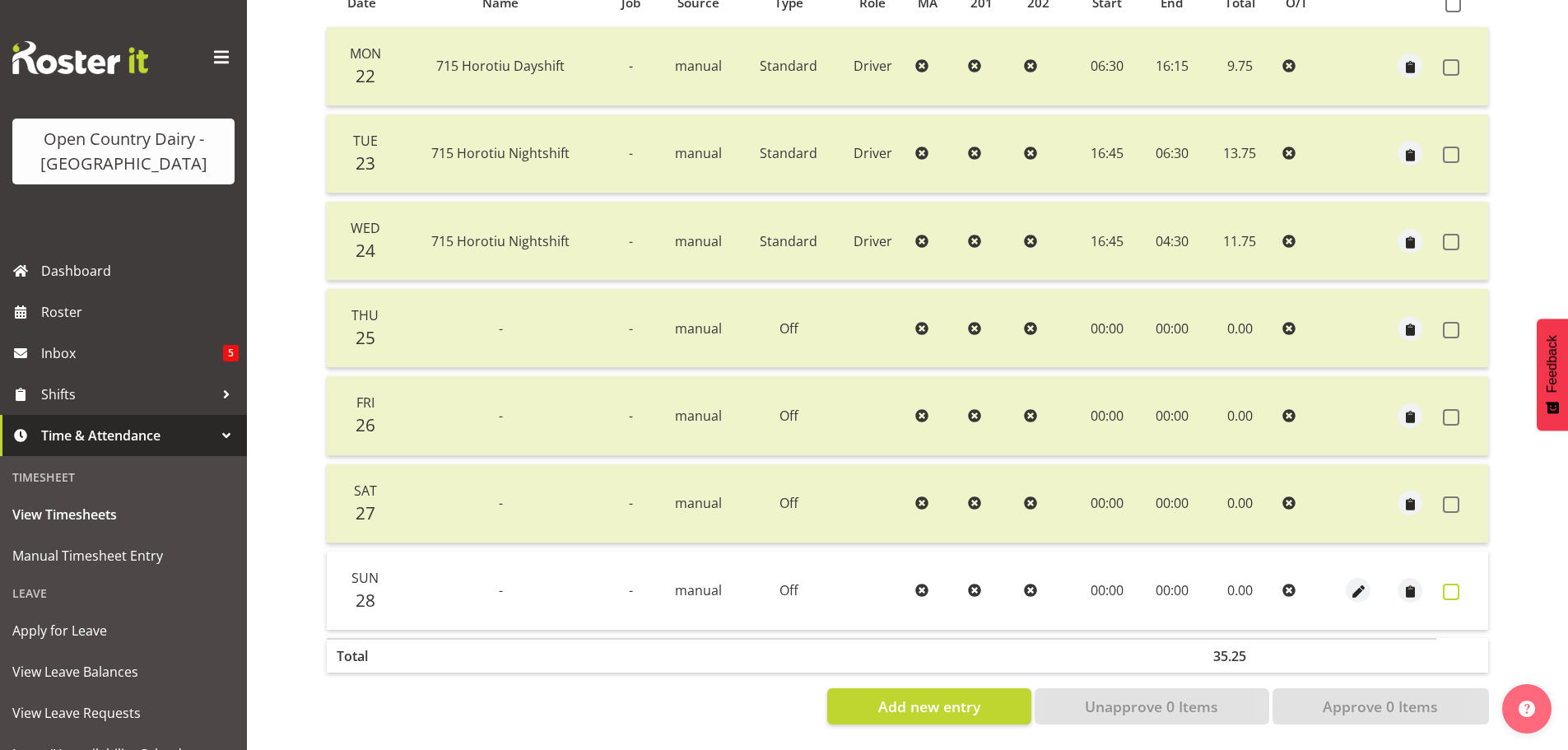
click at [1451, 583] on span at bounding box center [1451, 592] width 17 height 17
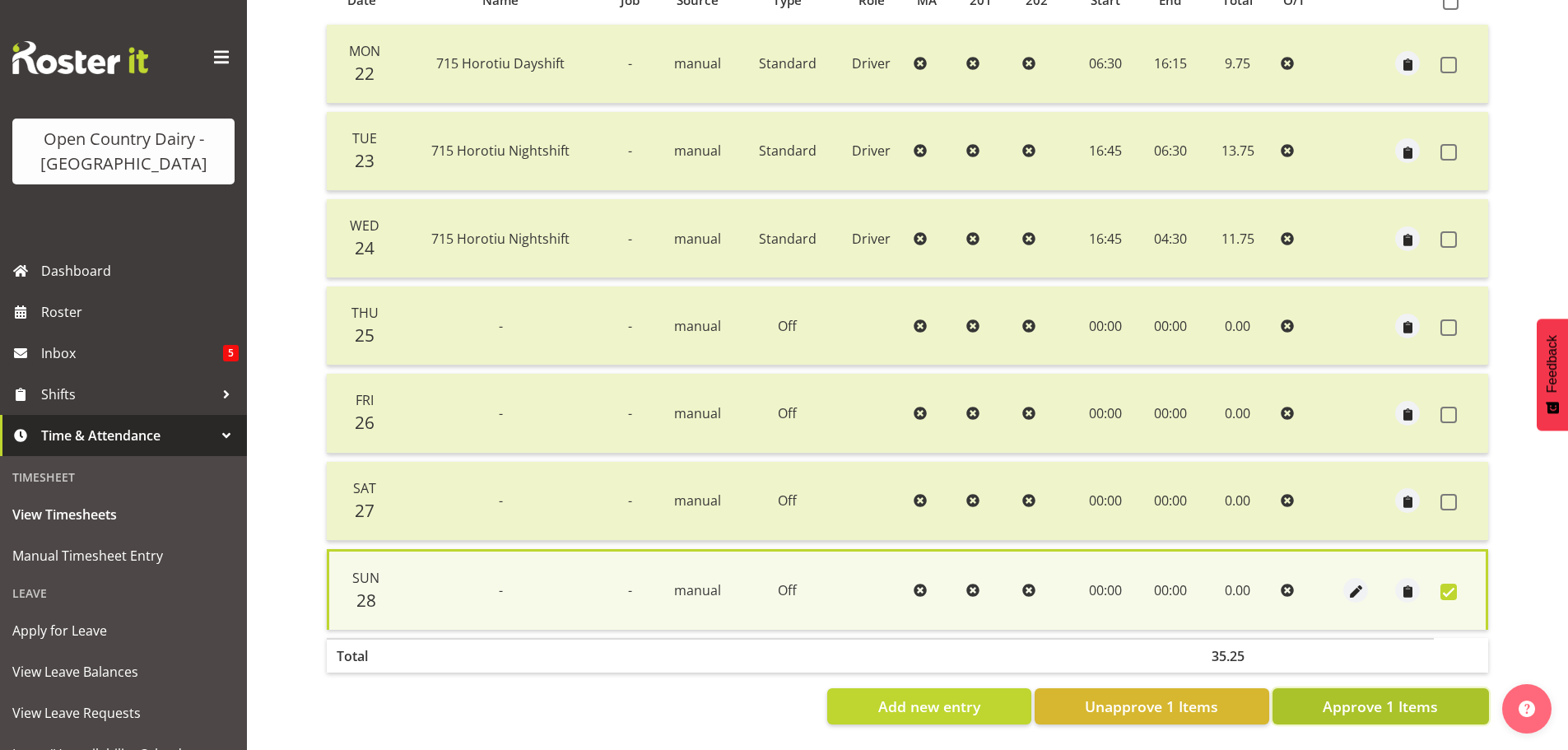
click at [1398, 695] on span "Approve 1 Items" at bounding box center [1380, 706] width 115 height 21
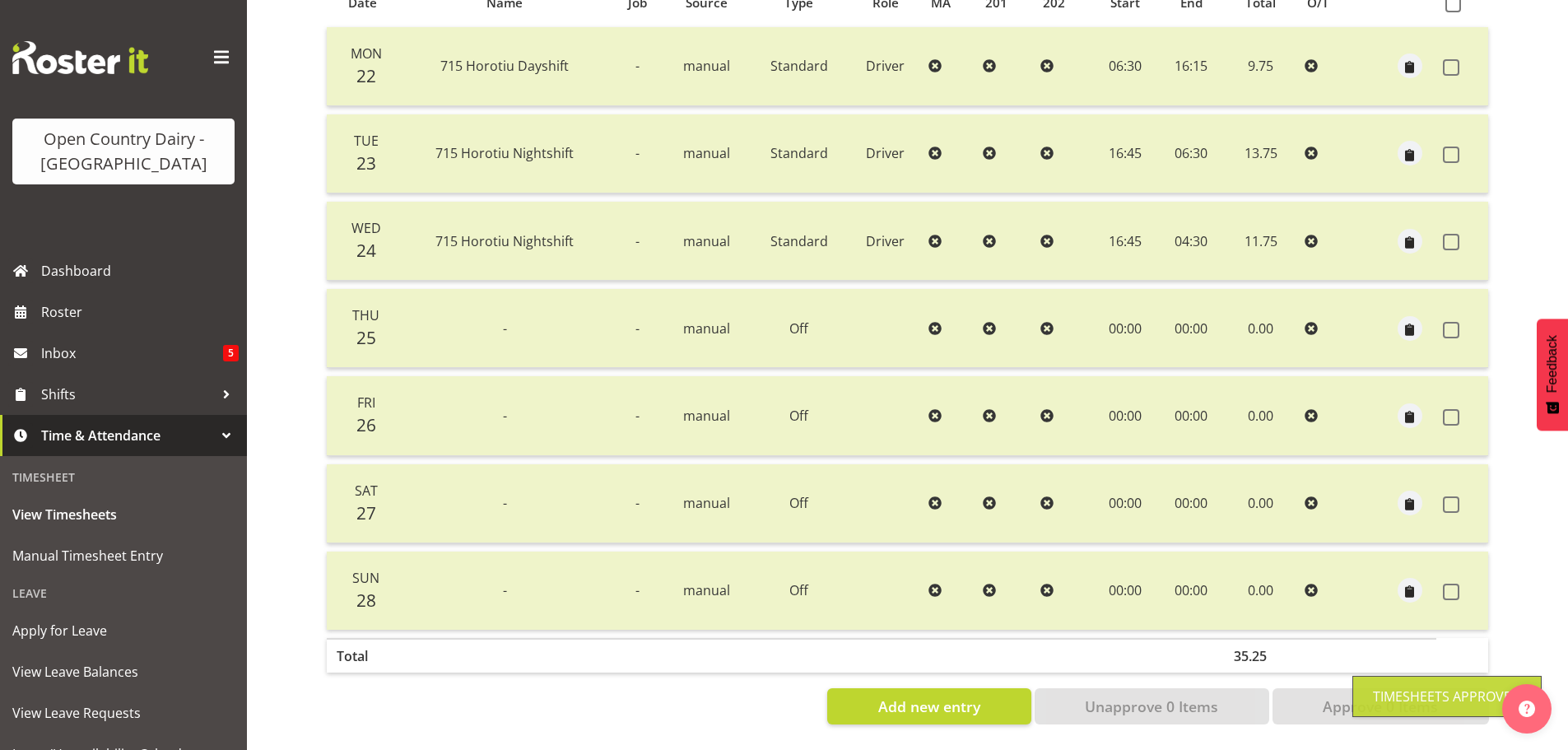
scroll to position [148, 0]
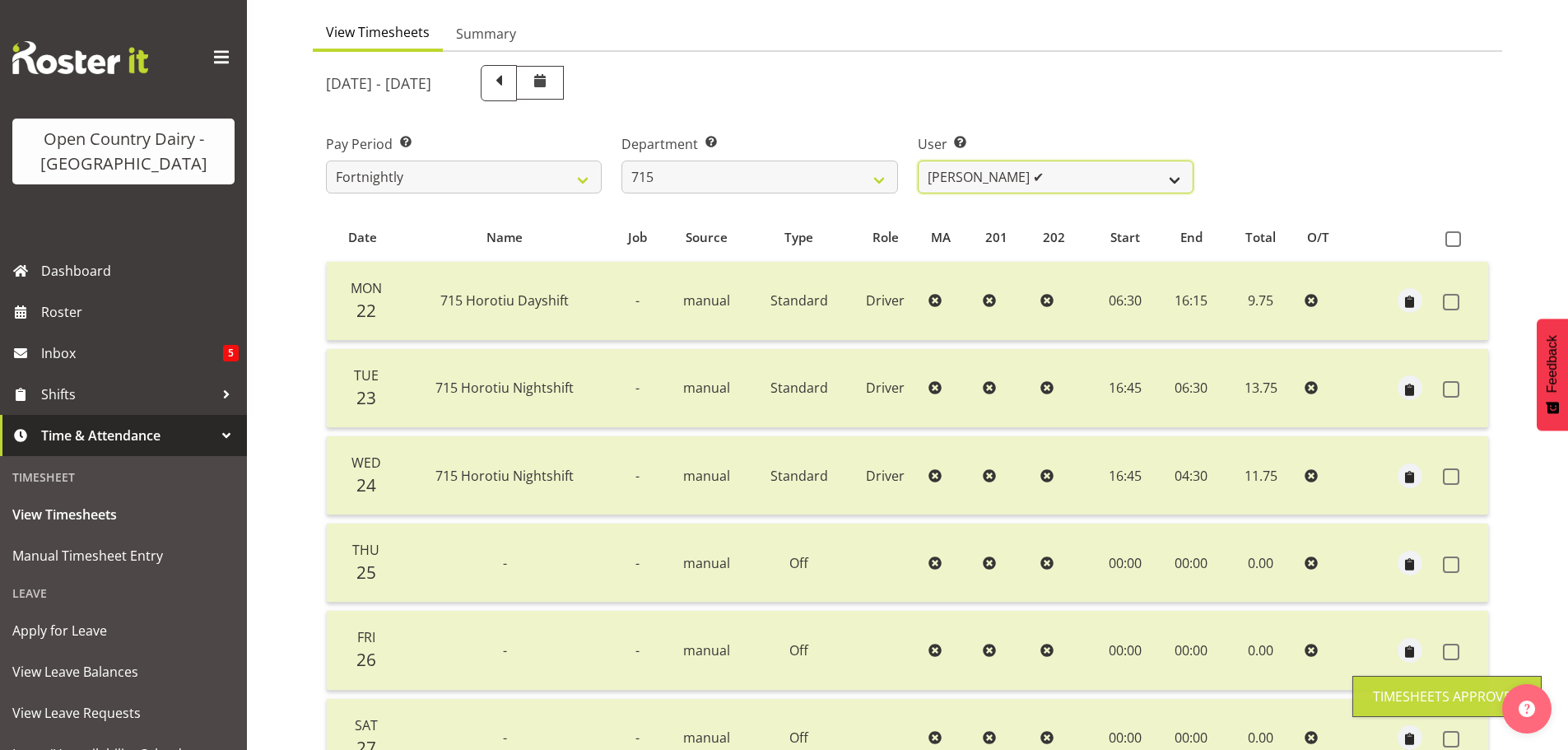
click at [1067, 181] on select "Glenn McPherson ✔ Greg Healey ✔ Max Coulter ❌ Neal Chalklen ✔" at bounding box center [1056, 177] width 276 height 33
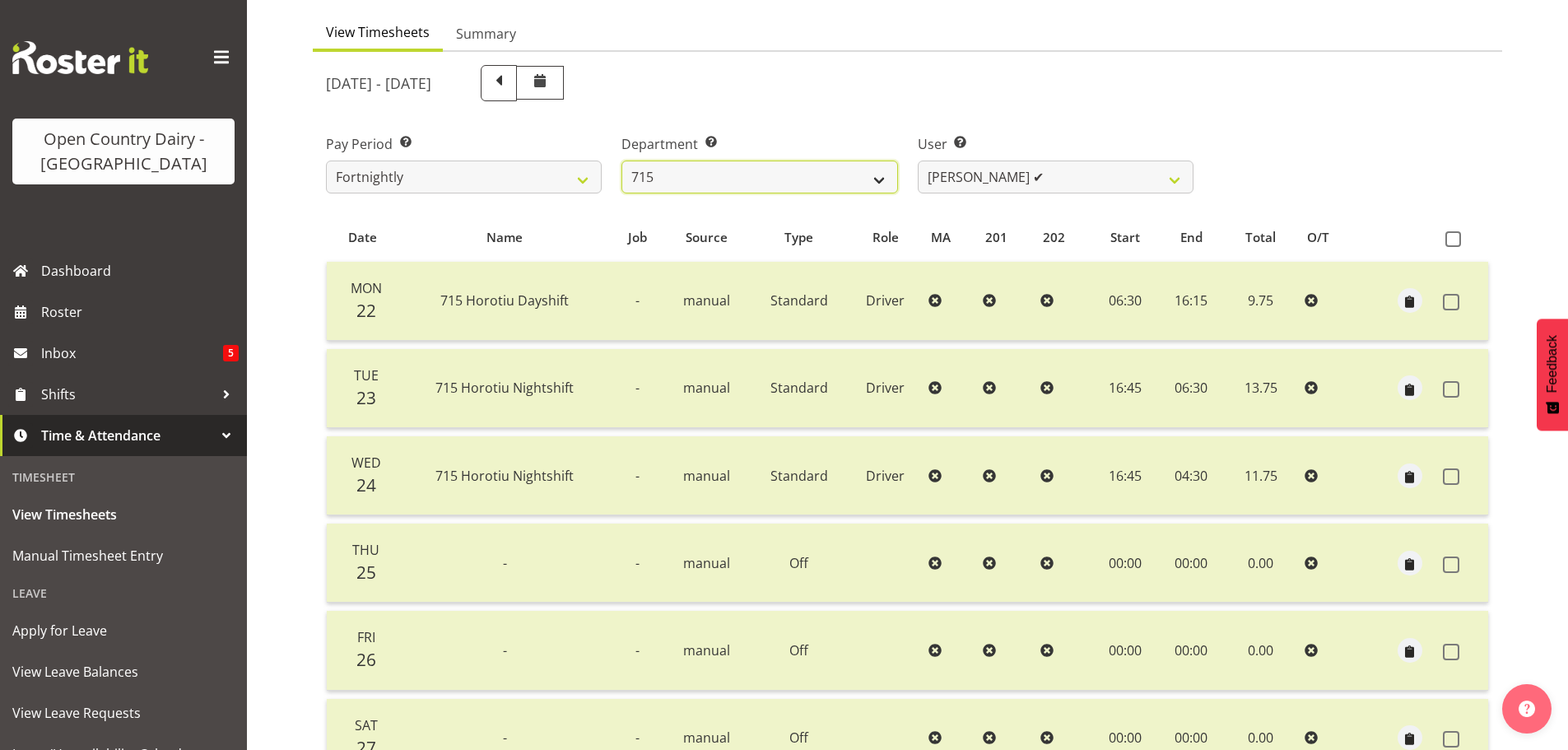
click at [834, 181] on select "701 702 703 704 705 706 707 708 709 710 711 712 713 714 715 716 717 718 719 720" at bounding box center [759, 177] width 276 height 33
click at [621, 160] on select "701 702 703 704 705 706 707 708 709 710 711 712 713 714 715 716 717 718 719 720" at bounding box center [759, 177] width 276 height 33
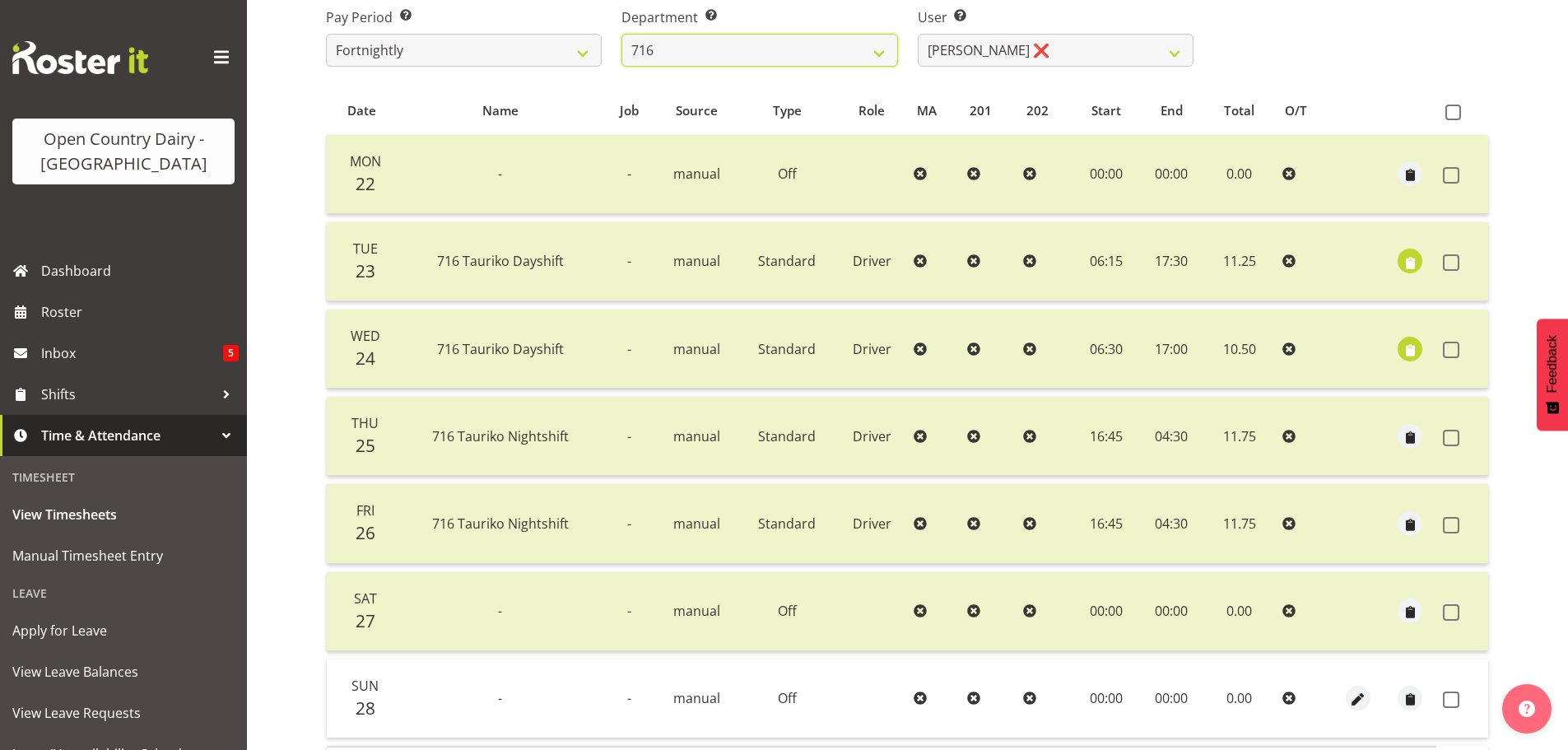
scroll to position [395, 0]
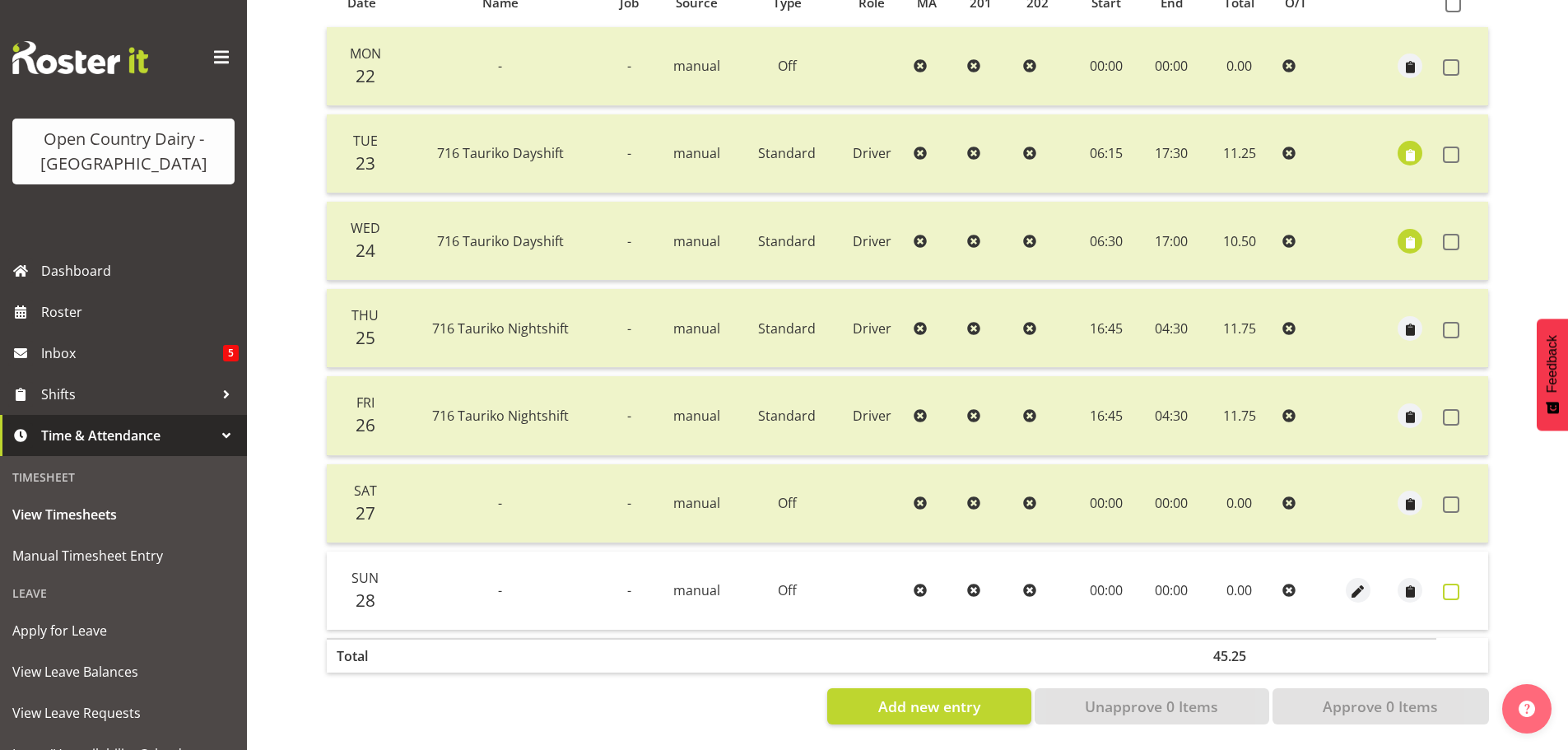
click at [1448, 583] on span at bounding box center [1451, 592] width 17 height 17
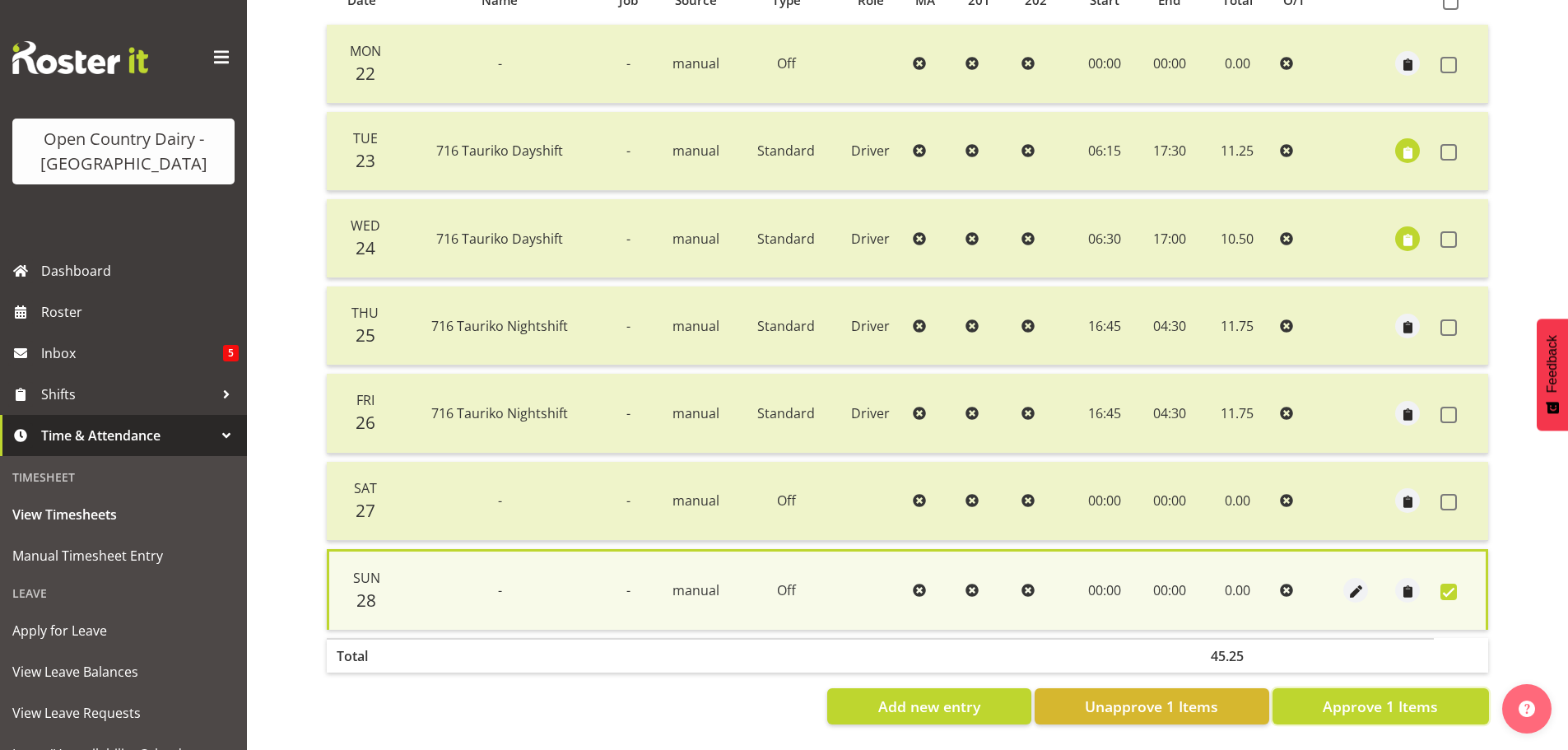
click at [1403, 695] on span "Approve 1 Items" at bounding box center [1380, 706] width 115 height 21
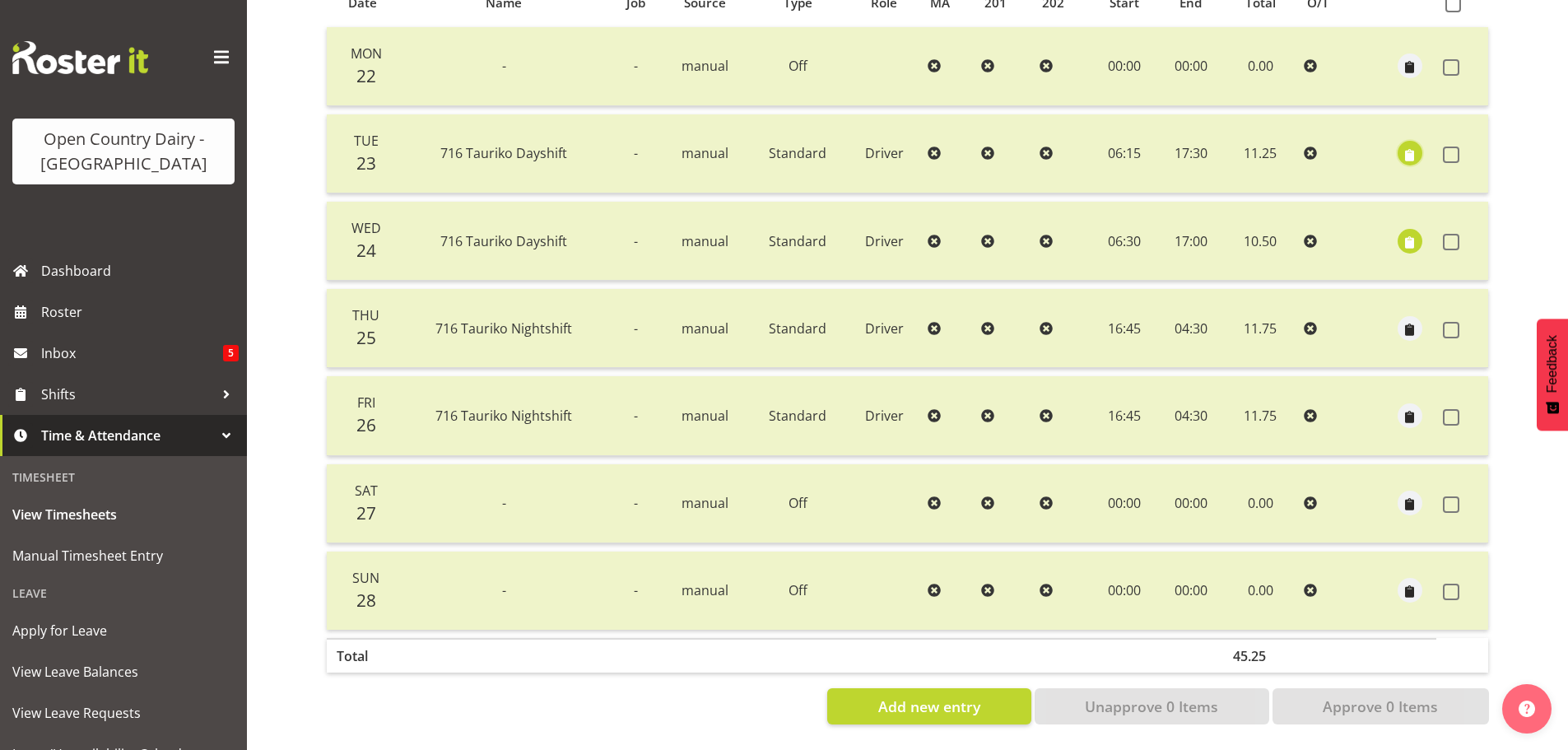
click at [1409, 145] on span "button" at bounding box center [1410, 155] width 19 height 19
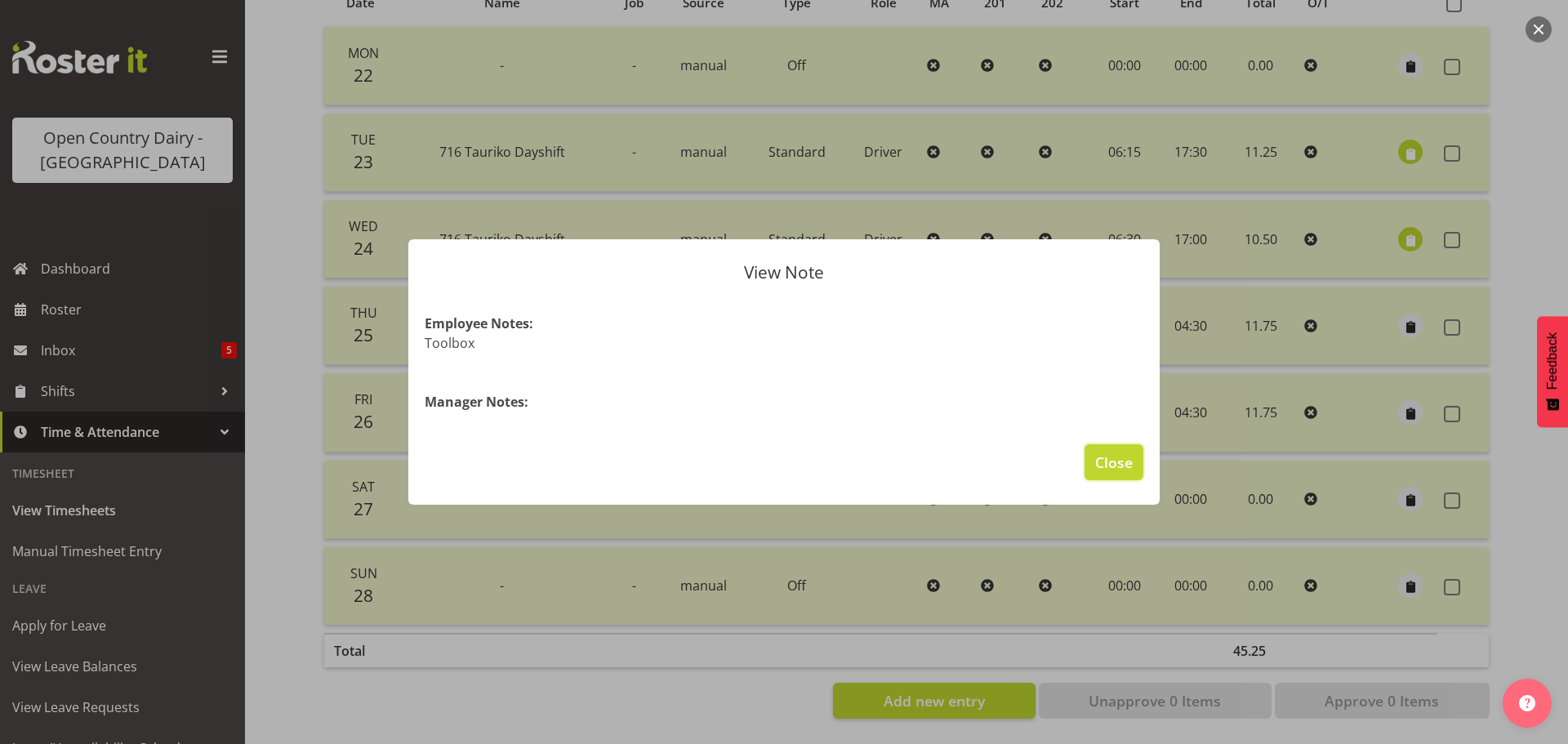
drag, startPoint x: 1122, startPoint y: 461, endPoint x: 1134, endPoint y: 441, distance: 23.3
click at [1122, 458] on span "Close" at bounding box center [1113, 462] width 38 height 21
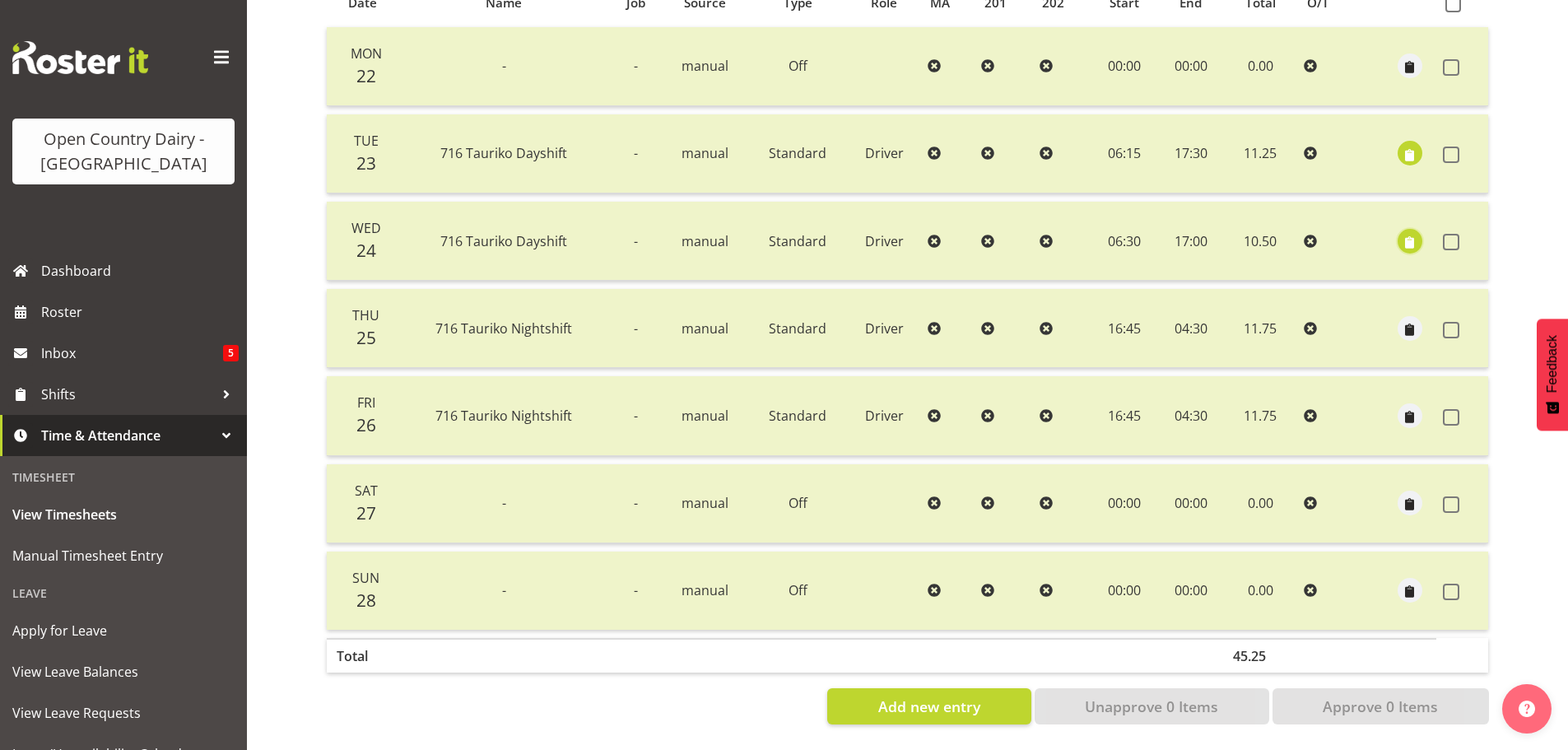
click at [1417, 233] on span "button" at bounding box center [1410, 243] width 19 height 19
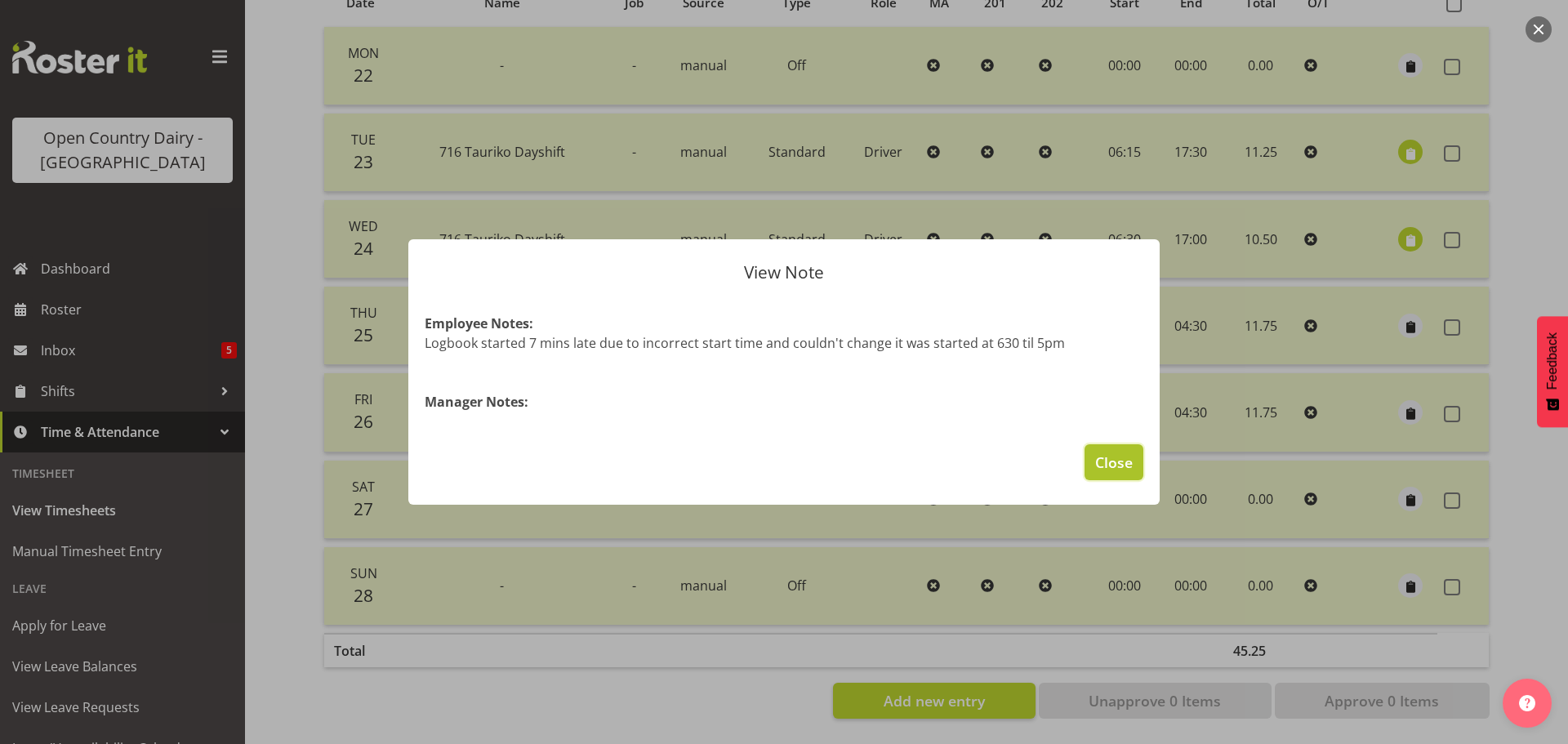
click at [1112, 468] on span "Close" at bounding box center [1113, 462] width 38 height 21
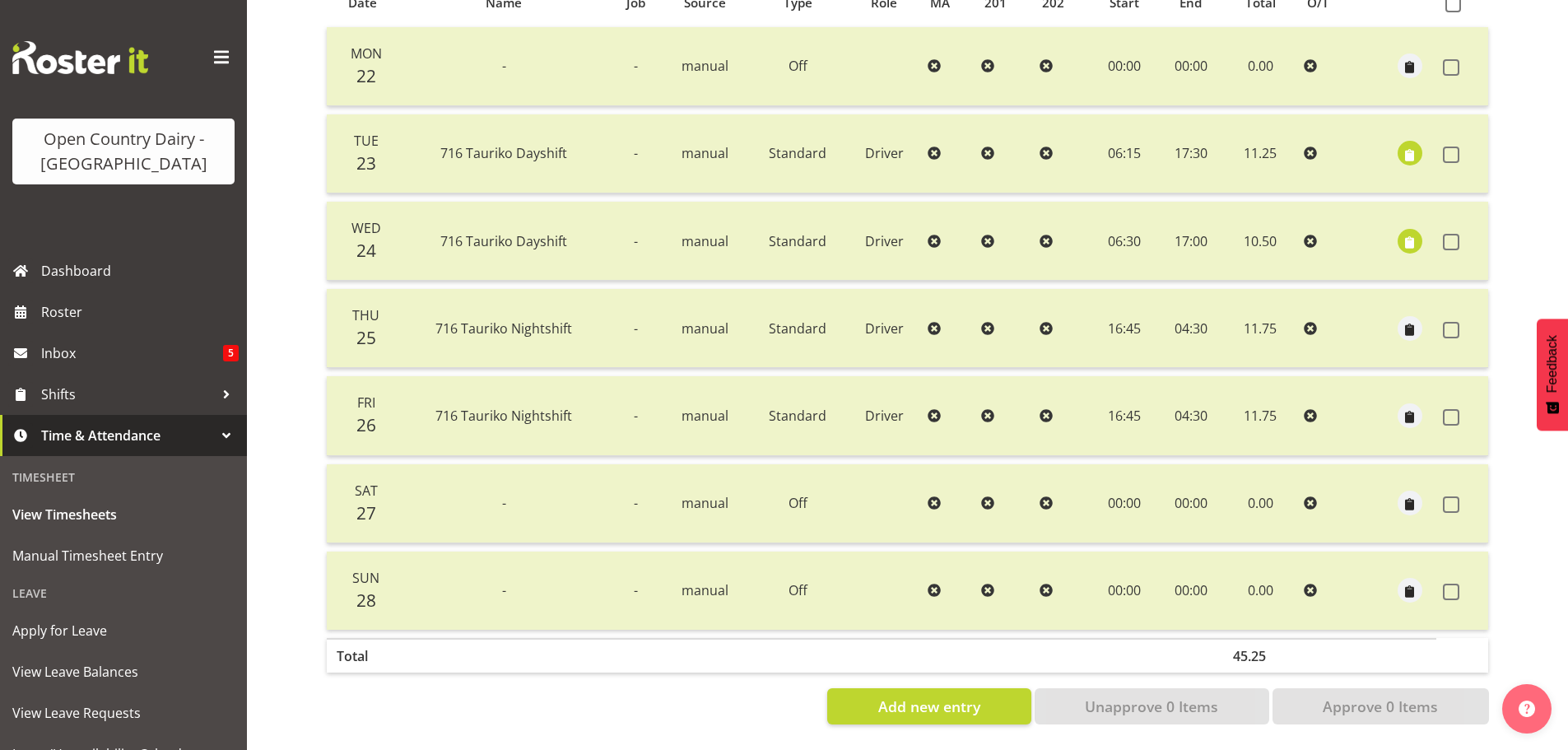
scroll to position [66, 0]
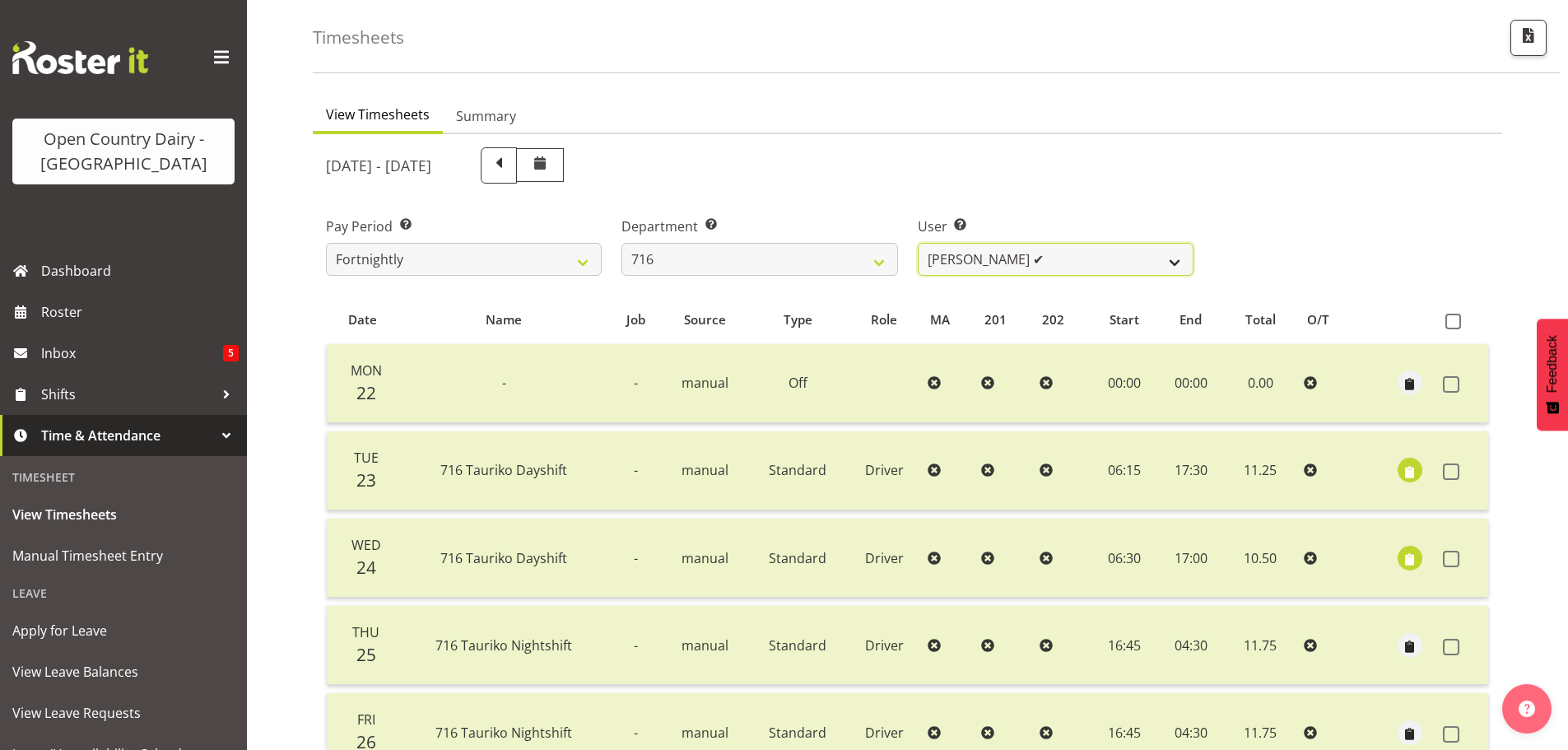
click at [1034, 256] on select "Casey Leonard ✔ Darren Norris ❌ Glen Fraser ❌ Michael O'Connor ❌" at bounding box center [1056, 259] width 276 height 33
click at [918, 243] on select "Casey Leonard ✔ Darren Norris ❌ Glen Fraser ❌ Michael O'Connor ❌" at bounding box center [1056, 259] width 276 height 33
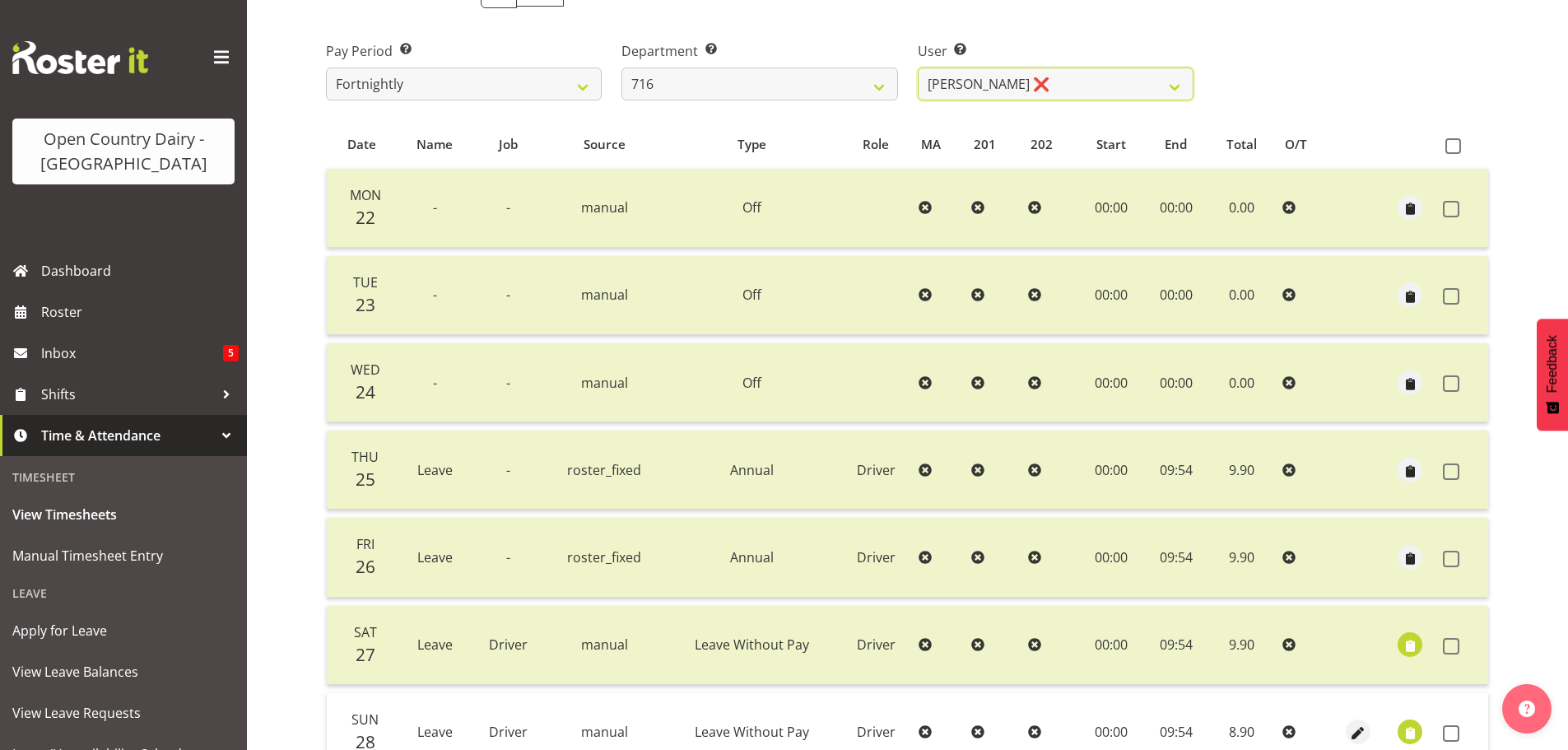
scroll to position [395, 0]
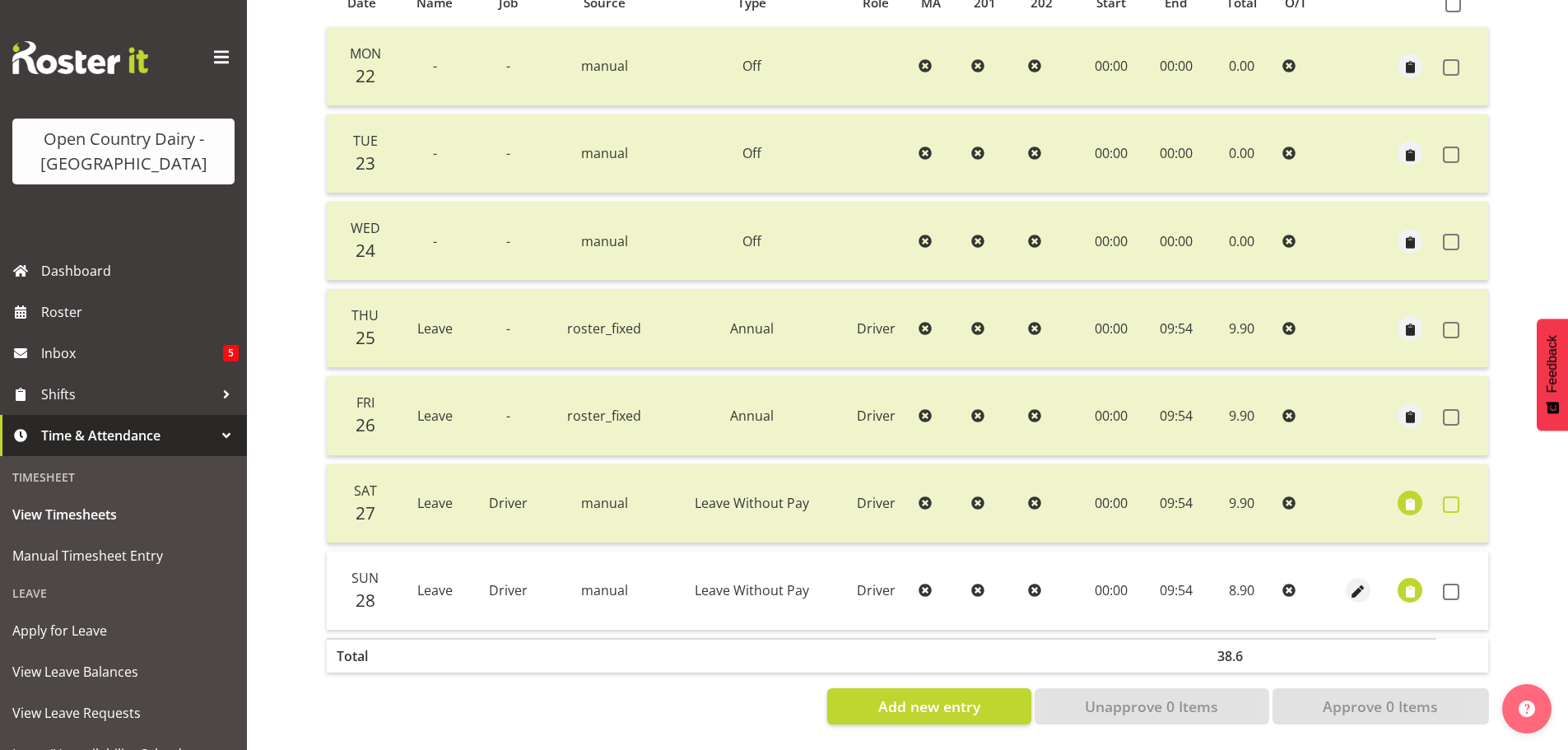
click at [1452, 496] on span at bounding box center [1451, 505] width 17 height 17
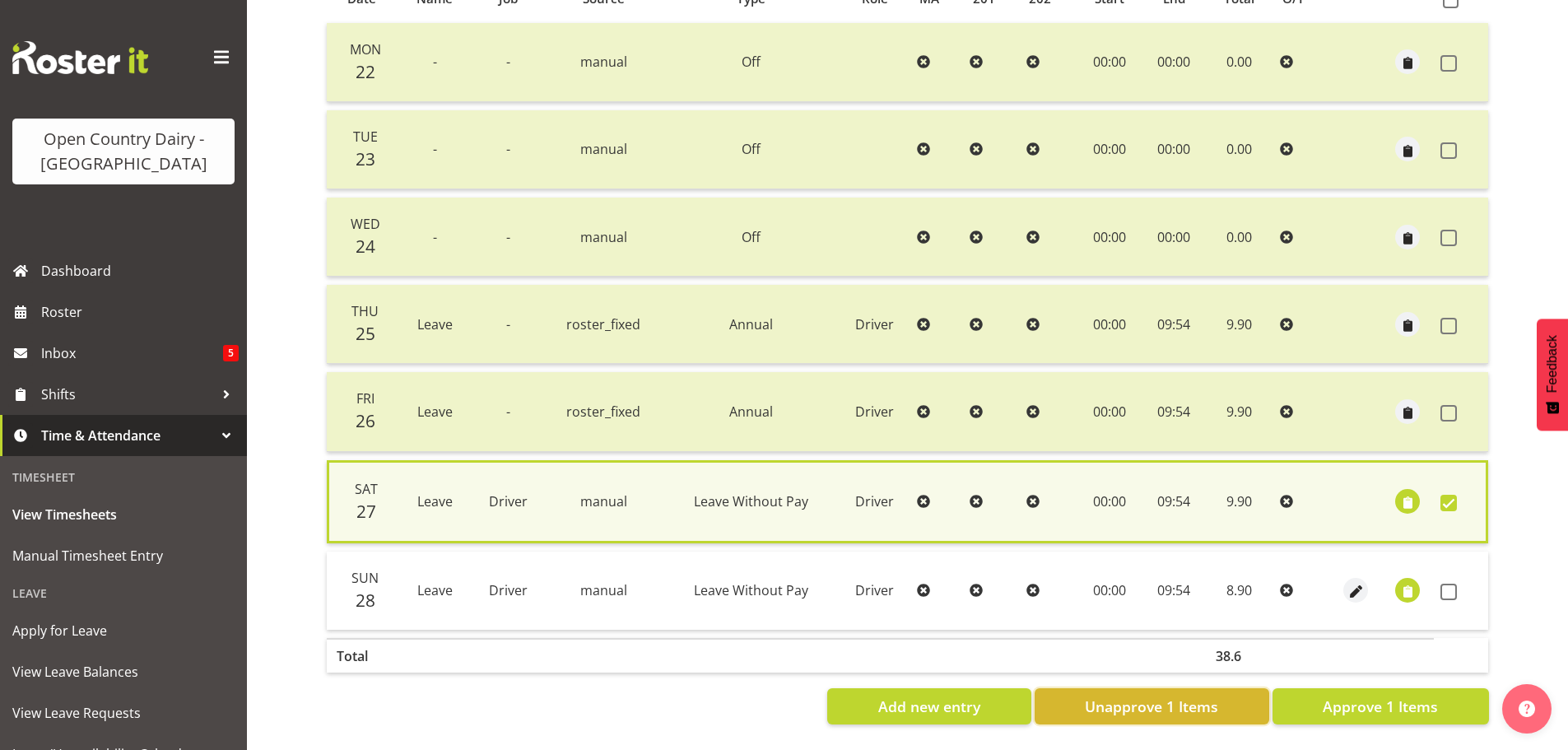
click at [1101, 695] on span "Unapprove 1 Items" at bounding box center [1151, 706] width 133 height 21
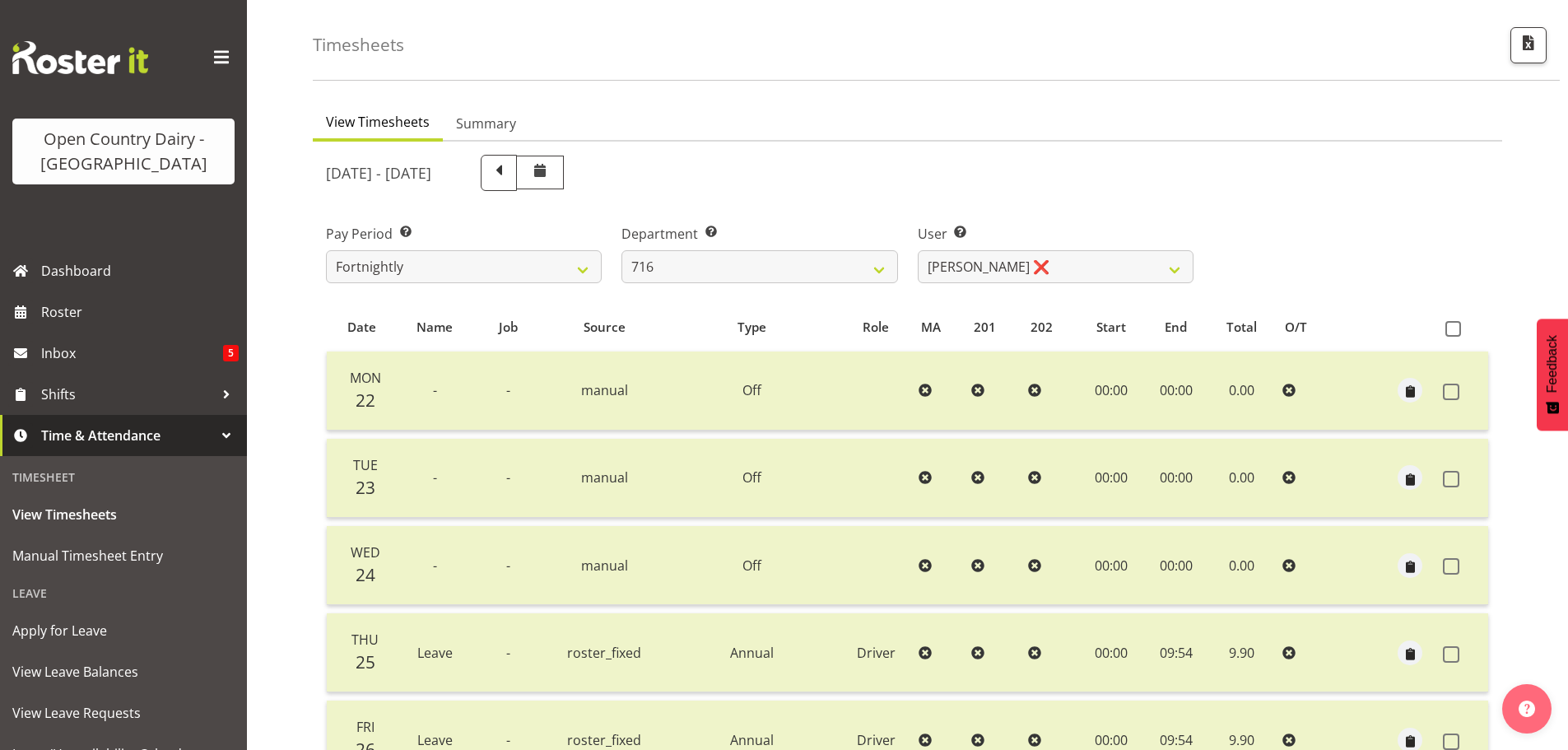
scroll to position [0, 0]
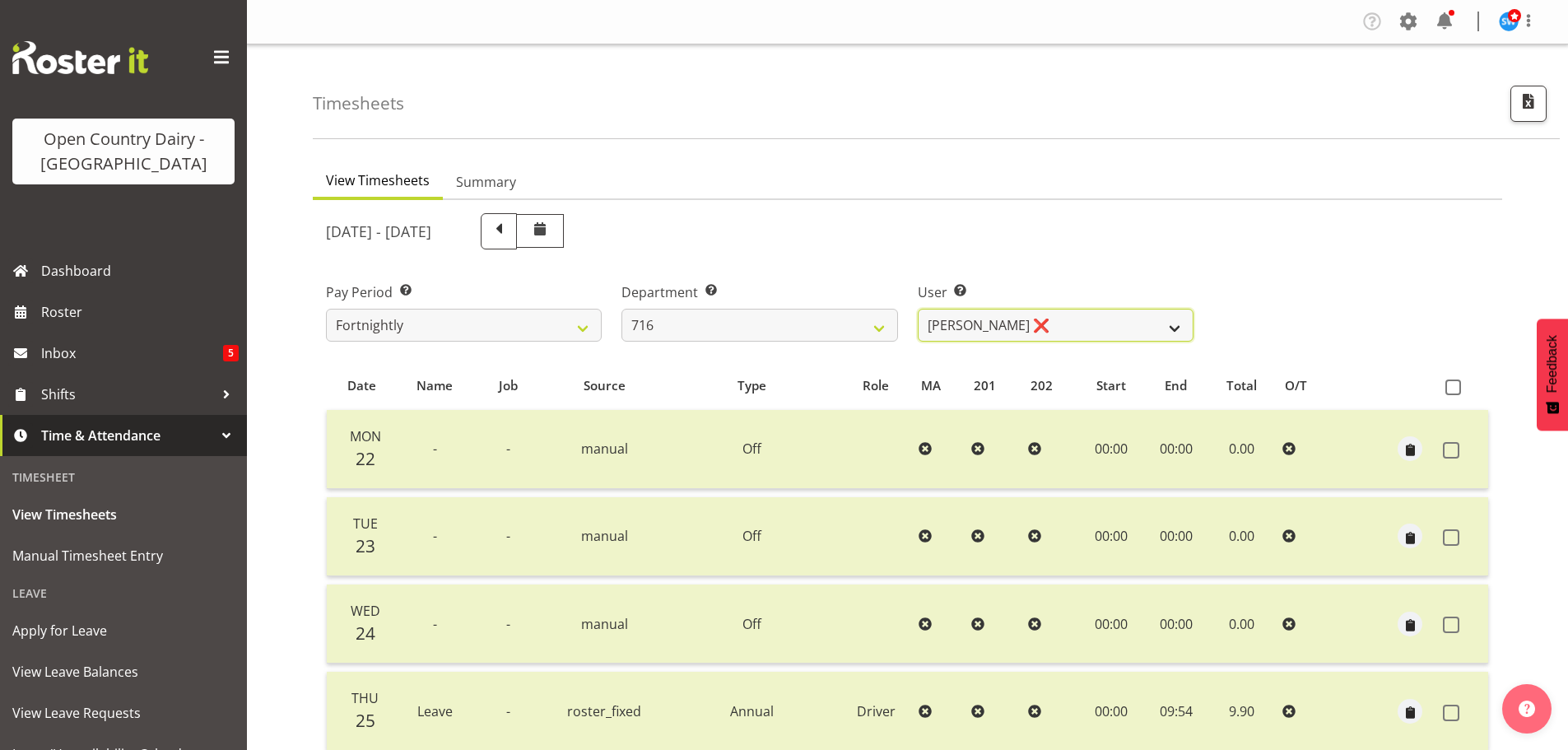
click at [1107, 318] on select "Casey Leonard ✔ Darren Norris ❌ Glen Fraser ❌ Michael O'Connor ❌" at bounding box center [1056, 325] width 276 height 33
click at [918, 308] on select "Casey Leonard ✔ Darren Norris ❌ Glen Fraser ❌ Michael O'Connor ❌" at bounding box center [1056, 325] width 276 height 33
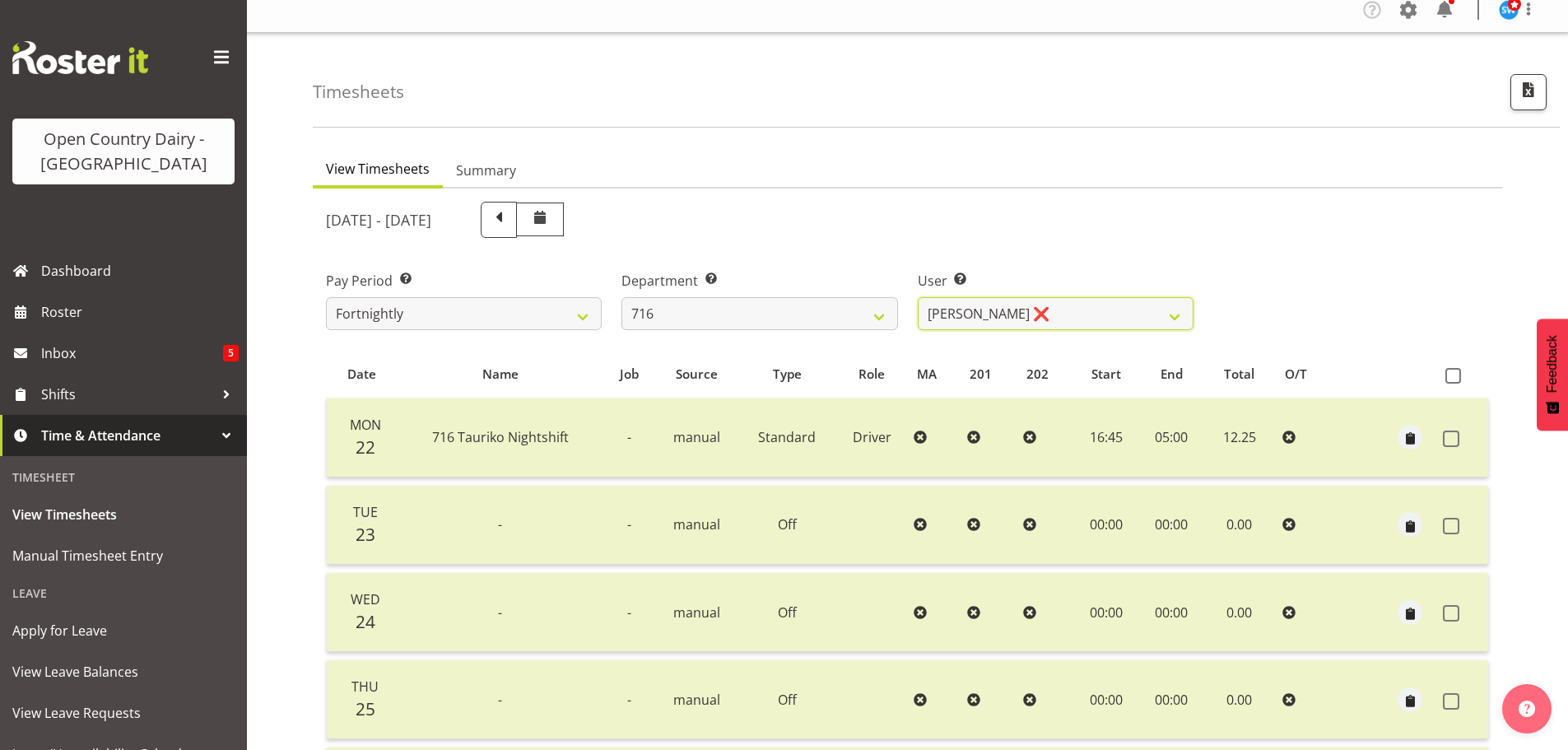
scroll to position [330, 0]
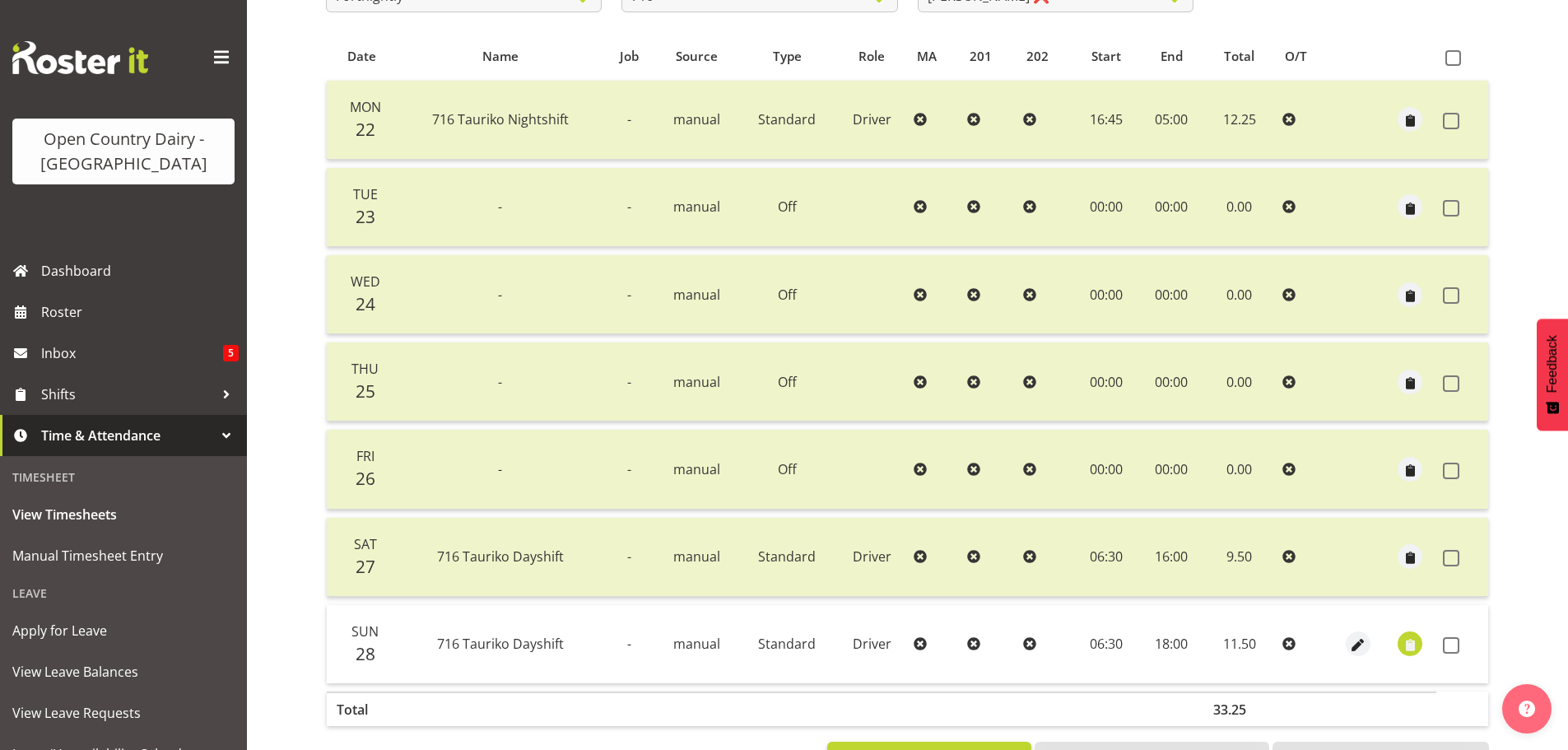
drag, startPoint x: 1450, startPoint y: 644, endPoint x: 1418, endPoint y: 647, distance: 32.1
click at [1452, 644] on span at bounding box center [1451, 645] width 17 height 17
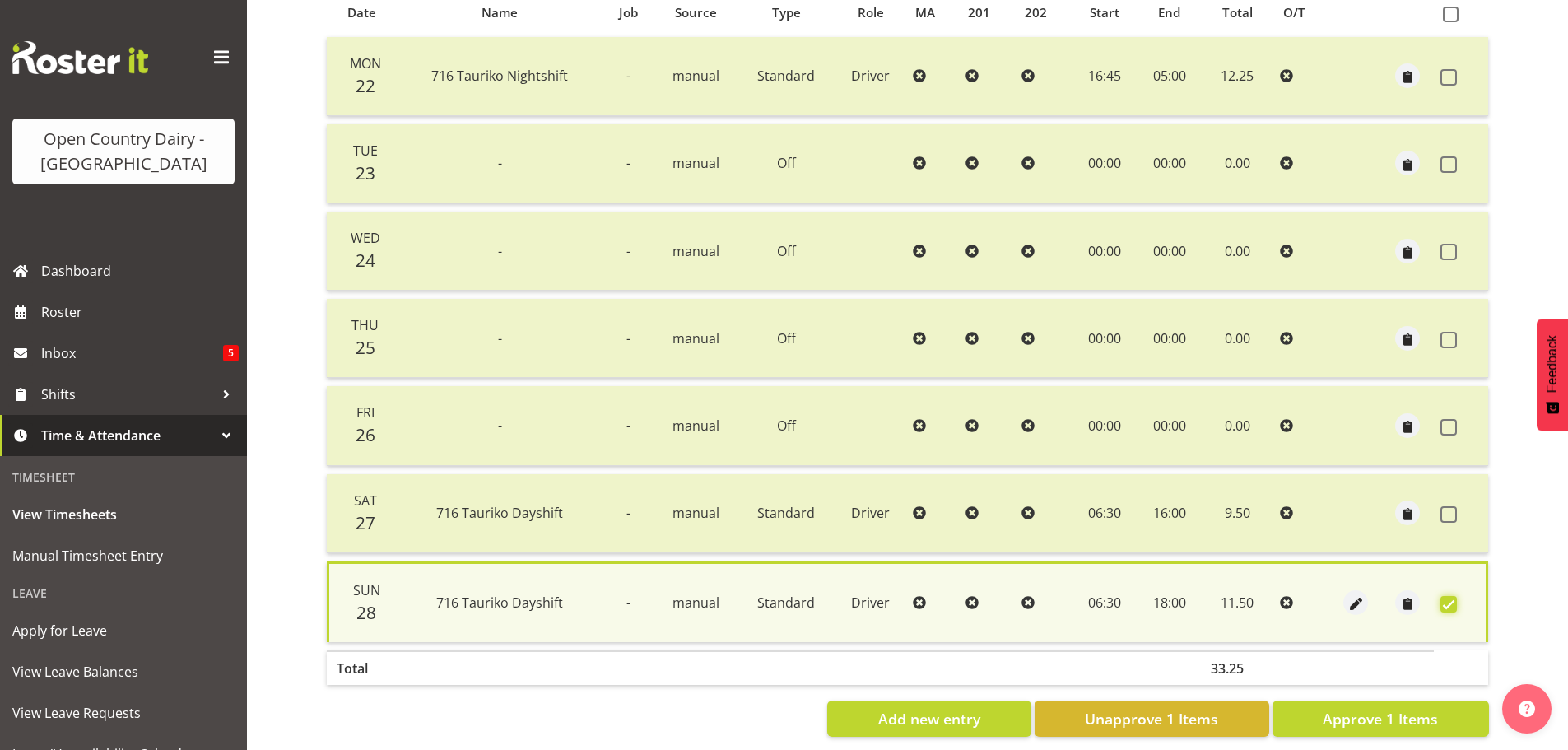
scroll to position [397, 0]
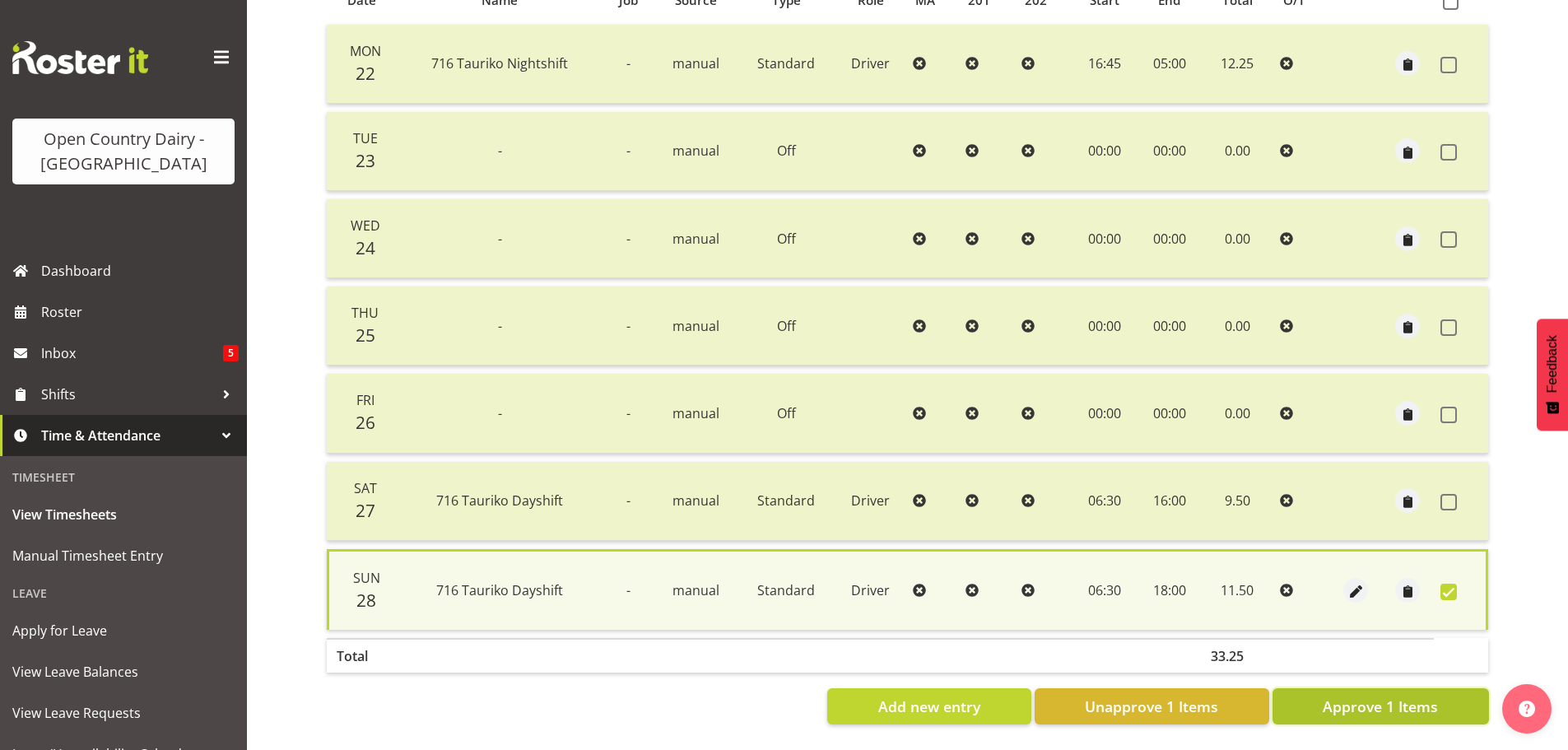
click at [1340, 695] on span "Approve 1 Items" at bounding box center [1380, 706] width 115 height 21
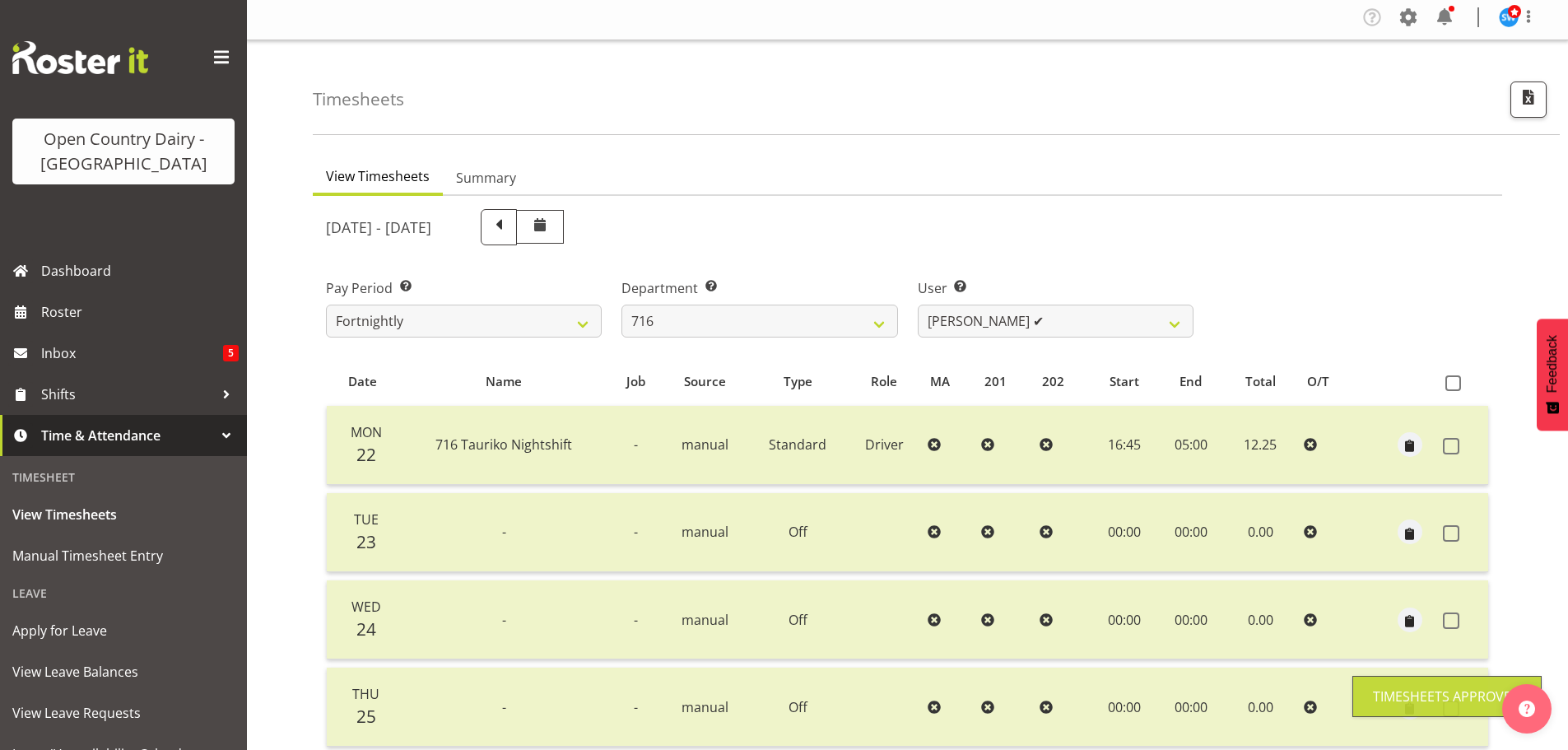
scroll to position [0, 0]
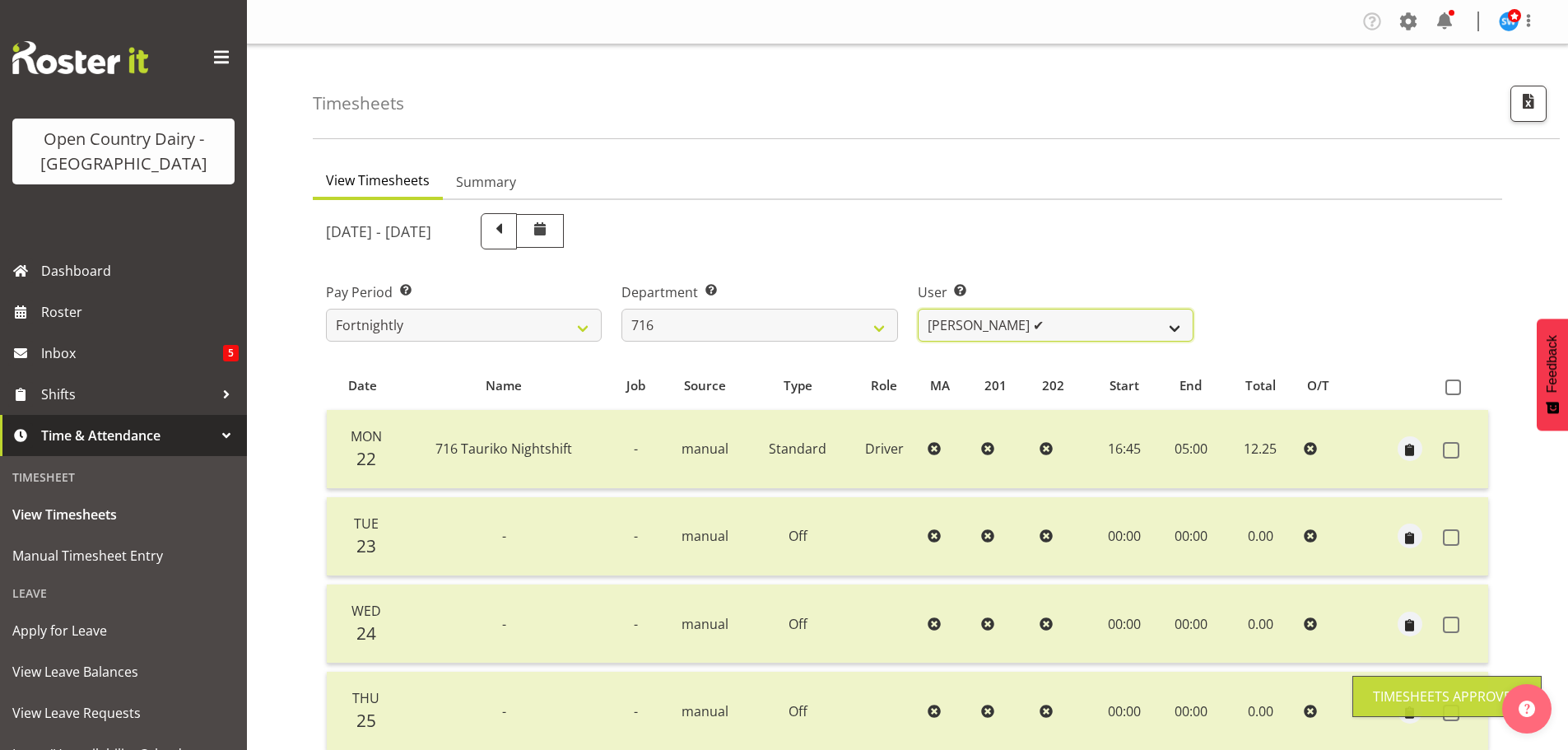
click at [1099, 316] on select "Casey Leonard ✔ Darren Norris ❌ Glen Fraser ✔ Michael O'Connor ❌" at bounding box center [1056, 325] width 276 height 33
click at [918, 308] on select "Casey Leonard ✔ Darren Norris ❌ Glen Fraser ✔ Michael O'Connor ❌" at bounding box center [1056, 325] width 276 height 33
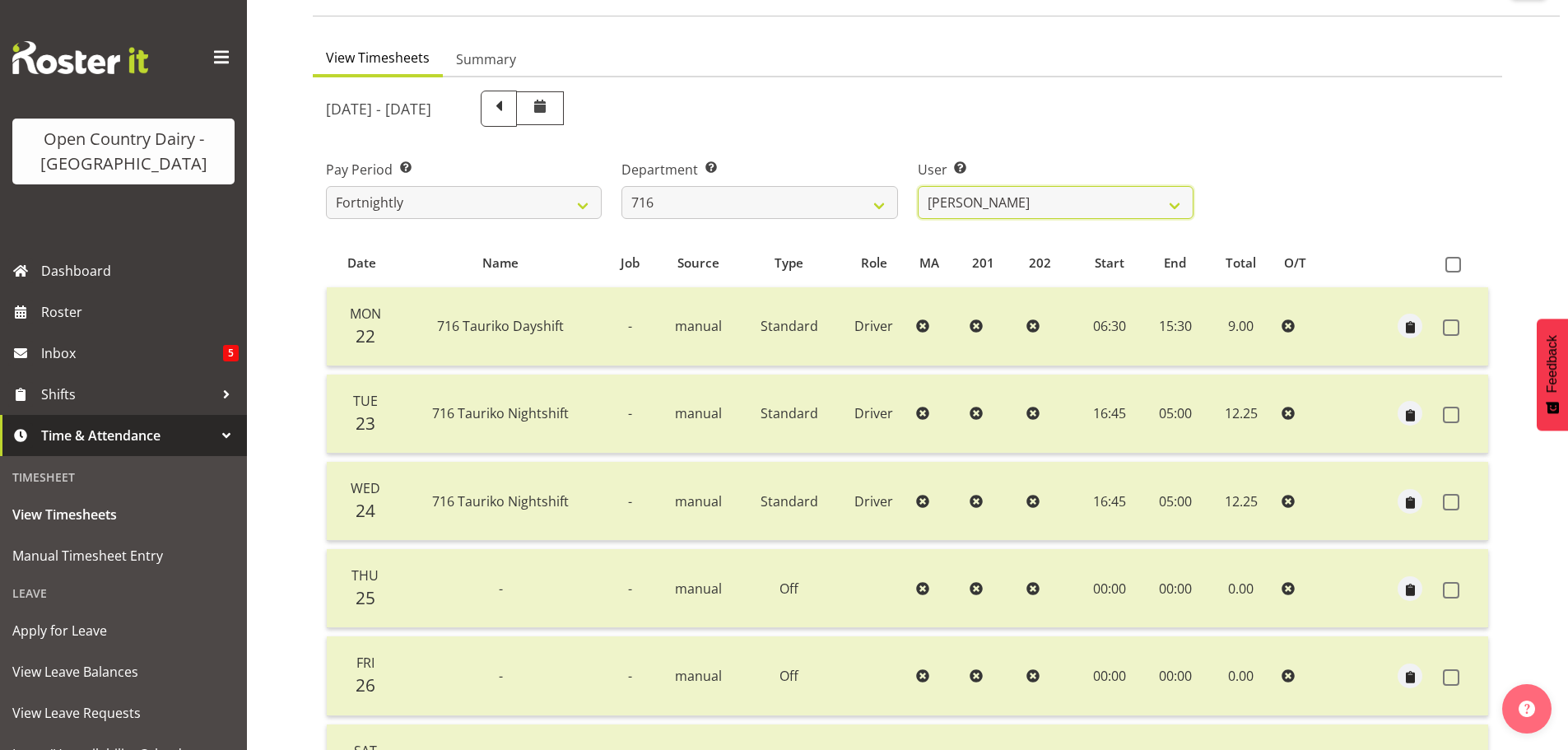
scroll to position [330, 0]
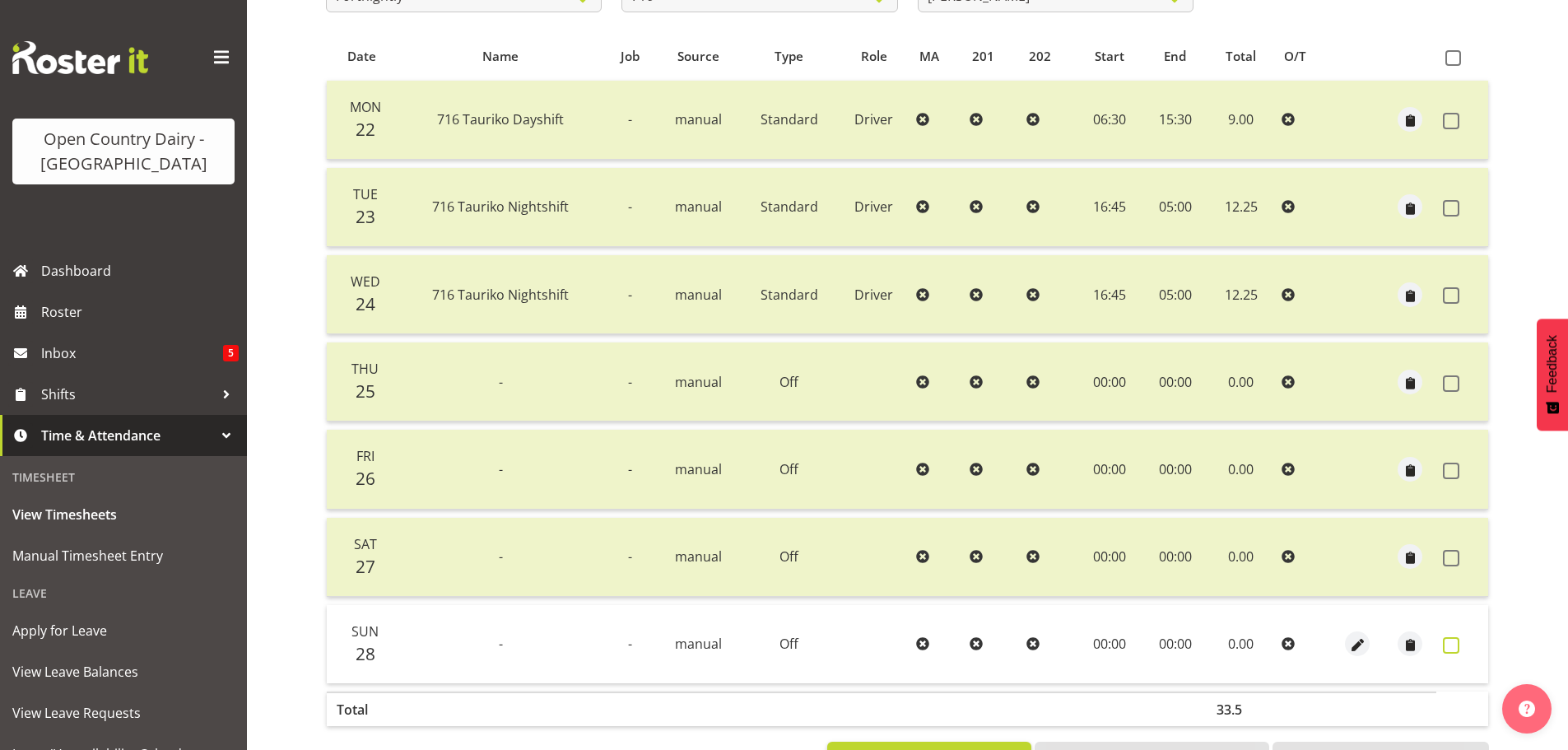
drag, startPoint x: 1450, startPoint y: 644, endPoint x: 1414, endPoint y: 645, distance: 36.0
click at [1450, 644] on span at bounding box center [1451, 645] width 17 height 17
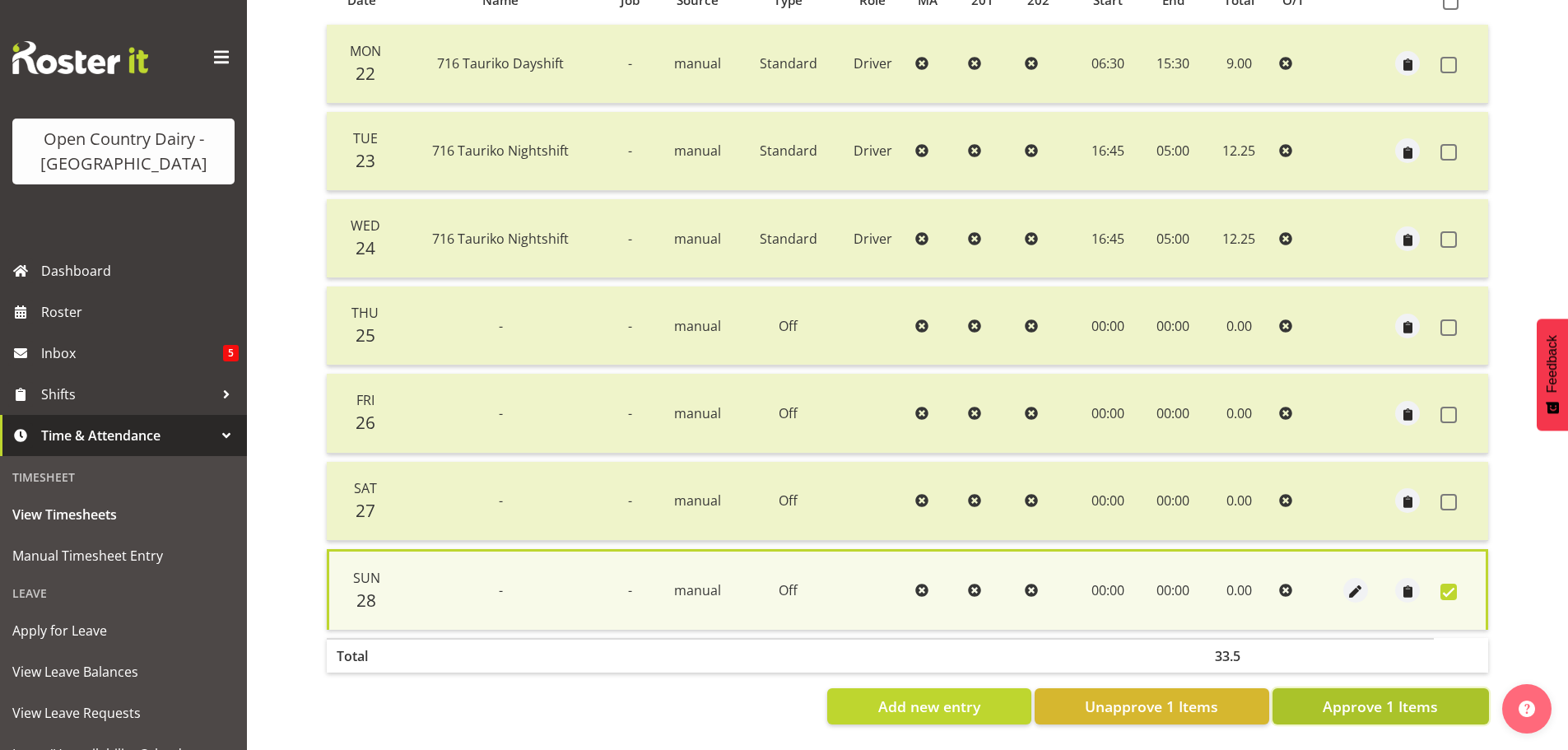
click at [1368, 695] on span "Approve 1 Items" at bounding box center [1380, 706] width 115 height 21
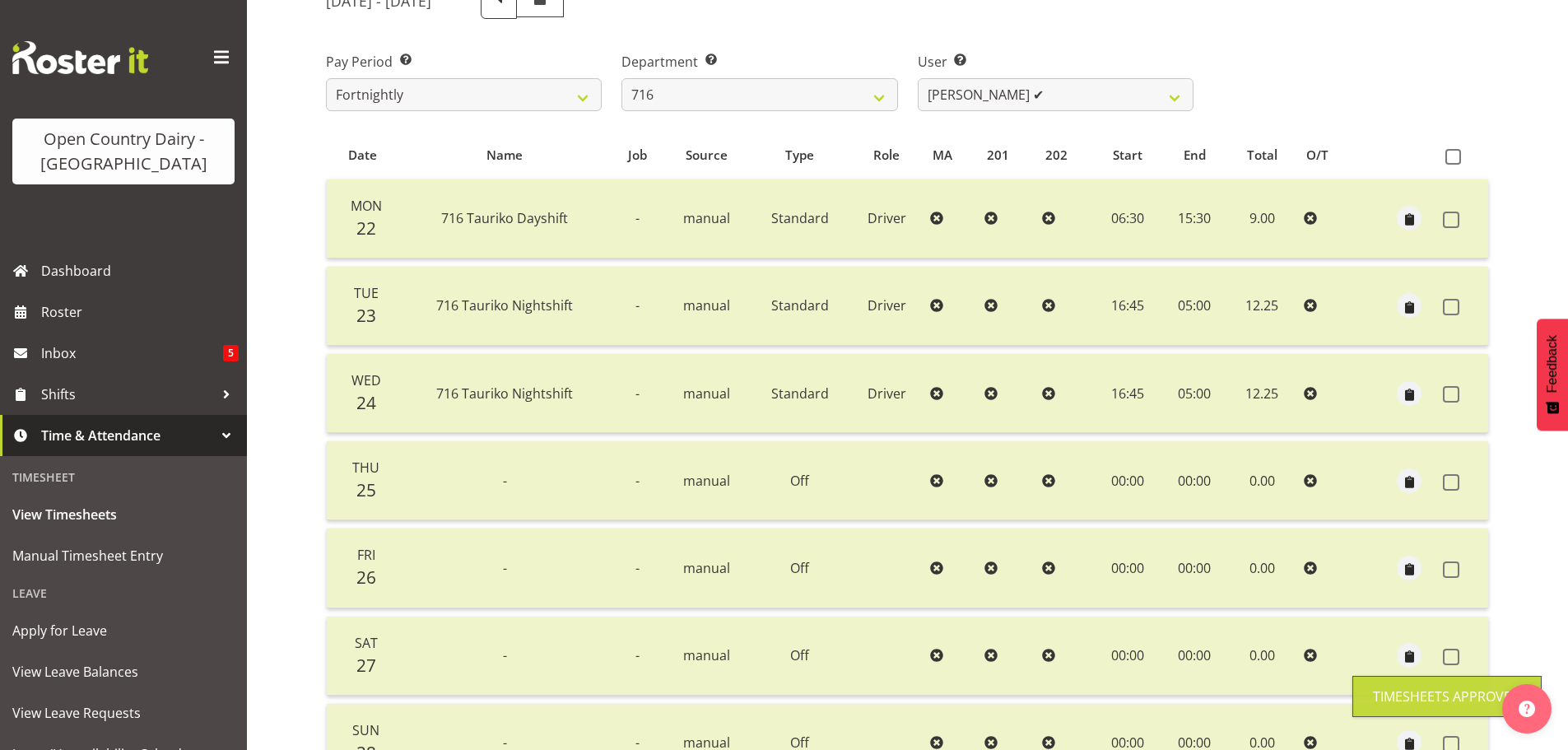
scroll to position [0, 0]
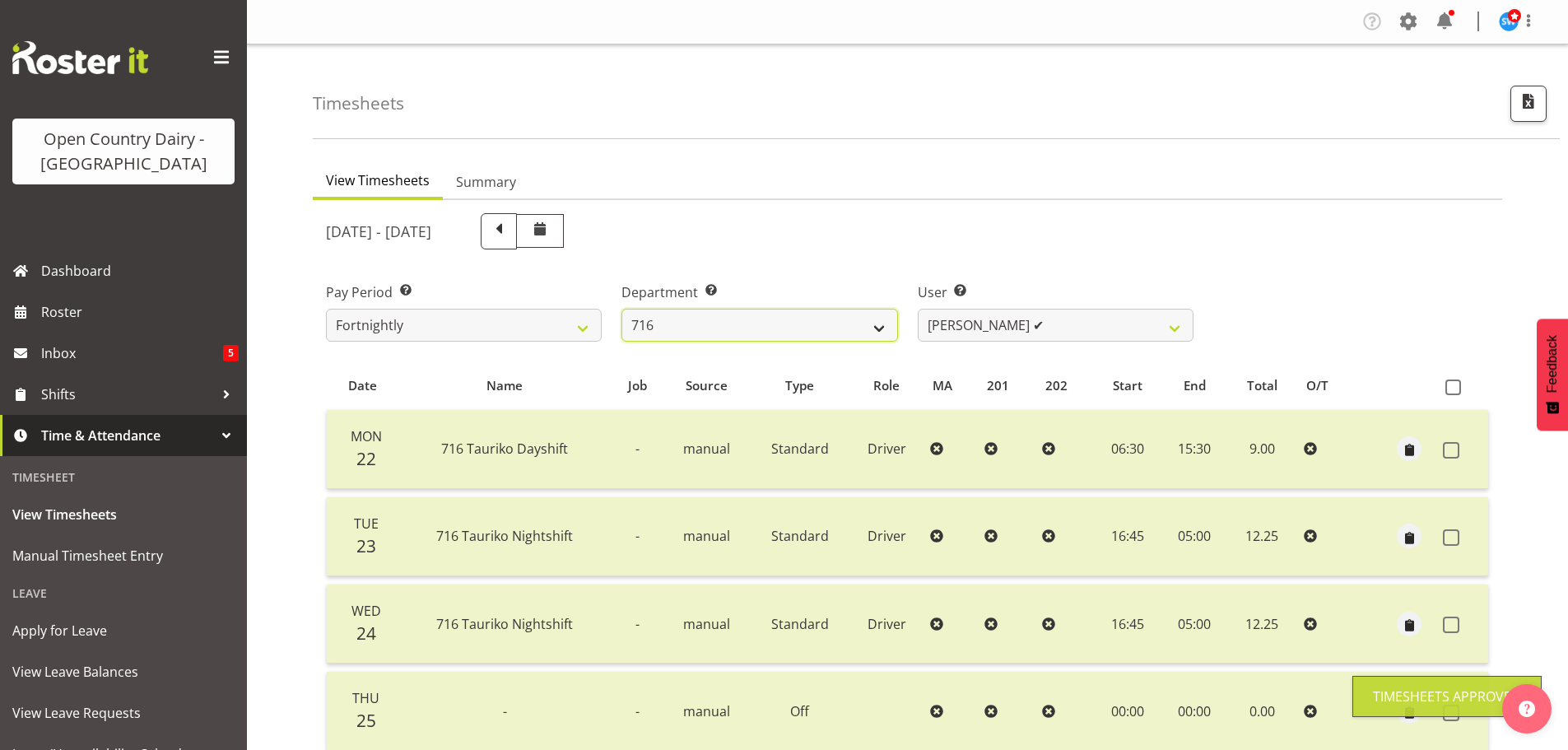
click at [830, 319] on select "701 702 703 704 705 706 707 708 709 710 711 712 713 714 715 716 717 718 719 720" at bounding box center [759, 325] width 276 height 33
click at [621, 308] on select "701 702 703 704 705 706 707 708 709 710 711 712 713 714 715 716 717 718 719 720" at bounding box center [759, 325] width 276 height 33
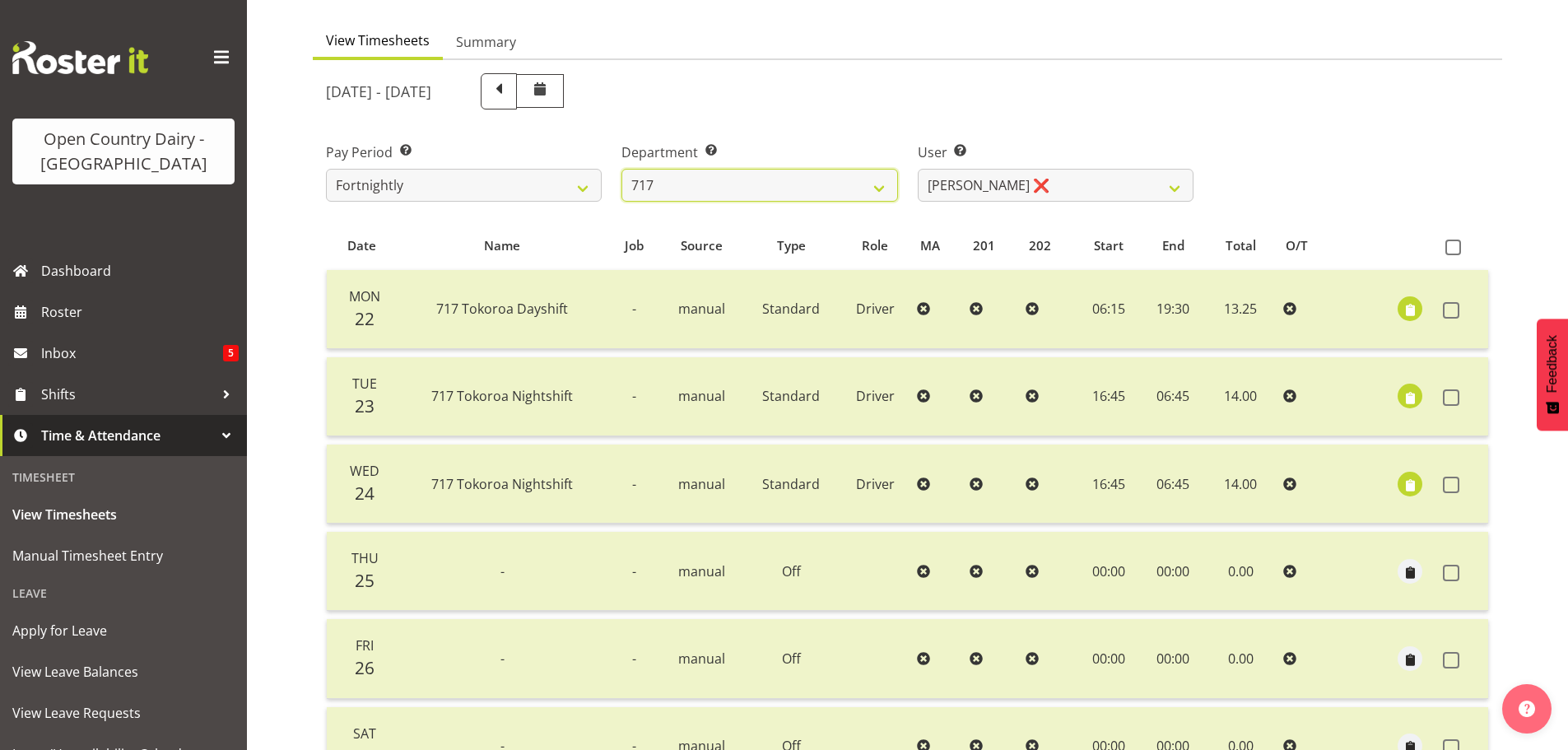
scroll to position [247, 0]
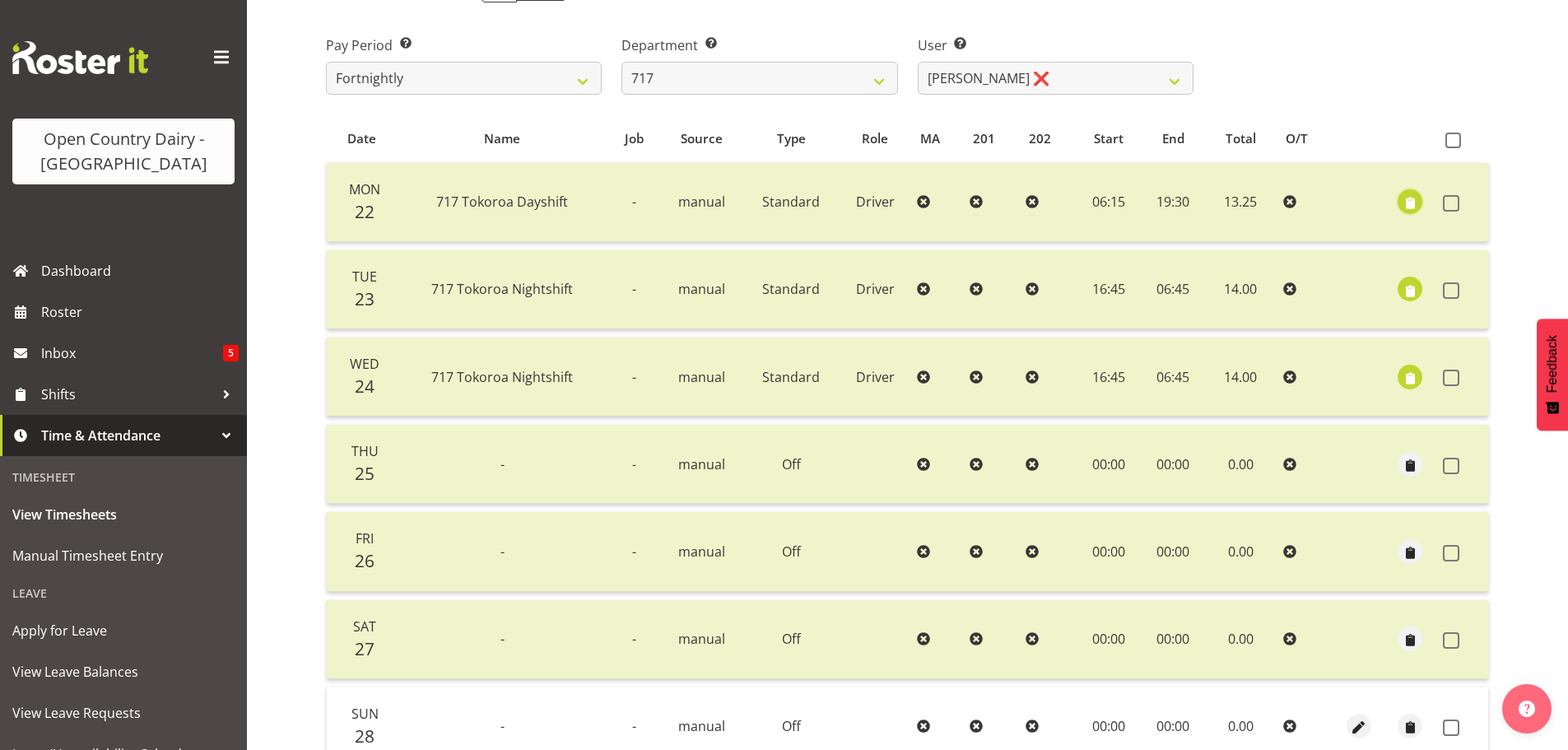
click at [1416, 204] on span "button" at bounding box center [1411, 204] width 19 height 19
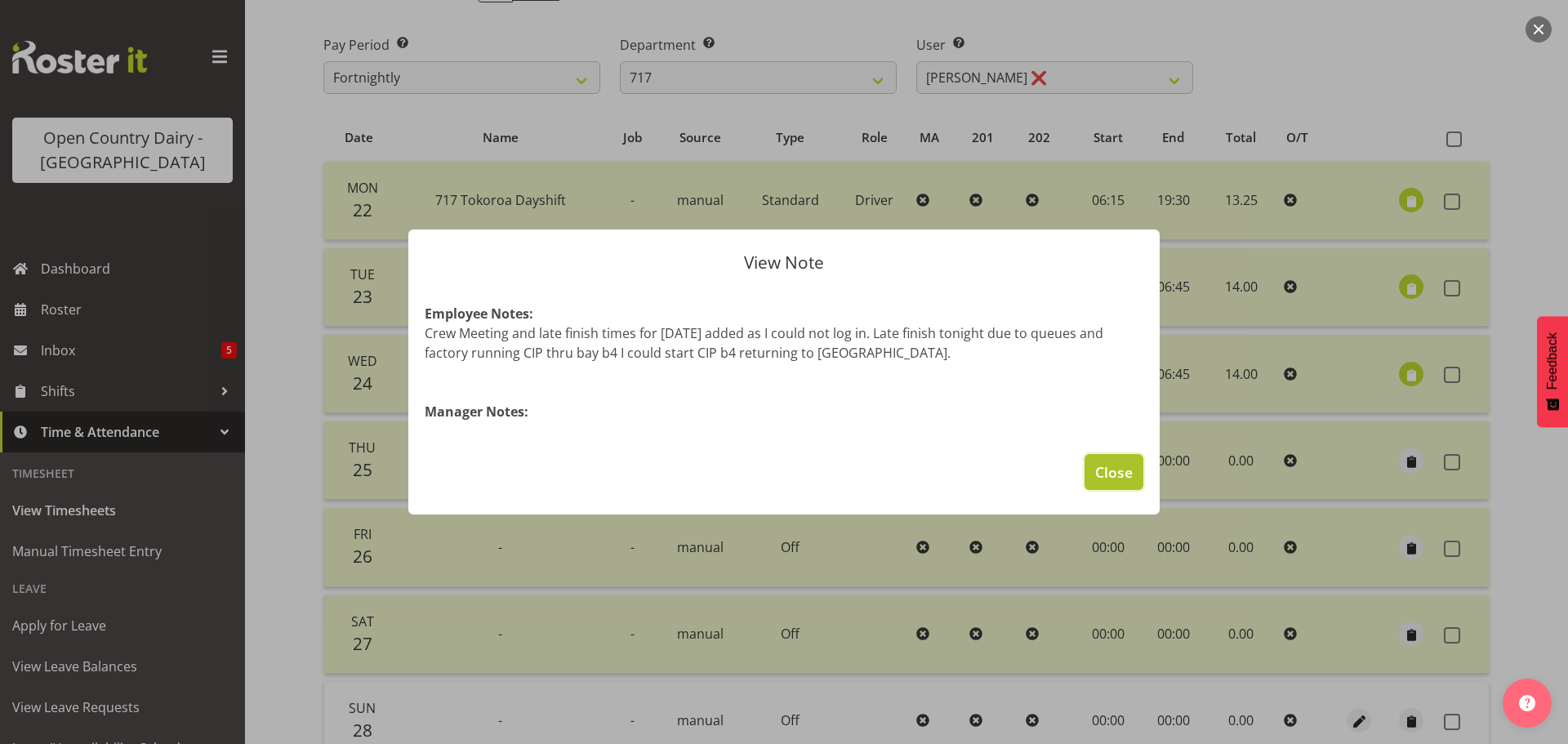
click at [1132, 468] on span "Close" at bounding box center [1113, 471] width 38 height 21
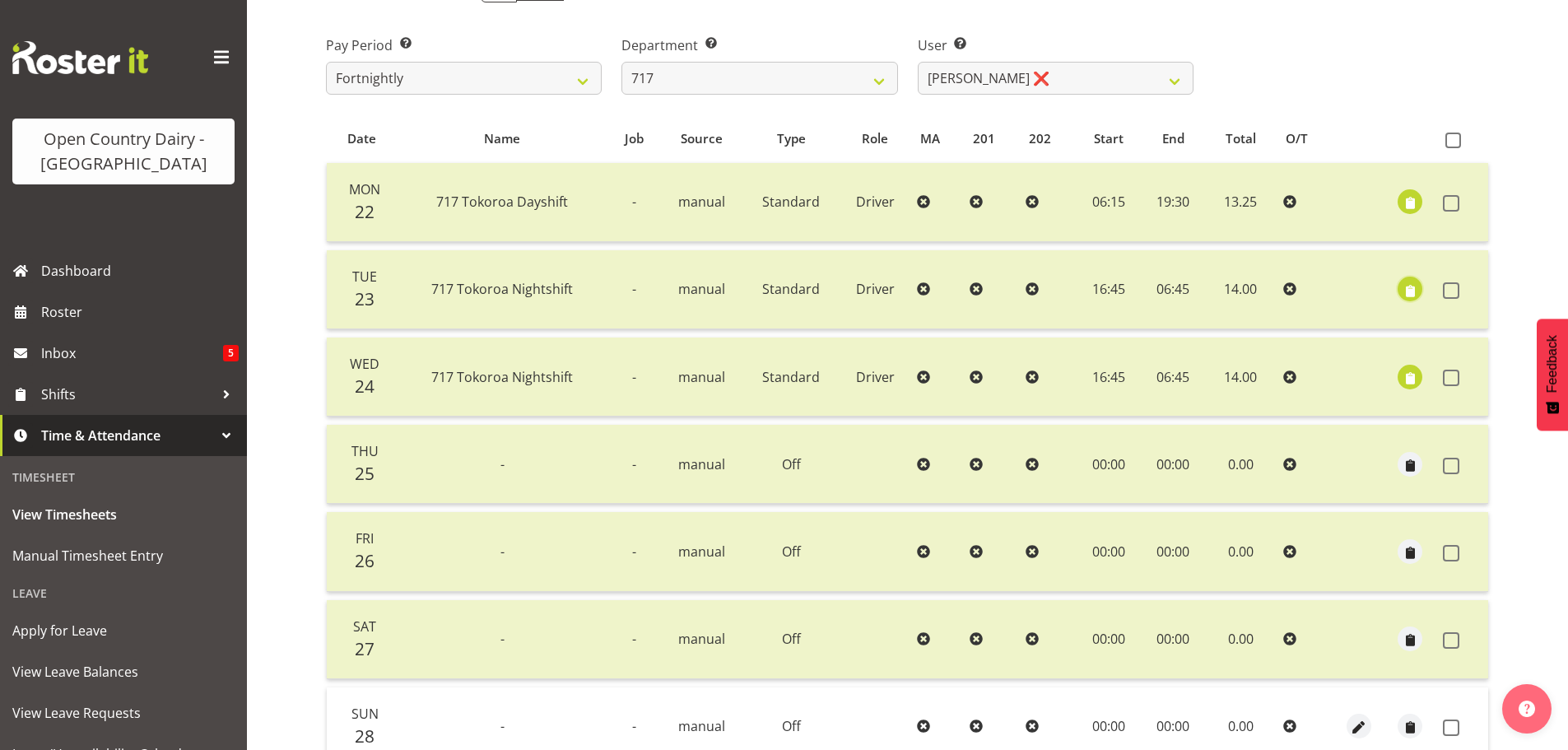
click at [1413, 289] on span "button" at bounding box center [1411, 291] width 19 height 19
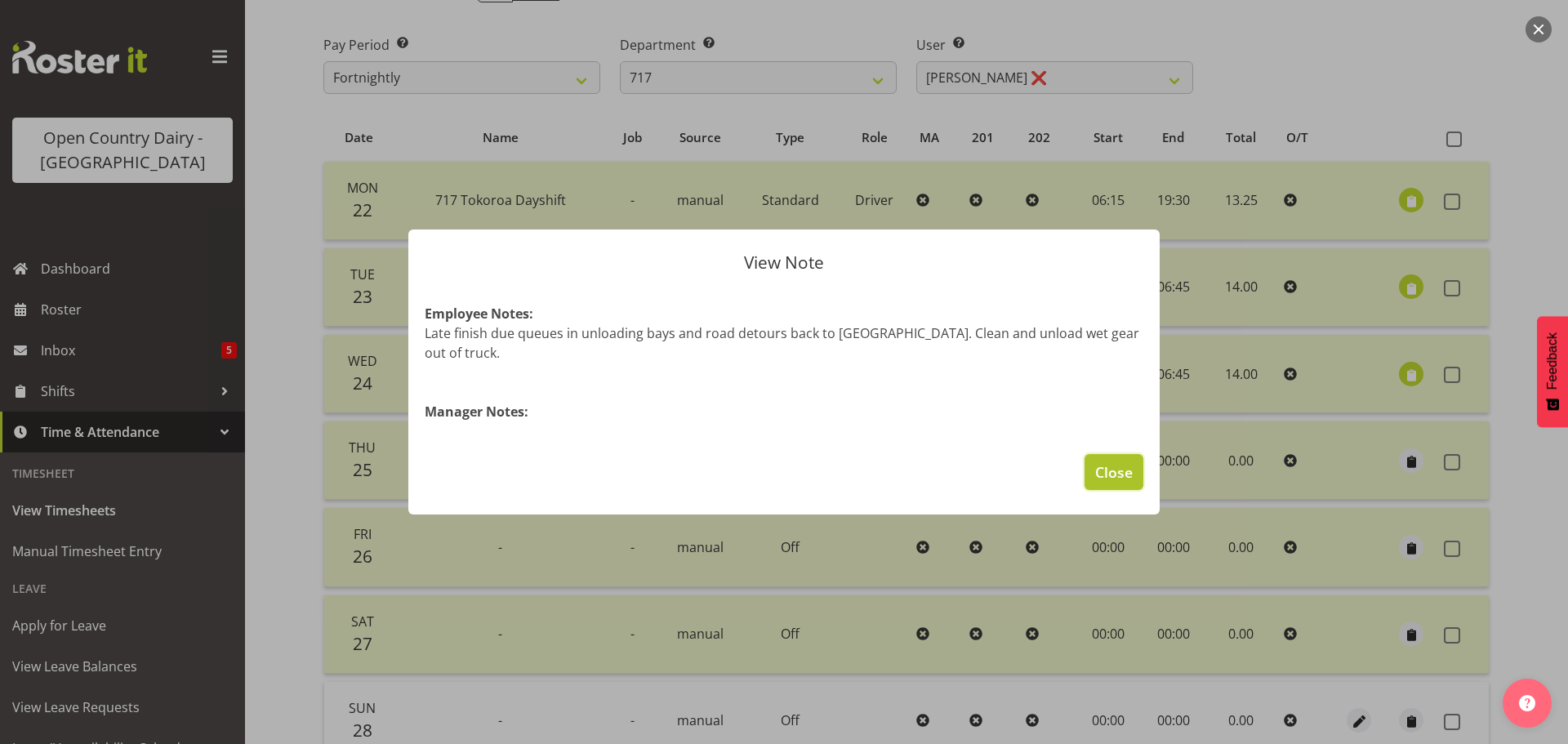
click at [1120, 467] on span "Close" at bounding box center [1113, 471] width 38 height 21
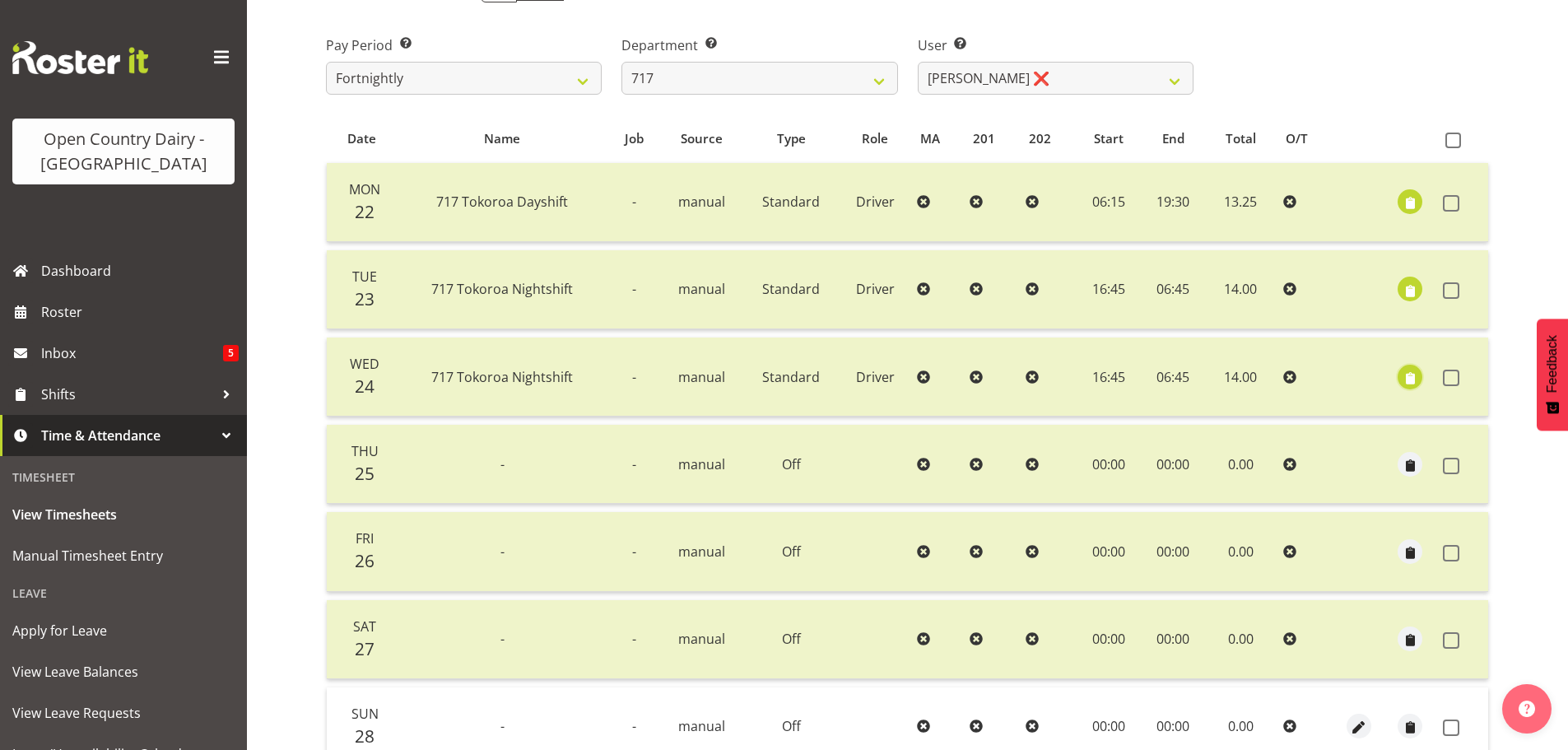
click at [1414, 377] on span "button" at bounding box center [1411, 378] width 19 height 19
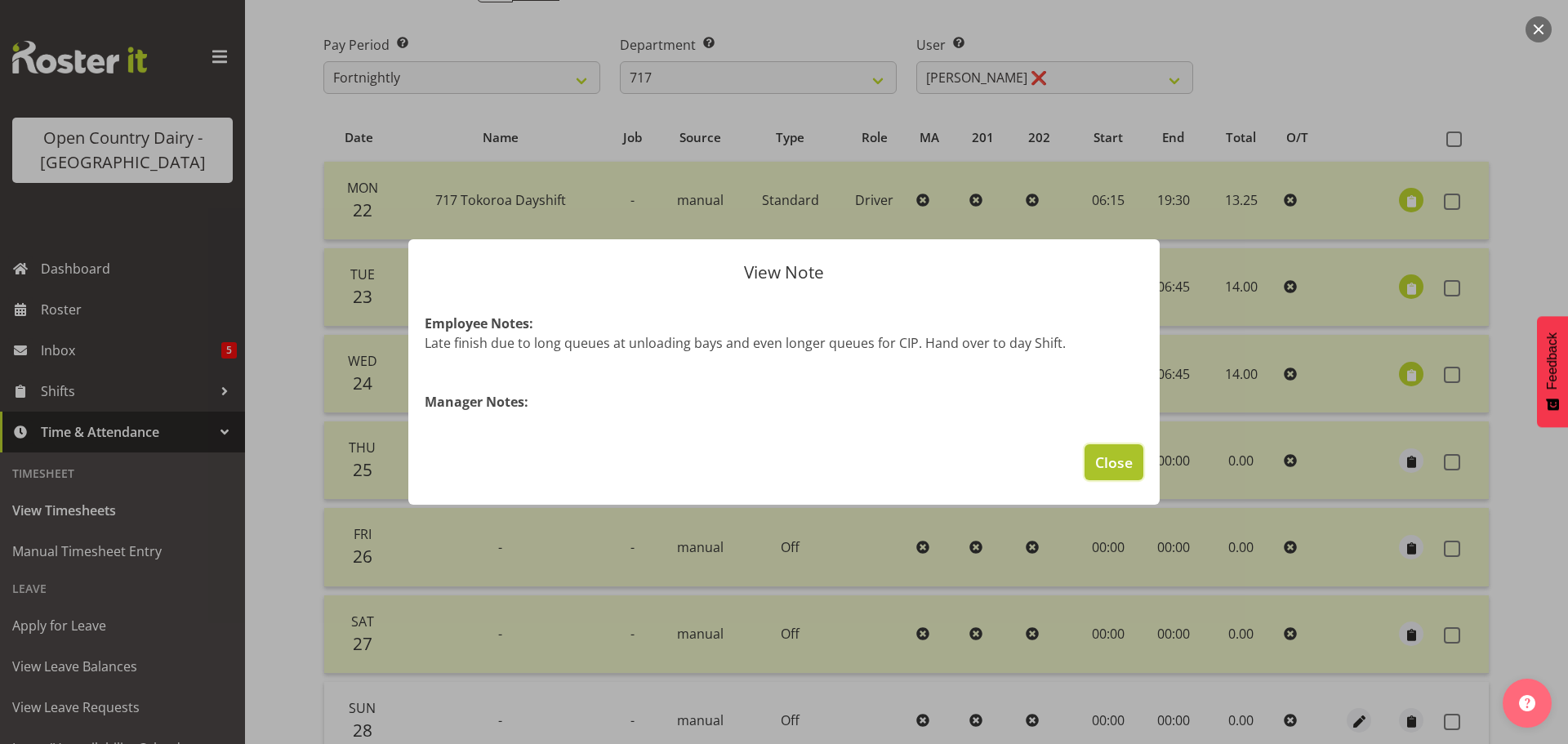
click at [1111, 470] on span "Close" at bounding box center [1113, 462] width 38 height 21
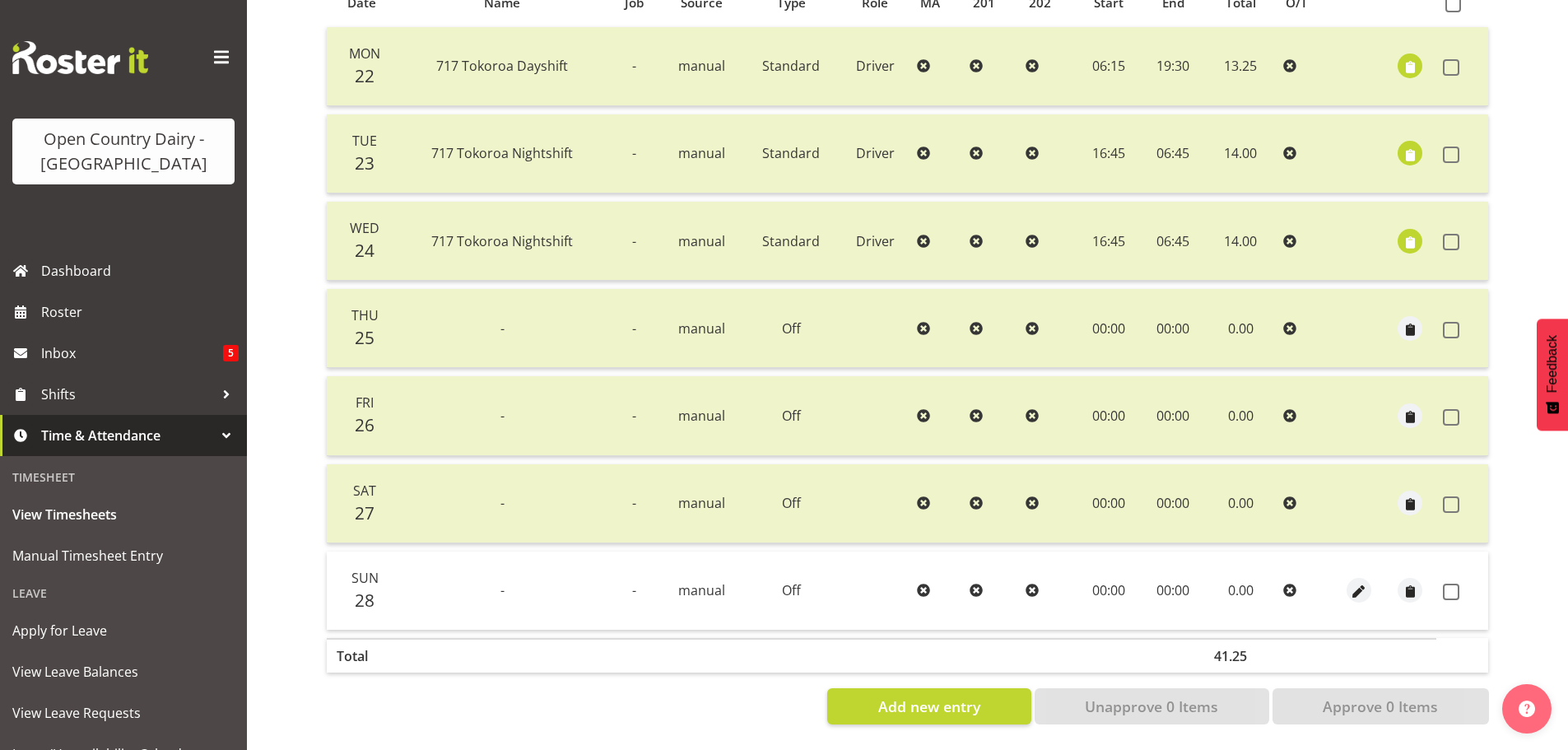
scroll to position [395, 0]
click at [1456, 583] on span at bounding box center [1451, 592] width 17 height 17
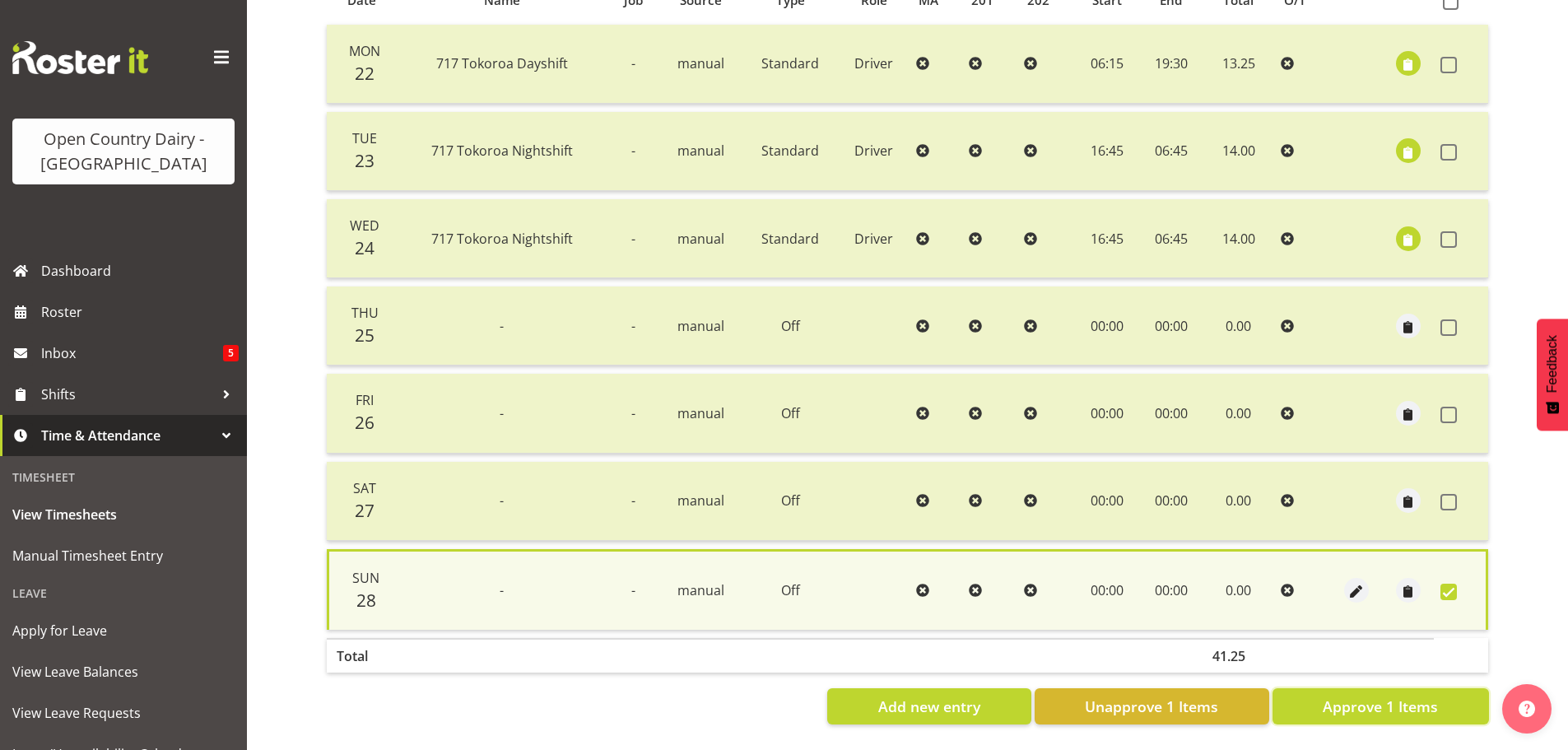
drag, startPoint x: 1397, startPoint y: 698, endPoint x: 1092, endPoint y: 560, distance: 334.8
click at [1398, 697] on span "Approve 1 Items" at bounding box center [1380, 706] width 115 height 21
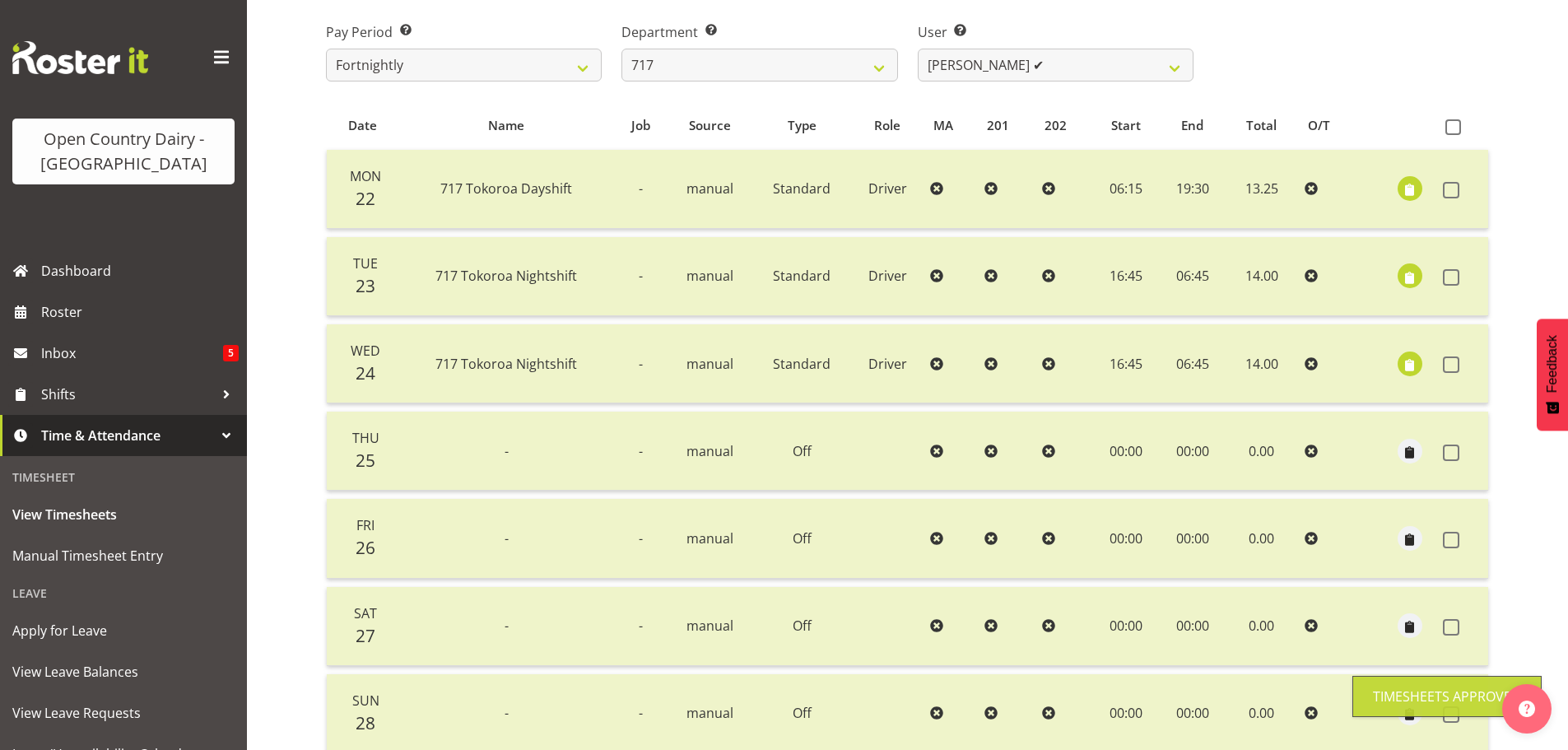
scroll to position [0, 0]
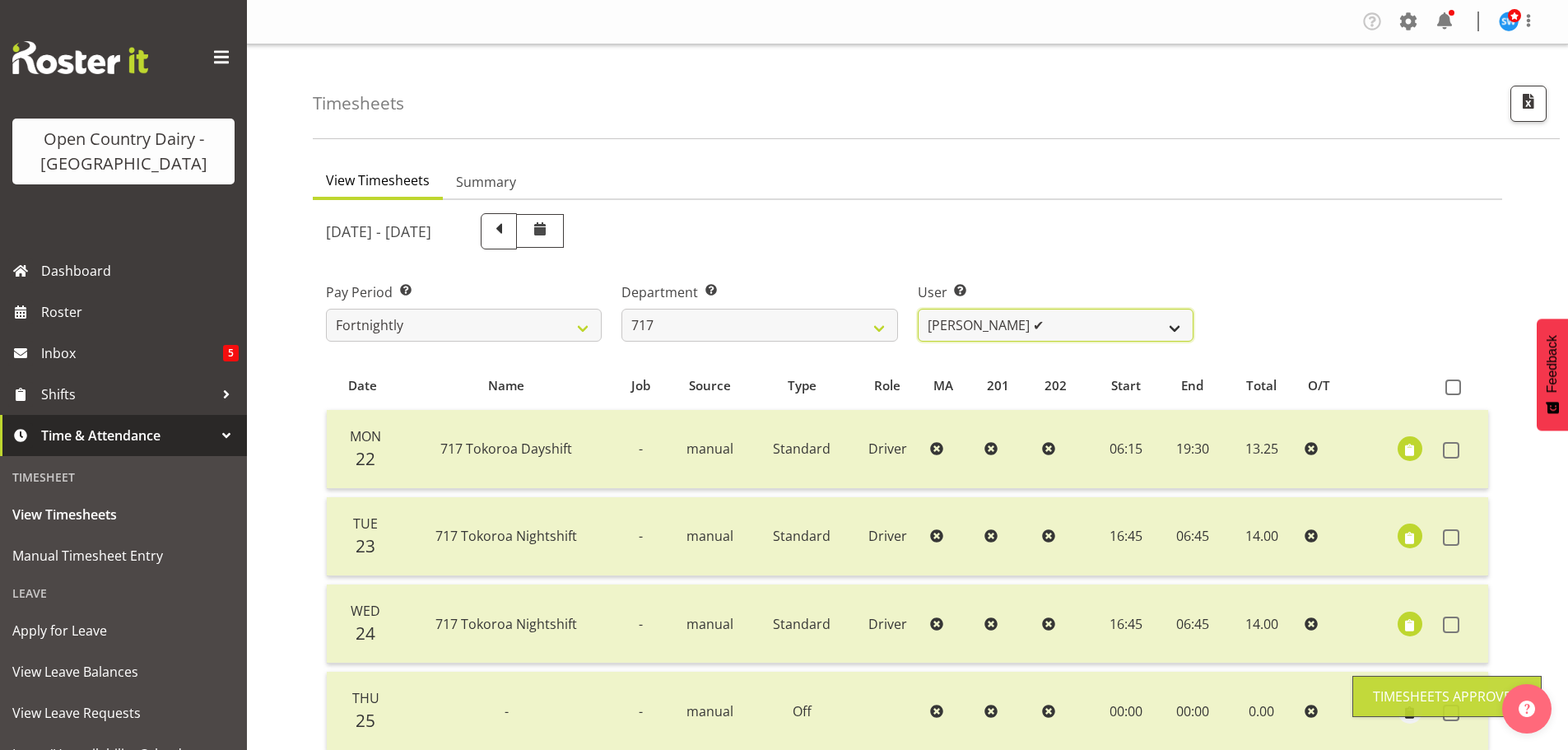
click at [1047, 318] on select "Daryl Wrigley ✔ Dodge Lindsay Laing ❌ Eric Stothers ❌ Jeff Anderson ❌" at bounding box center [1056, 325] width 276 height 33
click at [918, 308] on select "Daryl Wrigley ✔ Dodge Lindsay Laing ❌ Eric Stothers ❌ Jeff Anderson ❌" at bounding box center [1056, 325] width 276 height 33
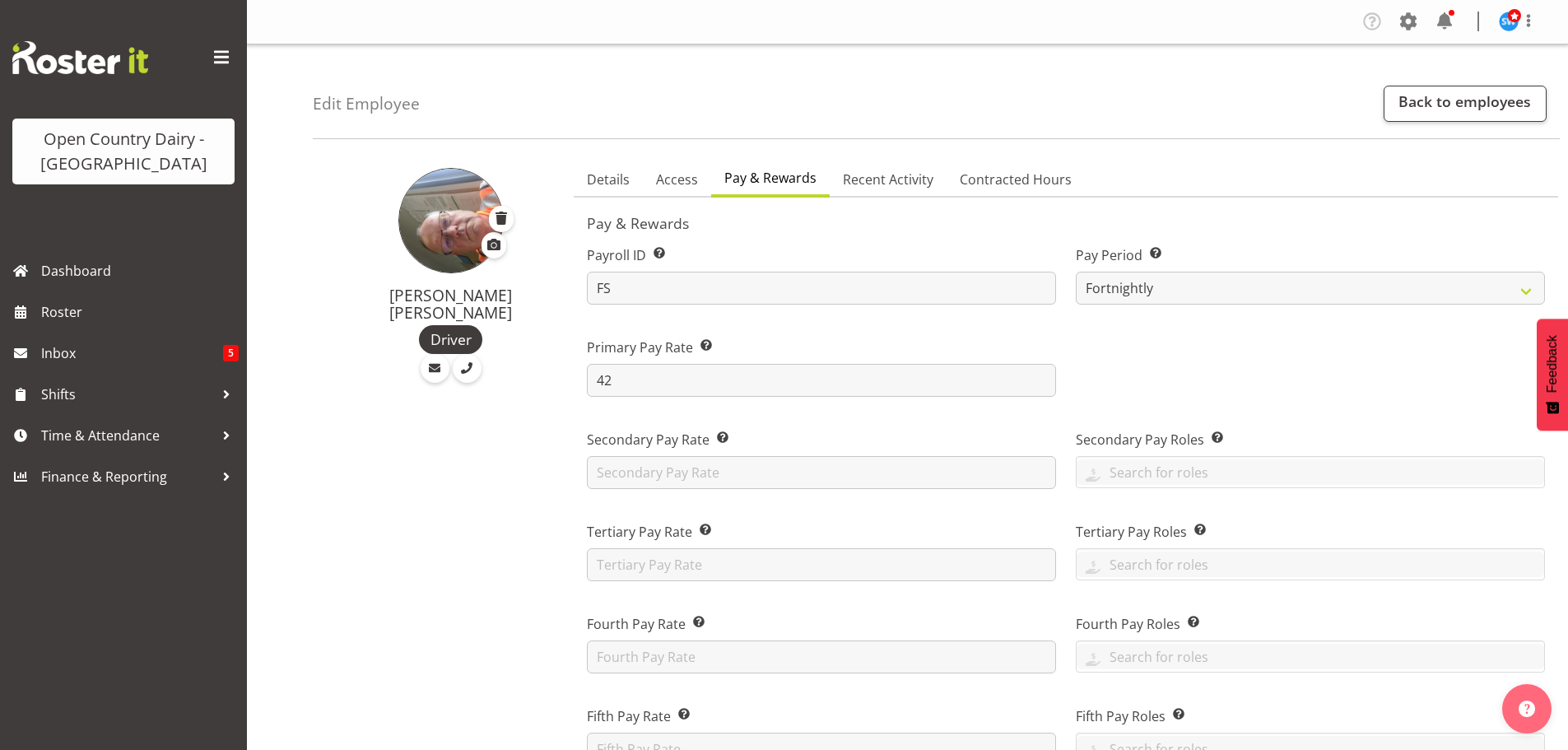
select select "manual"
select select "fixed"
select select "roster_fixed"
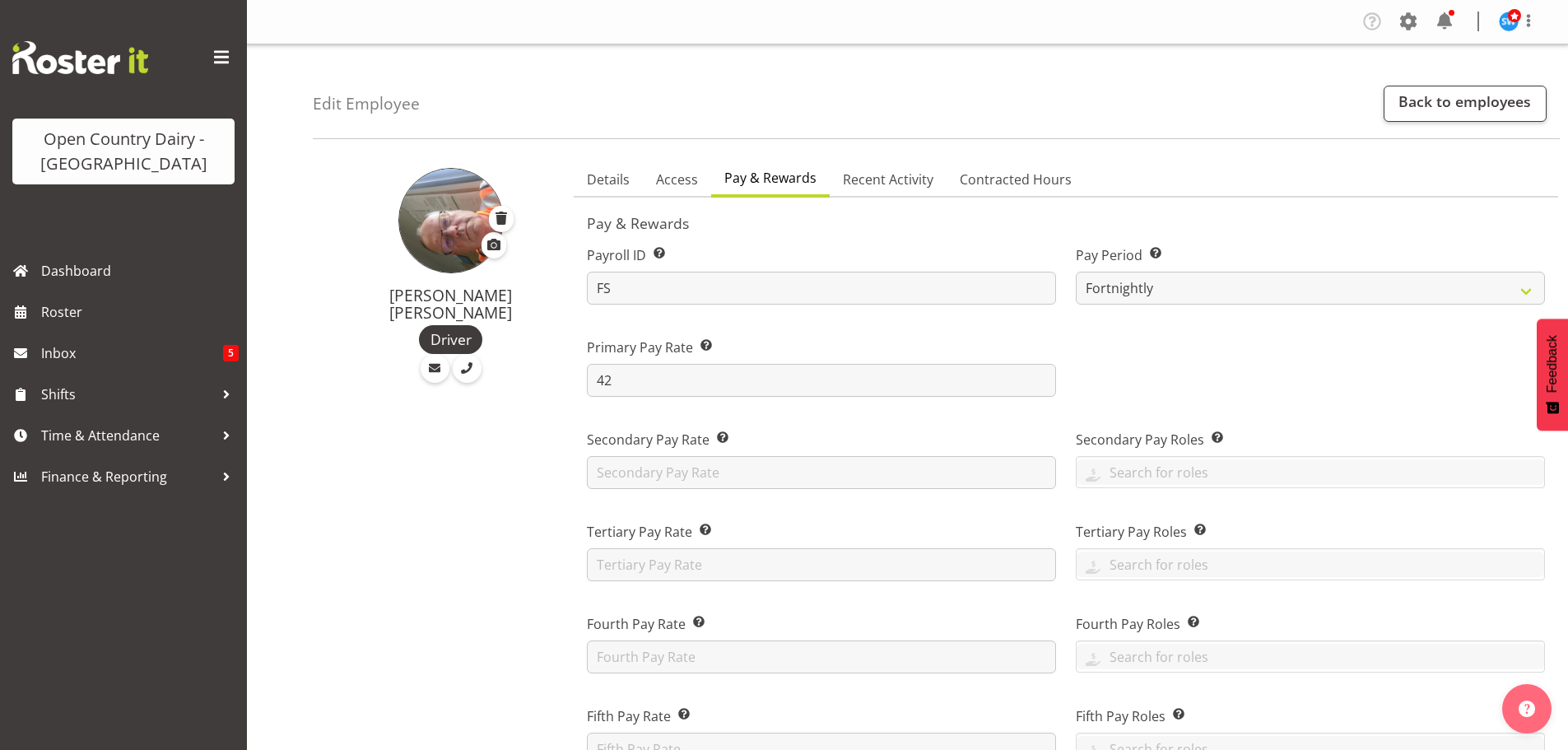
select select "day"
click at [1411, 19] on span at bounding box center [1409, 21] width 26 height 26
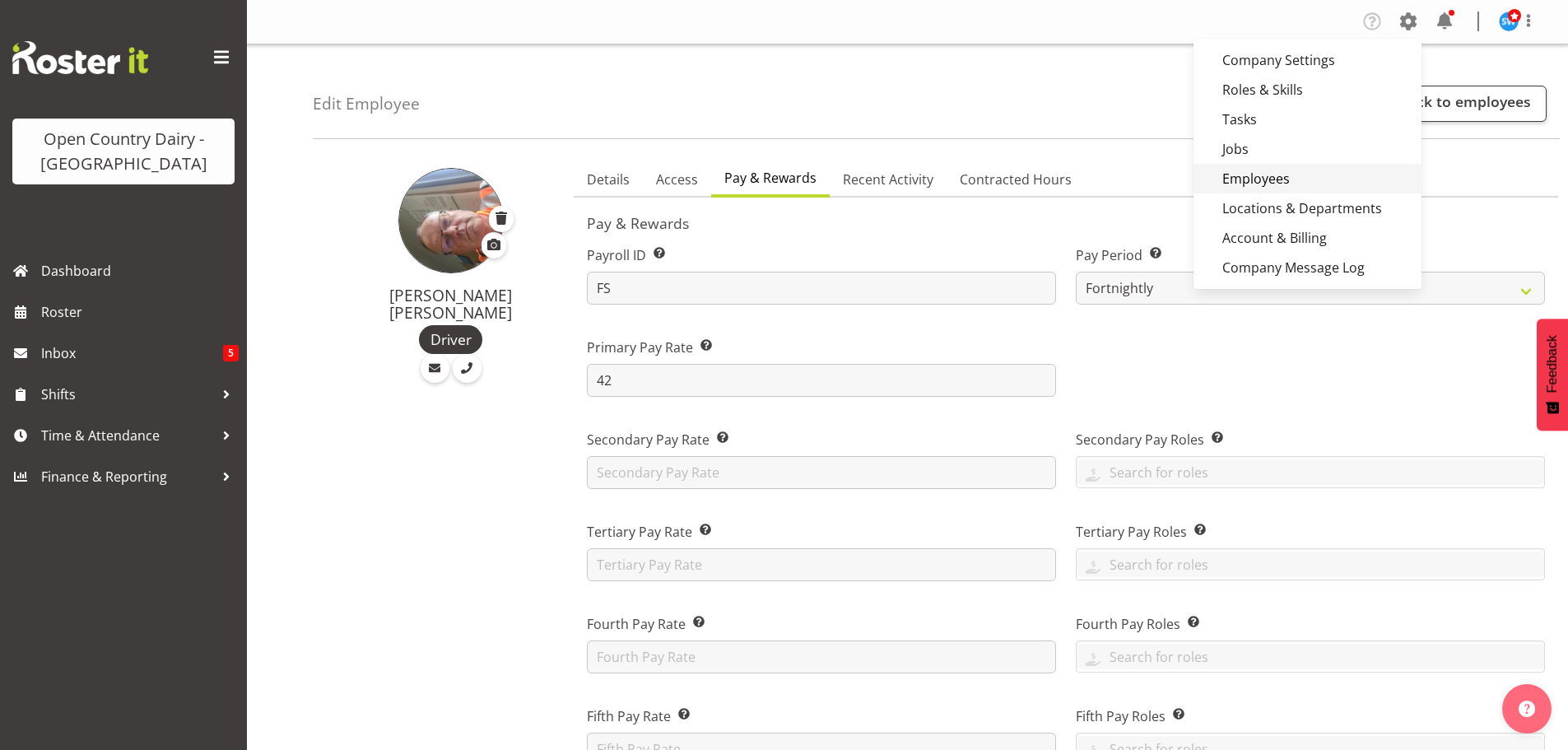
click at [1274, 181] on link "Employees" at bounding box center [1308, 179] width 228 height 30
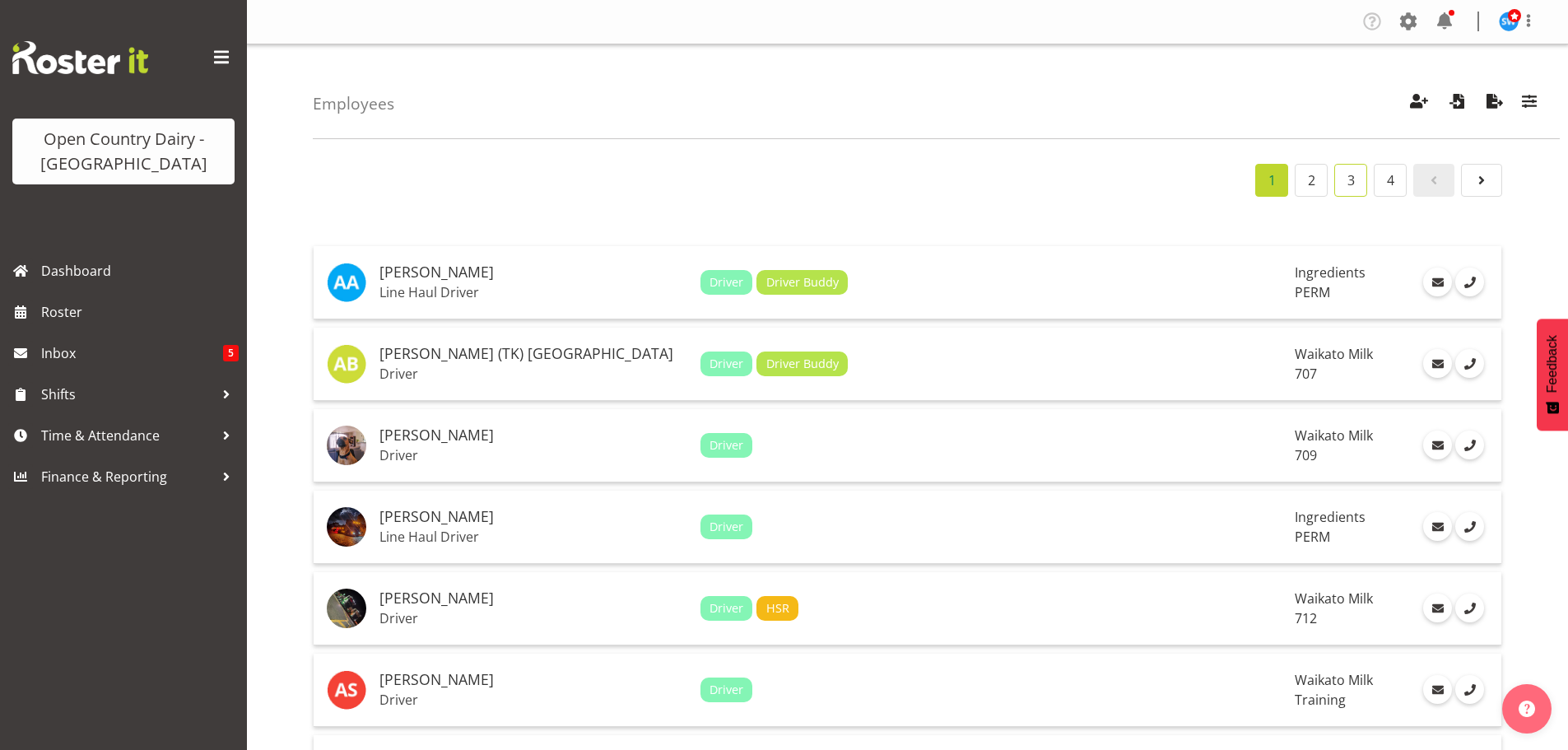
drag, startPoint x: 1348, startPoint y: 176, endPoint x: 1281, endPoint y: 204, distance: 72.6
click at [1348, 176] on link "3" at bounding box center [1351, 181] width 33 height 33
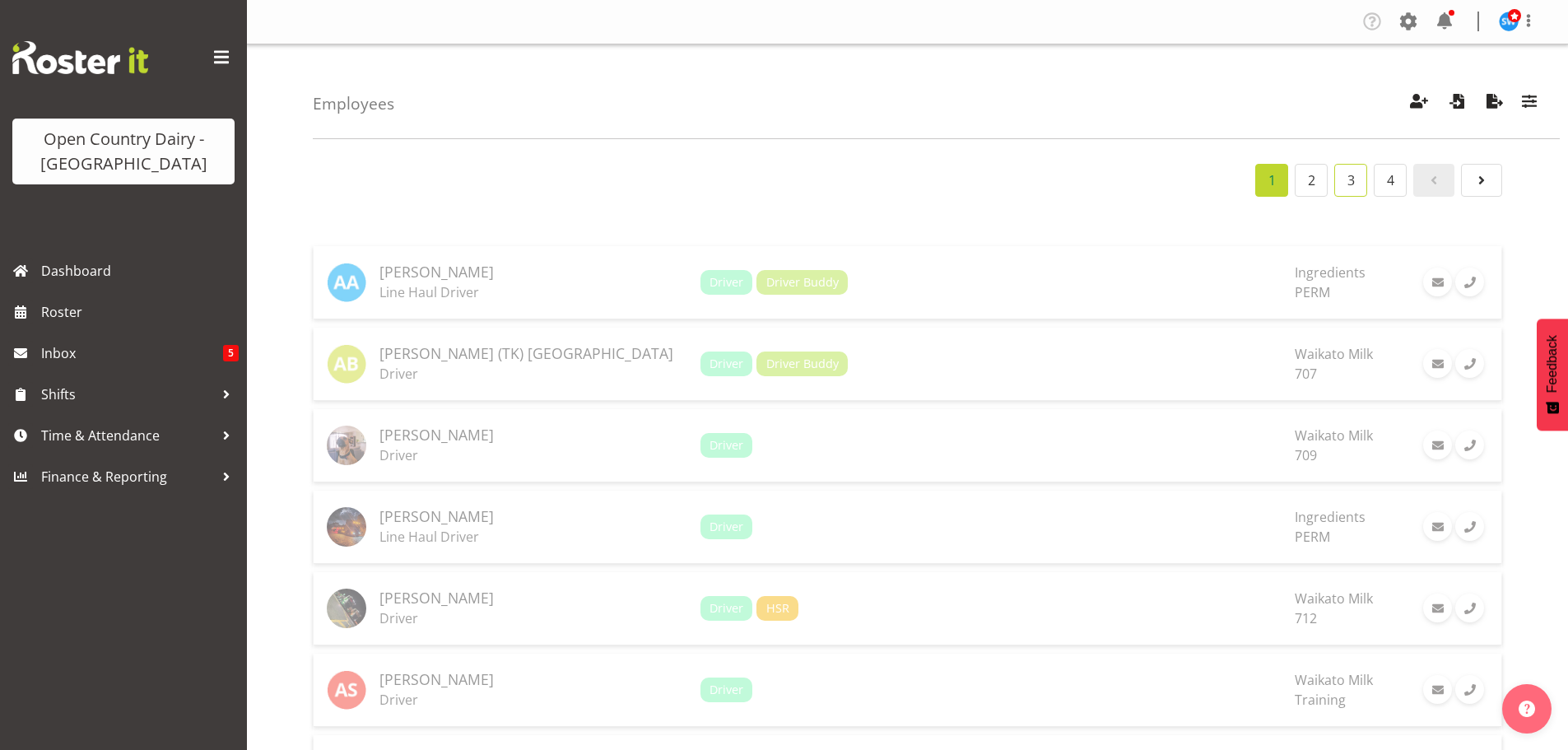
click at [1352, 181] on link "3" at bounding box center [1351, 181] width 33 height 33
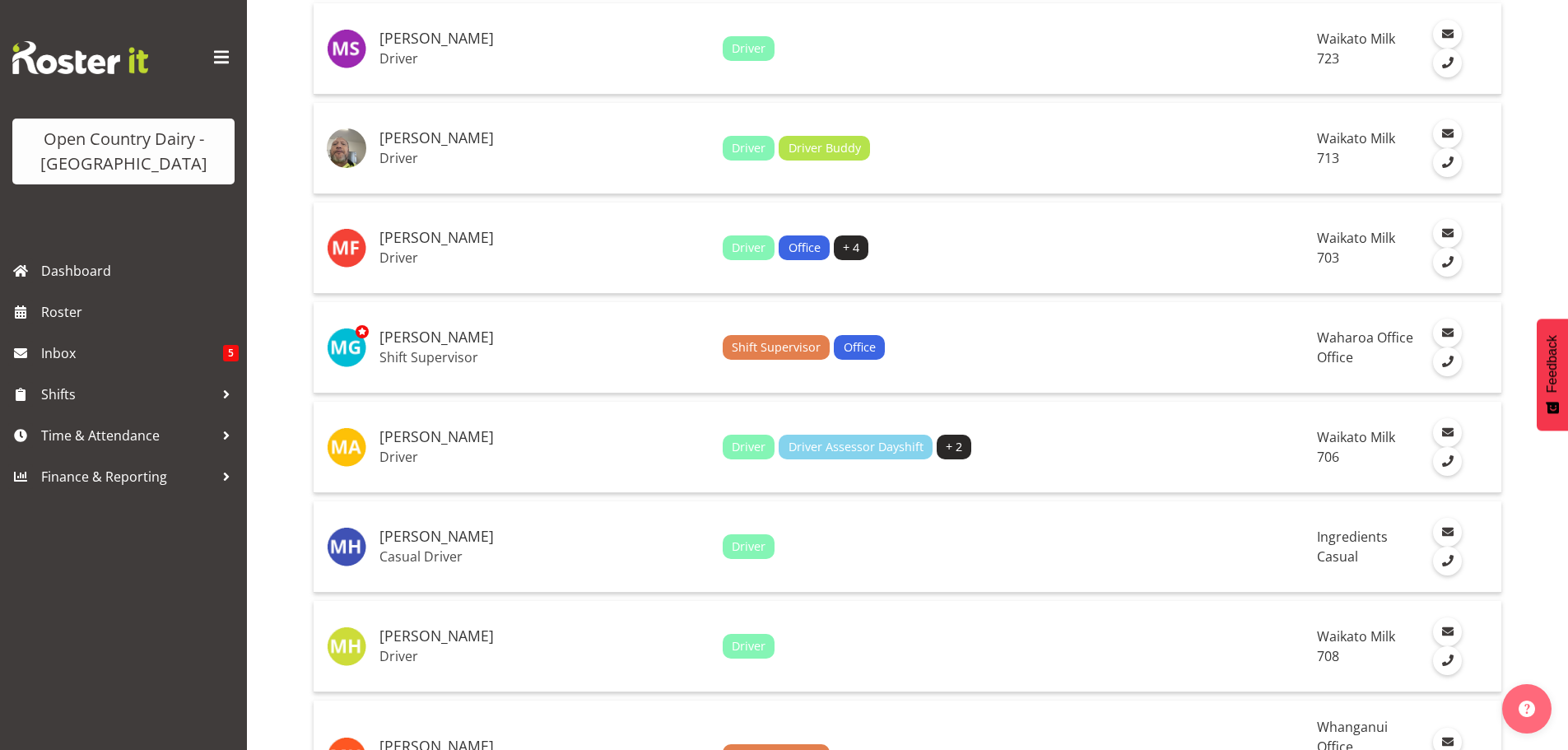
scroll to position [165, 0]
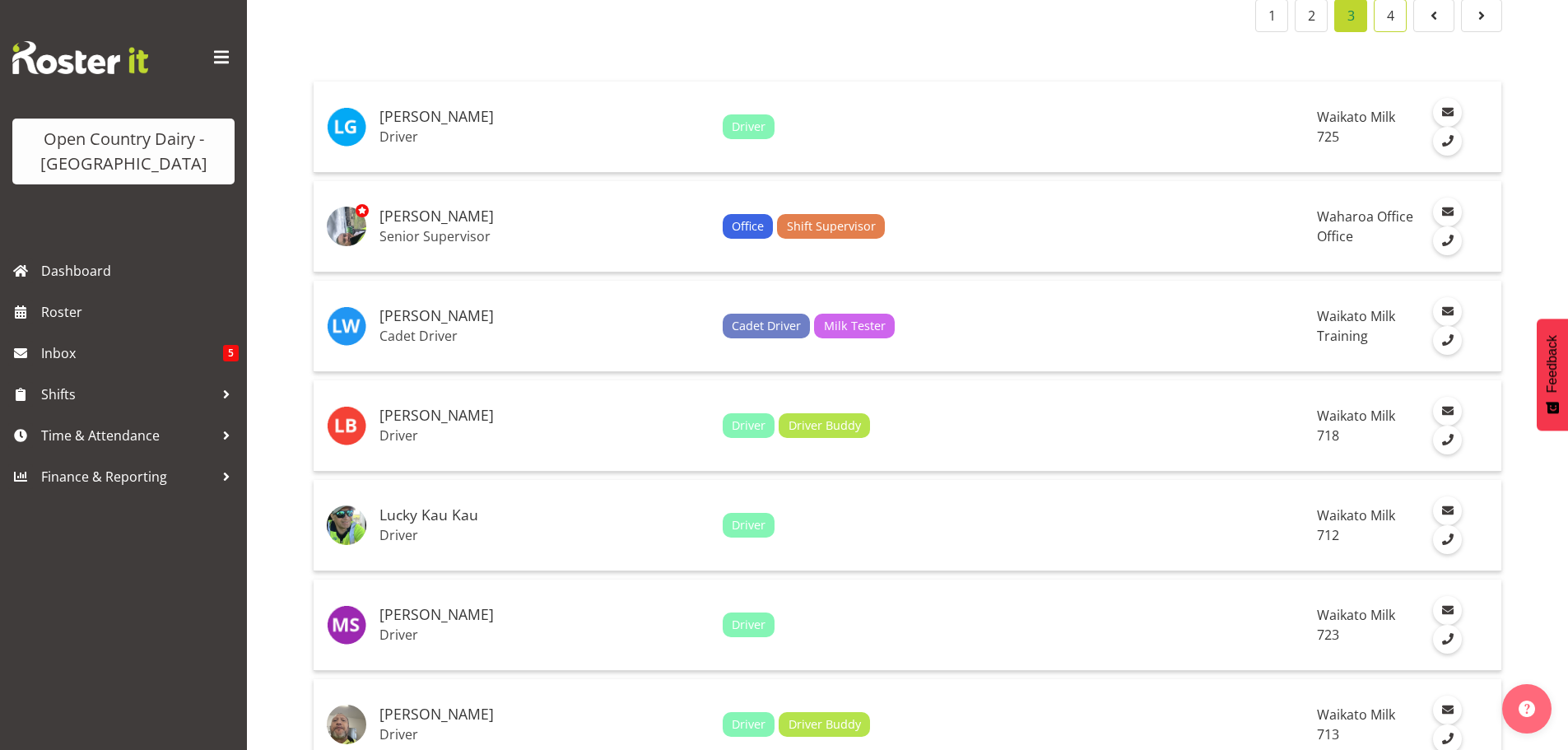
click at [1388, 19] on link "4" at bounding box center [1390, 16] width 33 height 33
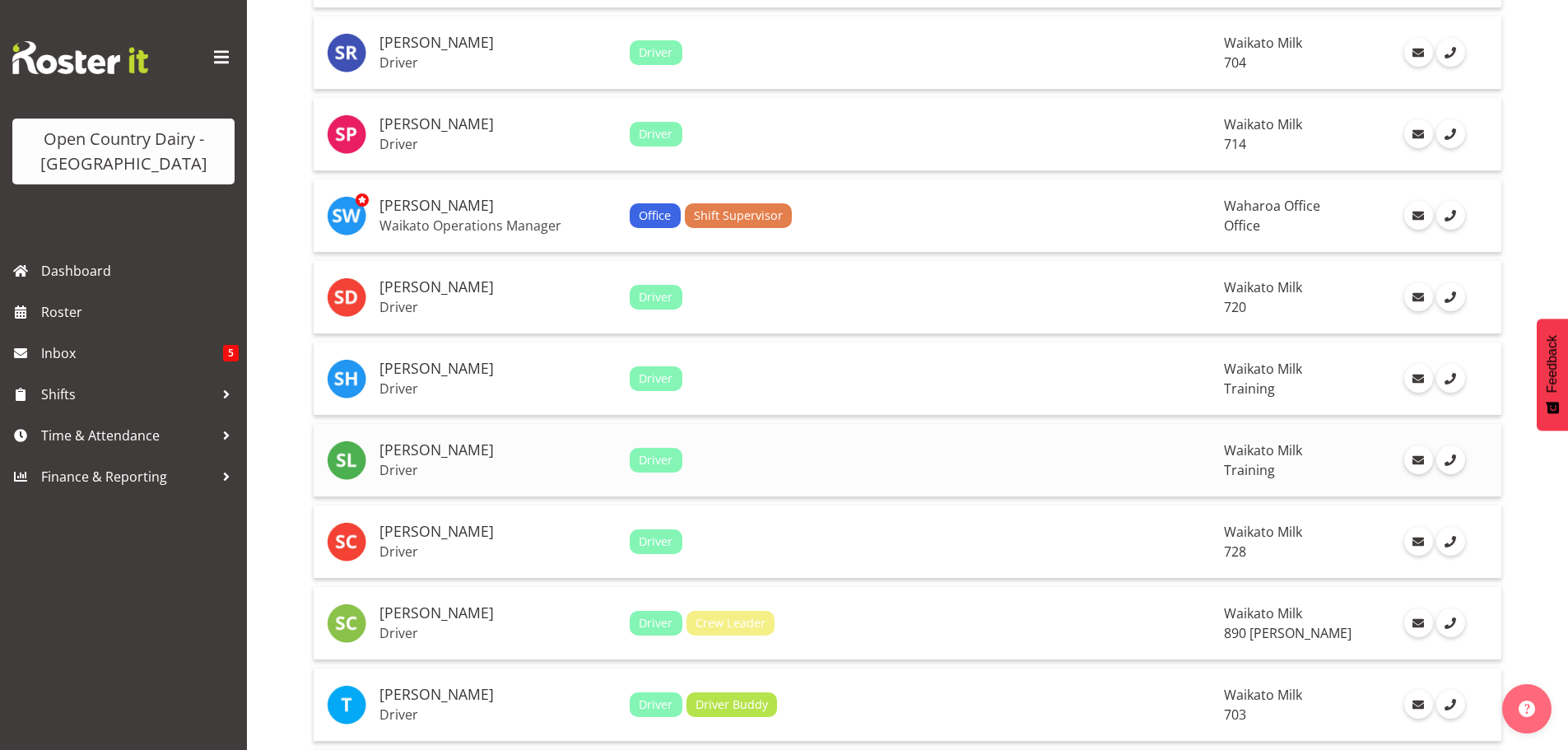
scroll to position [494, 0]
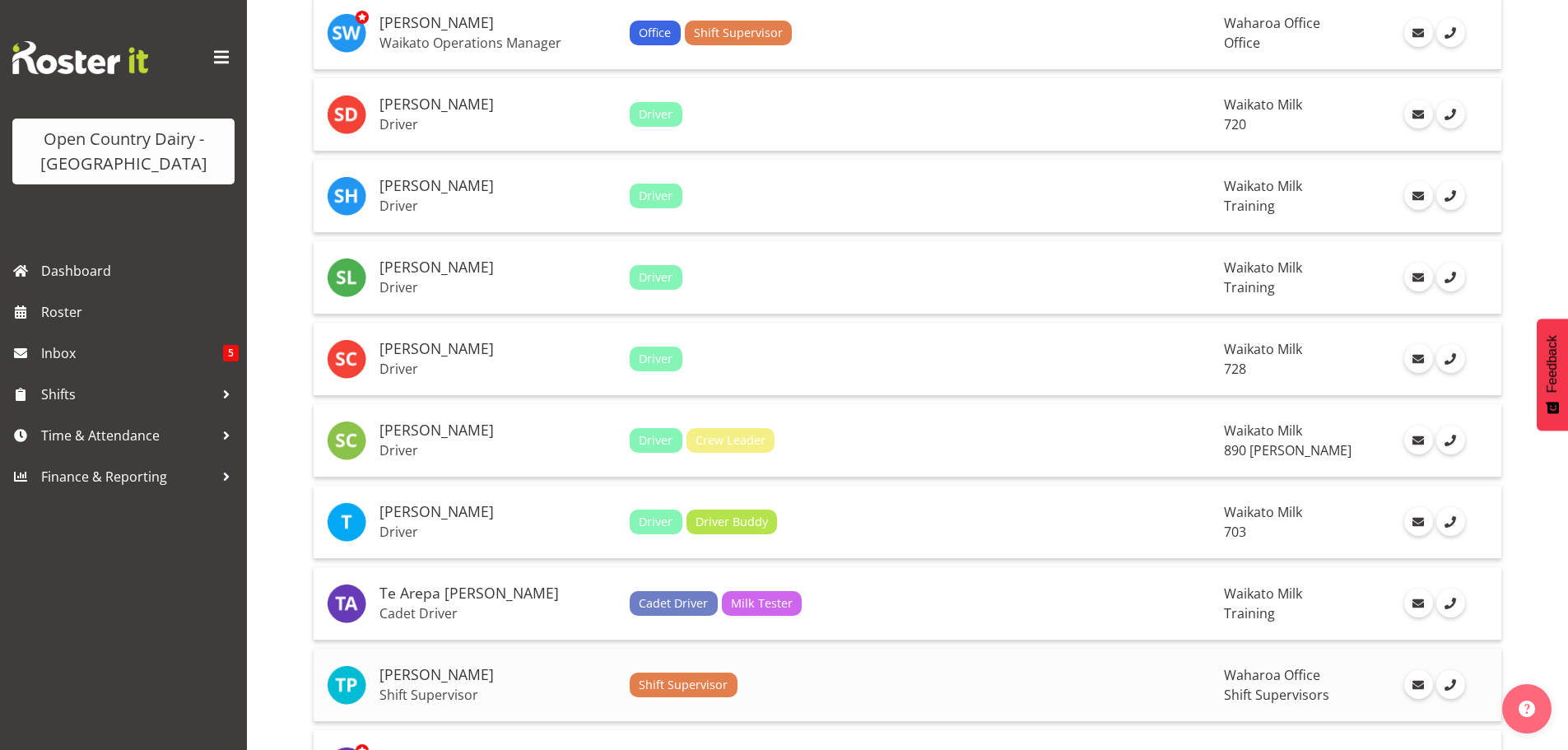
click at [420, 692] on p "Shift Supervisor" at bounding box center [498, 694] width 237 height 17
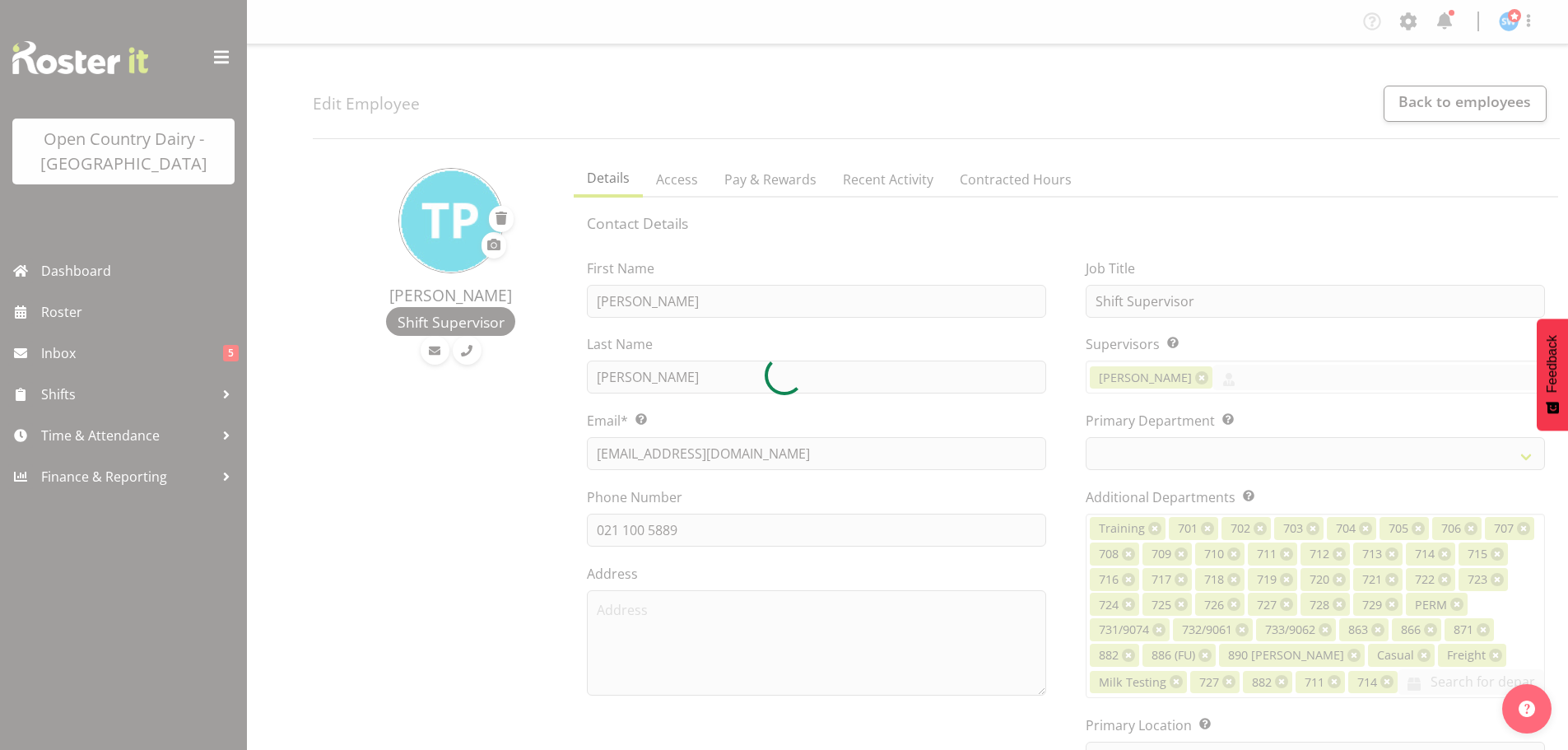
select select "TimelineWeek"
select select
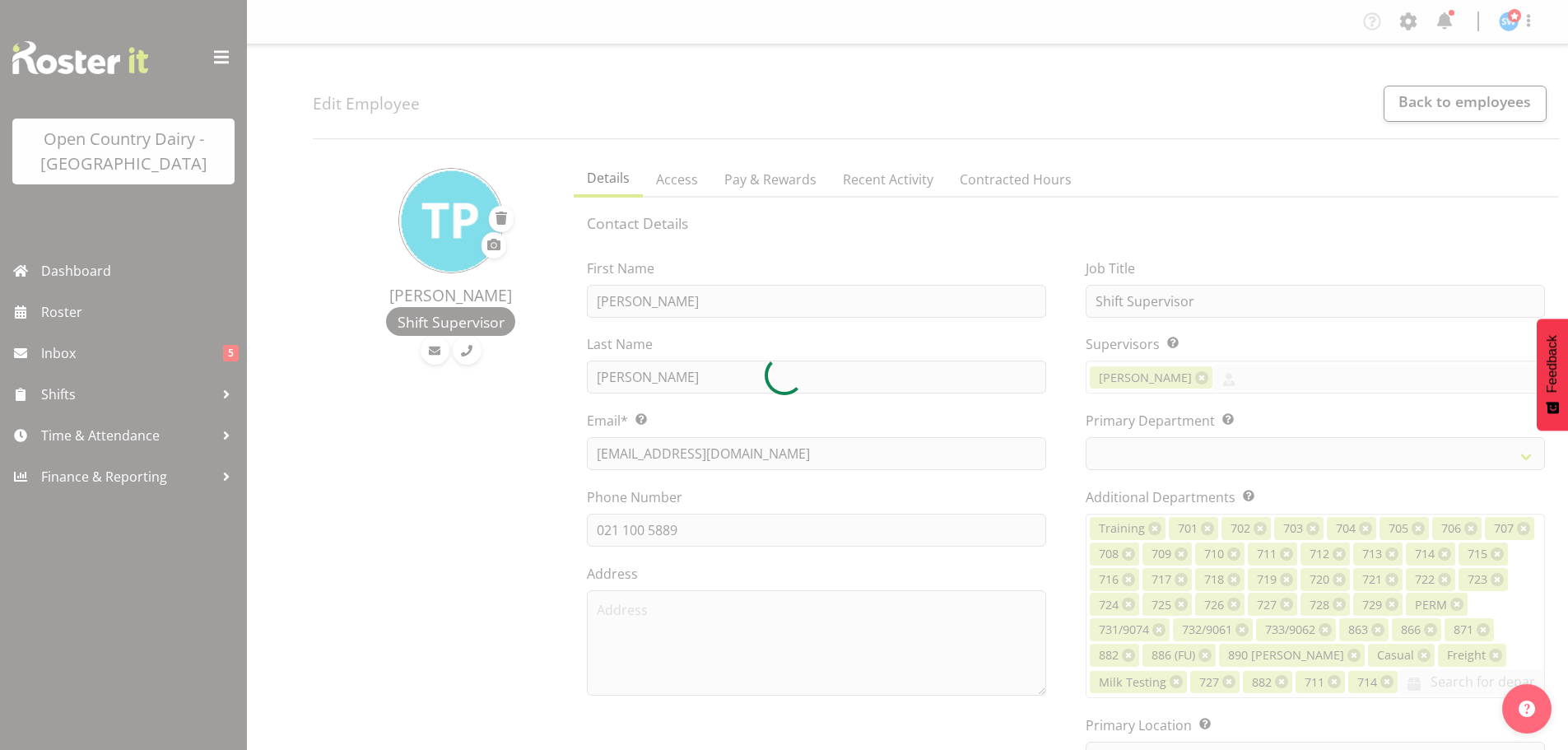
select select
select select "1040"
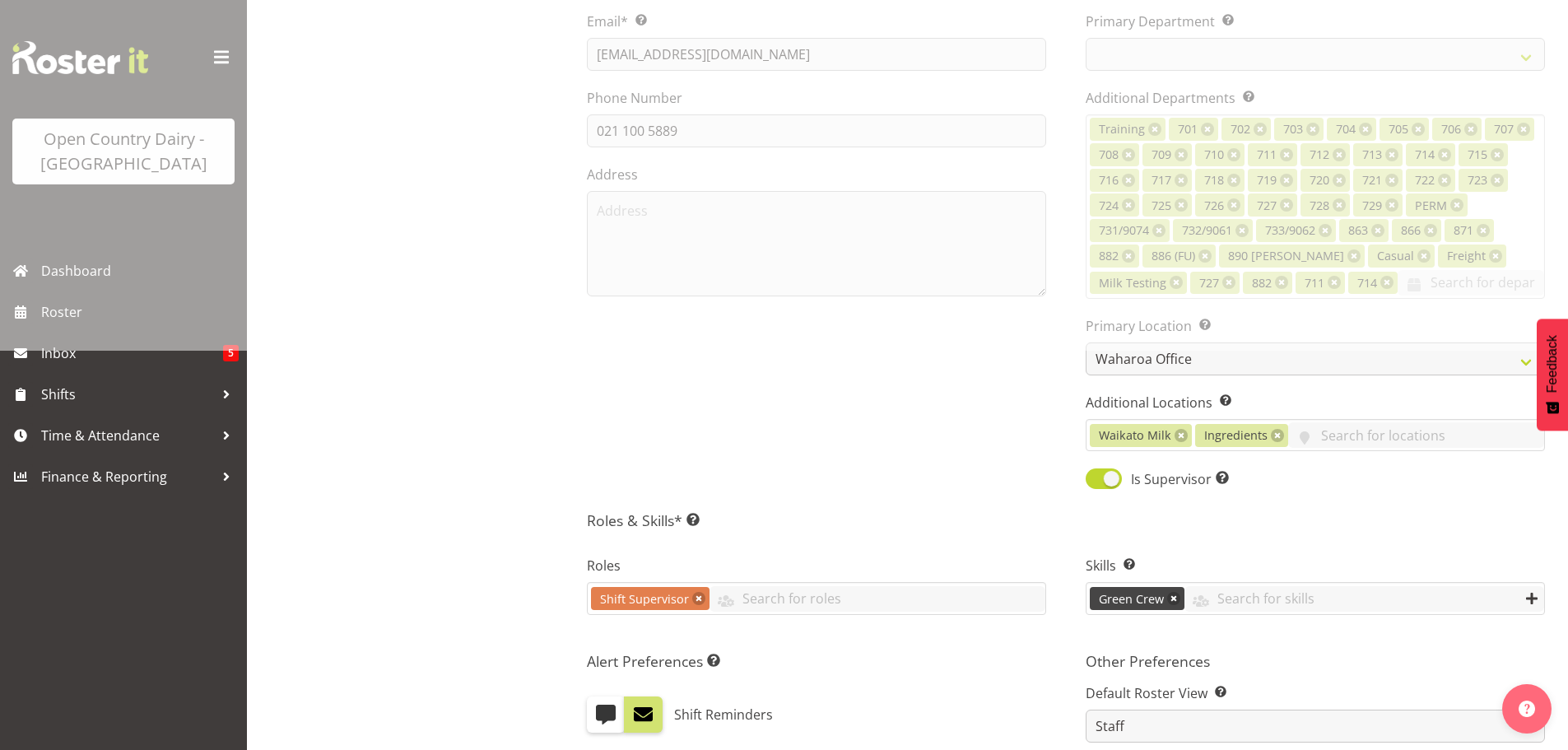
scroll to position [82, 0]
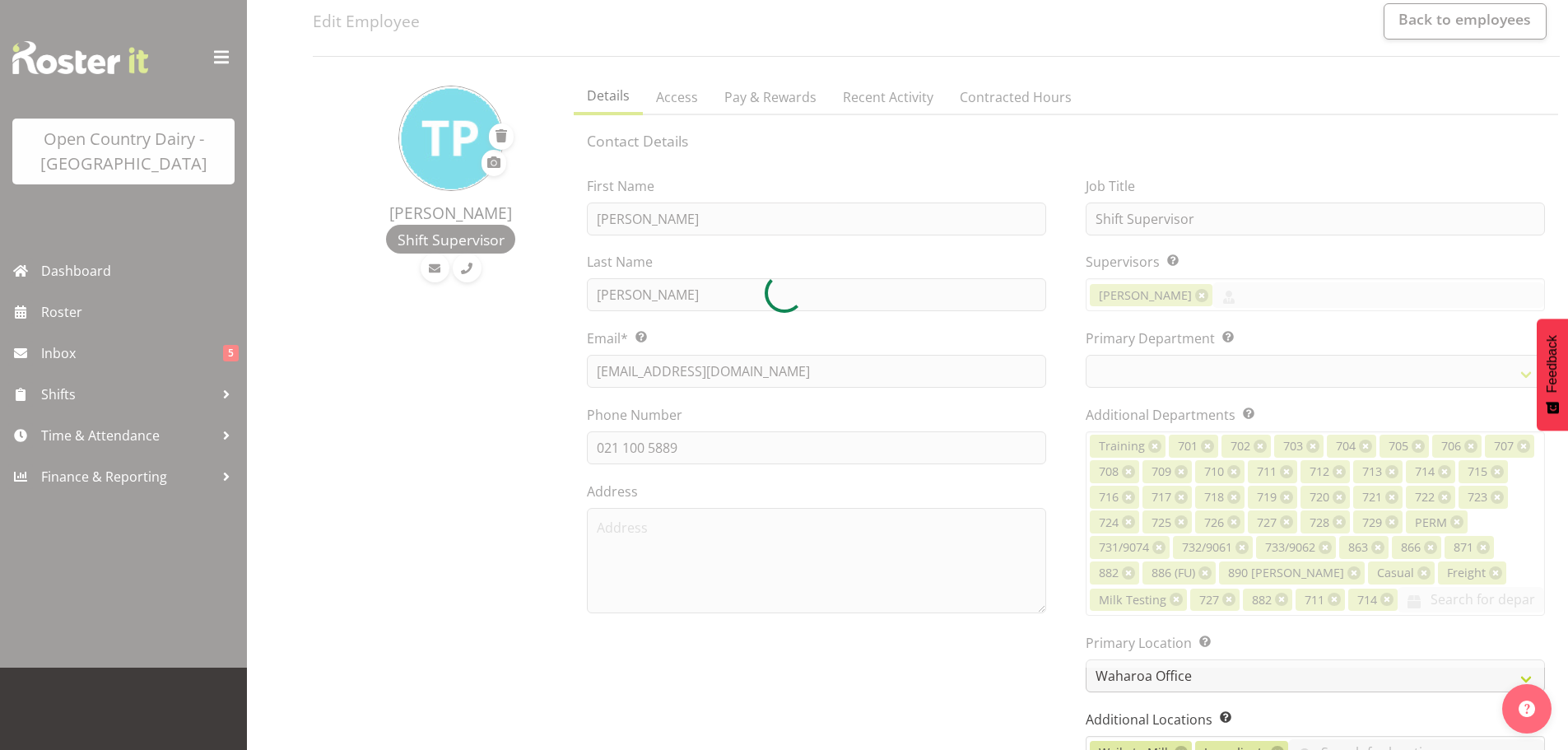
click at [778, 97] on div at bounding box center [784, 293] width 1568 height 750
select select "732"
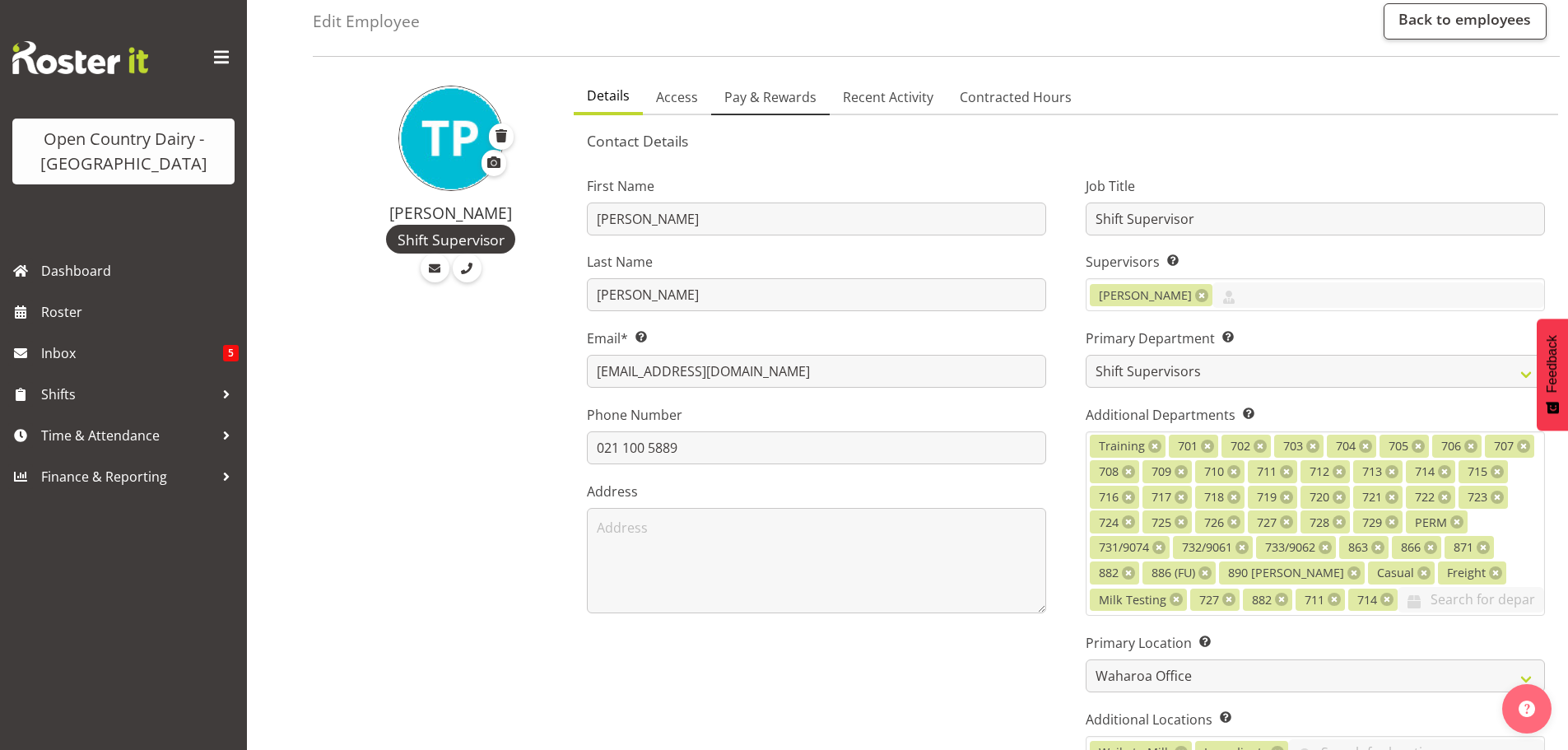
click at [783, 93] on span "Pay & Rewards" at bounding box center [771, 96] width 93 height 19
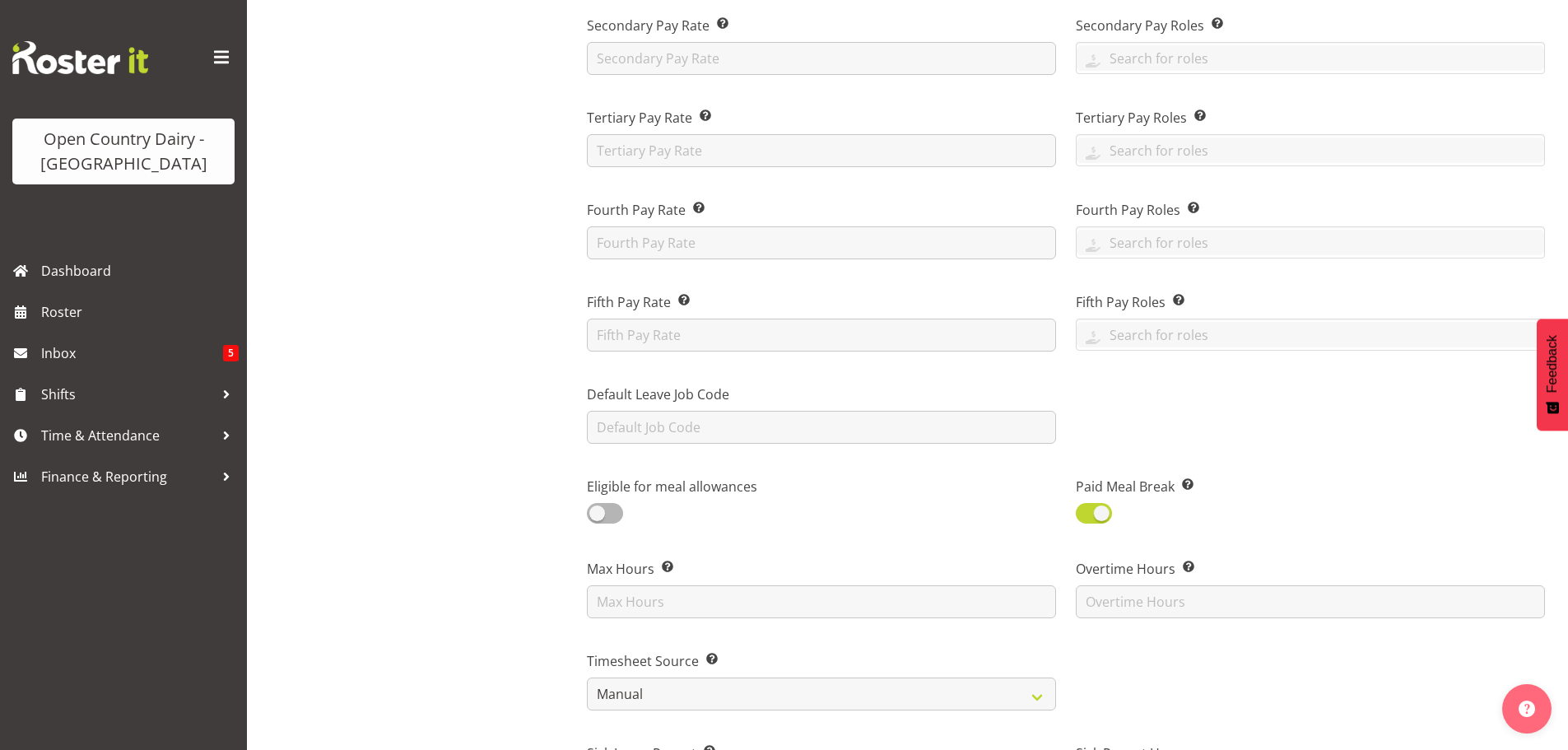
scroll to position [330, 0]
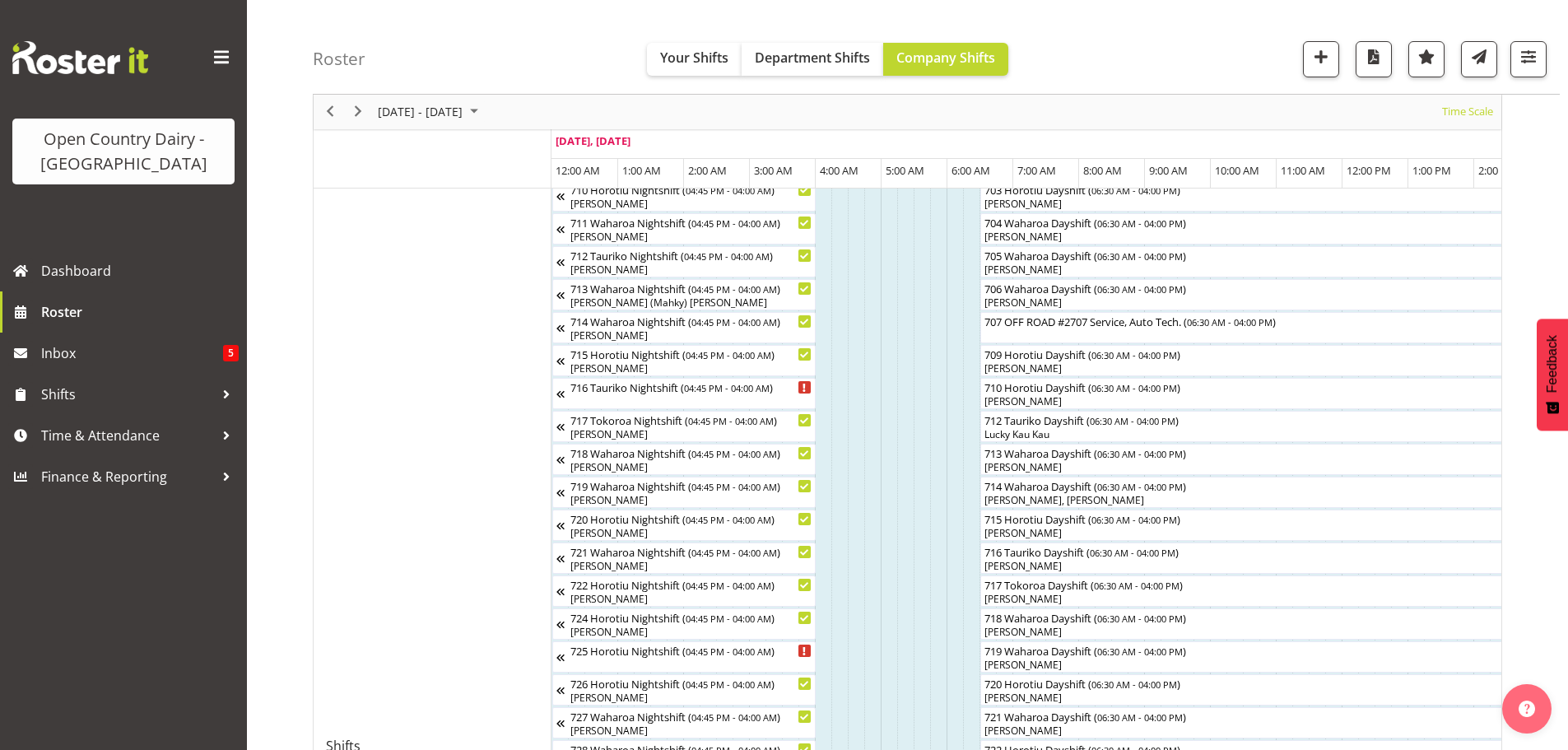
scroll to position [906, 0]
